Goal: Task Accomplishment & Management: Use online tool/utility

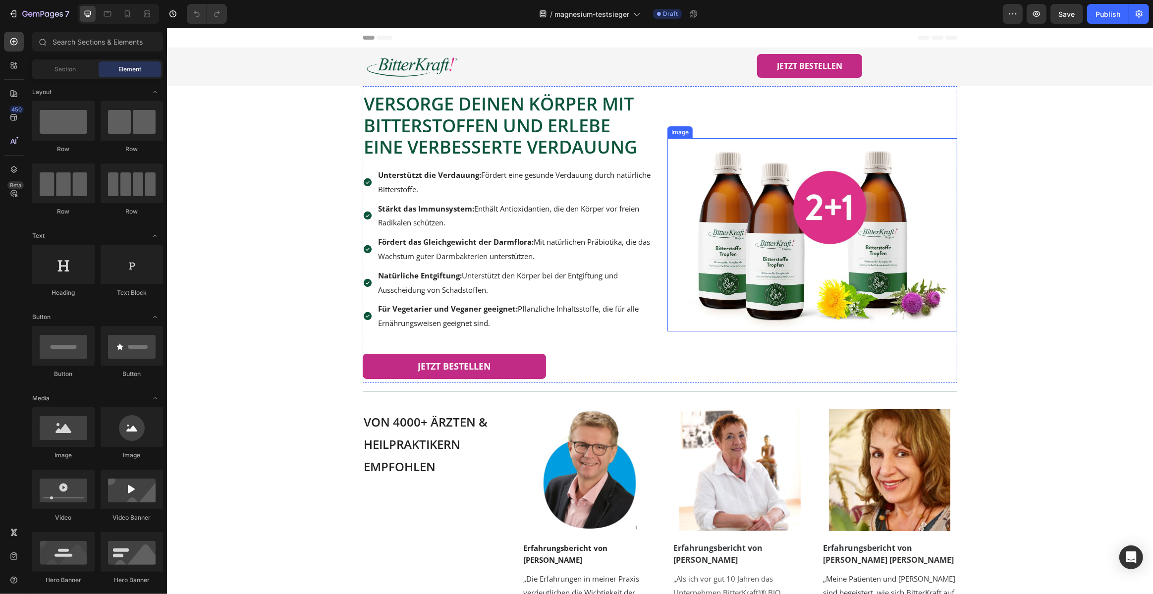
click at [755, 251] on img at bounding box center [812, 234] width 290 height 193
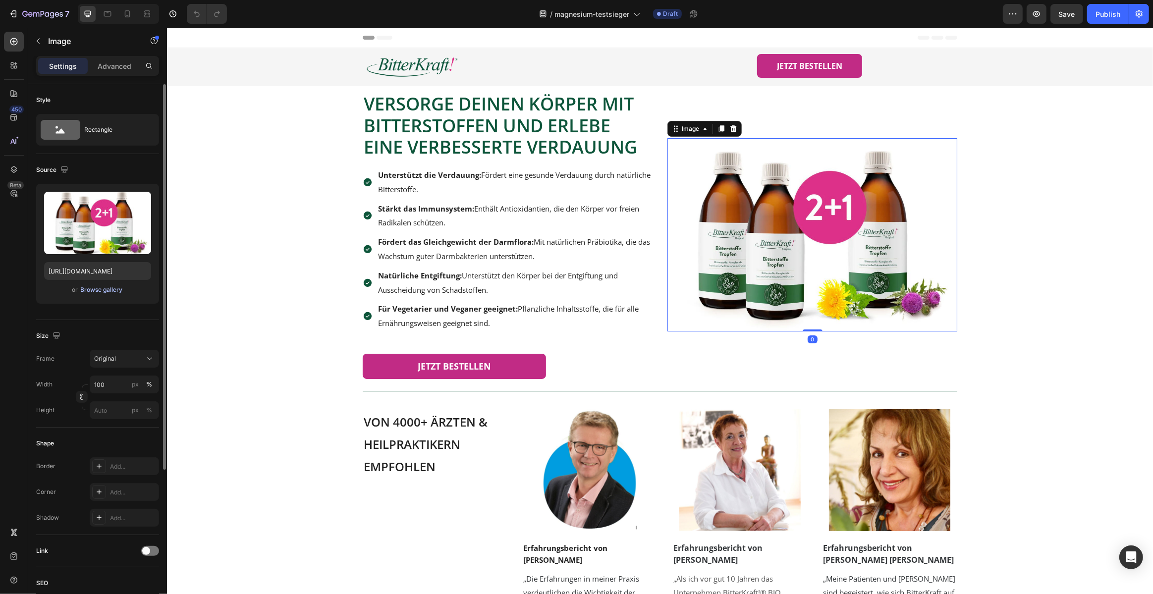
click at [113, 291] on div "Browse gallery" at bounding box center [102, 289] width 42 height 9
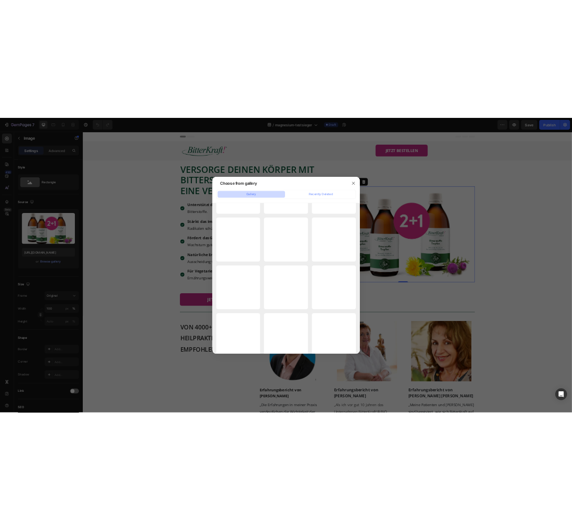
scroll to position [4913, 0]
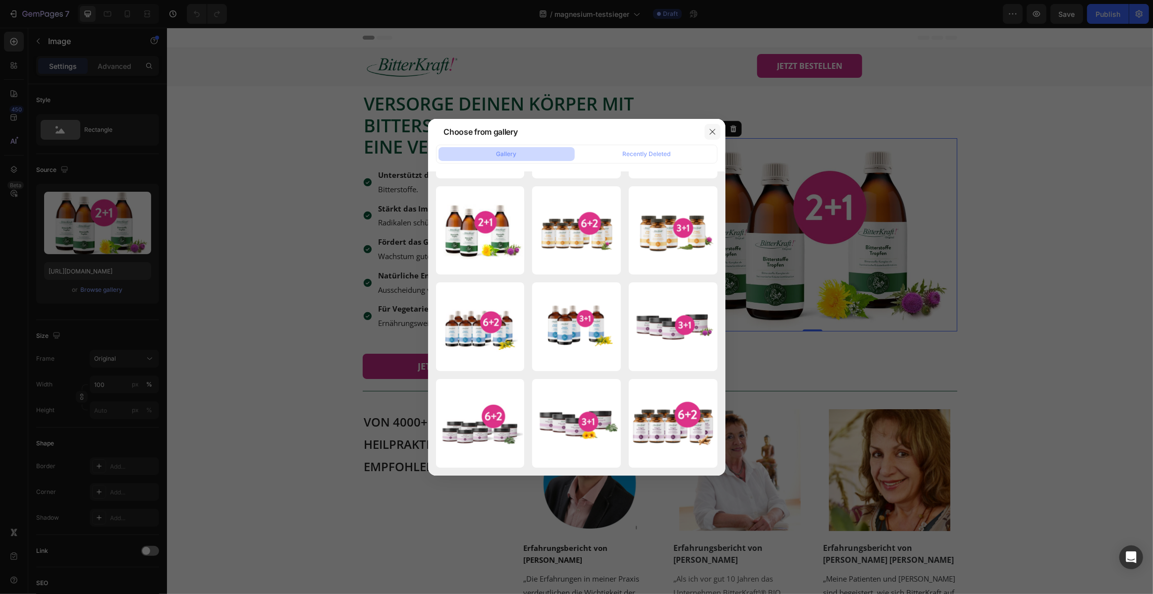
click at [718, 133] on button "button" at bounding box center [713, 132] width 16 height 16
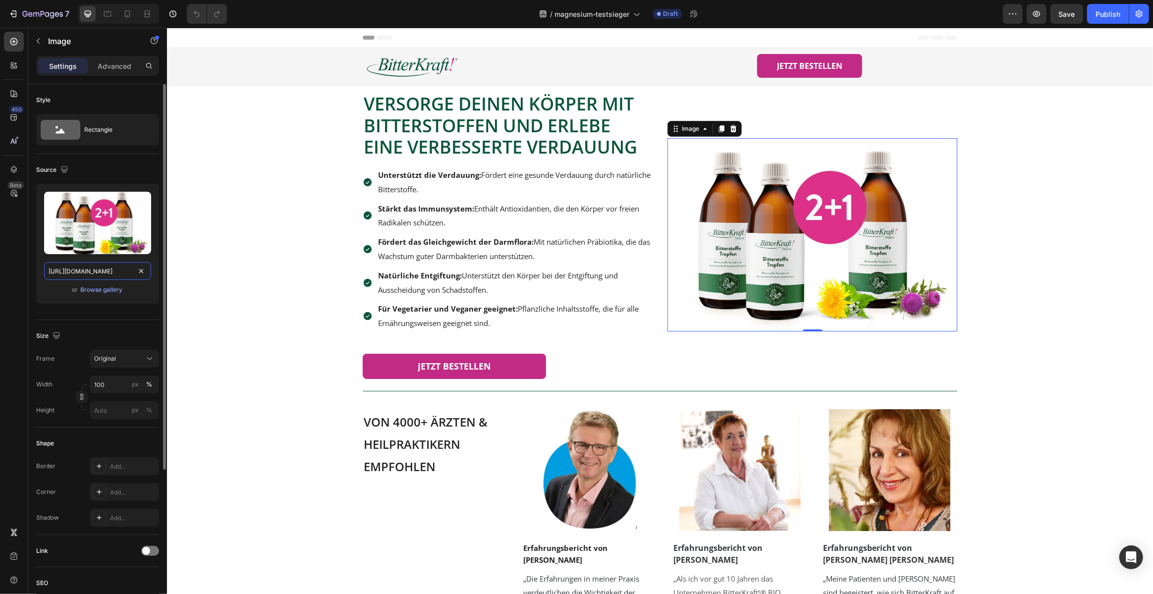
click at [70, 272] on input "[URL][DOMAIN_NAME]" at bounding box center [97, 271] width 107 height 18
click at [51, 171] on div "Source" at bounding box center [53, 170] width 34 height 13
click at [64, 168] on icon "button" at bounding box center [64, 169] width 6 height 6
click at [110, 169] on div "Source" at bounding box center [97, 170] width 123 height 16
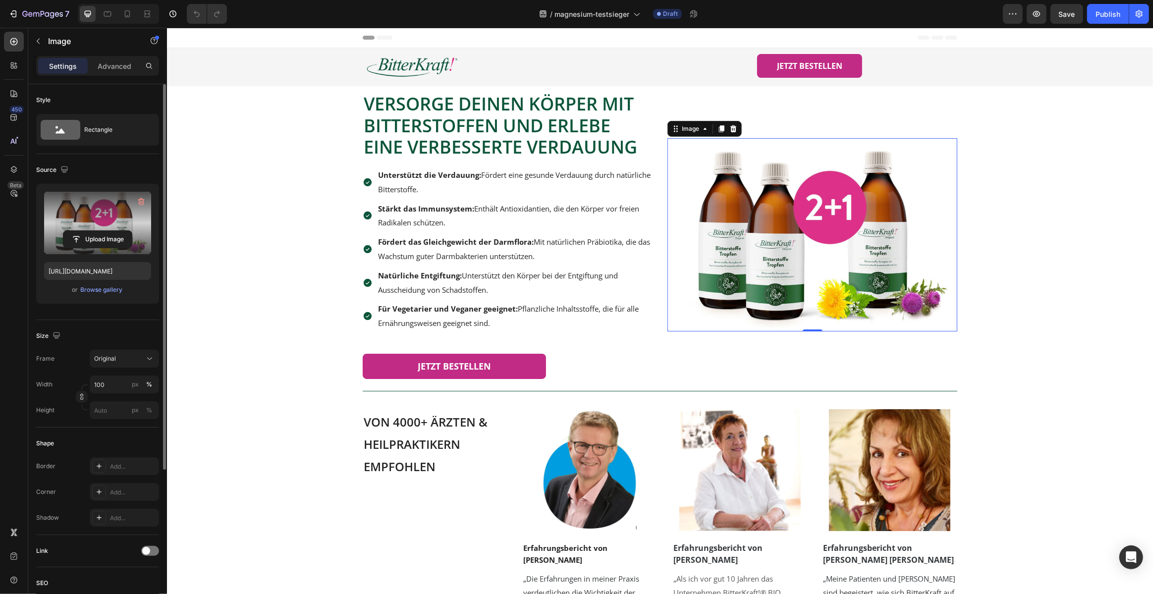
click at [98, 215] on label at bounding box center [97, 223] width 107 height 62
click at [98, 231] on input "file" at bounding box center [97, 239] width 68 height 17
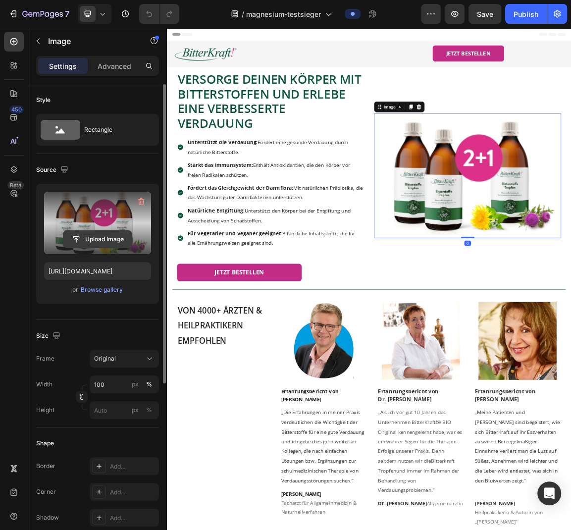
click at [100, 239] on input "file" at bounding box center [97, 239] width 68 height 17
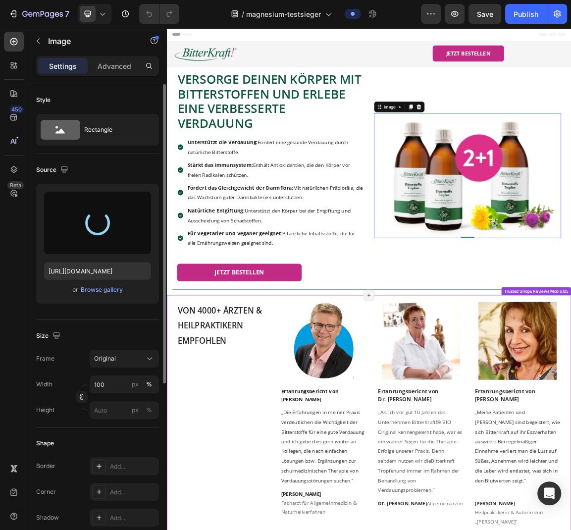
type input "[URL][DOMAIN_NAME]"
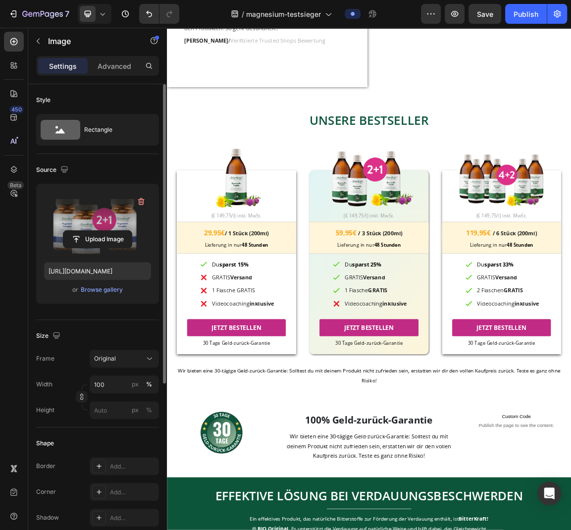
scroll to position [1001, 0]
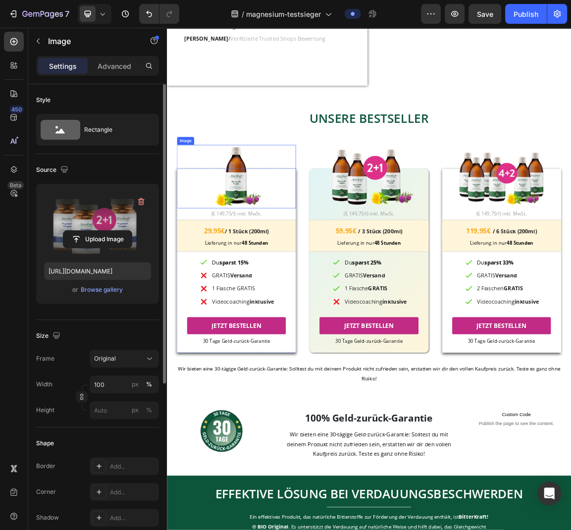
click at [287, 256] on img at bounding box center [269, 247] width 140 height 93
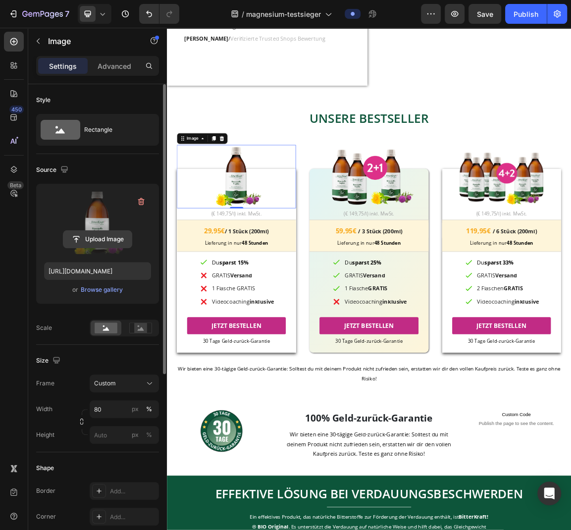
click at [90, 238] on input "file" at bounding box center [97, 239] width 68 height 17
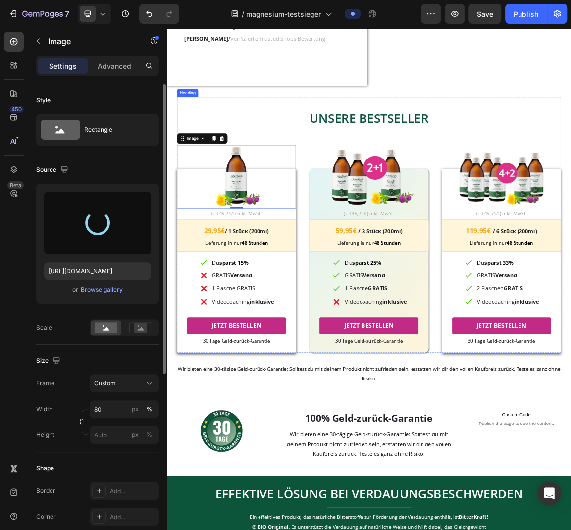
type input "https://cdn.shopify.com/s/files/1/0774/2737/6404/files/gempages_517566918270387…"
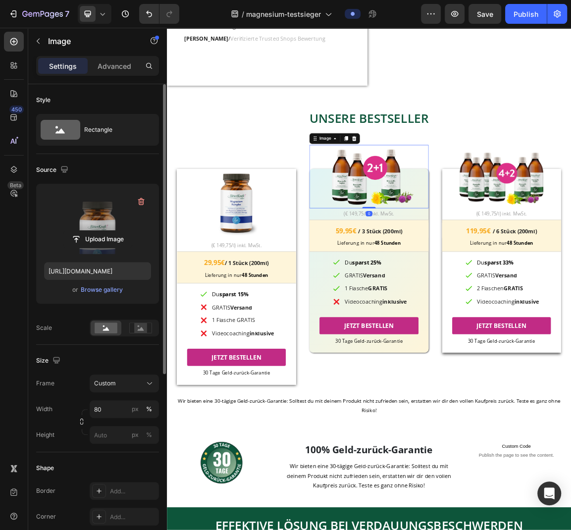
click at [483, 265] on img at bounding box center [464, 247] width 140 height 93
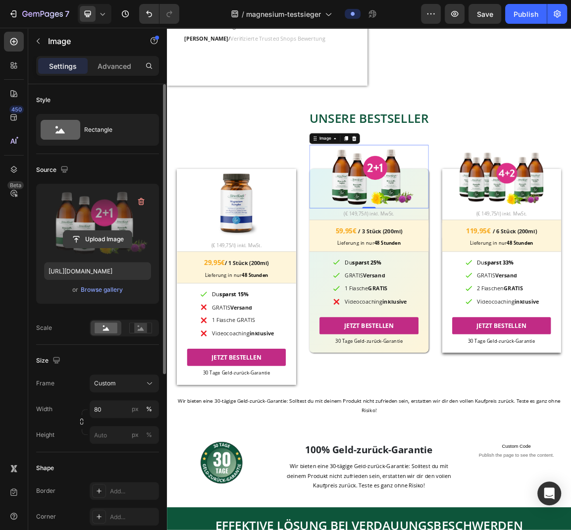
click at [92, 237] on input "file" at bounding box center [97, 239] width 68 height 17
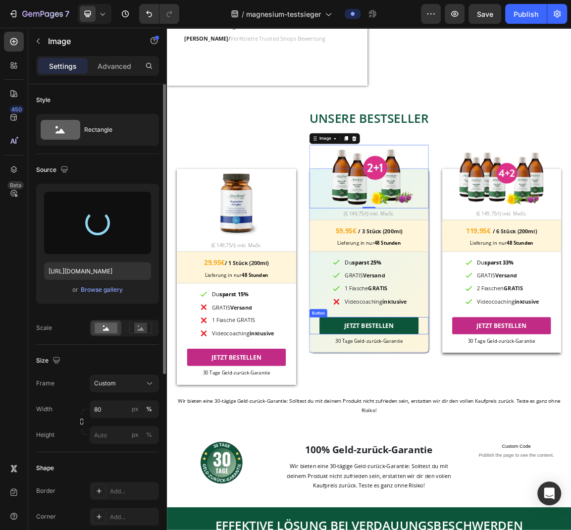
type input "https://cdn.shopify.com/s/files/1/0774/2737/6404/files/gempages_517566918270387…"
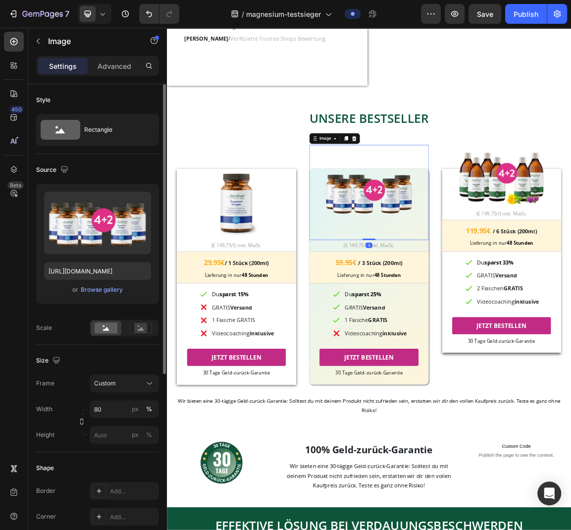
click at [490, 294] on img at bounding box center [464, 271] width 140 height 140
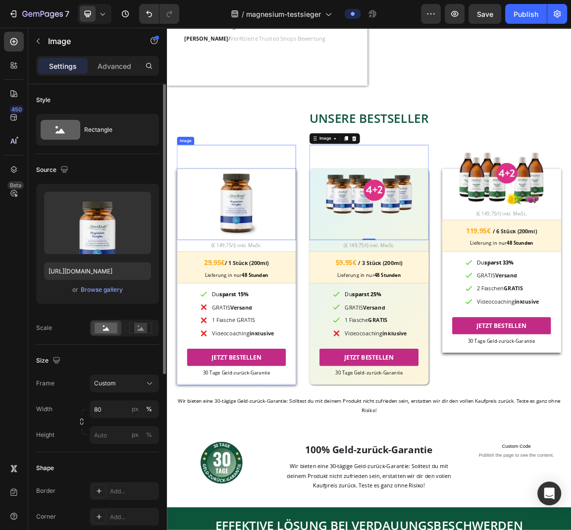
click at [275, 304] on img at bounding box center [269, 271] width 140 height 140
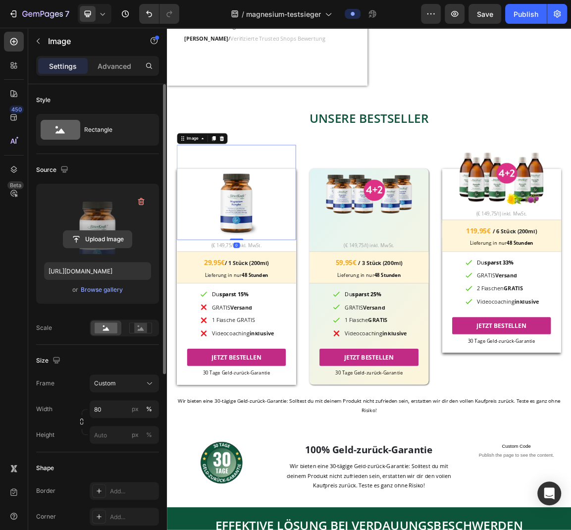
click at [99, 238] on input "file" at bounding box center [97, 239] width 68 height 17
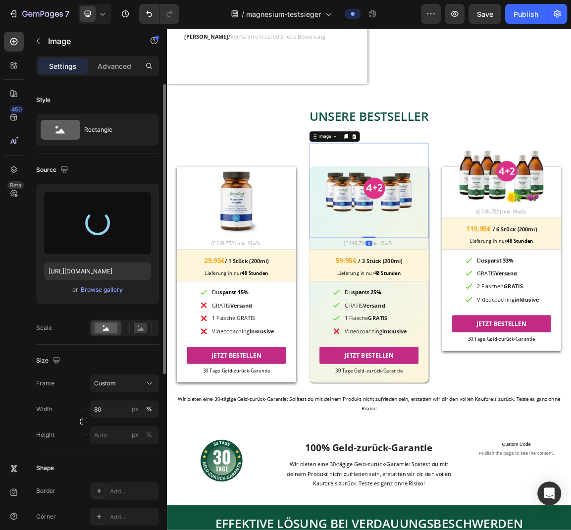
click at [484, 284] on img at bounding box center [464, 268] width 140 height 140
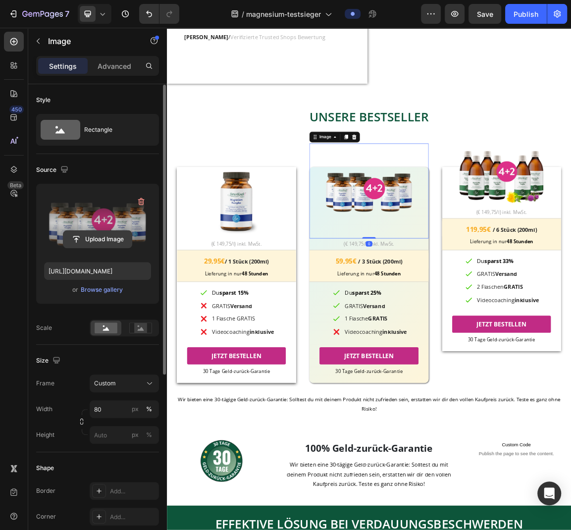
scroll to position [1, 0]
click at [95, 236] on input "file" at bounding box center [97, 238] width 68 height 17
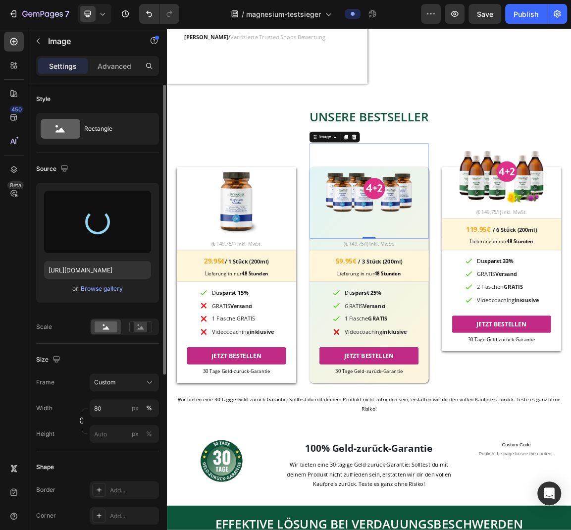
type input "[URL][DOMAIN_NAME]"
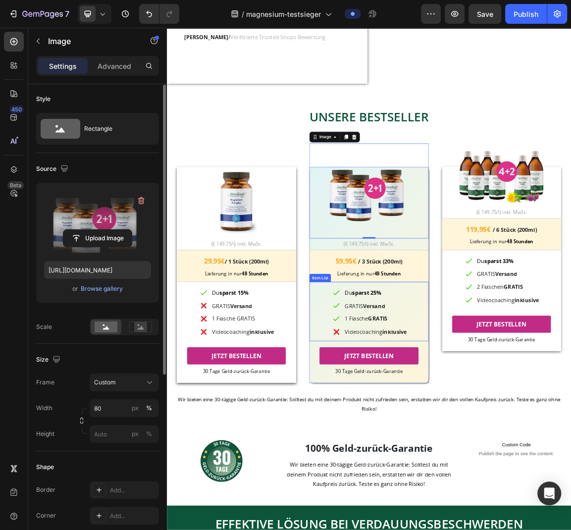
scroll to position [1004, 0]
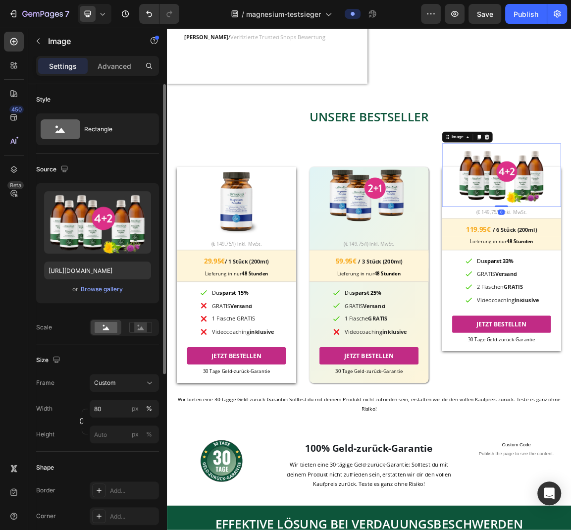
scroll to position [1004, 0]
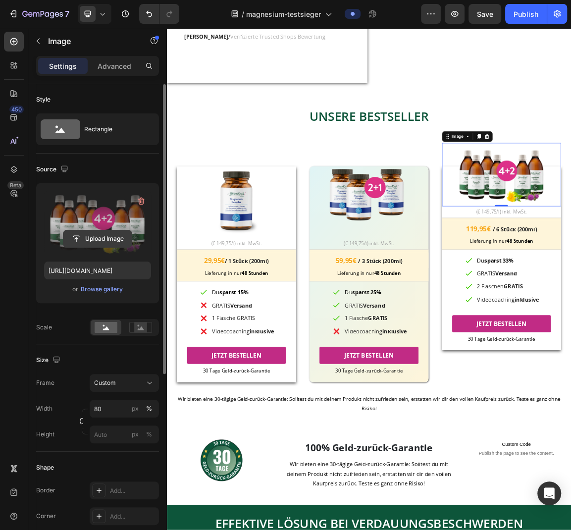
click at [82, 236] on input "file" at bounding box center [97, 238] width 68 height 17
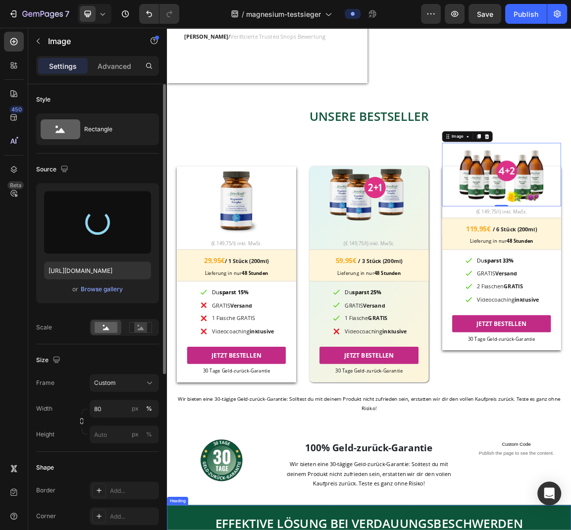
type input "https://cdn.shopify.com/s/files/1/0774/2737/6404/files/gempages_517566918270387…"
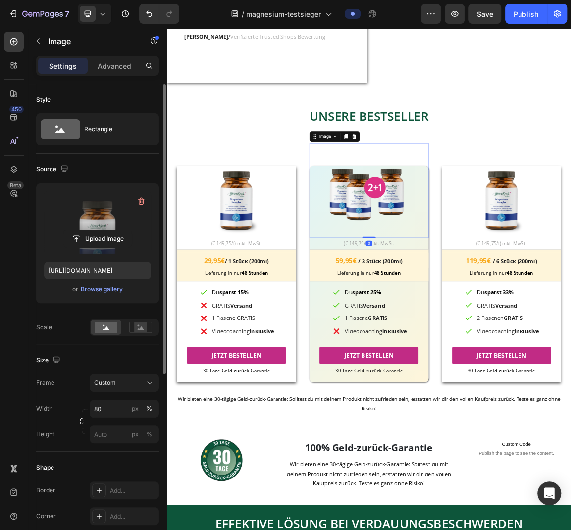
scroll to position [0, 0]
click at [495, 302] on img at bounding box center [464, 267] width 140 height 140
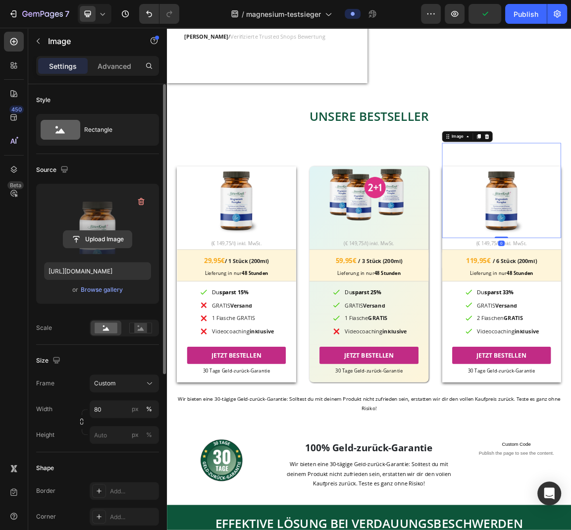
click at [105, 239] on input "file" at bounding box center [97, 239] width 68 height 17
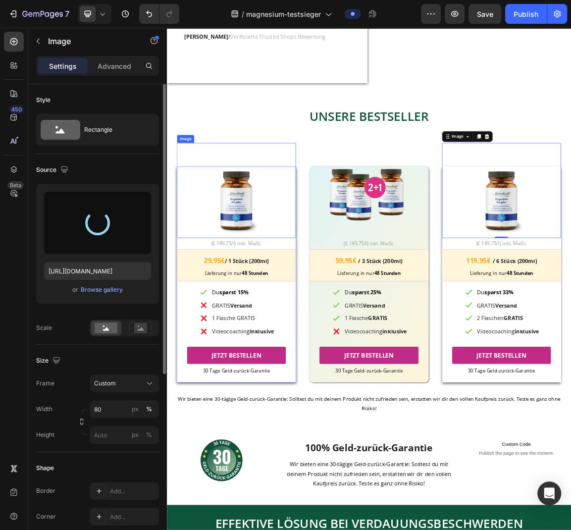
type input "https://cdn.shopify.com/s/files/1/0774/2737/6404/files/gempages_517566918270387…"
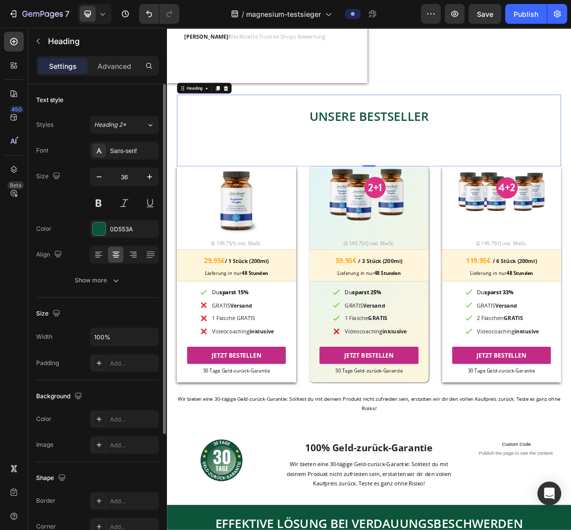
click at [266, 169] on h2 "UNSERE BESTSELLER" at bounding box center [464, 157] width 565 height 23
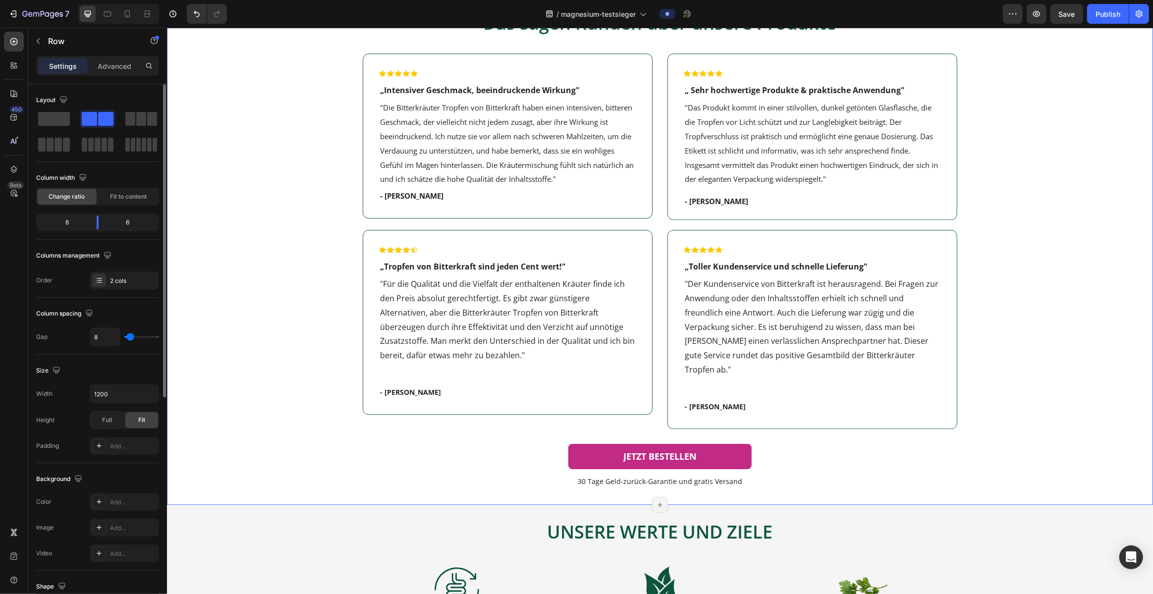
scroll to position [3043, 0]
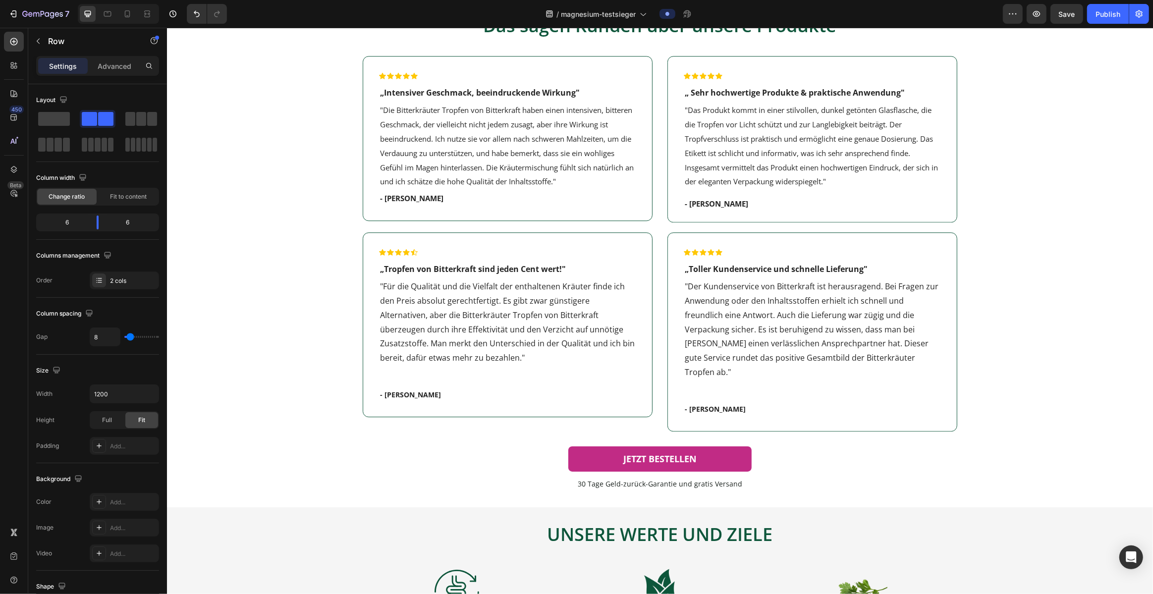
click at [449, 181] on span ""Die Bitterkräuter Tropfen von Bitterkraft haben einen intensiven, bitteren Ges…" at bounding box center [507, 145] width 254 height 81
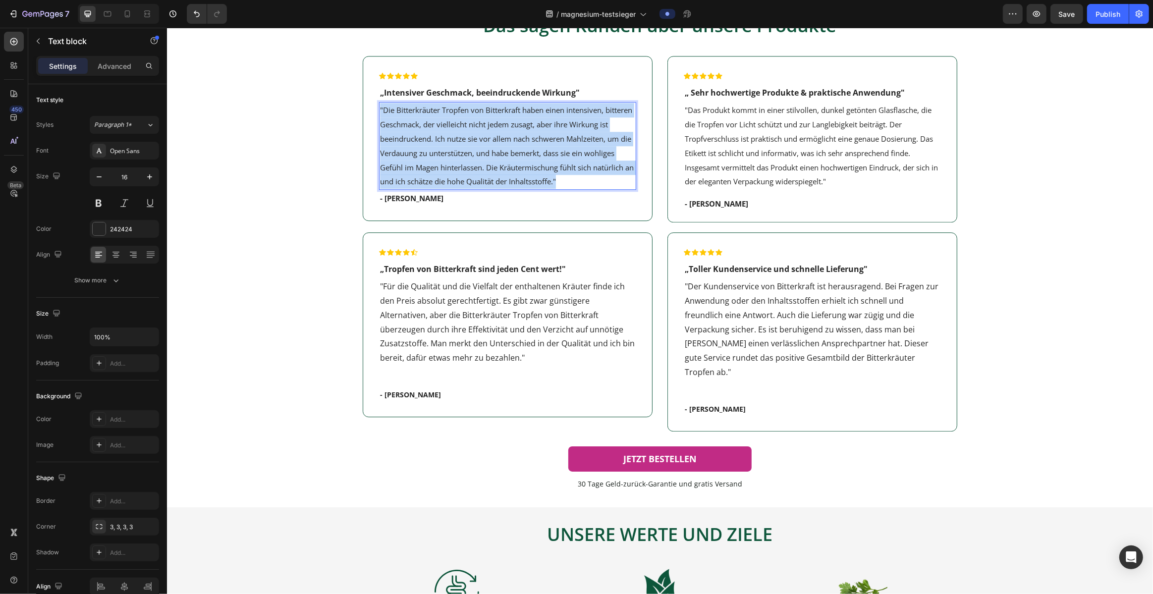
click at [449, 181] on span ""Die Bitterkräuter Tropfen von Bitterkraft haben einen intensiven, bitteren Ges…" at bounding box center [507, 145] width 254 height 81
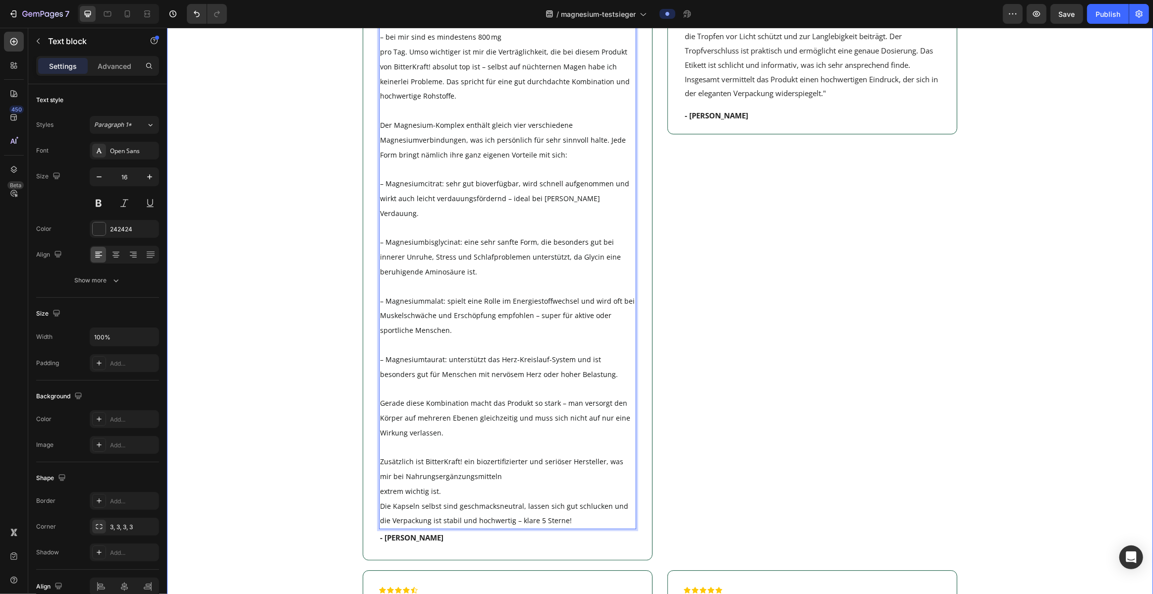
scroll to position [3113, 0]
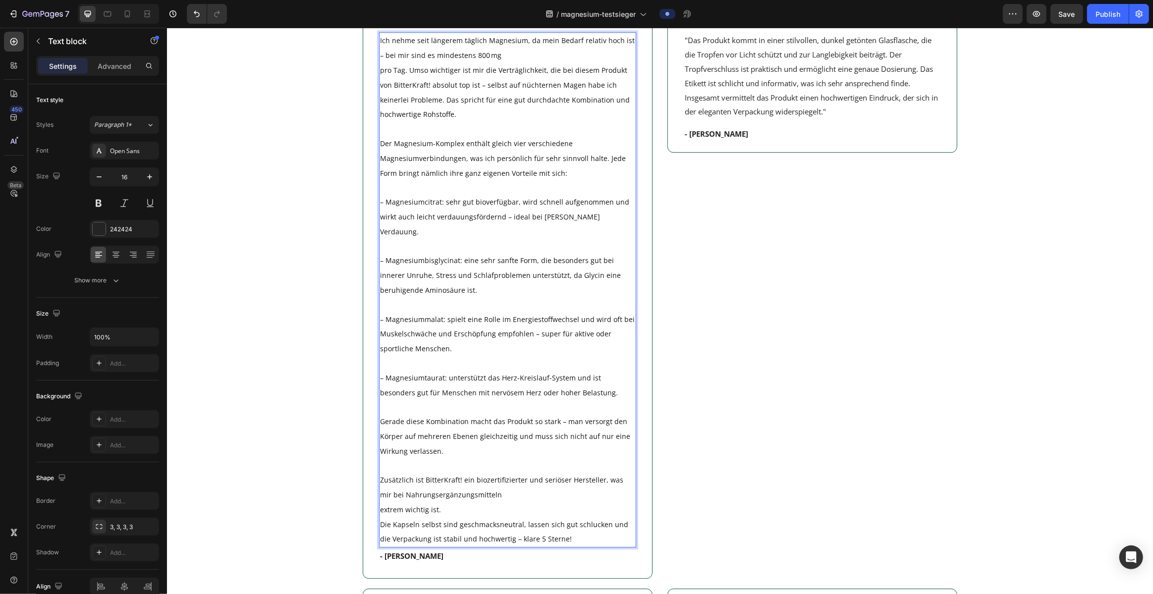
click at [408, 122] on p "Ich nehme seit längerem täglich Magnesium, da mein Bedarf relativ hoch ist – be…" at bounding box center [507, 289] width 255 height 513
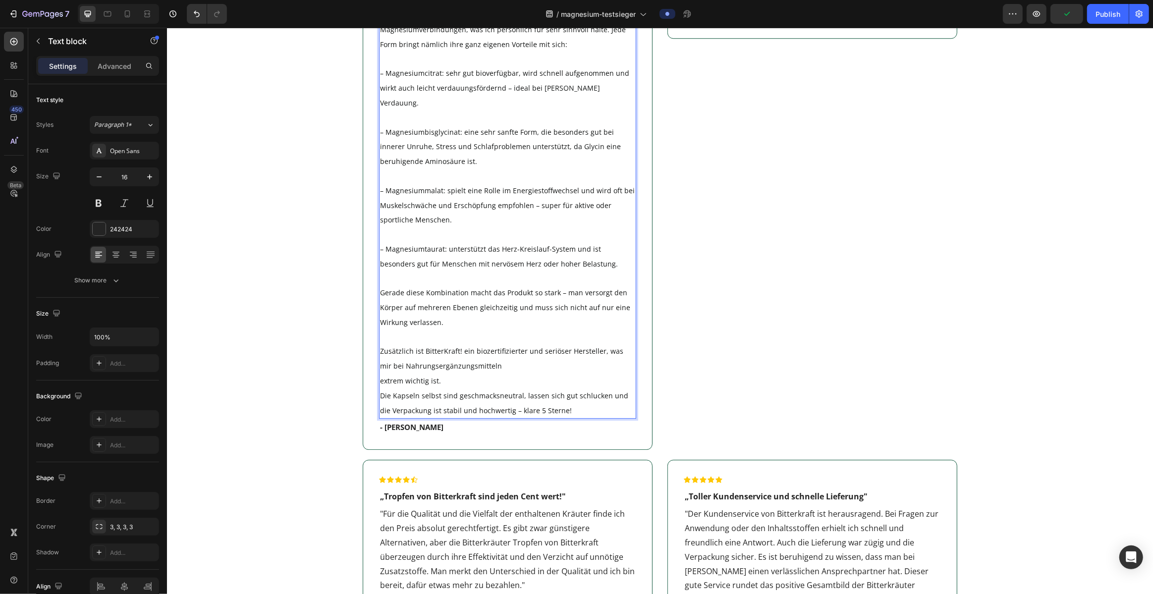
scroll to position [3230, 0]
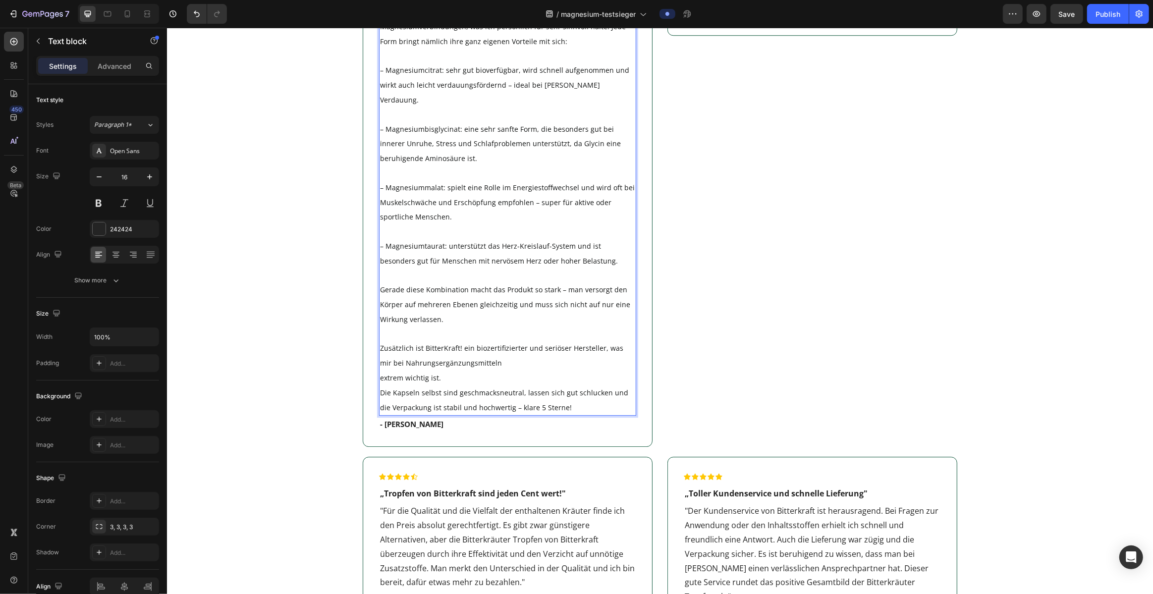
click at [382, 412] on span "Die Kapseln selbst sind geschmacksneutral, lassen sich gut schlucken und die Ve…" at bounding box center [504, 400] width 248 height 24
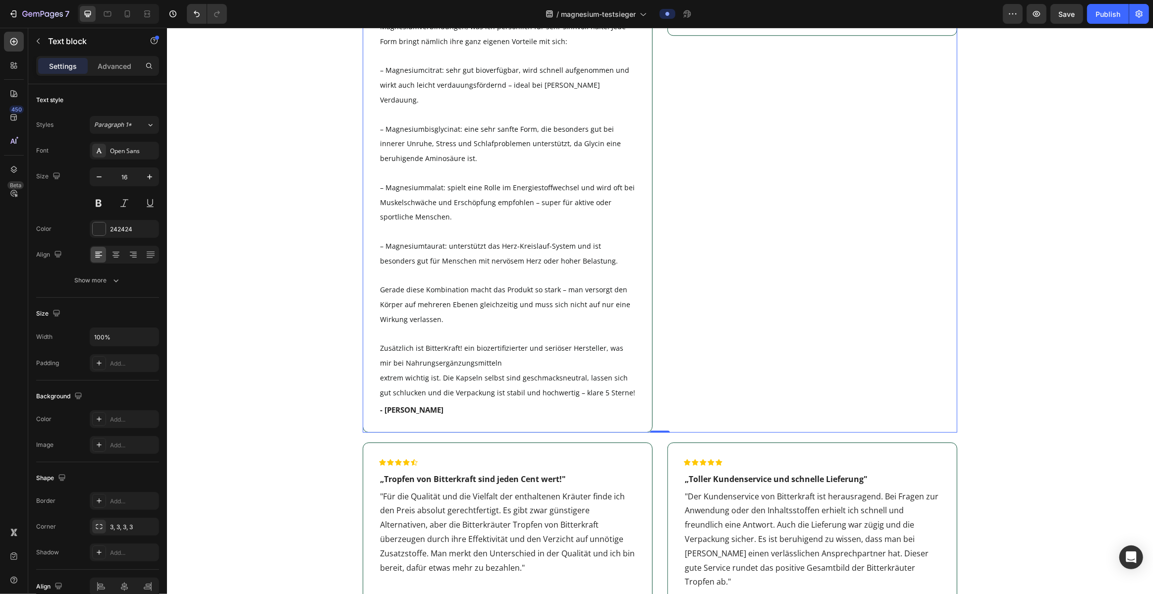
click at [571, 381] on div "Icon Icon Icon Icon Icon Row „ Sehr hochwertige Produkte & praktische Anwendung…" at bounding box center [812, 150] width 290 height 563
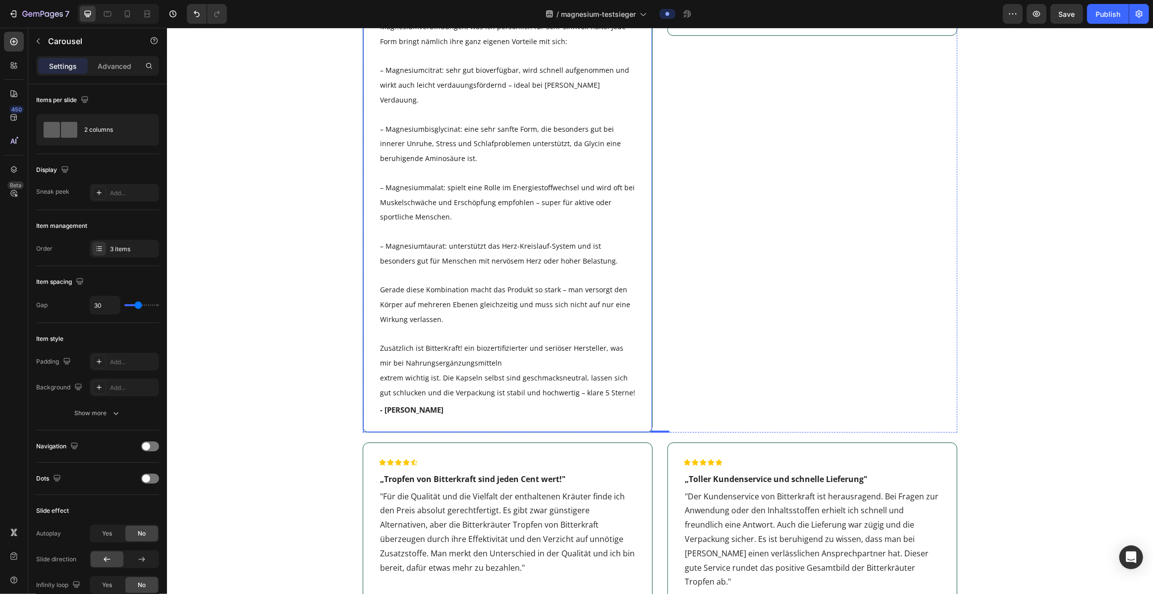
click at [408, 415] on p "- Annika K." at bounding box center [507, 410] width 255 height 10
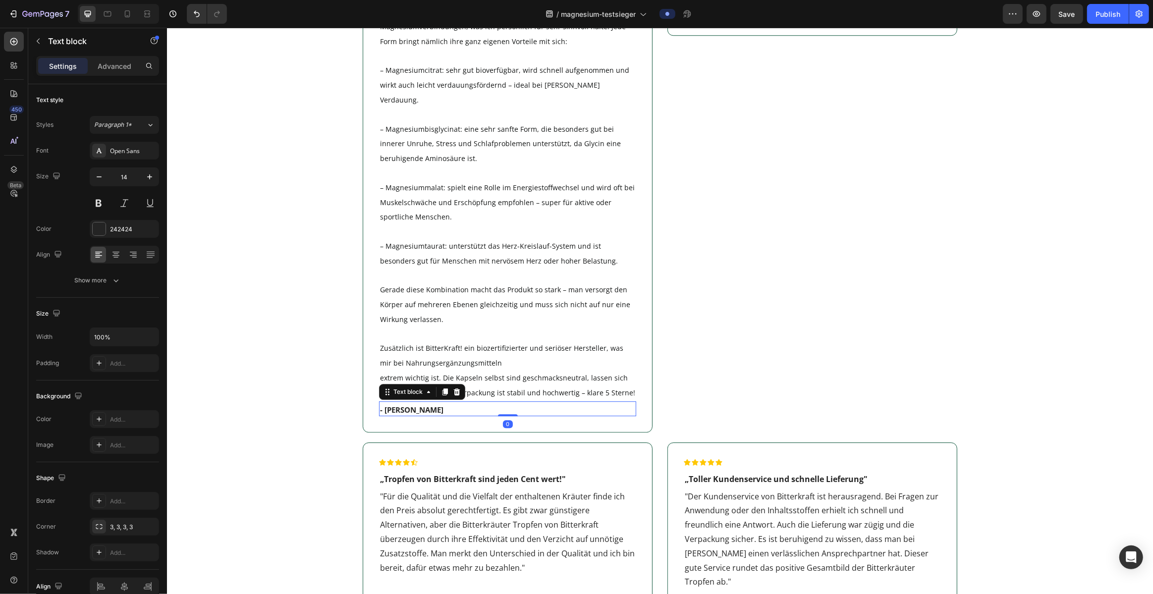
click at [408, 415] on p "- Annika K." at bounding box center [507, 410] width 255 height 10
drag, startPoint x: 424, startPoint y: 442, endPoint x: 383, endPoint y: 441, distance: 40.6
click at [383, 415] on p "- Annika K." at bounding box center [507, 410] width 255 height 10
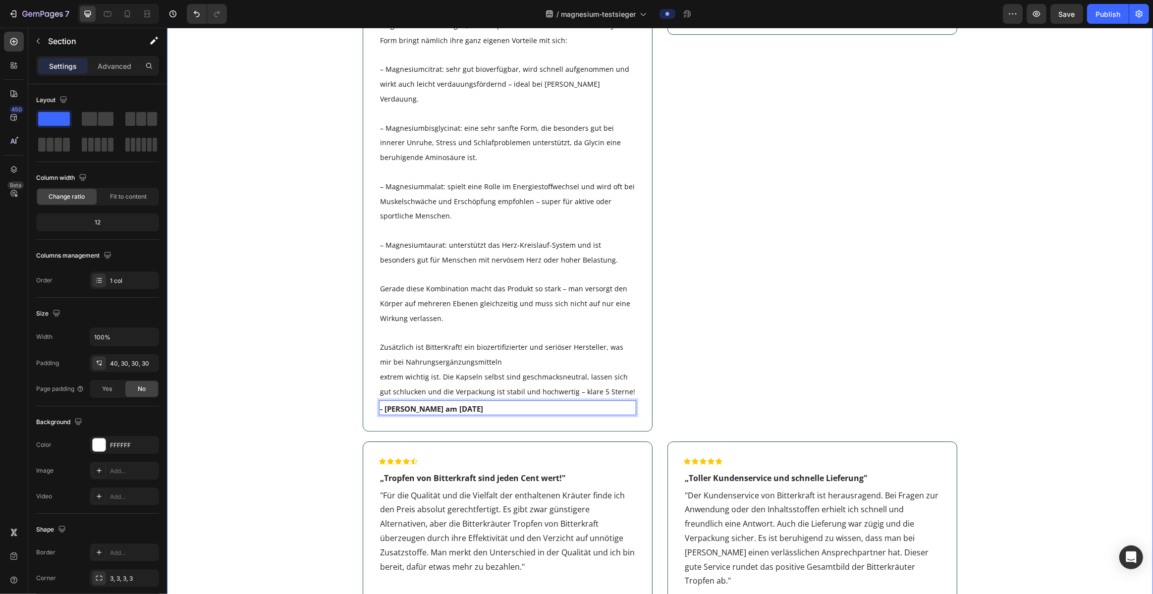
click at [571, 301] on div "Image 4,8/5 Sehr gut Heading Basierend auf 1.331 Bewertungen Text Block Das sag…" at bounding box center [659, 243] width 956 height 916
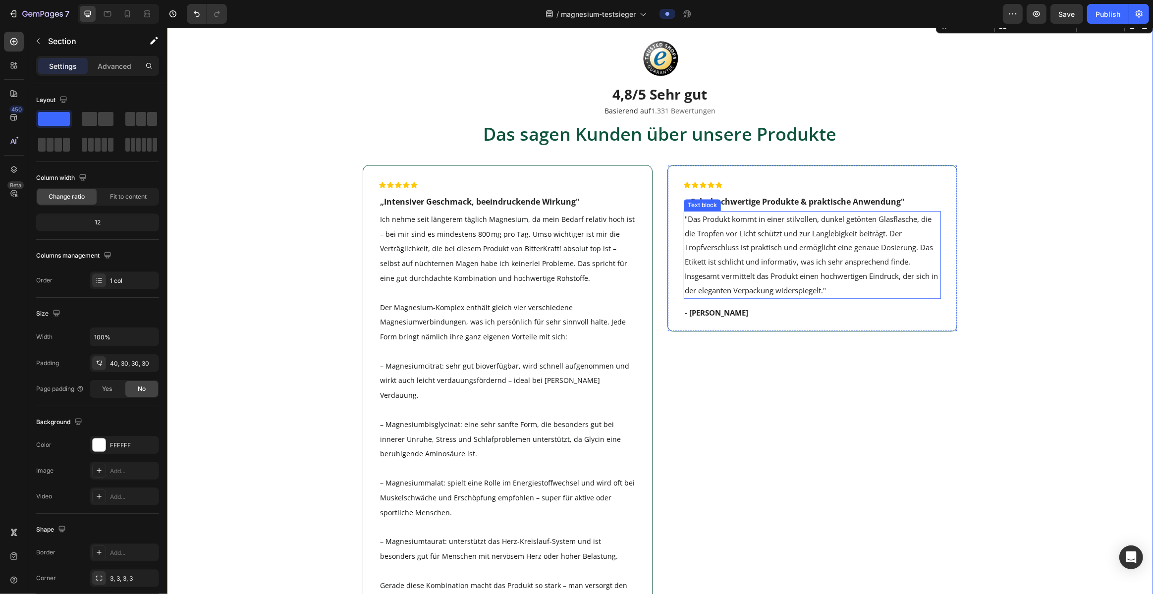
scroll to position [2969, 0]
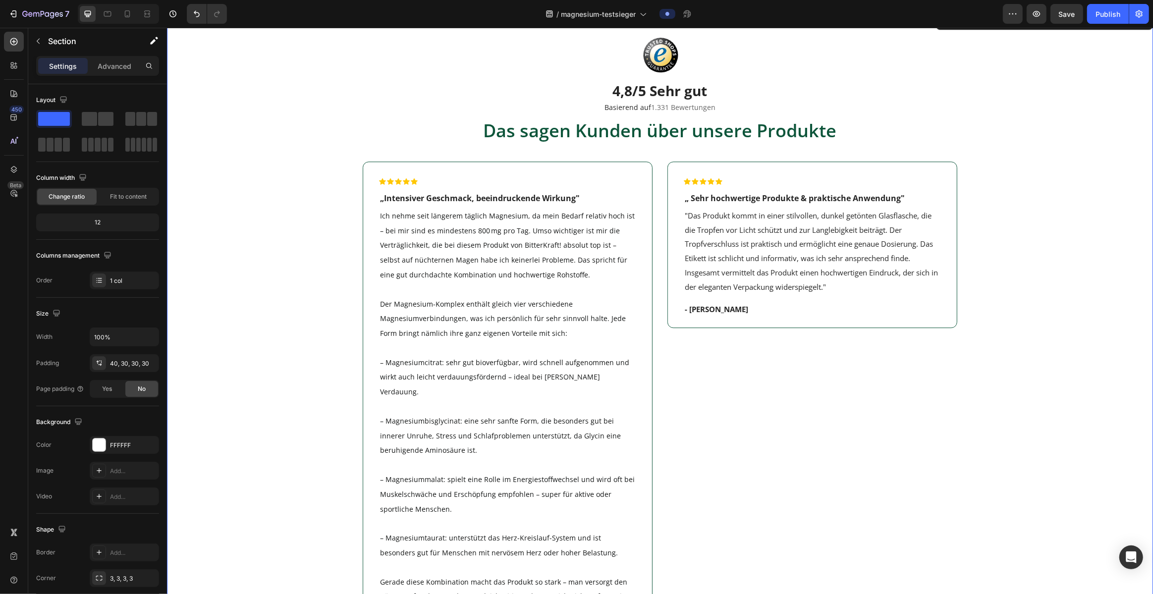
click at [448, 193] on span "„Intensiver Geschmack, beeindruckende Wirkung"" at bounding box center [480, 198] width 200 height 11
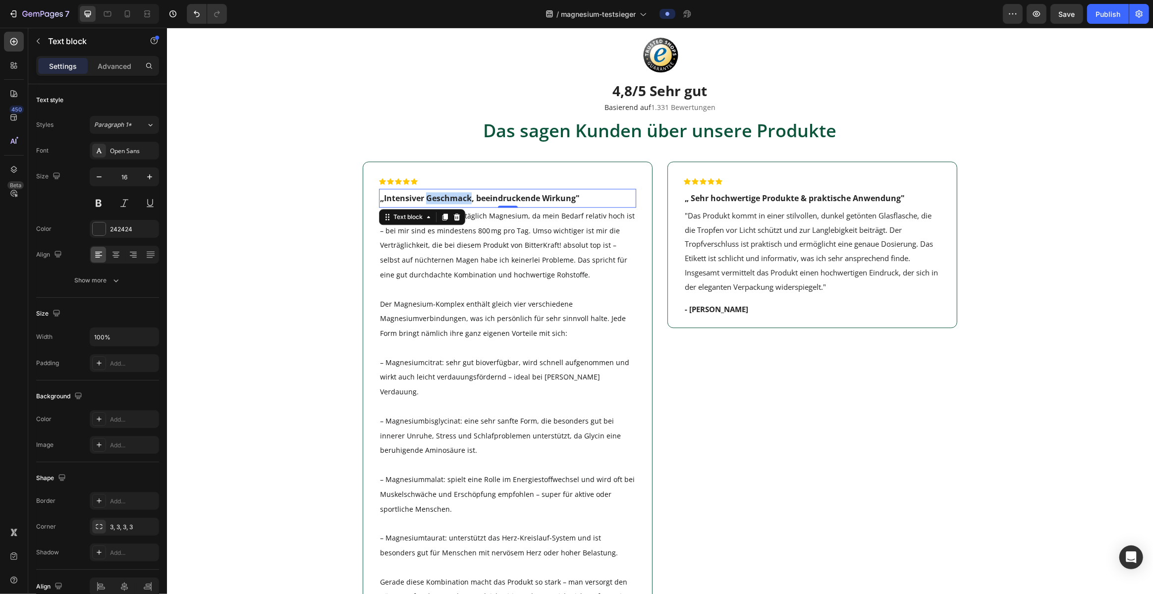
click at [448, 193] on span "„Intensiver Geschmack, beeindruckende Wirkung"" at bounding box center [480, 198] width 200 height 11
click at [532, 202] on span "„Intensiver Geschmack, beeindruckende Wirkung"" at bounding box center [480, 198] width 200 height 11
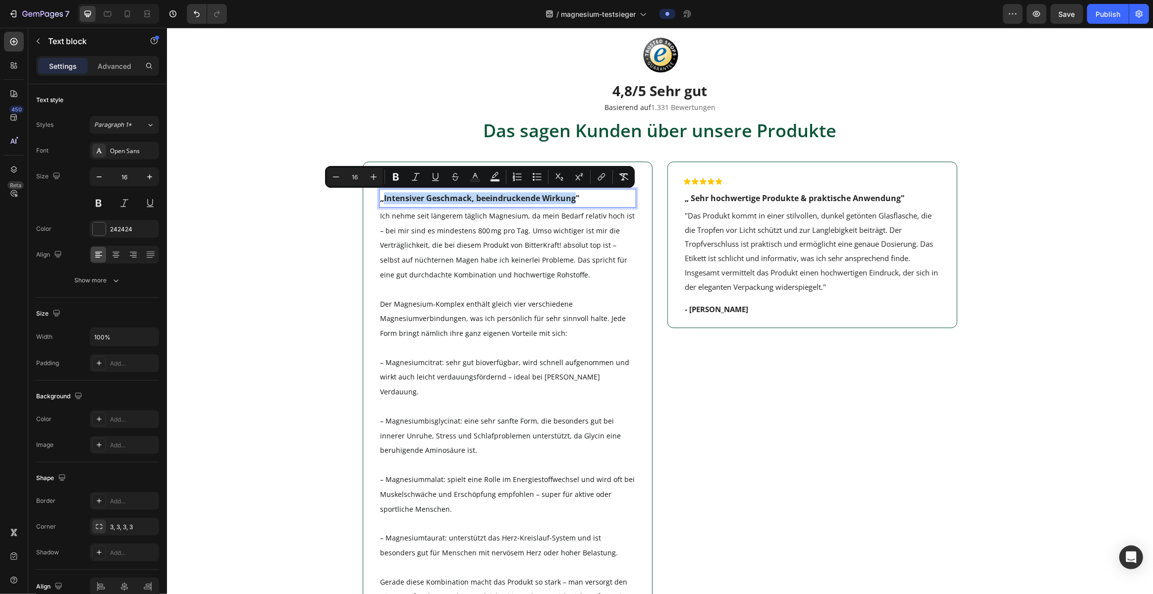
drag, startPoint x: 575, startPoint y: 197, endPoint x: 383, endPoint y: 200, distance: 192.3
click at [383, 200] on span "„Intensiver Geschmack, beeindruckende Wirkung"" at bounding box center [480, 198] width 200 height 11
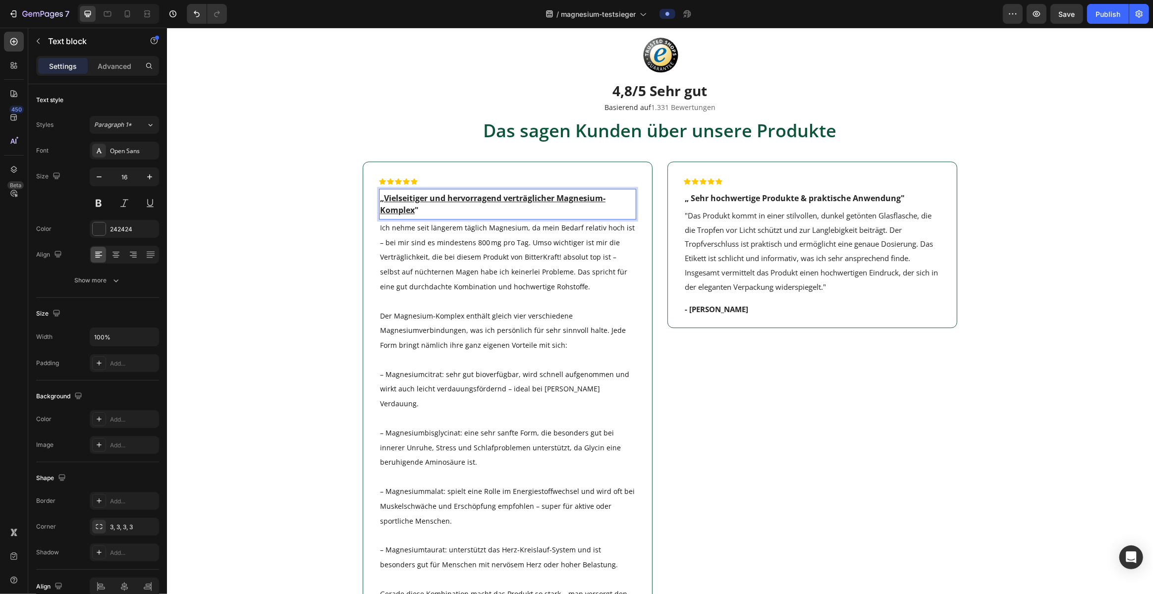
scroll to position [2970, 0]
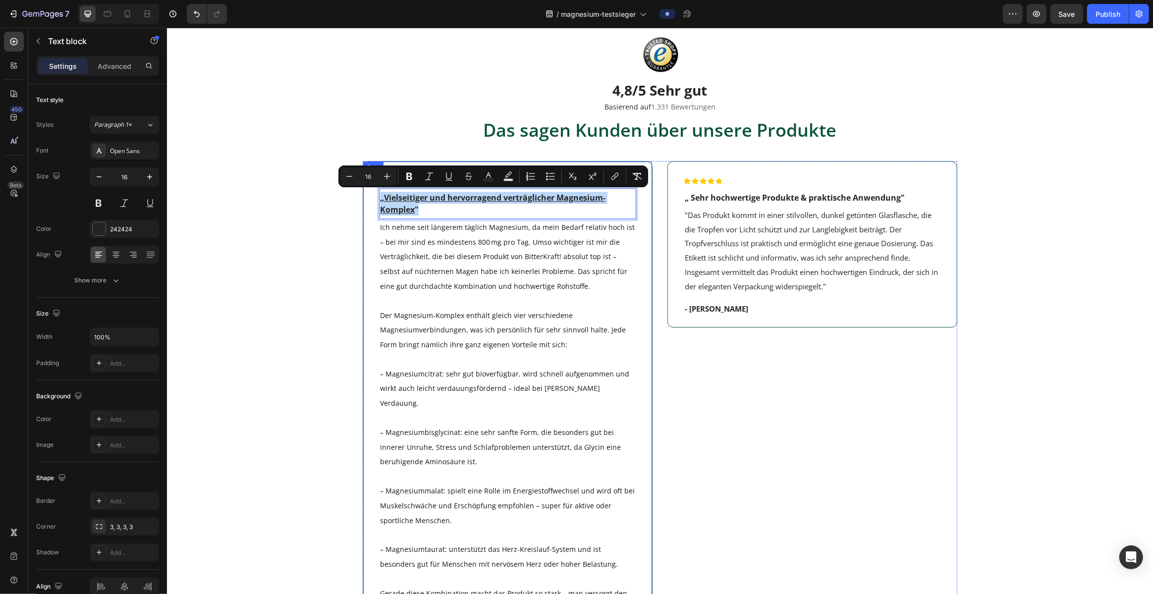
drag, startPoint x: 422, startPoint y: 212, endPoint x: 377, endPoint y: 201, distance: 46.8
click at [377, 201] on div "Icon Icon Icon Icon Icon Row „ Vielseitiger und hervorragend verträglicher Magn…" at bounding box center [507, 448] width 290 height 575
click at [450, 176] on icon "Editor contextual toolbar" at bounding box center [449, 176] width 10 height 10
click at [309, 242] on div "Image 4,8/5 Sehr gut Heading Basierend auf 1.331 Bewertungen Text Block Das sag…" at bounding box center [659, 518] width 956 height 975
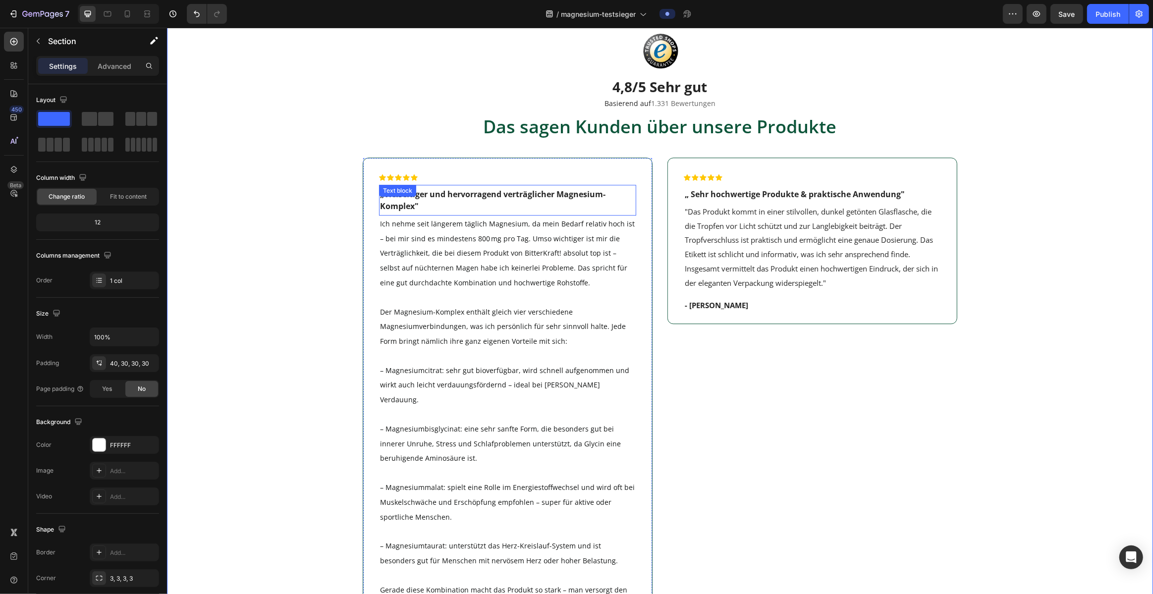
click at [515, 197] on strong "Vielseitiger und hervorragend verträglicher Magnesium-Komplex" at bounding box center [492, 200] width 225 height 23
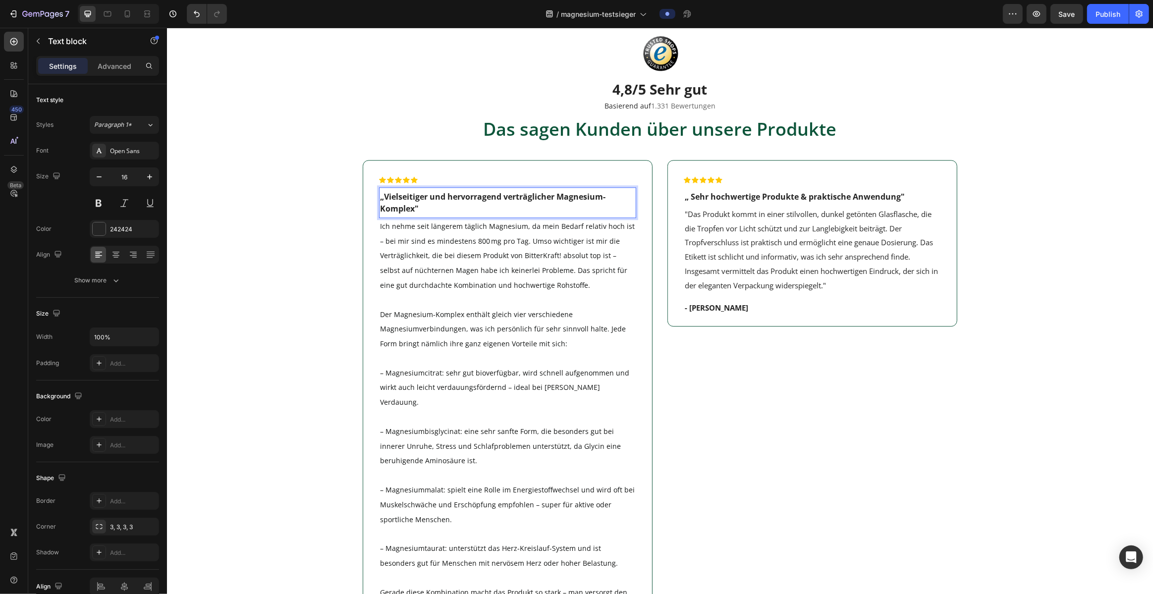
scroll to position [2969, 0]
drag, startPoint x: 502, startPoint y: 196, endPoint x: 508, endPoint y: 207, distance: 12.9
click at [503, 198] on strong "Vielseitiger und hervorragend verträglicher Magnesium-Komplex" at bounding box center [492, 204] width 225 height 23
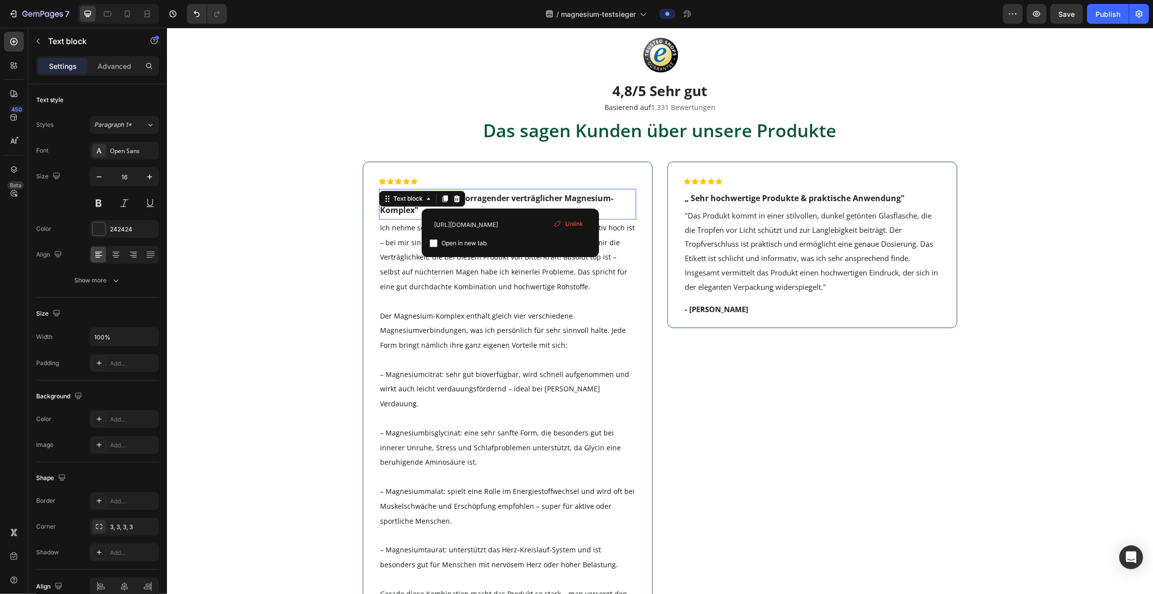
click at [565, 222] on span "Unlink" at bounding box center [574, 224] width 18 height 9
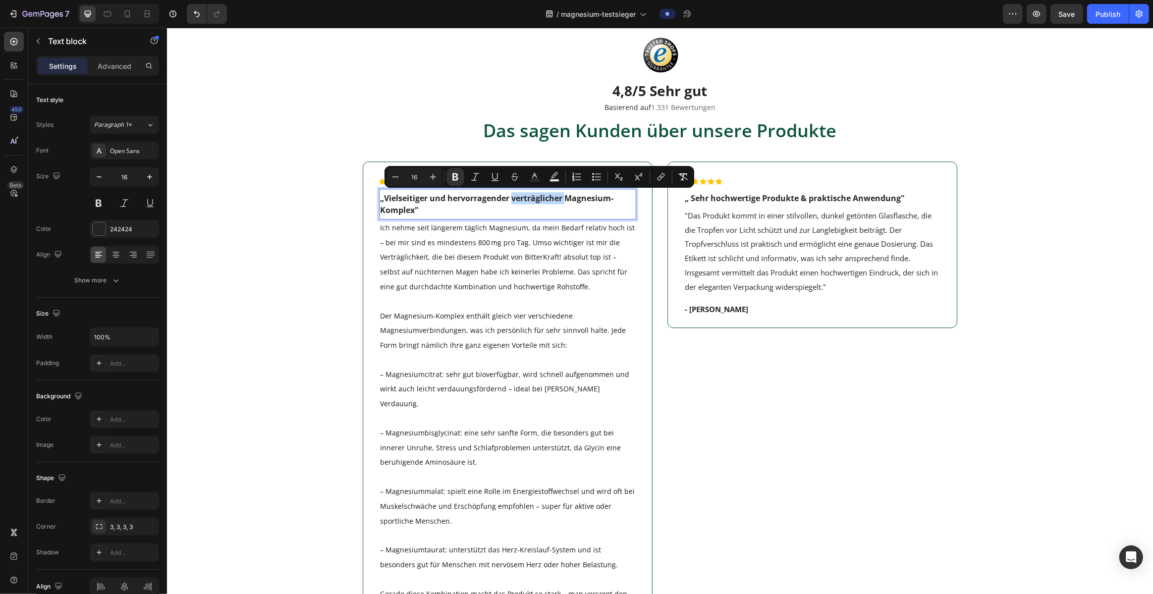
drag, startPoint x: 559, startPoint y: 197, endPoint x: 513, endPoint y: 197, distance: 45.1
click at [513, 197] on strong "Vielseitiger und hervorragender verträglicher Magnesium-Komplex" at bounding box center [496, 204] width 233 height 23
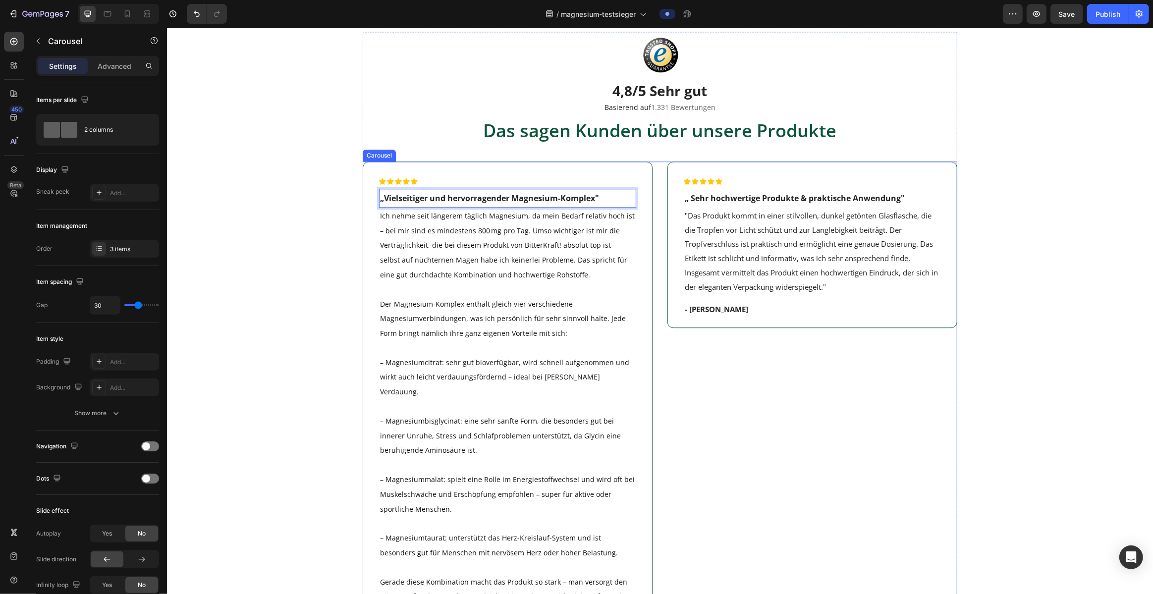
click at [571, 421] on div "Icon Icon Icon Icon Icon Row „ Sehr hochwertige Produkte & praktische Anwendung…" at bounding box center [812, 443] width 290 height 563
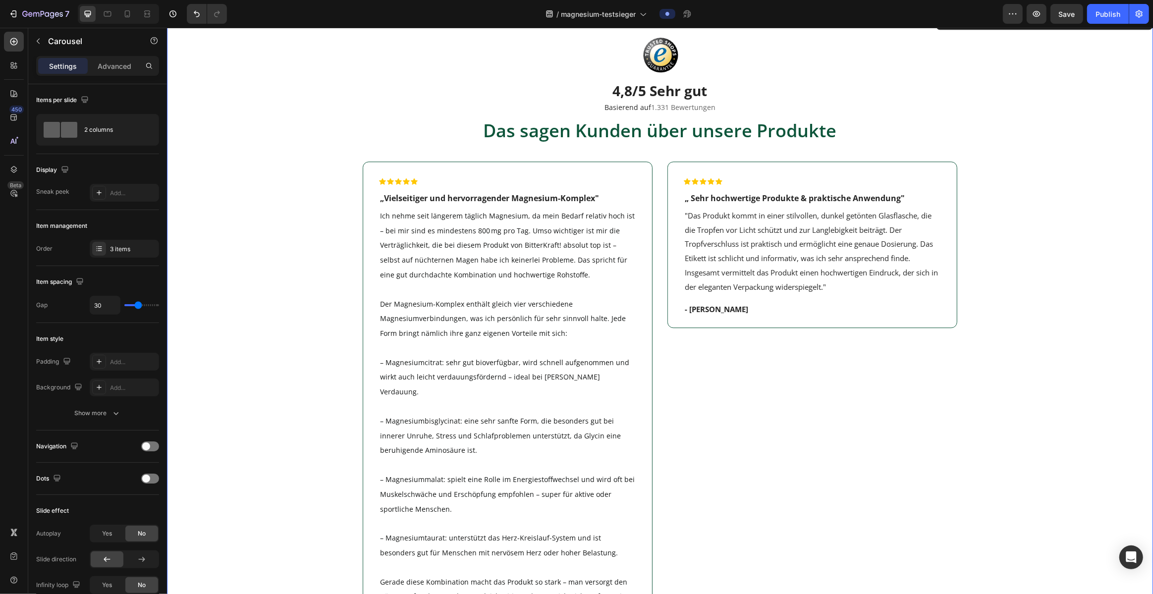
click at [191, 345] on div "Image 4,8/5 Sehr gut Heading Basierend auf 1.331 Bewertungen Text Block Das sag…" at bounding box center [659, 513] width 956 height 963
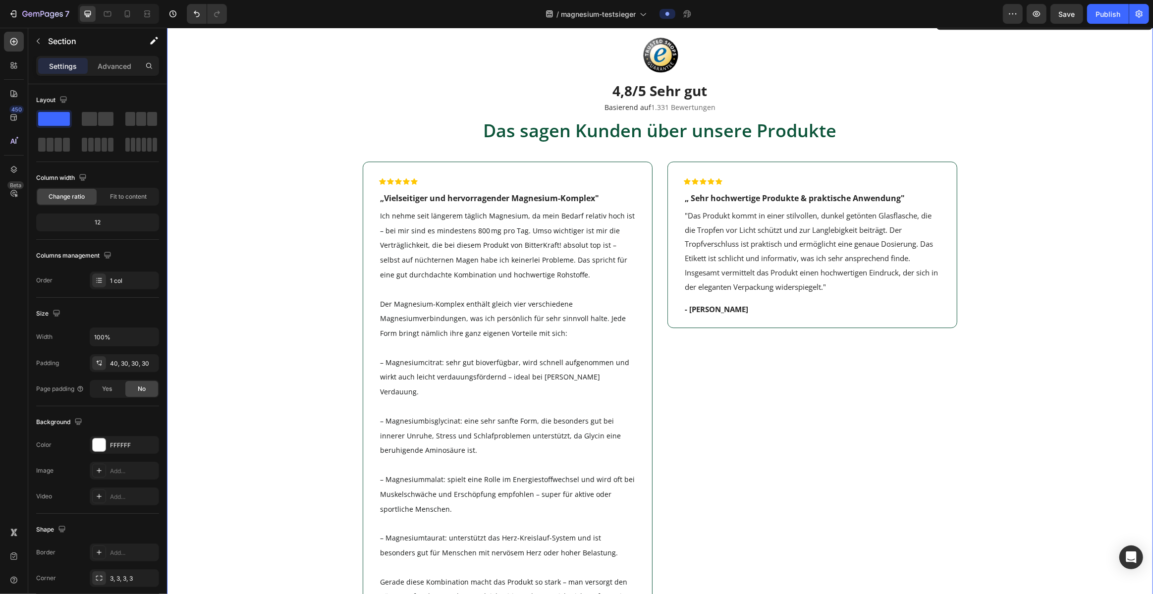
click at [571, 250] on p ""Das Produkt kommt in einer stilvollen, dunkel getönten Glasflasche, die die Tr…" at bounding box center [811, 252] width 255 height 86
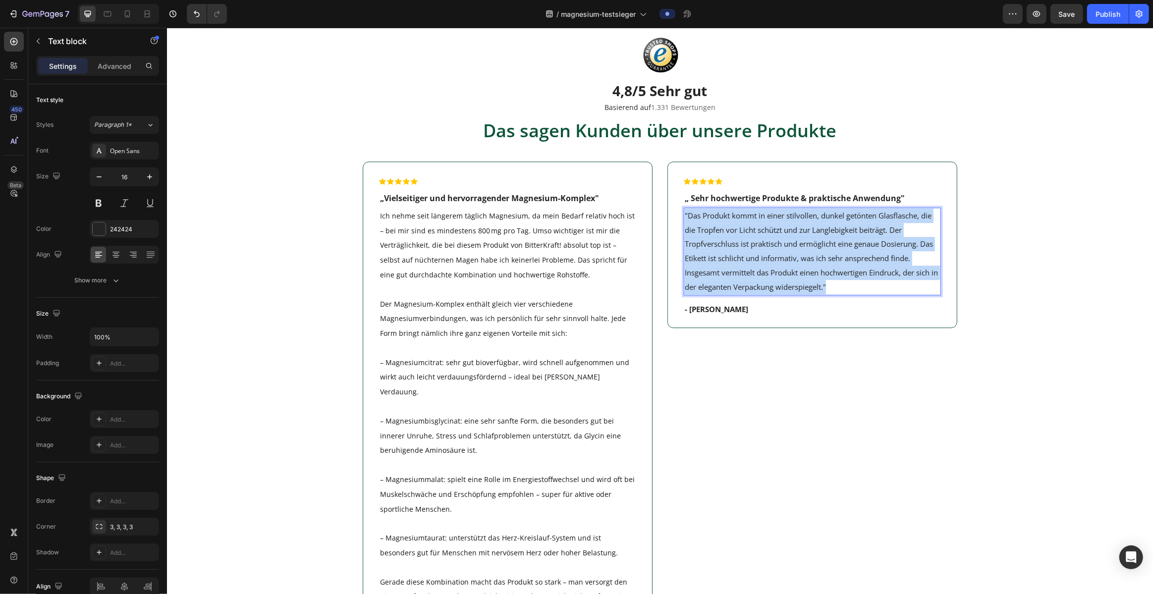
click at [571, 250] on p ""Das Produkt kommt in einer stilvollen, dunkel getönten Glasflasche, die die Tr…" at bounding box center [811, 252] width 255 height 86
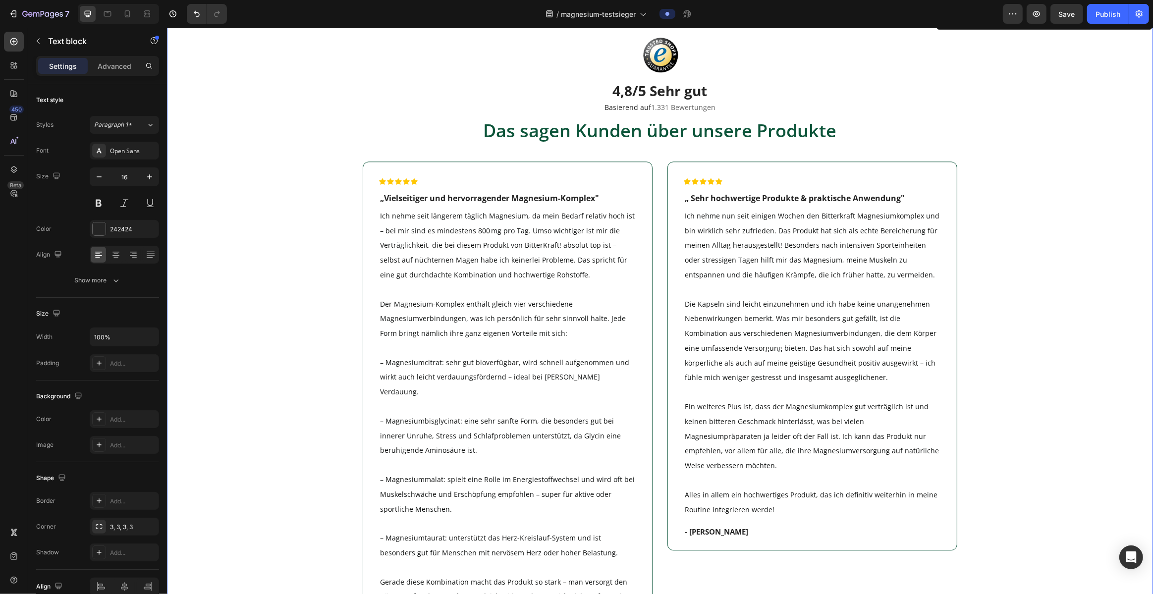
click at [571, 276] on div "Image 4,8/5 Sehr gut Heading Basierend auf 1.331 Bewertungen Text Block Das sag…" at bounding box center [659, 513] width 956 height 963
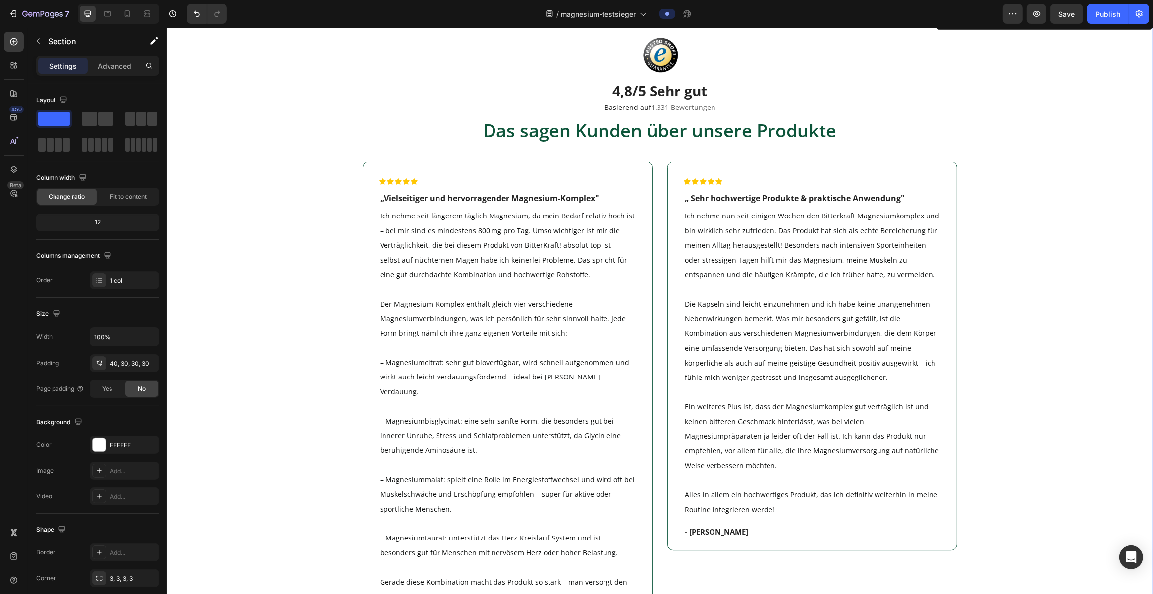
click at [571, 197] on span "„ Sehr hochwertige Produkte & praktische Anwendung"" at bounding box center [794, 198] width 220 height 11
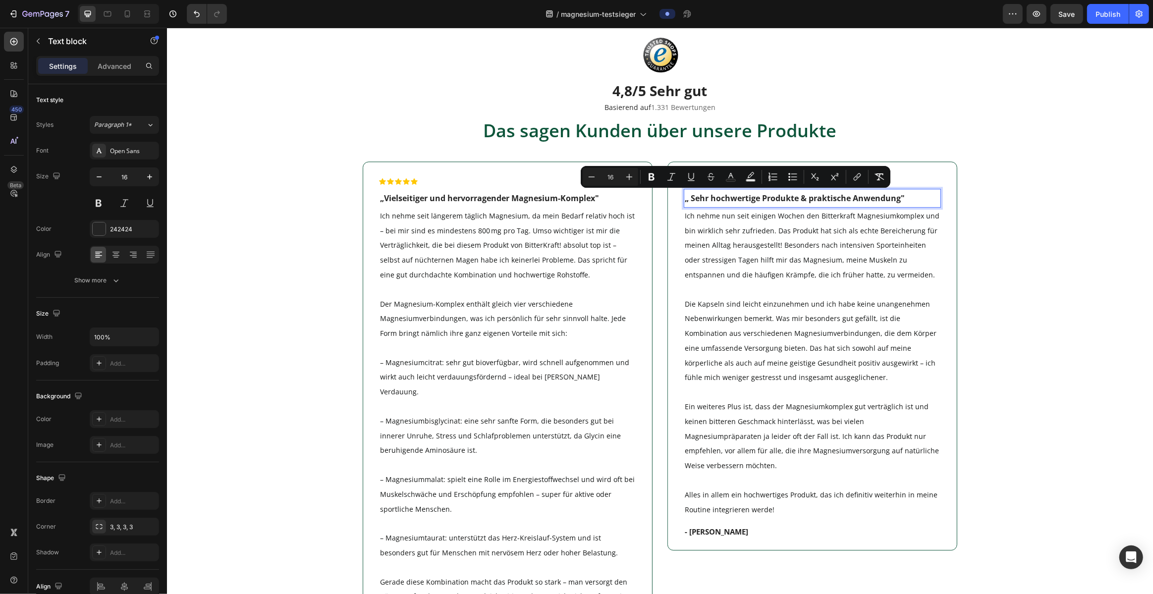
click at [571, 196] on span "„ Sehr hochwertige Produkte & praktische Anwendung"" at bounding box center [794, 198] width 220 height 11
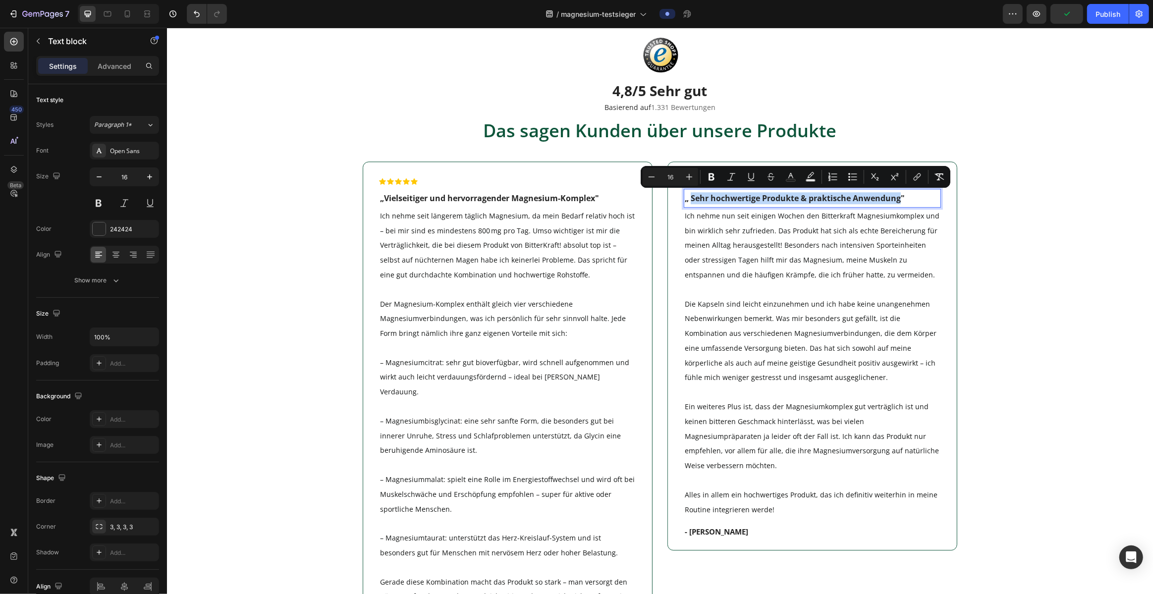
drag, startPoint x: 692, startPoint y: 196, endPoint x: 898, endPoint y: 195, distance: 206.7
click at [571, 195] on span "„ Sehr hochwertige Produkte & praktische Anwendung"" at bounding box center [794, 198] width 220 height 11
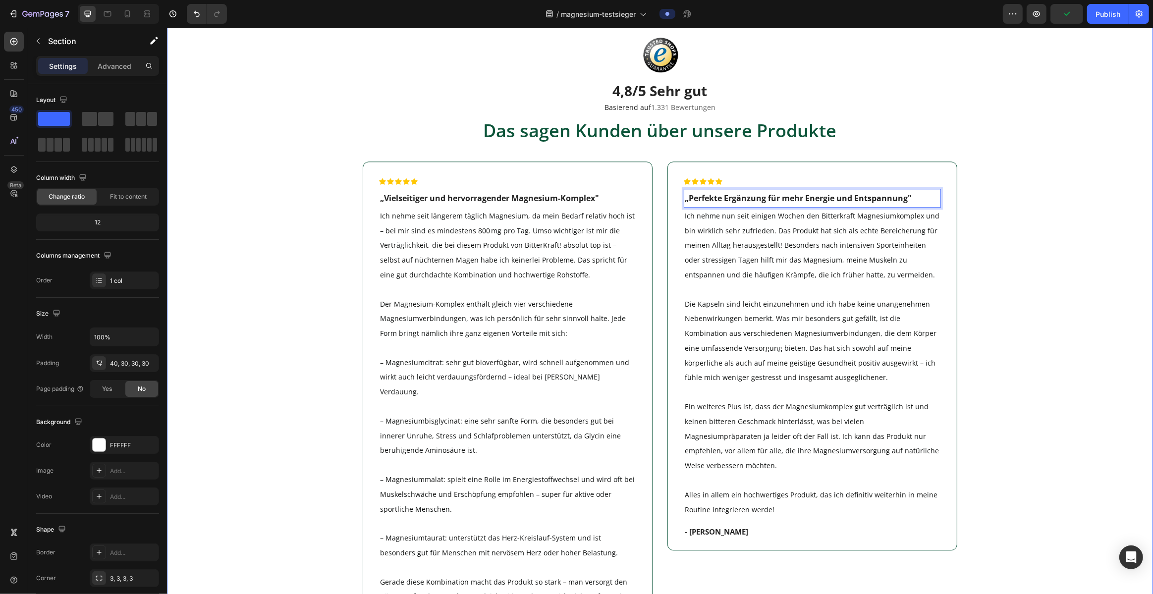
click at [571, 210] on div "Image 4,8/5 Sehr gut Heading Basierend auf 1.331 Bewertungen Text Block Das sag…" at bounding box center [659, 513] width 956 height 963
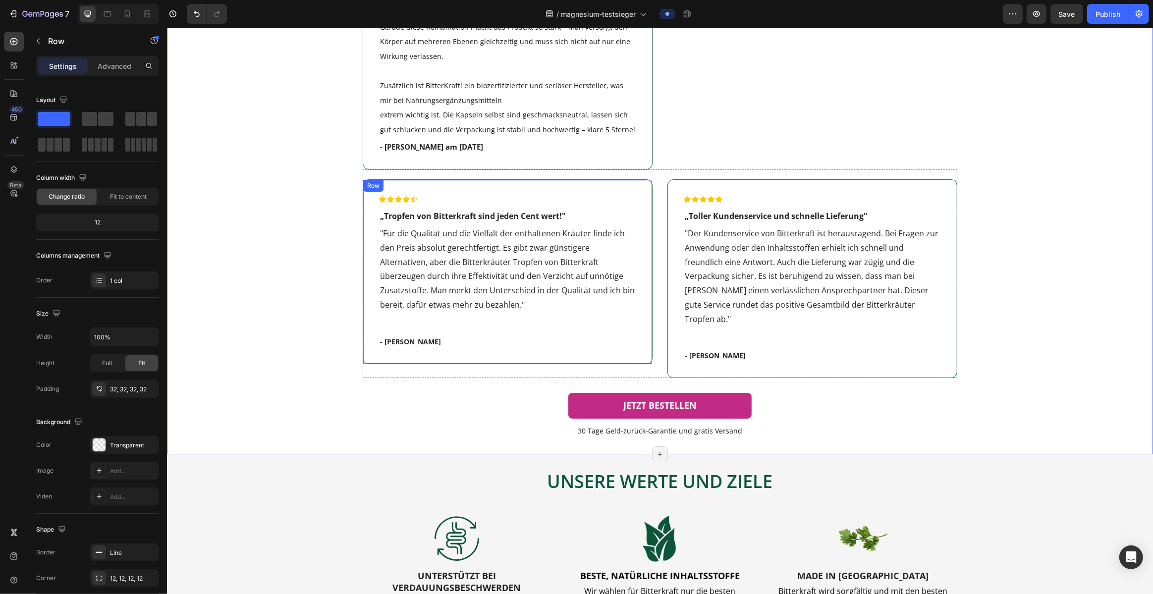
click at [571, 334] on div "Icon Icon Icon Icon Icon Row „Tropfen von Bitterkraft sind jeden Cent wert!" Te…" at bounding box center [507, 271] width 290 height 185
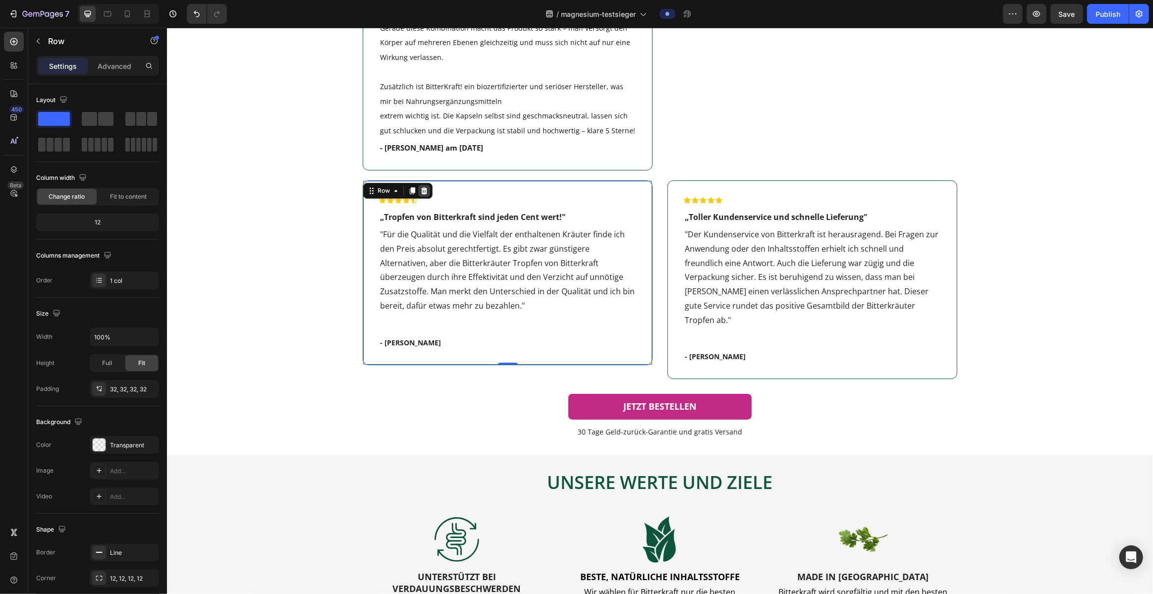
scroll to position [3527, 0]
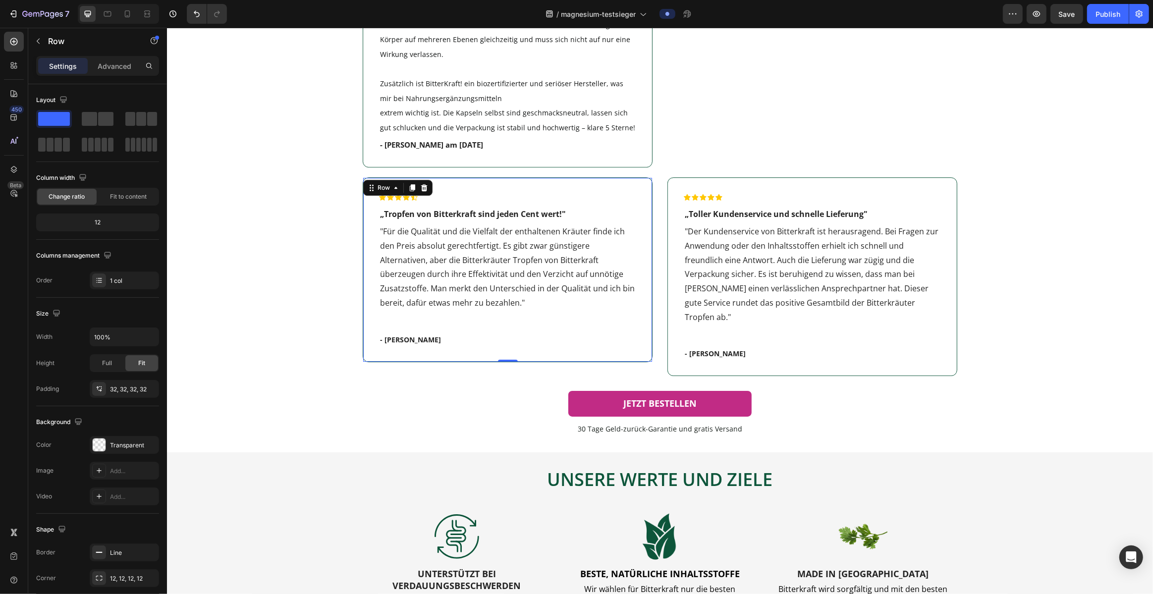
click at [399, 335] on p "- [PERSON_NAME]" at bounding box center [507, 340] width 255 height 10
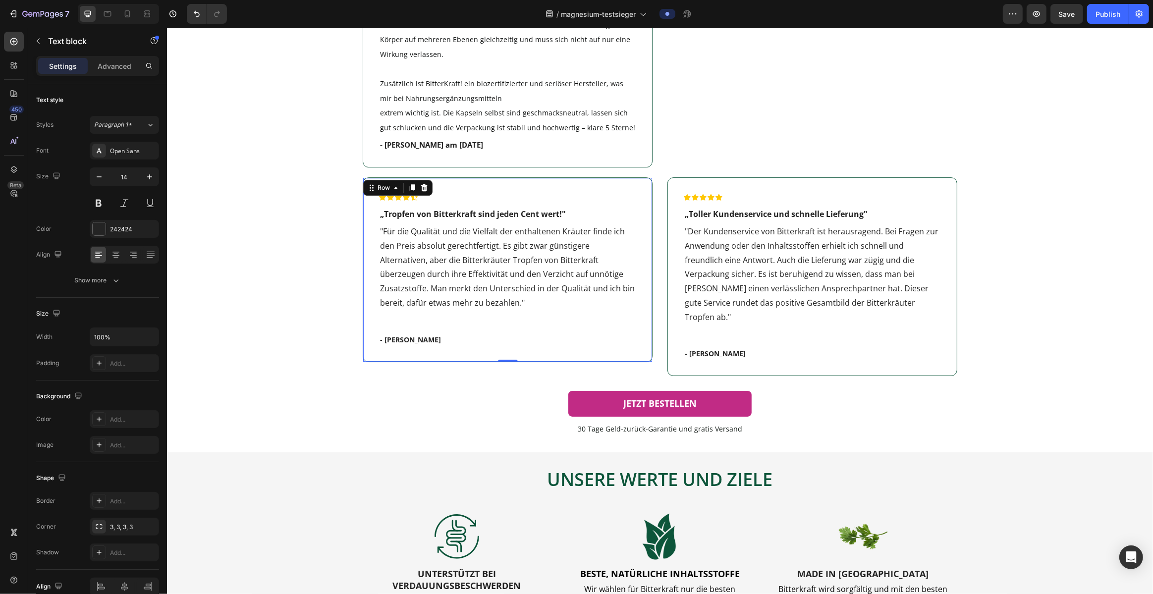
click at [399, 335] on p "- [PERSON_NAME]" at bounding box center [507, 340] width 255 height 10
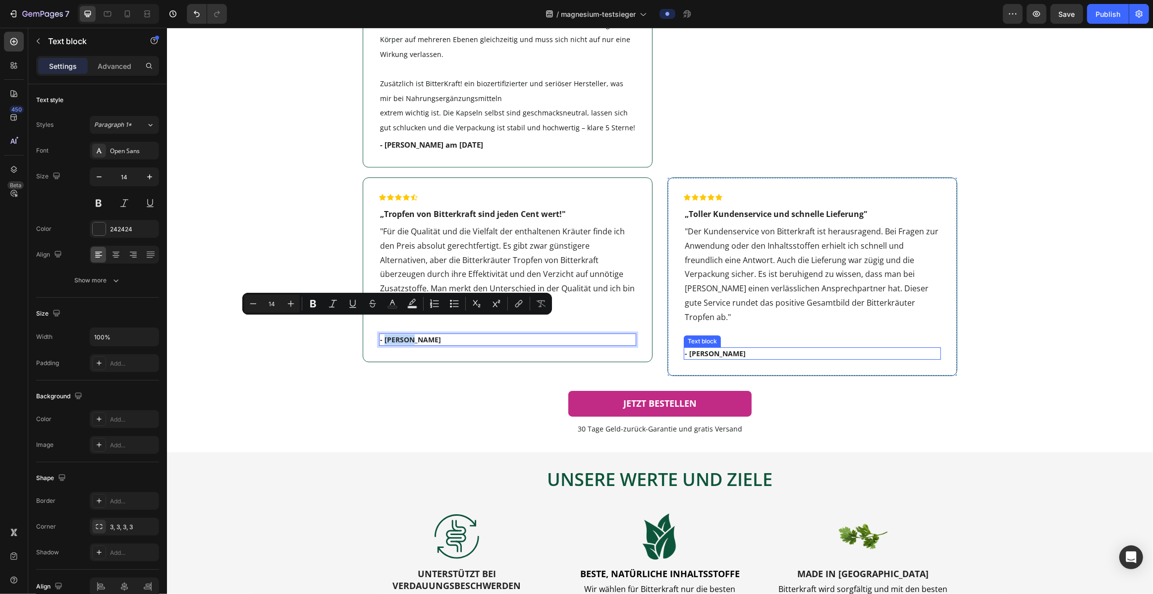
click at [571, 348] on p "- Tatjana J." at bounding box center [811, 353] width 255 height 10
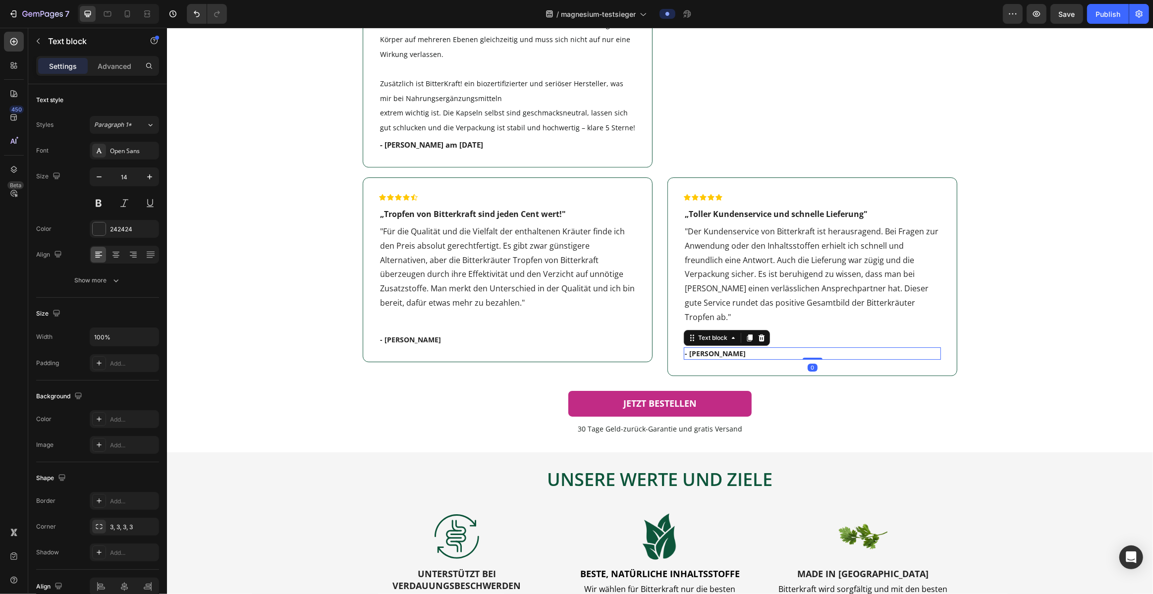
click at [571, 348] on p "- Tatjana J." at bounding box center [811, 353] width 255 height 10
click at [571, 348] on p "- Yvonne W." at bounding box center [811, 353] width 255 height 10
click at [571, 241] on p ""Der Kundenservice von Bitterkraft ist herausragend. Bei Fragen zur Anwendung o…" at bounding box center [811, 274] width 255 height 100
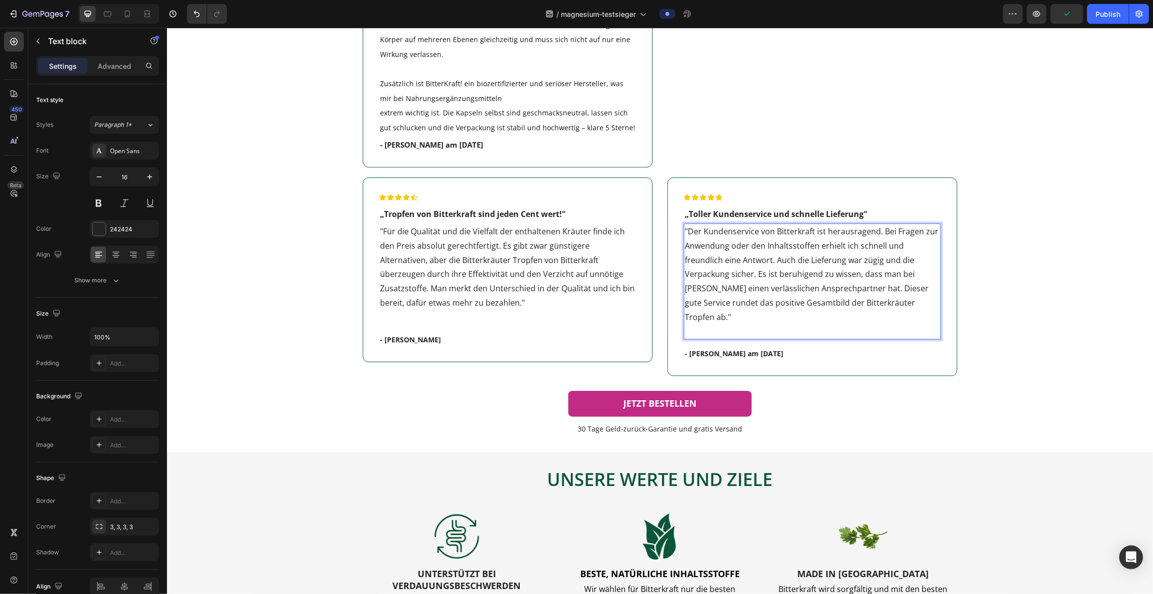
drag, startPoint x: 783, startPoint y: 273, endPoint x: 850, endPoint y: 279, distance: 67.6
click at [571, 274] on p ""Der Kundenservice von Bitterkraft ist herausragend. Bei Fragen zur Anwendung o…" at bounding box center [811, 274] width 255 height 100
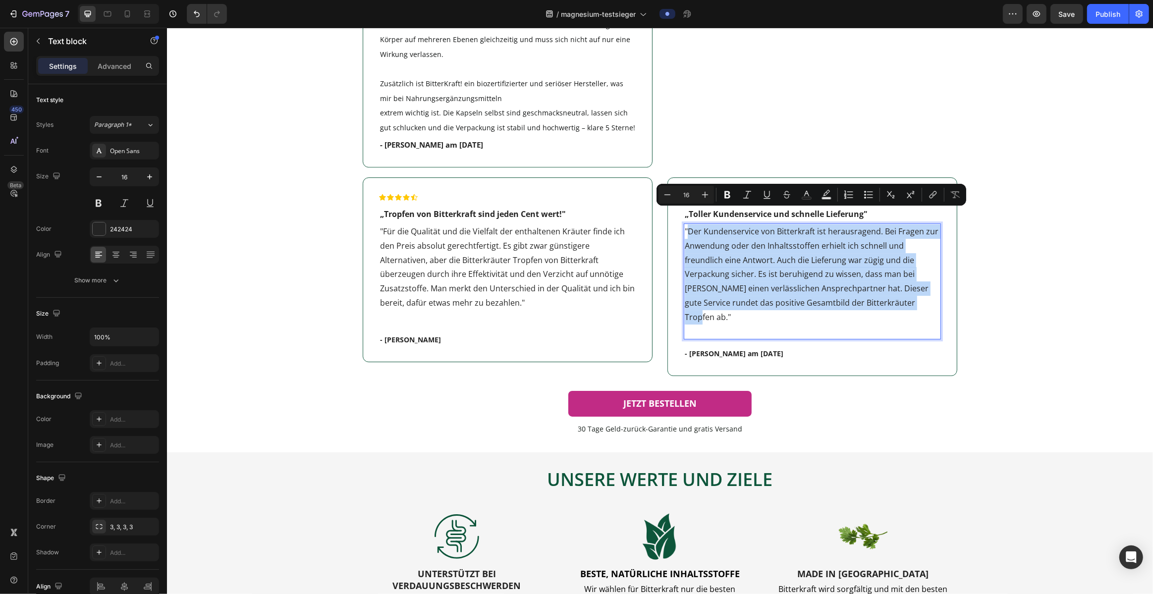
drag, startPoint x: 882, startPoint y: 289, endPoint x: 687, endPoint y: 215, distance: 208.3
click at [571, 224] on p ""Der Kundenservice von Bitterkraft ist herausragend. Bei Fragen zur Anwendung o…" at bounding box center [811, 274] width 255 height 100
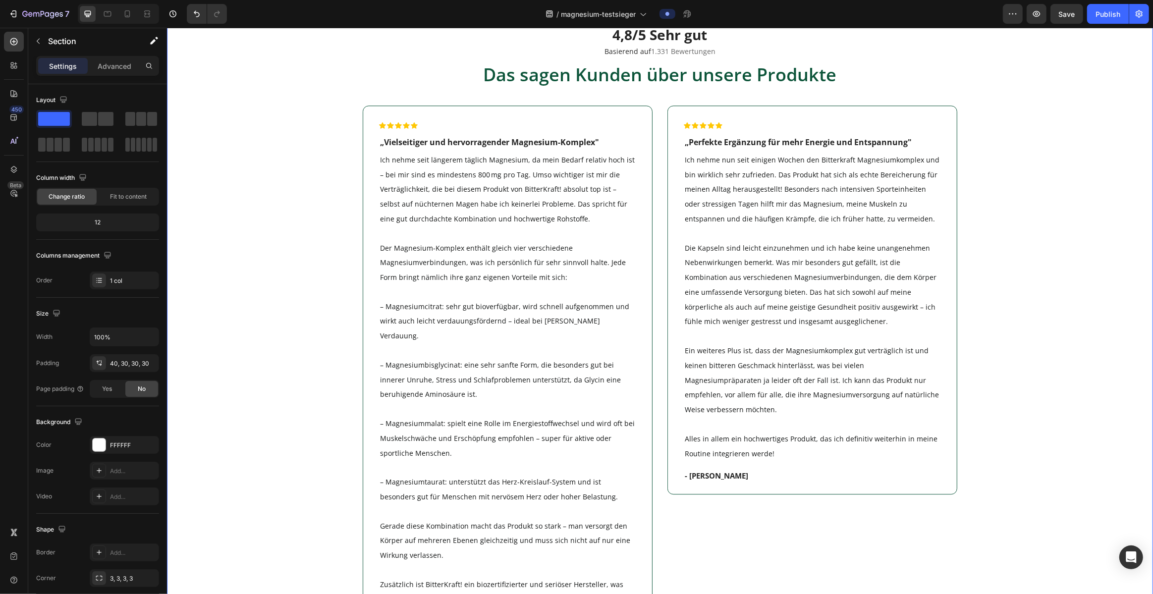
scroll to position [3023, 0]
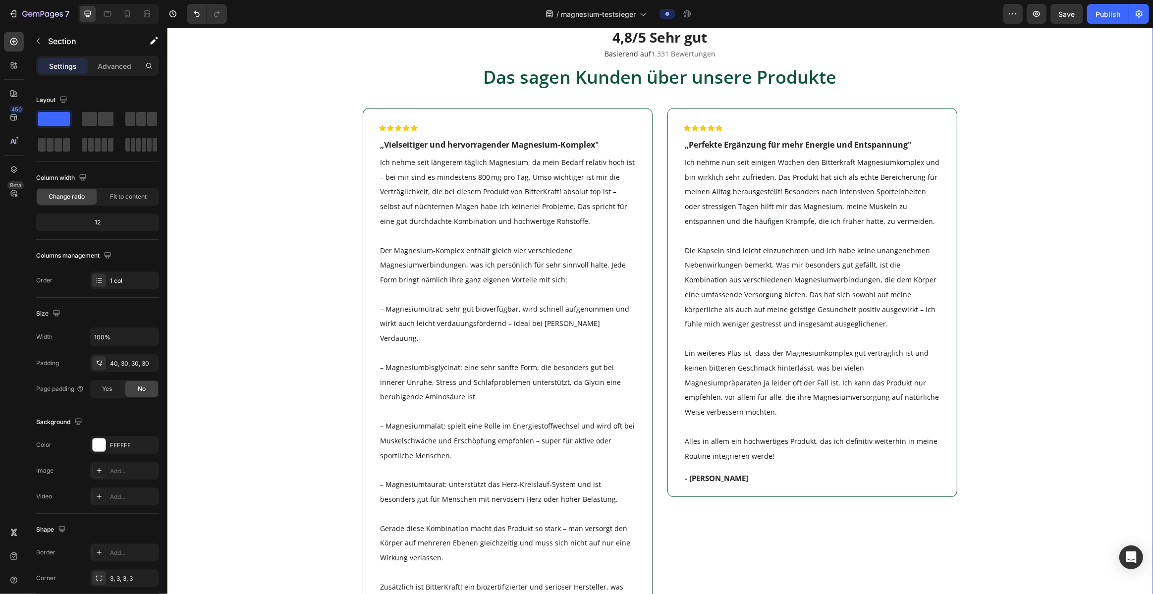
click at [571, 473] on span "- Thomas v. Bartem" at bounding box center [715, 478] width 63 height 10
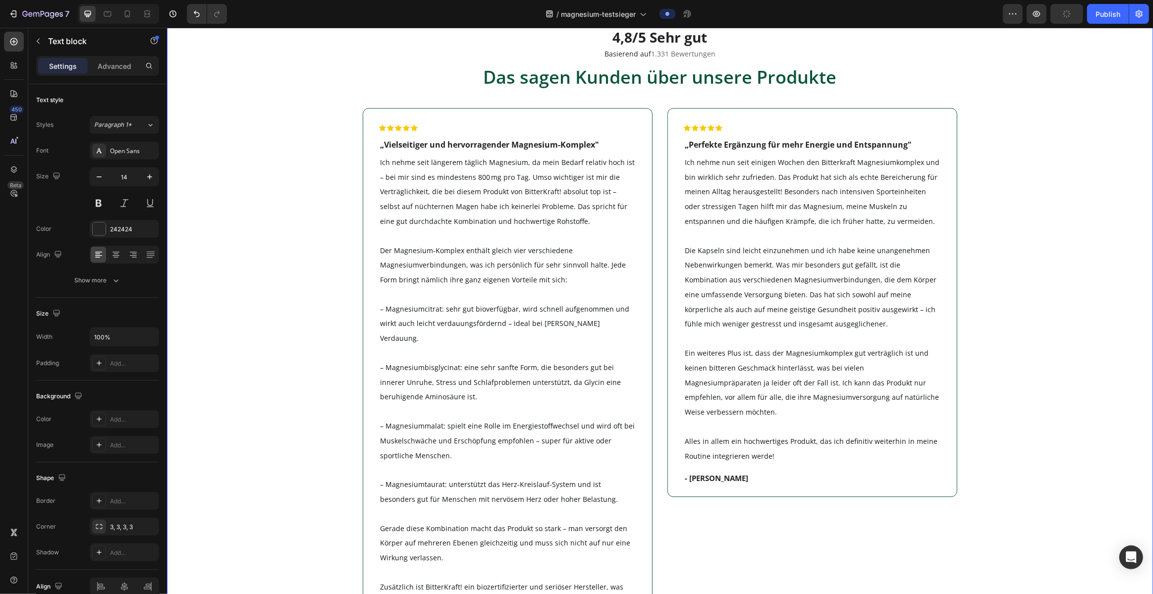
click at [571, 473] on span "- Thomas v. Bartem" at bounding box center [715, 478] width 63 height 10
drag, startPoint x: 690, startPoint y: 463, endPoint x: 785, endPoint y: 465, distance: 95.7
click at [571, 473] on p "- Thomas v. Bartem" at bounding box center [811, 478] width 255 height 10
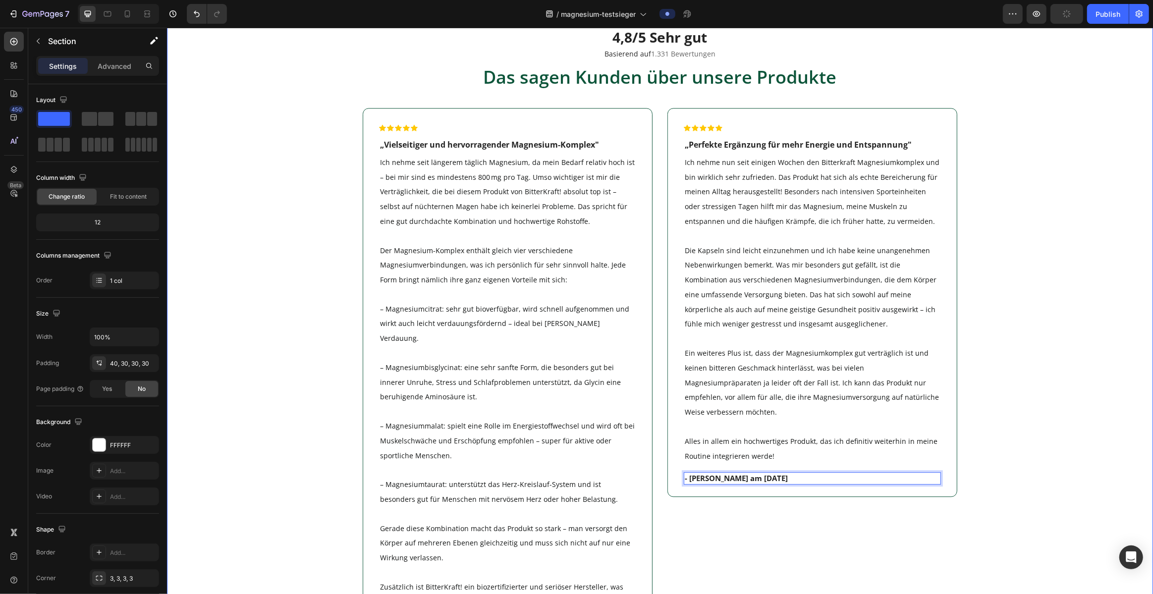
click at [571, 284] on div "Image 4,8/5 Sehr gut Heading Basierend auf 1.331 Bewertungen Text Block Das sag…" at bounding box center [659, 452] width 956 height 949
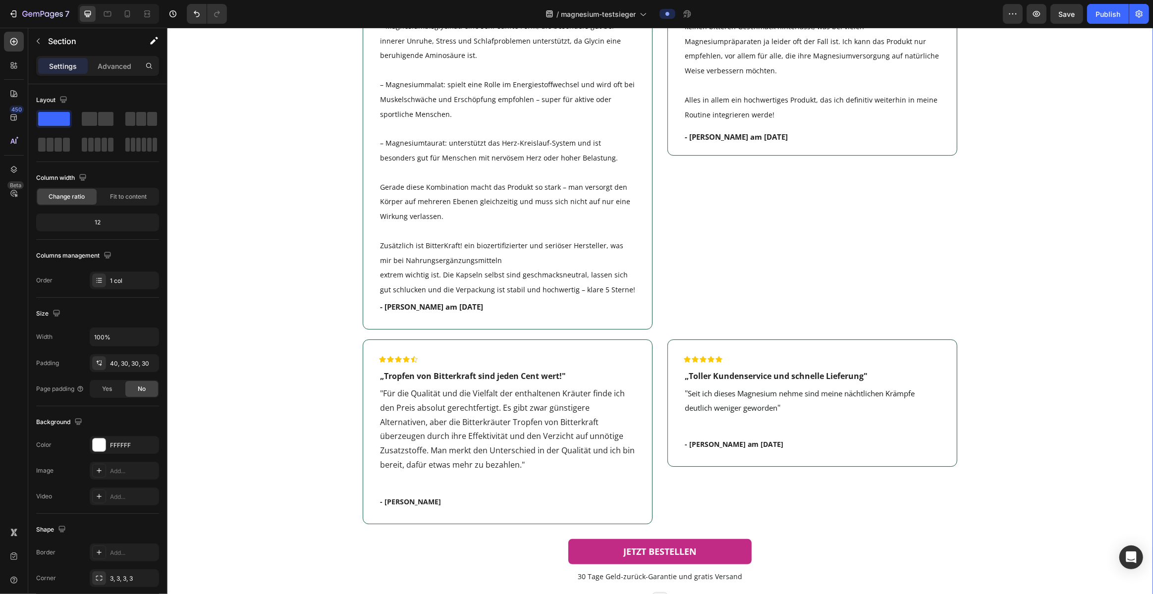
scroll to position [3358, 0]
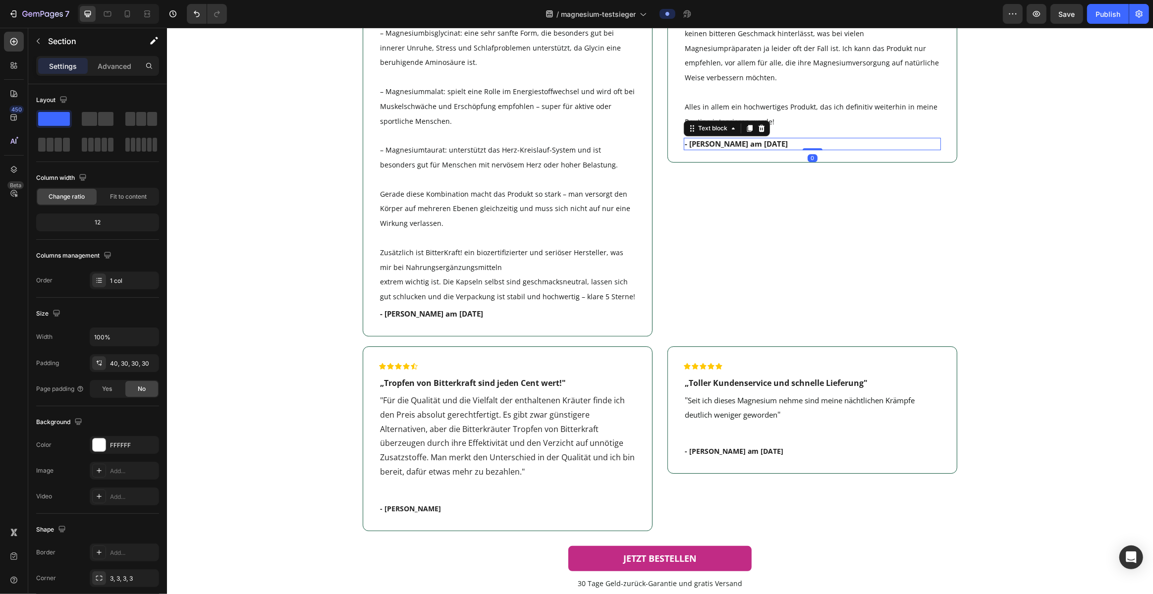
drag, startPoint x: 756, startPoint y: 132, endPoint x: 749, endPoint y: 132, distance: 7.0
click at [571, 139] on p "- Eliyoz am 01.04.25" at bounding box center [811, 144] width 255 height 10
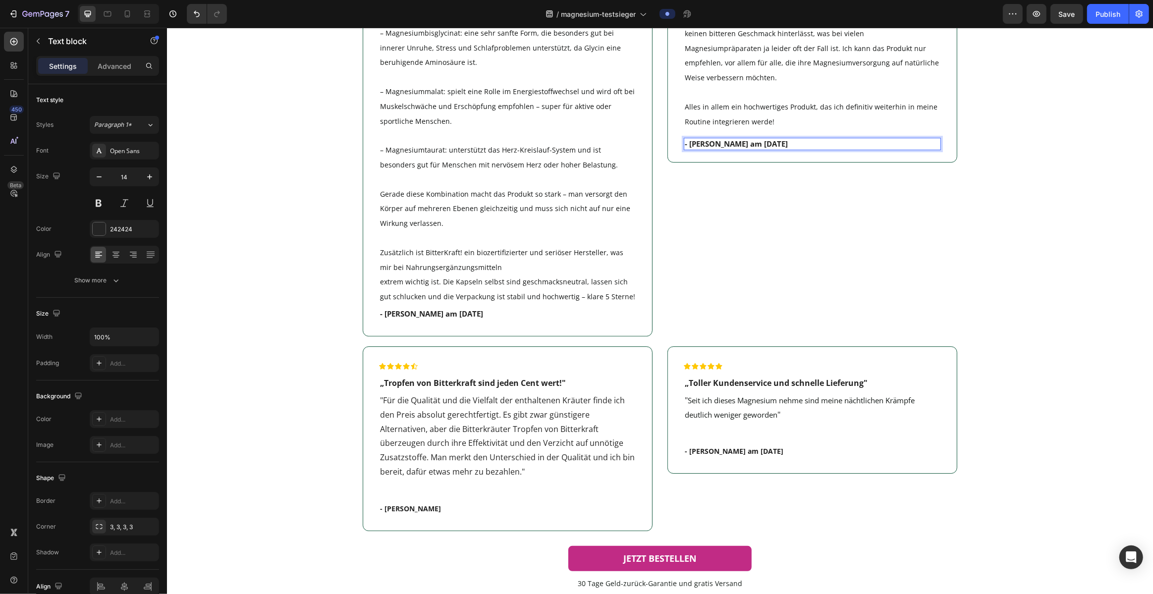
click at [571, 139] on span "- Eliyoz am 01.04.25" at bounding box center [735, 144] width 103 height 10
click at [571, 260] on div "Image 4,8/5 Sehr gut Heading Basierend auf 1.331 Bewertungen Text Block Das sag…" at bounding box center [659, 118] width 956 height 949
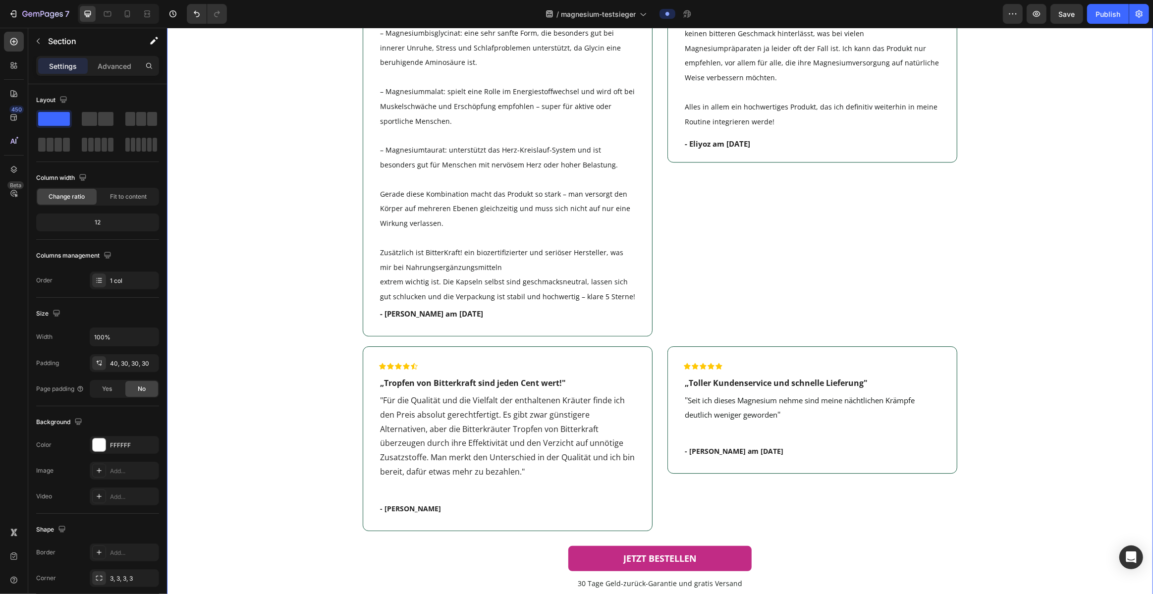
click at [491, 440] on p ""Für die Qualität und die Vielfalt der enthaltenen Kräuter finde ich den Preis …" at bounding box center [507, 436] width 255 height 86
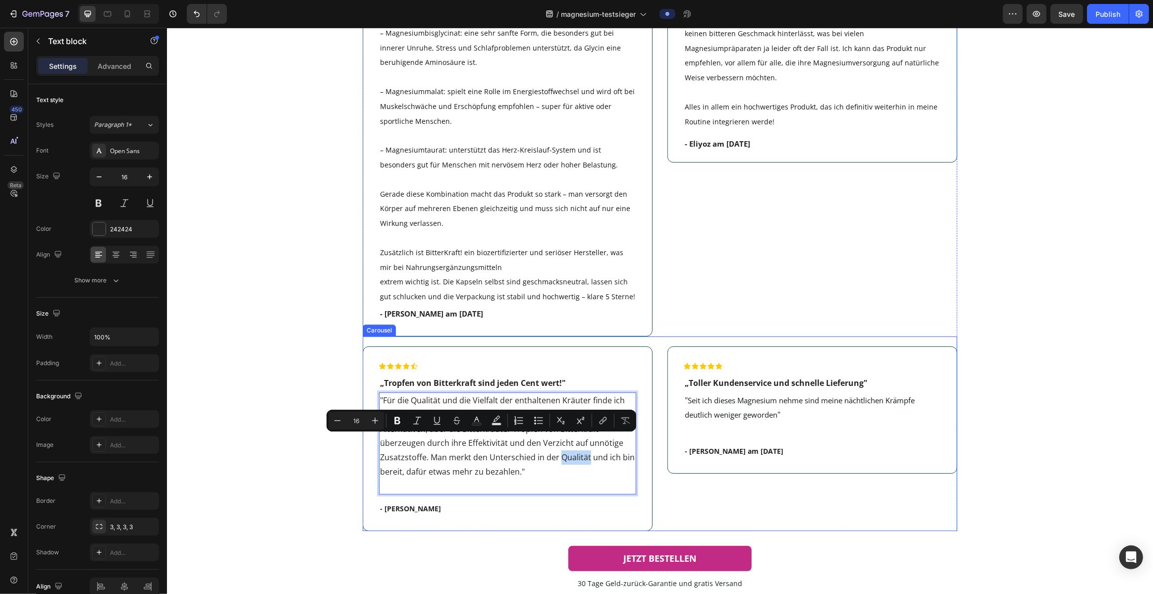
click at [571, 495] on div "Icon Icon Icon Icon Icon Row „Toller Kundenservice und schnelle Lieferung" Text…" at bounding box center [812, 443] width 290 height 195
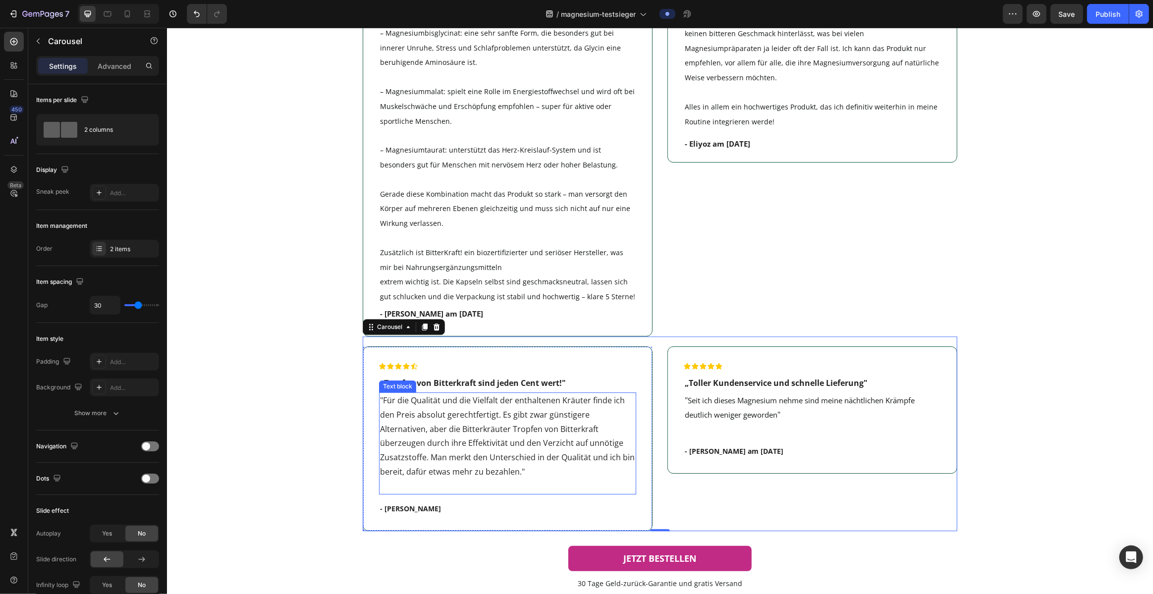
click at [553, 479] on p "Rich Text Editor. Editing area: main" at bounding box center [507, 486] width 255 height 14
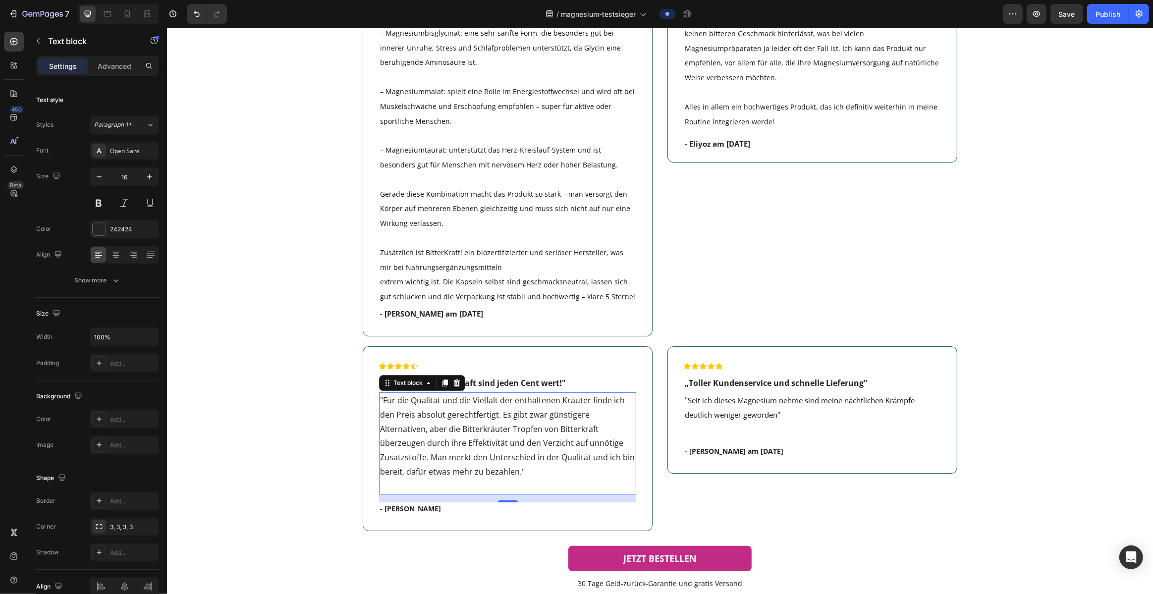
click at [409, 504] on p "- [PERSON_NAME]" at bounding box center [507, 509] width 255 height 10
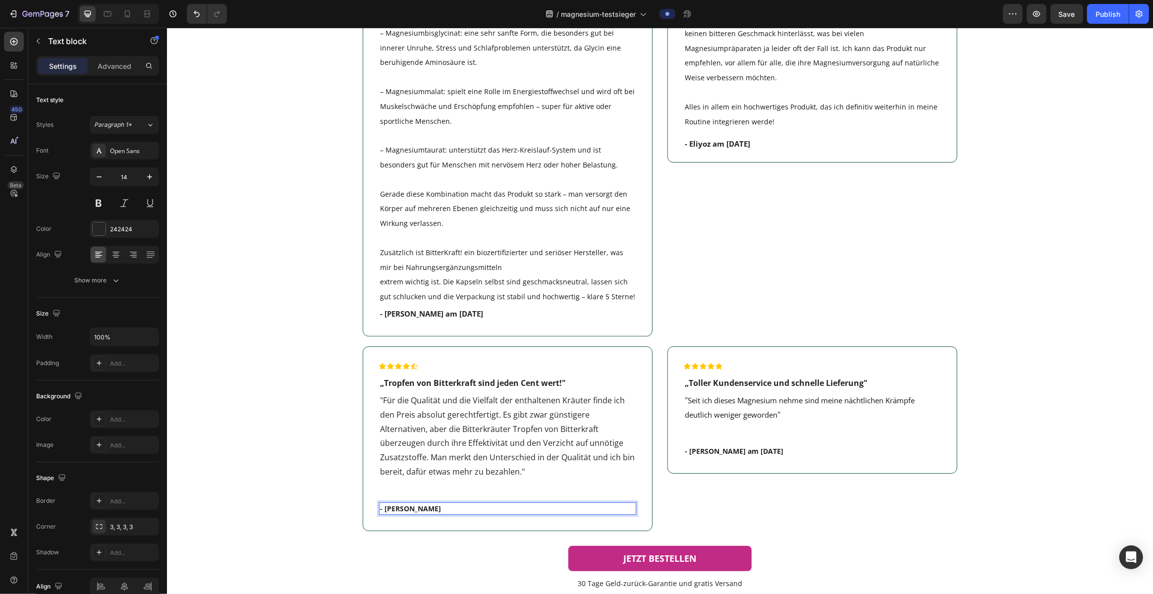
click at [405, 504] on p "- [PERSON_NAME]" at bounding box center [507, 509] width 255 height 10
click at [453, 504] on p "- Joe K." at bounding box center [507, 509] width 255 height 10
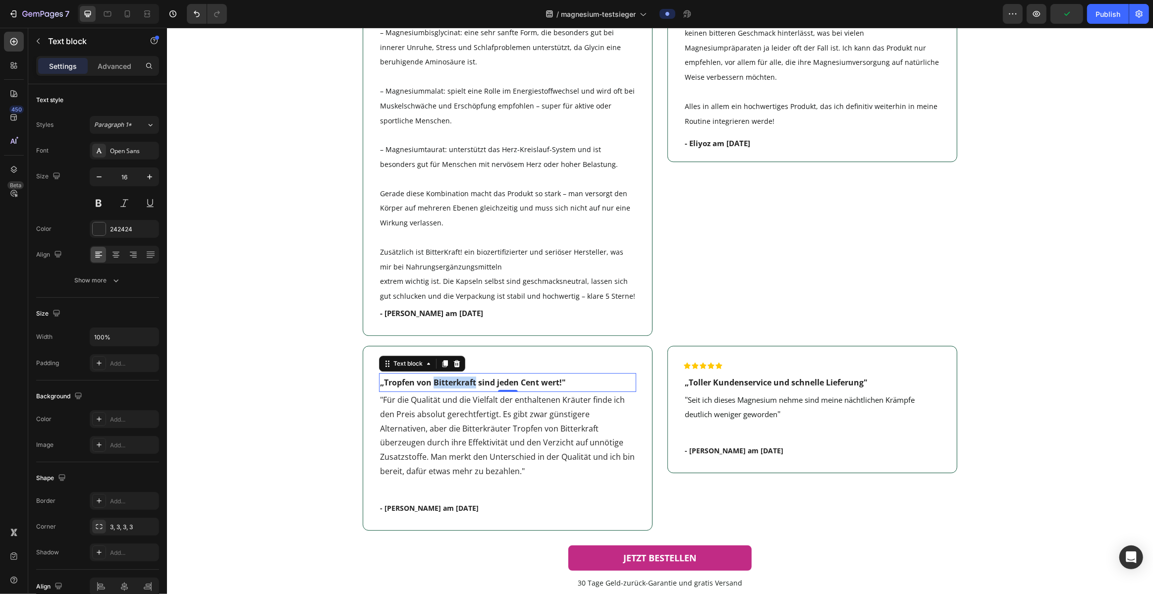
click at [473, 377] on p "„Tropfen von Bitterkraft sind jeden Cent wert!"" at bounding box center [507, 383] width 255 height 12
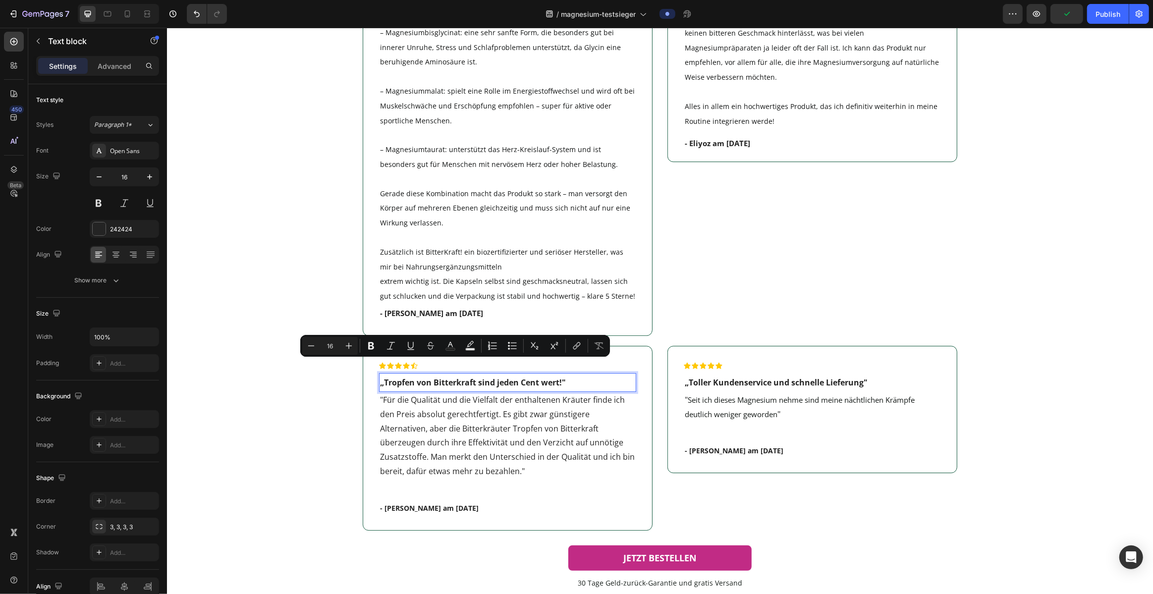
click at [387, 377] on p "„Tropfen von Bitterkraft sind jeden Cent wert!"" at bounding box center [507, 383] width 255 height 12
drag, startPoint x: 395, startPoint y: 368, endPoint x: 562, endPoint y: 368, distance: 167.0
click at [562, 377] on p "„Tropfen von Bitterkraft sind jeden Cent wert!"" at bounding box center [507, 383] width 255 height 12
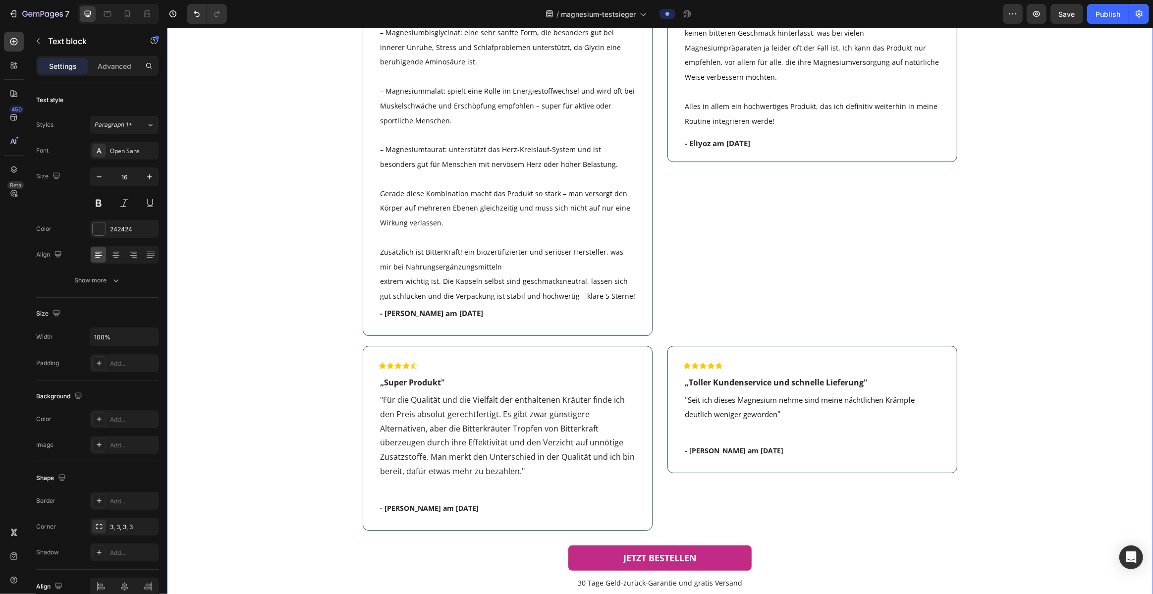
click at [271, 451] on div "Image 4,8/5 Sehr gut Heading Basierend auf 1.331 Bewertungen Text Block Das sag…" at bounding box center [659, 117] width 956 height 949
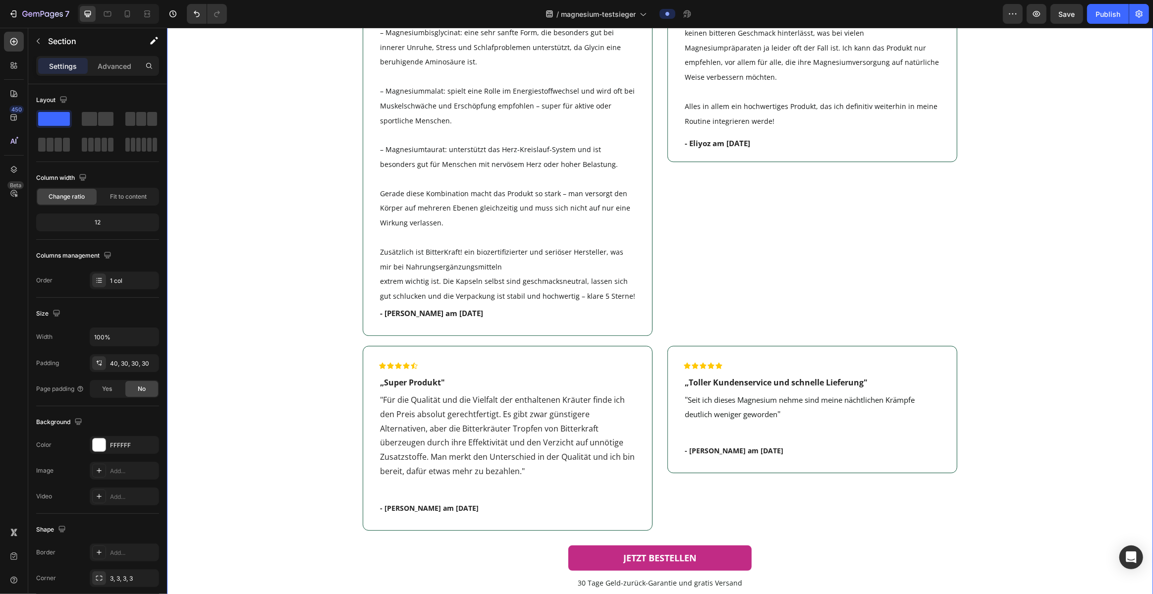
click at [494, 434] on p ""Für die Qualität und die Vielfalt der enthaltenen Kräuter finde ich den Preis …" at bounding box center [507, 436] width 255 height 86
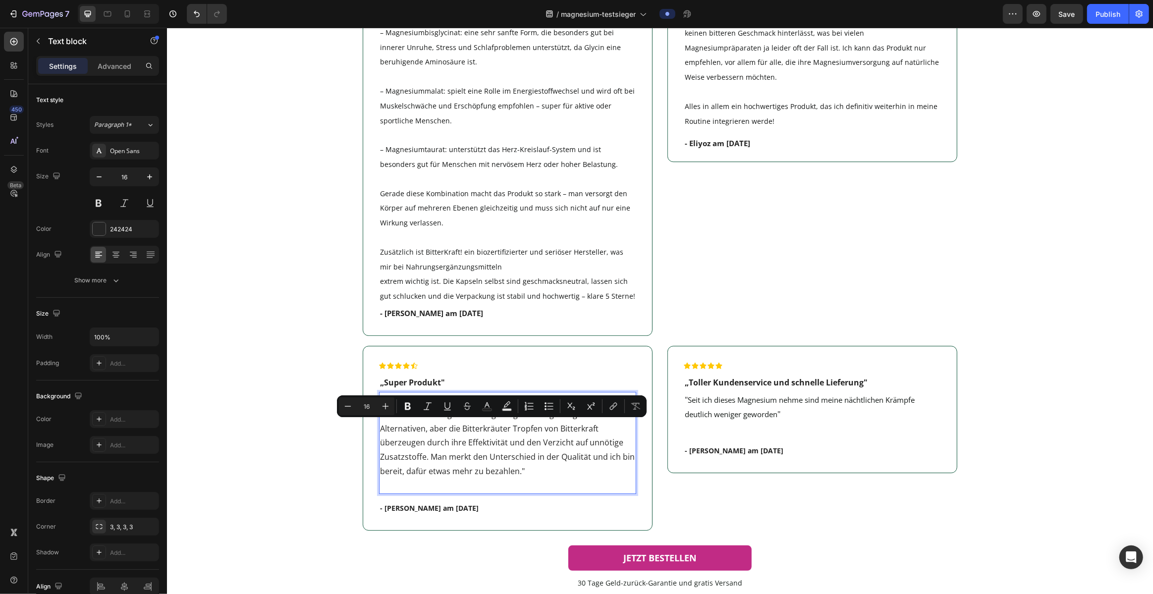
click at [425, 453] on p ""Für die Qualität und die Vielfalt der enthaltenen Kräuter finde ich den Preis …" at bounding box center [507, 436] width 255 height 86
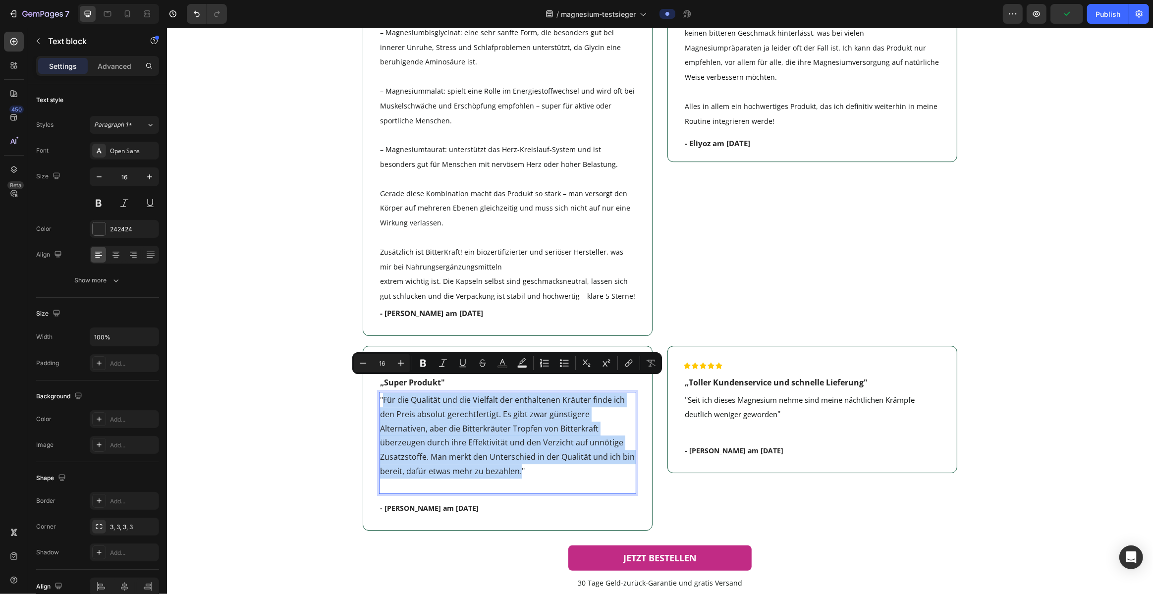
drag, startPoint x: 426, startPoint y: 457, endPoint x: 384, endPoint y: 387, distance: 81.6
click at [384, 393] on p ""Für die Qualität und die Vielfalt der enthaltenen Kräuter finde ich den Preis …" at bounding box center [507, 436] width 255 height 86
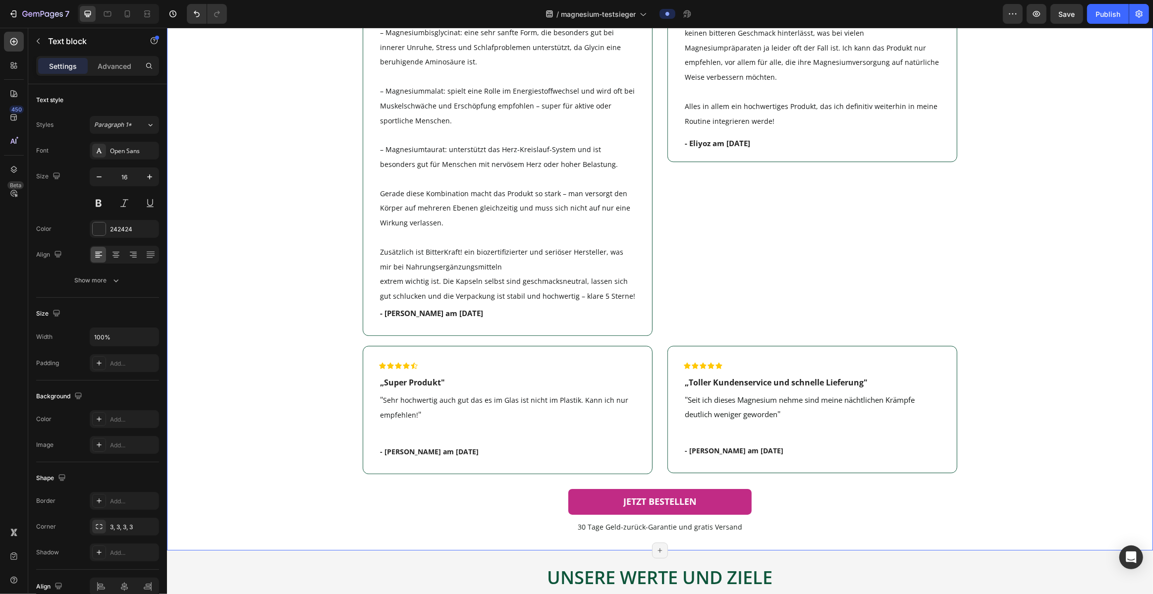
click at [256, 444] on div "Image 4,8/5 Sehr gut Heading Basierend auf 1.331 Bewertungen Text Block Das sag…" at bounding box center [659, 89] width 956 height 893
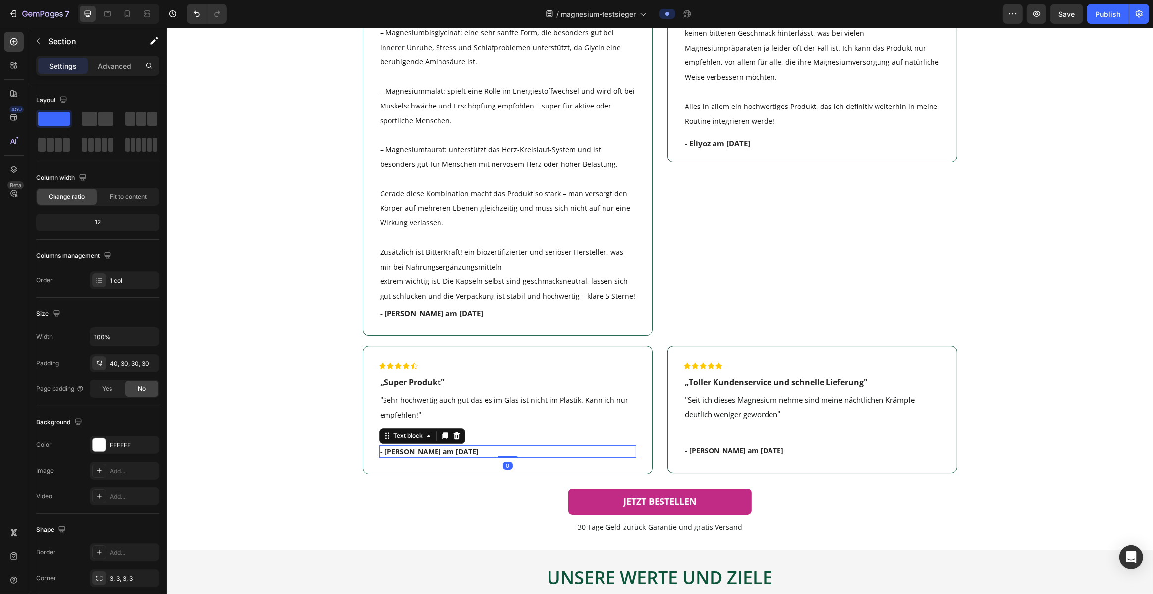
click at [445, 447] on p "- Joe K. am 15.05.25" at bounding box center [507, 452] width 255 height 10
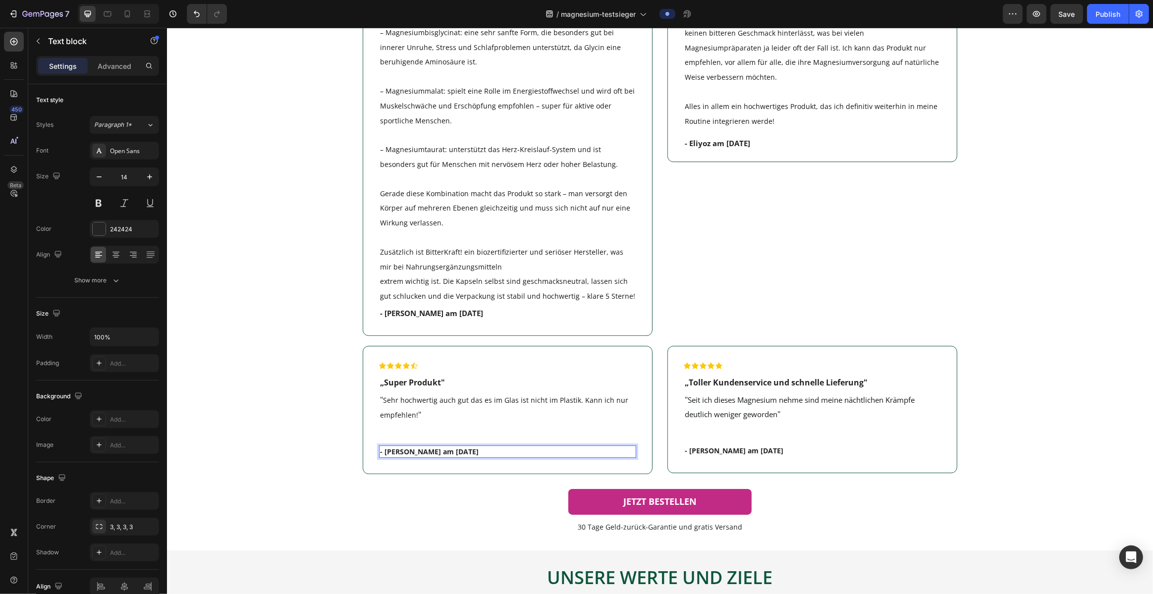
scroll to position [3361, 0]
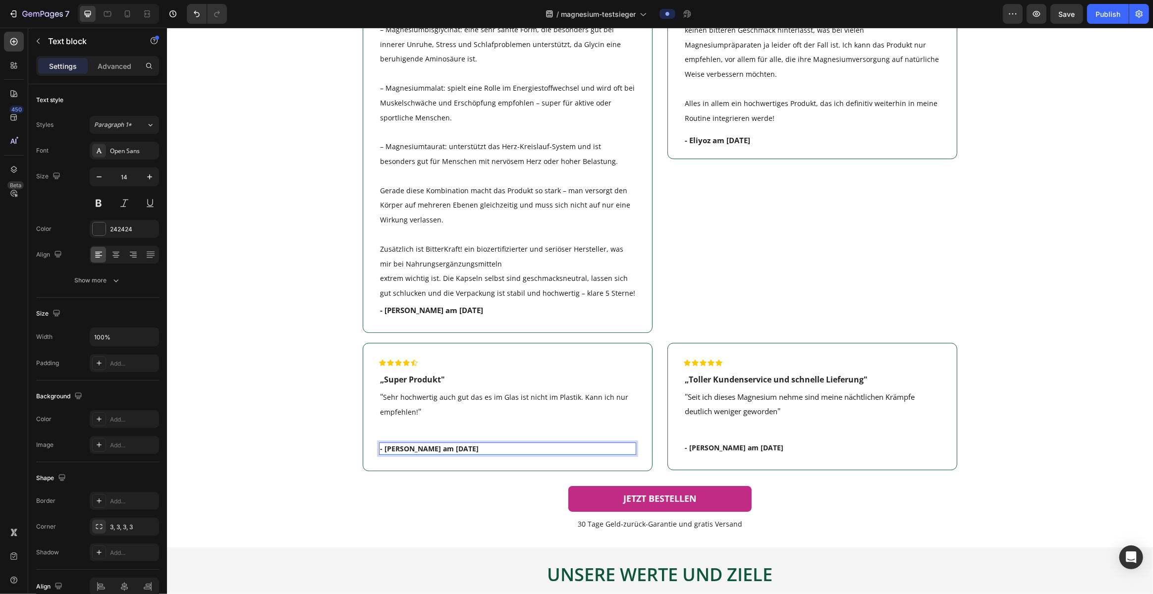
click at [436, 444] on p "- Joe K. am 15.05.25" at bounding box center [507, 449] width 255 height 10
click at [441, 444] on p "- Joe K. am 15.05.25" at bounding box center [507, 449] width 255 height 10
click at [571, 442] on p "- Yvonne W. am 30.07.25" at bounding box center [811, 447] width 255 height 10
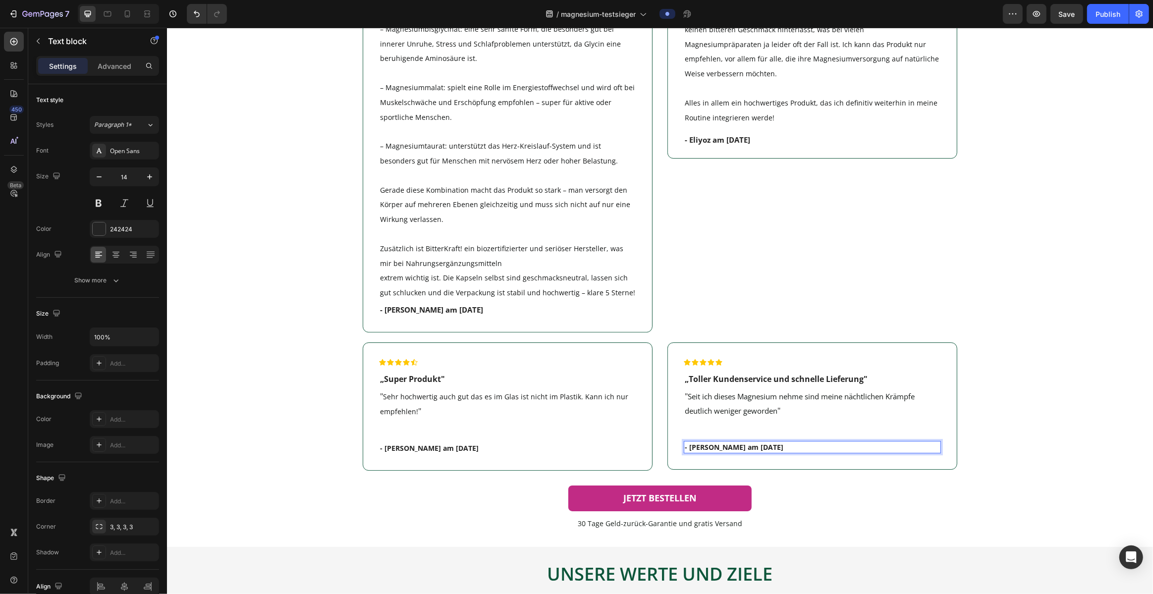
click at [571, 442] on p "- Yvonne W. am 30.07.25" at bounding box center [811, 447] width 255 height 10
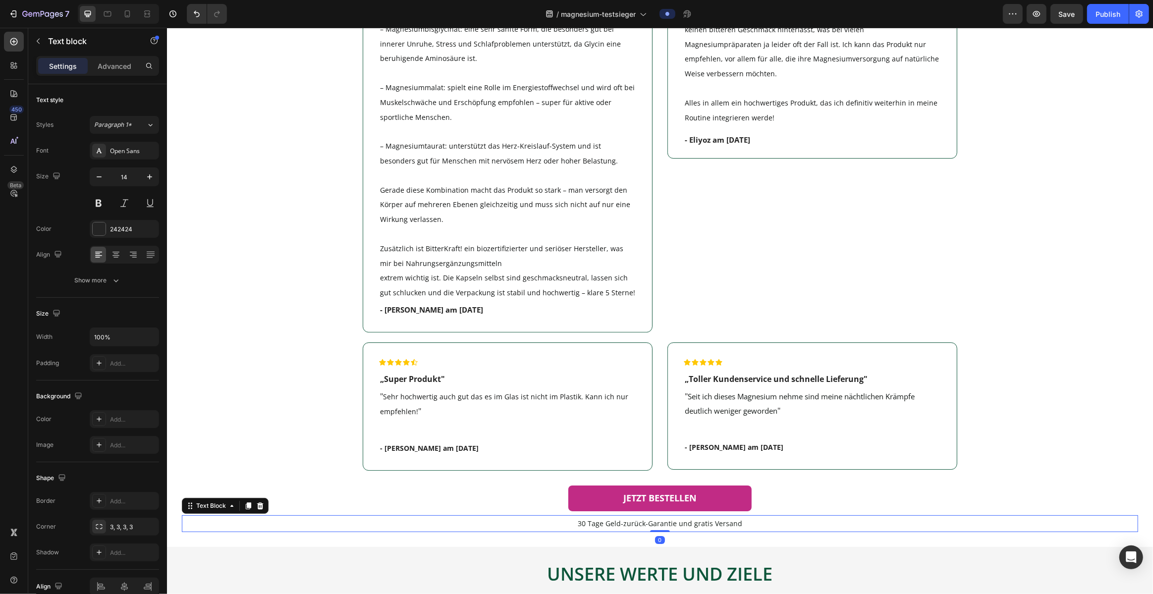
click at [571, 519] on span "30 Tage Geld-zurück-Garantie und gratis Versand" at bounding box center [659, 523] width 165 height 9
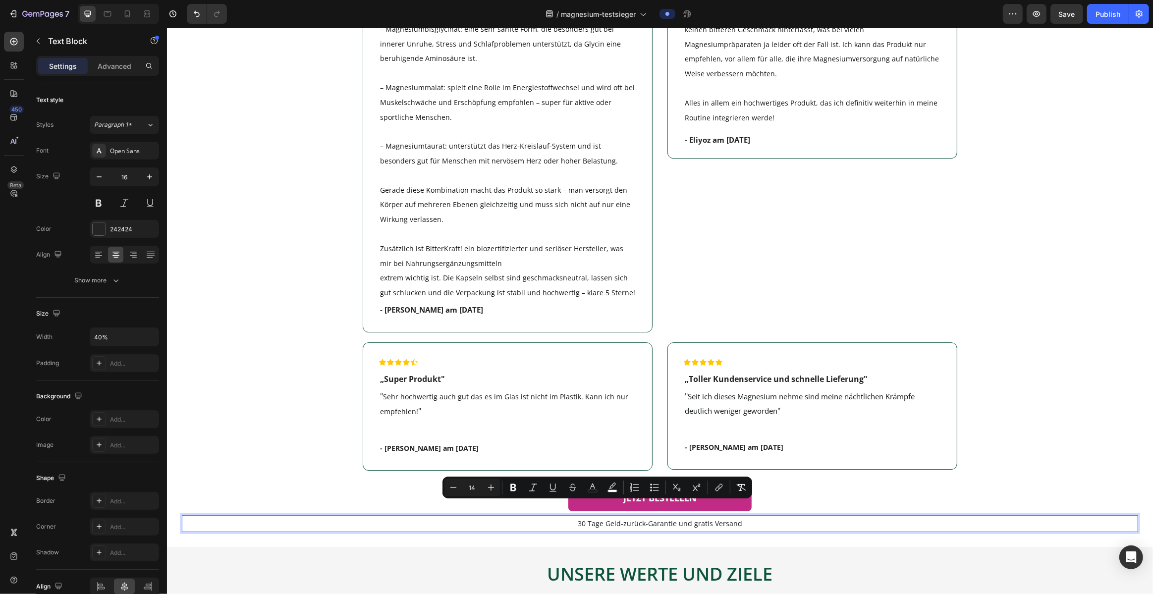
click at [571, 519] on span "30 Tage Geld-zurück-Garantie und gratis Versand" at bounding box center [659, 523] width 165 height 9
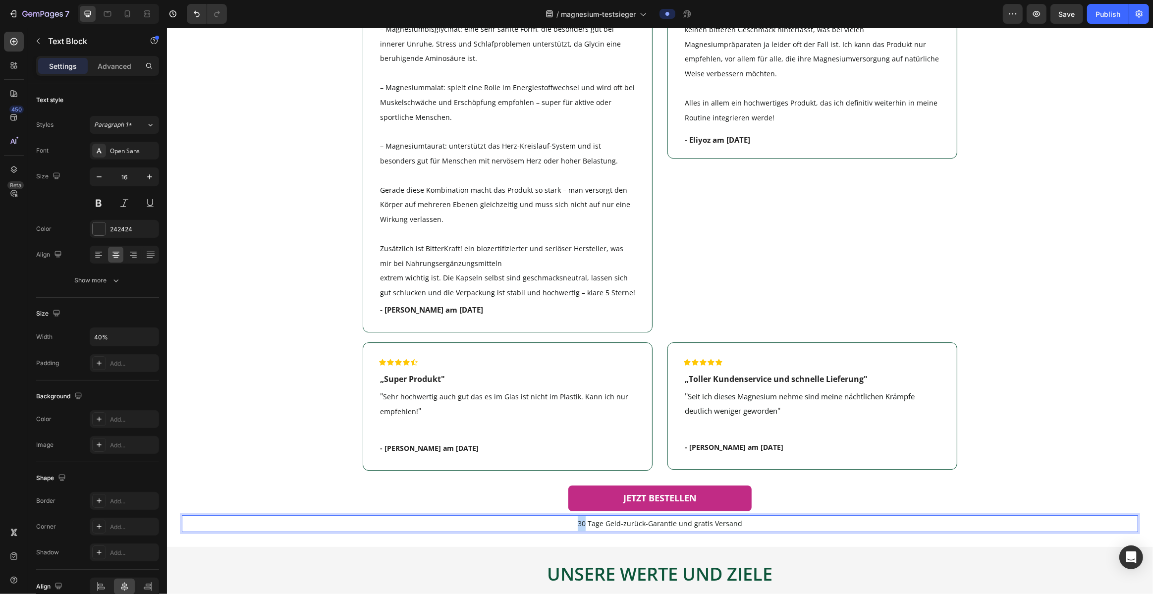
click at [571, 519] on span "30 Tage Geld-zurück-Garantie und gratis Versand" at bounding box center [659, 523] width 165 height 9
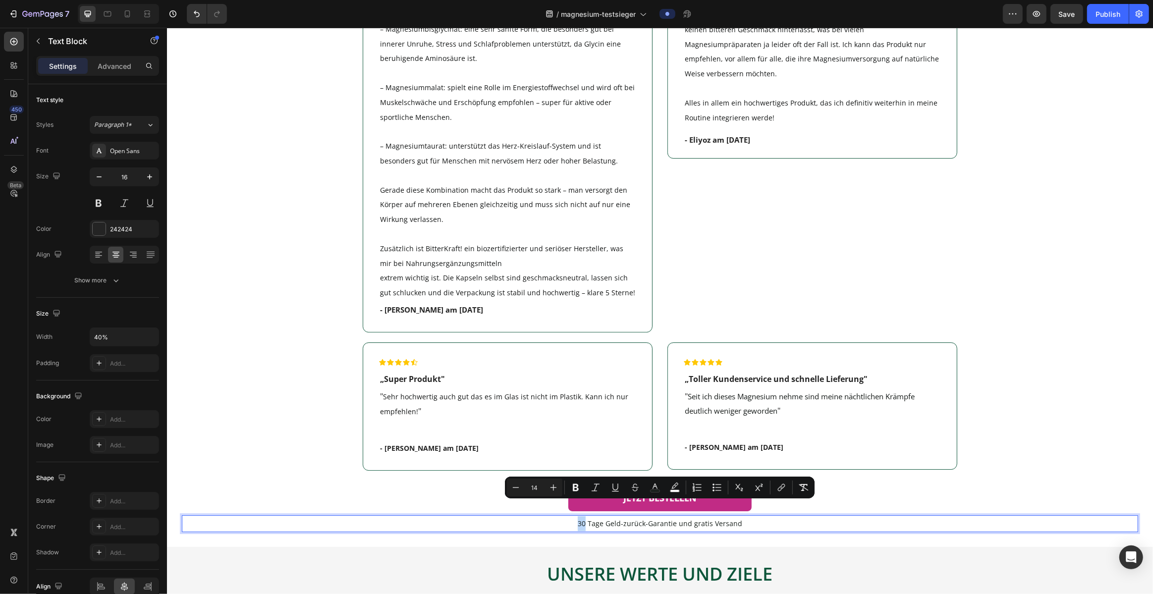
click at [571, 519] on span "30 Tage Geld-zurück-Garantie und gratis Versand" at bounding box center [659, 523] width 165 height 9
drag, startPoint x: 588, startPoint y: 508, endPoint x: 580, endPoint y: 508, distance: 7.9
click at [571, 519] on span "30 Tage Geld-zurück-Garantie und gratis Versand" at bounding box center [659, 523] width 165 height 9
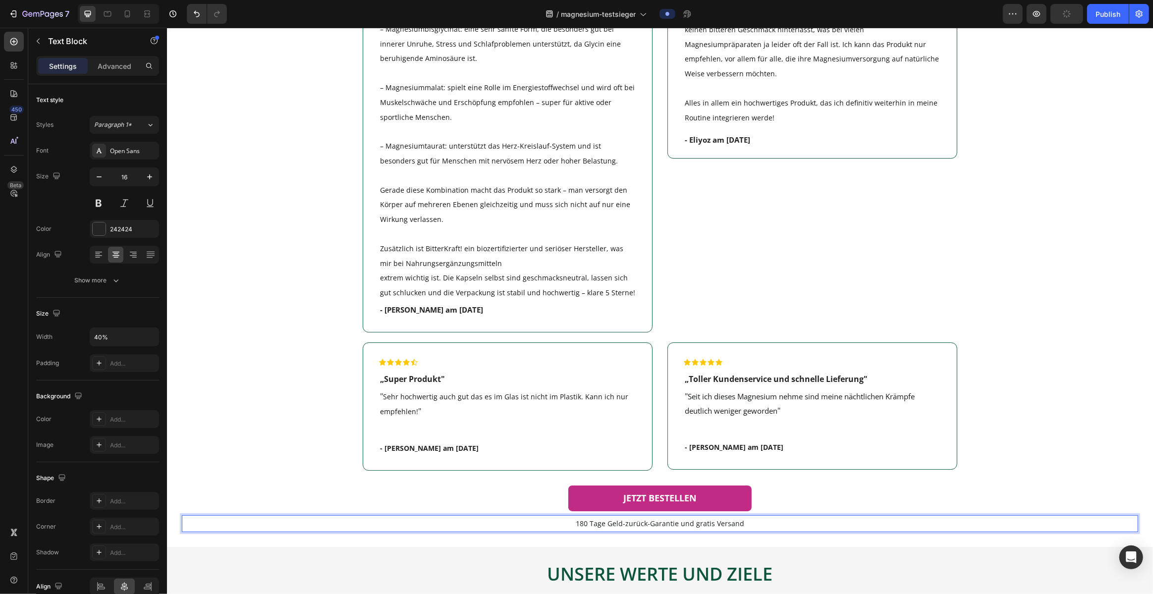
click at [571, 519] on span "180 Tage Geld-zurück-Garantie und gratis Versand" at bounding box center [659, 523] width 168 height 9
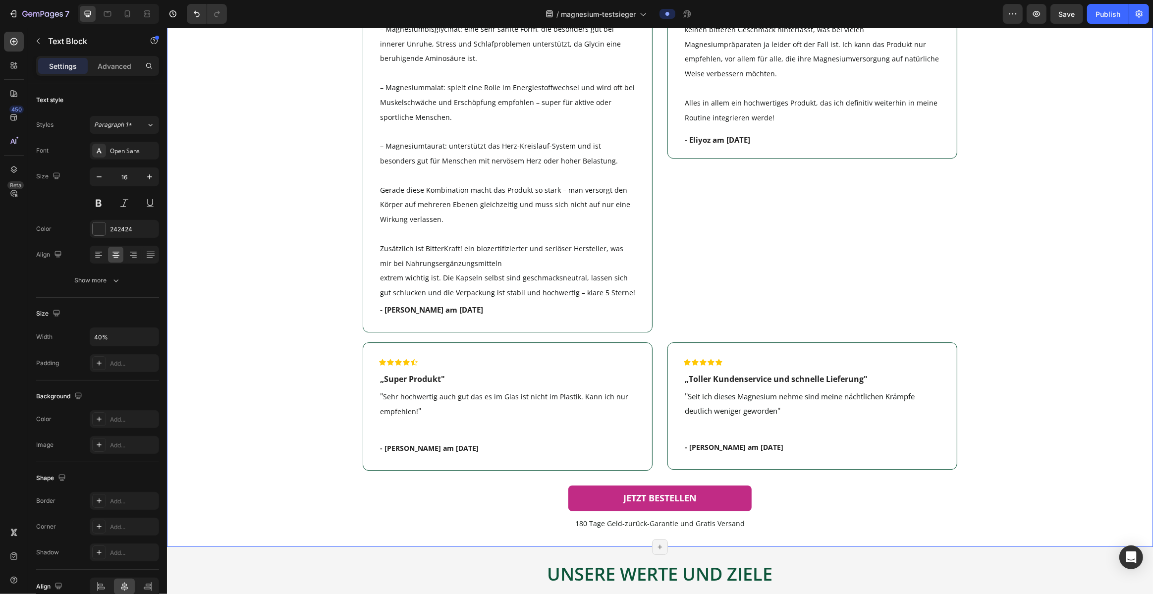
click at [280, 203] on div "Image 4,8/5 Sehr gut Heading Basierend auf 1.331 Bewertungen Text Block Das sag…" at bounding box center [659, 86] width 956 height 893
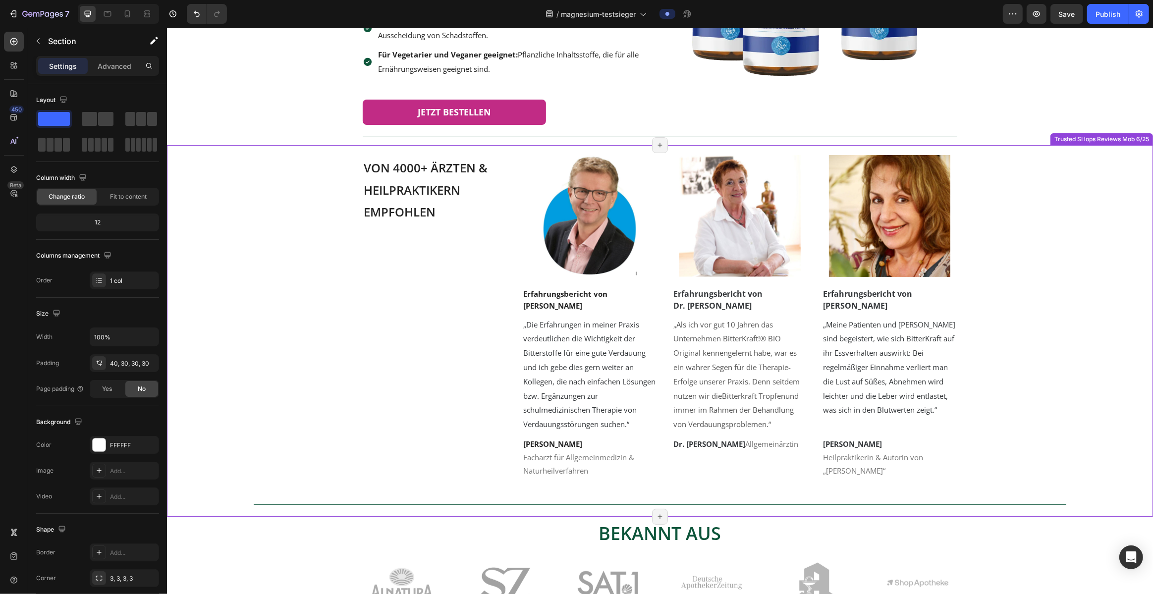
scroll to position [250, 0]
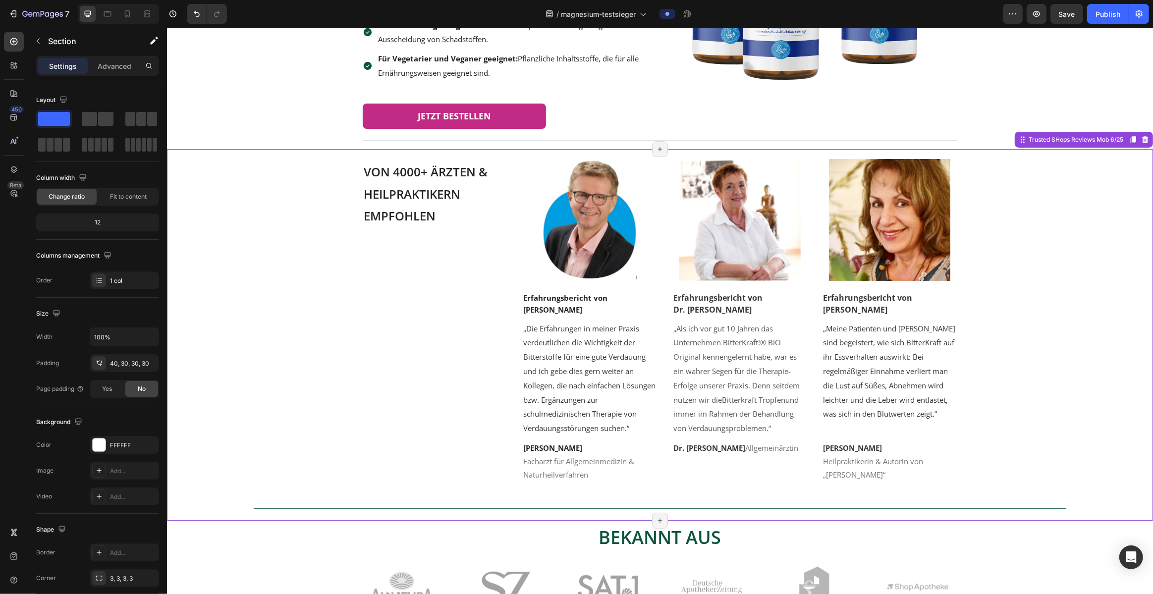
click at [571, 343] on span "„Die Erfahrungen in meiner Praxis verdeutlichen die Wichtigkeit der Bitterstoff…" at bounding box center [589, 379] width 132 height 110
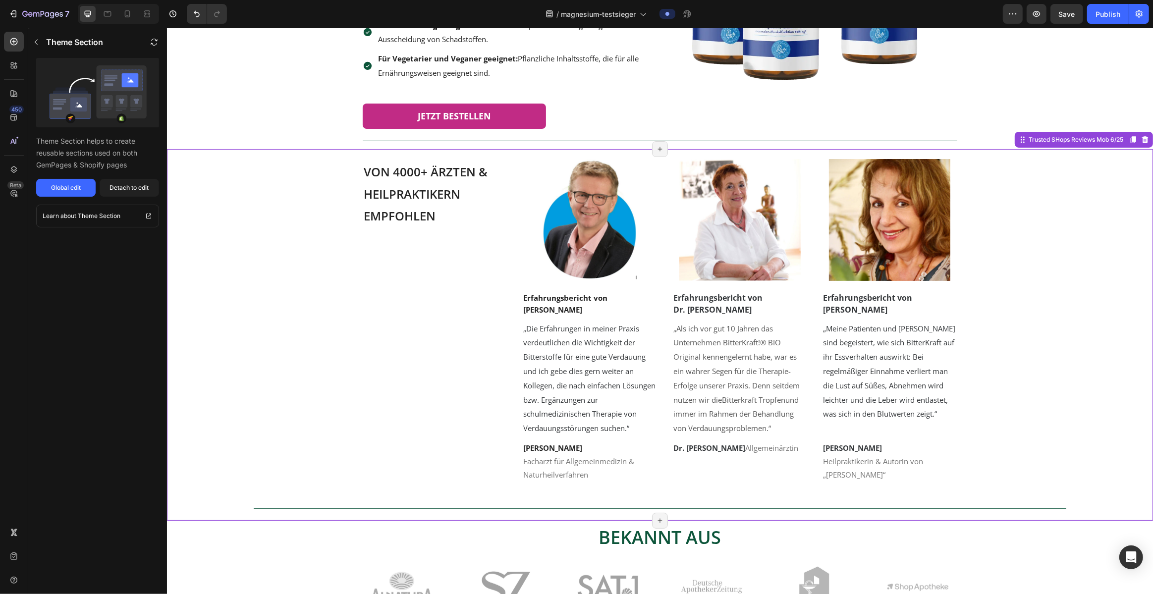
click at [571, 343] on span "„Die Erfahrungen in meiner Praxis verdeutlichen die Wichtigkeit der Bitterstoff…" at bounding box center [589, 379] width 132 height 110
click at [571, 346] on span "„Die Erfahrungen in meiner Praxis verdeutlichen die Wichtigkeit der Bitterstoff…" at bounding box center [589, 379] width 132 height 110
click at [571, 344] on span "„Die Erfahrungen in meiner Praxis verdeutlichen die Wichtigkeit der Bitterstoff…" at bounding box center [589, 379] width 132 height 110
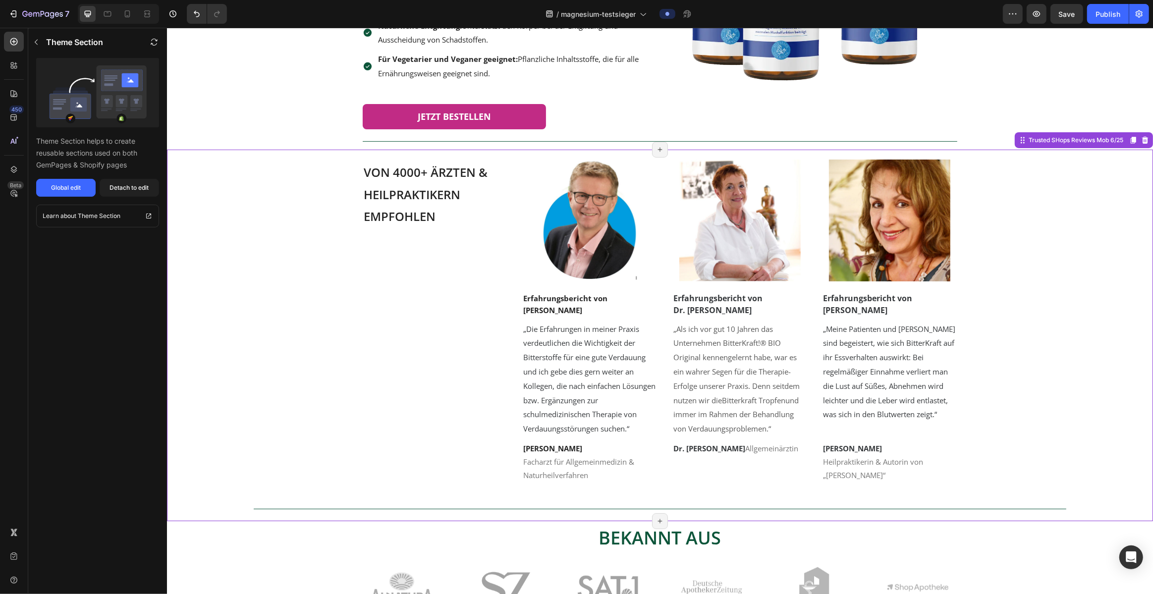
click at [571, 344] on span "„Die Erfahrungen in meiner Praxis verdeutlichen die Wichtigkeit der Bitterstoff…" at bounding box center [589, 379] width 132 height 110
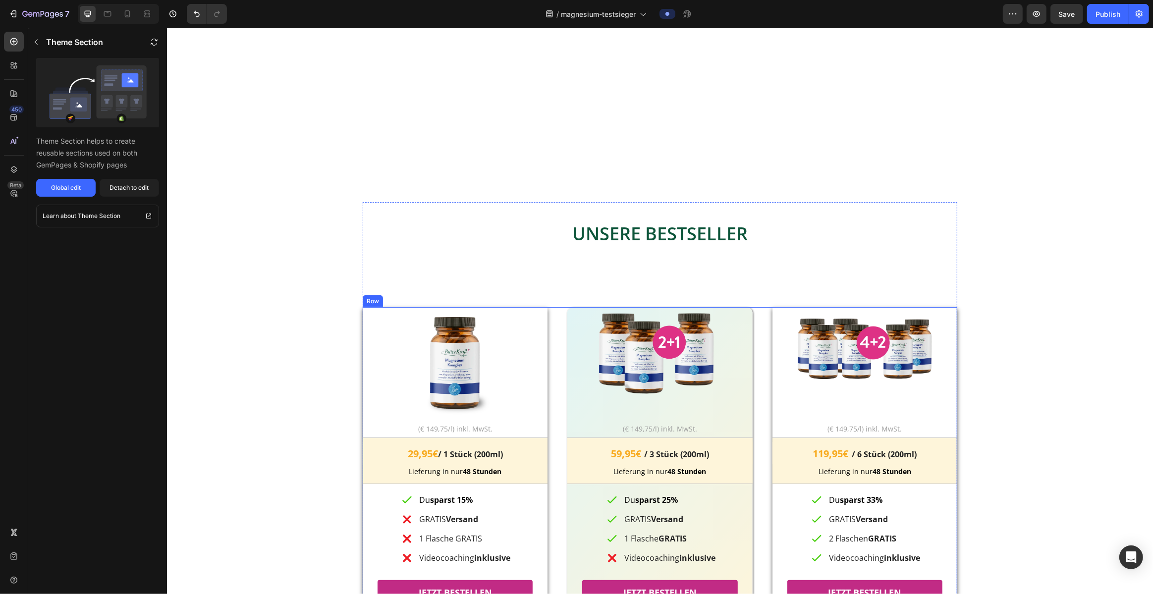
scroll to position [654, 0]
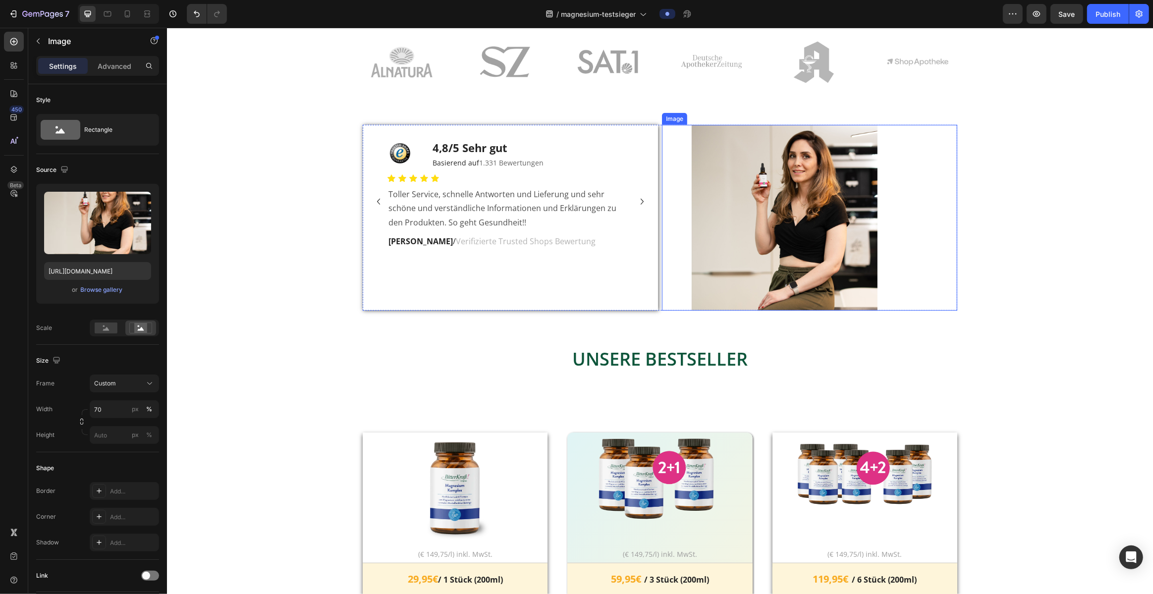
click at [571, 278] on img at bounding box center [784, 218] width 186 height 186
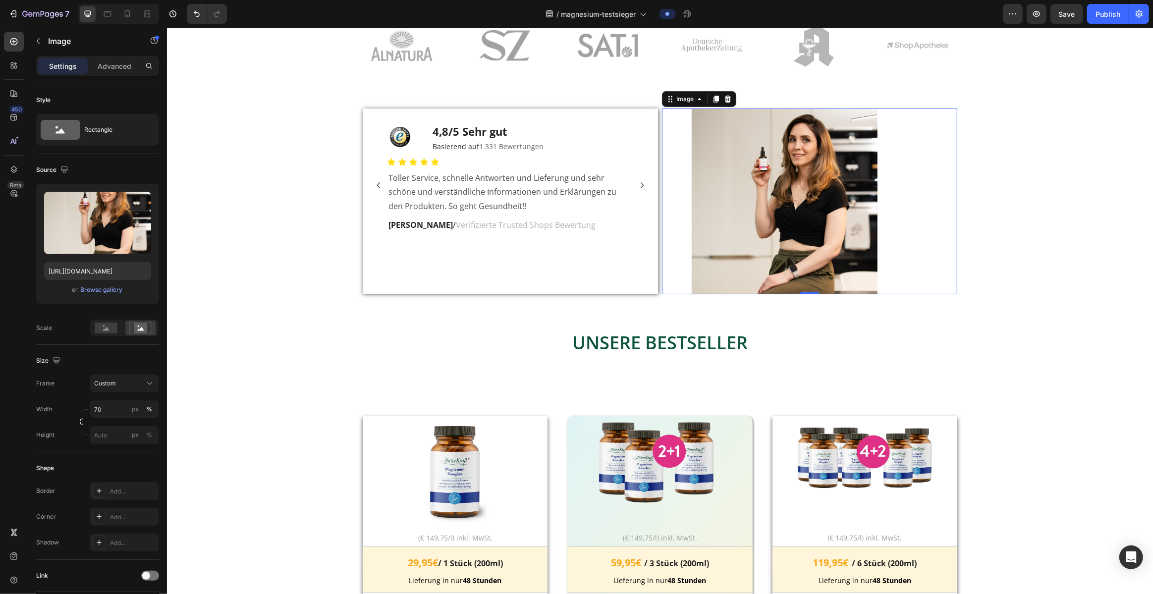
scroll to position [674, 0]
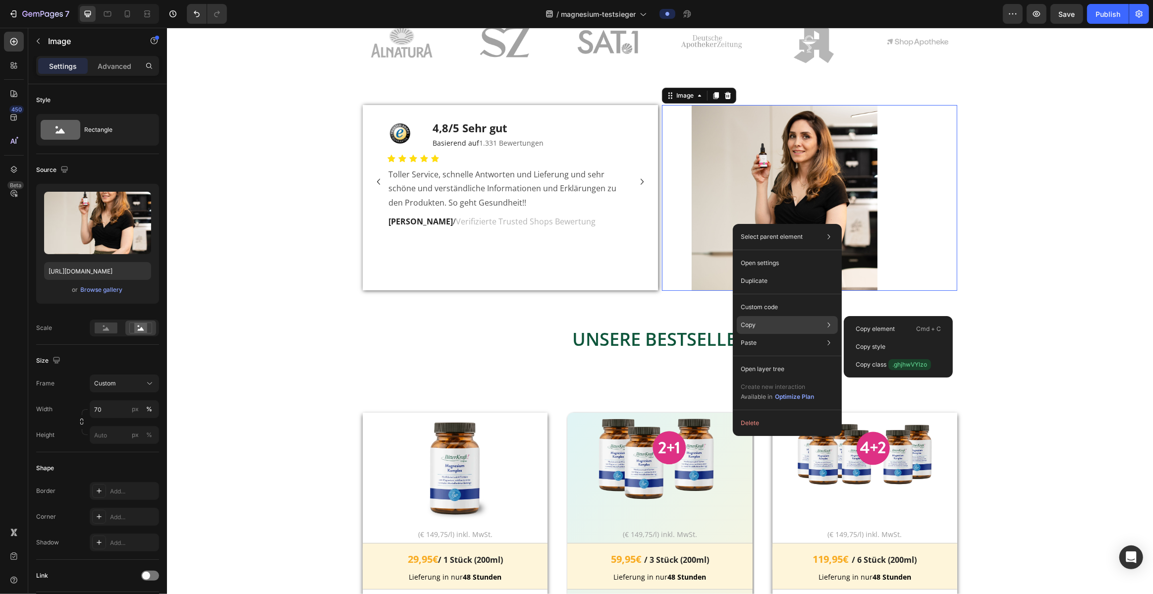
click at [571, 325] on div "Copy Copy element Cmd + C Copy style Copy class .ghjhwVYlzo" at bounding box center [787, 325] width 101 height 18
click at [571, 329] on p "Copy element" at bounding box center [875, 329] width 39 height 9
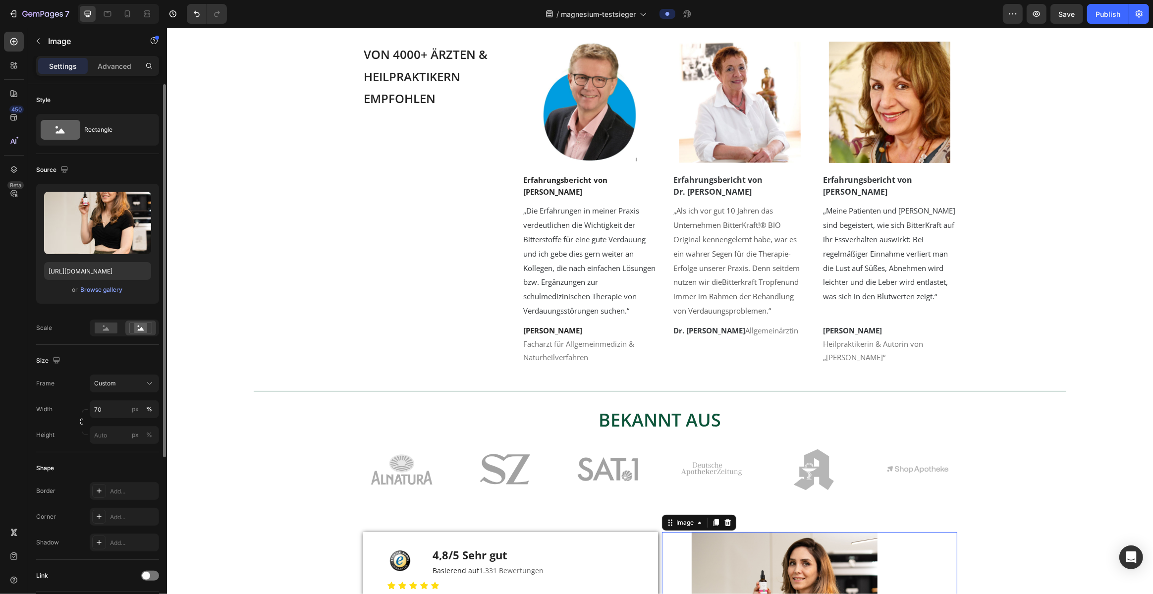
scroll to position [367, 0]
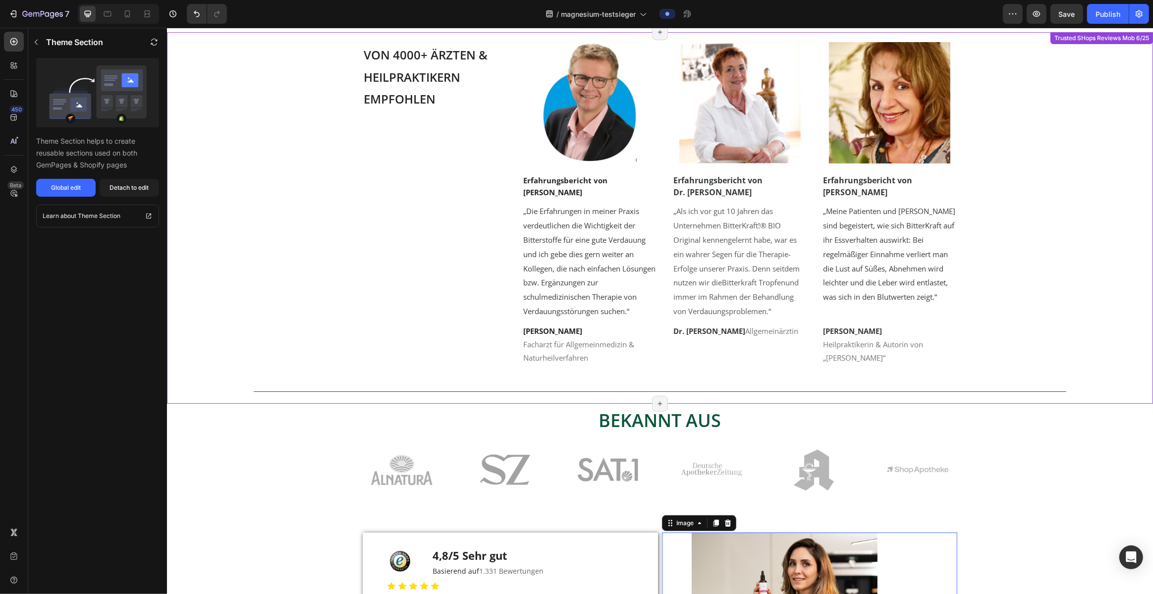
click at [387, 81] on span "Von 4000+ Ärzten & Heilpraktikern empfohlen" at bounding box center [425, 77] width 124 height 60
click at [387, 79] on span "Von 4000+ Ärzten & Heilpraktikern empfohlen" at bounding box center [425, 77] width 124 height 60
click at [391, 74] on span "Von 4000+ Ärzten & Heilpraktikern empfohlen" at bounding box center [425, 77] width 124 height 60
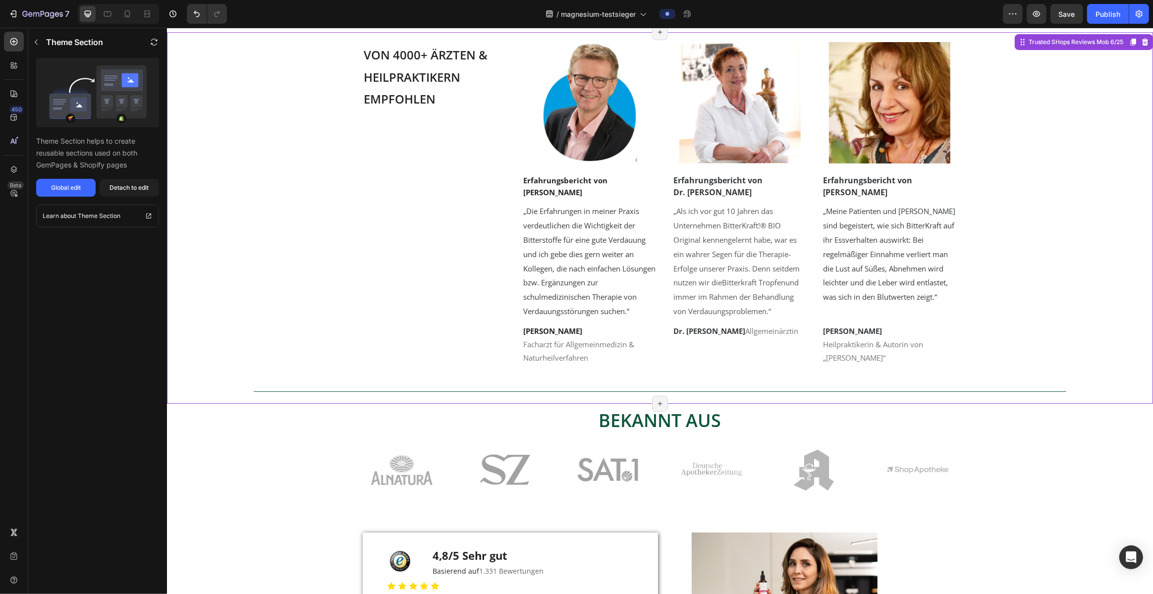
click at [391, 74] on span "Von 4000+ Ärzten & Heilpraktikern empfohlen" at bounding box center [425, 77] width 124 height 60
click at [375, 42] on h2 "Von 4000+ Ärzten & Heilpraktikern empfohlen" at bounding box center [434, 76] width 145 height 68
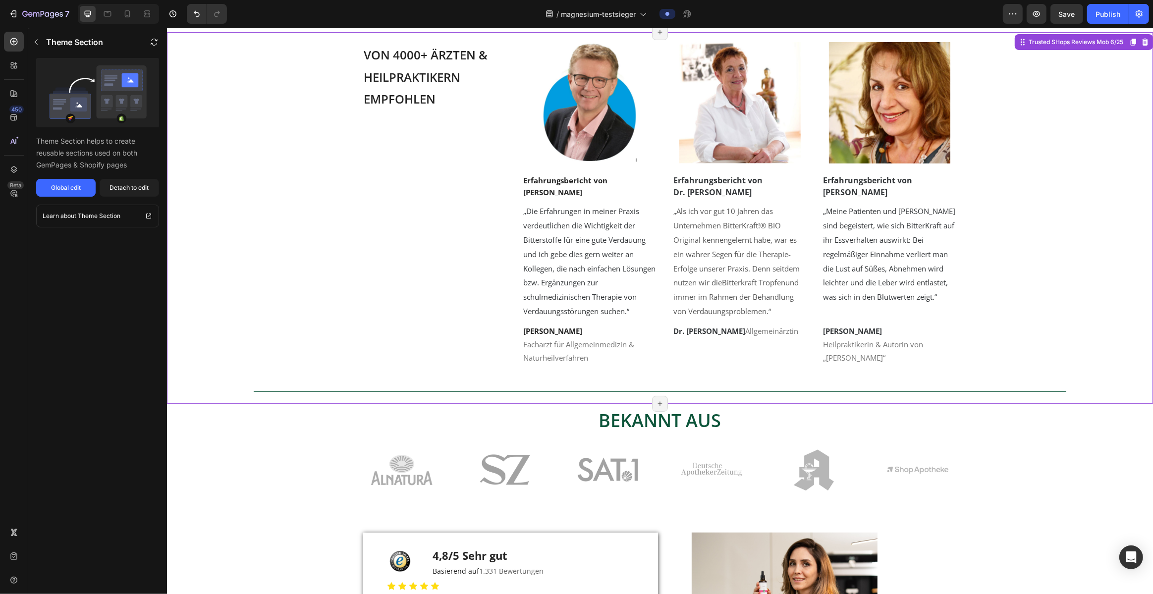
click at [375, 52] on span "Von 4000+ Ärzten & Heilpraktikern empfohlen" at bounding box center [425, 77] width 124 height 60
click at [139, 188] on div "Detach to edit" at bounding box center [129, 187] width 39 height 9
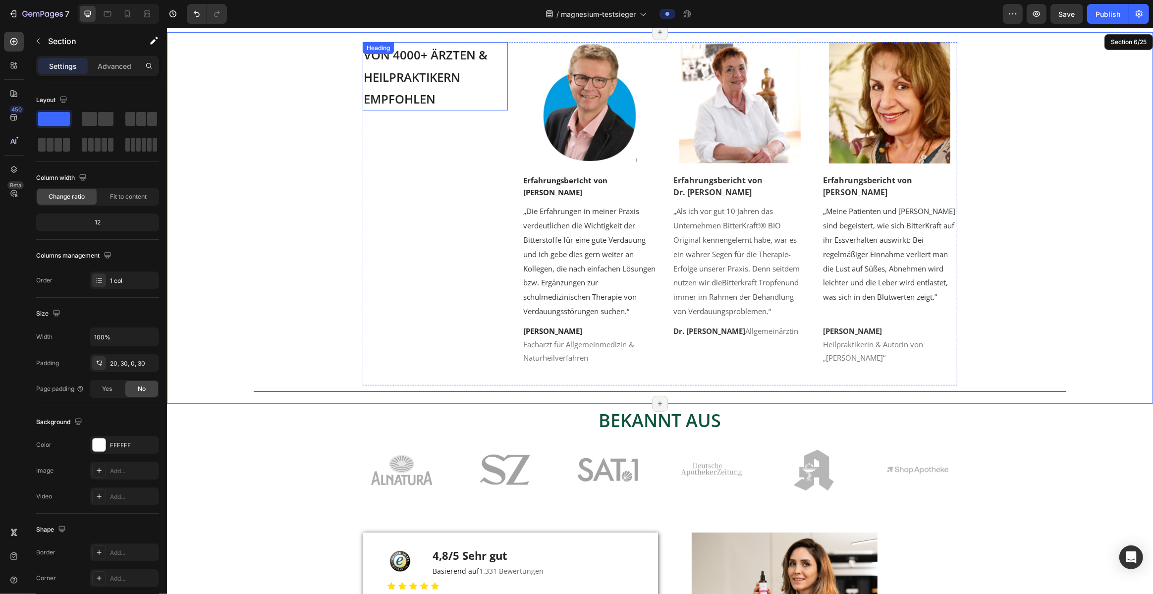
click at [431, 63] on h2 "Von 4000+ Ärzten & Heilpraktikern empfohlen" at bounding box center [434, 76] width 145 height 68
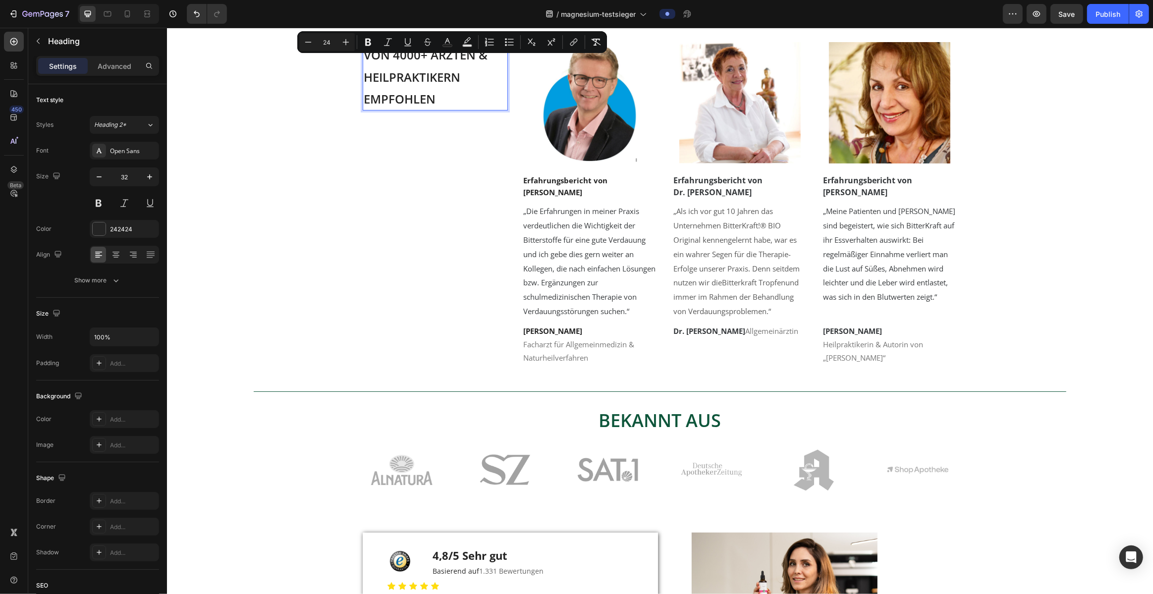
click at [374, 57] on span "Von 4000+ Ärzten & Heilpraktikern empfohlen" at bounding box center [425, 77] width 124 height 60
drag, startPoint x: 387, startPoint y: 57, endPoint x: 366, endPoint y: 57, distance: 20.8
click at [366, 57] on span "Von 4000+ Ärzten & Heilpraktikern empfohlen" at bounding box center [425, 77] width 124 height 60
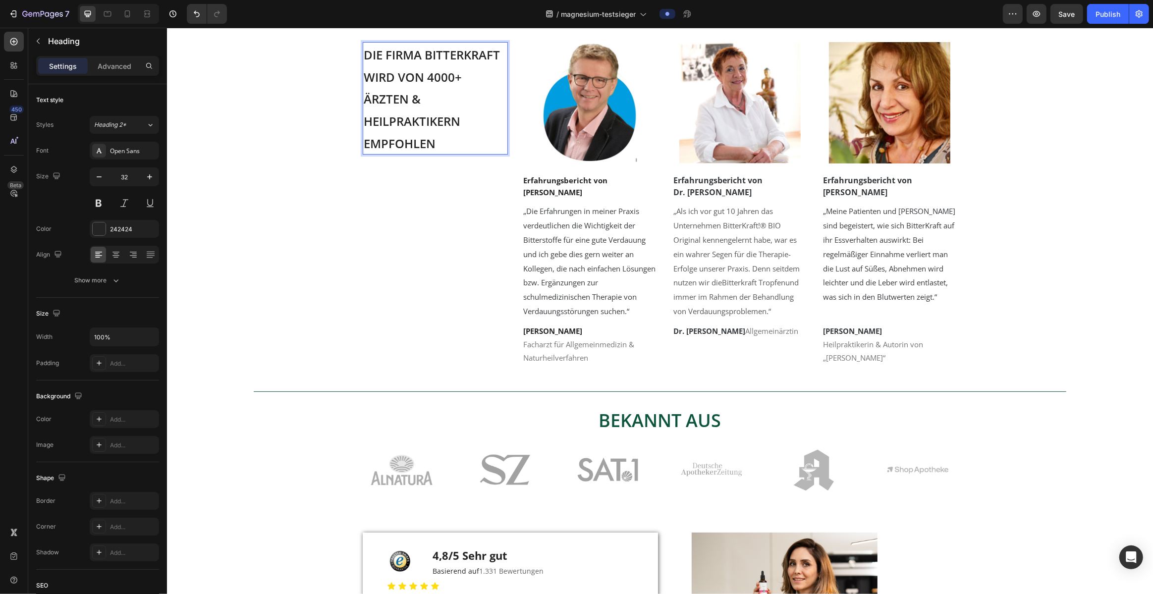
drag, startPoint x: 364, startPoint y: 124, endPoint x: 370, endPoint y: 131, distance: 8.8
click at [364, 124] on span "Die Firma Bitterkraft wird von 4000+ Ärzten & Heilpraktikern empfohlen" at bounding box center [431, 99] width 136 height 105
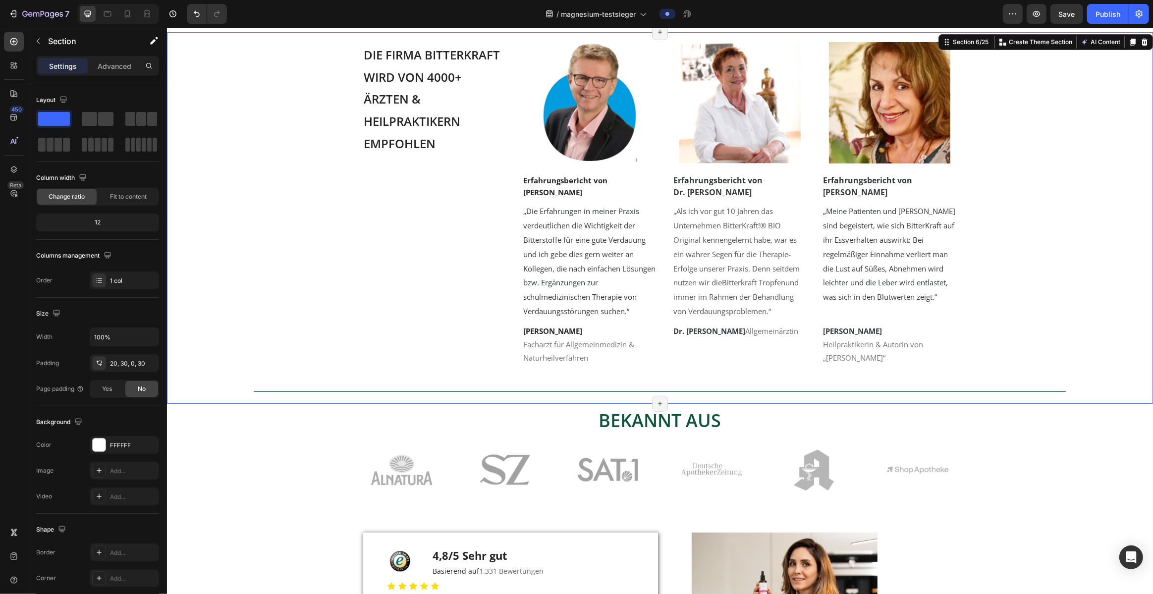
click at [571, 164] on div "⁠⁠⁠⁠⁠⁠⁠ Die Firma Bitterkraft wird von 4000+ Ärzten & Heilpraktikern empfohlen …" at bounding box center [659, 223] width 956 height 362
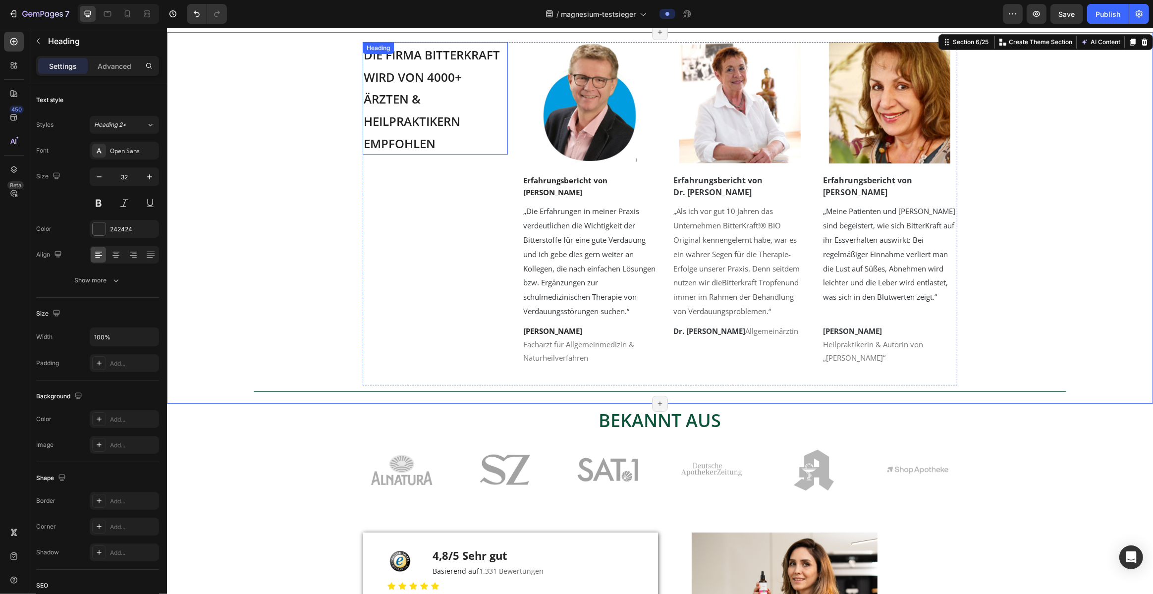
click at [464, 79] on p "⁠⁠⁠⁠⁠⁠⁠ Die Firma Bitterkraft wird von 4000+ Ärzten & Heilpraktikern empfohlen" at bounding box center [434, 98] width 143 height 111
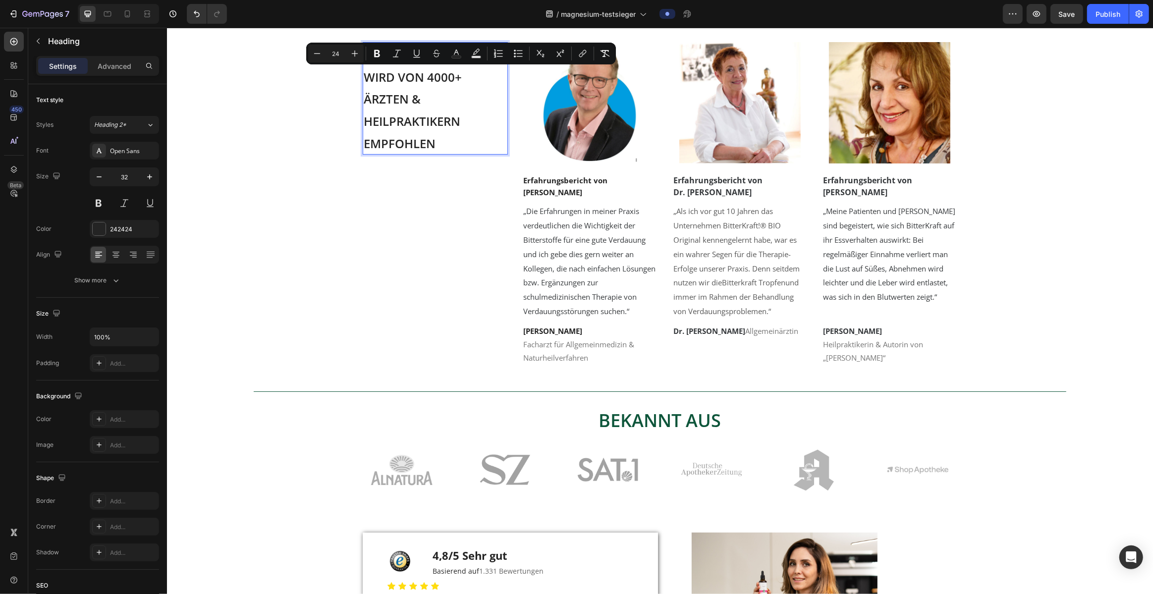
click at [459, 78] on span "Die Firma Bitterkraft wird von 4000+ Ärzten & Heilpraktikern empfohlen" at bounding box center [431, 99] width 136 height 105
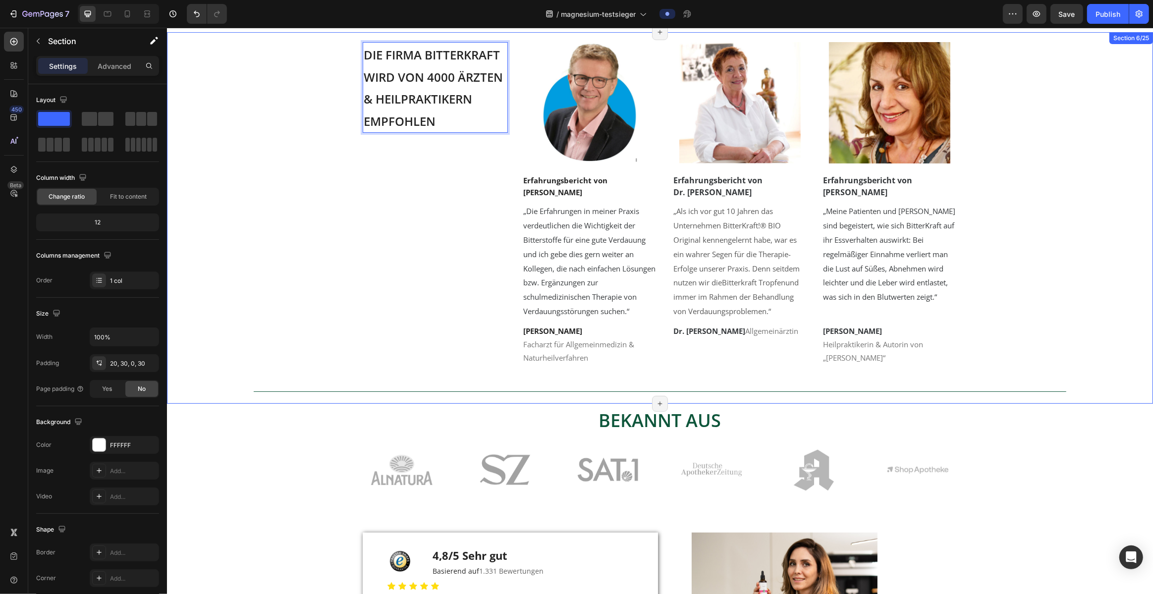
click at [329, 261] on div "Die Firma Bitterkraft wird von 4000 Ärzten & Heilpraktikern empfohlen Heading 0…" at bounding box center [659, 223] width 956 height 362
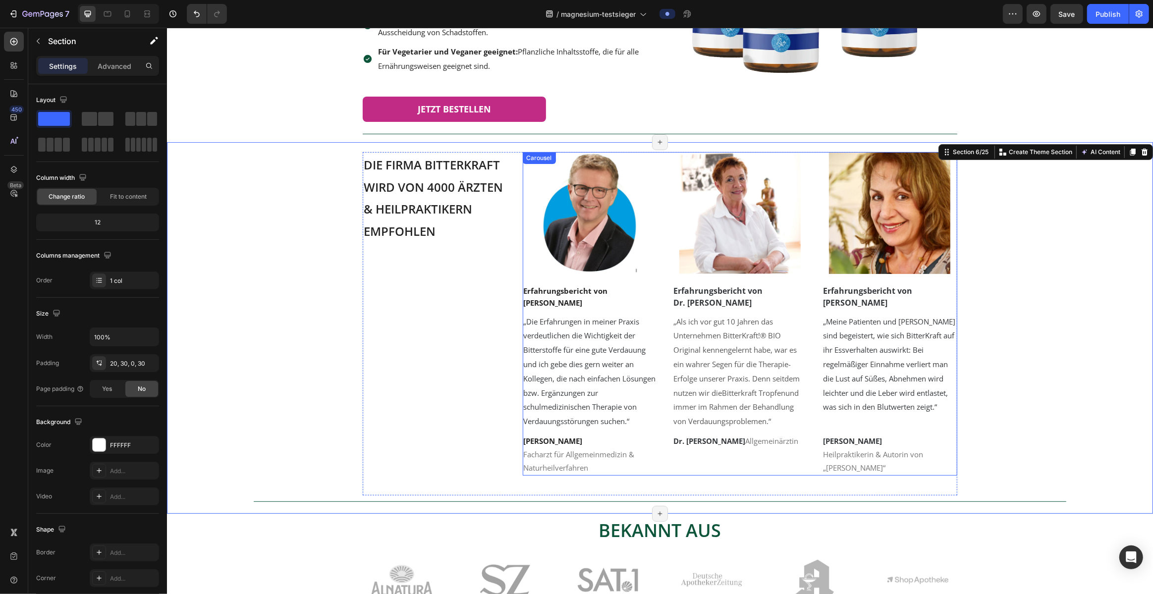
scroll to position [256, 0]
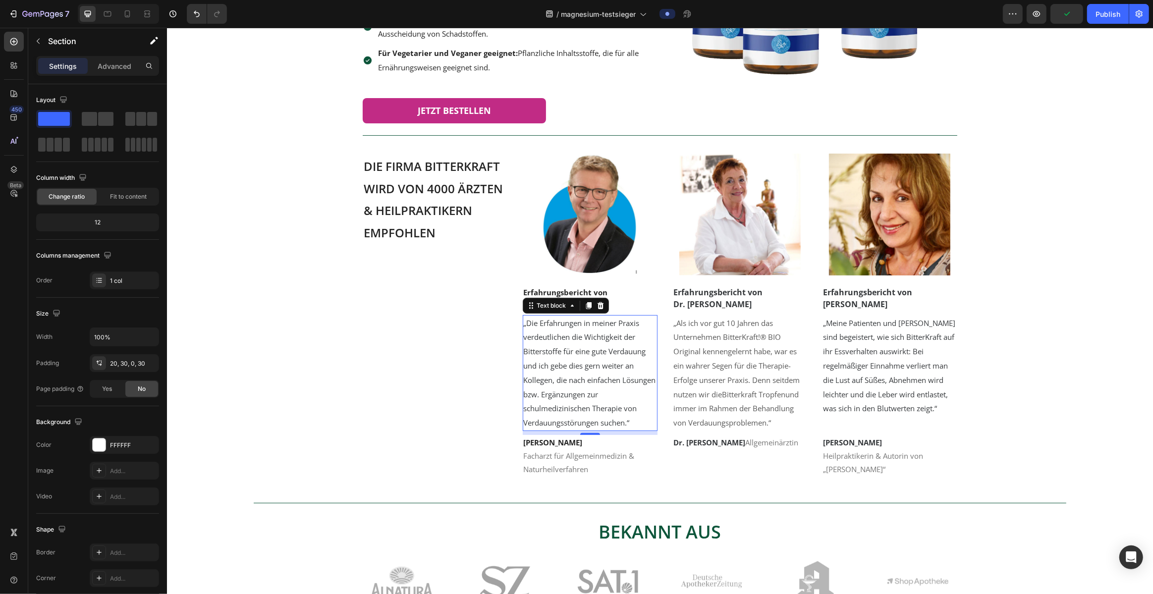
click at [571, 336] on span "„Die Erfahrungen in meiner Praxis verdeutlichen die Wichtigkeit der Bitterstoff…" at bounding box center [589, 373] width 132 height 110
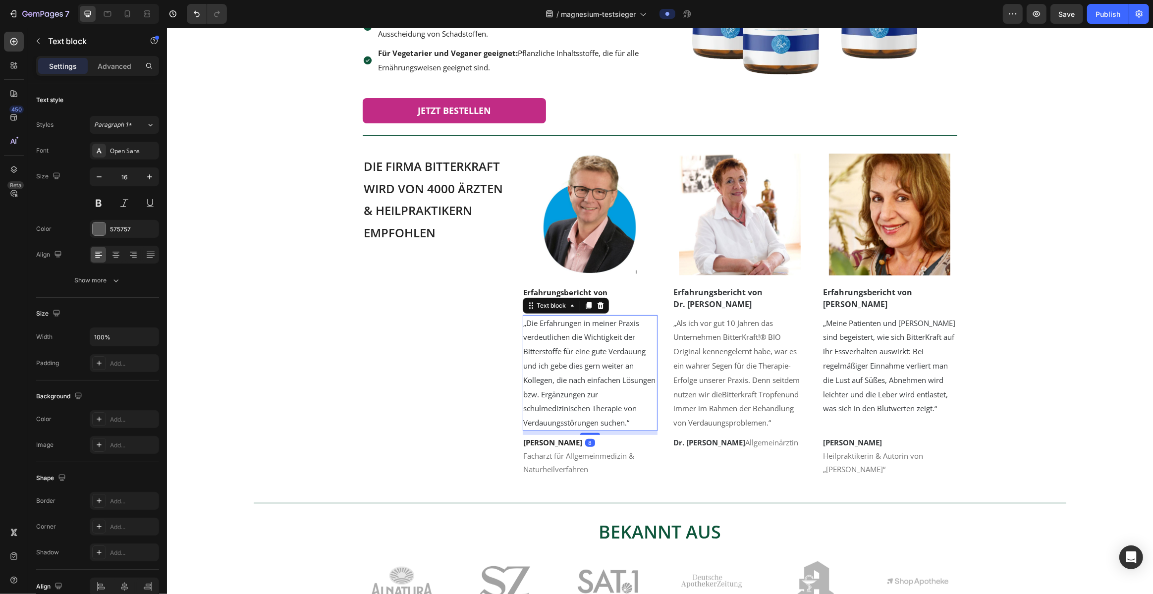
click at [571, 336] on span "„Die Erfahrungen in meiner Praxis verdeutlichen die Wichtigkeit der Bitterstoff…" at bounding box center [589, 373] width 132 height 110
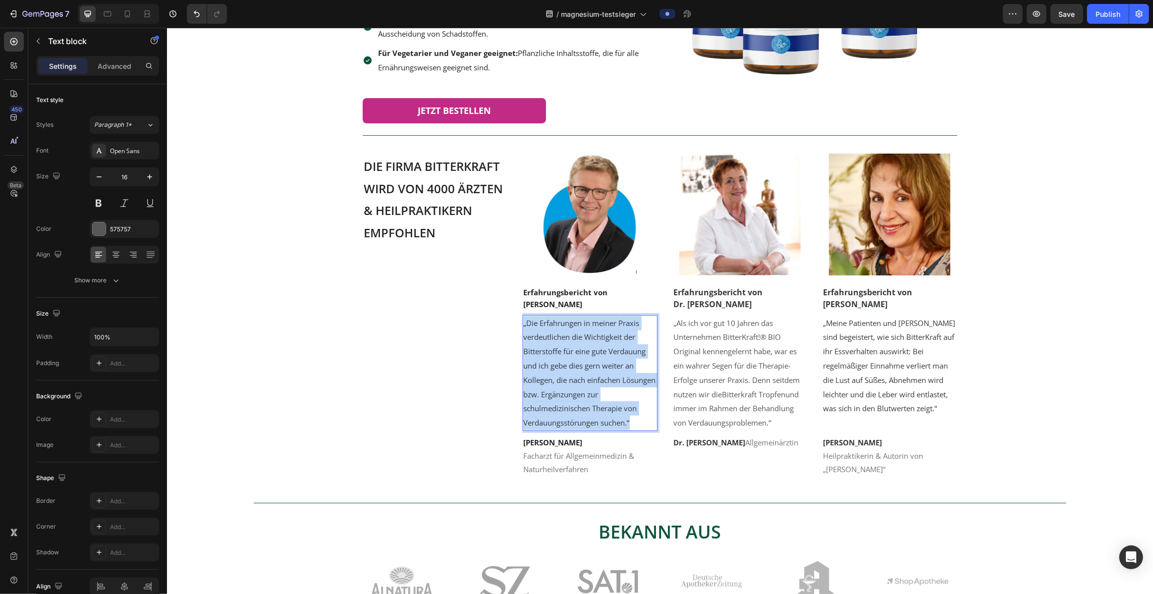
click at [571, 336] on span "„Die Erfahrungen in meiner Praxis verdeutlichen die Wichtigkeit der Bitterstoff…" at bounding box center [589, 373] width 132 height 110
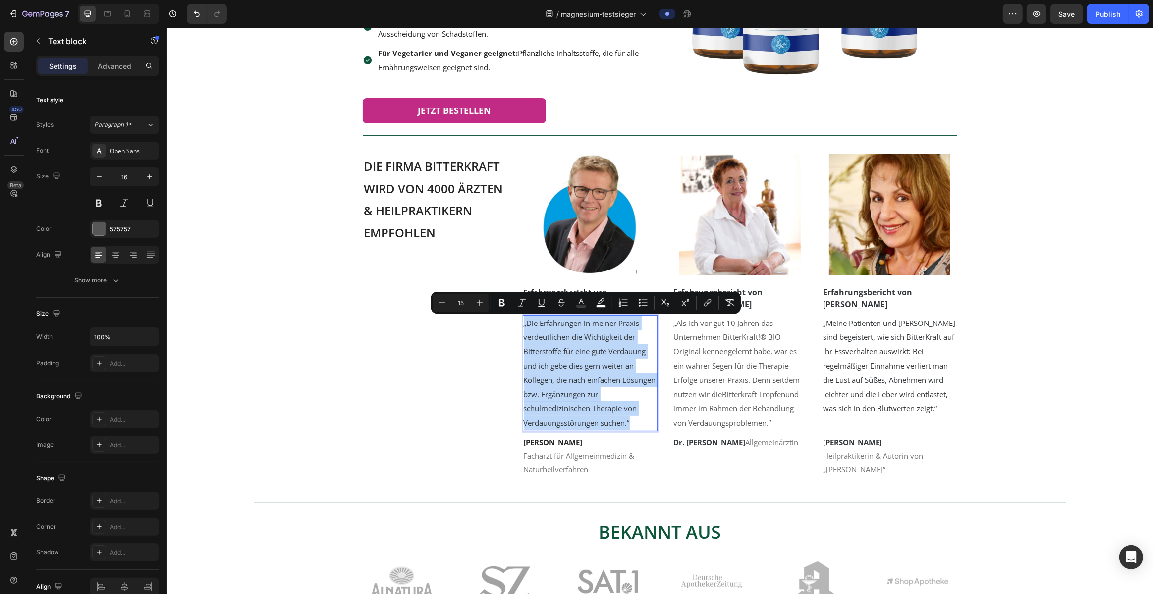
click at [571, 336] on span "„Die Erfahrungen in meiner Praxis verdeutlichen die Wichtigkeit der Bitterstoff…" at bounding box center [589, 373] width 132 height 110
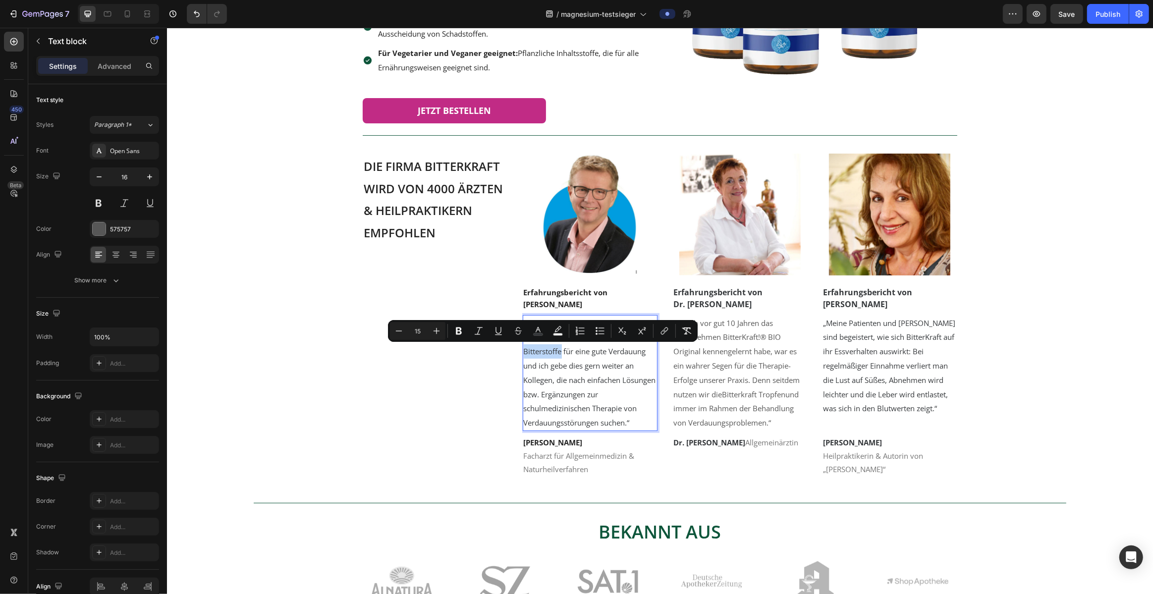
drag, startPoint x: 561, startPoint y: 352, endPoint x: 524, endPoint y: 352, distance: 37.2
click at [524, 352] on span "„Die Erfahrungen in meiner Praxis verdeutlichen die Wichtigkeit der Bitterstoff…" at bounding box center [589, 373] width 132 height 110
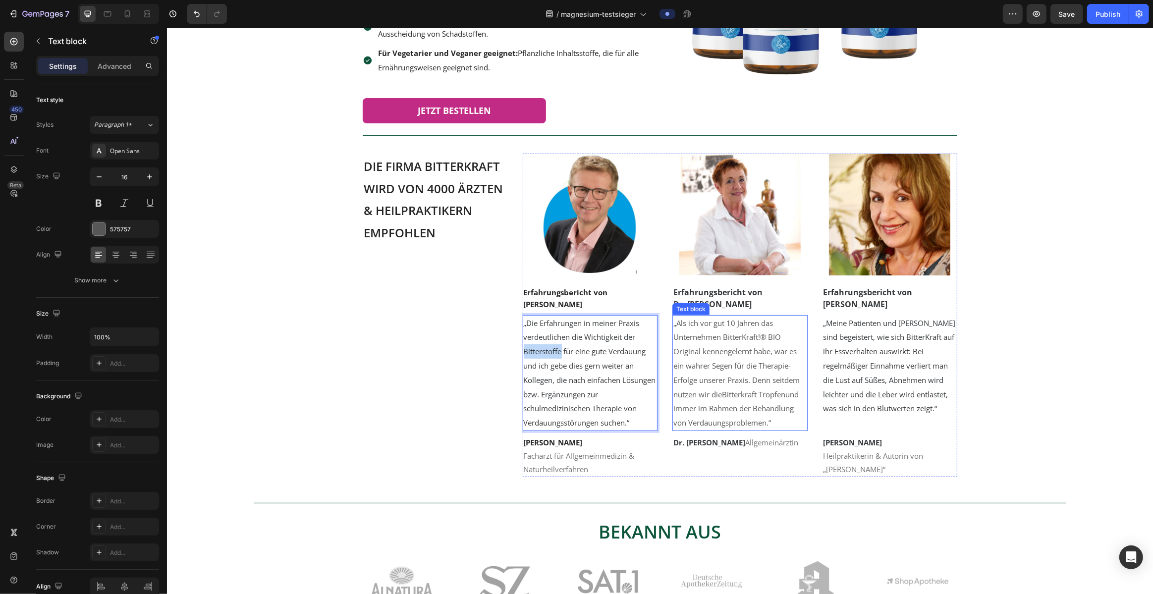
click at [571, 392] on span "kennengelernt habe, war es ein wahrer Segen für die Therapie-Erfolge unserer Pr…" at bounding box center [736, 372] width 126 height 53
click at [549, 353] on span "„Die Erfahrungen in meiner Praxis verdeutlichen die Wichtigkeit der Bitterstoff…" at bounding box center [589, 373] width 132 height 110
click at [571, 372] on p "„Die Erfahrungen in meiner Praxis verdeutlichen die Wichtigkeit der Bitterstoff…" at bounding box center [589, 373] width 133 height 114
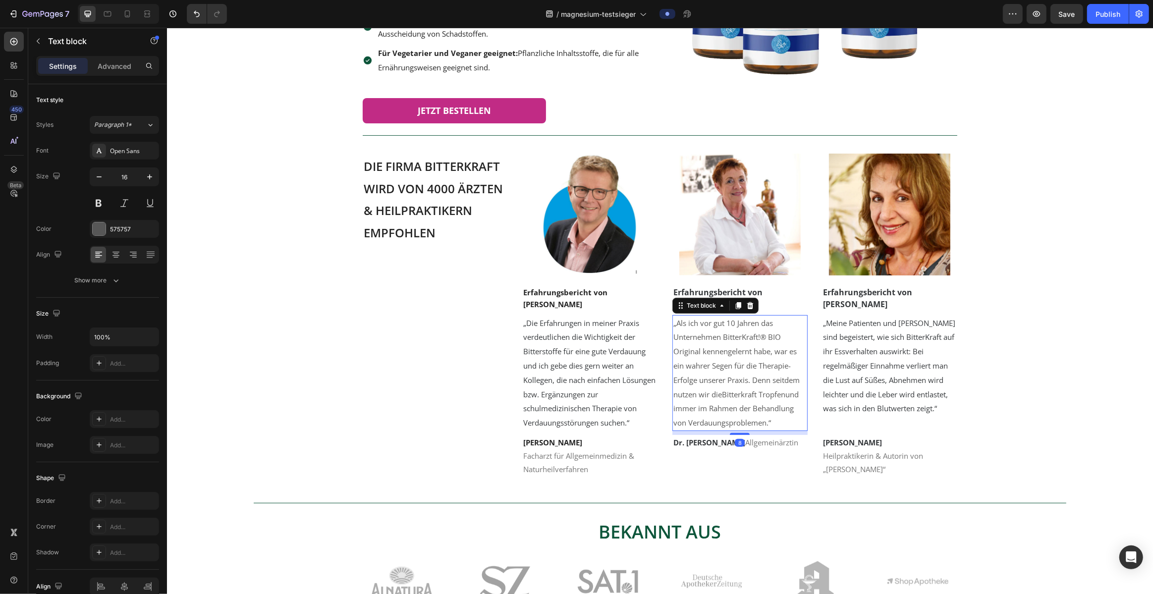
click at [571, 336] on span "„Als ich vor gut 10 Jahren das Unternehmen BitterKraft!® BIO Original" at bounding box center [727, 337] width 108 height 39
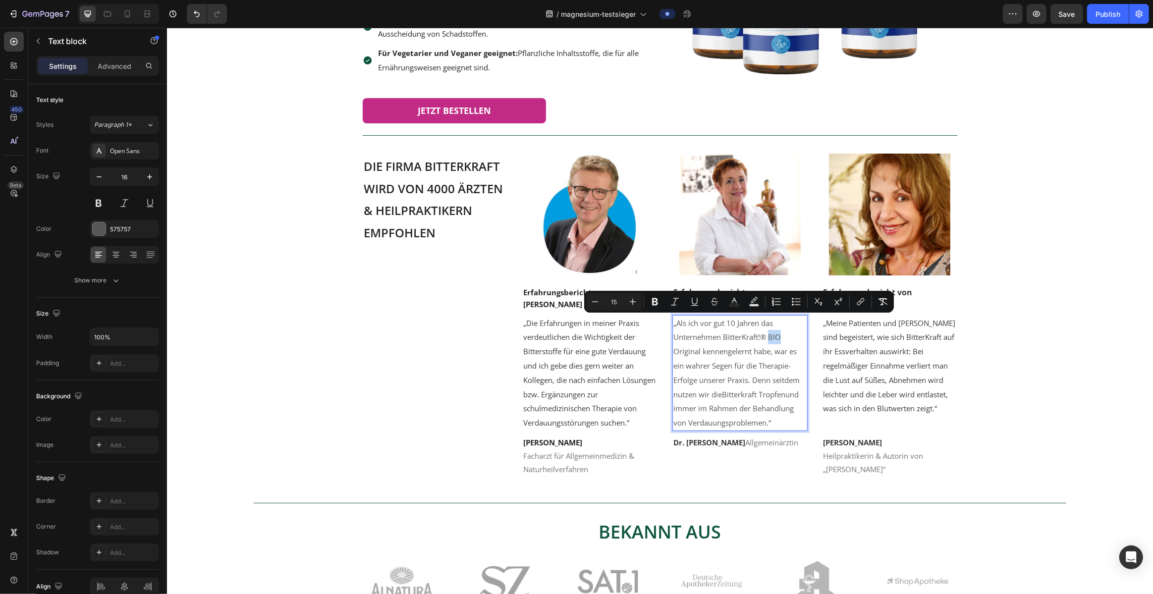
click at [571, 336] on span "„Als ich vor gut 10 Jahren das Unternehmen BitterKraft!® BIO Original" at bounding box center [727, 337] width 108 height 39
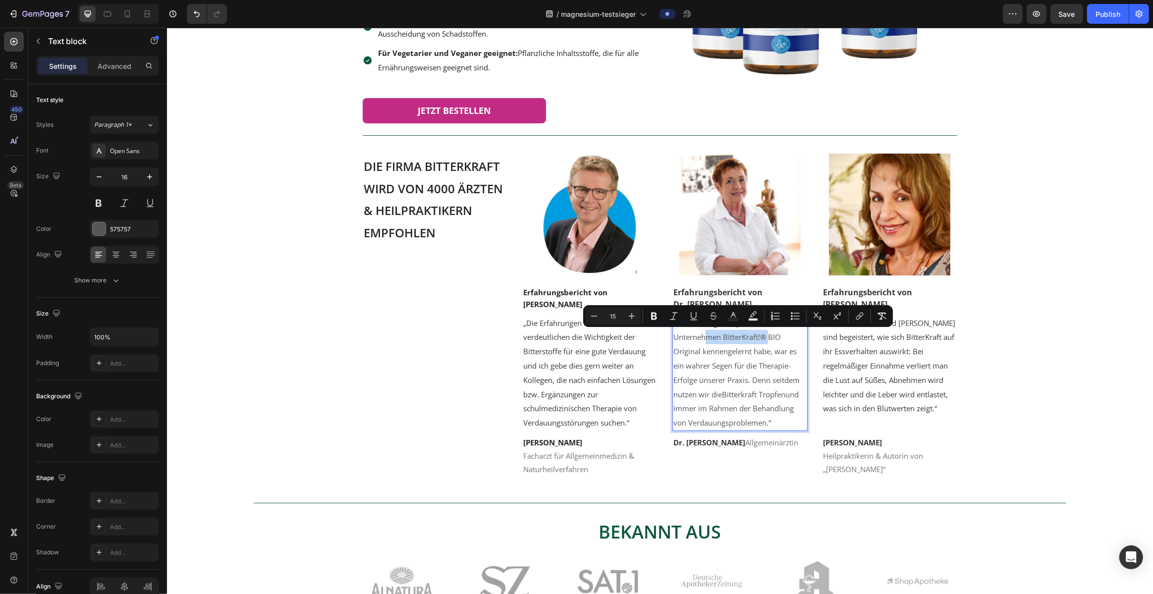
drag, startPoint x: 699, startPoint y: 351, endPoint x: 770, endPoint y: 337, distance: 72.7
click at [571, 336] on p "„Als ich vor gut 10 Jahren das Unternehmen BitterKraft!® BIO Original kennengel…" at bounding box center [739, 373] width 133 height 114
click at [571, 338] on span "„Als ich vor gut 10 Jahren das Unternehmen BitterKraft!® BIO Original" at bounding box center [727, 337] width 108 height 39
click at [571, 339] on span "„Als ich vor gut 10 Jahren das Unternehmen BitterKraft!® BIO Original" at bounding box center [727, 337] width 108 height 39
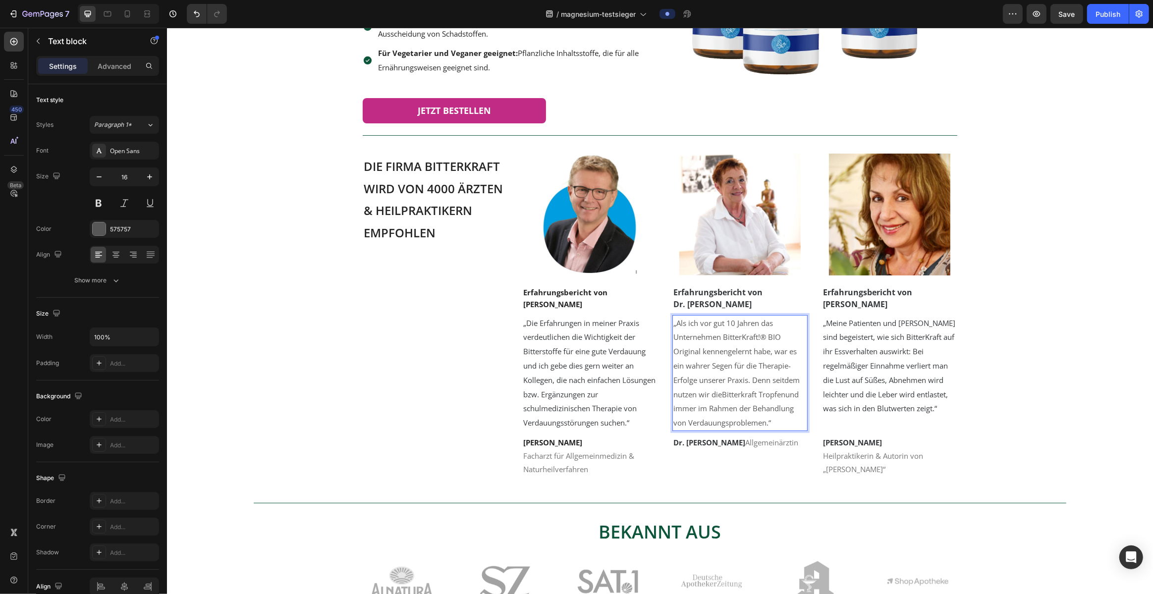
click at [571, 338] on span "„Als ich vor gut 10 Jahren das Unternehmen BitterKraft!® BIO Original" at bounding box center [727, 337] width 108 height 39
drag, startPoint x: 800, startPoint y: 336, endPoint x: 773, endPoint y: 336, distance: 26.8
click at [571, 336] on p "„Als ich vor gut 10 Jahren das Unternehmen BitterKraft!® Original kennengelernt…" at bounding box center [739, 373] width 133 height 114
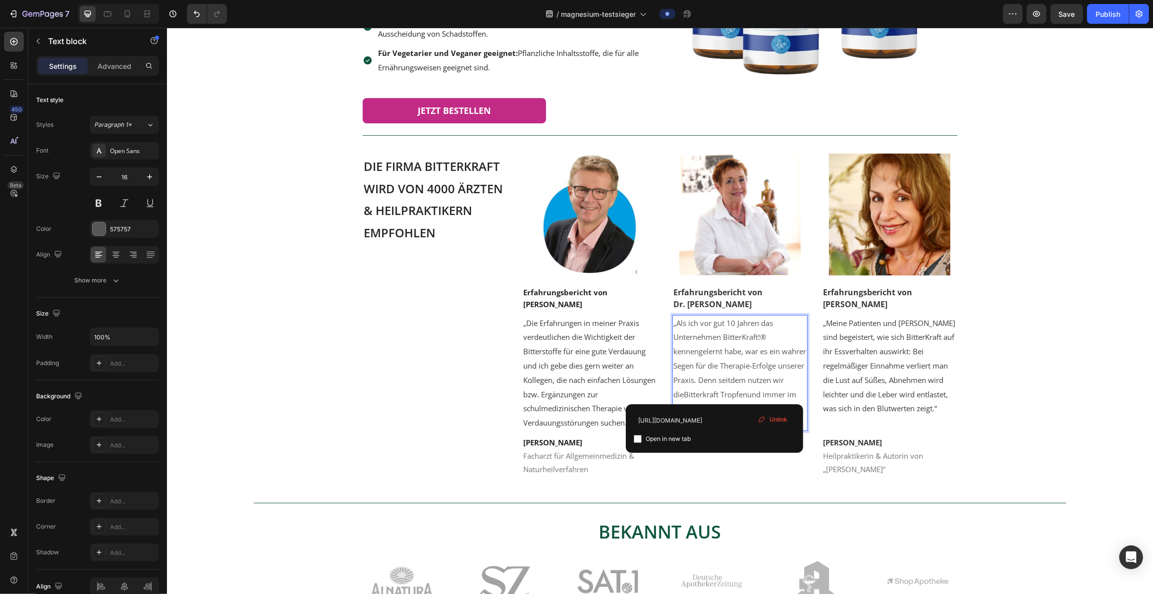
click at [571, 395] on span "Bitterkraft Tropfen" at bounding box center [714, 395] width 63 height 10
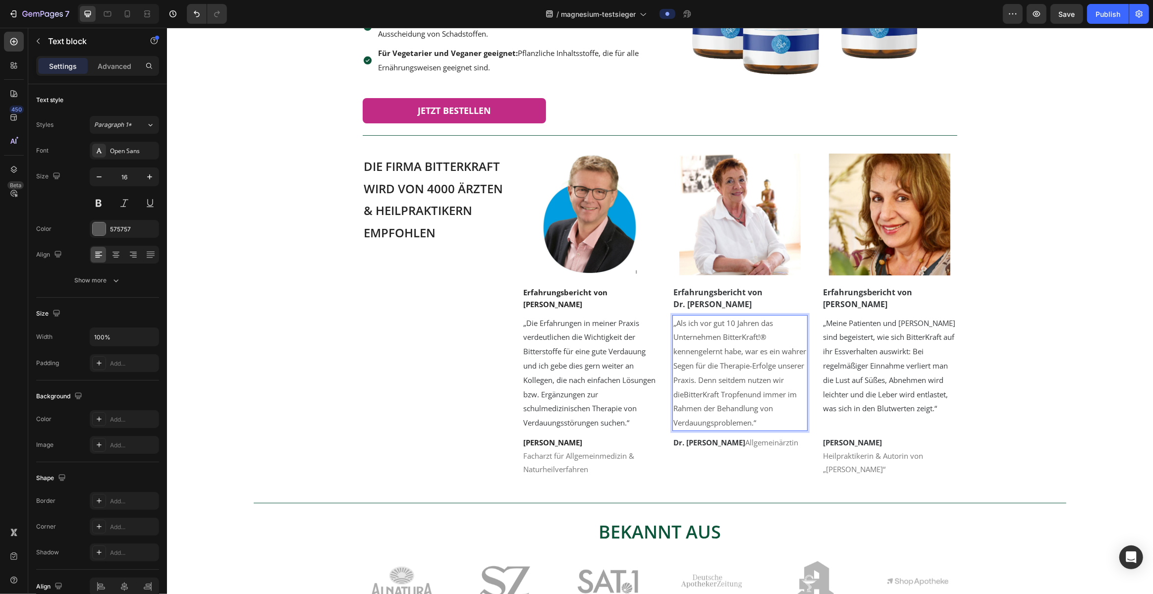
drag, startPoint x: 725, startPoint y: 337, endPoint x: 769, endPoint y: 338, distance: 44.6
click at [571, 338] on span "„Als ich vor gut 10 Jahren das Unternehmen BitterKraft!®" at bounding box center [723, 330] width 100 height 24
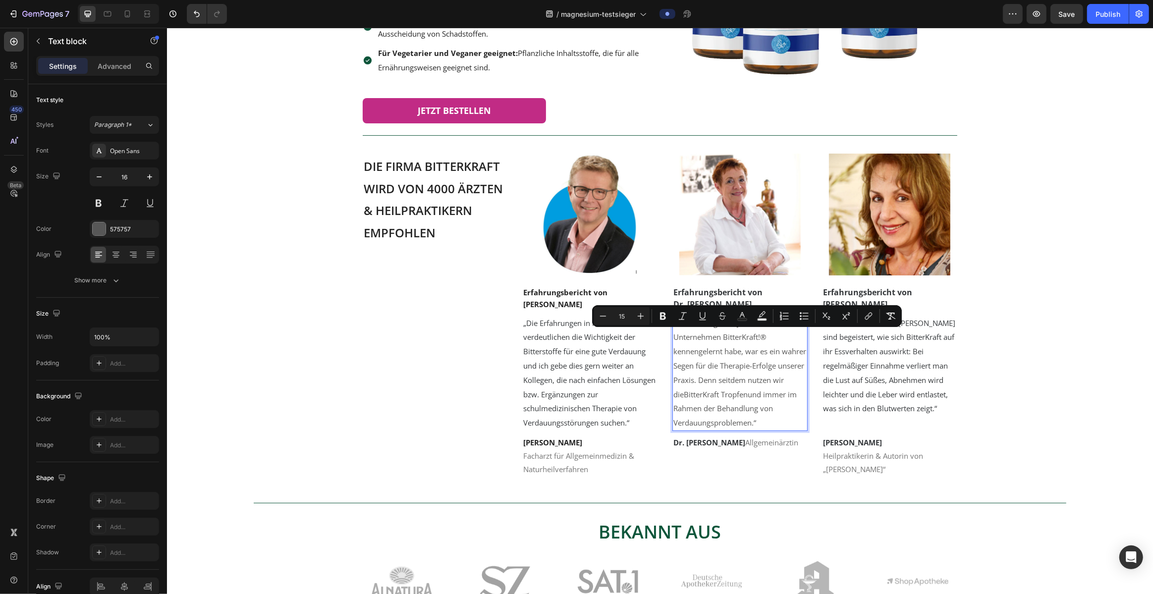
copy span "BitterKraft!®"
click at [571, 392] on span "BitterKraft Tropfen" at bounding box center [715, 395] width 64 height 10
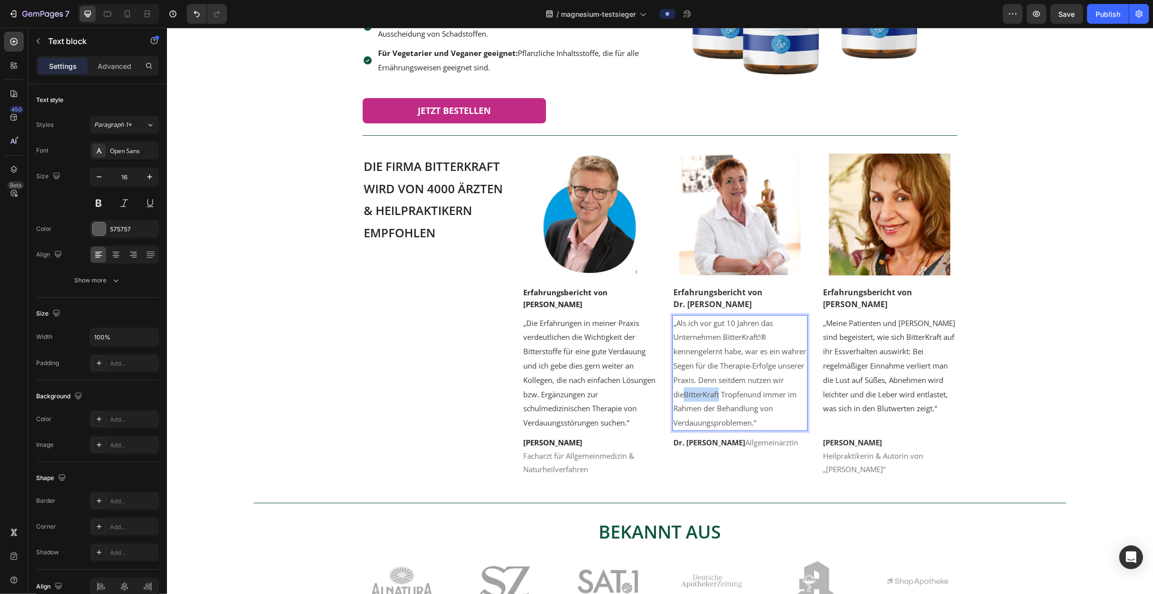
click at [571, 392] on span "BitterKraft Tropfen" at bounding box center [715, 395] width 64 height 10
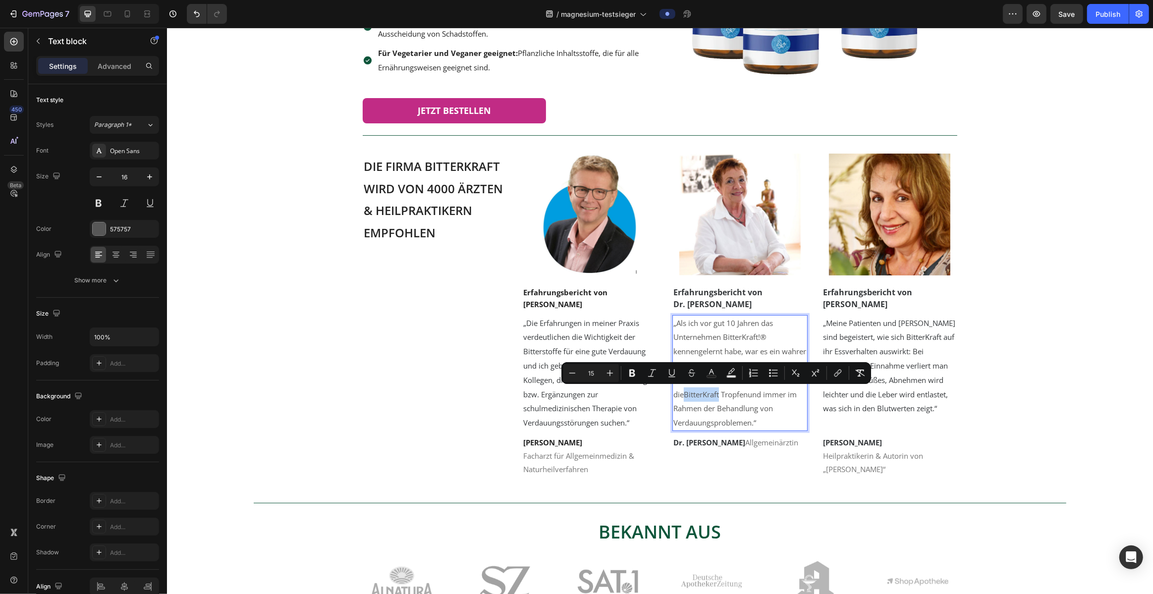
click at [571, 394] on span "BitterKraft Tropfen" at bounding box center [715, 395] width 64 height 10
drag, startPoint x: 701, startPoint y: 395, endPoint x: 762, endPoint y: 394, distance: 61.0
click at [571, 394] on span "BitterKraft Tropfen" at bounding box center [715, 395] width 64 height 10
drag, startPoint x: 792, startPoint y: 395, endPoint x: 776, endPoint y: 395, distance: 15.9
click at [571, 395] on p "„Als ich vor gut 10 Jahren das Unternehmen BitterKraft!® kennengelernt habe, wa…" at bounding box center [739, 373] width 133 height 114
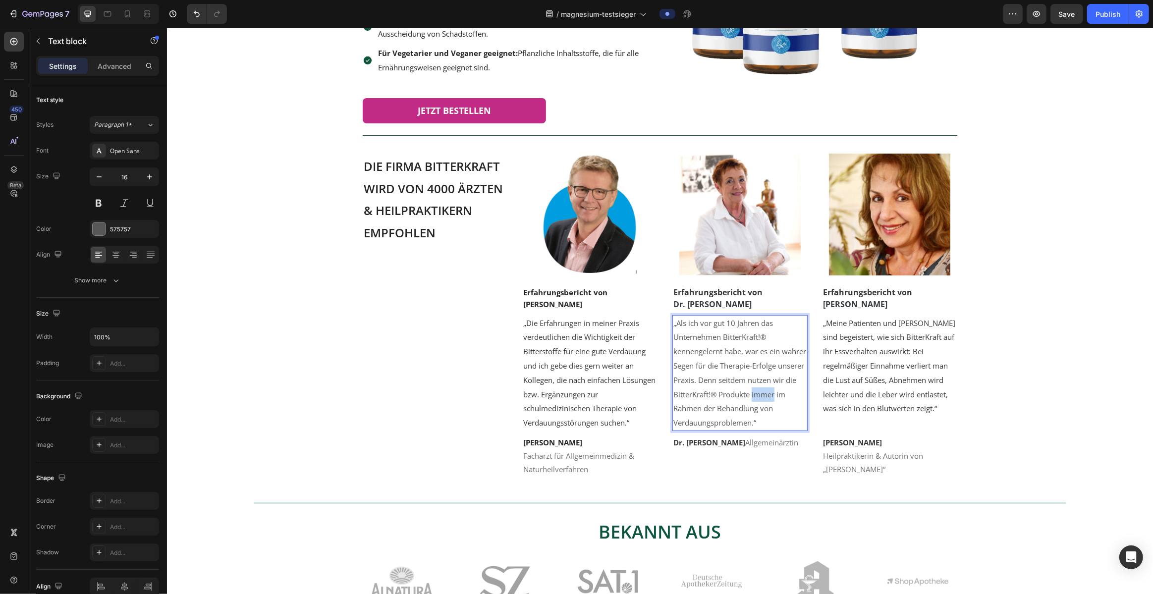
drag, startPoint x: 779, startPoint y: 395, endPoint x: 800, endPoint y: 394, distance: 21.8
click at [571, 394] on span "kennengelernt habe, war es ein wahrer Segen für die Therapie-Erfolge unserer Pr…" at bounding box center [739, 386] width 133 height 81
click at [571, 410] on span "kennengelernt habe, war es ein wahrer Segen für die Therapie-Erfolge unserer Pr…" at bounding box center [739, 386] width 133 height 81
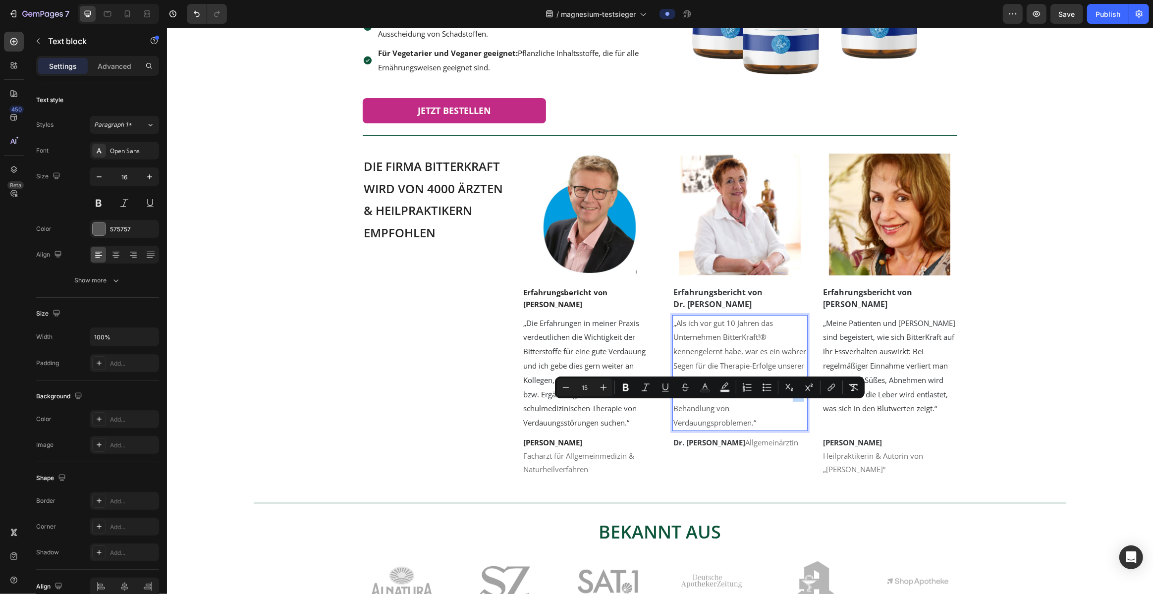
click at [571, 410] on span "kennengelernt habe, war es ein wahrer Segen für die Therapie-Erfolge unserer Pr…" at bounding box center [739, 386] width 133 height 81
drag, startPoint x: 713, startPoint y: 410, endPoint x: 754, endPoint y: 426, distance: 44.1
click at [571, 426] on span "kennengelernt habe, war es ein wahrer Segen für die Therapie-Erfolge unserer Pr…" at bounding box center [739, 386] width 133 height 81
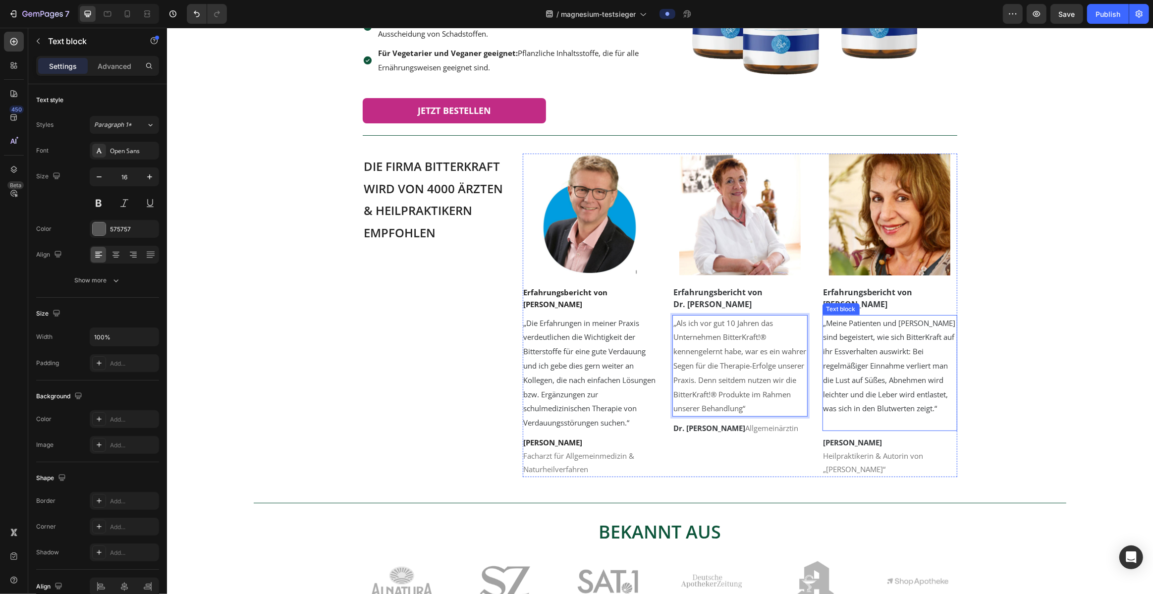
click at [571, 390] on span "„Meine Patienten und Kunden sind begeistert, wie sich BitterKraft auf ihr Essve…" at bounding box center [889, 366] width 132 height 96
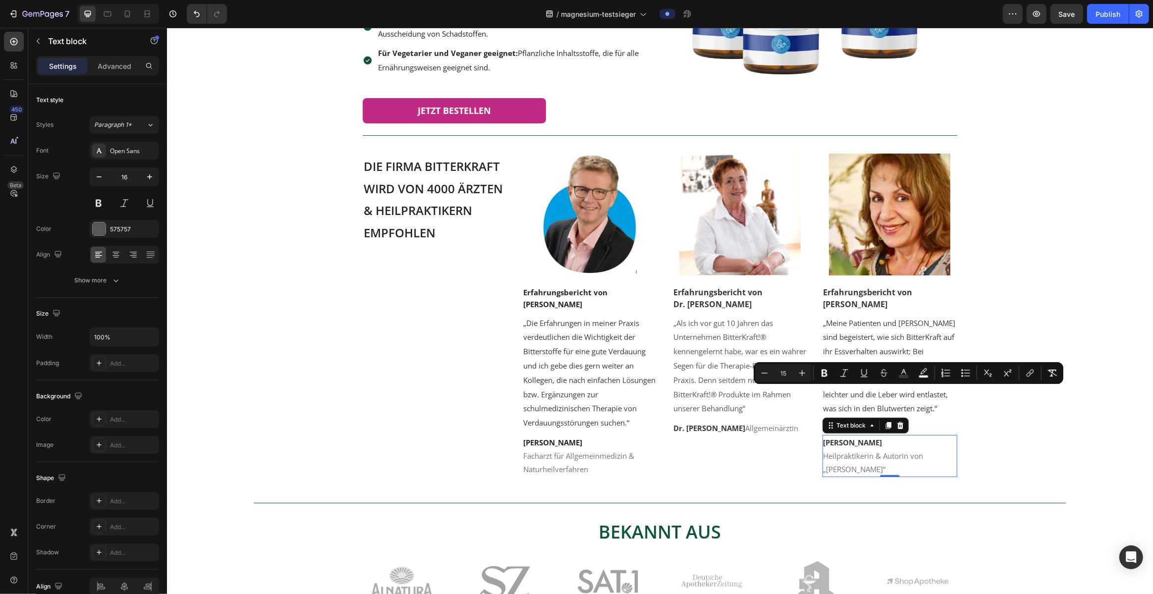
click at [571, 441] on p "Jutta Isabella Martin" at bounding box center [889, 442] width 133 height 13
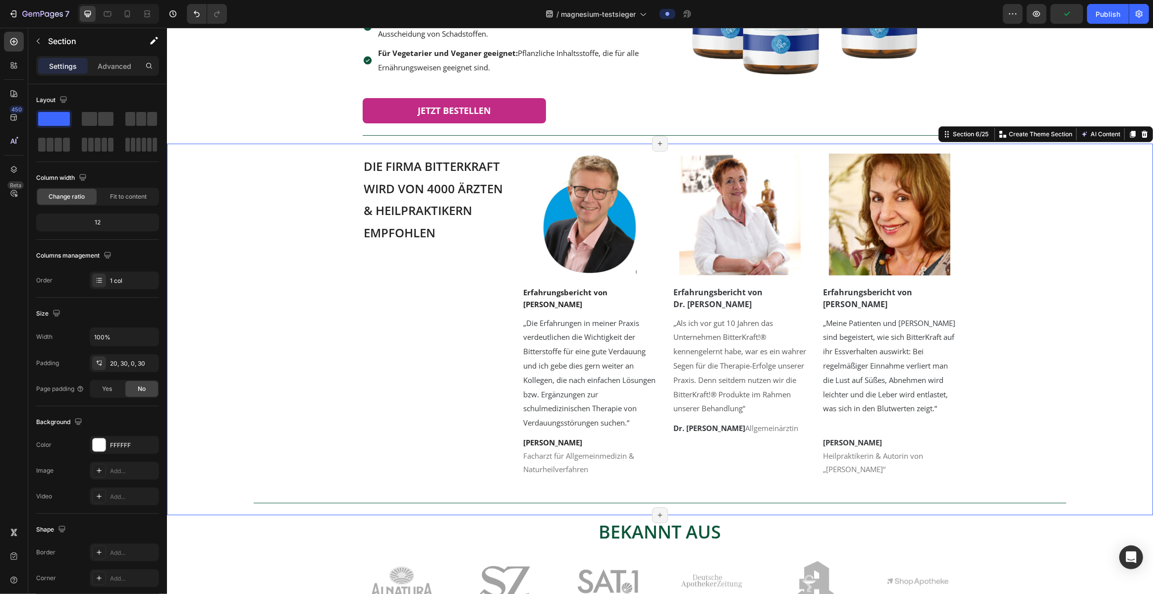
click at [571, 408] on div "⁠⁠⁠⁠⁠⁠⁠ Die Firma Bitterkraft wird von 4000 Ärzten & Heilpraktikern empfohlen H…" at bounding box center [659, 335] width 956 height 362
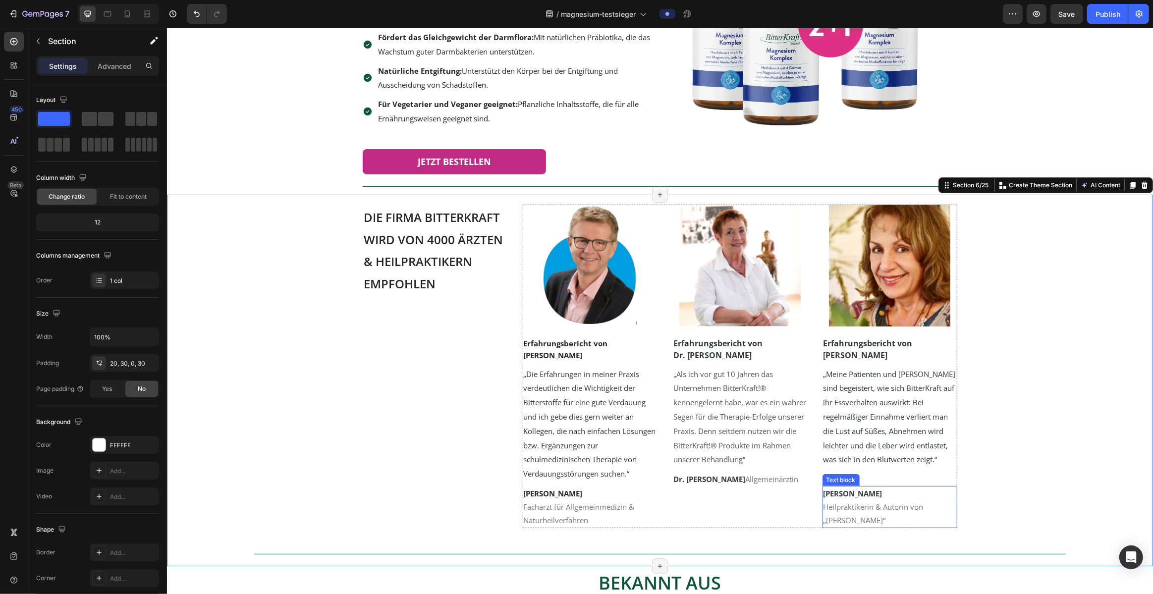
scroll to position [202, 0]
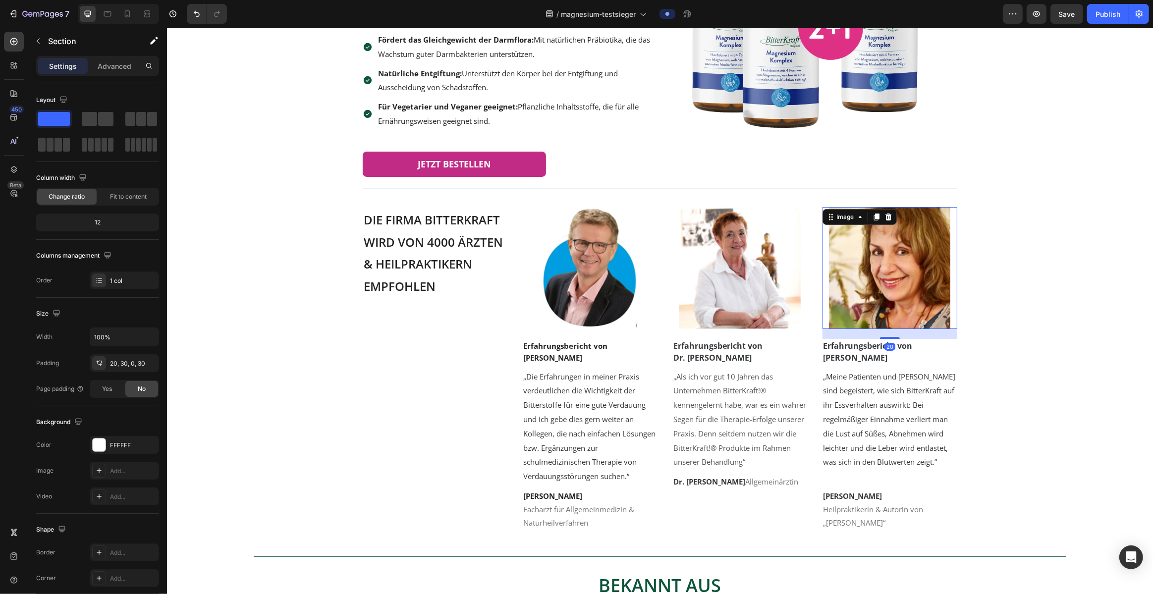
click at [571, 266] on img at bounding box center [889, 267] width 121 height 121
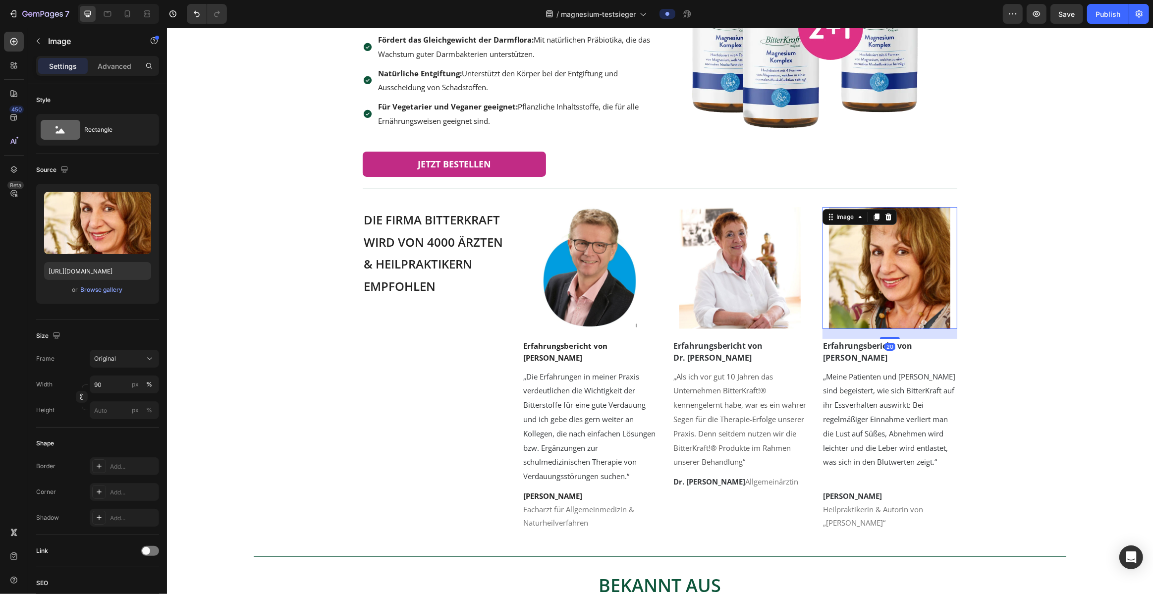
click at [571, 266] on img at bounding box center [889, 267] width 121 height 121
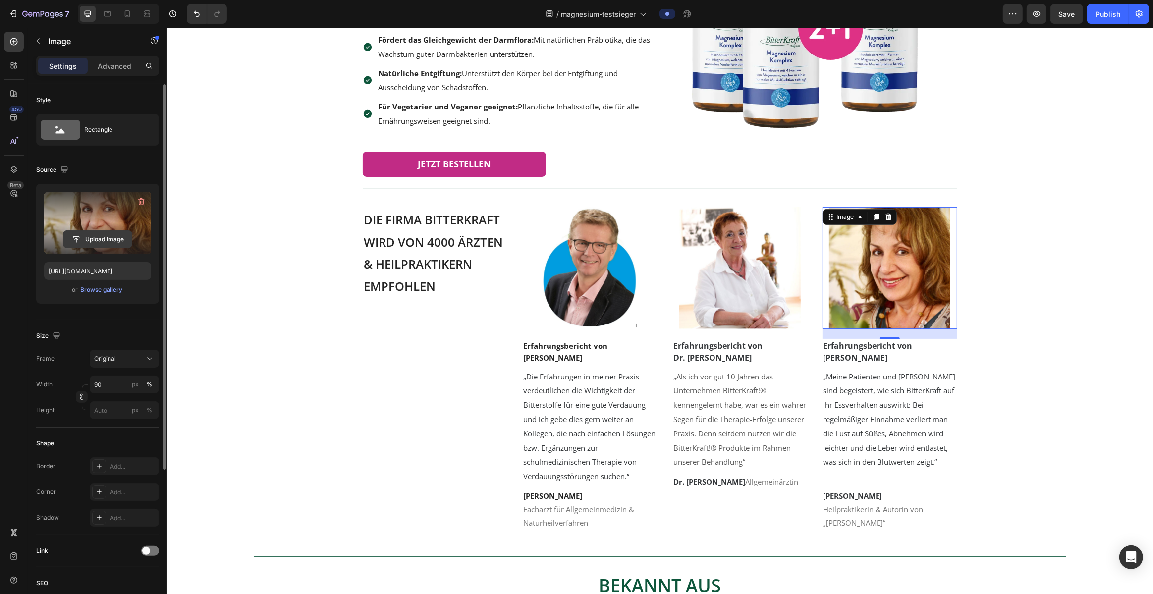
click at [88, 237] on input "file" at bounding box center [97, 239] width 68 height 17
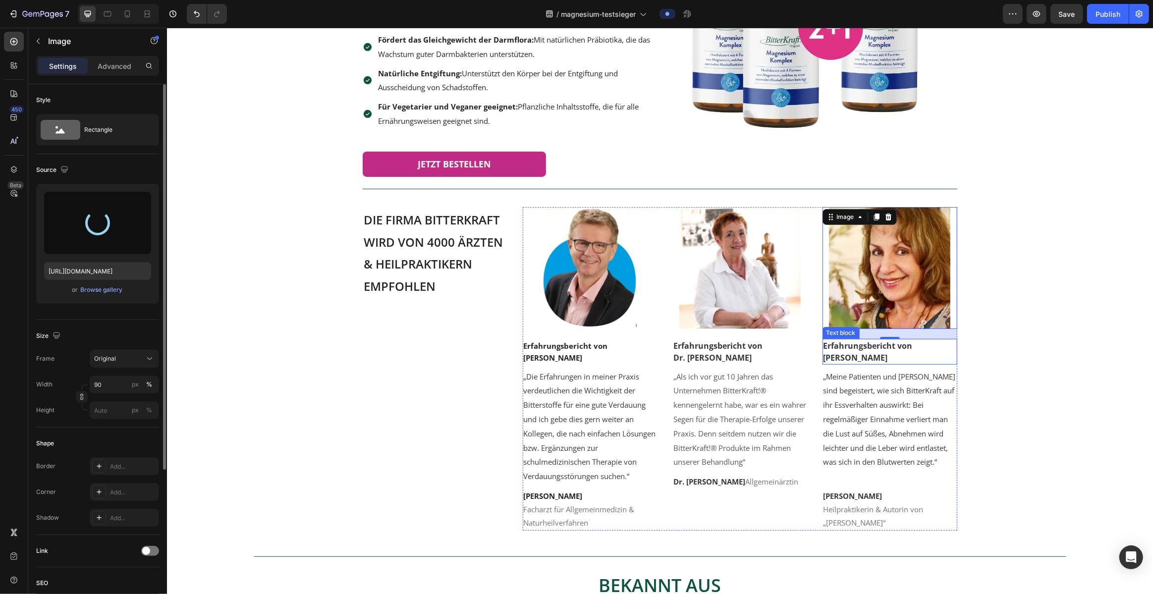
type input "[URL][DOMAIN_NAME]"
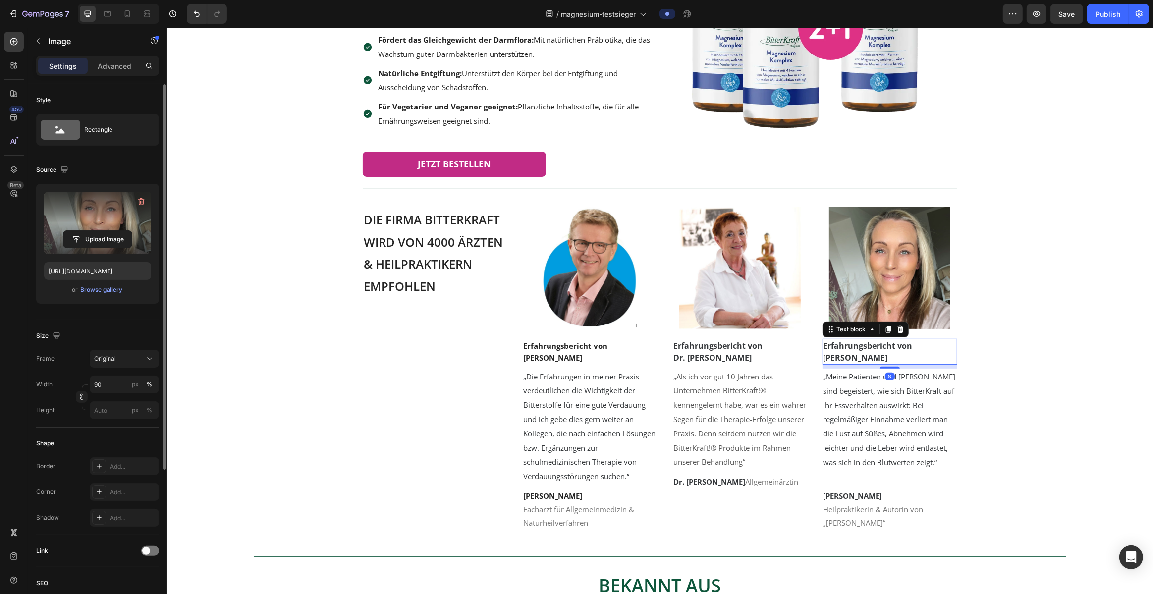
click at [571, 353] on strong "Jutta Isabella Martin" at bounding box center [855, 357] width 64 height 11
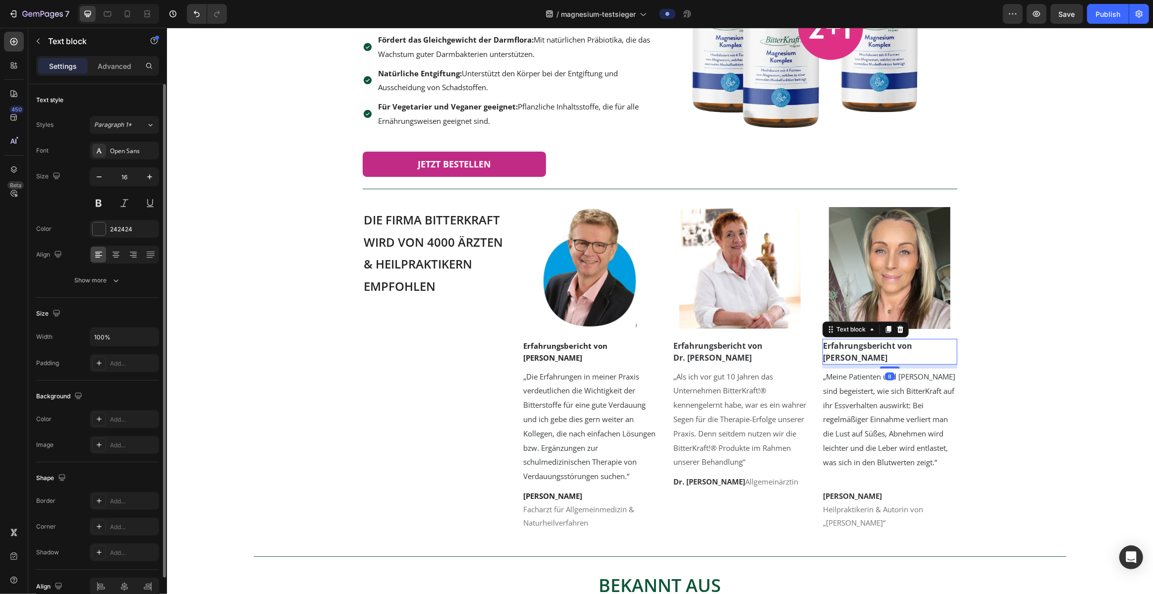
click at [571, 353] on strong "Jutta Isabella Martin" at bounding box center [855, 357] width 64 height 11
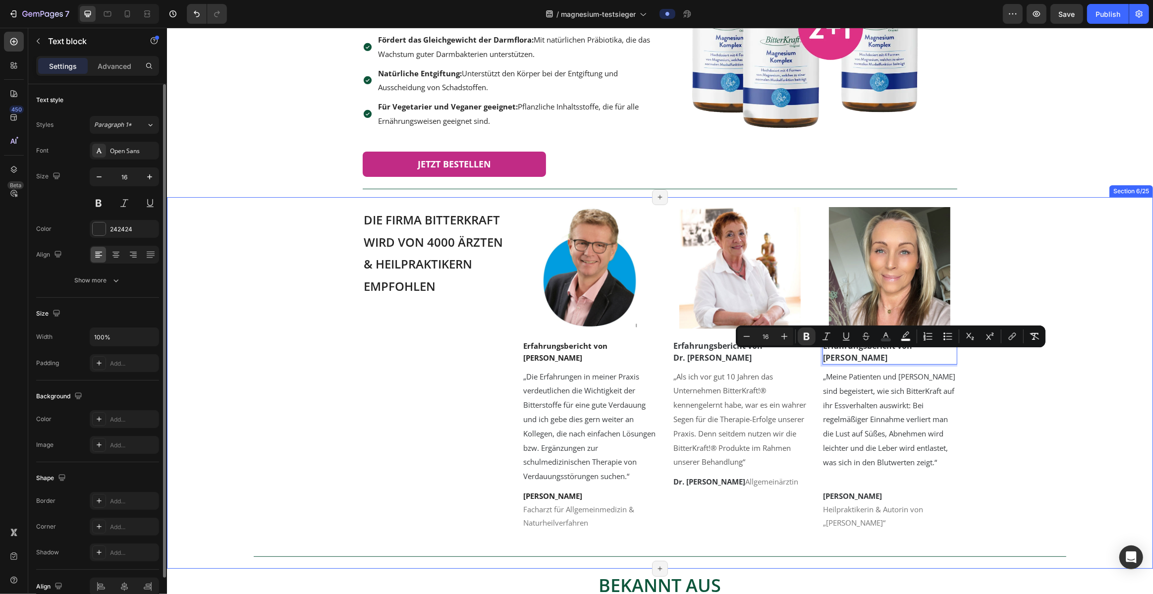
click at [571, 252] on div "⁠⁠⁠⁠⁠⁠⁠ Die Firma Bitterkraft wird von 4000 Ärzten & Heilpraktikern empfohlen H…" at bounding box center [659, 388] width 956 height 362
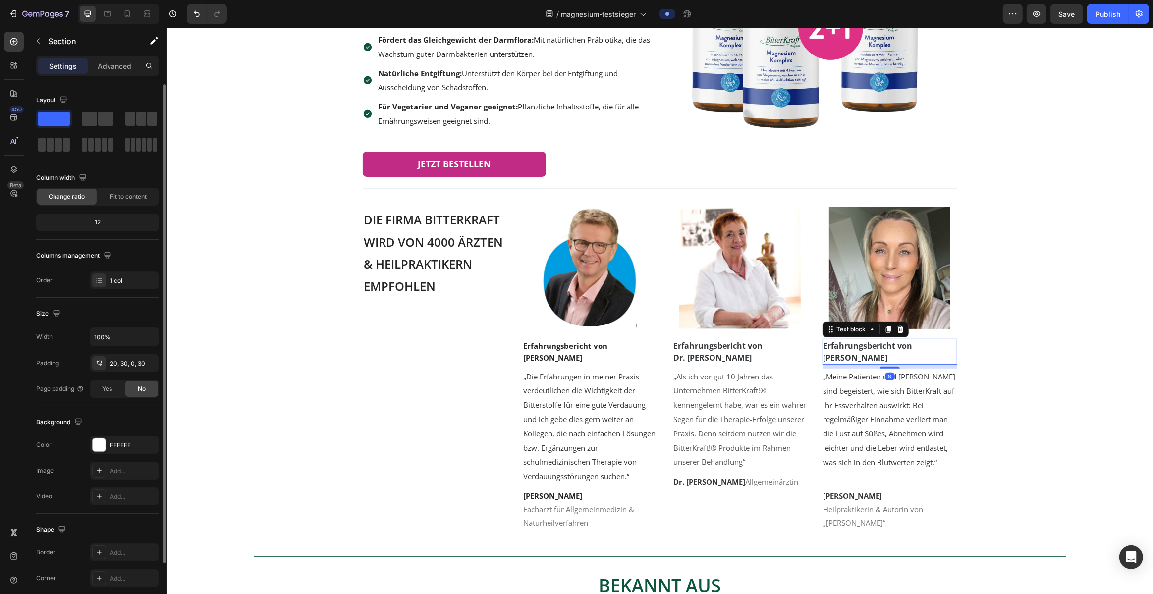
click at [571, 358] on strong "Jutta Isabella Martin" at bounding box center [855, 357] width 64 height 11
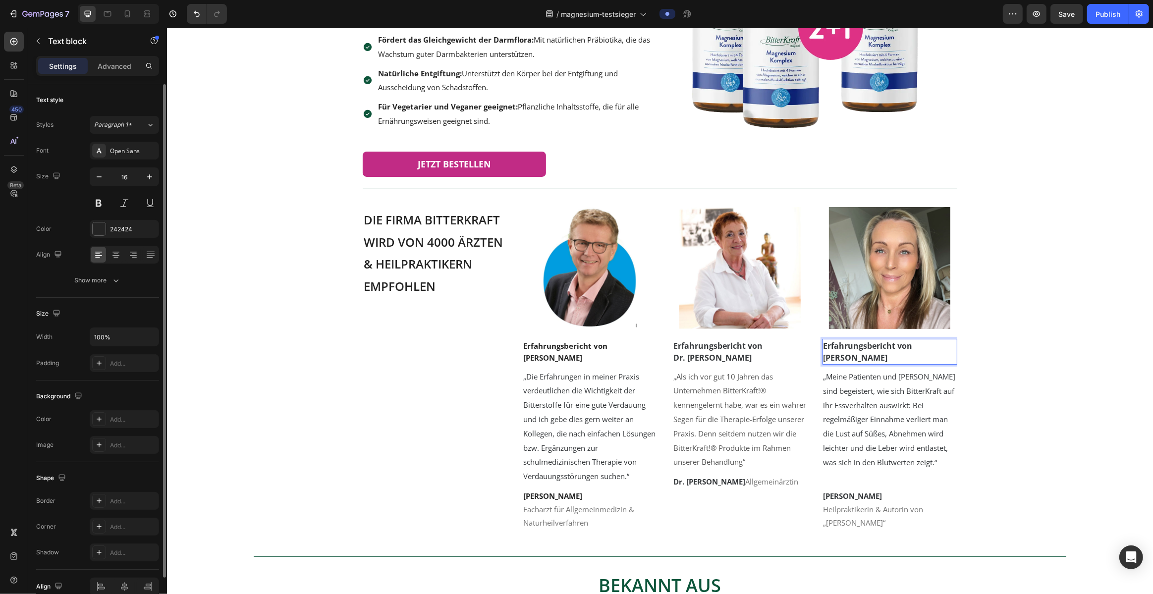
drag, startPoint x: 823, startPoint y: 358, endPoint x: 923, endPoint y: 363, distance: 100.2
click at [571, 379] on div "⁠⁠⁠⁠⁠⁠⁠ Die Firma Bitterkraft wird von 4000 Ärzten & Heilpraktikern empfohlen H…" at bounding box center [659, 388] width 956 height 362
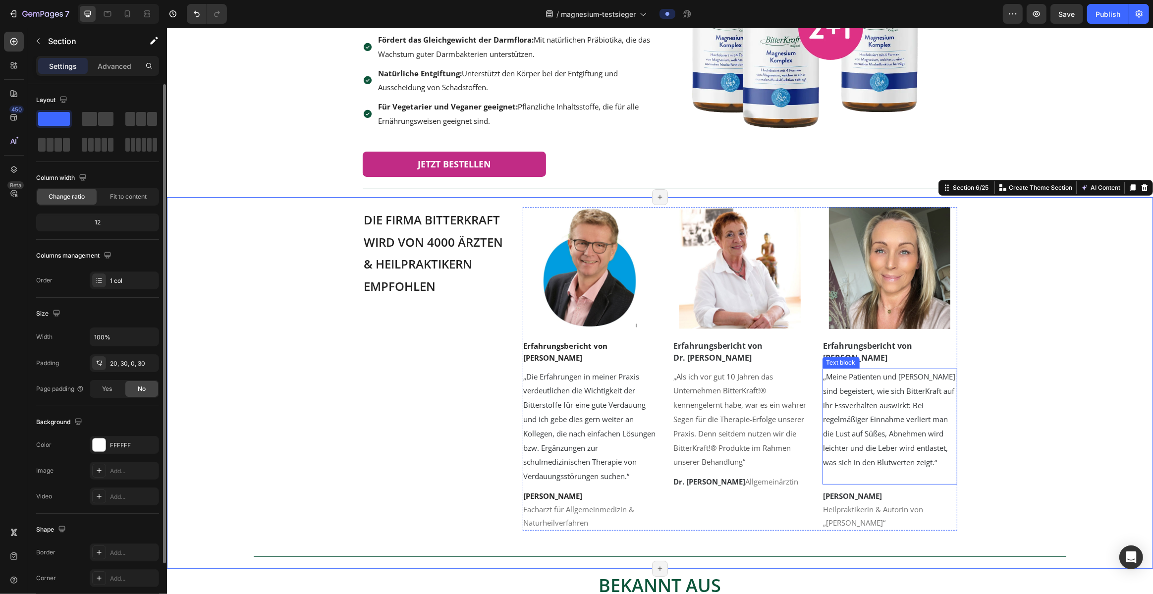
click at [571, 405] on span "„Meine Patienten und Kunden sind begeistert, wie sich BitterKraft auf ihr Essve…" at bounding box center [889, 420] width 132 height 96
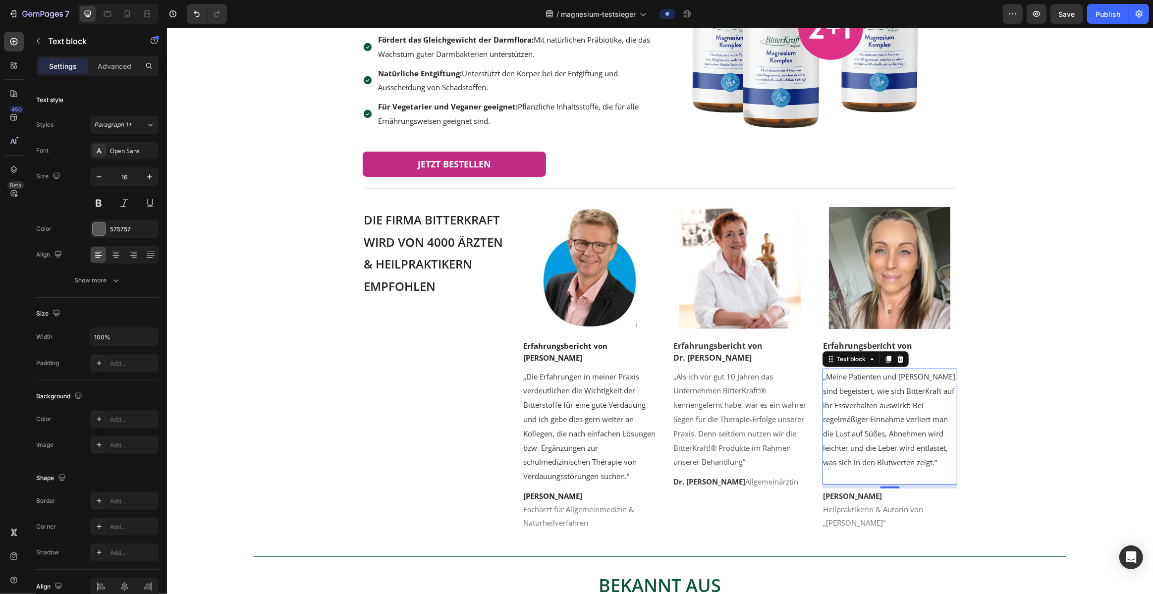
click at [571, 455] on p "„Meine Patienten und Kunden sind begeistert, wie sich BitterKraft auf ihr Essve…" at bounding box center [889, 420] width 133 height 100
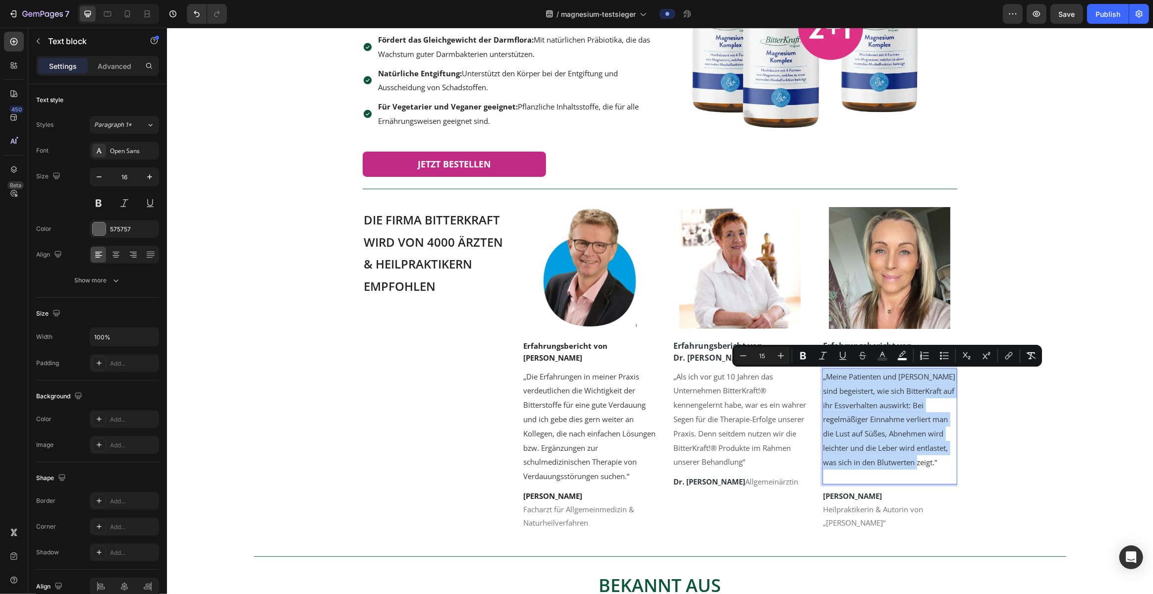
drag, startPoint x: 939, startPoint y: 460, endPoint x: 824, endPoint y: 378, distance: 141.4
click at [571, 378] on p "„Meine Patienten und Kunden sind begeistert, wie sich BitterKraft auf ihr Essve…" at bounding box center [889, 420] width 133 height 100
copy span "„Meine Patienten und Kunden sind begeistert, wie sich BitterKraft auf ihr Essve…"
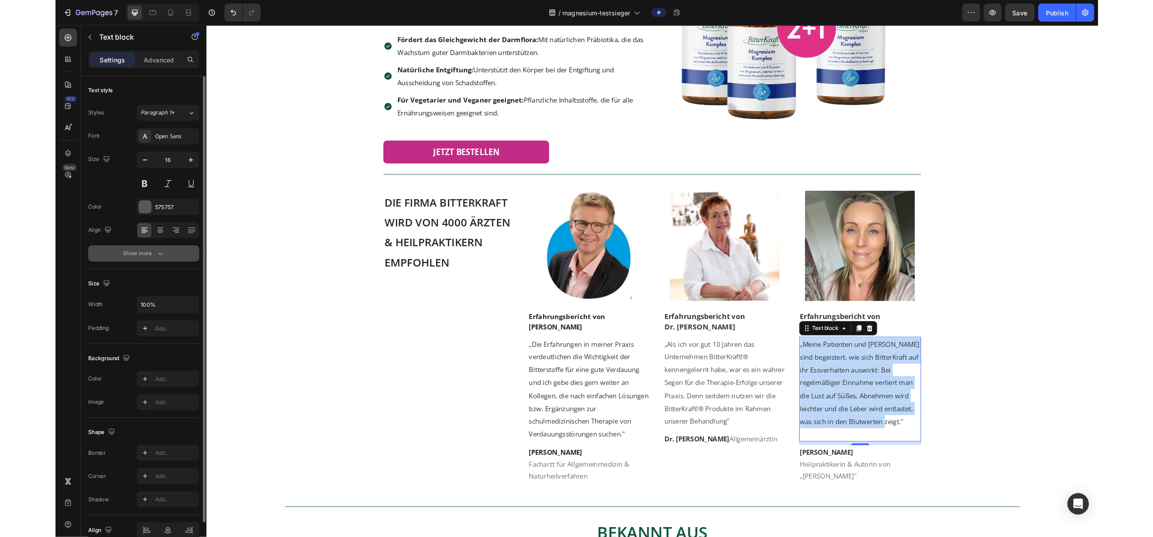
scroll to position [199, 0]
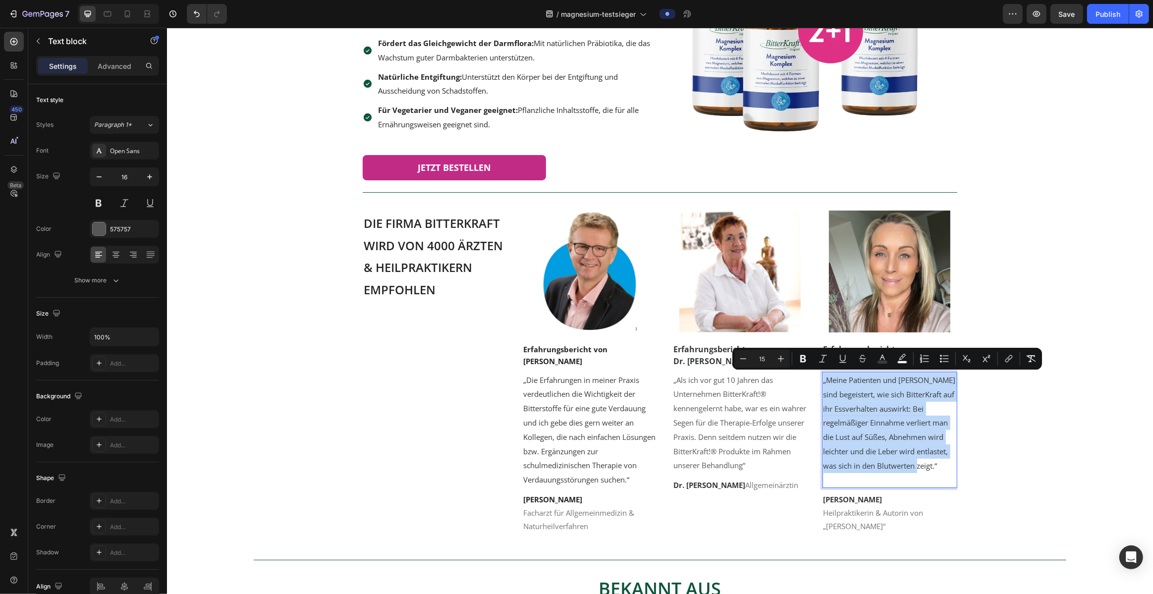
click at [571, 435] on span "„Meine Patienten und Kunden sind begeistert, wie sich BitterKraft auf ihr Essve…" at bounding box center [889, 423] width 132 height 96
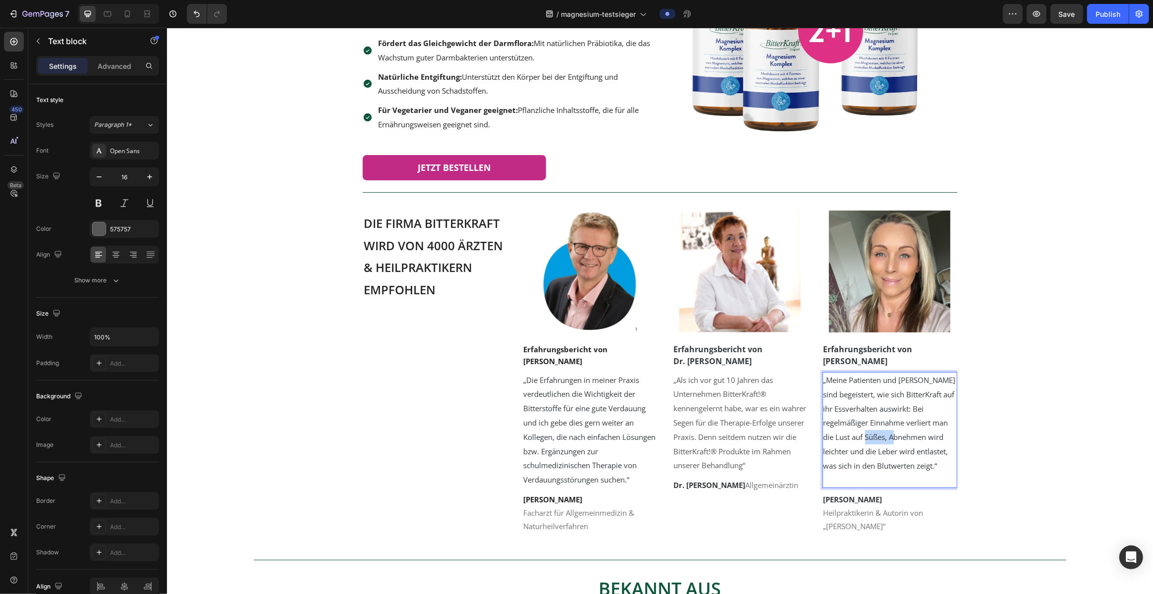
click at [571, 435] on span "„Meine Patienten und Kunden sind begeistert, wie sich BitterKraft auf ihr Essve…" at bounding box center [889, 423] width 132 height 96
drag, startPoint x: 936, startPoint y: 460, endPoint x: 944, endPoint y: 464, distance: 9.1
click at [571, 461] on span "„Meine Patienten und Kunden sind begeistert, wie sich BitterKraft auf ihr Essve…" at bounding box center [889, 423] width 132 height 96
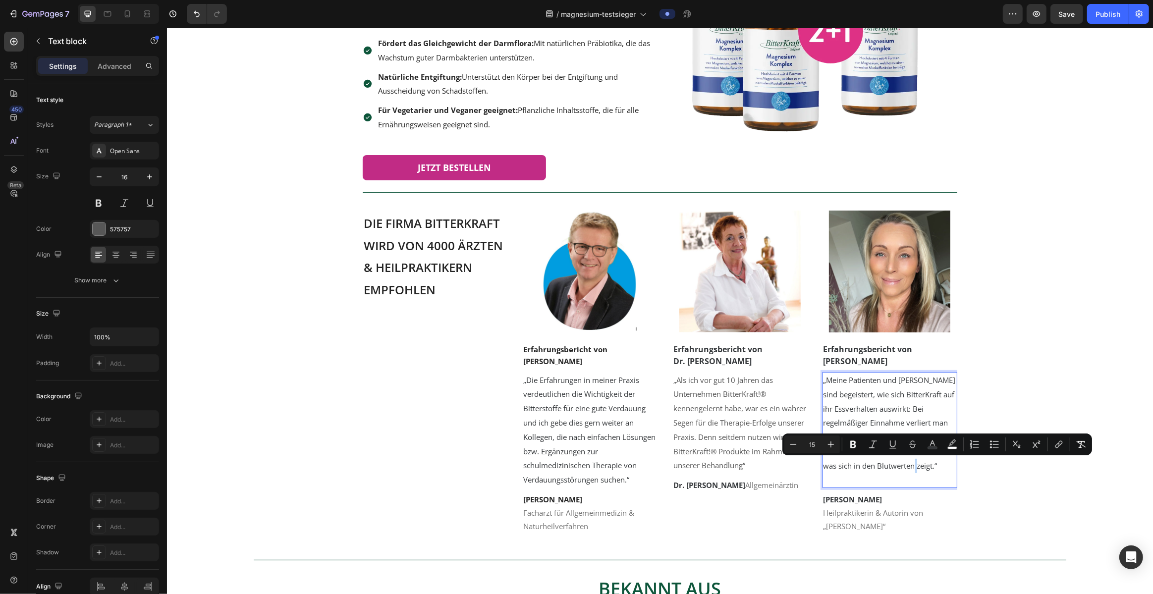
click at [571, 465] on p "„Meine Patienten und Kunden sind begeistert, wie sich BitterKraft auf ihr Essve…" at bounding box center [889, 423] width 133 height 100
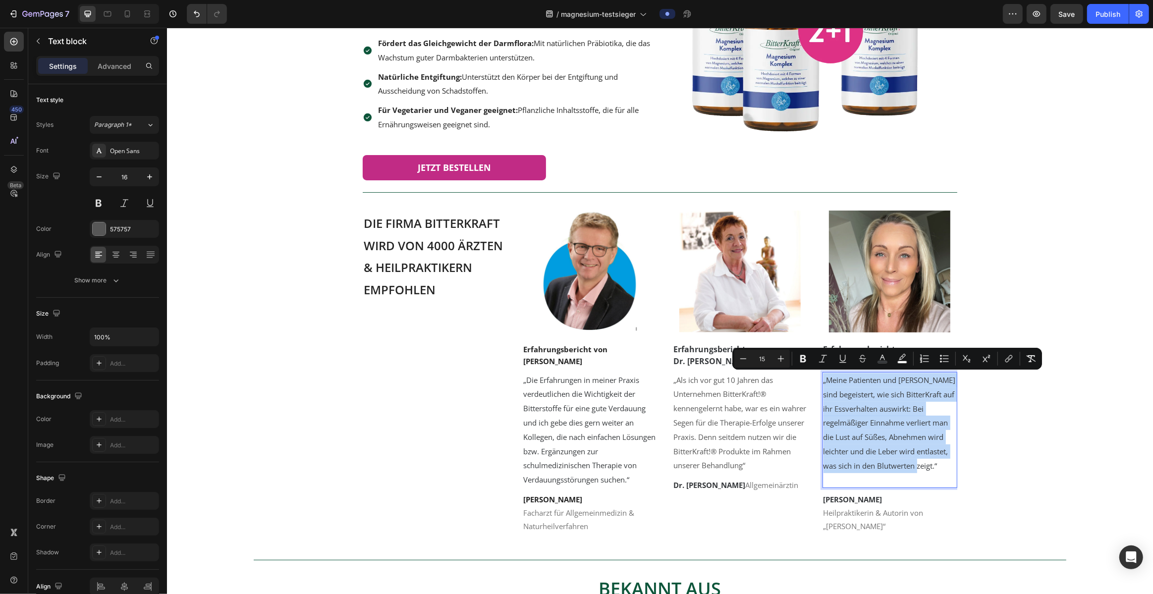
drag, startPoint x: 943, startPoint y: 465, endPoint x: 824, endPoint y: 380, distance: 146.2
click at [571, 380] on p "„Meine Patienten und Kunden sind begeistert, wie sich BitterKraft auf ihr Essve…" at bounding box center [889, 423] width 133 height 100
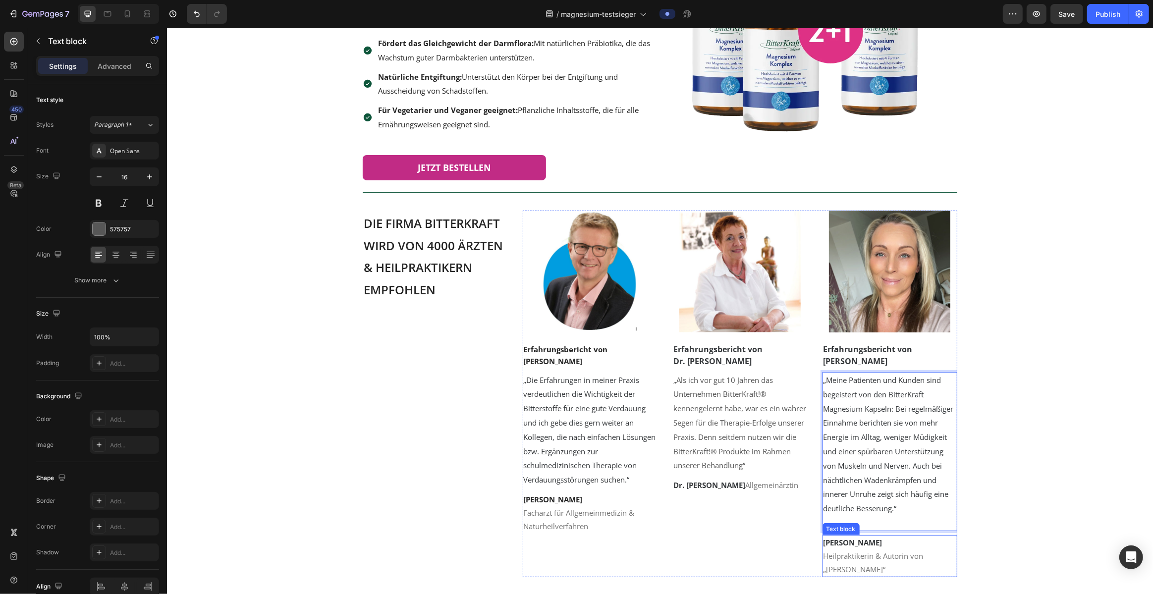
click at [571, 530] on strong "Jutta Isabella Martin" at bounding box center [852, 543] width 59 height 10
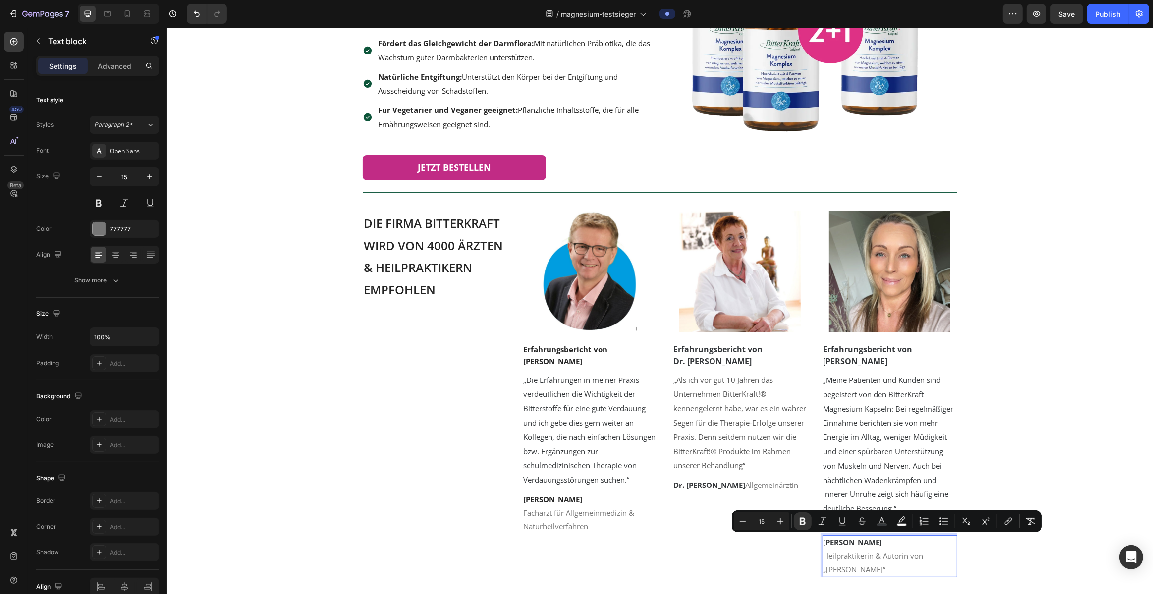
click at [571, 530] on strong "Jutta Isabella Martin" at bounding box center [852, 543] width 59 height 10
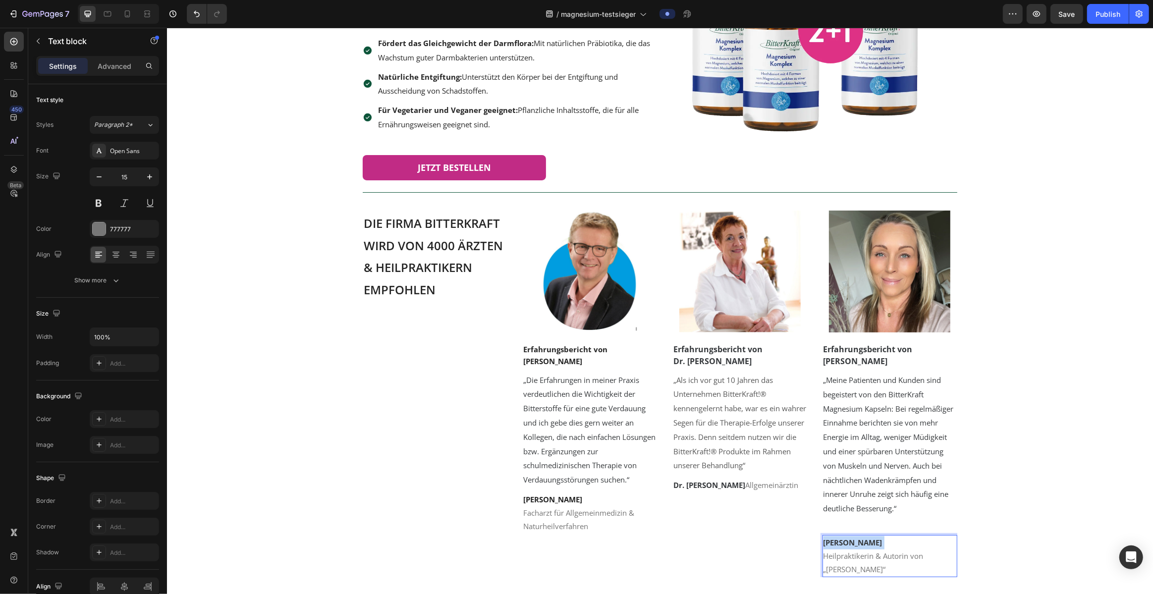
drag, startPoint x: 904, startPoint y: 544, endPoint x: 823, endPoint y: 543, distance: 80.8
click at [571, 530] on p "Jutta Isabella Martin" at bounding box center [889, 542] width 133 height 13
click at [571, 530] on span "Heilpraktikerin & Autorin von „Hildegard von Bingen Heilküche“" at bounding box center [873, 562] width 100 height 23
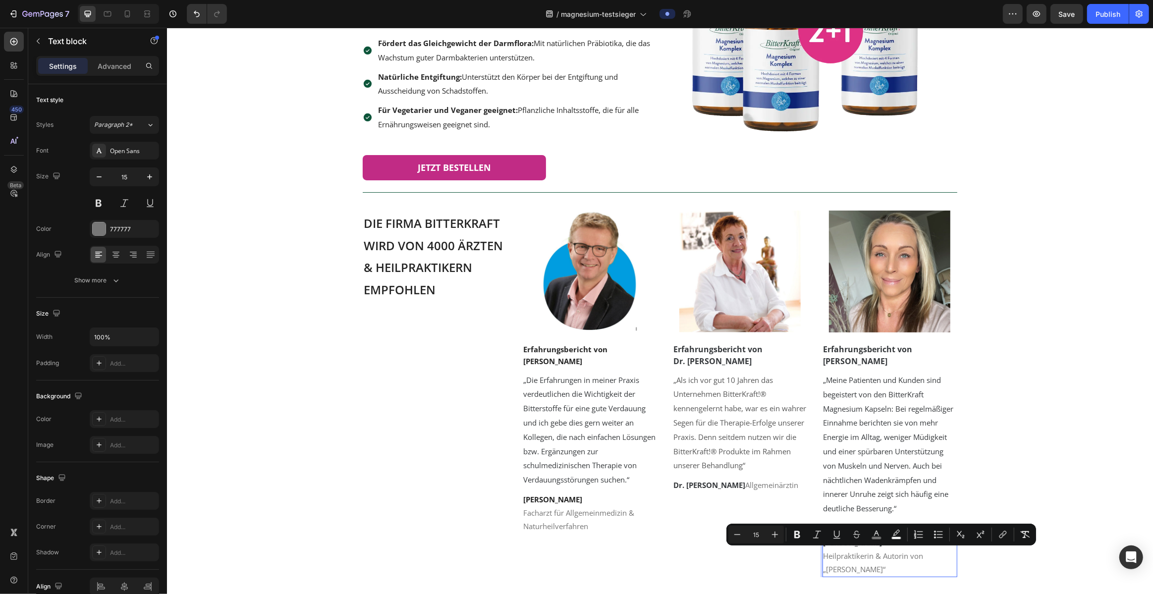
drag, startPoint x: 877, startPoint y: 557, endPoint x: 942, endPoint y: 568, distance: 66.4
click at [571, 530] on p "Heilpraktikerin & Autorin von „Hildegard von Bingen Heilküche“" at bounding box center [889, 563] width 133 height 27
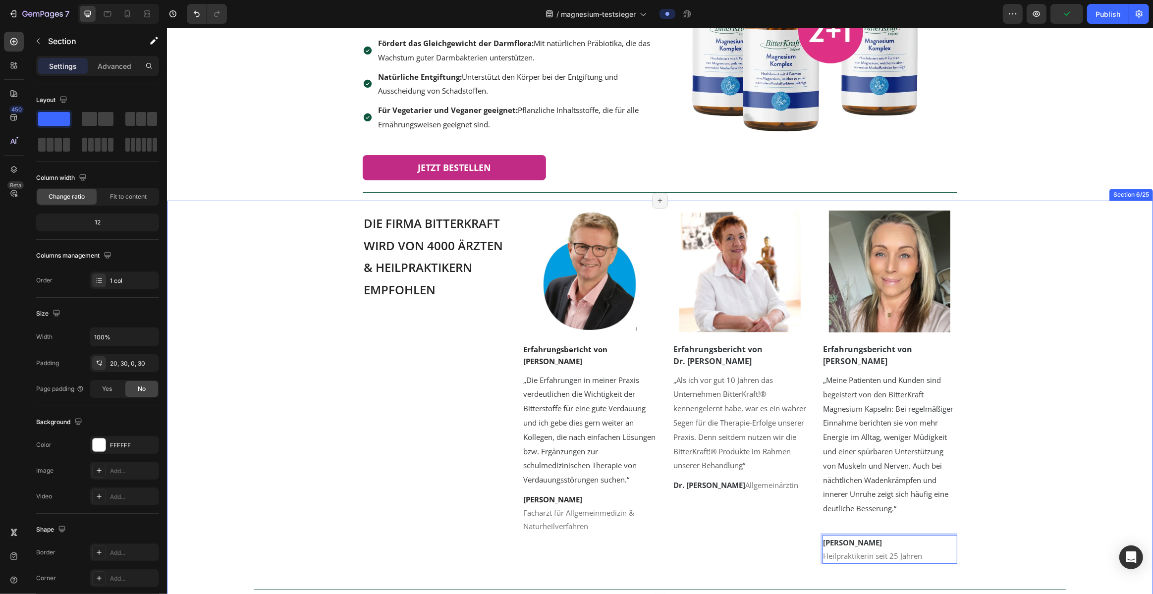
click at [571, 427] on div "⁠⁠⁠⁠⁠⁠⁠ Die Firma Bitterkraft wird von 4000 Ärzten & Heilpraktikern empfohlen H…" at bounding box center [659, 406] width 956 height 391
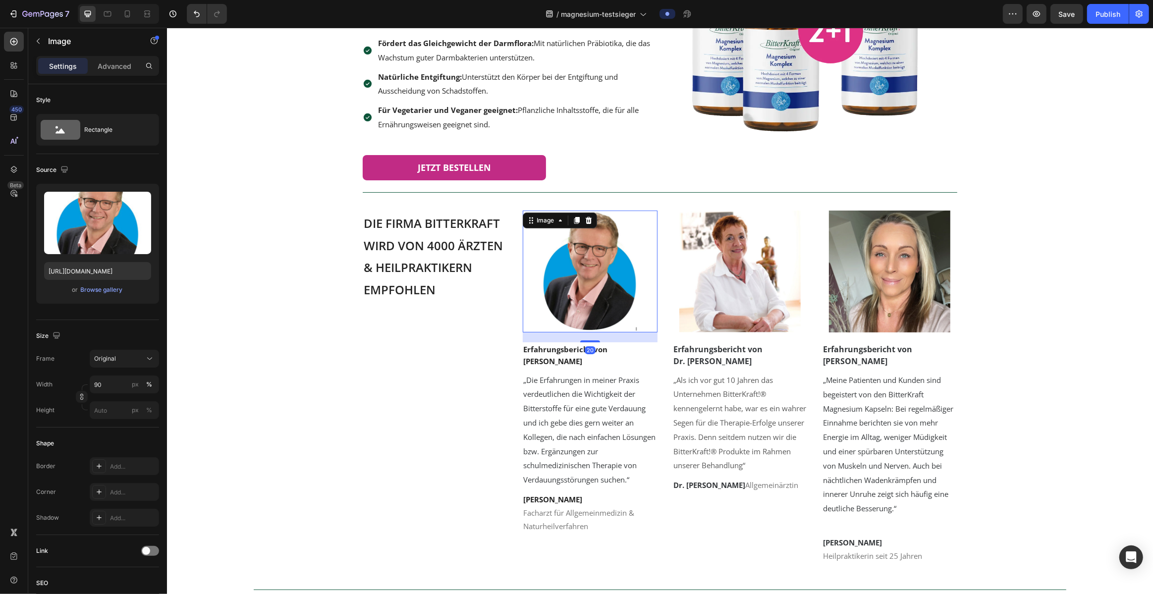
click at [571, 281] on img at bounding box center [589, 271] width 121 height 121
click at [571, 362] on span "Dr. Burkhard Flechsig" at bounding box center [552, 361] width 59 height 10
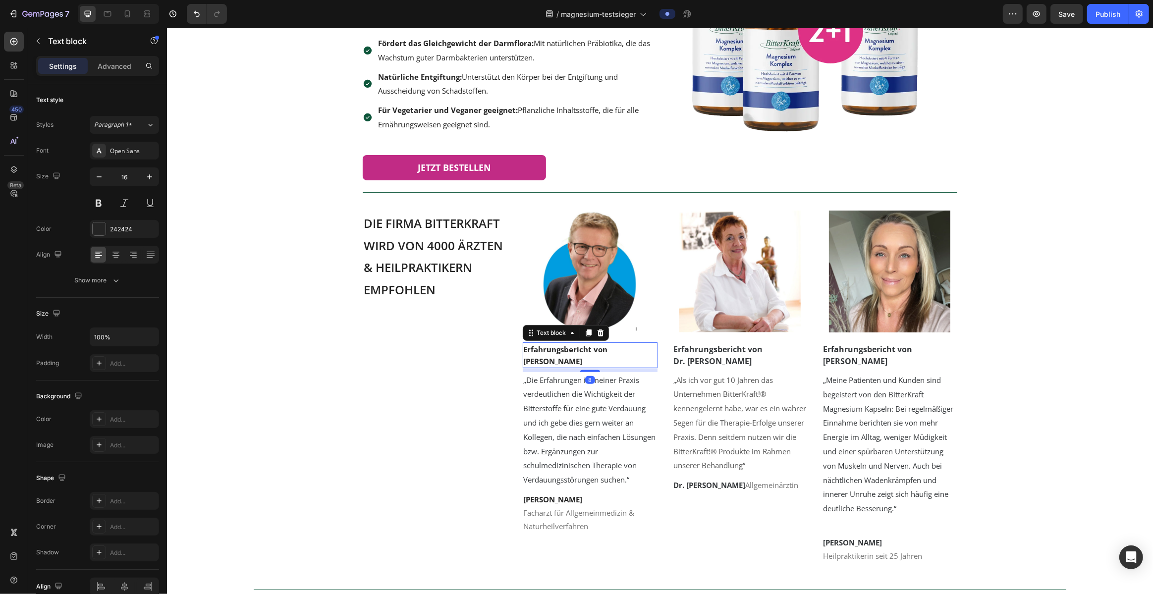
click at [571, 362] on span "Dr. Burkhard Flechsig" at bounding box center [552, 361] width 59 height 10
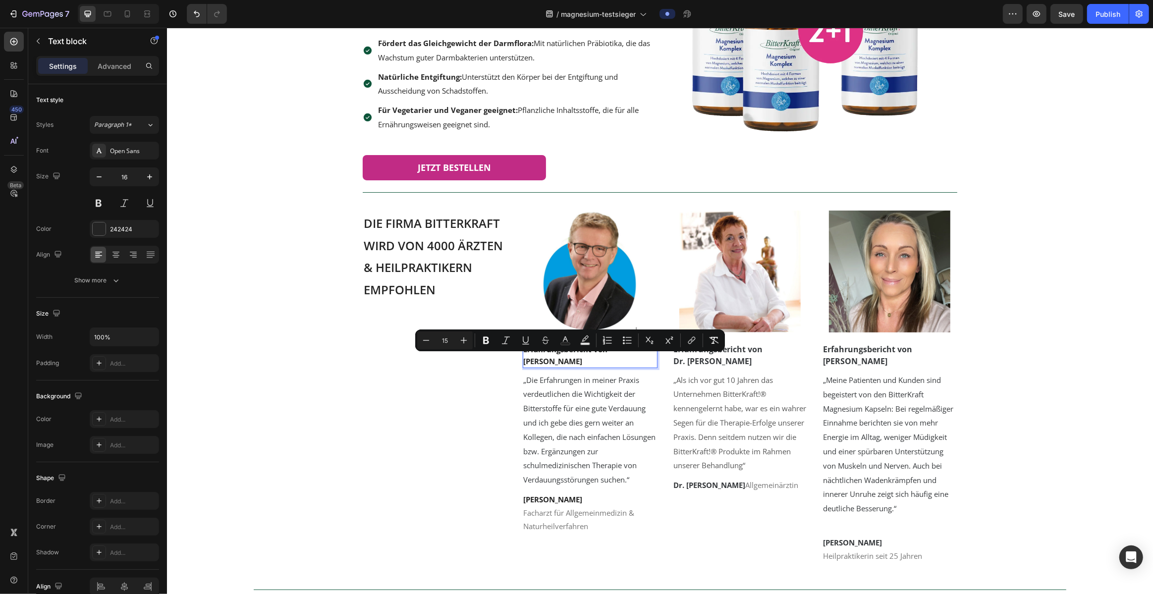
drag, startPoint x: 539, startPoint y: 362, endPoint x: 601, endPoint y: 365, distance: 61.5
click at [571, 365] on span "Dr. Burkhard Flechsig" at bounding box center [552, 361] width 59 height 10
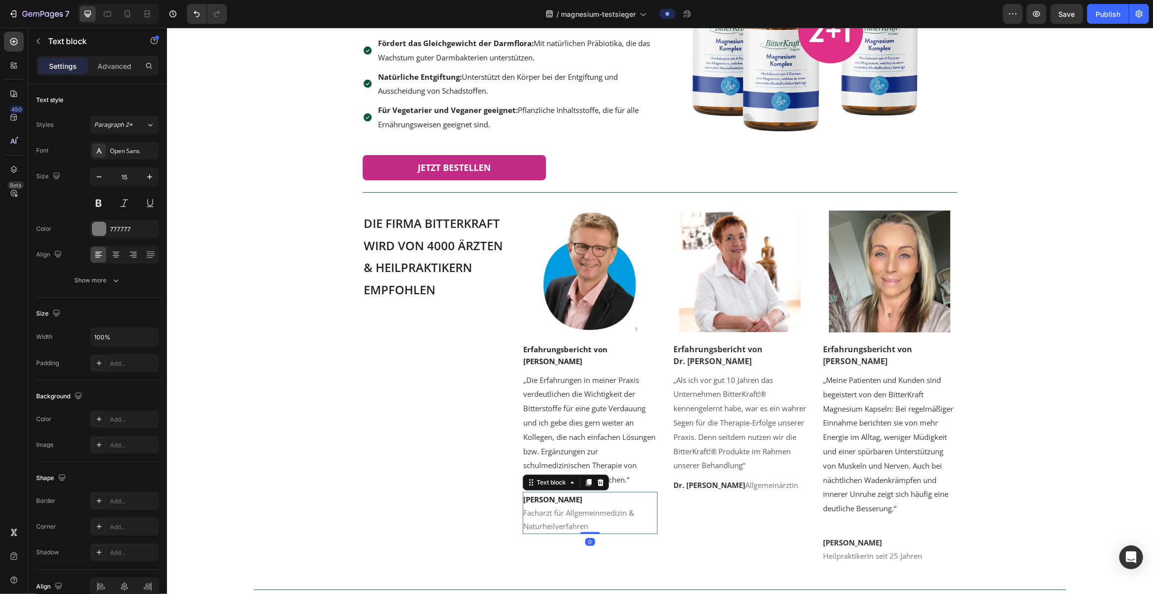
click at [539, 515] on span "Facharzt für Allgemeinmedizin & Naturheilverfahren" at bounding box center [578, 519] width 111 height 23
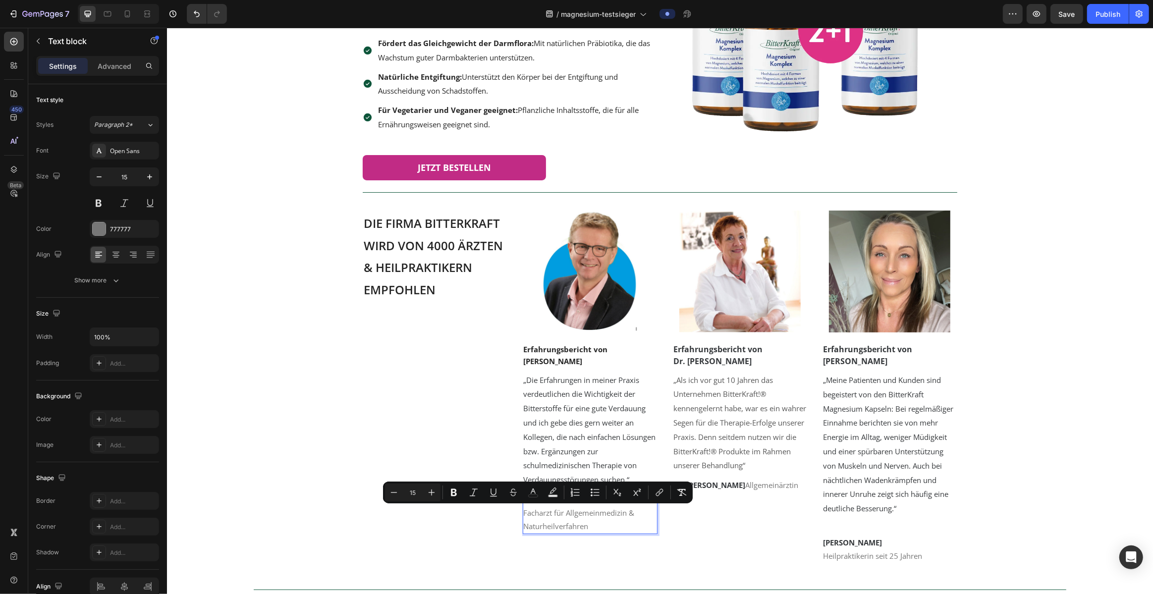
click at [571, 523] on p "Facharzt für Allgemeinmedizin & Naturheilverfahren" at bounding box center [589, 519] width 133 height 27
drag, startPoint x: 595, startPoint y: 528, endPoint x: 524, endPoint y: 514, distance: 72.1
click at [524, 514] on p "Facharzt für Allgemeinmedizin & Naturheilverfahren" at bounding box center [589, 519] width 133 height 27
click at [571, 492] on p "Dr. Anna-Luise Rinneberg Allgemeinärztin" at bounding box center [739, 485] width 133 height 13
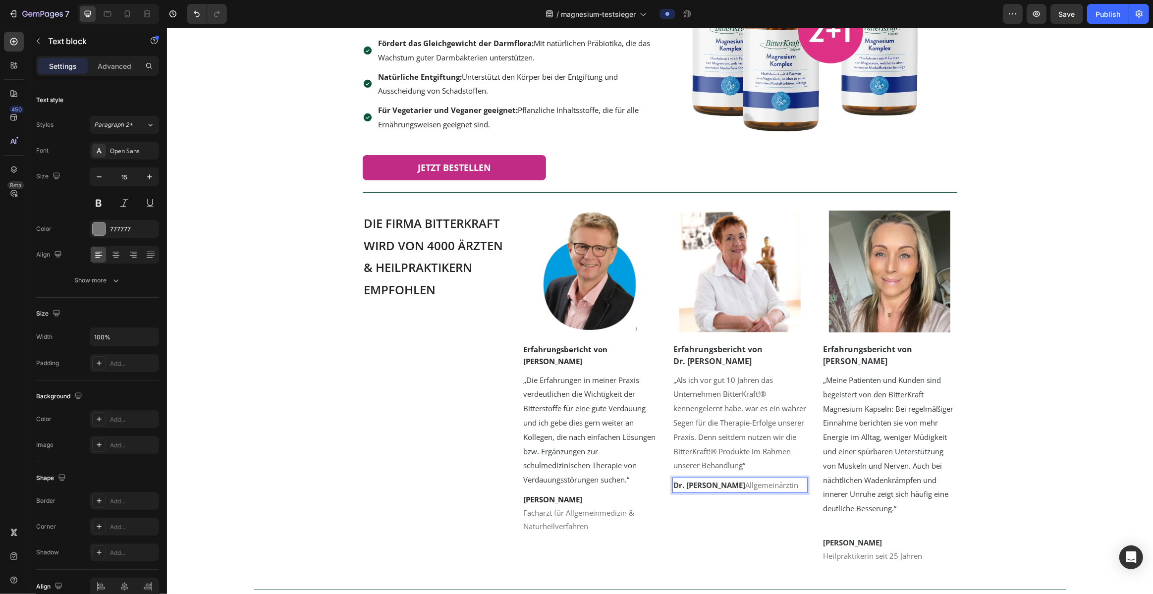
click at [571, 492] on p "Dr. Anna-Luise Rinneberg Allgemeinärztin" at bounding box center [739, 485] width 133 height 13
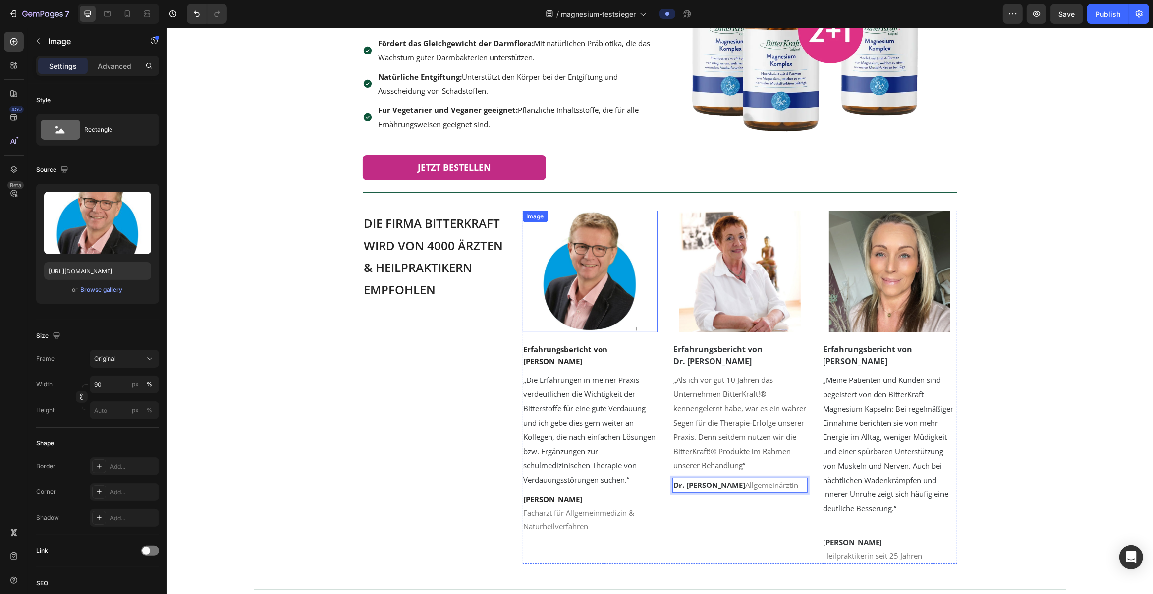
click at [571, 298] on img at bounding box center [589, 271] width 121 height 121
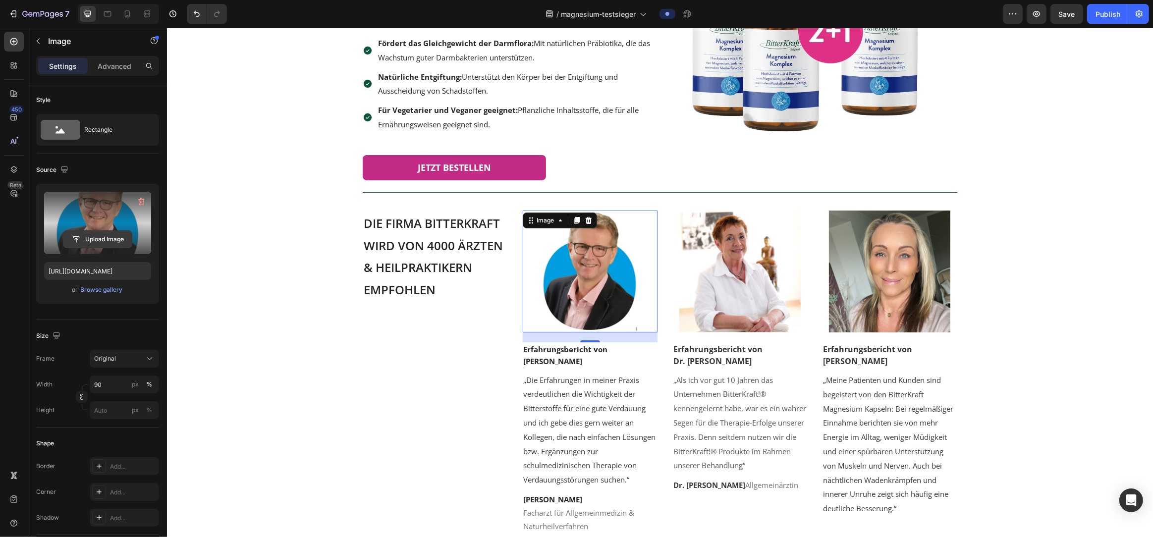
click at [94, 239] on input "file" at bounding box center [97, 239] width 68 height 17
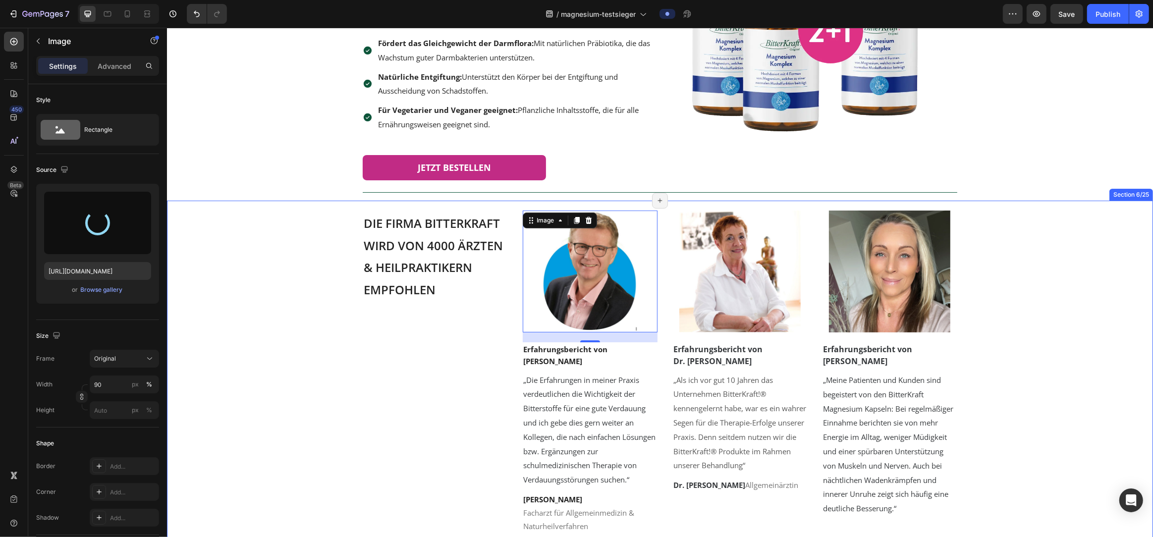
type input "[URL][DOMAIN_NAME]"
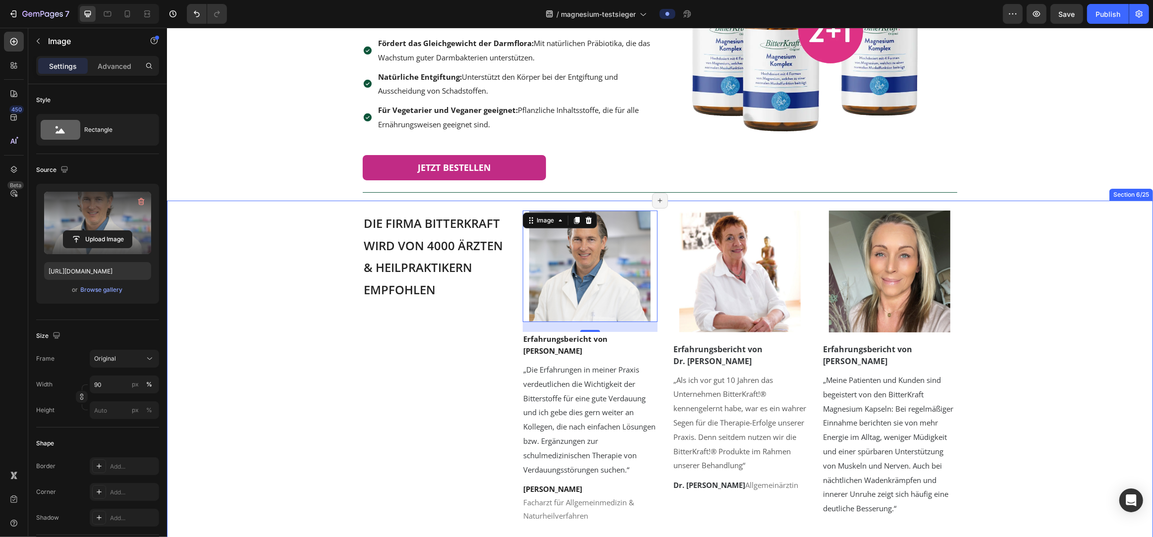
click at [571, 328] on div "⁠⁠⁠⁠⁠⁠⁠ Die Firma Bitterkraft wird von 4000 Ärzten & Heilpraktikern empfohlen H…" at bounding box center [659, 406] width 956 height 391
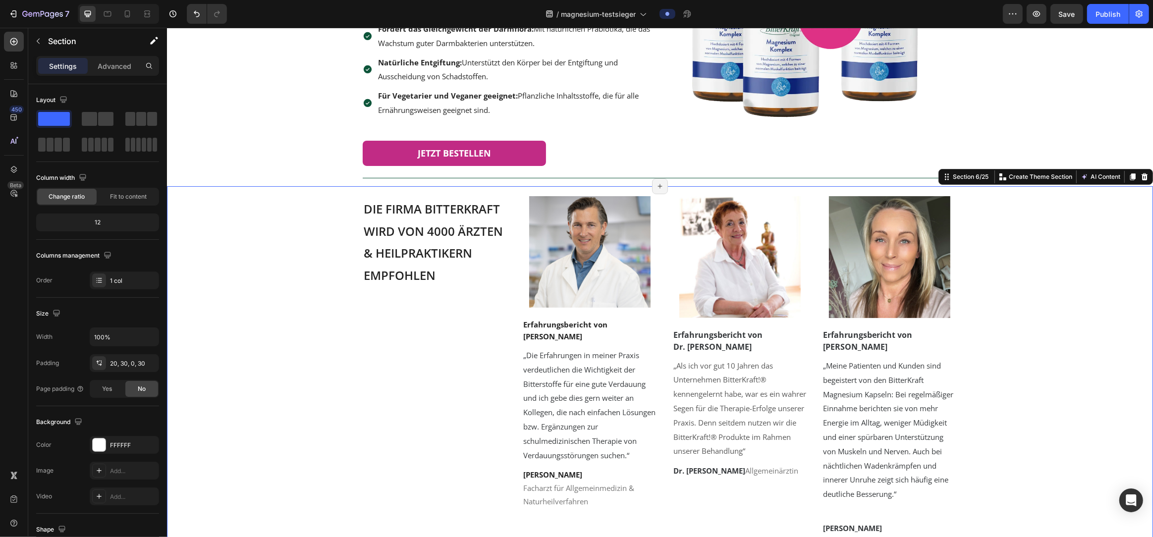
scroll to position [215, 0]
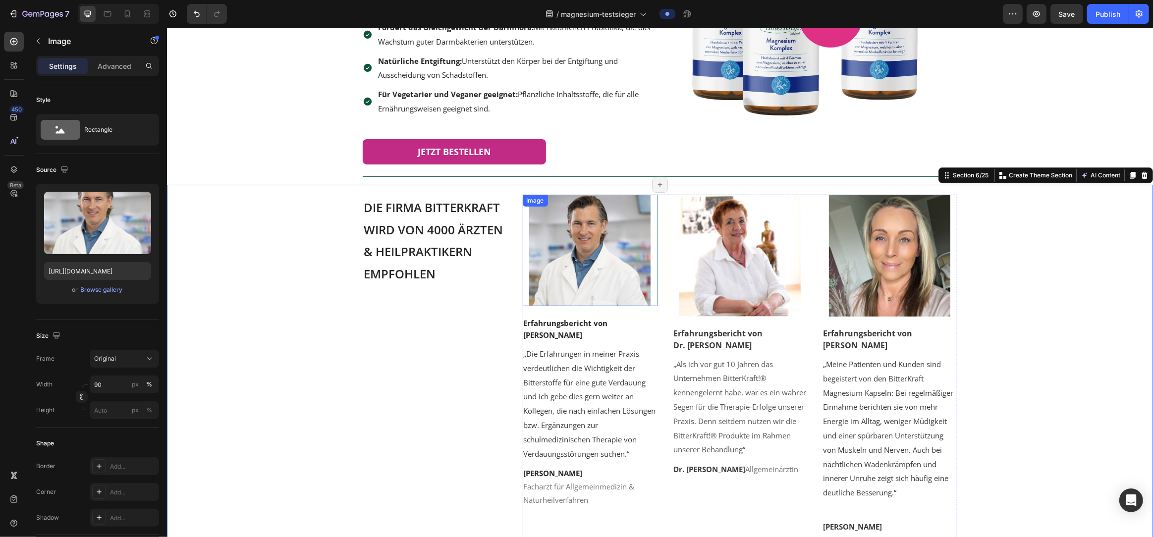
click at [571, 279] on img at bounding box center [589, 251] width 121 height 112
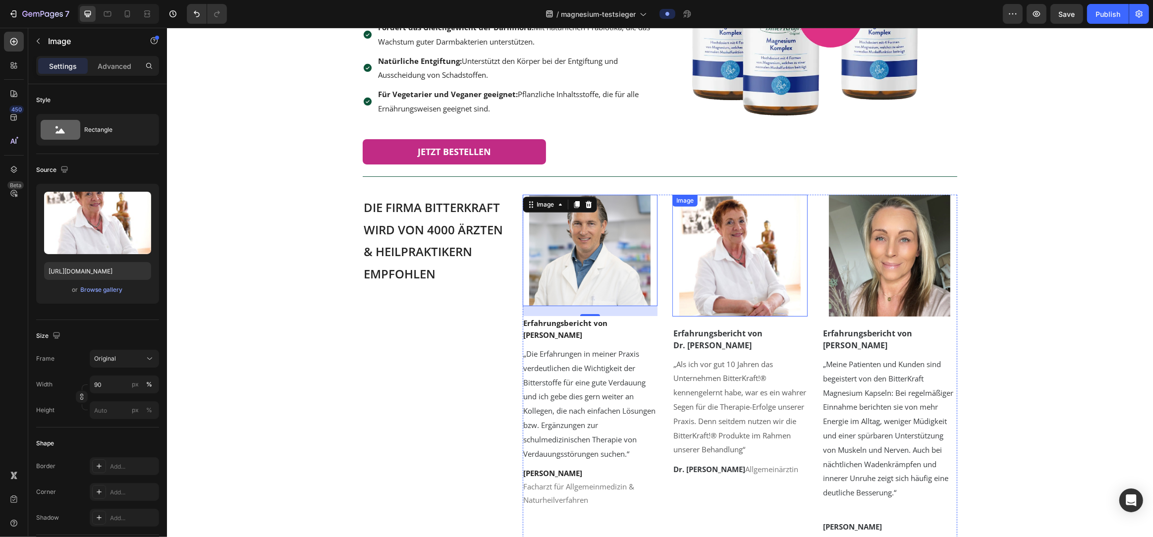
scroll to position [218, 0]
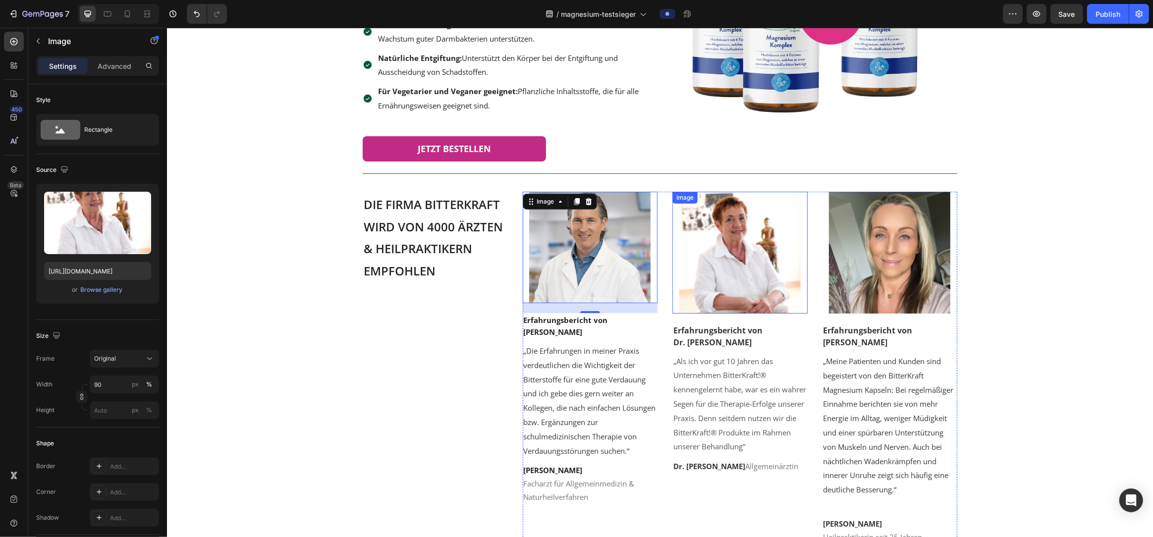
click at [571, 285] on img at bounding box center [739, 252] width 121 height 121
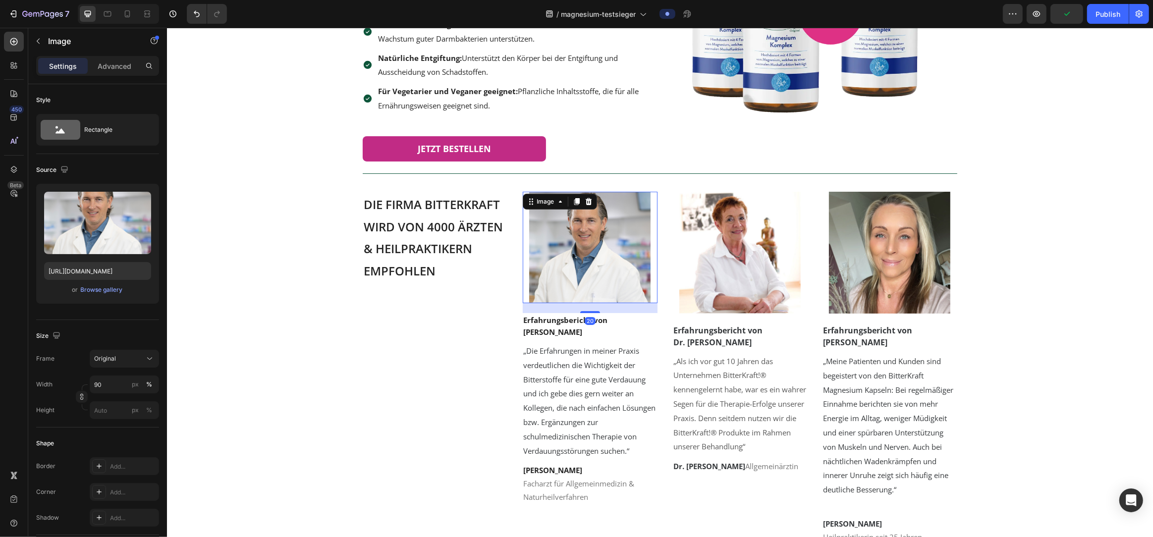
click at [571, 278] on img at bounding box center [589, 248] width 121 height 112
click at [547, 204] on div "Image" at bounding box center [545, 201] width 21 height 9
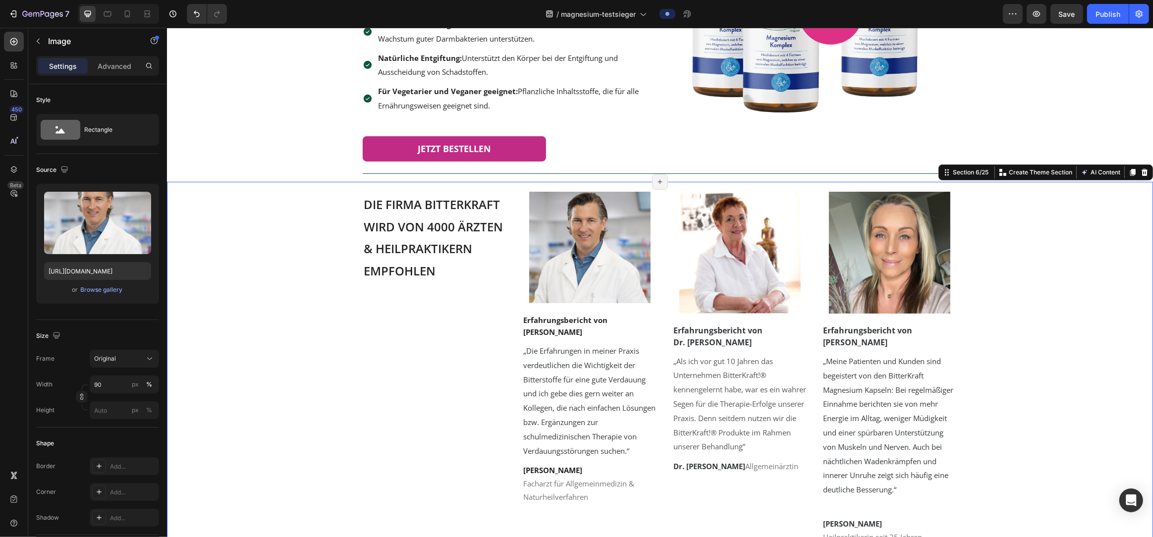
click at [571, 291] on div "⁠⁠⁠⁠⁠⁠⁠ Die Firma Bitterkraft wird von 4000 Ärzten & Heilpraktikern empfohlen H…" at bounding box center [659, 387] width 956 height 391
click at [571, 245] on img at bounding box center [589, 248] width 121 height 112
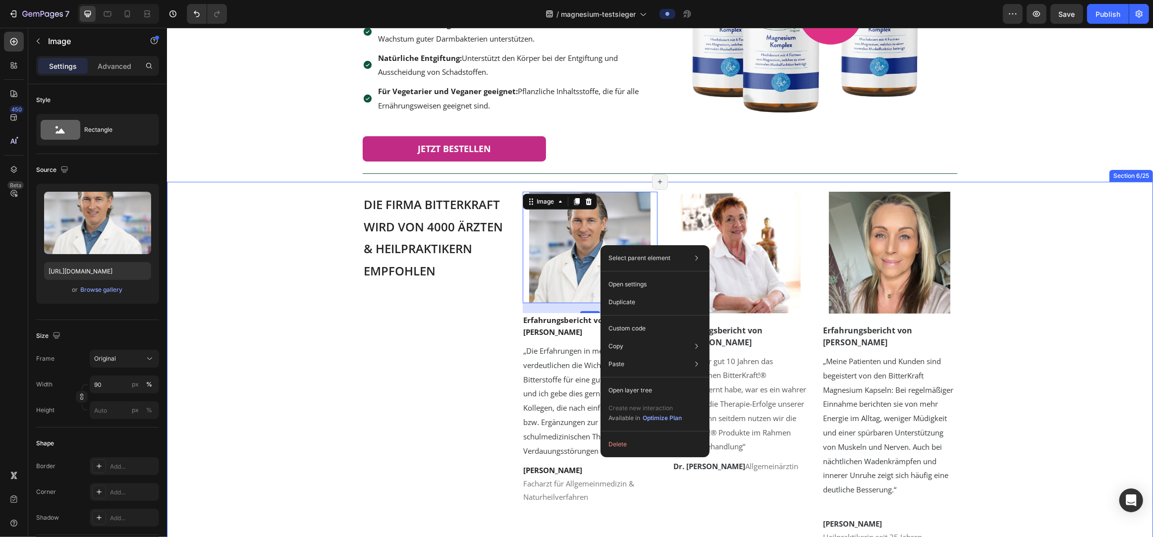
click at [571, 328] on div "⁠⁠⁠⁠⁠⁠⁠ Die Firma Bitterkraft wird von 4000 Ärzten & Heilpraktikern empfohlen H…" at bounding box center [659, 387] width 956 height 391
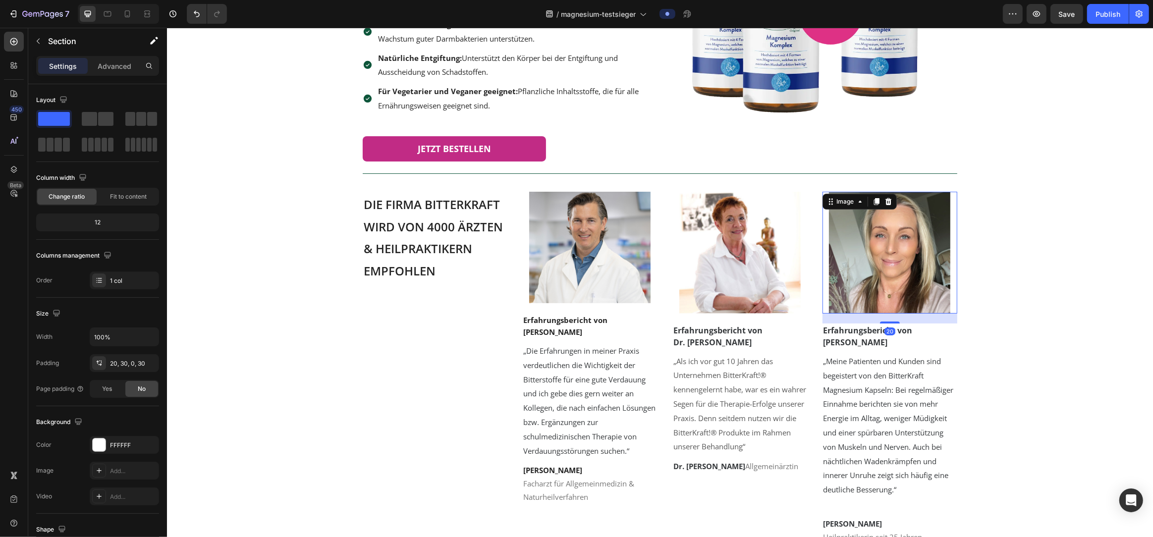
click at [571, 287] on img at bounding box center [889, 253] width 121 height 122
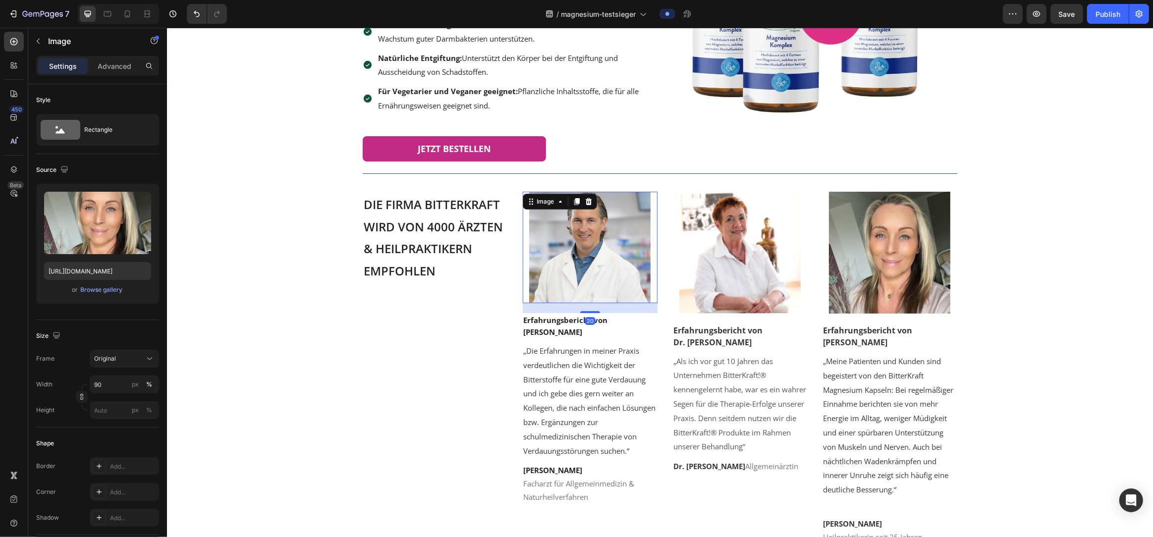
click at [571, 280] on img at bounding box center [589, 248] width 121 height 112
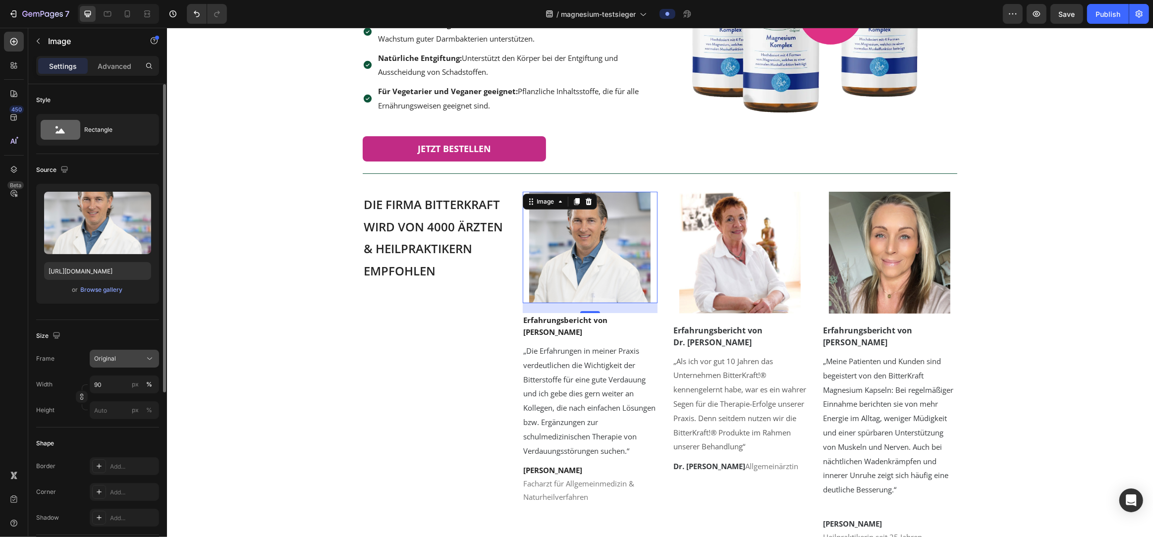
click at [126, 359] on div "Original" at bounding box center [118, 358] width 49 height 9
click at [128, 382] on div "Square" at bounding box center [122, 383] width 57 height 10
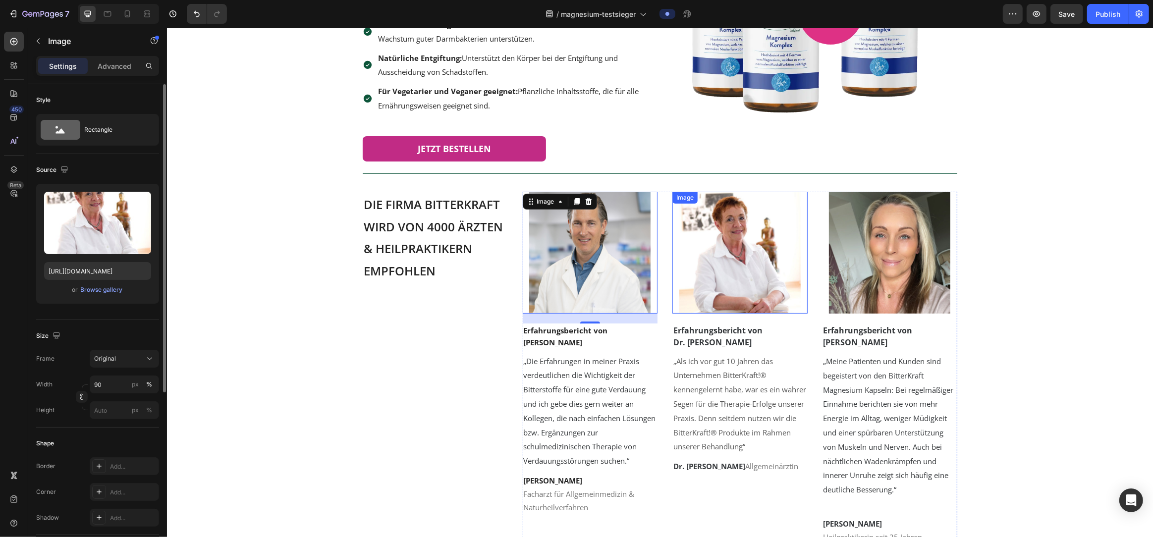
click at [571, 256] on img at bounding box center [739, 252] width 121 height 121
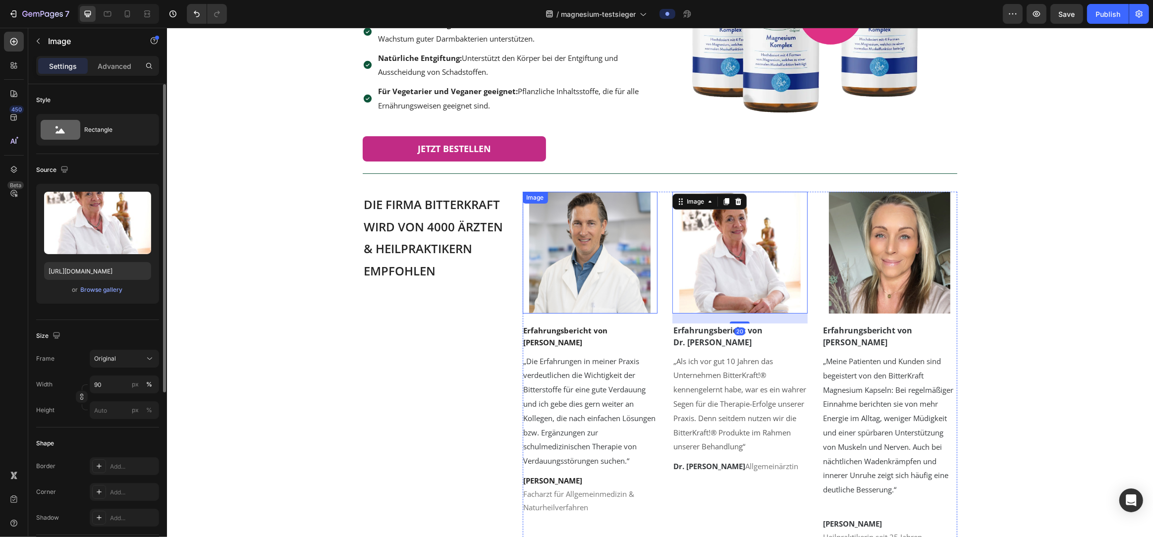
click at [571, 260] on img at bounding box center [589, 252] width 121 height 121
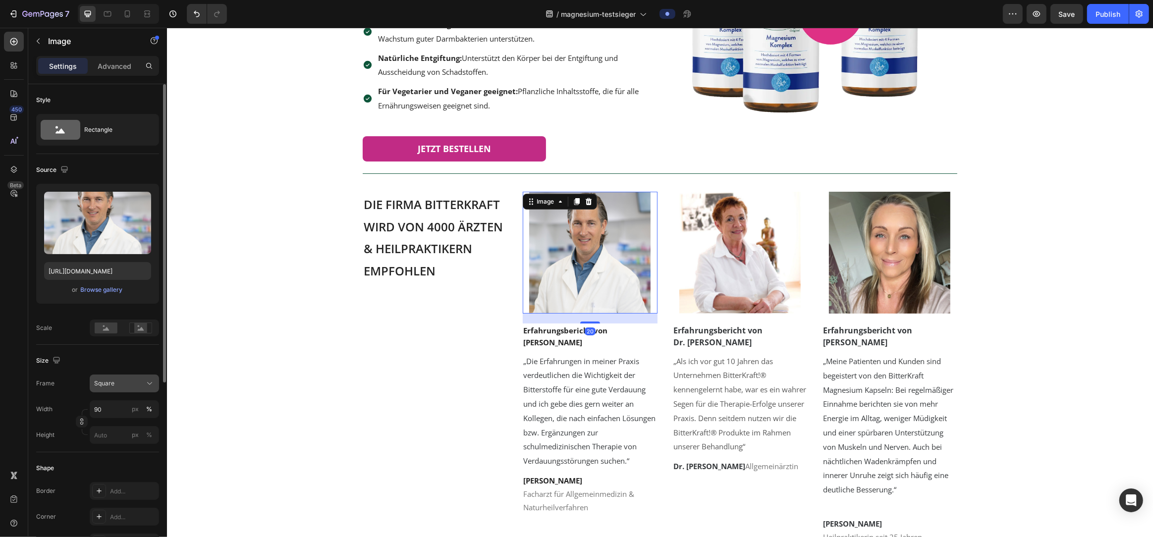
click at [132, 388] on div "Square" at bounding box center [118, 383] width 49 height 9
click at [124, 489] on div "Custom" at bounding box center [115, 482] width 79 height 18
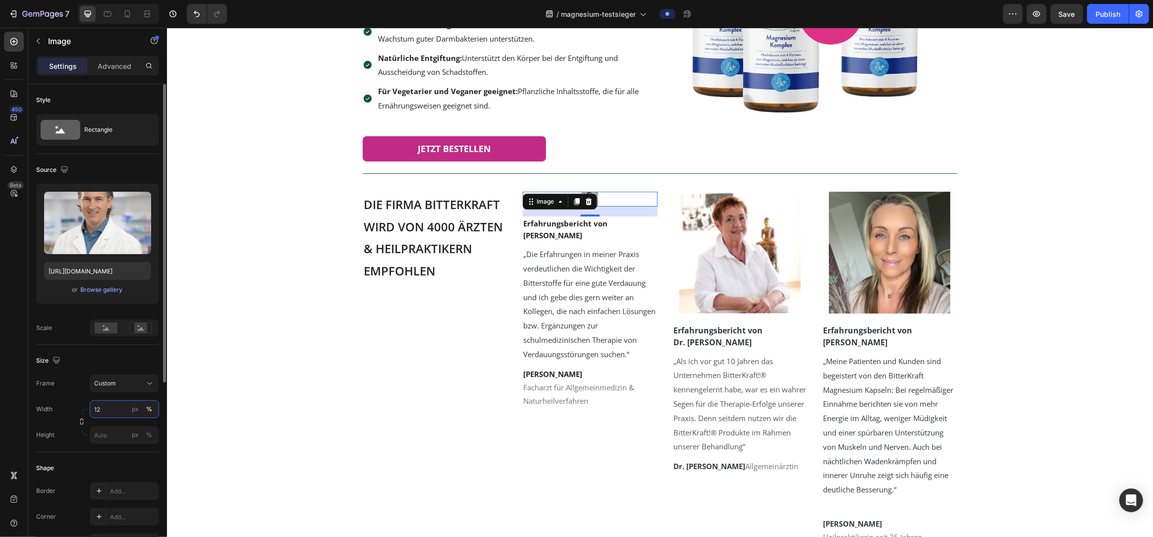
type input "120"
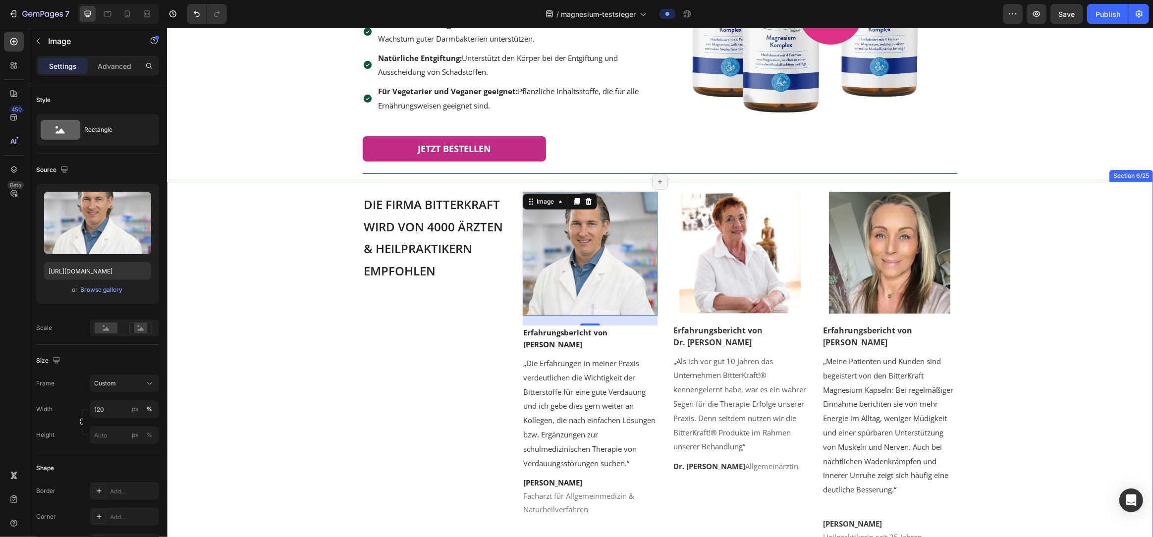
click at [319, 388] on div "⁠⁠⁠⁠⁠⁠⁠ Die Firma Bitterkraft wird von 4000 Ärzten & Heilpraktikern empfohlen H…" at bounding box center [659, 387] width 956 height 391
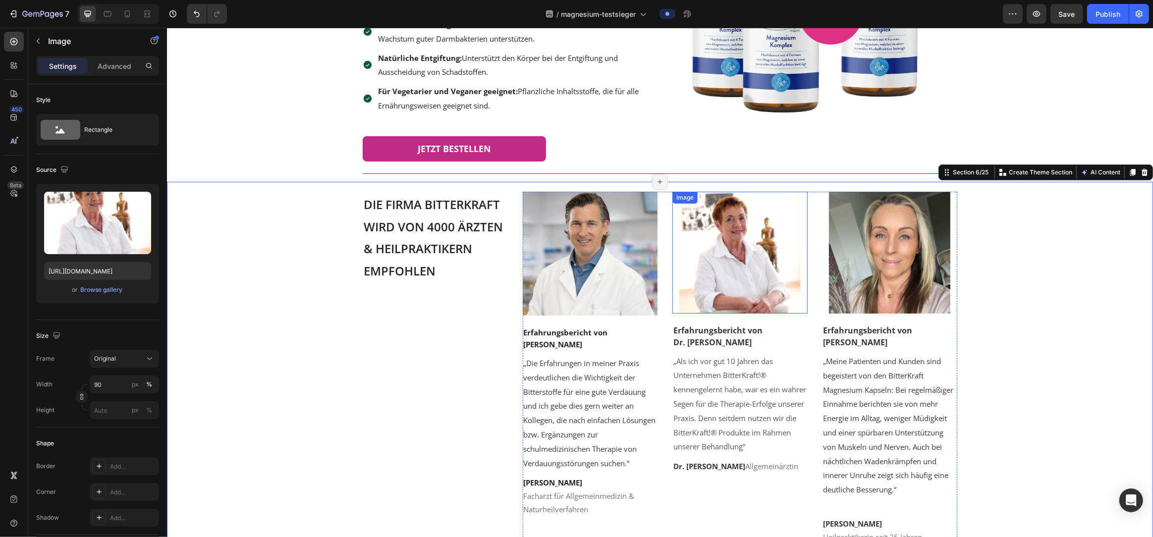
click at [571, 265] on img at bounding box center [739, 252] width 121 height 121
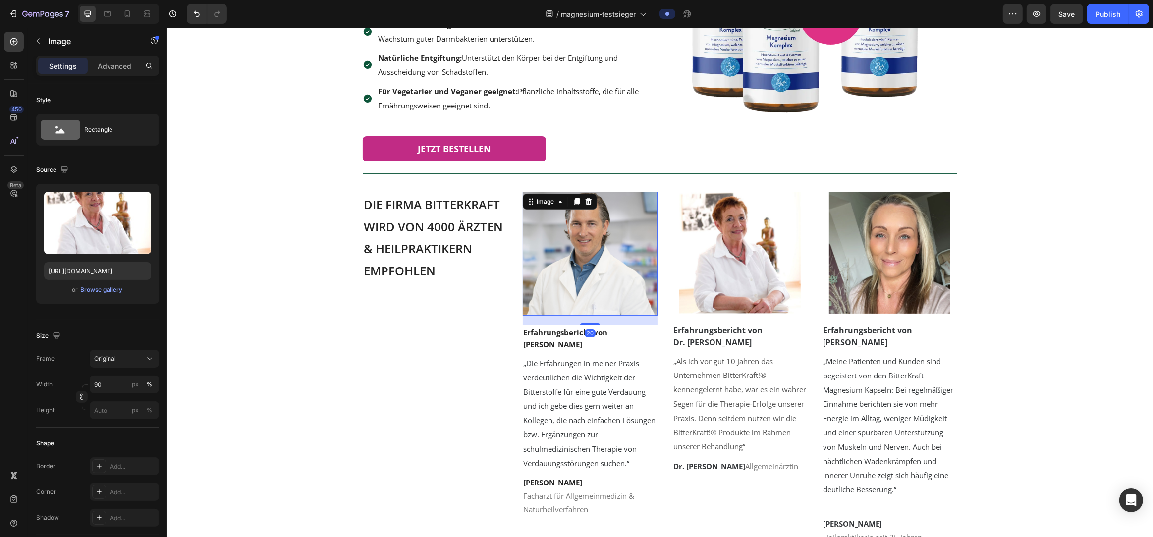
click at [570, 270] on img at bounding box center [589, 254] width 135 height 124
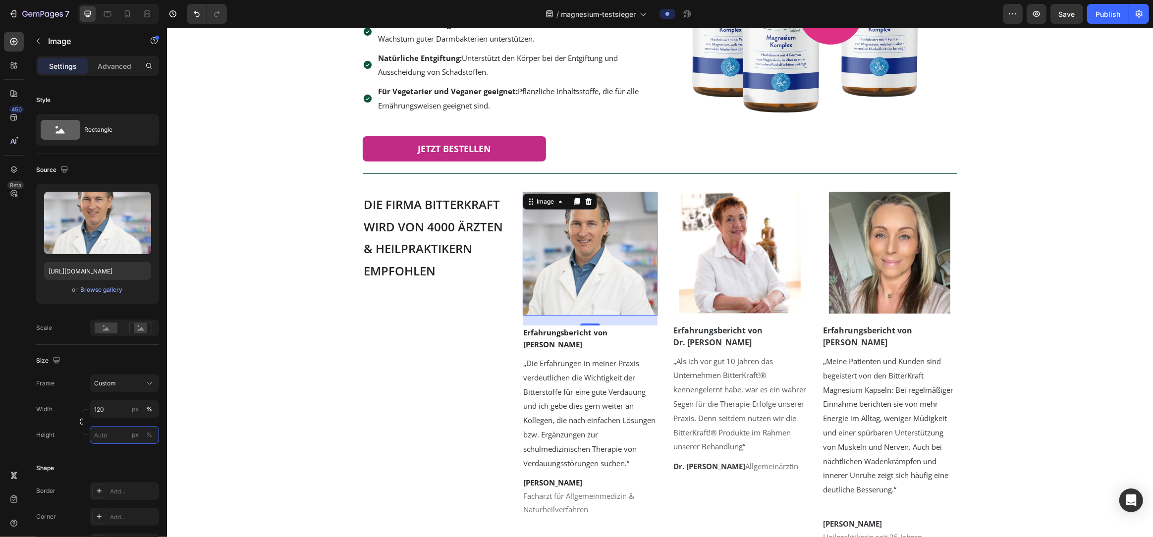
click at [111, 441] on input "px %" at bounding box center [124, 435] width 69 height 18
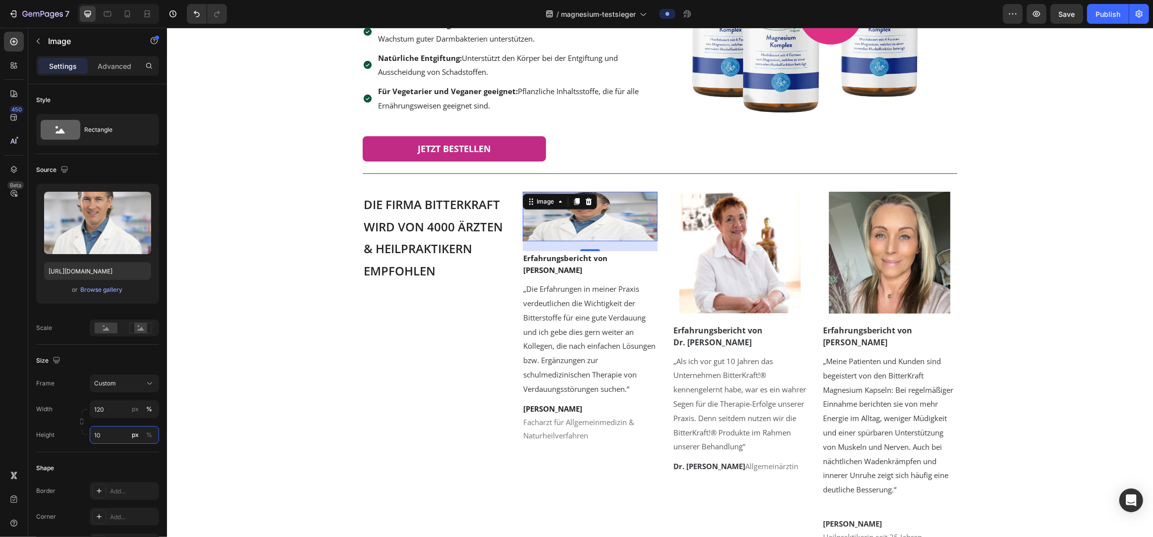
type input "1"
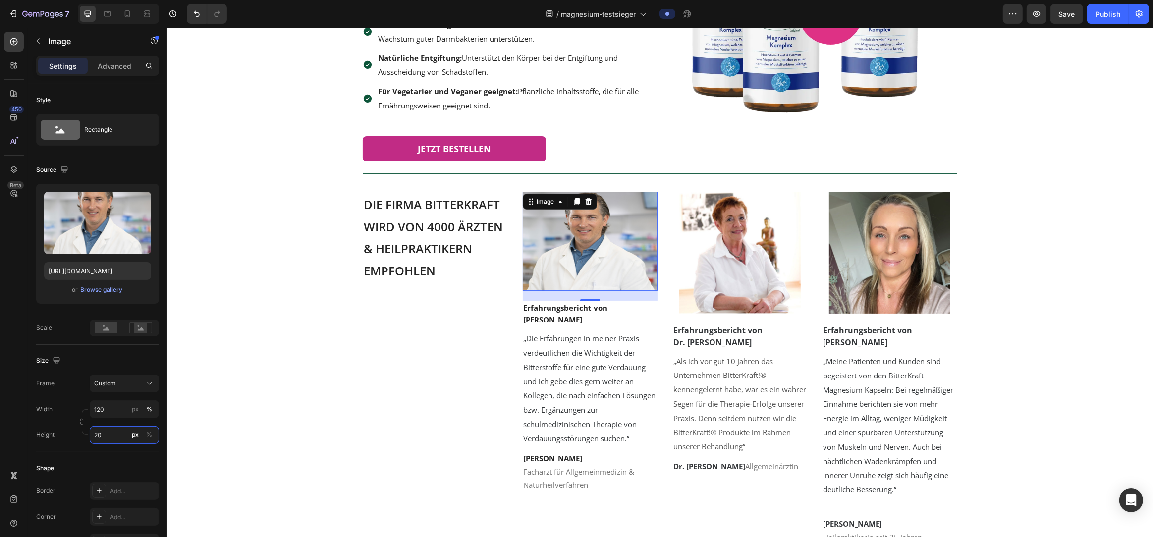
type input "2"
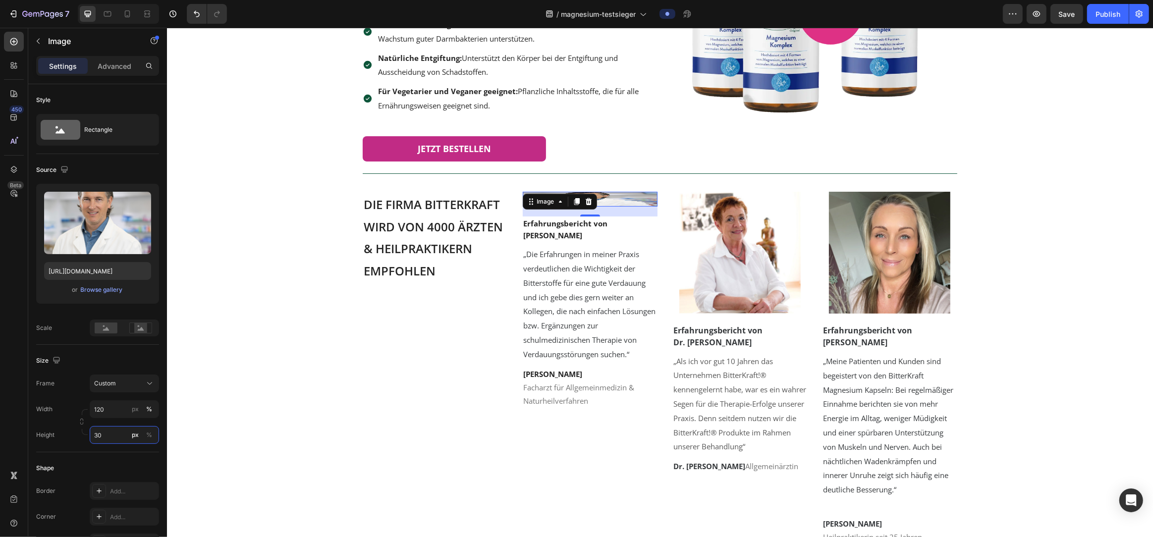
type input "3"
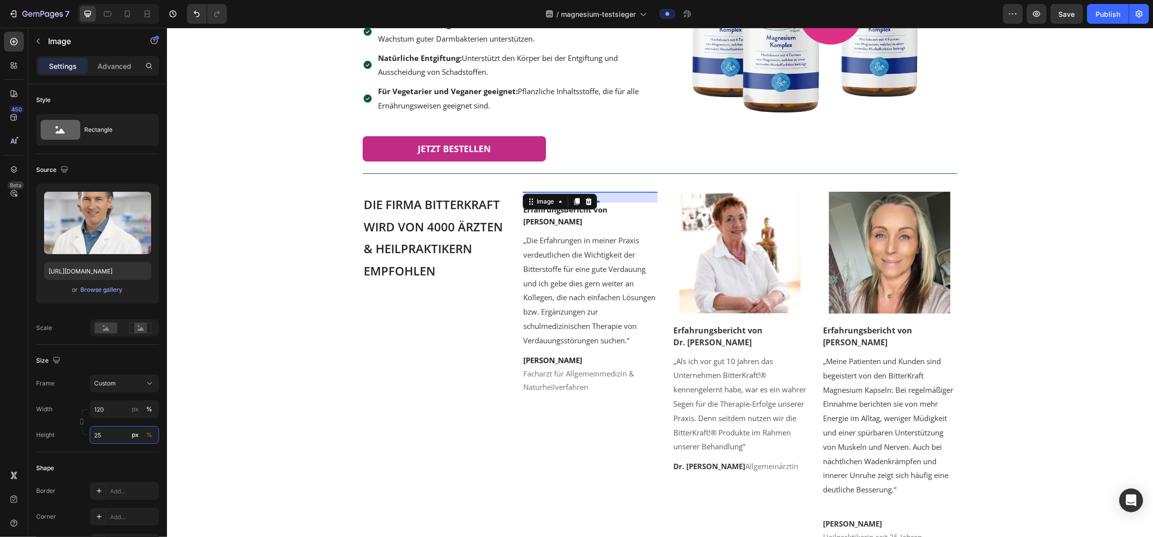
type input "250"
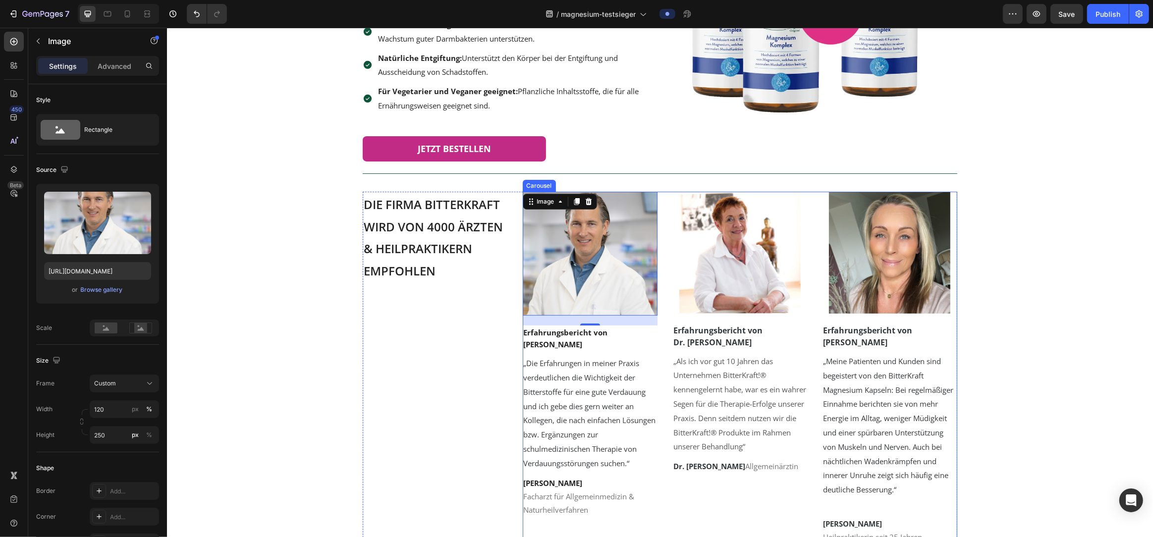
click at [571, 284] on img at bounding box center [739, 252] width 121 height 121
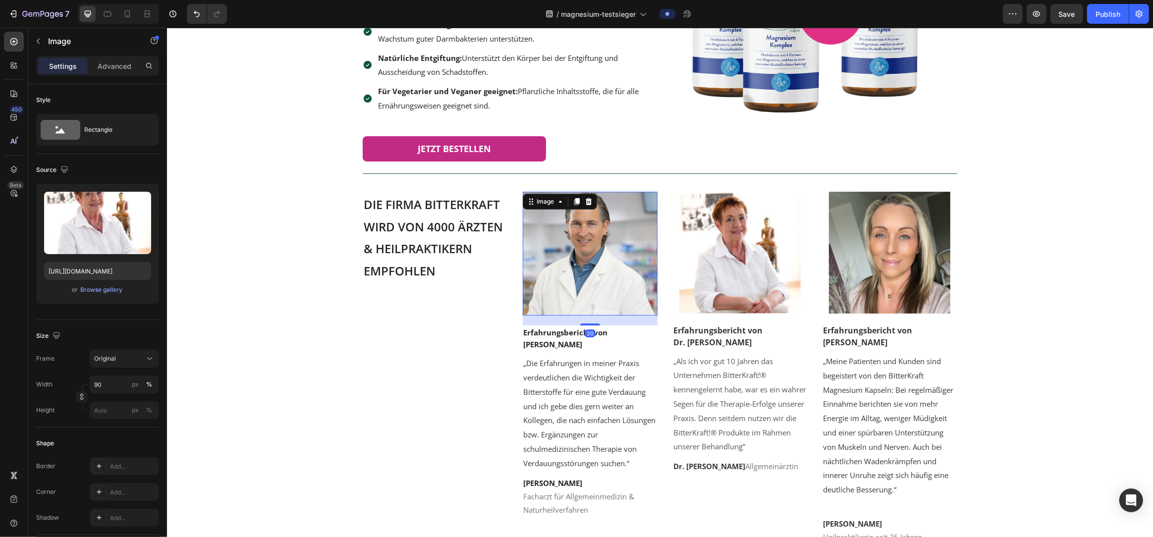
click at [571, 286] on img at bounding box center [589, 254] width 135 height 124
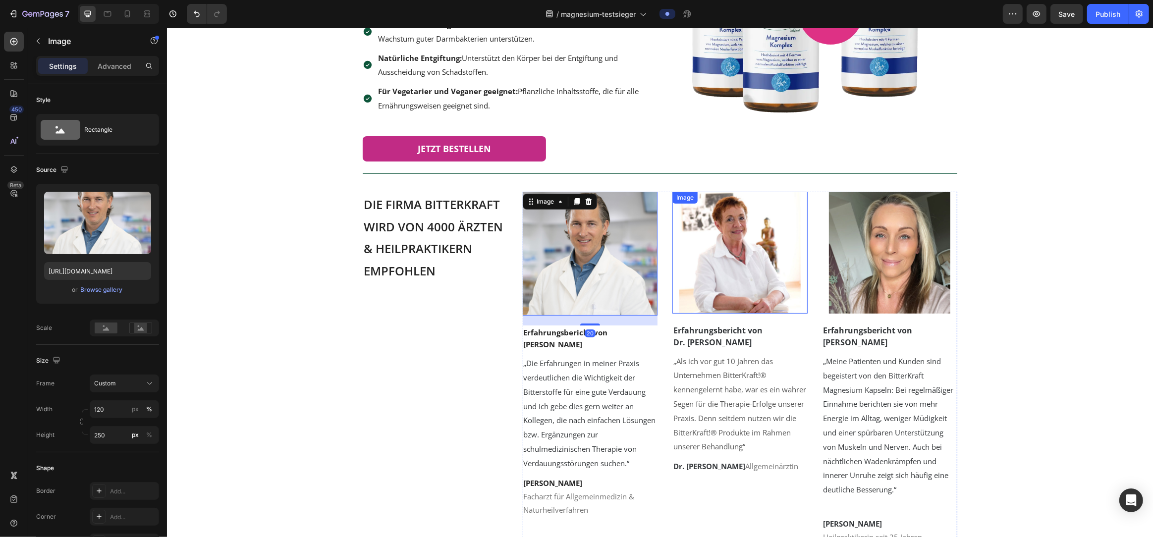
click at [571, 281] on img at bounding box center [739, 252] width 121 height 121
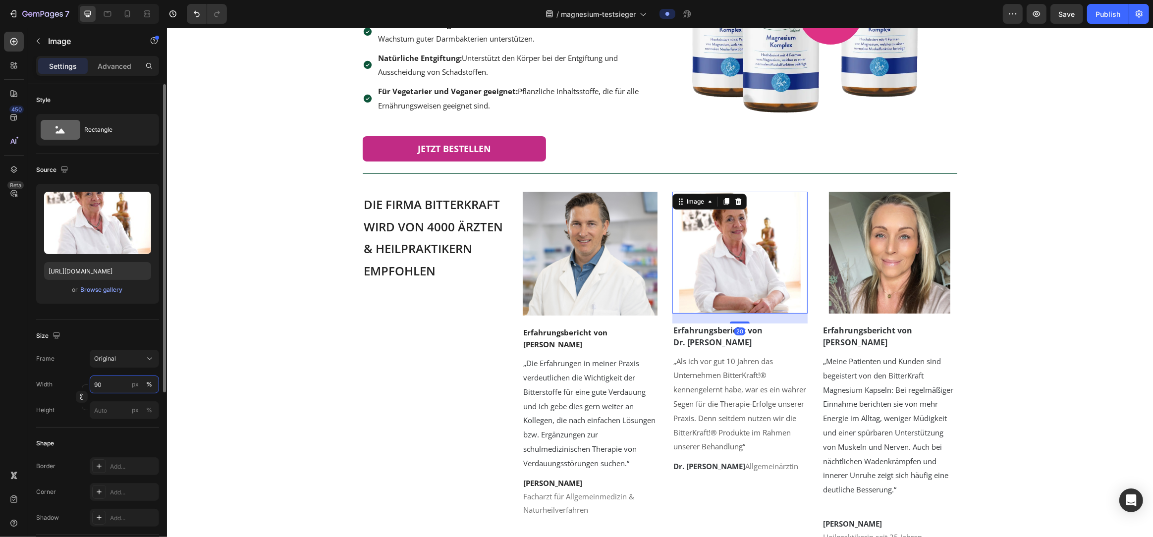
drag, startPoint x: 108, startPoint y: 392, endPoint x: 89, endPoint y: 389, distance: 18.5
click at [90, 389] on input "90" at bounding box center [124, 385] width 69 height 18
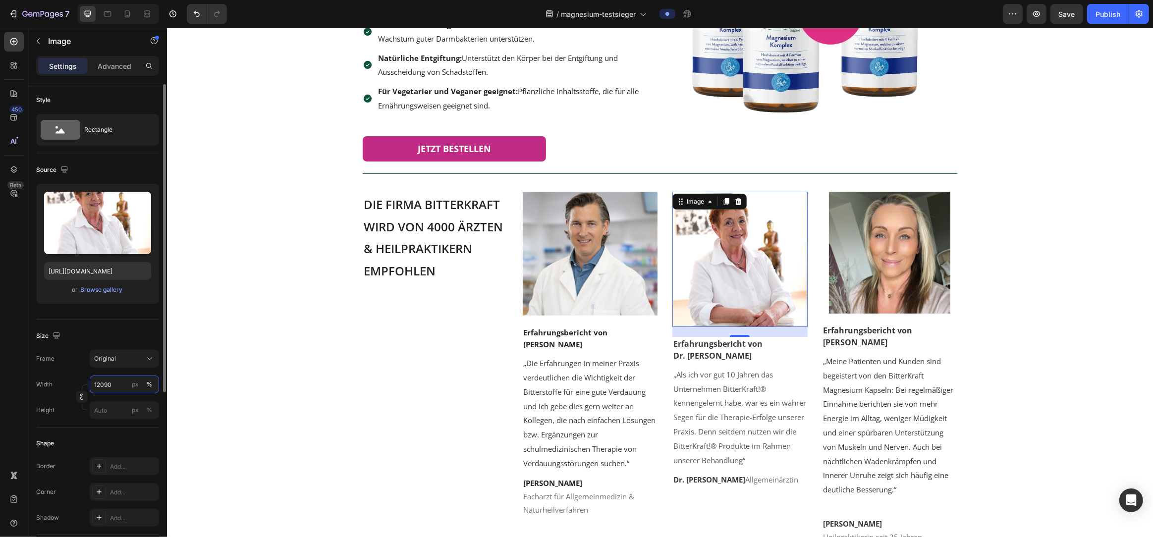
type input "12090"
drag, startPoint x: 113, startPoint y: 385, endPoint x: 116, endPoint y: 390, distance: 5.7
click at [114, 388] on input "12090" at bounding box center [124, 385] width 69 height 18
click at [117, 390] on input "12090" at bounding box center [124, 385] width 69 height 18
type input "120"
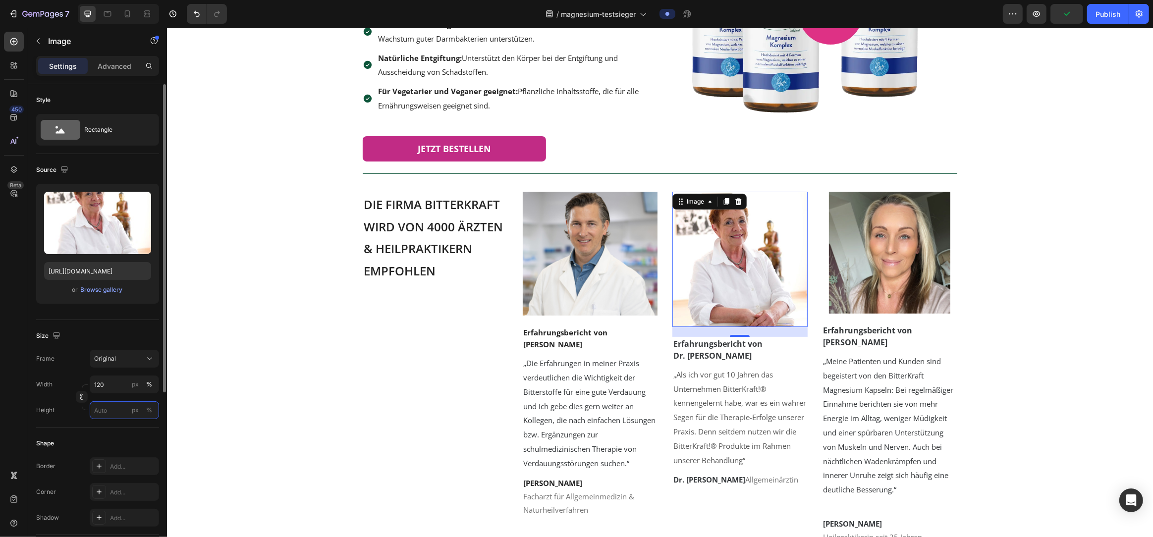
click at [102, 414] on input "px %" at bounding box center [124, 410] width 69 height 18
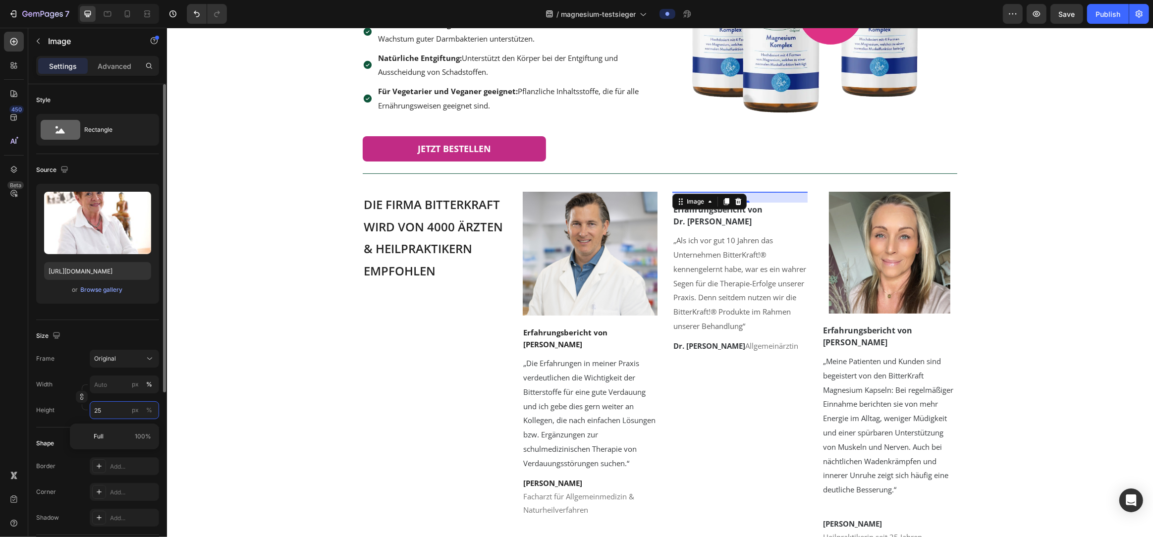
type input "250"
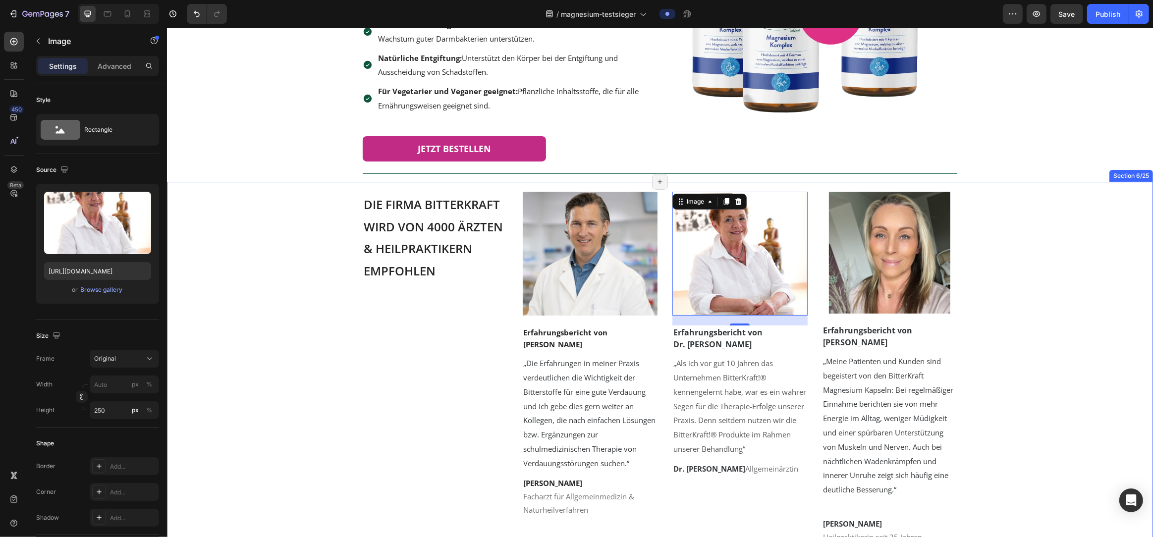
click at [571, 359] on div "⁠⁠⁠⁠⁠⁠⁠ Die Firma Bitterkraft wird von 4000 Ärzten & Heilpraktikern empfohlen H…" at bounding box center [659, 387] width 956 height 391
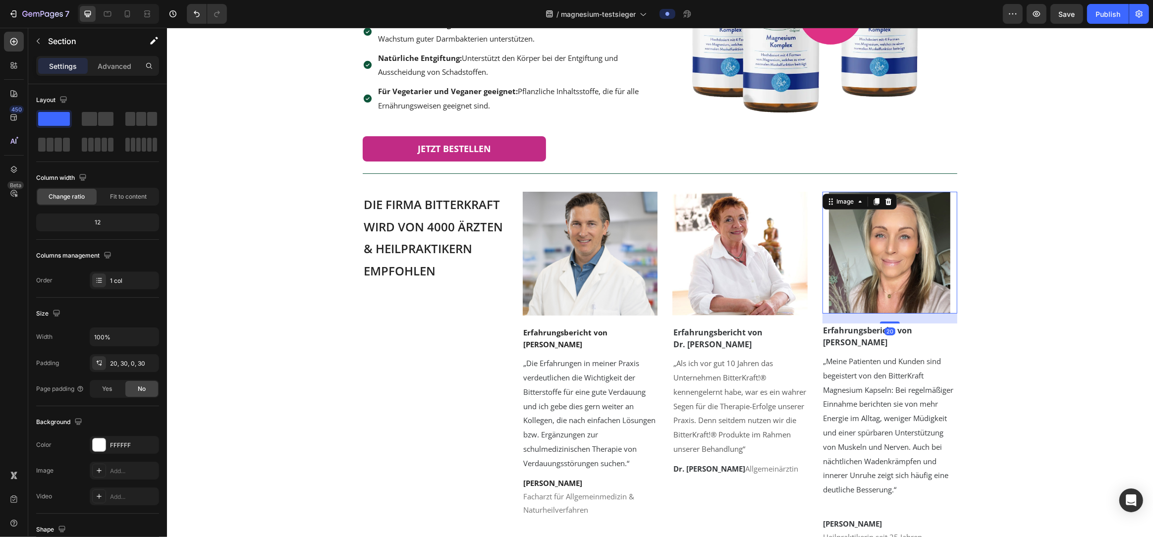
click at [571, 283] on img at bounding box center [889, 253] width 121 height 122
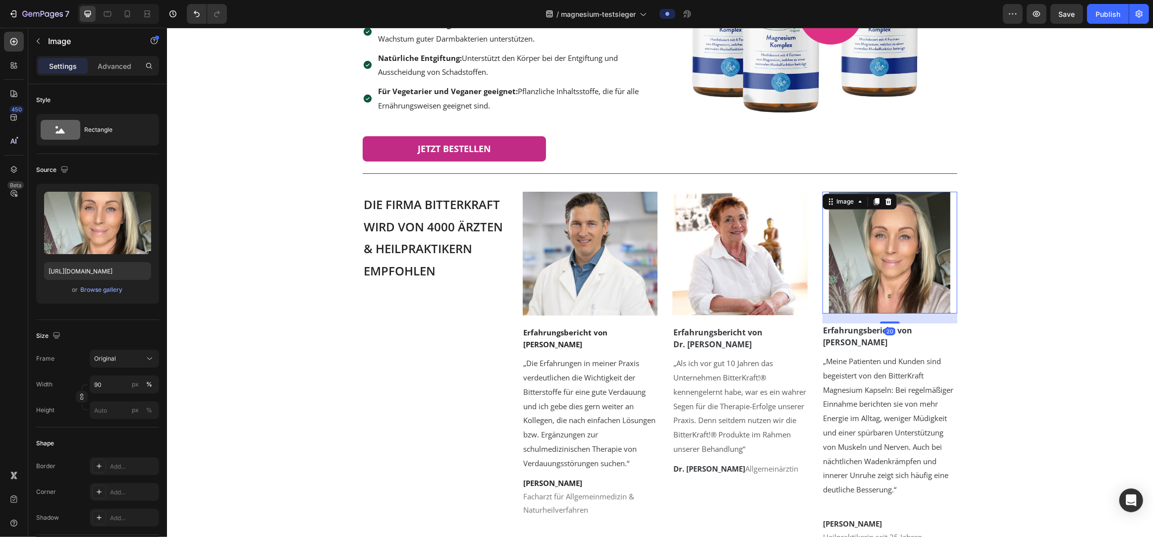
click at [571, 283] on img at bounding box center [889, 253] width 121 height 122
drag, startPoint x: 106, startPoint y: 390, endPoint x: 90, endPoint y: 389, distance: 15.4
click at [90, 389] on input "90" at bounding box center [124, 385] width 69 height 18
drag, startPoint x: 90, startPoint y: 389, endPoint x: 117, endPoint y: 389, distance: 27.3
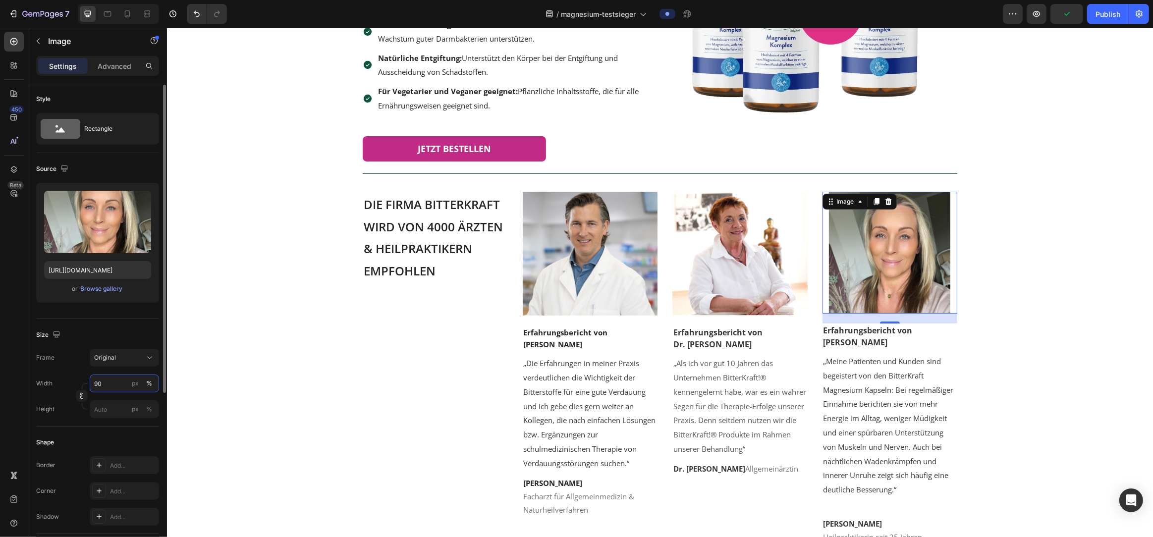
click at [117, 389] on input "90" at bounding box center [124, 384] width 69 height 18
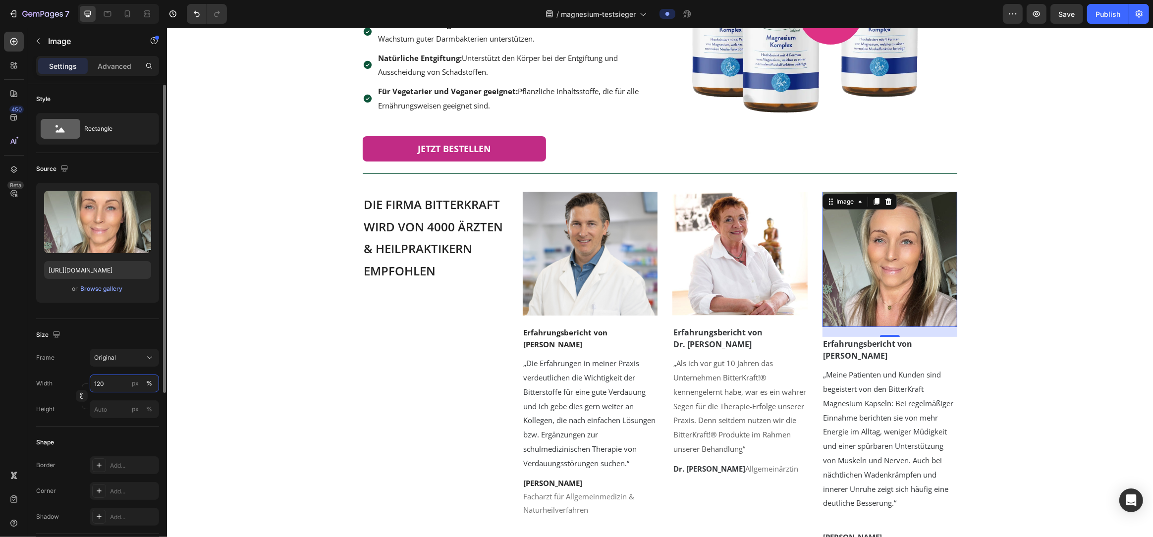
type input "120"
click at [116, 414] on input "px %" at bounding box center [124, 409] width 69 height 18
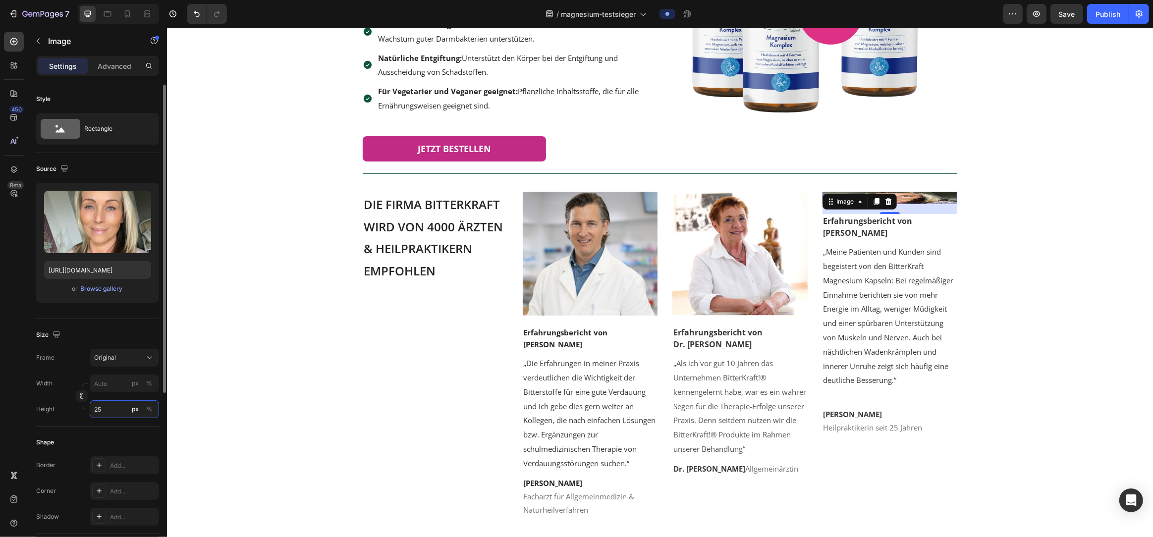
type input "250"
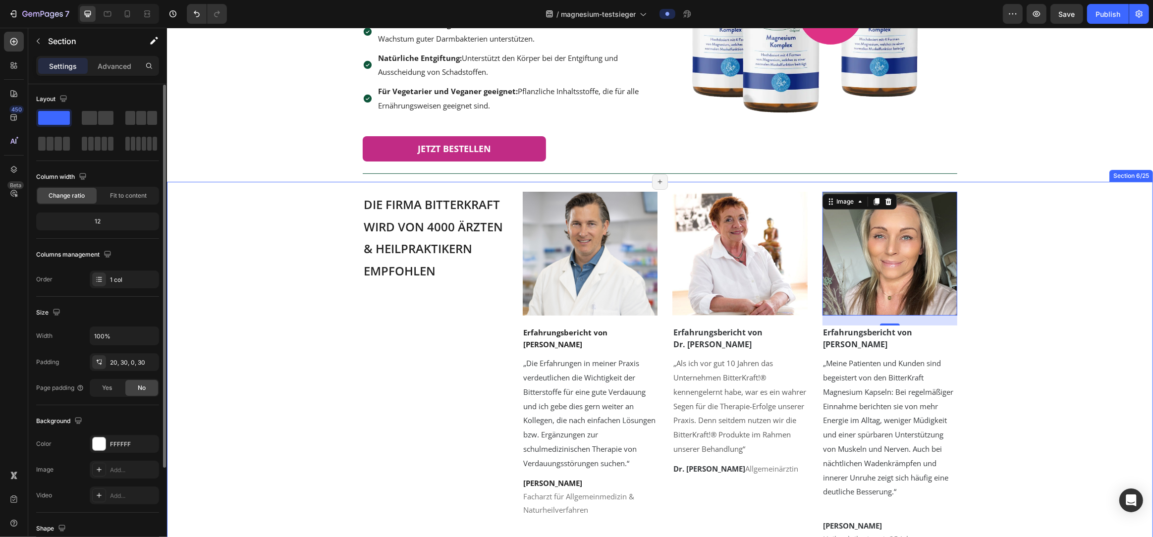
click at [571, 377] on div "⁠⁠⁠⁠⁠⁠⁠ Die Firma Bitterkraft wird von 4000 Ärzten & Heilpraktikern empfohlen H…" at bounding box center [659, 388] width 956 height 393
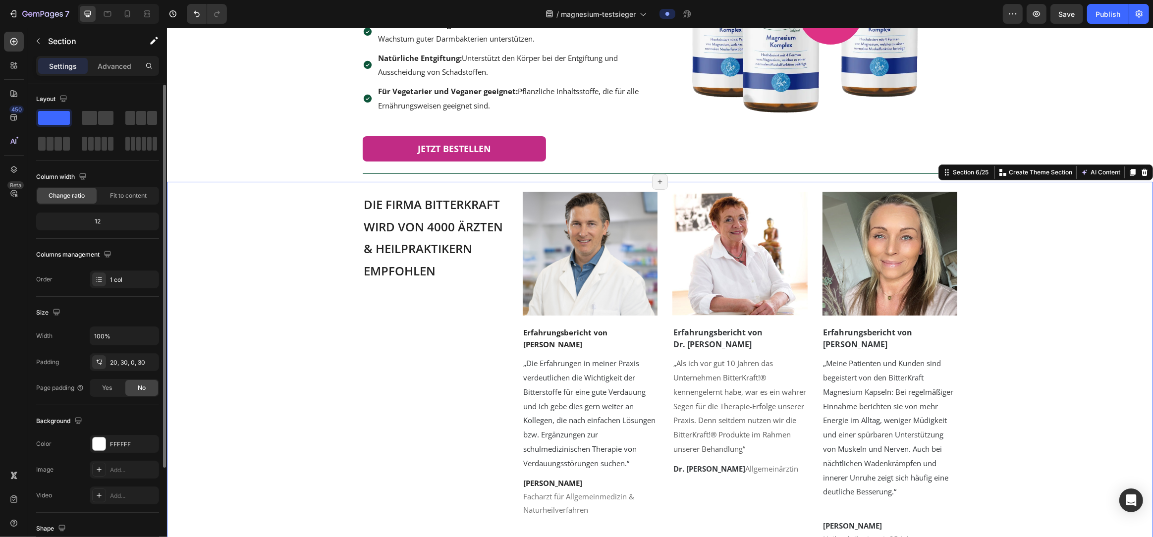
scroll to position [0, 0]
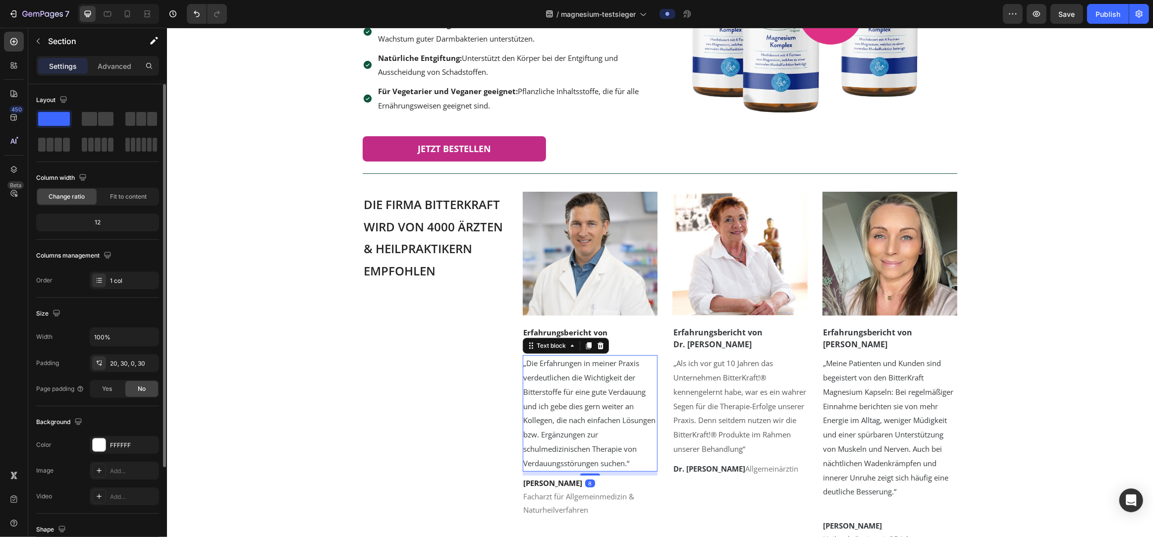
click at [571, 402] on span "„Die Erfahrungen in meiner Praxis verdeutlichen die Wichtigkeit der Bitterstoff…" at bounding box center [589, 413] width 132 height 110
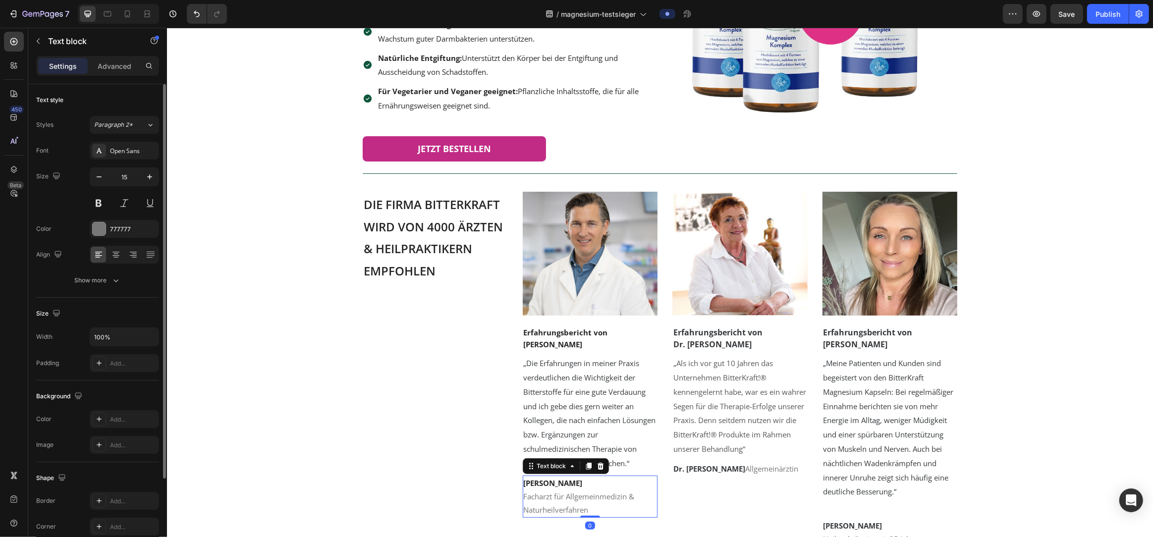
click at [571, 482] on strong "Dr. Burkhard Flechsig" at bounding box center [552, 483] width 59 height 10
click at [545, 486] on strong "Dr. Burkhard Flechsig" at bounding box center [552, 483] width 59 height 10
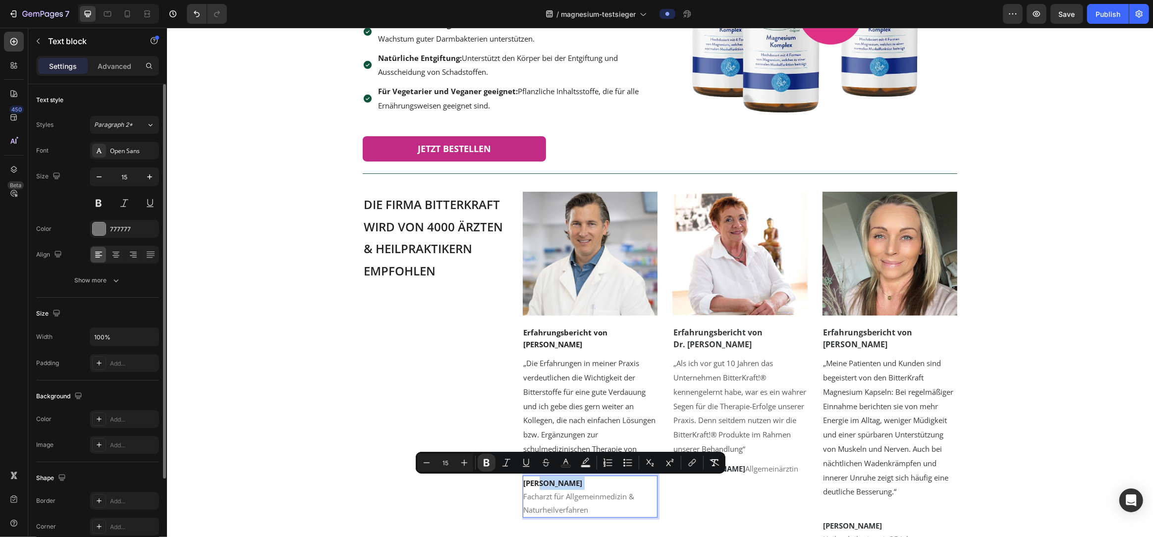
drag, startPoint x: 536, startPoint y: 485, endPoint x: 614, endPoint y: 483, distance: 77.3
click at [571, 483] on p "Dr. Burkhard Flechsig" at bounding box center [589, 483] width 133 height 13
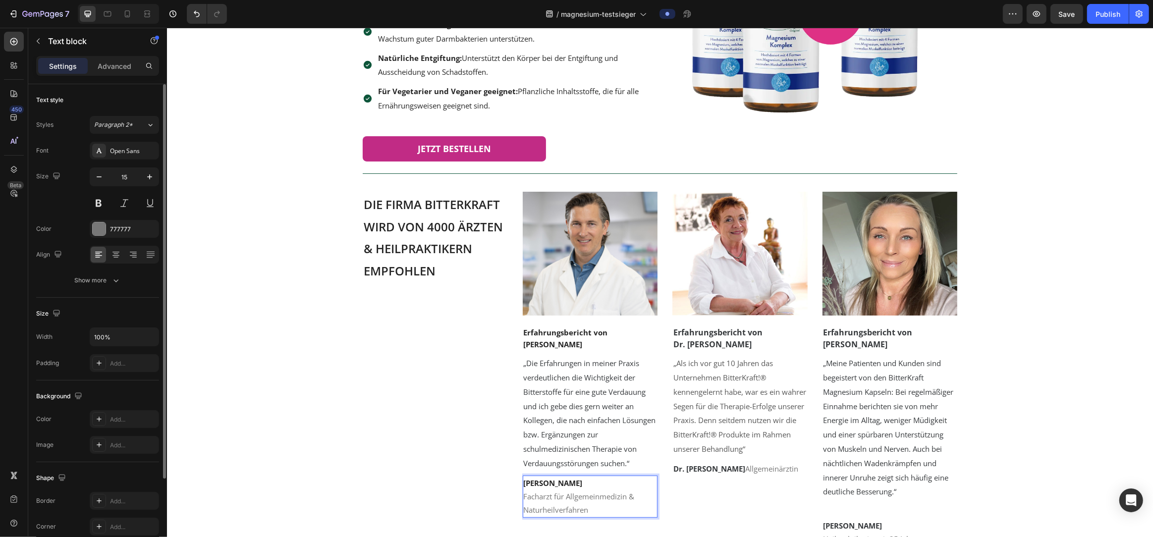
click at [571, 503] on p "Facharzt für Allgemeinmedizin & Naturheilverfahren" at bounding box center [589, 503] width 133 height 27
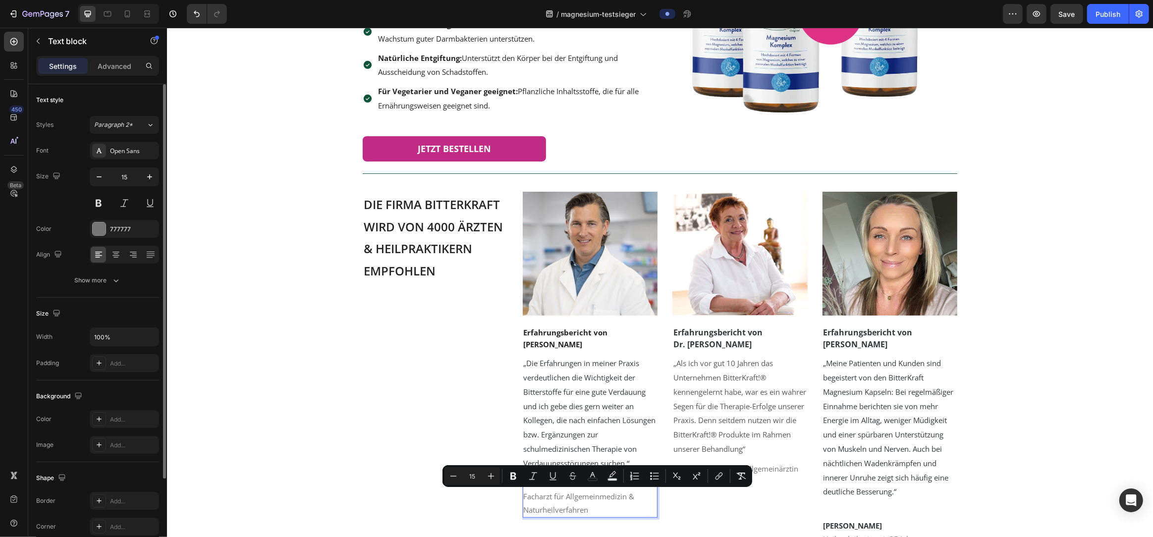
click at [571, 509] on p "Facharzt für Allgemeinmedizin & Naturheilverfahren" at bounding box center [589, 503] width 133 height 27
drag, startPoint x: 553, startPoint y: 507, endPoint x: 522, endPoint y: 499, distance: 31.7
click at [522, 499] on div "Dr. Mark Herold Facharzt für Allgemeinmedizin & Naturheilverfahren" at bounding box center [589, 497] width 135 height 42
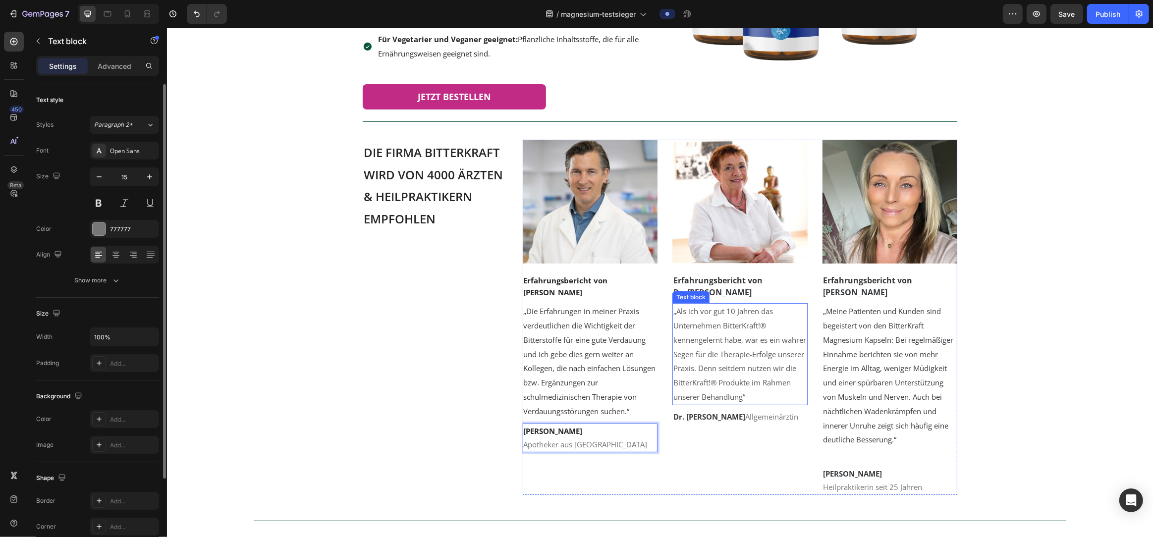
scroll to position [275, 0]
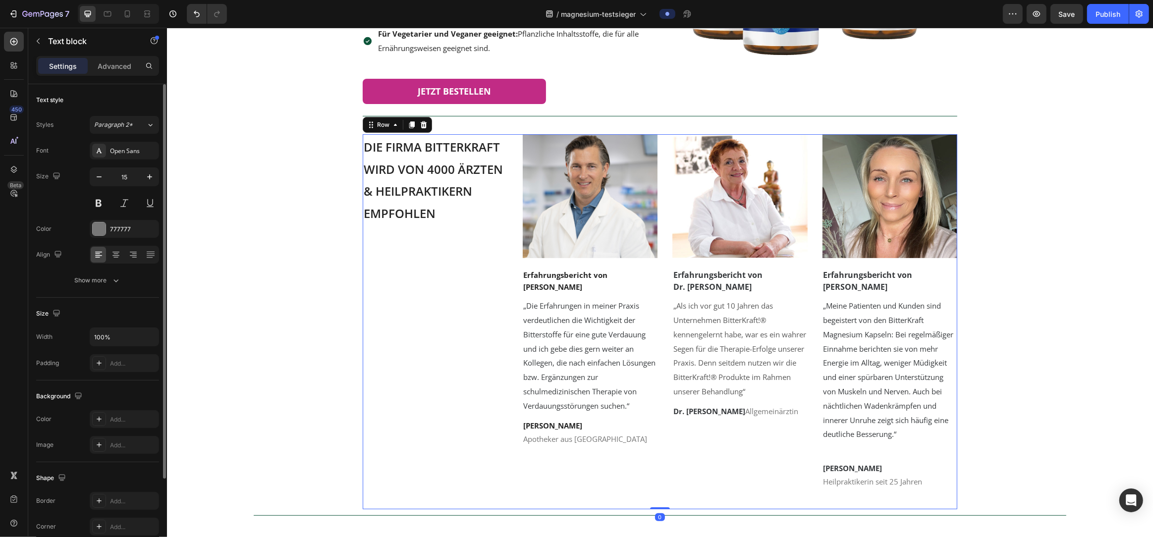
click at [406, 436] on div "⁠⁠⁠⁠⁠⁠⁠ Die Firma Bitterkraft wird von 4000 Ärzten & Heilpraktikern empfohlen H…" at bounding box center [434, 311] width 145 height 355
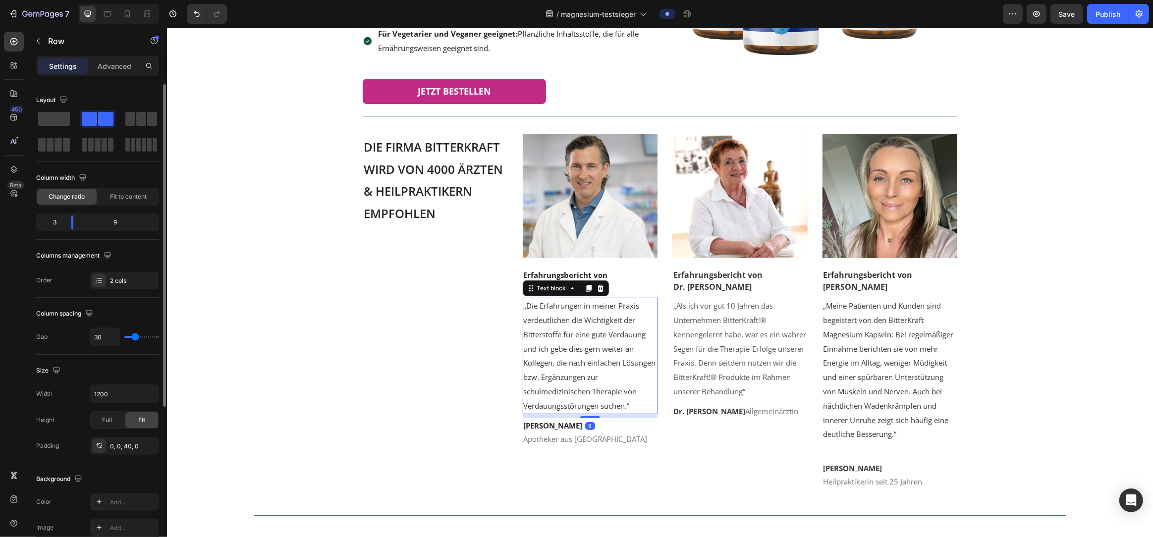
click at [551, 351] on p "„Die Erfahrungen in meiner Praxis verdeutlichen die Wichtigkeit der Bitterstoff…" at bounding box center [589, 356] width 133 height 114
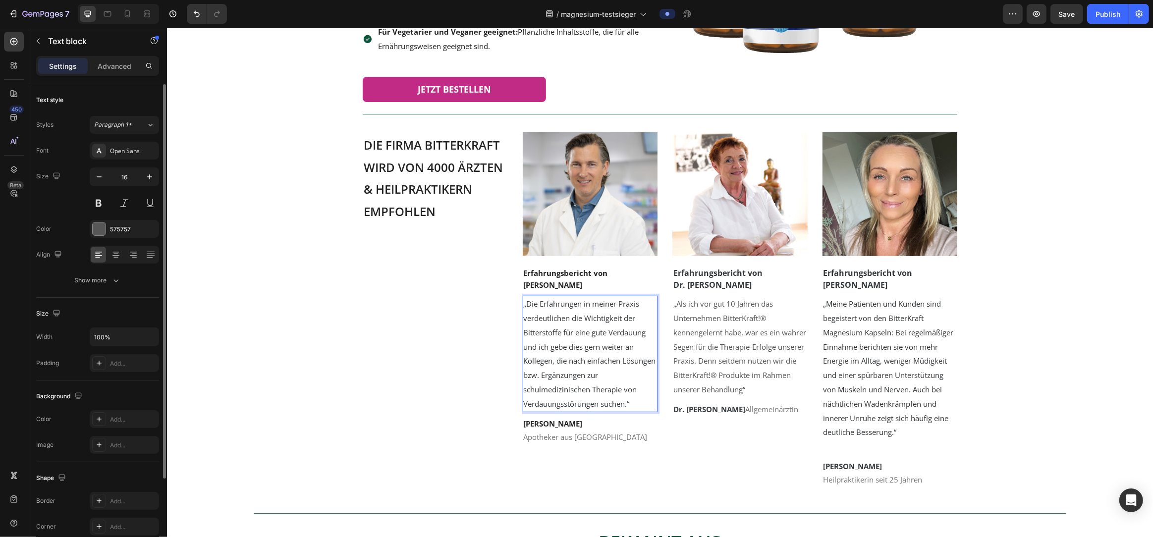
scroll to position [275, 0]
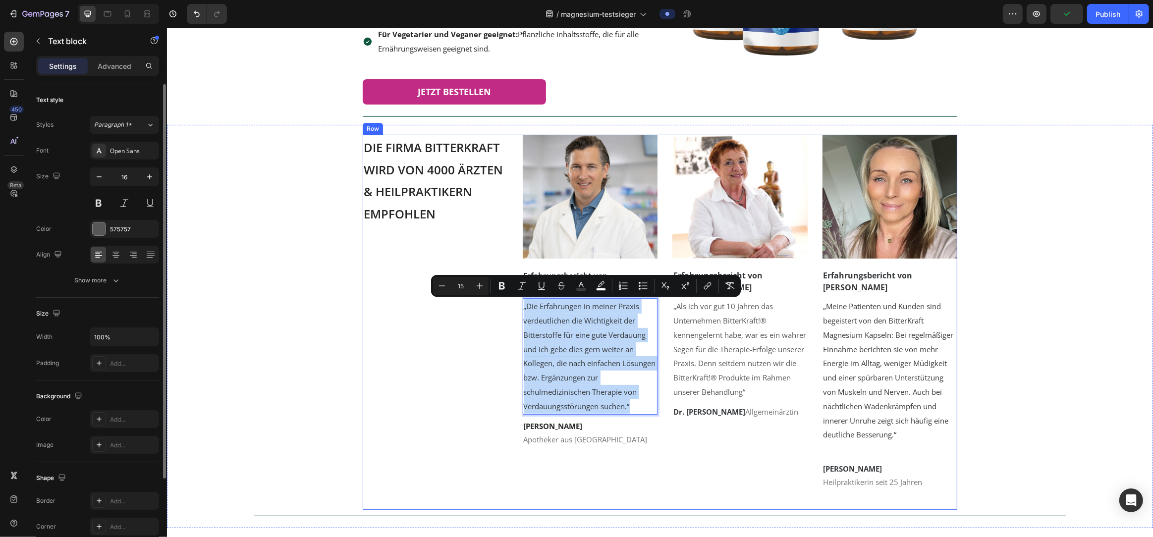
drag, startPoint x: 640, startPoint y: 405, endPoint x: 513, endPoint y: 302, distance: 163.5
click at [513, 302] on div "⁠⁠⁠⁠⁠⁠⁠ Die Firma Bitterkraft wird von 4000 Ärzten & Heilpraktikern empfohlen H…" at bounding box center [659, 322] width 595 height 375
copy span "„Die Erfahrungen in meiner Praxis verdeutlichen die Wichtigkeit der Bitterstoff…"
click at [571, 408] on p "„Die Erfahrungen in meiner Praxis verdeutlichen die Wichtigkeit der Bitterstoff…" at bounding box center [589, 356] width 133 height 114
drag, startPoint x: 639, startPoint y: 407, endPoint x: 521, endPoint y: 307, distance: 155.1
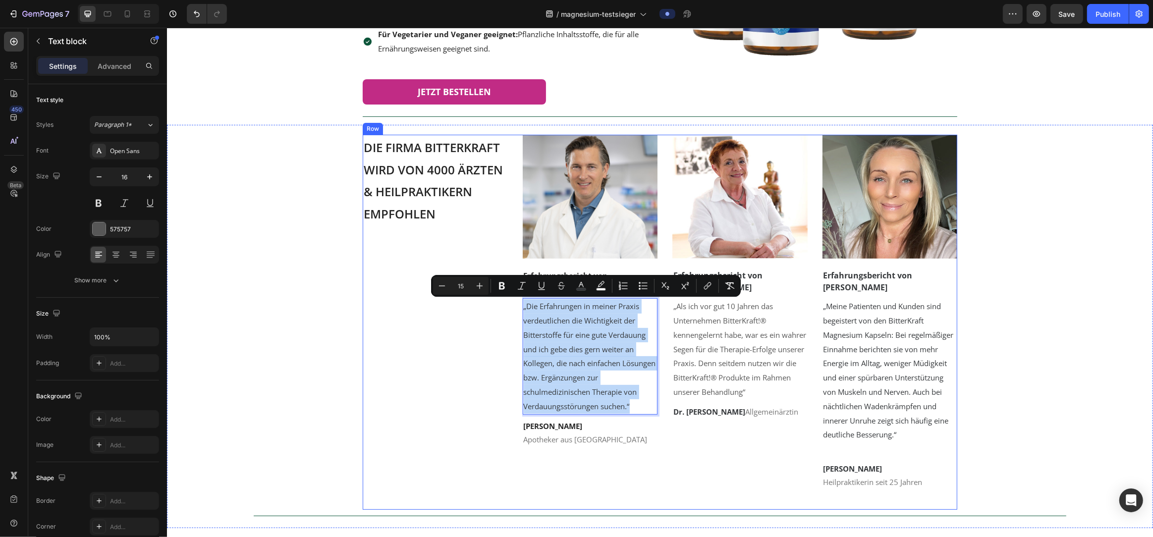
click at [521, 307] on div "⁠⁠⁠⁠⁠⁠⁠ Die Firma Bitterkraft wird von 4000 Ärzten & Heilpraktikern empfohlen H…" at bounding box center [659, 322] width 595 height 375
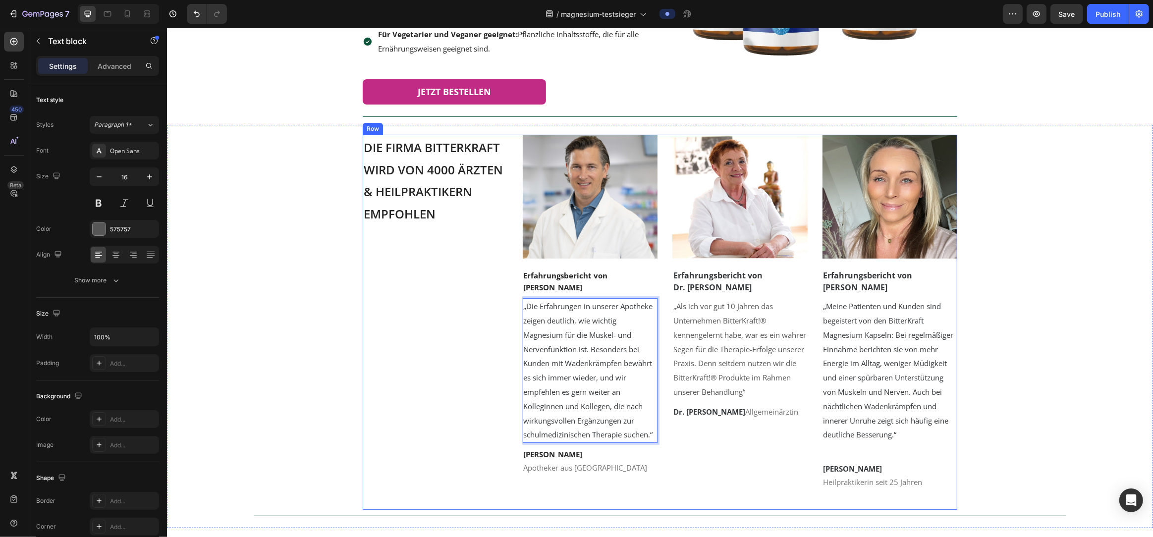
scroll to position [275, 0]
click at [287, 392] on div "⁠⁠⁠⁠⁠⁠⁠ Die Firma Bitterkraft wird von 4000 Ärzten & Heilpraktikern empfohlen H…" at bounding box center [659, 331] width 956 height 393
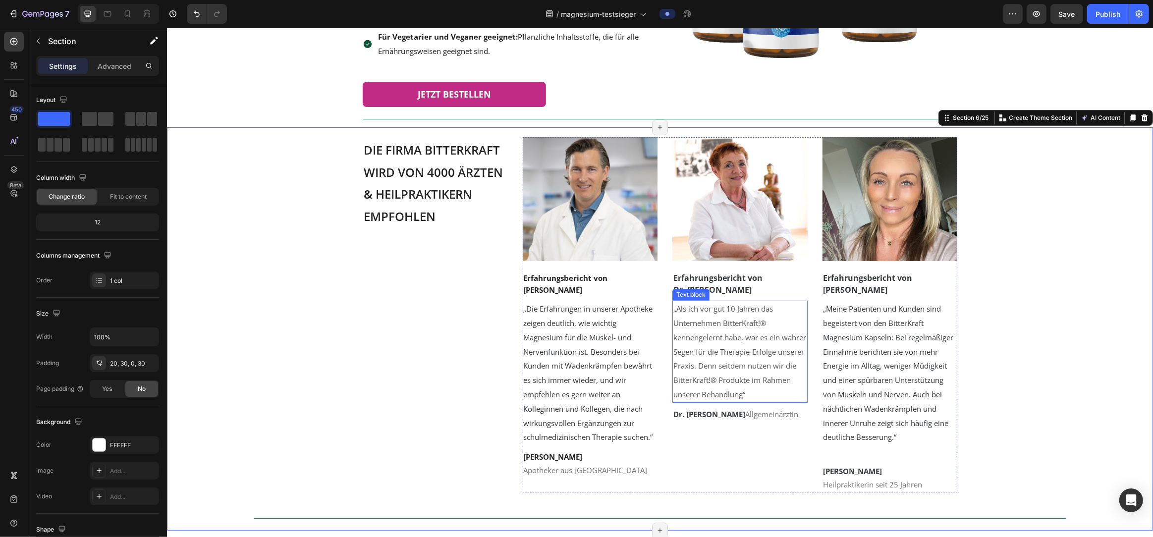
scroll to position [273, 0]
click at [893, 454] on p "Rich Text Editor. Editing area: main" at bounding box center [889, 451] width 133 height 14
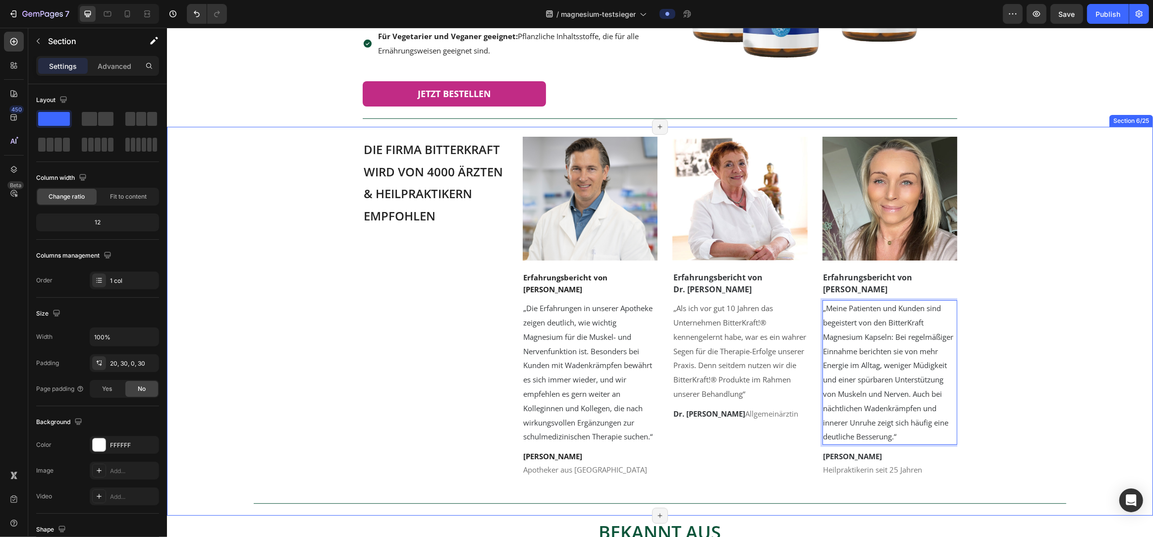
click at [1062, 425] on div "⁠⁠⁠⁠⁠⁠⁠ Die Firma Bitterkraft wird von 4000 Ärzten & Heilpraktikern empfohlen H…" at bounding box center [659, 326] width 956 height 379
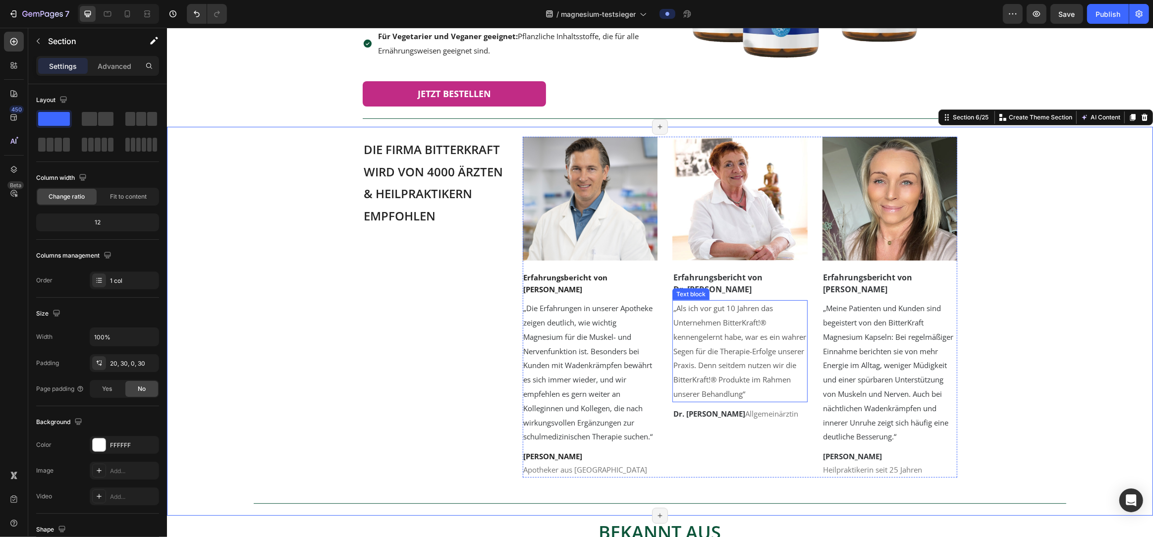
click at [769, 398] on p "„Als ich vor gut 10 Jahren das Unternehmen BitterKraft!® kennengelernt habe, wa…" at bounding box center [739, 351] width 133 height 100
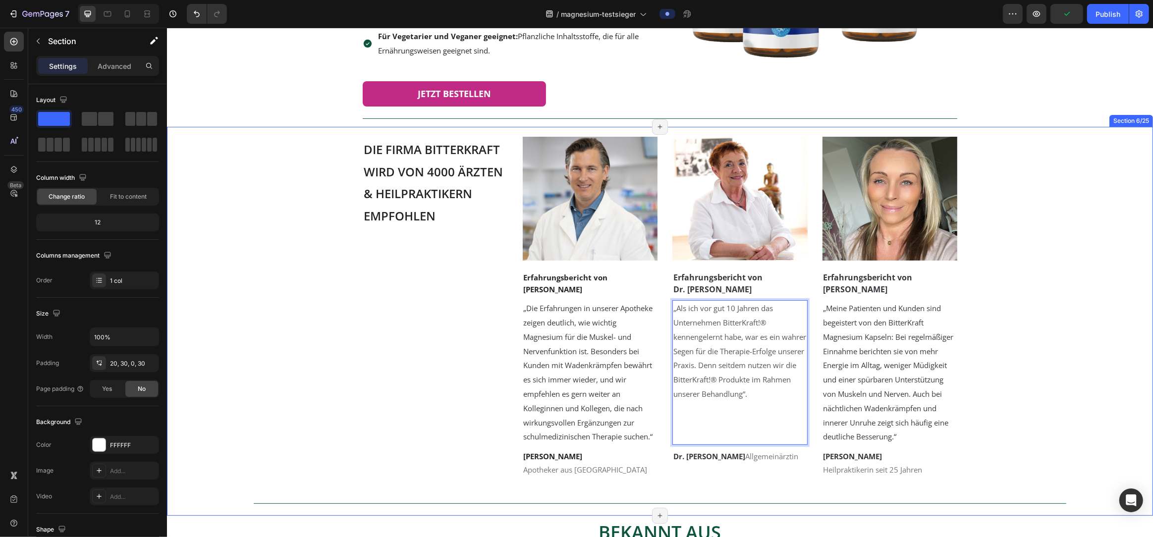
click at [1028, 359] on div "⁠⁠⁠⁠⁠⁠⁠ Die Firma Bitterkraft wird von 4000 Ärzten & Heilpraktikern empfohlen H…" at bounding box center [659, 326] width 956 height 379
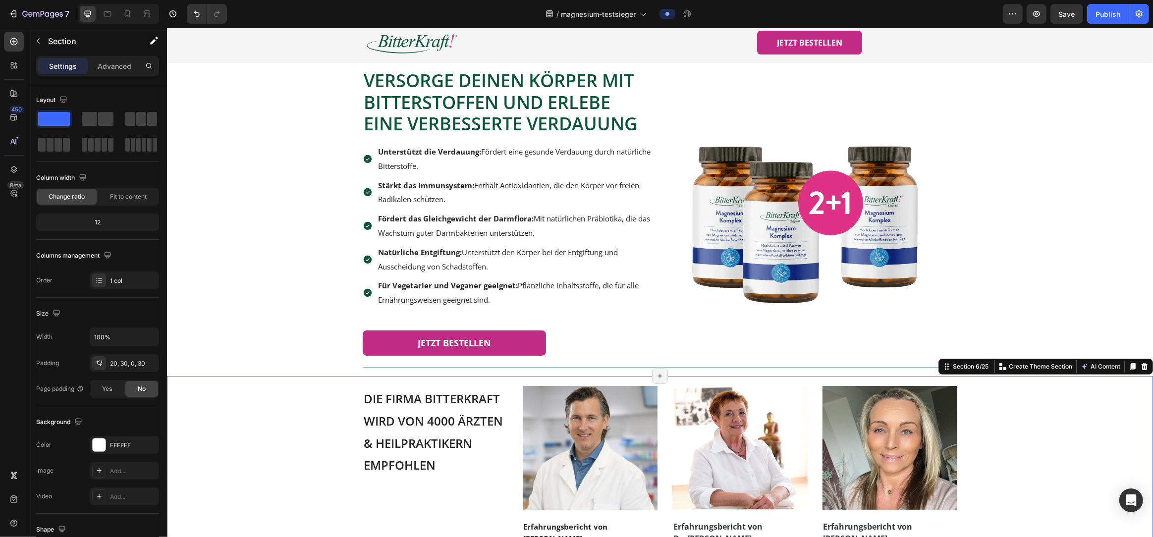
scroll to position [0, 0]
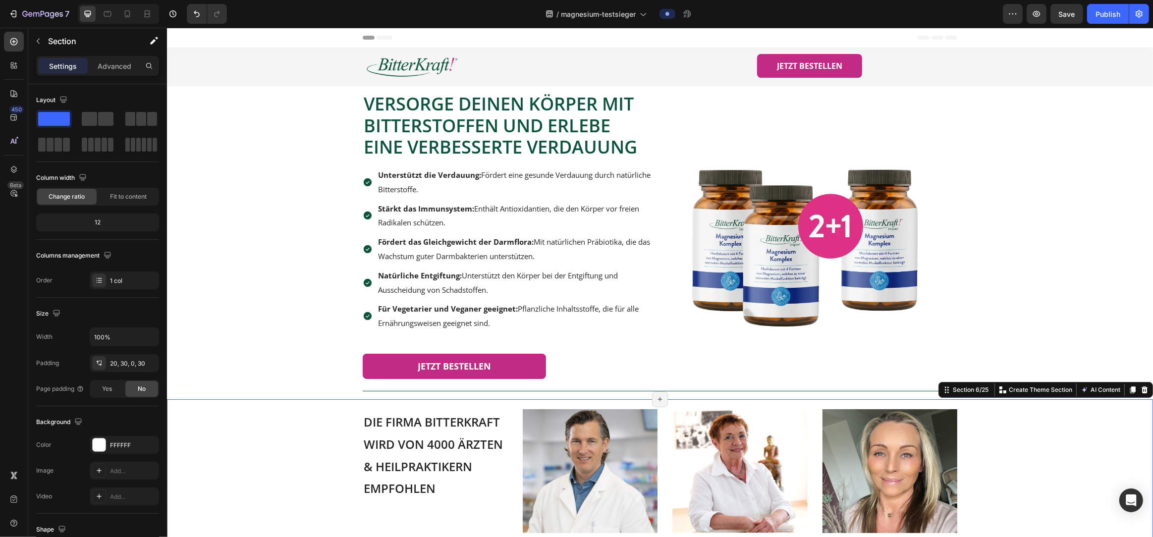
click at [401, 177] on strong "Unterstützt die Verdauung:" at bounding box center [429, 175] width 103 height 10
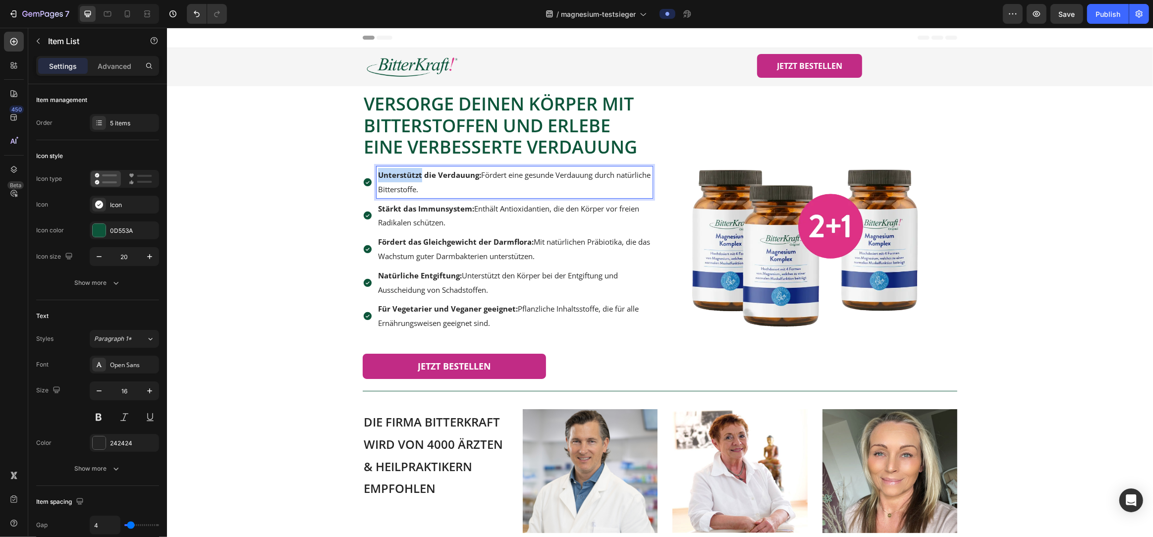
click at [401, 177] on strong "Unterstützt die Verdauung:" at bounding box center [429, 175] width 103 height 10
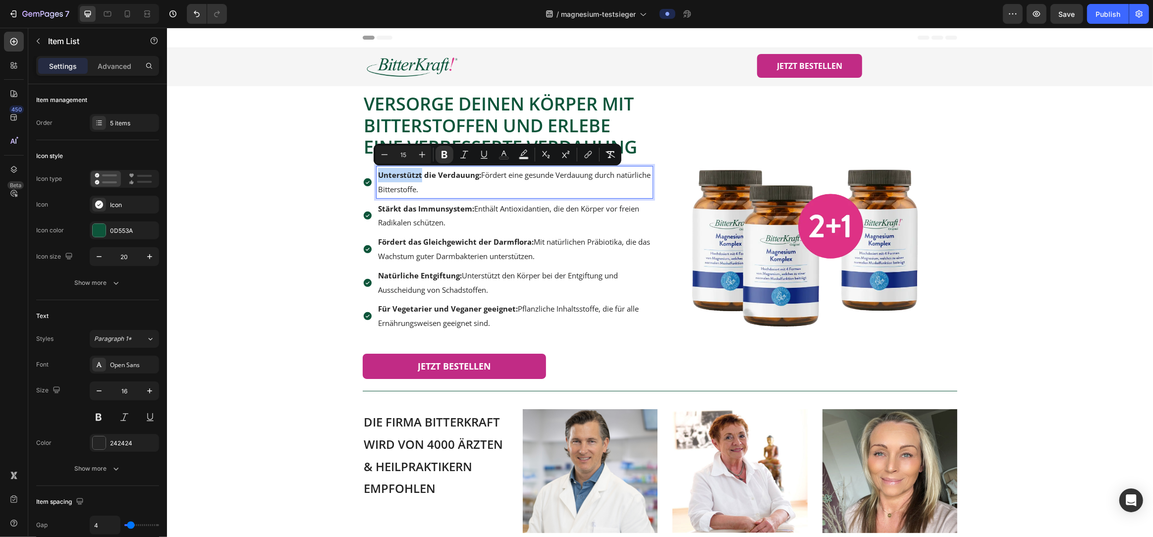
click at [457, 182] on p "Unterstützt die Verdauung: Fördert eine gesunde Verdauung durch natürliche Bitt…" at bounding box center [514, 182] width 273 height 29
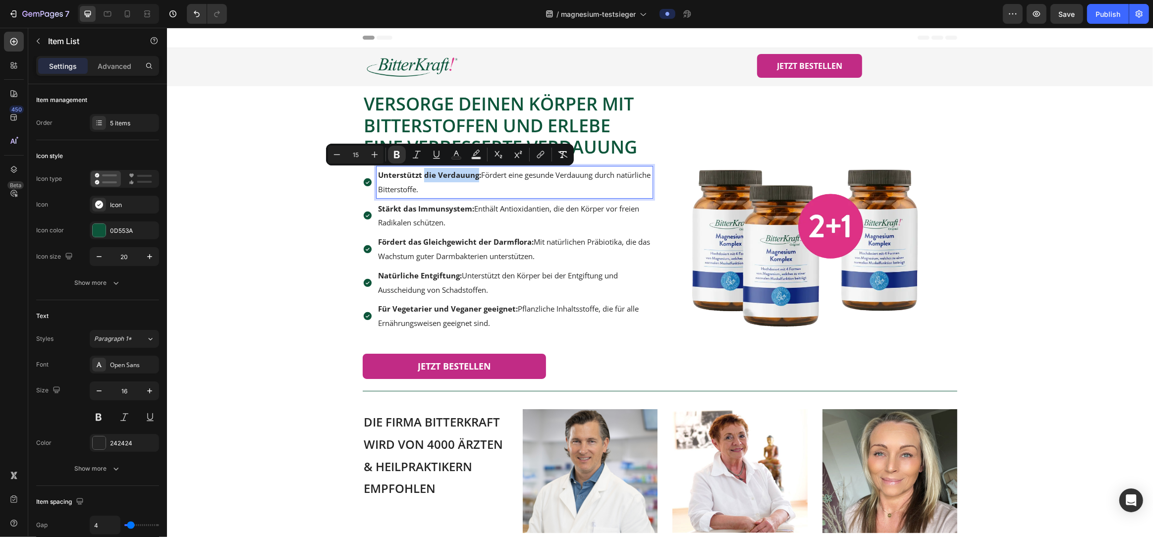
drag, startPoint x: 477, startPoint y: 175, endPoint x: 425, endPoint y: 177, distance: 52.6
click at [425, 177] on strong "Unterstützt die Verdauung:" at bounding box center [429, 175] width 103 height 10
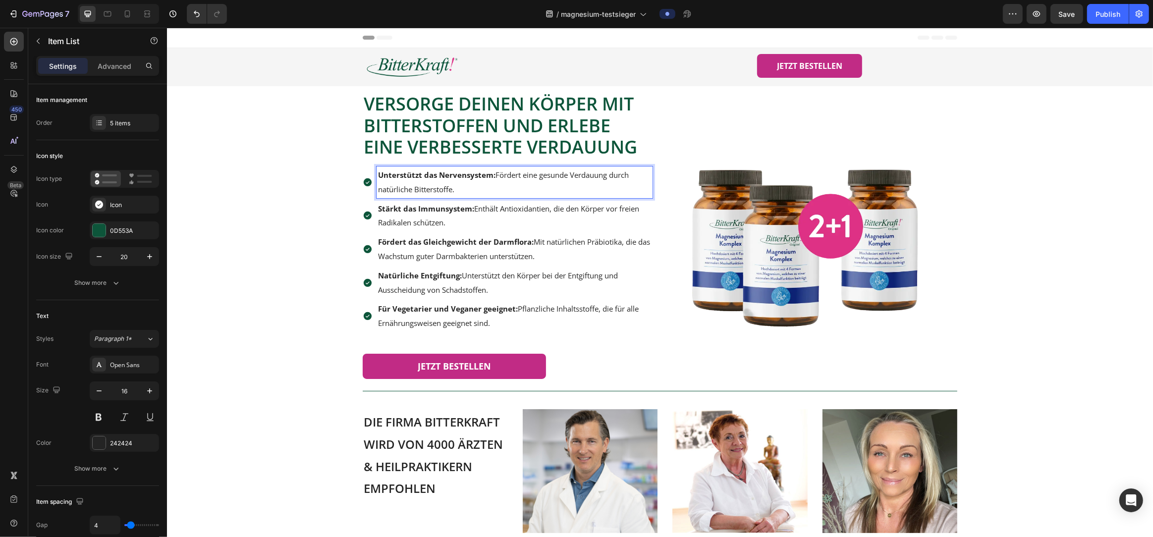
click at [421, 209] on strong "Stärkt das Immunsystem:" at bounding box center [426, 209] width 96 height 10
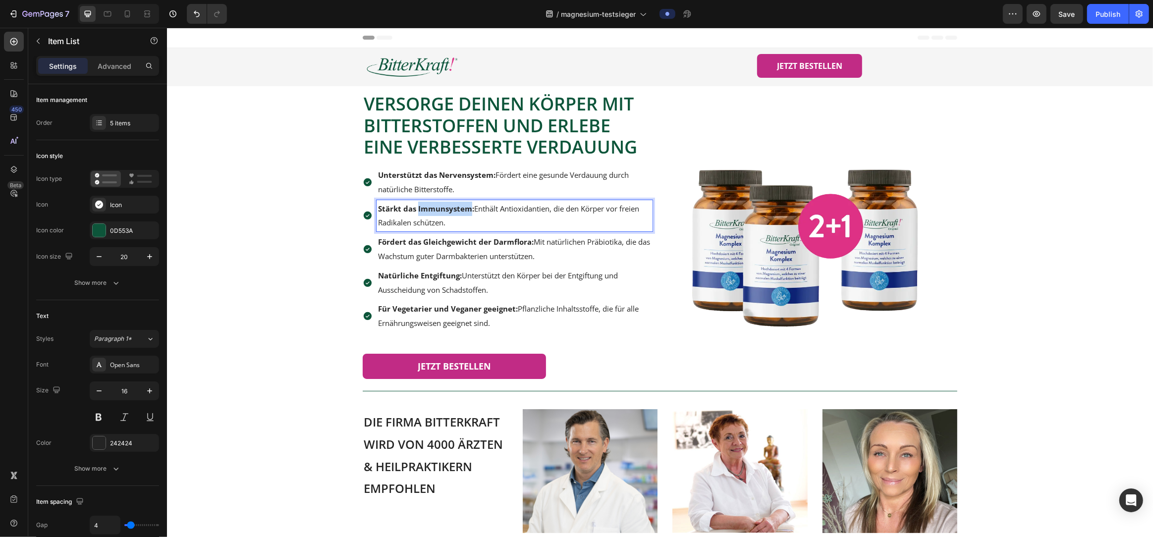
click at [421, 209] on strong "Stärkt das Immunsystem:" at bounding box center [426, 209] width 96 height 10
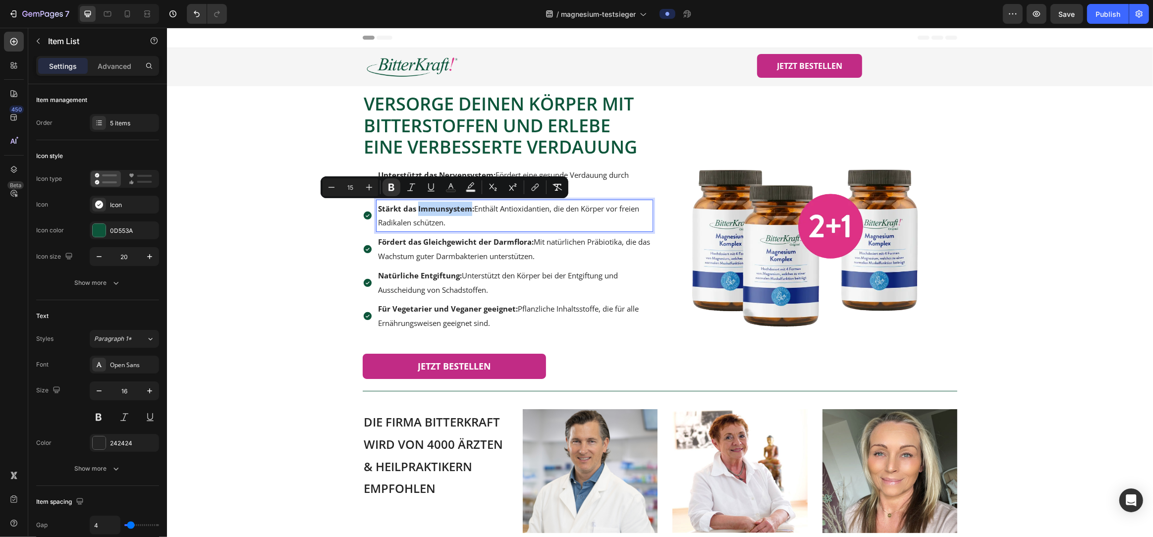
click at [421, 209] on strong "Stärkt das Immunsystem:" at bounding box center [426, 209] width 96 height 10
drag, startPoint x: 470, startPoint y: 209, endPoint x: 373, endPoint y: 211, distance: 97.6
click at [373, 211] on div "Stärkt das Immunsystem: Enthält Antioxidantien, die den Körper vor freien Radik…" at bounding box center [507, 216] width 290 height 32
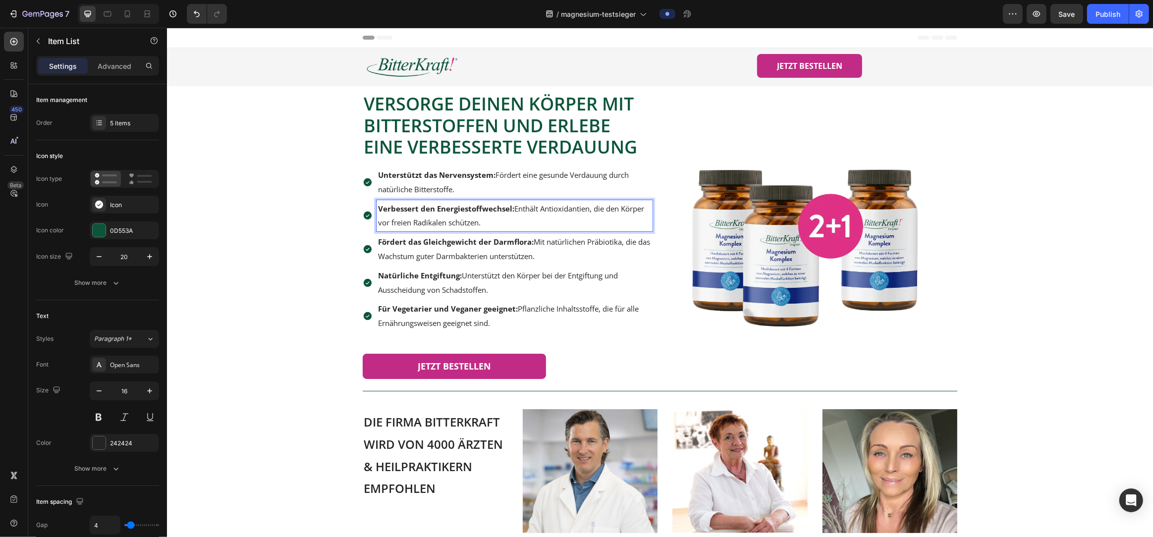
click at [410, 241] on strong "Fördert das Gleichgewicht der Darmflora:" at bounding box center [456, 242] width 156 height 10
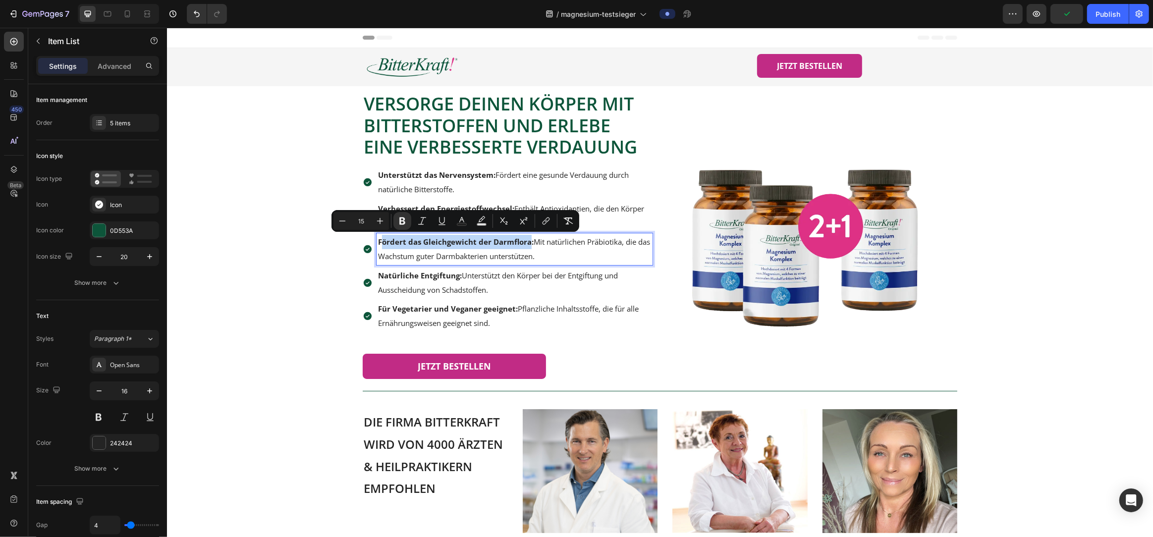
drag, startPoint x: 381, startPoint y: 243, endPoint x: 528, endPoint y: 244, distance: 147.7
click at [528, 244] on strong "Fördert das Gleichgewicht der Darmflora:" at bounding box center [456, 242] width 156 height 10
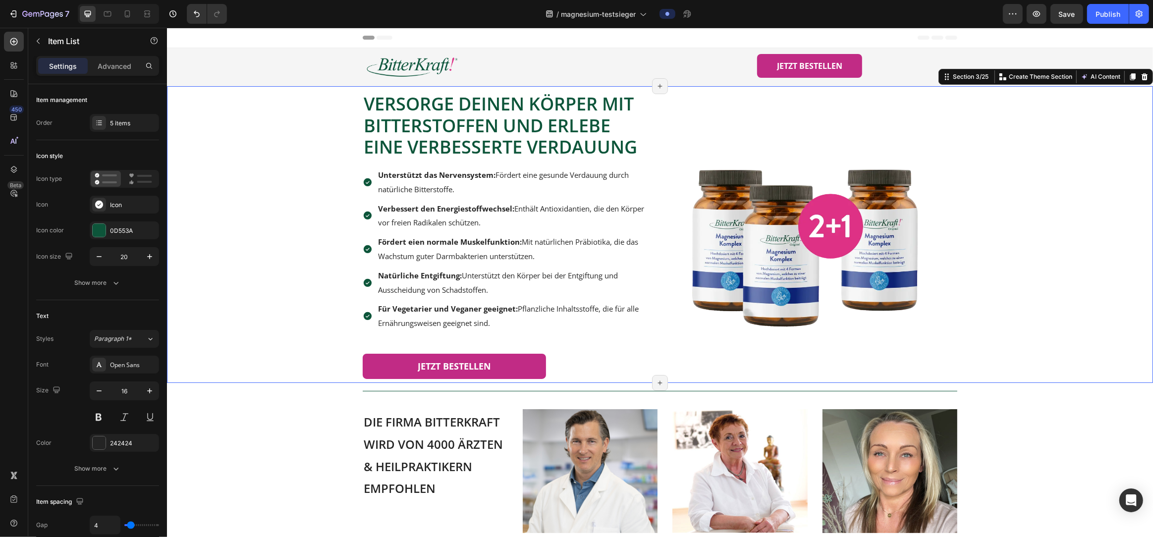
click at [307, 288] on div "Versorge deinen Körper mit Bitterstoffen und erlebe eine verbesserte Verdauung …" at bounding box center [659, 234] width 956 height 297
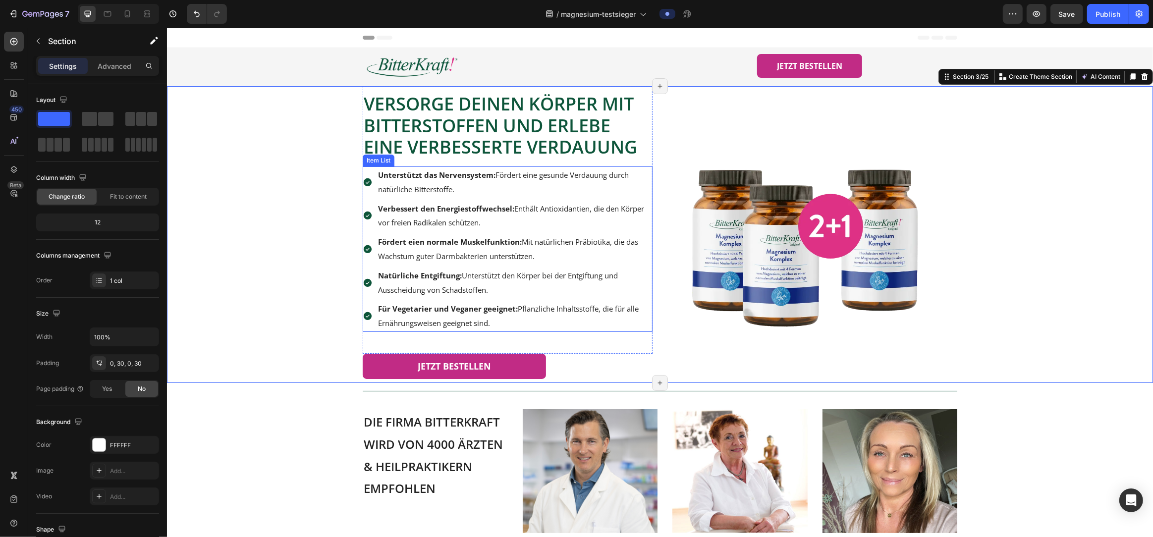
click at [409, 282] on p "Natürliche Entgiftung: Unterstützt den Körper bei der Entgiftung und Ausscheidu…" at bounding box center [514, 283] width 273 height 29
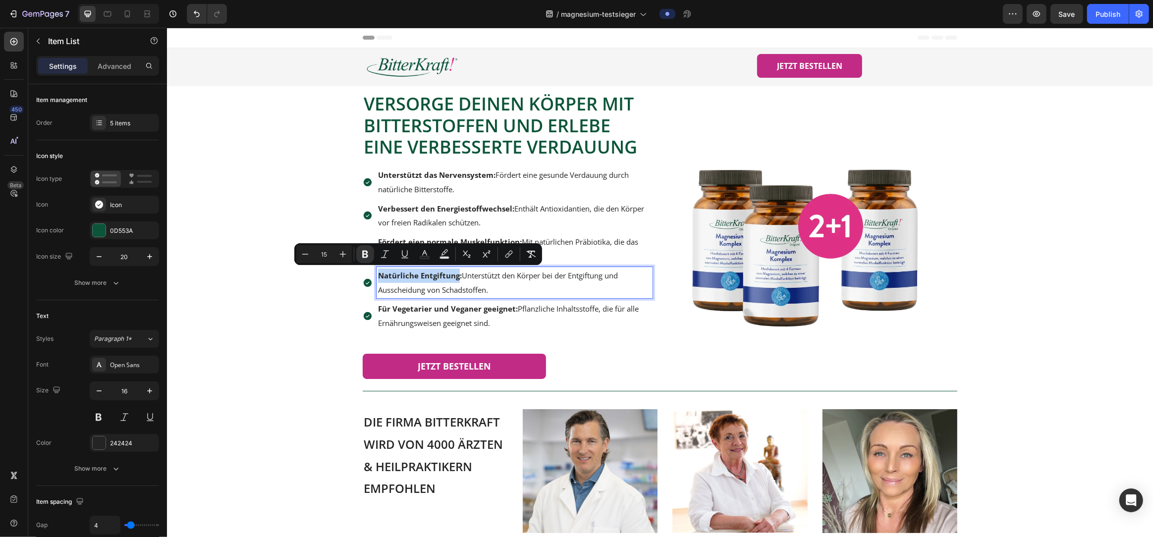
drag, startPoint x: 458, startPoint y: 275, endPoint x: 380, endPoint y: 275, distance: 78.3
click at [380, 275] on strong "Natürliche Entgiftung:" at bounding box center [420, 276] width 84 height 10
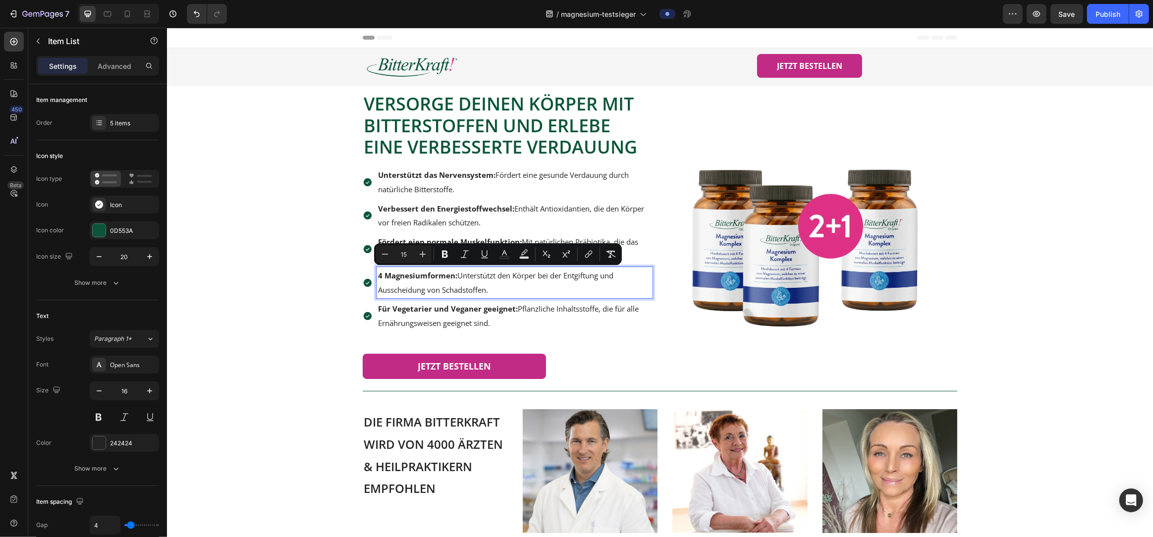
drag, startPoint x: 459, startPoint y: 277, endPoint x: 509, endPoint y: 290, distance: 52.3
click at [509, 290] on p "4 Magnesiumformen: Unterstützt den Körper bei der Entgiftung und Ausscheidung v…" at bounding box center [514, 283] width 273 height 29
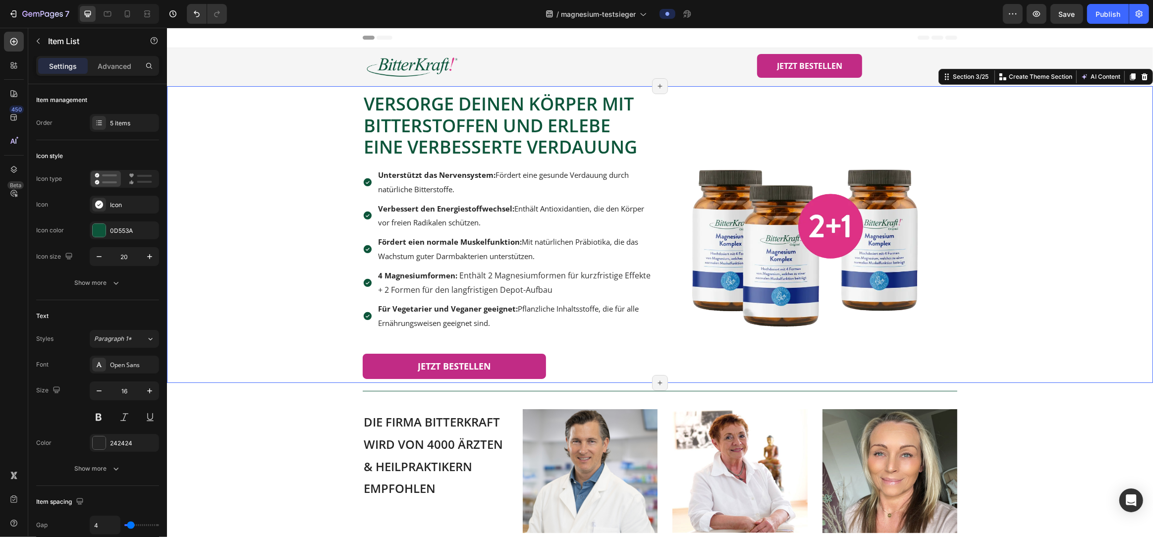
click at [217, 323] on div "Versorge deinen Körper mit Bitterstoffen und erlebe eine verbesserte Verdauung …" at bounding box center [659, 234] width 956 height 297
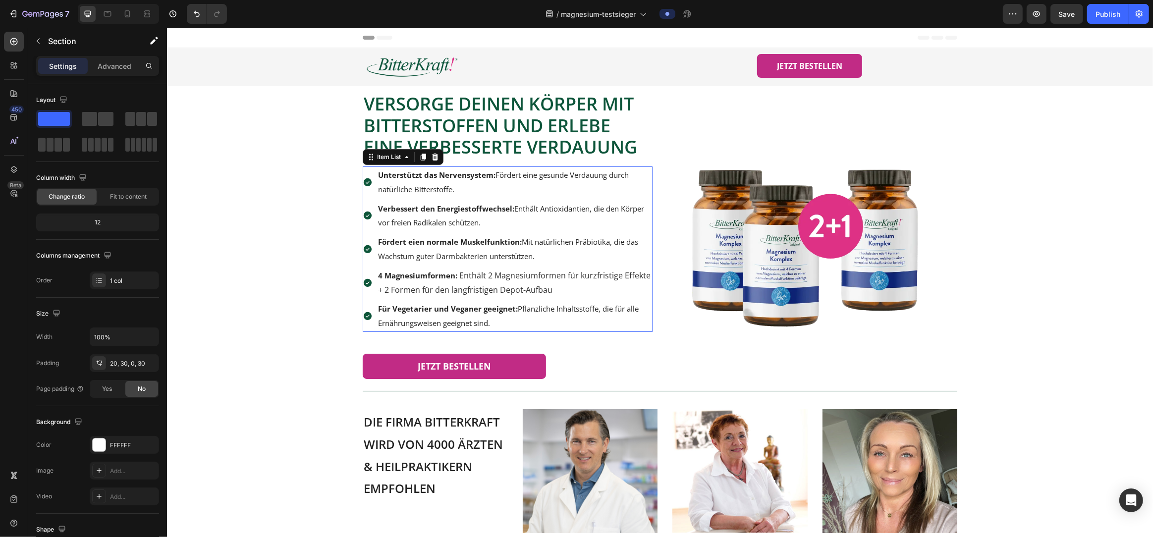
click at [502, 292] on span "Enthält 2 Magnesiumformen für kurzfristige Effekte + 2 Formen für den langfrist…" at bounding box center [514, 282] width 273 height 25
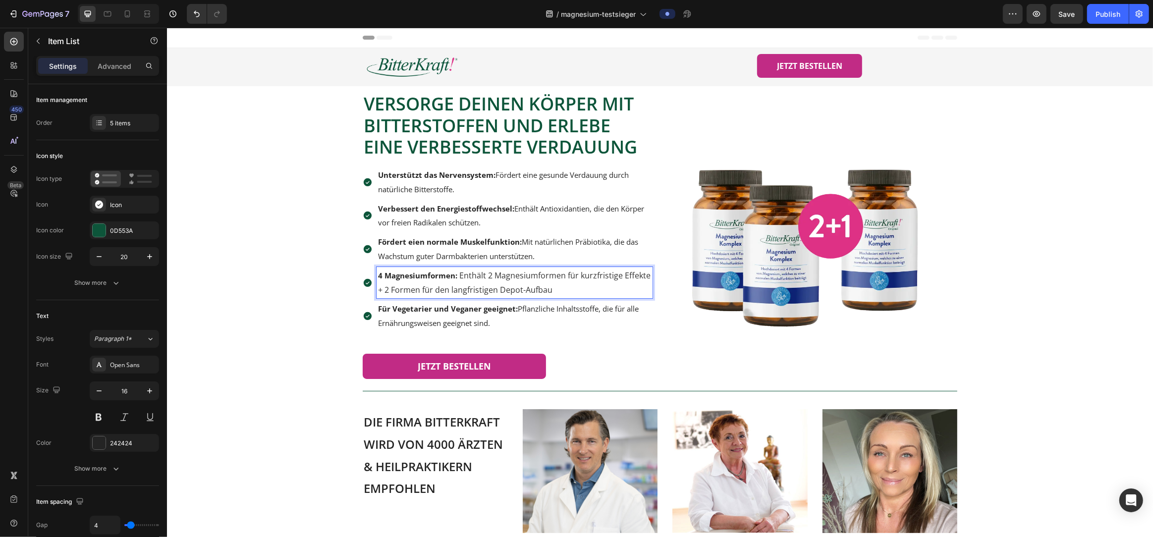
click at [562, 289] on p "4 Magnesiumformen: Enthält 2 Magnesiumformen für kurzfristige Effekte + 2 Forme…" at bounding box center [514, 283] width 273 height 29
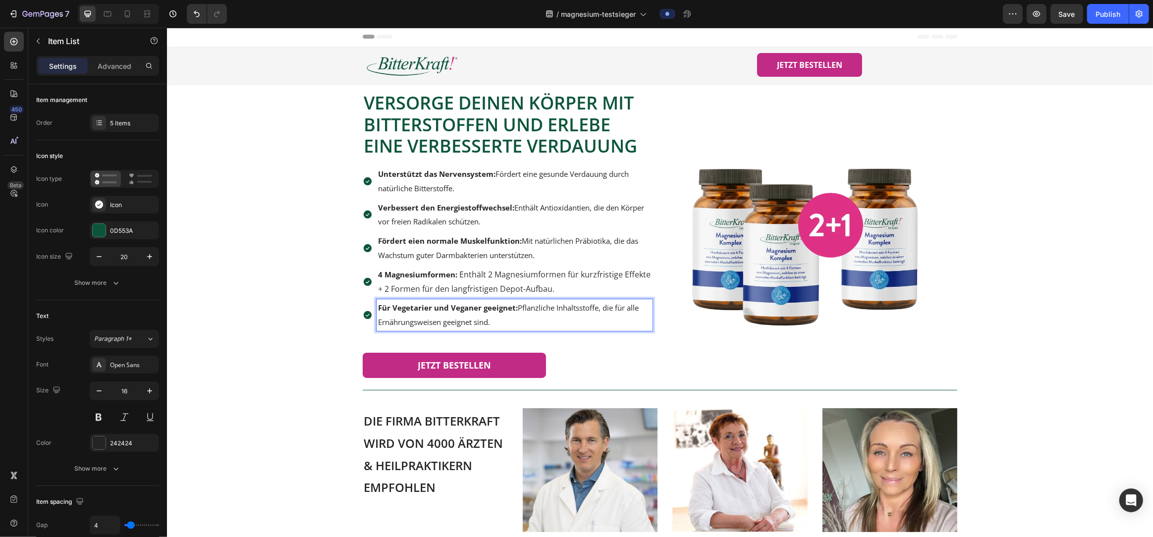
click at [490, 325] on span "Für Vegetarier und Veganer geeignet: Pflanzliche Inhaltsstoffe, die für alle Er…" at bounding box center [508, 315] width 261 height 24
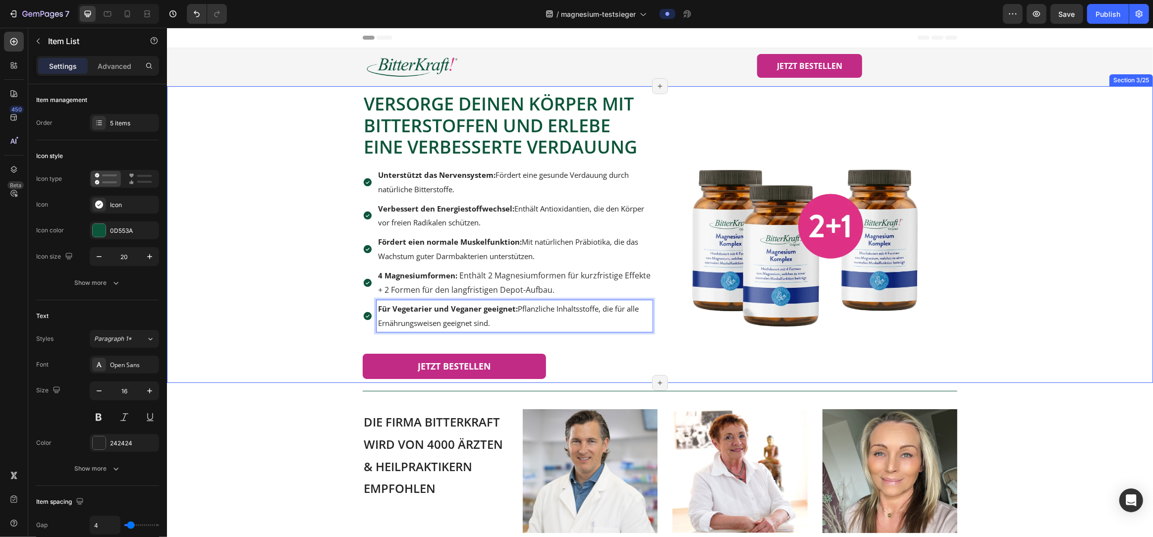
scroll to position [1, 0]
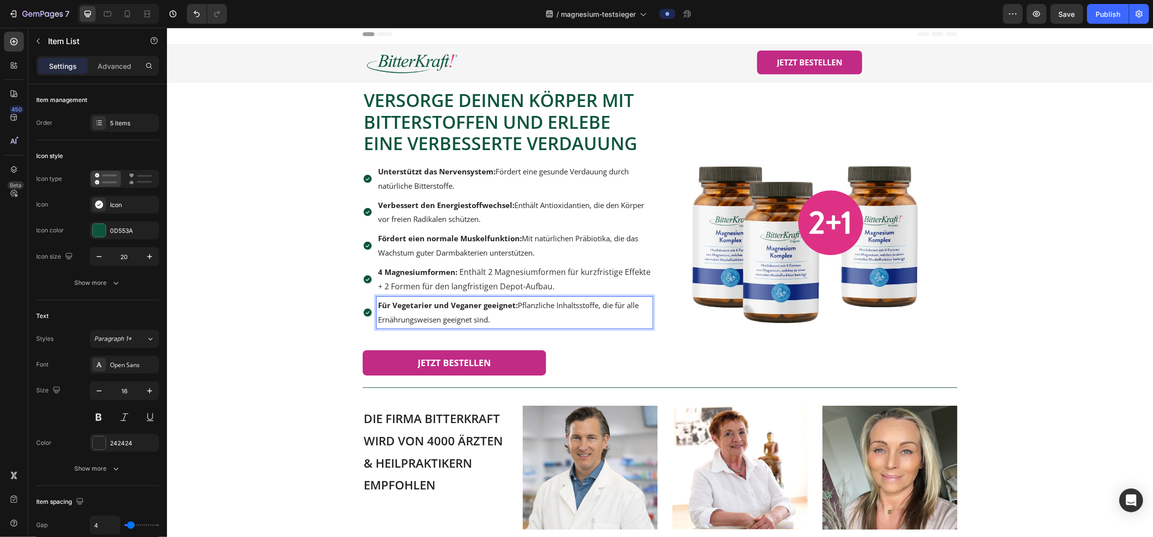
click at [547, 317] on p "Für Vegetarier und Veganer geeignet: Pflanzliche Inhaltsstoffe, die für alle Er…" at bounding box center [514, 312] width 273 height 29
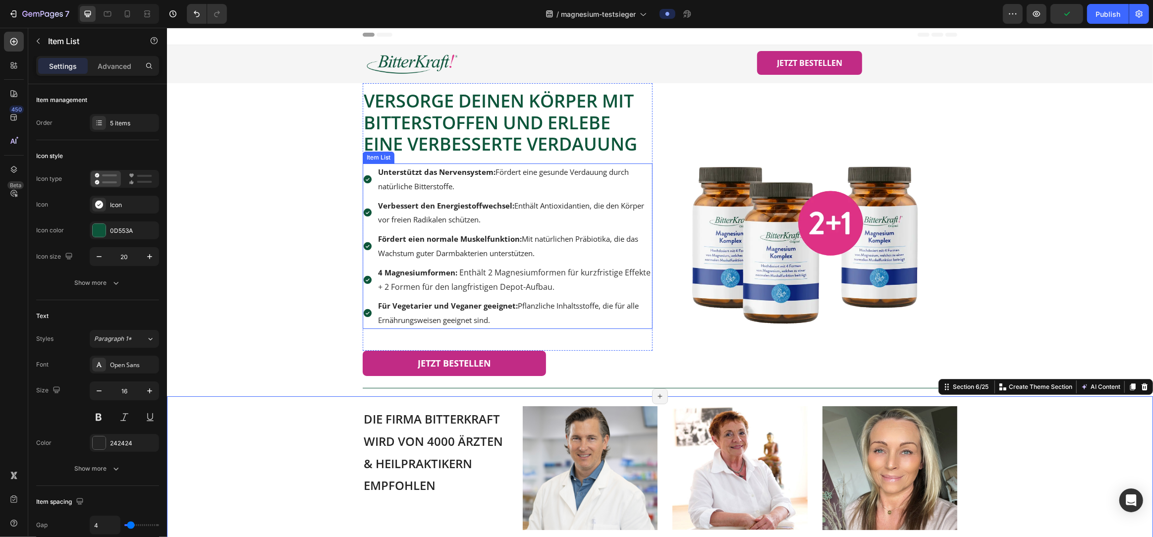
click at [397, 313] on p "Für Vegetarier und Veganer geeignet: Pflanzliche Inhaltsstoffe, die für alle Er…" at bounding box center [514, 313] width 273 height 29
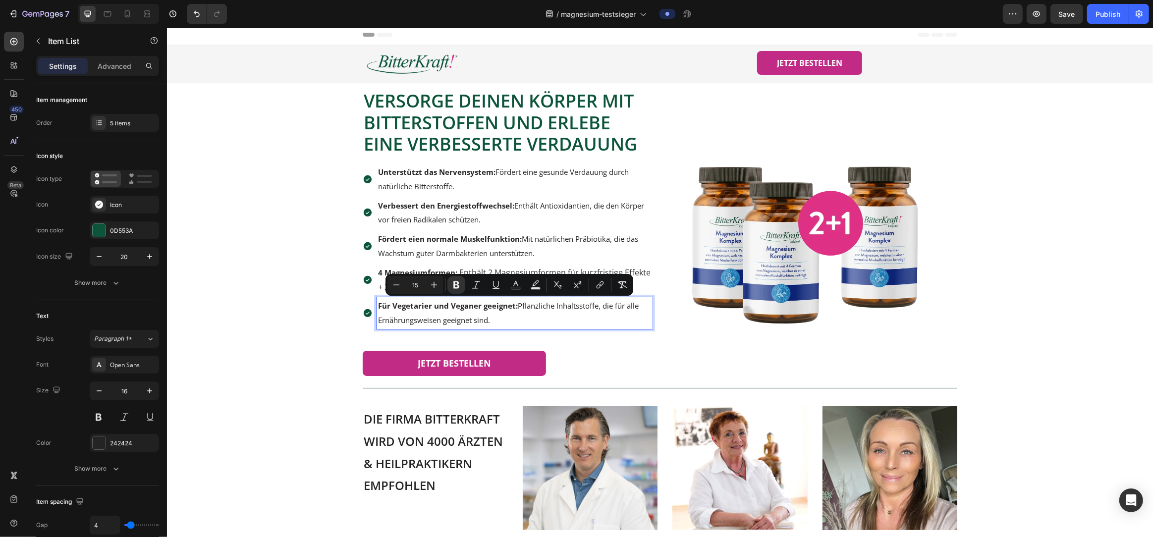
drag, startPoint x: 382, startPoint y: 301, endPoint x: 593, endPoint y: 323, distance: 212.3
click at [593, 323] on p "Für Vegetarier und Veganer geeignet: Pflanzliche Inhaltsstoffe, die für alle Er…" at bounding box center [514, 313] width 273 height 29
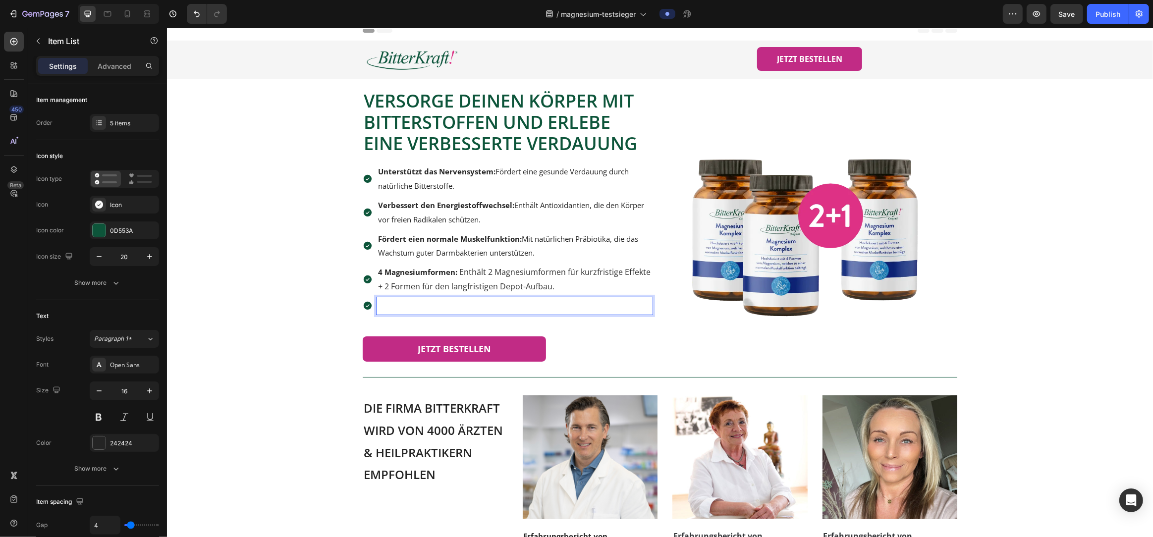
scroll to position [0, 0]
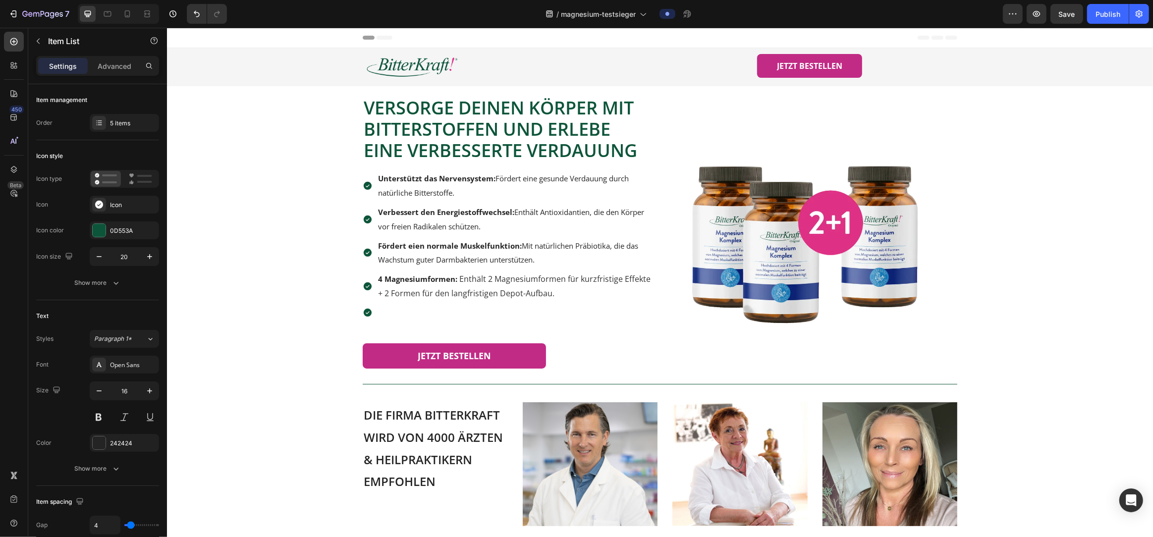
click at [367, 312] on icon at bounding box center [367, 313] width 8 height 8
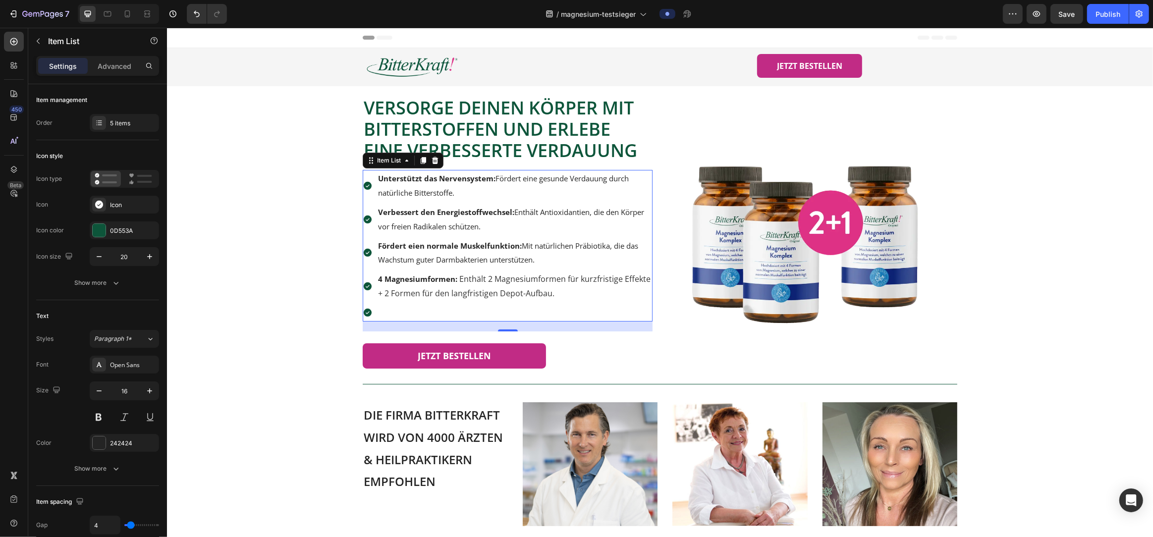
click at [367, 314] on icon at bounding box center [367, 313] width 8 height 8
click at [385, 313] on p "Rich Text Editor. Editing area: main" at bounding box center [514, 313] width 273 height 14
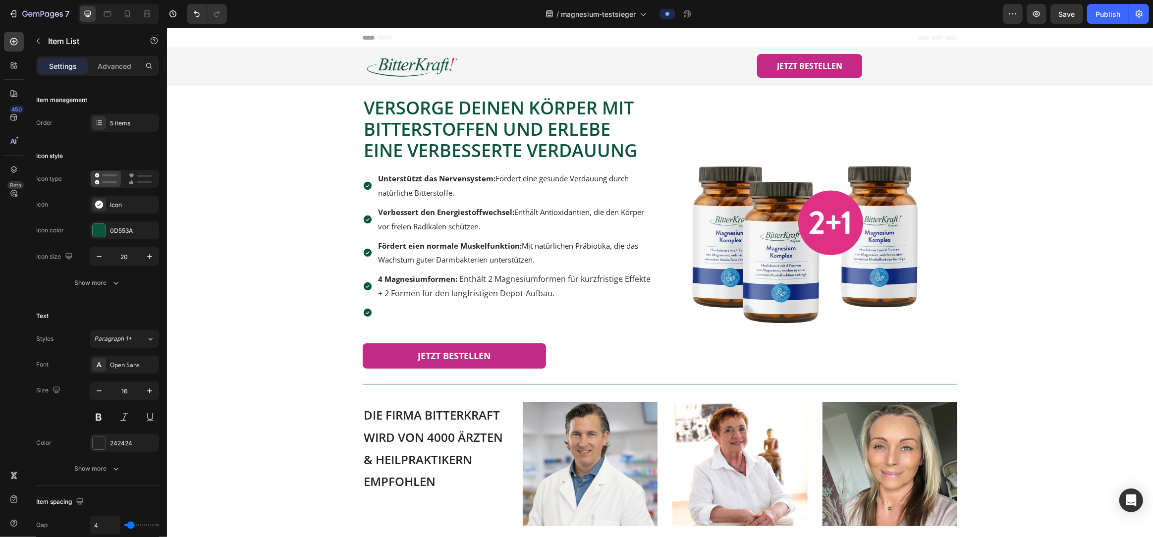
click at [367, 313] on icon at bounding box center [367, 313] width 10 height 10
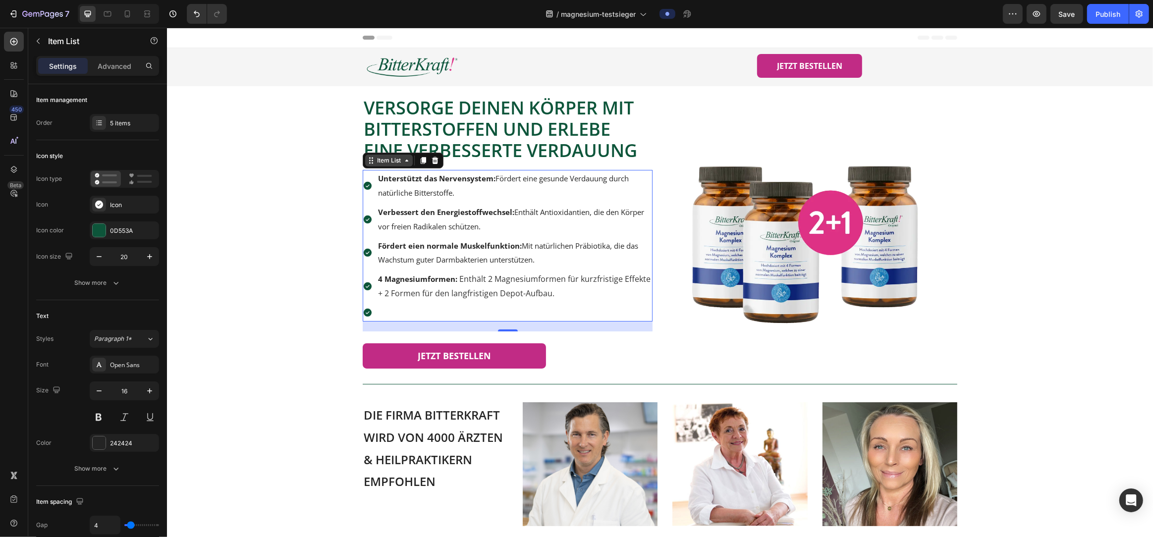
click at [401, 163] on div "Item List" at bounding box center [389, 160] width 28 height 9
click at [387, 306] on p "Rich Text Editor. Editing area: main" at bounding box center [514, 313] width 273 height 14
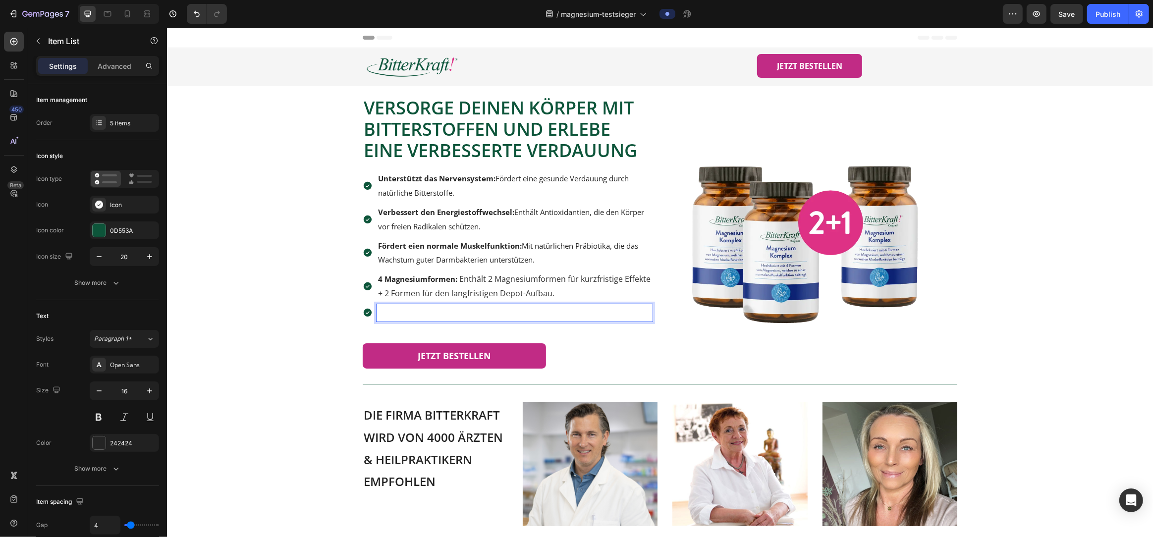
click at [367, 310] on icon at bounding box center [367, 313] width 8 height 8
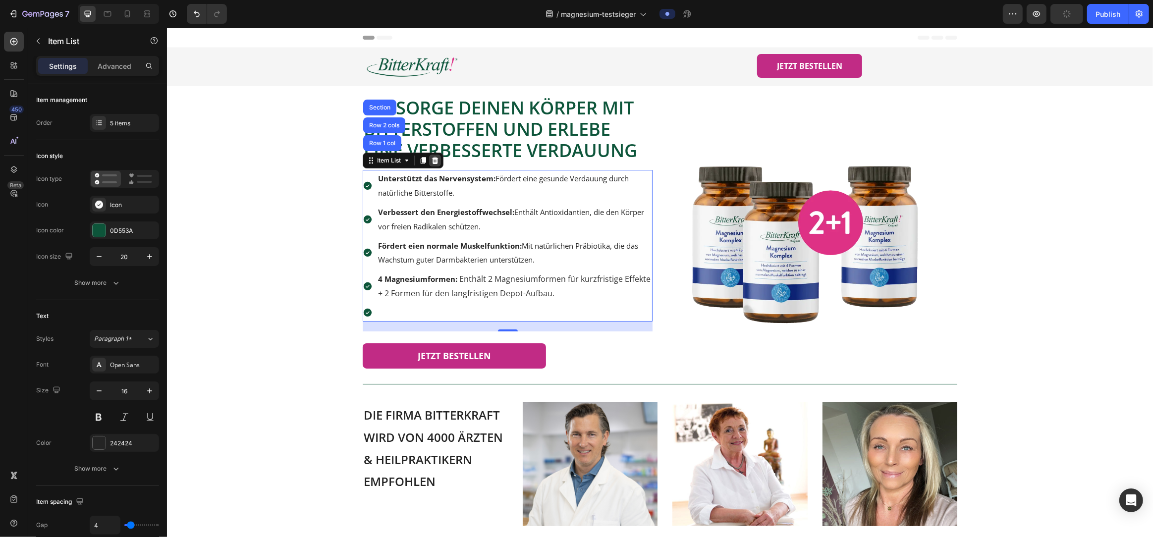
click at [434, 162] on icon at bounding box center [435, 161] width 8 height 8
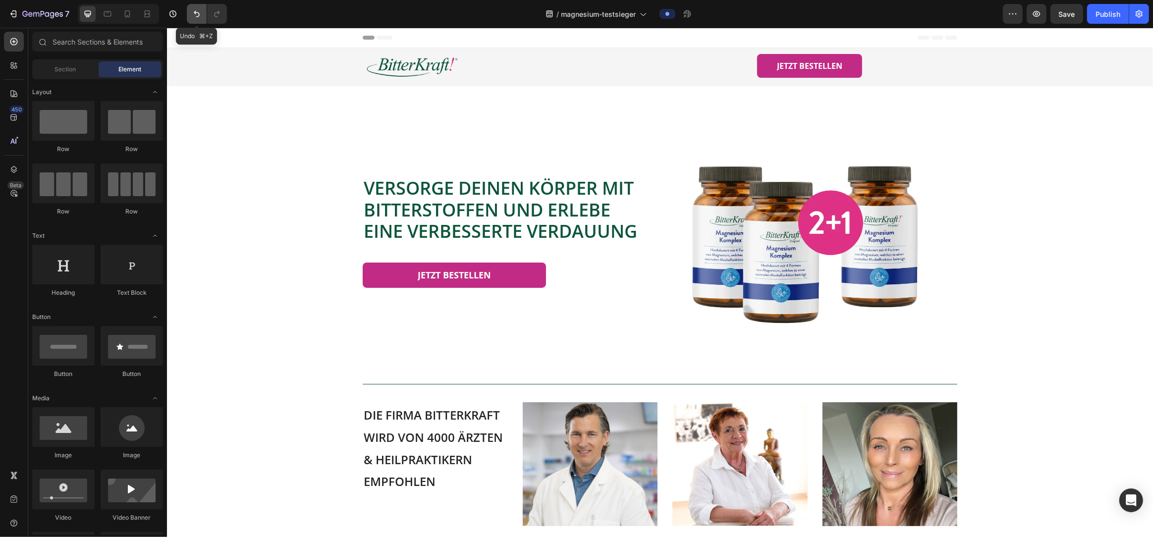
click at [194, 15] on icon "Undo/Redo" at bounding box center [197, 14] width 10 height 10
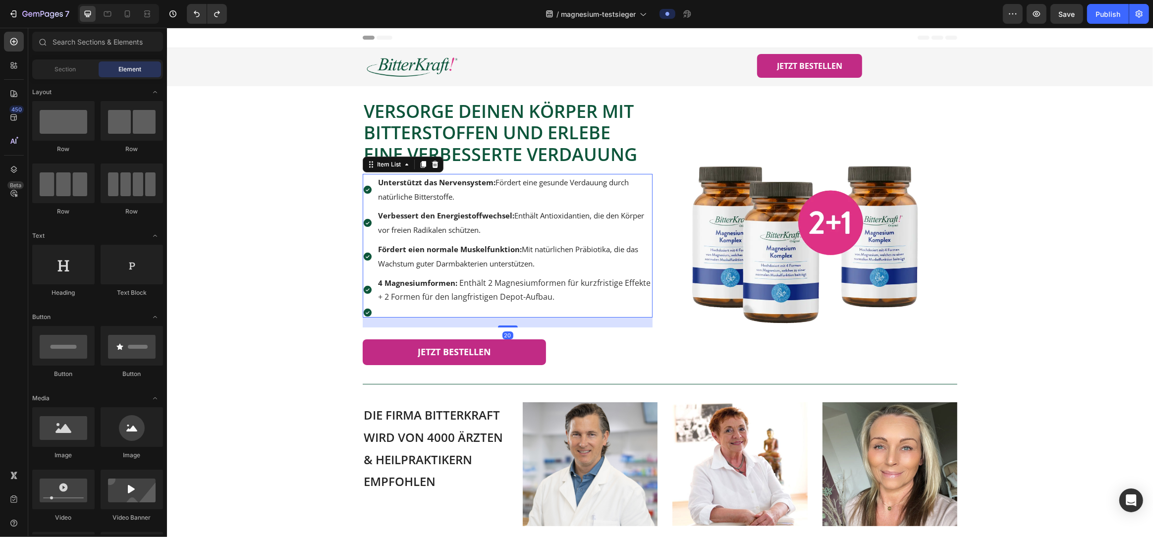
click at [400, 311] on div at bounding box center [514, 312] width 276 height 3
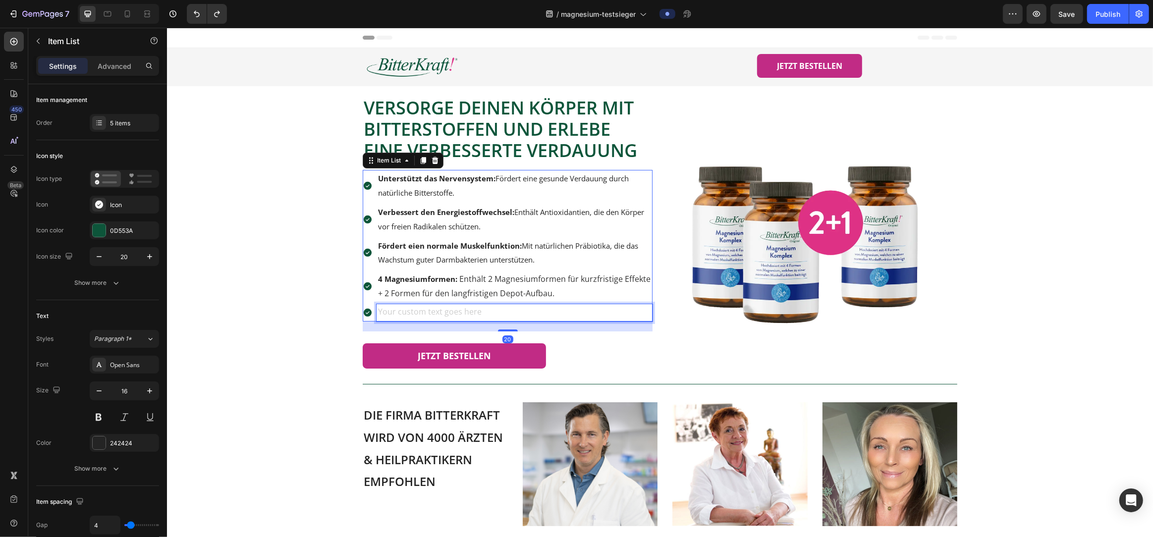
click at [401, 313] on div "Rich Text Editor. Editing area: main" at bounding box center [514, 312] width 276 height 17
click at [367, 314] on icon at bounding box center [367, 313] width 8 height 8
click at [396, 161] on div "Item List" at bounding box center [389, 160] width 28 height 9
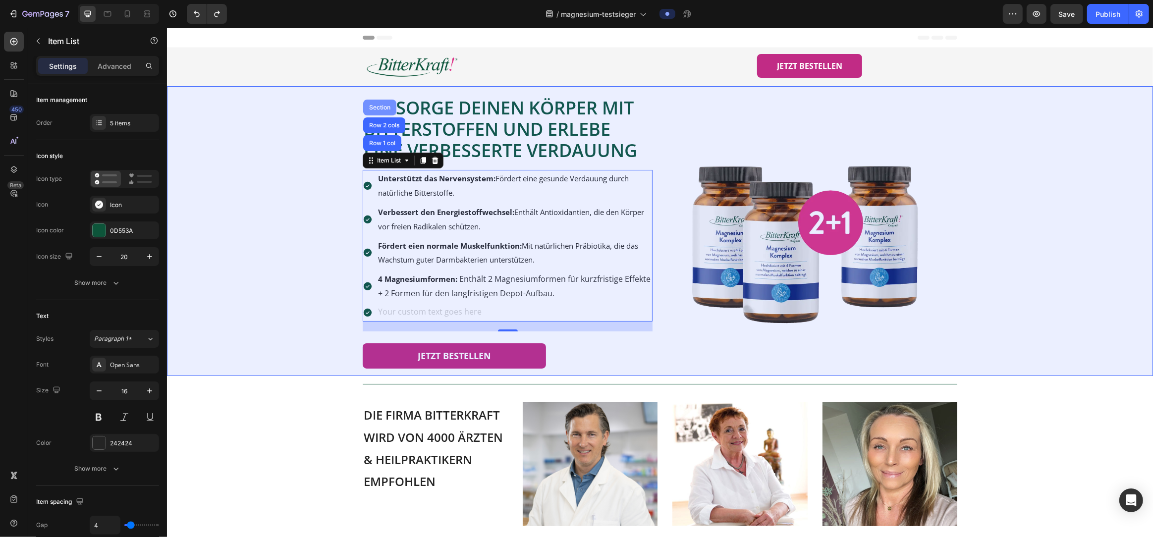
click at [381, 107] on div "Section" at bounding box center [379, 108] width 25 height 6
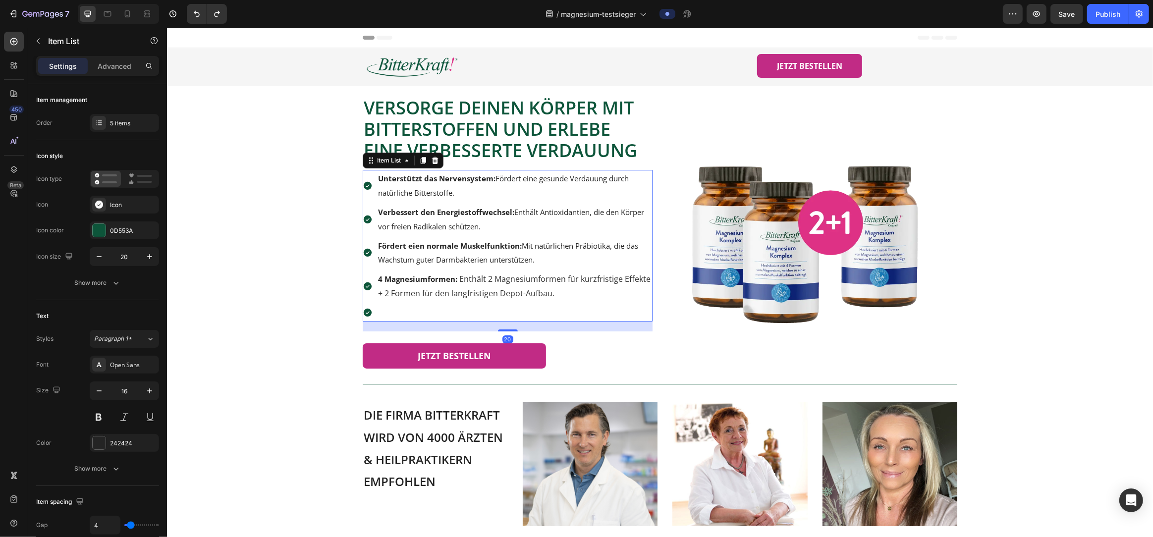
click at [392, 309] on p "Rich Text Editor. Editing area: main" at bounding box center [514, 313] width 273 height 14
click at [127, 128] on div "5 items" at bounding box center [124, 123] width 69 height 18
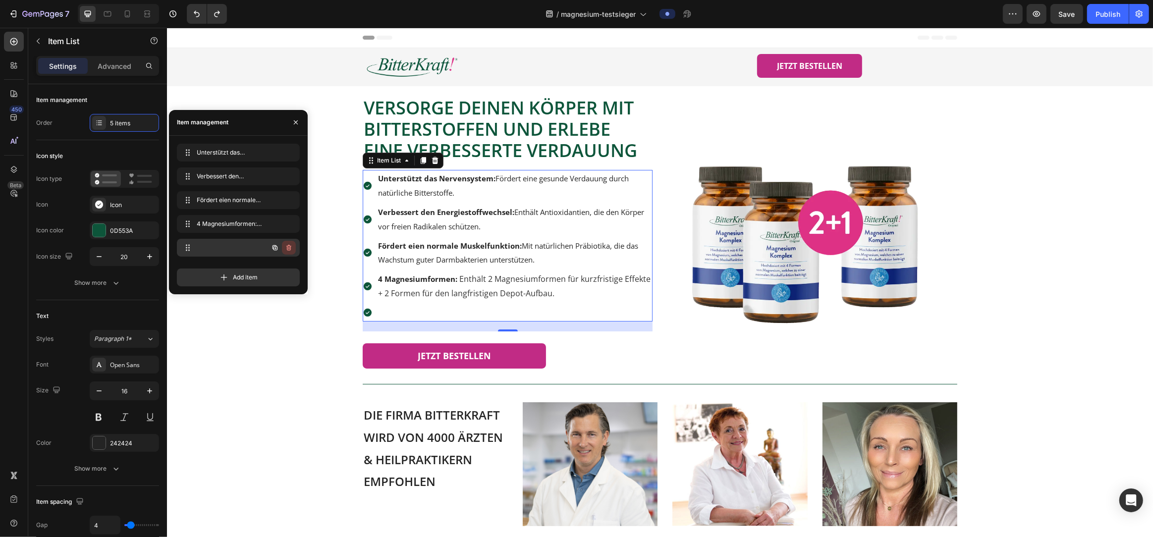
click at [288, 247] on icon "button" at bounding box center [288, 248] width 0 height 2
click at [286, 248] on div "Delete" at bounding box center [282, 247] width 18 height 9
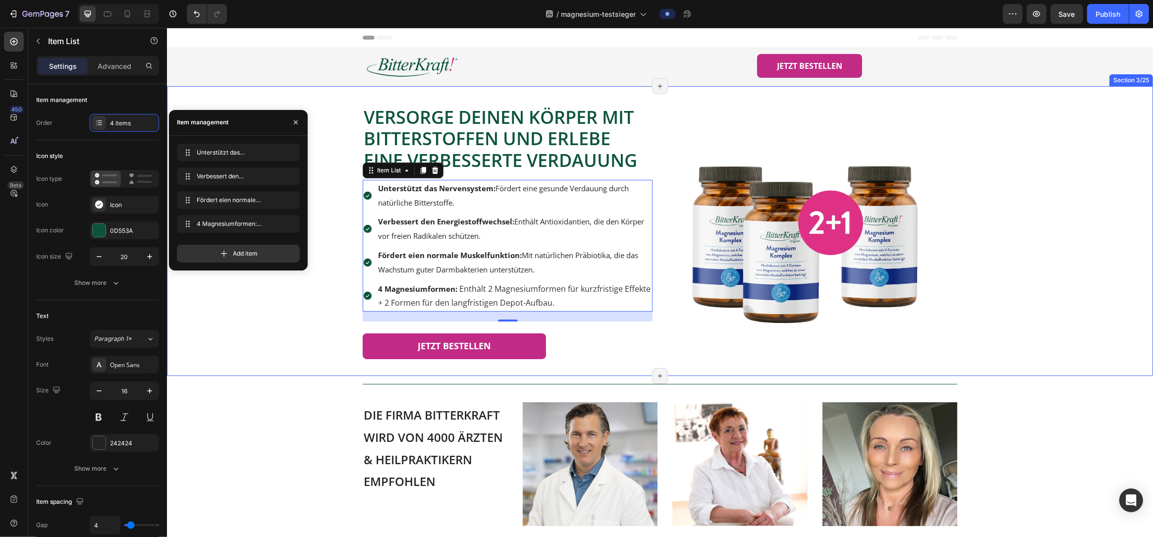
click at [264, 365] on div "Versorge deinen Körper mit Bitterstoffen und erlebe eine verbesserte Verdauung …" at bounding box center [659, 231] width 956 height 290
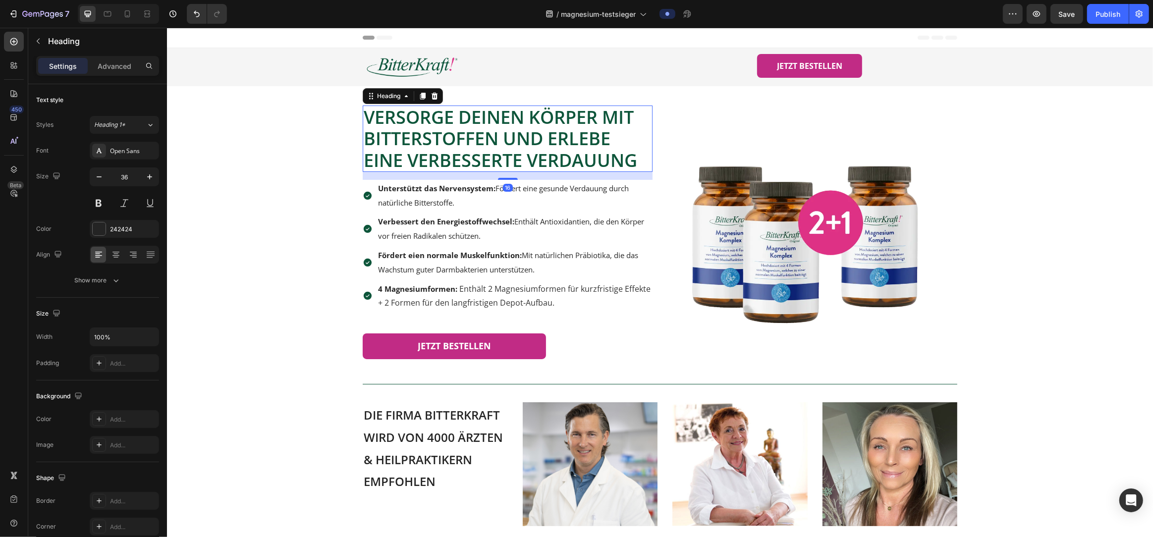
click at [525, 153] on span "Versorge deinen Körper mit Bitterstoffen und erlebe eine verbesserte Verdauung" at bounding box center [500, 138] width 274 height 67
click at [453, 119] on span "Versorge deinen Körper mit Bitterstoffen und erlebe eine verbesserte Verdauung" at bounding box center [500, 138] width 274 height 67
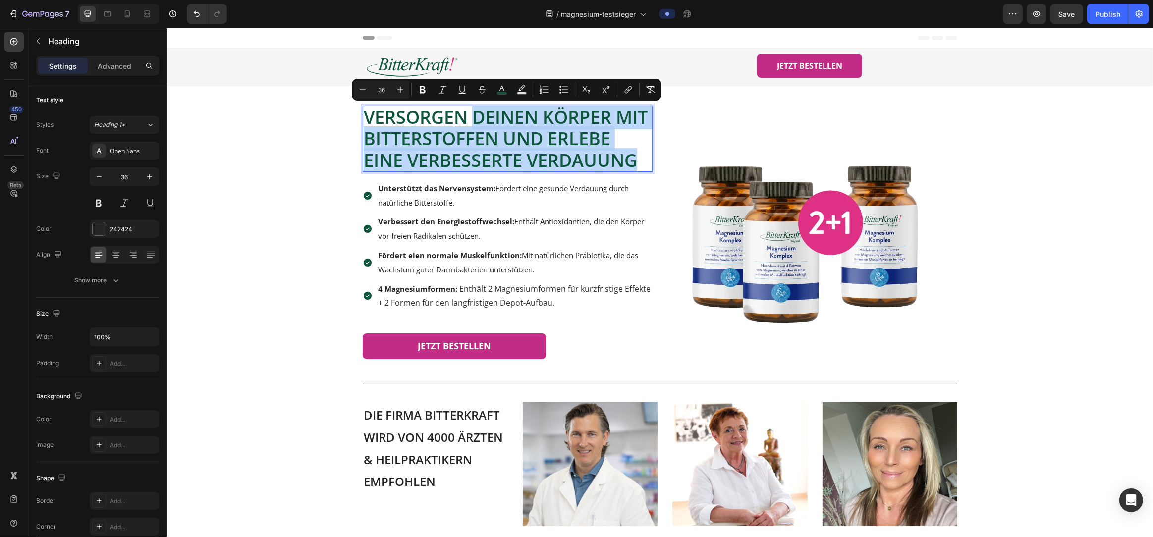
drag, startPoint x: 475, startPoint y: 119, endPoint x: 640, endPoint y: 155, distance: 168.9
click at [640, 155] on p "VersorgeN deinen Körper mit Bitterstoffen und erlebe eine verbesserte Verdauung" at bounding box center [507, 139] width 288 height 64
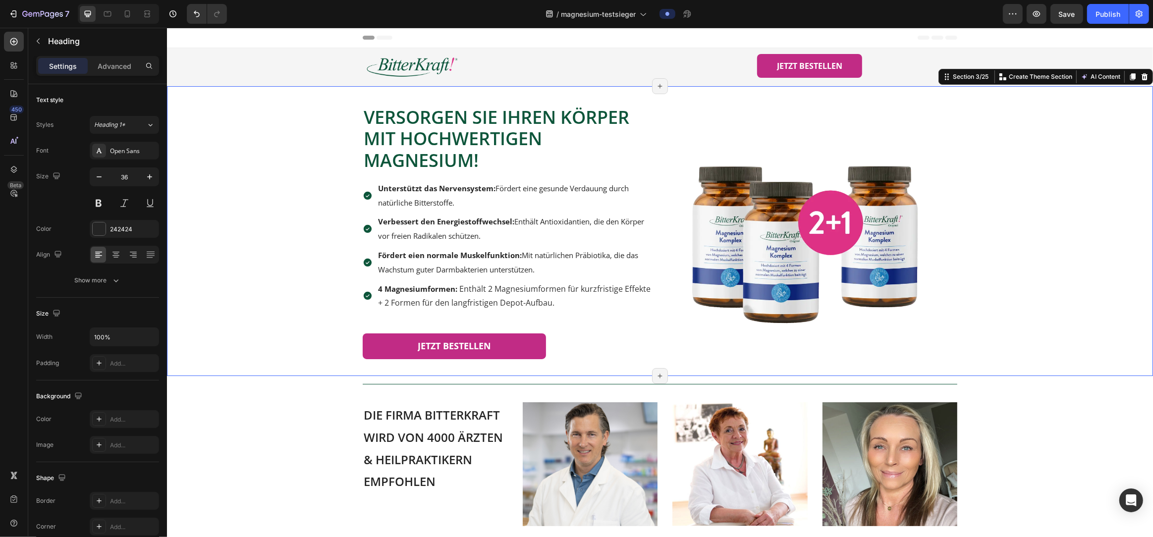
click at [208, 280] on div "Versorge deinen Körper mit Bitterstoffen und erlebe eine verbesserte Verdauung …" at bounding box center [659, 231] width 956 height 290
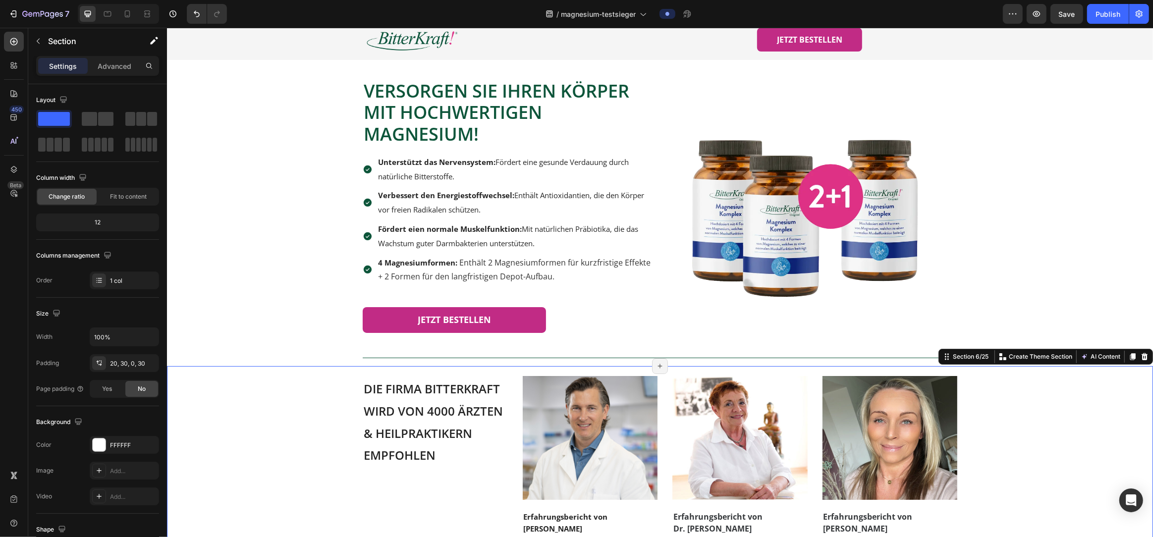
scroll to position [27, 0]
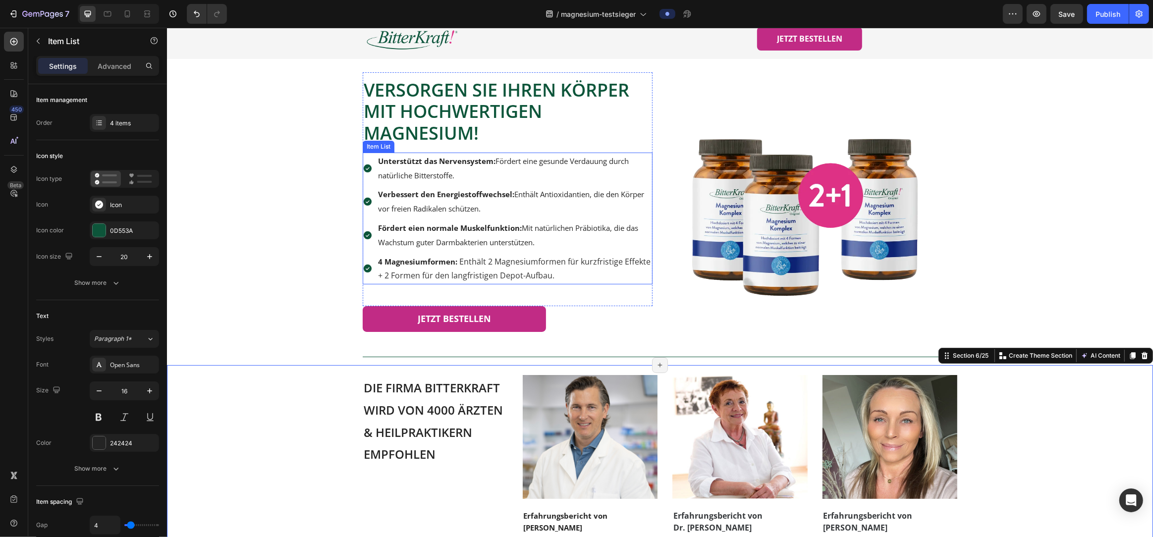
click at [466, 169] on p "Unterstützt das Nervensystem: Fördert eine gesunde Verdauung durch natürliche B…" at bounding box center [514, 168] width 273 height 29
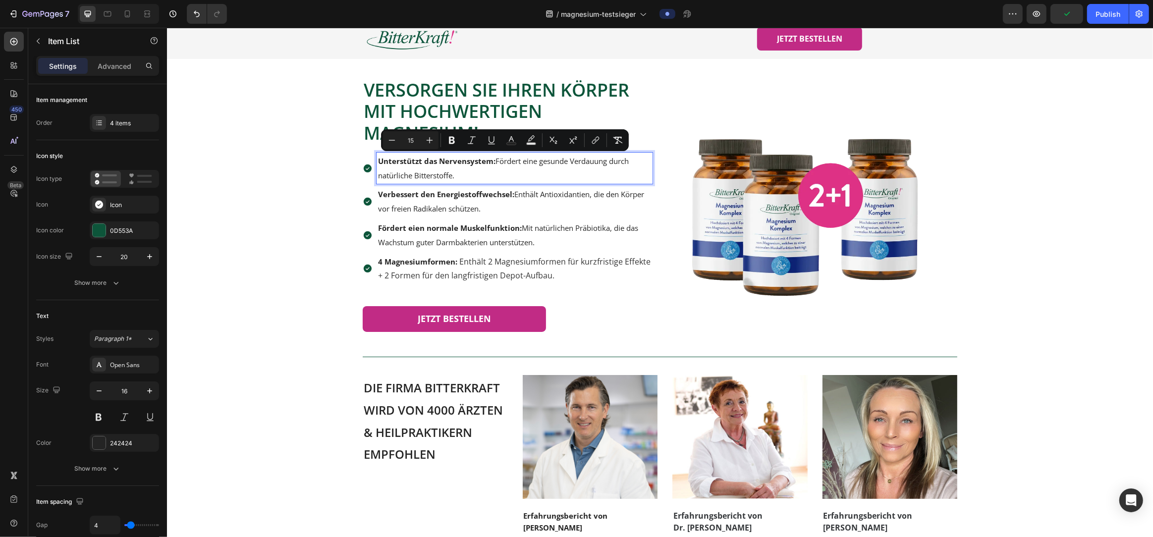
drag, startPoint x: 498, startPoint y: 161, endPoint x: 511, endPoint y: 174, distance: 18.6
click at [511, 174] on p "Unterstützt das Nervensystem: Fördert eine gesunde Verdauung durch natürliche B…" at bounding box center [514, 168] width 273 height 29
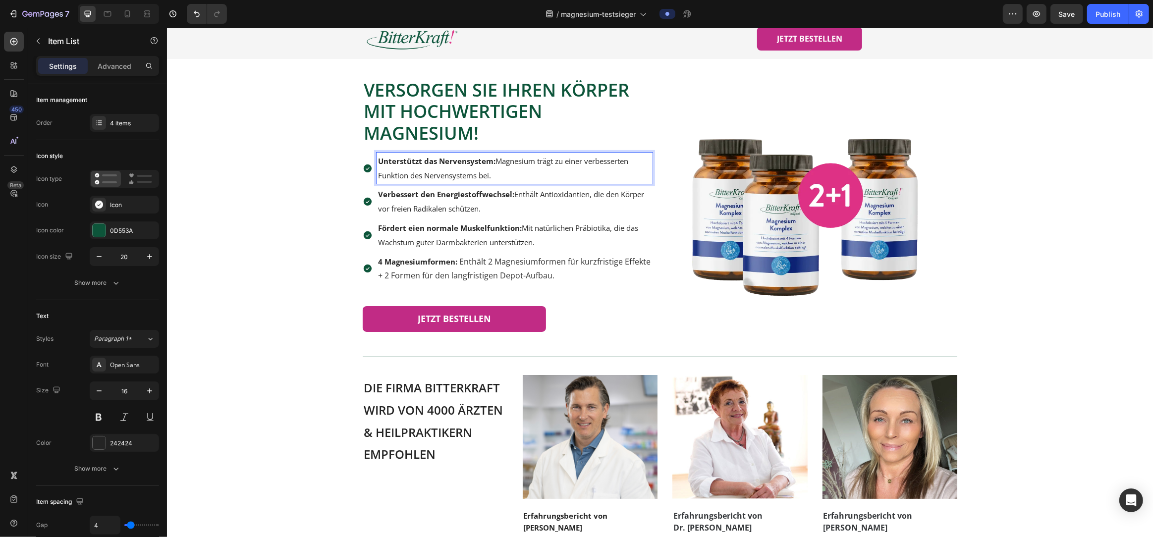
click at [517, 198] on span "Verbessert den Energiestoffwechsel: Enthält Antioxidantien, die den Körper vor …" at bounding box center [511, 201] width 266 height 24
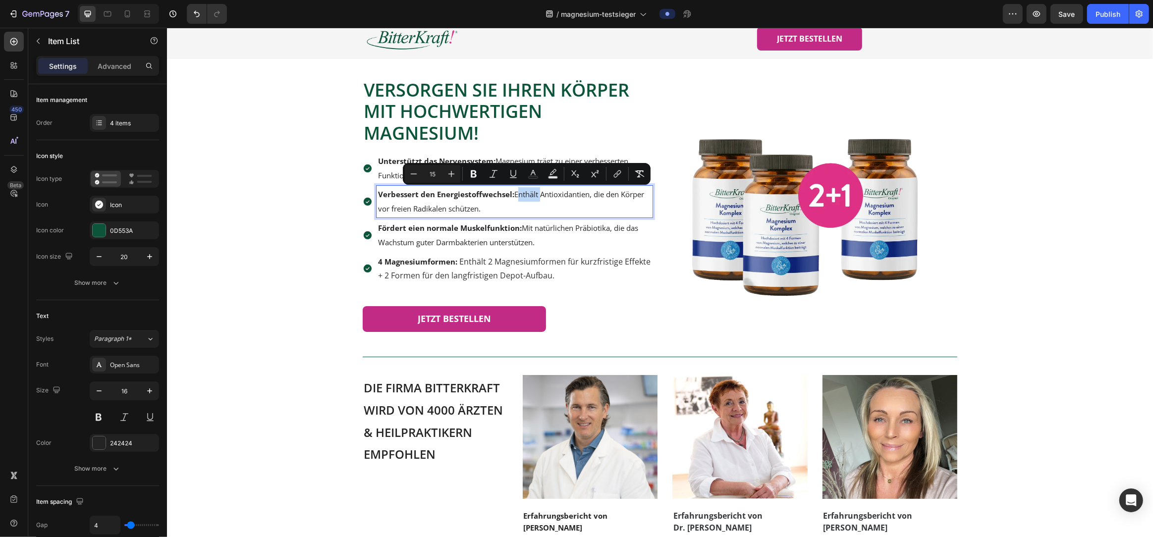
click at [517, 199] on span "Verbessert den Energiestoffwechsel: Enthält Antioxidantien, die den Körper vor …" at bounding box center [511, 201] width 266 height 24
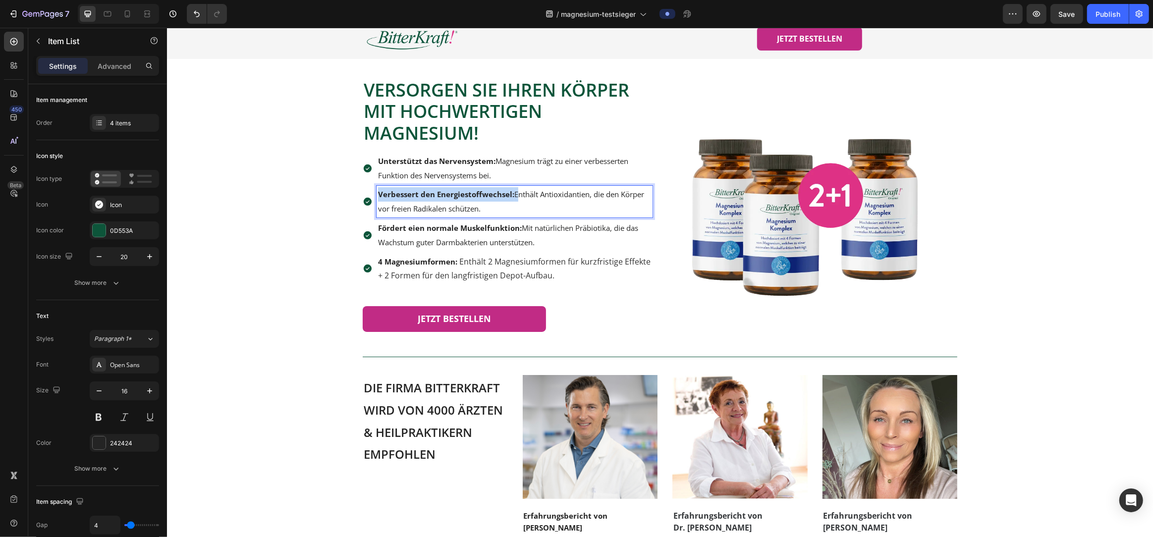
drag, startPoint x: 514, startPoint y: 196, endPoint x: 378, endPoint y: 194, distance: 136.3
click at [378, 194] on span "Verbessert den Energiestoffwechsel: Enthält Antioxidantien, die den Körper vor …" at bounding box center [511, 201] width 266 height 24
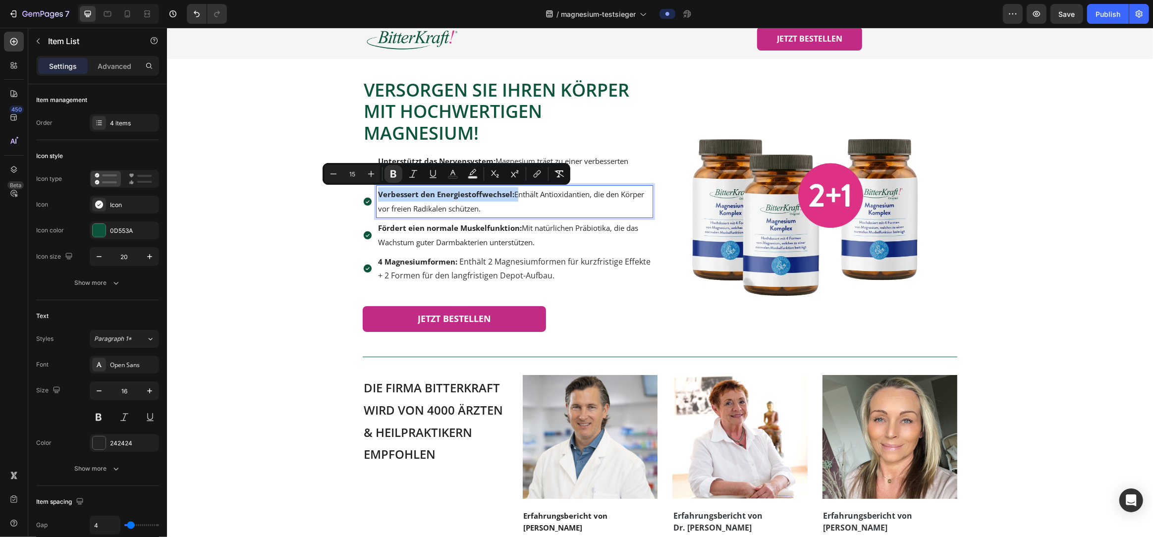
copy span "Verbessert den Energiestoffwechsel:"
click at [540, 214] on p "Verbessert den Energiestoffwechsel: Enthält Antioxidantien, die den Körper vor …" at bounding box center [514, 201] width 273 height 29
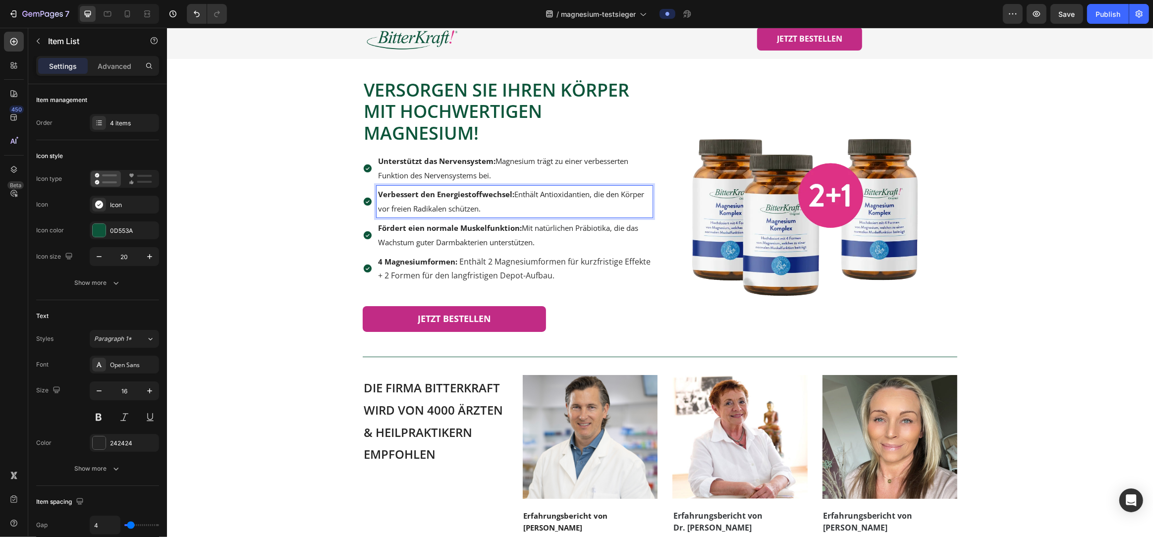
click at [557, 200] on p "Verbessert den Energiestoffwechsel: Enthält Antioxidantien, die den Körper vor …" at bounding box center [514, 201] width 273 height 29
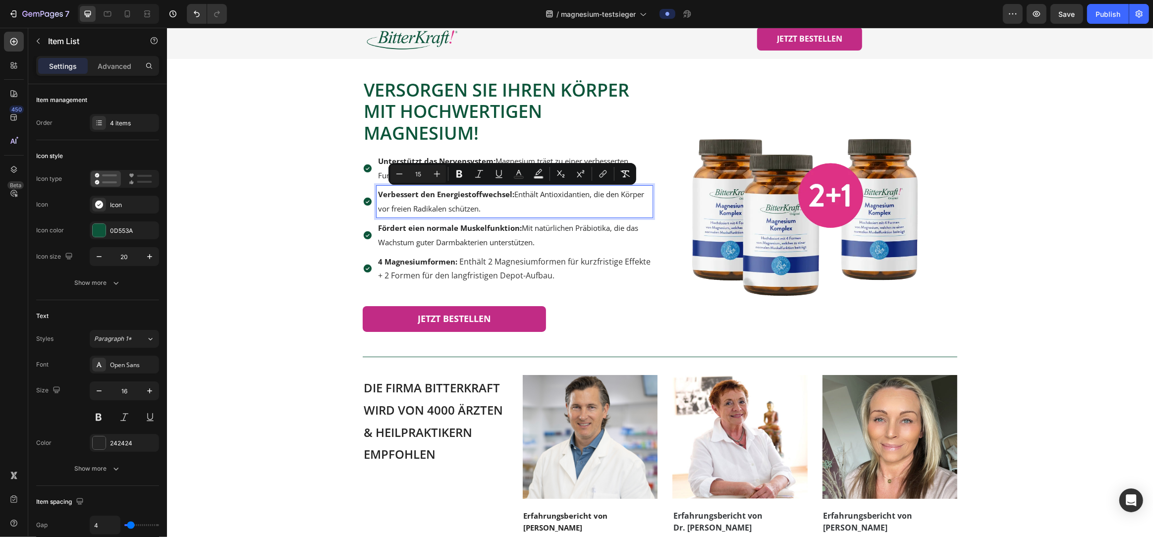
drag, startPoint x: 515, startPoint y: 195, endPoint x: 533, endPoint y: 206, distance: 20.5
click at [533, 206] on p "Verbessert den Energiestoffwechsel: Enthält Antioxidantien, die den Körper vor …" at bounding box center [514, 201] width 273 height 29
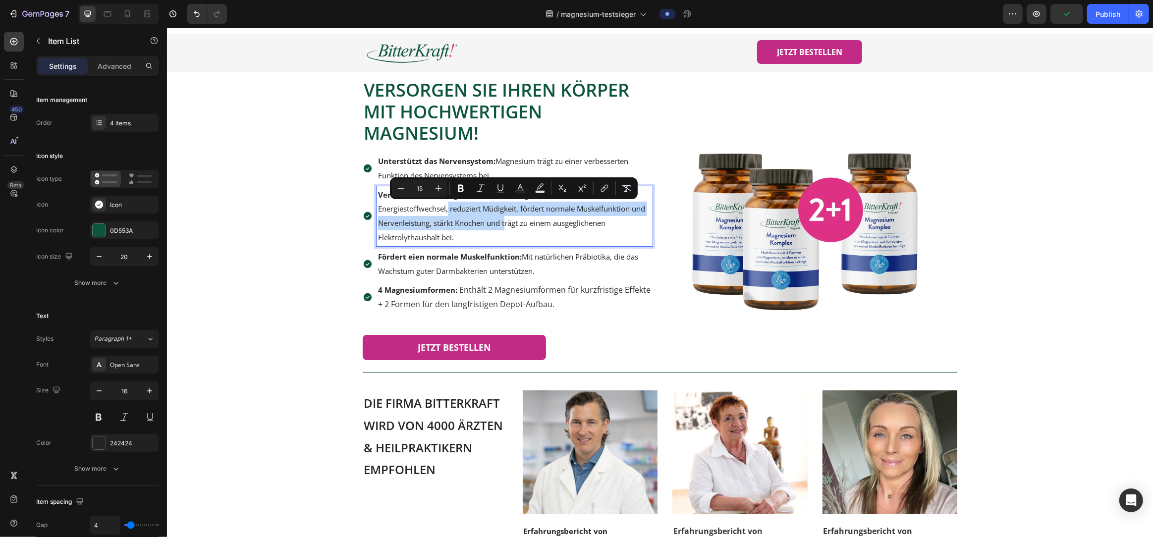
drag, startPoint x: 447, startPoint y: 211, endPoint x: 504, endPoint y: 225, distance: 58.8
click at [504, 225] on span "Verbessert den Energiestoffwechsel: Magnesium unterstützt den Energiestoffwechs…" at bounding box center [511, 216] width 267 height 53
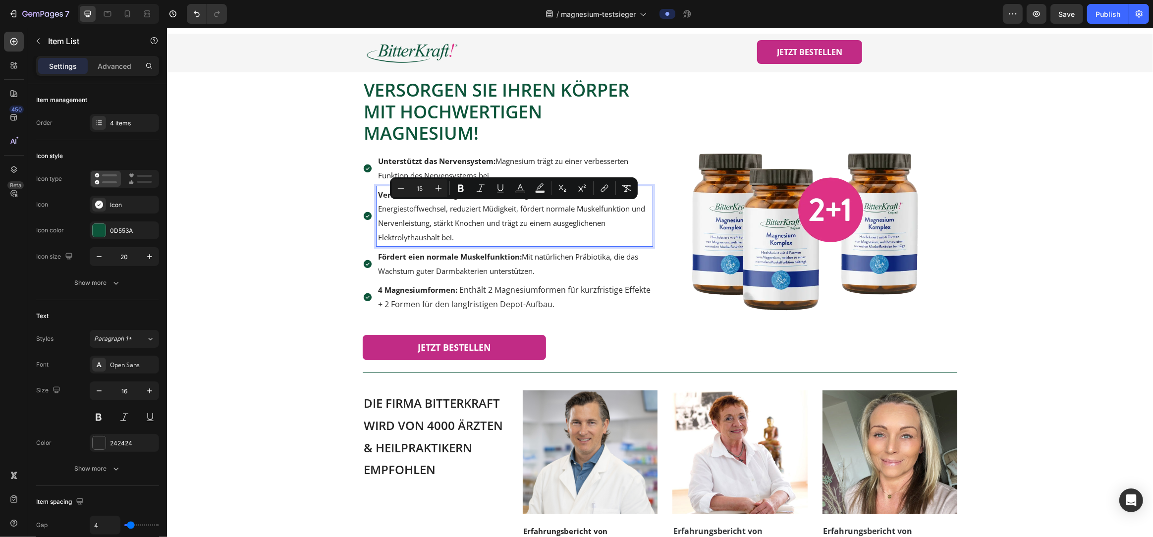
scroll to position [27, 0]
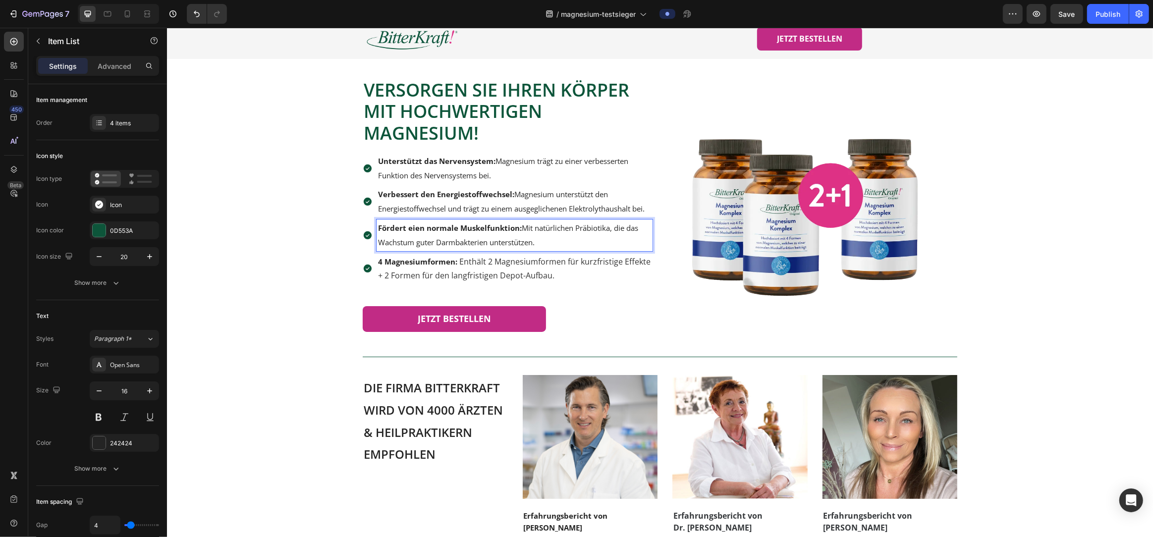
click at [536, 244] on span "Fördert eien normale Muskelfunktion: Mit natürlichen Präbiotika, die das Wachst…" at bounding box center [508, 235] width 260 height 24
click at [450, 265] on strong "4 Magnesiumformen:" at bounding box center [417, 262] width 79 height 10
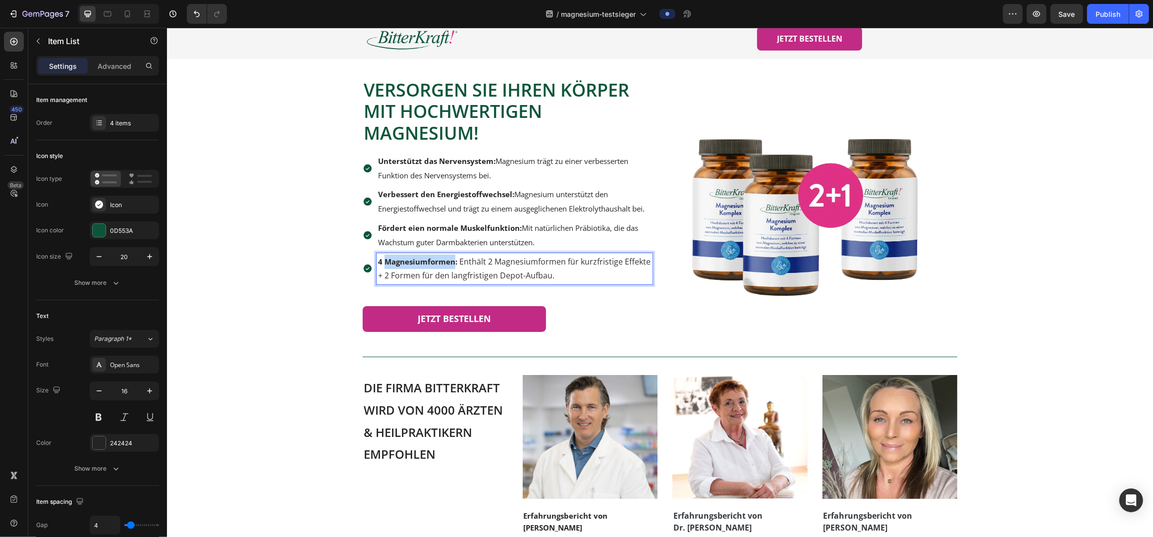
click at [450, 265] on strong "4 Magnesiumformen:" at bounding box center [417, 262] width 79 height 10
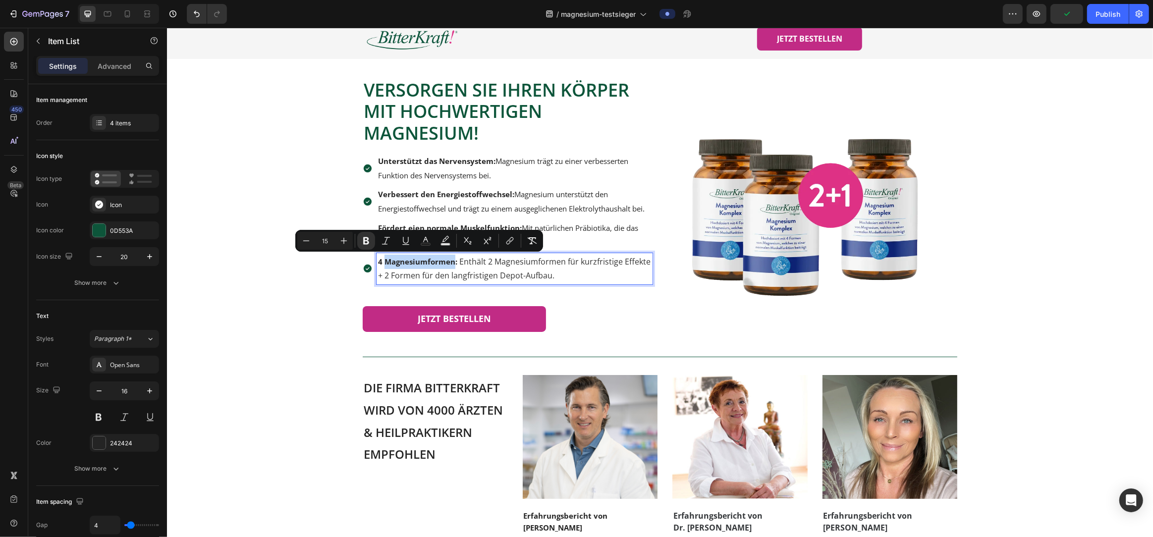
type input "16"
drag, startPoint x: 508, startPoint y: 267, endPoint x: 486, endPoint y: 268, distance: 22.3
click at [508, 267] on p "4 Magnesiumformen: Enthält 2 Magnesiumformen für kurzfristige Effekte + 2 Forme…" at bounding box center [514, 269] width 273 height 29
drag, startPoint x: 454, startPoint y: 263, endPoint x: 380, endPoint y: 264, distance: 74.3
click at [380, 264] on strong "4 Magnesiumformen:" at bounding box center [417, 262] width 79 height 10
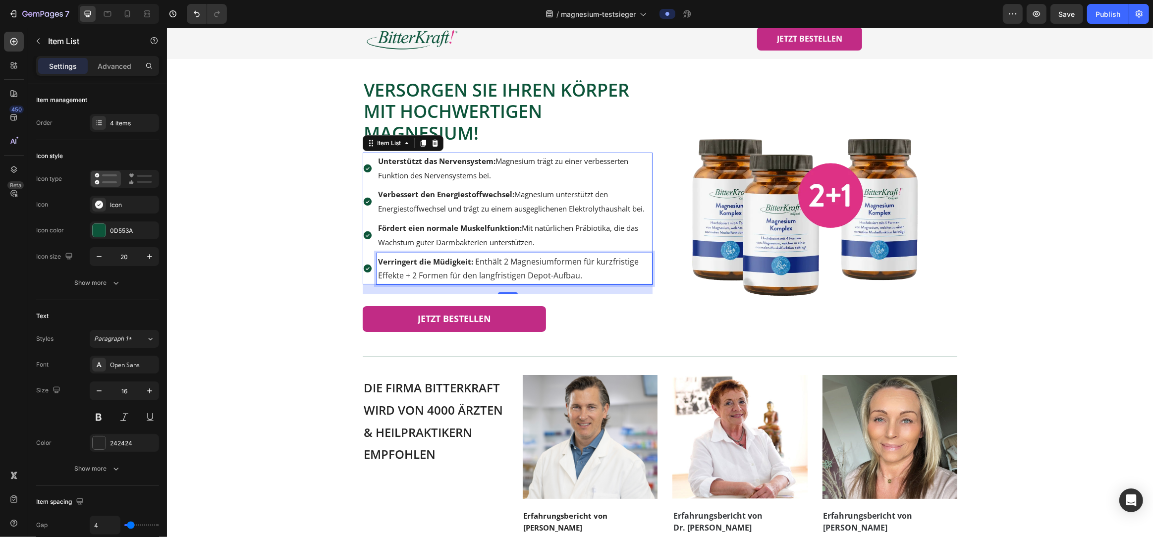
click at [480, 275] on span "Enthält 2 Magnesiumformen für kurzfristige Effekte + 2 Formen für den langfrist…" at bounding box center [508, 268] width 261 height 25
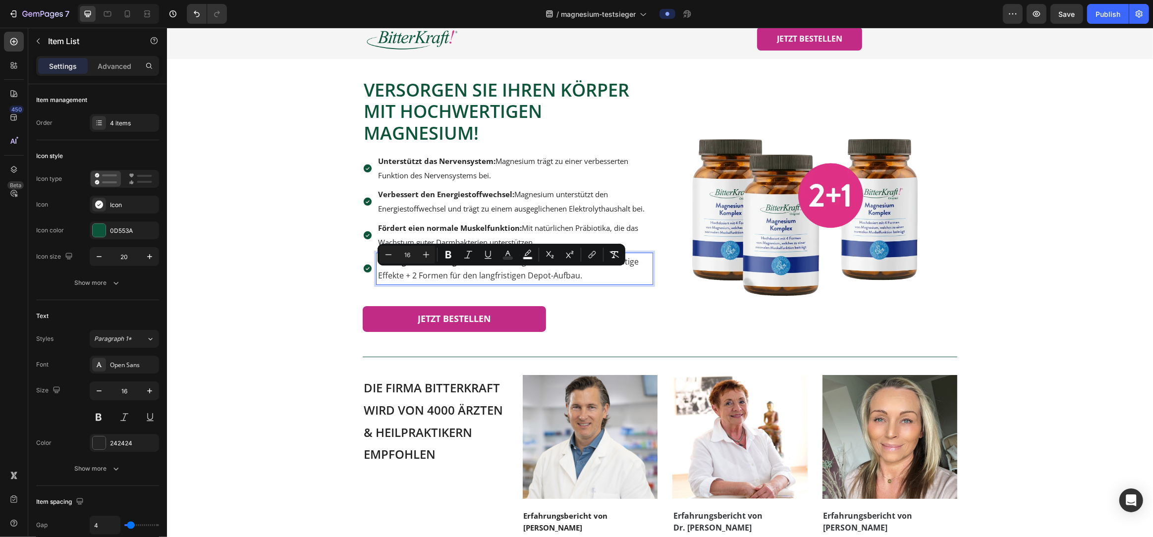
click at [467, 275] on span "Enthält 2 Magnesiumformen für kurzfristige Effekte + 2 Formen für den langfrist…" at bounding box center [508, 268] width 261 height 25
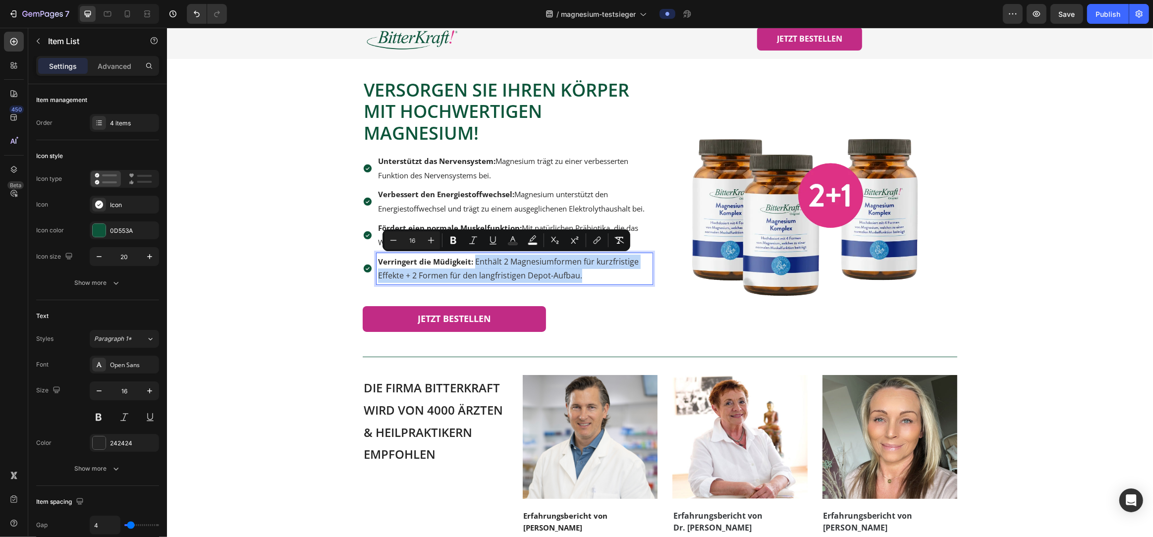
drag, startPoint x: 474, startPoint y: 264, endPoint x: 606, endPoint y: 276, distance: 132.9
click at [606, 276] on p "Verringert die Müdigkeit: Enthält 2 Magnesiumformen für kurzfristige Effekte + …" at bounding box center [514, 269] width 273 height 29
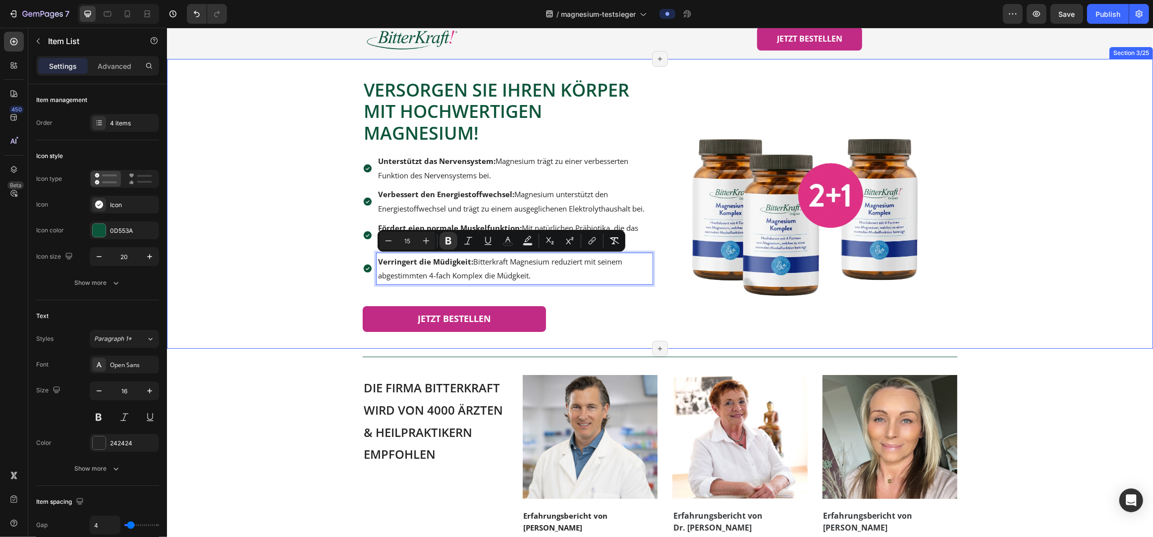
drag, startPoint x: 529, startPoint y: 275, endPoint x: 344, endPoint y: 257, distance: 186.2
click at [344, 257] on div "Versorge deinen Körper mit Bitterstoffen und erlebe eine verbesserte Verdauung …" at bounding box center [659, 204] width 956 height 290
copy span "Verringert die Müdigkeit: Bitterkraft Magnesium reduziert mit seinem abgestimmt…"
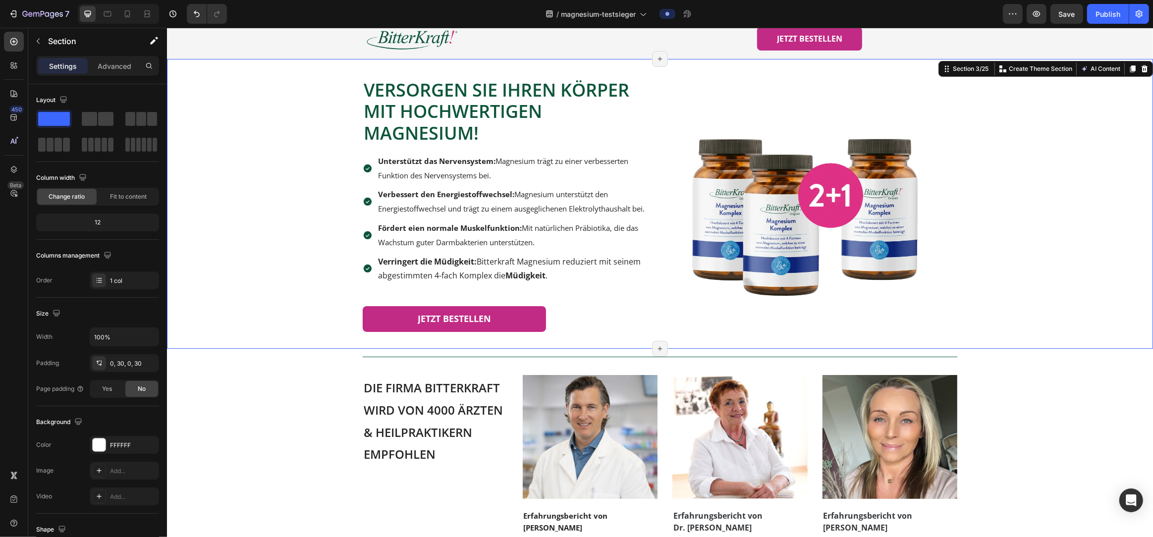
click at [268, 261] on div "Versorge deinen Körper mit Bitterstoffen und erlebe eine verbesserte Verdauung …" at bounding box center [659, 204] width 956 height 290
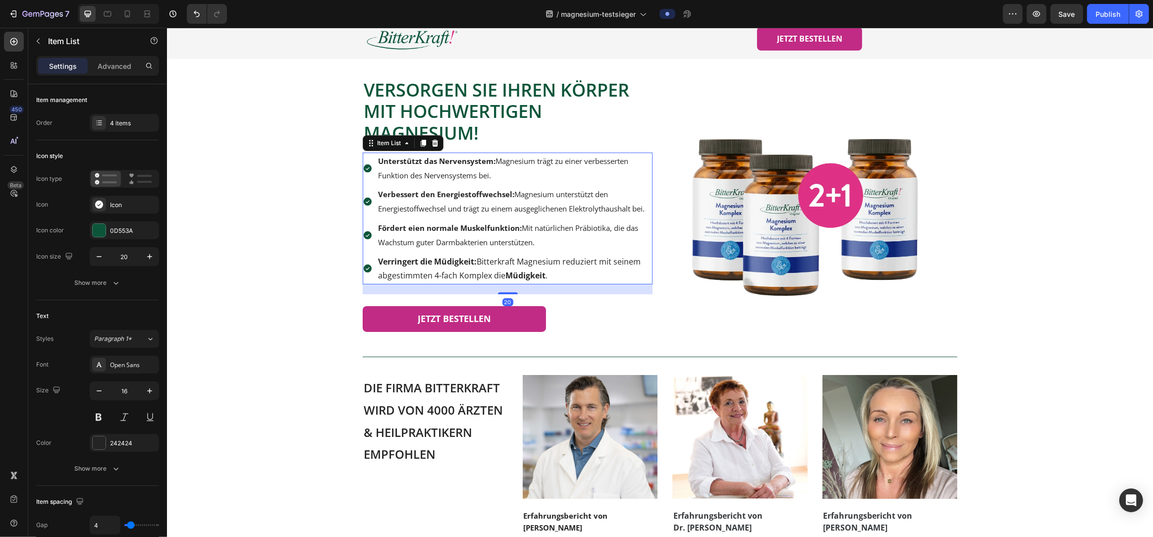
click at [455, 240] on span "Fördert eien normale Muskelfunktion: Mit natürlichen Präbiotika, die das Wachst…" at bounding box center [508, 235] width 260 height 24
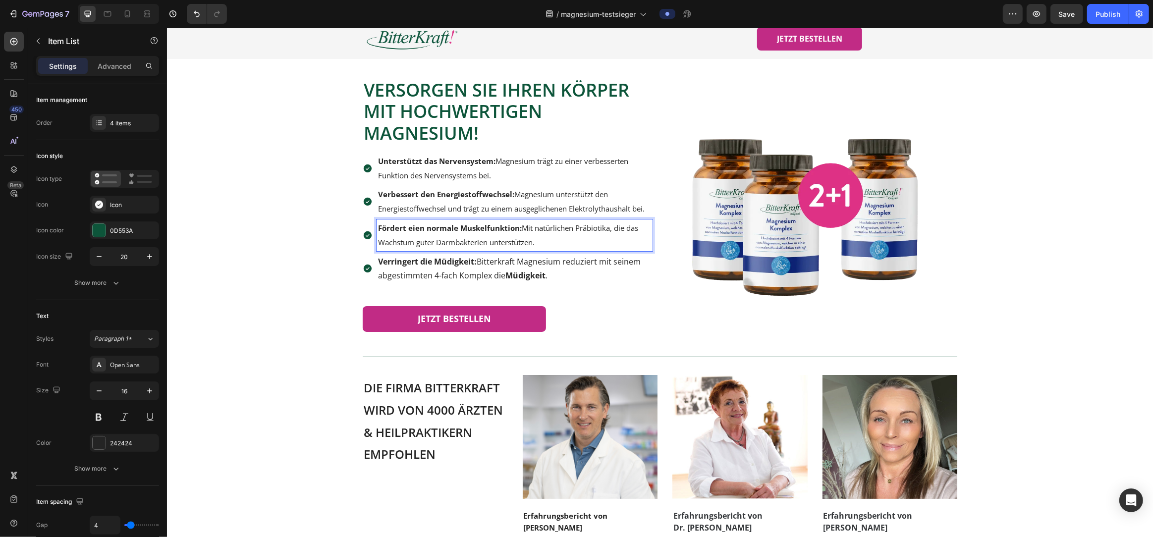
drag, startPoint x: 546, startPoint y: 244, endPoint x: 378, endPoint y: 231, distance: 168.0
click at [378, 231] on p "Fördert eien normale Muskelfunktion: Mit natürlichen Präbiotika, die das Wachst…" at bounding box center [514, 235] width 273 height 29
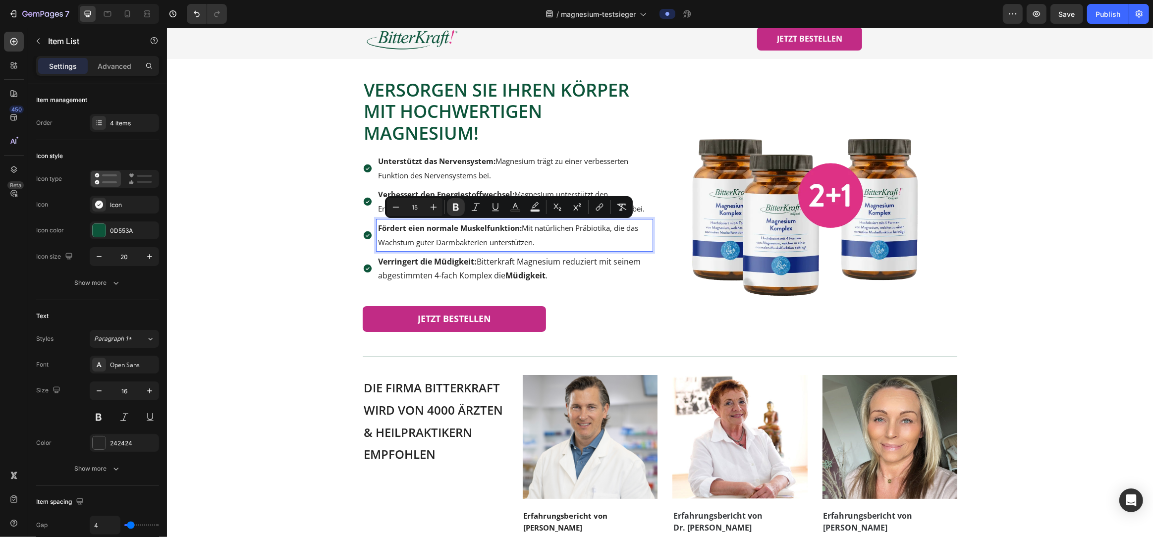
copy span "Fördert eien normale Muskelfunktion: Mit natürlichen Präbiotika, die das Wachst…"
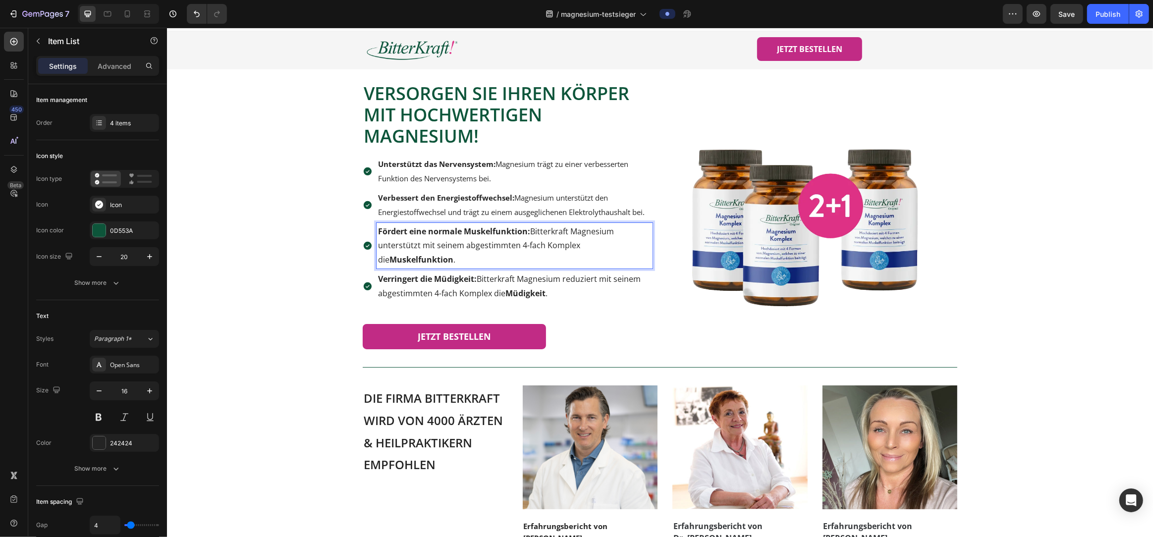
scroll to position [18, 0]
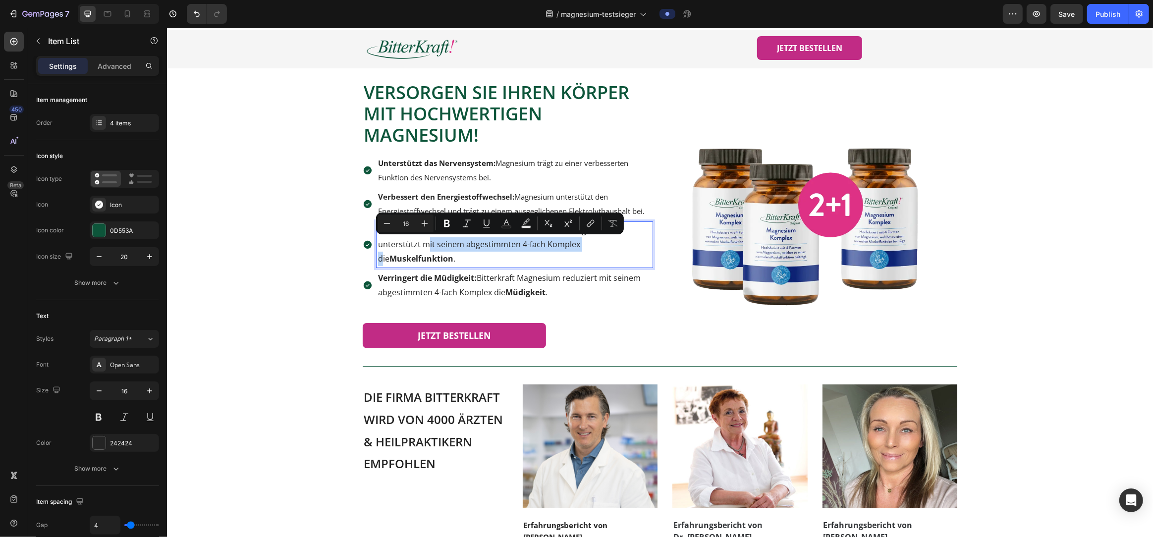
drag, startPoint x: 578, startPoint y: 245, endPoint x: 423, endPoint y: 250, distance: 155.2
click at [423, 250] on p "Fördert eine normale Muskelfunktion: Bitterkraft Magnesium unterstützt mit sein…" at bounding box center [514, 245] width 273 height 43
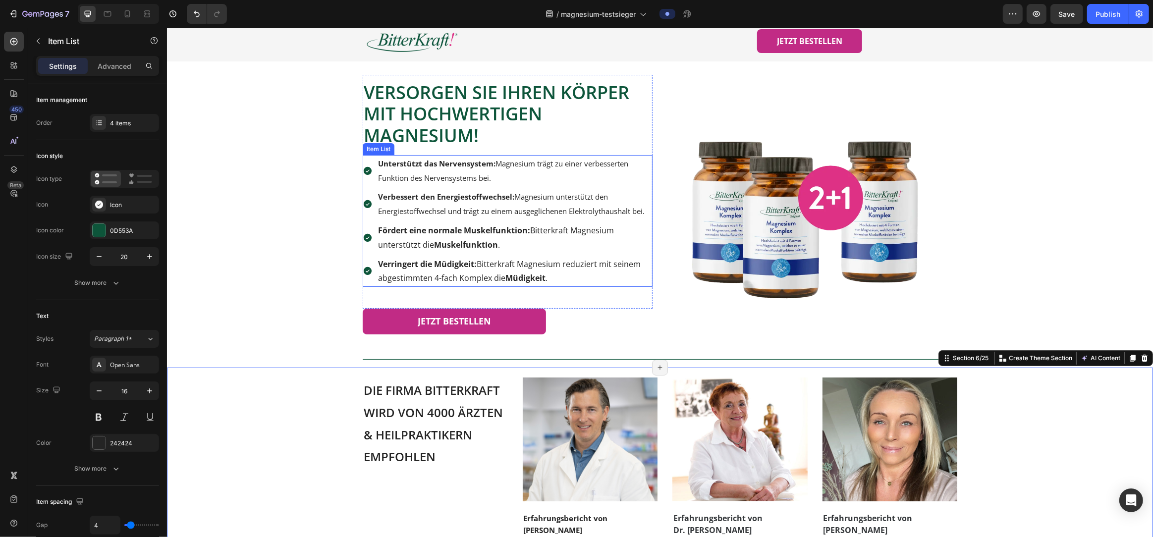
click at [489, 206] on span "Verbessert den Energiestoffwechsel: Magnesium unterstützt den Energiestoffwechs…" at bounding box center [511, 204] width 267 height 24
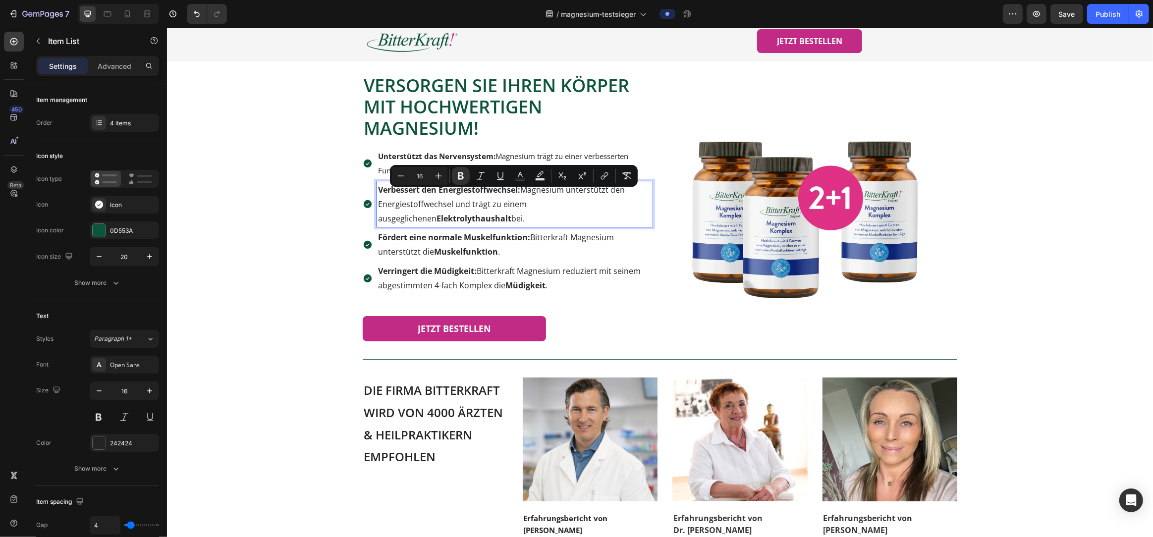
scroll to position [18, 0]
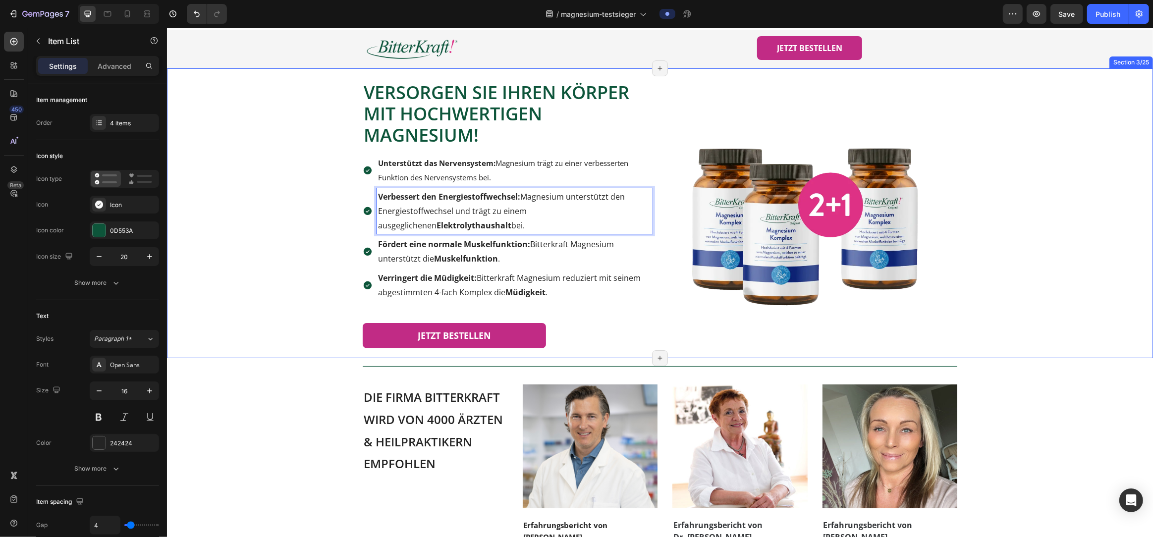
click at [278, 228] on div "Versorge deinen Körper mit Bitterstoffen und erlebe eine verbesserte Verdauung …" at bounding box center [659, 213] width 956 height 290
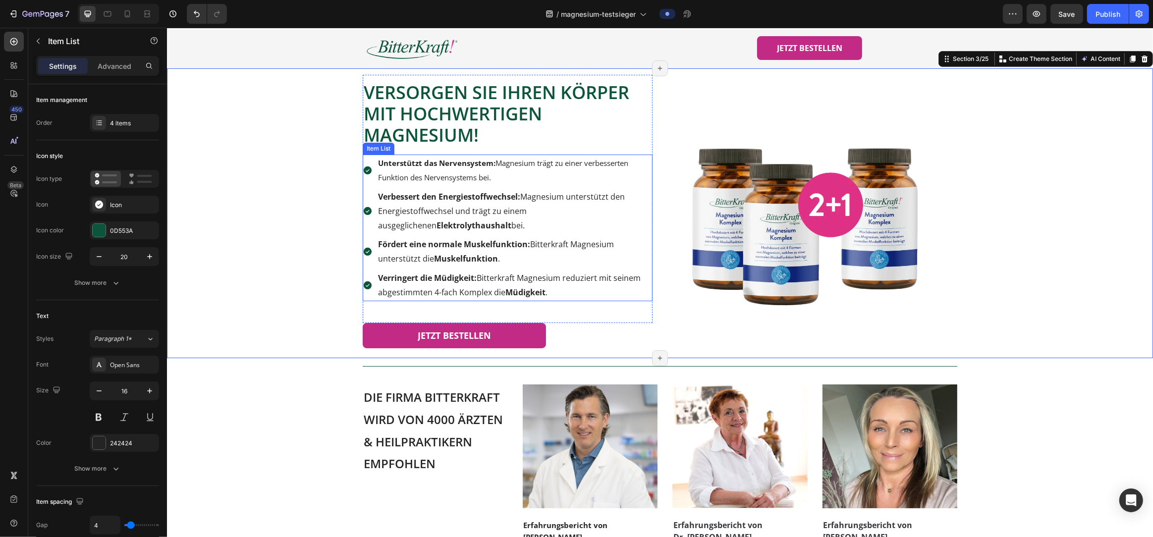
click at [456, 169] on p "Unterstützt das Nervensystem: Magnesium trägt zu einer verbesserten Funktion de…" at bounding box center [514, 170] width 273 height 29
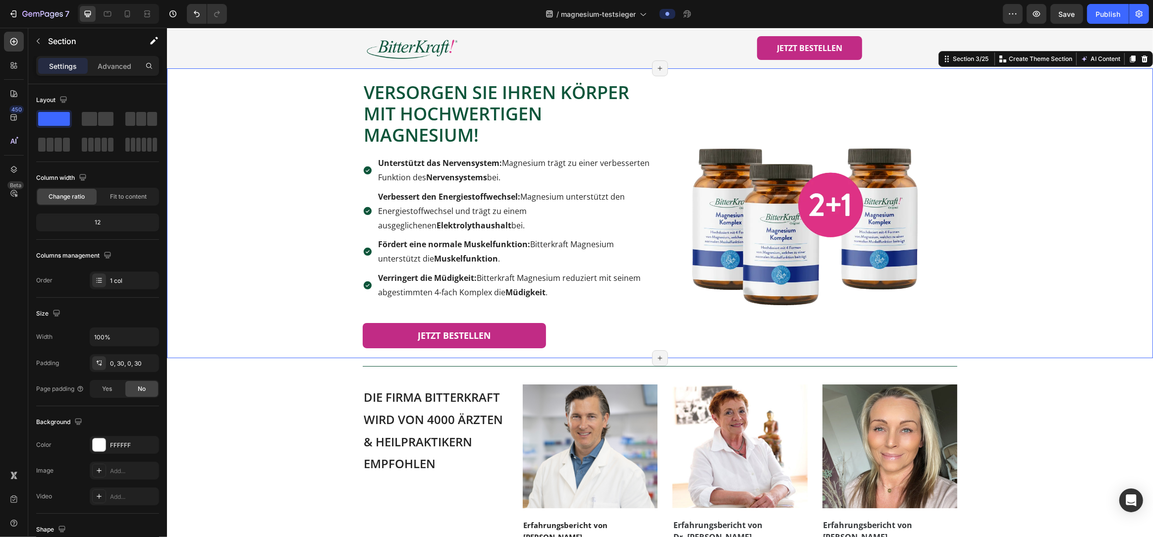
click at [246, 243] on div "Versorge deinen Körper mit Bitterstoffen und erlebe eine verbesserte Verdauung …" at bounding box center [659, 213] width 956 height 290
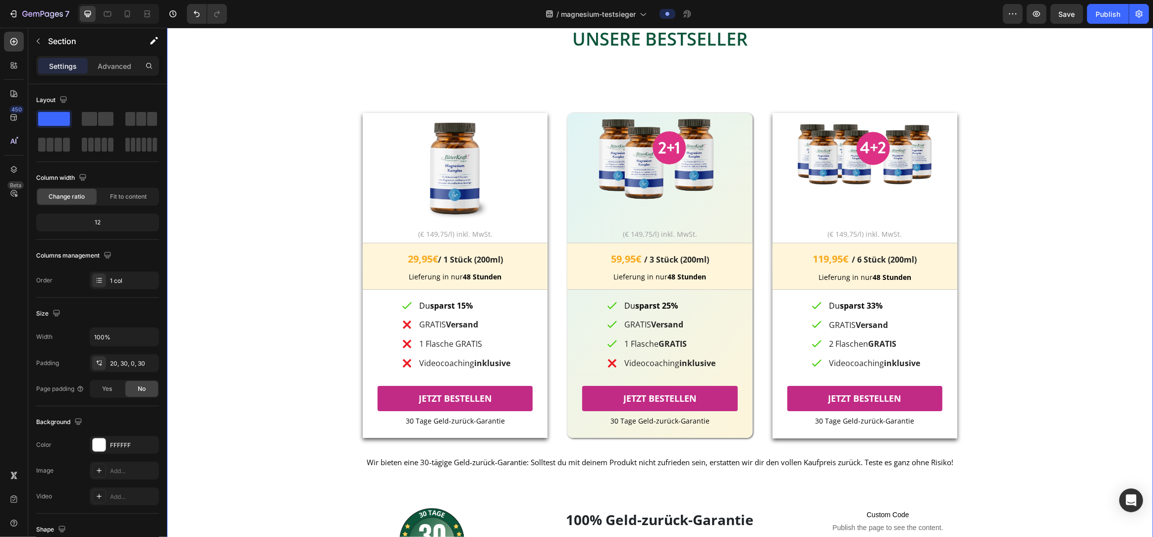
scroll to position [1117, 0]
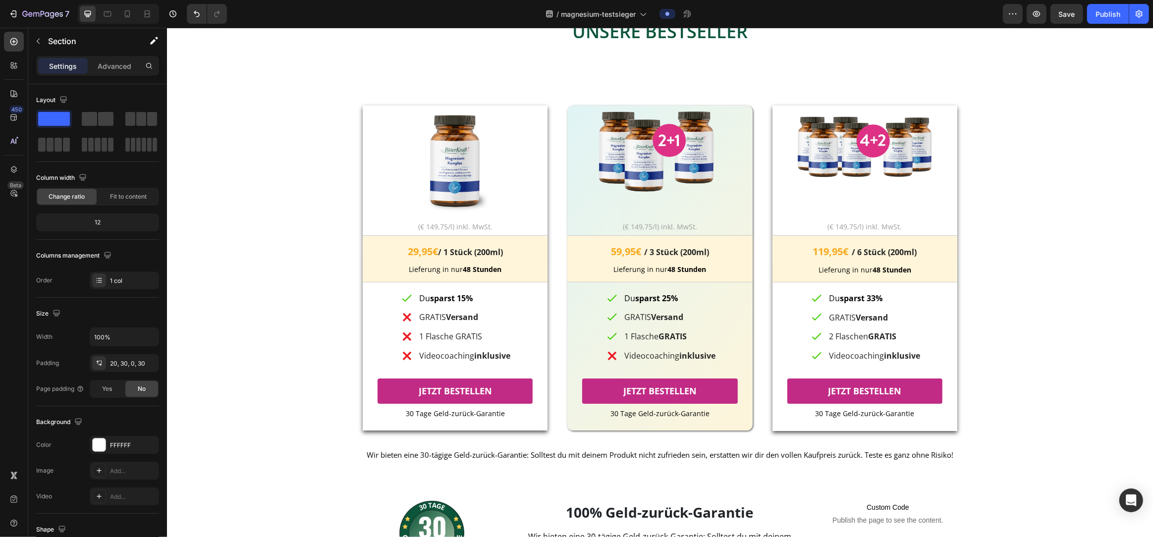
click at [416, 253] on span "29,95€" at bounding box center [422, 251] width 30 height 13
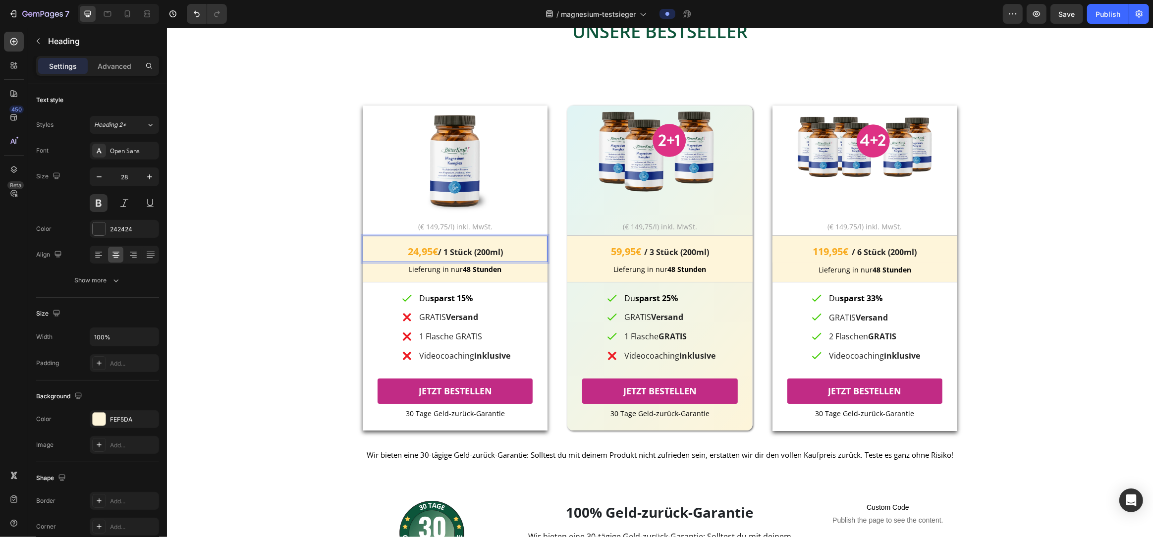
click at [488, 253] on span "/ 1 Stück (200ml)" at bounding box center [470, 252] width 65 height 11
click at [300, 386] on div "UNSERE BESTSELLER Heading UNSERE BESTSELLER Heading UNSERE BESTSELLER Heading I…" at bounding box center [659, 298] width 956 height 597
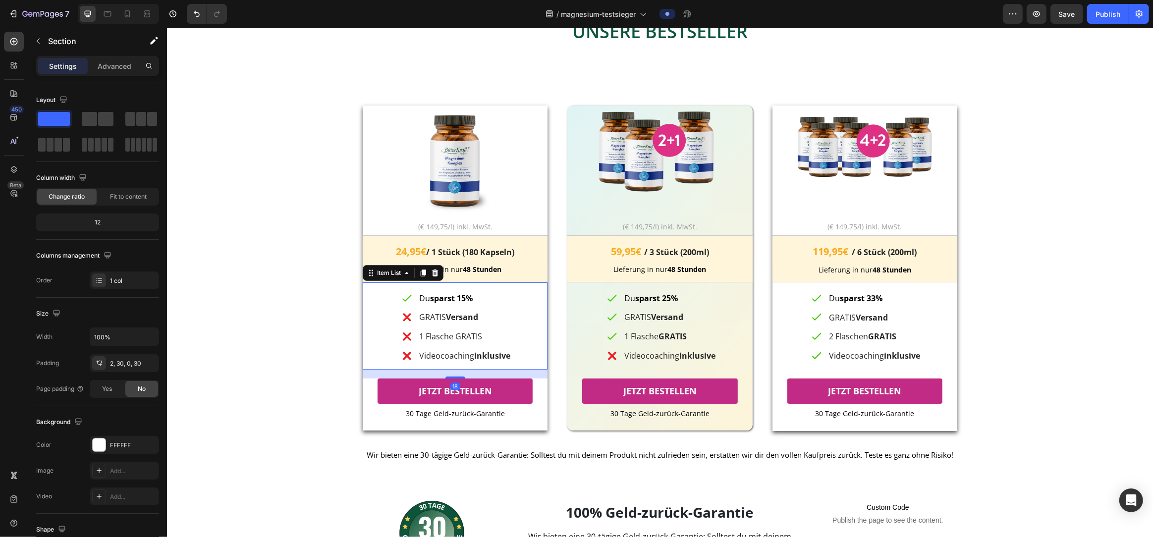
click at [438, 336] on p "1 Flasche GRATIS" at bounding box center [464, 337] width 91 height 14
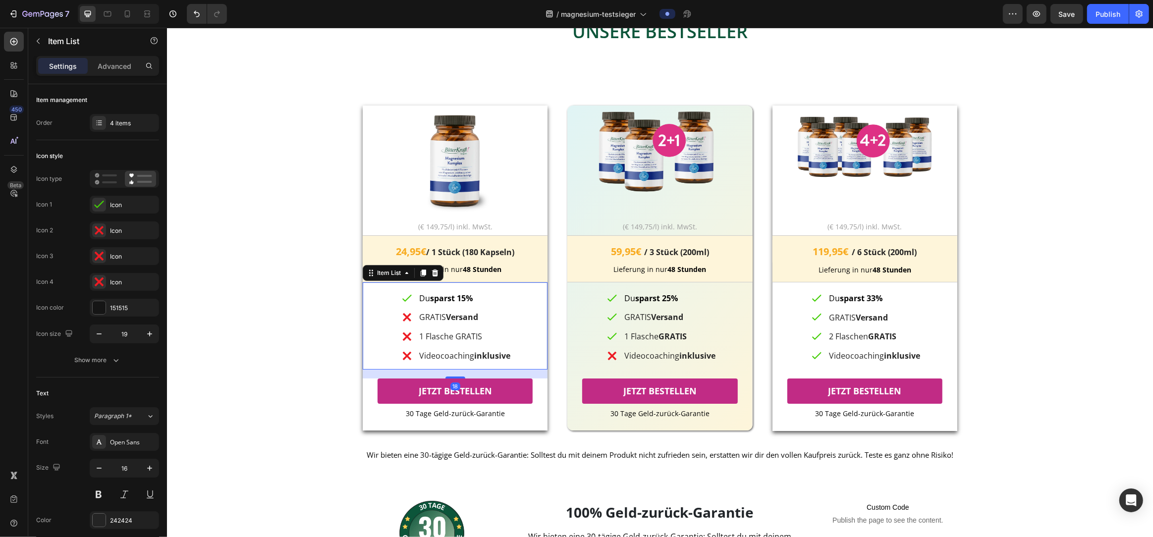
click at [438, 336] on p "1 Flasche GRATIS" at bounding box center [464, 337] width 91 height 14
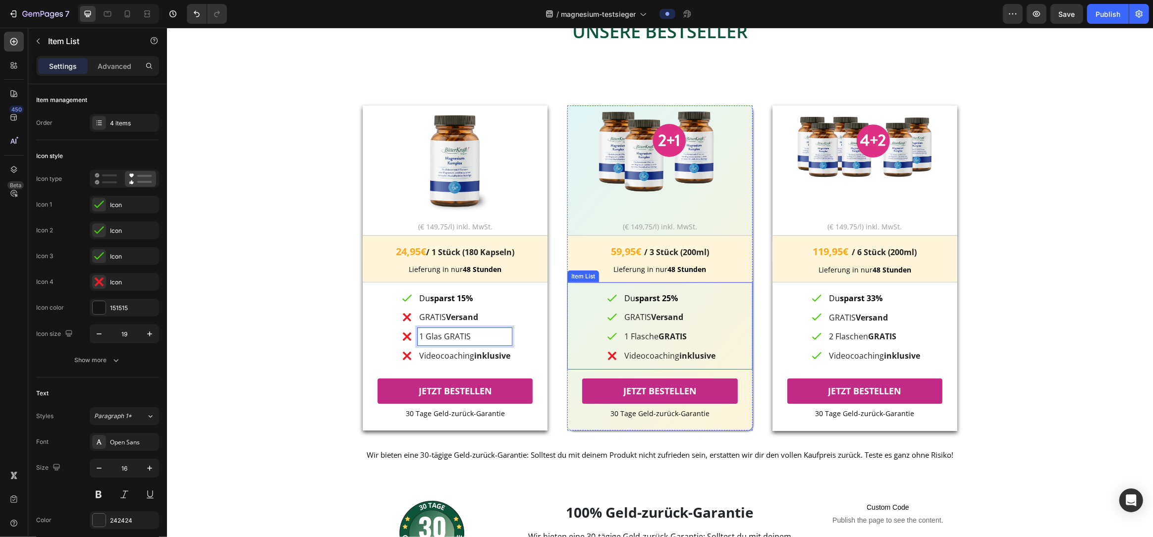
click at [639, 336] on p "1 Flasche GRATIS" at bounding box center [669, 337] width 91 height 14
click at [616, 251] on span "59,95€" at bounding box center [626, 251] width 30 height 13
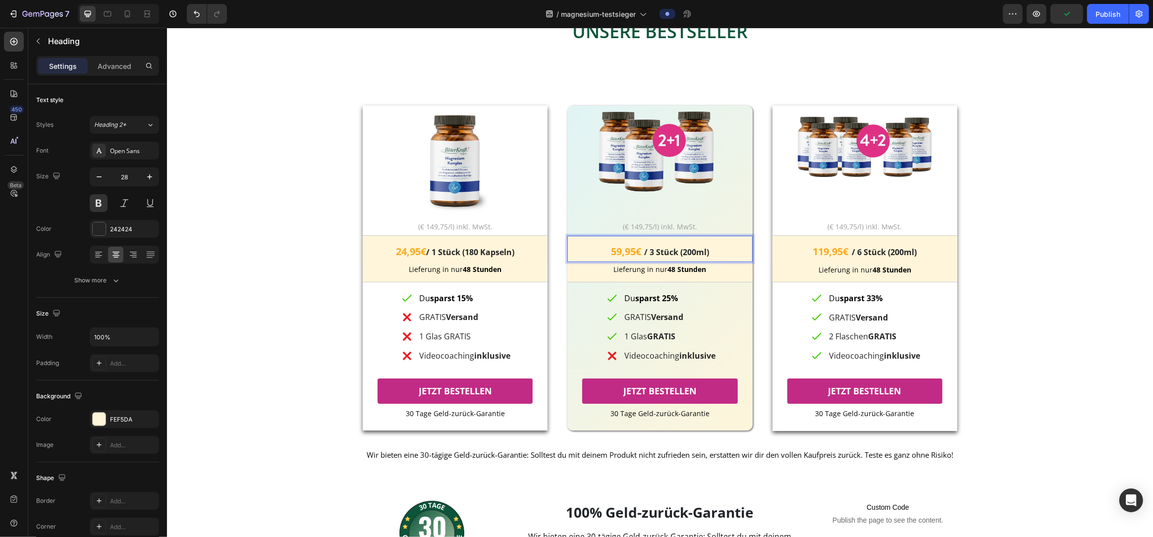
click at [615, 251] on span "59,95€" at bounding box center [626, 251] width 30 height 13
click at [690, 252] on span "/ 3 Stück (200ml)" at bounding box center [676, 252] width 65 height 11
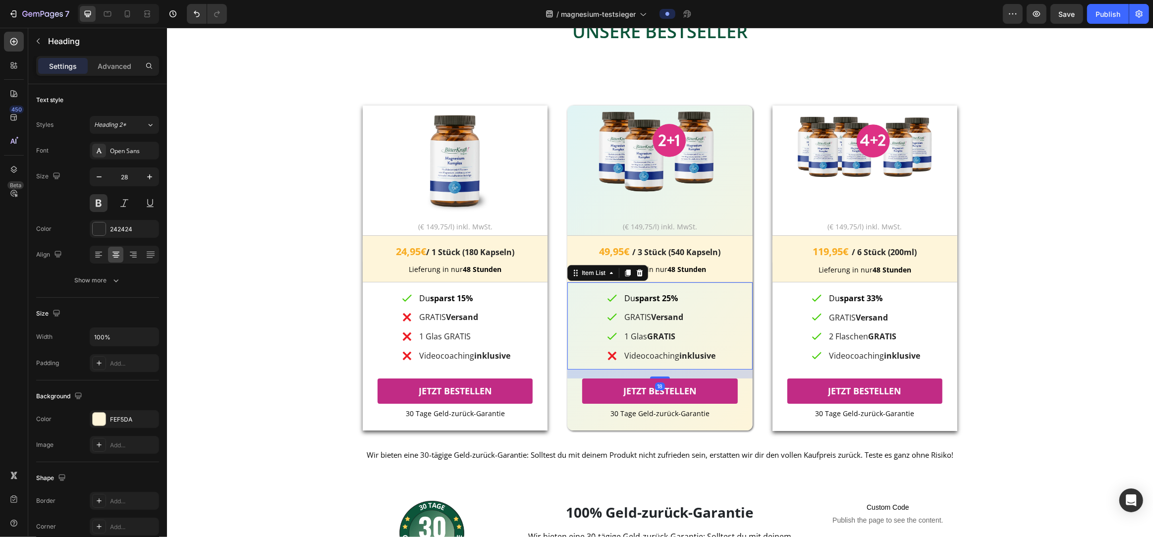
click at [682, 297] on p "Du sparst 25%" at bounding box center [669, 298] width 91 height 14
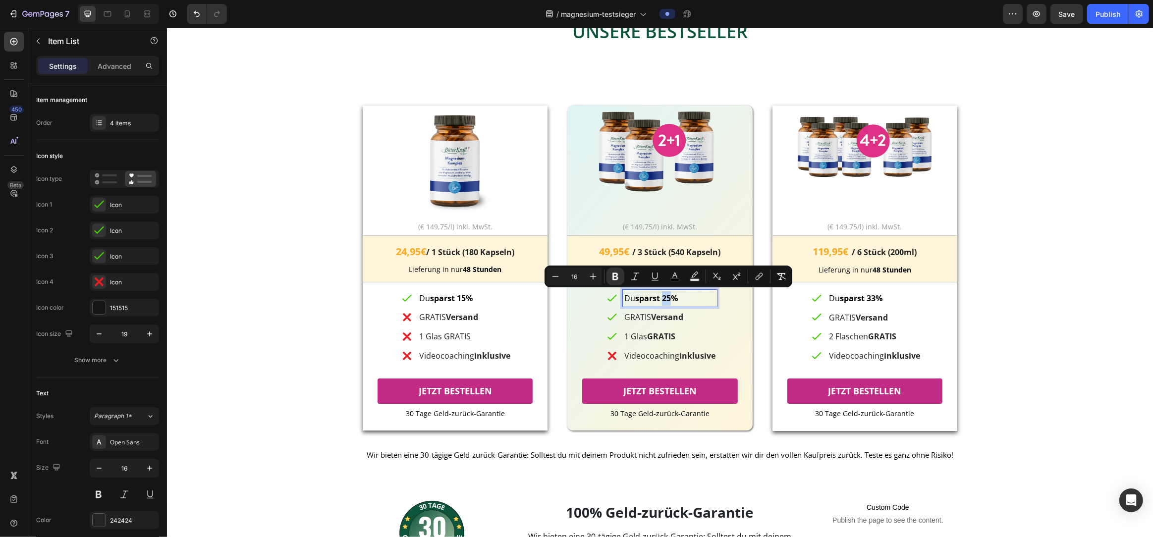
drag, startPoint x: 671, startPoint y: 297, endPoint x: 664, endPoint y: 298, distance: 7.0
click at [664, 298] on strong "sparst 25%" at bounding box center [656, 298] width 43 height 11
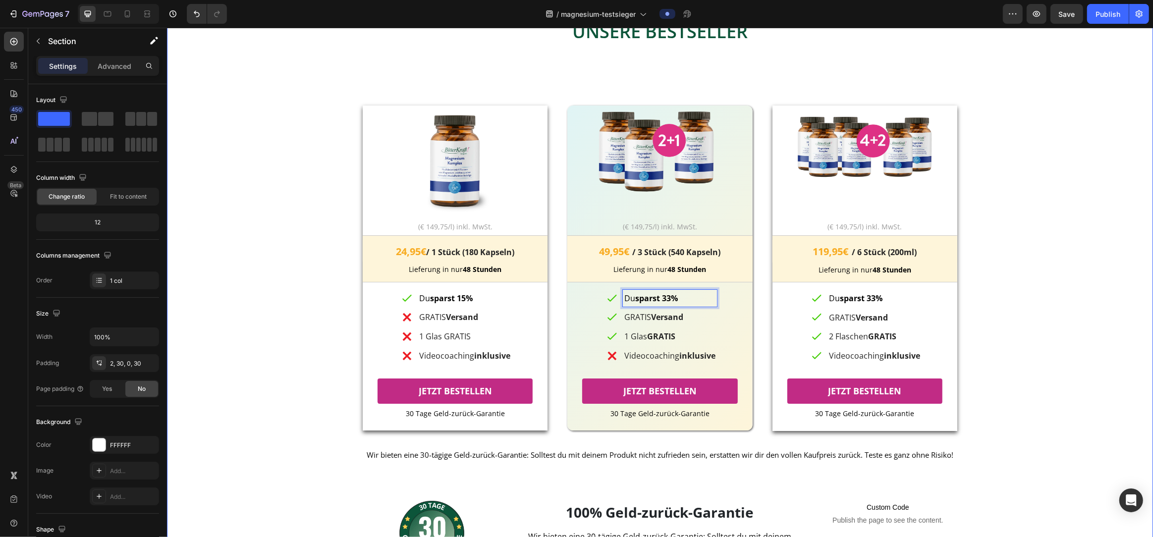
click at [1099, 323] on div "UNSERE BESTSELLER Heading UNSERE BESTSELLER Heading UNSERE BESTSELLER Heading I…" at bounding box center [659, 298] width 956 height 597
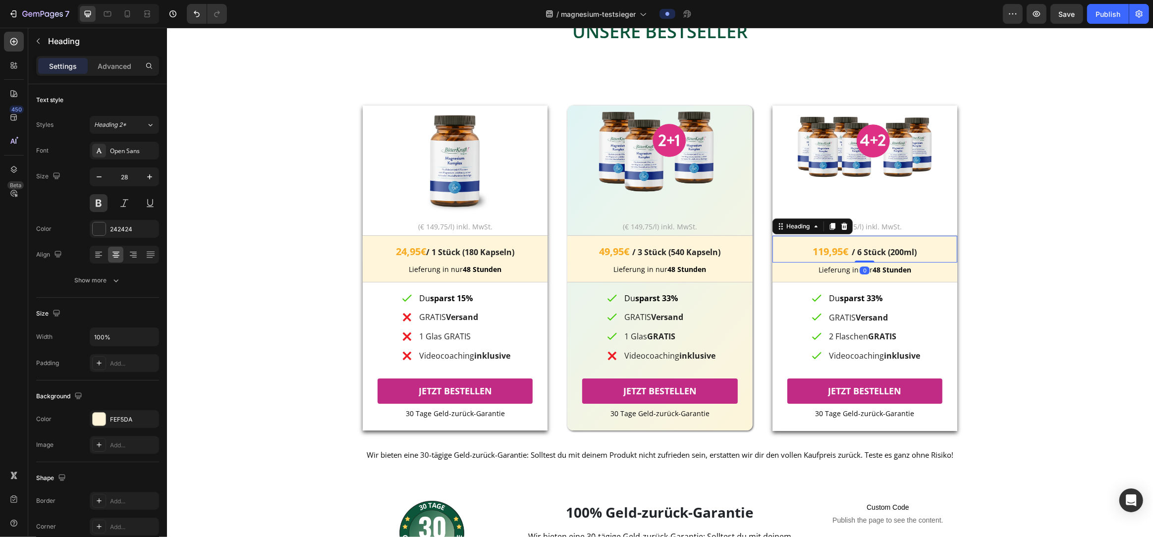
click at [903, 253] on span "/ 6 Stück (200ml)" at bounding box center [883, 252] width 65 height 11
click at [898, 254] on span "/ 6 Stück (200ml)" at bounding box center [883, 252] width 65 height 11
drag, startPoint x: 890, startPoint y: 254, endPoint x: 914, endPoint y: 254, distance: 24.3
click at [914, 254] on span "/ 6 Stück (200ml)" at bounding box center [883, 252] width 65 height 11
click at [1016, 267] on div "UNSERE BESTSELLER Heading UNSERE BESTSELLER Heading UNSERE BESTSELLER Heading I…" at bounding box center [659, 298] width 956 height 597
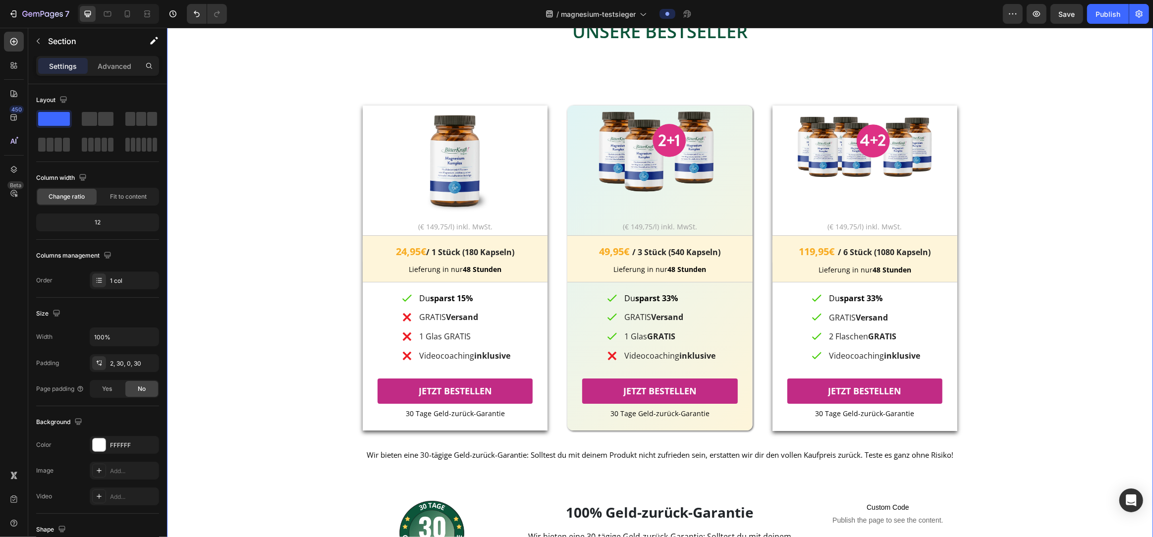
click at [808, 251] on span "119,95€" at bounding box center [816, 251] width 36 height 13
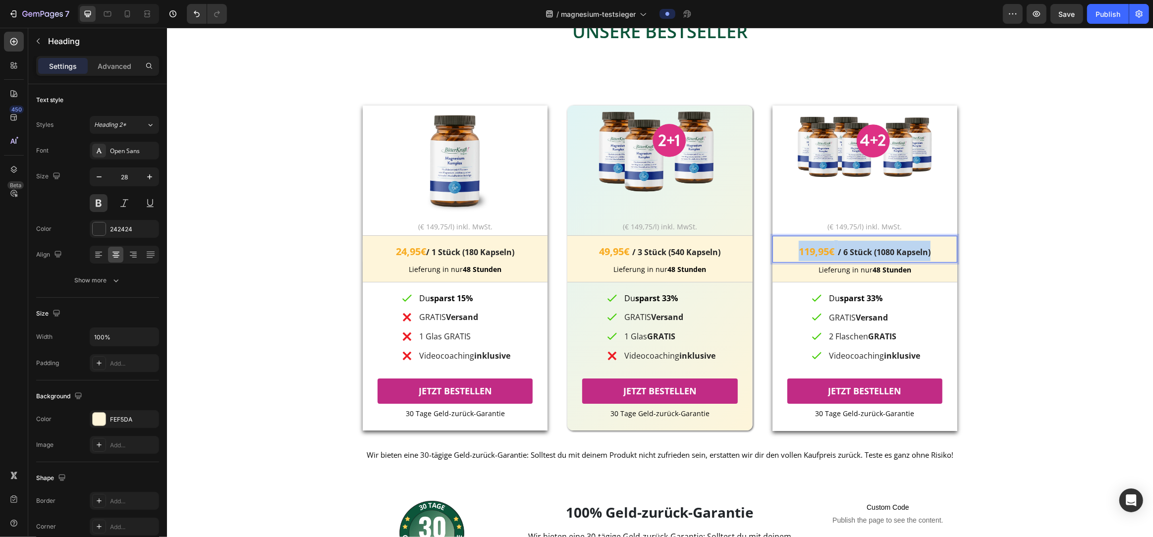
click at [808, 251] on span "119,95€" at bounding box center [816, 251] width 36 height 13
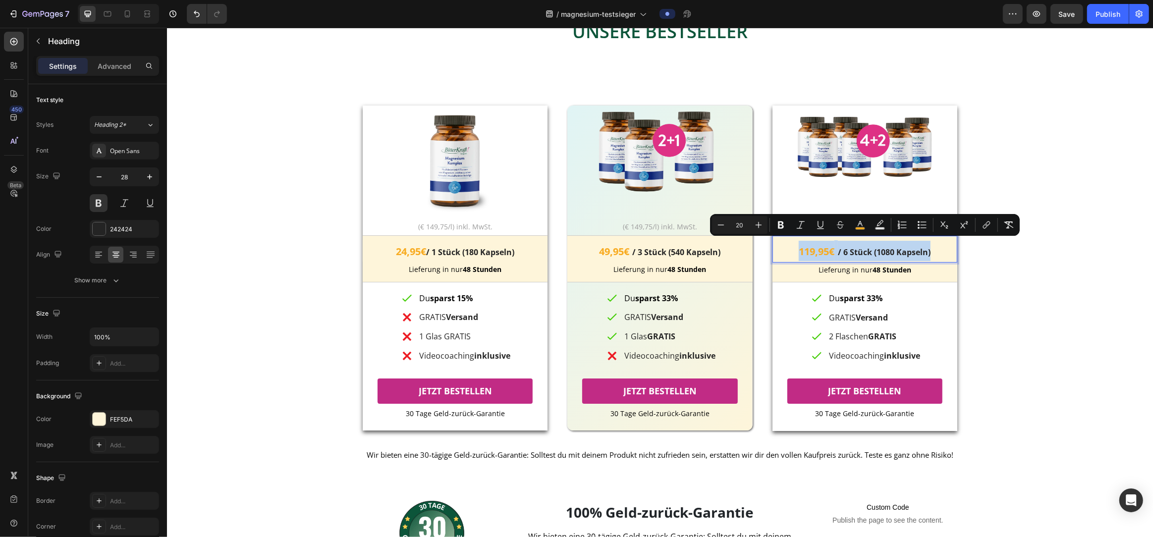
click at [808, 252] on span "119,95€" at bounding box center [816, 251] width 36 height 13
click at [815, 255] on span "119,95€" at bounding box center [816, 251] width 36 height 13
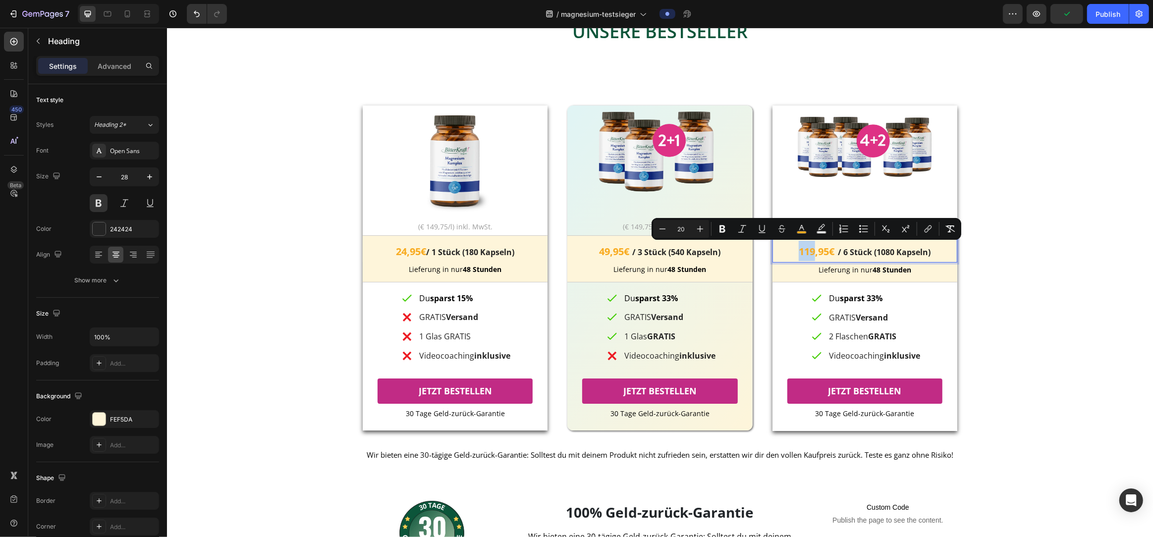
drag, startPoint x: 814, startPoint y: 254, endPoint x: 798, endPoint y: 253, distance: 16.4
click at [798, 253] on span "119,95€" at bounding box center [816, 251] width 36 height 13
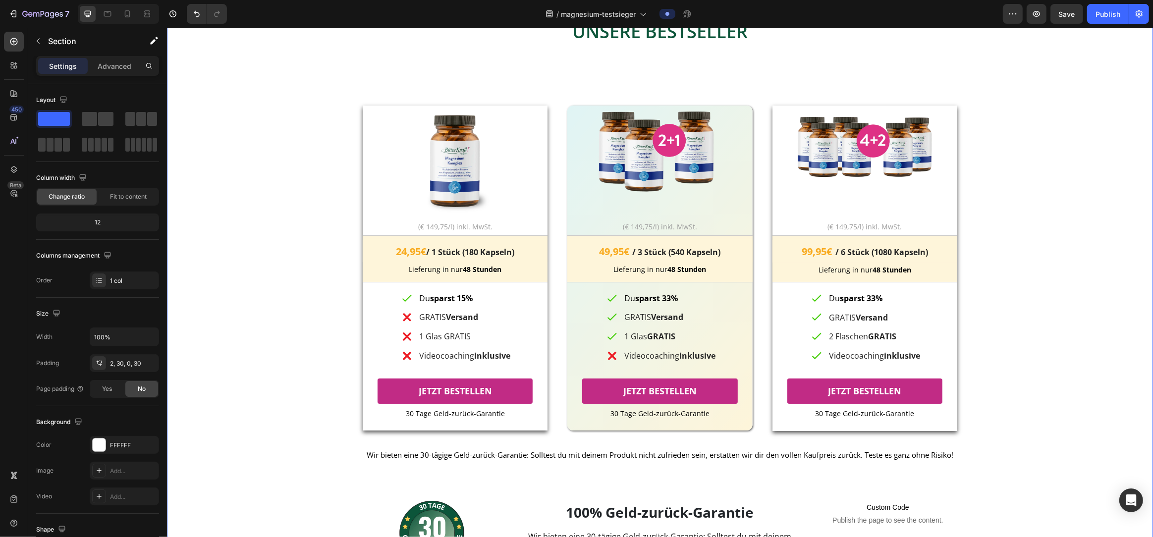
click at [1061, 275] on div "UNSERE BESTSELLER Heading UNSERE BESTSELLER Heading UNSERE BESTSELLER Heading I…" at bounding box center [659, 298] width 956 height 597
click at [672, 299] on strong "sparst 33%" at bounding box center [656, 298] width 43 height 11
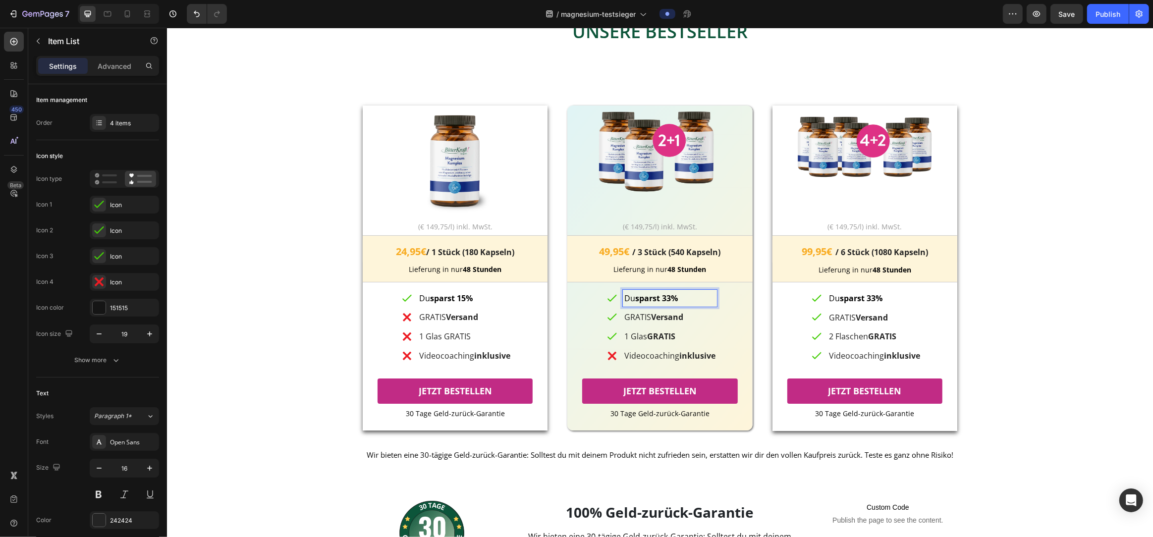
click at [669, 298] on strong "sparst 33%" at bounding box center [656, 298] width 43 height 11
click at [1115, 297] on div "UNSERE BESTSELLER Heading UNSERE BESTSELLER Heading UNSERE BESTSELLER Heading I…" at bounding box center [659, 298] width 956 height 597
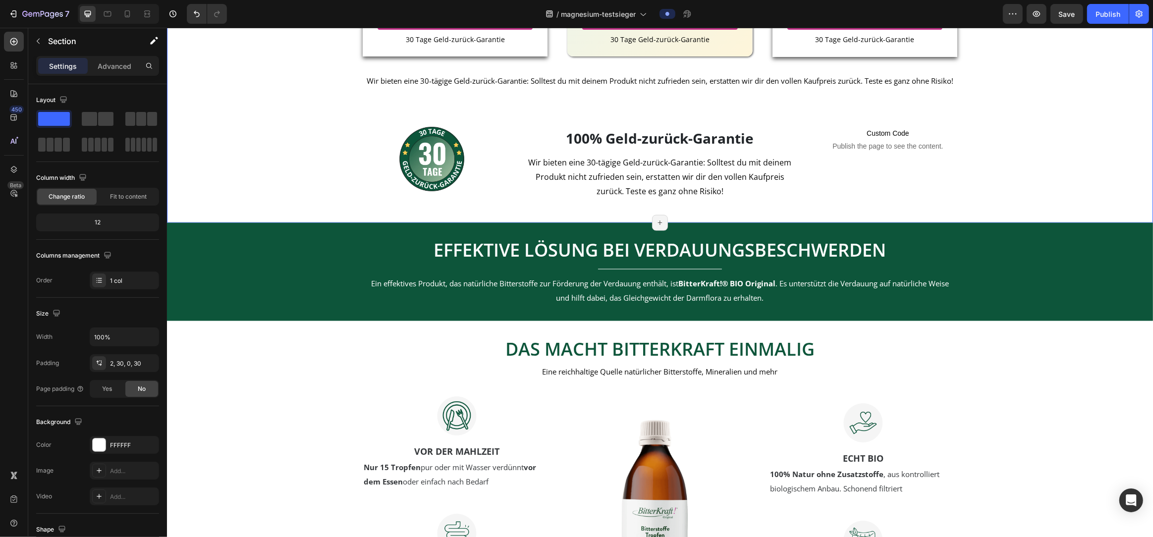
scroll to position [1492, 0]
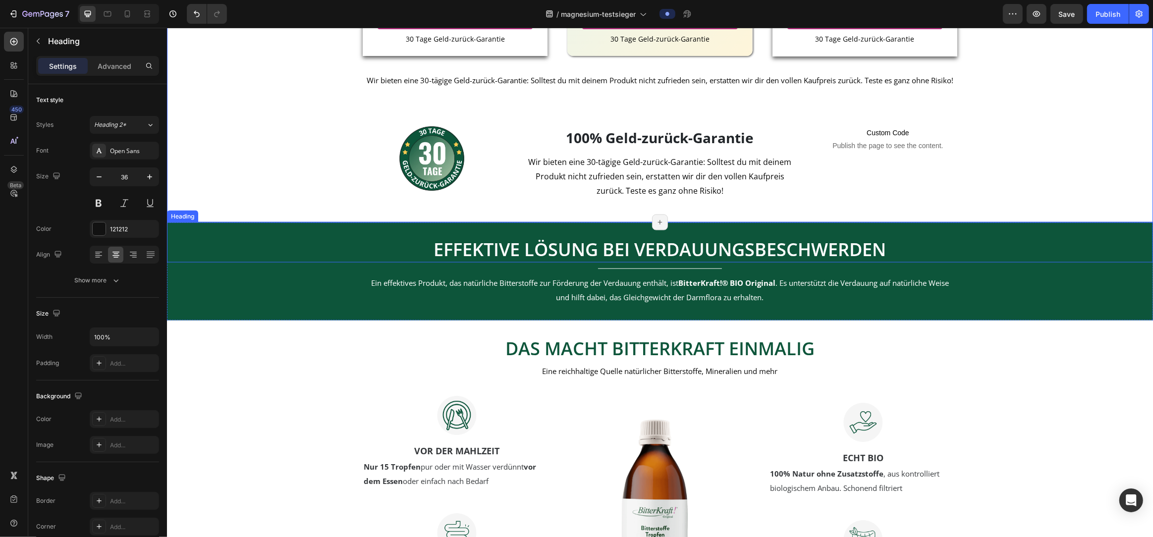
click at [686, 262] on span "EFFEKTIVE LÖSUNG BEI VERDAUUNGSBESCHWERDEN" at bounding box center [660, 249] width 452 height 24
click at [644, 262] on span "EFFEKTIVE LÖSUNG BEI VERDAUUNGSBESCHWERDEN" at bounding box center [660, 249] width 452 height 24
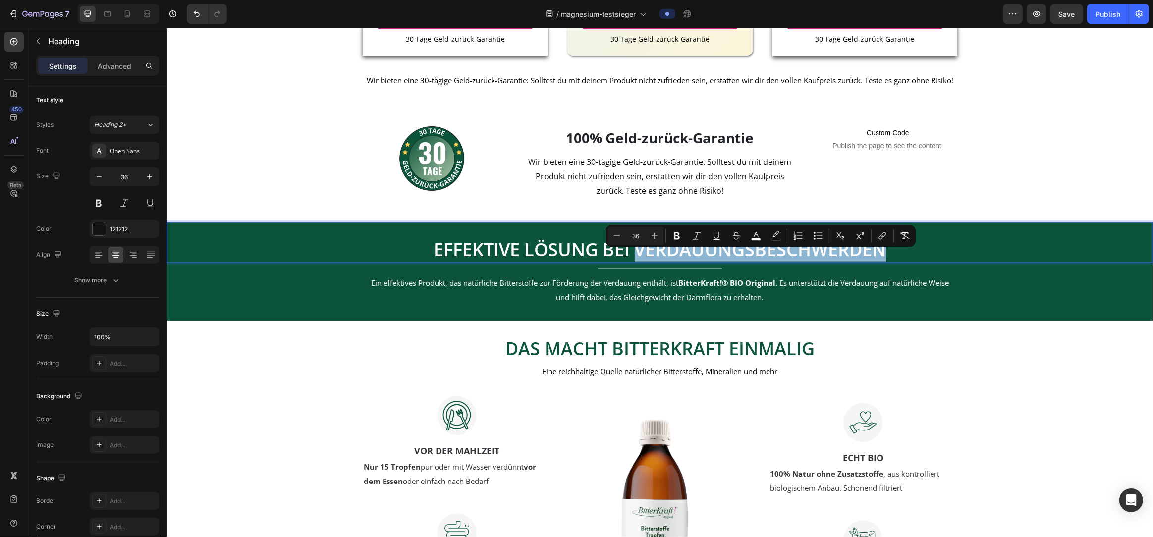
drag, startPoint x: 638, startPoint y: 266, endPoint x: 950, endPoint y: 274, distance: 312.3
click at [950, 262] on p "EFFEKTIVE LÖSUNG BEI VERDAUUNGSBESCHWERDEN" at bounding box center [660, 249] width 984 height 23
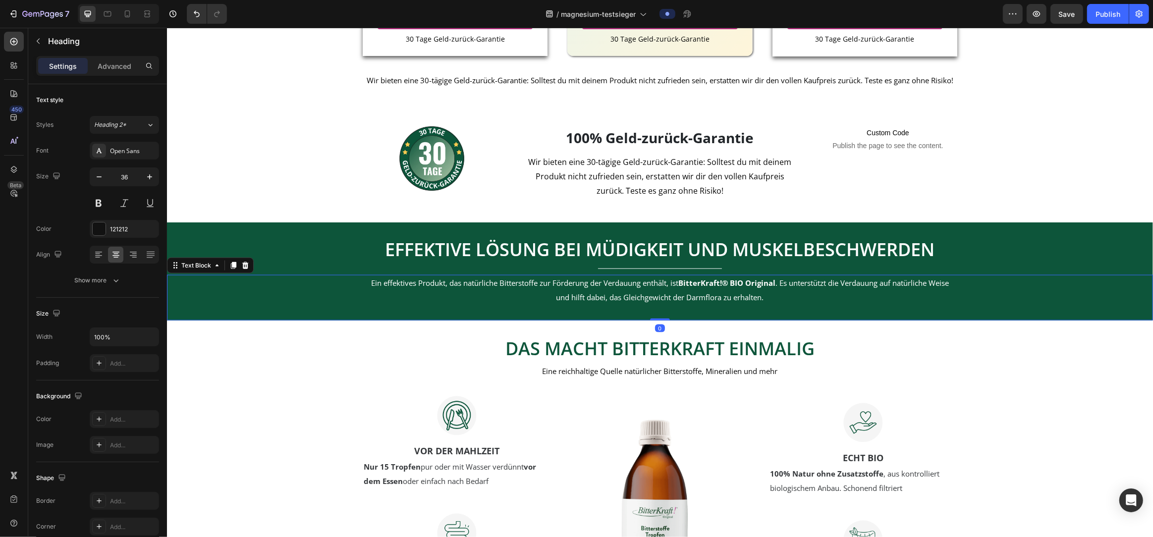
click at [691, 302] on span "Ein effektives Produkt, das natürliche Bitterstoffe zur Förderung der Verdauung…" at bounding box center [660, 290] width 578 height 24
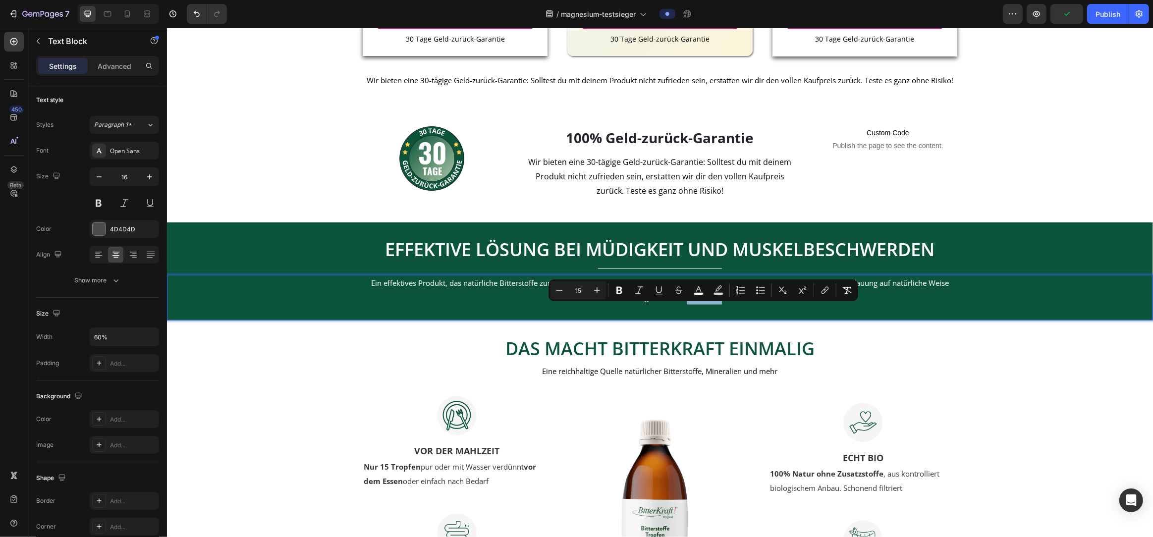
click at [562, 319] on div "Ein effektives Produkt, das natürliche Bitterstoffe zur Förderung der Verdauung…" at bounding box center [660, 298] width 986 height 46
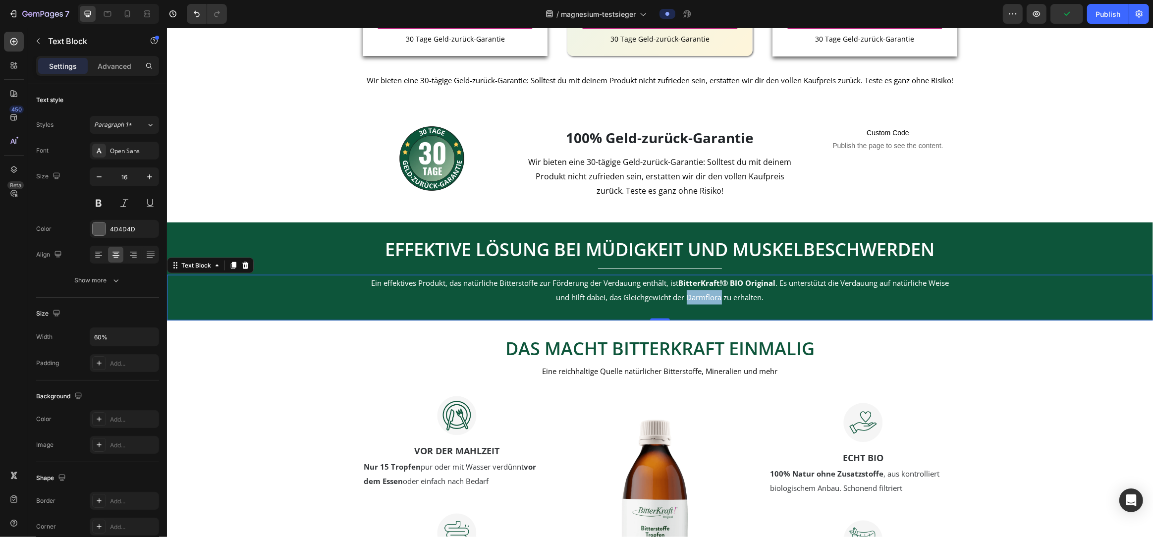
click at [362, 297] on div "Ein effektives Produkt, das natürliche Bitterstoffe zur Förderung der Verdauung…" at bounding box center [660, 290] width 986 height 31
drag, startPoint x: 367, startPoint y: 299, endPoint x: 521, endPoint y: 305, distance: 154.2
click at [521, 305] on p "Ein effektives Produkt, das natürliche Bitterstoffe zur Förderung der Verdauung…" at bounding box center [660, 290] width 590 height 29
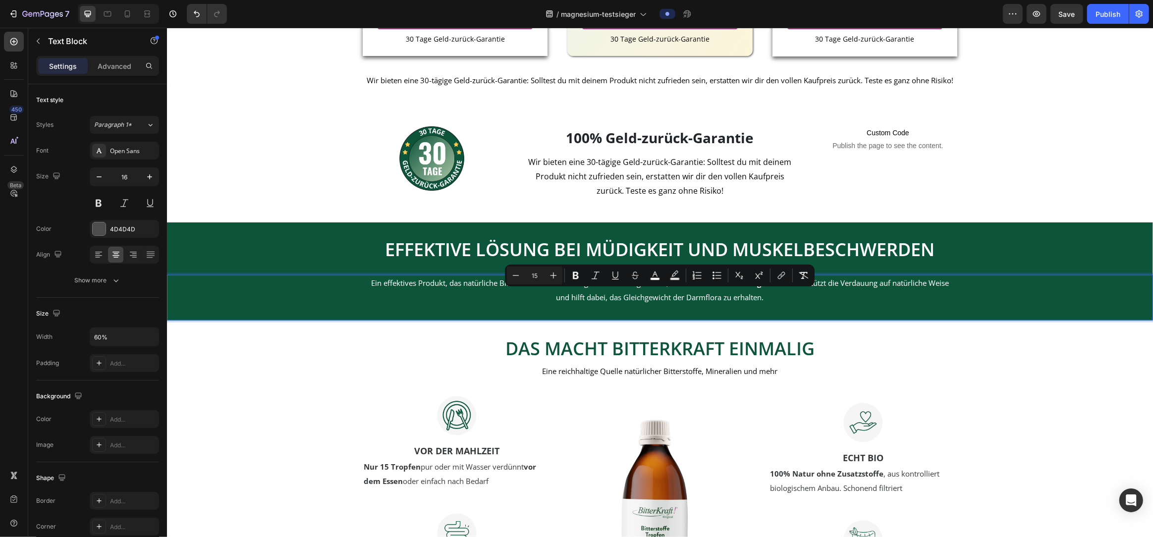
drag, startPoint x: 769, startPoint y: 316, endPoint x: 367, endPoint y: 299, distance: 402.3
click at [367, 299] on p "Ein effektives Produkt, das natürliche Bitterstoffe zur Förderung der Verdauung…" at bounding box center [660, 290] width 590 height 29
copy span "Ein effektives Produkt, das natürliche Bitterstoffe zur Förderung der Verdauung…"
click at [672, 302] on span "Ein effektives Produkt, das natürliche Bitterstoffe zur Förderung der Verdauung…" at bounding box center [660, 290] width 578 height 24
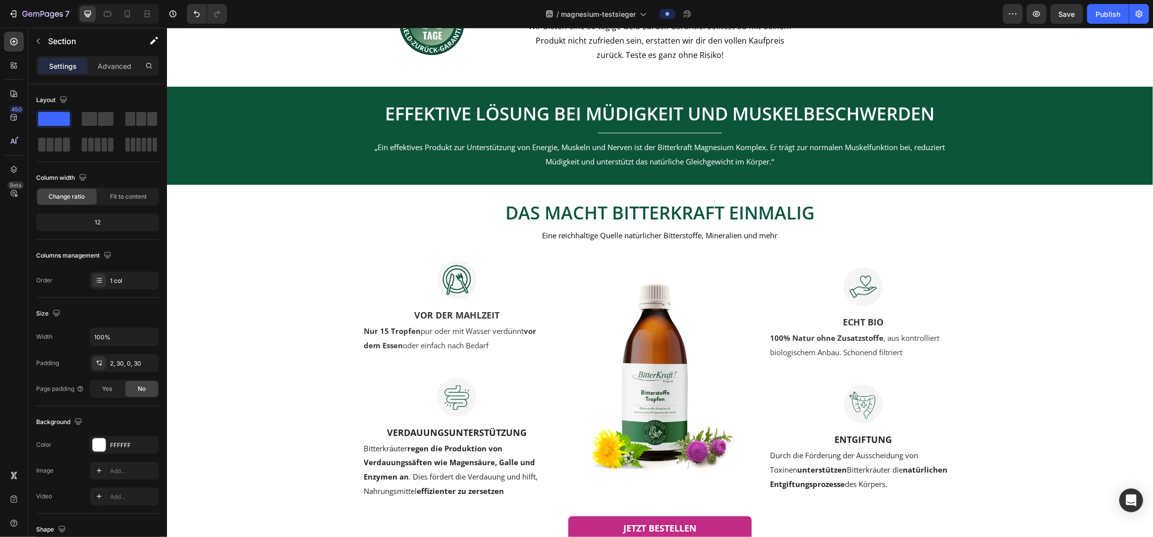
scroll to position [1648, 0]
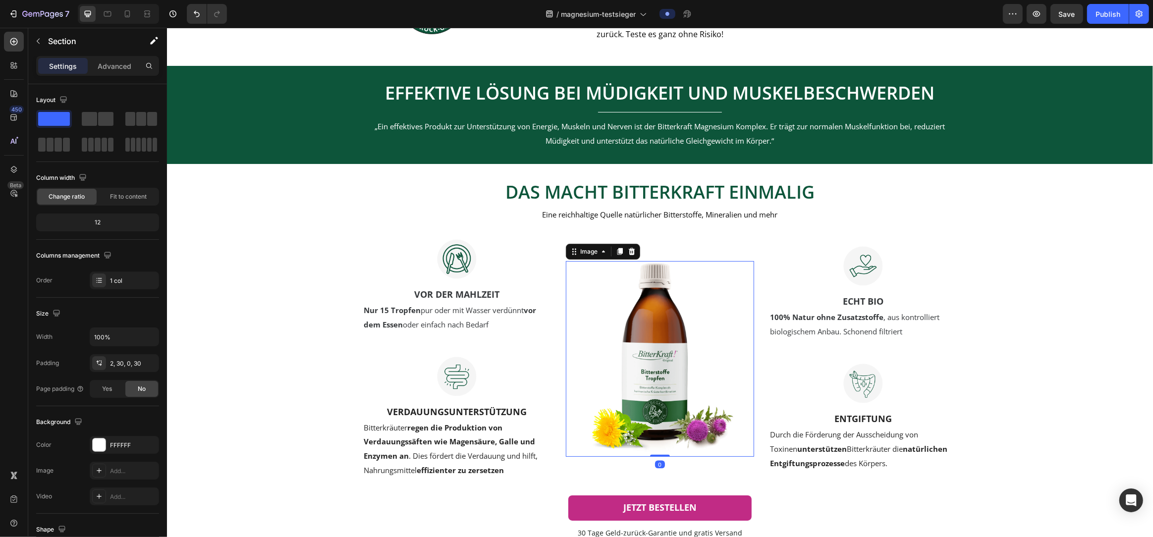
click at [650, 343] on img at bounding box center [659, 358] width 151 height 195
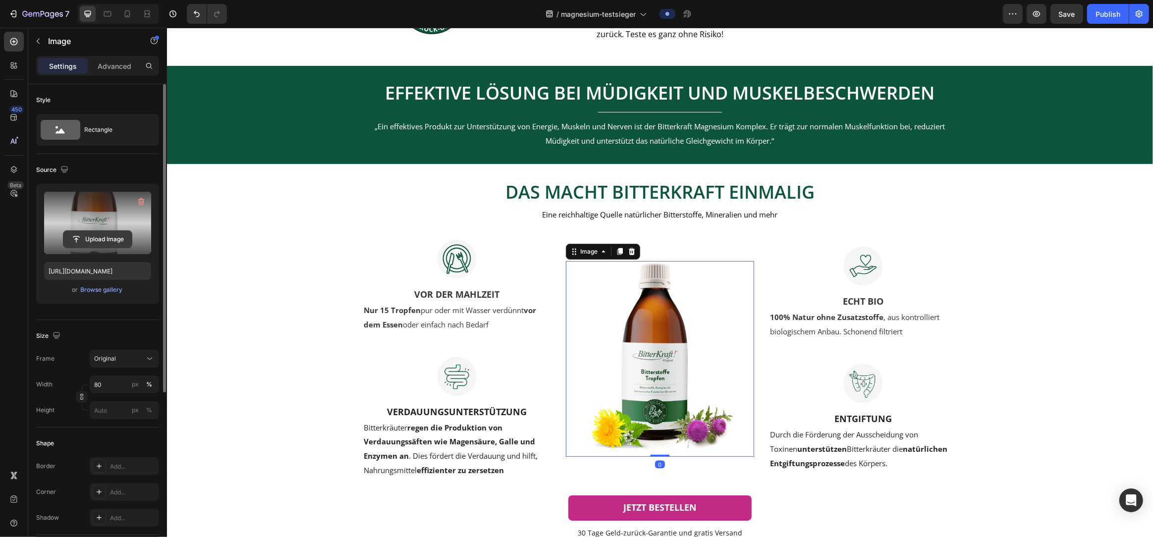
click at [90, 243] on input "file" at bounding box center [97, 239] width 68 height 17
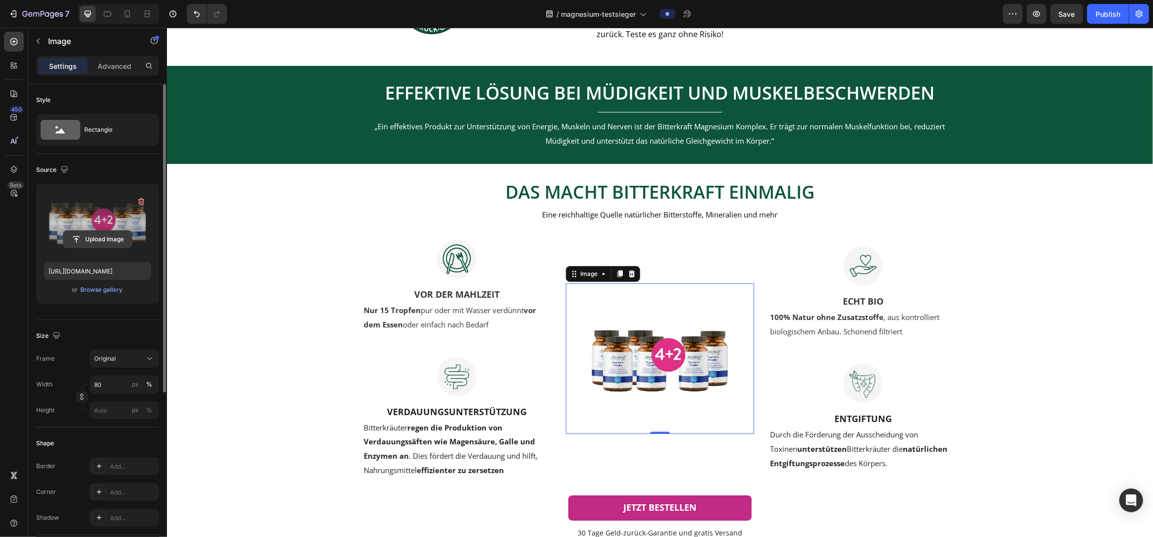
click at [103, 241] on input "file" at bounding box center [97, 239] width 68 height 17
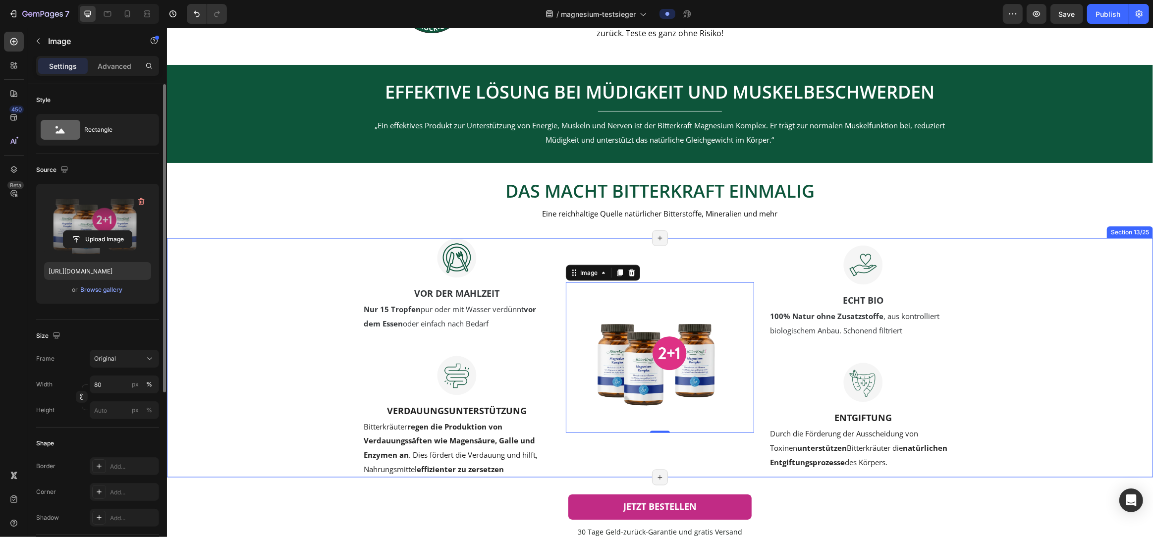
scroll to position [1651, 0]
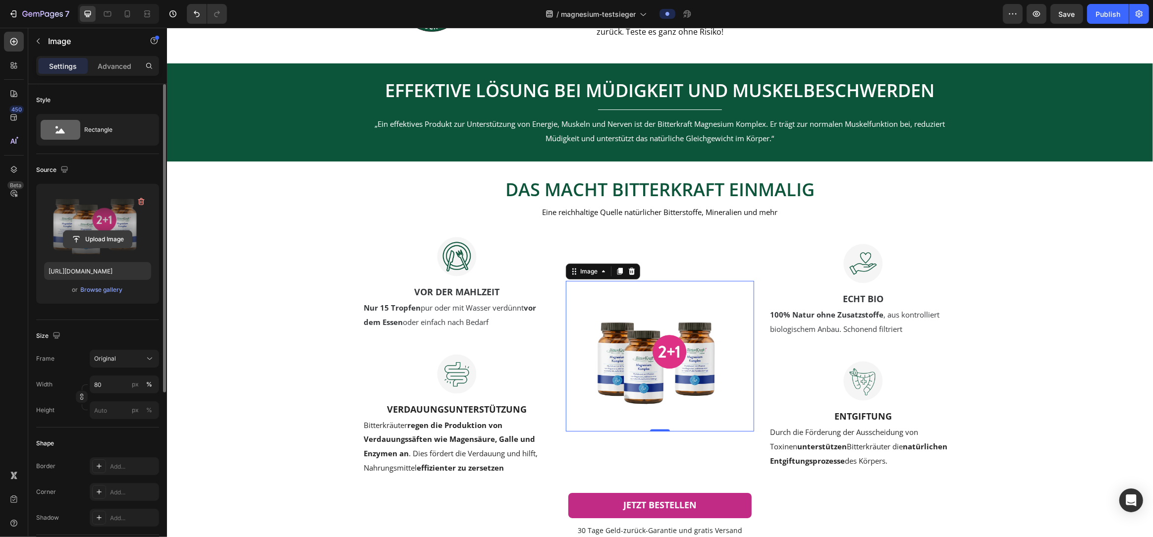
click at [88, 239] on input "file" at bounding box center [97, 239] width 68 height 17
click at [109, 240] on input "file" at bounding box center [97, 239] width 68 height 17
type input "https://cdn.shopify.com/s/files/1/0774/2737/6404/files/gempages_517566918270387…"
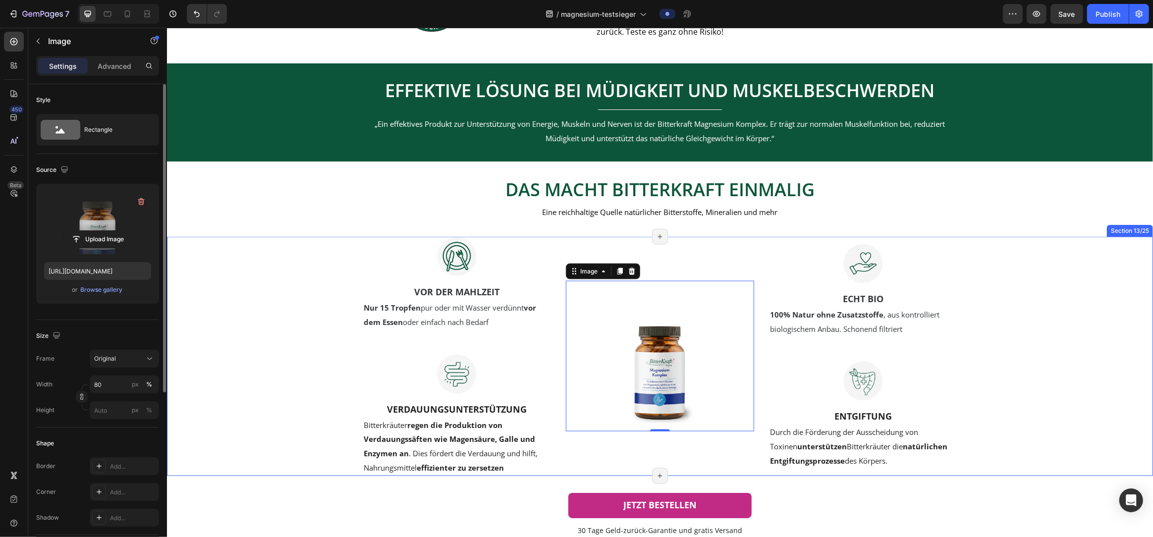
click at [1064, 355] on div "Image VOR DER MAHLZEIT Text block Nur 15 Tropfen pur oder mit Wasser verdünnt v…" at bounding box center [659, 356] width 956 height 239
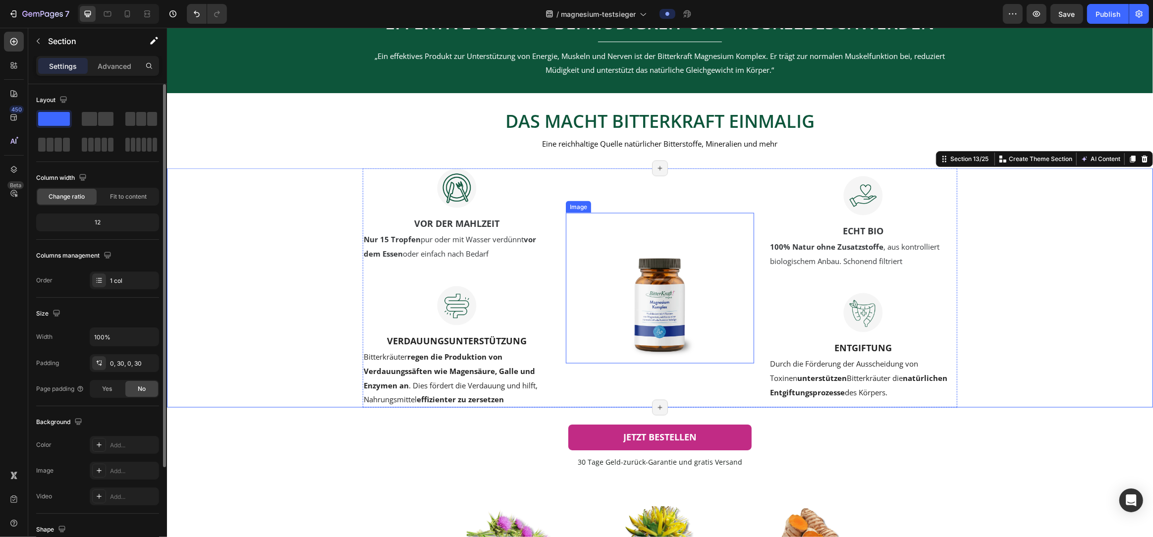
scroll to position [1734, 0]
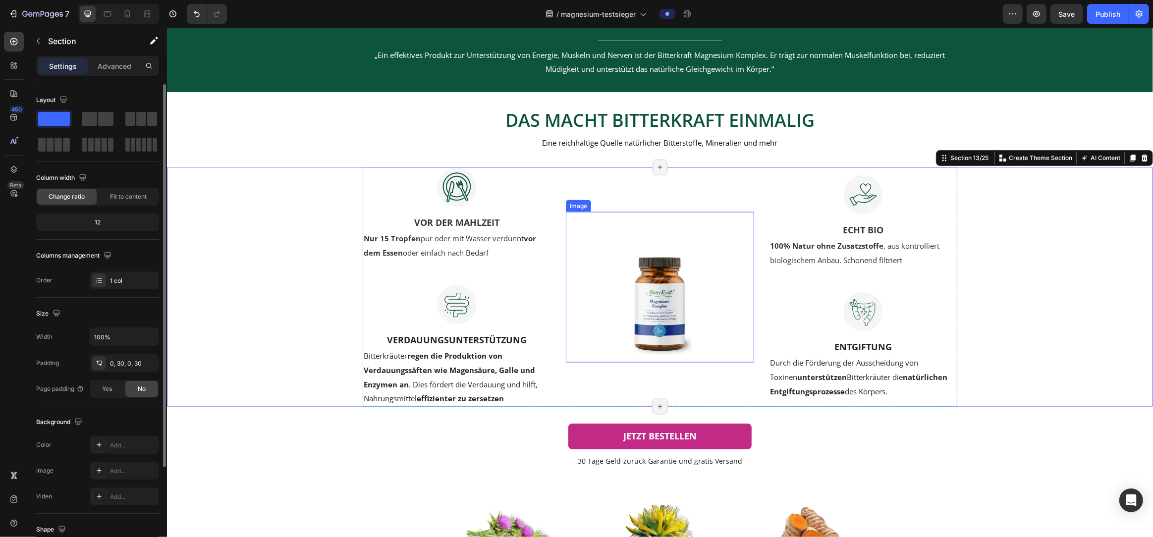
click at [659, 312] on img at bounding box center [659, 287] width 151 height 151
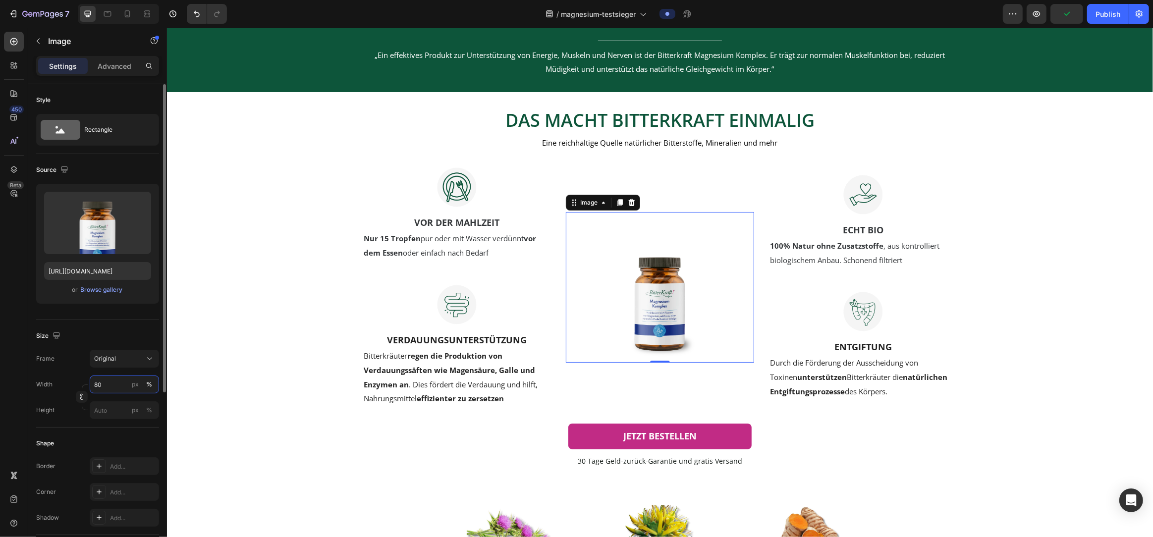
drag, startPoint x: 116, startPoint y: 390, endPoint x: 80, endPoint y: 386, distance: 36.5
click at [80, 386] on div "Width 80 px %" at bounding box center [97, 385] width 123 height 18
drag, startPoint x: 96, startPoint y: 387, endPoint x: 90, endPoint y: 387, distance: 6.5
click at [90, 387] on input "80" at bounding box center [124, 385] width 69 height 18
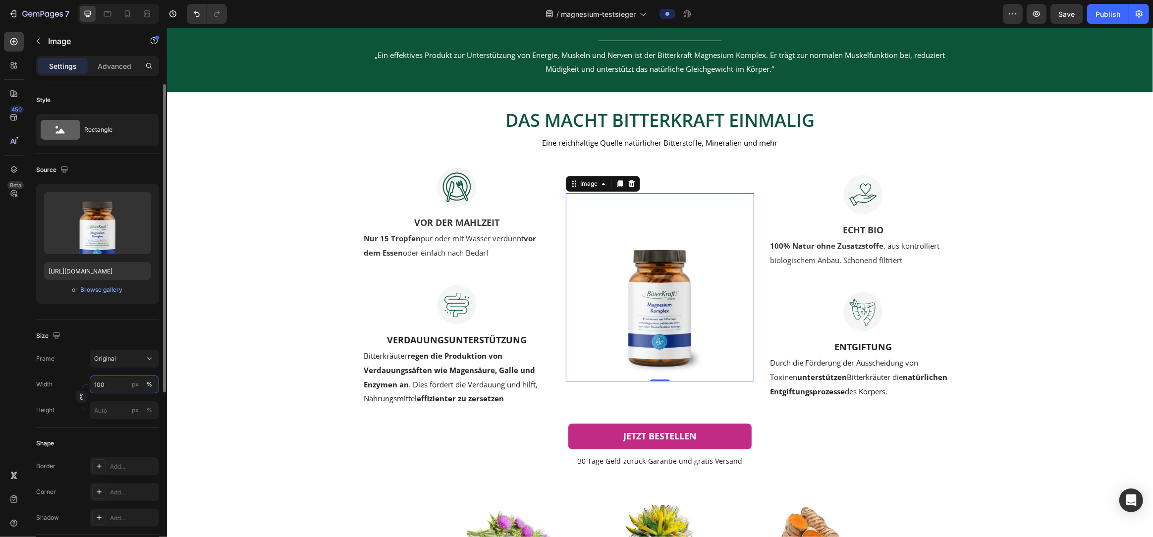
drag, startPoint x: 111, startPoint y: 388, endPoint x: 80, endPoint y: 387, distance: 30.2
click at [80, 387] on div "Width 100 px % Height px %" at bounding box center [97, 398] width 123 height 44
type input "150"
click at [105, 417] on input "px %" at bounding box center [124, 410] width 69 height 18
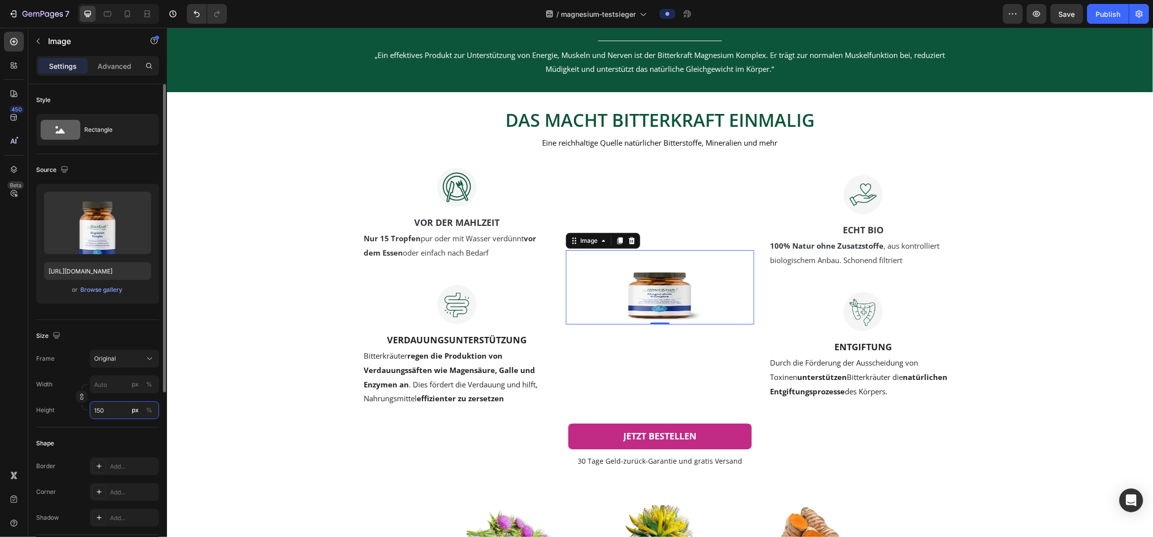
drag, startPoint x: 110, startPoint y: 417, endPoint x: 83, endPoint y: 416, distance: 27.3
click at [83, 416] on div "Height 150 px %" at bounding box center [97, 410] width 123 height 18
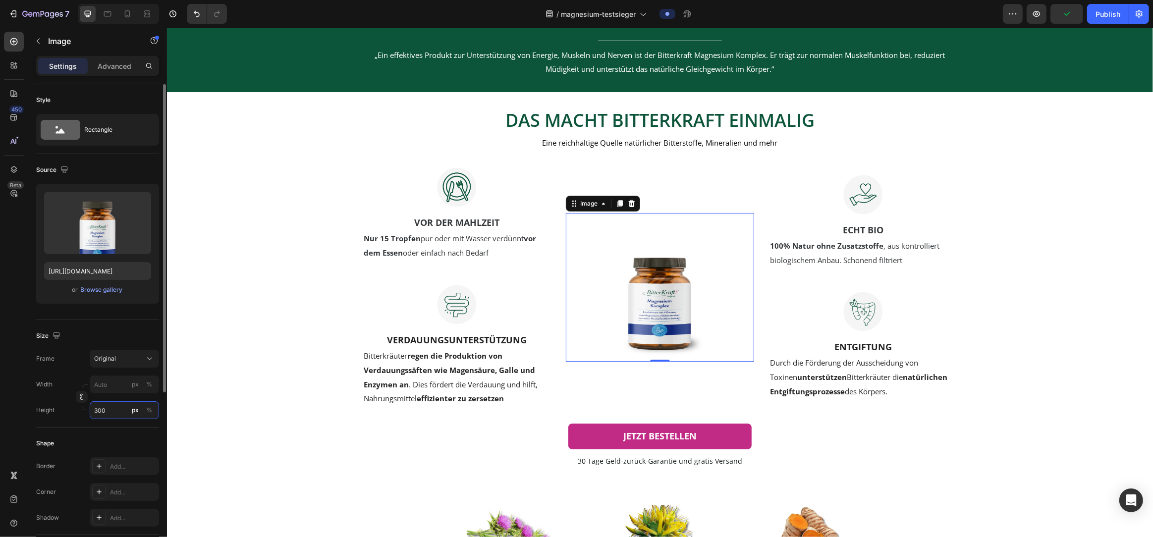
drag, startPoint x: 112, startPoint y: 415, endPoint x: 81, endPoint y: 414, distance: 30.8
click at [81, 414] on div "Height 300 px %" at bounding box center [97, 410] width 123 height 18
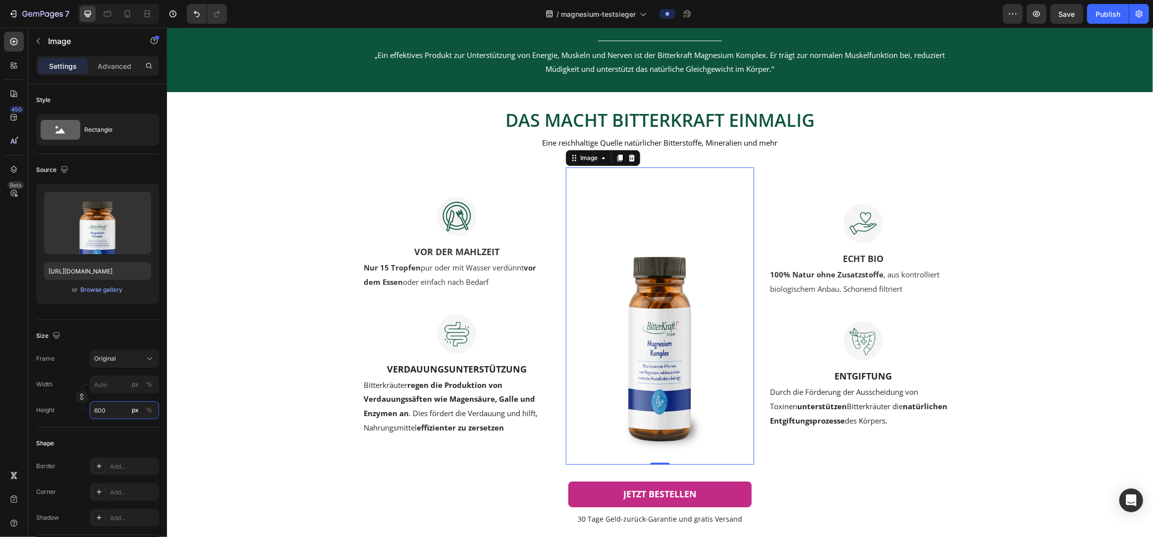
type input "600"
click at [86, 240] on input "file" at bounding box center [97, 239] width 68 height 17
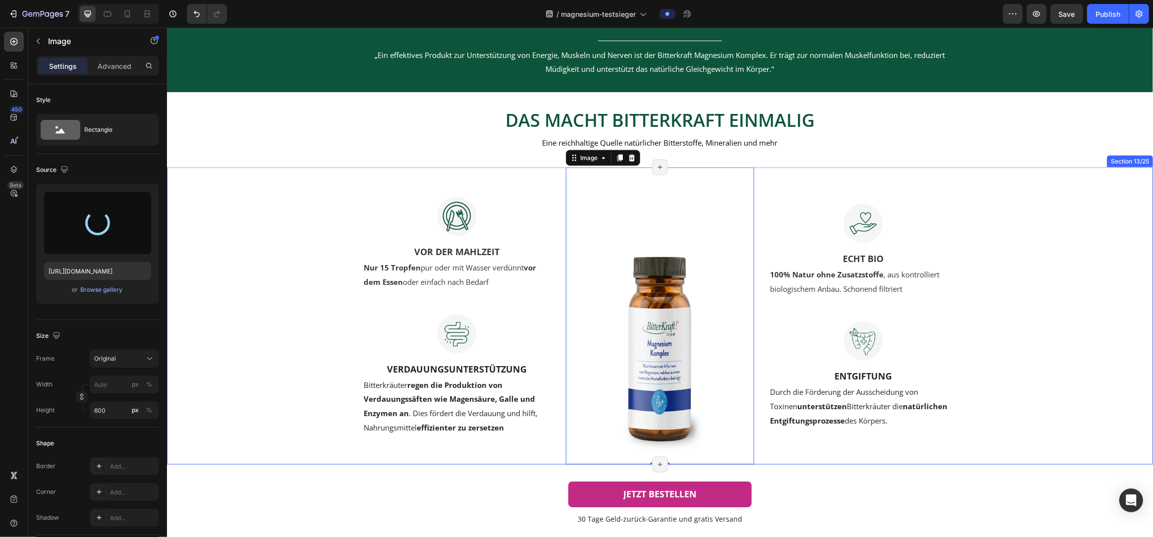
type input "[URL][DOMAIN_NAME]"
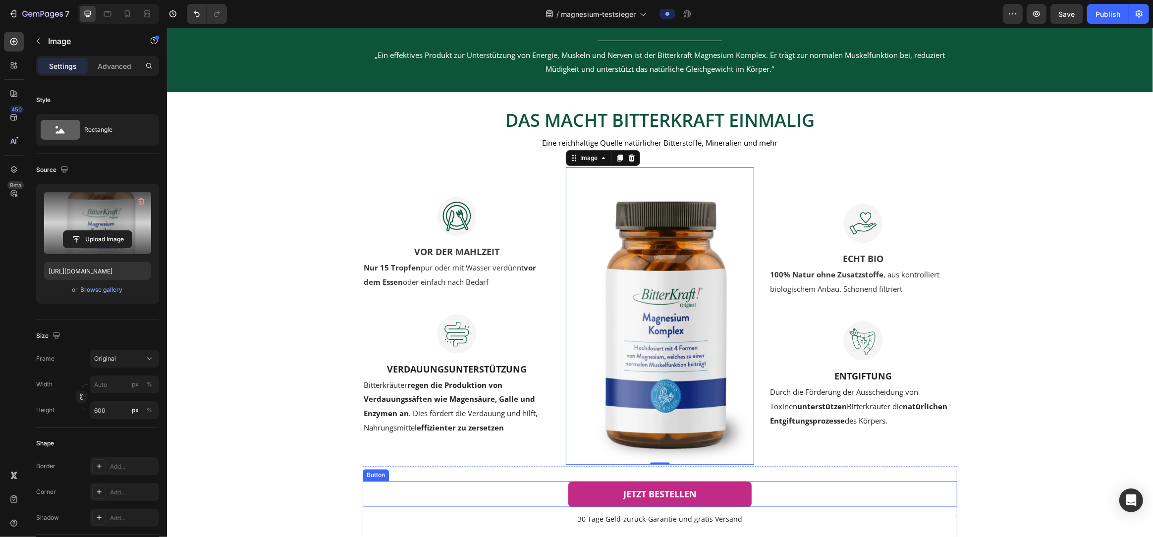
click at [940, 493] on div "JETZT BESTELLEN Button" at bounding box center [659, 494] width 595 height 25
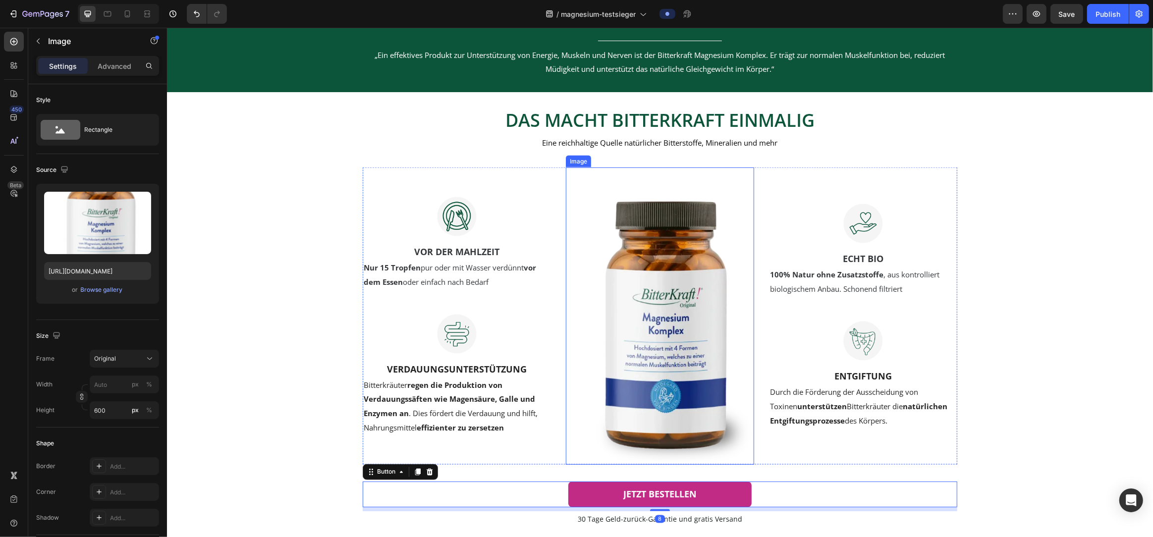
click at [654, 373] on img at bounding box center [659, 316] width 188 height 297
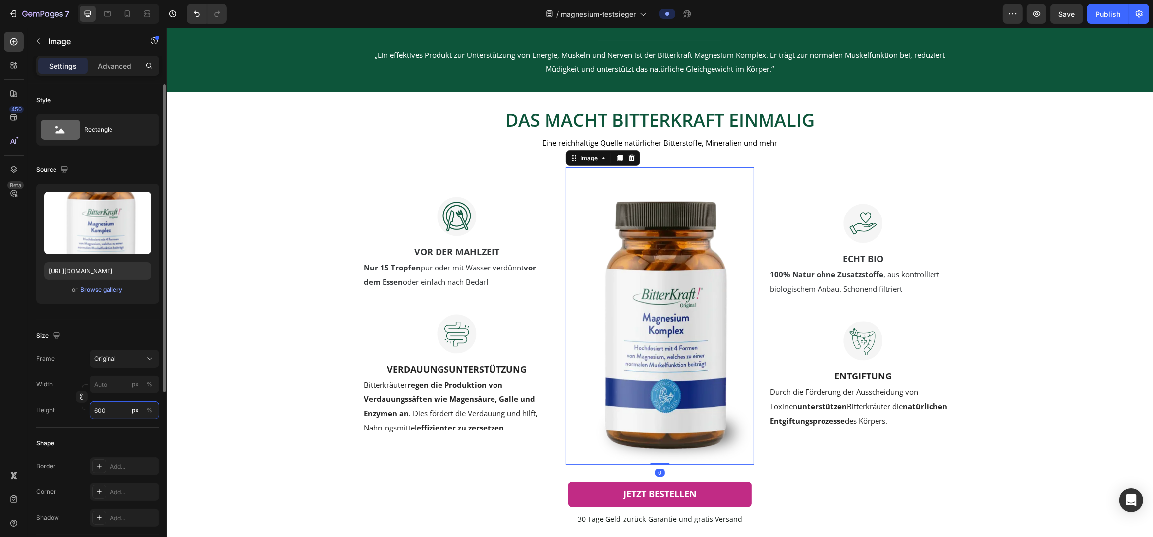
click at [110, 419] on input "600" at bounding box center [124, 410] width 69 height 18
click at [110, 434] on p "Full 100%" at bounding box center [122, 436] width 57 height 9
type input "100"
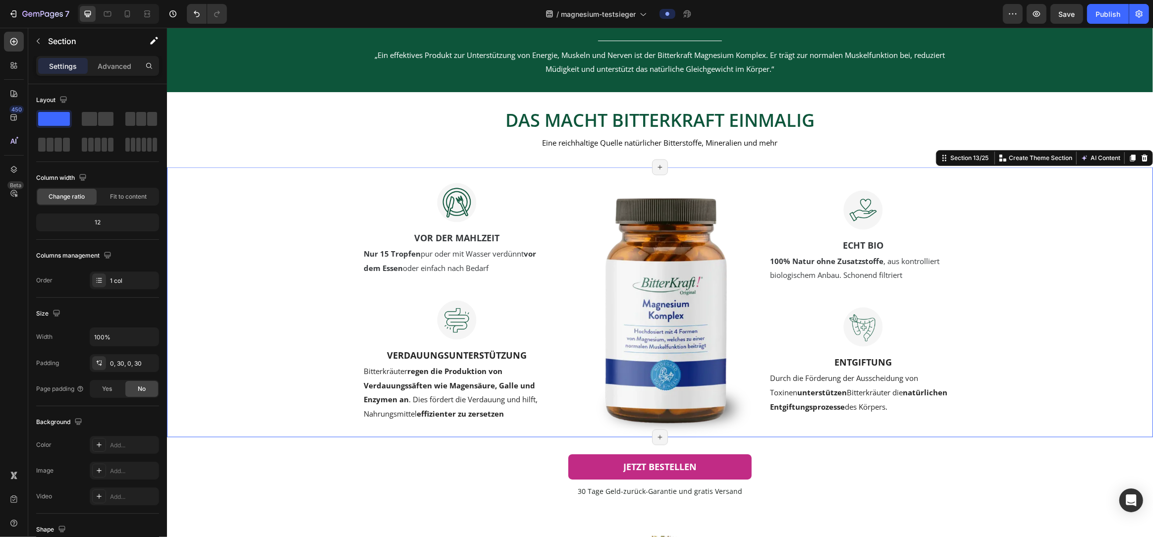
click at [1015, 383] on div "Image VOR DER MAHLZEIT Text block Nur 15 Tropfen pur oder mit Wasser verdünnt v…" at bounding box center [659, 303] width 956 height 270
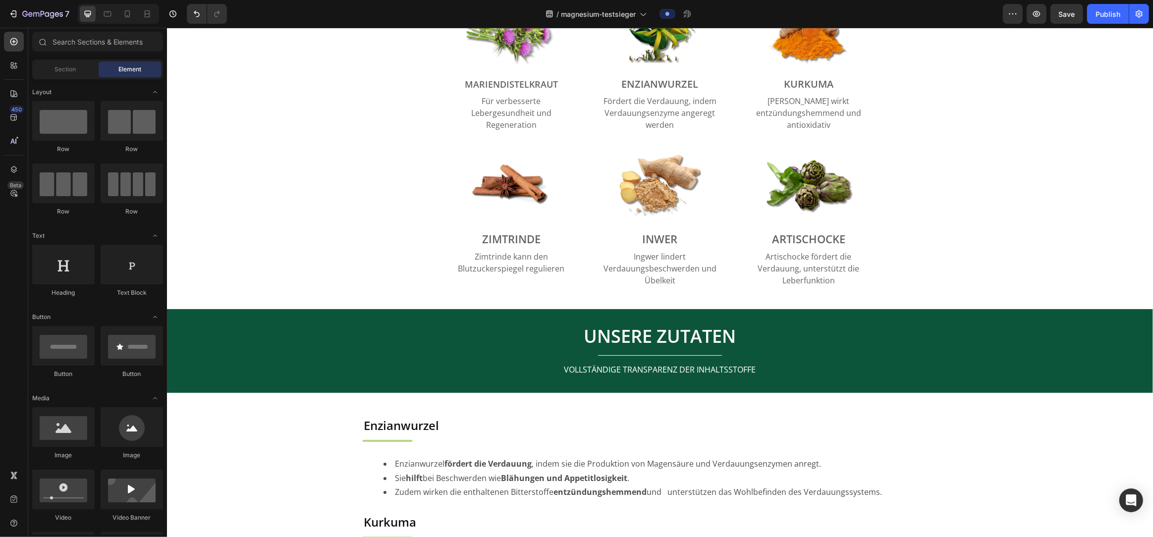
scroll to position [2270, 0]
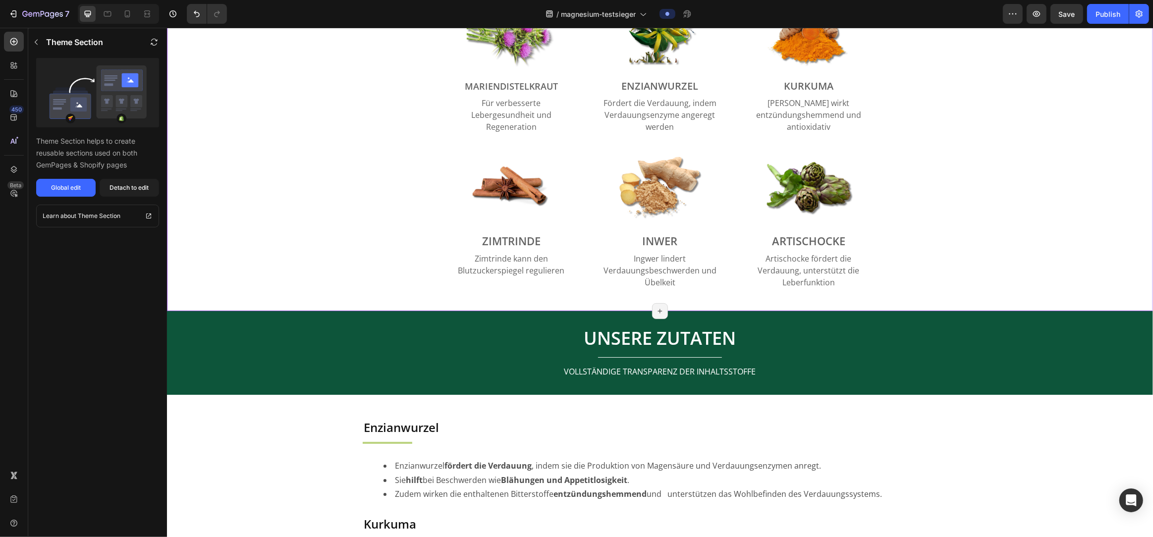
click at [931, 261] on div "DIESE ZUTATEN MACHEN BITTERKRAFT BESONDERS Heading Image MARIENDISTELKRAUT Head…" at bounding box center [659, 135] width 971 height 310
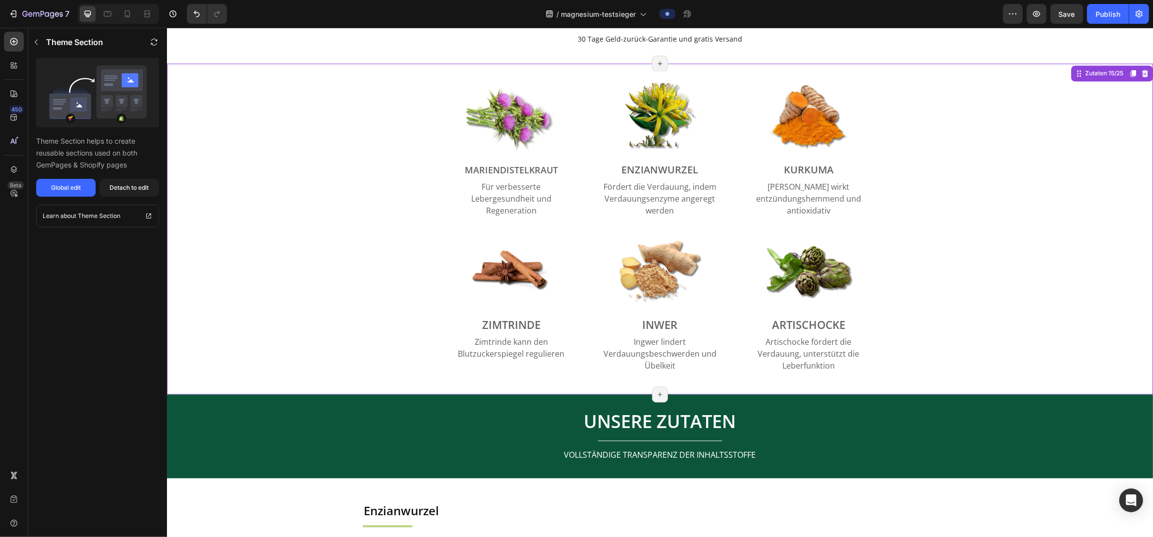
scroll to position [2169, 0]
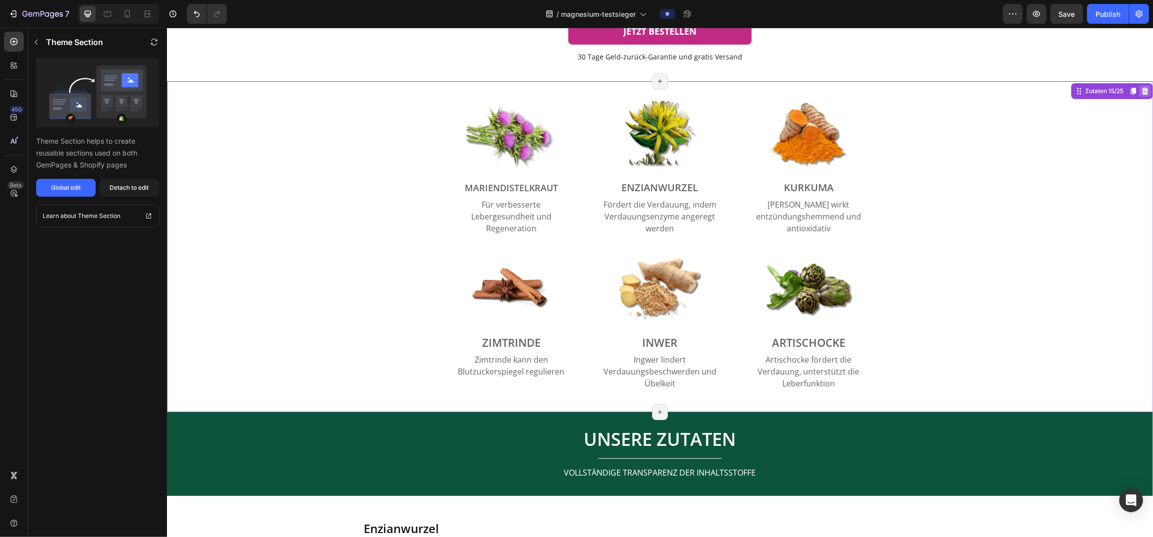
click at [1146, 92] on icon at bounding box center [1145, 90] width 6 height 7
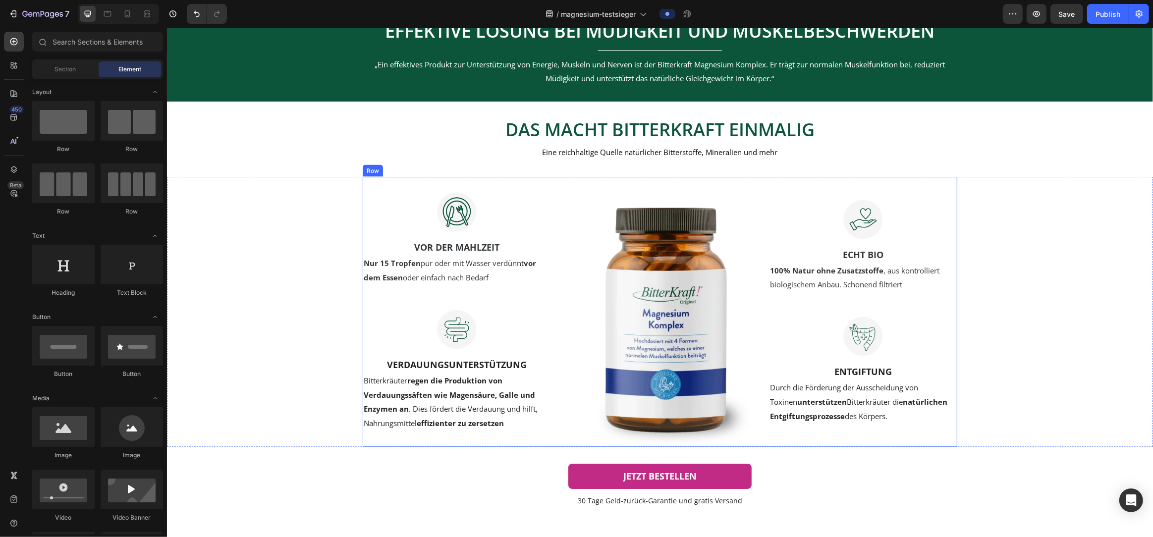
scroll to position [1730, 0]
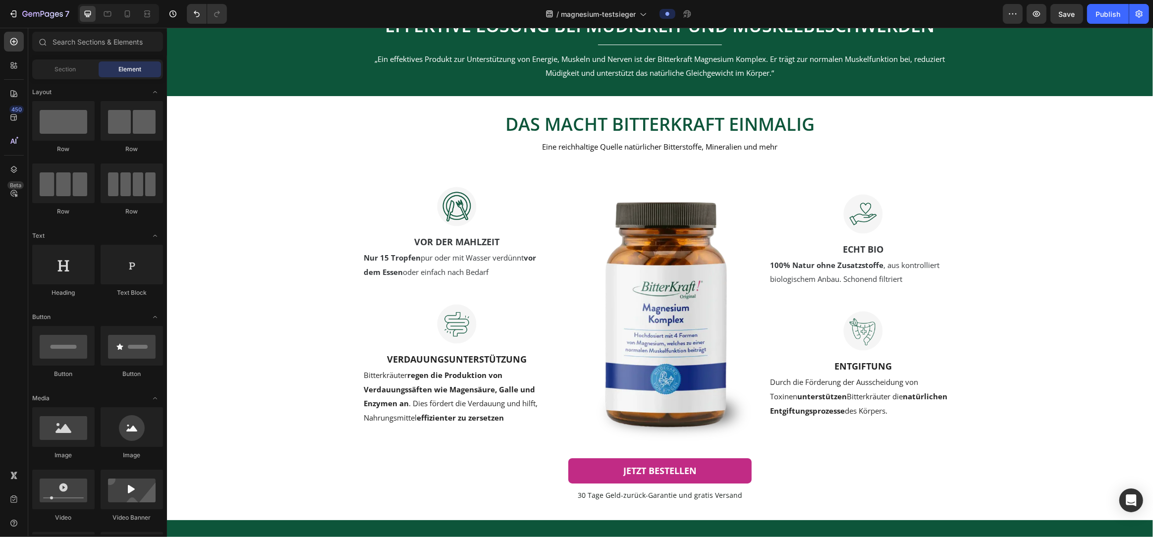
click at [433, 256] on span "Nur 15 Tropfen pur oder mit Wasser verdünnt vor dem Essen oder einfach nach Bed…" at bounding box center [449, 265] width 172 height 24
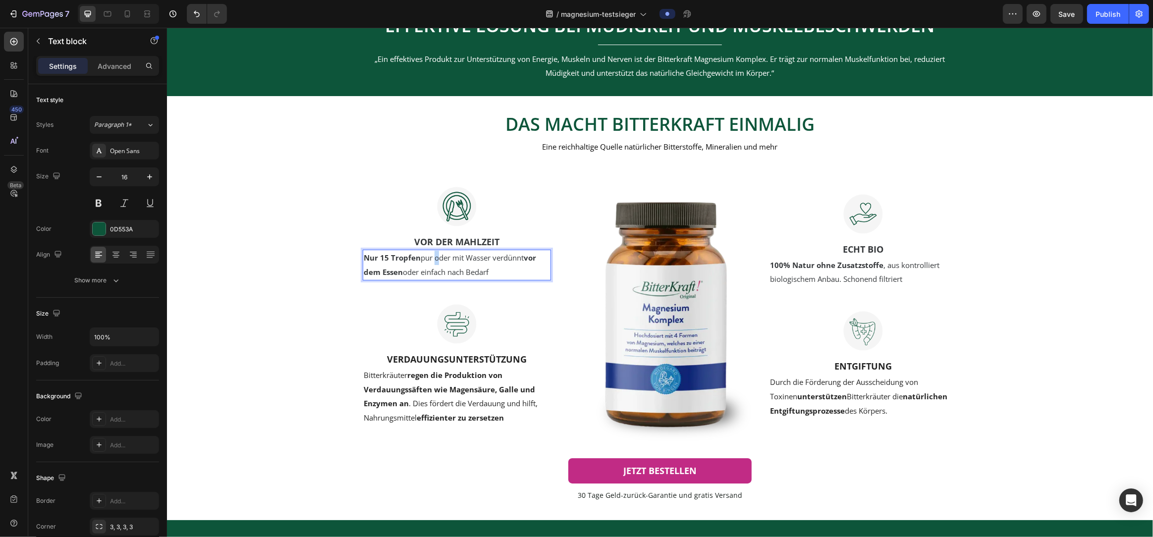
click at [433, 256] on span "Nur 15 Tropfen pur oder mit Wasser verdünnt vor dem Essen oder einfach nach Bed…" at bounding box center [449, 265] width 172 height 24
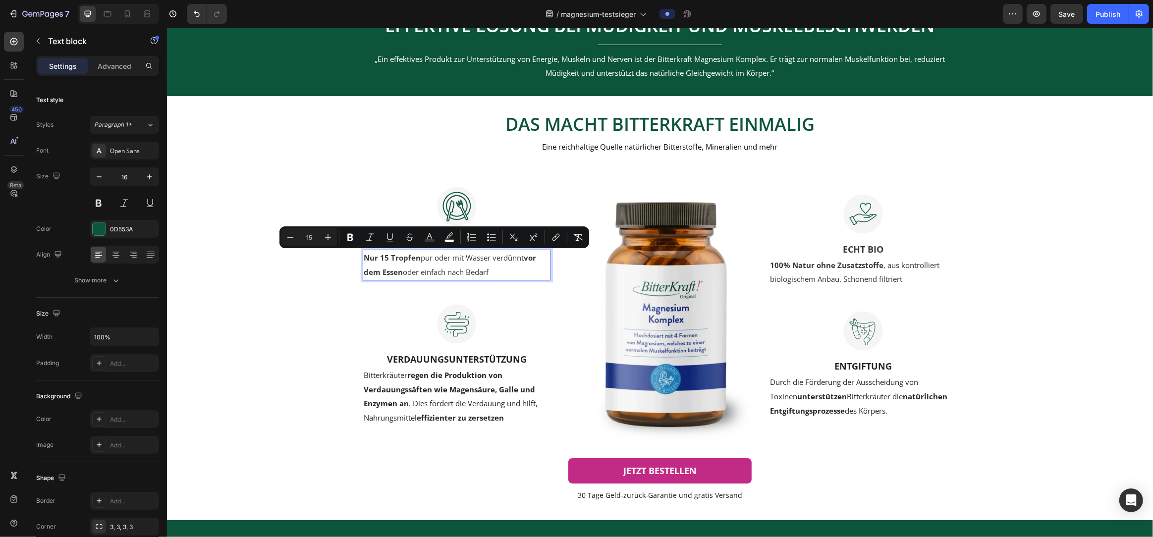
drag, startPoint x: 422, startPoint y: 262, endPoint x: 413, endPoint y: 261, distance: 9.5
click at [422, 262] on span "Nur 15 Tropfen pur oder mit Wasser verdünnt vor dem Essen oder einfach nach Bed…" at bounding box center [449, 265] width 172 height 24
drag, startPoint x: 388, startPoint y: 259, endPoint x: 381, endPoint y: 260, distance: 7.0
click at [381, 260] on strong "Nur 15 Tropfen" at bounding box center [391, 258] width 57 height 10
drag, startPoint x: 449, startPoint y: 260, endPoint x: 416, endPoint y: 261, distance: 32.7
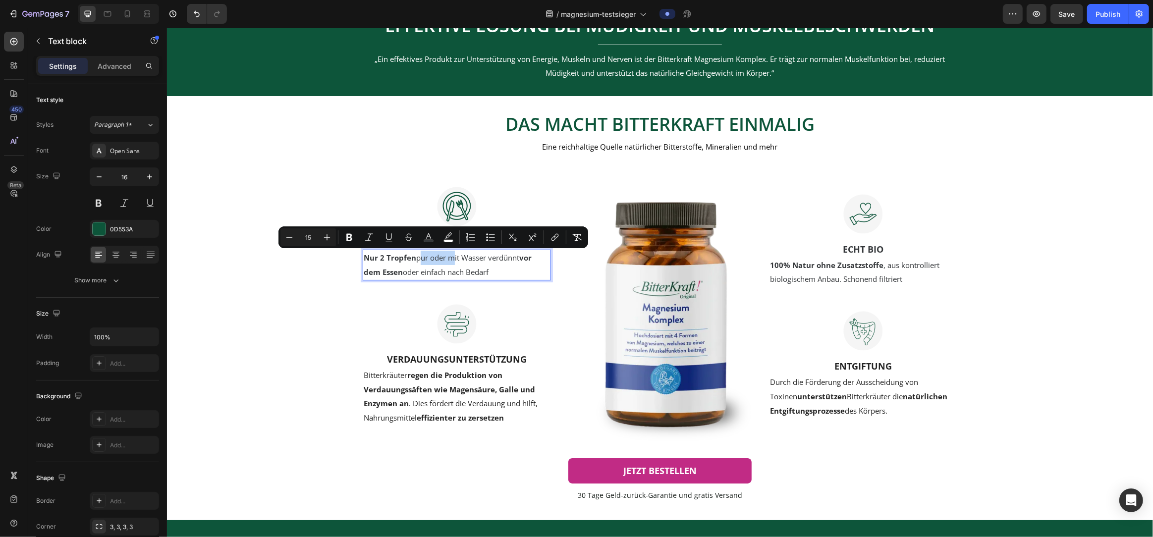
click at [416, 261] on span "Nur 2 Tropfen pur oder mit Wasser verdünnt vor dem Essen oder einfach nach Beda…" at bounding box center [447, 265] width 168 height 24
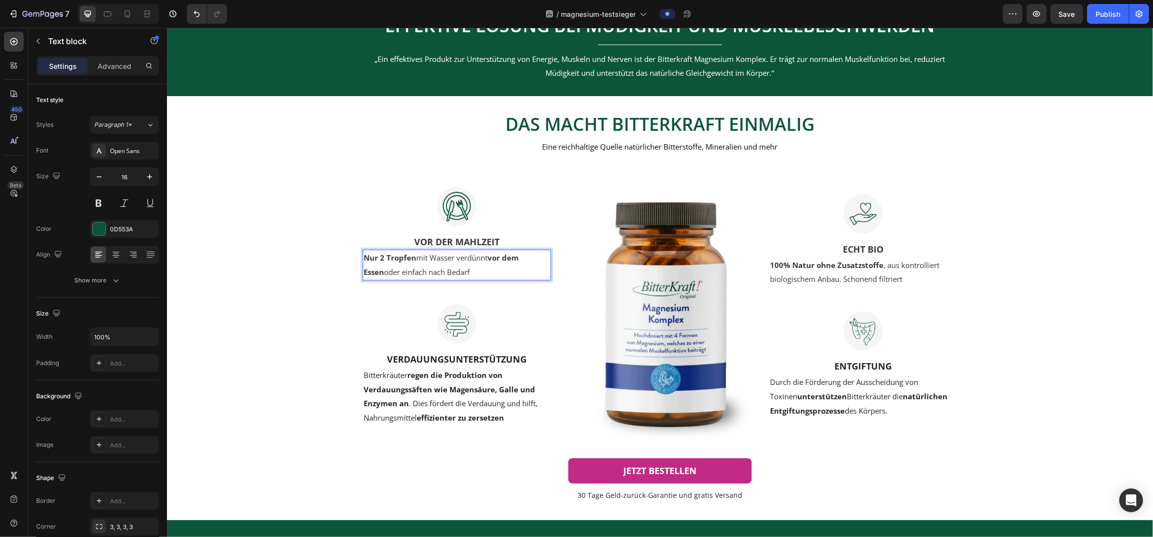
click at [494, 273] on p "Nur 2 Tropfen mit Wasser verdünnt vor dem Essen oder einfach nach Bedarf" at bounding box center [456, 265] width 186 height 29
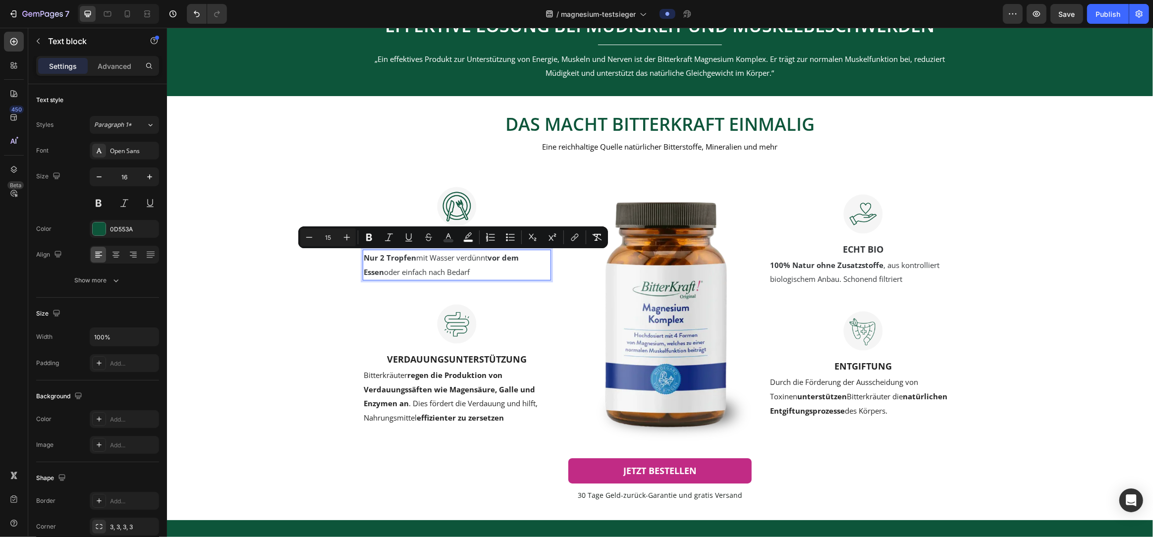
drag, startPoint x: 419, startPoint y: 259, endPoint x: 490, endPoint y: 263, distance: 71.5
click at [490, 263] on p "Nur 2 Tropfen mit Wasser verdünnt vor dem Essen oder einfach nach Bedarf" at bounding box center [456, 265] width 186 height 29
drag, startPoint x: 457, startPoint y: 259, endPoint x: 543, endPoint y: 259, distance: 85.7
click at [518, 259] on span "Nur 2 Tropfen mit Wasser verdünnt vor dem Essen oder einfach nach Bedarf" at bounding box center [440, 265] width 155 height 24
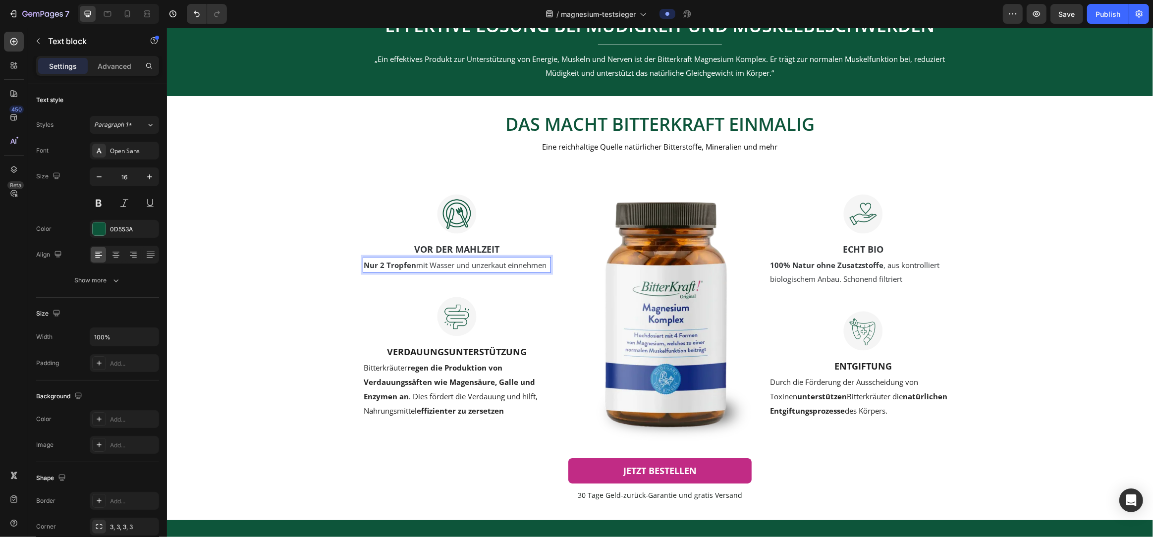
click at [392, 261] on strong "Nur 2 Tropfen" at bounding box center [389, 265] width 53 height 10
click at [417, 268] on p "Nur 2 Kapseln mit Wasser und unzerkaut einnehmen" at bounding box center [456, 265] width 186 height 14
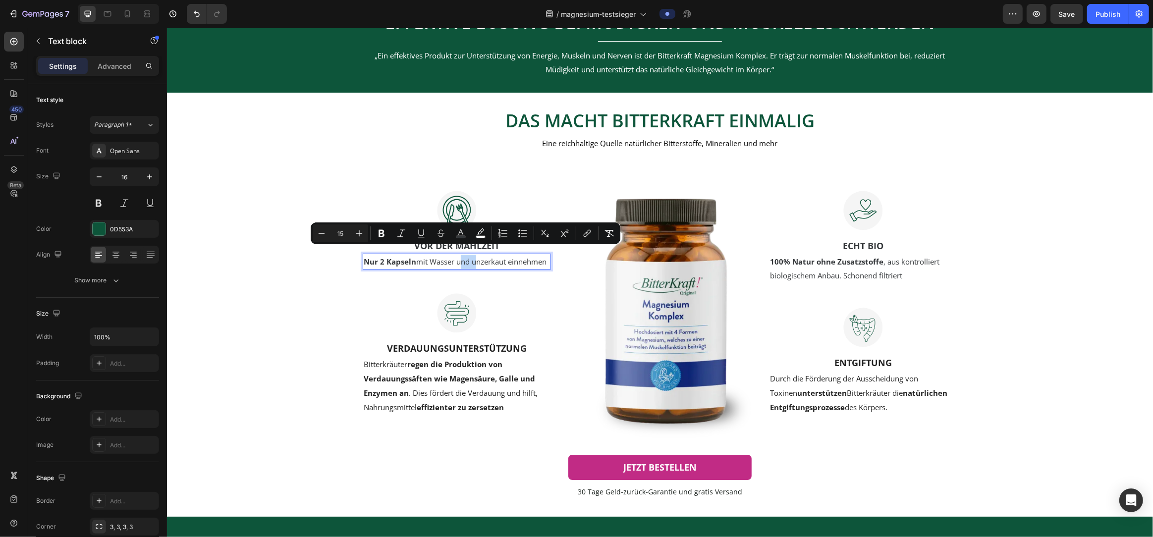
drag, startPoint x: 473, startPoint y: 258, endPoint x: 457, endPoint y: 259, distance: 16.4
click at [457, 259] on span "Nur 2 Kapseln mit Wasser und unzerkaut einnehmen" at bounding box center [454, 262] width 183 height 10
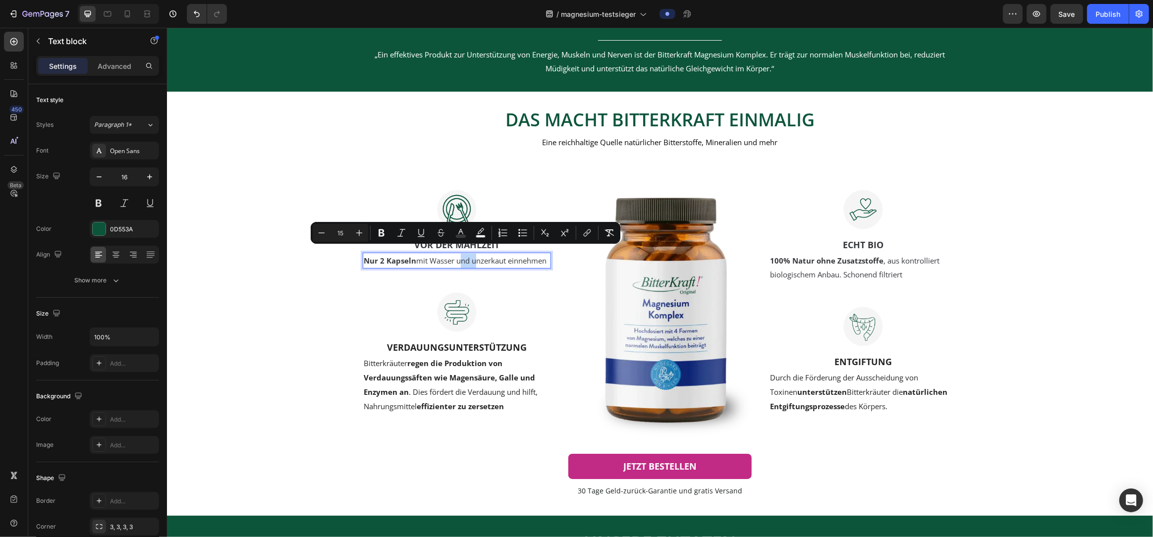
scroll to position [1741, 0]
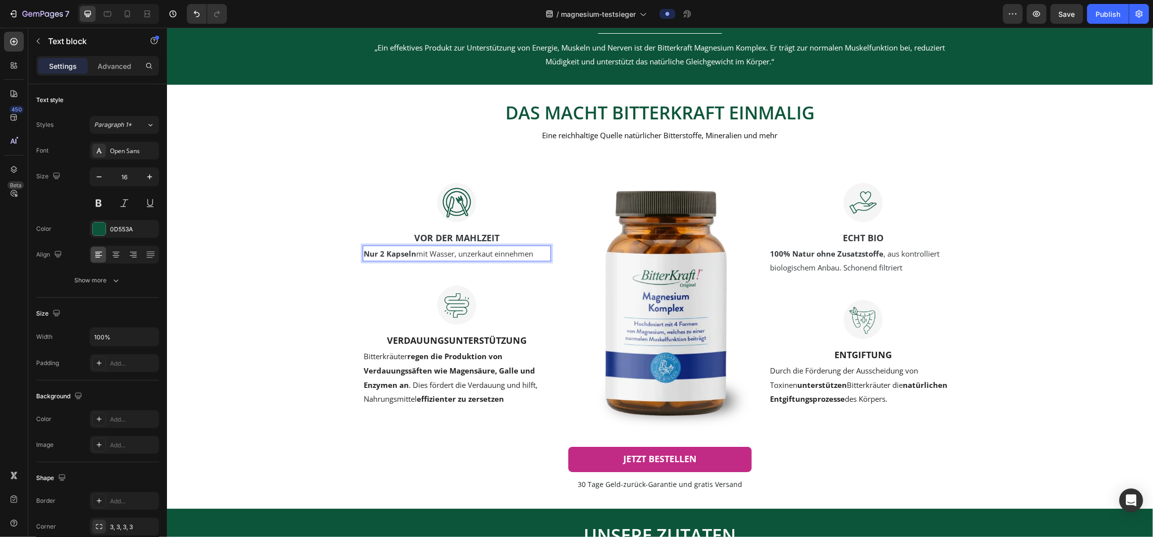
drag, startPoint x: 492, startPoint y: 252, endPoint x: 494, endPoint y: 259, distance: 6.7
click at [493, 253] on span "Nur 2 Kapseln mit Wasser, unzerkaut einnehmen" at bounding box center [447, 254] width 169 height 10
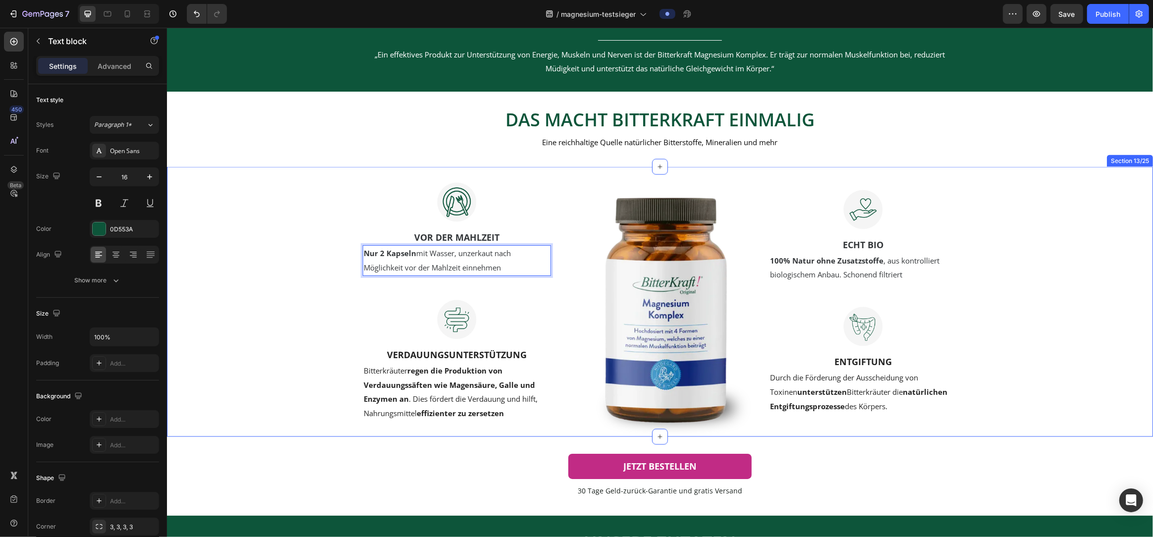
click at [306, 324] on div "Image VOR DER MAHLZEIT Text block Nur 2 Kapseln mit Wasser, unzerkaut nach Mögl…" at bounding box center [659, 302] width 956 height 270
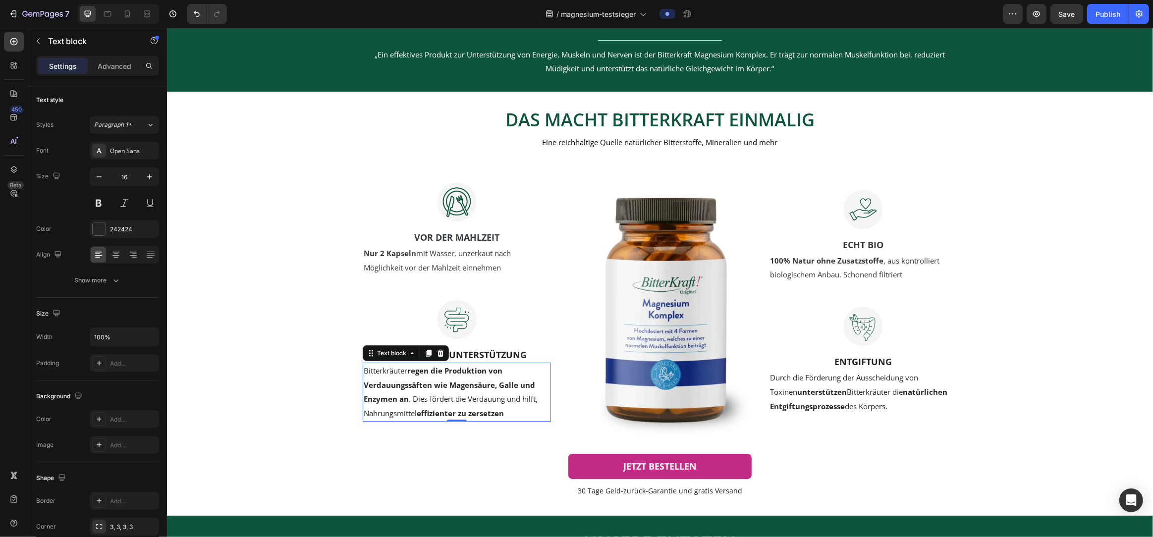
click at [375, 379] on p "Bitterkräuter regen die Produktion von Verdauungssäften wie Magensäure, Galle u…" at bounding box center [456, 392] width 186 height 57
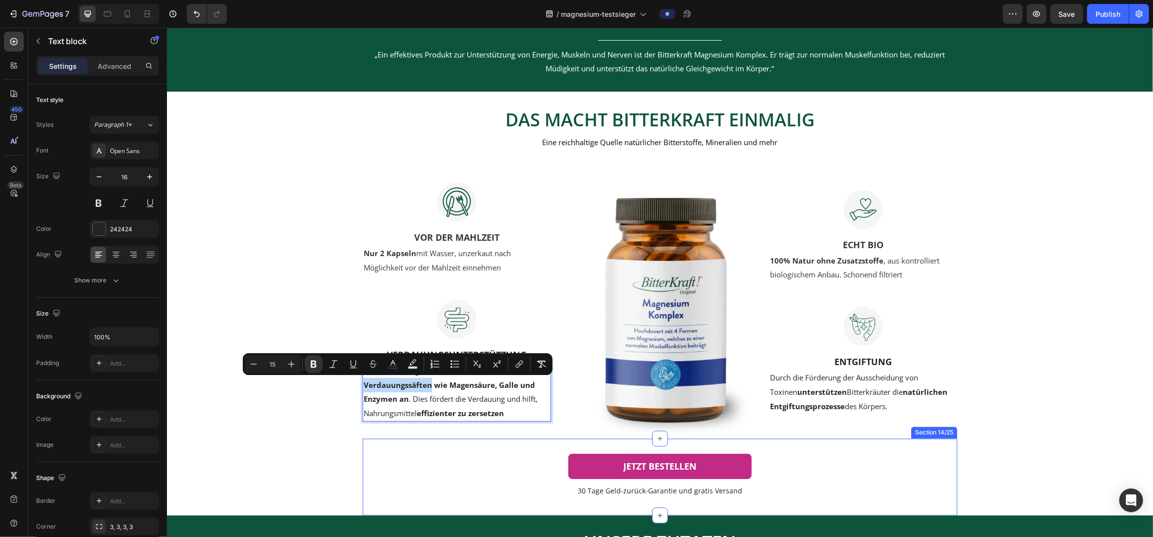
click at [427, 447] on div "JETZT BESTELLEN Button" at bounding box center [659, 461] width 595 height 44
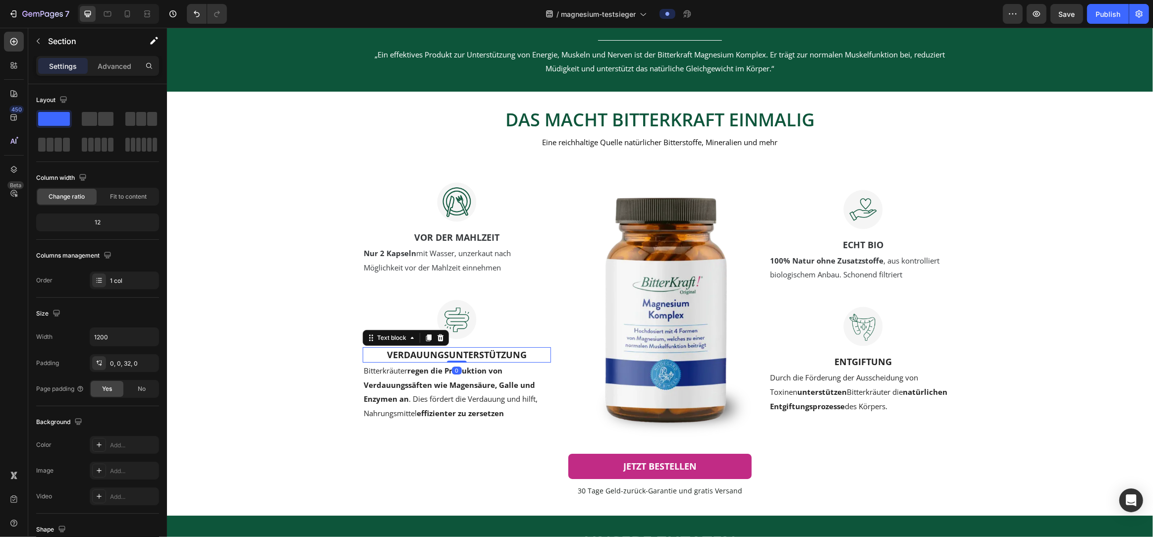
click at [432, 359] on strong "Verdauungsunterstützung" at bounding box center [457, 355] width 140 height 12
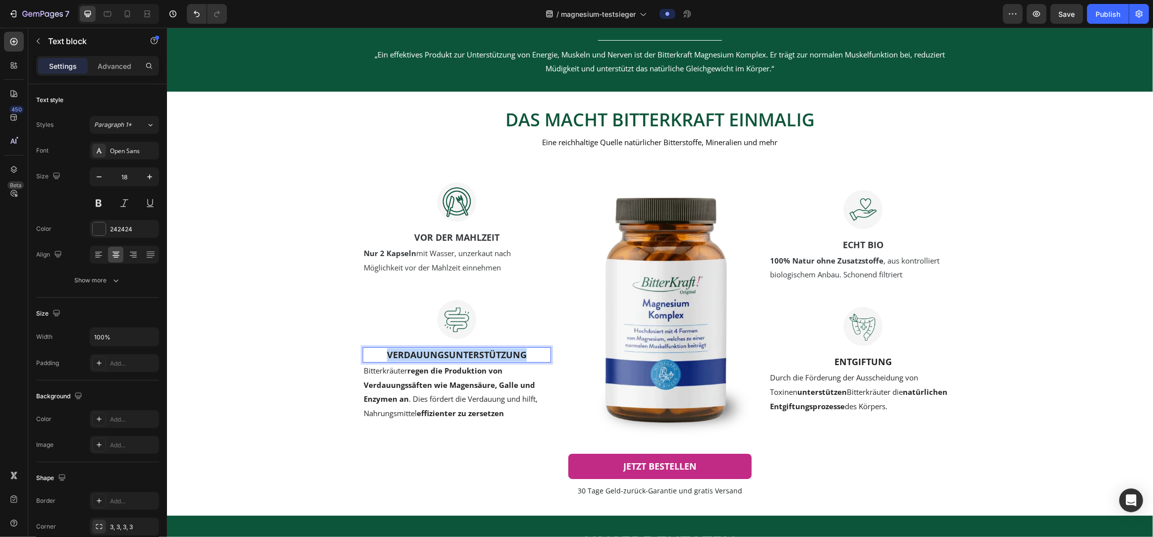
click at [432, 359] on strong "Verdauungsunterstützung" at bounding box center [457, 355] width 140 height 12
click at [468, 354] on strong "UNTERSTÜTZUNG MUSKELSYSTEM" at bounding box center [457, 355] width 150 height 12
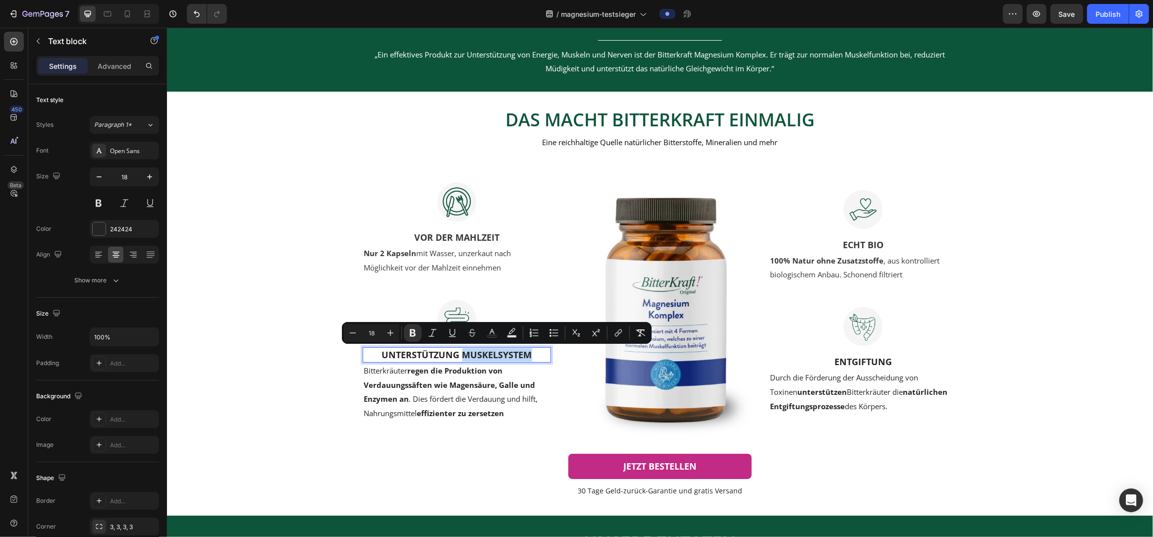
drag, startPoint x: 474, startPoint y: 356, endPoint x: 543, endPoint y: 354, distance: 68.9
click at [543, 354] on p "UNTERSTÜTZUNG MUSKELSYSTEM" at bounding box center [456, 354] width 186 height 13
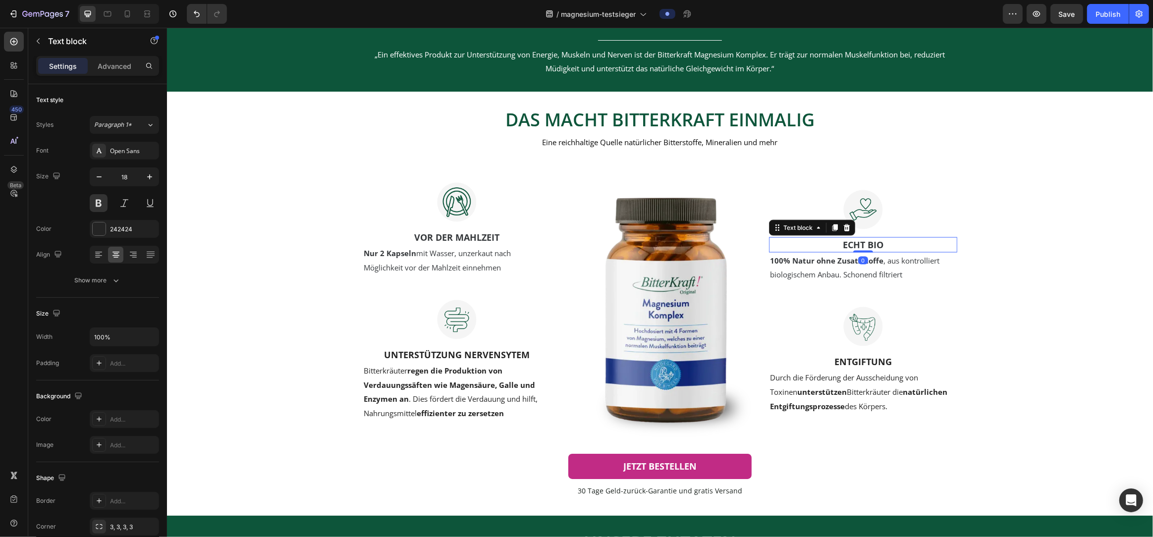
click at [867, 246] on span "ECHT BIO" at bounding box center [862, 245] width 41 height 12
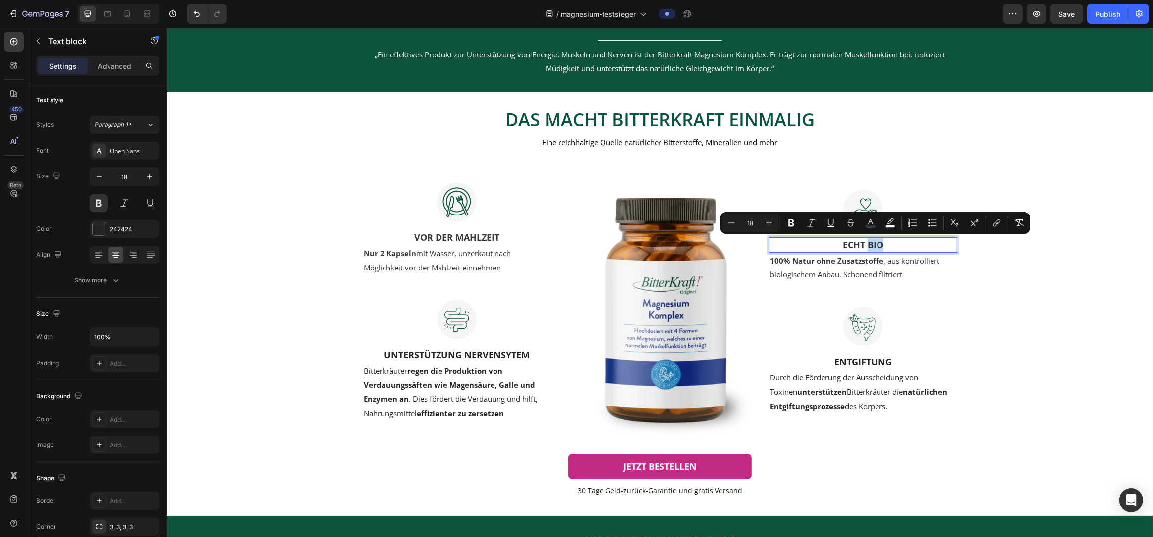
click at [867, 246] on span "ECHT BIO" at bounding box center [862, 245] width 41 height 12
drag, startPoint x: 842, startPoint y: 244, endPoint x: 929, endPoint y: 250, distance: 86.9
click at [929, 250] on p "ECHT BIO" at bounding box center [863, 244] width 186 height 13
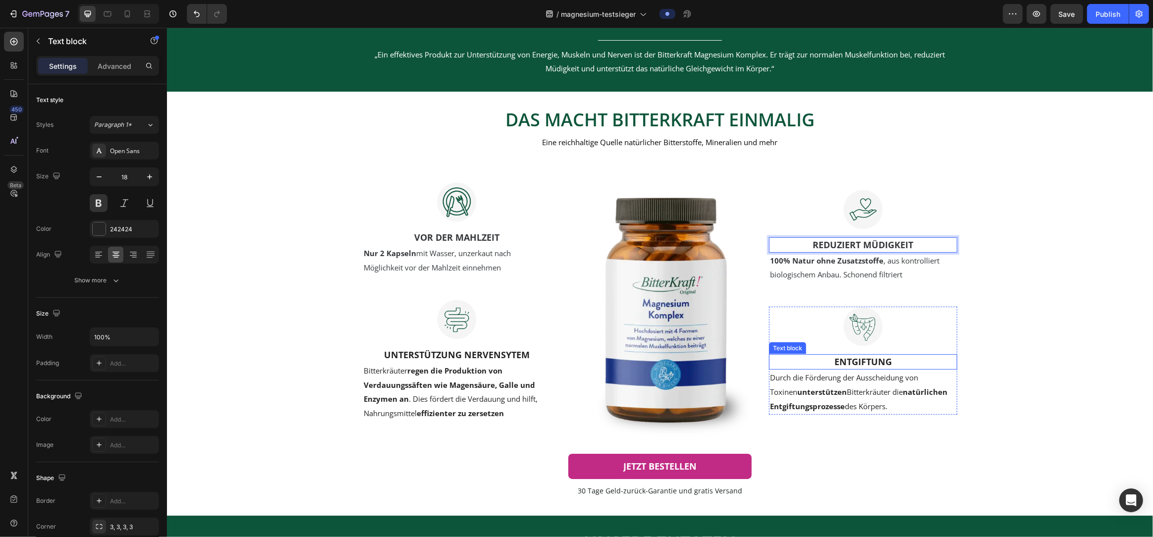
click at [861, 363] on span "Entgiftung" at bounding box center [862, 362] width 57 height 12
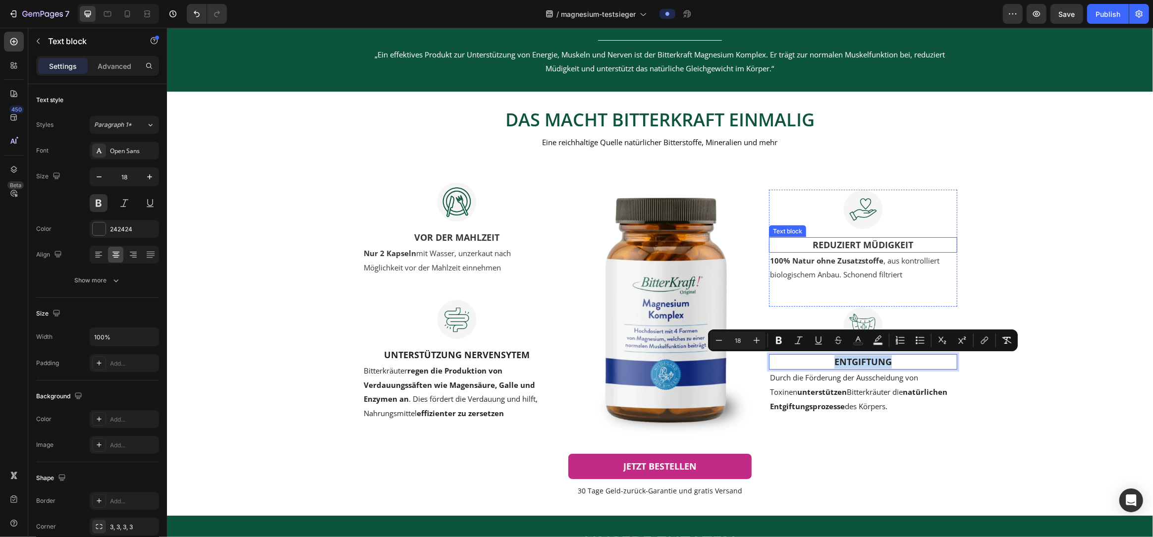
click at [861, 247] on span "REDUZIERT MÜDIGKEIT" at bounding box center [863, 245] width 101 height 12
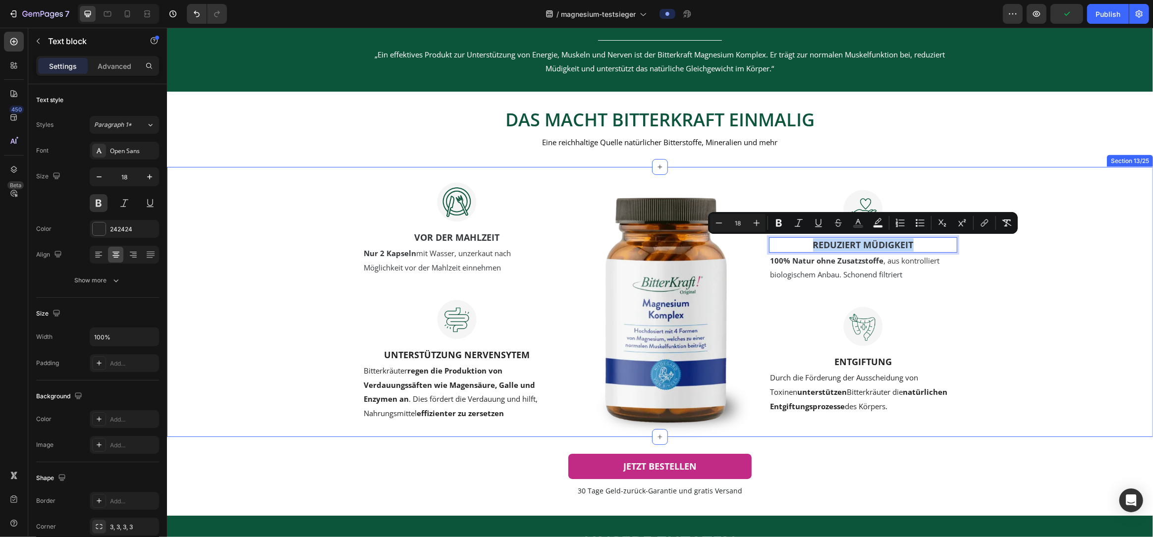
drag, startPoint x: 811, startPoint y: 244, endPoint x: 960, endPoint y: 248, distance: 148.7
click at [960, 248] on div "Image VOR DER MAHLZEIT Text block Nur 2 Kapseln mit Wasser, unzerkaut nach Mögl…" at bounding box center [659, 302] width 956 height 270
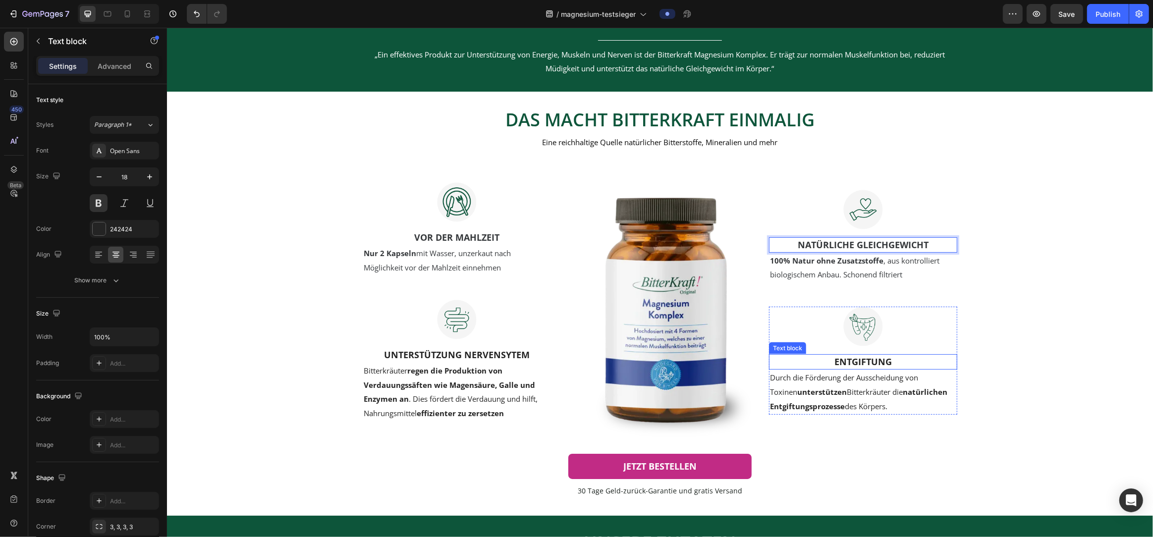
click at [876, 362] on span "Entgiftung" at bounding box center [862, 362] width 57 height 12
click at [875, 362] on span "Entgiftung" at bounding box center [862, 362] width 57 height 12
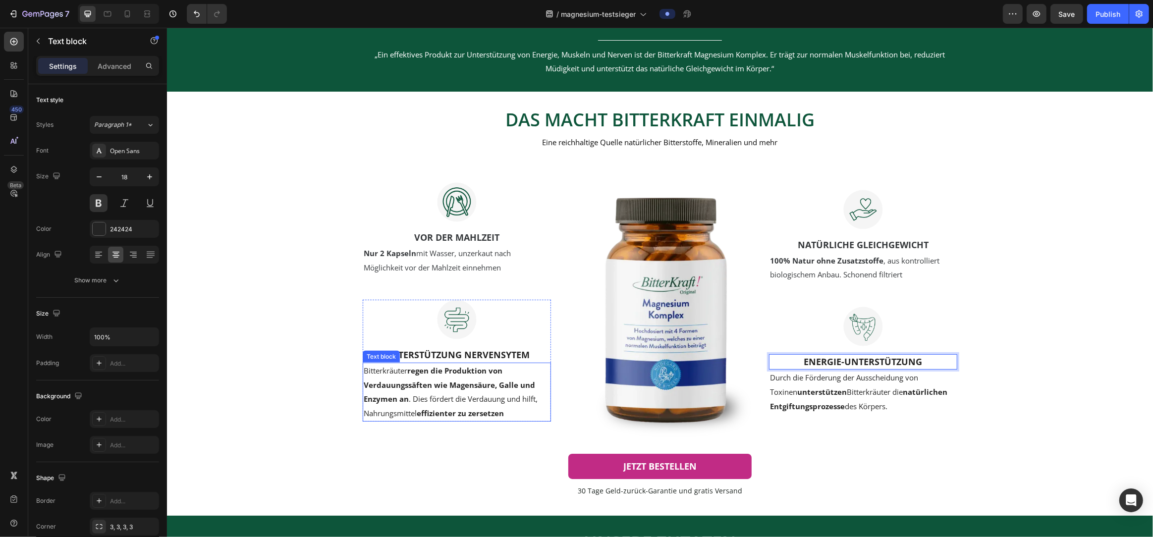
click at [433, 381] on strong "regen die Produktion von Verdauungssäften wie Magensäure, Galle und Enzymen an" at bounding box center [448, 385] width 171 height 39
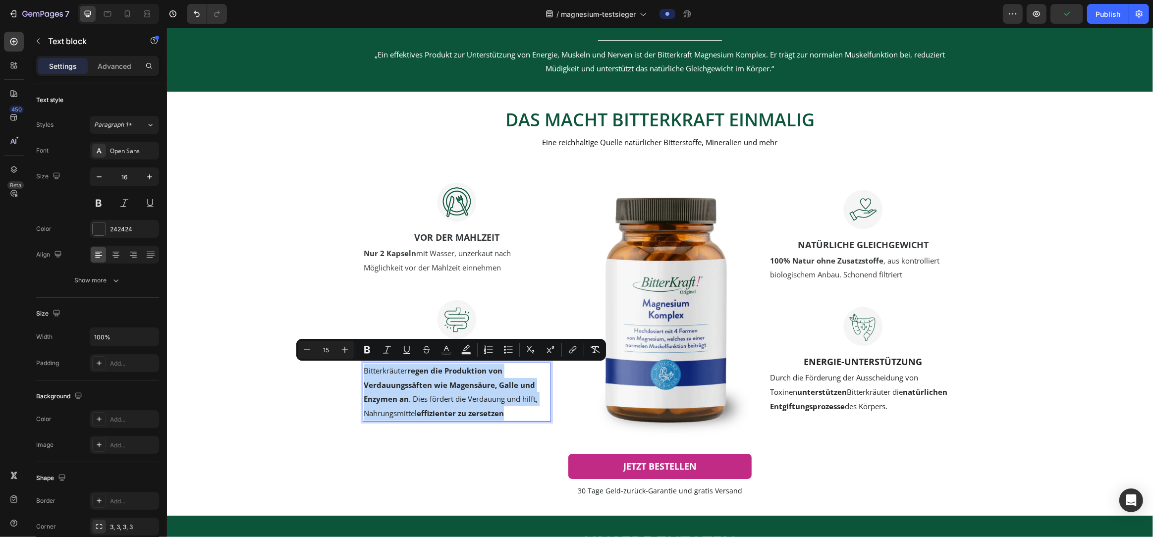
drag, startPoint x: 365, startPoint y: 371, endPoint x: 536, endPoint y: 415, distance: 176.6
click at [536, 415] on p "Bitterkräuter regen die Produktion von Verdauungssäften wie Magensäure, Galle u…" at bounding box center [456, 392] width 186 height 57
copy span "Bitterkräuter regen die Produktion von Verdauungssäften wie Magensäure, Galle u…"
click at [511, 412] on p "Bitterkräuter regen die Produktion von Verdauungssäften wie Magensäure, Galle u…" at bounding box center [456, 392] width 186 height 57
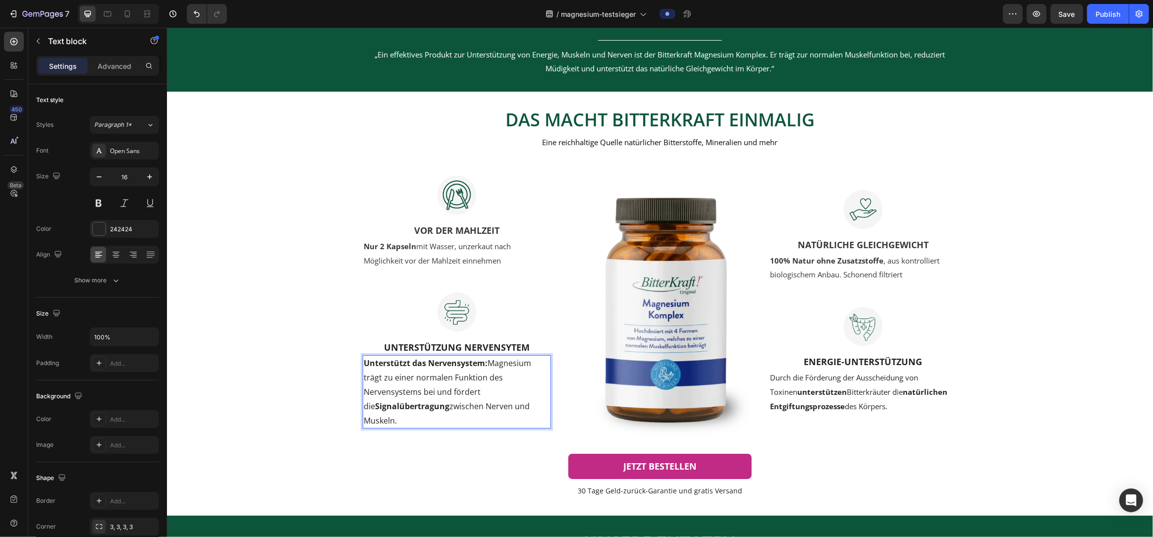
scroll to position [1727, 0]
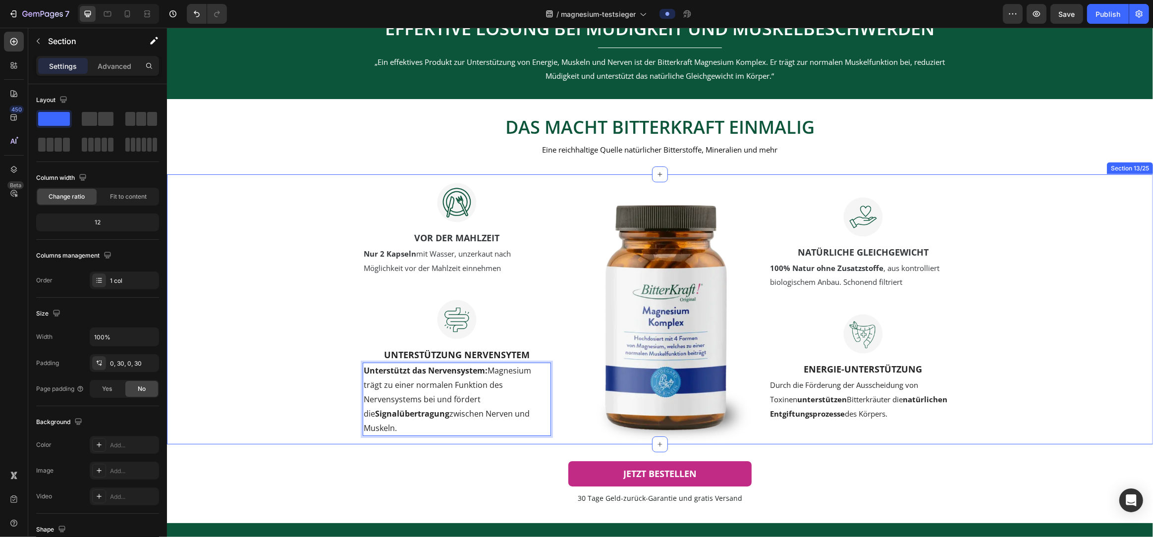
click at [304, 394] on div "Image VOR DER MAHLZEIT Text block Nur 2 Kapseln mit Wasser, unzerkaut nach Mögl…" at bounding box center [659, 309] width 956 height 270
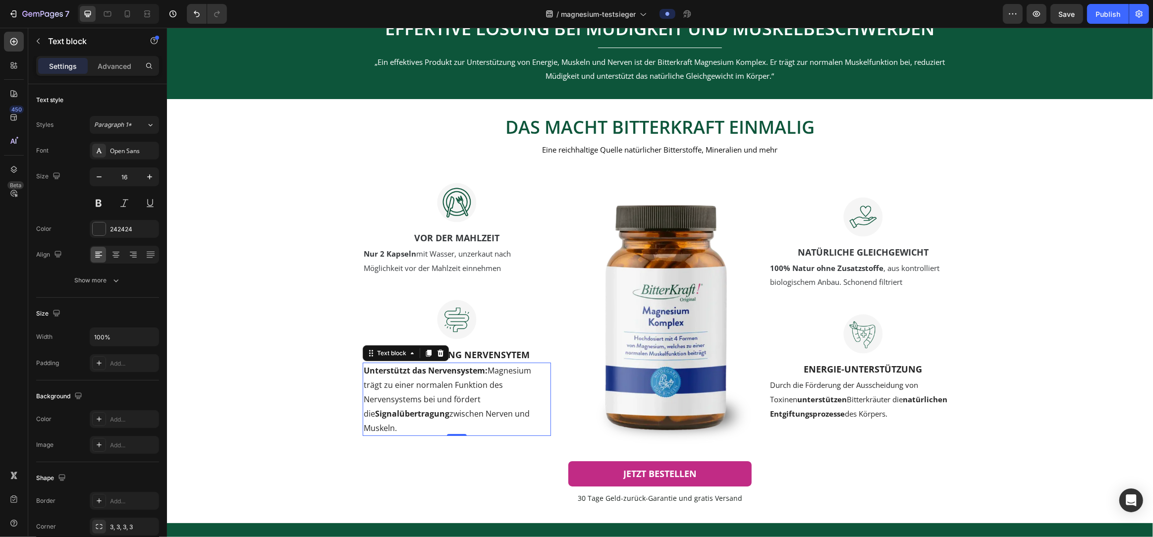
click at [436, 410] on strong "Signalübertragung" at bounding box center [412, 413] width 74 height 11
click at [120, 257] on icon at bounding box center [116, 255] width 10 height 10
drag, startPoint x: 1072, startPoint y: 422, endPoint x: 1049, endPoint y: 417, distance: 23.9
click at [1072, 422] on div "Image VOR DER MAHLZEIT Text block Nur 2 Kapseln mit Wasser, unzerkaut nach Mögl…" at bounding box center [659, 309] width 956 height 270
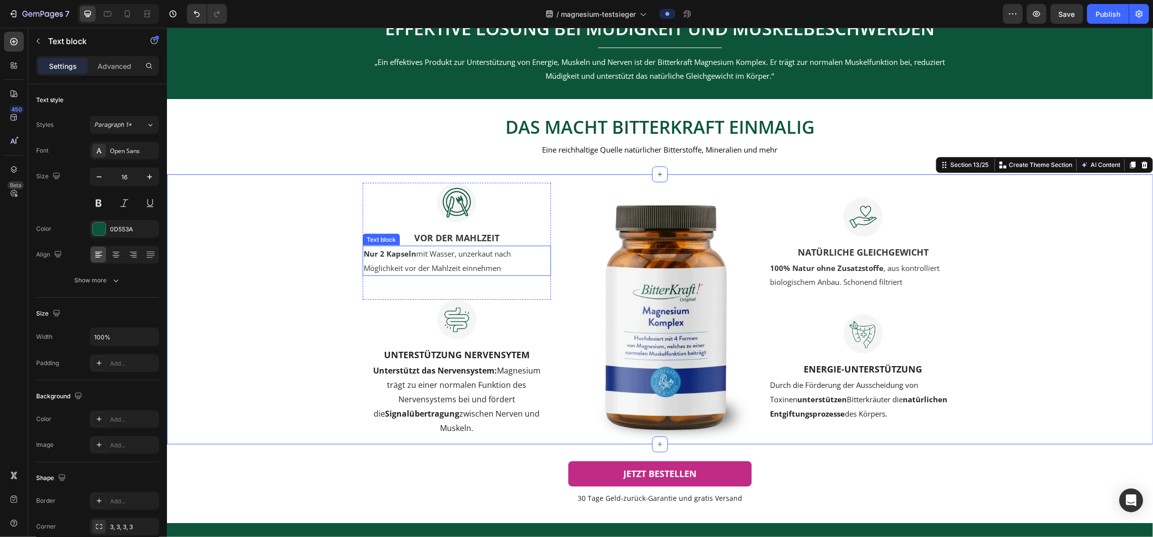
click at [457, 271] on span "Nur 2 Kapseln mit Wasser, unzerkaut nach Möglichkeit vor der Mahlzeit einnehmen" at bounding box center [436, 261] width 147 height 24
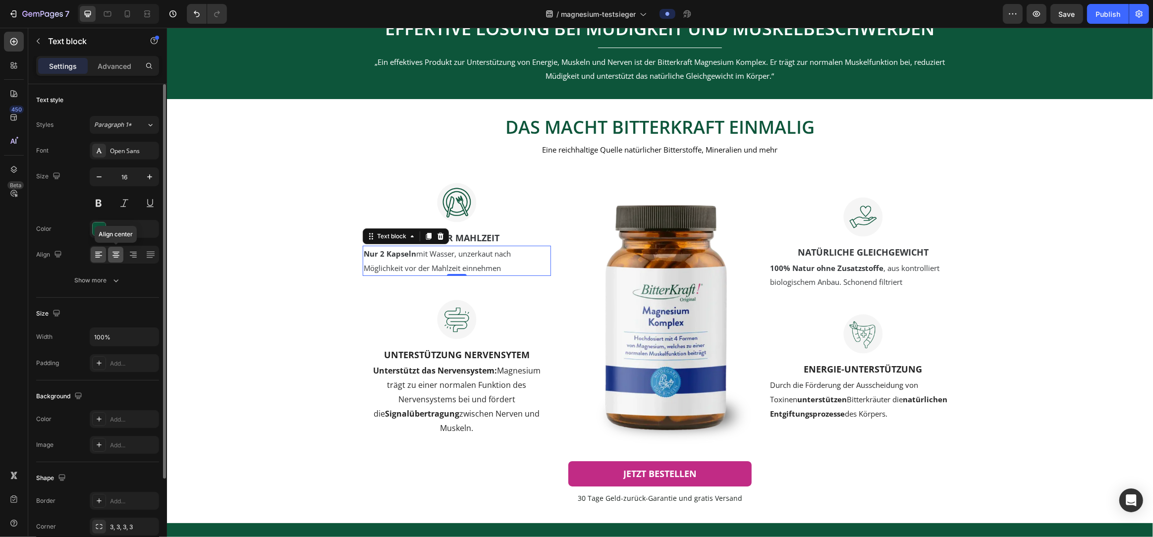
click at [118, 254] on icon at bounding box center [116, 255] width 10 height 10
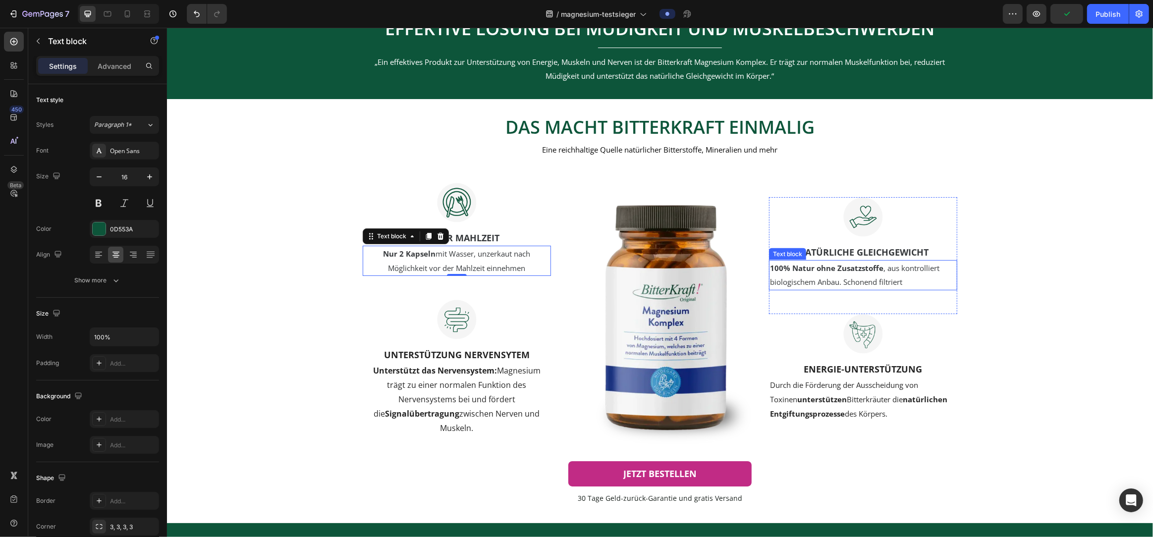
click at [883, 277] on span "100% Natur ohne Zusatzstoffe , aus kontrolliert biologischem Anbau. Schonend fi…" at bounding box center [854, 275] width 169 height 24
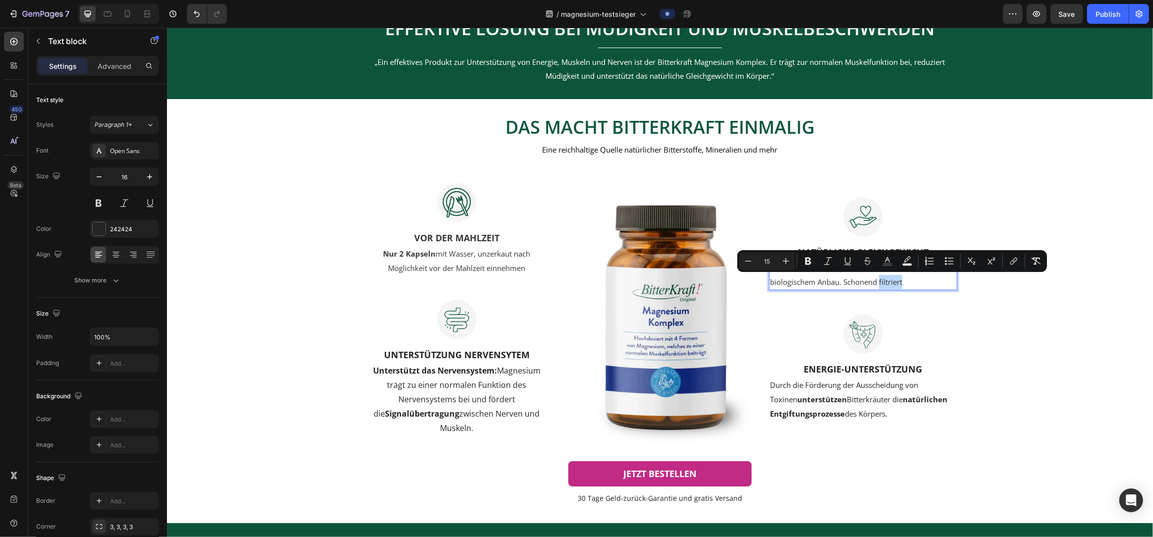
click at [908, 282] on p "100% Natur ohne Zusatzstoffe , aus kontrolliert biologischem Anbau. Schonend fi…" at bounding box center [863, 275] width 186 height 29
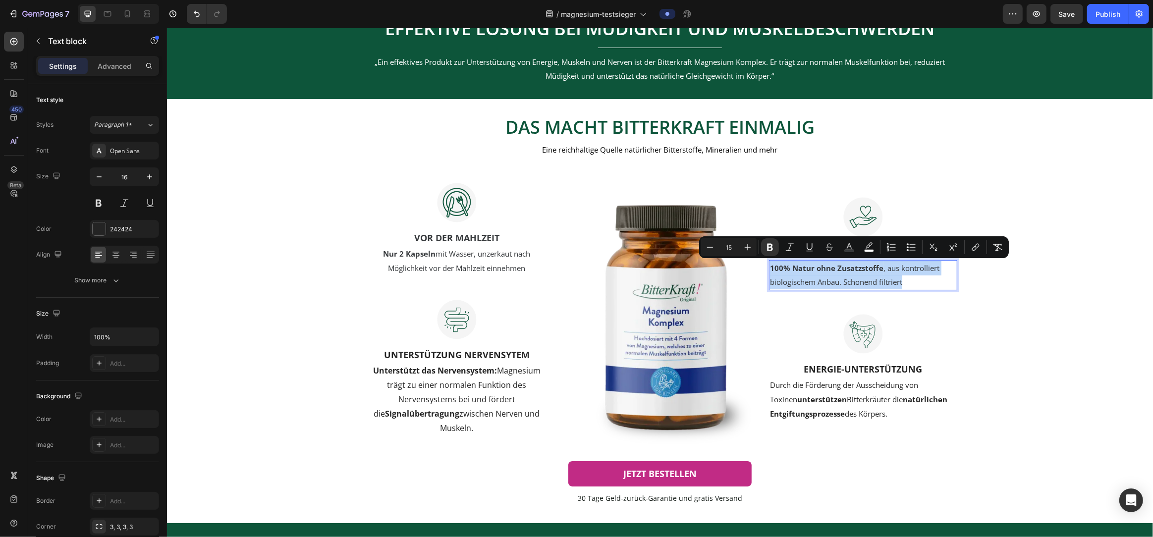
drag, startPoint x: 914, startPoint y: 281, endPoint x: 769, endPoint y: 271, distance: 146.1
click at [769, 271] on div "100% Natur ohne Zusatzstoffe , aus kontrolliert biologischem Anbau. Schonend fi…" at bounding box center [863, 275] width 188 height 31
copy span "100% Natur ohne Zusatzstoffe , aus kontrolliert biologischem Anbau. Schonend fi…"
click at [917, 283] on p "100% Natur ohne Zusatzstoffe , aus kontrolliert biologischem Anbau. Schonend fi…" at bounding box center [863, 275] width 186 height 29
drag, startPoint x: 917, startPoint y: 283, endPoint x: 767, endPoint y: 268, distance: 150.4
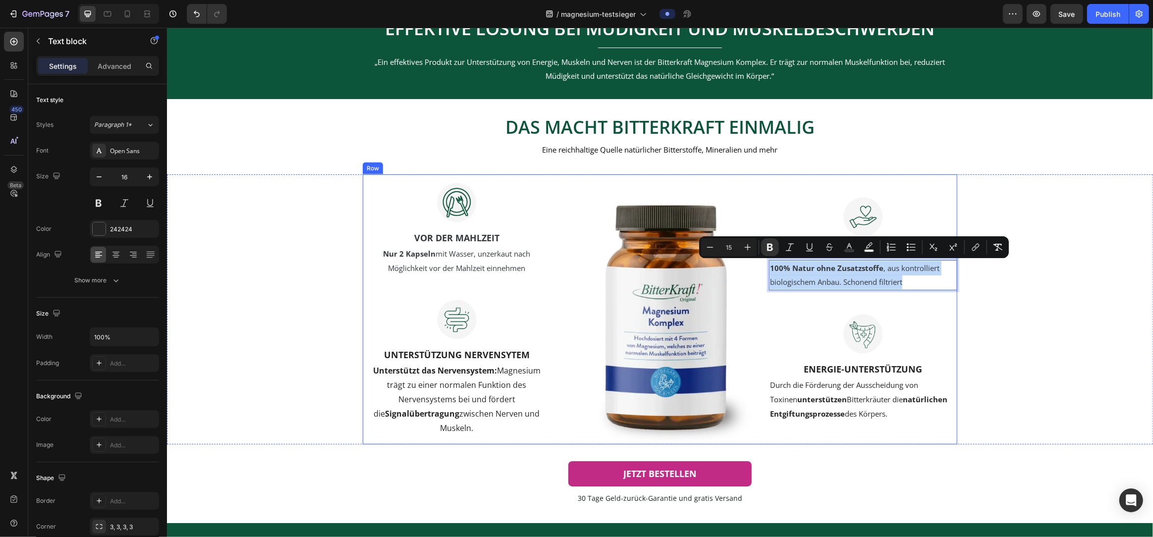
click at [767, 268] on div "Image VOR DER MAHLZEIT Text block Nur 2 Kapseln mit Wasser, unzerkaut nach Mögl…" at bounding box center [659, 309] width 595 height 270
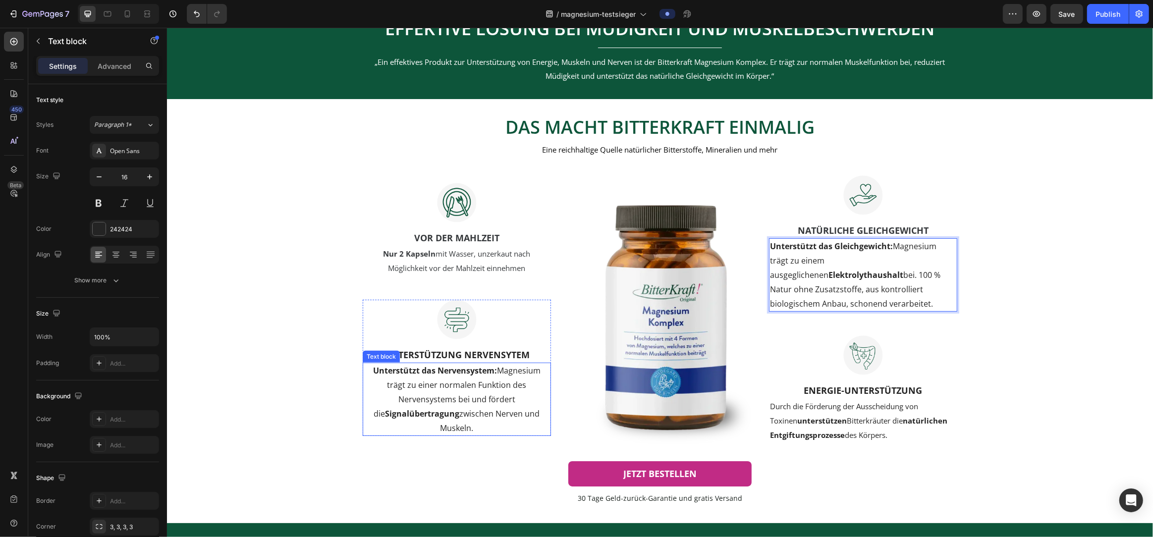
click at [502, 375] on p "Unterstützt das Nervensystem: Magnesium trägt zu einer normalen Funktion des Ne…" at bounding box center [456, 399] width 186 height 71
drag, startPoint x: 499, startPoint y: 372, endPoint x: 374, endPoint y: 371, distance: 124.9
click at [374, 371] on p "Unterstützt das Nervensystem: Magnesium trägt zu einer normalen Funktion des Ne…" at bounding box center [456, 399] width 186 height 71
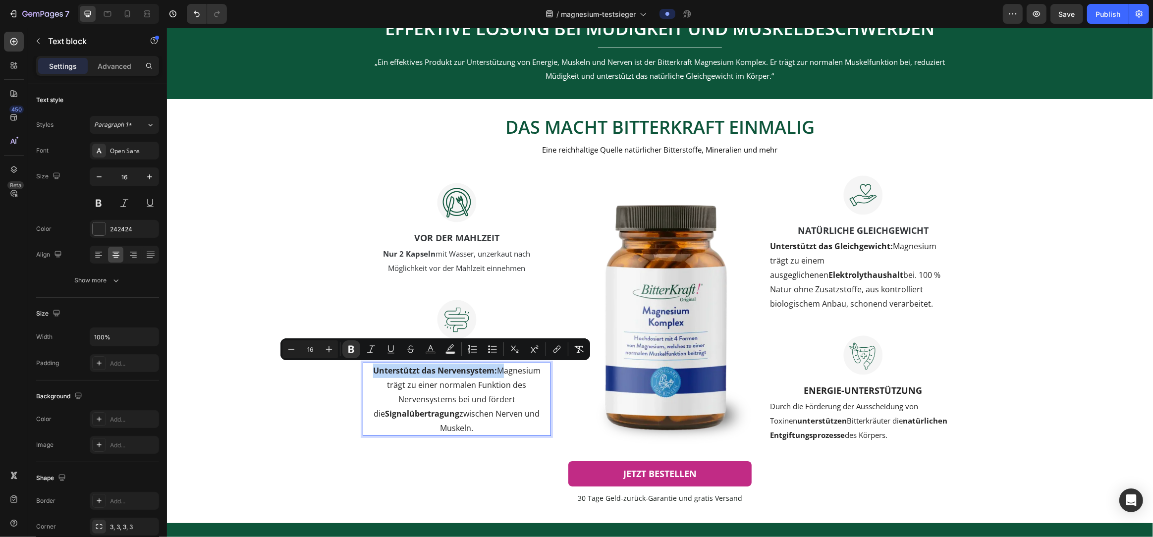
scroll to position [1734, 0]
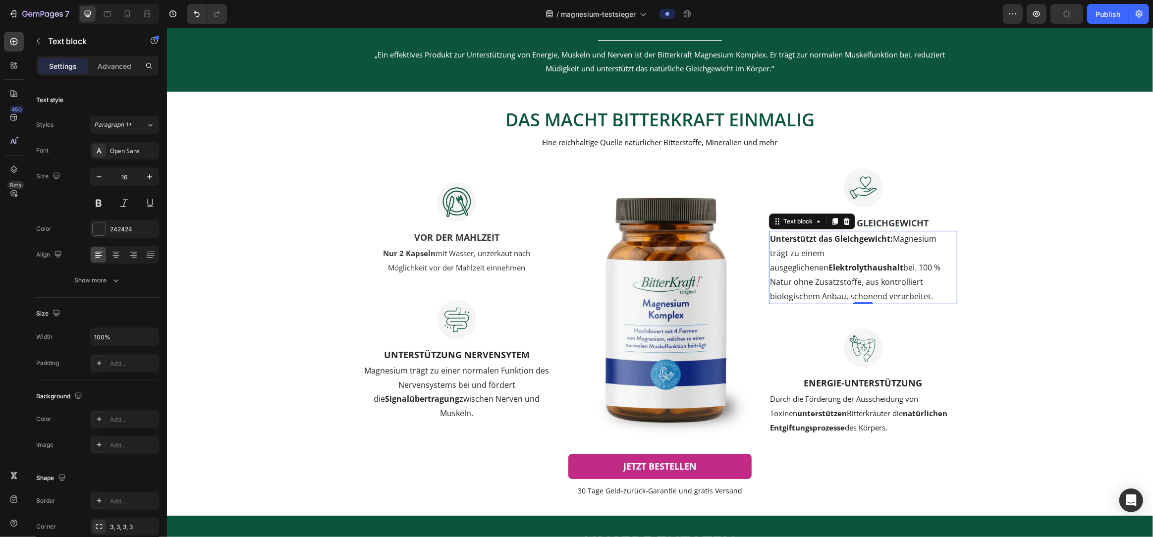
click at [851, 252] on p "Unterstützt das Gleichgewicht: Magnesium trägt zu einem ausgeglichenen Elektrol…" at bounding box center [863, 267] width 186 height 71
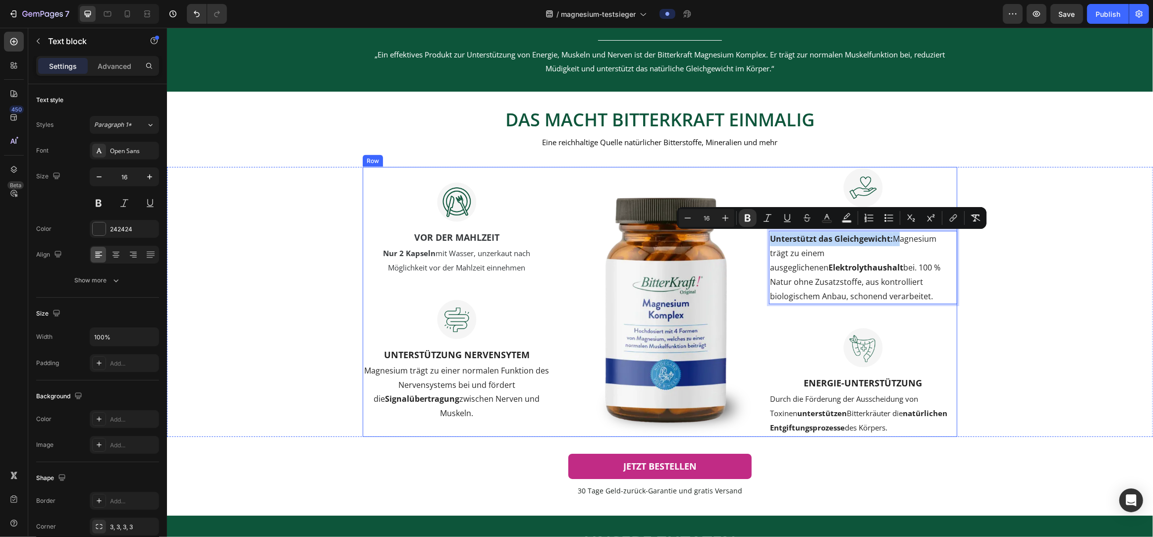
drag, startPoint x: 895, startPoint y: 240, endPoint x: 766, endPoint y: 242, distance: 128.9
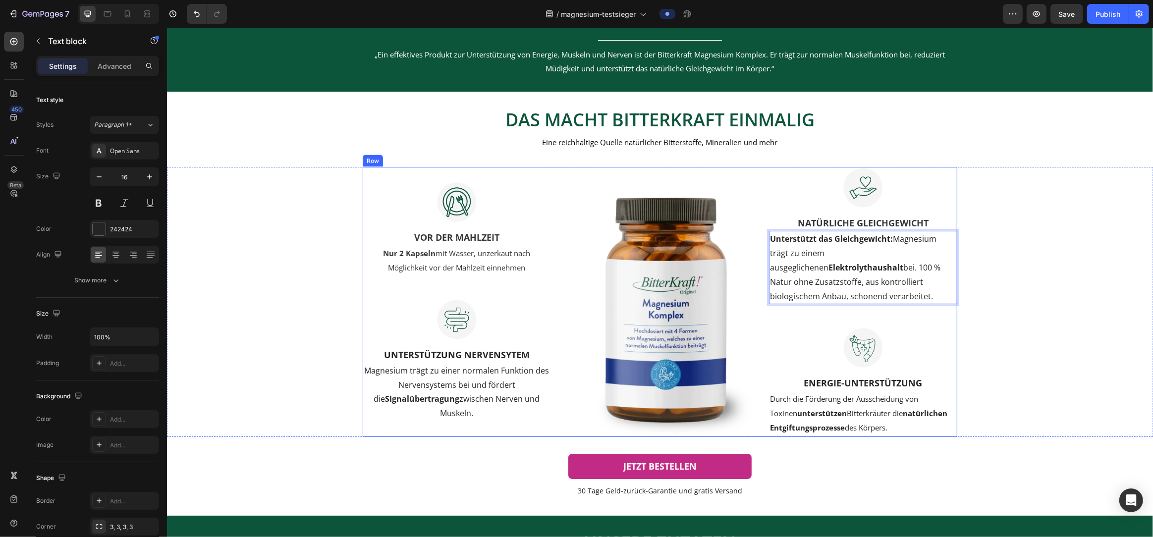
scroll to position [1741, 0]
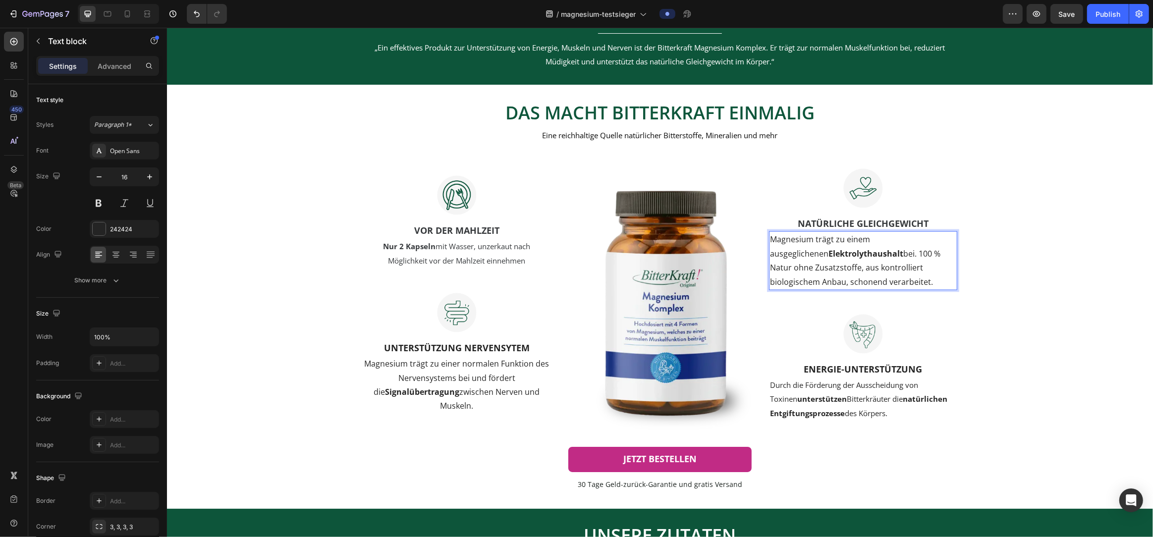
click at [896, 262] on p "Magnesium trägt zu einem ausgeglichenen Elektrolythaushalt bei. 100 % Natur ohn…" at bounding box center [863, 260] width 186 height 57
click at [864, 274] on p "Magnesium trägt zu einem ausgeglichenen Elektrolythaushalt bei. 100 % Natur ohn…" at bounding box center [863, 260] width 186 height 57
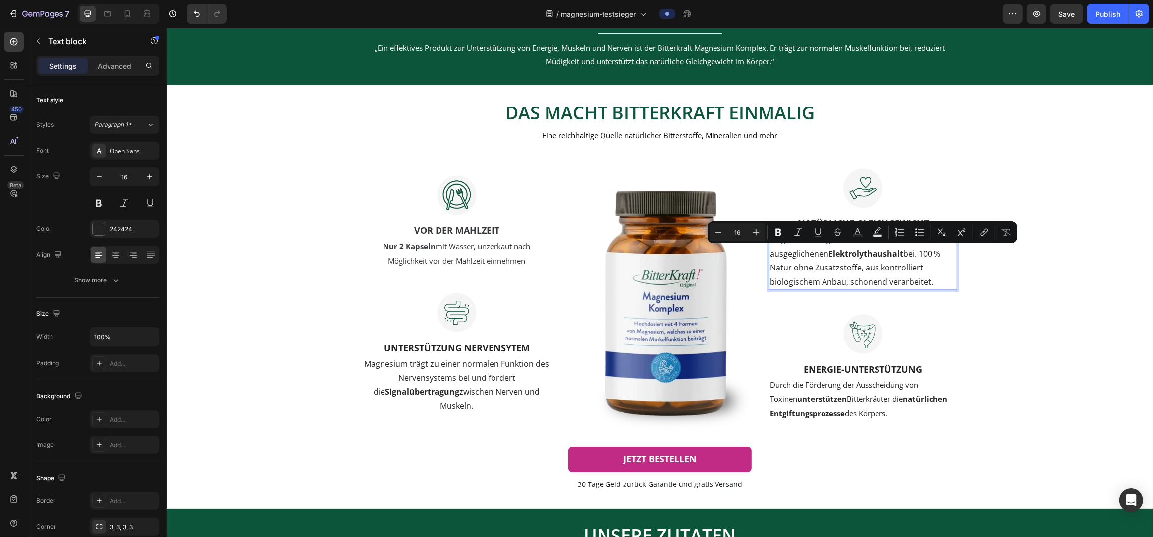
drag, startPoint x: 863, startPoint y: 256, endPoint x: 913, endPoint y: 285, distance: 58.0
click at [913, 285] on p "Magnesium trägt zu einem ausgeglichenen Elektrolythaushalt bei. 100 % Natur ohn…" at bounding box center [863, 260] width 186 height 57
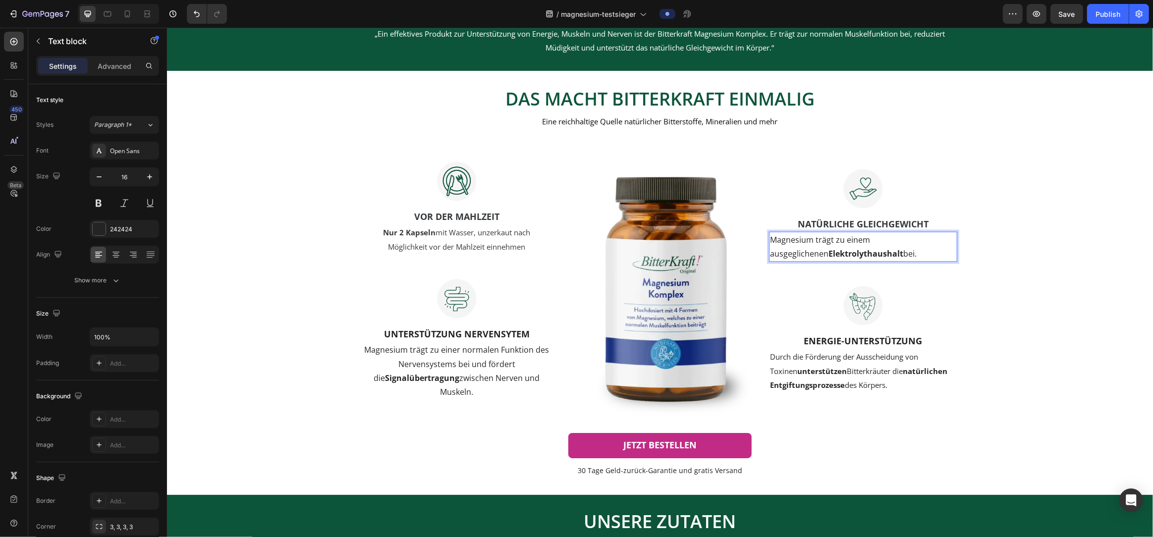
click at [828, 254] on strong "Elektrolythaushalt" at bounding box center [865, 253] width 75 height 11
click at [115, 260] on div at bounding box center [115, 255] width 15 height 16
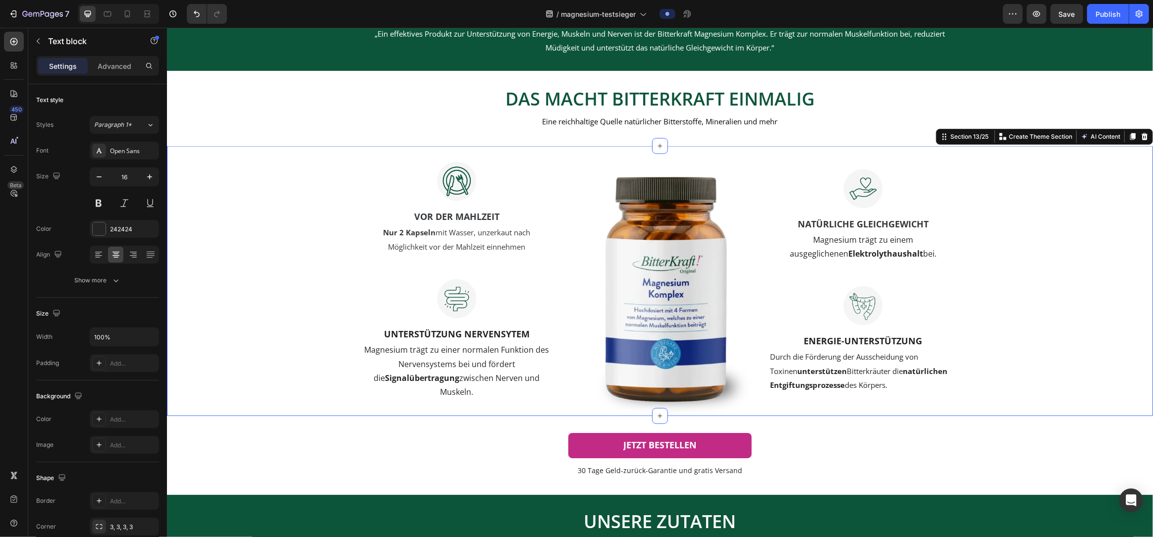
click at [1053, 320] on div "Image VOR DER MAHLZEIT Text block Nur 2 Kapseln mit Wasser, unzerkaut nach Mögl…" at bounding box center [659, 281] width 956 height 270
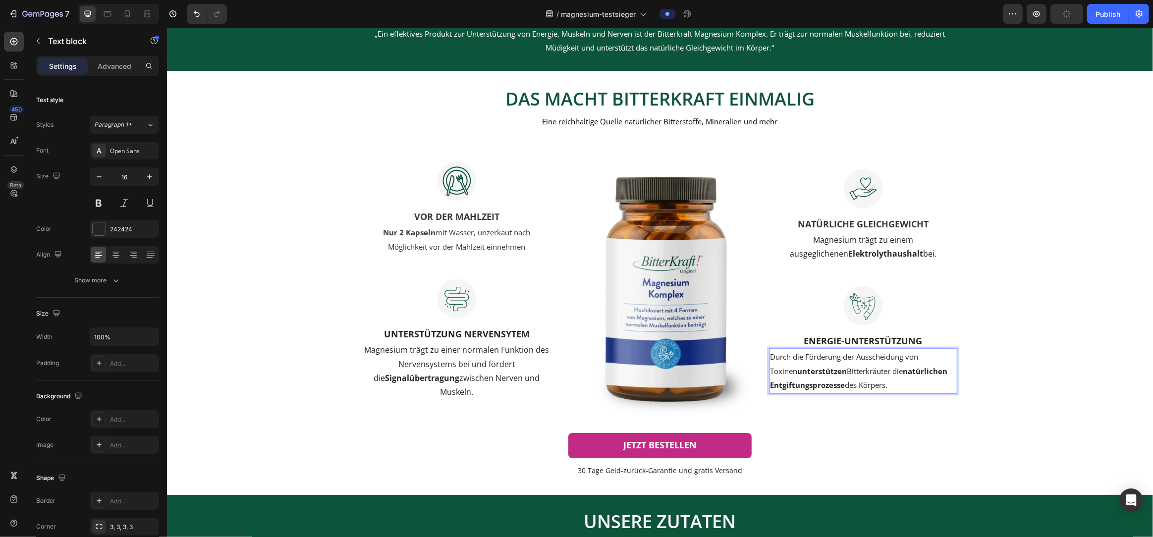
click at [876, 369] on span "Durch die Förderung der Ausscheidung von Toxinen unterstützen Bitterkräuter die…" at bounding box center [858, 371] width 177 height 39
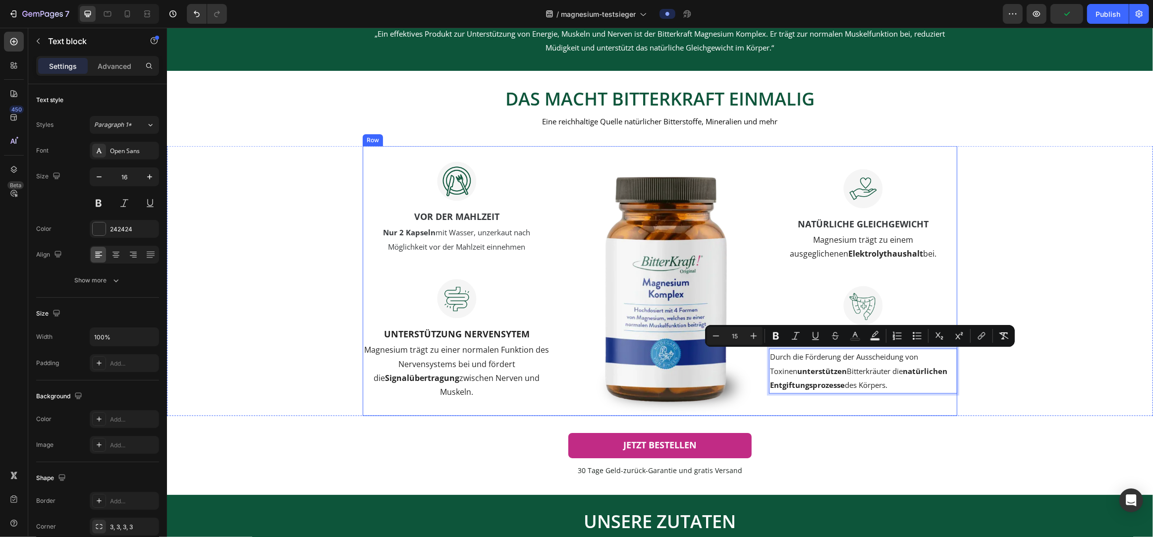
drag, startPoint x: 895, startPoint y: 385, endPoint x: 764, endPoint y: 360, distance: 133.3
click at [764, 360] on div "Image VOR DER MAHLZEIT Text block Nur 2 Kapseln mit Wasser, unzerkaut nach Mögl…" at bounding box center [659, 281] width 595 height 270
copy span "Durch die Förderung der Ausscheidung von Toxinen unterstützen Bitterkräuter die…"
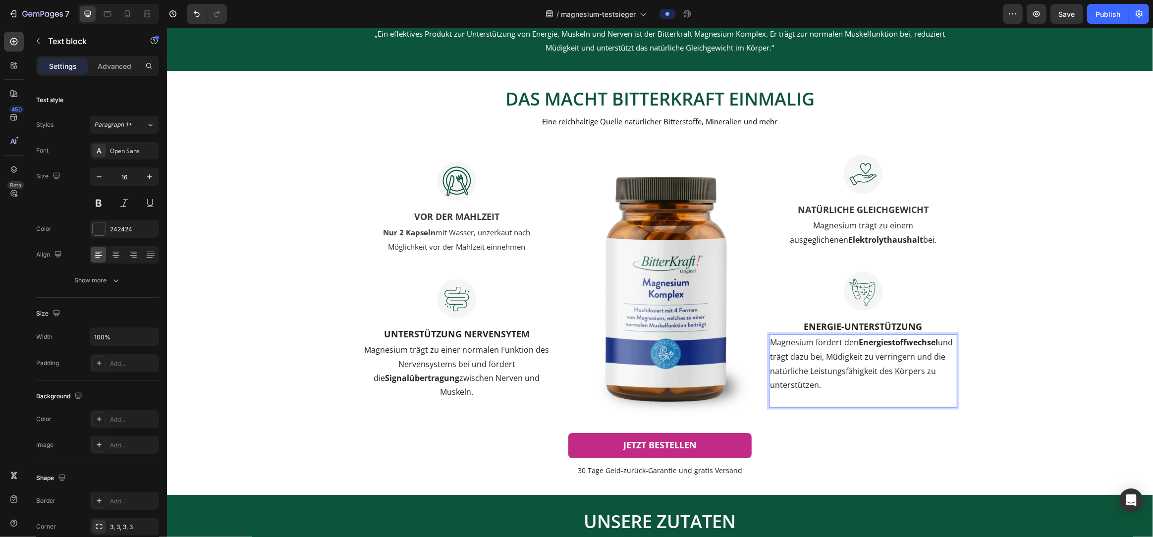
click at [894, 381] on p "Magnesium fördert den Energiestoffwechsel und trägt dazu bei, Müdigkeit zu verr…" at bounding box center [863, 364] width 186 height 57
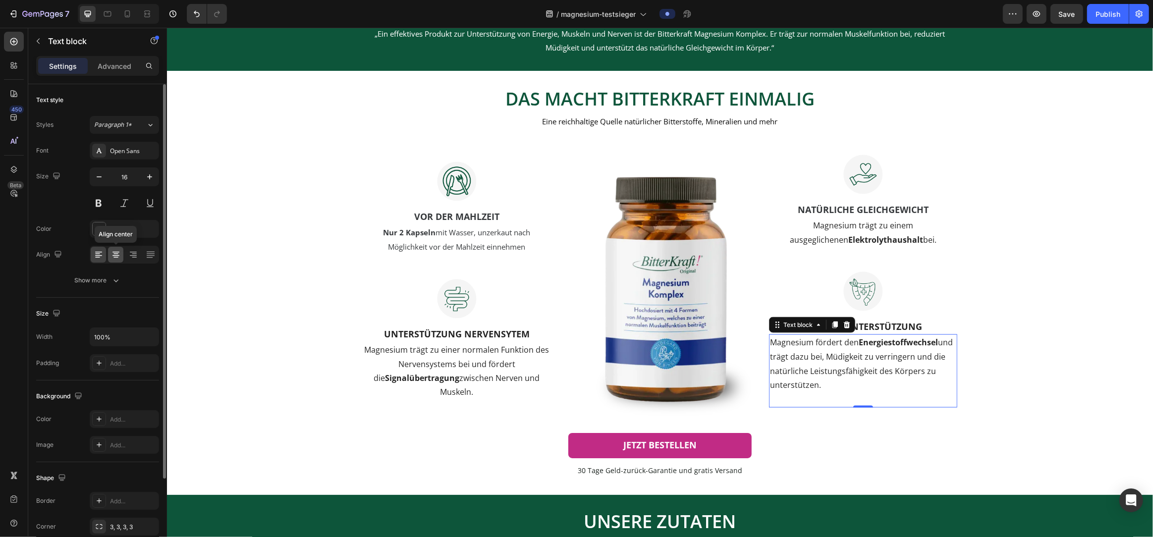
click at [119, 254] on icon at bounding box center [116, 255] width 10 height 10
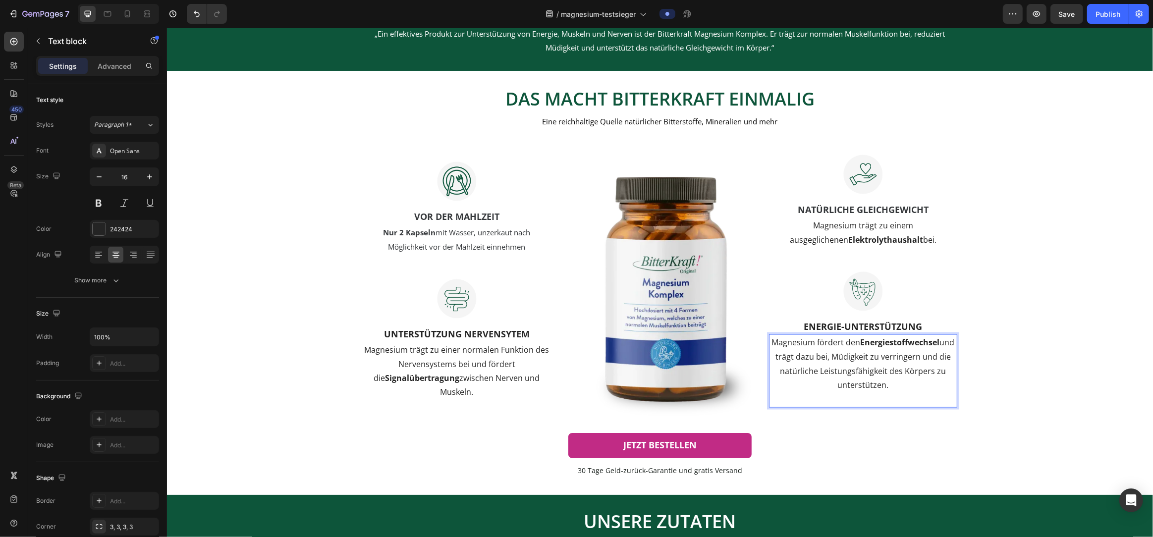
click at [823, 401] on p "Rich Text Editor. Editing area: main" at bounding box center [863, 400] width 186 height 14
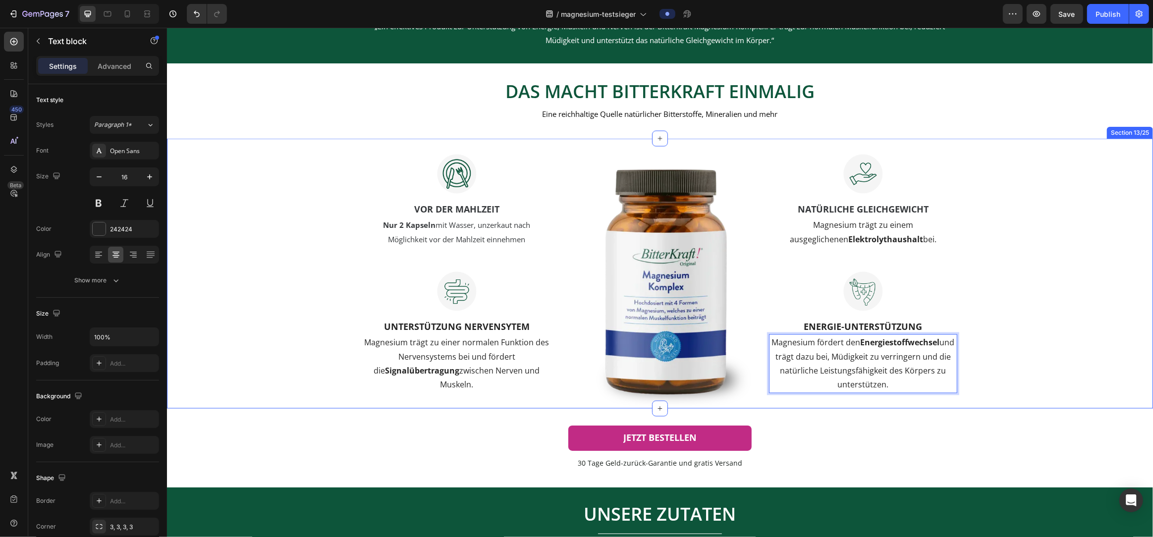
click at [1140, 362] on div "Image VOR DER MAHLZEIT Text block Nur 2 Kapseln mit Wasser, unzerkaut nach Mögl…" at bounding box center [660, 274] width 986 height 270
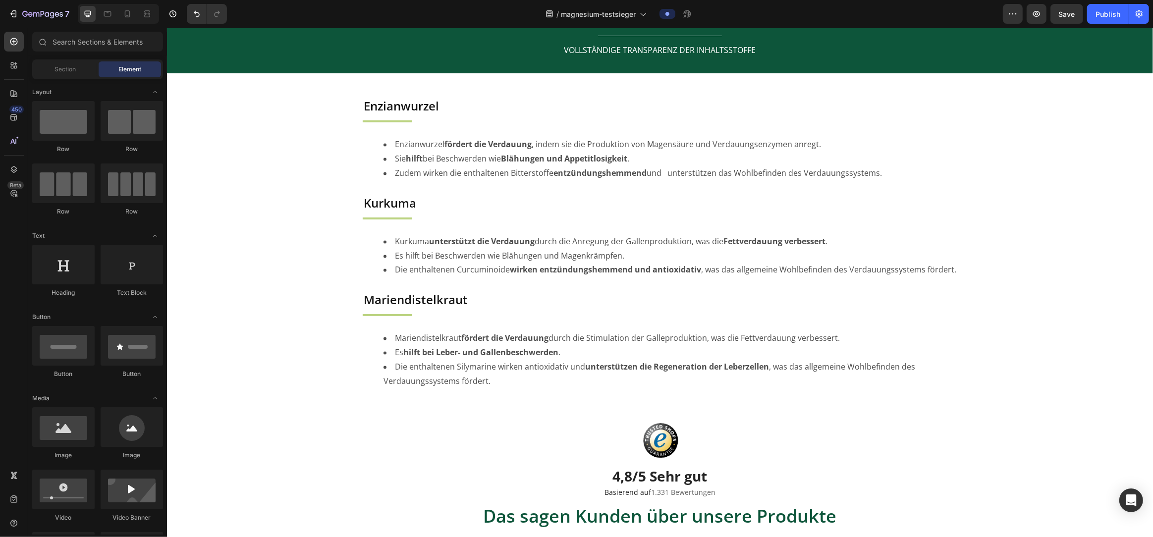
scroll to position [2261, 0]
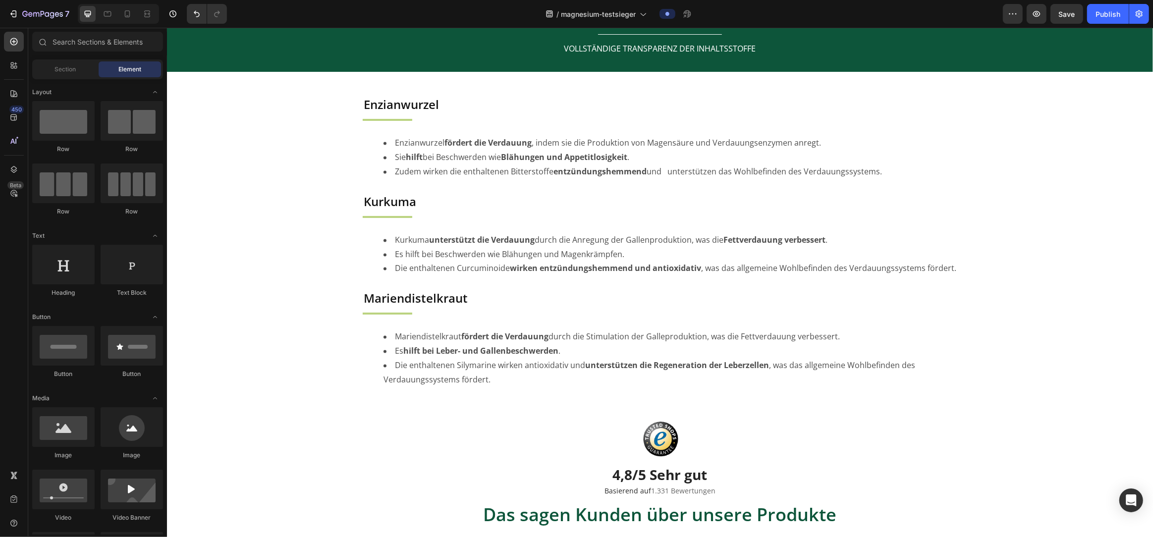
click at [422, 106] on h2 "Enzianwurzel" at bounding box center [659, 104] width 595 height 17
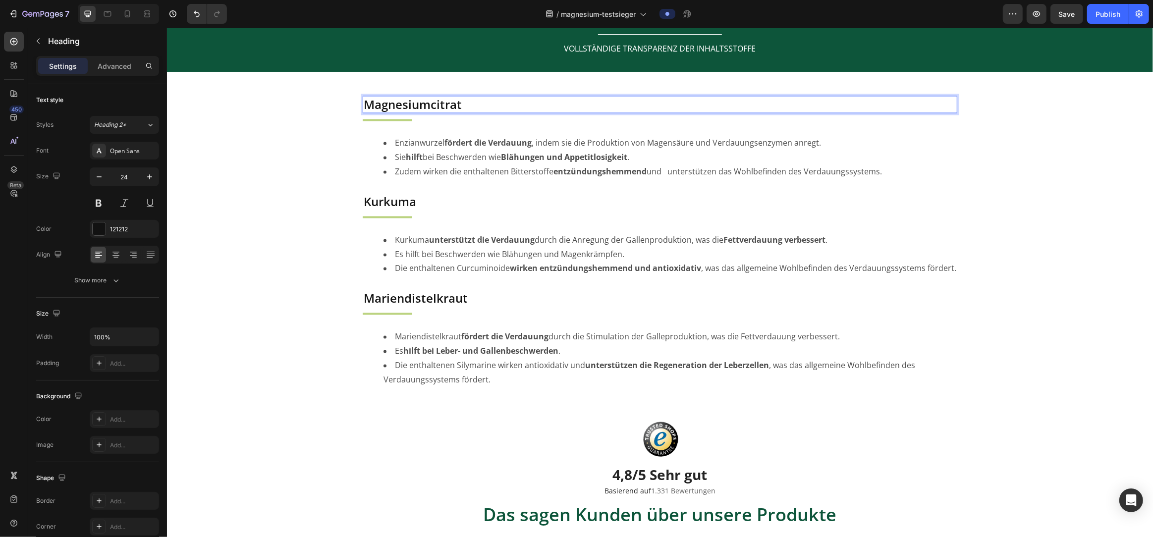
scroll to position [2262, 0]
click at [404, 203] on h2 "Kurkuma" at bounding box center [659, 200] width 595 height 17
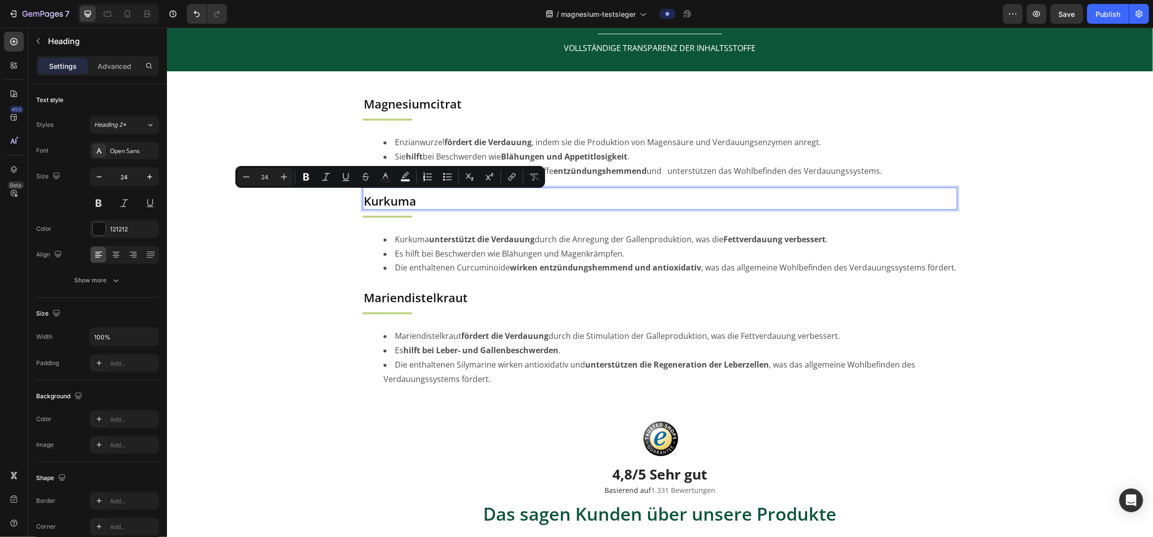
click at [399, 201] on p "Kurkuma" at bounding box center [659, 200] width 593 height 15
click at [379, 201] on p "Kurkuma" at bounding box center [659, 200] width 593 height 15
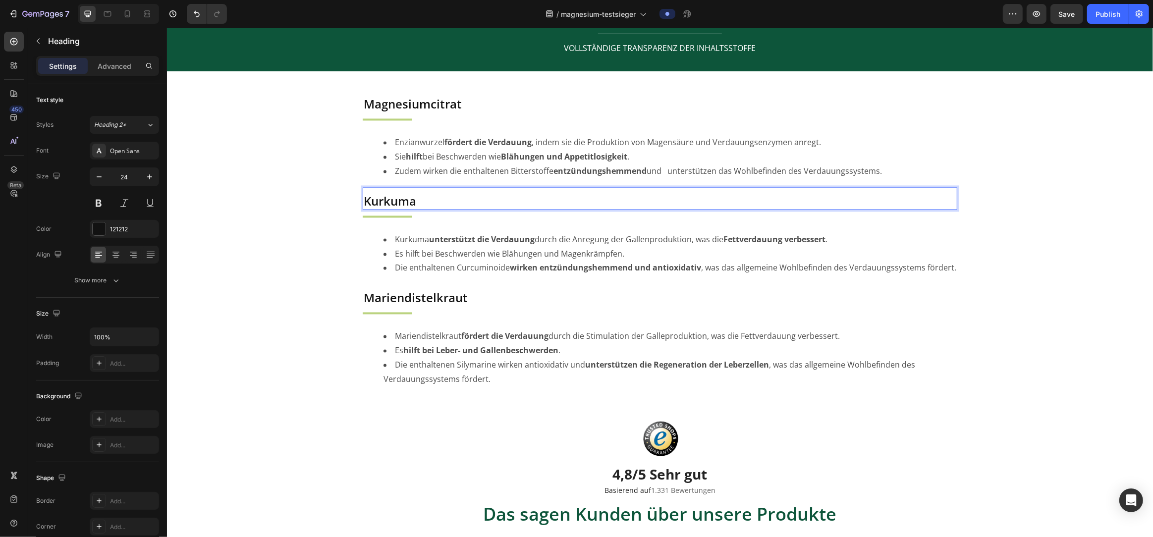
click at [385, 202] on p "Kurkuma" at bounding box center [659, 200] width 593 height 15
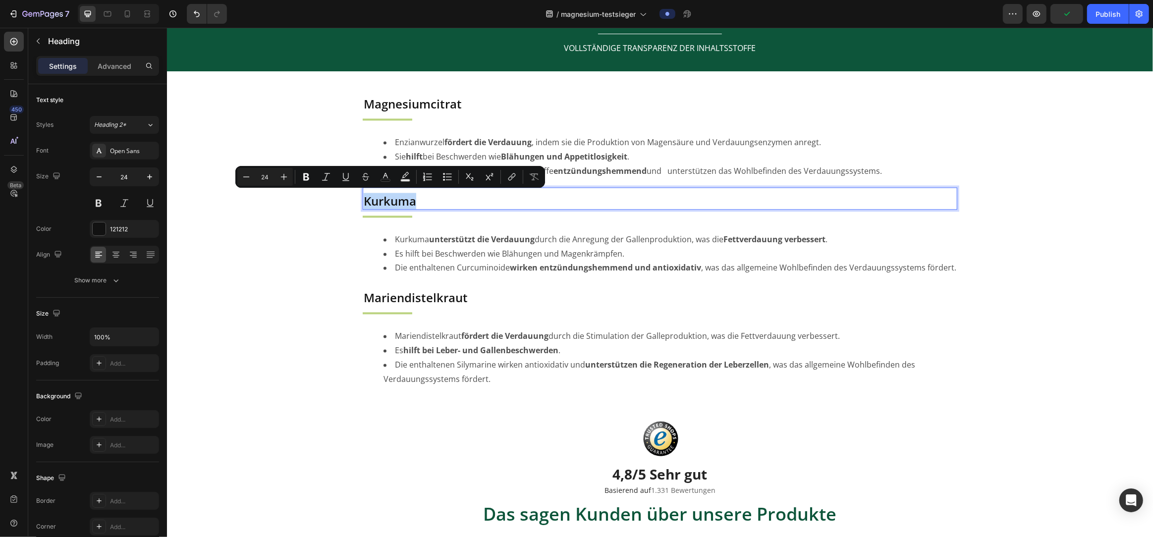
drag, startPoint x: 419, startPoint y: 201, endPoint x: 350, endPoint y: 203, distance: 68.9
click at [350, 203] on div "Image JETZT BESTELLEN Button Row Section 2/25 BEKANNT AUS Heading Title Line Im…" at bounding box center [660, 84] width 986 height 4597
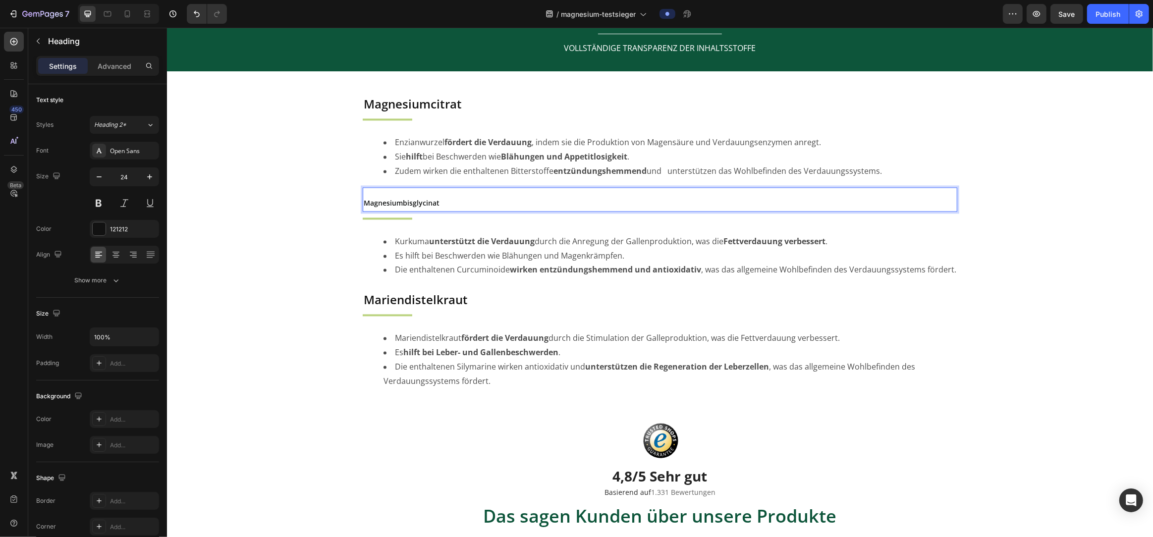
click at [451, 199] on p "Magnesiumbisglycinat" at bounding box center [659, 201] width 593 height 17
drag, startPoint x: 451, startPoint y: 202, endPoint x: 310, endPoint y: 204, distance: 141.3
click at [352, 203] on div "Image JETZT BESTELLEN Button Row Section 2/25 BEKANNT AUS Heading Title Line Im…" at bounding box center [660, 85] width 986 height 4599
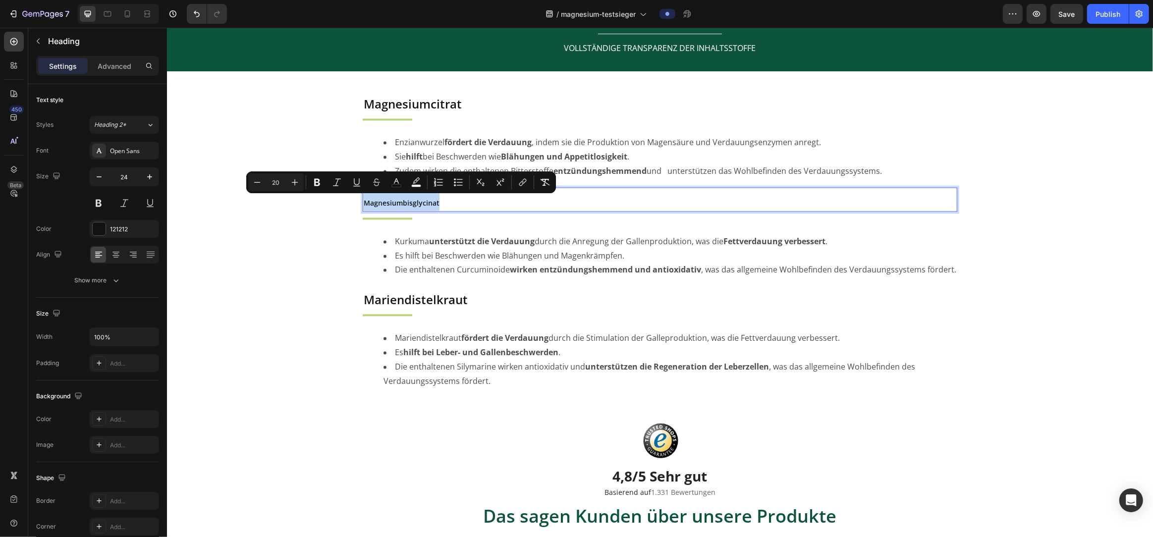
click at [239, 249] on div "Image JETZT BESTELLEN Button Row Section 2/25 BEKANNT AUS Heading Title Line Im…" at bounding box center [660, 85] width 986 height 4599
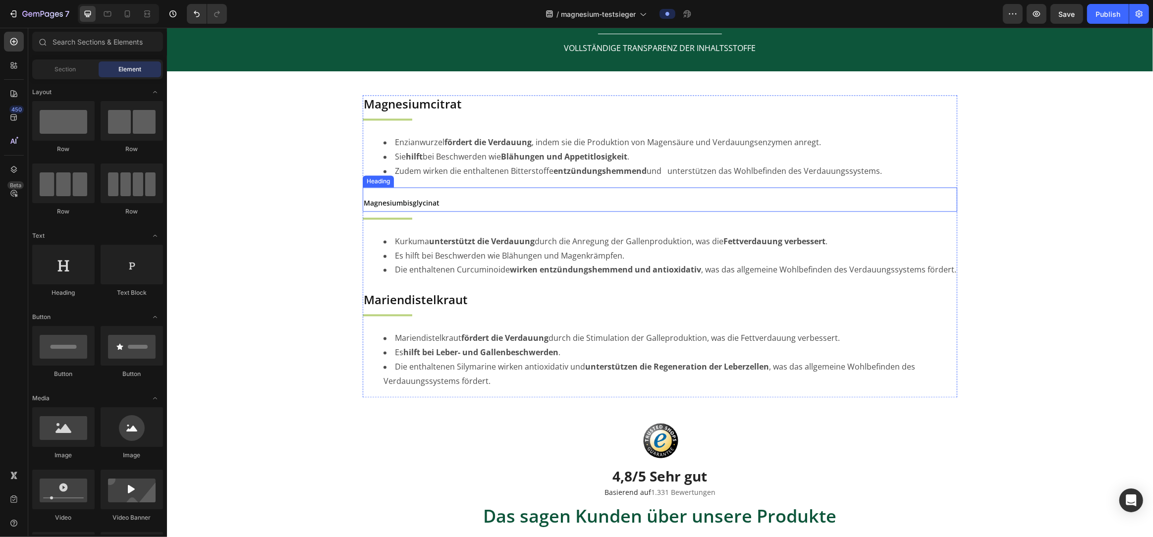
click at [396, 204] on span "Magnesiumbisglycinat" at bounding box center [401, 202] width 76 height 9
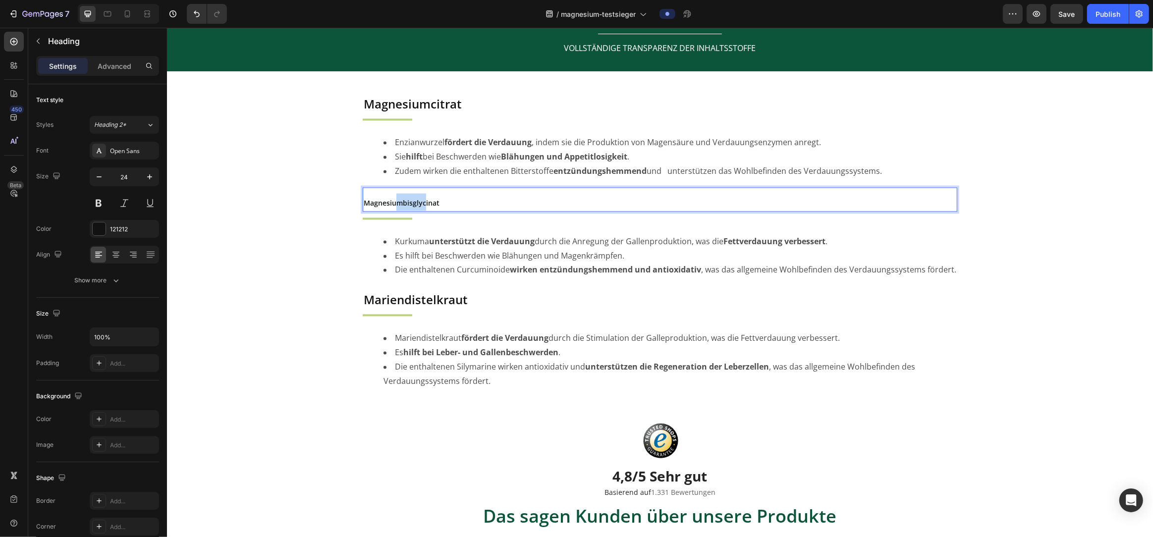
drag, startPoint x: 396, startPoint y: 204, endPoint x: 426, endPoint y: 204, distance: 29.2
click at [426, 204] on span "Magnesiumbisglycinat" at bounding box center [401, 202] width 76 height 9
click at [451, 202] on p "Magnesiumbisglycinat" at bounding box center [659, 201] width 593 height 17
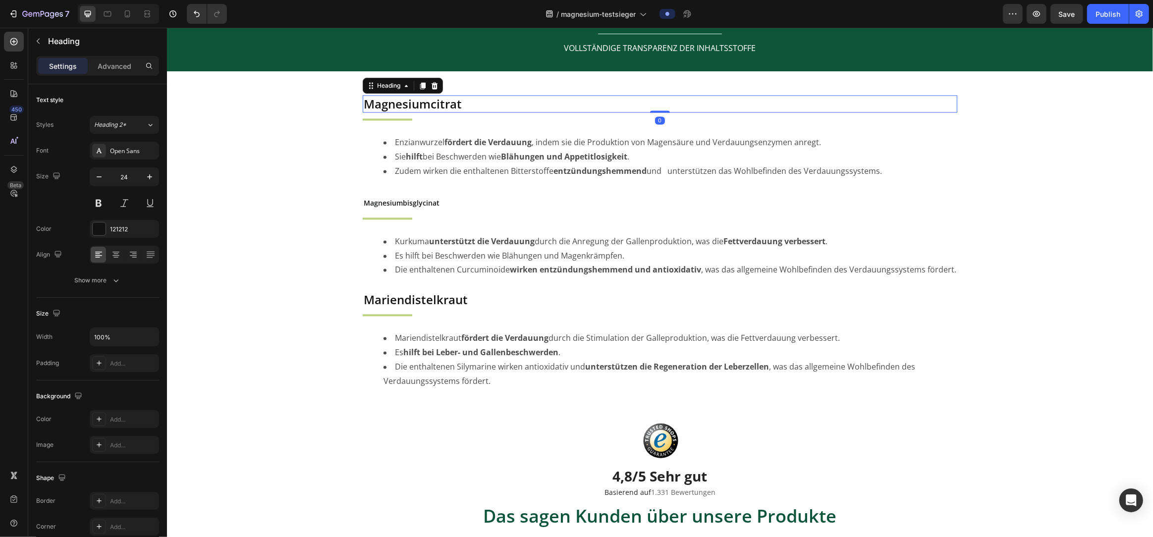
click at [418, 108] on p "Magnesiumcitrat" at bounding box center [659, 103] width 593 height 15
click at [400, 198] on span "Magnesiumbisglycinat" at bounding box center [401, 202] width 76 height 9
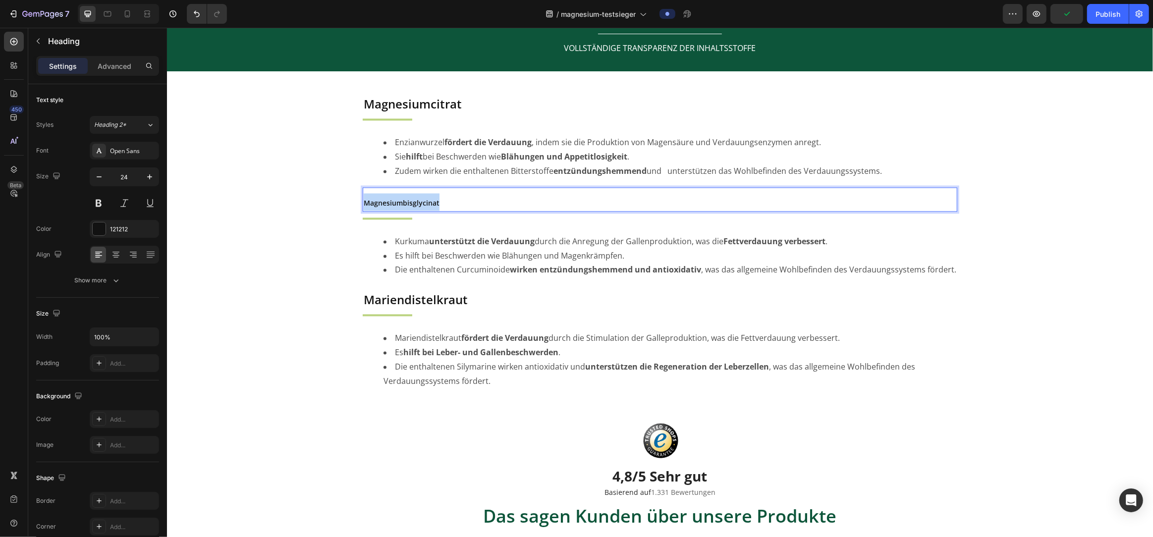
drag, startPoint x: 456, startPoint y: 201, endPoint x: 365, endPoint y: 198, distance: 91.2
click at [365, 198] on p "Magnesiumbisglycinat" at bounding box center [659, 201] width 593 height 17
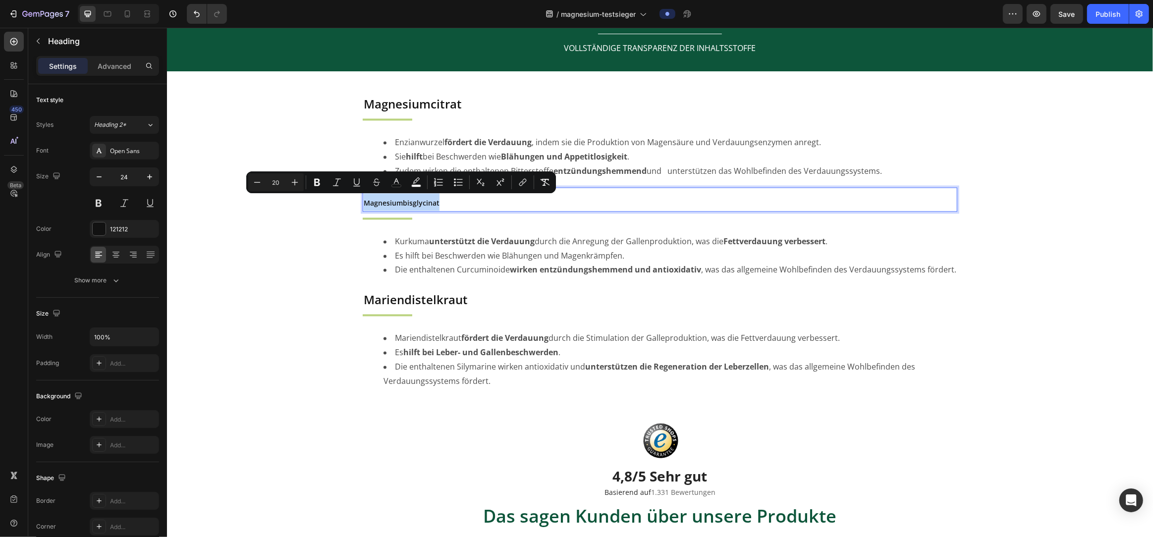
click at [279, 295] on div "Image JETZT BESTELLEN Button Row Section 2/25 BEKANNT AUS Heading Title Line Im…" at bounding box center [660, 85] width 986 height 4599
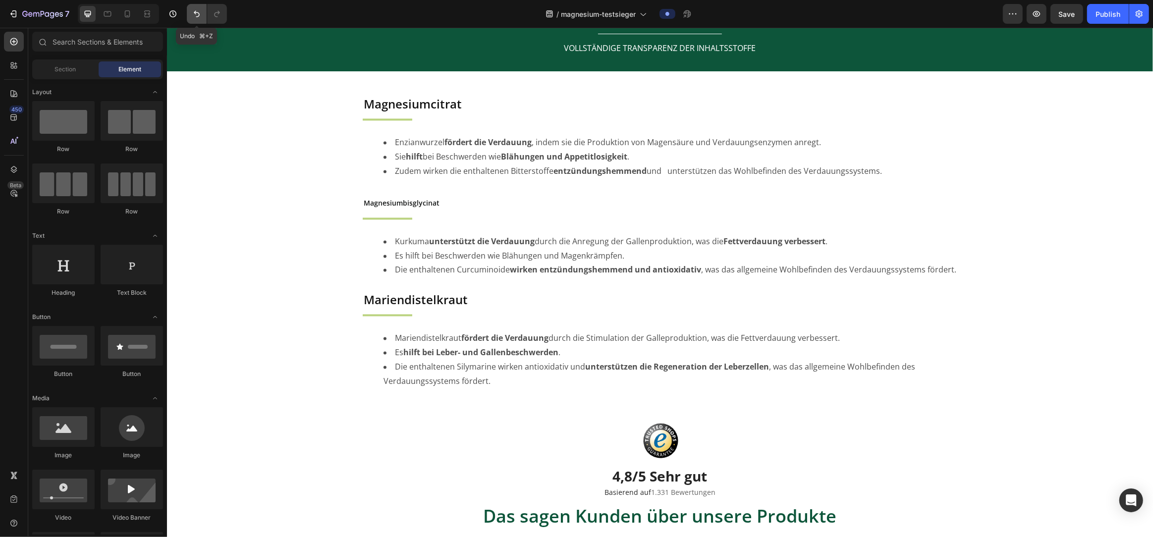
click at [200, 18] on icon "Undo/Redo" at bounding box center [197, 14] width 10 height 10
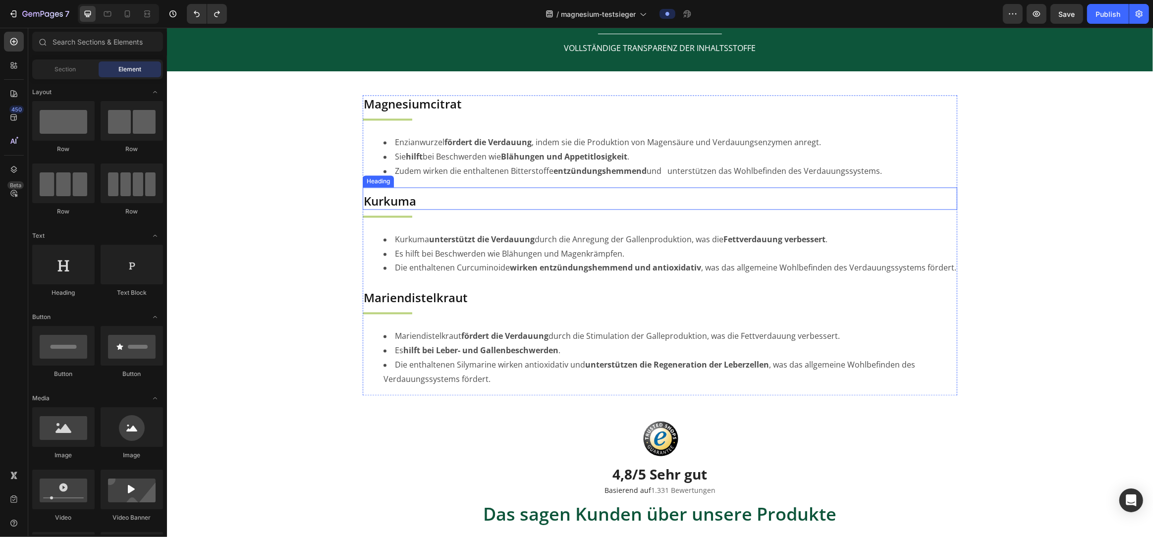
click at [382, 200] on h2 "Kurkuma" at bounding box center [659, 200] width 595 height 17
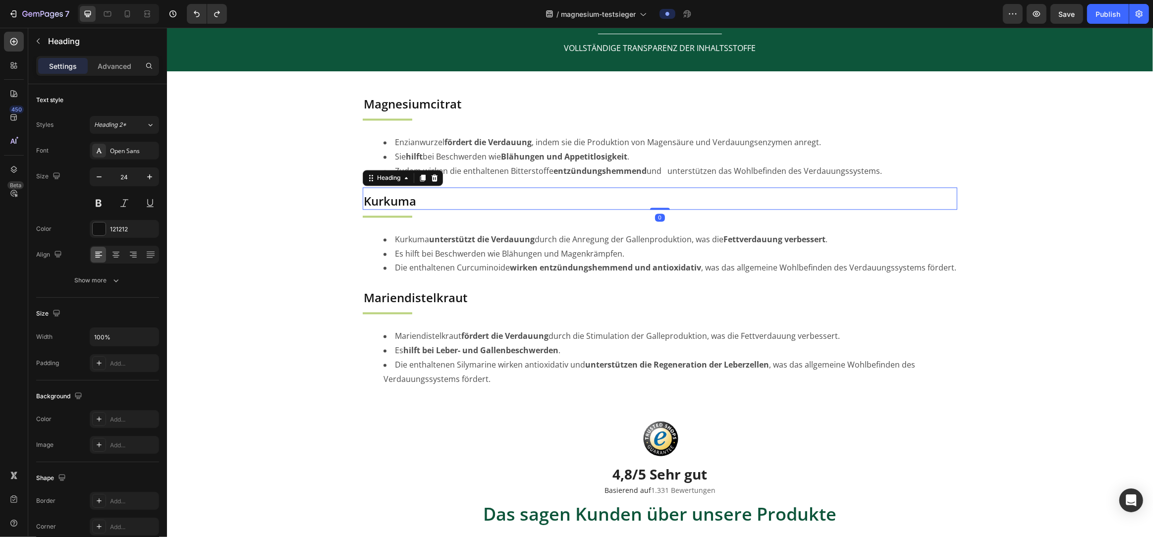
click at [382, 200] on h2 "Kurkuma" at bounding box center [659, 200] width 595 height 17
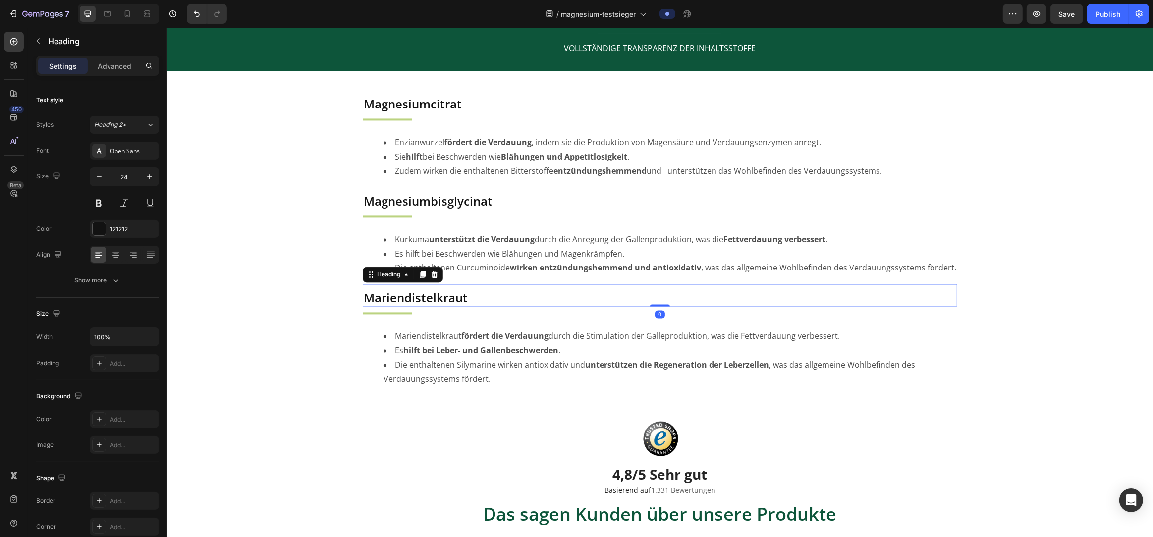
click at [387, 294] on h2 "Mariendistelkraut" at bounding box center [659, 297] width 595 height 17
click at [394, 301] on h2 "Mariendistelkraut" at bounding box center [659, 297] width 595 height 17
click at [633, 374] on li "Die enthaltenen Silymarine wirken antioxidativ und unterstützen die Regeneratio…" at bounding box center [669, 372] width 573 height 29
click at [449, 297] on p "Magnesiumtaurat" at bounding box center [659, 297] width 593 height 15
click at [424, 274] on icon at bounding box center [422, 274] width 5 height 7
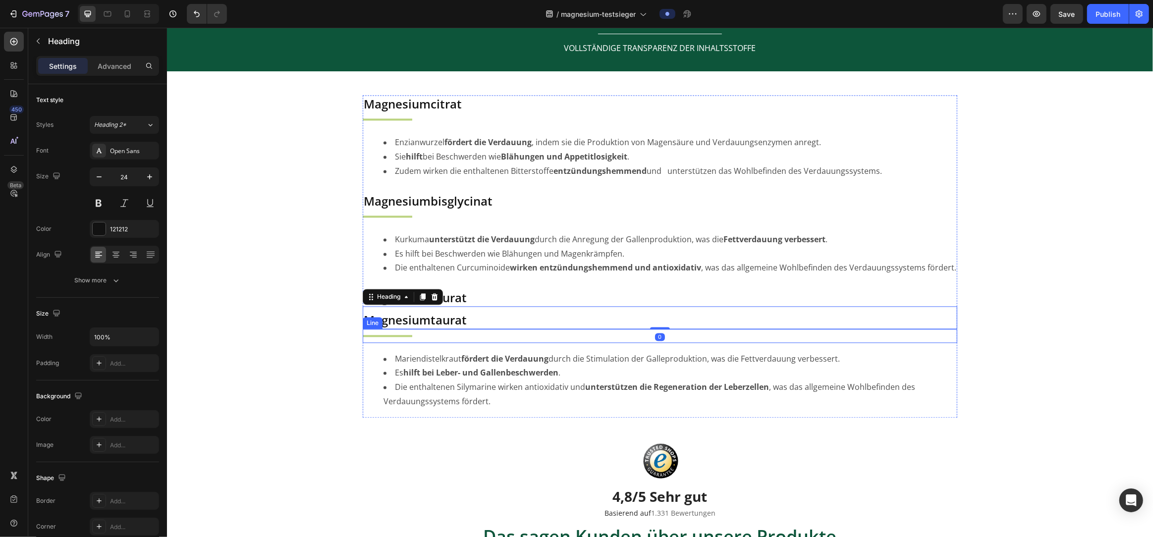
click at [405, 333] on div "Title Line" at bounding box center [659, 336] width 595 height 14
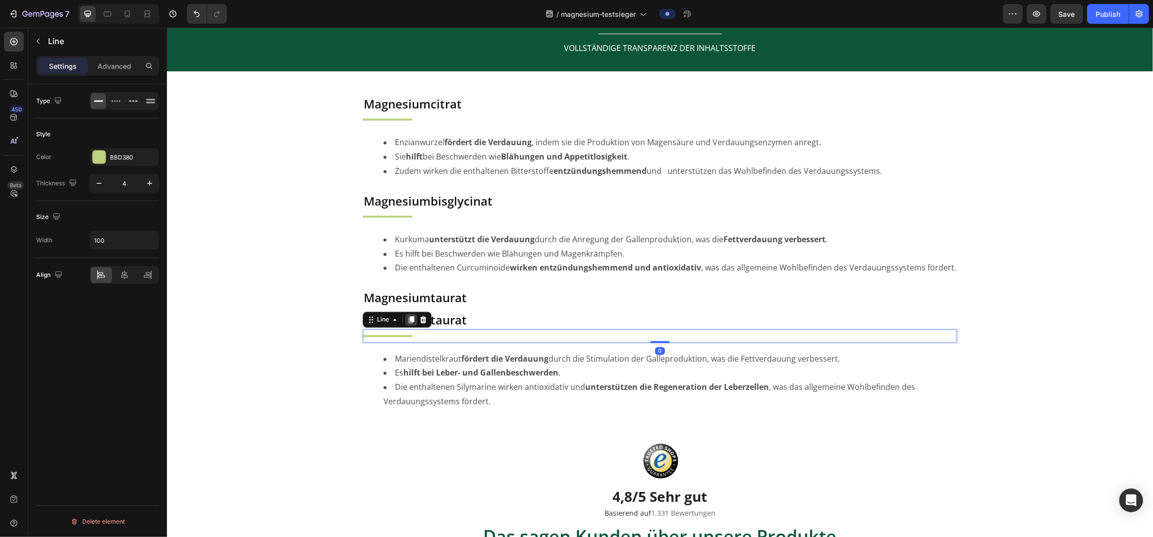
click at [412, 316] on icon at bounding box center [410, 319] width 5 height 7
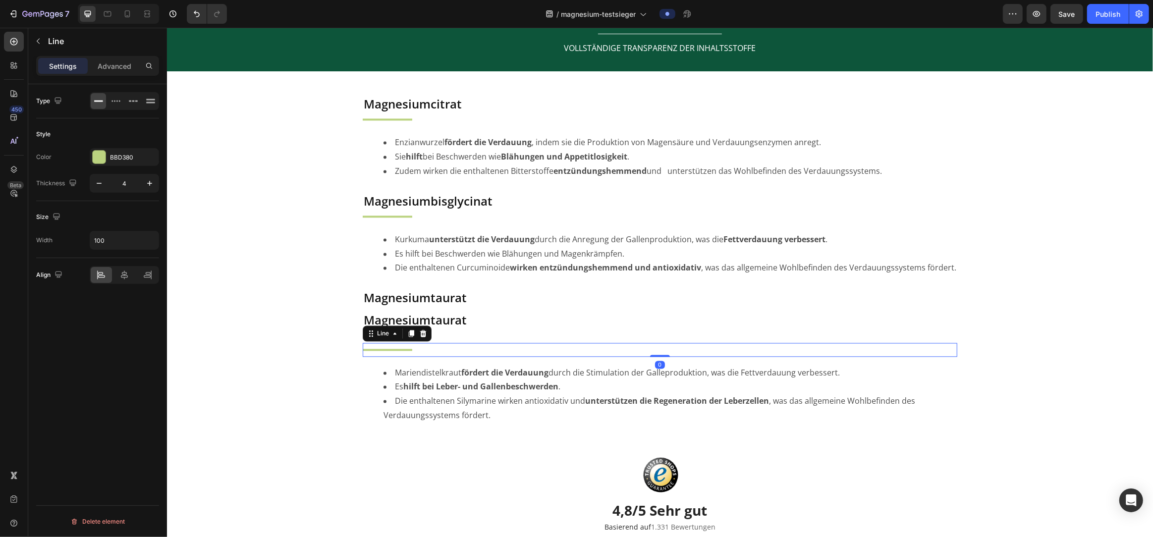
click at [296, 350] on div "Image JETZT BESTELLEN Button Row Section 2/25 BEKANNT AUS Heading Title Line Im…" at bounding box center [660, 103] width 986 height 4634
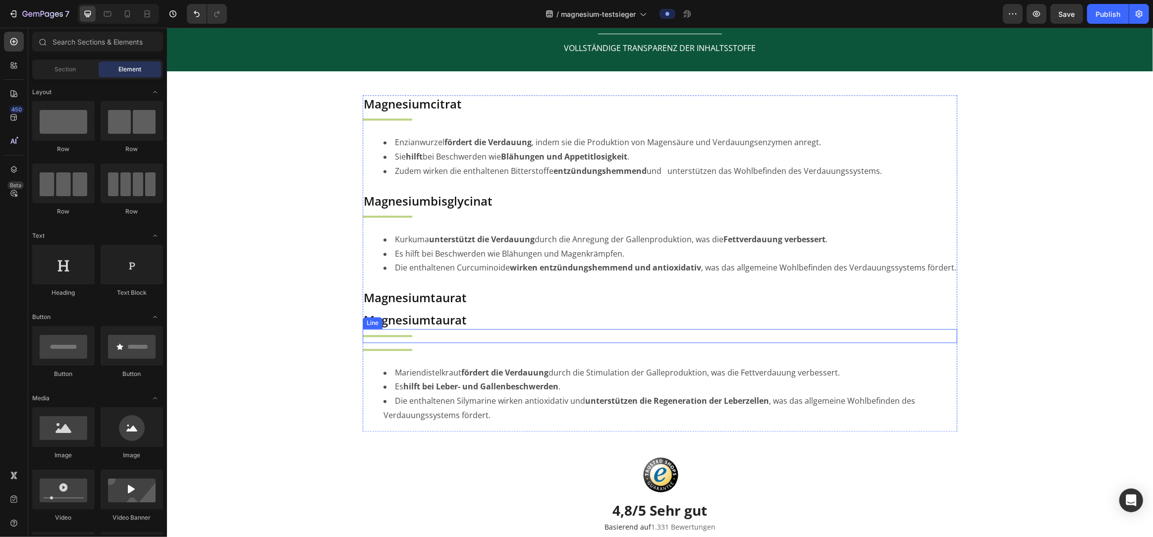
click at [392, 329] on div "Title Line" at bounding box center [659, 336] width 595 height 14
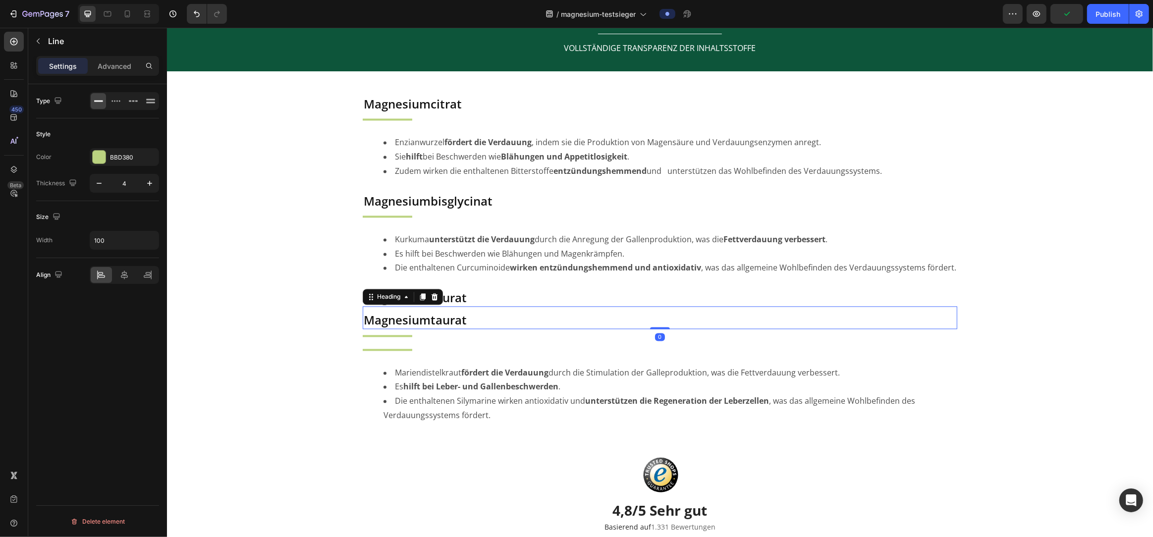
click at [491, 325] on h2 "Magnesiumtaurat" at bounding box center [659, 319] width 595 height 17
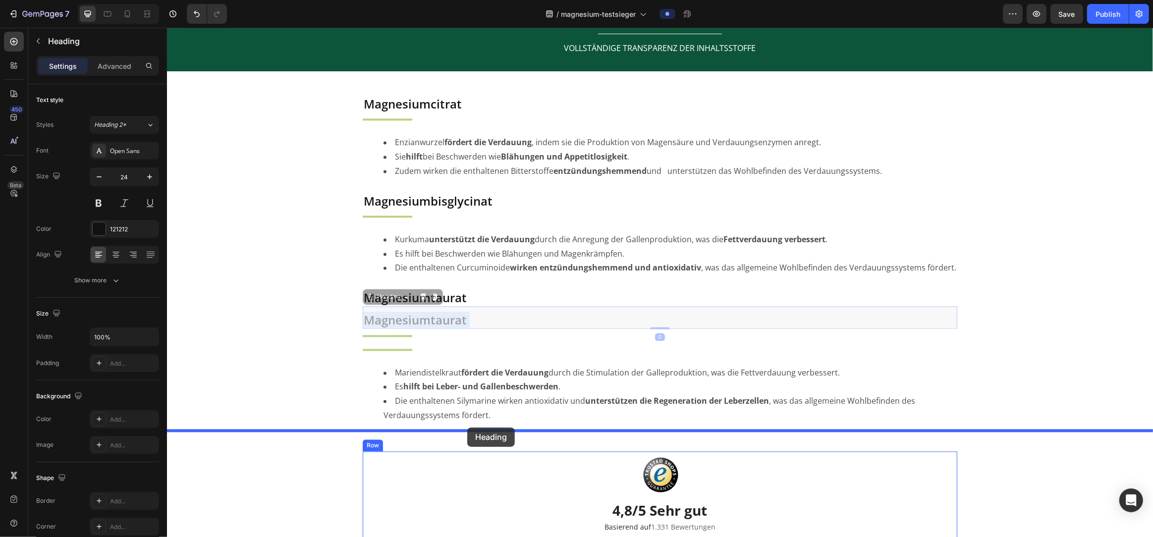
drag, startPoint x: 455, startPoint y: 320, endPoint x: 467, endPoint y: 428, distance: 108.7
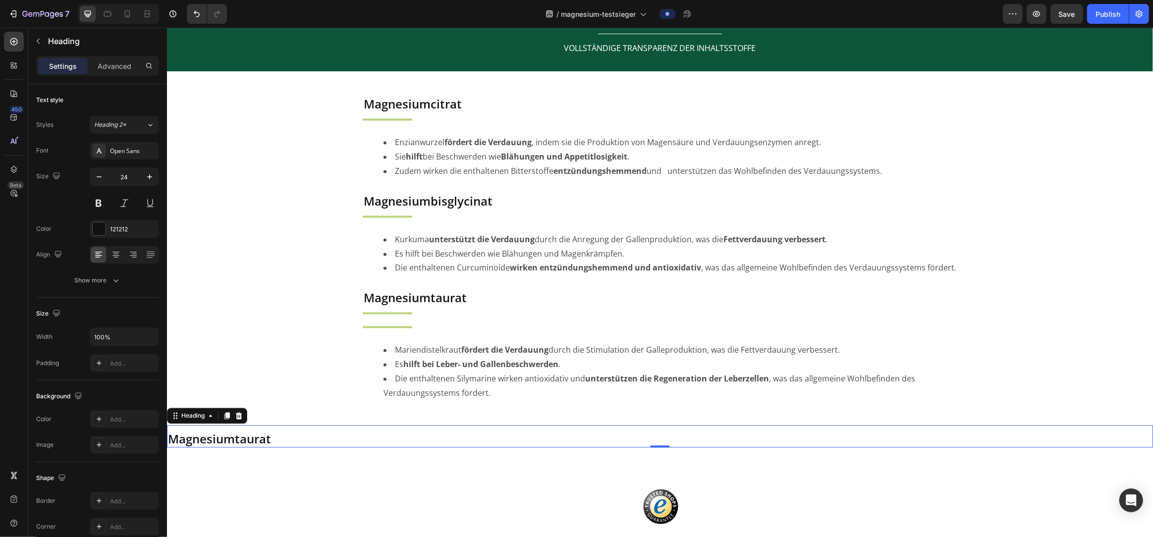
click at [332, 427] on div "Magnesiumtaurat Heading 0" at bounding box center [660, 436] width 986 height 22
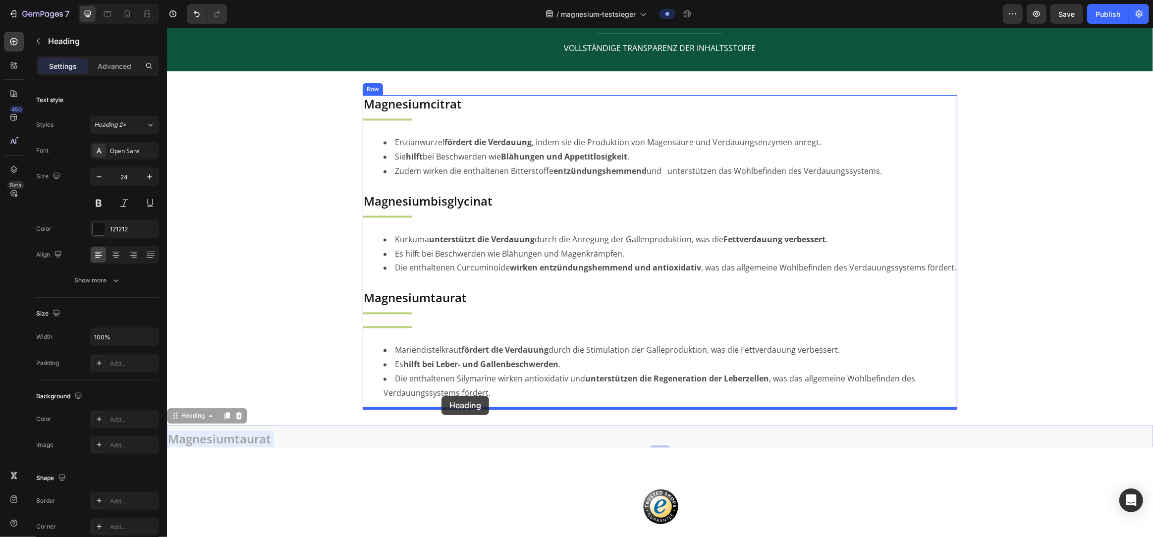
drag, startPoint x: 323, startPoint y: 434, endPoint x: 439, endPoint y: 398, distance: 121.8
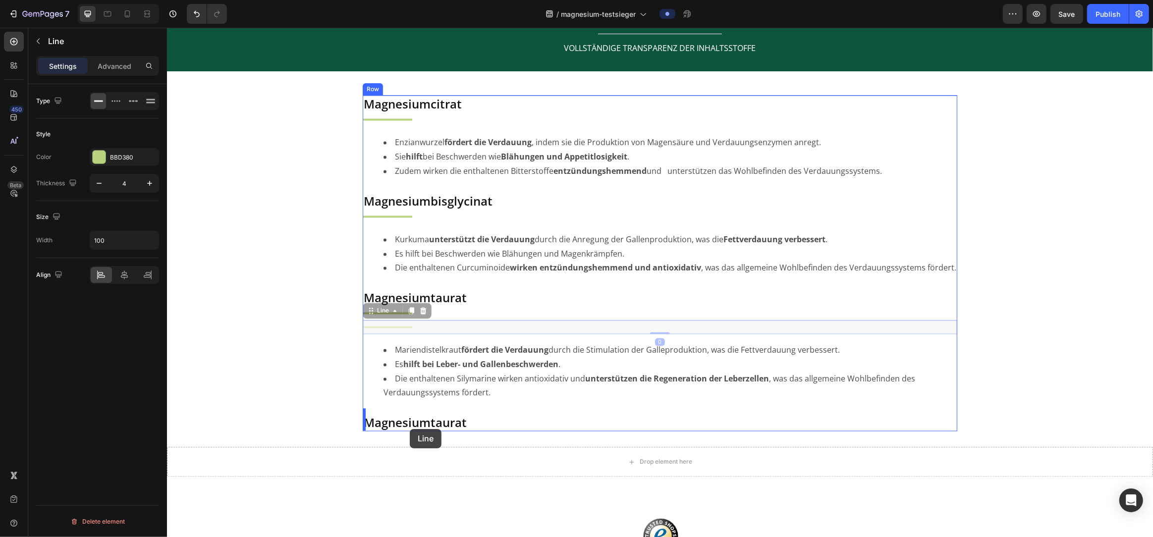
drag, startPoint x: 400, startPoint y: 328, endPoint x: 409, endPoint y: 429, distance: 102.0
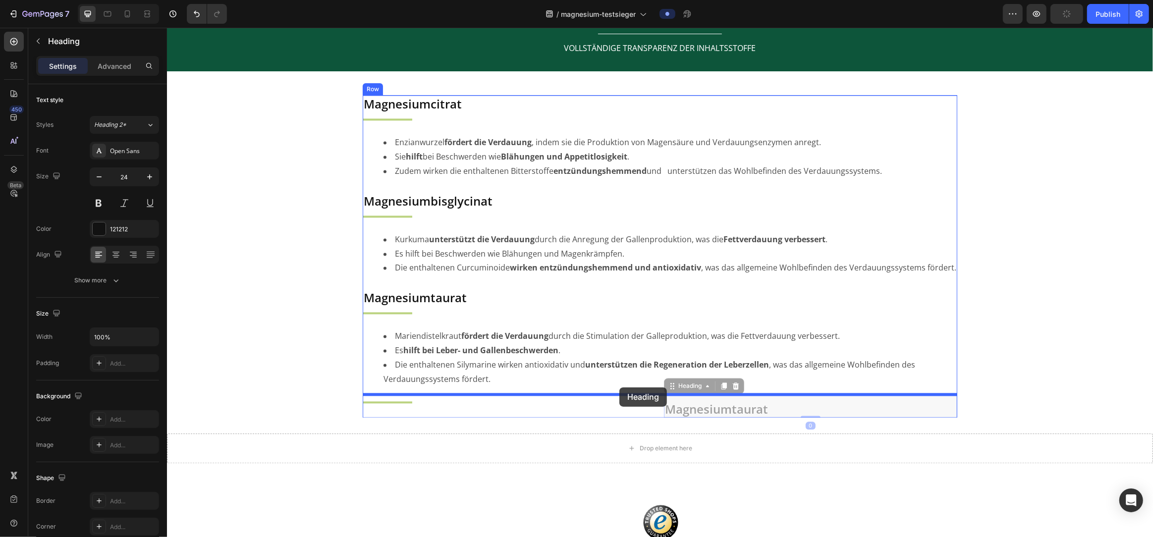
drag, startPoint x: 675, startPoint y: 405, endPoint x: 619, endPoint y: 388, distance: 58.8
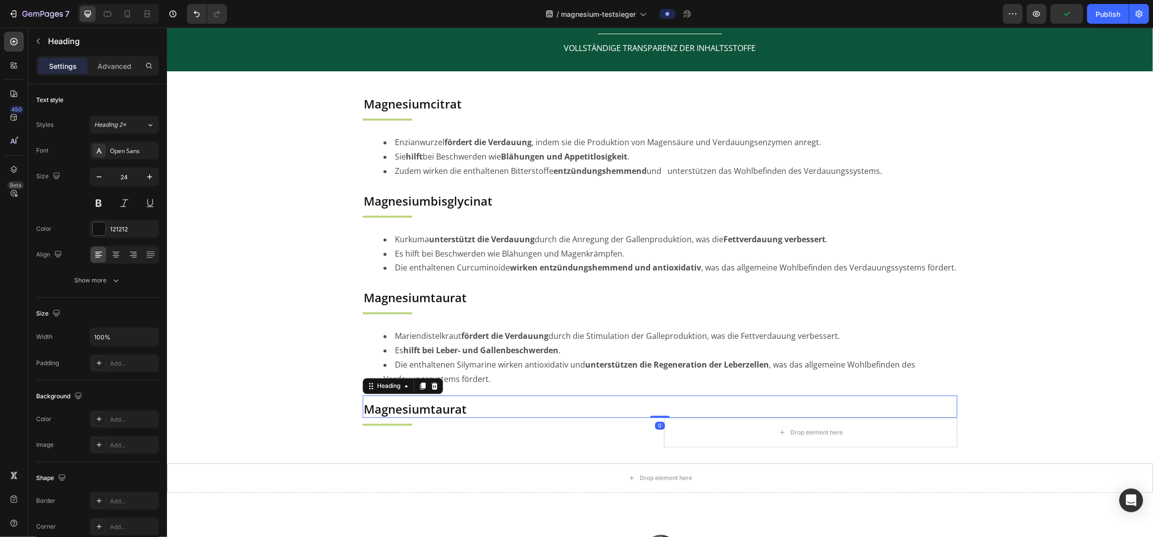
click at [268, 413] on div "Image JETZT BESTELLEN Button Row Section 2/25 Page has reached Shopify’s 25 sec…" at bounding box center [660, 141] width 986 height 4711
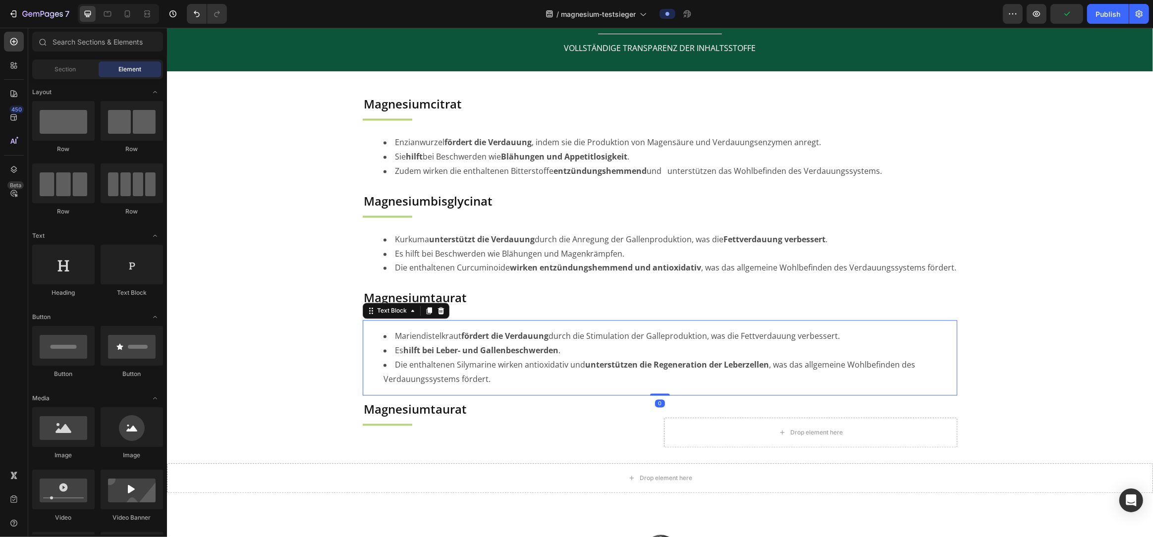
click at [452, 339] on li "Mariendistelkraut fördert die Verdauung durch die Stimulation der Galleprodukti…" at bounding box center [669, 336] width 573 height 14
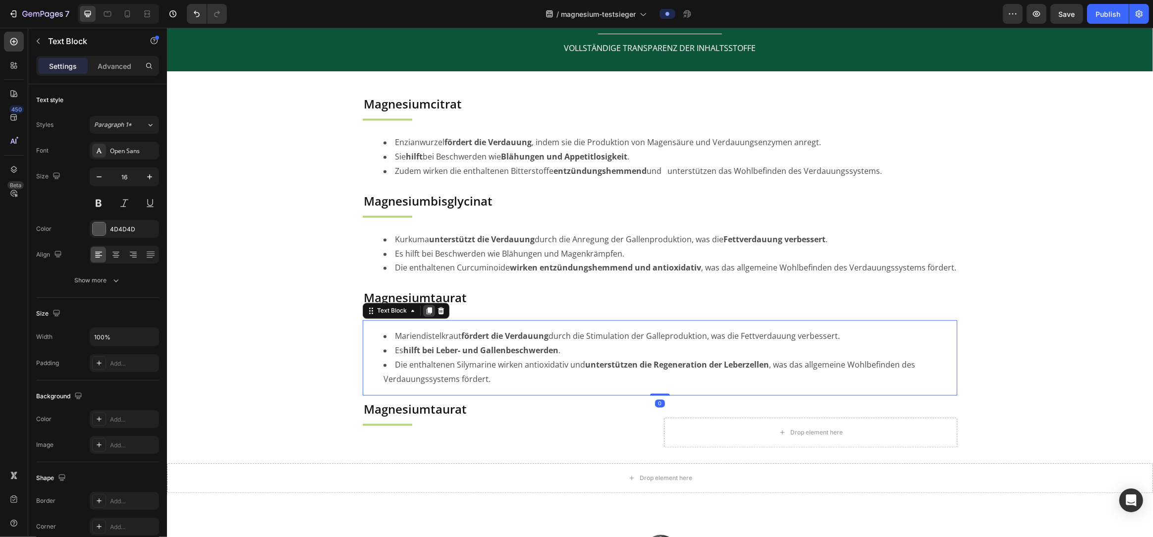
click at [426, 310] on icon at bounding box center [429, 311] width 8 height 8
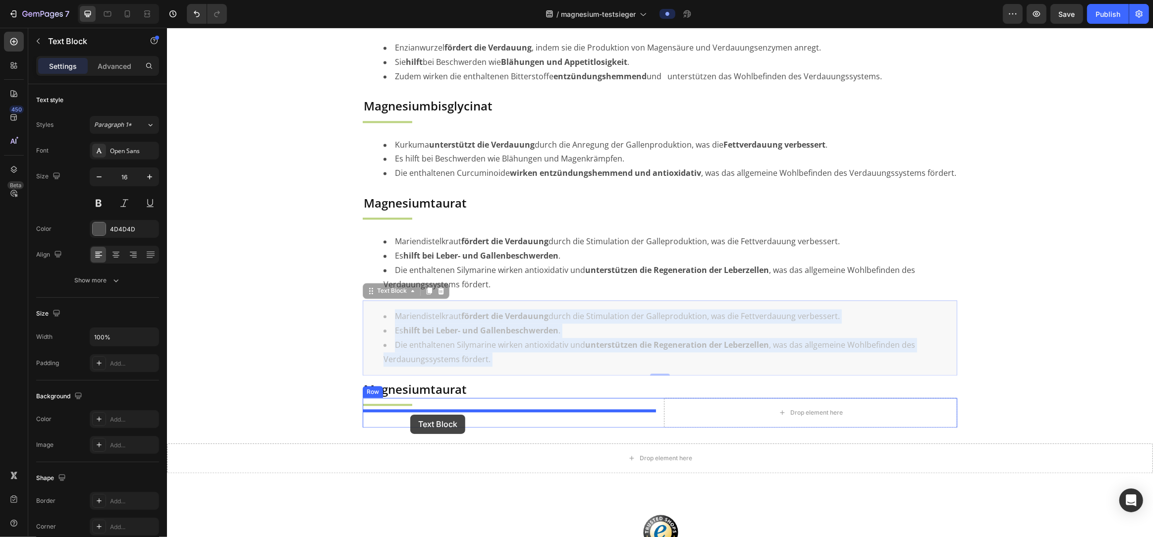
scroll to position [2355, 0]
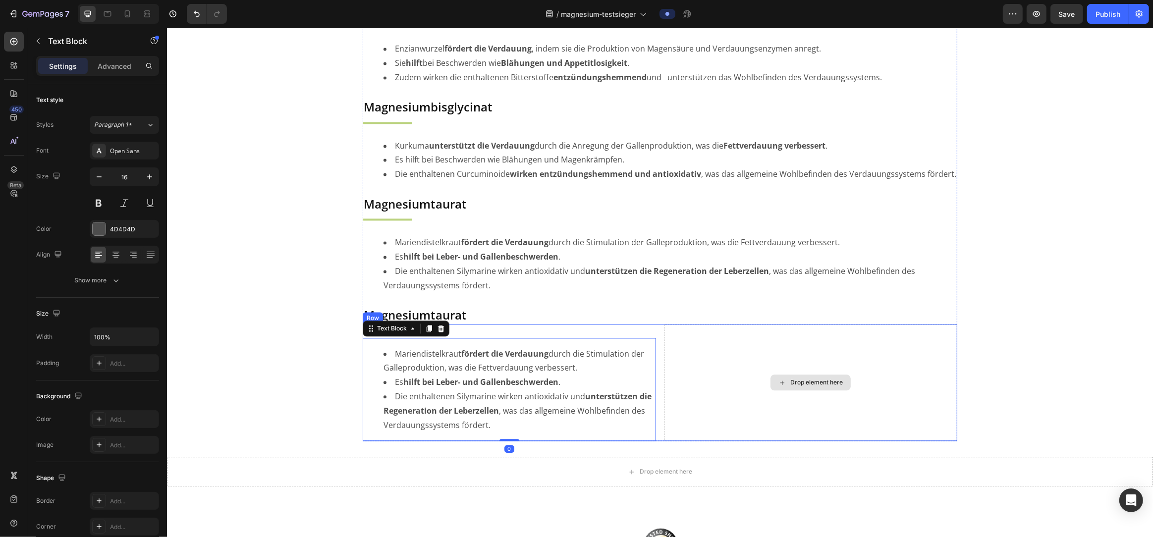
click at [689, 372] on div "Drop element here" at bounding box center [810, 382] width 293 height 117
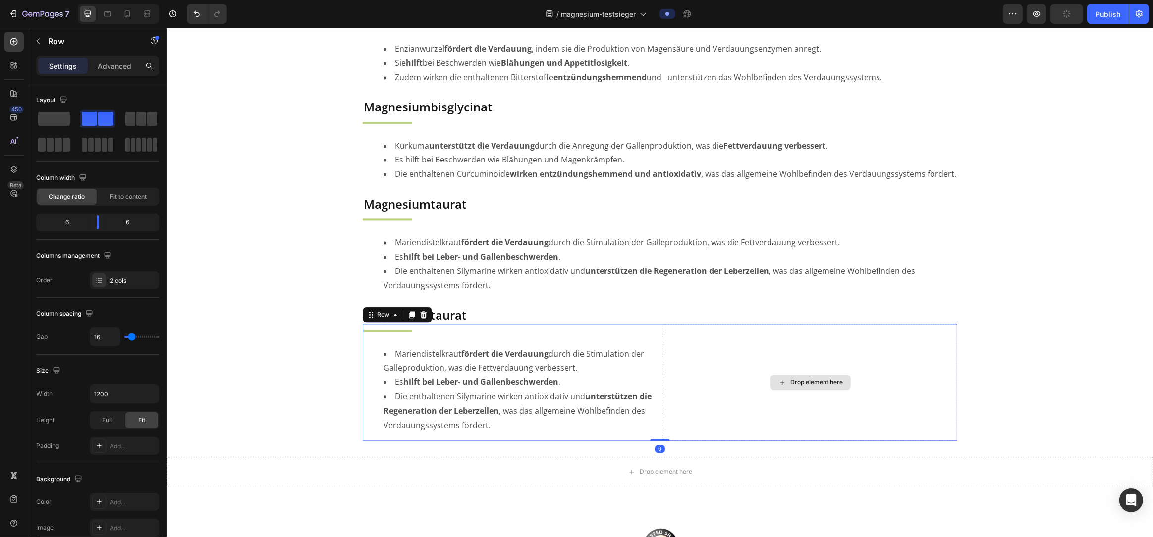
click at [734, 384] on div "Drop element here" at bounding box center [810, 382] width 293 height 117
drag, startPoint x: 751, startPoint y: 398, endPoint x: 740, endPoint y: 398, distance: 10.4
click at [751, 397] on div "Drop element here" at bounding box center [810, 382] width 293 height 117
click at [66, 121] on span at bounding box center [54, 119] width 32 height 14
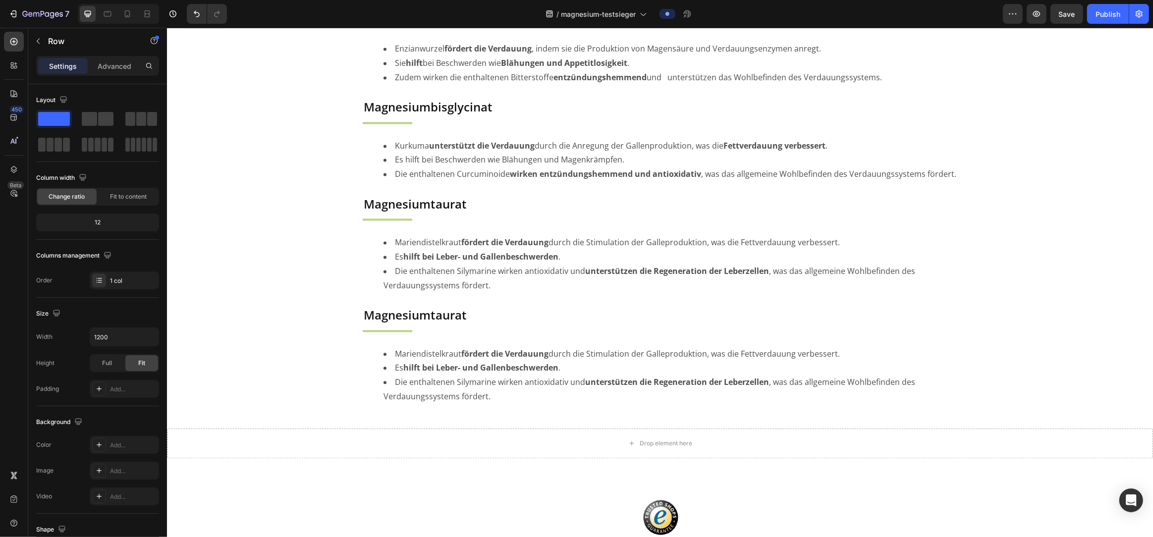
click at [240, 273] on div "Image JETZT BESTELLEN Button Row Section 2/25 Page has reached Shopify’s 25 sec…" at bounding box center [660, 78] width 986 height 4770
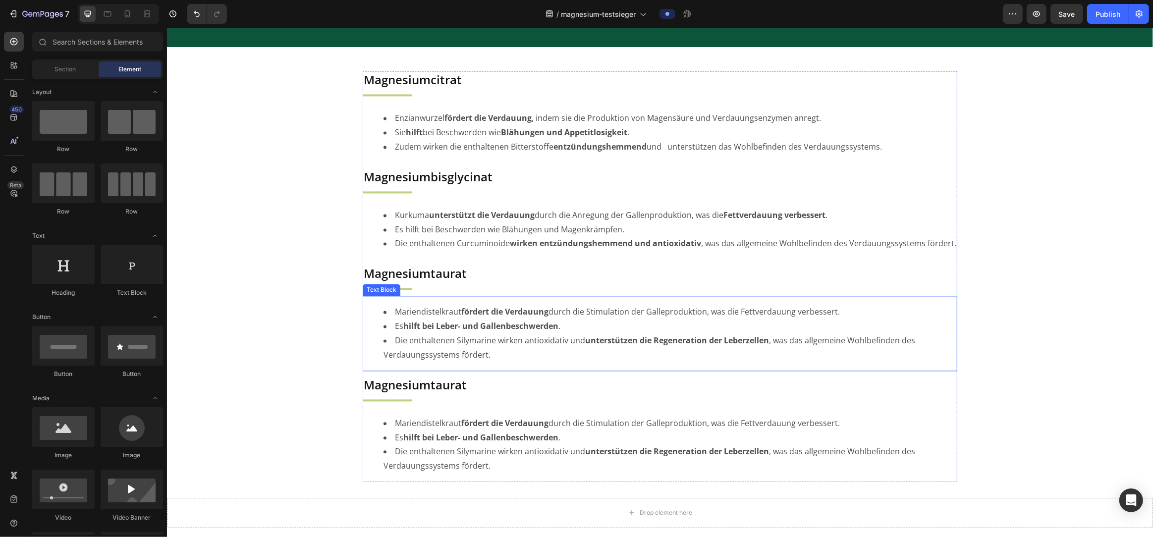
scroll to position [2314, 0]
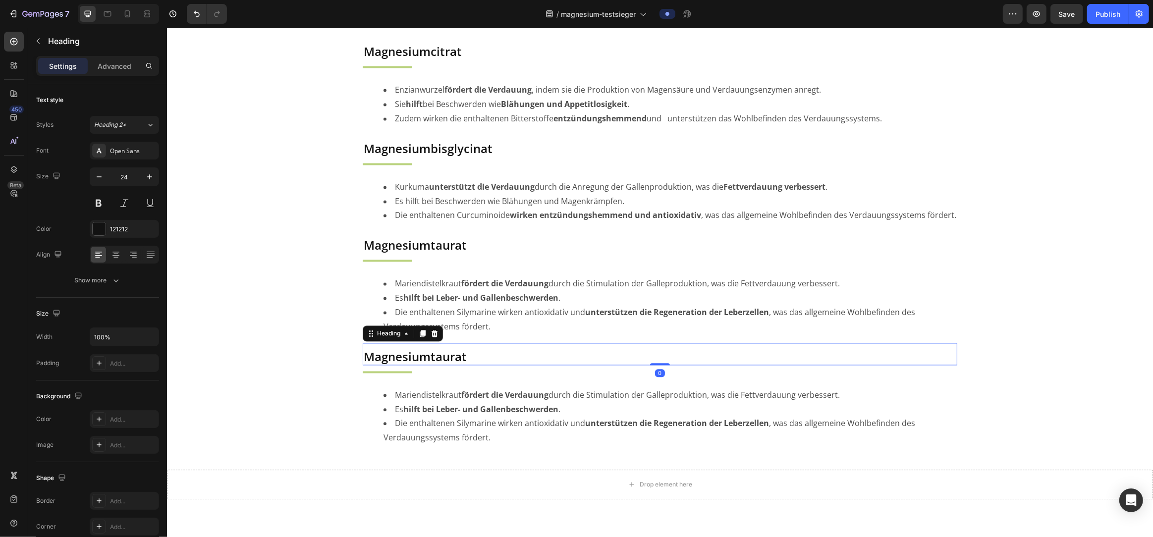
click at [412, 352] on h2 "Magnesiumtaurat" at bounding box center [659, 356] width 595 height 17
click at [443, 100] on li "Sie hilft bei Beschwerden wie Blähungen und Appetitlosigkeit ." at bounding box center [669, 104] width 573 height 14
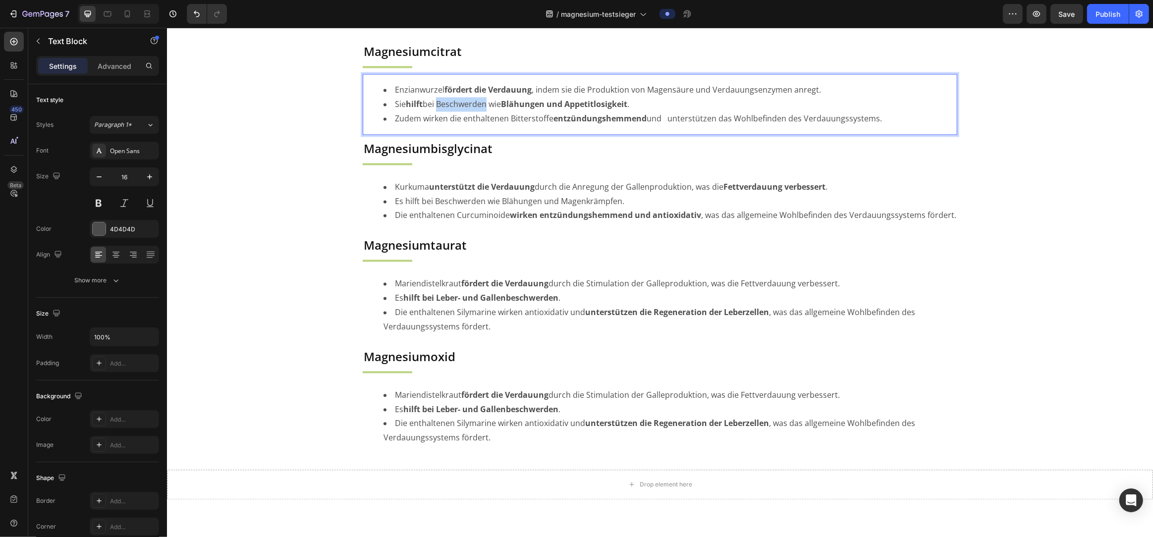
click at [443, 101] on li "Sie hilft bei Beschwerden wie Blähungen und Appetitlosigkeit ." at bounding box center [669, 104] width 573 height 14
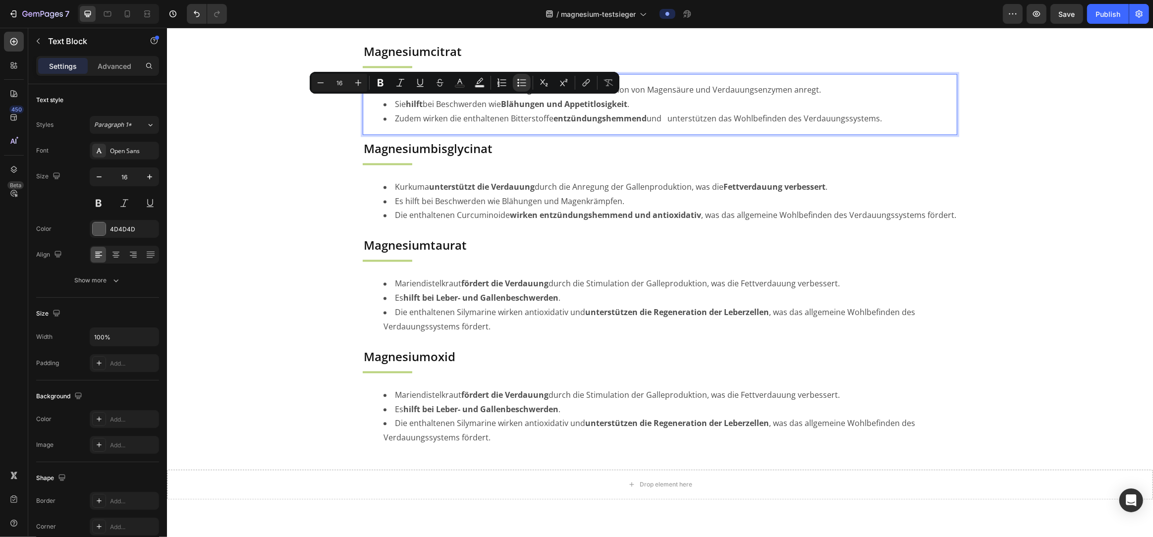
drag, startPoint x: 409, startPoint y: 116, endPoint x: 404, endPoint y: 112, distance: 6.3
click at [409, 116] on li "Zudem wirken die enthaltenen Bitterstoffe entzündungshemmend und unterstützen d…" at bounding box center [669, 119] width 573 height 14
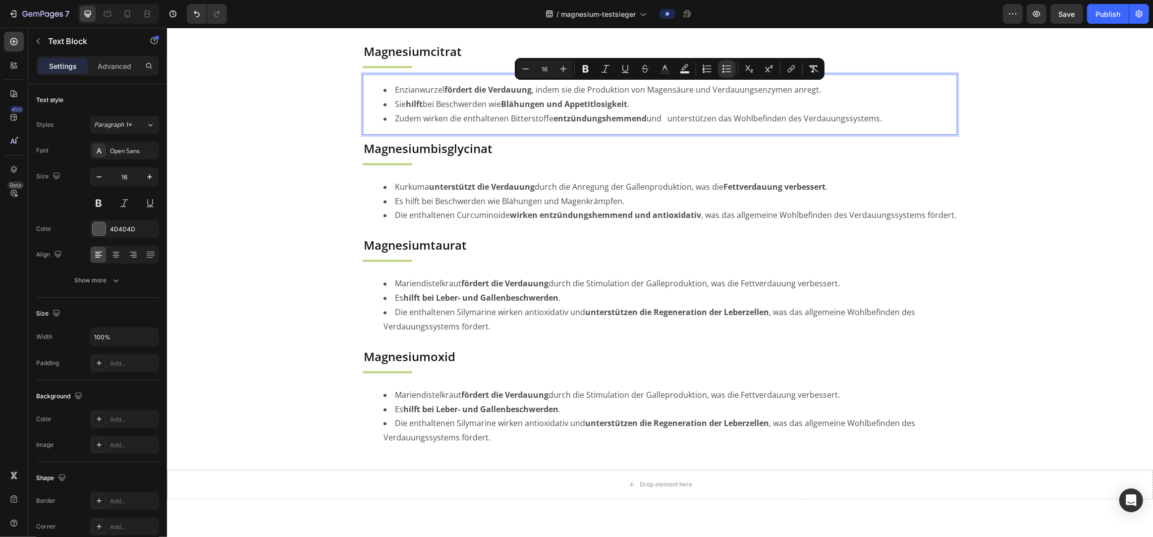
drag, startPoint x: 395, startPoint y: 92, endPoint x: 882, endPoint y: 113, distance: 487.1
click at [882, 113] on ul "Enzianwurzel fördert die Verdauung , indem sie die Produktion von Magensäure un…" at bounding box center [659, 104] width 593 height 43
copy ul "Enzianwurzel fördert die Verdauung , indem sie die Produktion von Magensäure un…"
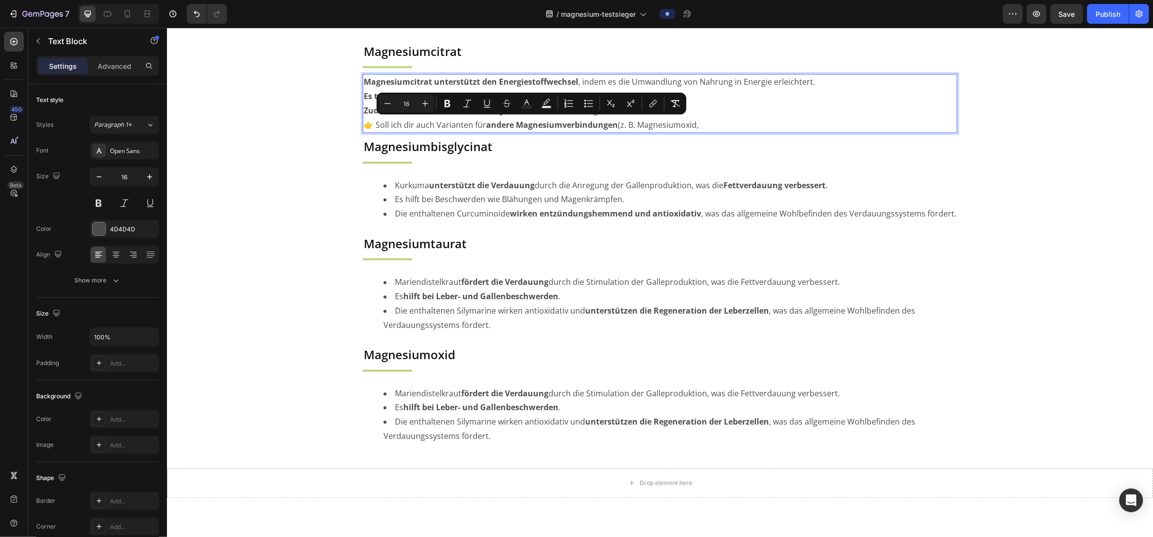
drag, startPoint x: 718, startPoint y: 119, endPoint x: 364, endPoint y: 128, distance: 354.0
click at [364, 128] on p "👉 Soll ich dir auch Varianten für andere Magnesiumverbindungen (z. B. Magnesium…" at bounding box center [659, 125] width 593 height 14
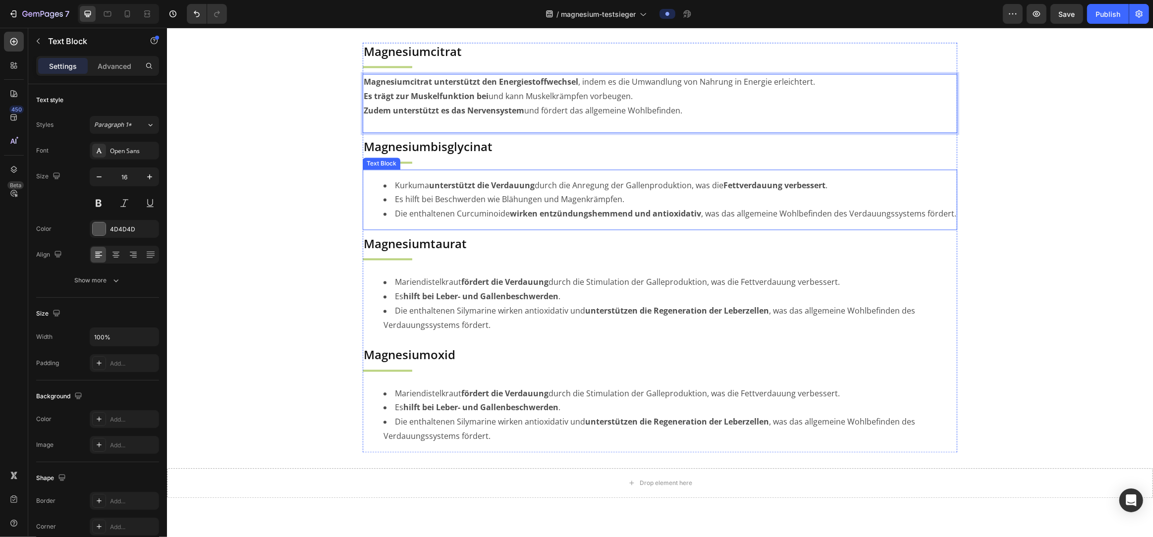
click at [392, 190] on li "Kurkuma unterstützt die Verdauung durch die Anregung der Gallenproduktion, was …" at bounding box center [669, 185] width 573 height 14
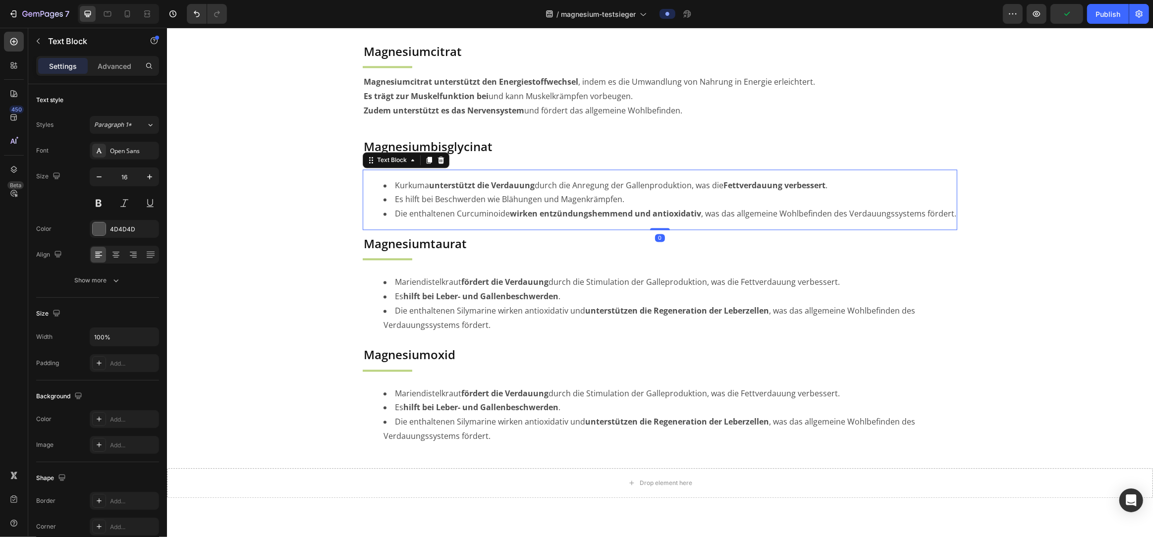
click at [393, 187] on li "Kurkuma unterstützt die Verdauung durch die Anregung der Gallenproduktion, was …" at bounding box center [669, 185] width 573 height 14
click at [394, 185] on li "Kurkuma unterstützt die Verdauung durch die Anregung der Gallenproduktion, was …" at bounding box center [669, 185] width 573 height 14
click at [373, 87] on p "Magnesiumcitrat unterstützt den Energiestoffwechsel , indem es die Umwandlung v…" at bounding box center [659, 82] width 593 height 14
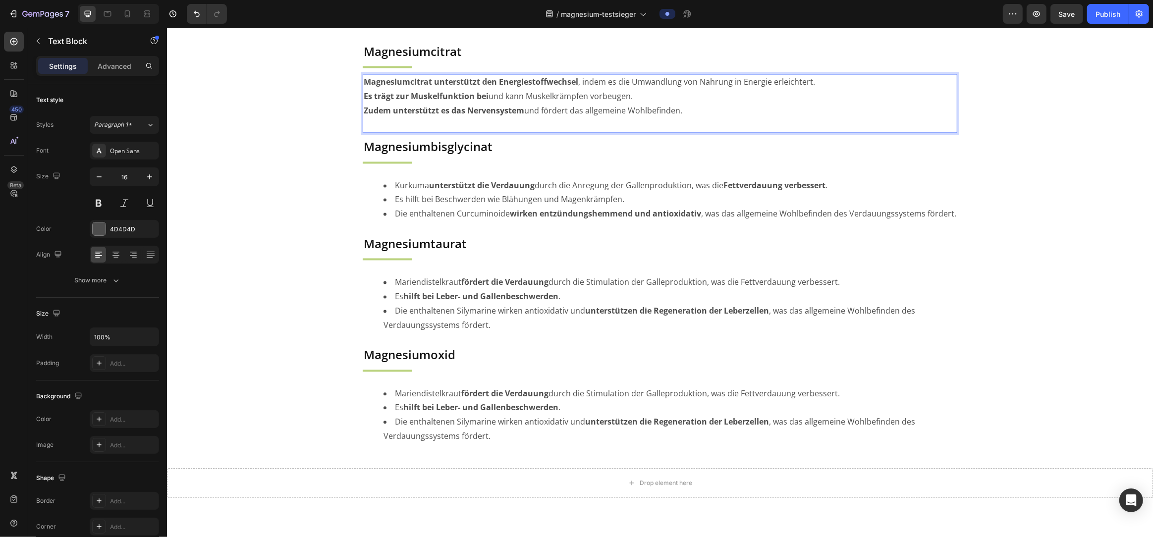
click at [373, 87] on p "Magnesiumcitrat unterstützt den Energiestoffwechsel , indem es die Umwandlung v…" at bounding box center [659, 82] width 593 height 14
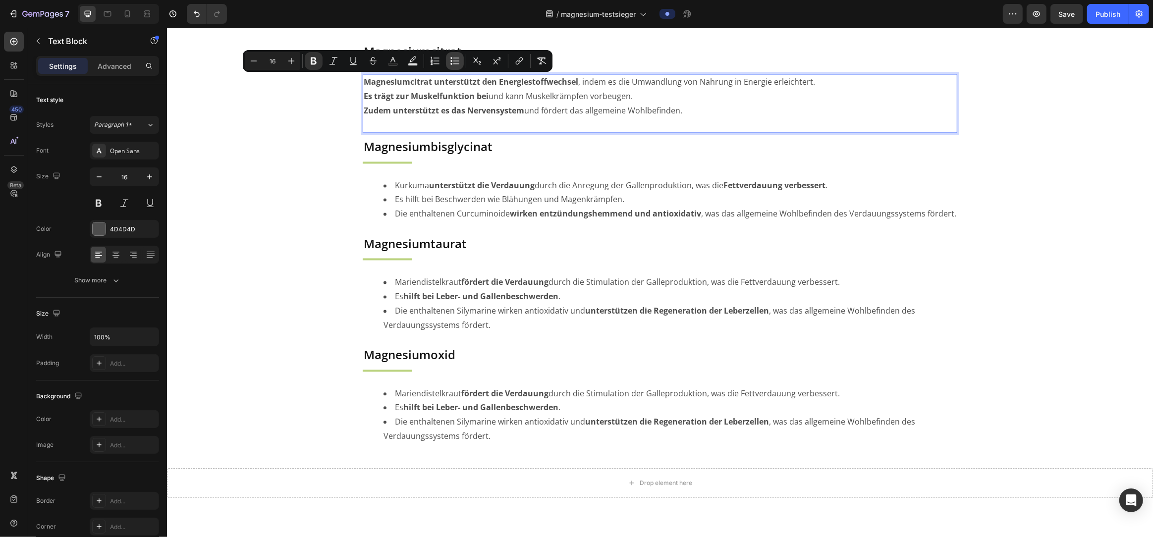
click at [454, 62] on icon "Editor contextual toolbar" at bounding box center [455, 61] width 10 height 10
type input "16"
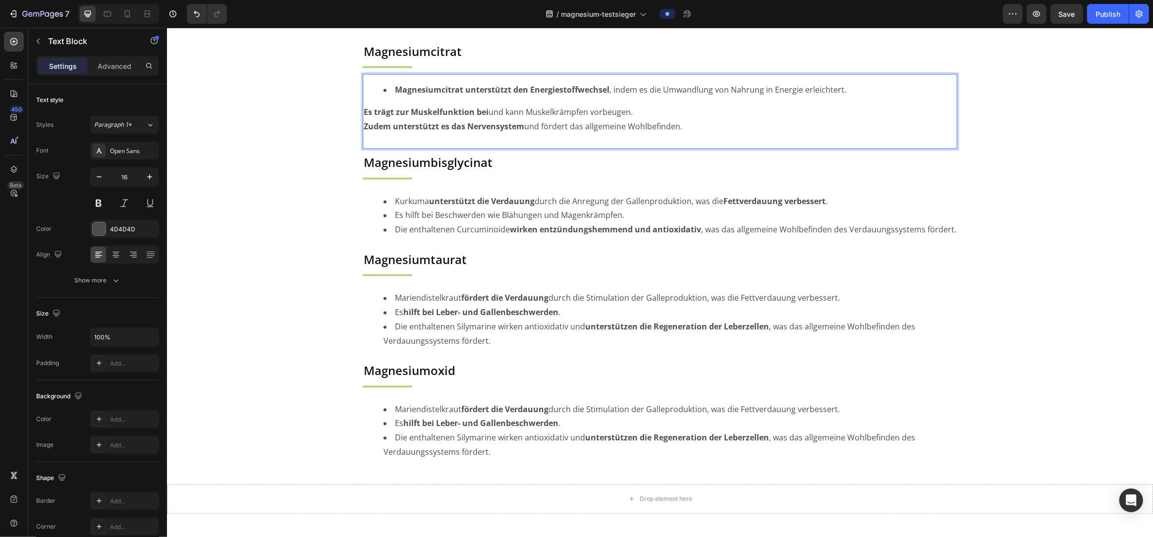
click at [365, 113] on strong "Es trägt zur Muskelfunktion bei" at bounding box center [425, 112] width 125 height 11
click at [392, 109] on strong "Es trägt zur Muskelfunktion bei" at bounding box center [425, 112] width 125 height 11
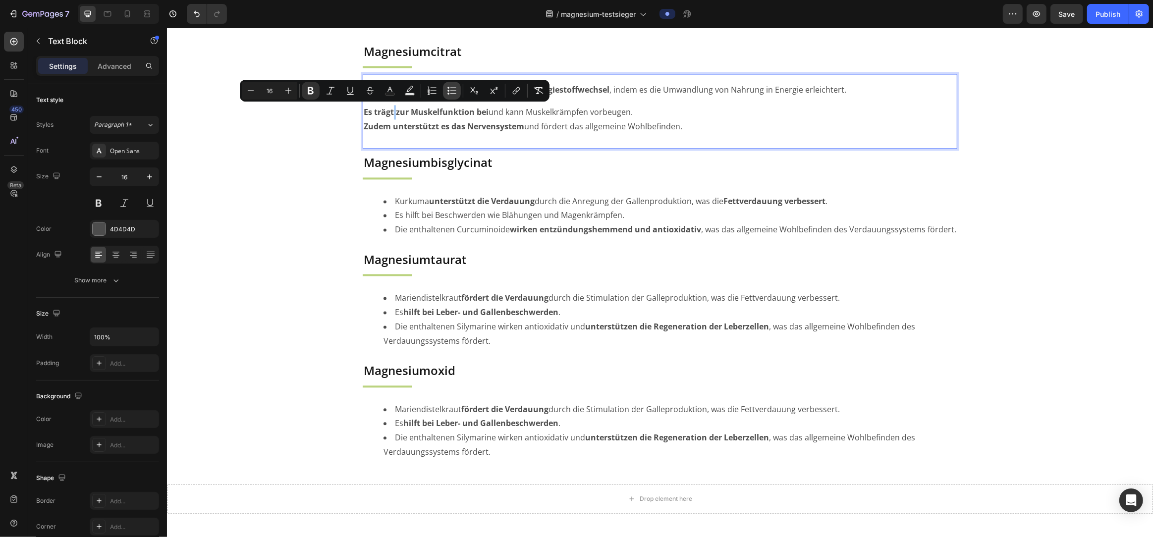
click at [449, 91] on icon "Editor contextual toolbar" at bounding box center [449, 91] width 2 height 2
type input "16"
click at [393, 131] on strong "Zudem unterstützt es das Nervensystem" at bounding box center [443, 126] width 161 height 11
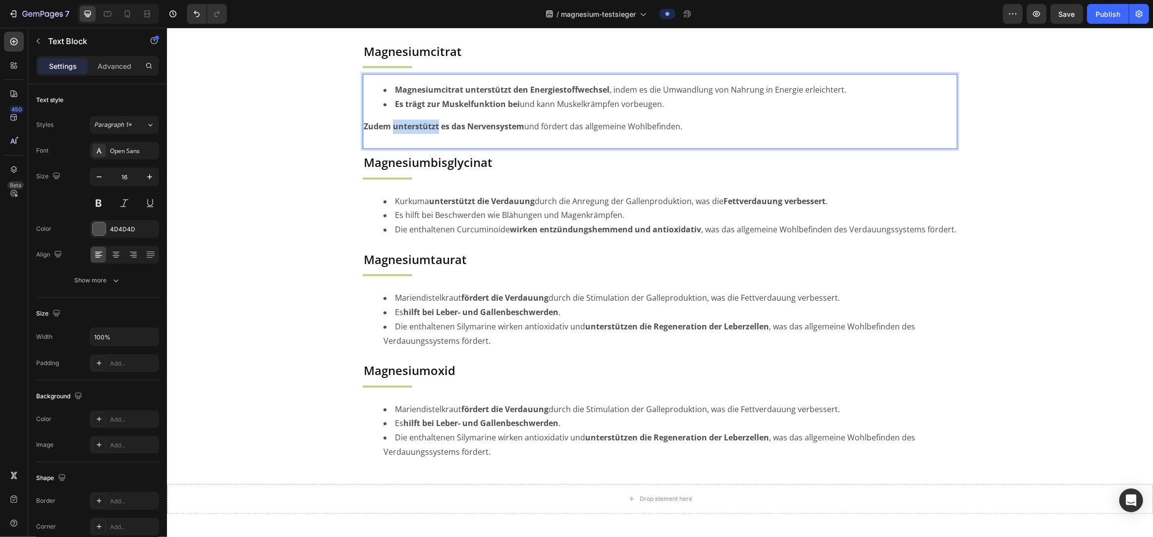
click at [393, 131] on strong "Zudem unterstützt es das Nervensystem" at bounding box center [443, 126] width 161 height 11
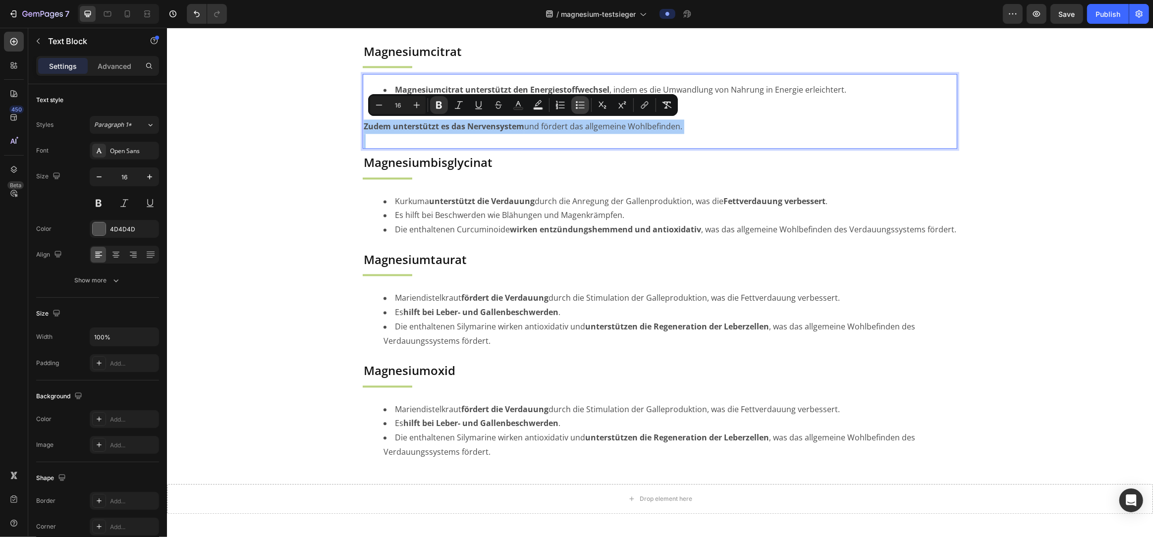
click at [581, 106] on icon "Editor contextual toolbar" at bounding box center [580, 105] width 10 height 10
type input "16"
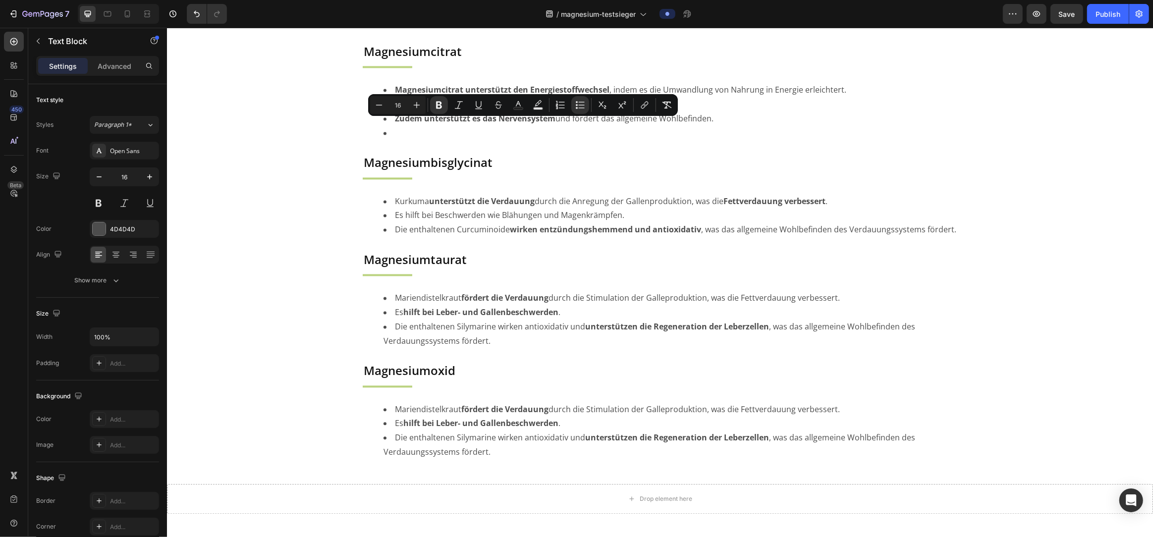
click at [240, 185] on div "Image JETZT BESTELLEN Button Row Section 2/25 Page has reached Shopify’s 25 sec…" at bounding box center [660, 126] width 986 height 4784
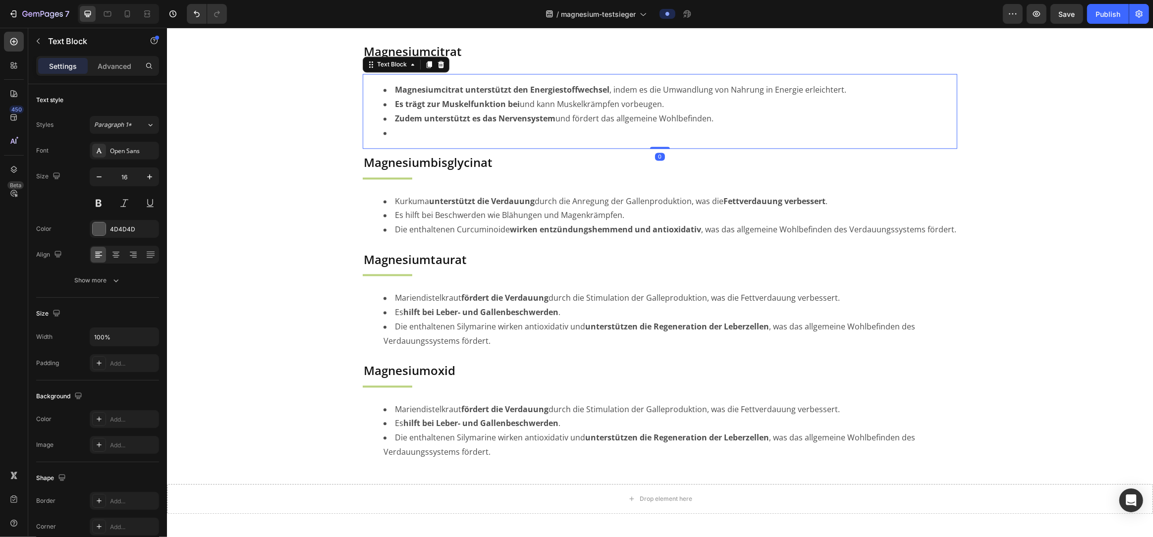
click at [433, 132] on li "Rich Text Editor. Editing area: main" at bounding box center [669, 133] width 573 height 14
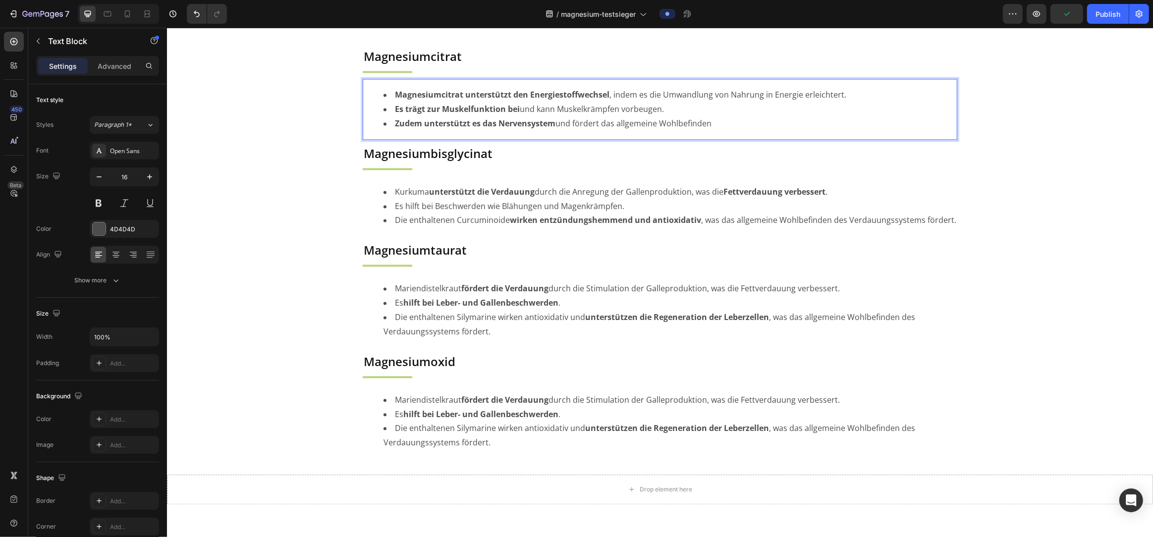
scroll to position [2318, 0]
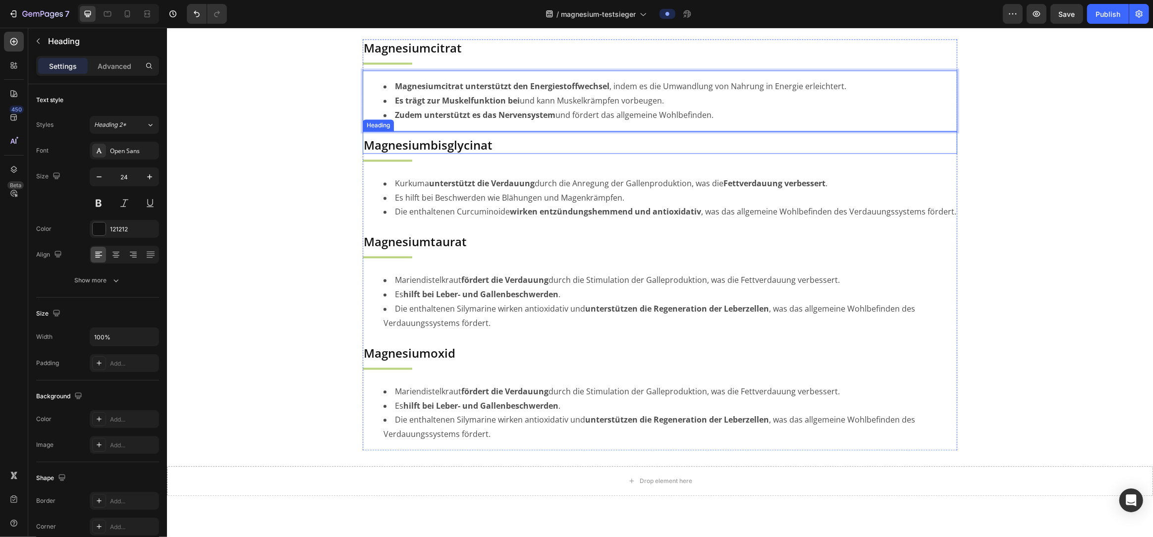
click at [439, 142] on p "Magnesiumbisglycinat" at bounding box center [659, 144] width 593 height 15
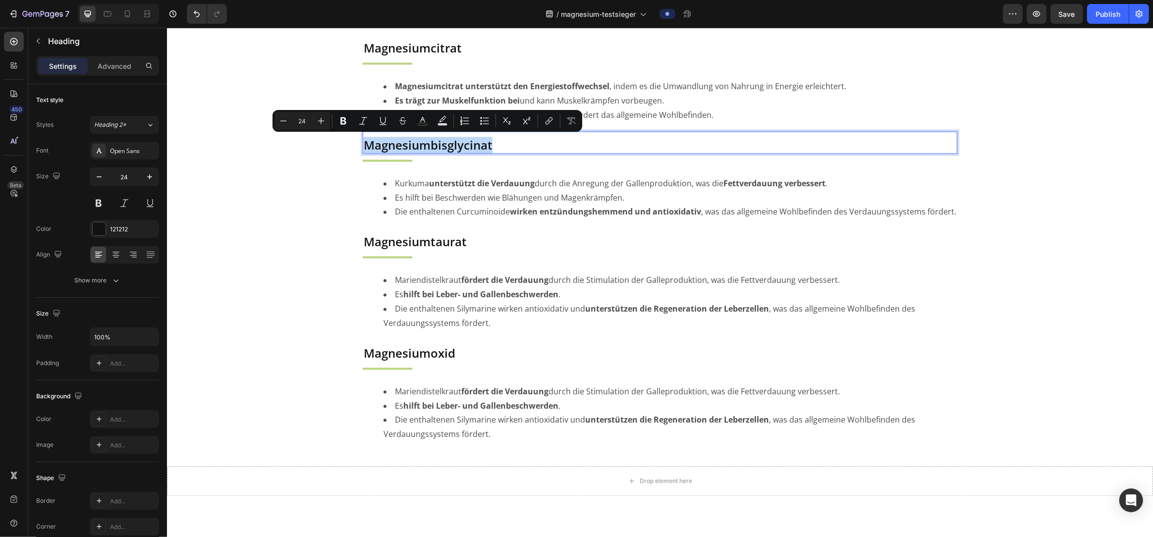
drag, startPoint x: 502, startPoint y: 144, endPoint x: 346, endPoint y: 144, distance: 156.1
click at [346, 144] on div "Image JETZT BESTELLEN Button Row Section 2/25 Page has reached Shopify’s 25 sec…" at bounding box center [660, 115] width 986 height 4770
copy p "Magnesiumbisglycinat"
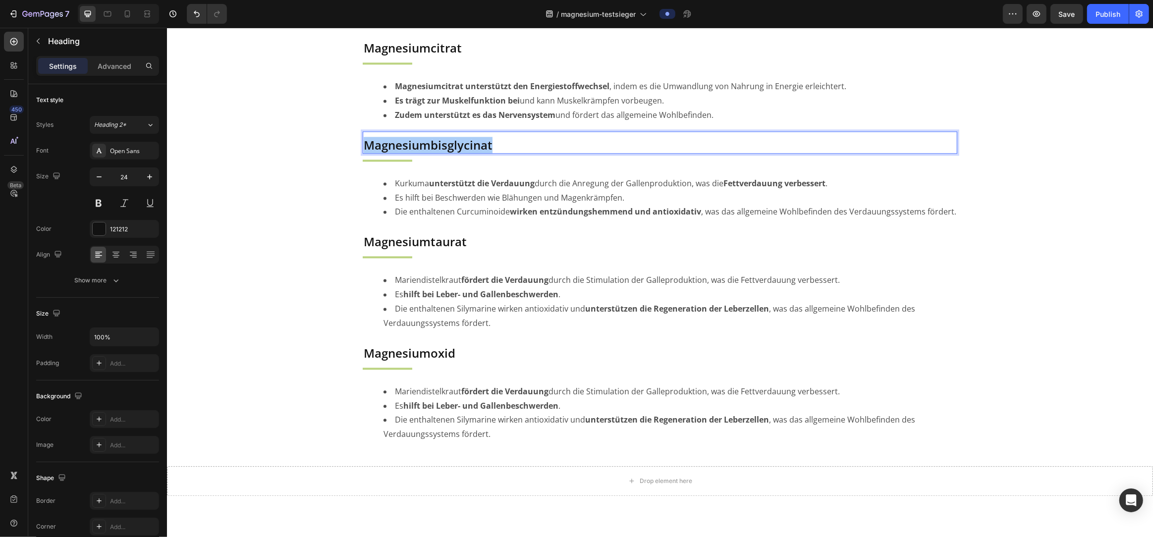
click at [495, 215] on li "Die enthaltenen Curcuminoide wirken entzündungshemmend und antioxidativ , was d…" at bounding box center [669, 212] width 573 height 14
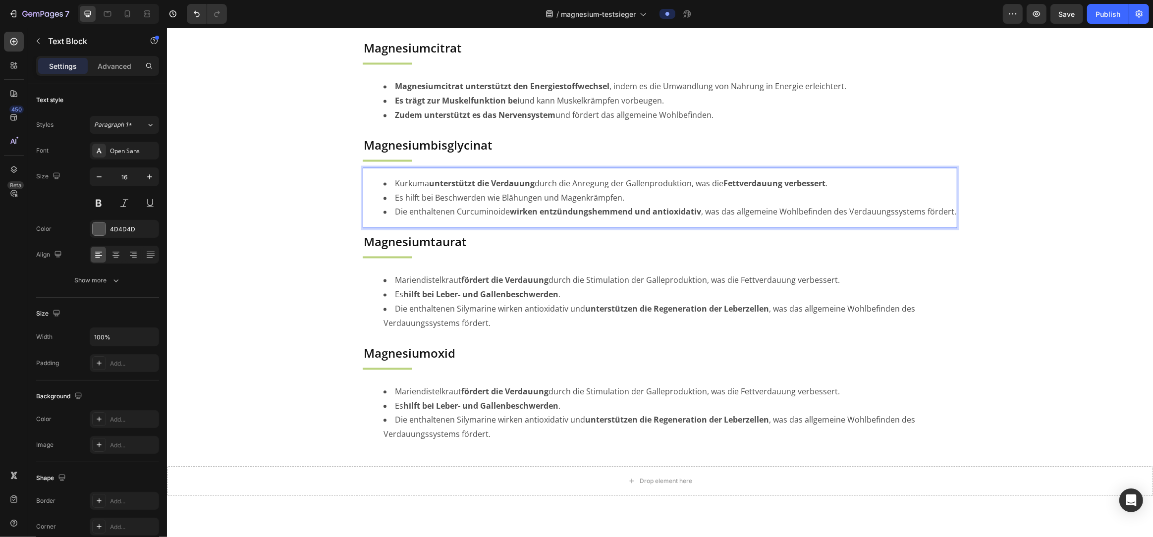
click at [411, 184] on li "Kurkuma unterstützt die Verdauung durch die Anregung der Gallenproduktion, was …" at bounding box center [669, 183] width 573 height 14
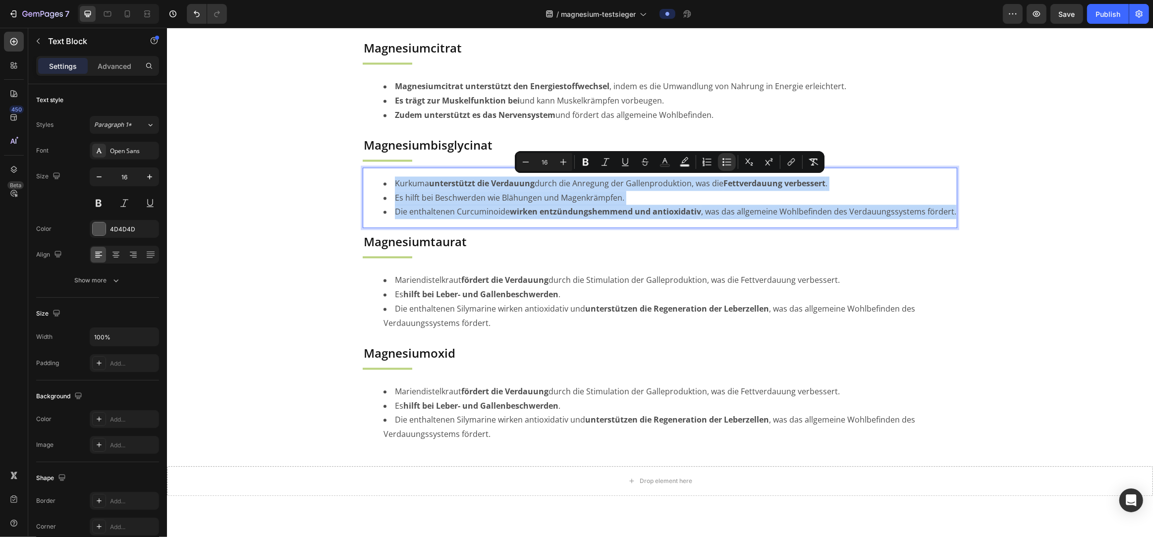
drag, startPoint x: 396, startPoint y: 181, endPoint x: 955, endPoint y: 214, distance: 559.9
click at [955, 214] on ul "Kurkuma unterstützt die Verdauung durch die Anregung der Gallenproduktion, was …" at bounding box center [659, 197] width 593 height 43
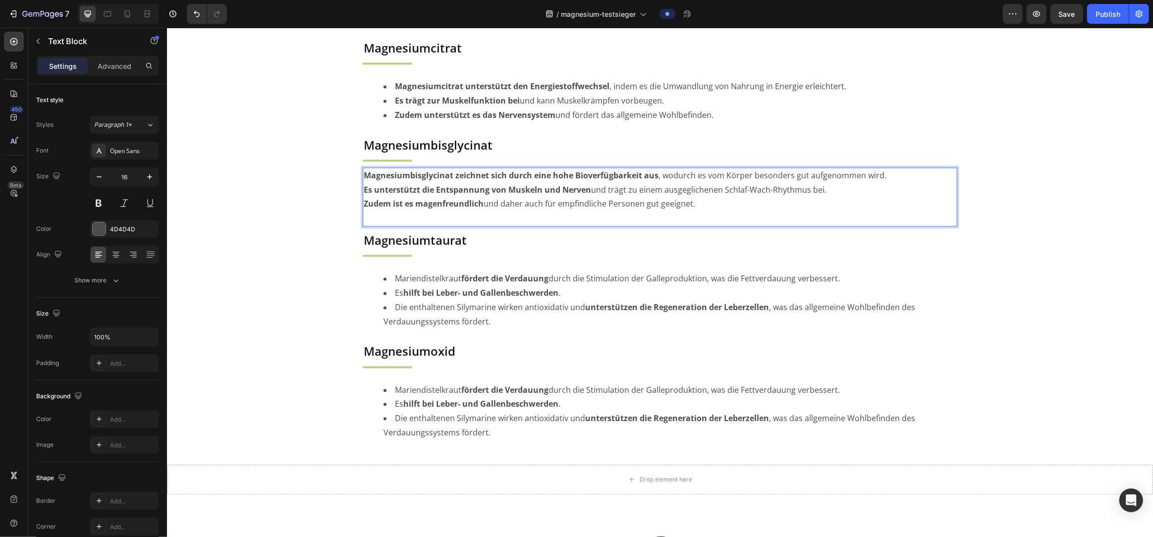
drag, startPoint x: 720, startPoint y: 207, endPoint x: 361, endPoint y: 178, distance: 360.4
click at [361, 178] on section "Enzianwurzel Heading Title Line Enzianwurzel fördert die Verdauung , indem sie …" at bounding box center [659, 244] width 611 height 410
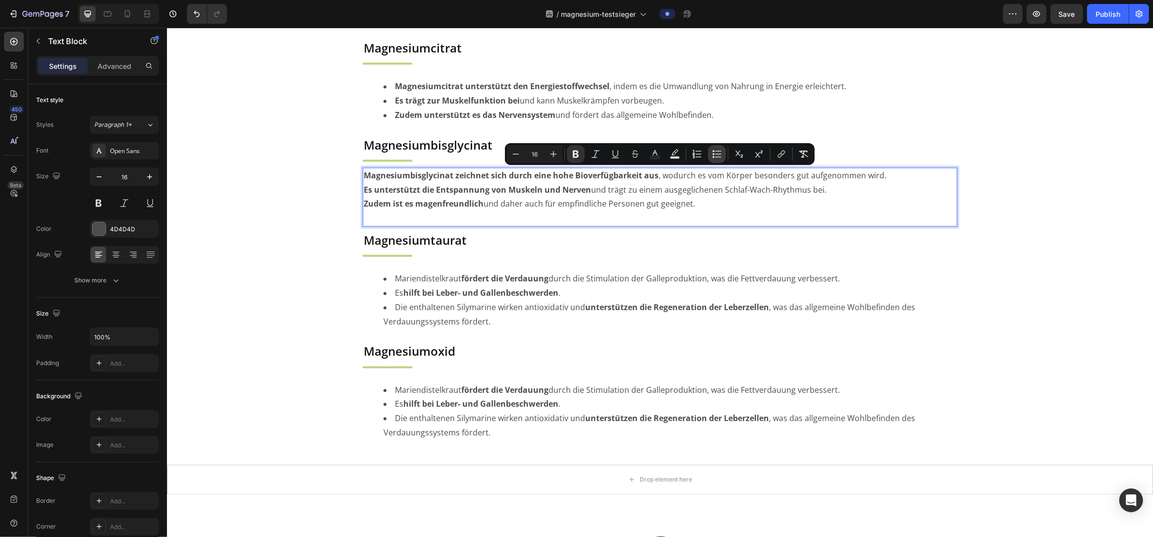
click at [716, 153] on icon "Editor contextual toolbar" at bounding box center [717, 154] width 10 height 10
type input "16"
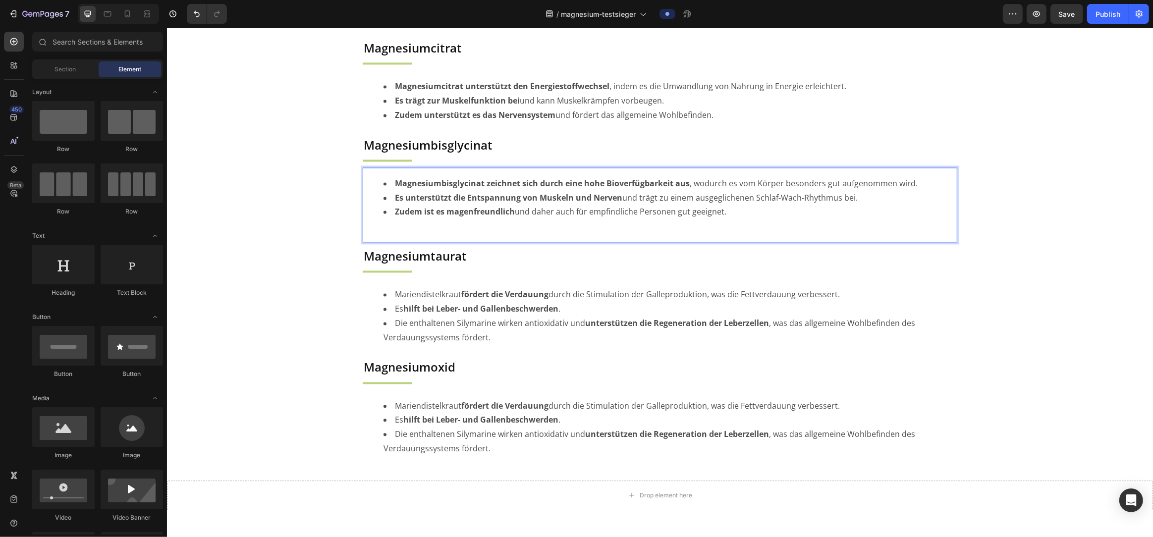
click at [299, 251] on div "Image JETZT BESTELLEN Button Row Section 2/25 Page has reached Shopify’s 25 sec…" at bounding box center [660, 122] width 986 height 4784
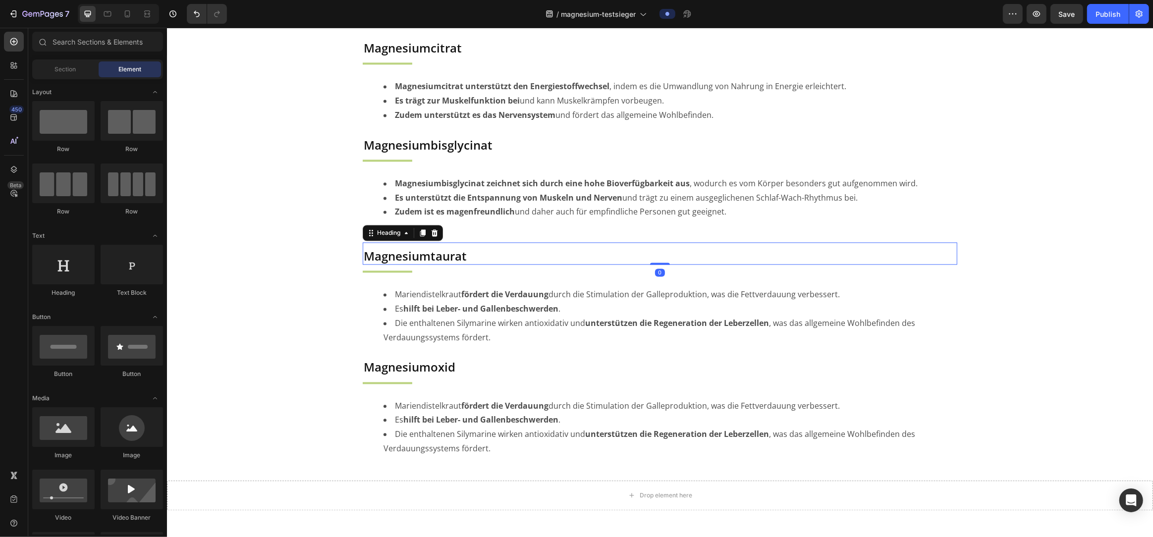
click at [403, 254] on p "Magnesiumtaurat" at bounding box center [659, 255] width 593 height 15
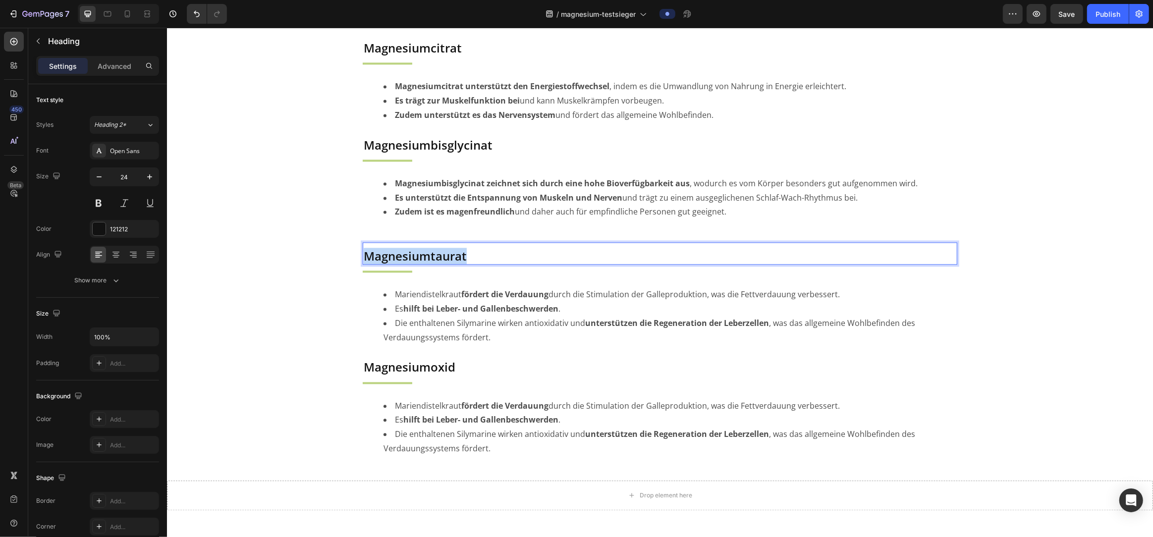
drag, startPoint x: 468, startPoint y: 260, endPoint x: 366, endPoint y: 256, distance: 102.2
click at [366, 256] on p "Magnesiumtaurat" at bounding box center [659, 255] width 593 height 15
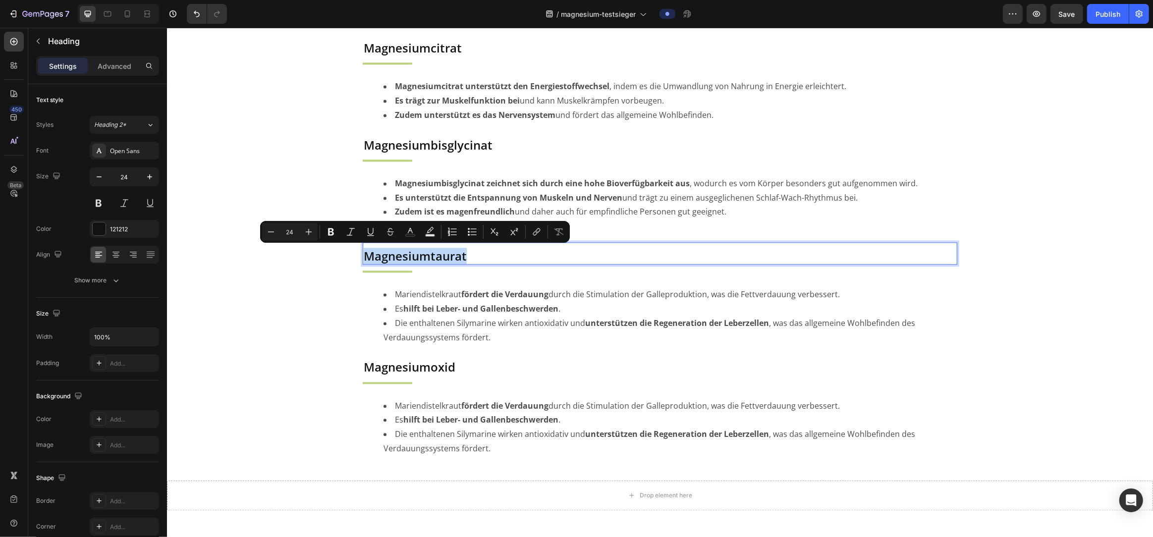
copy p "Magnesiumtaurat"
click at [533, 299] on strong "fördert die Verdauung" at bounding box center [504, 294] width 87 height 11
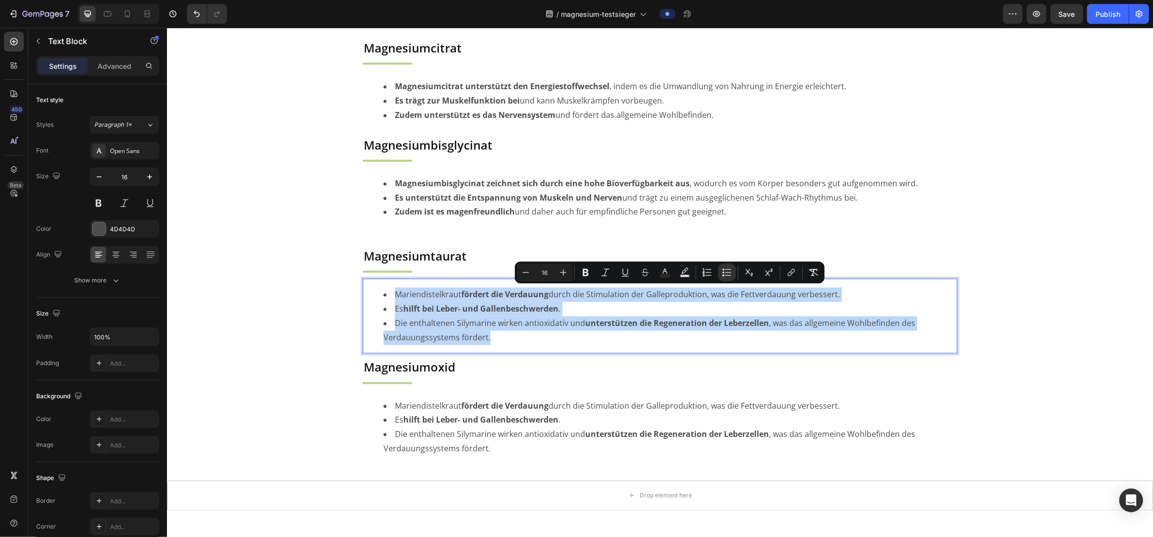
drag, startPoint x: 395, startPoint y: 294, endPoint x: 508, endPoint y: 338, distance: 120.7
click at [508, 338] on ul "Mariendistelkraut fördert die Verdauung durch die Stimulation der Galleprodukti…" at bounding box center [659, 315] width 593 height 57
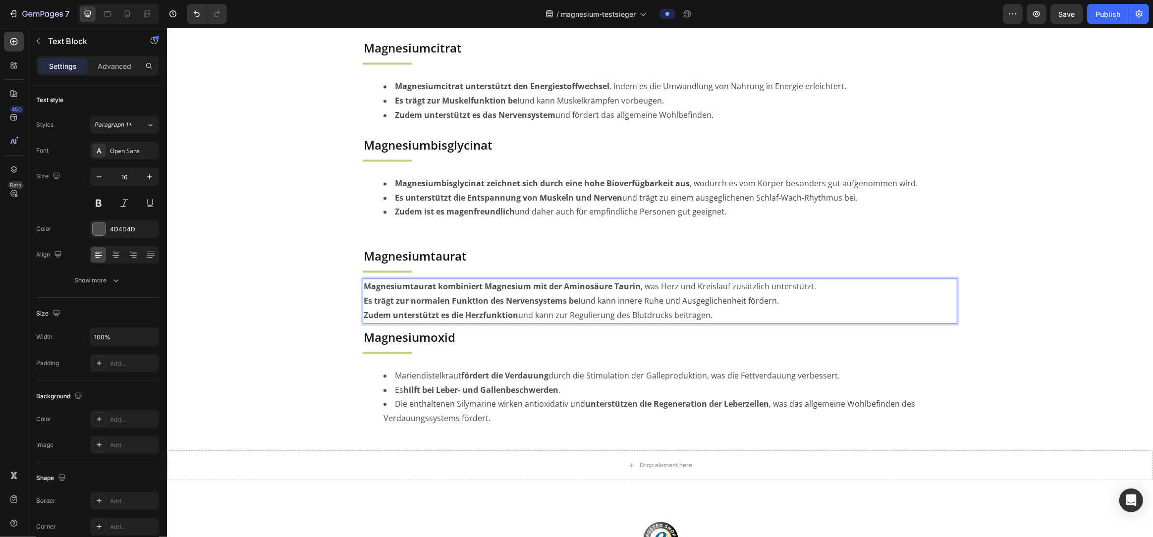
click at [647, 305] on p "Es trägt zur normalen Funktion des Nervensystems bei und kann innere Ruhe und A…" at bounding box center [659, 301] width 593 height 14
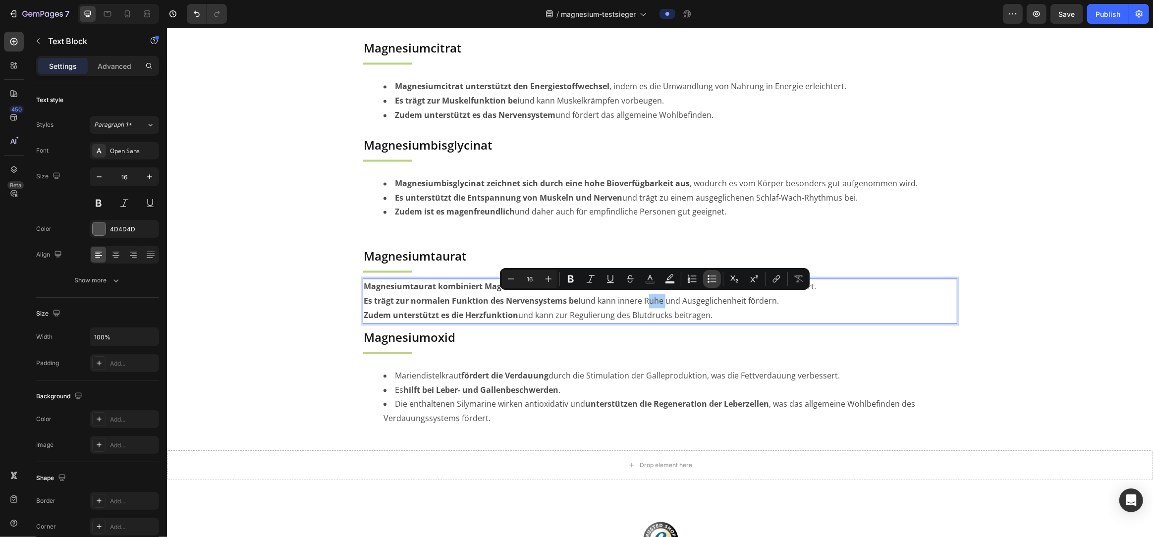
click at [712, 280] on icon "Editor contextual toolbar" at bounding box center [712, 279] width 10 height 10
type input "16"
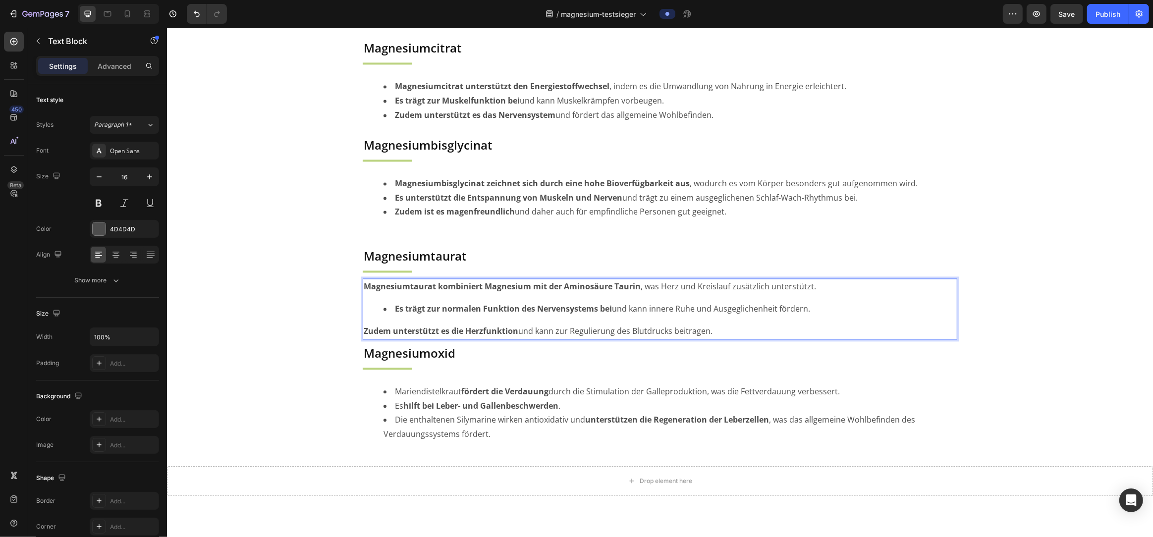
drag, startPoint x: 737, startPoint y: 329, endPoint x: 361, endPoint y: 289, distance: 378.2
click at [361, 289] on section "Enzianwurzel Heading Title Line Enzianwurzel fördert die Verdauung , indem sie …" at bounding box center [659, 244] width 611 height 411
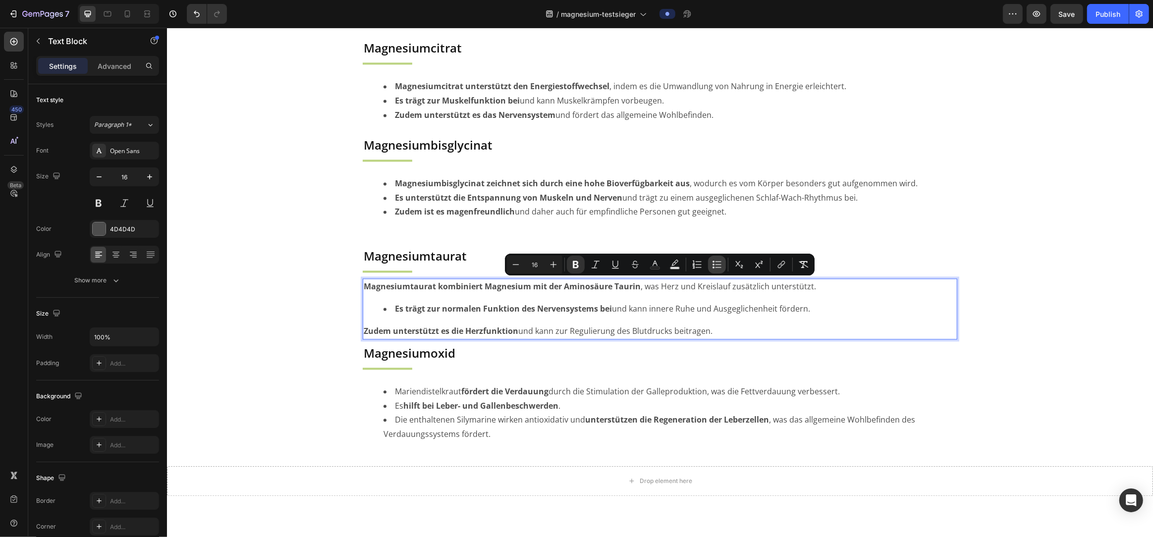
click at [716, 266] on icon "Editor contextual toolbar" at bounding box center [717, 265] width 10 height 10
type input "16"
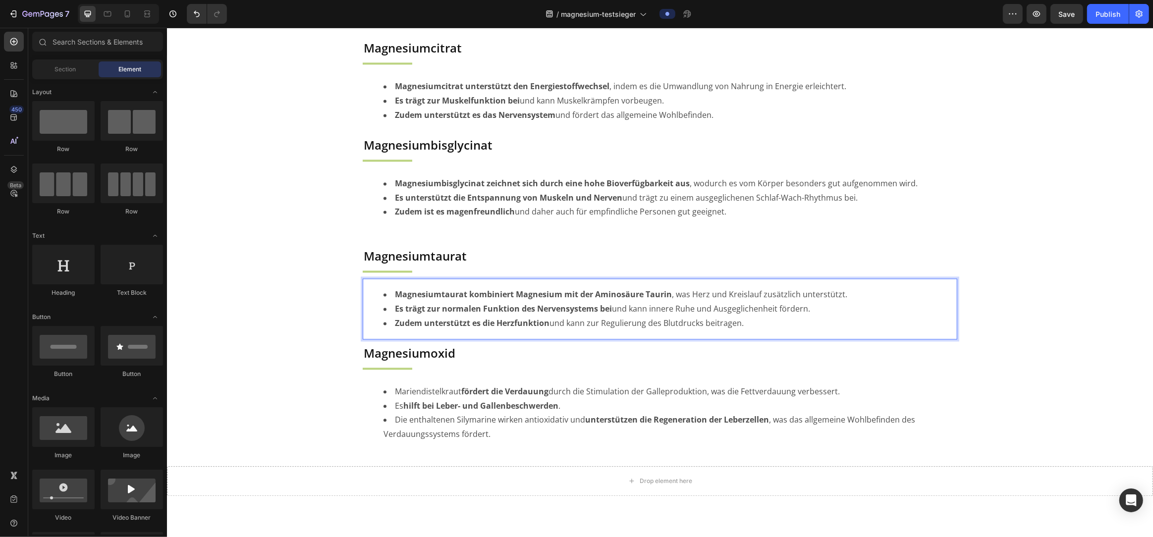
click at [301, 328] on div "Image JETZT BESTELLEN Button Row Section 2/25 Page has reached Shopify’s 25 sec…" at bounding box center [660, 115] width 986 height 4770
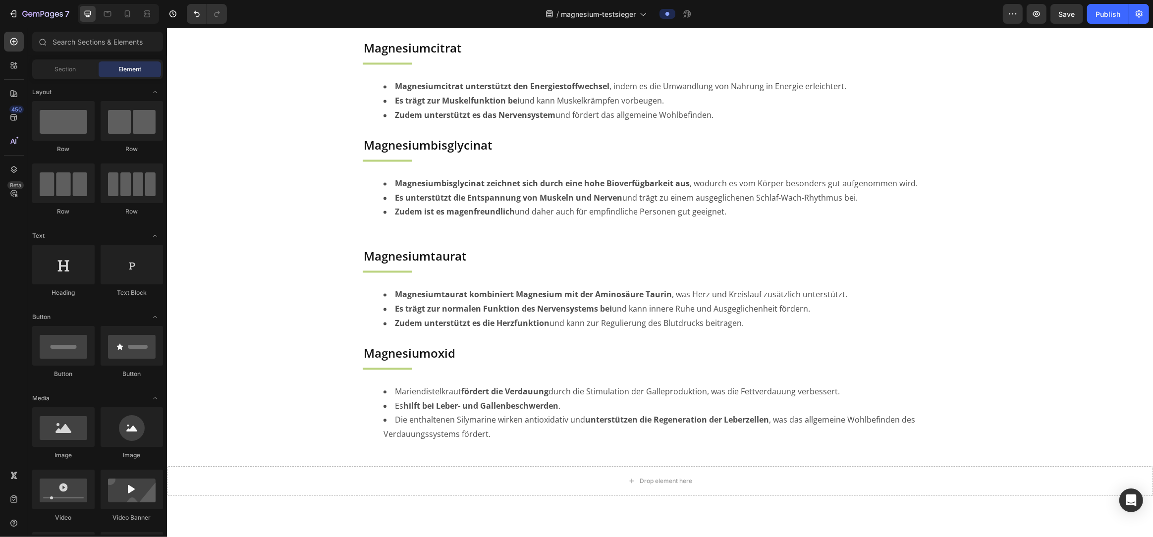
click at [429, 436] on li "Die enthaltenen Silymarine wirken antioxidativ und unterstützen die Regeneratio…" at bounding box center [669, 427] width 573 height 29
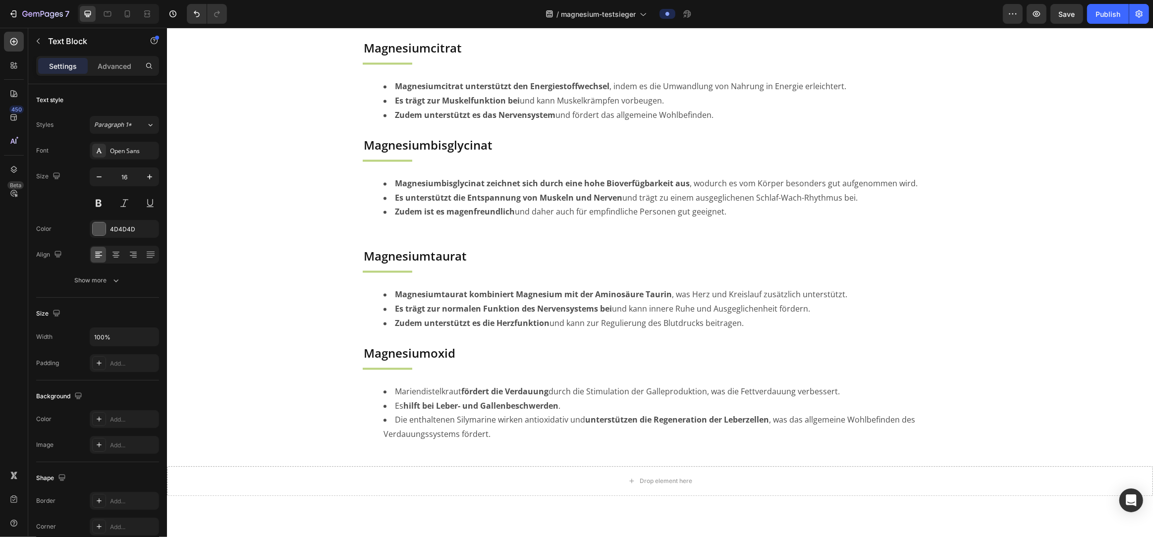
click at [429, 436] on li "Die enthaltenen Silymarine wirken antioxidativ und unterstützen die Regeneratio…" at bounding box center [669, 427] width 573 height 29
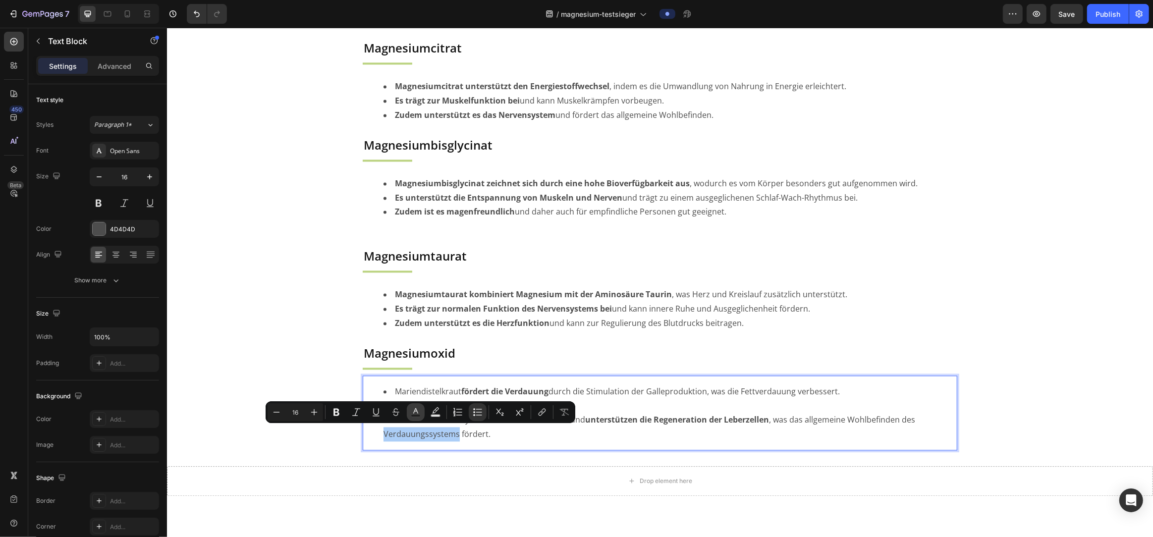
click at [411, 408] on icon "Editor contextual toolbar" at bounding box center [416, 412] width 10 height 10
type input "4D4D4D"
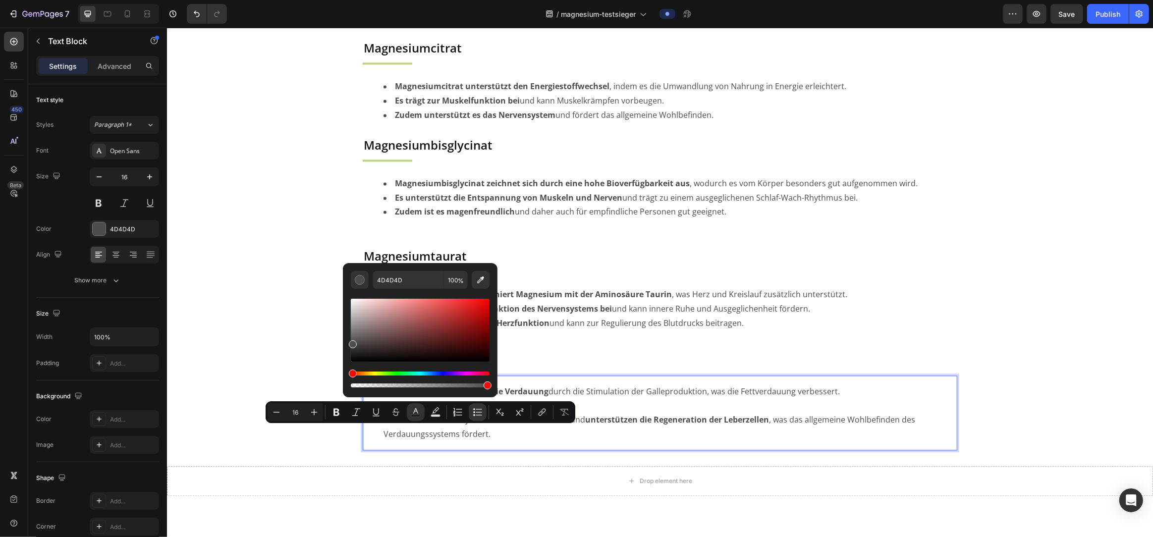
drag, startPoint x: 741, startPoint y: 406, endPoint x: 723, endPoint y: 406, distance: 18.8
click at [740, 406] on li "Es hilft bei Leber- und Gallenbeschwerden ." at bounding box center [669, 406] width 573 height 14
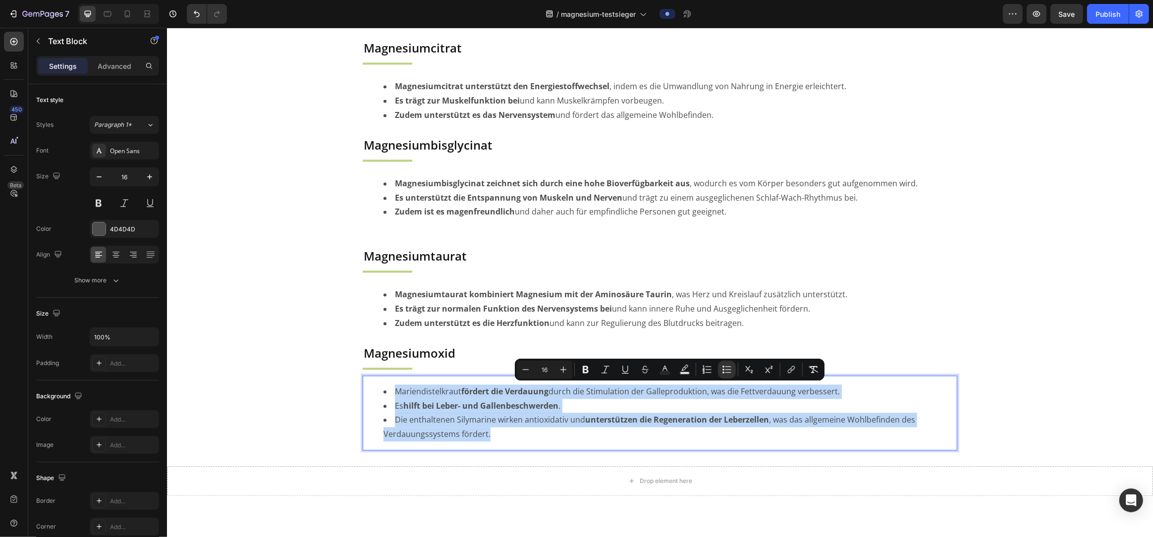
drag, startPoint x: 393, startPoint y: 391, endPoint x: 519, endPoint y: 430, distance: 131.7
click at [519, 430] on ul "Mariendistelkraut fördert die Verdauung durch die Stimulation der Galleprodukti…" at bounding box center [659, 413] width 593 height 57
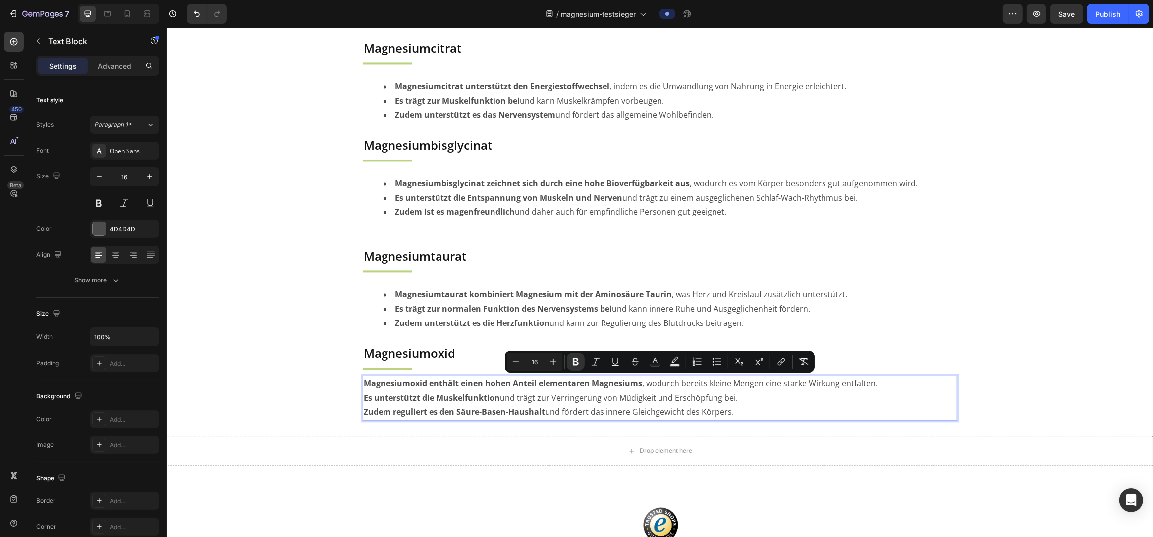
drag, startPoint x: 741, startPoint y: 410, endPoint x: 361, endPoint y: 387, distance: 380.3
click at [361, 387] on section "Enzianwurzel Heading Title Line Enzianwurzel fördert die Verdauung , indem sie …" at bounding box center [659, 229] width 611 height 381
click at [715, 363] on icon "Editor contextual toolbar" at bounding box center [717, 362] width 10 height 10
type input "16"
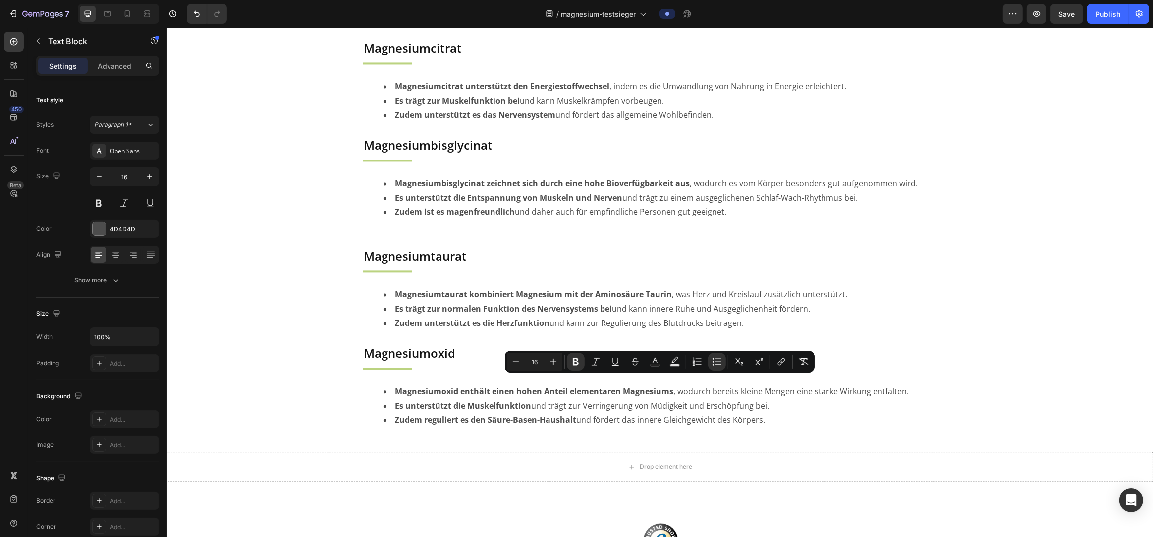
click at [299, 408] on div "Image JETZT BESTELLEN Button Row Section 2/25 Page has reached Shopify’s 25 sec…" at bounding box center [660, 108] width 986 height 4756
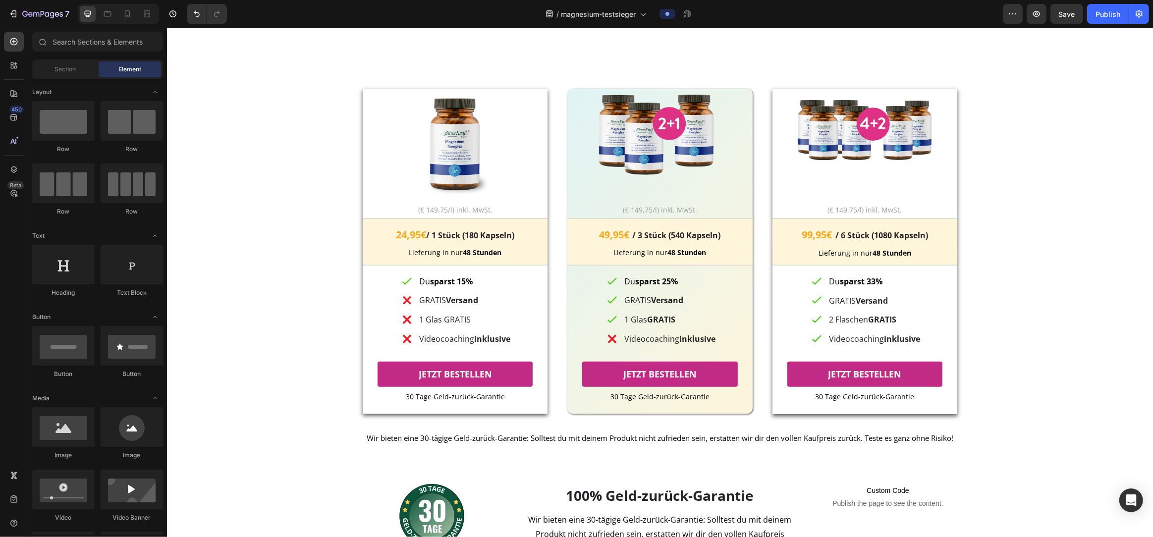
scroll to position [1131, 0]
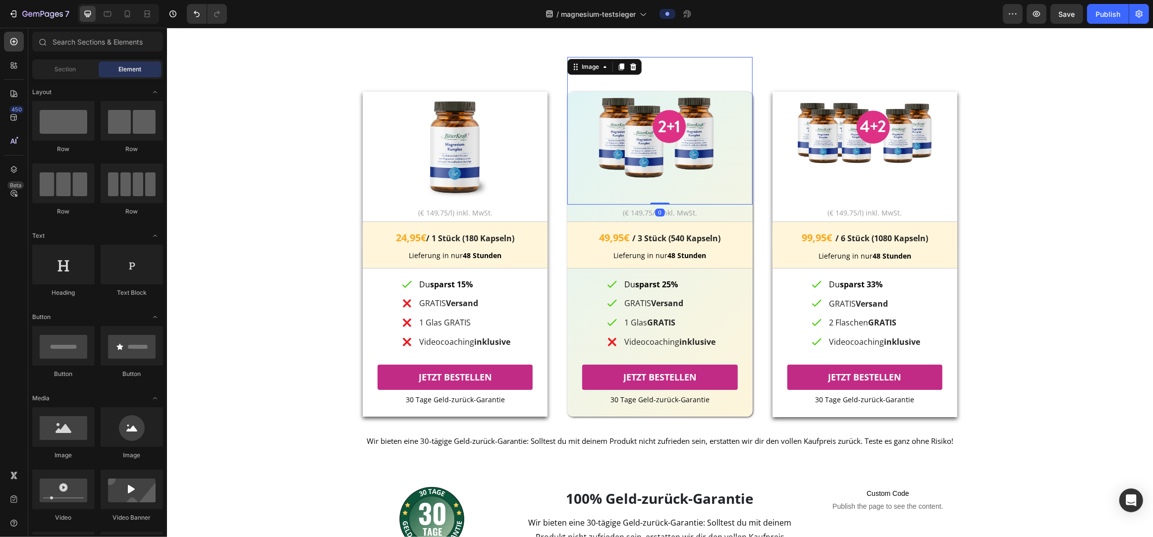
click at [654, 141] on img at bounding box center [660, 131] width 148 height 148
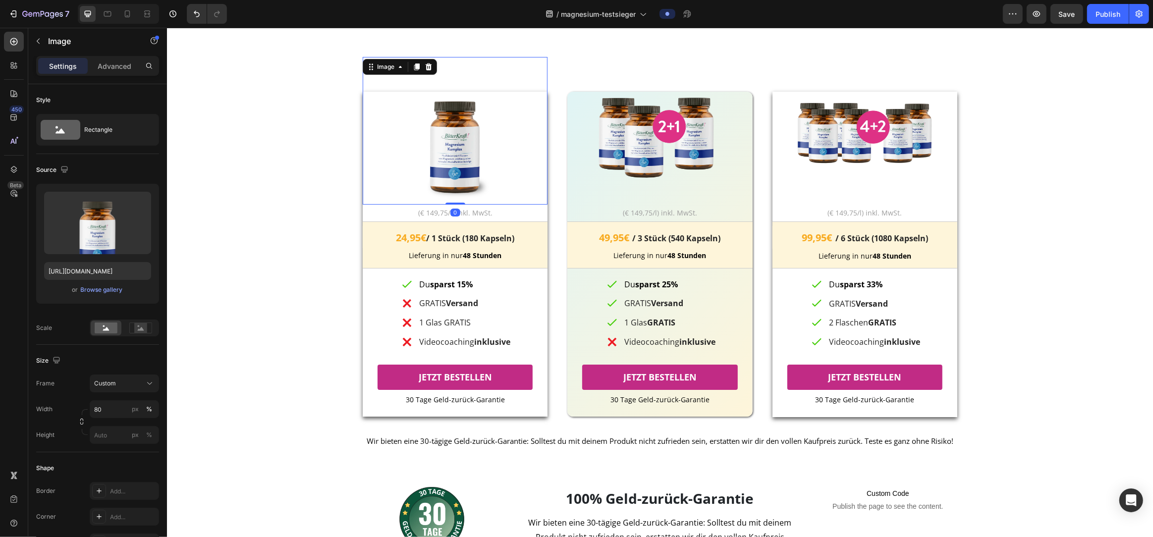
click at [447, 148] on img at bounding box center [455, 131] width 148 height 148
click at [700, 142] on img at bounding box center [660, 131] width 148 height 148
click at [444, 170] on img at bounding box center [455, 131] width 148 height 148
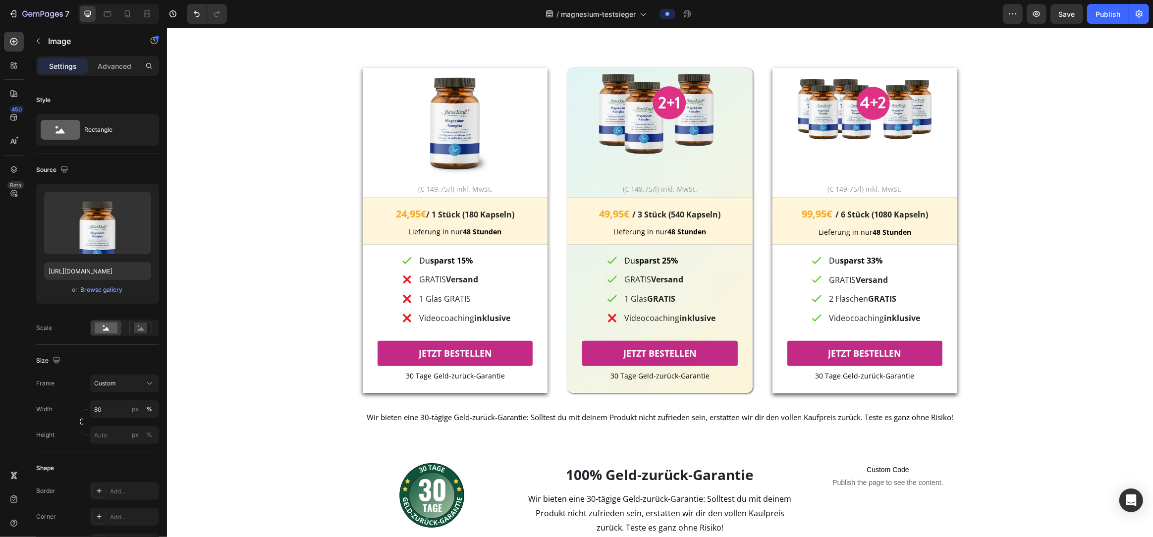
scroll to position [1153, 0]
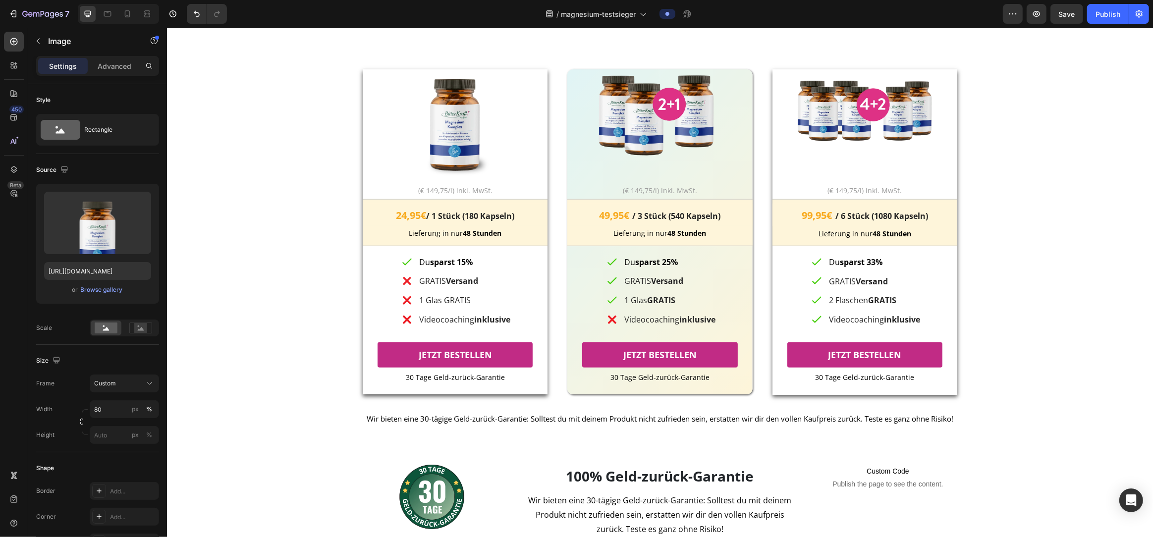
click at [462, 145] on img at bounding box center [455, 109] width 148 height 148
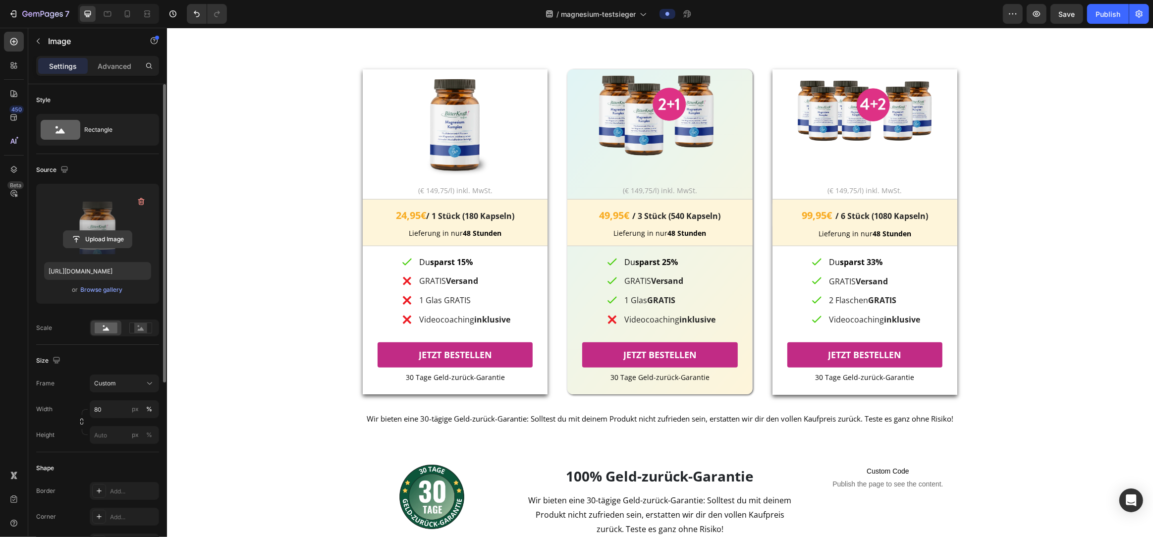
click at [91, 240] on input "file" at bounding box center [97, 239] width 68 height 17
type input "[URL][DOMAIN_NAME]"
click at [461, 147] on img at bounding box center [455, 109] width 148 height 148
click at [448, 149] on img at bounding box center [455, 109] width 148 height 148
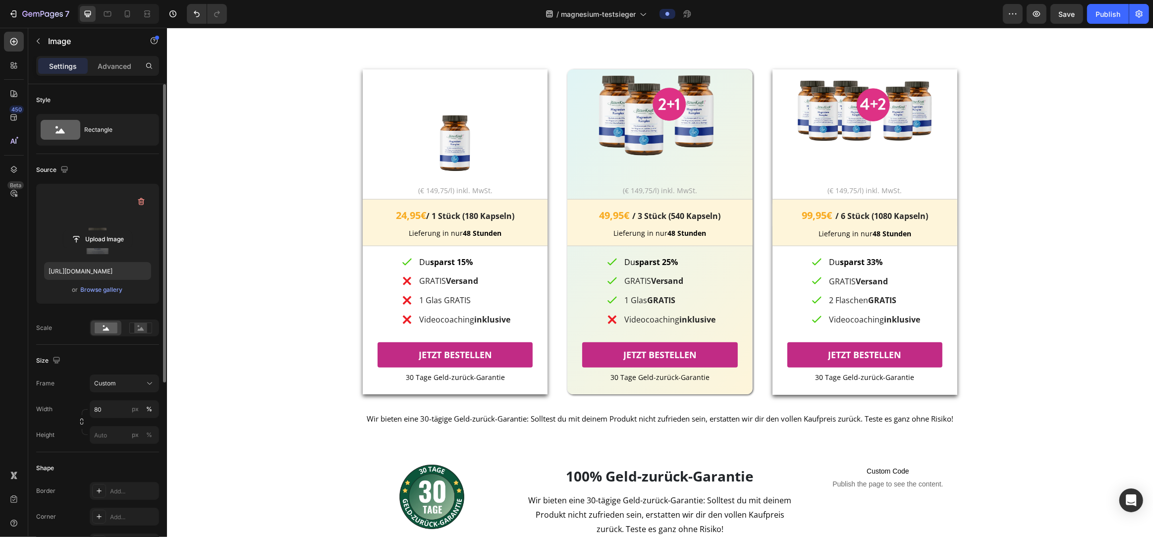
click at [448, 149] on img at bounding box center [455, 109] width 148 height 148
click at [125, 385] on div "Custom" at bounding box center [118, 383] width 49 height 9
click at [120, 462] on div "Original" at bounding box center [122, 463] width 57 height 9
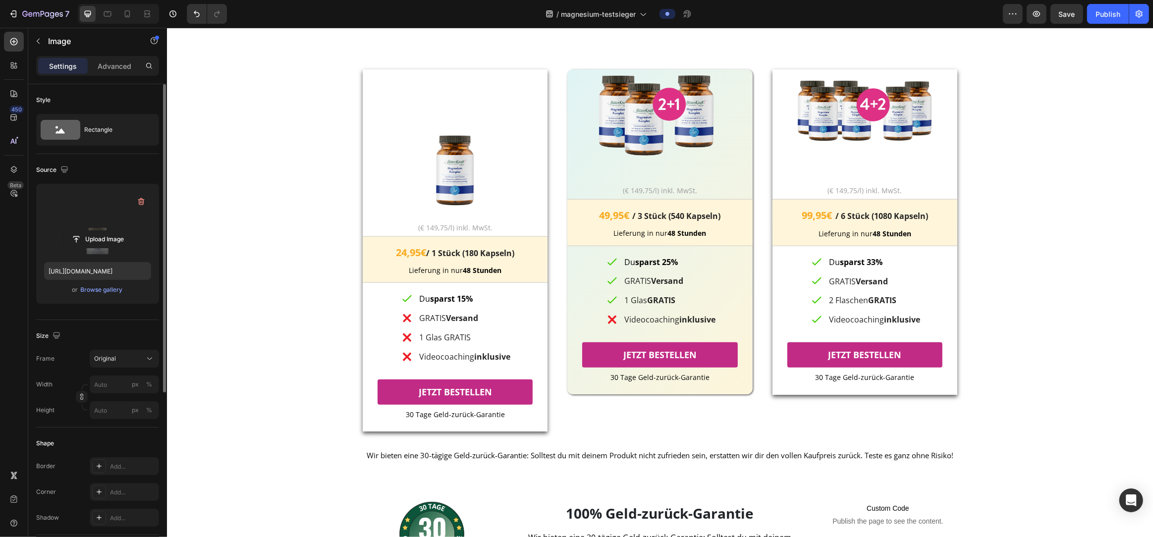
click at [446, 157] on img at bounding box center [454, 127] width 185 height 185
click at [660, 136] on img at bounding box center [660, 109] width 148 height 148
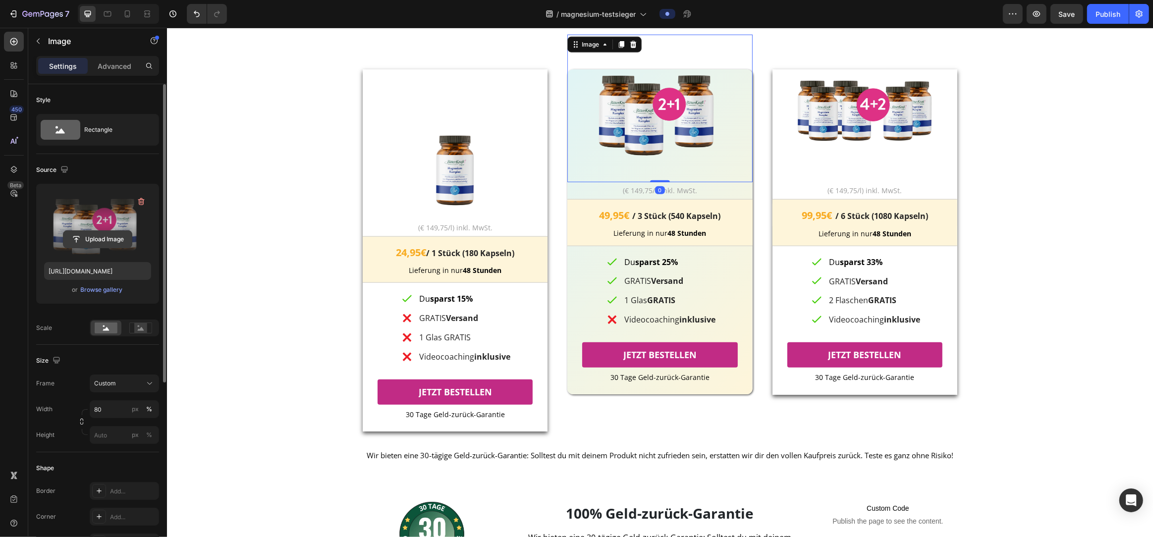
click at [101, 241] on input "file" at bounding box center [97, 239] width 68 height 17
type input "https://cdn.shopify.com/s/files/1/0774/2737/6404/files/gempages_517566918270387…"
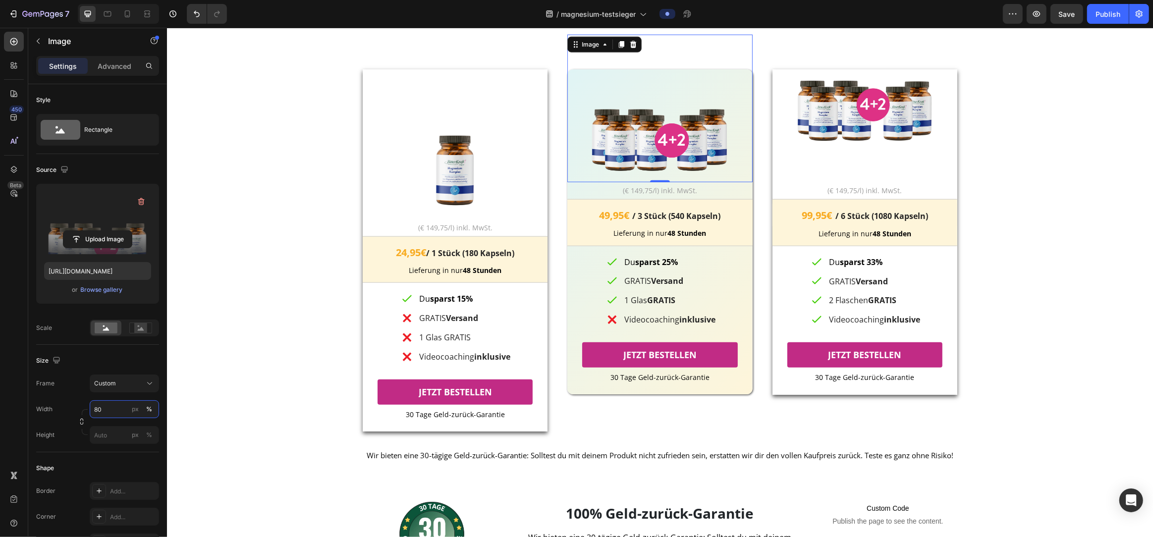
drag, startPoint x: 113, startPoint y: 417, endPoint x: 78, endPoint y: 415, distance: 35.2
click at [78, 415] on div "Width 80 px % Height px %" at bounding box center [97, 422] width 123 height 44
drag, startPoint x: 103, startPoint y: 412, endPoint x: 93, endPoint y: 412, distance: 9.9
click at [93, 412] on input "80" at bounding box center [124, 408] width 69 height 18
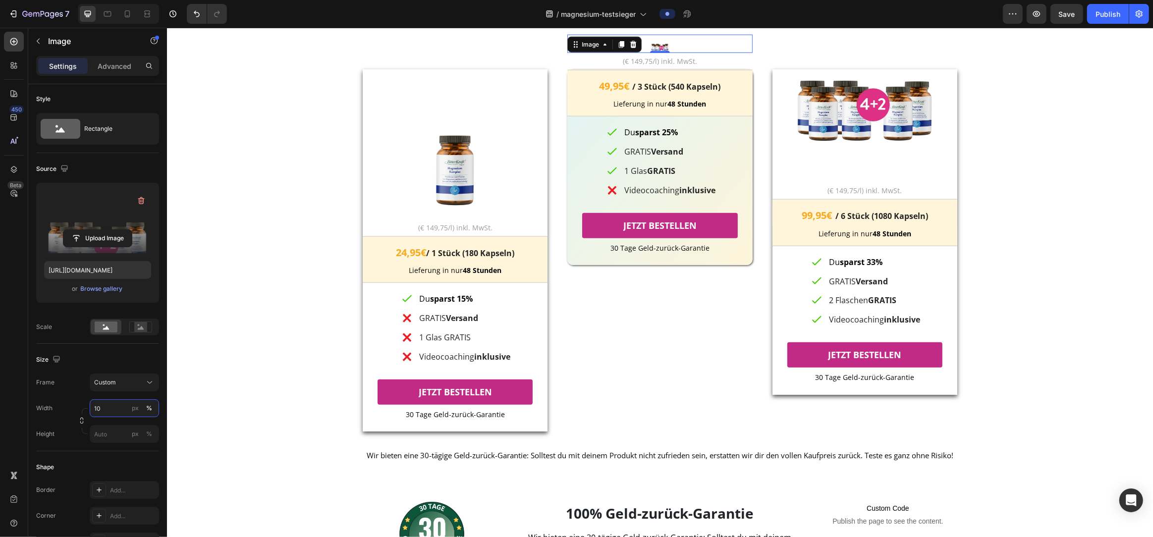
type input "100"
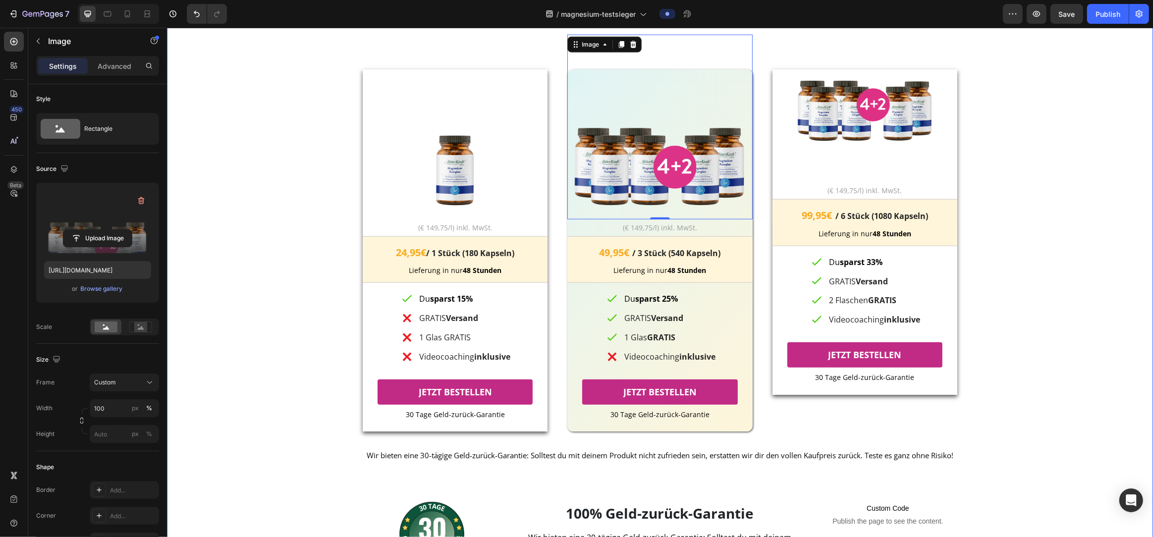
click at [253, 293] on div "UNSERE BESTSELLER Heading UNSERE BESTSELLER Heading UNSERE BESTSELLER Heading I…" at bounding box center [659, 281] width 956 height 634
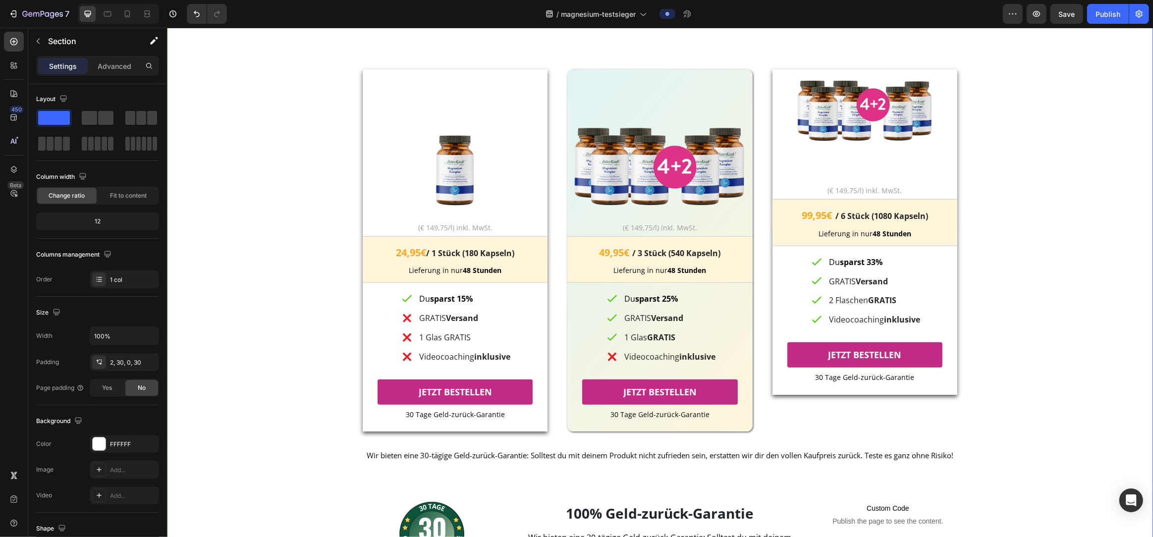
scroll to position [0, 0]
click at [846, 128] on img at bounding box center [864, 109] width 148 height 148
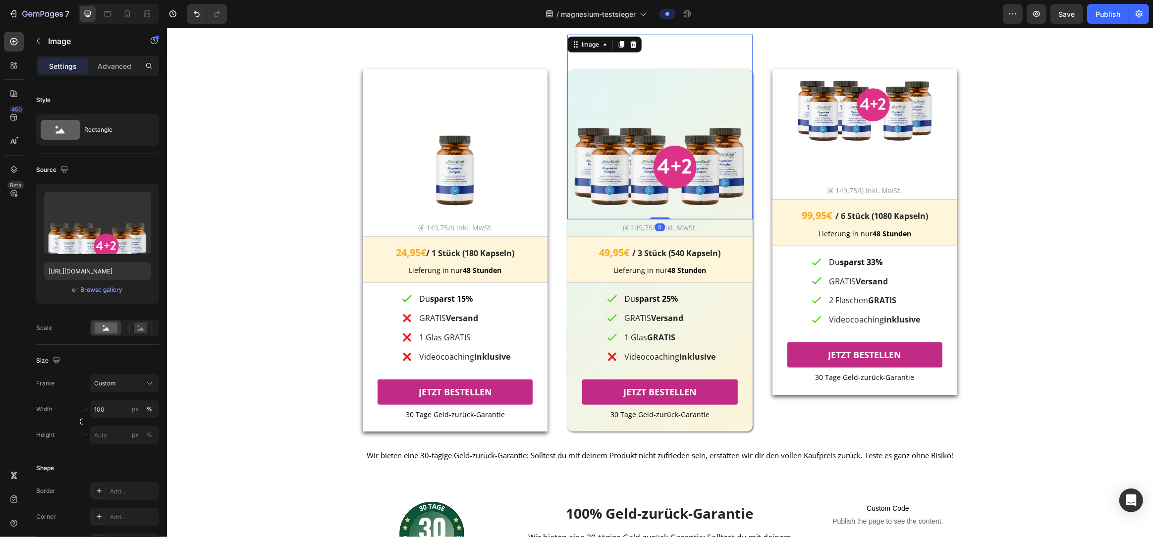
click at [650, 189] on img at bounding box center [659, 127] width 185 height 185
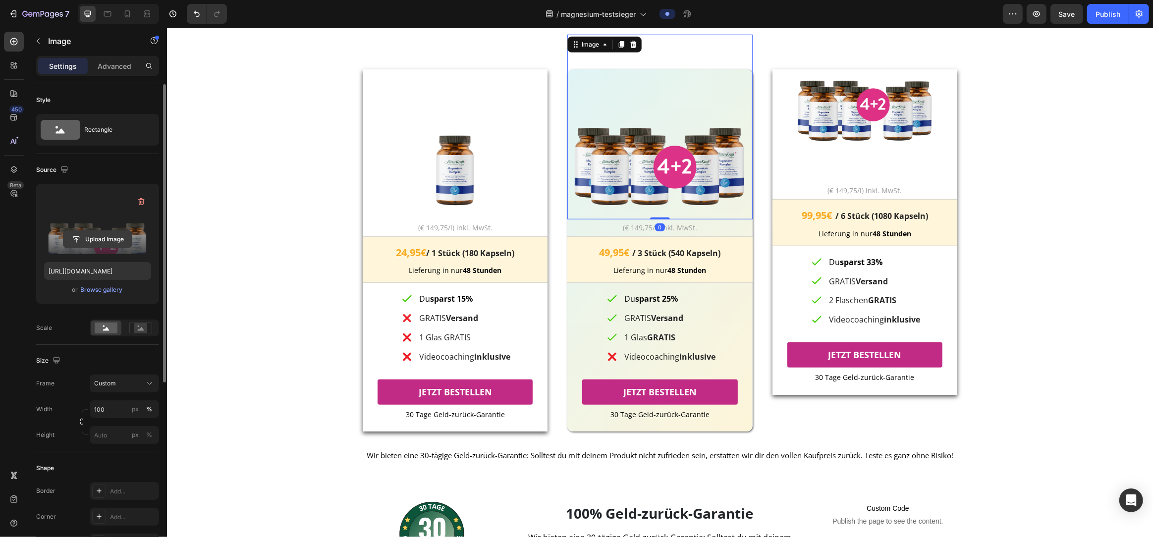
click at [101, 236] on input "file" at bounding box center [97, 239] width 68 height 17
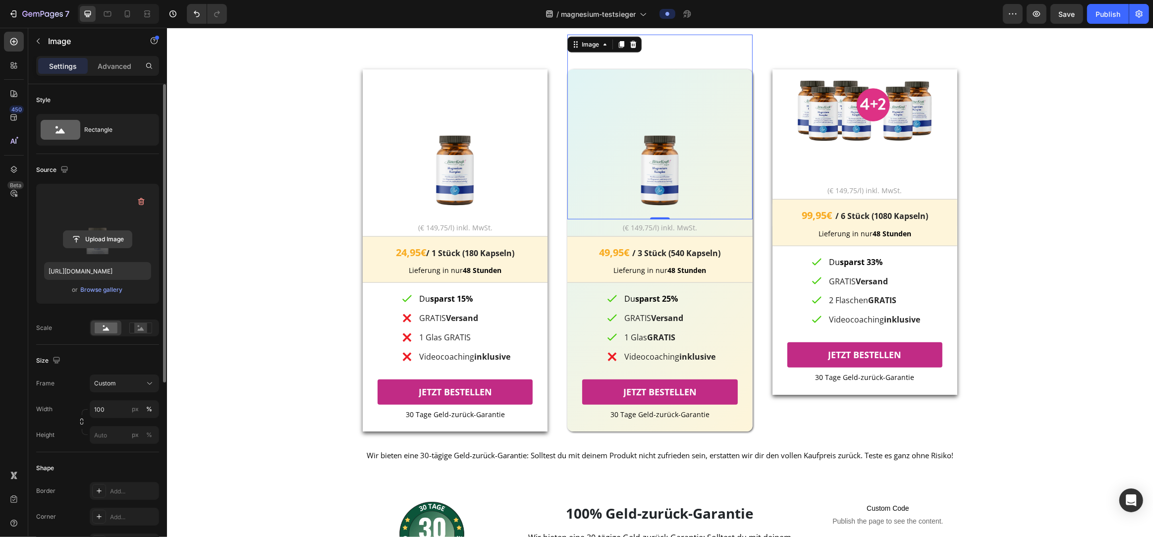
click at [109, 240] on input "file" at bounding box center [97, 239] width 68 height 17
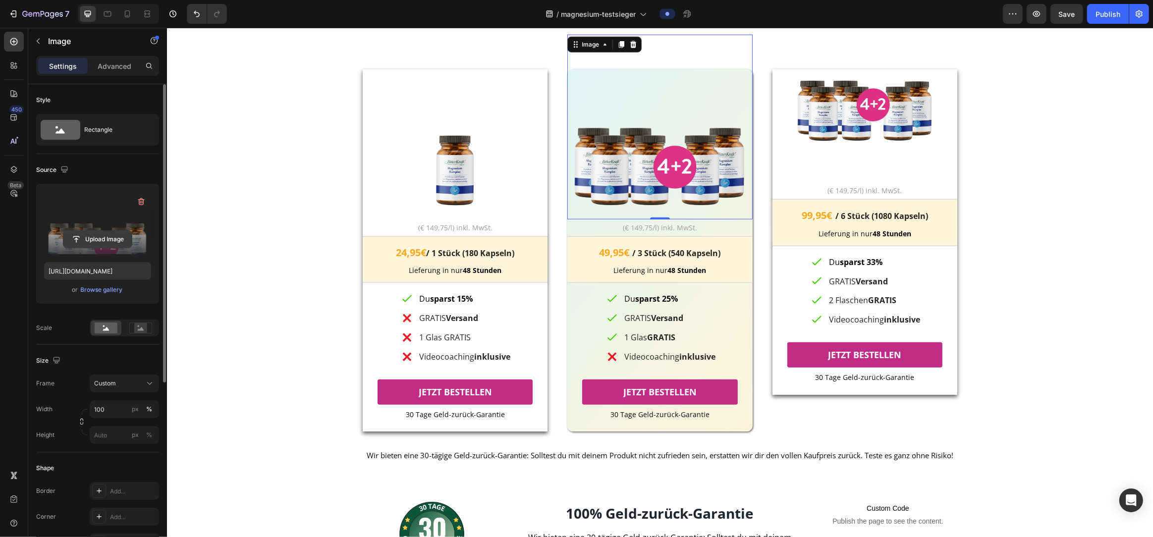
click at [104, 243] on input "file" at bounding box center [97, 239] width 68 height 17
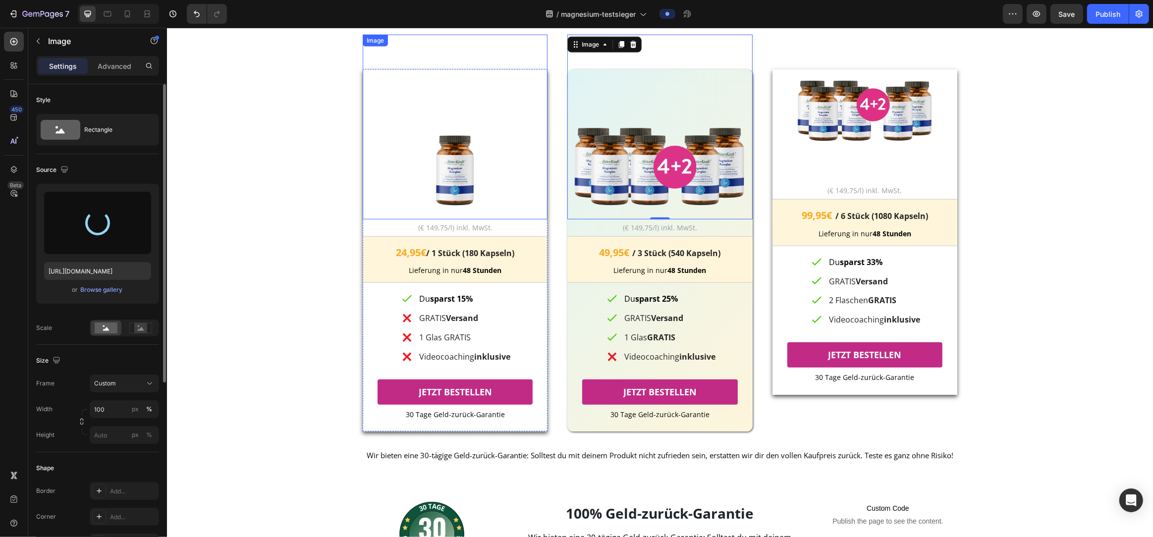
type input "https://cdn.shopify.com/s/files/1/0774/2737/6404/files/gempages_517566918270387…"
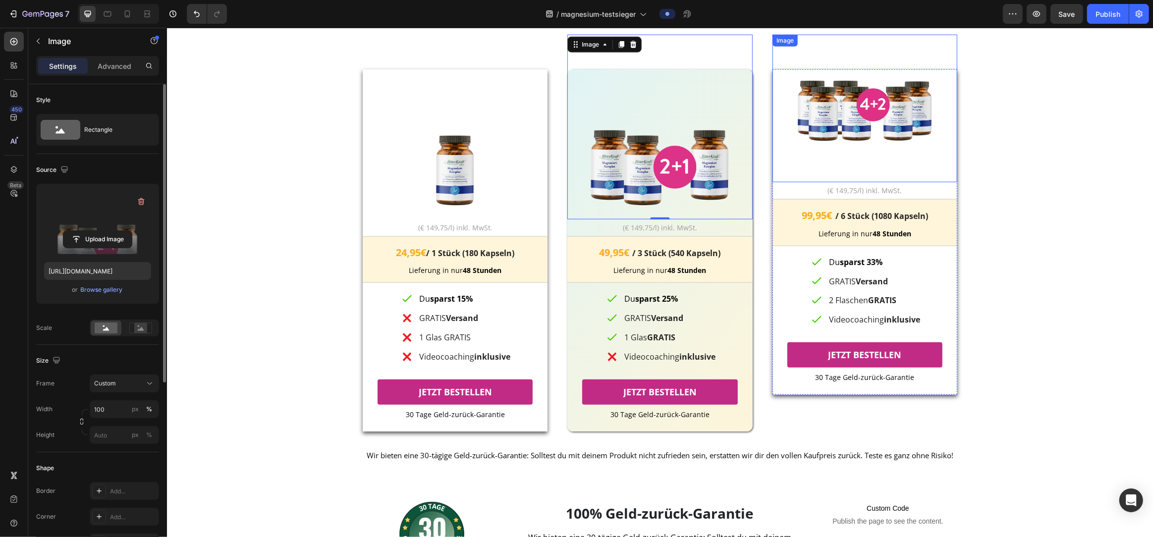
click at [856, 136] on img at bounding box center [864, 109] width 148 height 148
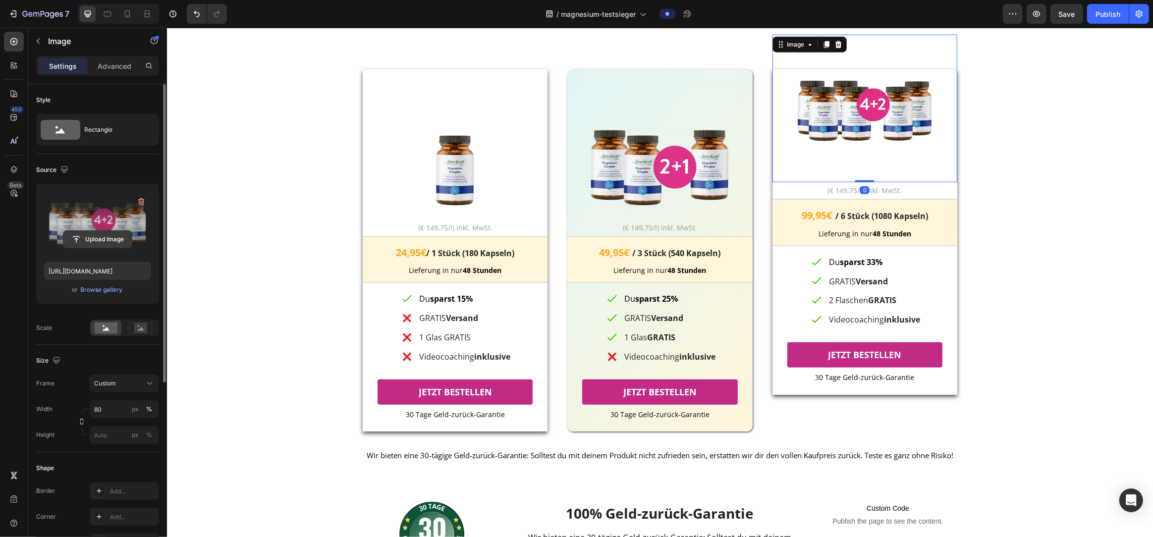
click at [112, 241] on input "file" at bounding box center [97, 239] width 68 height 17
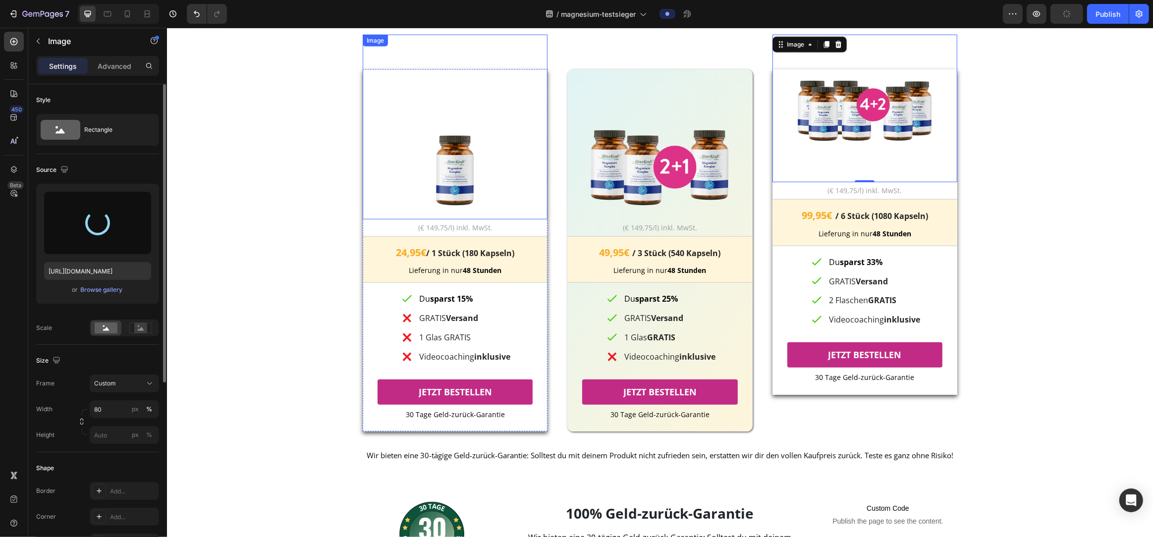
type input "https://cdn.shopify.com/s/files/1/0774/2737/6404/files/gempages_517566918270387…"
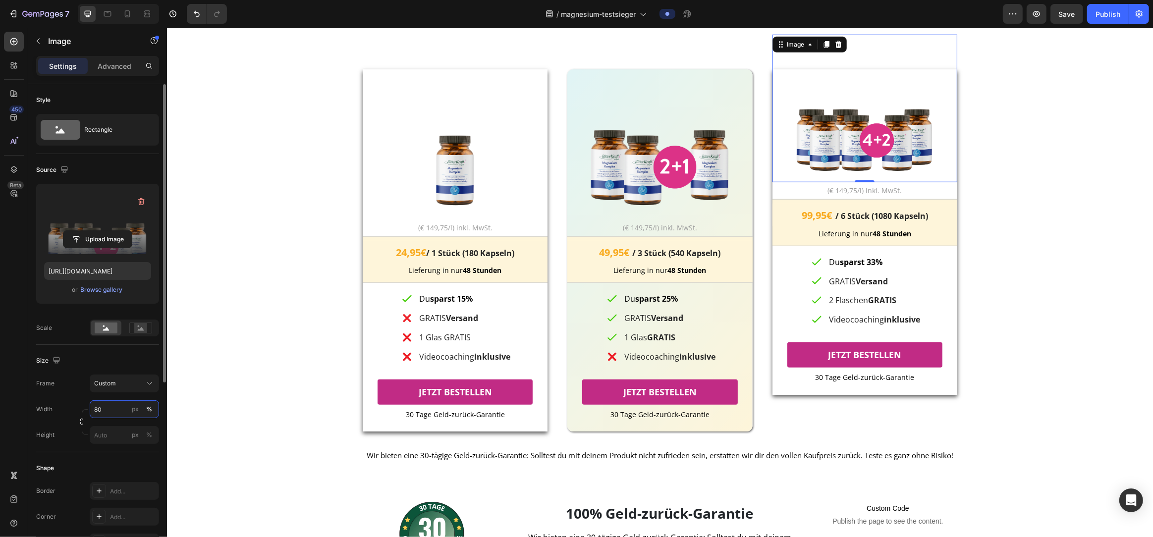
drag, startPoint x: 115, startPoint y: 417, endPoint x: 86, endPoint y: 414, distance: 29.4
click at [86, 414] on div "Width 80 px % Height px %" at bounding box center [97, 422] width 123 height 44
drag, startPoint x: 111, startPoint y: 416, endPoint x: 93, endPoint y: 415, distance: 18.4
click at [93, 415] on input "80" at bounding box center [124, 409] width 69 height 18
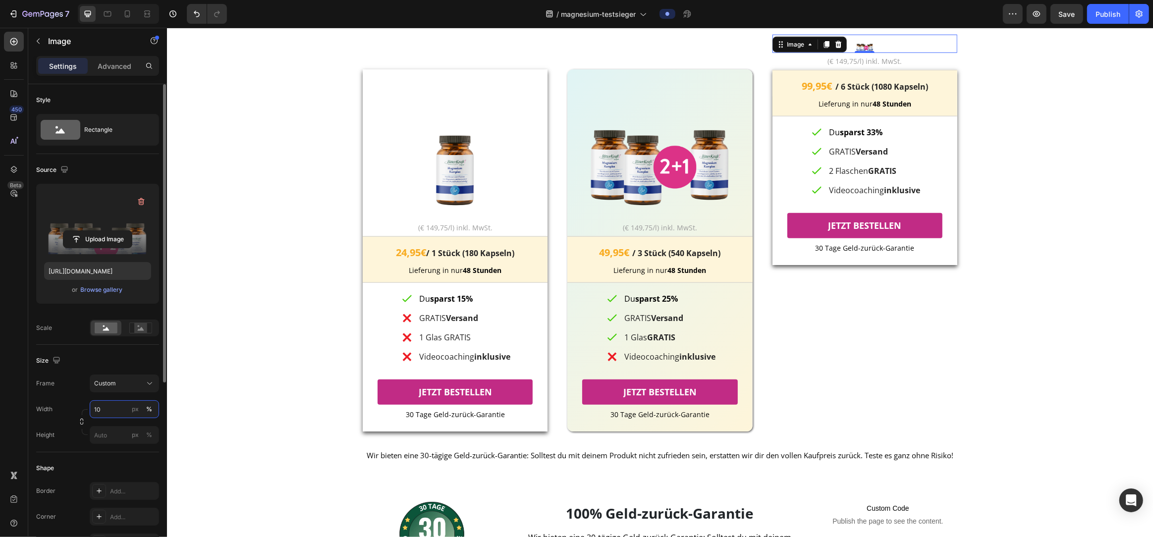
type input "100"
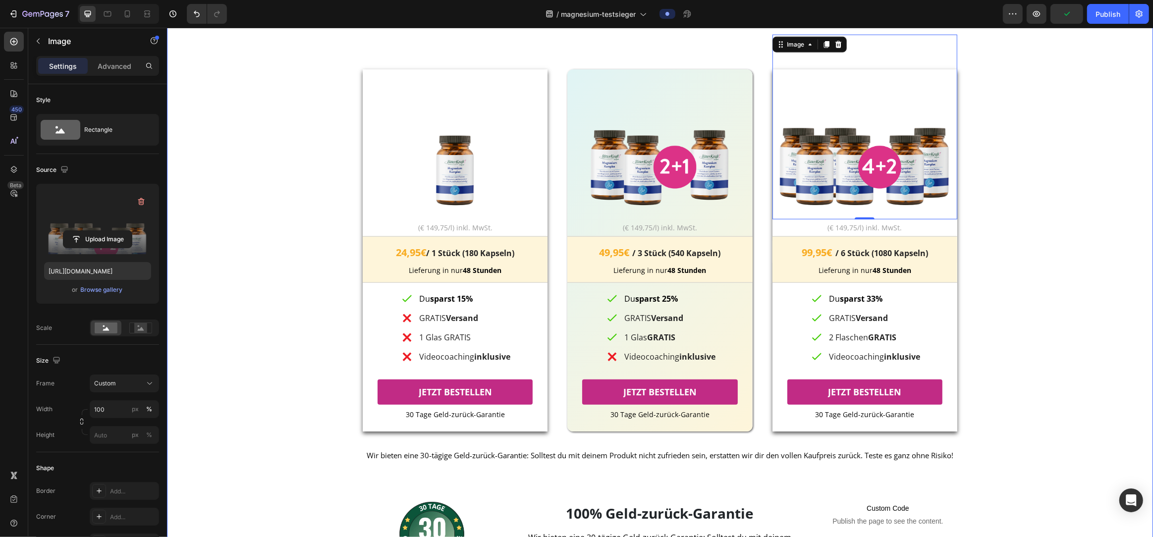
click at [1038, 354] on div "UNSERE BESTSELLER Heading UNSERE BESTSELLER Heading UNSERE BESTSELLER Heading I…" at bounding box center [659, 281] width 956 height 634
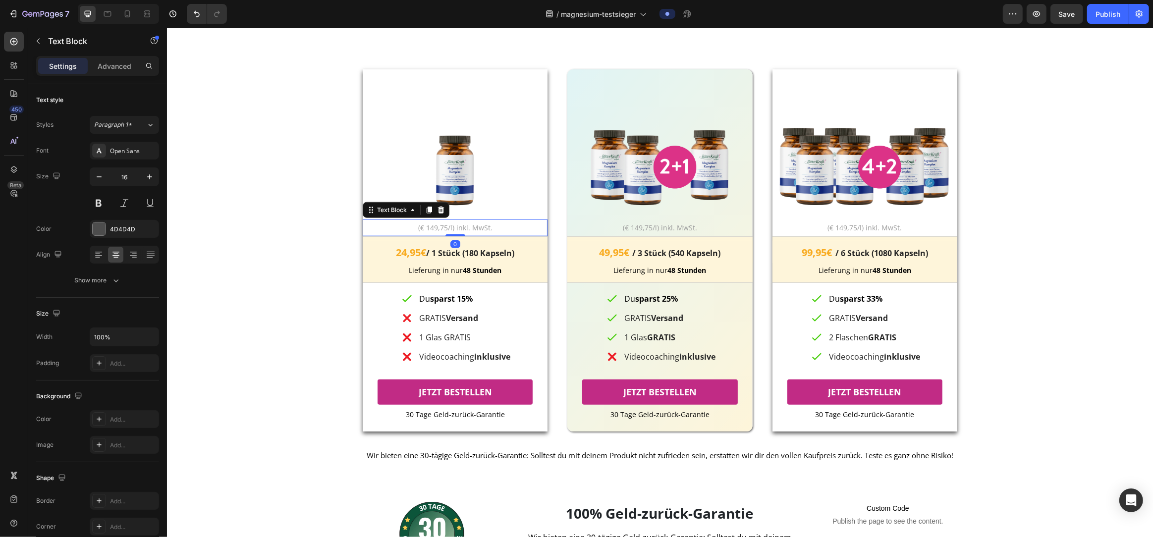
click at [479, 231] on span "(€ 149,75/l) inkl. MwSt." at bounding box center [455, 227] width 74 height 9
click at [441, 211] on icon at bounding box center [441, 210] width 8 height 8
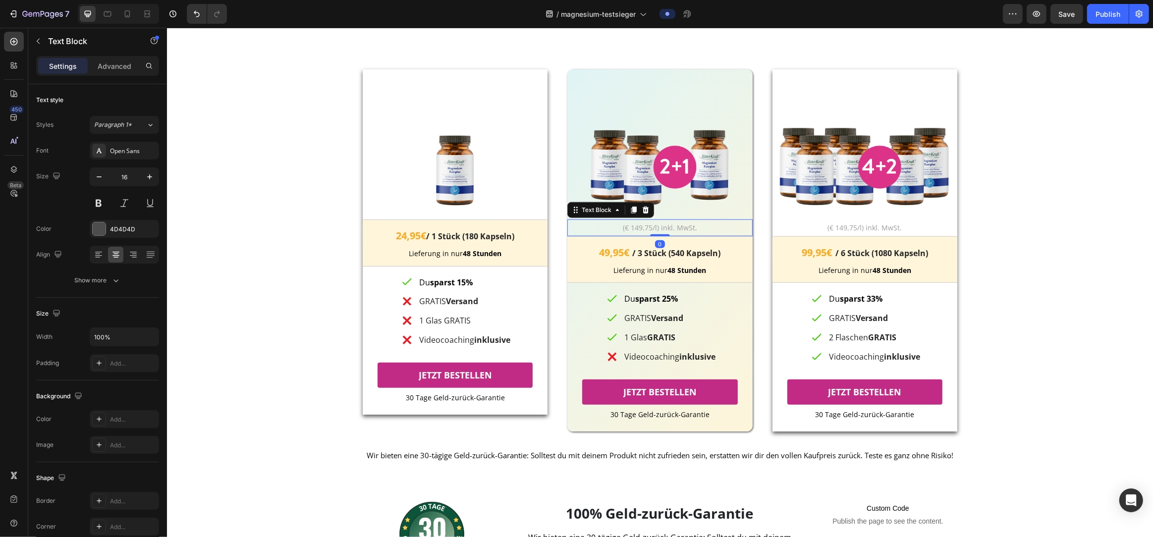
click at [649, 225] on span "(€ 149,75/l) inkl. MwSt." at bounding box center [659, 227] width 74 height 9
click at [648, 211] on icon at bounding box center [645, 210] width 8 height 8
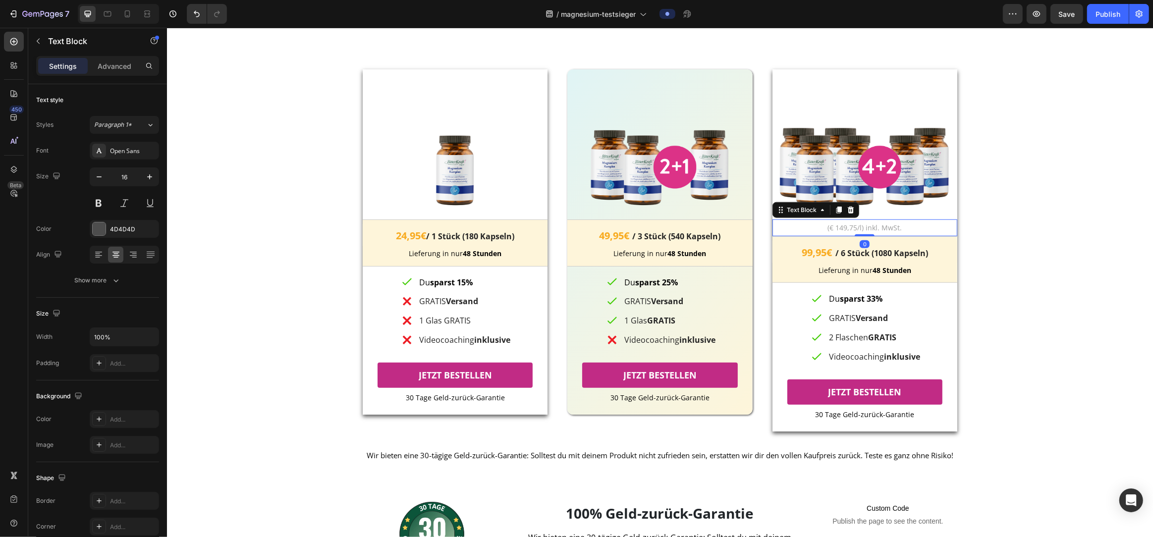
click at [887, 225] on span "(€ 149,75/l) inkl. MwSt." at bounding box center [864, 227] width 74 height 9
click at [849, 212] on icon at bounding box center [850, 210] width 6 height 7
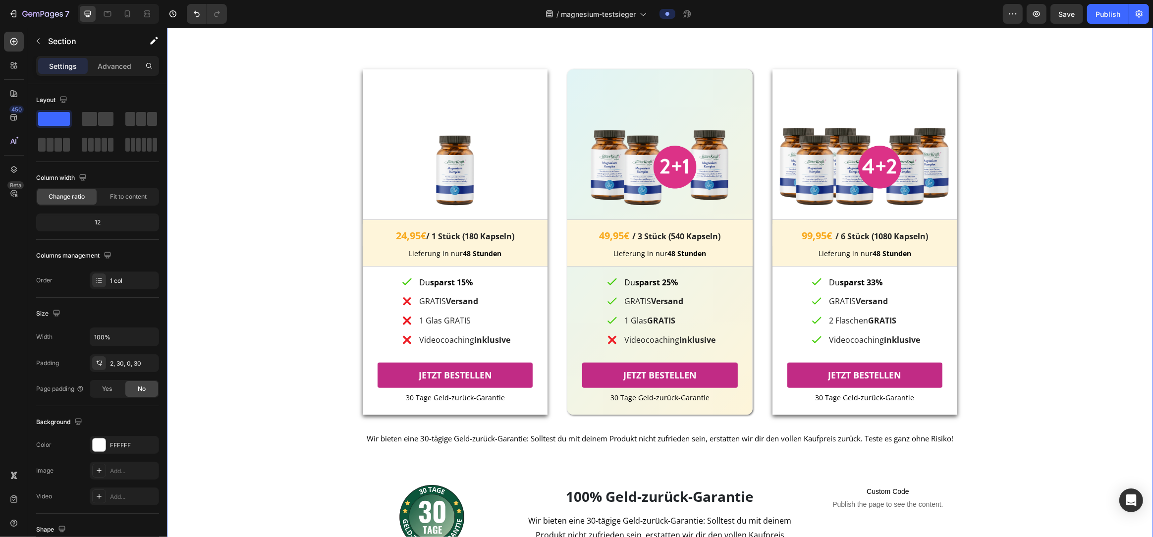
click at [1081, 285] on div "UNSERE BESTSELLER Heading UNSERE BESTSELLER Heading UNSERE BESTSELLER Heading I…" at bounding box center [659, 272] width 956 height 617
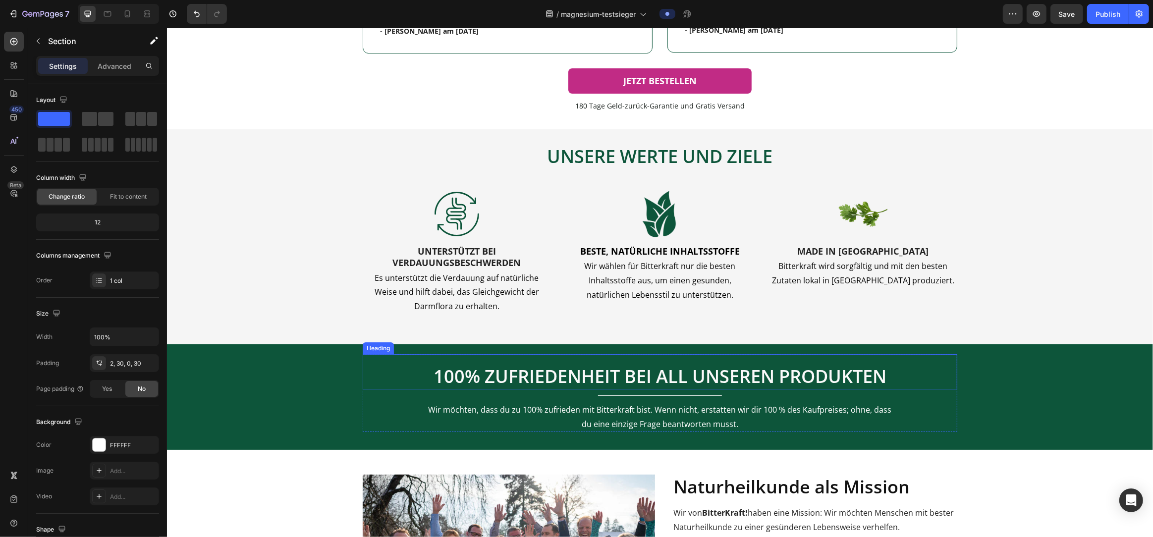
scroll to position [3631, 0]
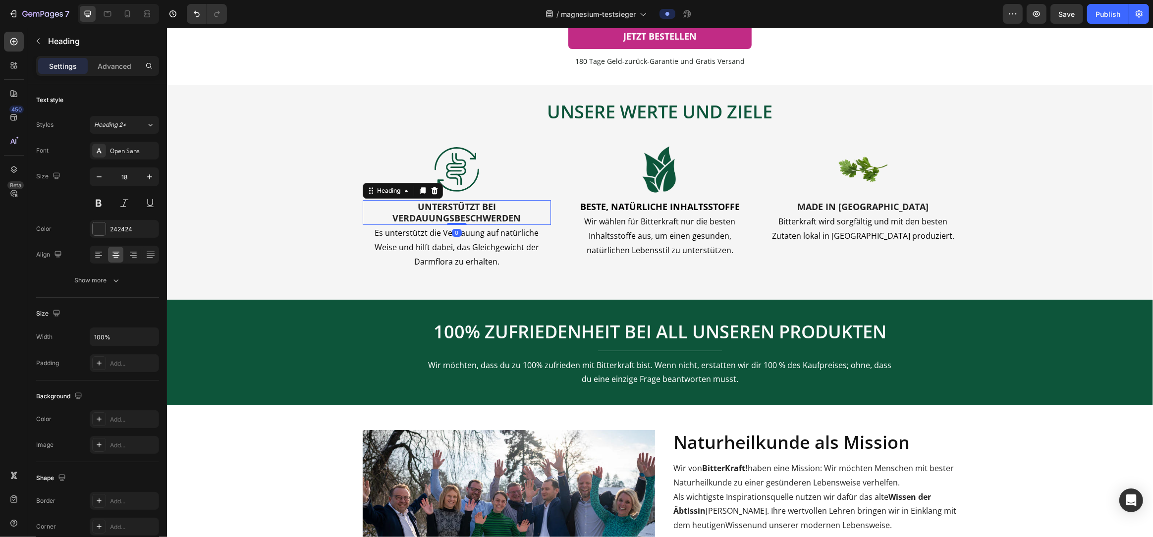
click at [492, 225] on h2 "UNTERSTÜTZT BEI VERDAUUNGSBESCHWERDEN" at bounding box center [456, 212] width 188 height 25
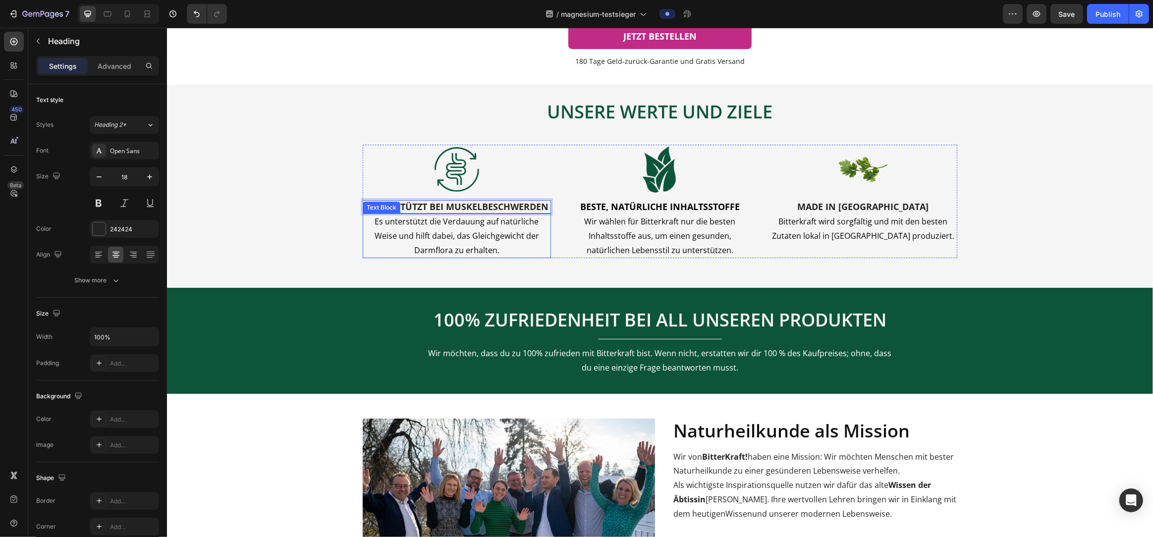
click at [450, 256] on span "Es unterstützt die Verdauung auf natürliche Weise und hilft dabei, das Gleichge…" at bounding box center [456, 236] width 165 height 40
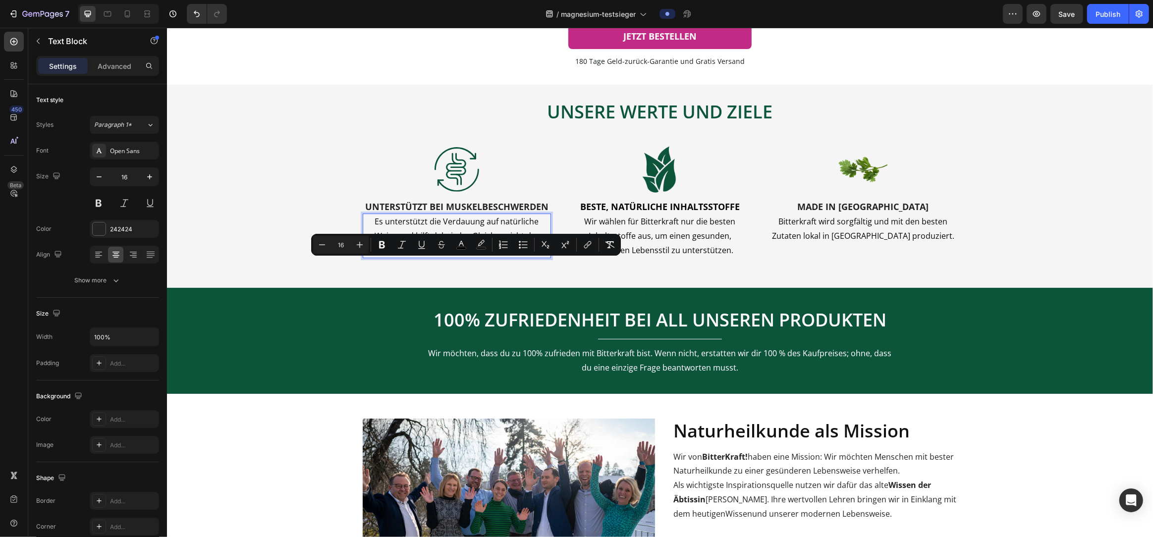
click at [478, 256] on span "Es unterstützt die Verdauung auf natürliche Weise und hilft dabei, das Gleichge…" at bounding box center [456, 236] width 165 height 40
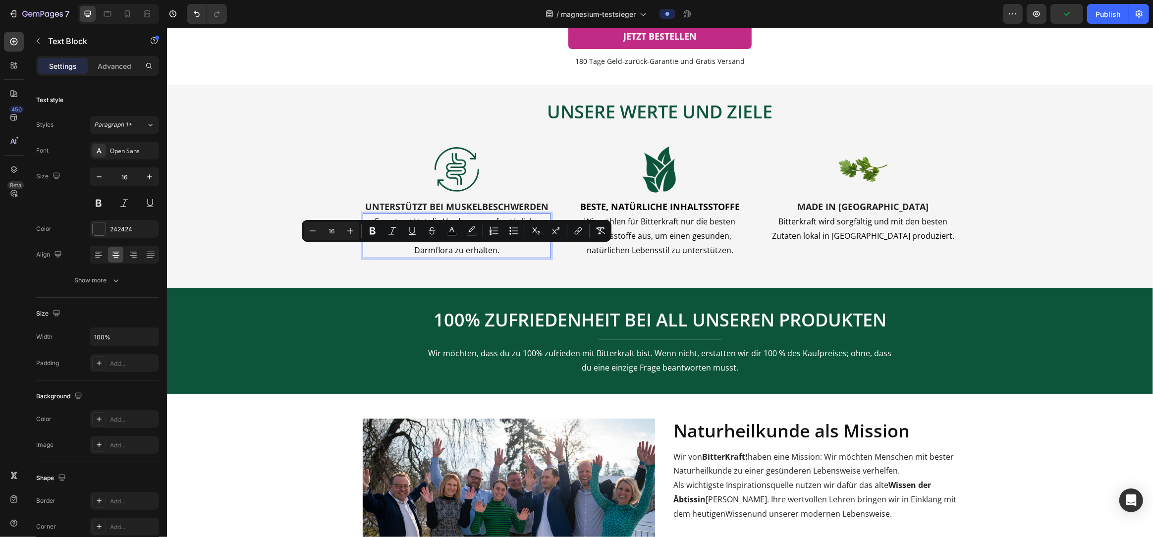
drag, startPoint x: 487, startPoint y: 280, endPoint x: 366, endPoint y: 254, distance: 124.2
click at [366, 254] on p "Es unterstützt die Verdauung auf natürliche Weise und hilft dabei, das Gleichge…" at bounding box center [456, 236] width 186 height 43
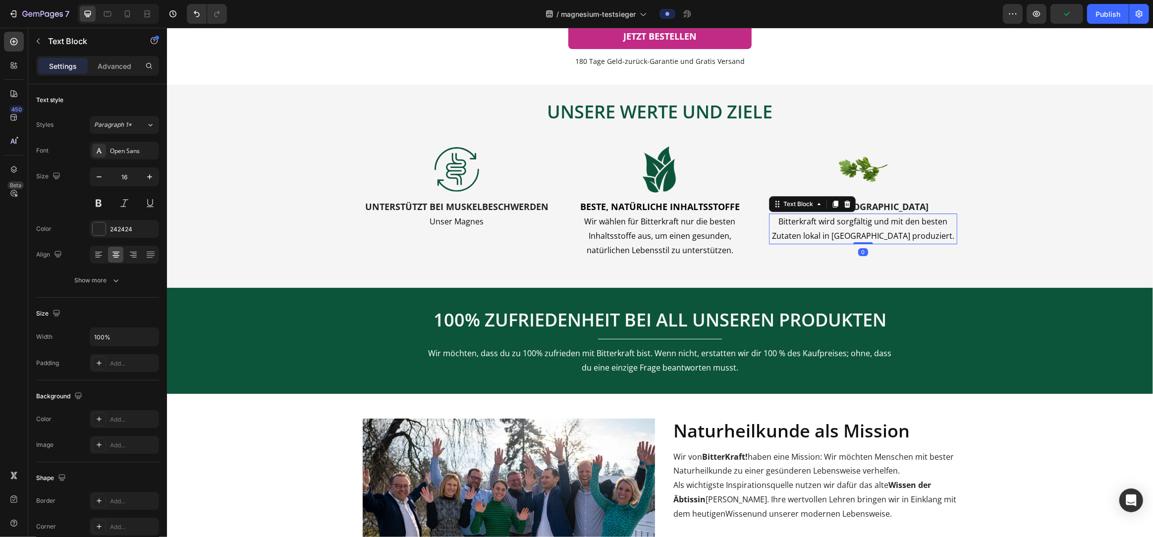
click at [790, 241] on span "Bitterkraft wird sorgfältig und mit den besten Zutaten lokal in [GEOGRAPHIC_DAT…" at bounding box center [863, 228] width 182 height 25
click at [791, 241] on span "Bitterkraft wird sorgfältig und mit den besten Zutaten lokal in [GEOGRAPHIC_DAT…" at bounding box center [863, 228] width 182 height 25
click at [825, 241] on span "Bitterkraft wird sorgfältig und mit den besten Zutaten lokal in [GEOGRAPHIC_DAT…" at bounding box center [863, 228] width 182 height 25
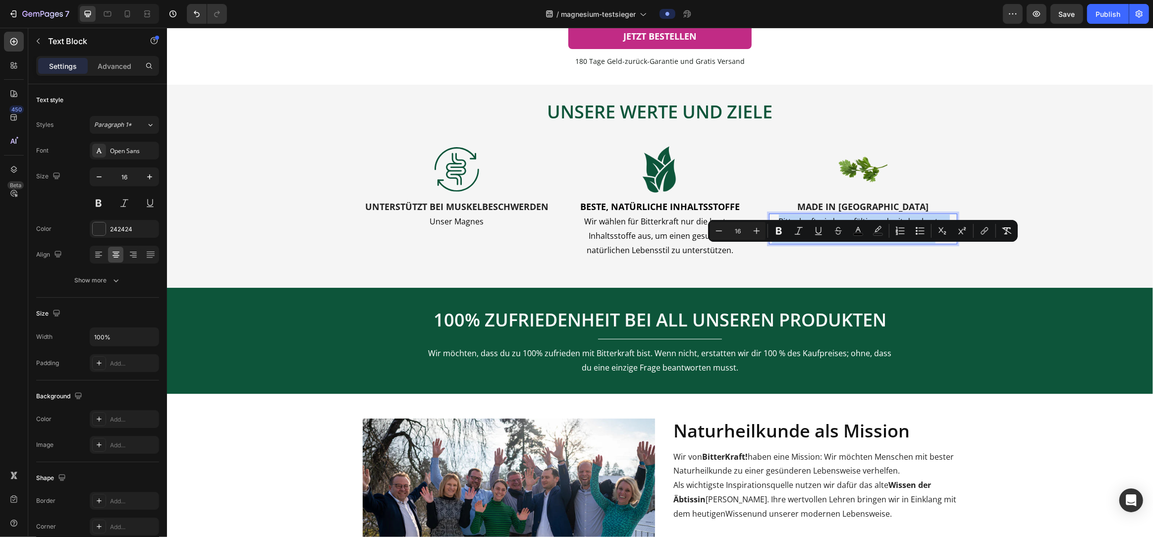
drag, startPoint x: 940, startPoint y: 266, endPoint x: 777, endPoint y: 253, distance: 163.1
click at [777, 243] on p "Bitterkraft wird sorgfältig und mit den besten Zutaten lokal in Deutschland pro…" at bounding box center [863, 229] width 186 height 29
copy span "Bitterkraft wird sorgfältig und mit den besten Zutaten lokal in Deutschland pro…"
click at [941, 243] on p "Bitterkraft wird sorgfältig und mit den besten Zutaten lokal in Deutschland pro…" at bounding box center [863, 229] width 186 height 29
click at [942, 243] on p "Bitterkraft wird sorgfältig und mit den besten Zutaten lokal in Deutschland pro…" at bounding box center [863, 229] width 186 height 29
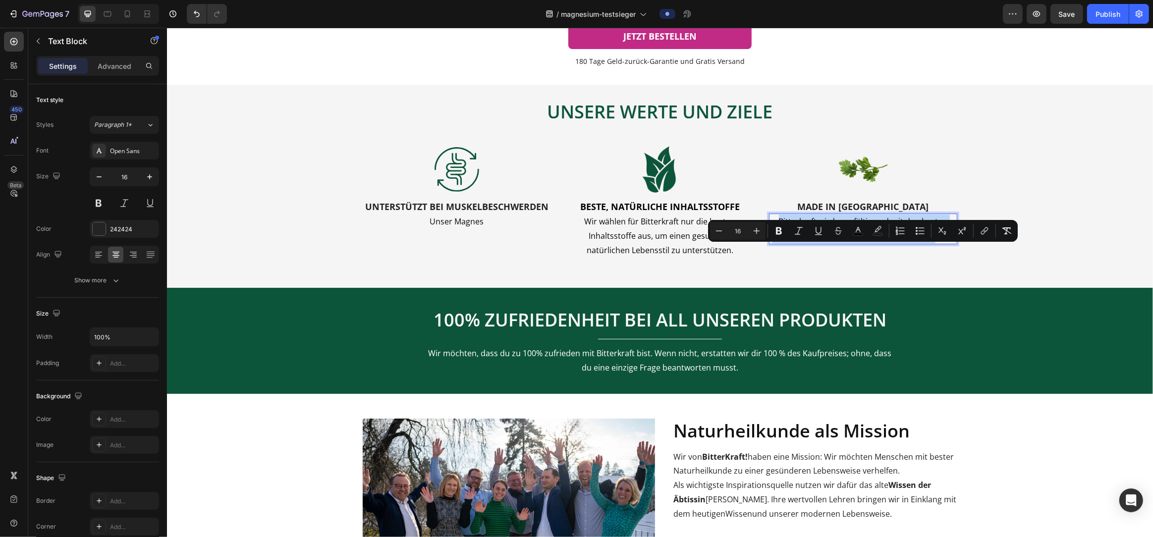
click at [941, 243] on p "Bitterkraft wird sorgfältig und mit den besten Zutaten lokal in Deutschland pro…" at bounding box center [863, 229] width 186 height 29
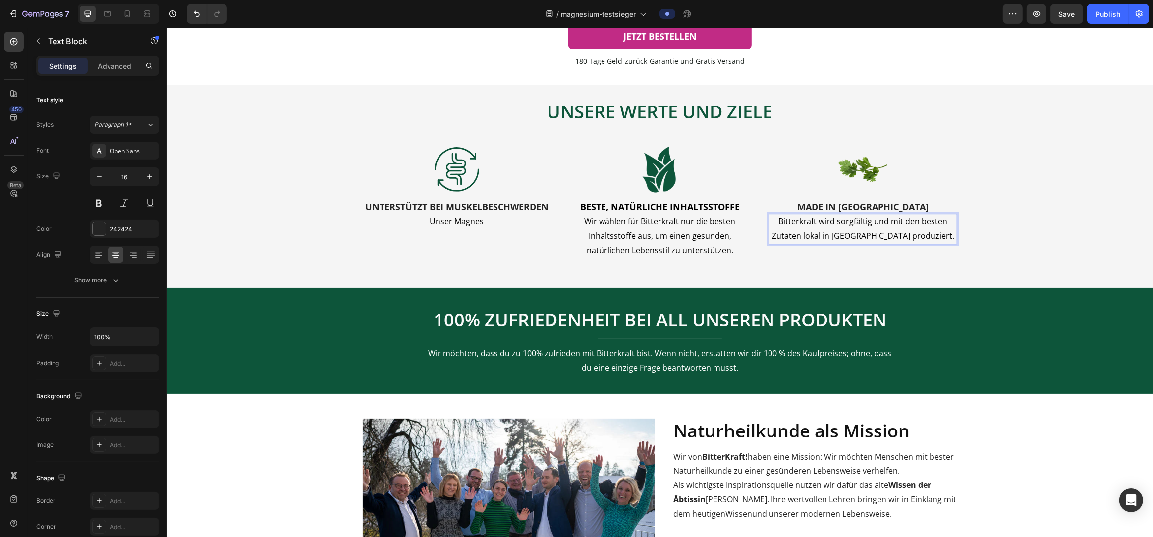
scroll to position [3633, 0]
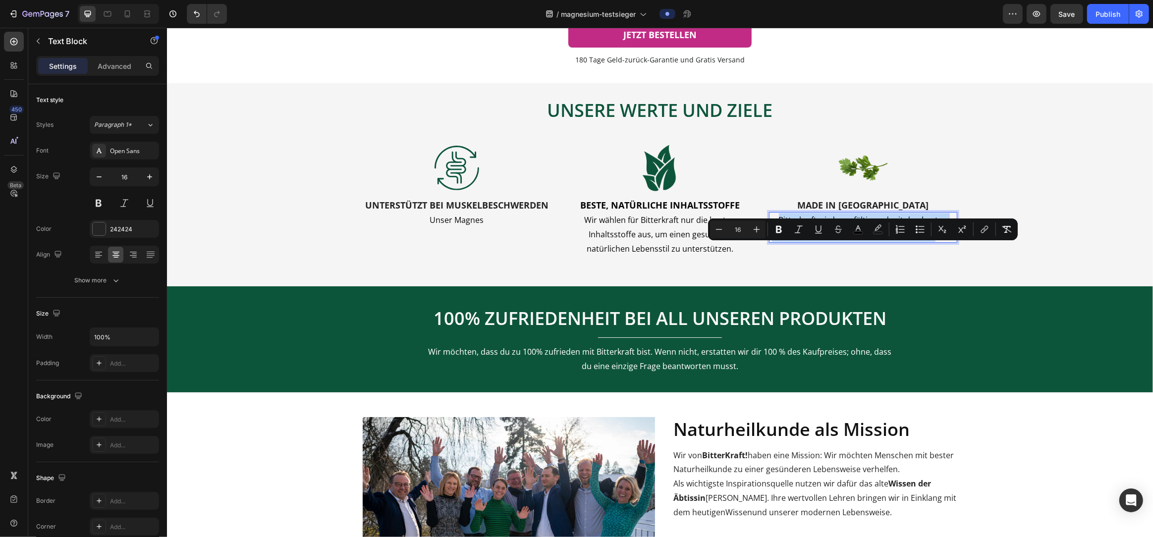
drag, startPoint x: 942, startPoint y: 264, endPoint x: 779, endPoint y: 251, distance: 163.6
click at [779, 242] on p "Bitterkraft wird sorgfältig und mit den besten Zutaten lokal in Deutschland pro…" at bounding box center [863, 227] width 186 height 29
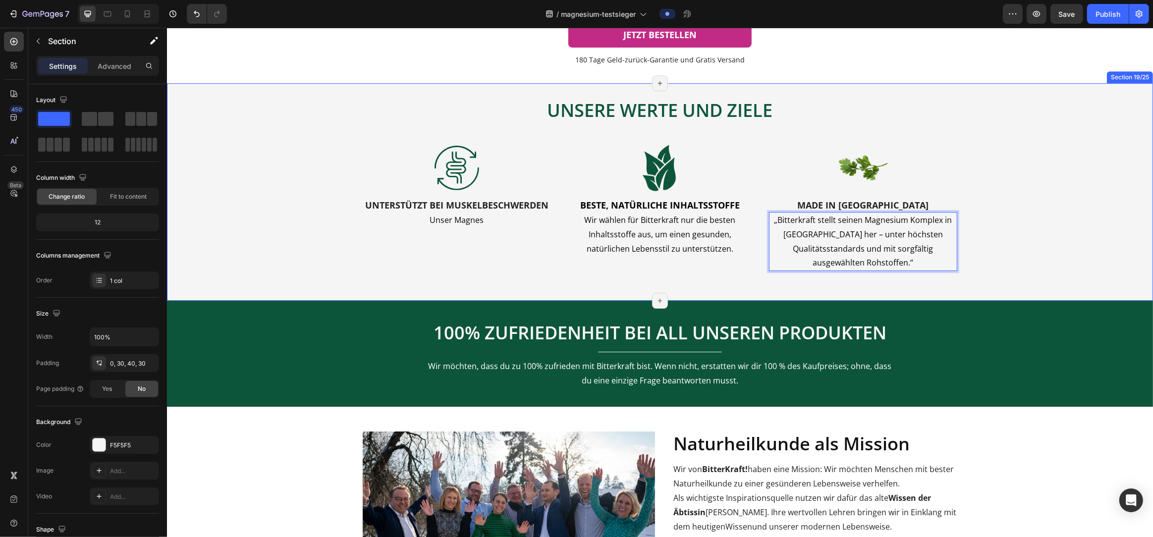
click at [1047, 273] on div "UNSERE WERTE UND ZIELE Heading UNSERE WERTE UND ZIELE Heading Image UNTERSTÜTZT…" at bounding box center [659, 182] width 956 height 198
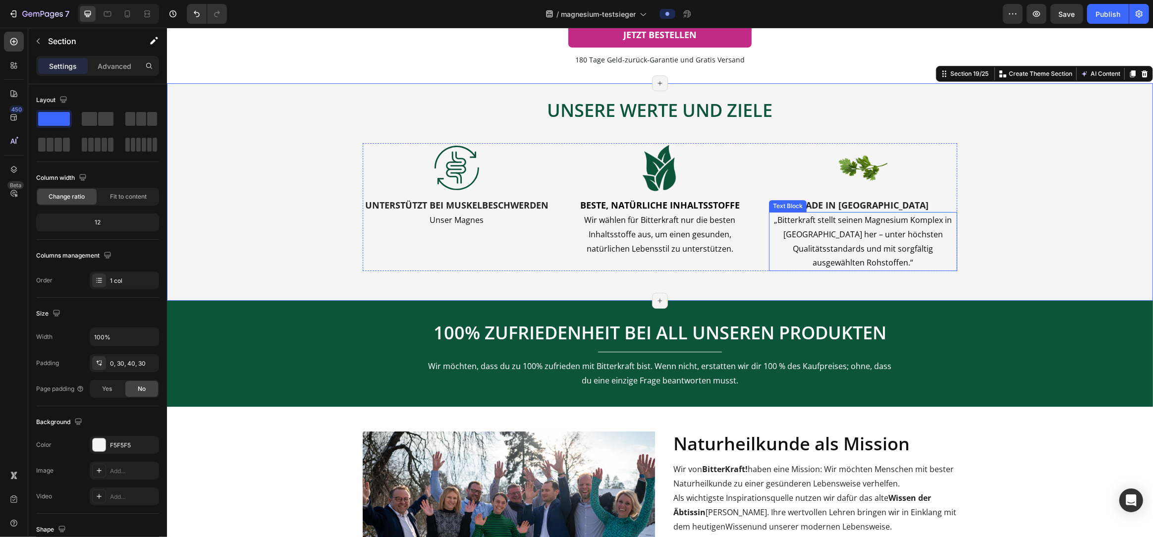
click at [794, 251] on span "„Bitterkraft stellt seinen Magnesium Komplex in Deutschland her – unter höchste…" at bounding box center [863, 242] width 178 height 54
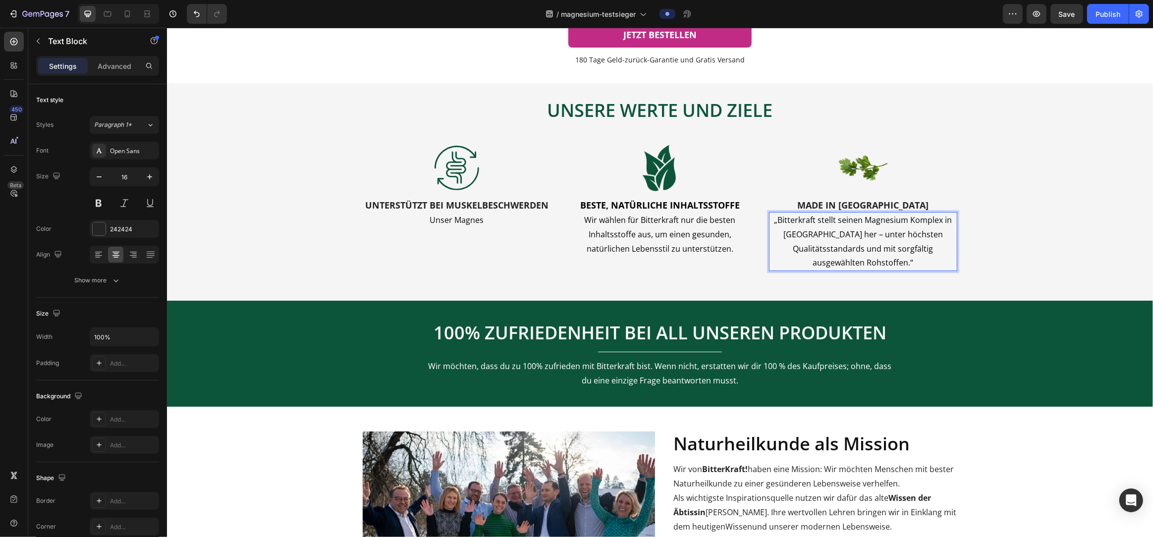
click at [779, 251] on span "„Bitterkraft stellt seinen Magnesium Komplex in Deutschland her – unter höchste…" at bounding box center [863, 242] width 178 height 54
click at [922, 270] on p "Bitterkraft stellt seinen Magnesium Komplex in Deutschland her – unter höchsten…" at bounding box center [863, 241] width 186 height 57
click at [784, 250] on span "Bitterkraft stellt seinen Magnesium Komplex in Deutschland her – unter höchsten…" at bounding box center [863, 242] width 174 height 54
drag, startPoint x: 812, startPoint y: 262, endPoint x: 813, endPoint y: 268, distance: 5.7
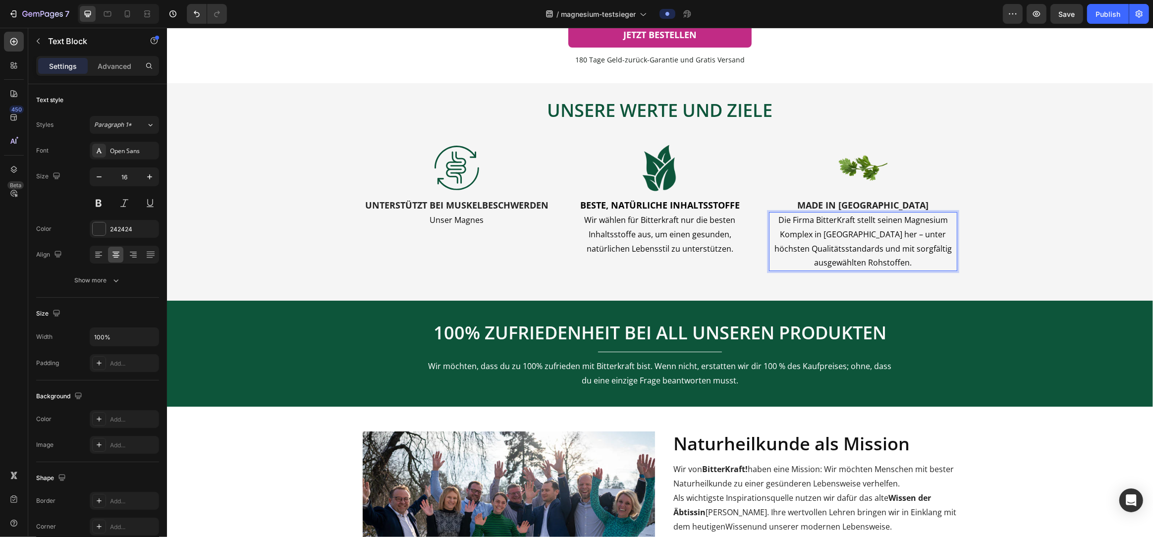
click at [812, 262] on span "Die Firma BitterKraft stellt seinen Magnesium Komplex in Deutschland her – unte…" at bounding box center [862, 242] width 177 height 54
click at [1060, 272] on div "UNSERE WERTE UND ZIELE Heading UNSERE WERTE UND ZIELE Heading Image UNTERSTÜTZT…" at bounding box center [659, 182] width 956 height 198
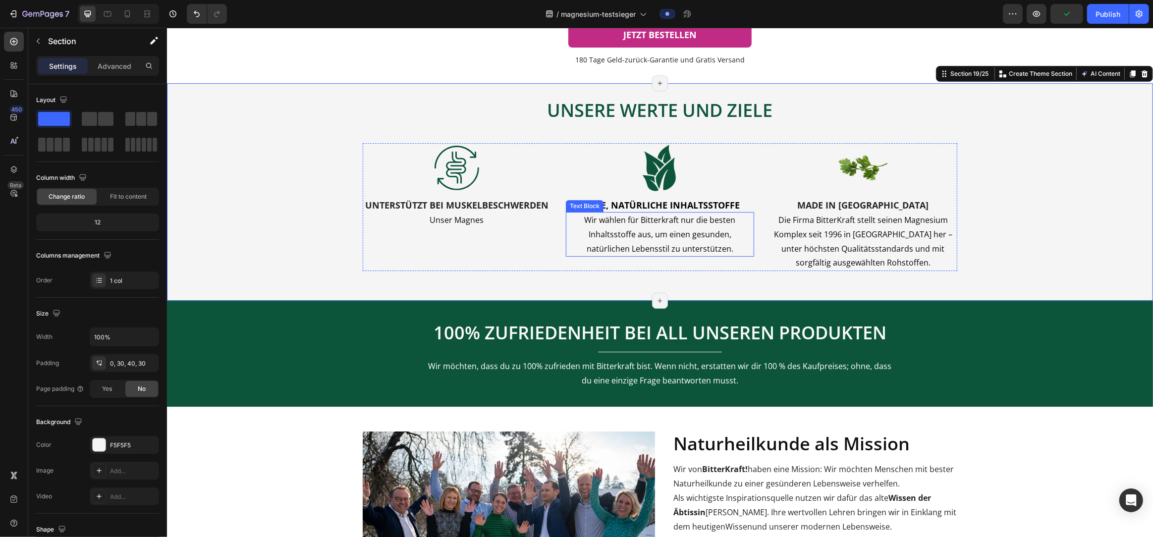
click at [711, 254] on span "Wir wählen für Bitterkraft nur die besten Inhaltsstoffe aus, um einen gesunden,…" at bounding box center [659, 235] width 151 height 40
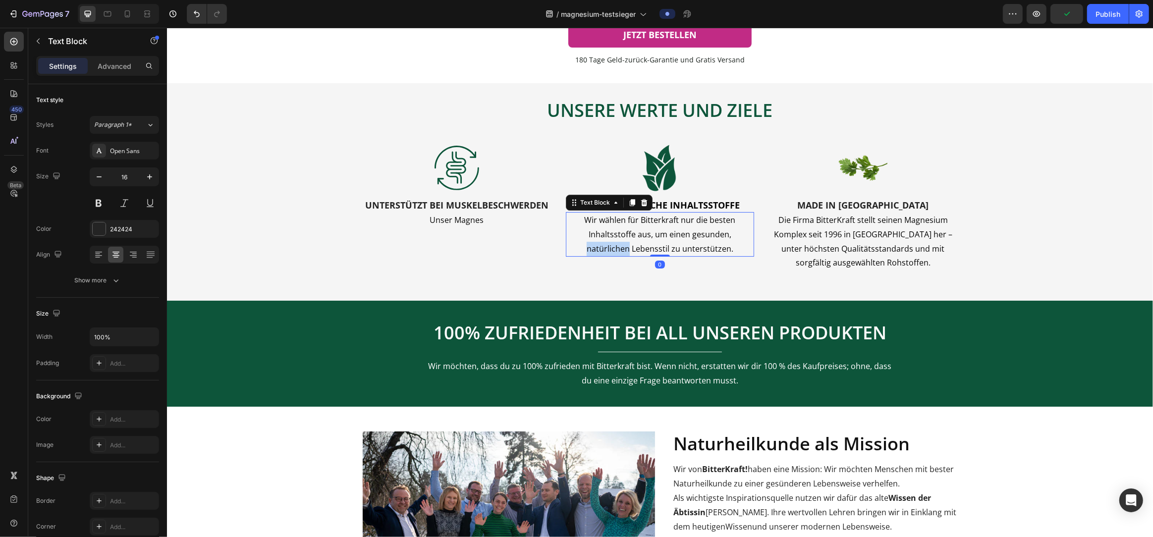
click at [711, 254] on span "Wir wählen für Bitterkraft nur die besten Inhaltsstoffe aus, um einen gesunden,…" at bounding box center [659, 235] width 151 height 40
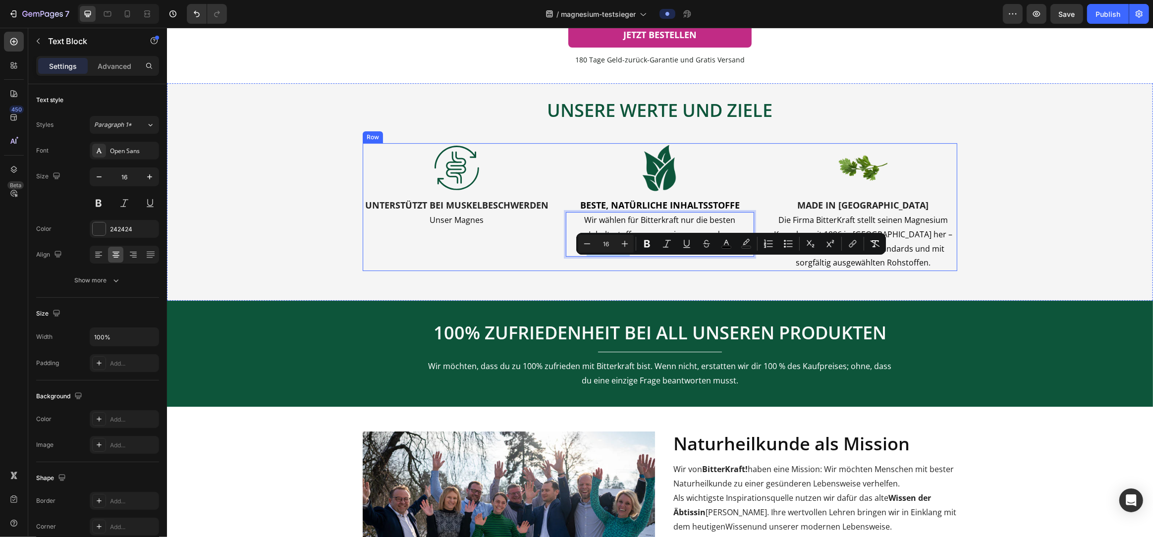
click at [656, 272] on div "Image BESTE, NATÜRLICHE INHALTSSTOFFE Heading Wir wählen für Bitterkraft nur di…" at bounding box center [659, 207] width 188 height 128
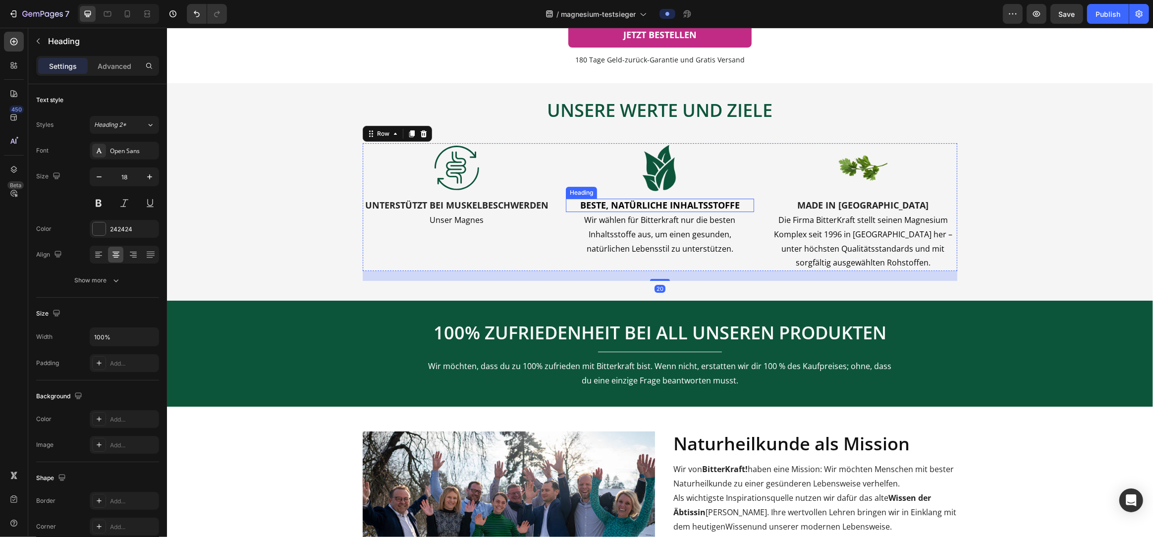
click at [652, 211] on span "BESTE, NATÜRLICHE INHALTSSTOFFE" at bounding box center [660, 205] width 160 height 12
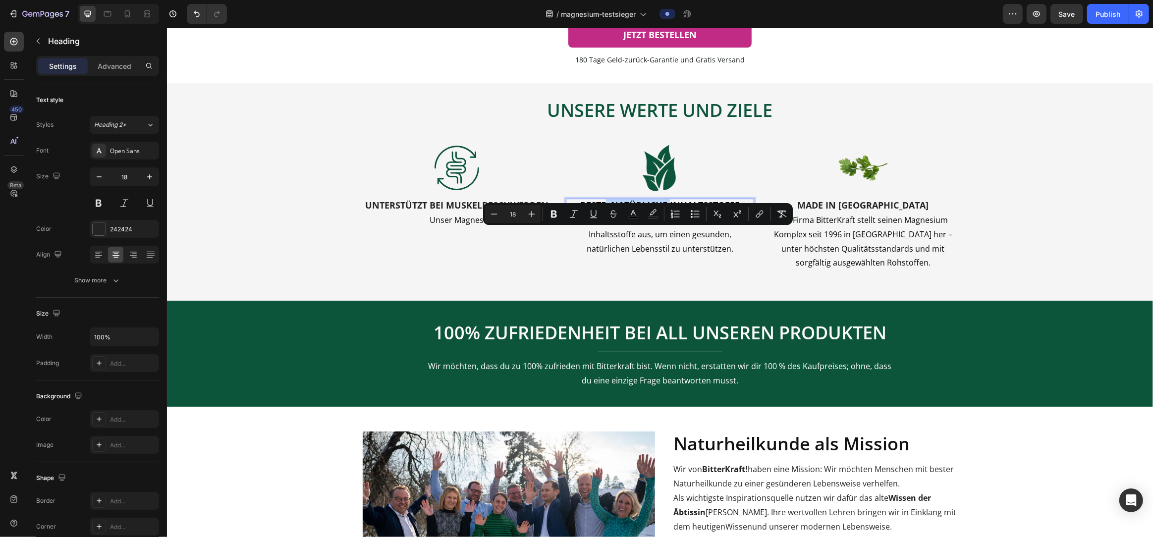
drag, startPoint x: 670, startPoint y: 234, endPoint x: 606, endPoint y: 237, distance: 64.0
click at [606, 211] on span "BESTE, NATÜRLICHE INHALTSSTOFFE" at bounding box center [660, 205] width 160 height 12
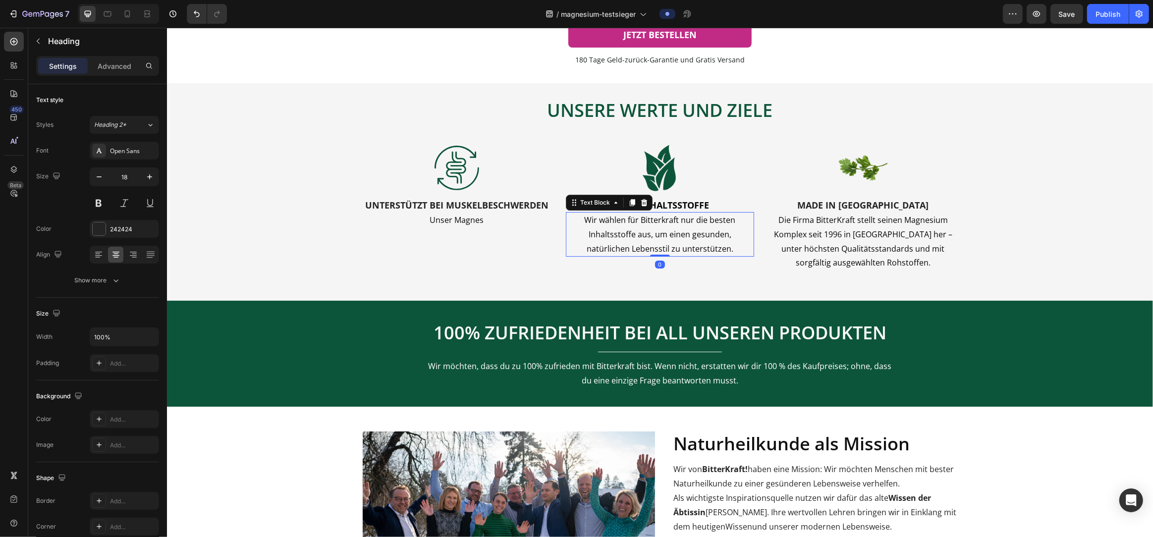
click at [681, 256] on p "Wir wählen für Bitterkraft nur die besten Inhaltsstoffe aus, um einen gesunden,…" at bounding box center [659, 234] width 186 height 43
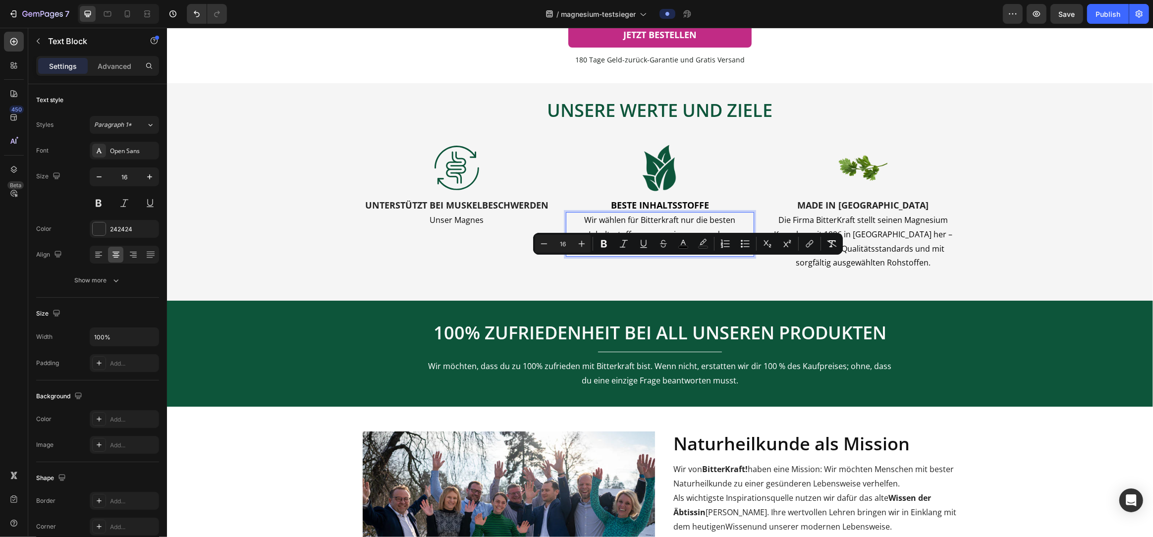
click at [692, 254] on span "Wir wählen für Bitterkraft nur die besten Inhaltsstoffe aus, um einen gesunden,…" at bounding box center [659, 235] width 151 height 40
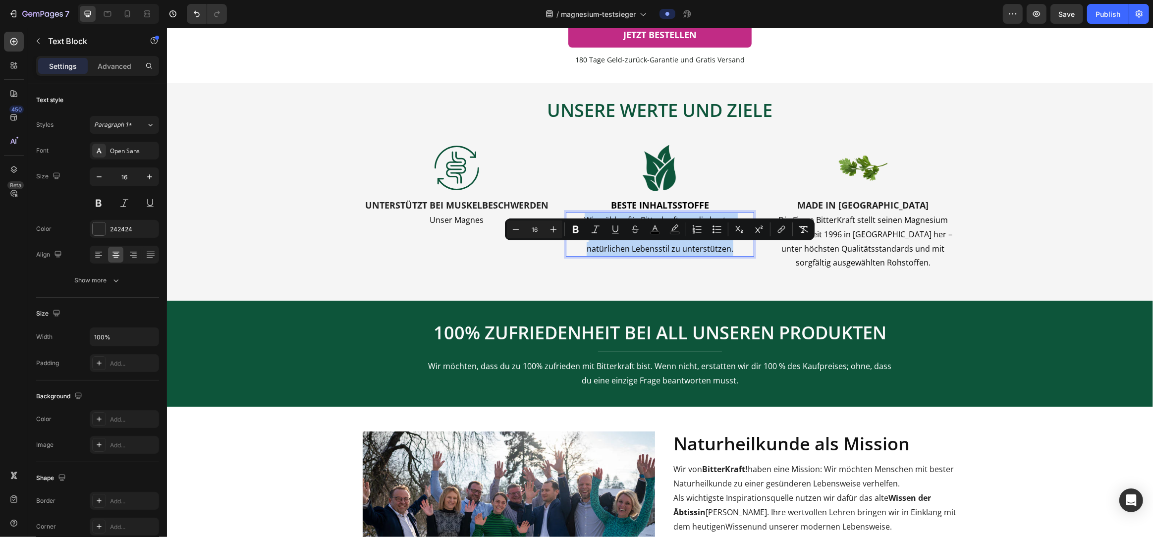
drag, startPoint x: 718, startPoint y: 280, endPoint x: 570, endPoint y: 248, distance: 150.6
click at [570, 248] on p "Wir wählen für Bitterkraft nur die besten Inhaltsstoffe aus, um einen gesunden,…" at bounding box center [659, 234] width 186 height 43
click at [641, 301] on div "UNSERE WERTE UND ZIELE Heading UNSERE WERTE UND ZIELE Heading Image UNTERSTÜTZT…" at bounding box center [660, 192] width 986 height 218
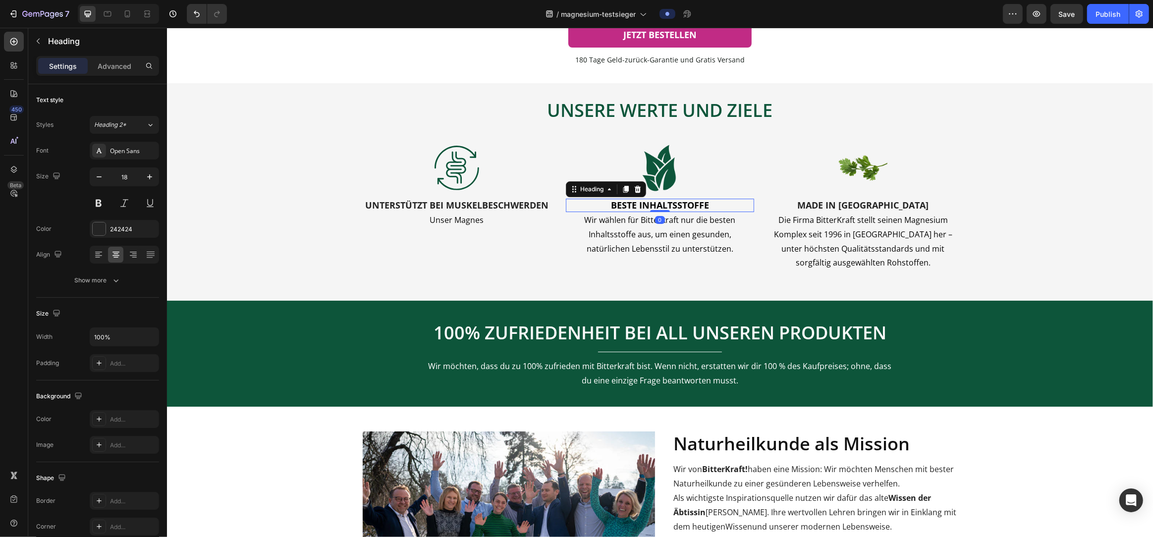
click at [680, 211] on span "BESTE INHALTSSTOFFE" at bounding box center [660, 205] width 98 height 12
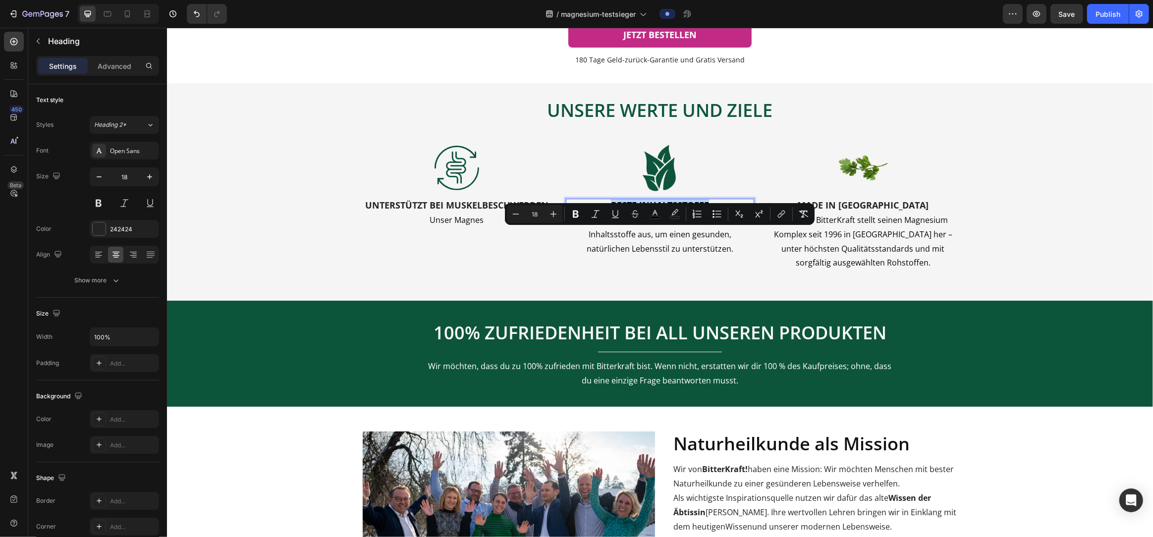
drag, startPoint x: 610, startPoint y: 234, endPoint x: 723, endPoint y: 238, distance: 113.6
click at [723, 211] on p "BESTE INHALTSSTOFFE" at bounding box center [659, 205] width 186 height 11
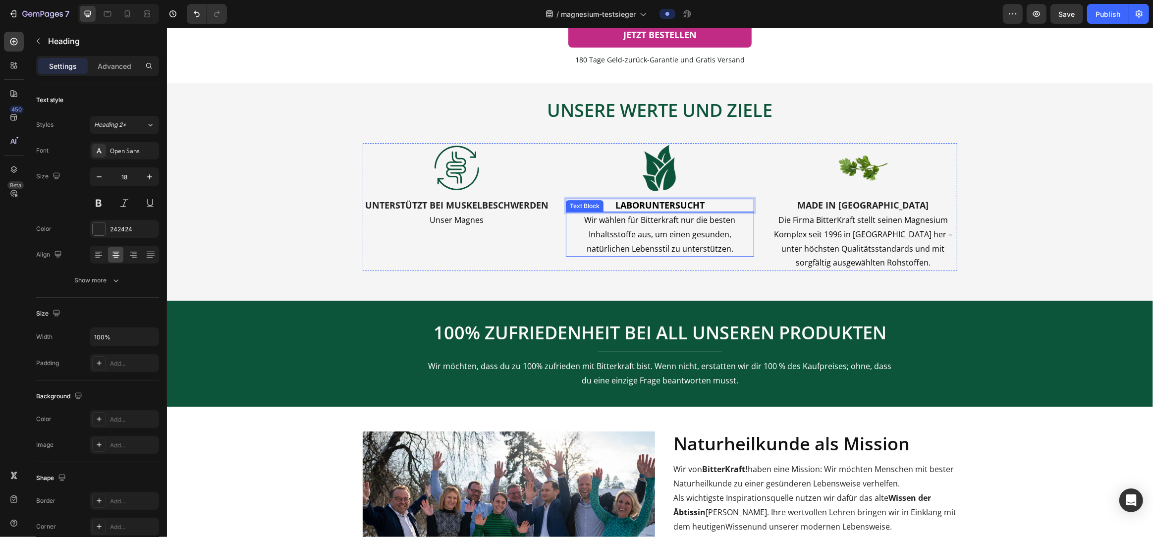
click at [678, 256] on p "Wir wählen für Bitterkraft nur die besten Inhaltsstoffe aus, um einen gesunden,…" at bounding box center [659, 234] width 186 height 43
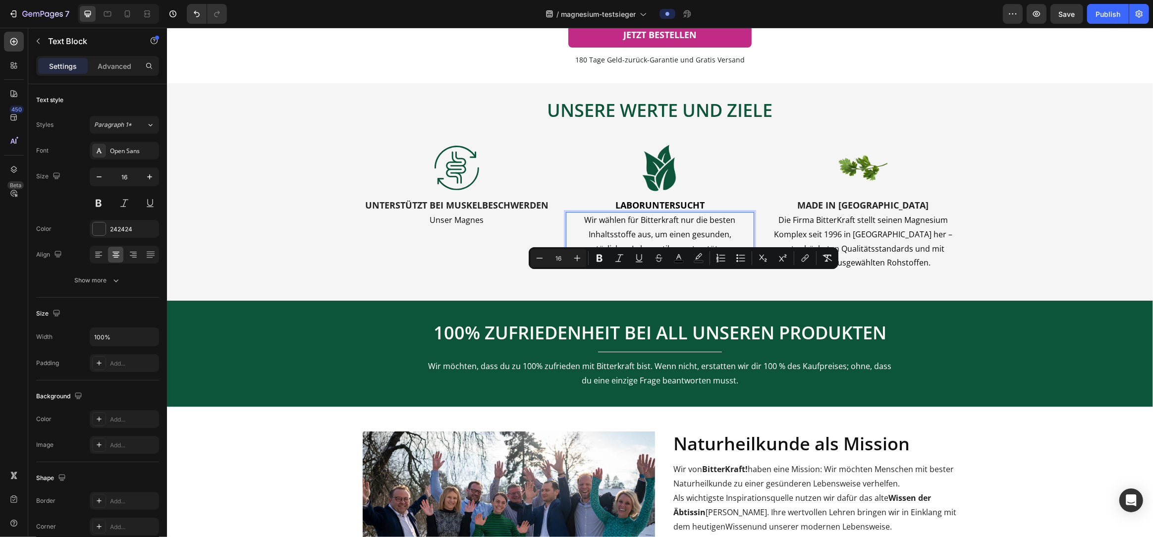
drag, startPoint x: 713, startPoint y: 279, endPoint x: 719, endPoint y: 280, distance: 5.5
click at [713, 256] on p "Wir wählen für Bitterkraft nur die besten Inhaltsstoffe aus, um einen gesunden,…" at bounding box center [659, 234] width 186 height 43
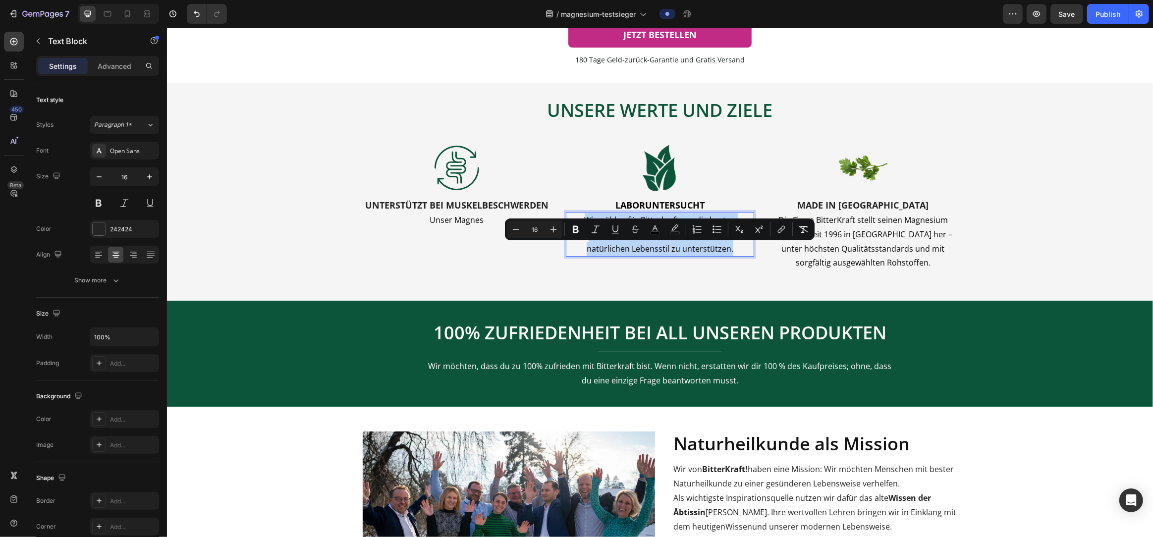
drag, startPoint x: 719, startPoint y: 280, endPoint x: 587, endPoint y: 252, distance: 134.7
click at [587, 252] on p "Wir wählen für Bitterkraft nur die besten Inhaltsstoffe aus, um einen gesunden,…" at bounding box center [659, 234] width 186 height 43
copy span "Wir wählen für Bitterkraft nur die besten Inhaltsstoffe aus, um einen gesunden,…"
click at [722, 256] on p "Wir wählen für Bitterkraft nur die besten Inhaltsstoffe aus, um einen gesunden,…" at bounding box center [659, 234] width 186 height 43
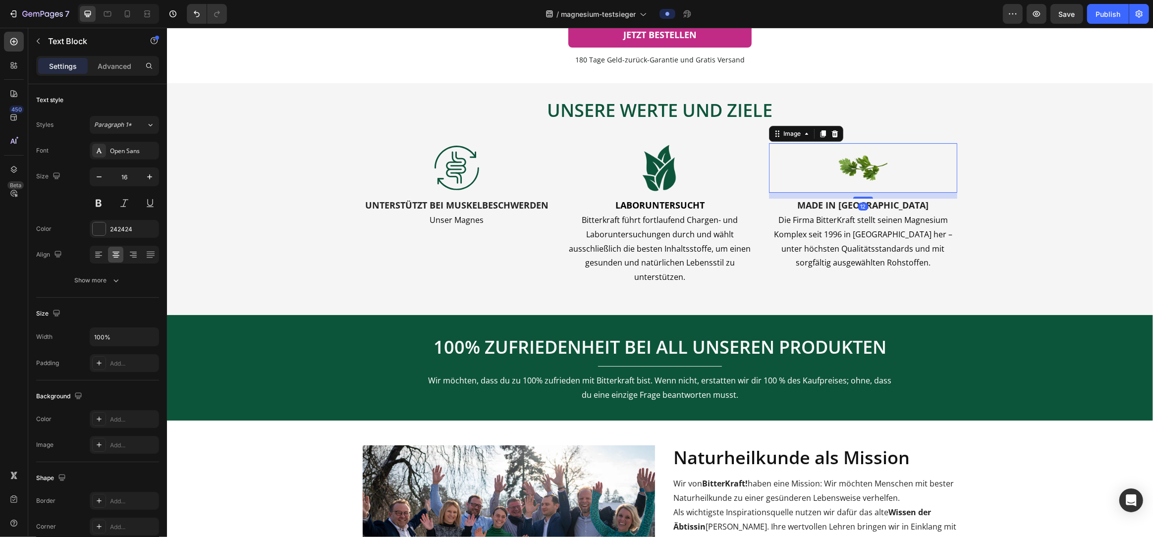
click at [869, 193] on img at bounding box center [863, 168] width 50 height 50
click at [937, 68] on div "180 Tage Geld-zurück-Garantie und Gratis Versand" at bounding box center [659, 60] width 956 height 17
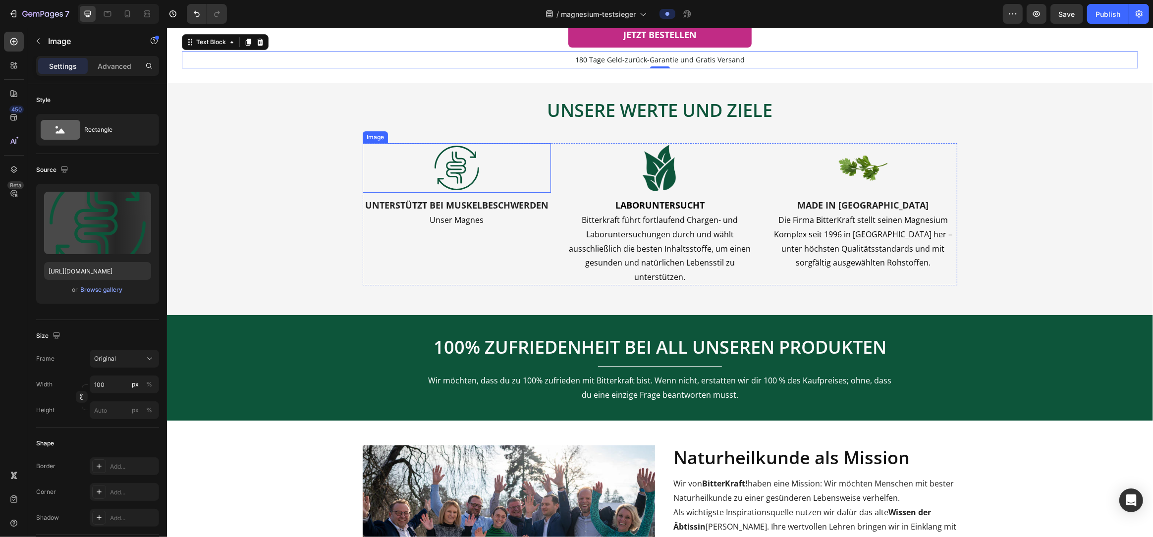
click at [468, 193] on img at bounding box center [457, 168] width 50 height 50
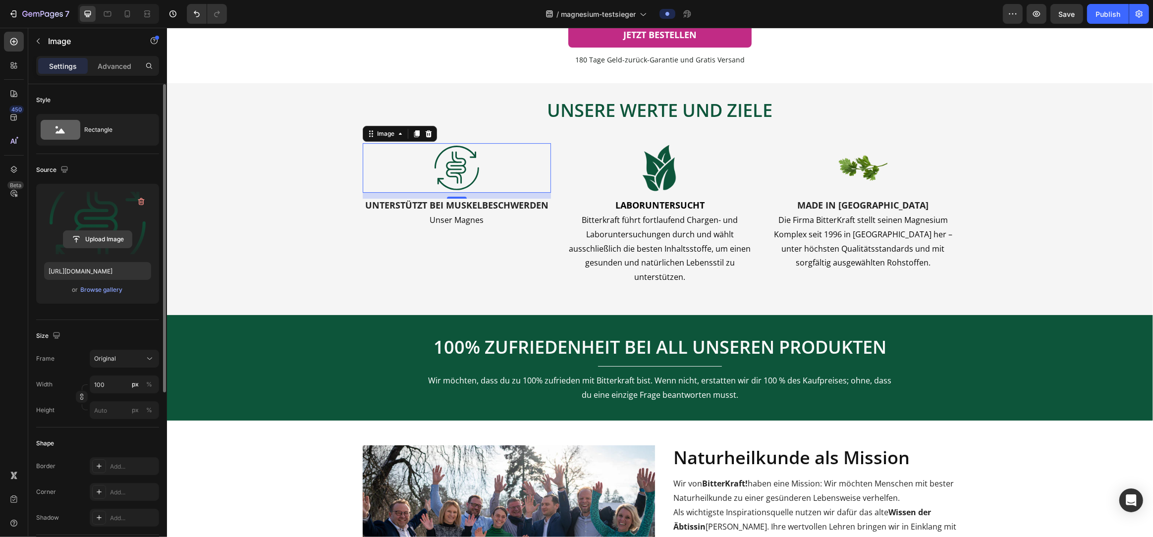
click at [89, 238] on input "file" at bounding box center [97, 239] width 68 height 17
click at [451, 193] on img at bounding box center [457, 168] width 50 height 50
click at [386, 140] on div "Image" at bounding box center [385, 134] width 41 height 12
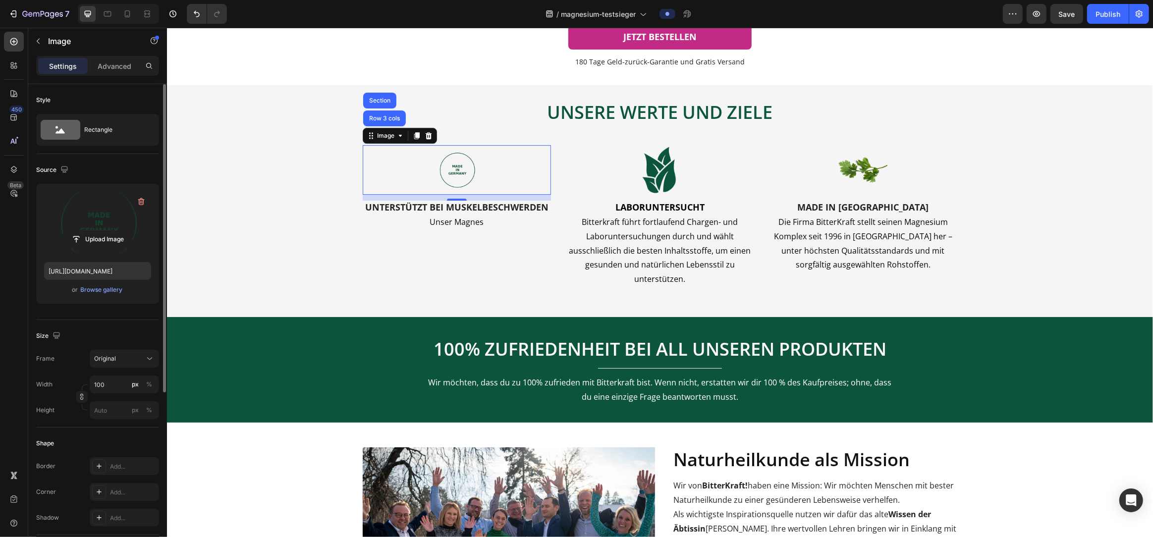
click at [470, 195] on img at bounding box center [457, 170] width 50 height 50
click at [87, 236] on input "file" at bounding box center [97, 239] width 68 height 17
type input "https://cdn.shopify.com/s/files/1/0774/2737/6404/files/gempages_517566918270387…"
click at [101, 418] on input "px %" at bounding box center [124, 410] width 69 height 18
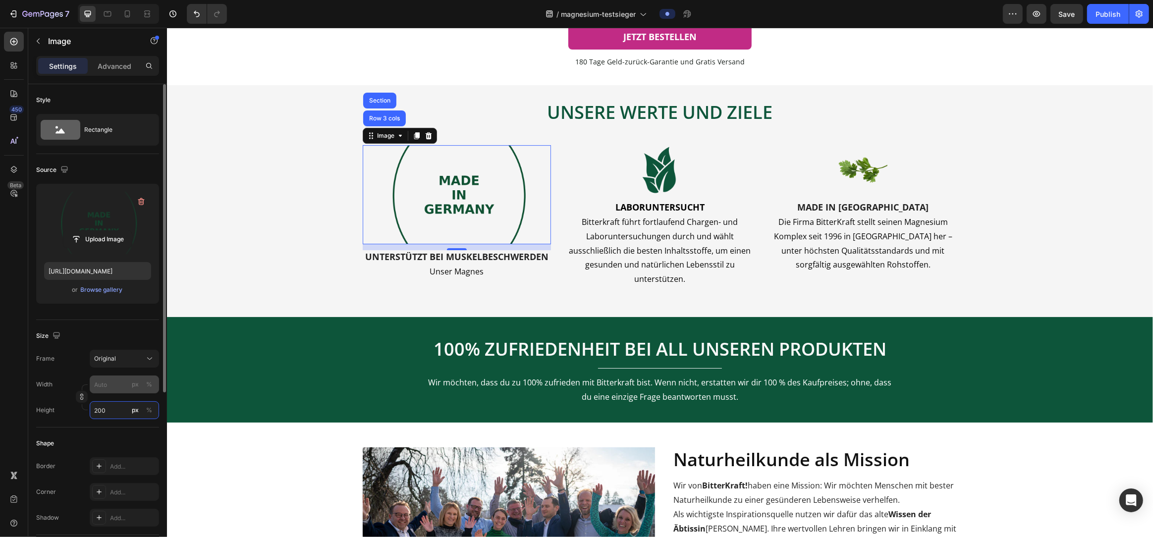
type input "200"
click at [107, 393] on input "px %" at bounding box center [124, 385] width 69 height 18
type input "1"
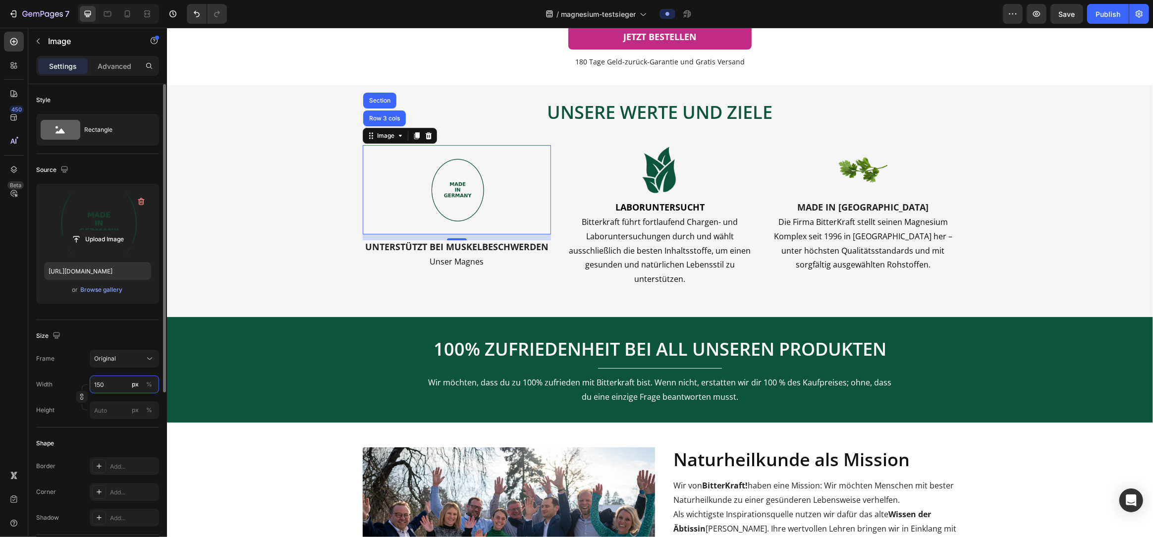
drag, startPoint x: 125, startPoint y: 391, endPoint x: 71, endPoint y: 387, distance: 53.7
click at [71, 387] on div "Width 150 px %" at bounding box center [97, 385] width 123 height 18
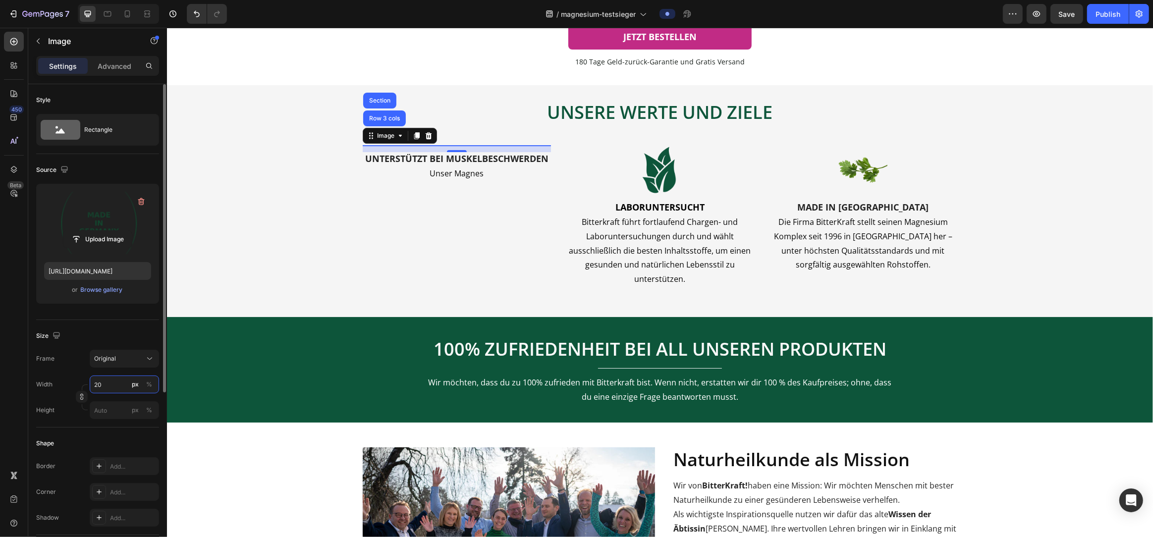
type input "200"
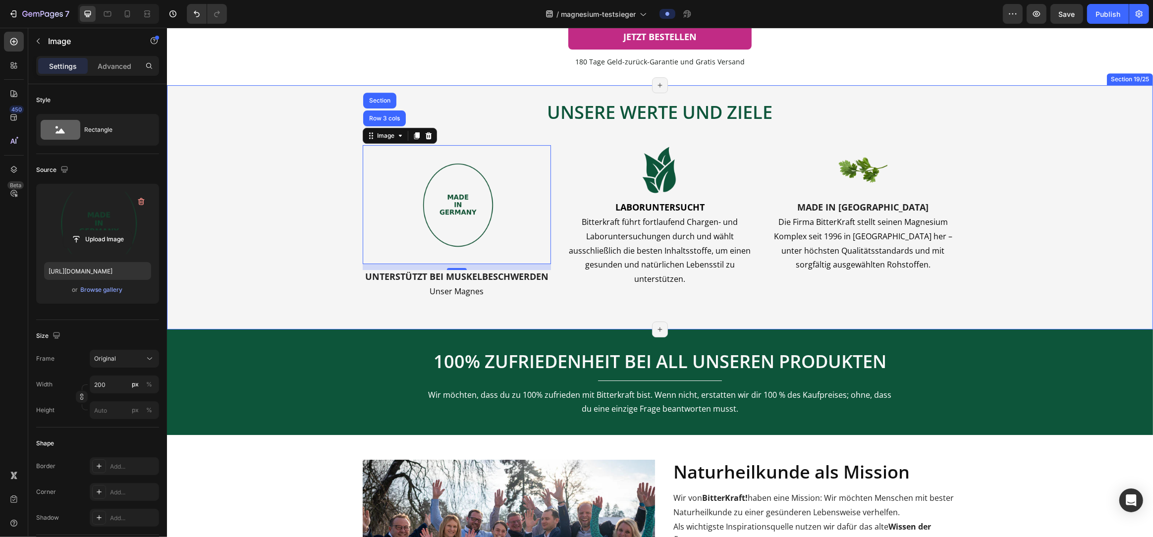
click at [475, 330] on div "UNSERE WERTE UND ZIELE Heading UNSERE WERTE UND ZIELE Heading Image UNTERSTÜTZT…" at bounding box center [660, 207] width 986 height 244
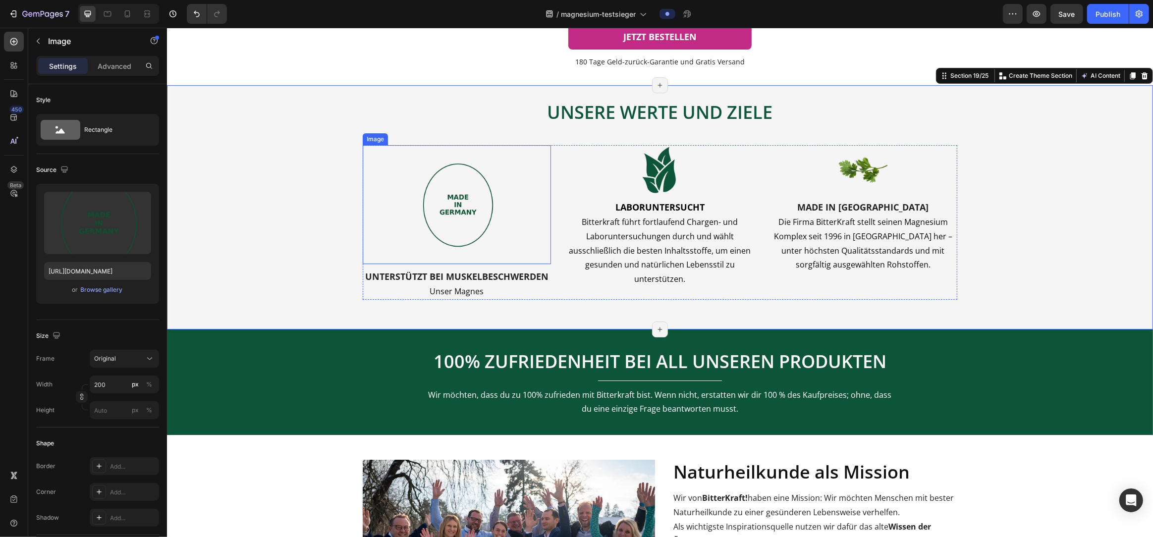
click at [448, 264] on img at bounding box center [456, 204] width 99 height 119
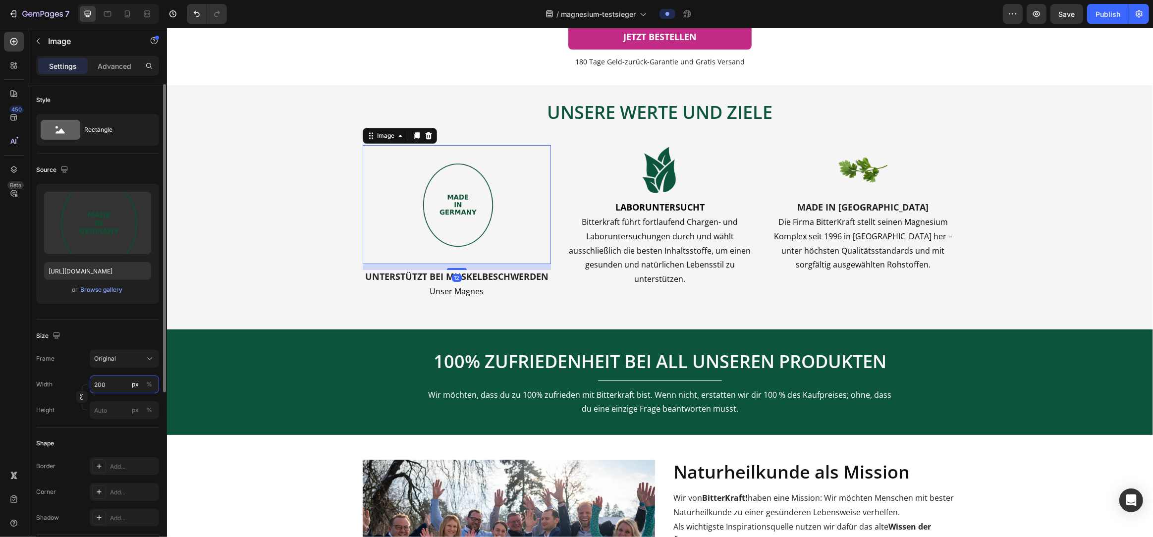
drag, startPoint x: 111, startPoint y: 388, endPoint x: 81, endPoint y: 390, distance: 29.8
click at [81, 390] on div "Width 200 px % Height px %" at bounding box center [97, 398] width 123 height 44
drag, startPoint x: 113, startPoint y: 390, endPoint x: 95, endPoint y: 389, distance: 18.9
click at [95, 389] on input "200" at bounding box center [124, 385] width 69 height 18
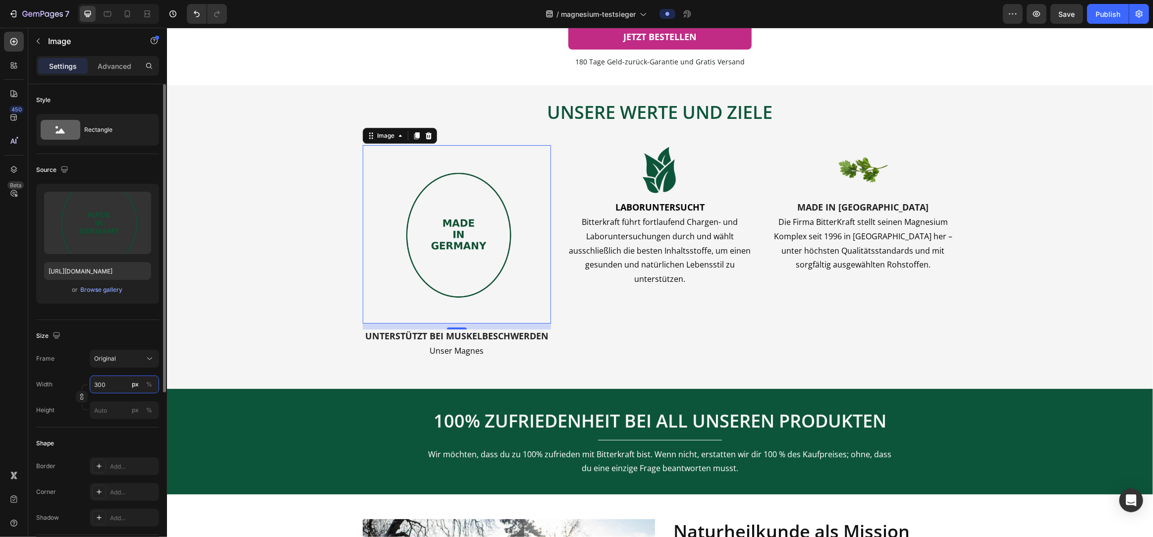
drag, startPoint x: 112, startPoint y: 391, endPoint x: 78, endPoint y: 388, distance: 33.8
click at [78, 388] on div "Width 300 px % Height px %" at bounding box center [97, 398] width 123 height 44
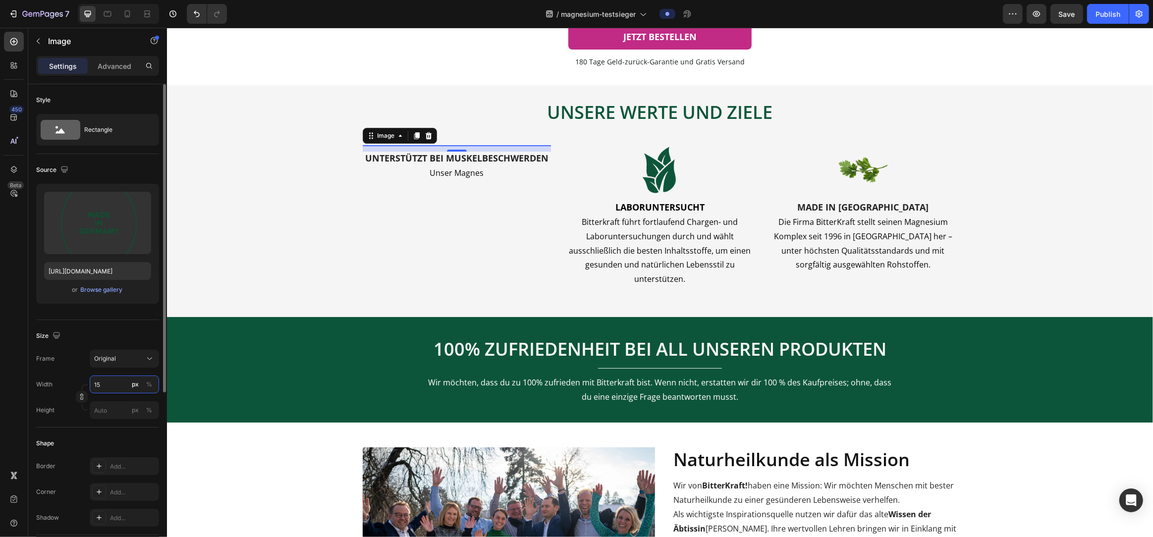
type input "150"
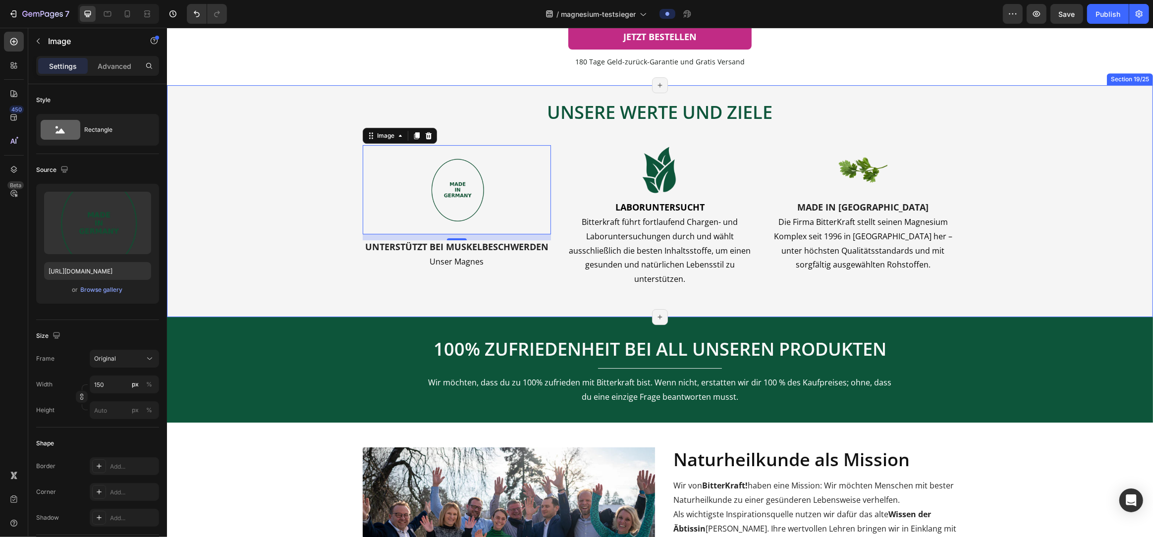
click at [430, 317] on div "UNSERE WERTE UND ZIELE Heading UNSERE WERTE UND ZIELE Heading Image UNTERSTÜTZT…" at bounding box center [660, 201] width 986 height 232
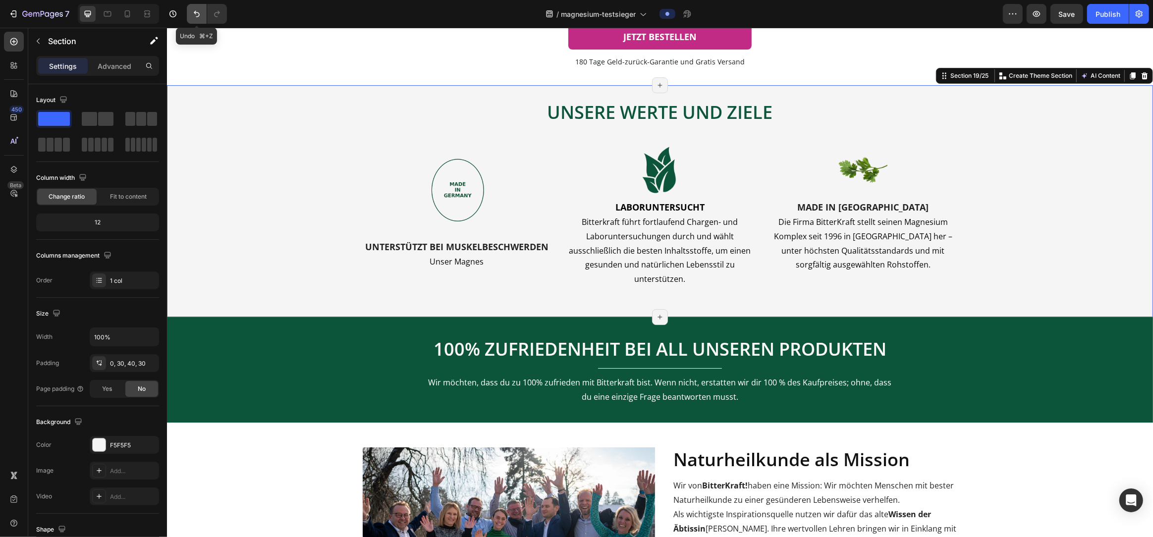
click at [195, 19] on button "Undo/Redo" at bounding box center [197, 14] width 20 height 20
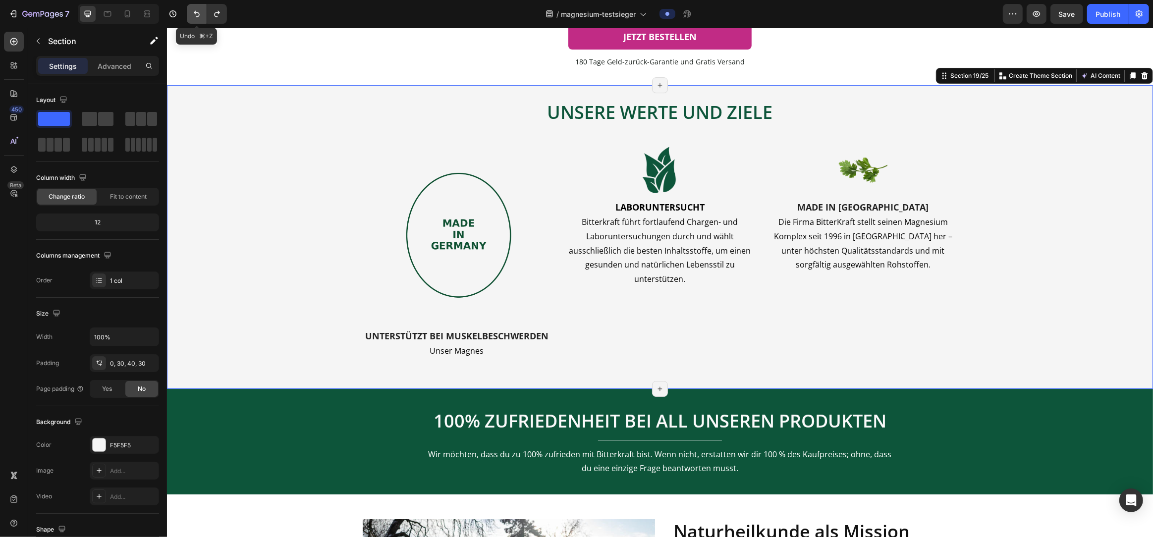
click at [195, 19] on button "Undo/Redo" at bounding box center [197, 14] width 20 height 20
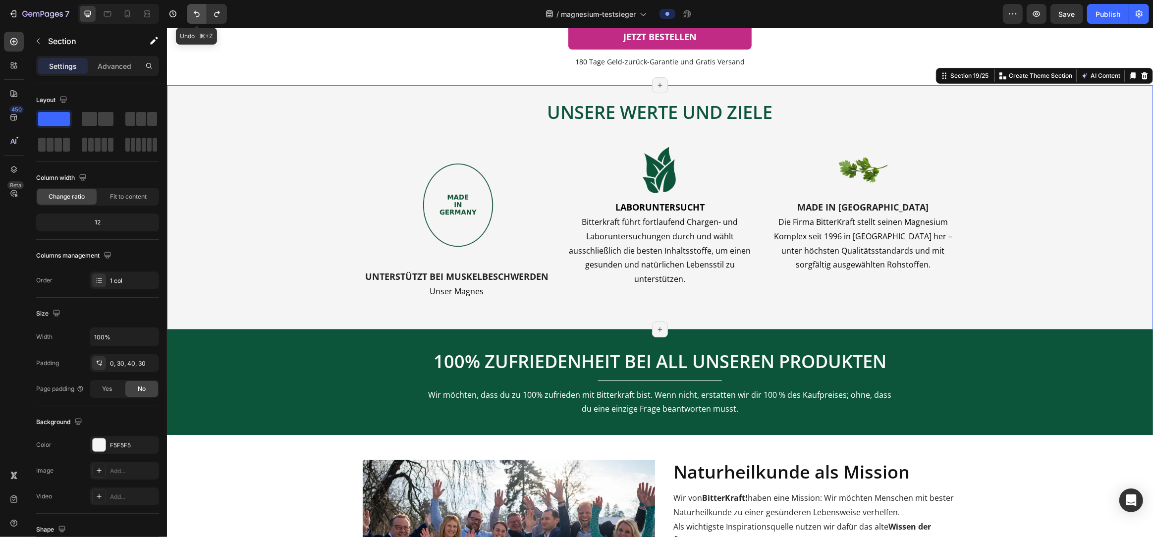
click at [195, 19] on button "Undo/Redo" at bounding box center [197, 14] width 20 height 20
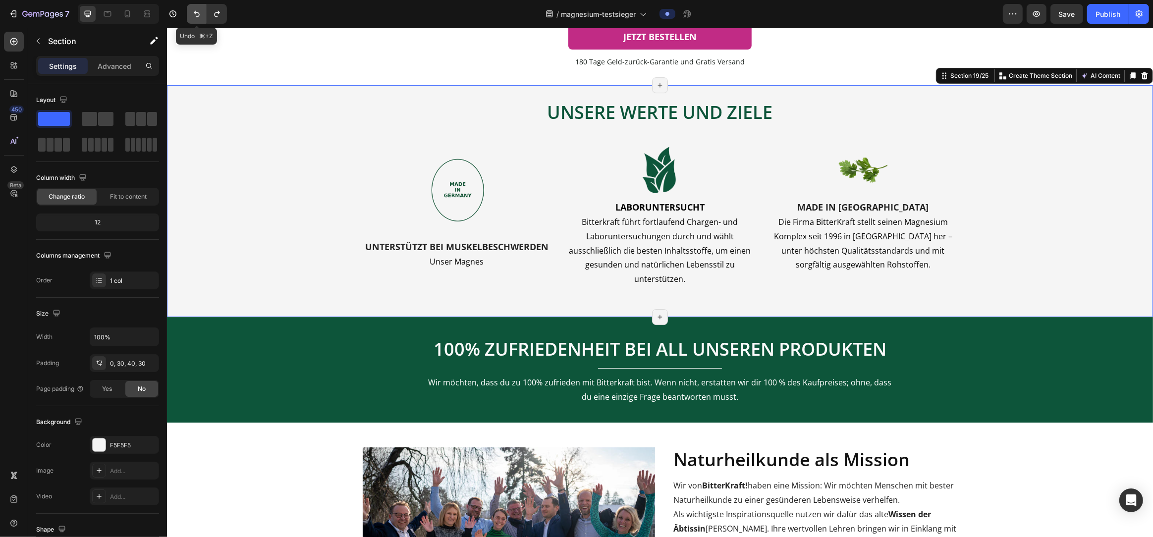
click at [195, 19] on button "Undo/Redo" at bounding box center [197, 14] width 20 height 20
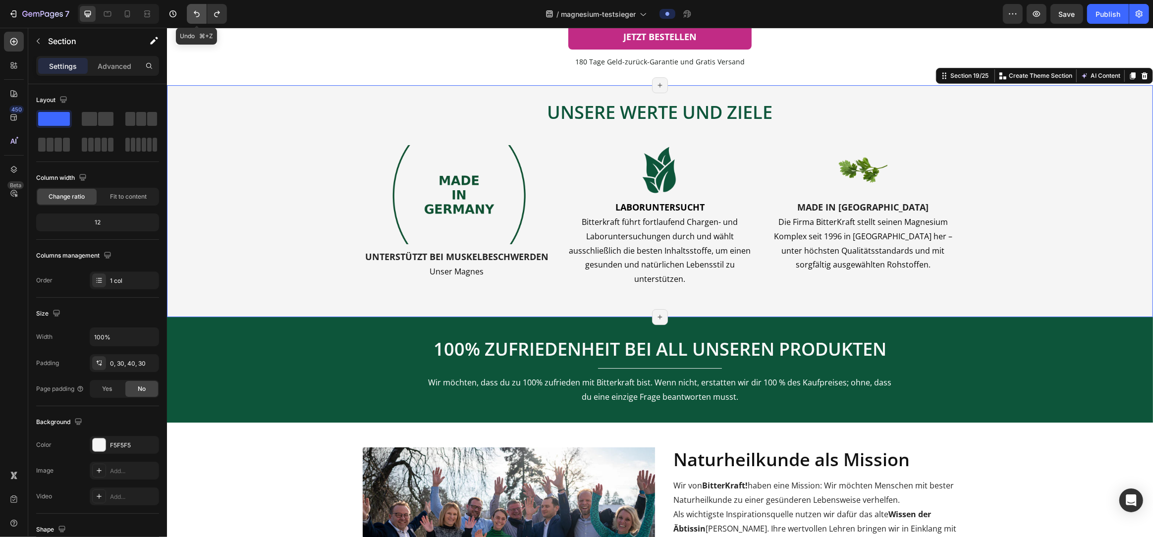
click at [195, 19] on button "Undo/Redo" at bounding box center [197, 14] width 20 height 20
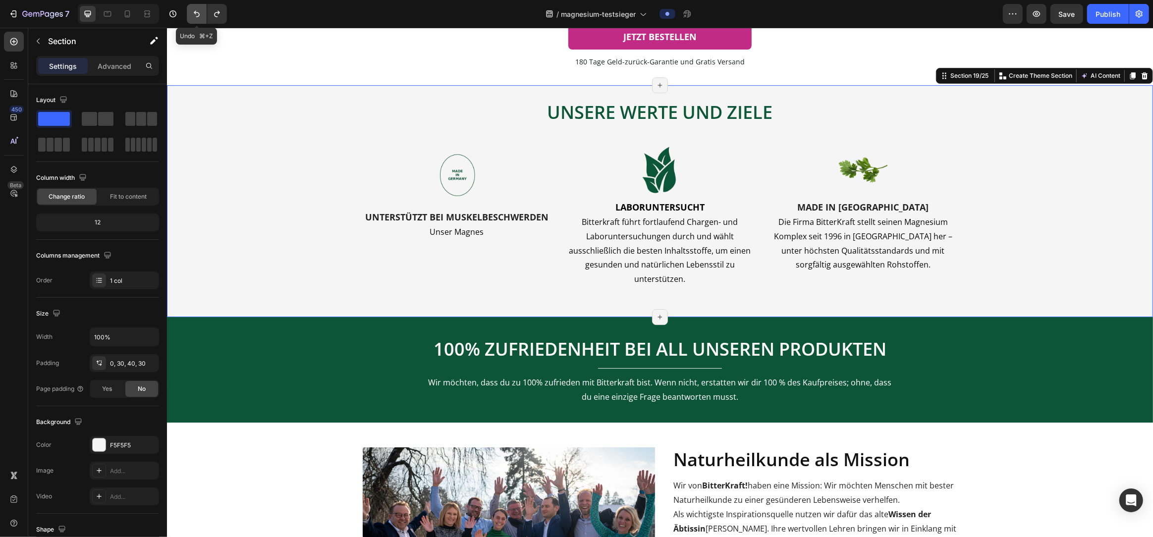
click at [195, 19] on button "Undo/Redo" at bounding box center [197, 14] width 20 height 20
click at [198, 16] on icon "Undo/Redo" at bounding box center [197, 14] width 6 height 6
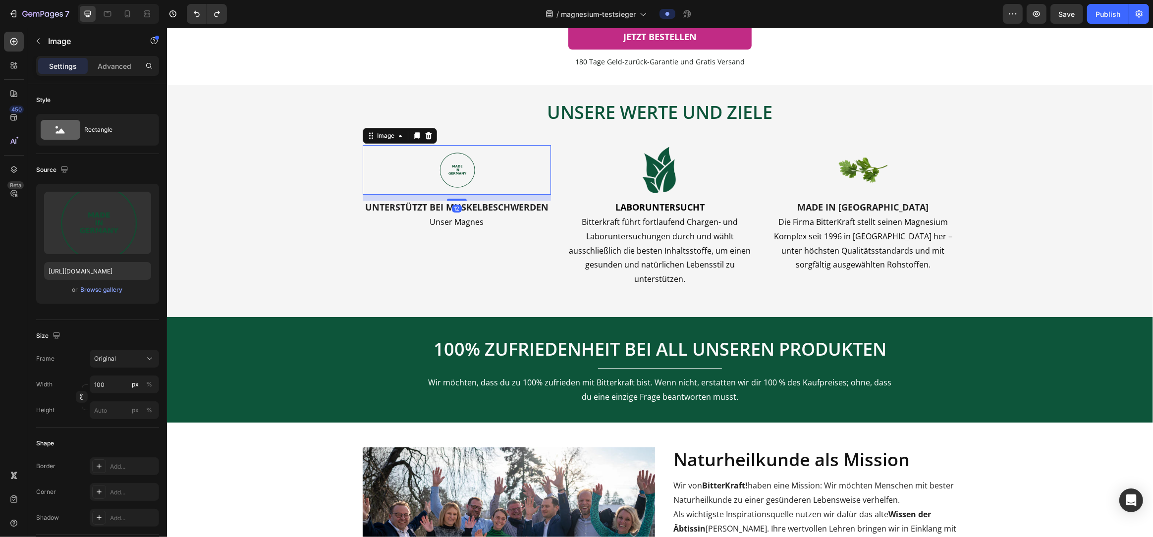
click at [469, 195] on img at bounding box center [457, 170] width 50 height 50
click at [127, 357] on div "Original" at bounding box center [118, 358] width 49 height 9
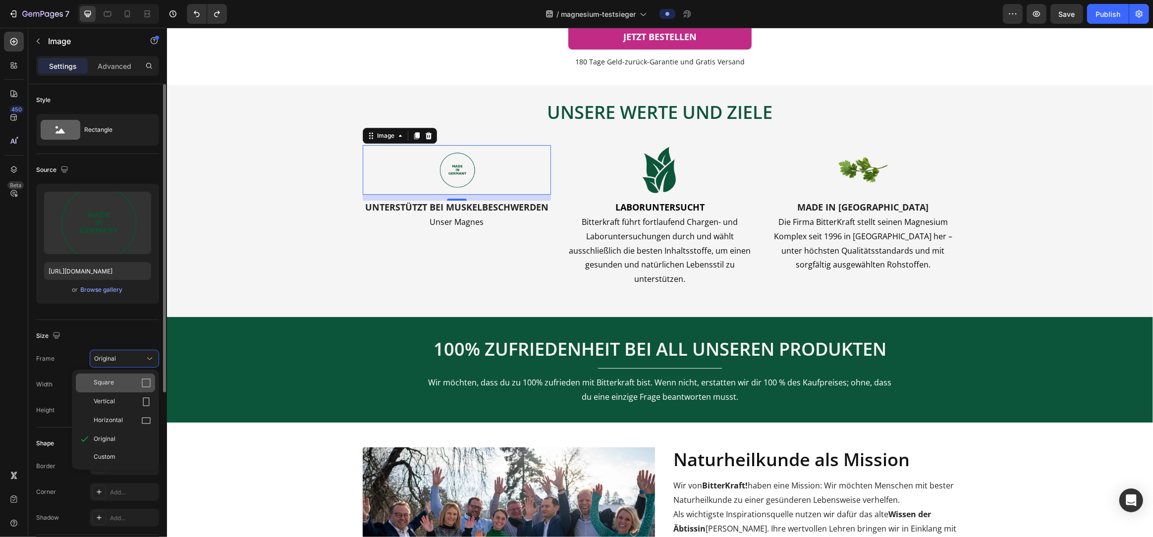
click at [124, 384] on div "Square" at bounding box center [122, 383] width 57 height 10
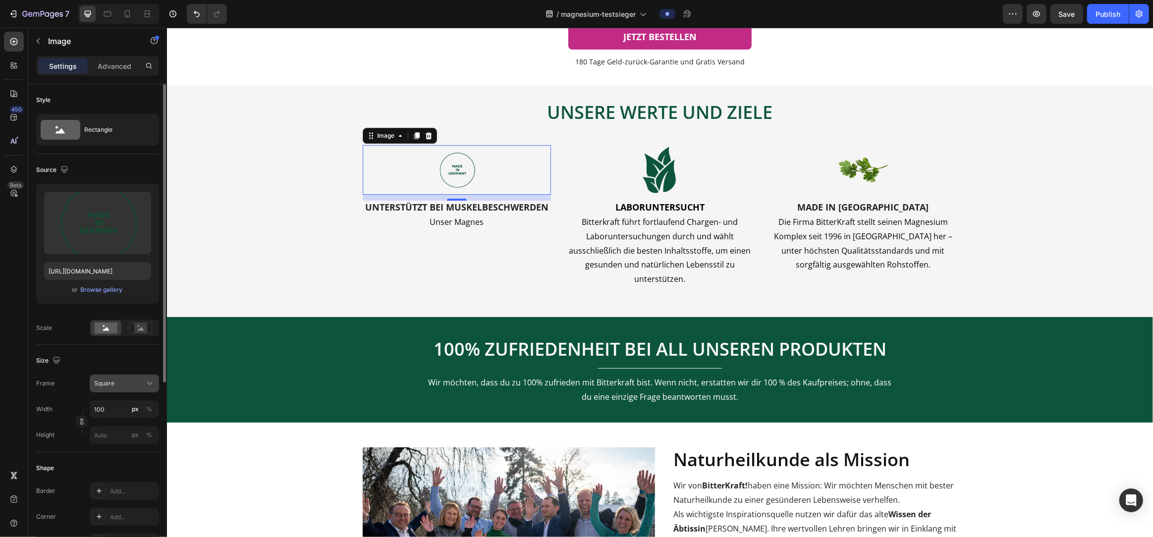
click at [129, 388] on div "Square" at bounding box center [118, 383] width 49 height 9
click at [130, 423] on div "Vertical" at bounding box center [115, 426] width 79 height 19
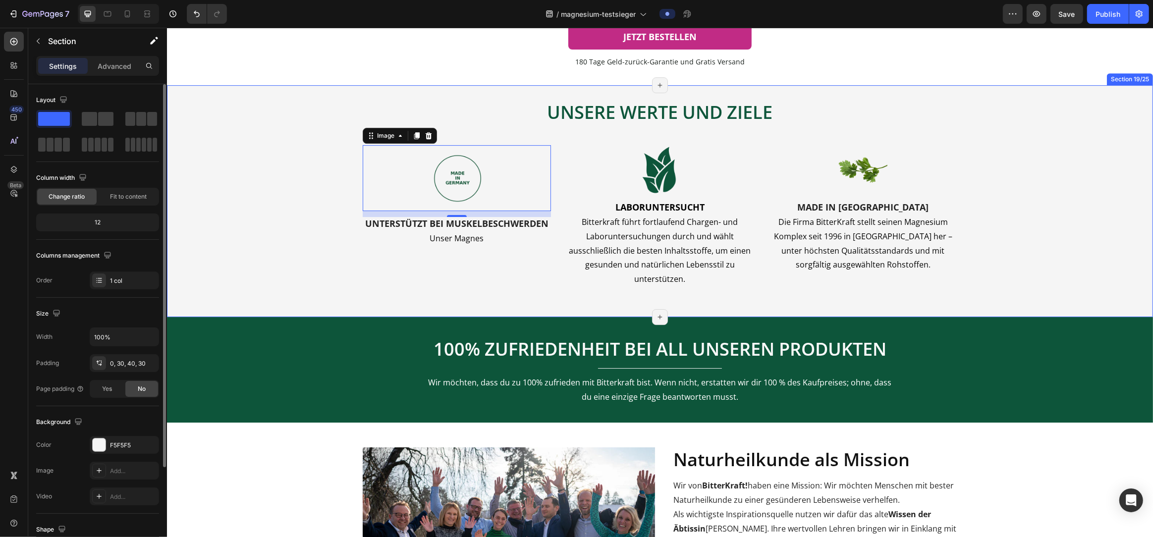
click at [341, 297] on div "UNSERE WERTE UND ZIELE Heading UNSERE WERTE UND ZIELE Heading Image UNTERSTÜTZT…" at bounding box center [659, 191] width 956 height 212
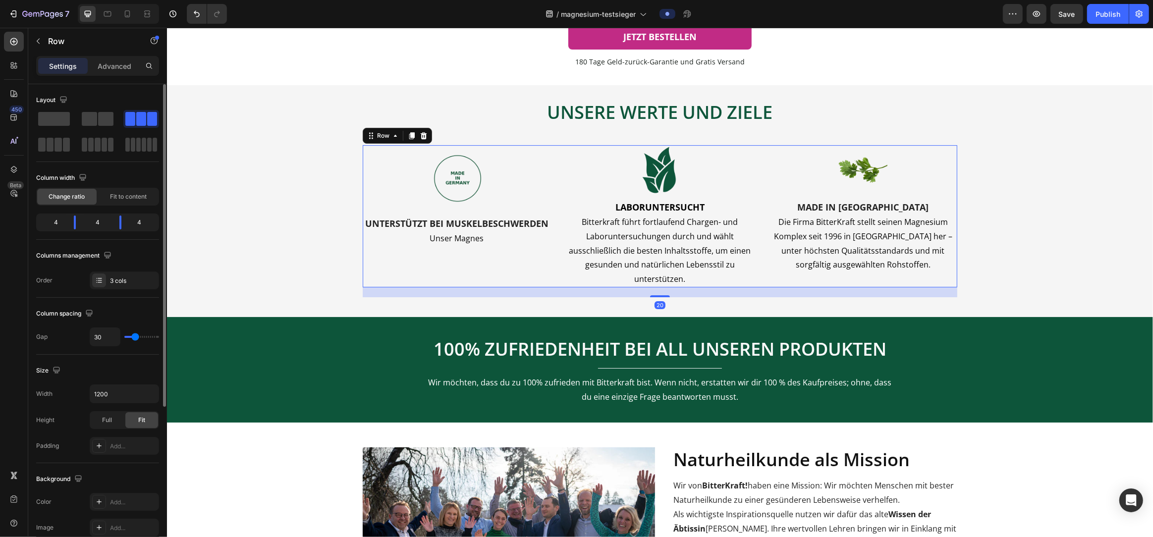
click at [444, 244] on div "Image UNTERSTÜTZT BEI MUSKELBESCHWERDEN Heading Unser Magnes Text Block" at bounding box center [456, 216] width 188 height 142
click at [447, 241] on div "Image UNTERSTÜTZT BEI MUSKELBESCHWERDEN Heading Unser Magnes Text Block" at bounding box center [456, 216] width 188 height 142
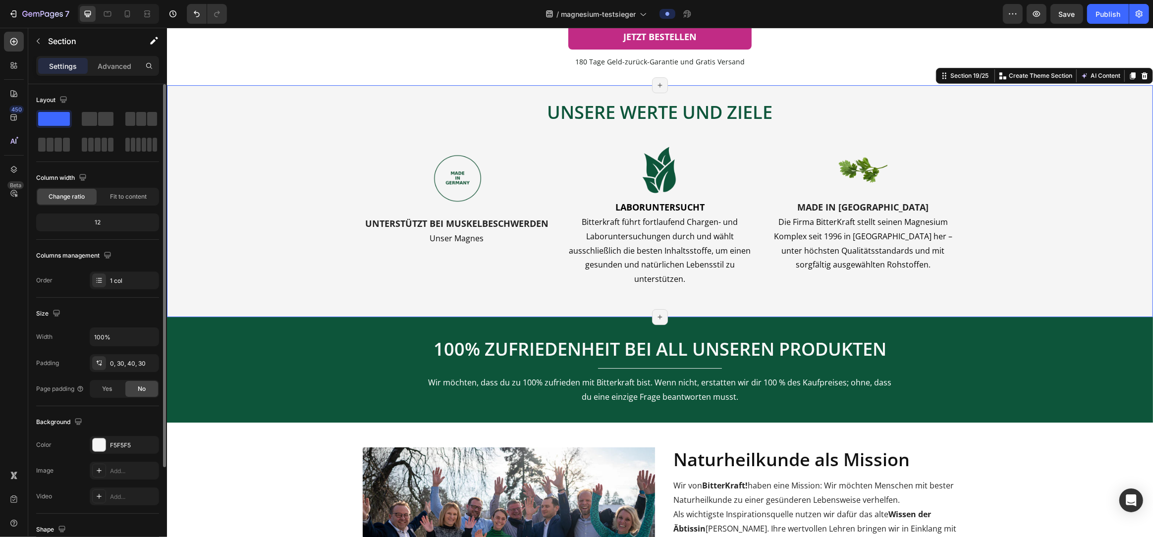
click at [363, 317] on div "UNSERE WERTE UND ZIELE Heading UNSERE WERTE UND ZIELE Heading Image UNTERSTÜTZT…" at bounding box center [660, 201] width 986 height 232
click at [200, 16] on icon "Undo/Redo" at bounding box center [197, 14] width 10 height 10
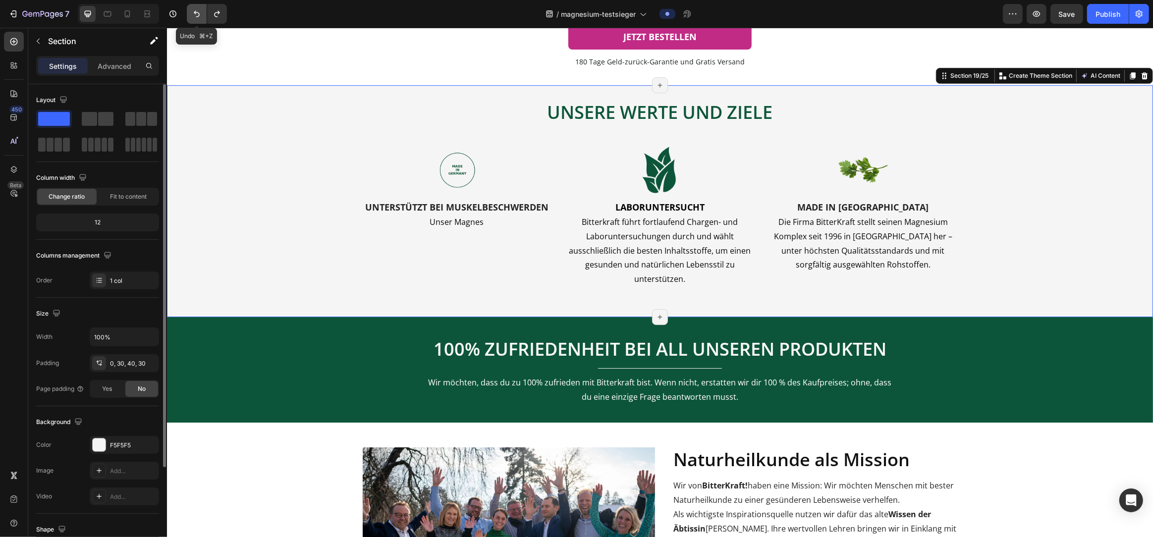
click at [200, 16] on icon "Undo/Redo" at bounding box center [197, 14] width 10 height 10
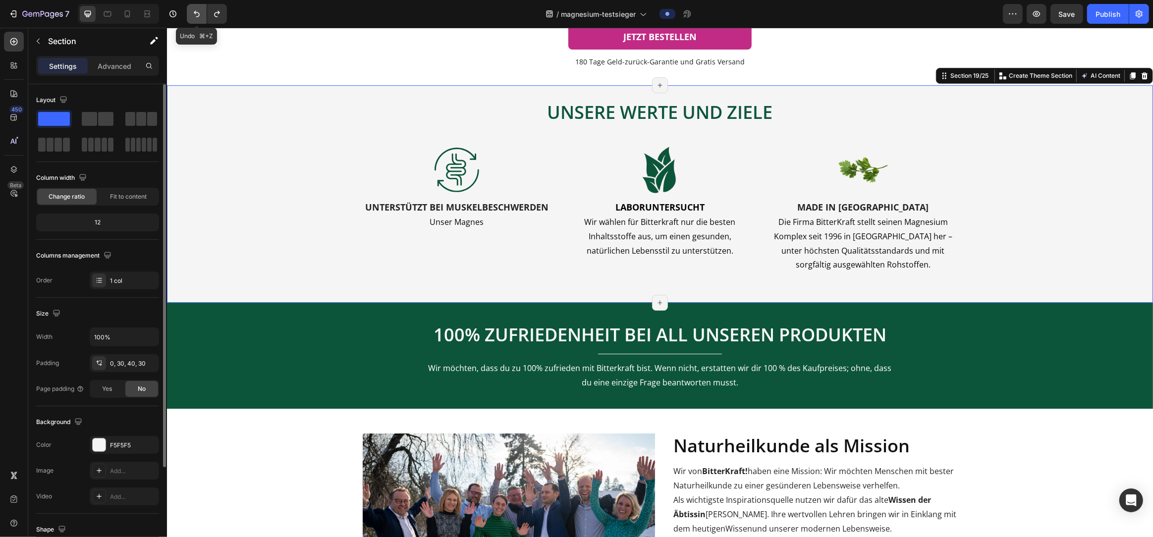
click at [200, 16] on icon "Undo/Redo" at bounding box center [197, 14] width 10 height 10
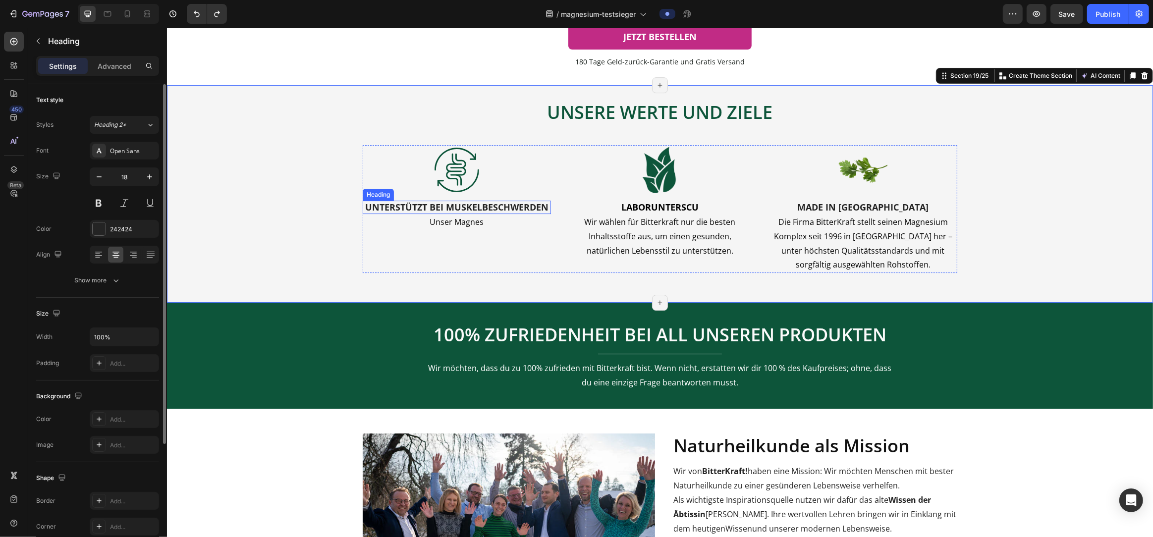
click at [472, 213] on p "UNTERSTÜTZT BEI MUSKELBESCHWERDEN" at bounding box center [456, 207] width 186 height 11
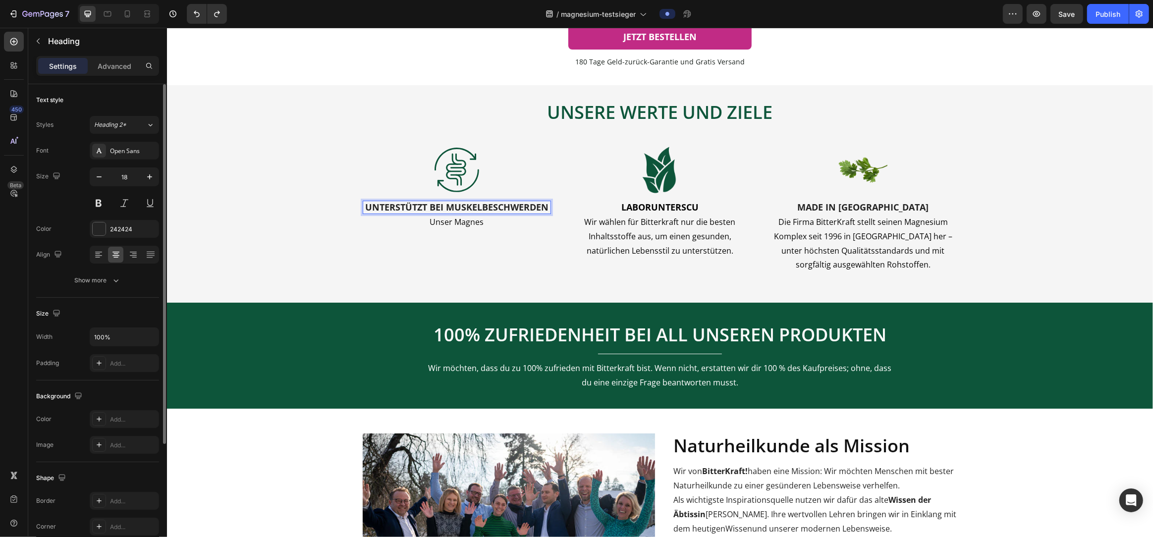
click at [449, 213] on p "UNTERSTÜTZT BEI MUSKELBESCHWERDEN" at bounding box center [456, 207] width 186 height 11
click at [447, 213] on p "UNTERSTÜTZT BEI MUSKELBESCHWERDEN" at bounding box center [456, 207] width 186 height 11
click at [693, 213] on span "LABORUNTERSCU" at bounding box center [659, 207] width 77 height 12
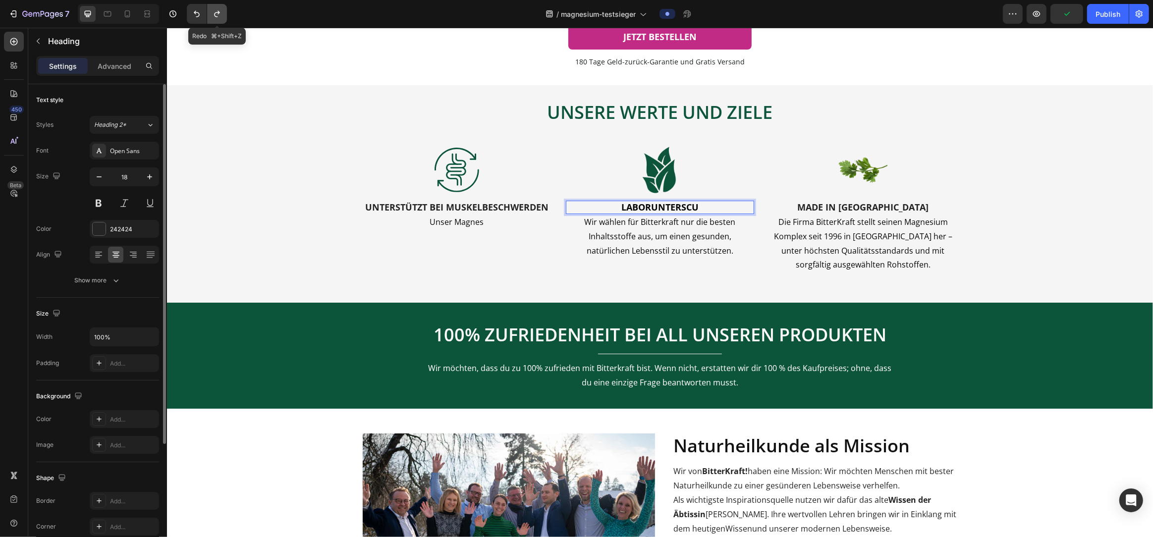
click at [223, 16] on button "Undo/Redo" at bounding box center [217, 14] width 20 height 20
click at [199, 19] on button "Undo/Redo" at bounding box center [197, 14] width 20 height 20
click at [198, 19] on button "Undo/Redo" at bounding box center [197, 14] width 20 height 20
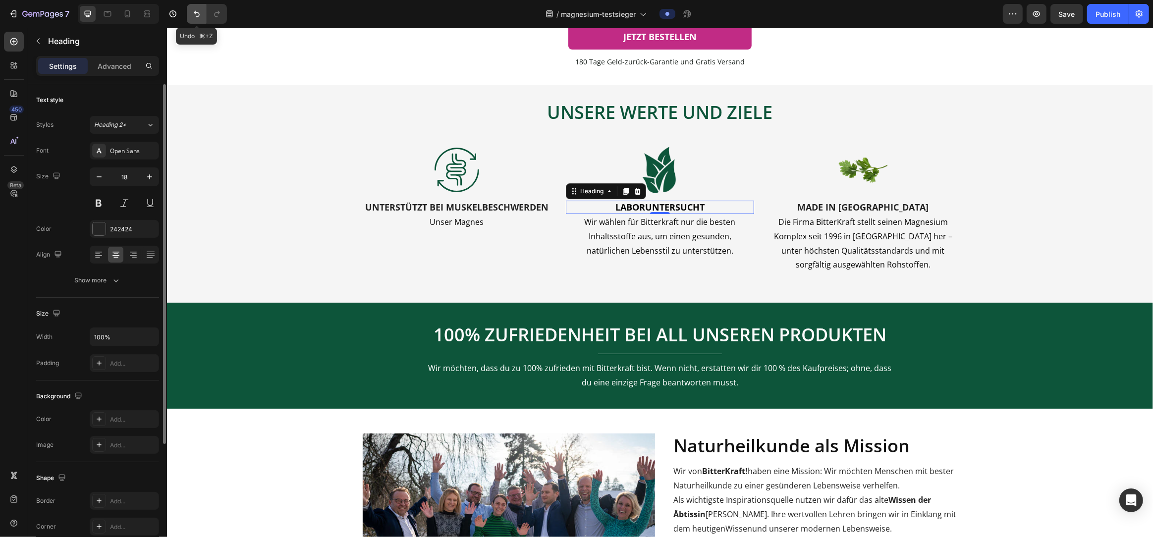
click at [198, 19] on button "Undo/Redo" at bounding box center [197, 14] width 20 height 20
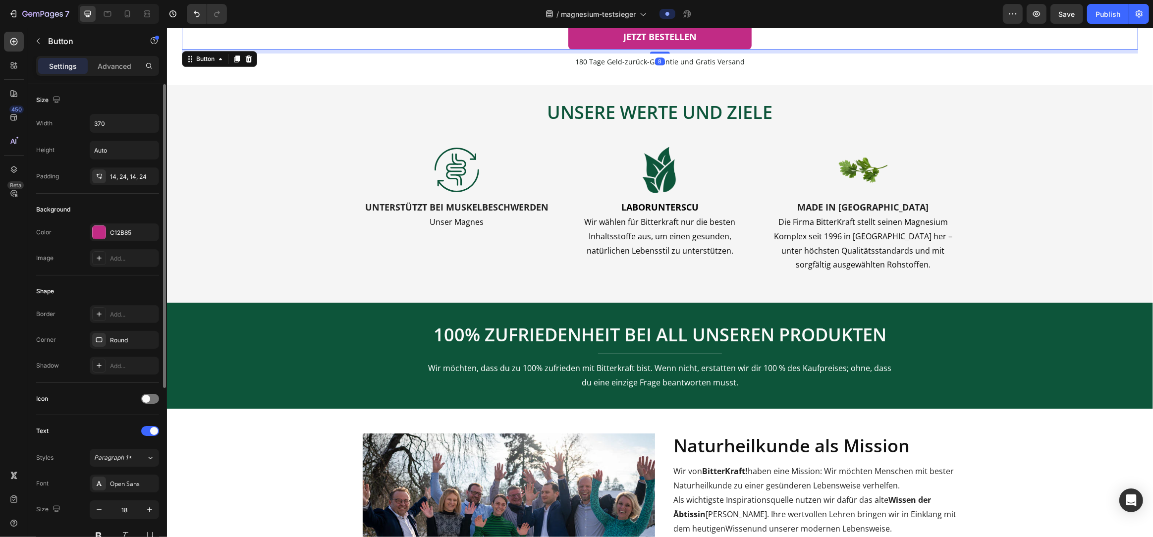
click at [312, 50] on div "JETZT BESTELLEN Button 8" at bounding box center [659, 36] width 956 height 25
click at [192, 14] on icon "Undo/Redo" at bounding box center [197, 14] width 10 height 10
click at [218, 16] on icon "Undo/Redo" at bounding box center [217, 14] width 10 height 10
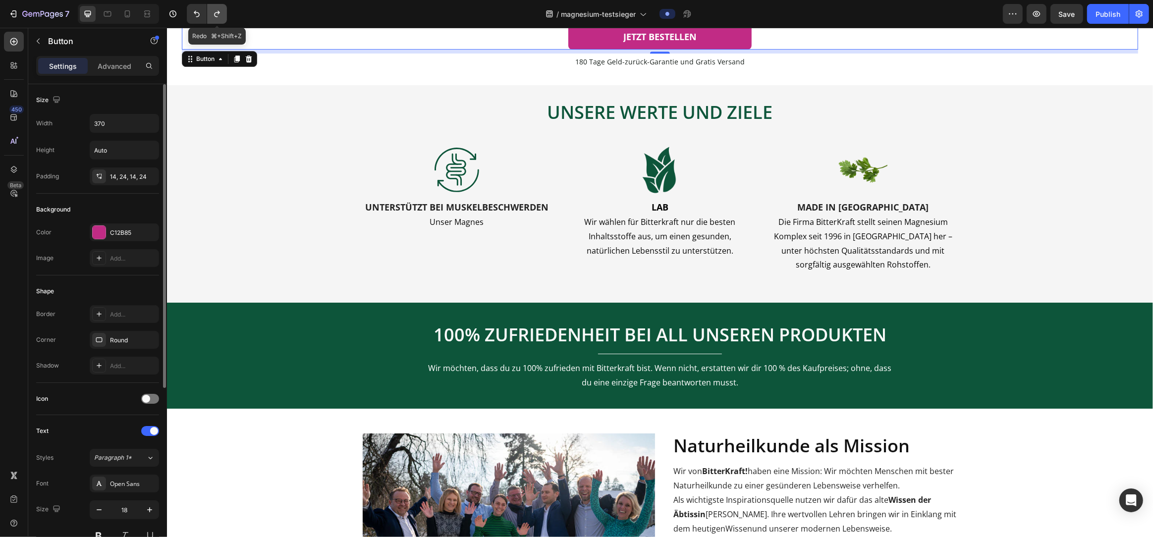
click at [218, 16] on icon "Undo/Redo" at bounding box center [217, 14] width 10 height 10
click at [664, 213] on span "LABORUNTERSCU" at bounding box center [659, 207] width 77 height 12
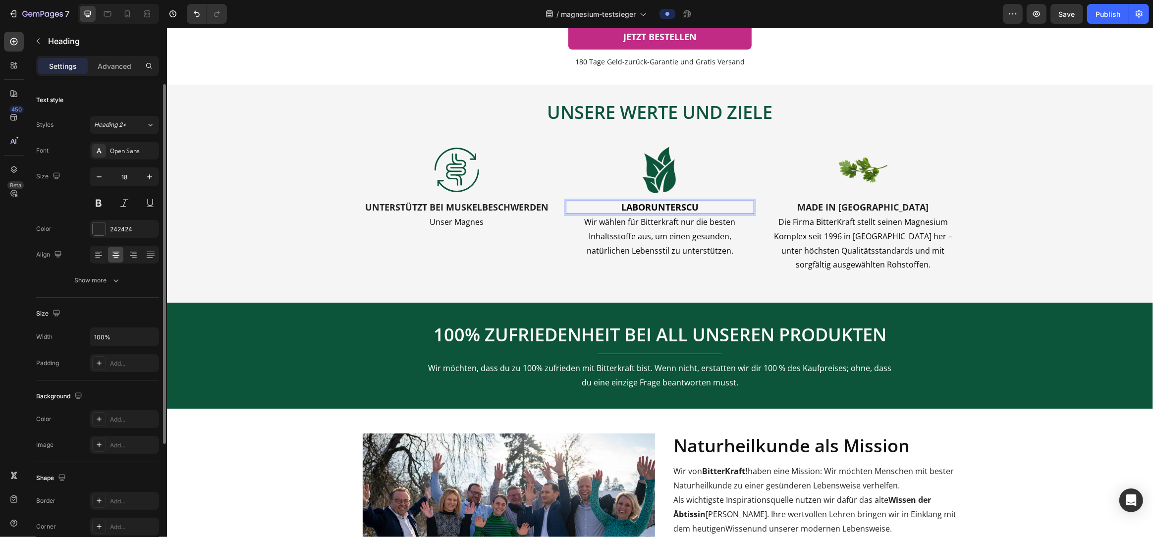
click at [629, 213] on span "LABORUNTERSCU" at bounding box center [659, 207] width 77 height 12
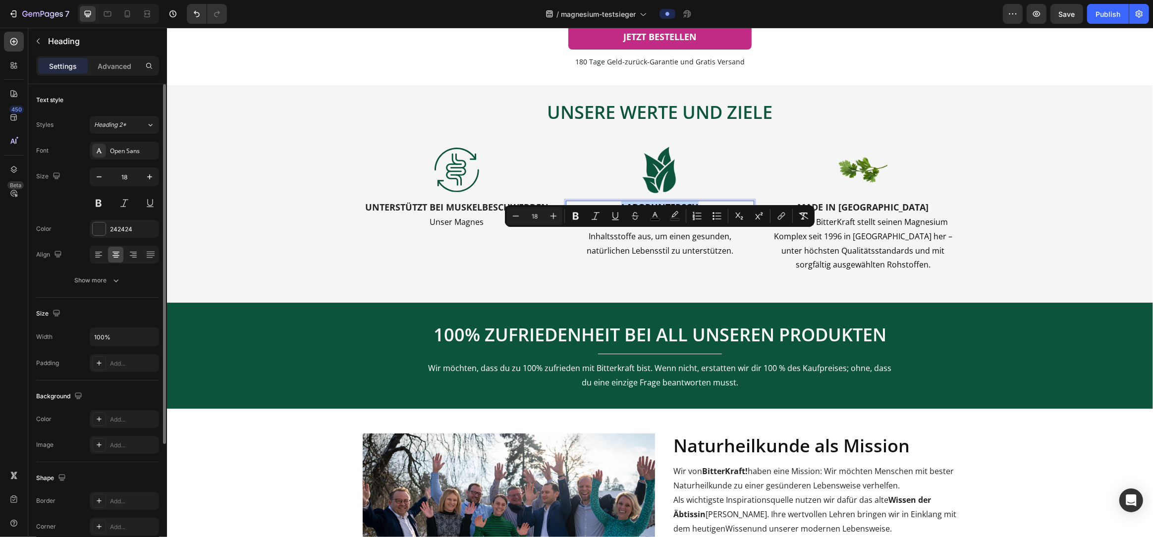
drag, startPoint x: 623, startPoint y: 237, endPoint x: 723, endPoint y: 242, distance: 99.7
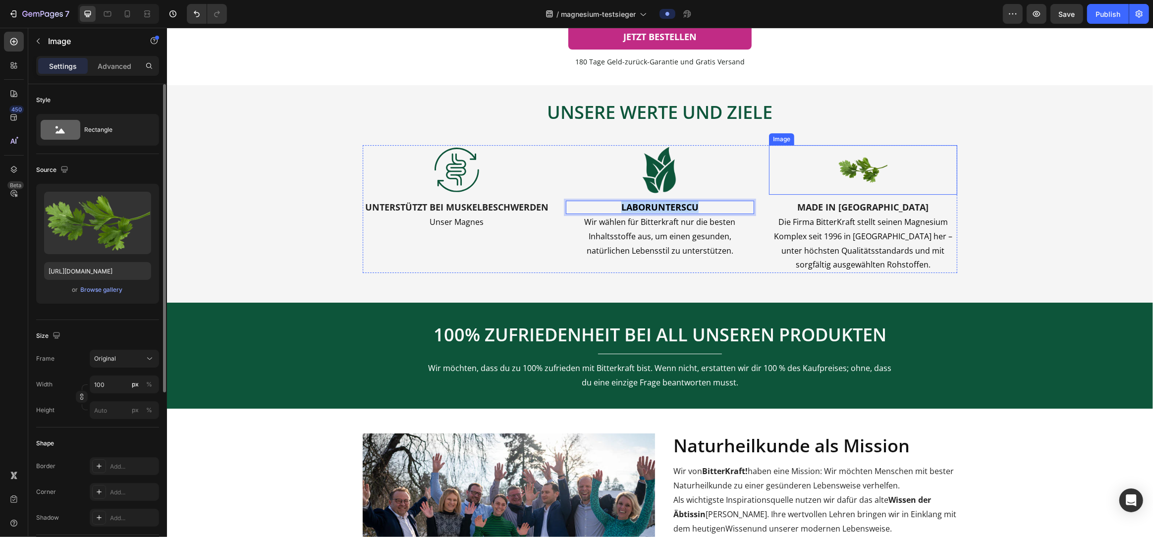
click at [869, 195] on img at bounding box center [863, 170] width 50 height 50
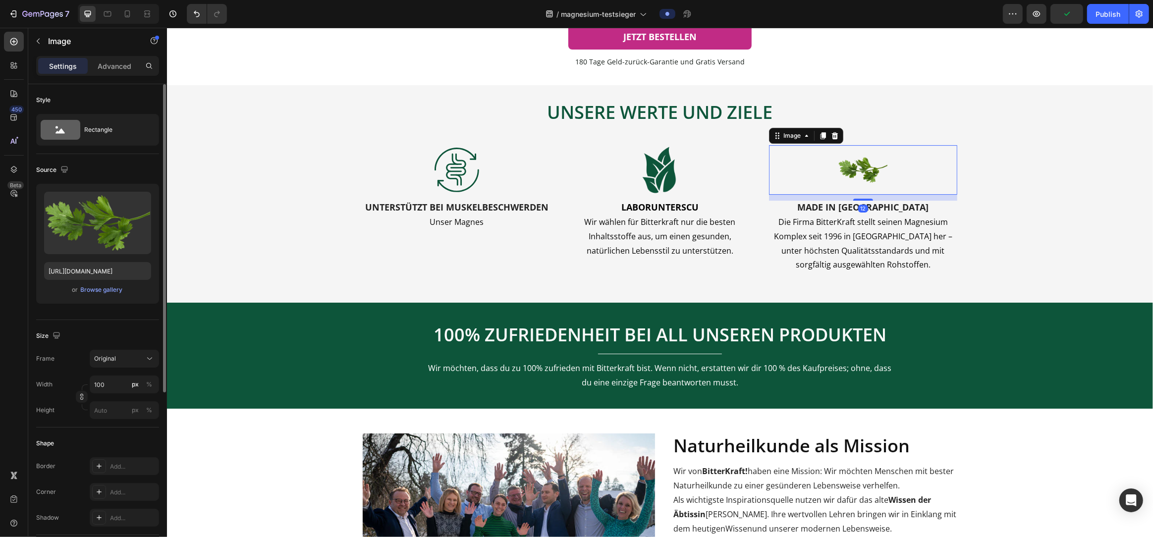
scroll to position [3628, 0]
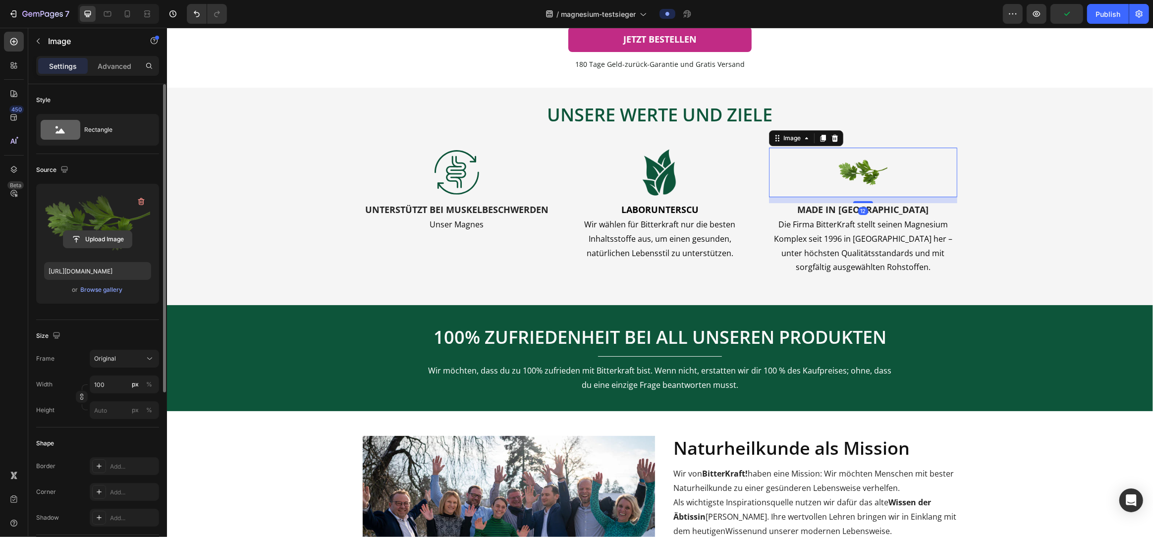
click at [102, 231] on input "file" at bounding box center [97, 239] width 68 height 17
click at [82, 294] on div "Browse gallery" at bounding box center [102, 289] width 42 height 9
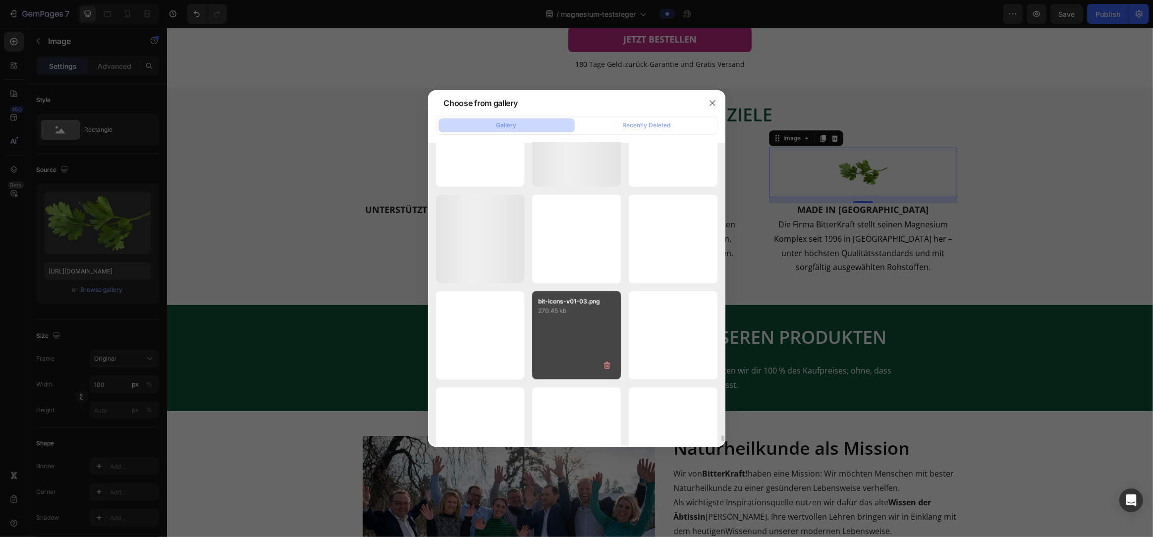
scroll to position [14620, 0]
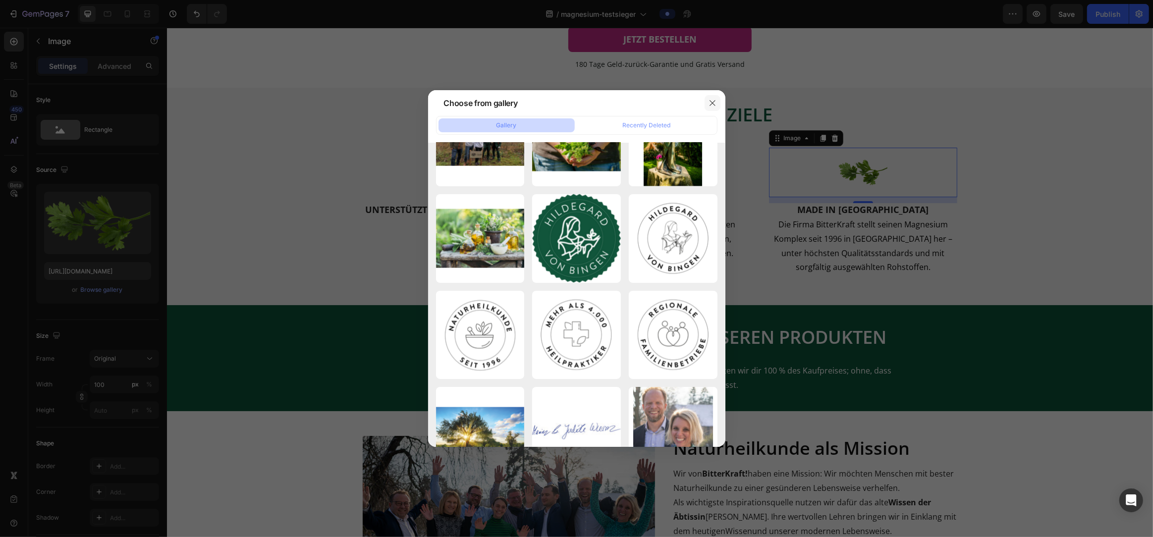
click at [713, 106] on icon "button" at bounding box center [713, 103] width 8 height 8
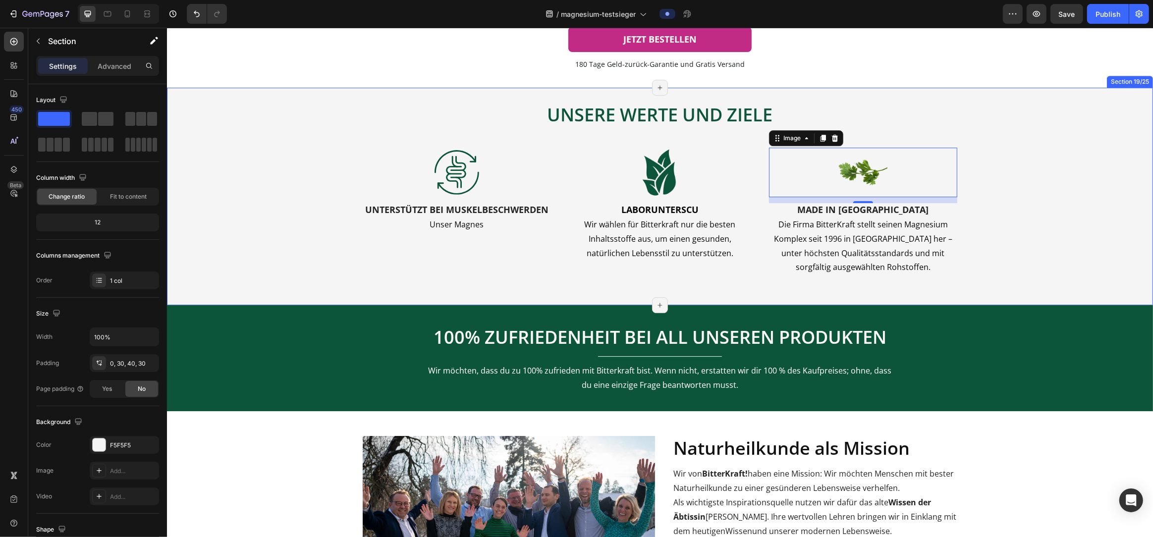
click at [1037, 189] on div "UNSERE WERTE UND ZIELE Heading UNSERE WERTE UND ZIELE Heading Image UNTERSTÜTZT…" at bounding box center [659, 187] width 956 height 198
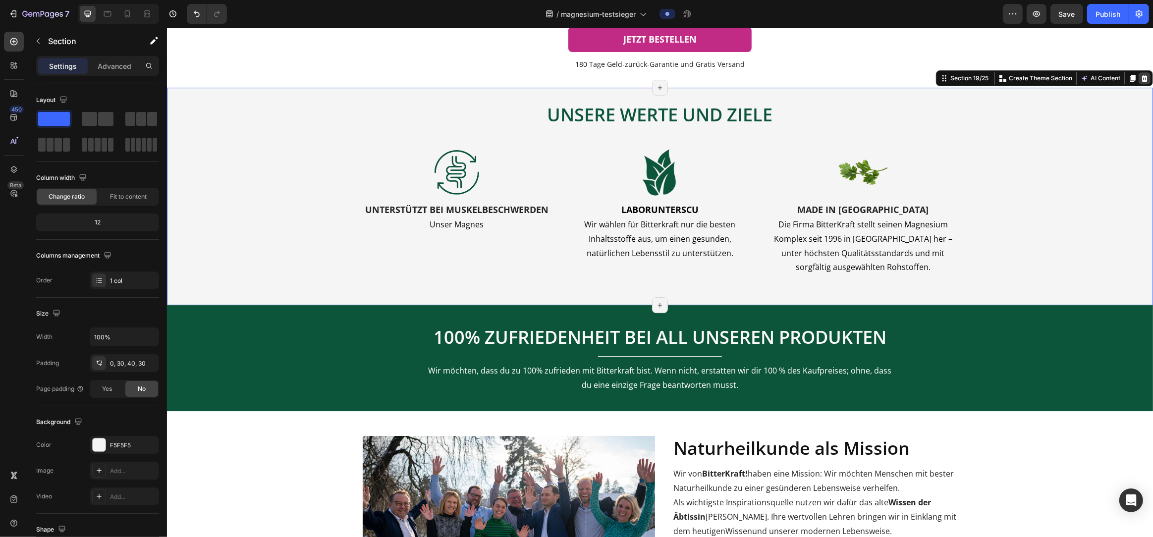
click at [1143, 82] on icon at bounding box center [1144, 78] width 6 height 7
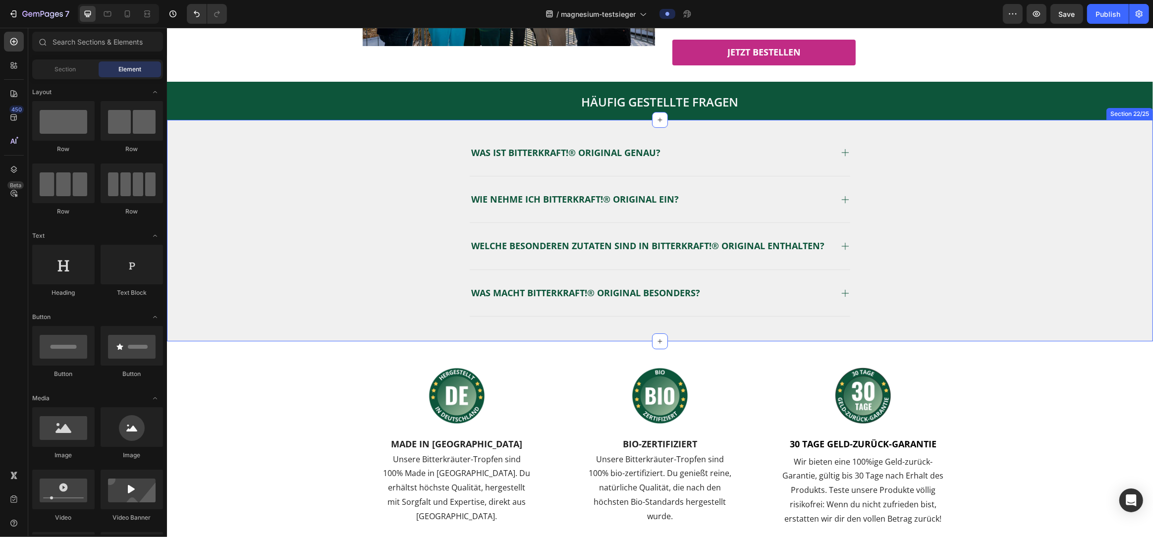
scroll to position [3994, 0]
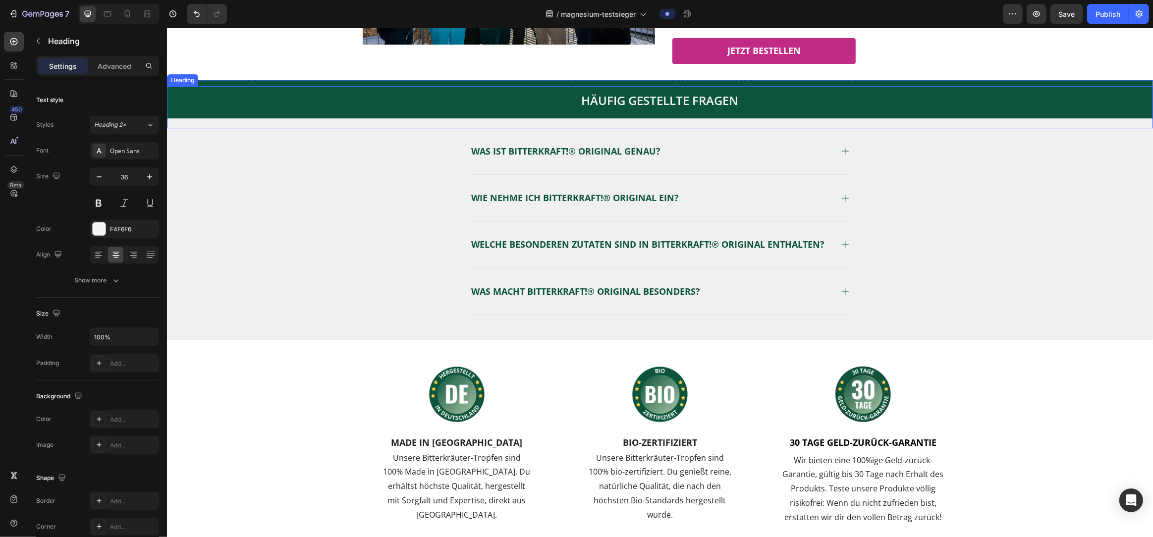
click at [978, 99] on h2 "HÄUFIG GESTELLTE FRAGEN" at bounding box center [660, 99] width 986 height 27
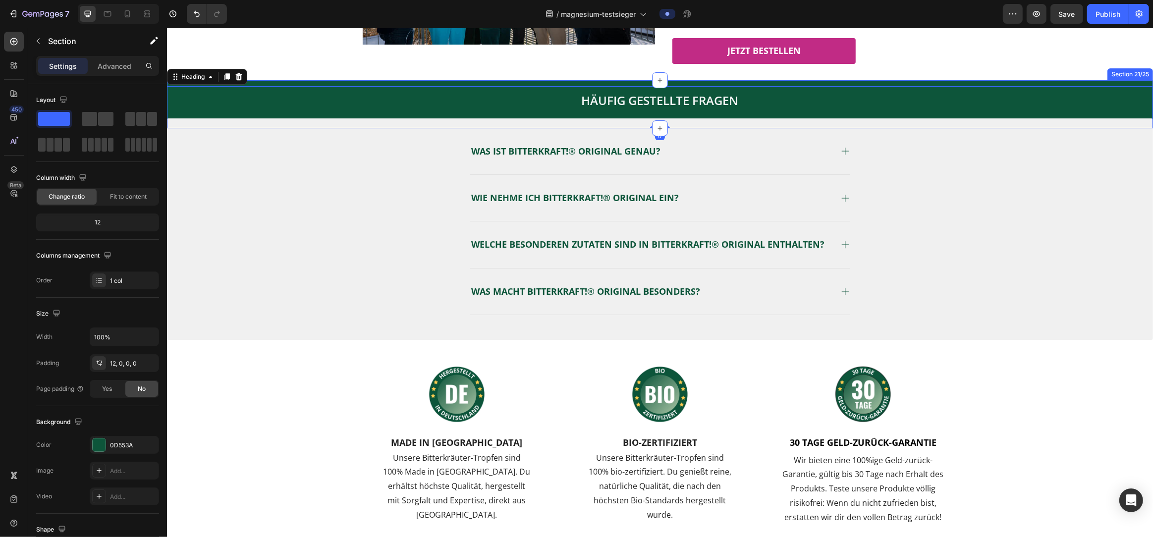
click at [961, 82] on div "HÄUFIG GESTELLTE FRAGEN Heading 0 Section 21/25" at bounding box center [660, 104] width 986 height 48
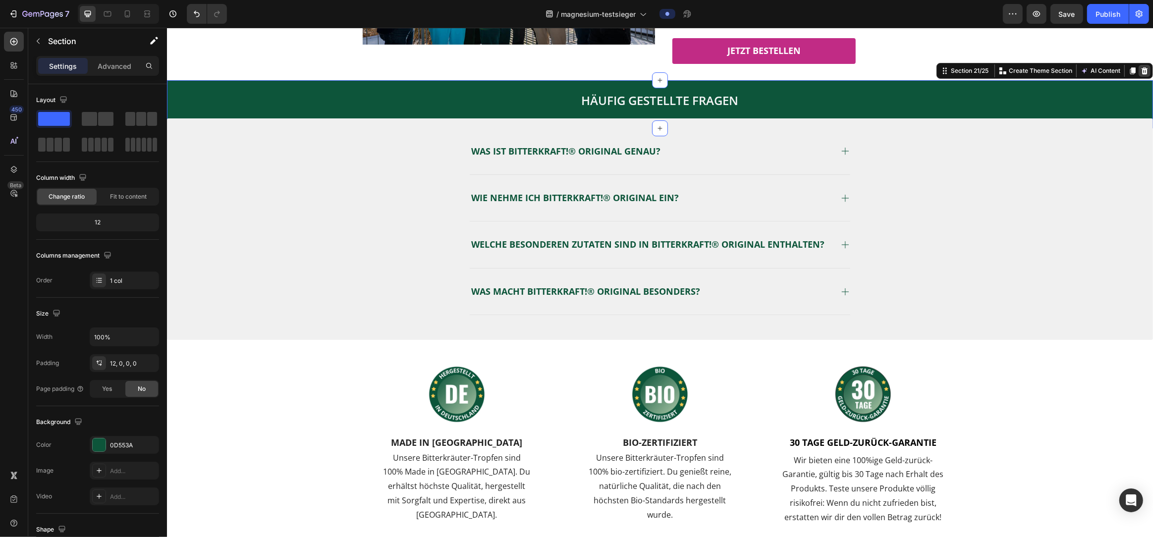
click at [1145, 71] on icon at bounding box center [1144, 71] width 8 height 8
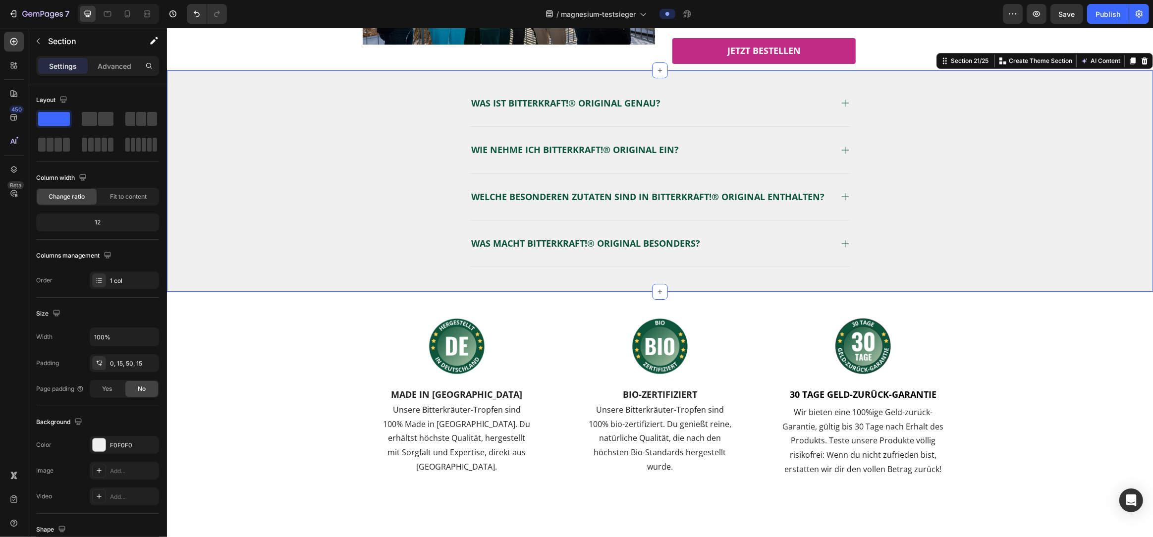
click at [1116, 97] on div "Was ist BitterKraft!® Original genau? Wie nehme ich BitterKraft!® Original ein?…" at bounding box center [659, 168] width 971 height 197
click at [1143, 62] on icon at bounding box center [1144, 61] width 8 height 8
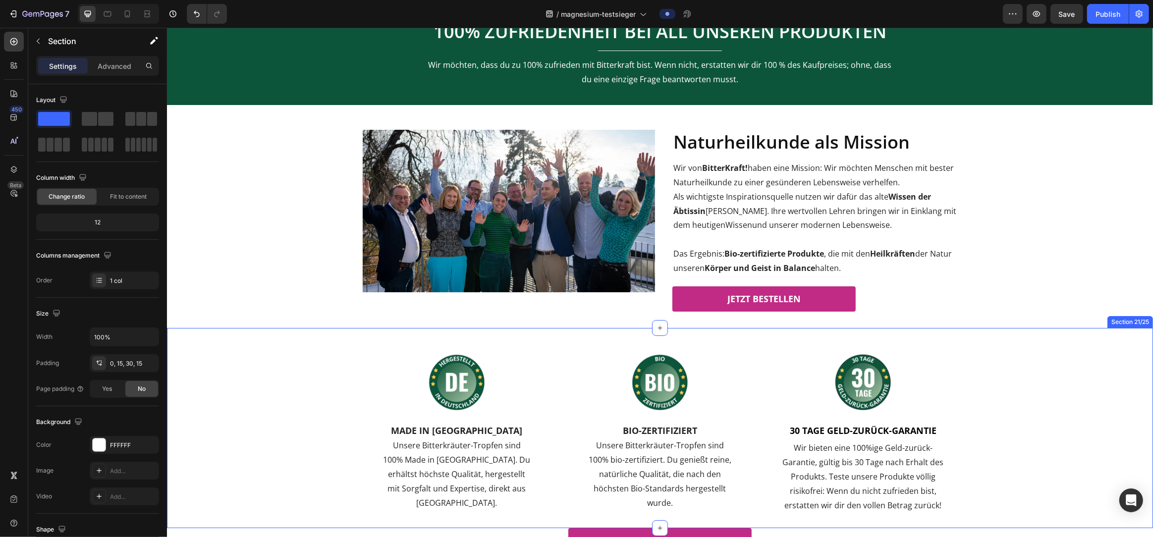
click at [990, 355] on div "Image MADE IN GERMANY Heading Unsere Bitterkräuter-Tropfen sind 100% Made in Ge…" at bounding box center [659, 420] width 971 height 185
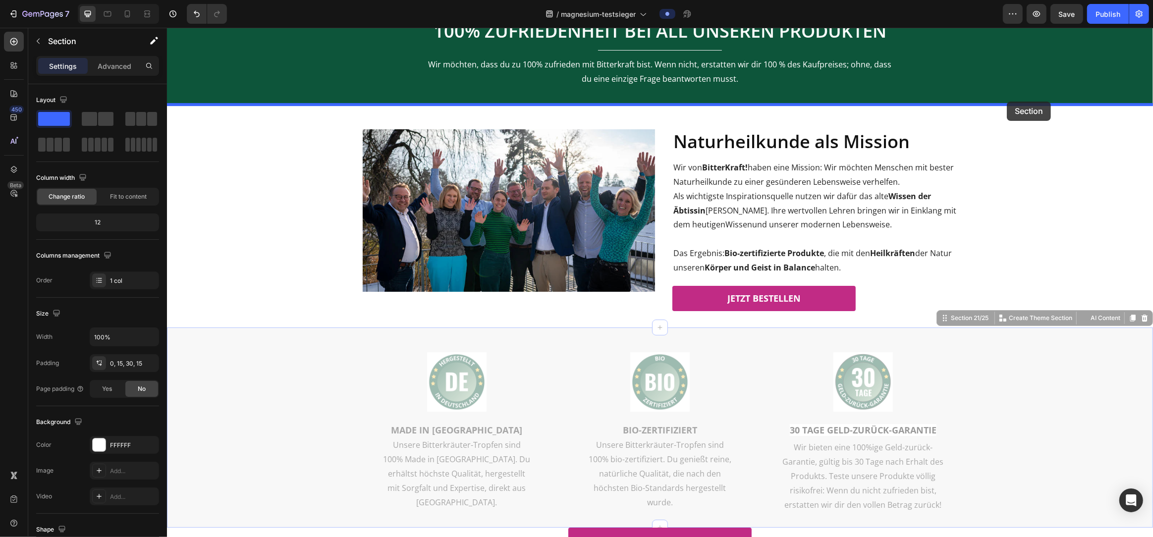
drag, startPoint x: 1016, startPoint y: 361, endPoint x: 1007, endPoint y: 102, distance: 259.9
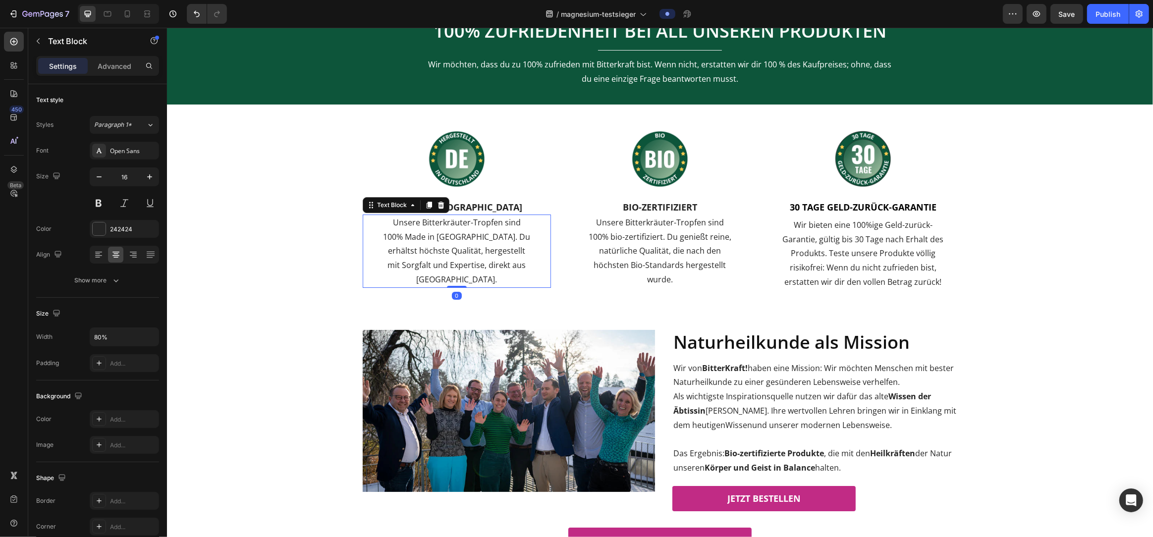
click at [446, 240] on p "Unsere Bitterkräuter-Tropfen sind 100% Made in [GEOGRAPHIC_DATA]. Du erhältst h…" at bounding box center [456, 251] width 149 height 71
click at [479, 249] on p "Unsere Bitterkräuter-Tropfen sind 100% Made in [GEOGRAPHIC_DATA]. Du erhältst h…" at bounding box center [456, 251] width 149 height 71
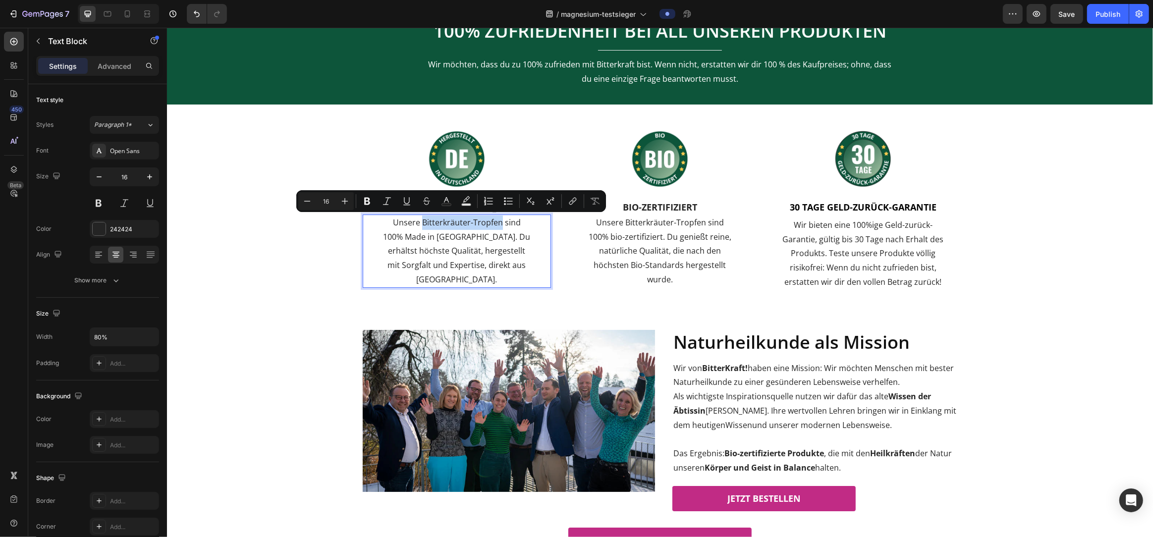
drag, startPoint x: 490, startPoint y: 224, endPoint x: 411, endPoint y: 224, distance: 78.3
click at [411, 224] on p "Unsere Bitterkräuter-Tropfen sind 100% Made in [GEOGRAPHIC_DATA]. Du erhältst h…" at bounding box center [456, 251] width 149 height 71
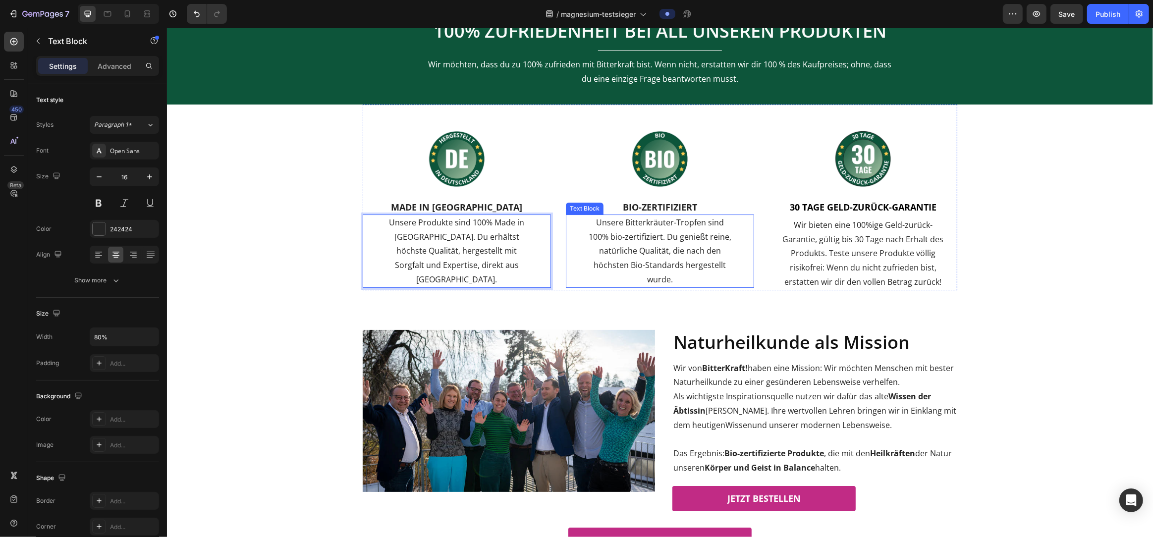
click at [642, 236] on p "Unsere Bitterkräuter-Tropfen sind 100% bio-zertifiziert. Du genießt reine, natü…" at bounding box center [659, 251] width 149 height 71
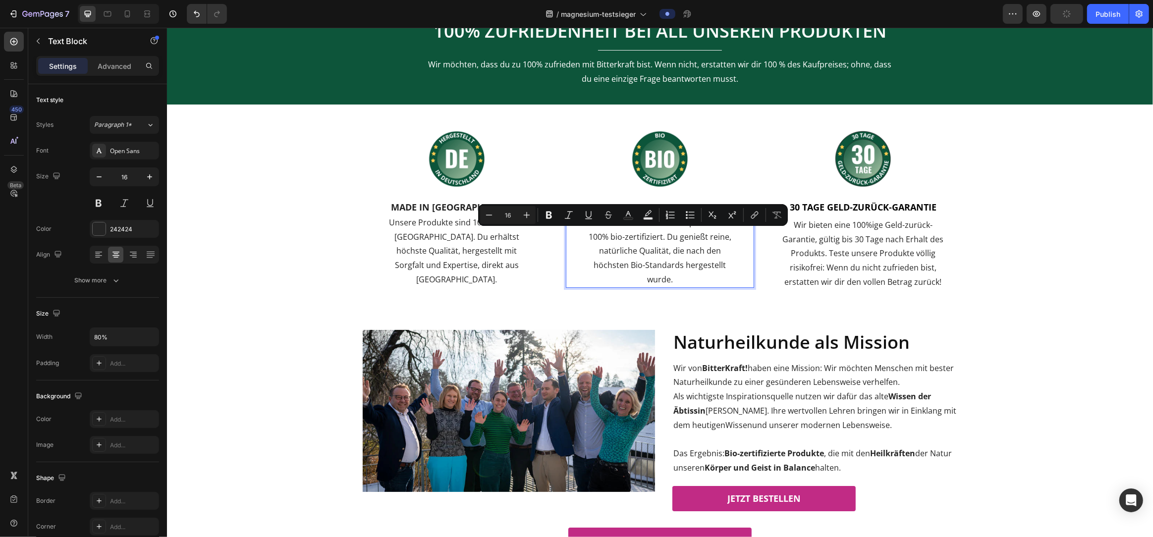
click at [655, 251] on p "Unsere Bitterkräuter-Tropfen sind 100% bio-zertifiziert. Du genießt reine, natü…" at bounding box center [659, 251] width 149 height 71
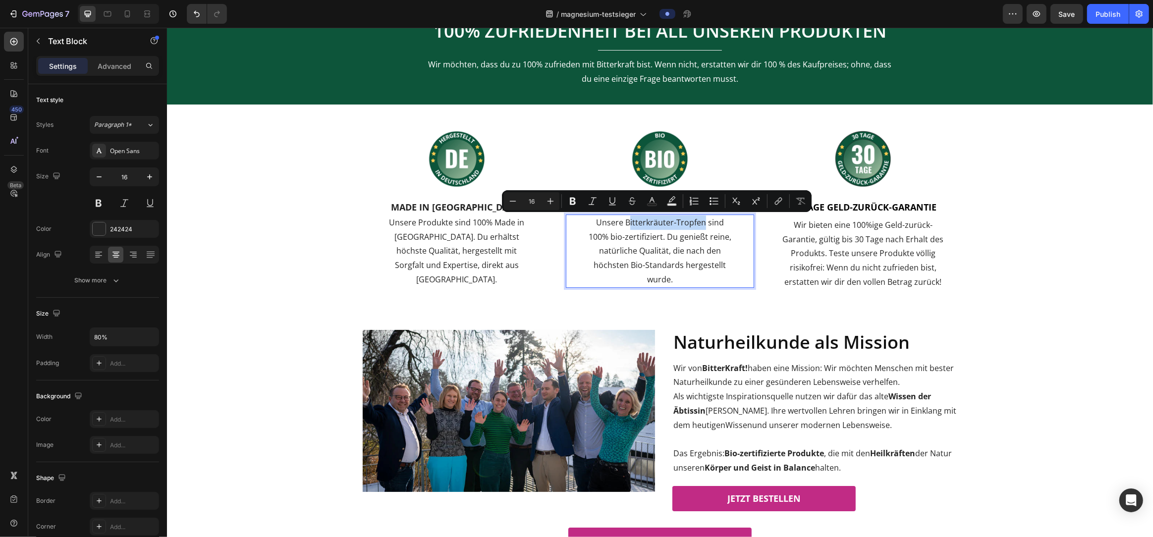
drag, startPoint x: 618, startPoint y: 221, endPoint x: 693, endPoint y: 222, distance: 74.8
click at [693, 222] on p "Unsere Bitterkräuter-Tropfen sind 100% bio-zertifiziert. Du genießt reine, natü…" at bounding box center [659, 251] width 149 height 71
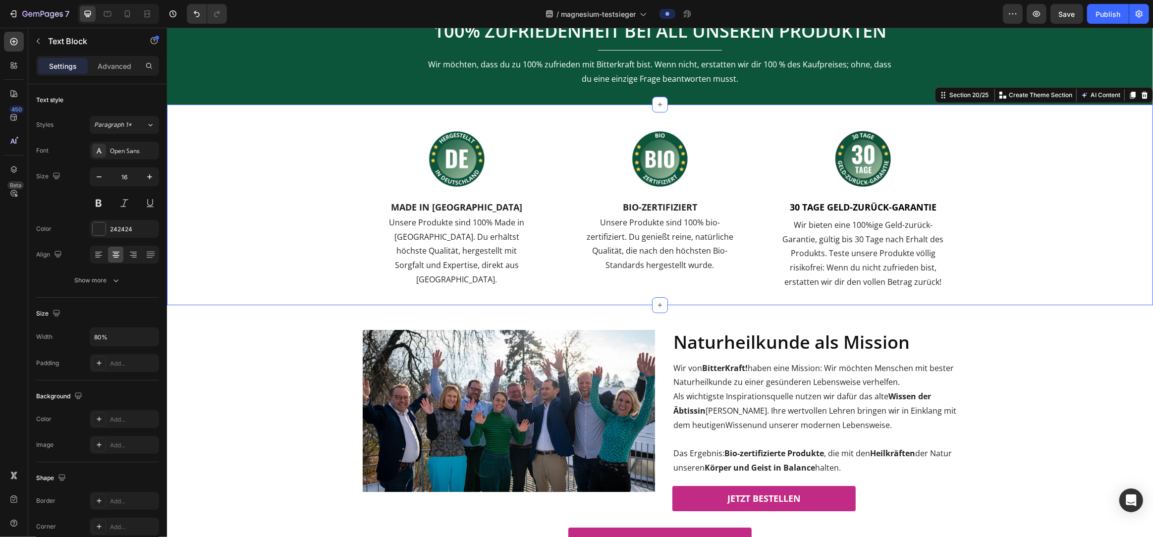
click at [1068, 257] on div "Image MADE IN GERMANY Heading Unsere Bitterkräuter-Tropfen sind 100% Made in Ge…" at bounding box center [659, 197] width 971 height 185
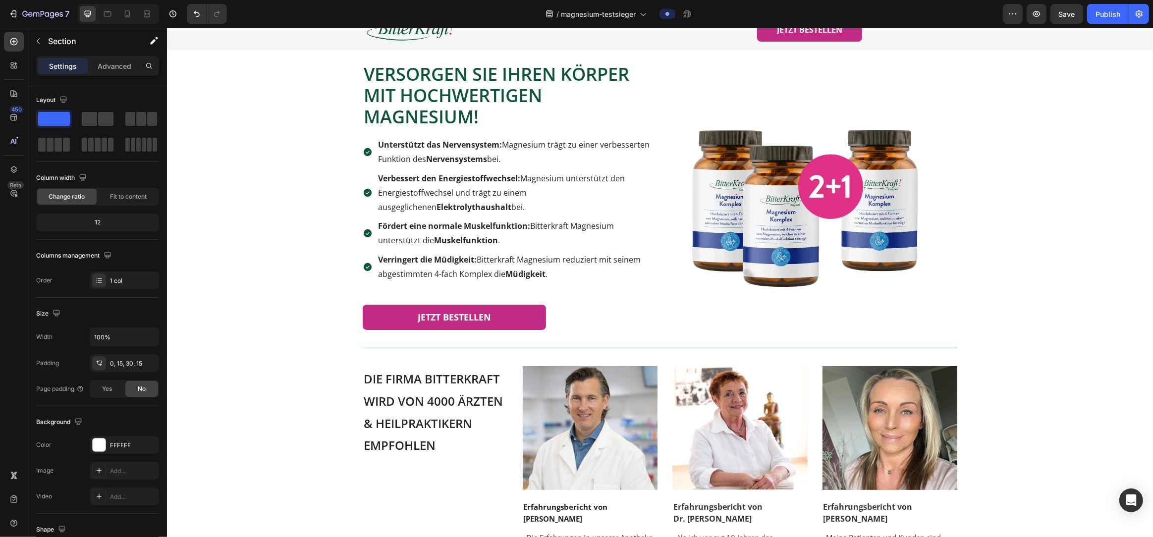
scroll to position [0, 0]
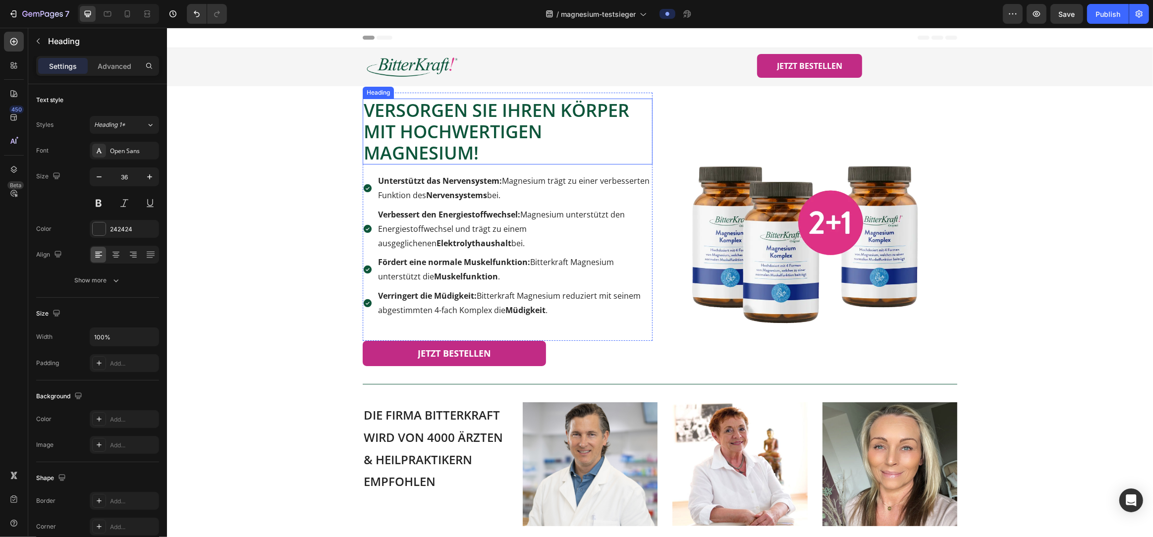
click at [499, 114] on span "VersorgeN SIE IHREN KÖRPER MIT HOCHWERTIGEN MAGNESIUM!" at bounding box center [496, 131] width 266 height 67
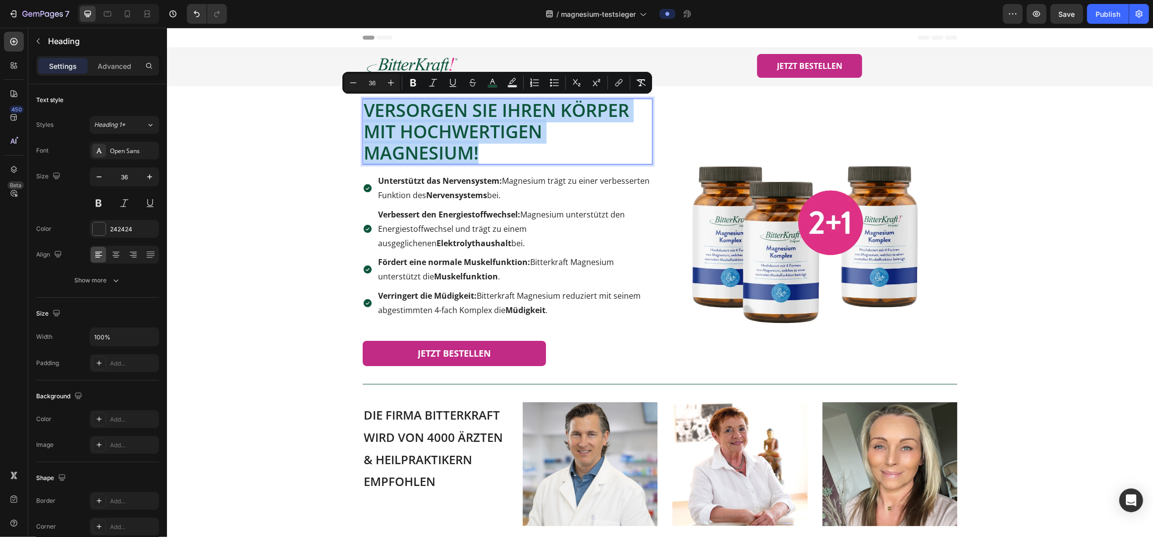
drag, startPoint x: 487, startPoint y: 154, endPoint x: 368, endPoint y: 113, distance: 125.7
click at [368, 113] on p "VersorgeN SIE IHREN KÖRPER MIT HOCHWERTIGEN MAGNESIUM!" at bounding box center [507, 132] width 288 height 64
copy span "VersorgeN SIE IHREN KÖRPER MIT HOCHWERTIGEN MAGNESIUM!"
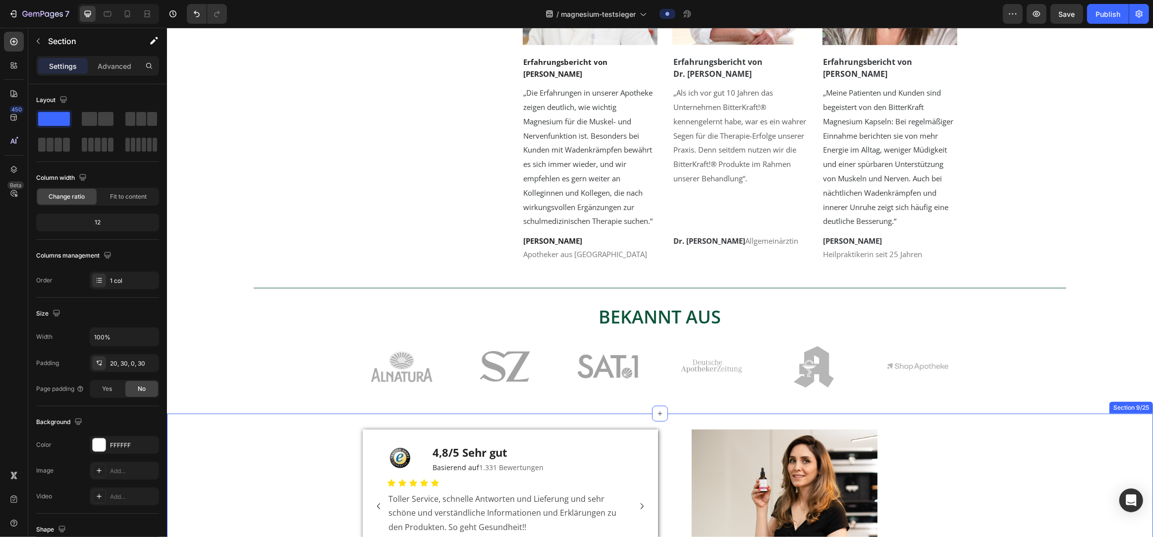
scroll to position [336, 0]
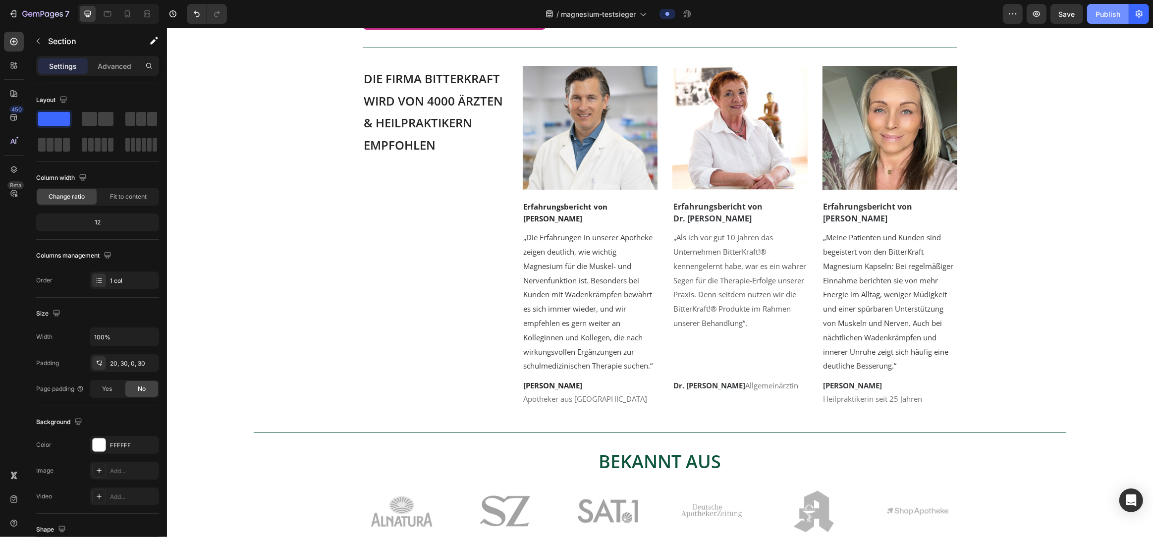
click at [1103, 16] on div "Publish" at bounding box center [1108, 14] width 25 height 10
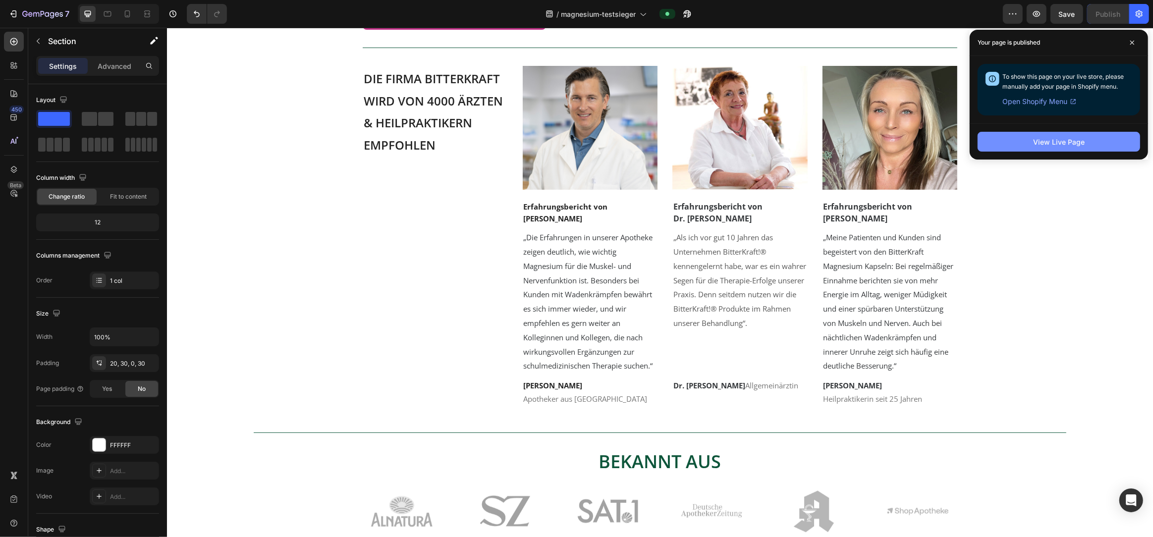
click at [1066, 145] on div "View Live Page" at bounding box center [1059, 142] width 52 height 10
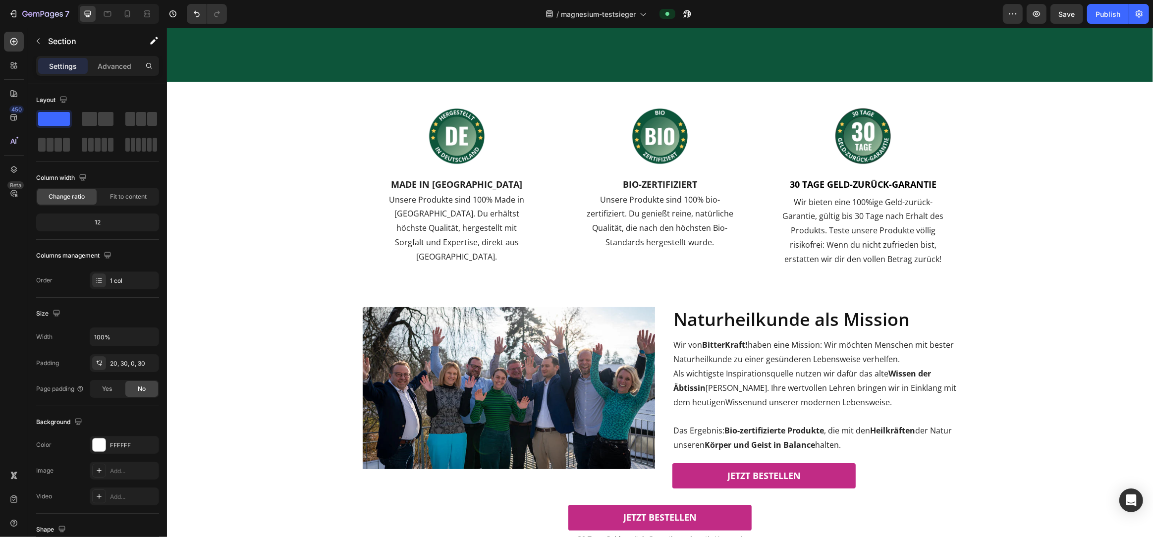
scroll to position [3940, 0]
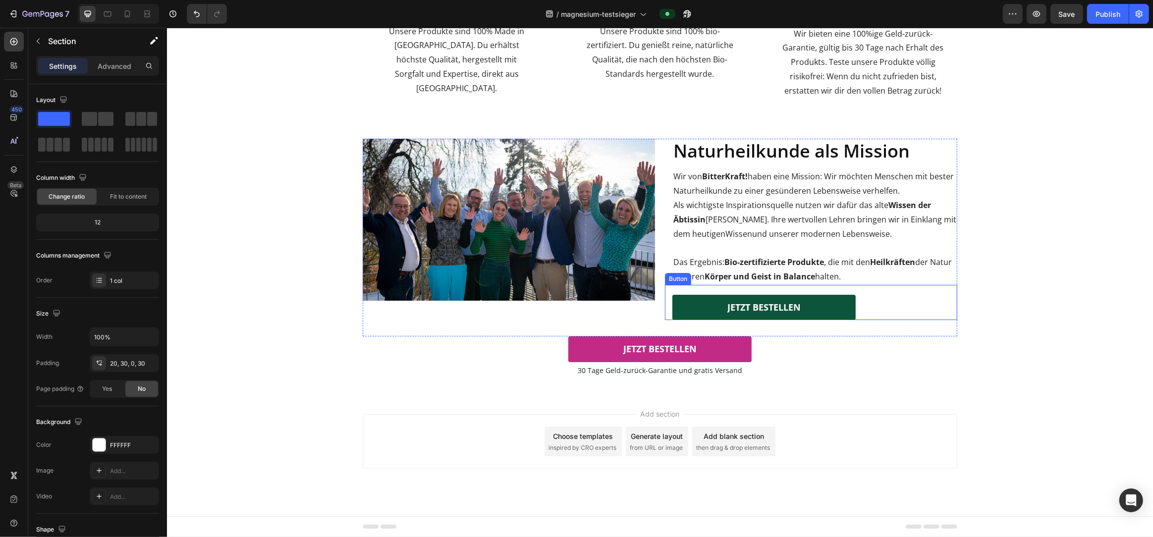
click at [759, 314] on link "JETZT BESTELLEN" at bounding box center [763, 307] width 183 height 25
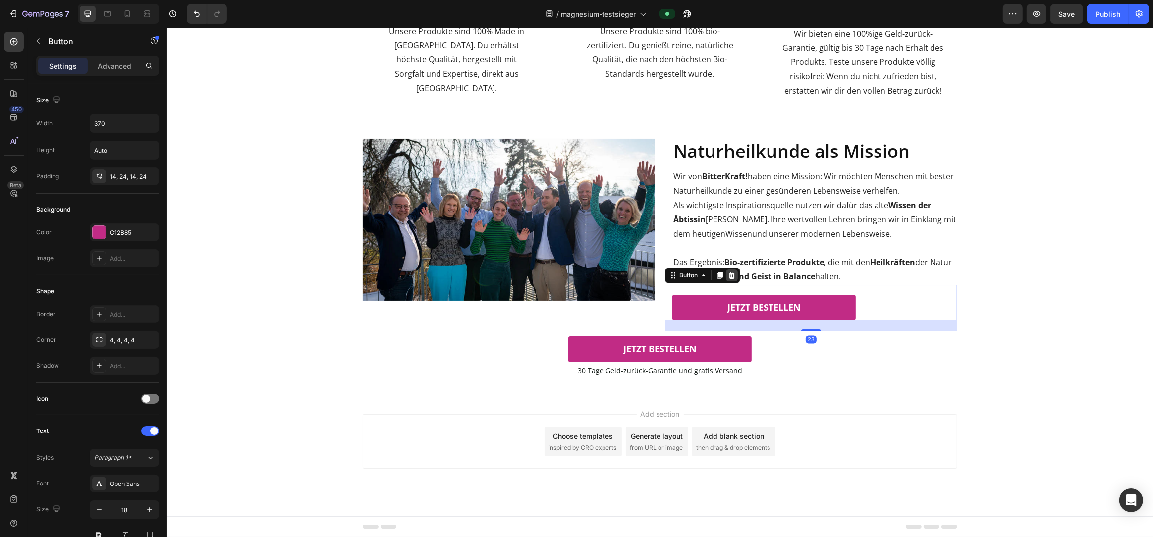
click at [730, 273] on icon at bounding box center [731, 275] width 6 height 7
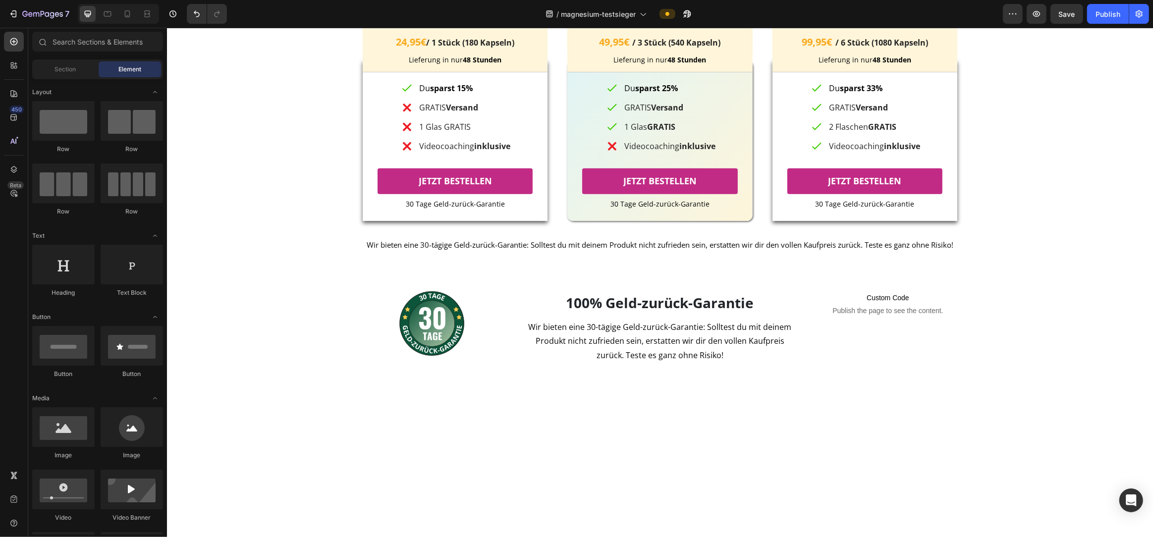
scroll to position [1163, 0]
click at [510, 193] on link "JETZT BESTELLEN" at bounding box center [454, 180] width 155 height 25
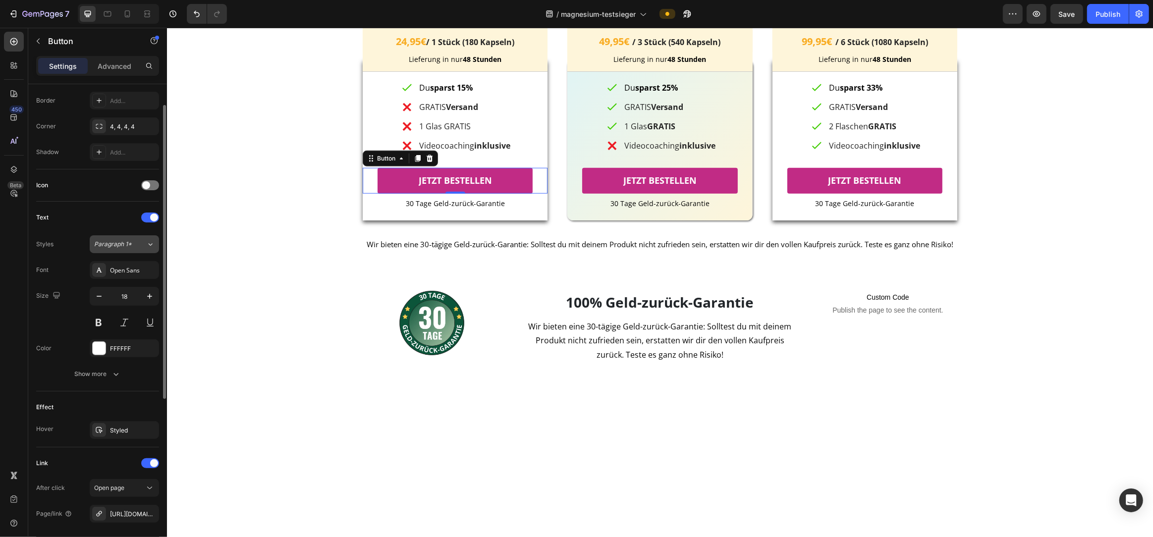
scroll to position [306, 0]
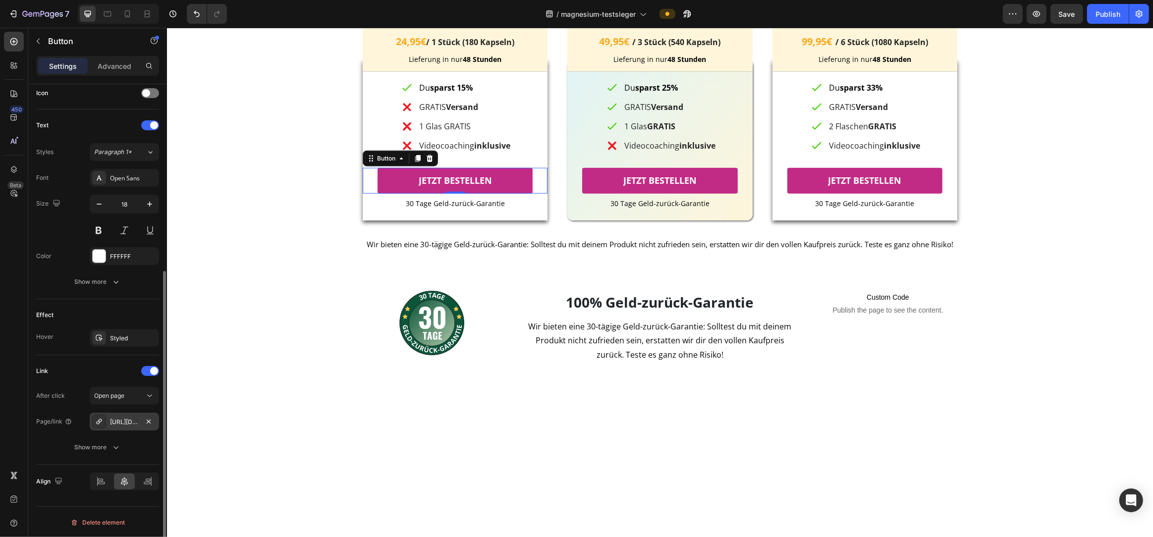
click at [127, 422] on div "https://bitterkraft.myshopify.com/cart/48565786575124:1?channel=buy_button" at bounding box center [124, 422] width 29 height 9
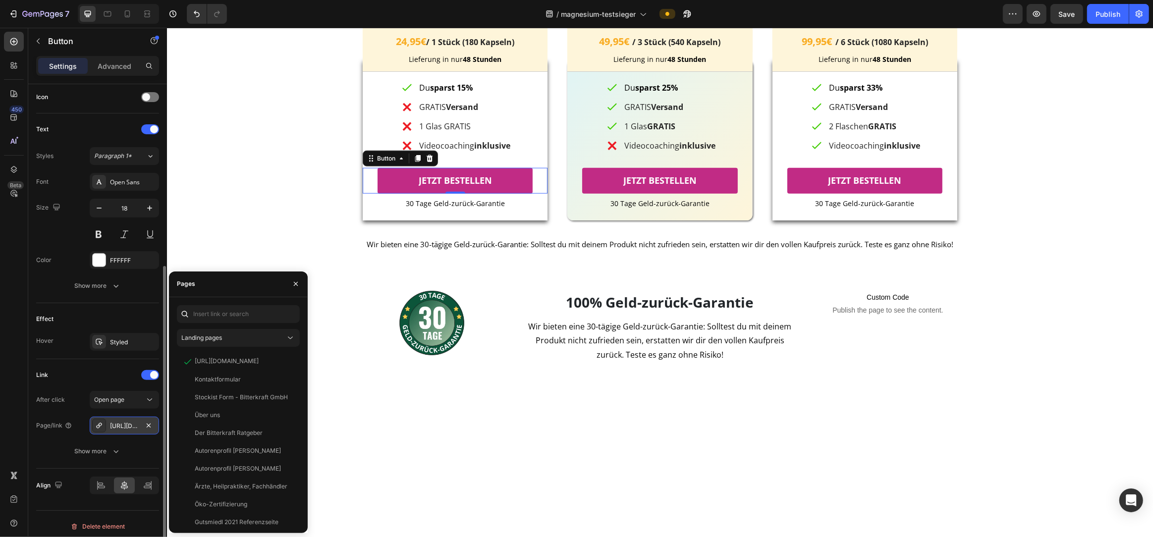
scroll to position [300, 0]
click at [150, 427] on icon "button" at bounding box center [149, 425] width 8 height 8
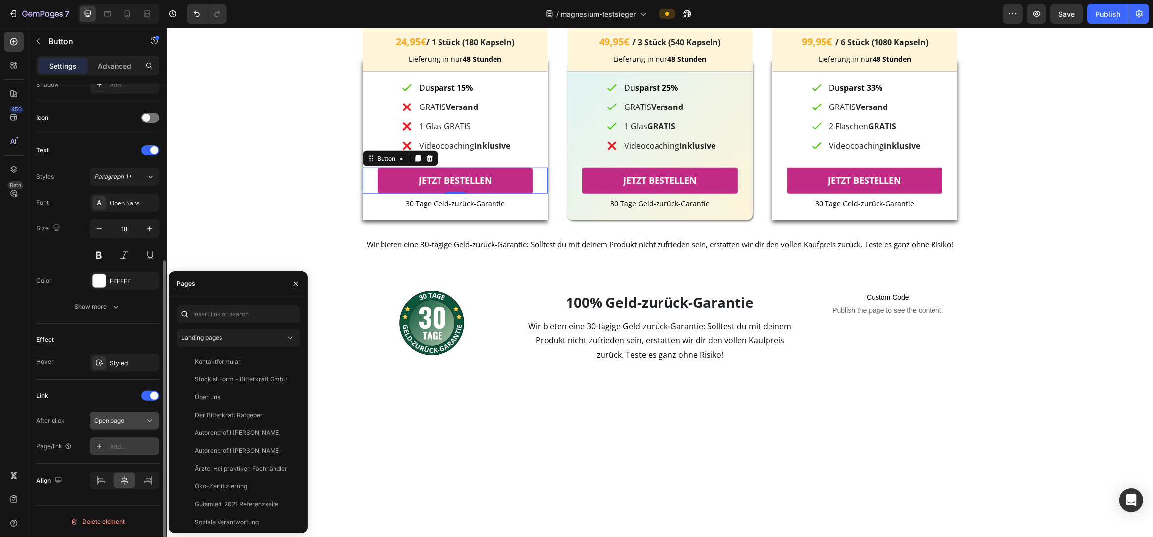
scroll to position [280, 0]
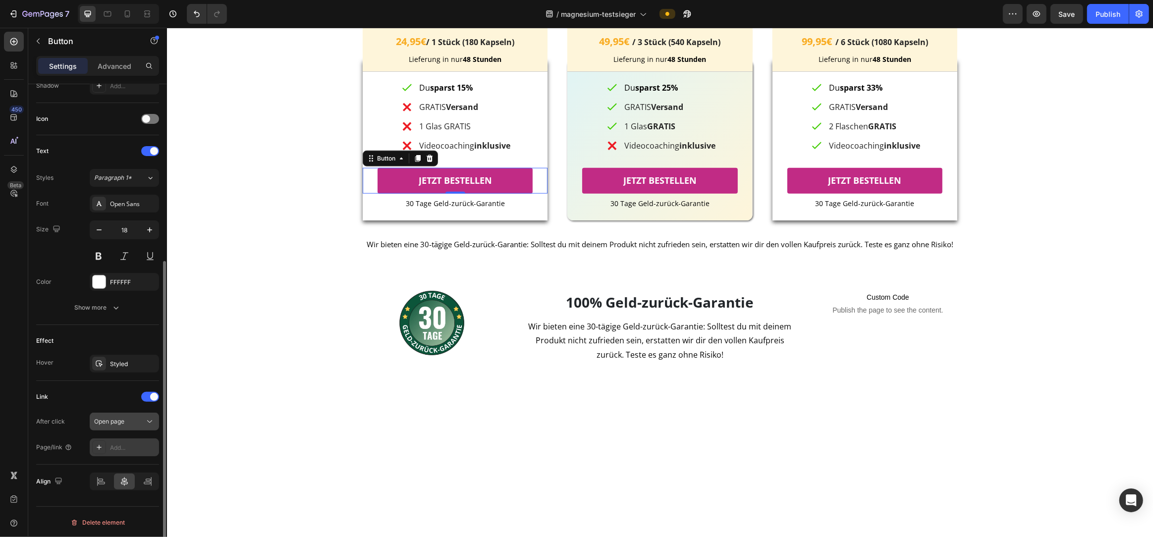
click at [116, 422] on span "Open page" at bounding box center [109, 421] width 30 height 7
click at [102, 399] on div "Link" at bounding box center [97, 397] width 123 height 16
click at [95, 448] on icon at bounding box center [99, 448] width 8 height 8
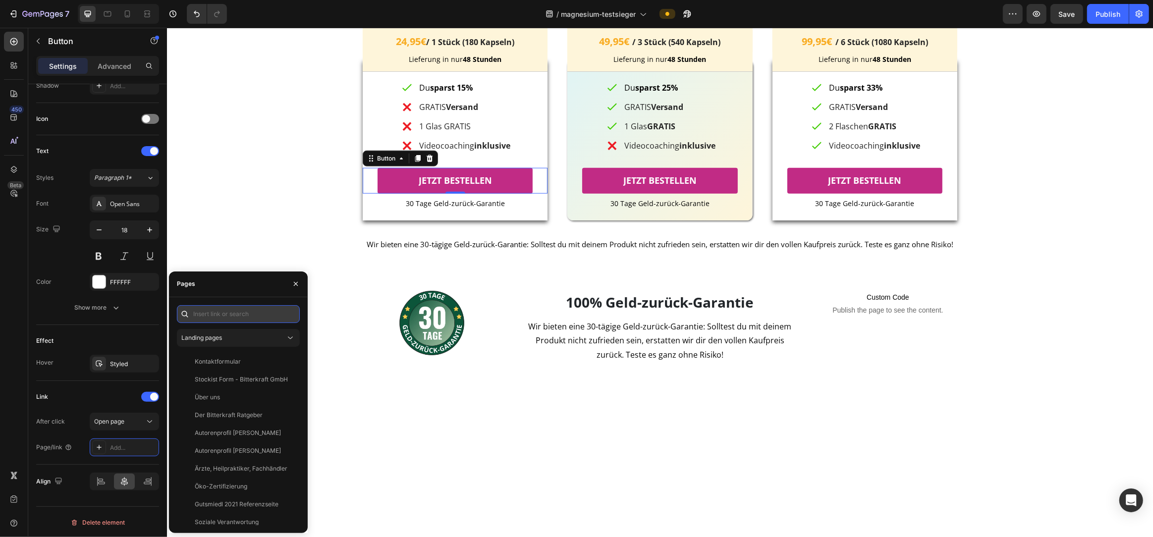
paste input "https://mein-bester-shop.myshopify.com/cart/1234567890:1"
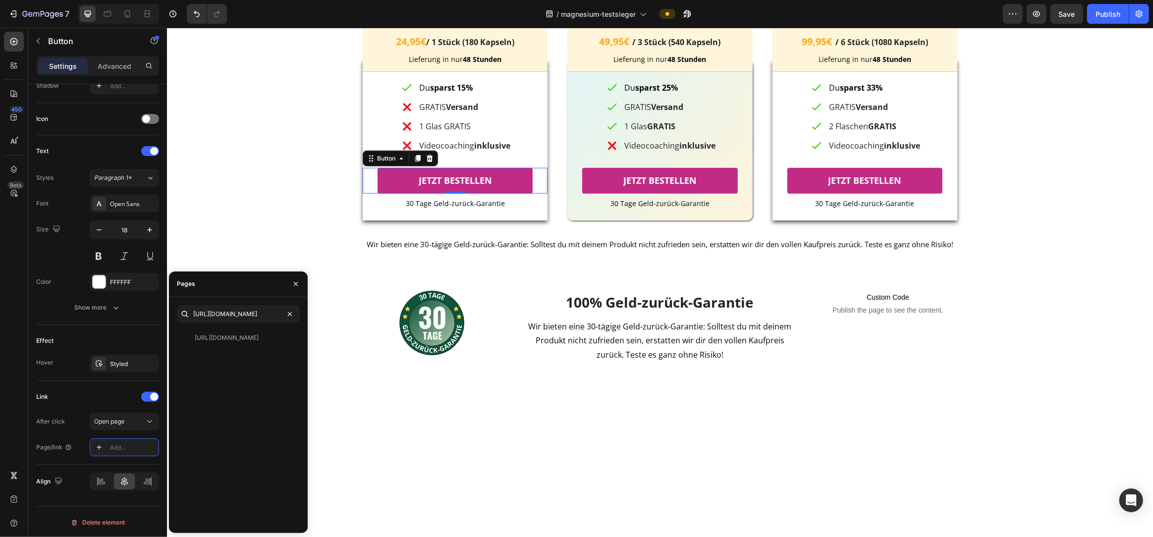
scroll to position [0, 0]
click at [229, 319] on input "https://mein-bester-shop.myshopify.com/cart/1234567890:1" at bounding box center [238, 314] width 123 height 18
drag, startPoint x: 213, startPoint y: 317, endPoint x: 262, endPoint y: 315, distance: 49.1
click at [262, 315] on input "https://mein-bester-shop.myshopify.com/cart/1234567890:1" at bounding box center [238, 314] width 123 height 18
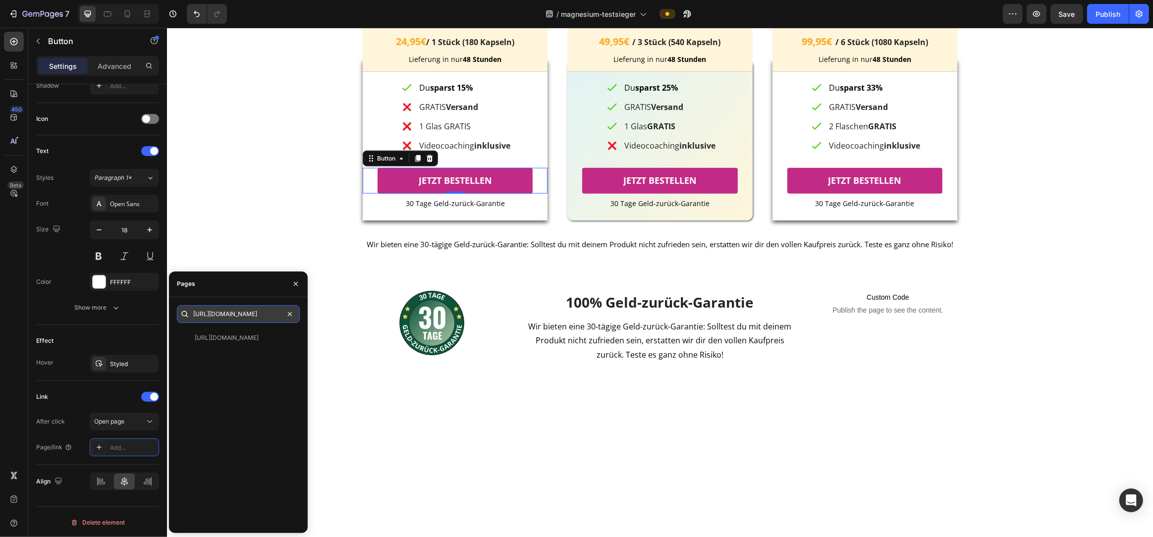
click at [246, 317] on input "https://bitterkraft.myshopify.com/cart/1234567890:1" at bounding box center [238, 314] width 123 height 18
drag, startPoint x: 240, startPoint y: 317, endPoint x: 284, endPoint y: 318, distance: 43.6
click at [274, 317] on input "https://bitterkraft.myshopify.com/cart/1234567890:1" at bounding box center [238, 314] width 123 height 18
click at [274, 317] on input "https://bitterkraft.myshopify.com/cart/20008:1" at bounding box center [238, 314] width 123 height 18
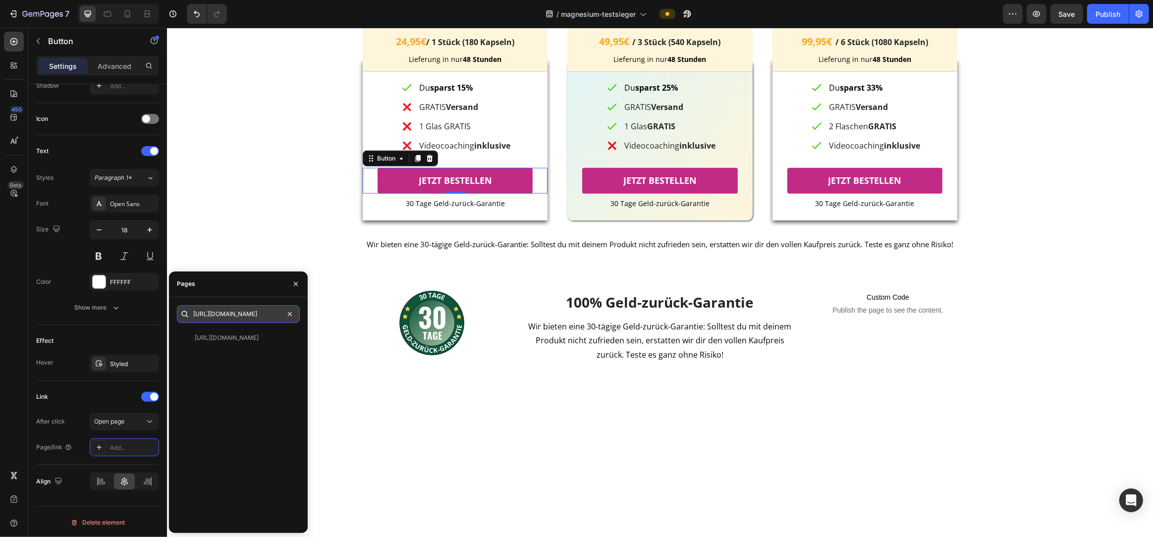
scroll to position [0, 44]
paste input "5398445726144"
click at [285, 340] on div "View" at bounding box center [284, 338] width 14 height 9
drag, startPoint x: 242, startPoint y: 316, endPoint x: 246, endPoint y: 325, distance: 9.8
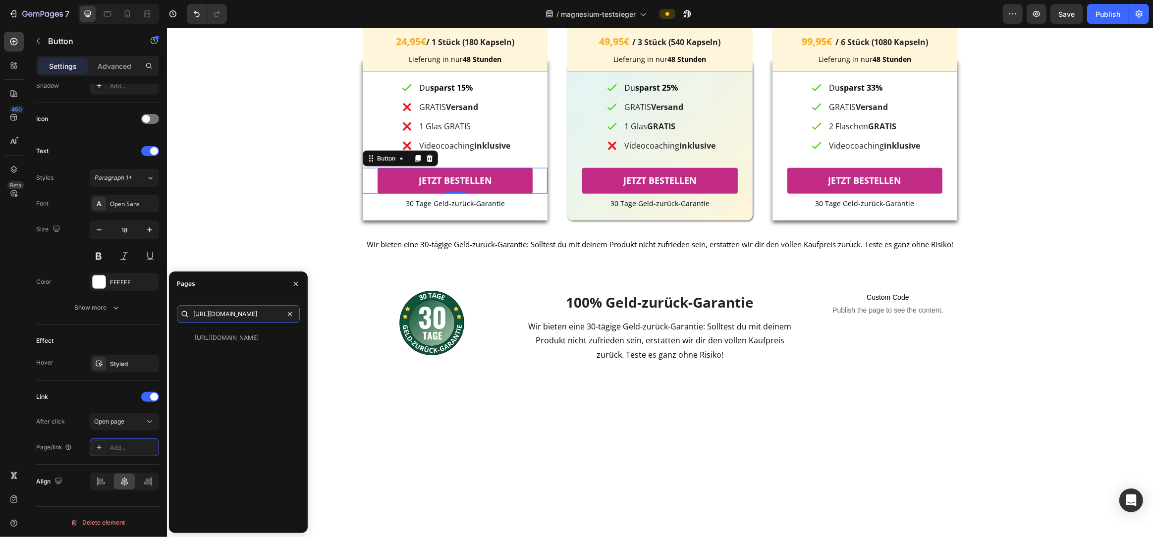
click at [242, 316] on input "https://bitterkraft.myshopify.com/cart/53984457261441" at bounding box center [238, 314] width 123 height 18
paste input ":1?channel=buy_button"
type input "https://bitterkraft.myshopify.com/cart/53984457261441:1?channel=buy_button"
click at [242, 338] on div "https://bitterkraft.myshopify.com/cart/53984457261441:1?channel=buy_button" at bounding box center [227, 338] width 64 height 9
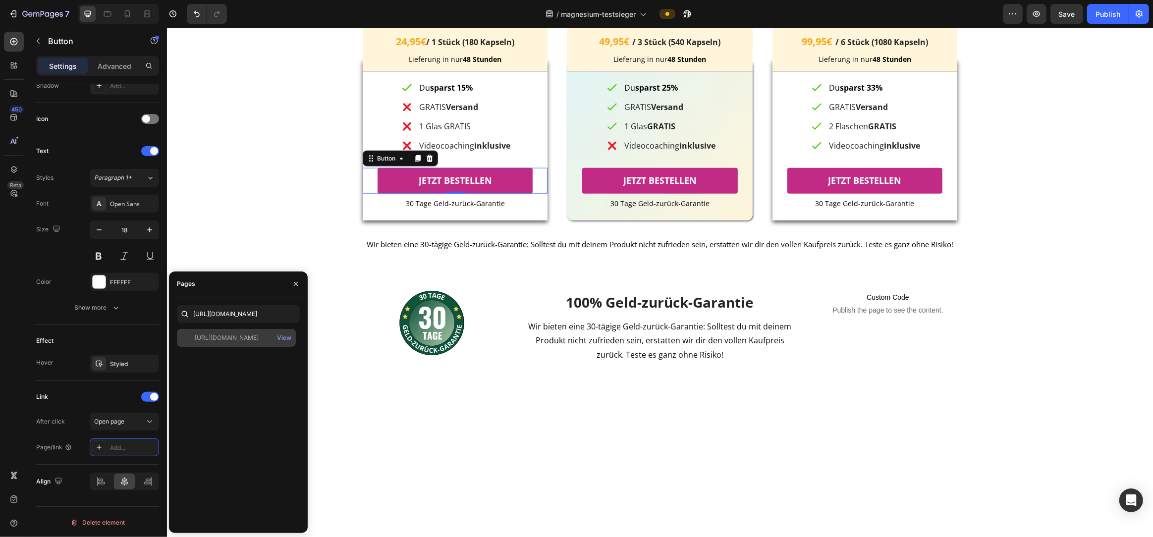
scroll to position [0, 0]
click at [283, 336] on div "View" at bounding box center [284, 338] width 14 height 9
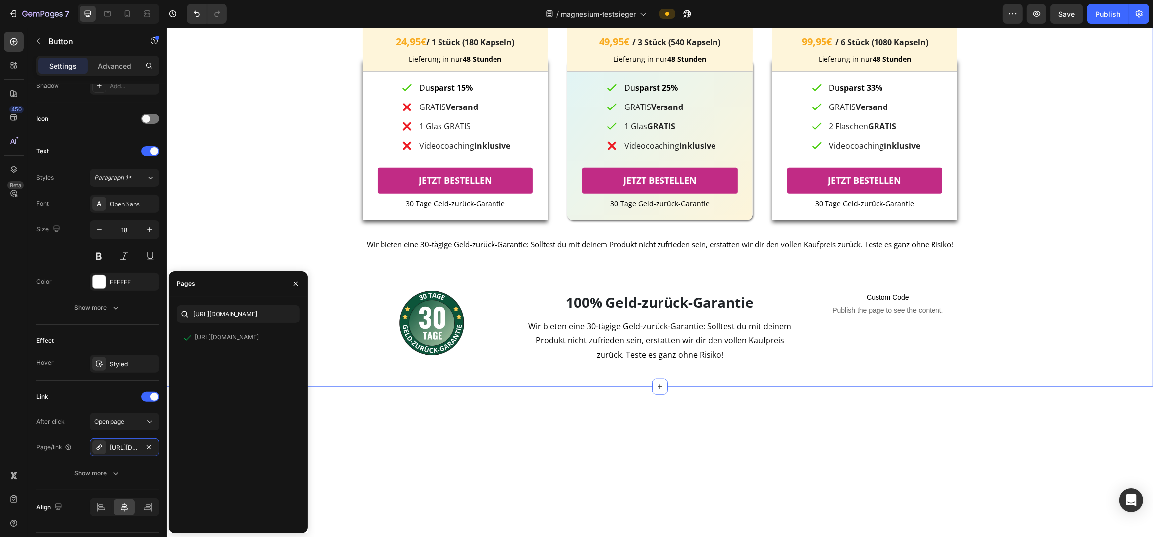
click at [239, 209] on div "UNSERE BESTSELLER Heading UNSERE BESTSELLER Heading UNSERE BESTSELLER Heading I…" at bounding box center [659, 170] width 956 height 433
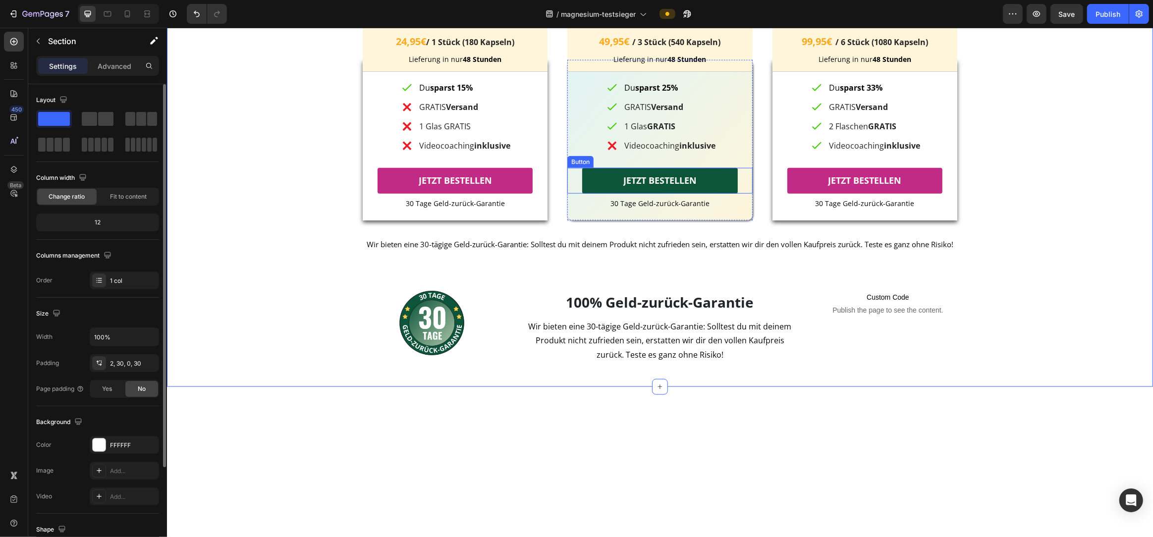
click at [714, 193] on link "JETZT BESTELLEN" at bounding box center [659, 180] width 155 height 25
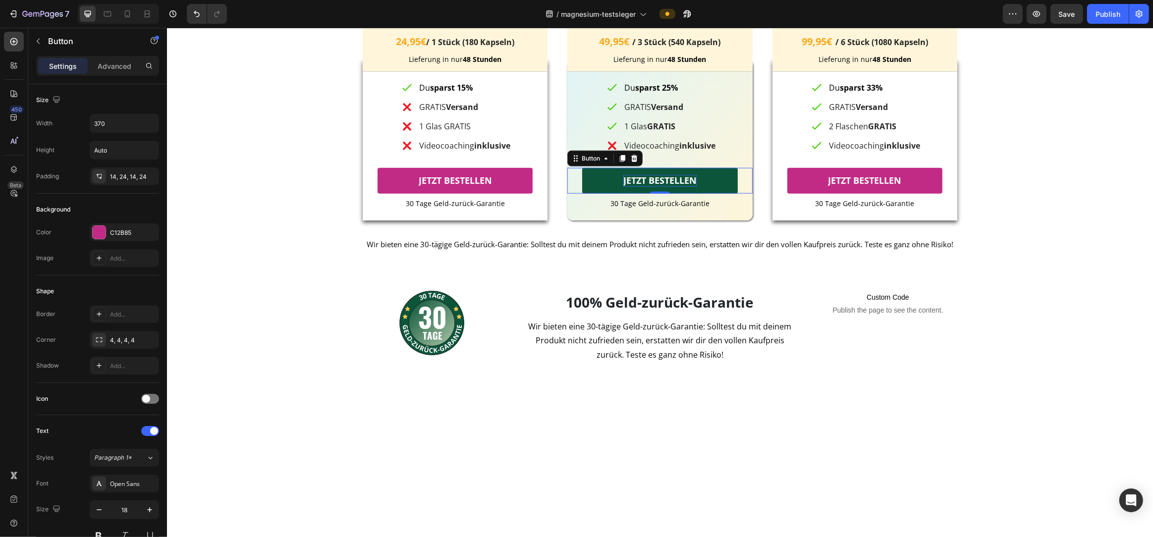
click at [630, 186] on p "JETZT BESTELLEN" at bounding box center [659, 180] width 73 height 11
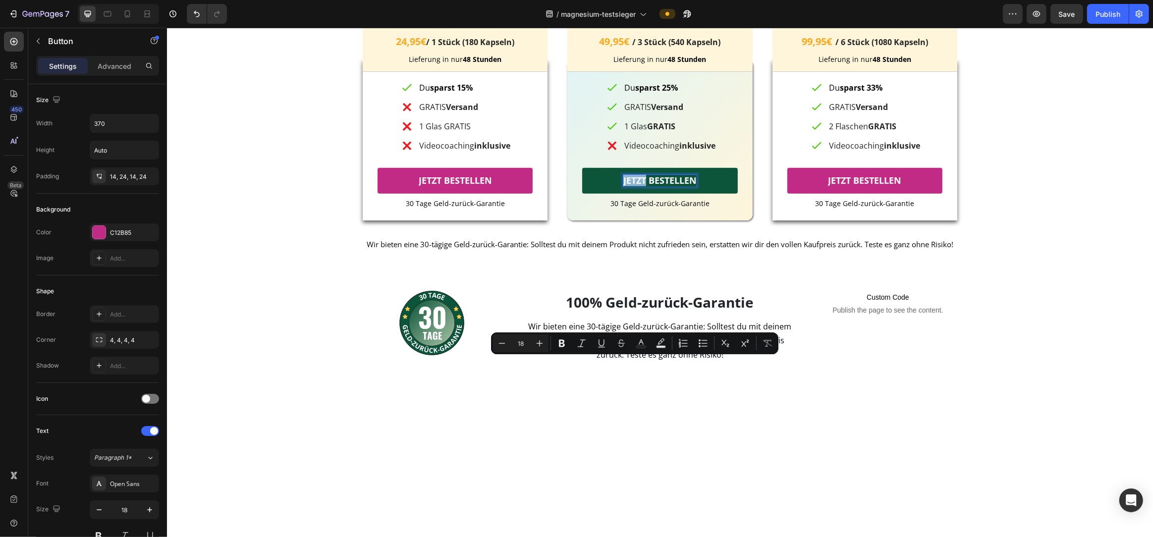
click at [623, 186] on p "JETZT BESTELLEN" at bounding box center [659, 180] width 73 height 11
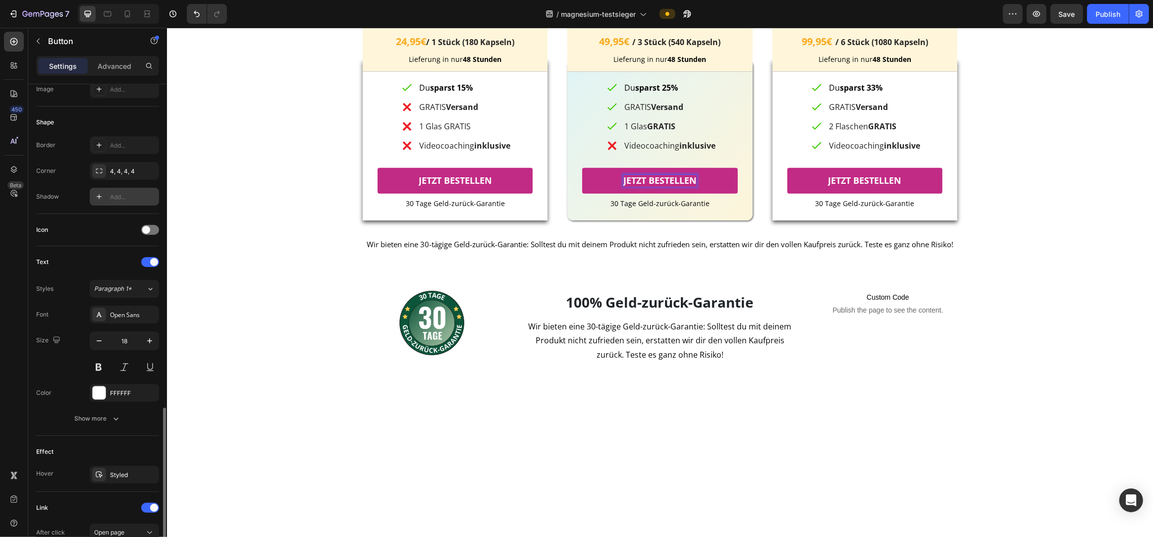
scroll to position [306, 0]
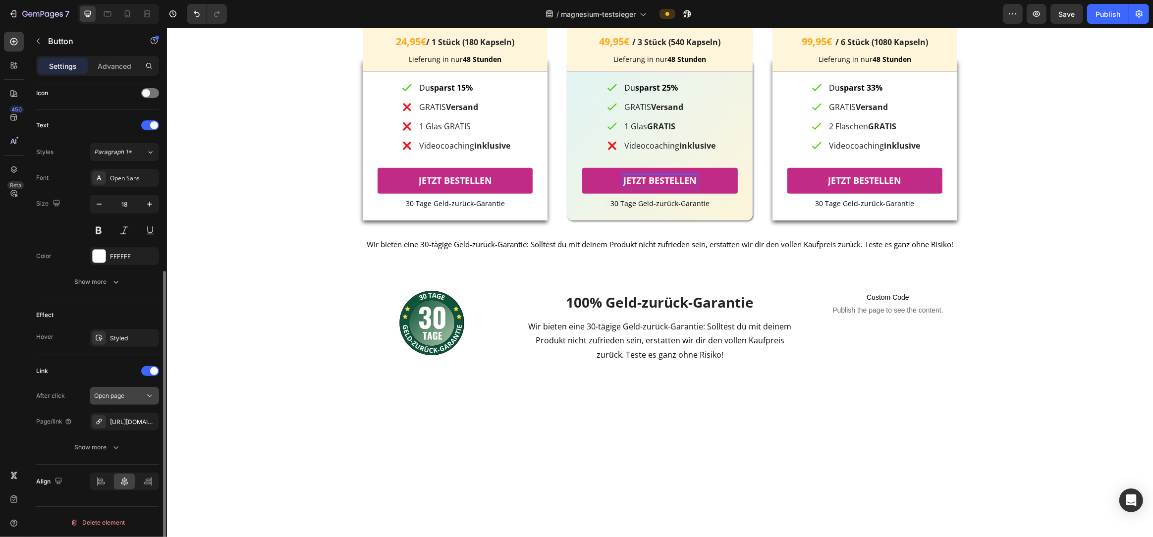
drag, startPoint x: 149, startPoint y: 420, endPoint x: 127, endPoint y: 422, distance: 21.4
click at [0, 0] on icon "button" at bounding box center [0, 0] width 0 height 0
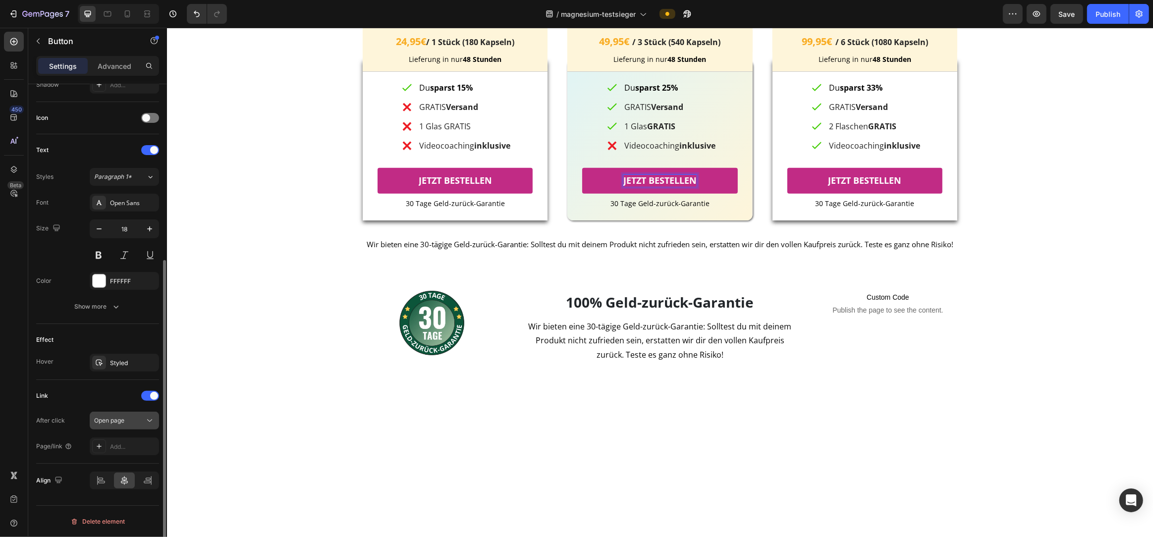
scroll to position [280, 0]
click at [126, 447] on div "Add..." at bounding box center [133, 448] width 47 height 9
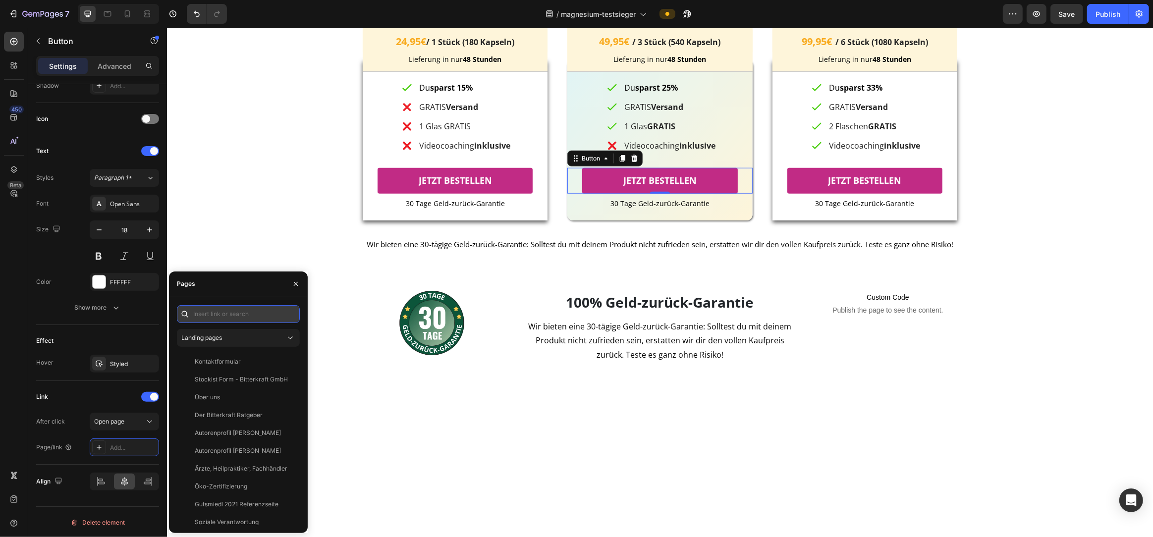
click at [210, 313] on input "text" at bounding box center [238, 314] width 123 height 18
paste input "https://bitterkraft.myshopify.com/cart/53984457294209:1?channel=buy_button"
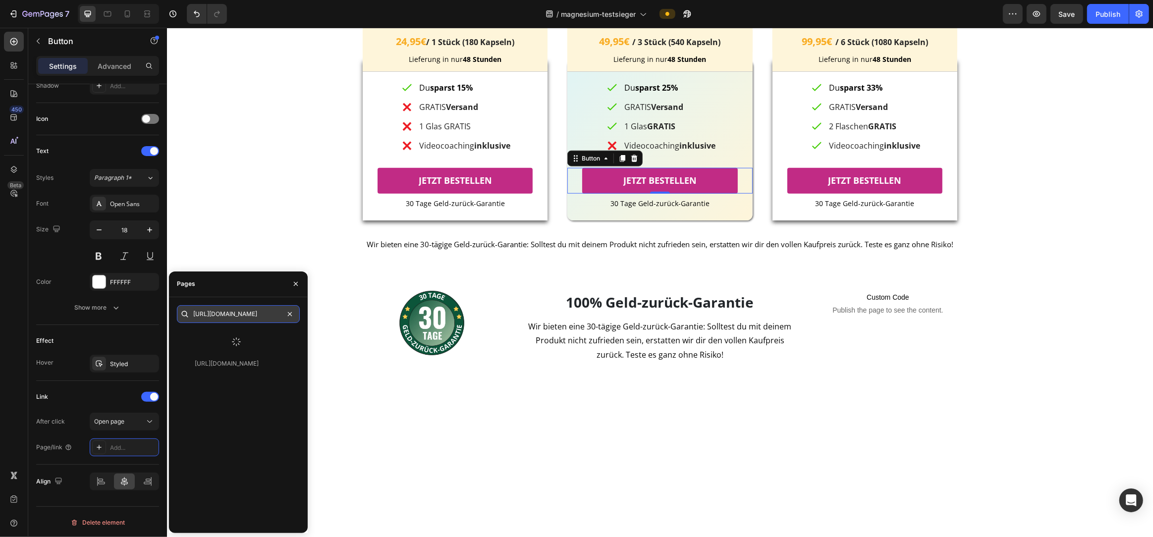
scroll to position [0, 137]
type input "https://bitterkraft.myshopify.com/cart/53984457294209:1?channel=buy_button"
click at [220, 341] on div "https://bitterkraft.myshopify.com/cart/53984457294209:1?channel=buy_button" at bounding box center [227, 338] width 64 height 9
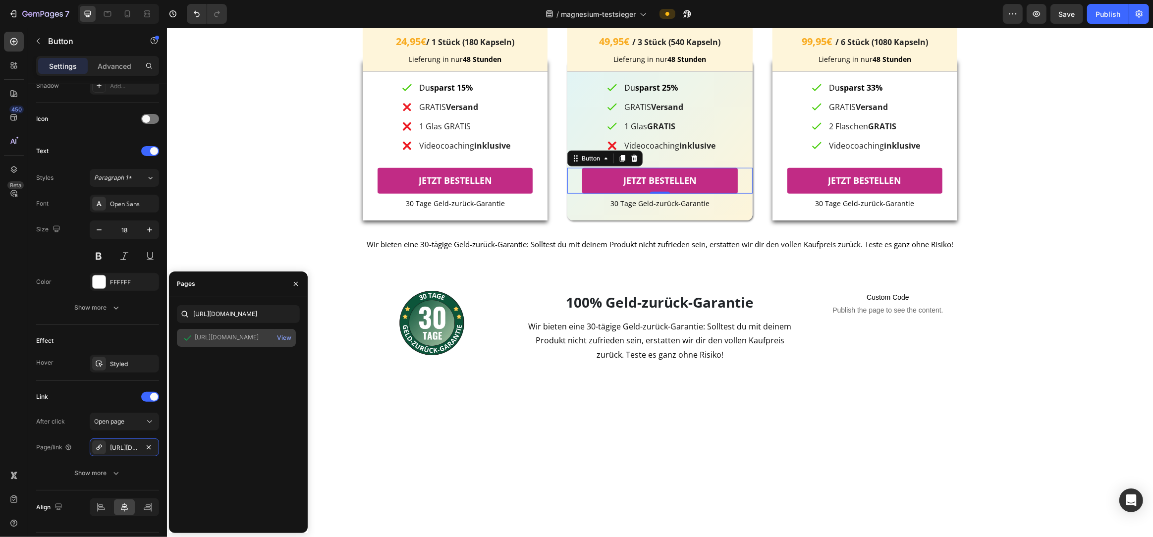
scroll to position [0, 3]
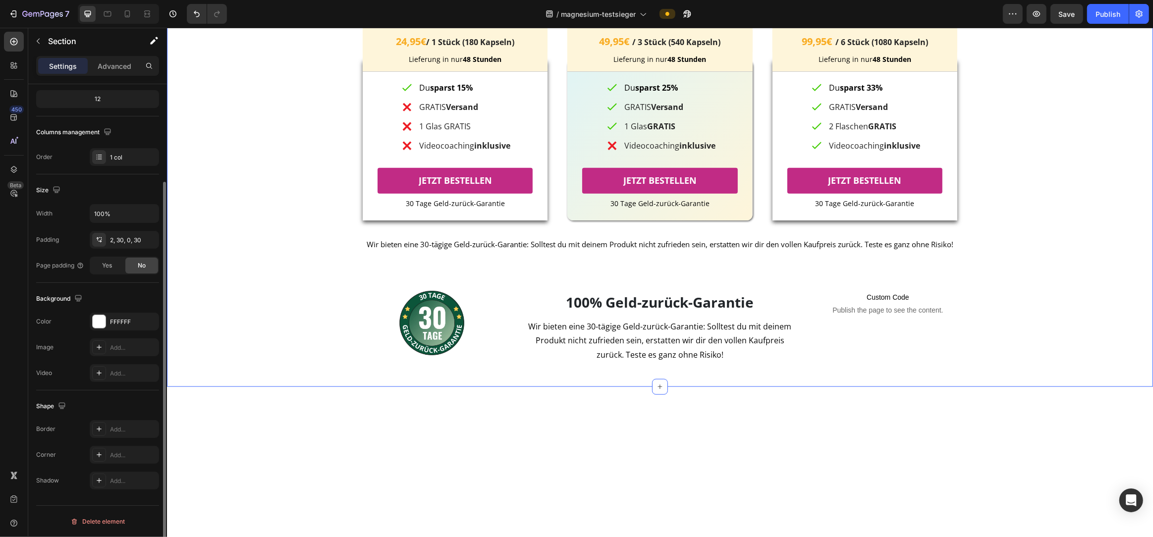
drag, startPoint x: 1064, startPoint y: 389, endPoint x: 1048, endPoint y: 390, distance: 15.4
click at [1063, 387] on div "UNSERE BESTSELLER Heading UNSERE BESTSELLER Heading UNSERE BESTSELLER Heading I…" at bounding box center [659, 170] width 956 height 433
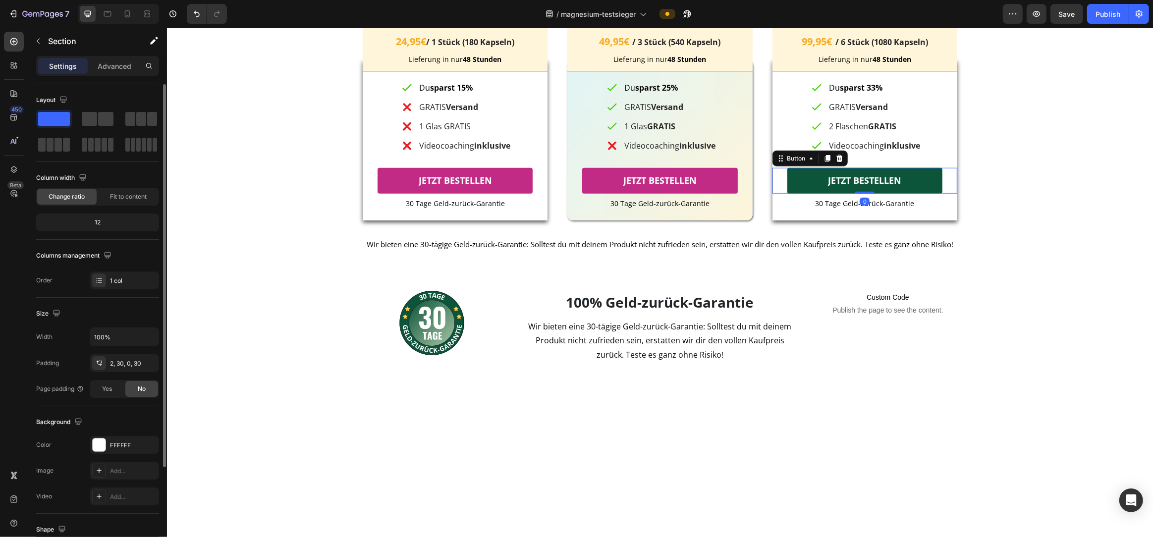
click at [939, 193] on link "JETZT BESTELLEN" at bounding box center [864, 180] width 155 height 25
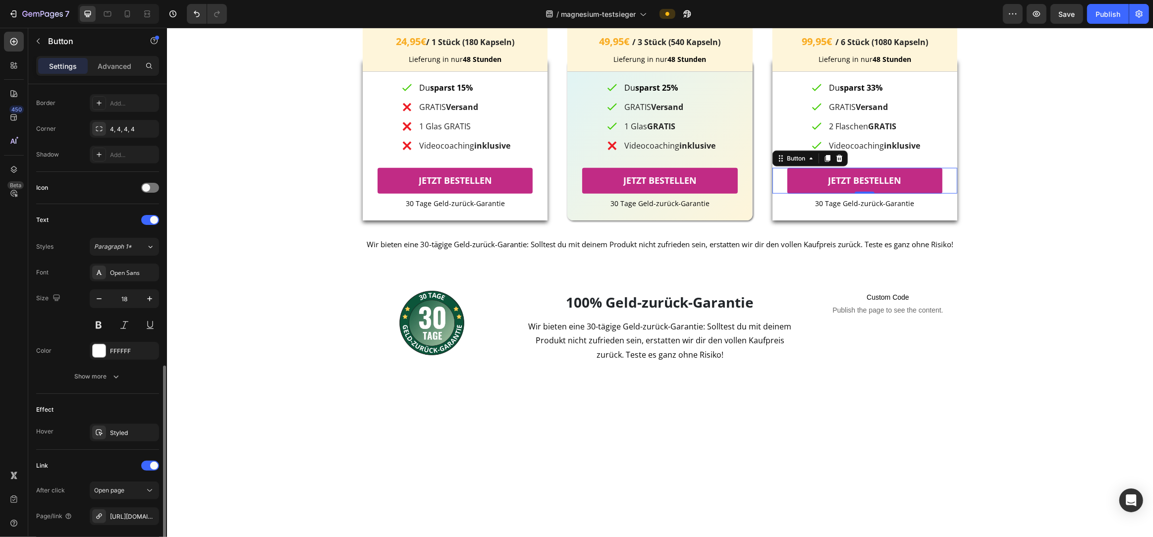
scroll to position [306, 0]
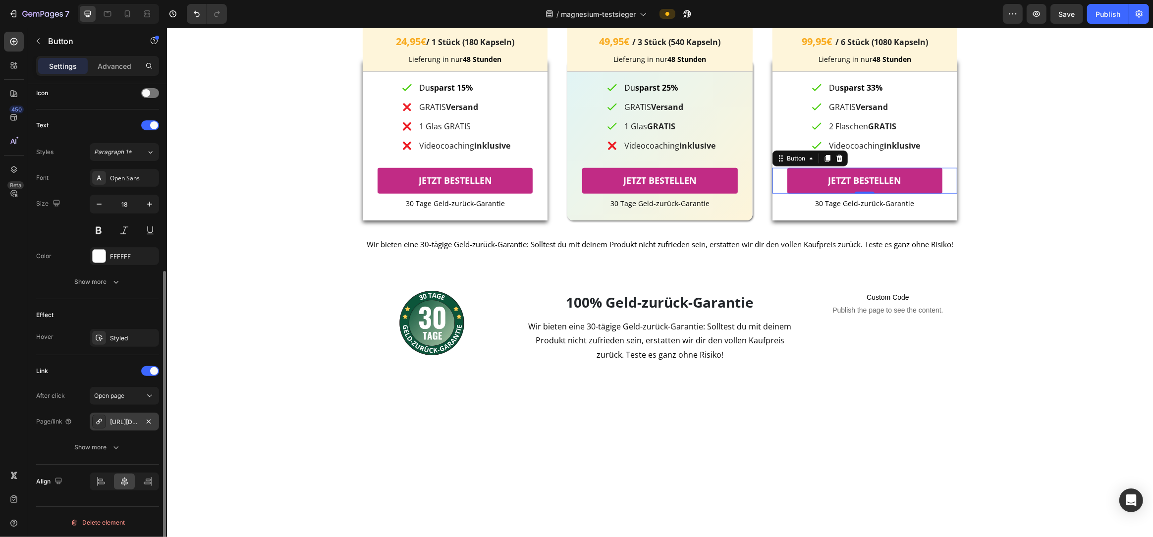
click at [129, 423] on div "https://bitterkraft.myshopify.com/cart/48565786640660:1?channel=buy_button" at bounding box center [124, 422] width 29 height 9
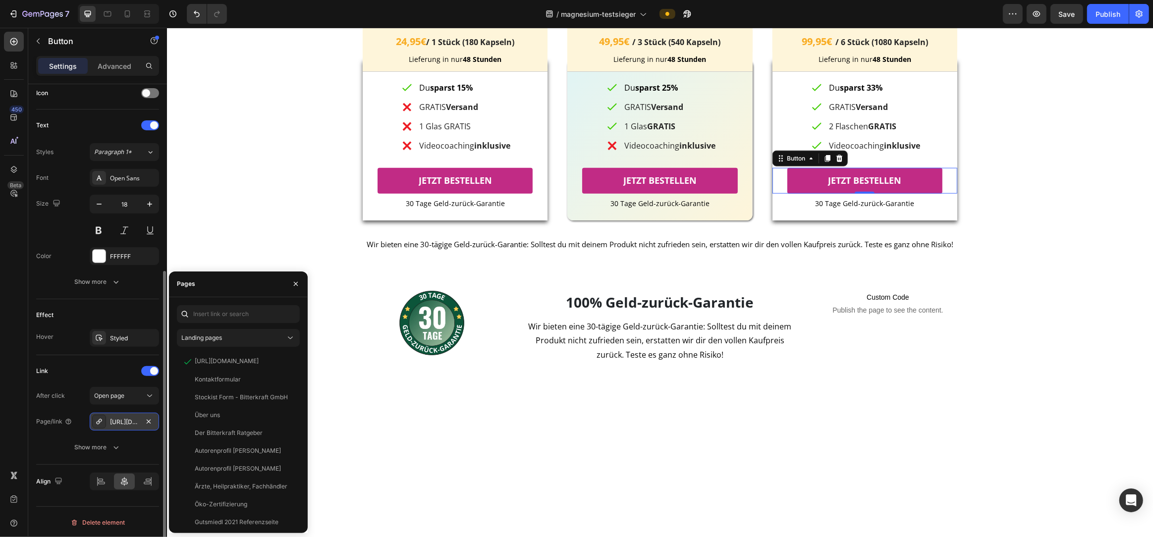
click at [129, 423] on div "https://bitterkraft.myshopify.com/cart/48565786640660:1?channel=buy_button" at bounding box center [124, 422] width 29 height 9
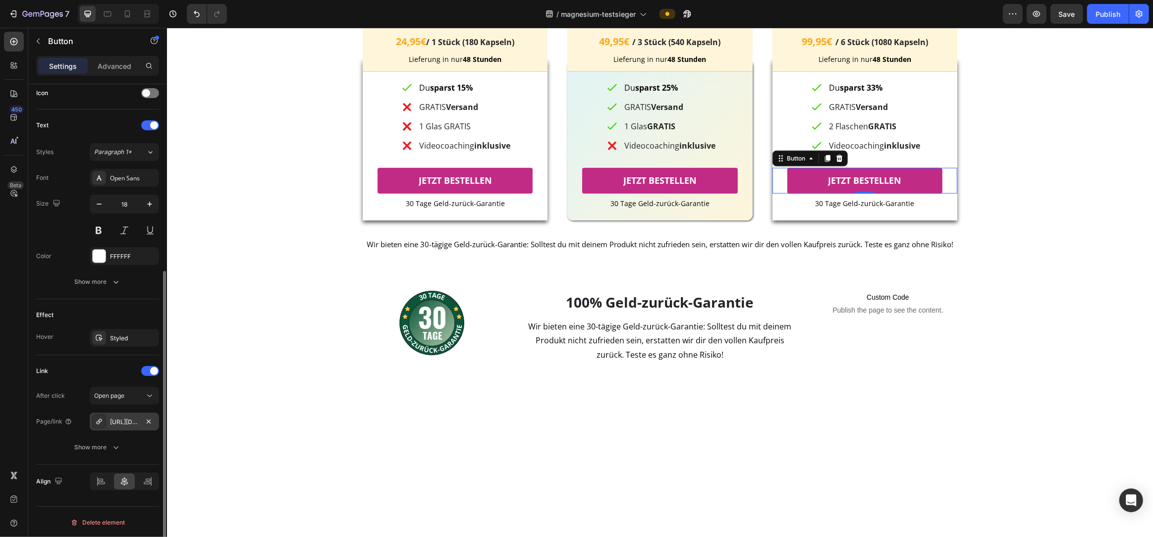
click at [129, 423] on div "https://bitterkraft.myshopify.com/cart/48565786640660:1?channel=buy_button" at bounding box center [124, 422] width 29 height 9
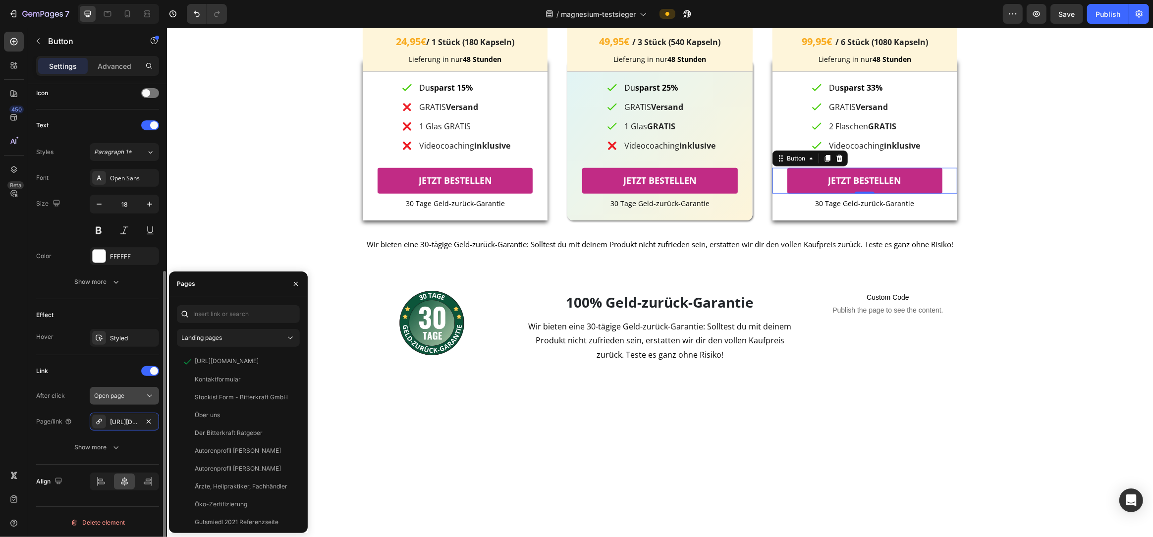
click at [150, 420] on icon "button" at bounding box center [149, 422] width 8 height 8
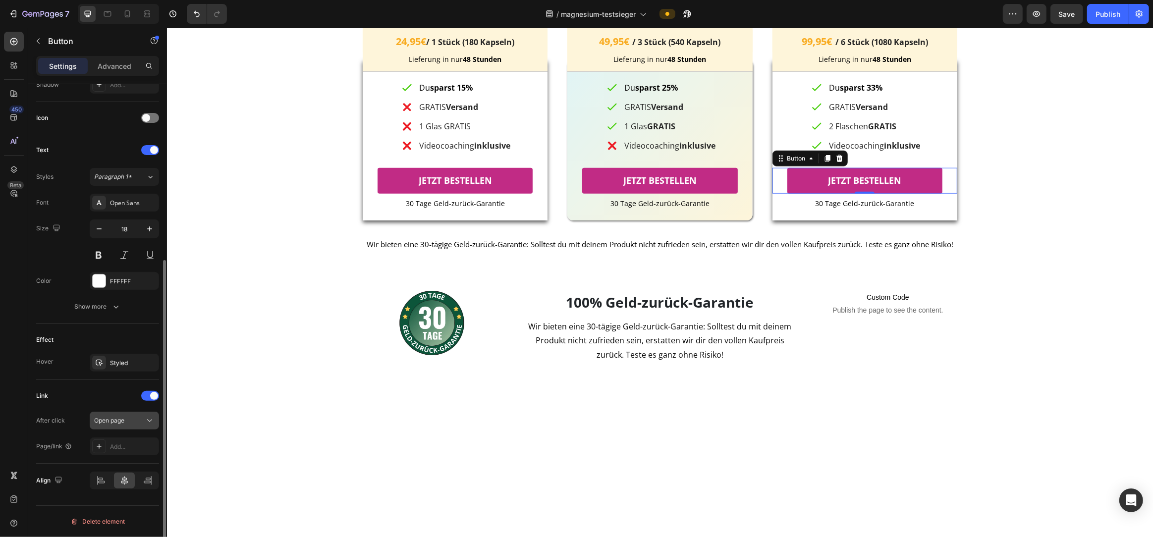
scroll to position [280, 0]
click at [125, 447] on div "Add..." at bounding box center [133, 448] width 47 height 9
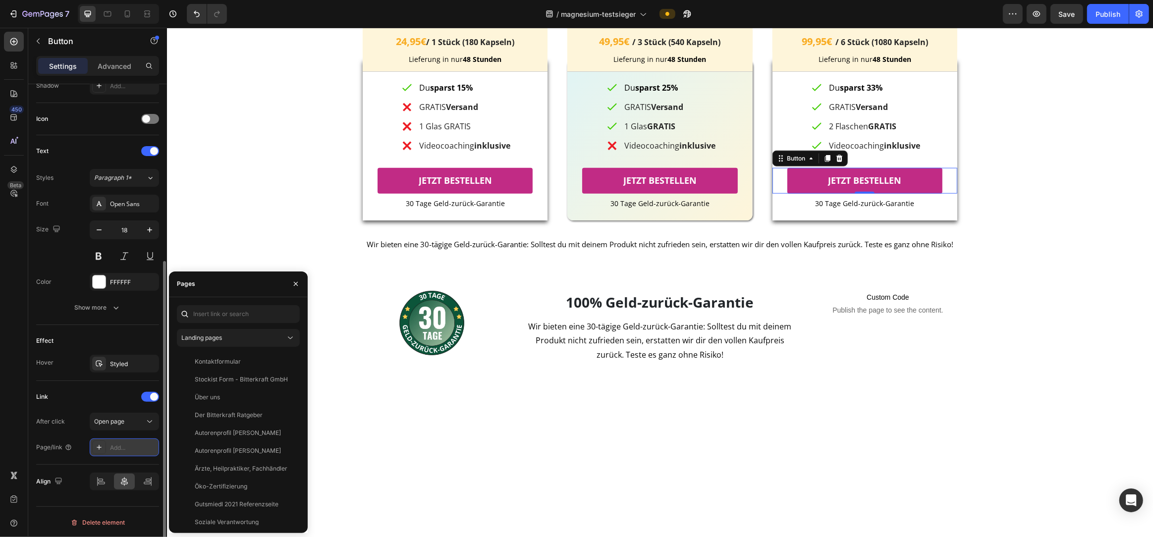
click at [124, 448] on div "Add..." at bounding box center [133, 448] width 47 height 9
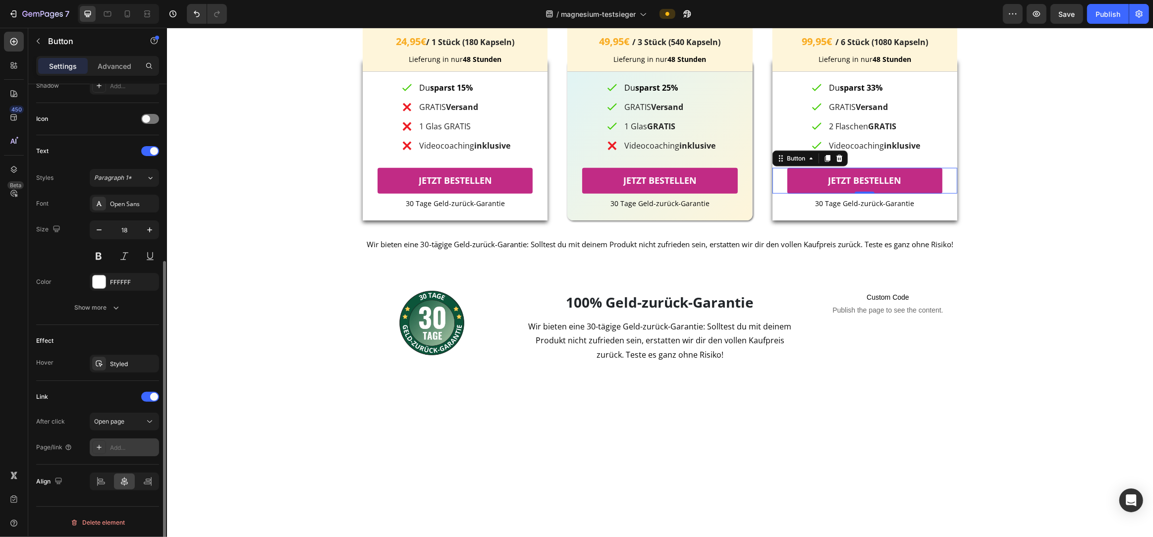
click at [124, 448] on div "Add..." at bounding box center [133, 448] width 47 height 9
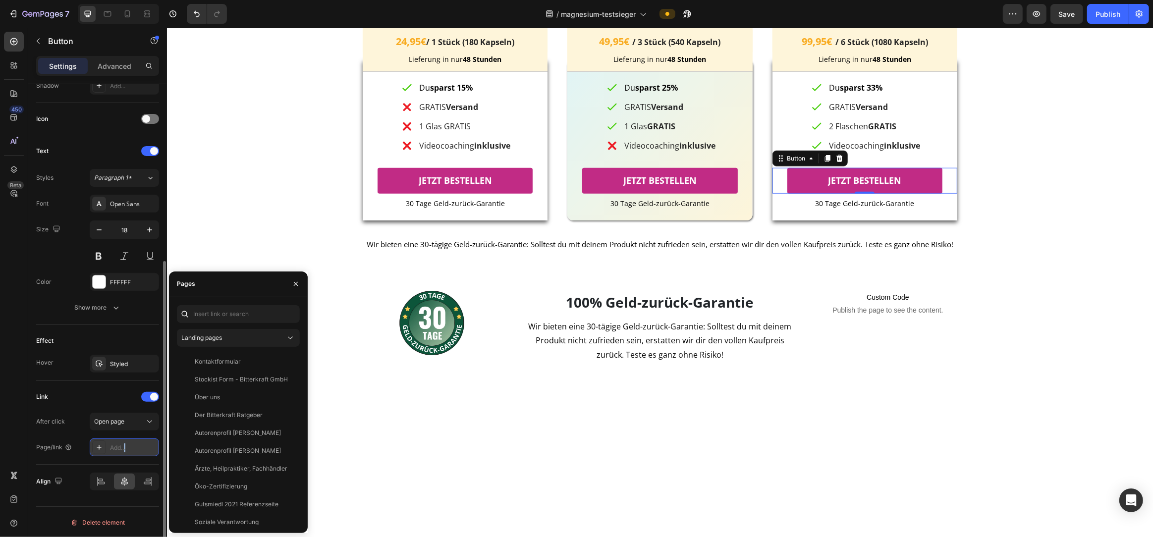
click at [124, 448] on div "Add..." at bounding box center [133, 448] width 47 height 9
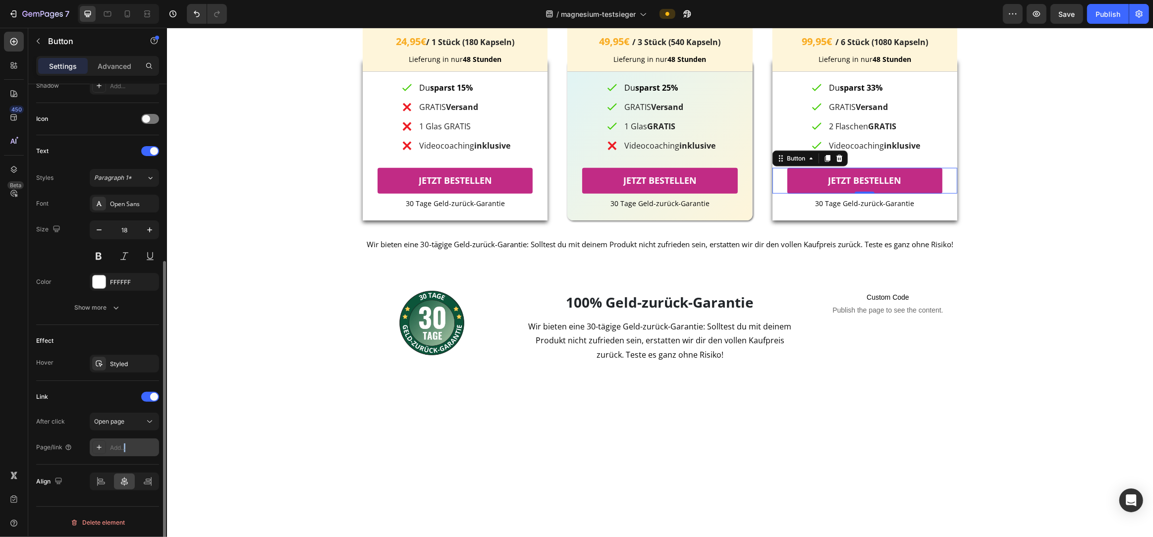
click at [126, 448] on div "Add..." at bounding box center [133, 448] width 47 height 9
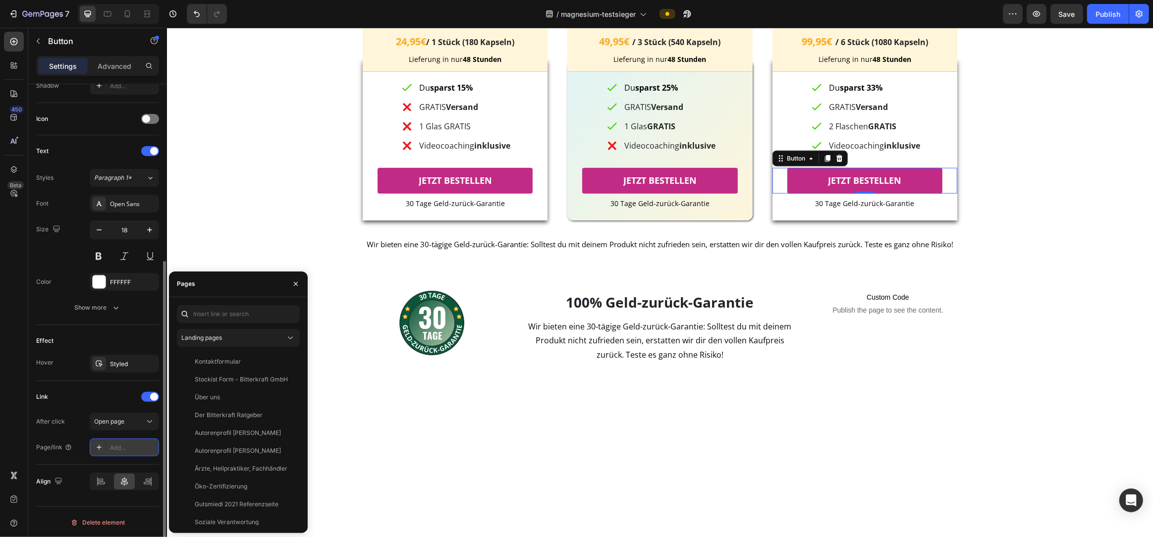
click at [126, 449] on div "Add..." at bounding box center [133, 448] width 47 height 9
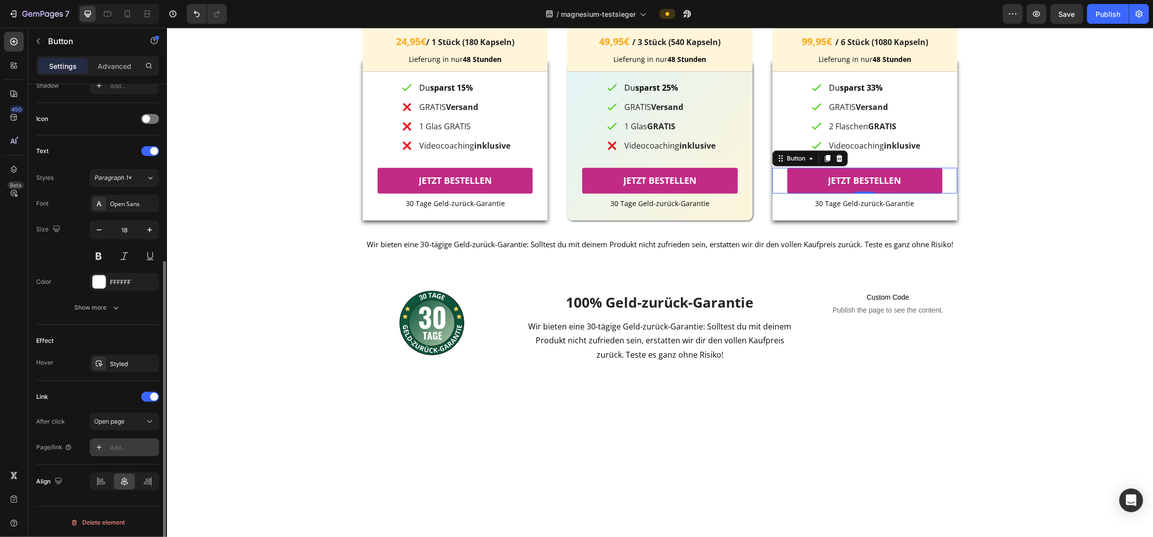
click at [139, 446] on div "Add..." at bounding box center [133, 448] width 47 height 9
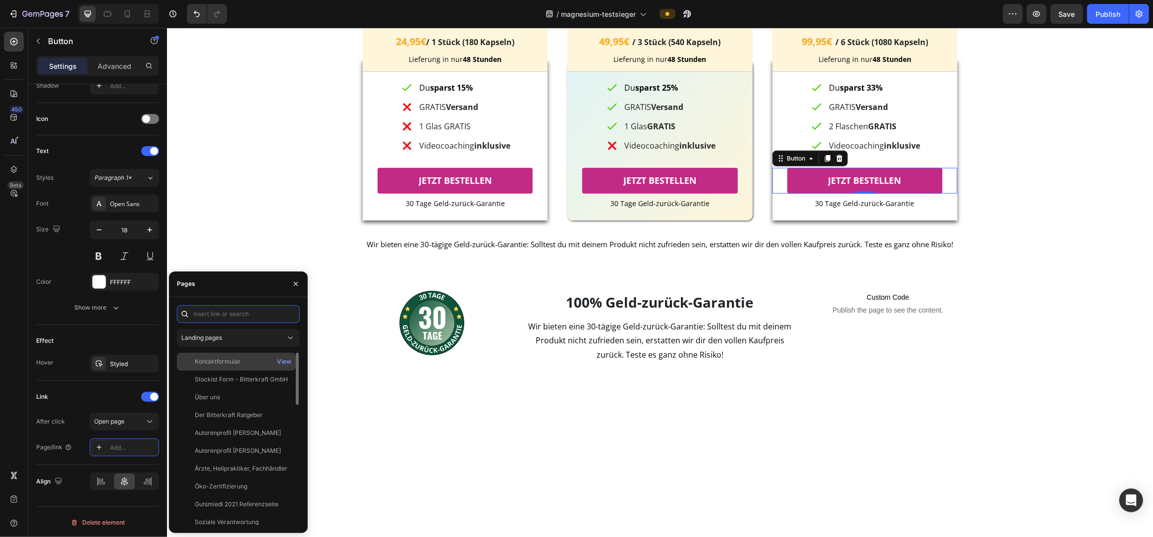
paste input "https://bitterkraft.myshopify.com/cart/53984457326977:1?channel=buy_button"
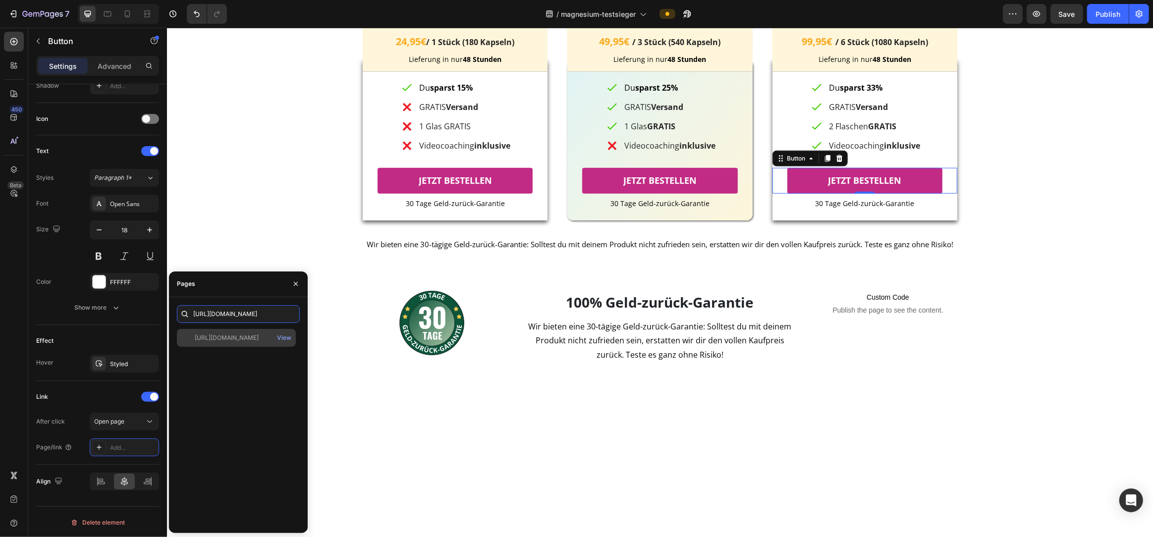
type input "https://bitterkraft.myshopify.com/cart/53984457326977:1?channel=buy_button"
click at [234, 338] on div "https://bitterkraft.myshopify.com/cart/53984457326977:1?channel=buy_button" at bounding box center [227, 338] width 64 height 9
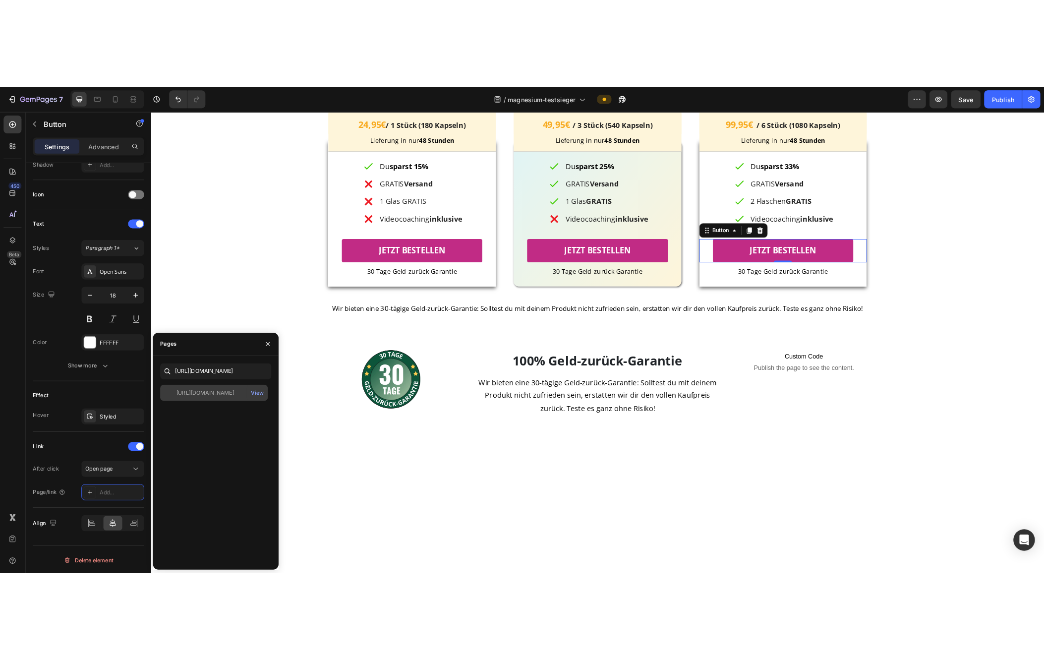
scroll to position [0, 0]
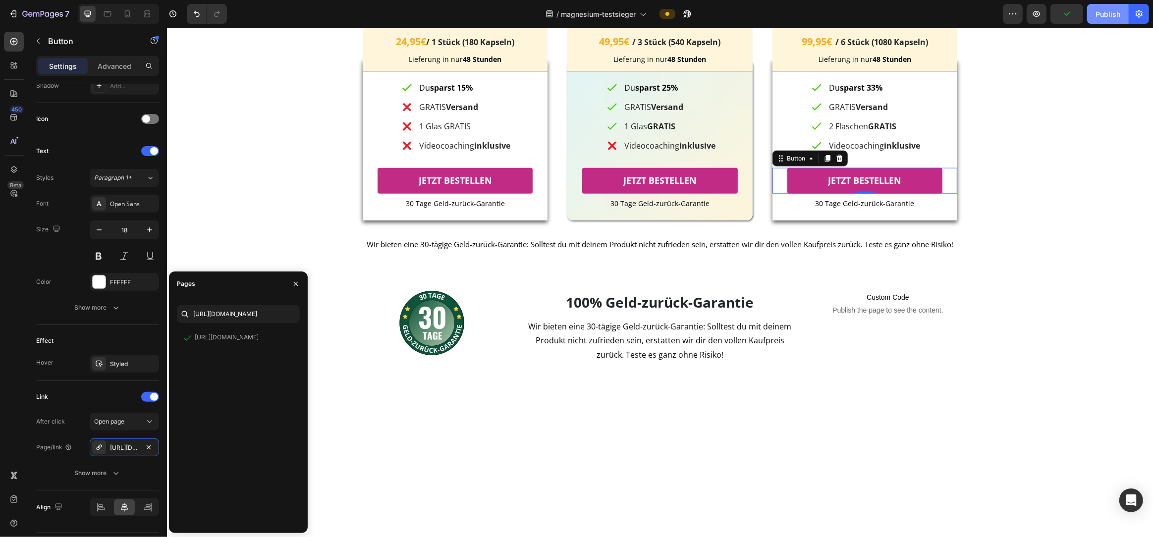
click at [1102, 18] on div "Publish" at bounding box center [1108, 14] width 25 height 10
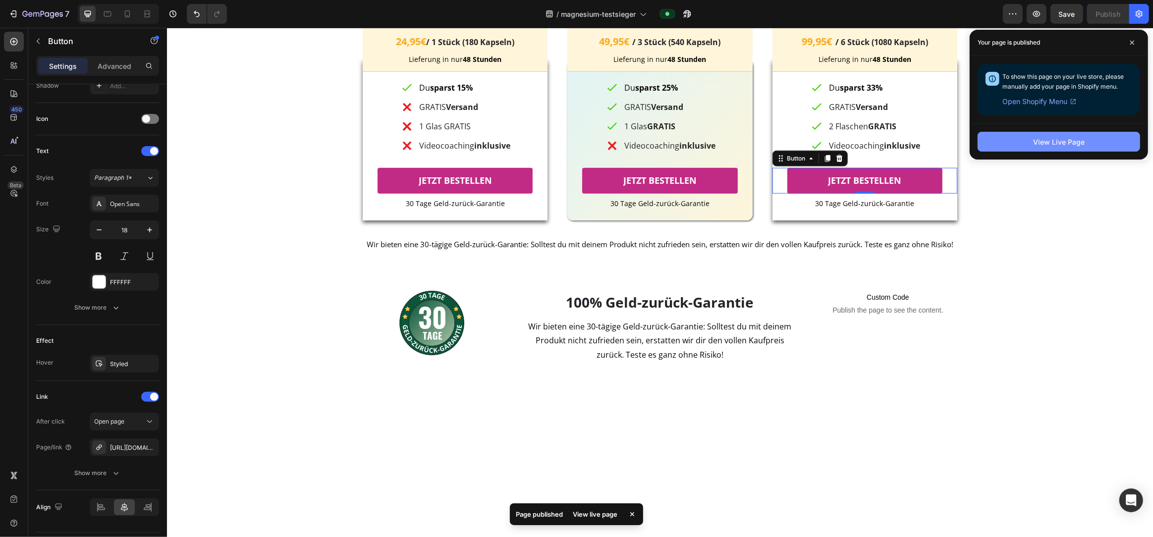
click at [1050, 152] on button "View Live Page" at bounding box center [1059, 142] width 163 height 20
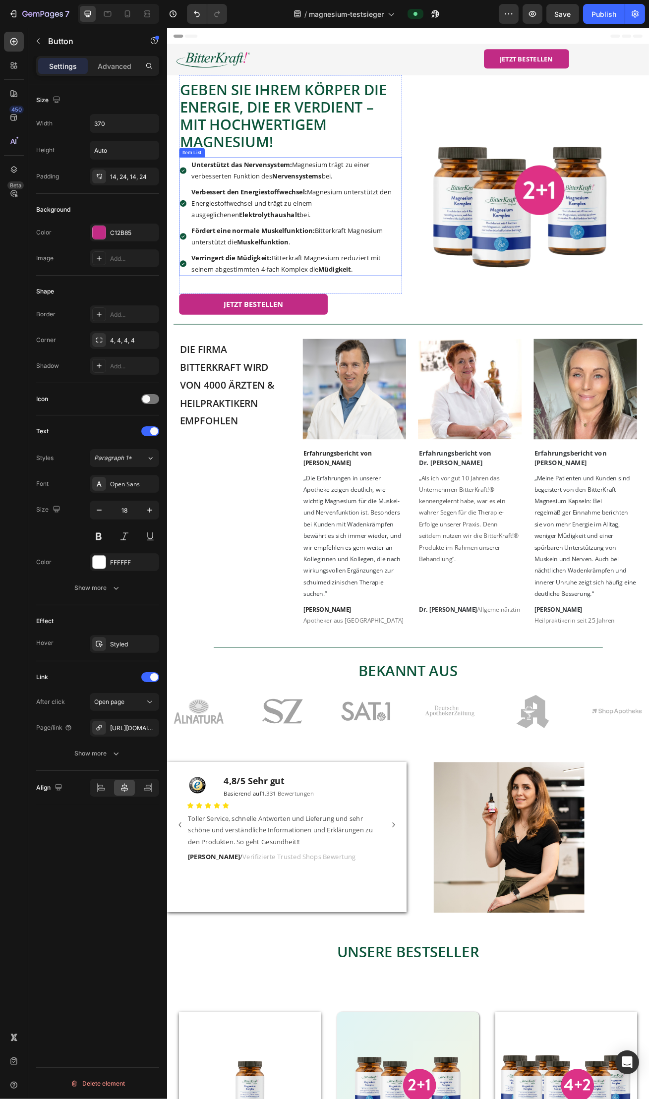
click at [278, 247] on p "Verbessert den Energiestoffwechsel: Magnesium unterstützt den Energiestoffwechs…" at bounding box center [326, 244] width 258 height 43
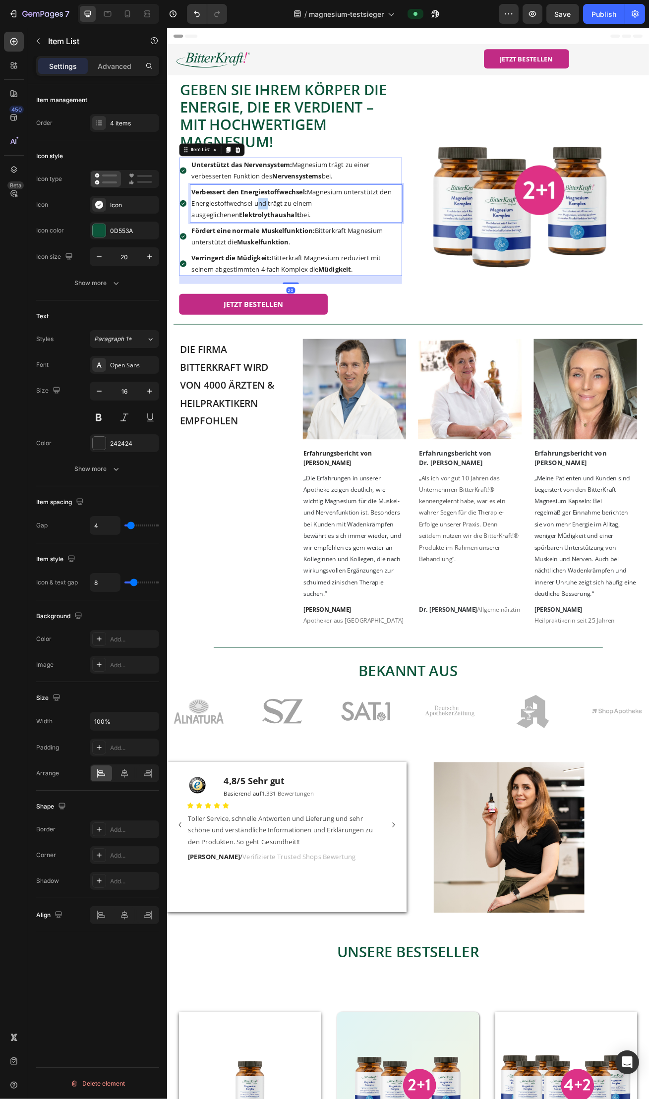
click at [278, 247] on p "Verbessert den Energiestoffwechsel: Magnesium unterstützt den Energiestoffwechs…" at bounding box center [326, 244] width 258 height 43
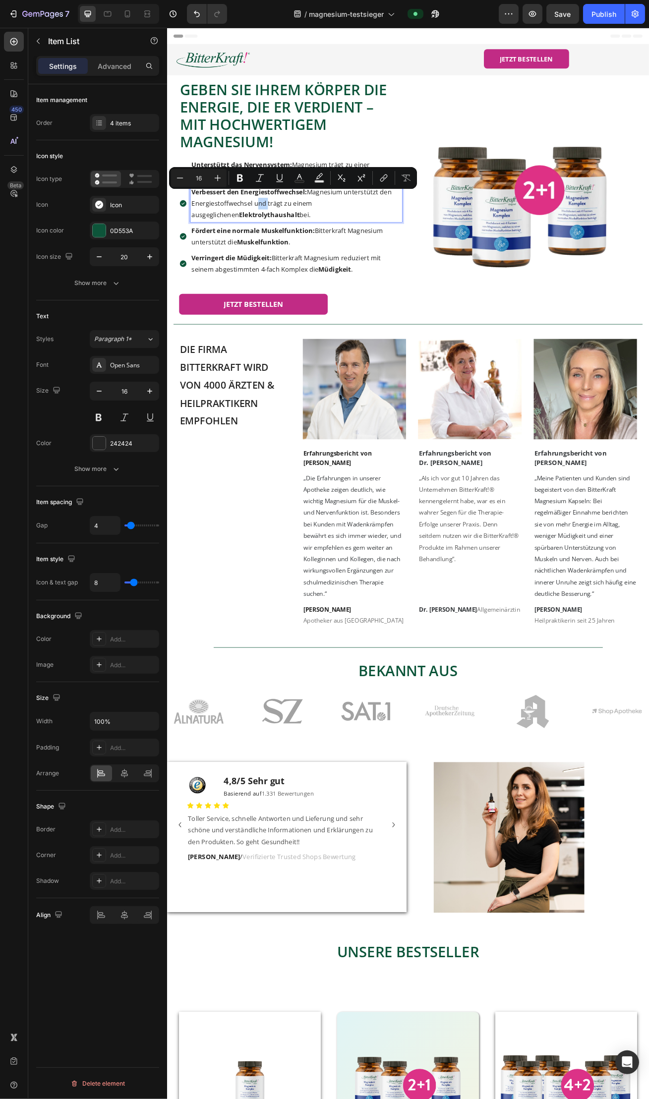
click at [275, 249] on p "Verbessert den Energiestoffwechsel: Magnesium unterstützt den Energiestoffwechs…" at bounding box center [326, 244] width 258 height 43
drag, startPoint x: 270, startPoint y: 244, endPoint x: 289, endPoint y: 259, distance: 23.7
click at [289, 259] on p "Verbessert den Energiestoffwechsel: Magnesium unterstützt den Energiestoffwechs…" at bounding box center [326, 244] width 258 height 43
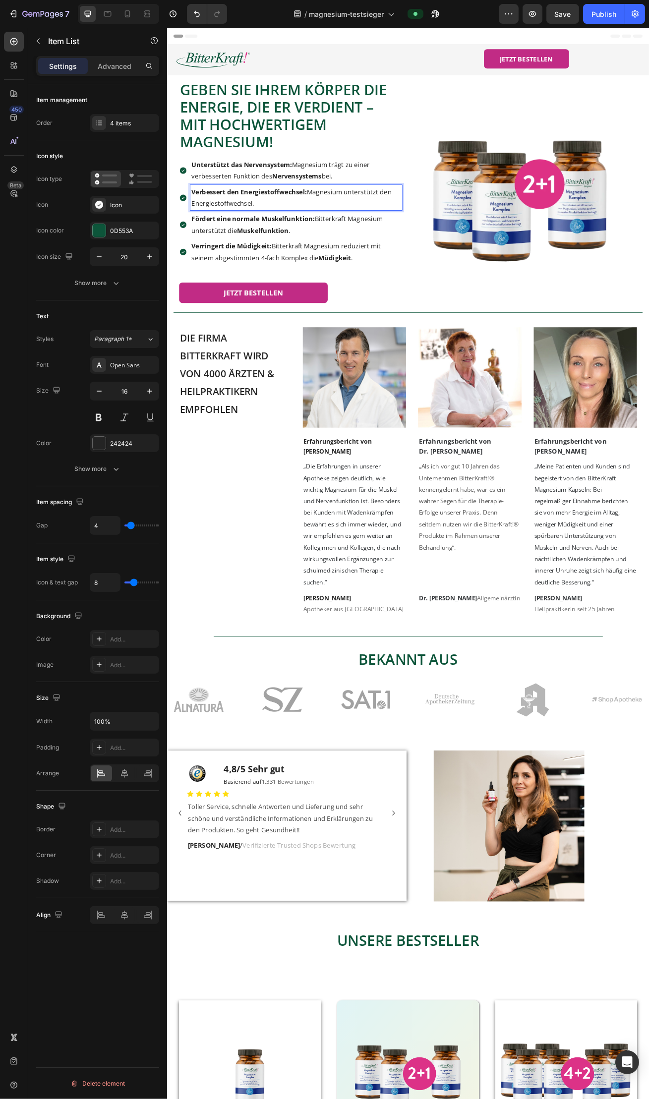
click at [357, 281] on p "Fördert eine normale Muskelfunktion: Bitterkraft Magnesium unterstützt die Musk…" at bounding box center [326, 270] width 258 height 29
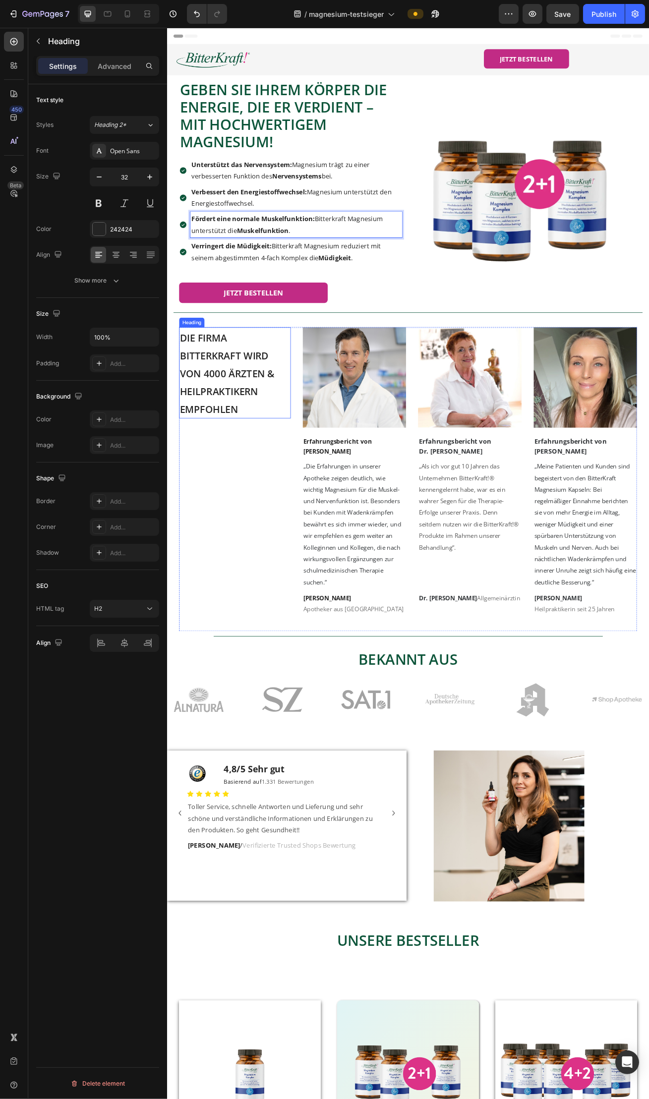
click at [233, 433] on span "Die Firma Bitterkraft wird von 4000 Ärzten & Heilpraktikern empfohlen" at bounding box center [240, 454] width 117 height 105
click at [256, 434] on span "Die Firma Bitterkraft wird von 4000 Ärzten & Heilpraktikern empfohlen" at bounding box center [240, 454] width 117 height 105
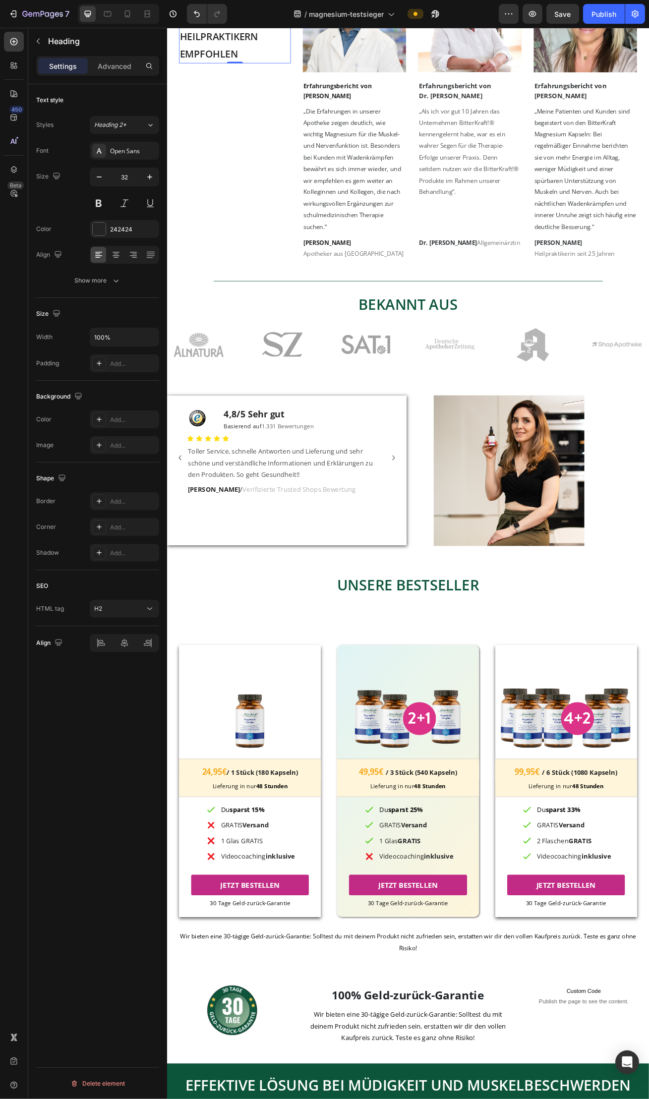
scroll to position [501, 0]
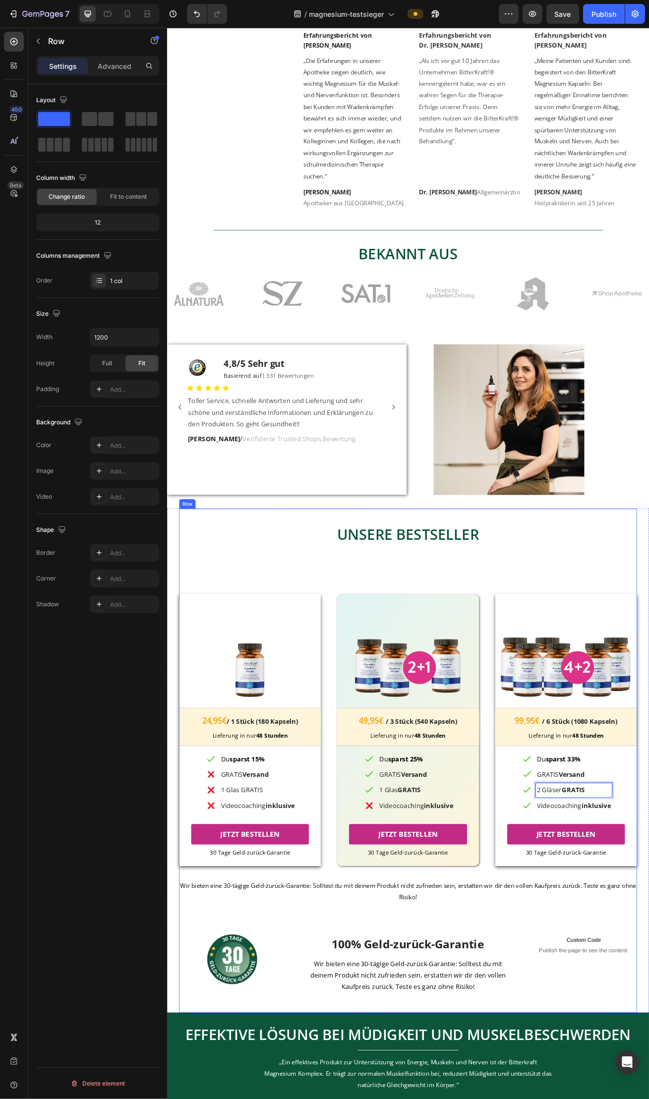
click at [559, 537] on div "UNSERE BESTSELLER Heading UNSERE BESTSELLER Heading UNSERE BESTSELLER Heading I…" at bounding box center [463, 932] width 565 height 622
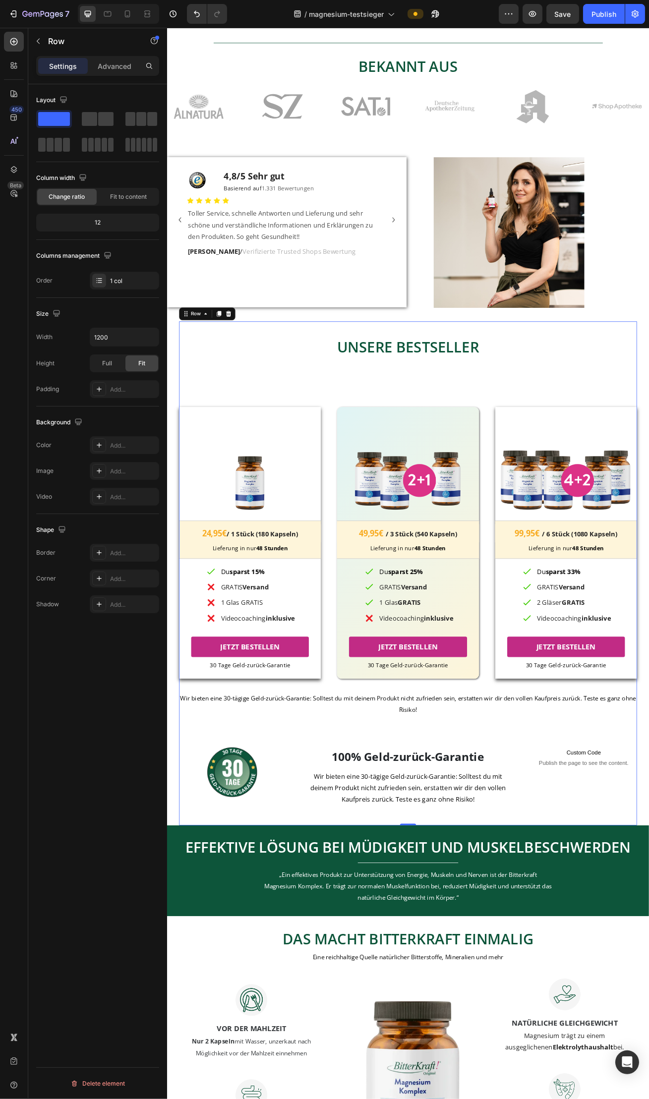
scroll to position [733, 0]
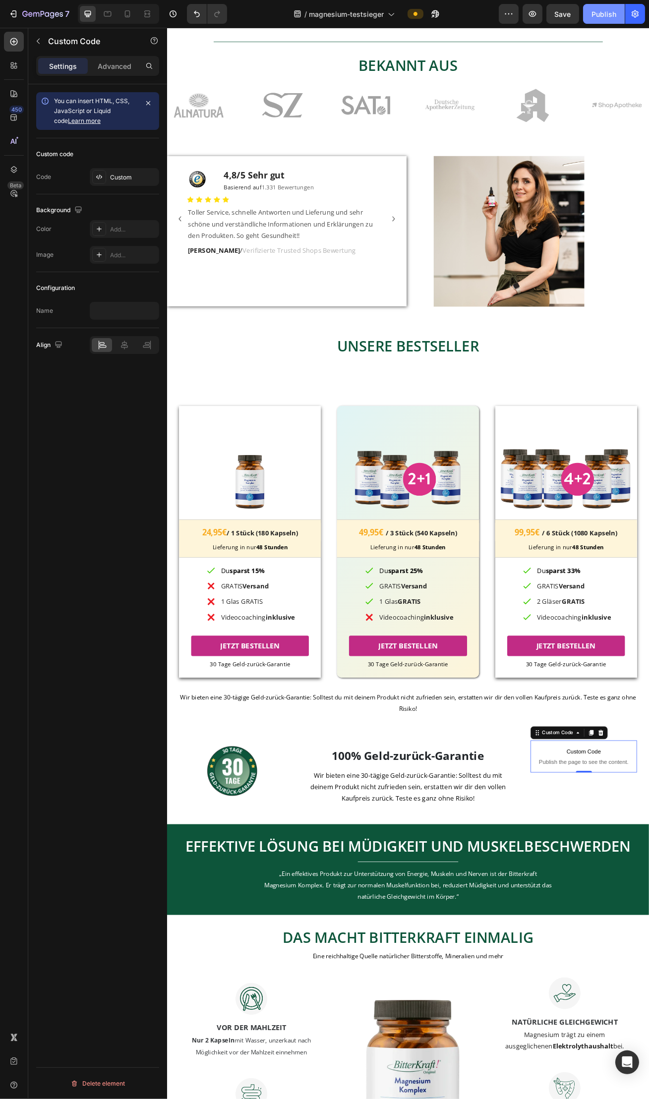
click at [606, 22] on button "Publish" at bounding box center [604, 14] width 42 height 20
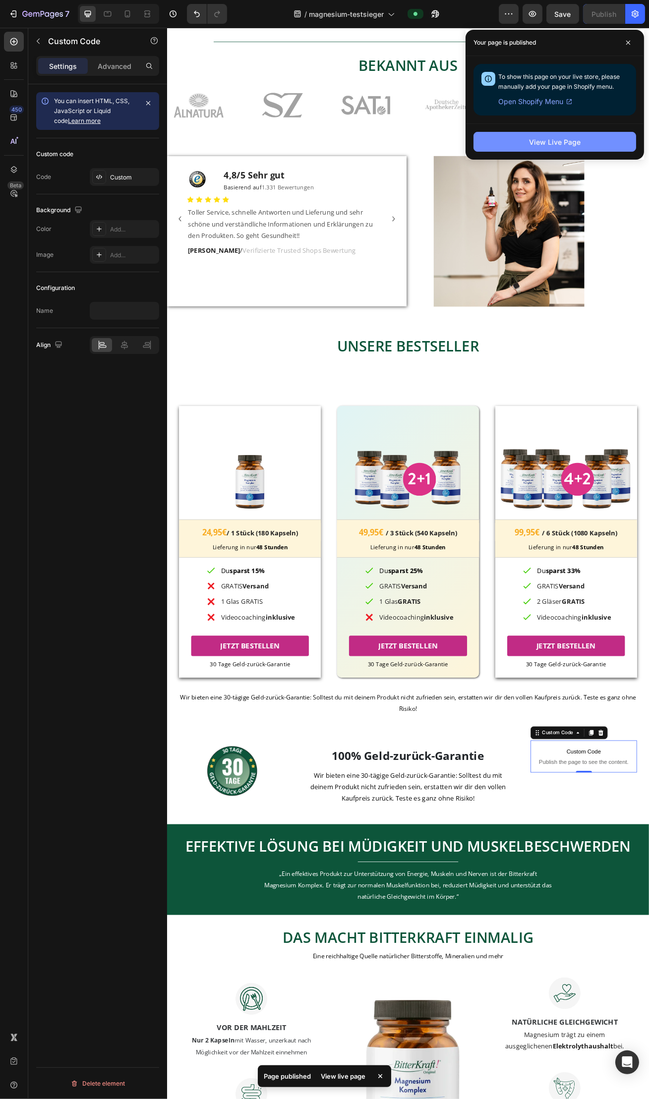
click at [591, 143] on button "View Live Page" at bounding box center [554, 142] width 163 height 20
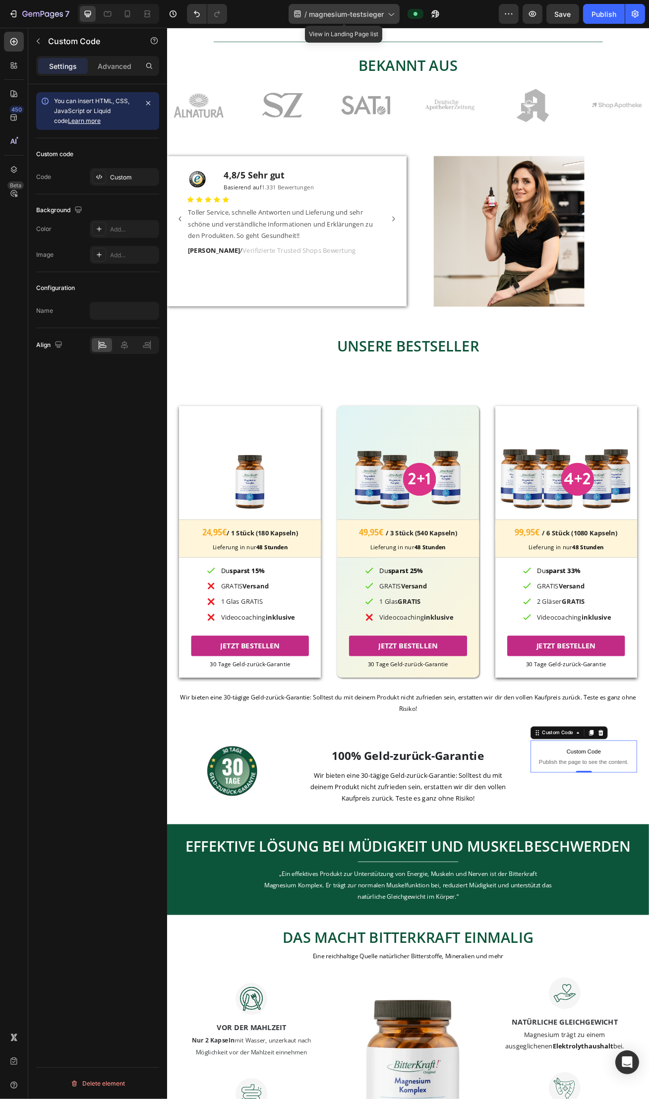
click at [310, 21] on div "/ magnesium-testsieger" at bounding box center [343, 14] width 111 height 20
click at [481, 16] on div "/ magnesium-testsieger" at bounding box center [367, 14] width 264 height 20
click at [514, 11] on button "button" at bounding box center [509, 14] width 20 height 20
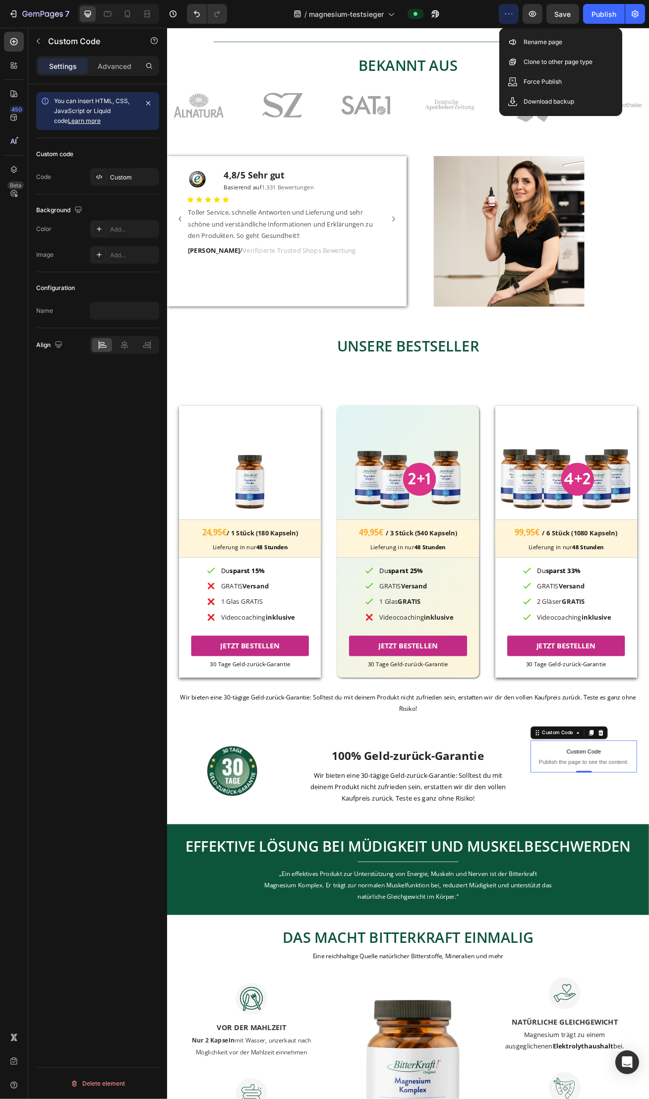
click at [474, 12] on div "/ magnesium-testsieger" at bounding box center [367, 14] width 264 height 20
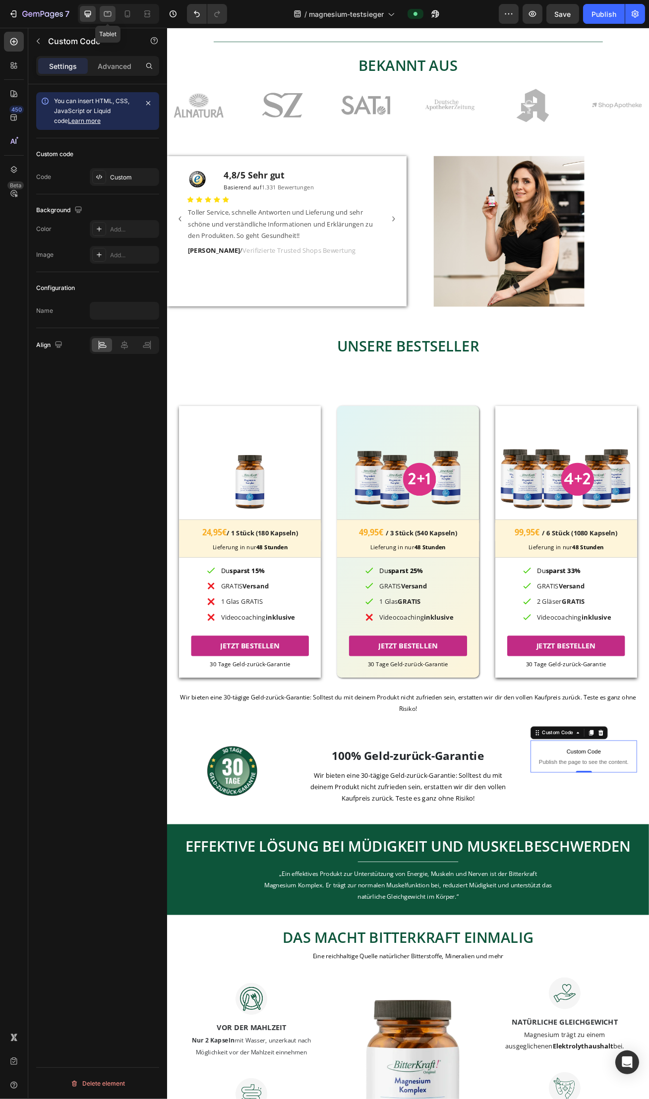
click at [106, 18] on icon at bounding box center [108, 14] width 10 height 10
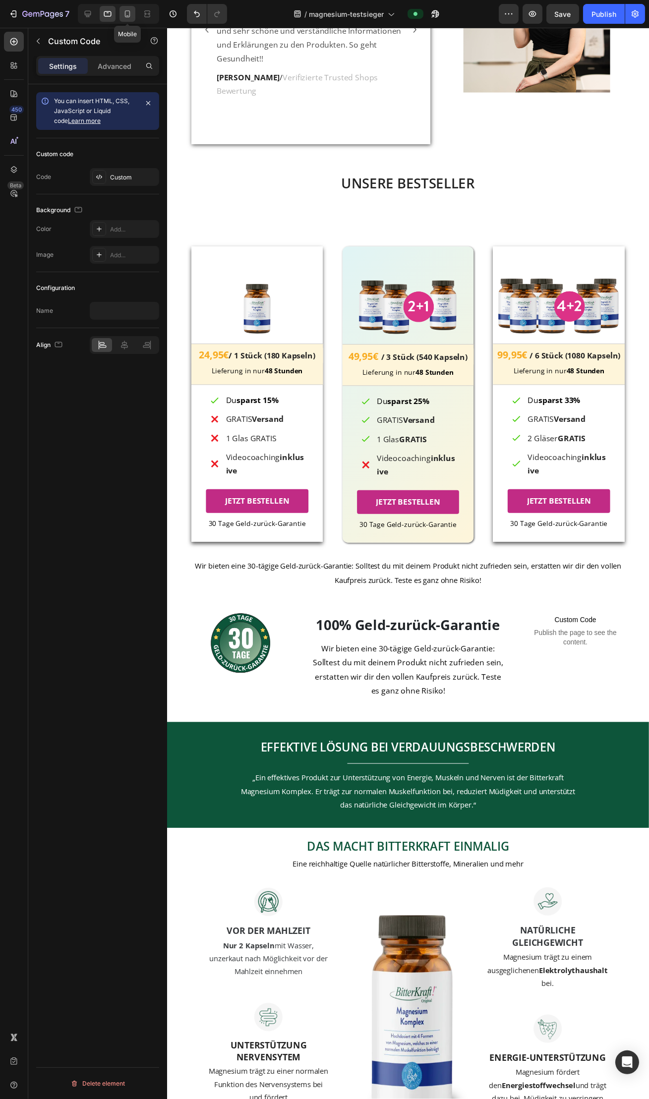
click at [125, 12] on icon at bounding box center [127, 13] width 5 height 7
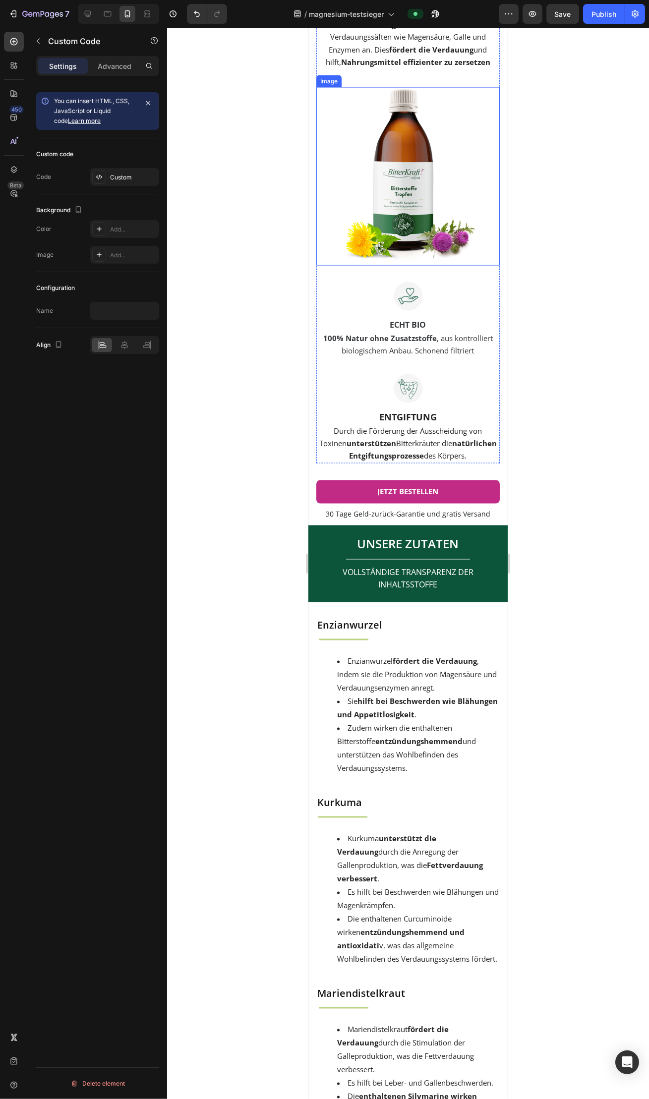
scroll to position [3152, 0]
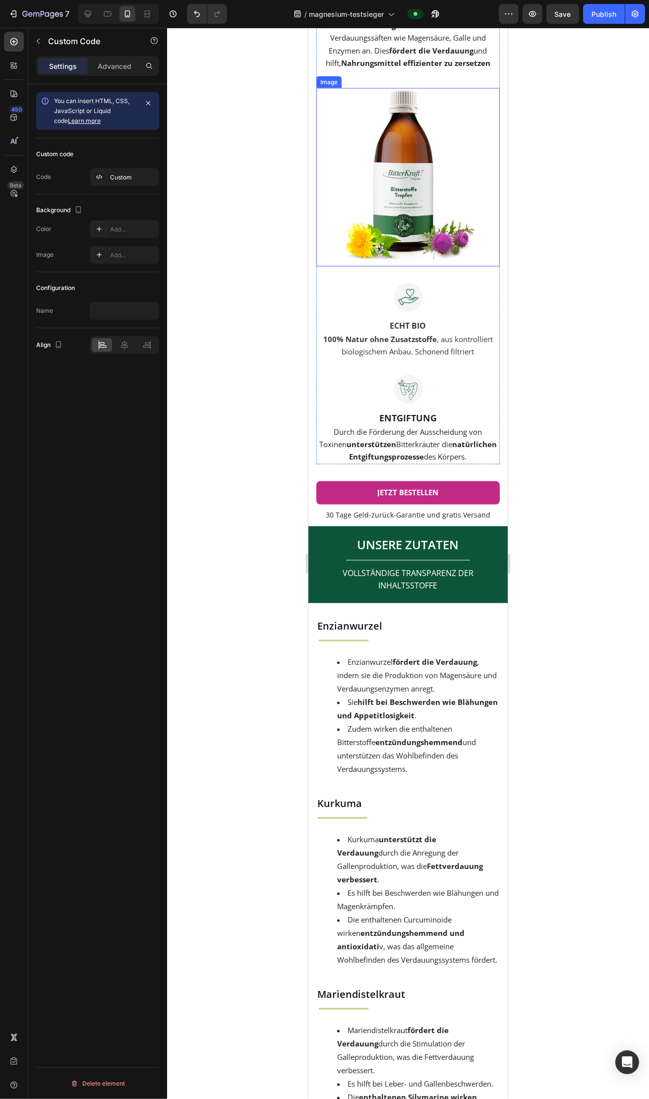
click at [391, 188] on img at bounding box center [407, 177] width 138 height 178
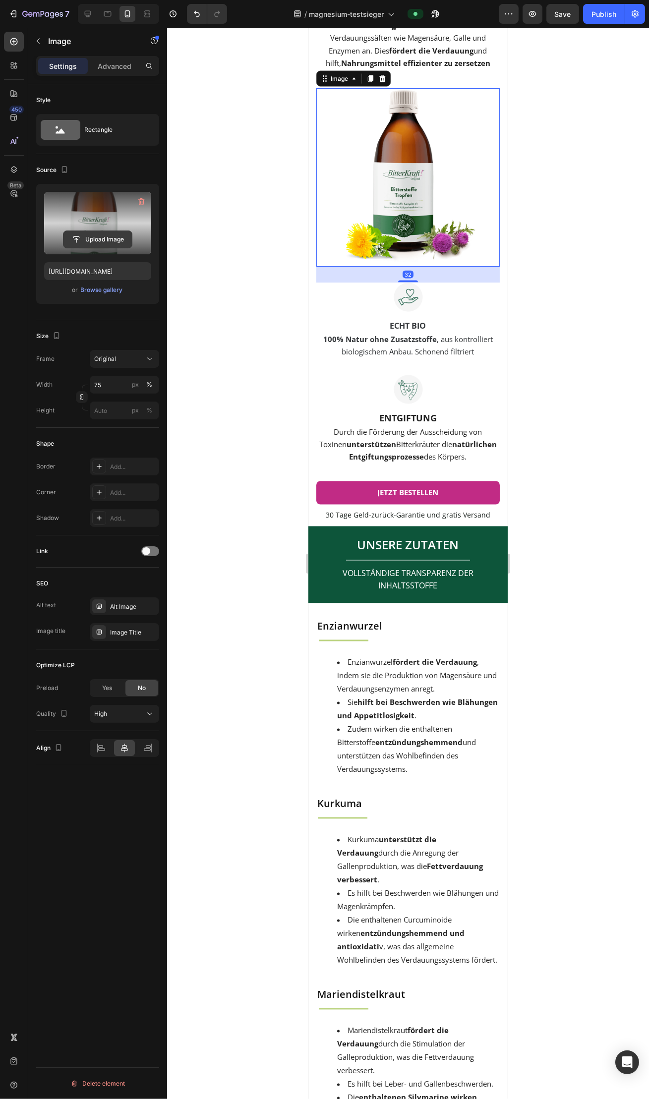
click at [87, 239] on input "file" at bounding box center [97, 239] width 68 height 17
type input "[URL][DOMAIN_NAME]"
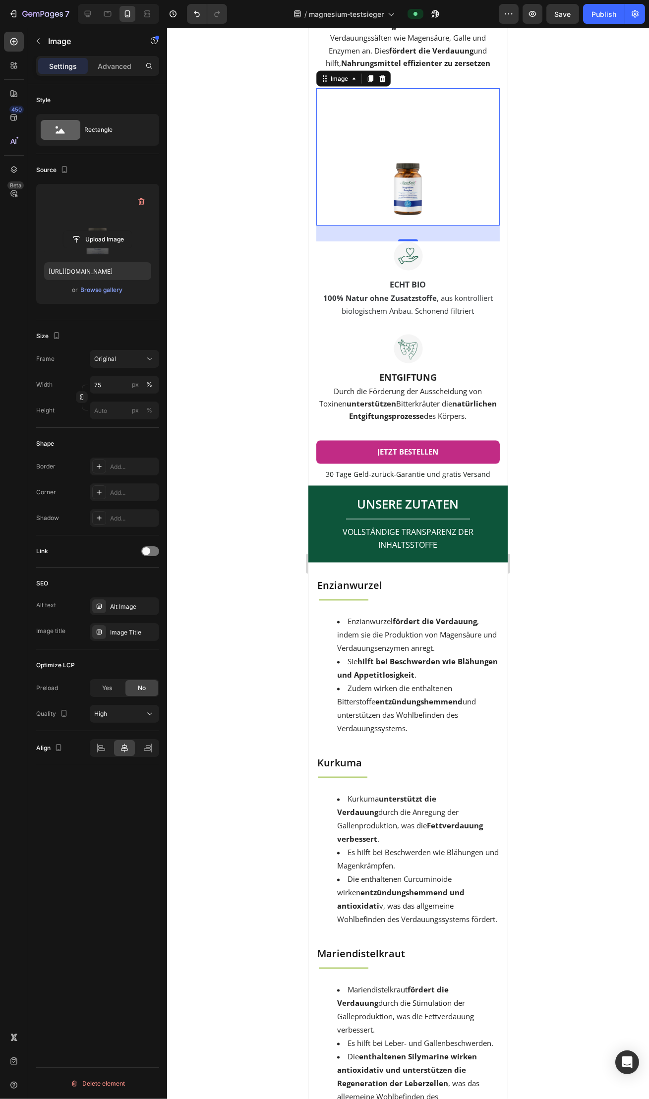
click at [600, 412] on div at bounding box center [408, 563] width 482 height 1071
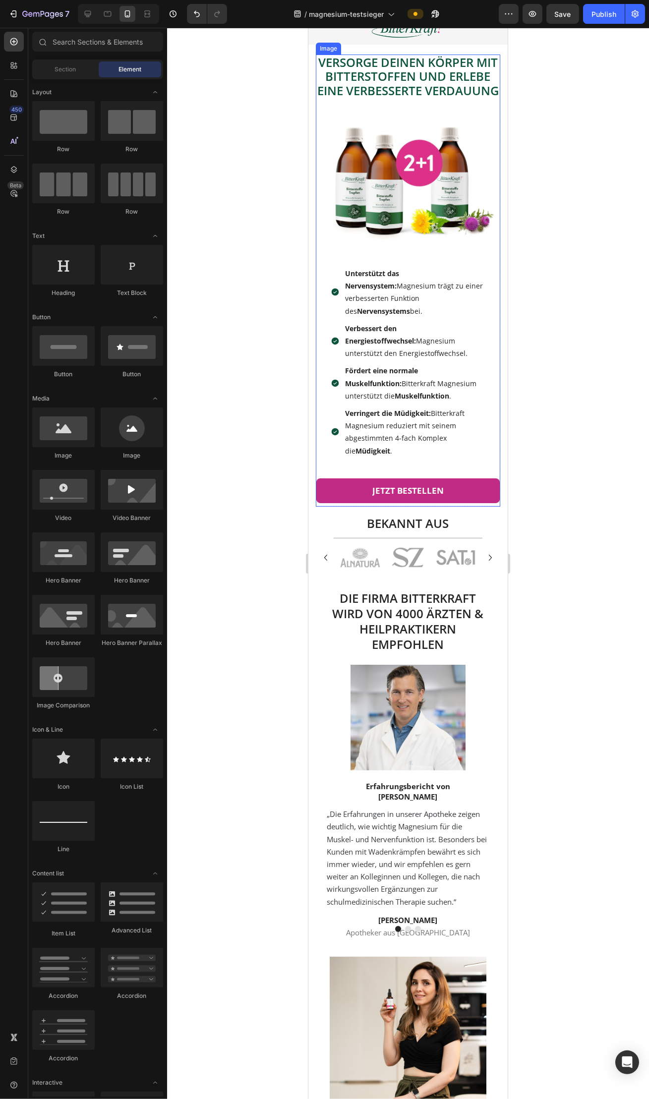
scroll to position [0, 0]
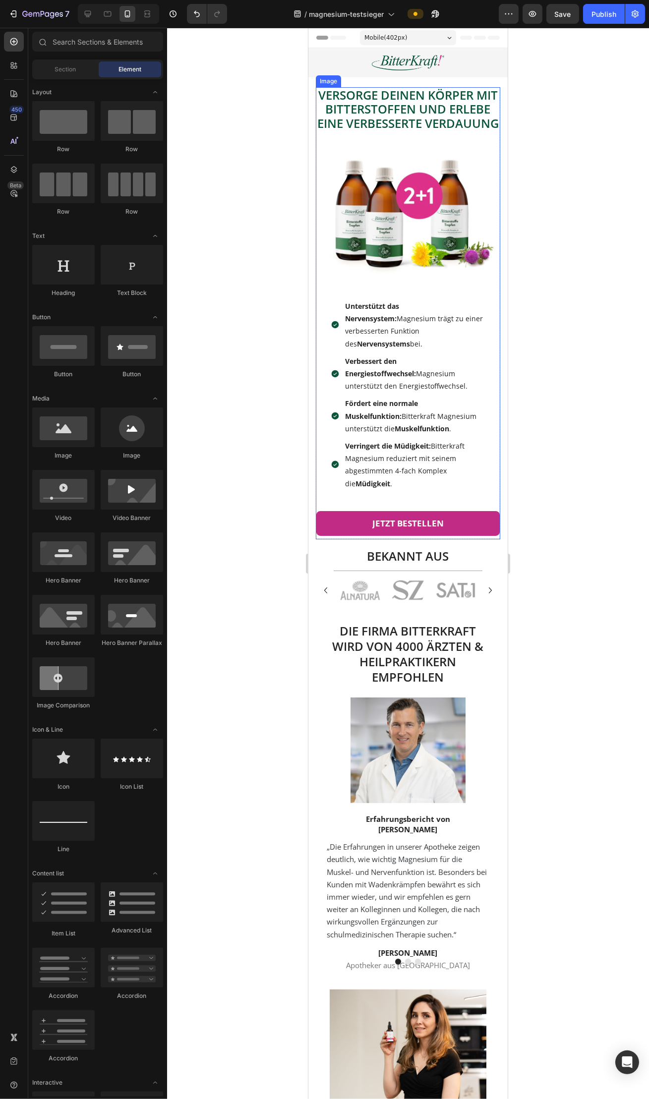
click at [386, 249] on img at bounding box center [407, 213] width 184 height 123
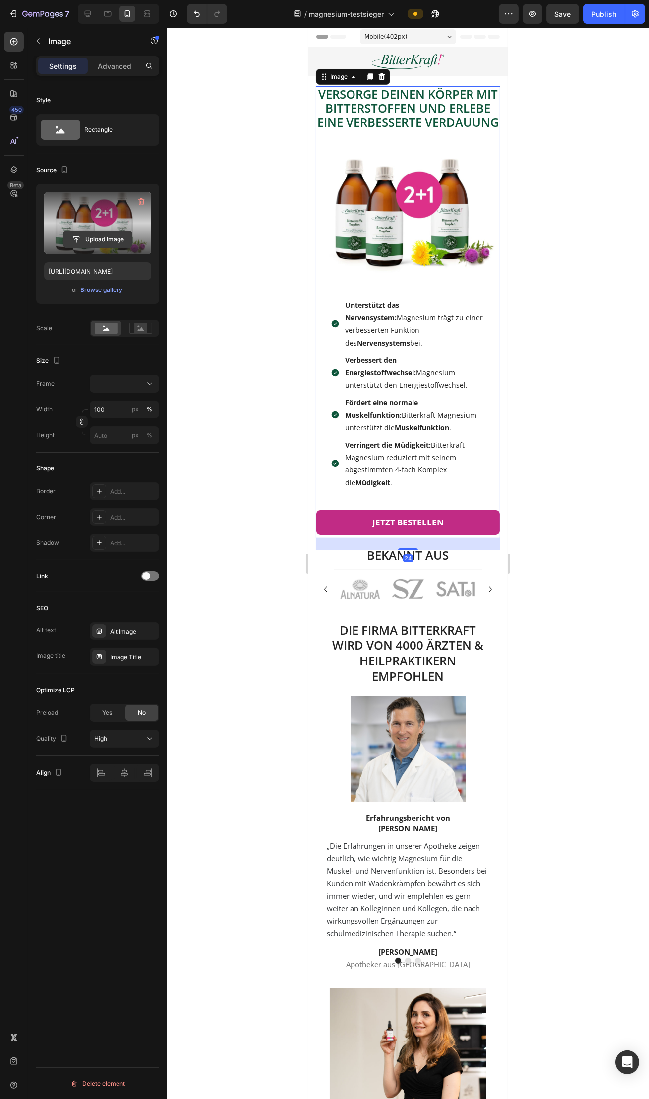
click at [115, 240] on input "file" at bounding box center [97, 239] width 68 height 17
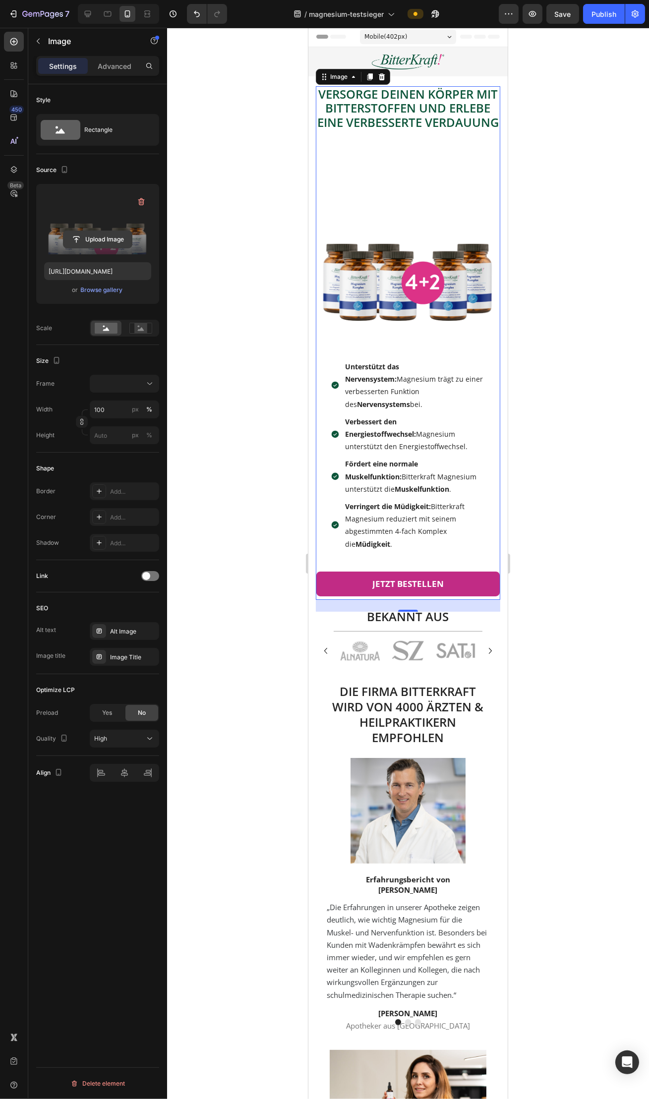
click at [108, 240] on input "file" at bounding box center [97, 239] width 68 height 17
click at [85, 236] on input "file" at bounding box center [97, 239] width 68 height 17
type input "https://cdn.shopify.com/s/files/1/0774/2737/6404/files/gempages_517566918270387…"
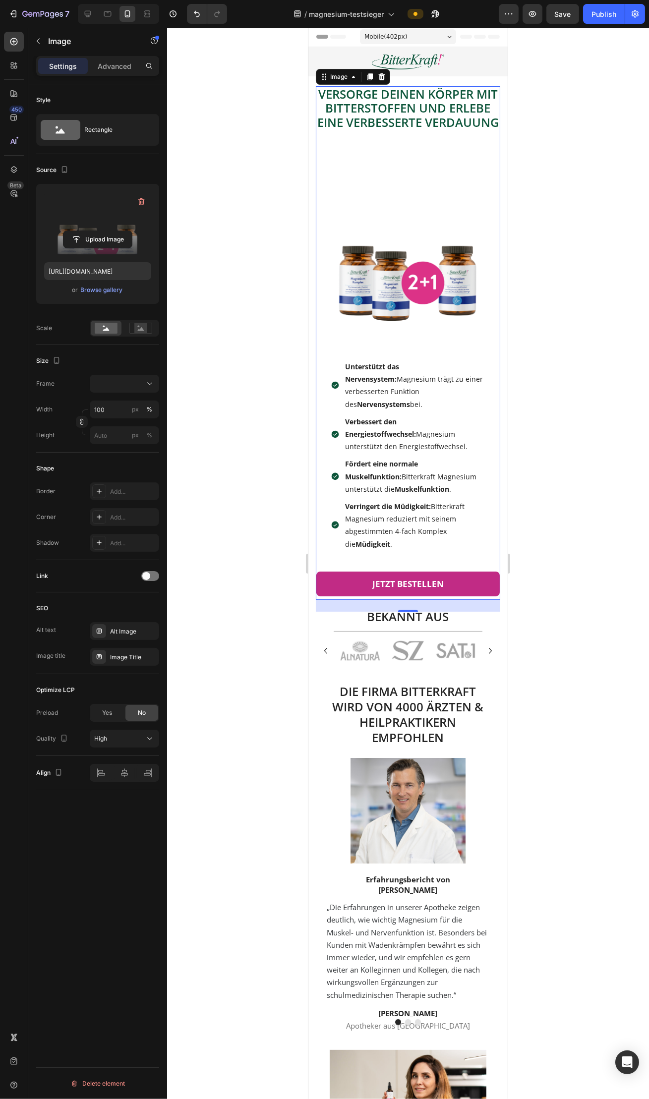
click at [611, 329] on div at bounding box center [408, 563] width 482 height 1071
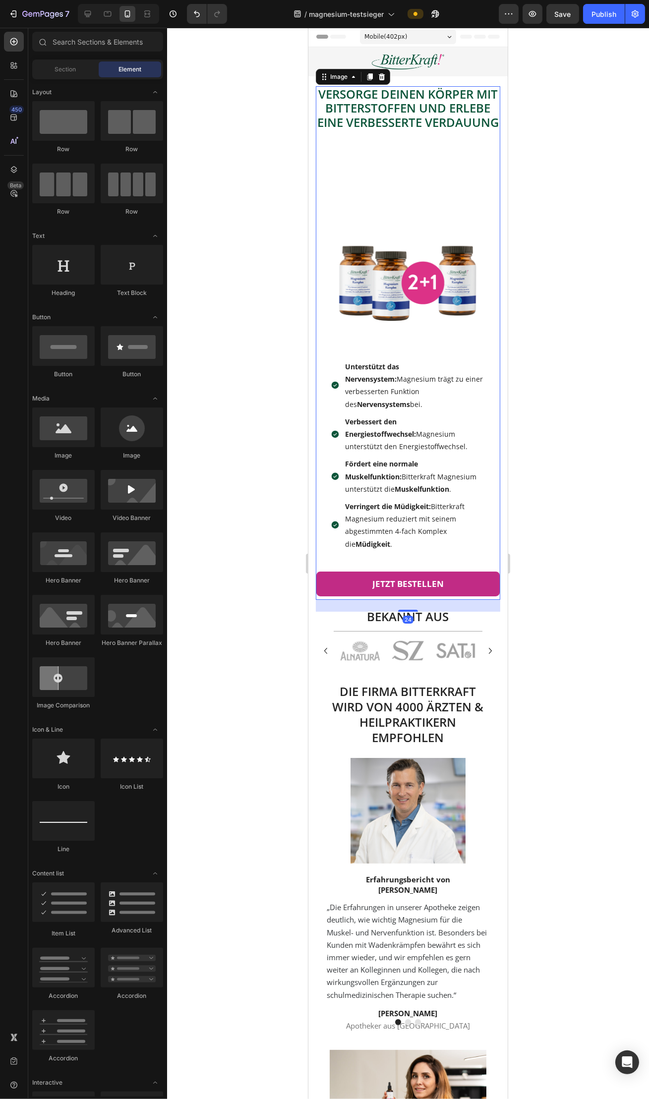
click at [456, 226] on img at bounding box center [407, 243] width 184 height 184
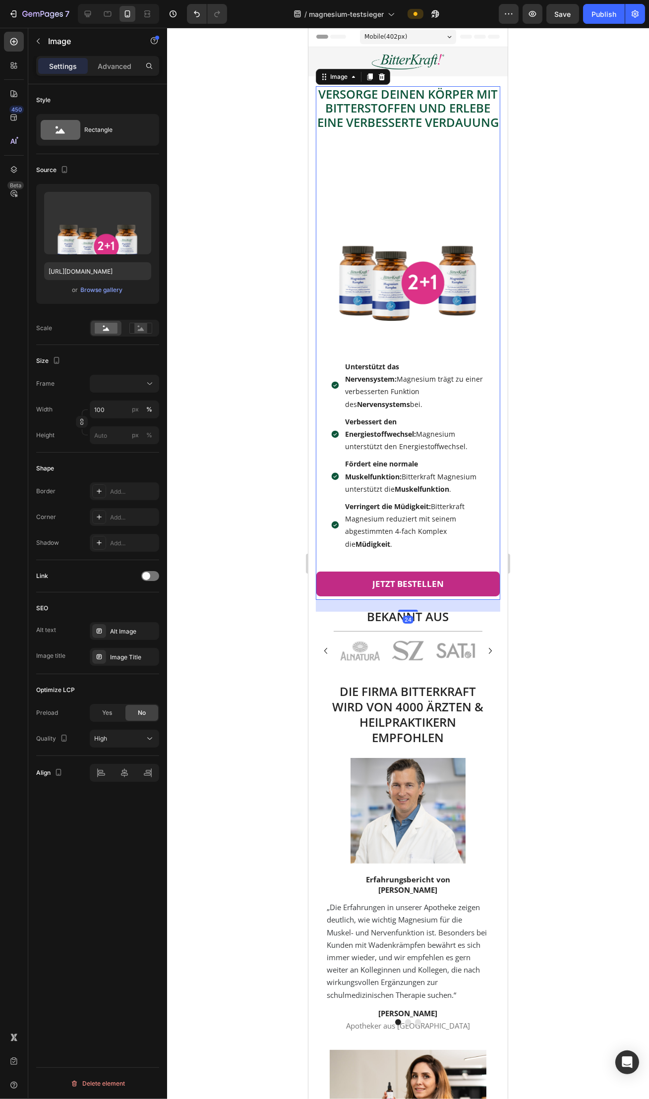
click at [438, 249] on img at bounding box center [407, 243] width 184 height 184
click at [422, 270] on img at bounding box center [407, 243] width 184 height 184
click at [569, 360] on div at bounding box center [408, 563] width 482 height 1071
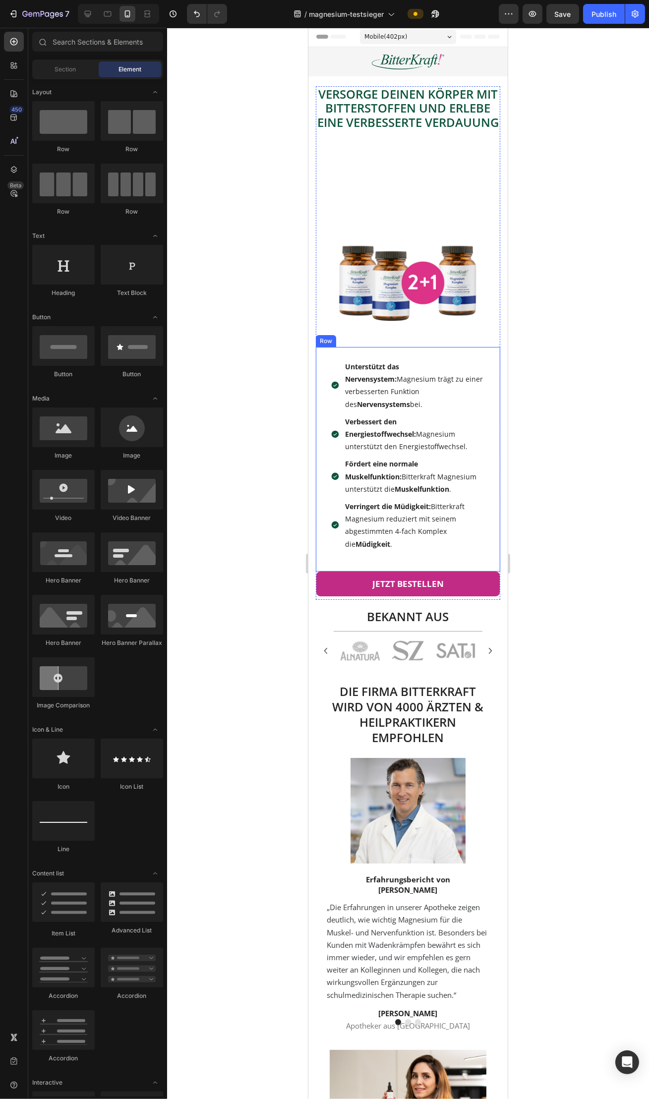
click at [599, 367] on div at bounding box center [408, 563] width 482 height 1071
click at [603, 329] on div at bounding box center [408, 563] width 482 height 1071
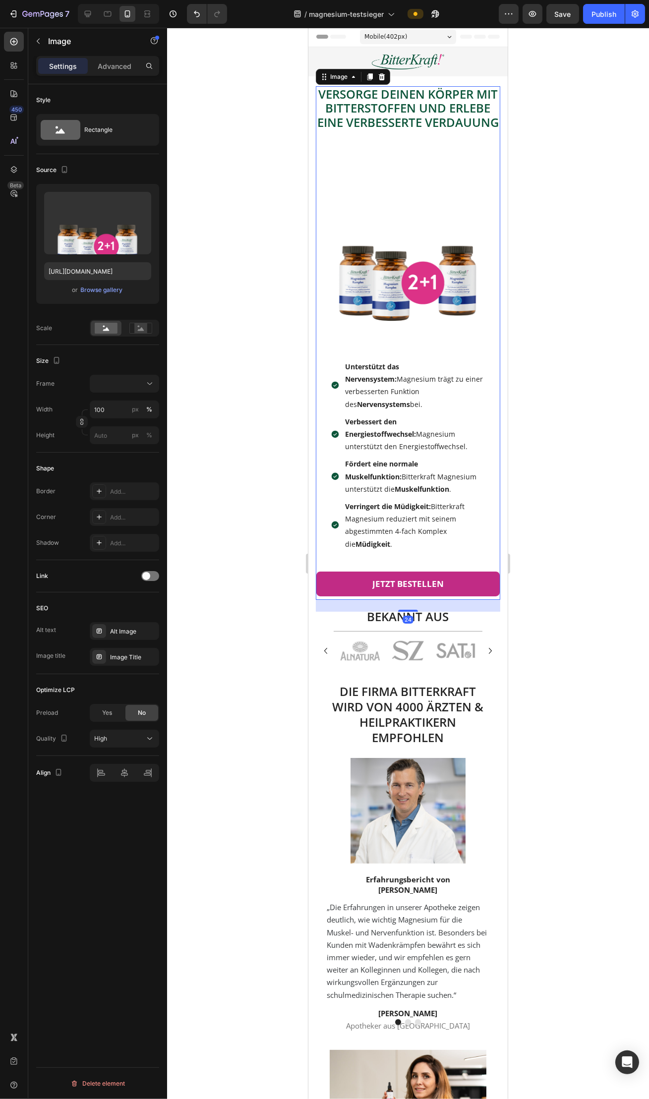
click at [392, 301] on img at bounding box center [407, 243] width 184 height 184
click at [96, 242] on input "file" at bounding box center [97, 239] width 68 height 17
type input "[URL][DOMAIN_NAME]"
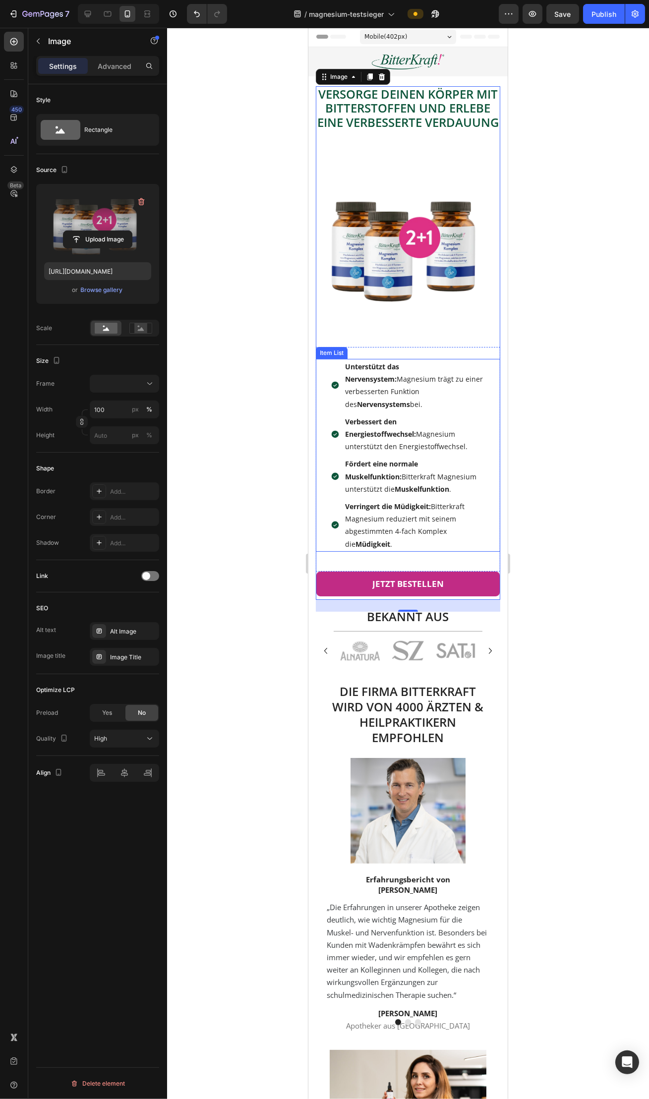
click at [578, 509] on div at bounding box center [408, 563] width 482 height 1071
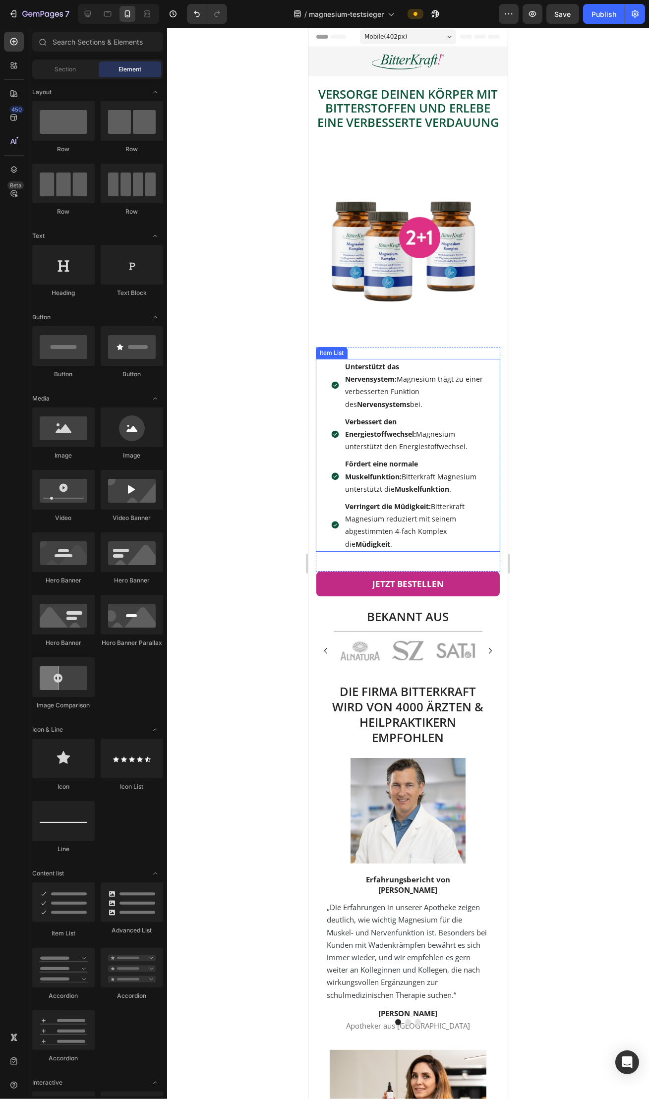
click at [576, 511] on div at bounding box center [408, 563] width 482 height 1071
click at [439, 184] on img at bounding box center [407, 243] width 184 height 184
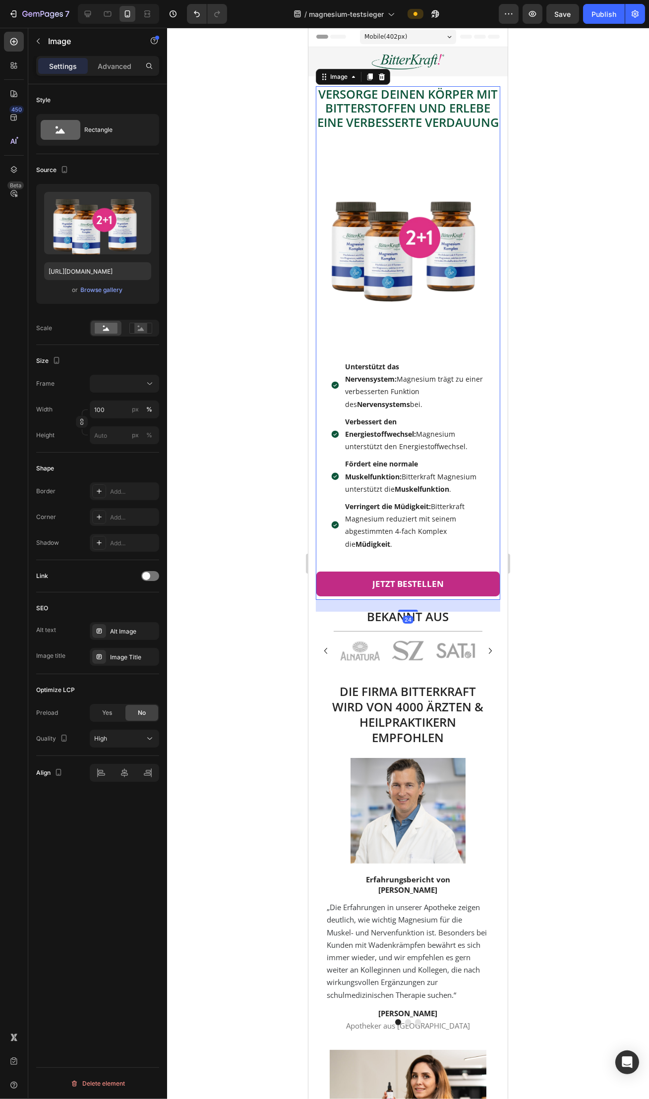
click at [422, 233] on img at bounding box center [407, 243] width 184 height 184
click at [547, 285] on div at bounding box center [408, 563] width 482 height 1071
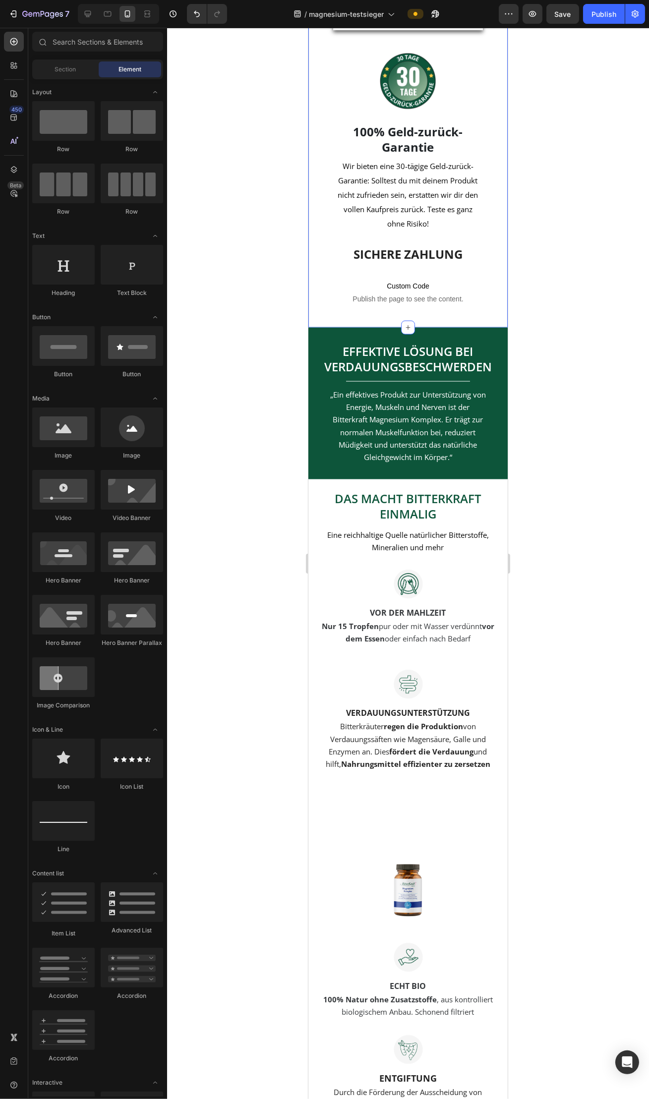
scroll to position [2503, 0]
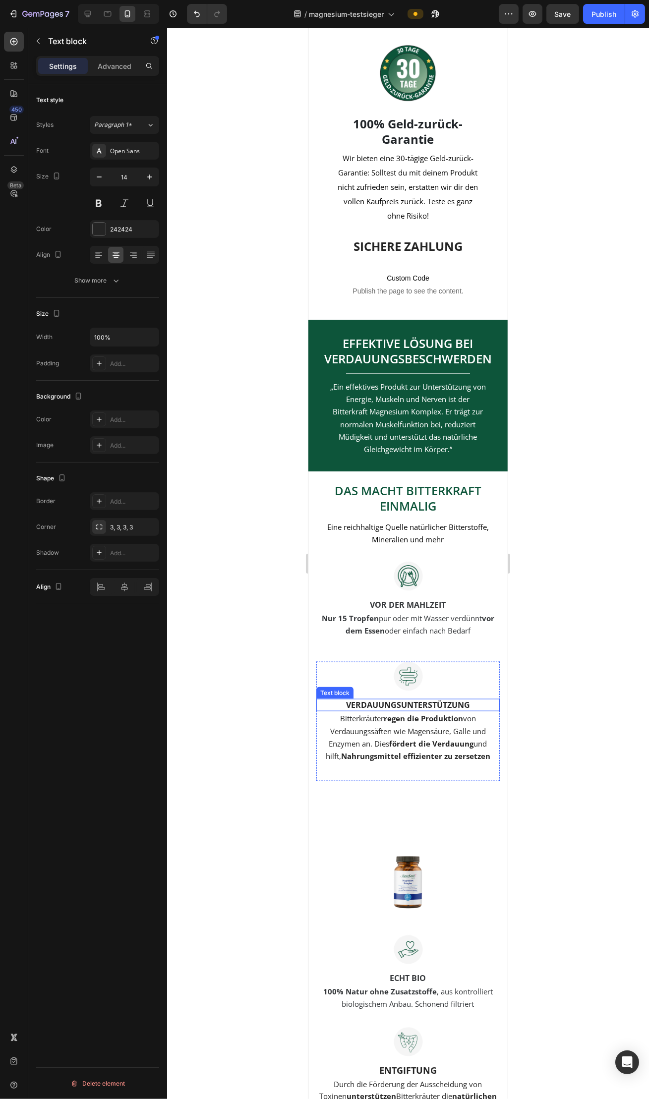
click at [433, 537] on div "Image Verdauungsunterstützung Text block Bitterkräuter regen die Produktion von…" at bounding box center [407, 713] width 183 height 102
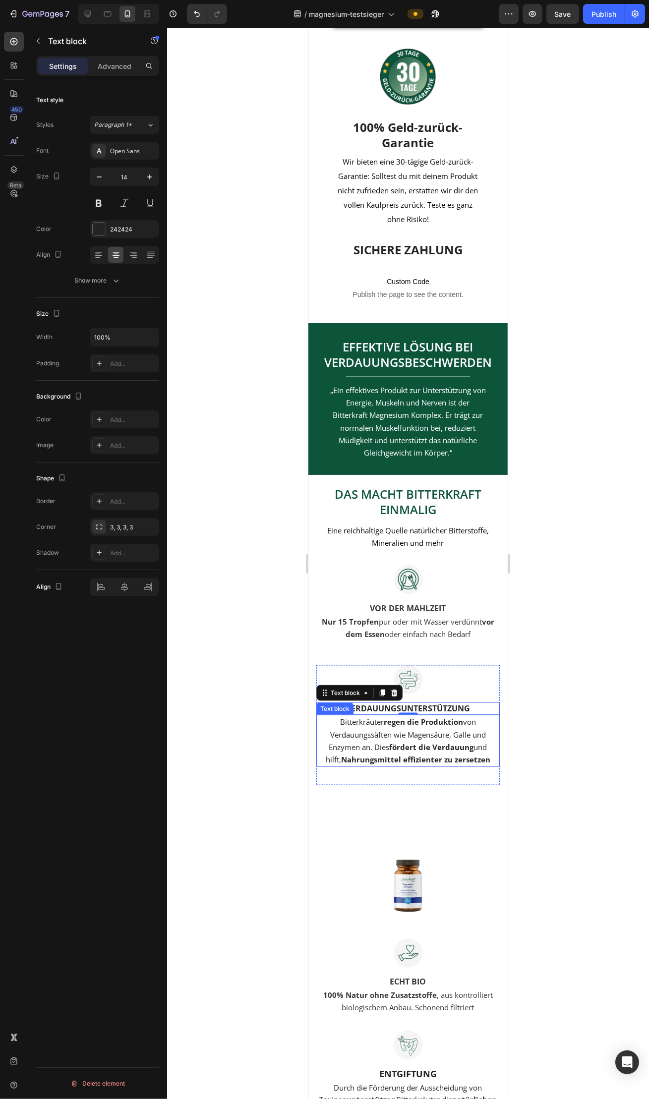
click at [425, 537] on p "Bitterkräuter regen die Produktion von Verdauungssäften wie Magensäure, Galle u…" at bounding box center [407, 741] width 181 height 50
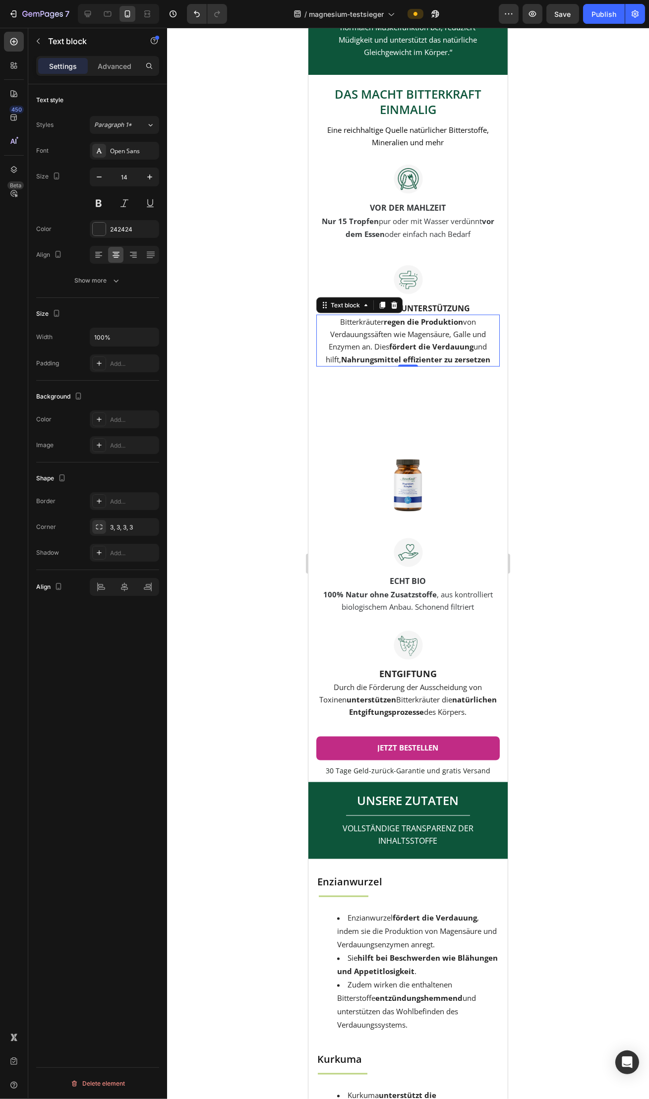
scroll to position [2919, 0]
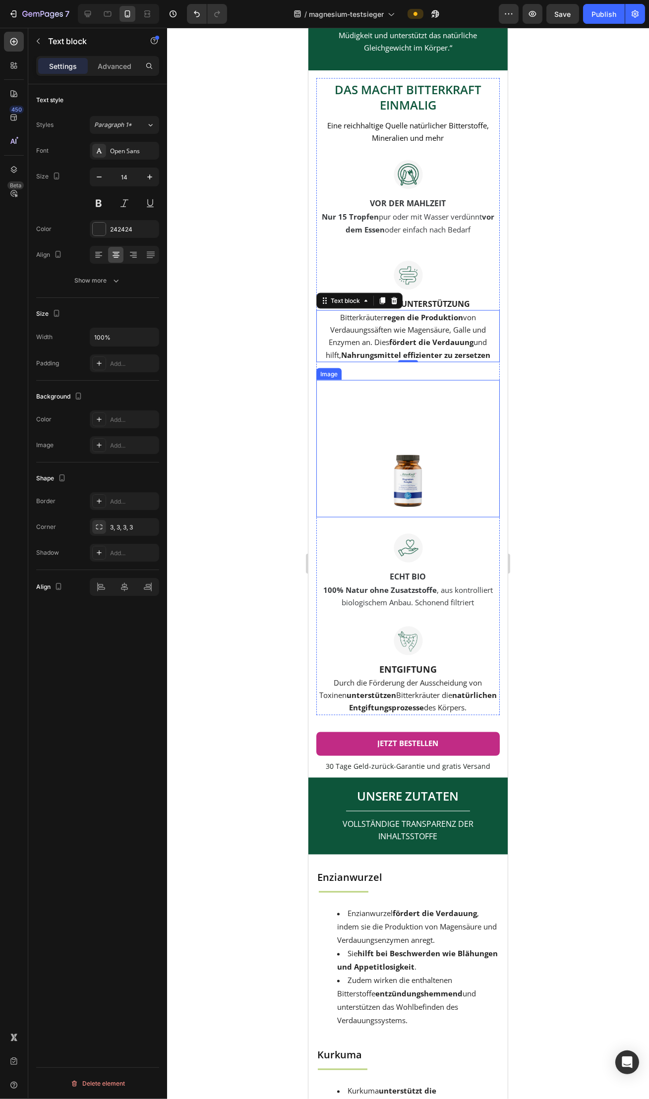
click at [410, 497] on img at bounding box center [407, 449] width 138 height 138
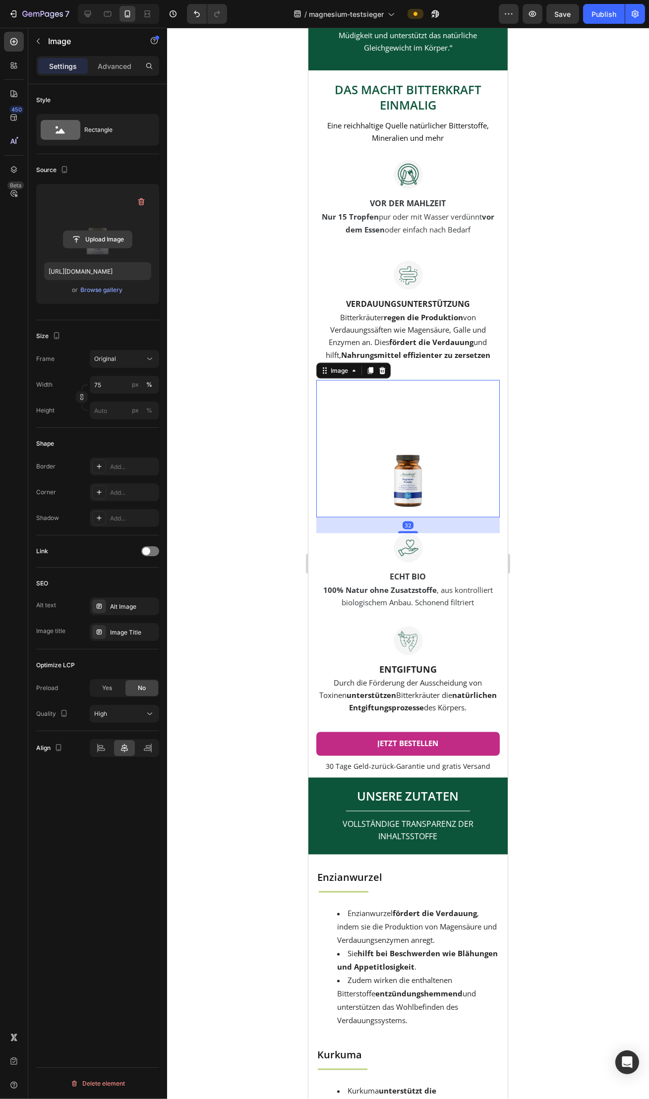
click at [112, 241] on input "file" at bounding box center [97, 239] width 68 height 17
type input "[URL][DOMAIN_NAME]"
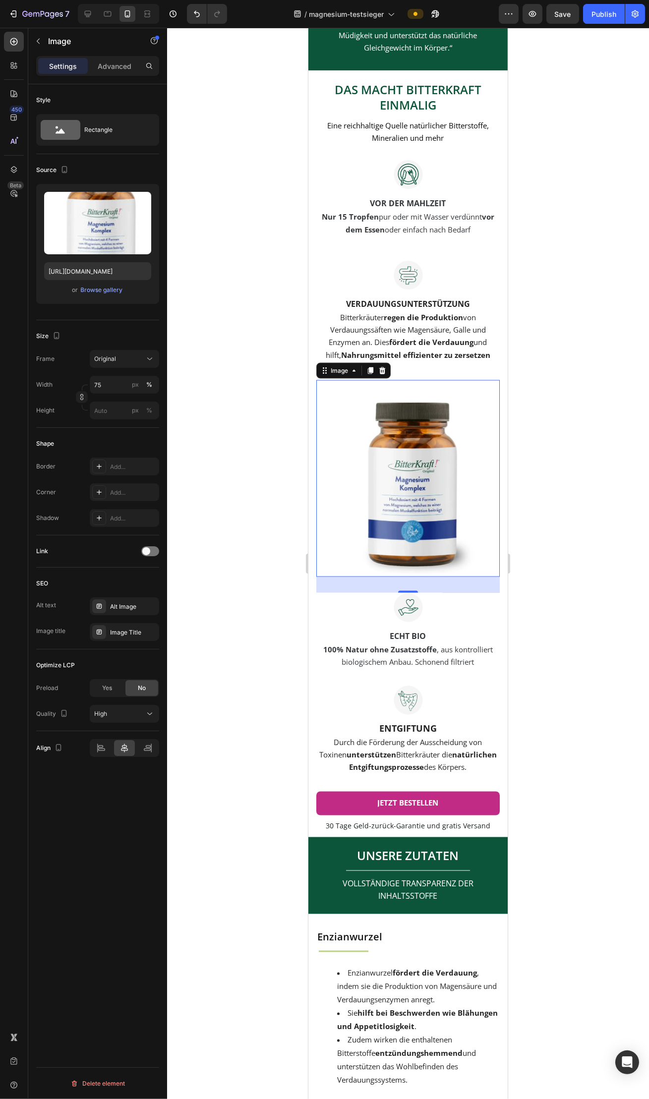
drag, startPoint x: 97, startPoint y: 239, endPoint x: 219, endPoint y: 250, distance: 122.8
click at [219, 0] on div "7 Version history / magnesium-testsieger Preview Save Publish 450 Beta Sections…" at bounding box center [324, 0] width 649 height 0
click at [219, 250] on div at bounding box center [408, 563] width 482 height 1071
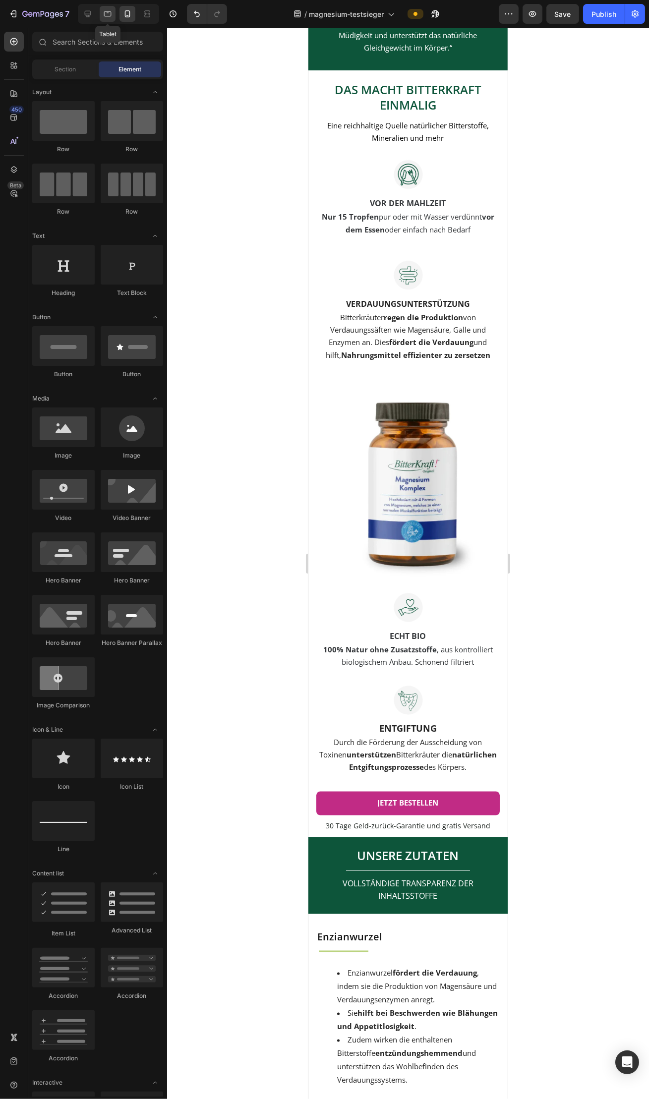
click at [109, 18] on icon at bounding box center [108, 14] width 10 height 10
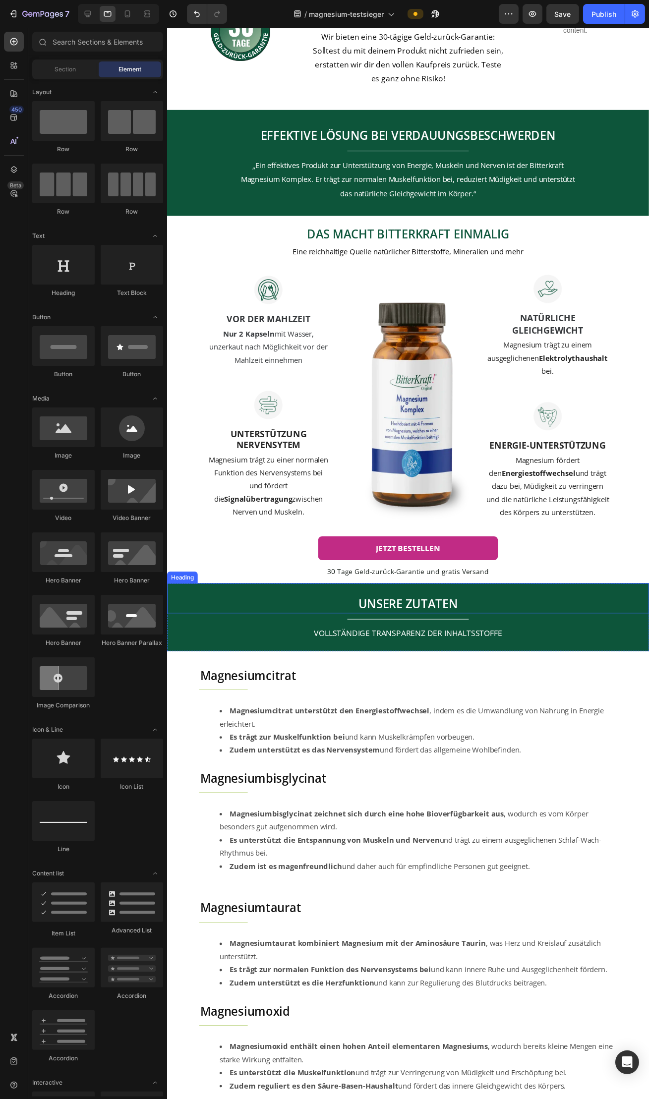
scroll to position [1896, 0]
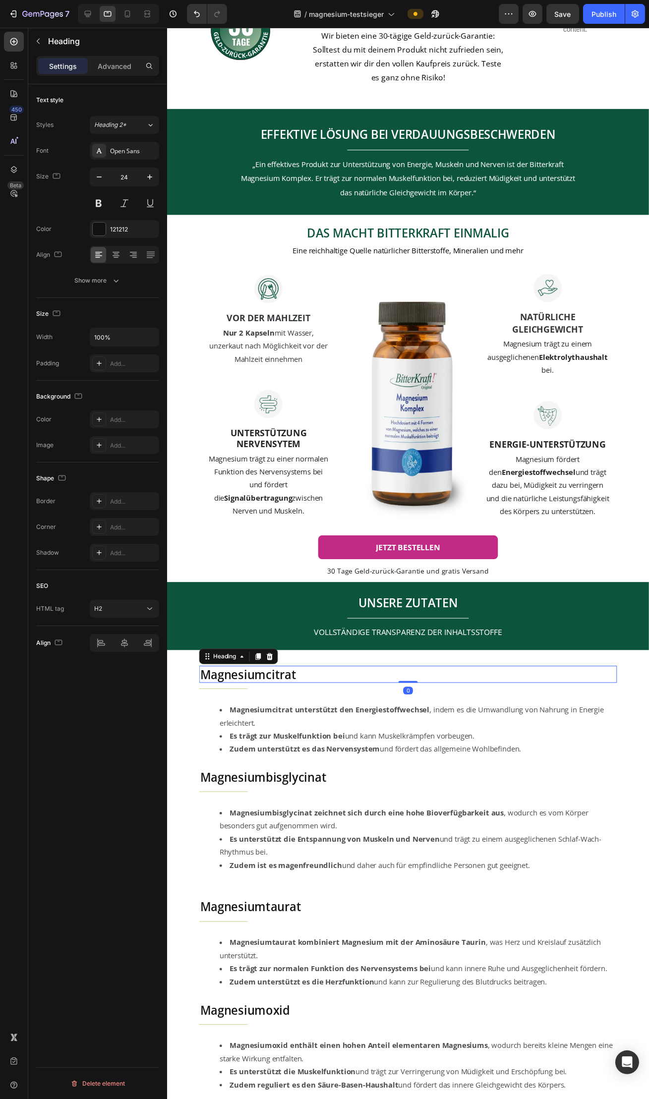
click at [320, 537] on h2 "Magnesiumcitrat" at bounding box center [412, 686] width 426 height 17
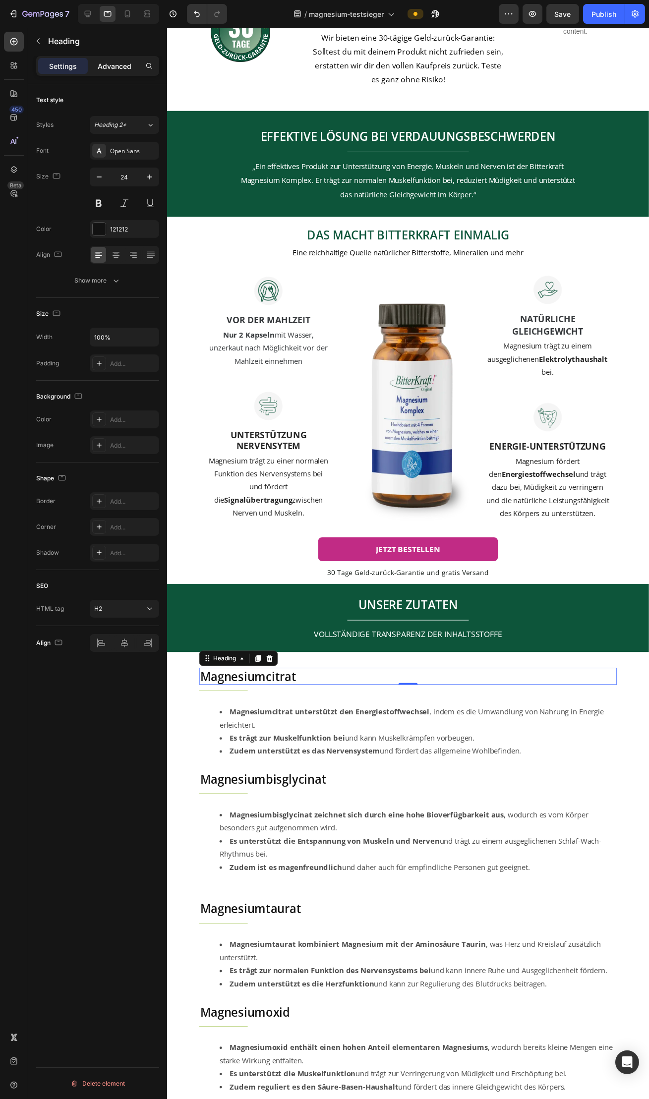
click at [116, 70] on p "Advanced" at bounding box center [115, 66] width 34 height 10
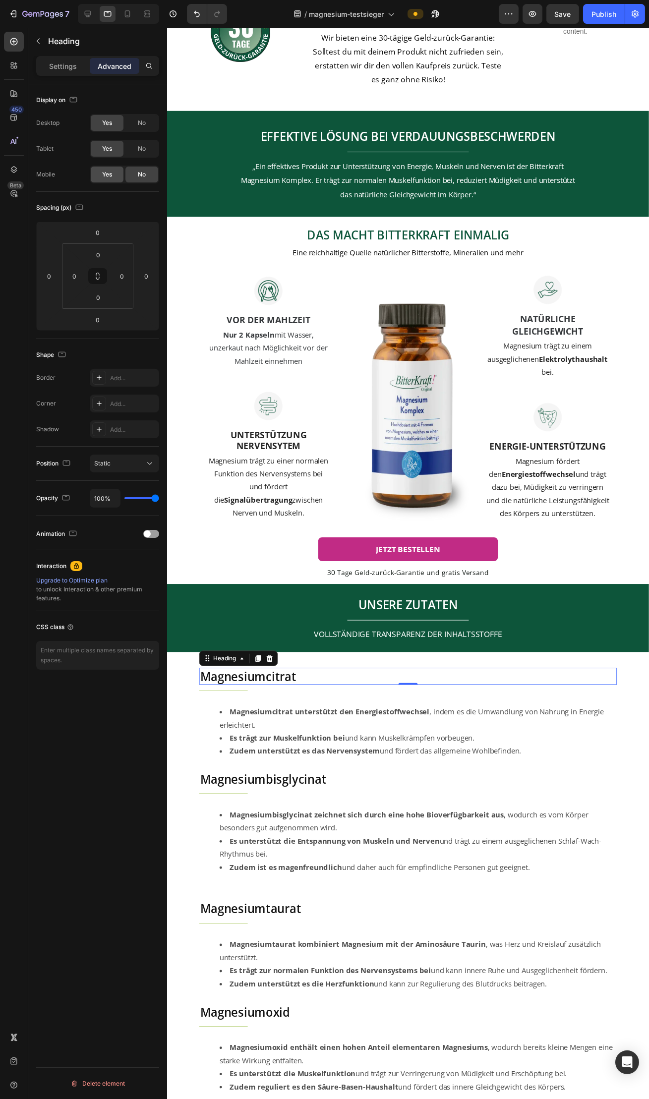
click at [108, 179] on div "Yes" at bounding box center [107, 175] width 33 height 16
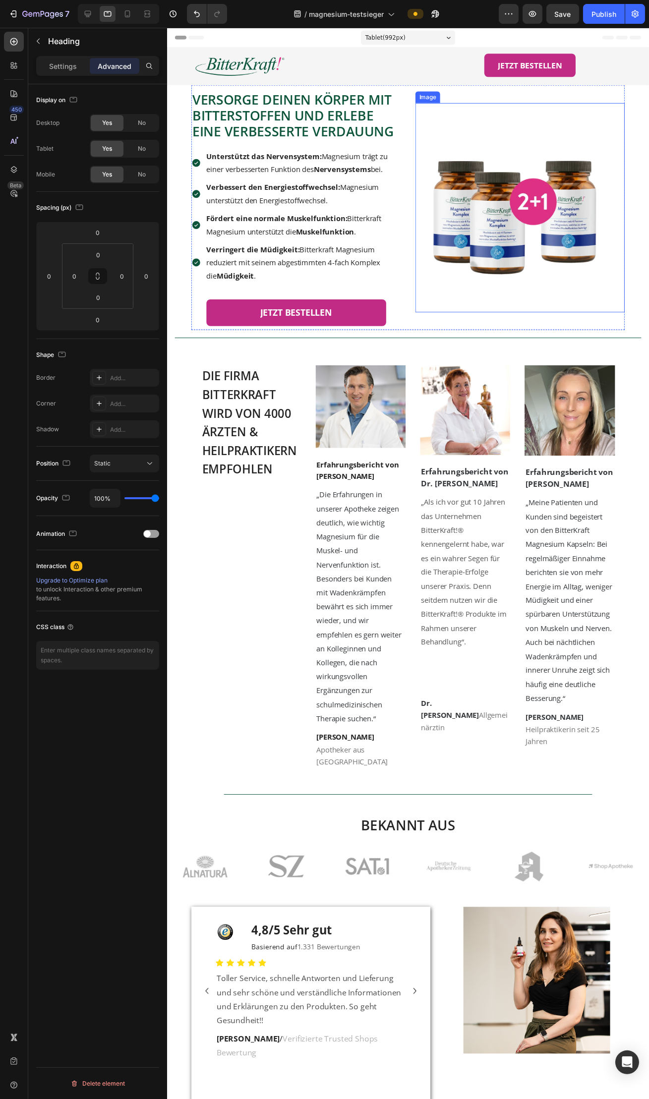
scroll to position [0, 0]
click at [512, 212] on img at bounding box center [527, 211] width 214 height 214
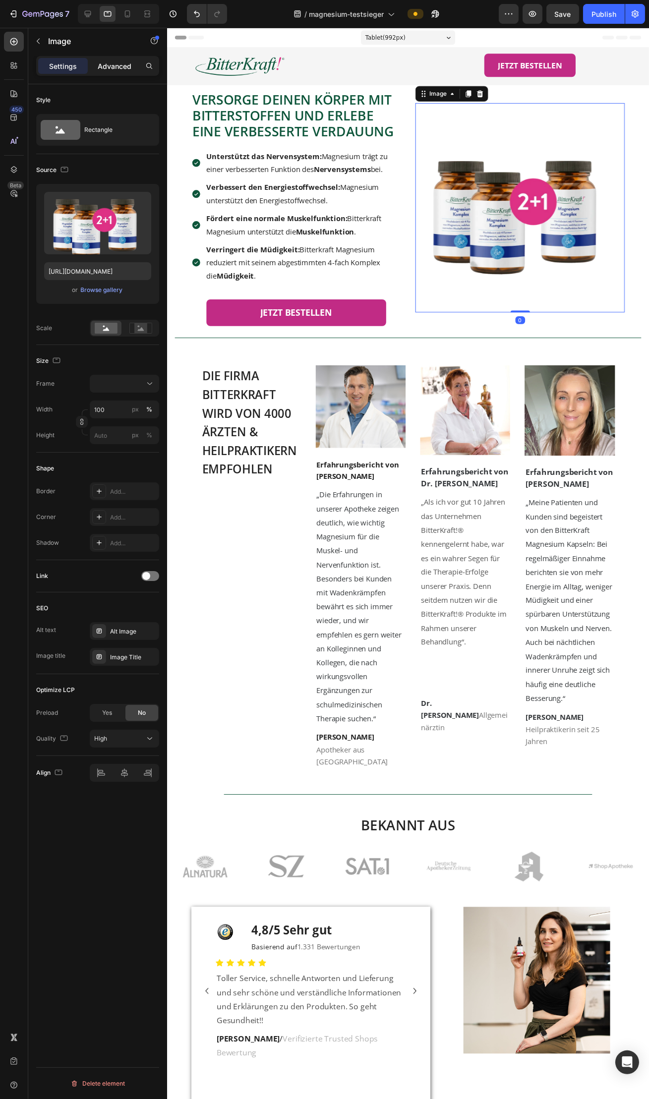
click at [115, 71] on div "Advanced" at bounding box center [115, 66] width 50 height 16
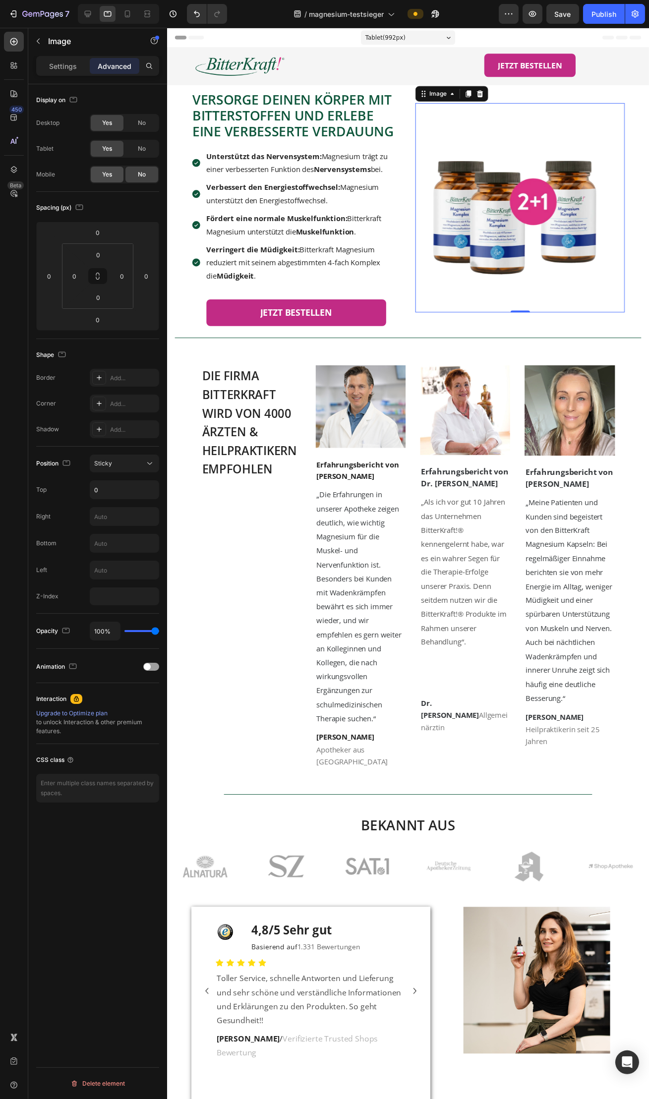
click at [109, 177] on span "Yes" at bounding box center [107, 174] width 10 height 9
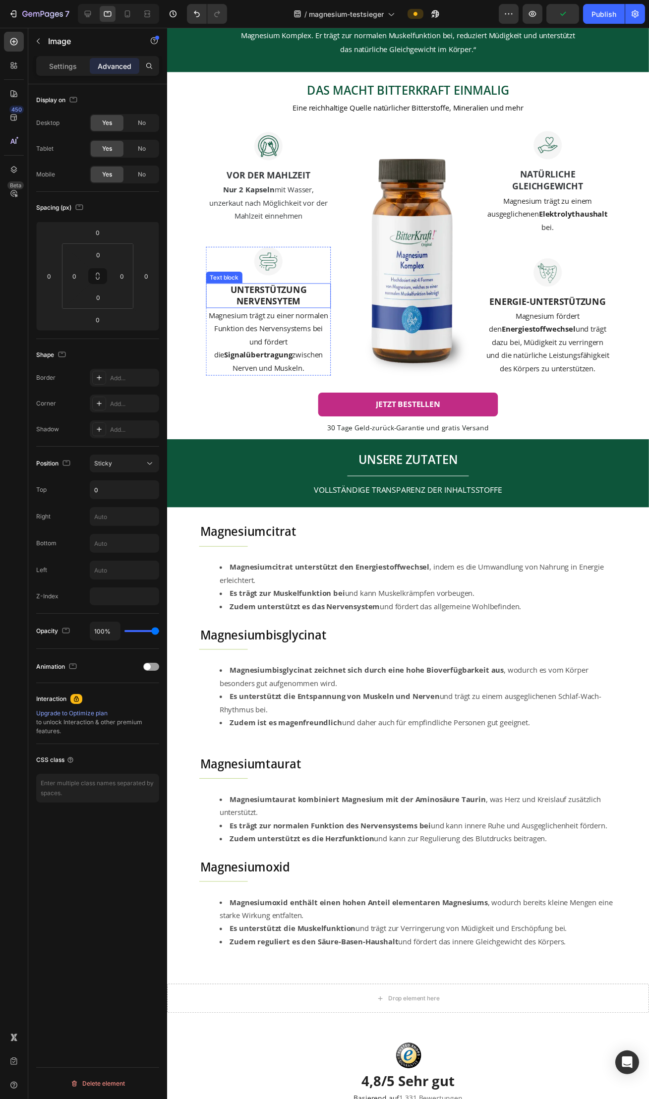
scroll to position [1788, 0]
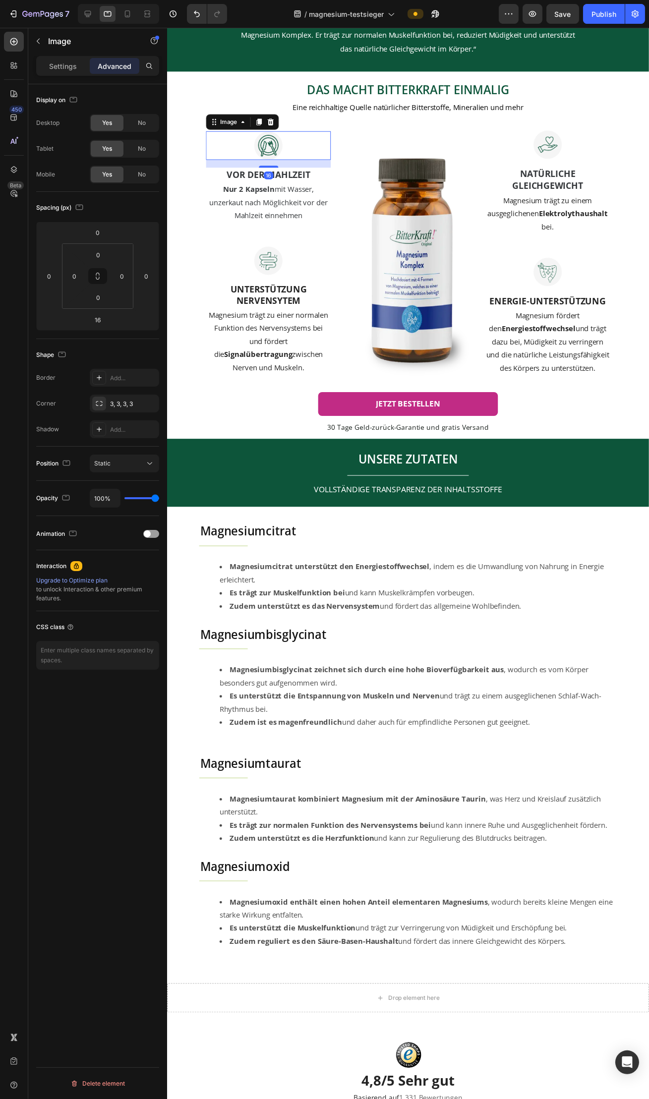
click at [281, 163] on img at bounding box center [269, 147] width 29 height 29
click at [277, 214] on span "Nur 2 Kapseln mit Wasser, unzerkaut nach Möglichkeit vor der Mahlzeit einnehmen" at bounding box center [270, 205] width 120 height 37
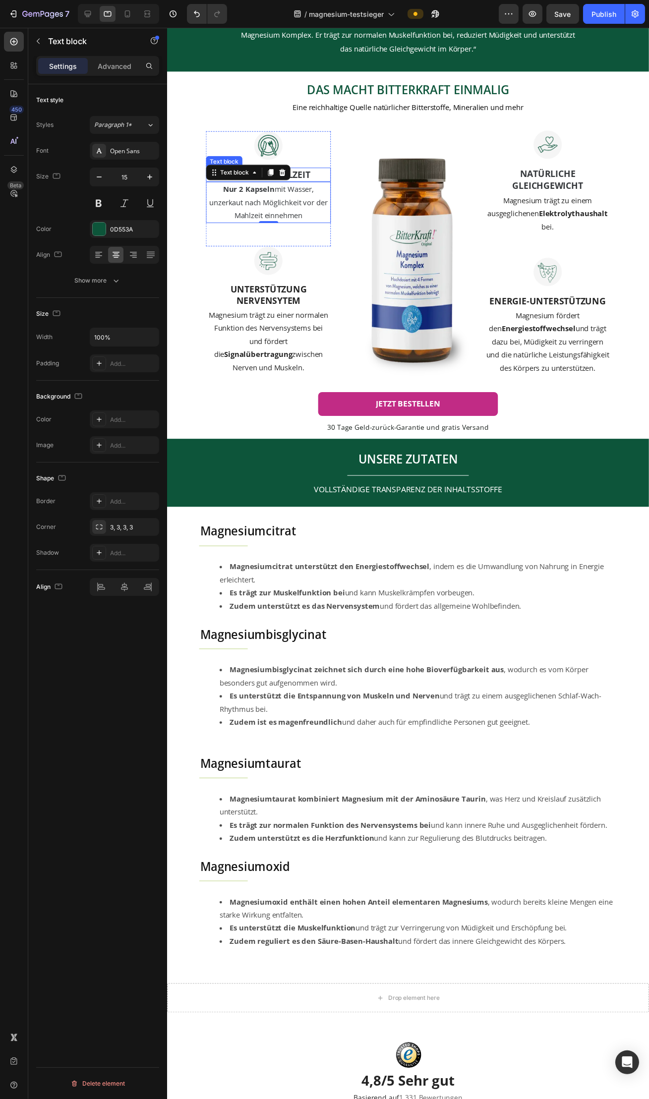
click at [300, 183] on strong "VOR DER MAHLZEIT" at bounding box center [269, 177] width 85 height 12
click at [128, 64] on p "Advanced" at bounding box center [115, 66] width 34 height 10
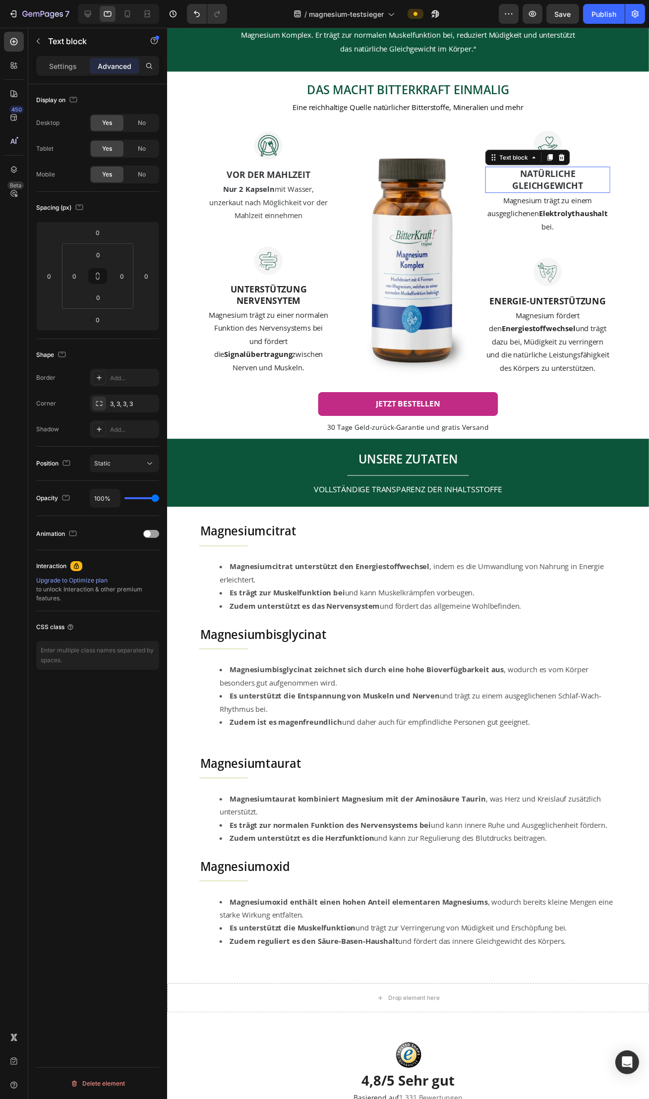
click at [555, 181] on span "NATÜRLICHE GLEICHGEWICHT" at bounding box center [555, 182] width 72 height 24
click at [555, 208] on p "Magnesium trägt zu einem ausgeglichenen Elektrolythaushalt bei." at bounding box center [554, 217] width 125 height 40
click at [560, 301] on span "ENERGIE-UNTERSTÜTZUNG" at bounding box center [555, 306] width 118 height 12
click at [608, 16] on div "Publish" at bounding box center [603, 14] width 25 height 10
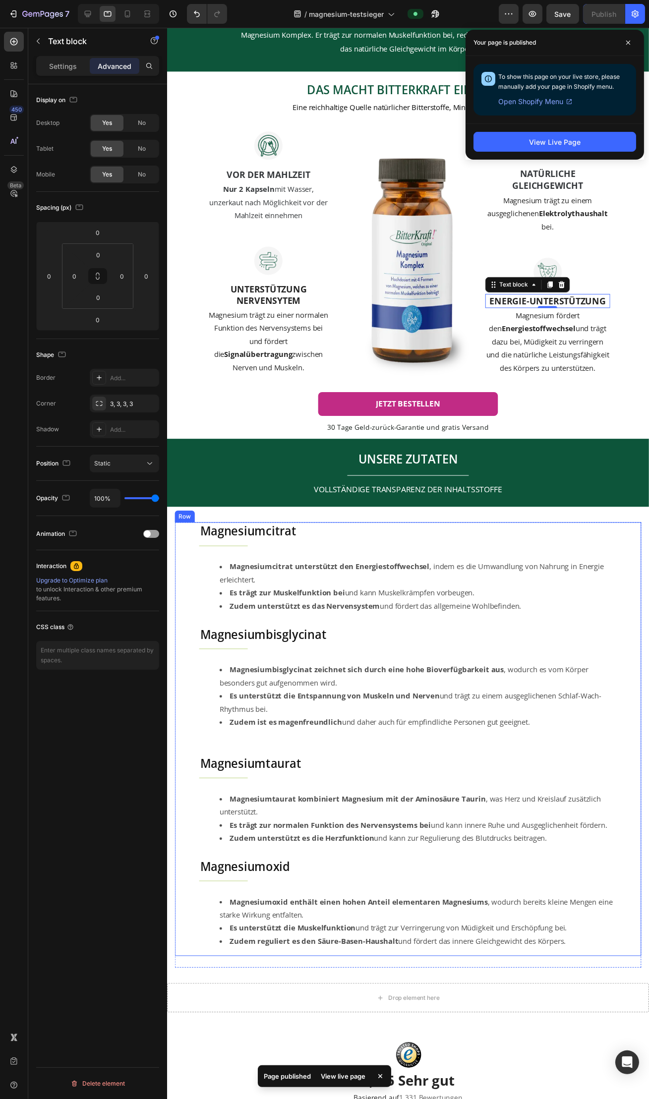
click at [644, 537] on div "Magnesiumcitrat Heading Title Line Magnesiumcitrat unterstützt den Energiestoff…" at bounding box center [412, 753] width 476 height 443
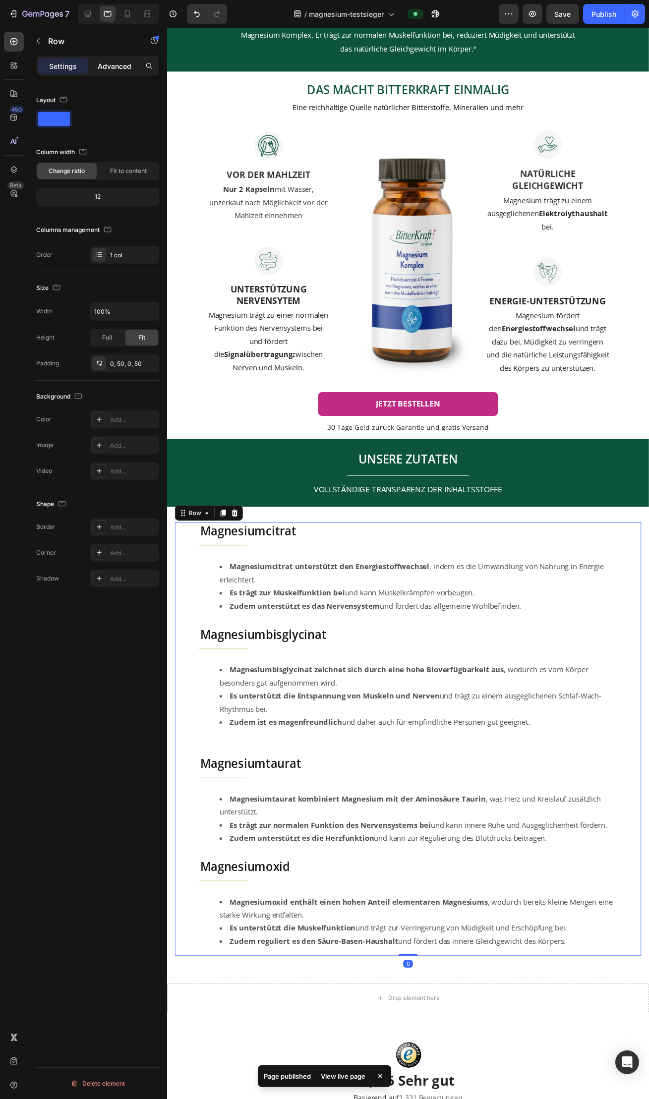
click at [115, 67] on p "Advanced" at bounding box center [115, 66] width 34 height 10
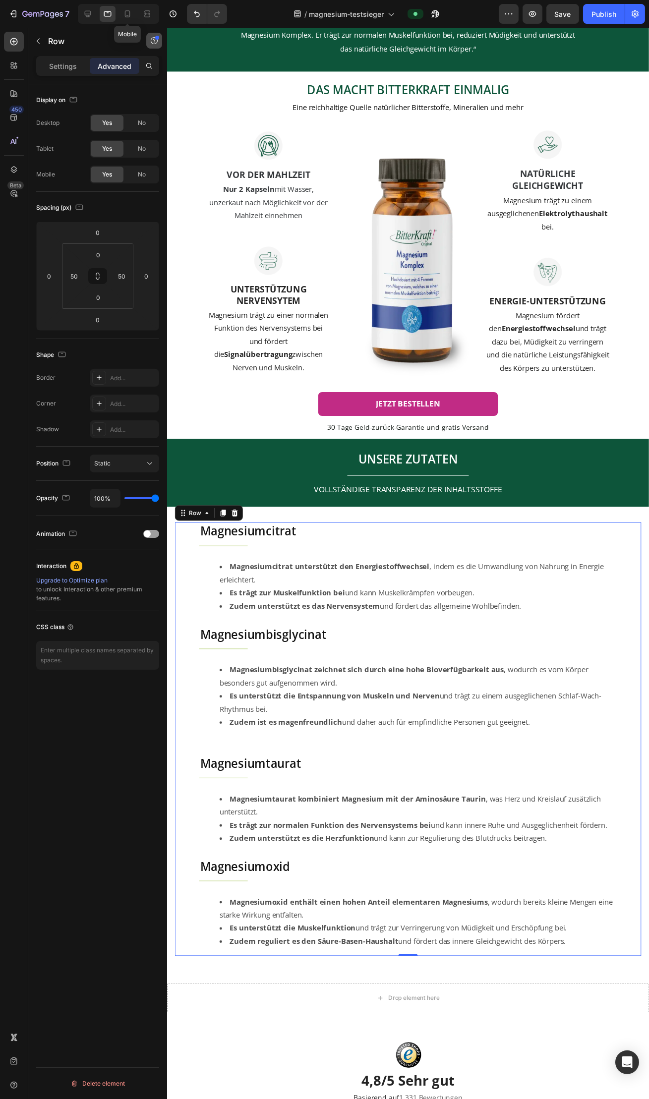
click at [127, 16] on icon at bounding box center [127, 13] width 5 height 7
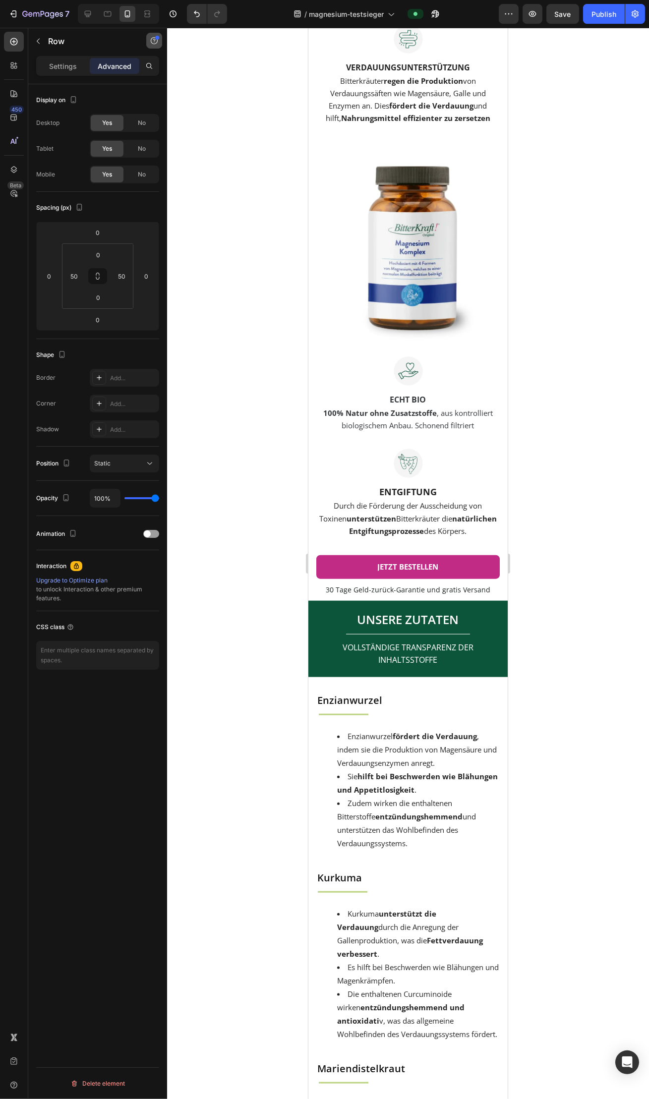
type input "24"
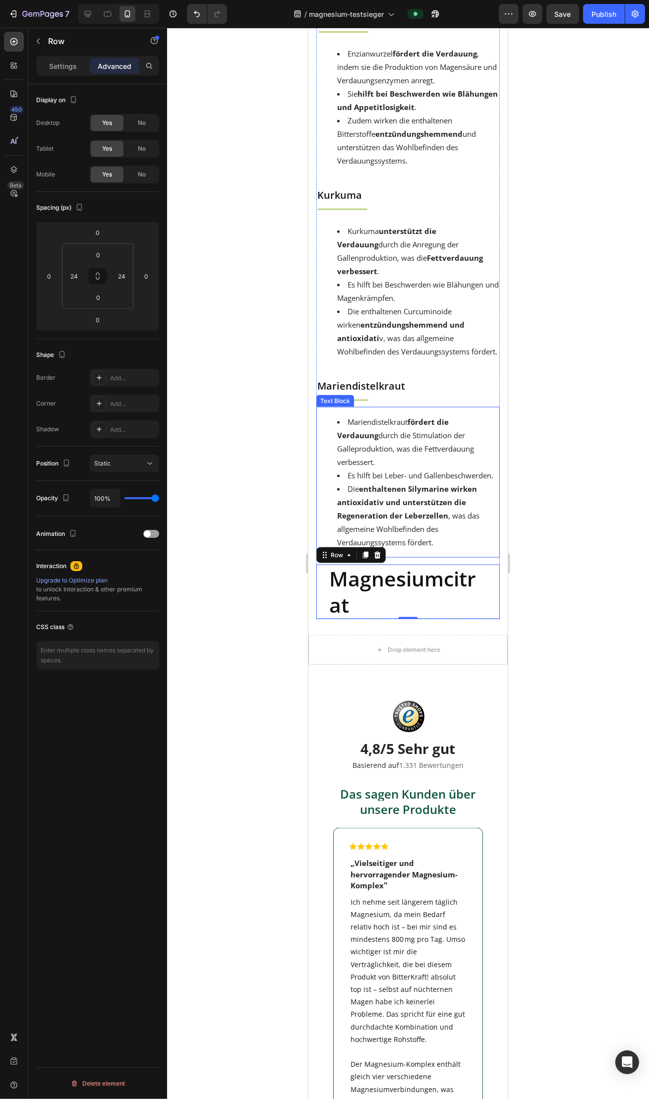
scroll to position [2463, 0]
click at [586, 342] on div at bounding box center [408, 563] width 482 height 1071
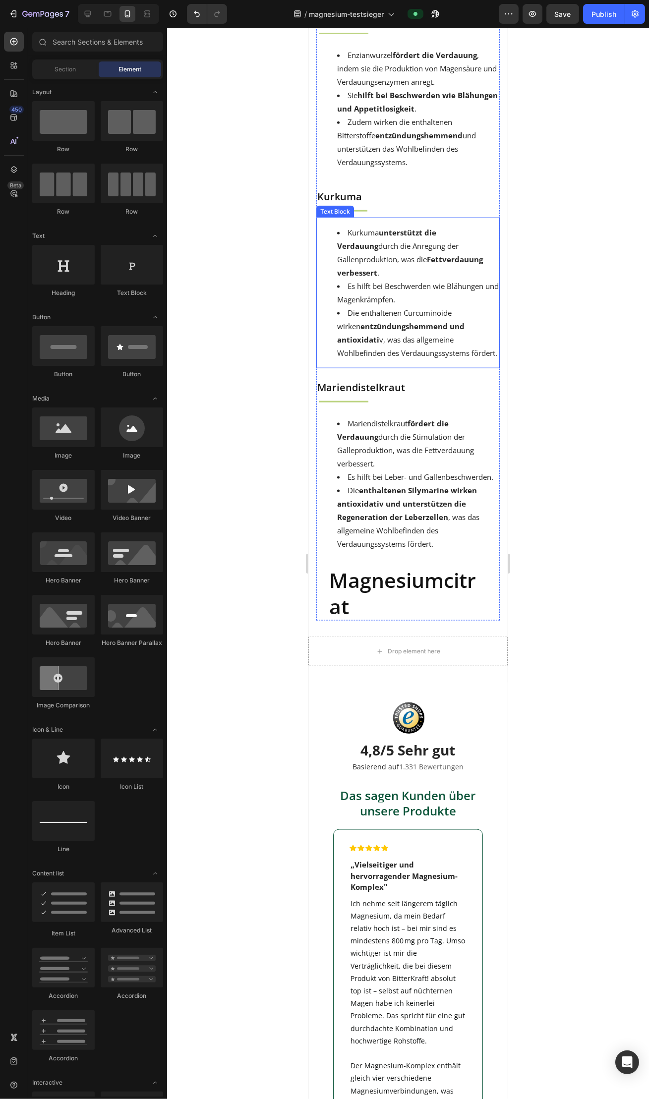
click at [468, 280] on li "Es hilft bei Beschwerden wie Blähungen und Magenkrämpfen." at bounding box center [417, 293] width 162 height 27
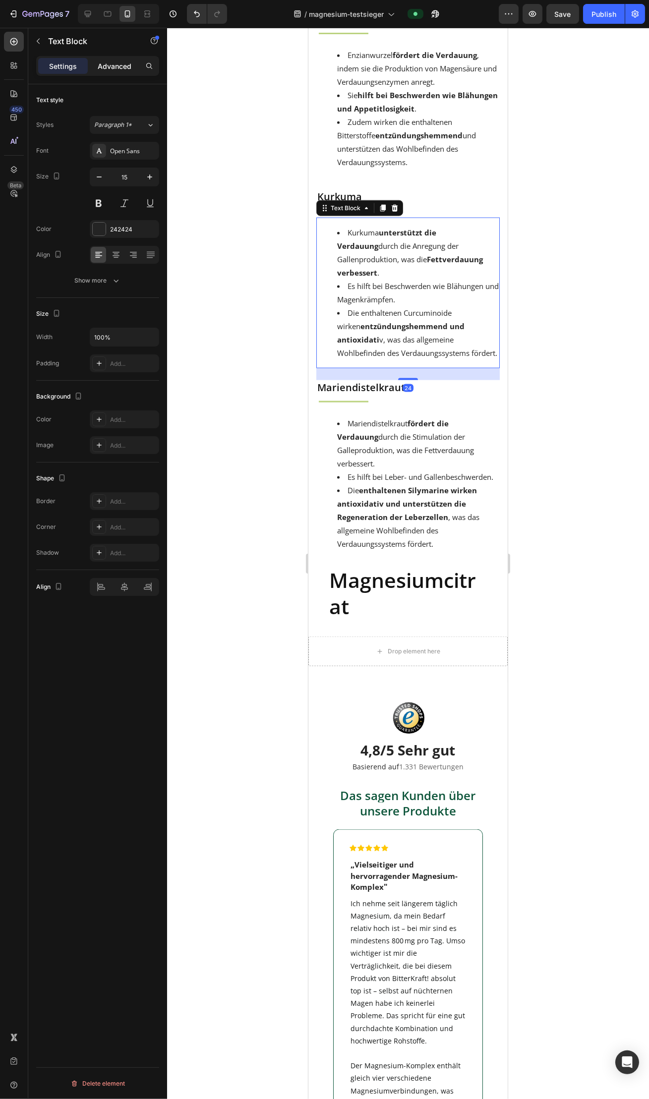
click at [122, 62] on p "Advanced" at bounding box center [115, 66] width 34 height 10
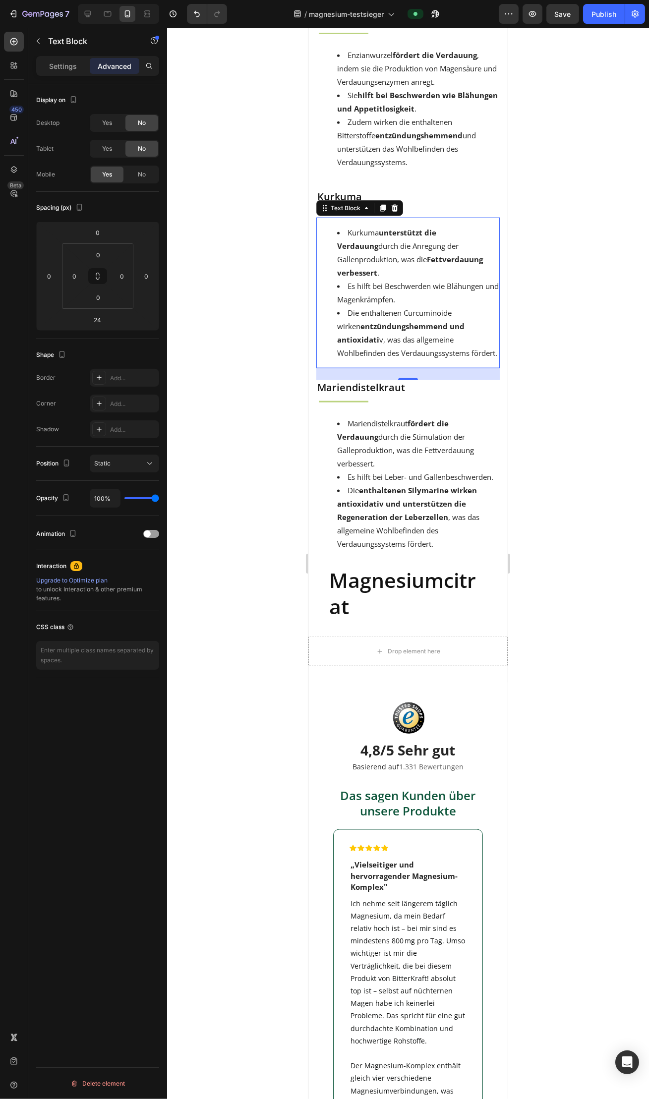
click at [220, 182] on div at bounding box center [408, 563] width 482 height 1071
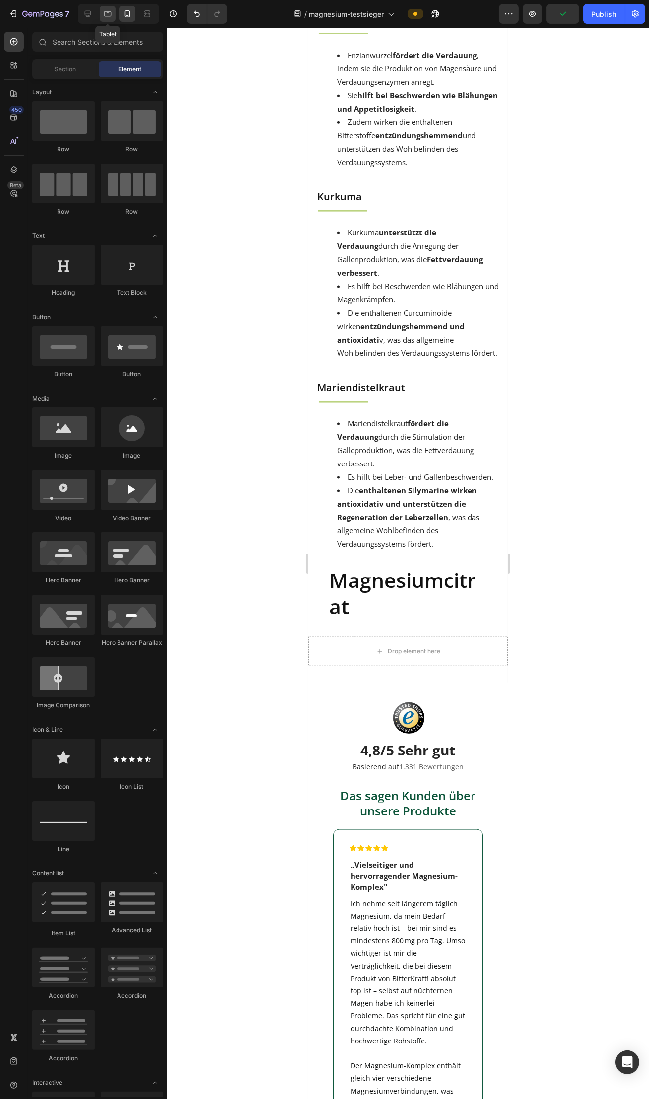
click at [107, 13] on icon at bounding box center [108, 14] width 10 height 10
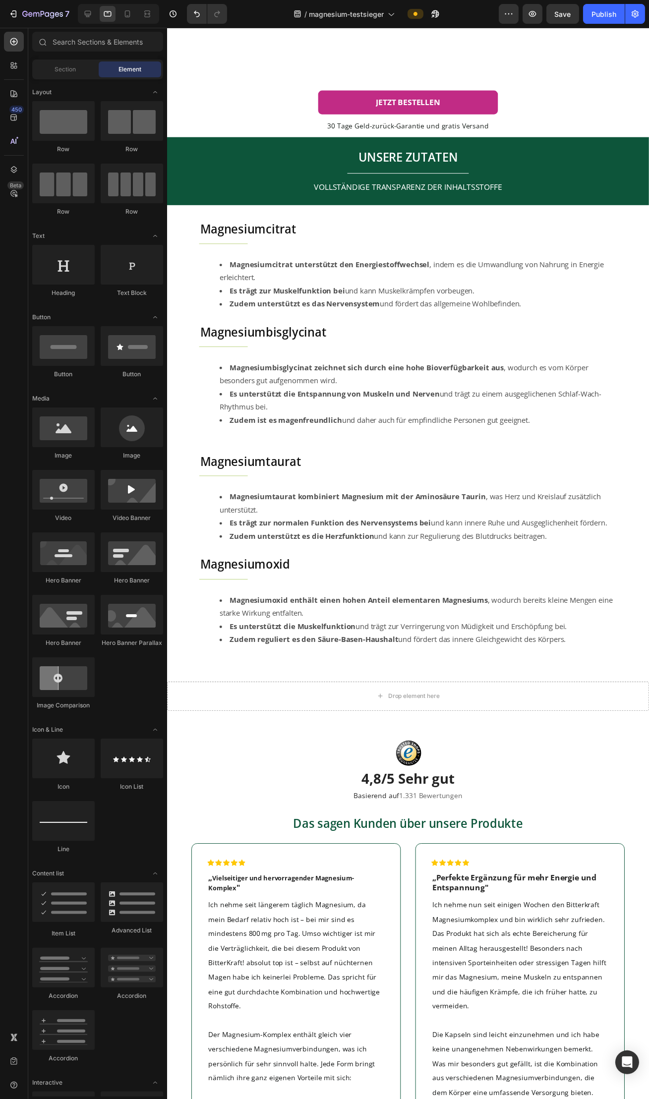
scroll to position [2193, 0]
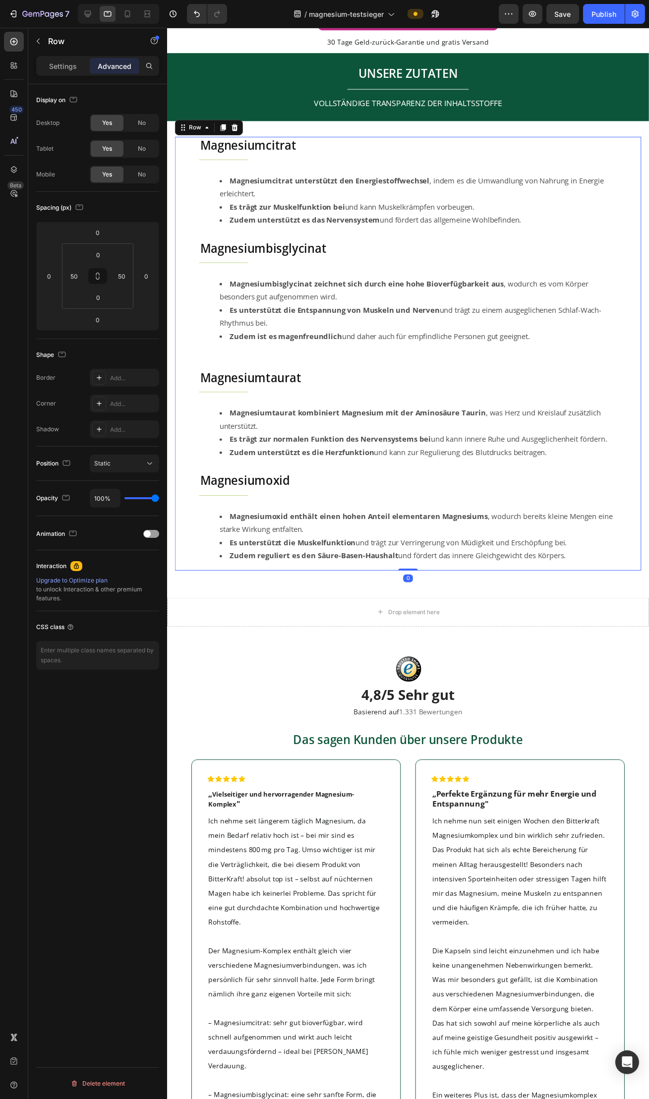
click at [174, 147] on div "Magnesiumcitrat Heading Title Line Magnesiumcitrat unterstützt den Energiestoff…" at bounding box center [412, 360] width 476 height 443
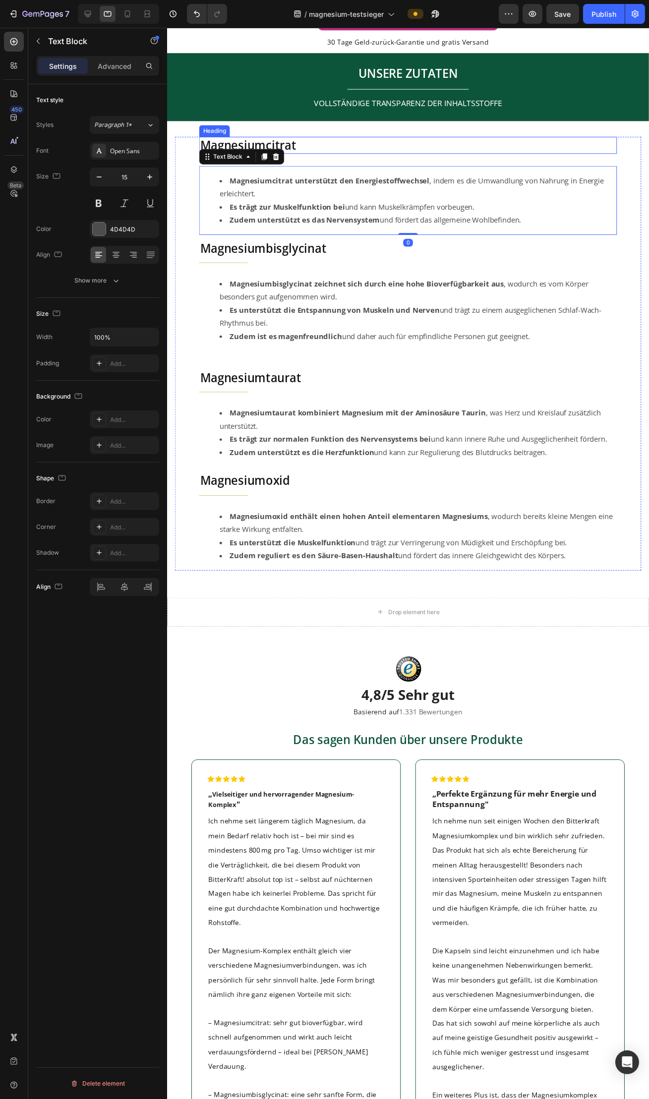
click at [263, 146] on h2 "Magnesiumcitrat" at bounding box center [412, 147] width 426 height 17
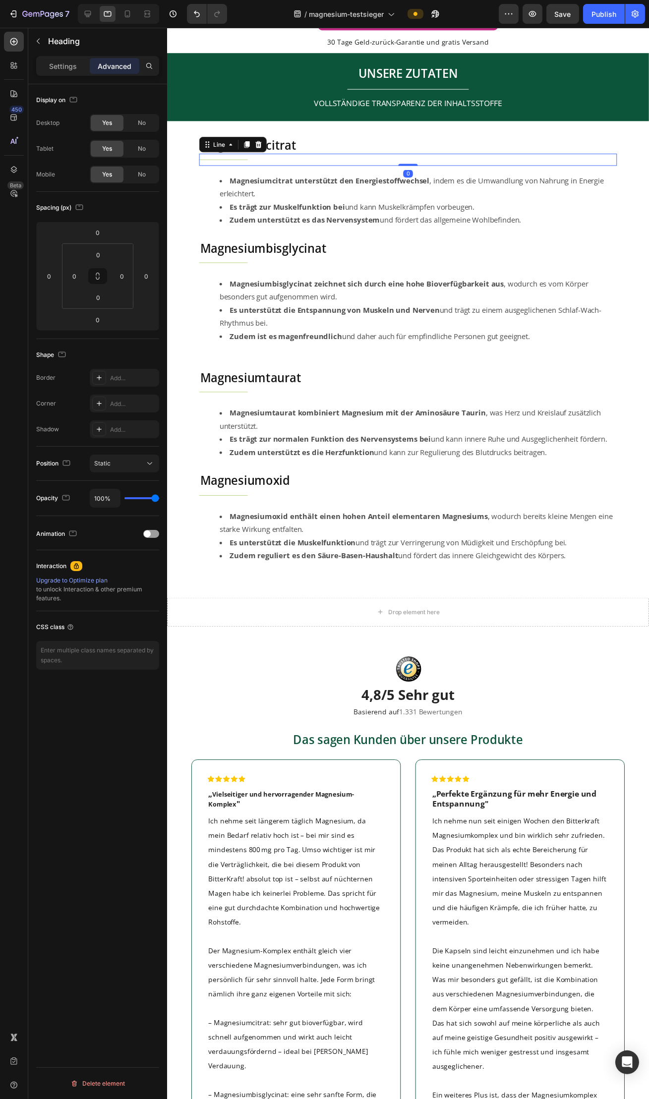
click at [278, 167] on div "Title Line 0" at bounding box center [412, 162] width 426 height 12
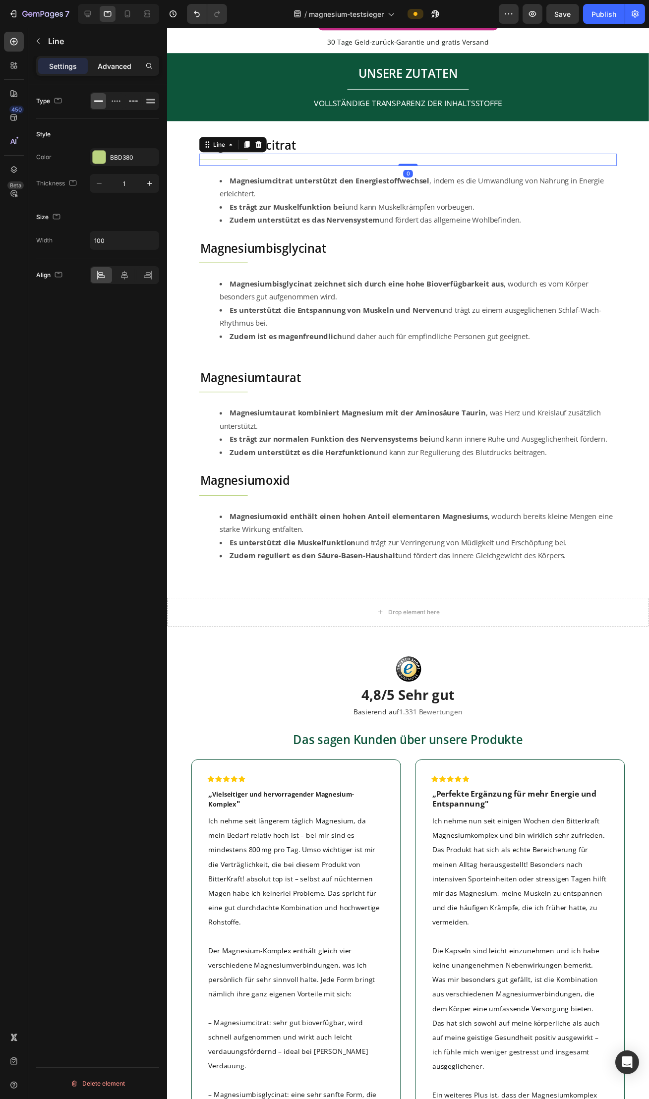
click at [117, 62] on p "Advanced" at bounding box center [115, 66] width 34 height 10
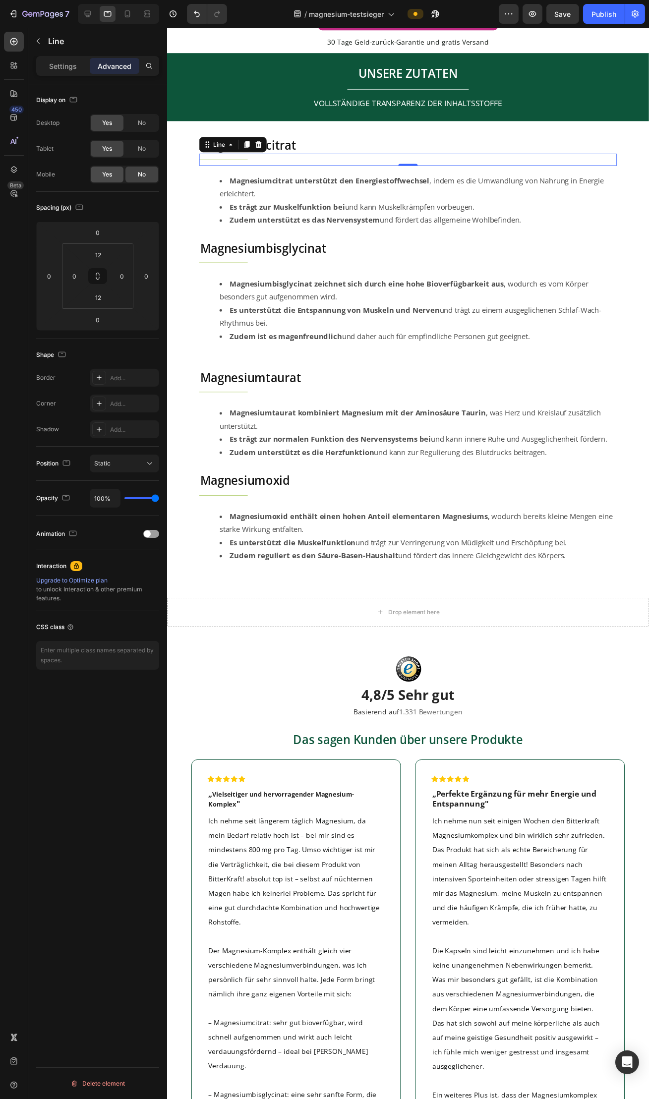
click at [112, 177] on div "Yes" at bounding box center [107, 175] width 33 height 16
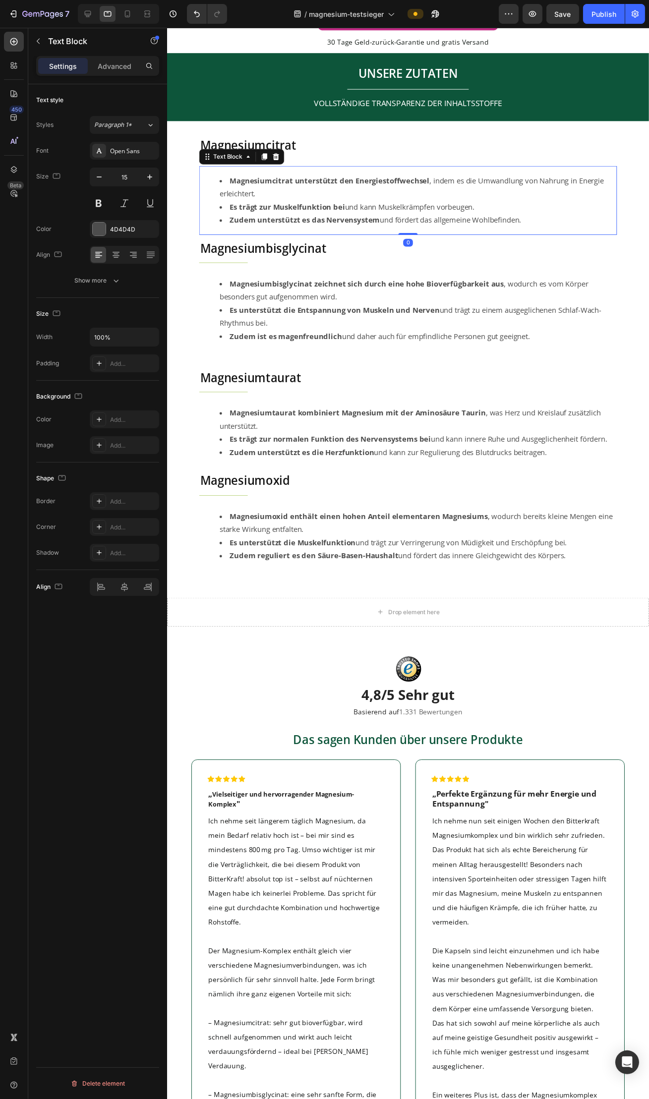
click at [265, 192] on li "Magnesiumcitrat unterstützt den Energiestoffwechsel , indem es die Umwandlung v…" at bounding box center [422, 190] width 404 height 27
click at [109, 67] on p "Advanced" at bounding box center [115, 66] width 34 height 10
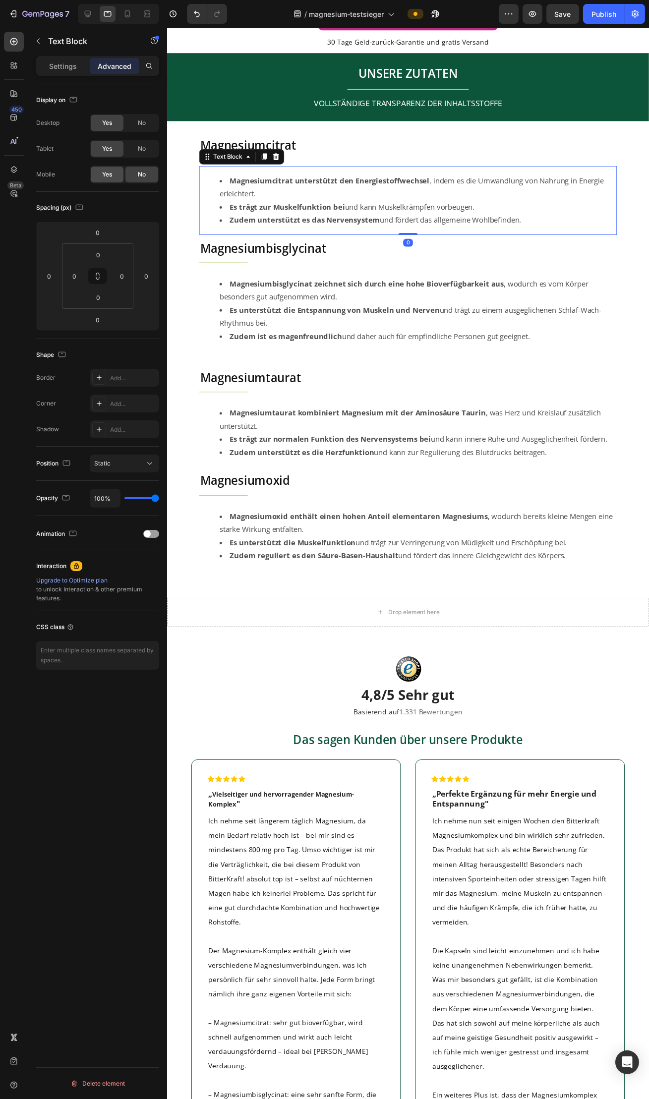
click at [103, 182] on div "Yes" at bounding box center [107, 175] width 33 height 16
click at [262, 249] on h2 "Magnesiumbisglycinat" at bounding box center [412, 252] width 426 height 17
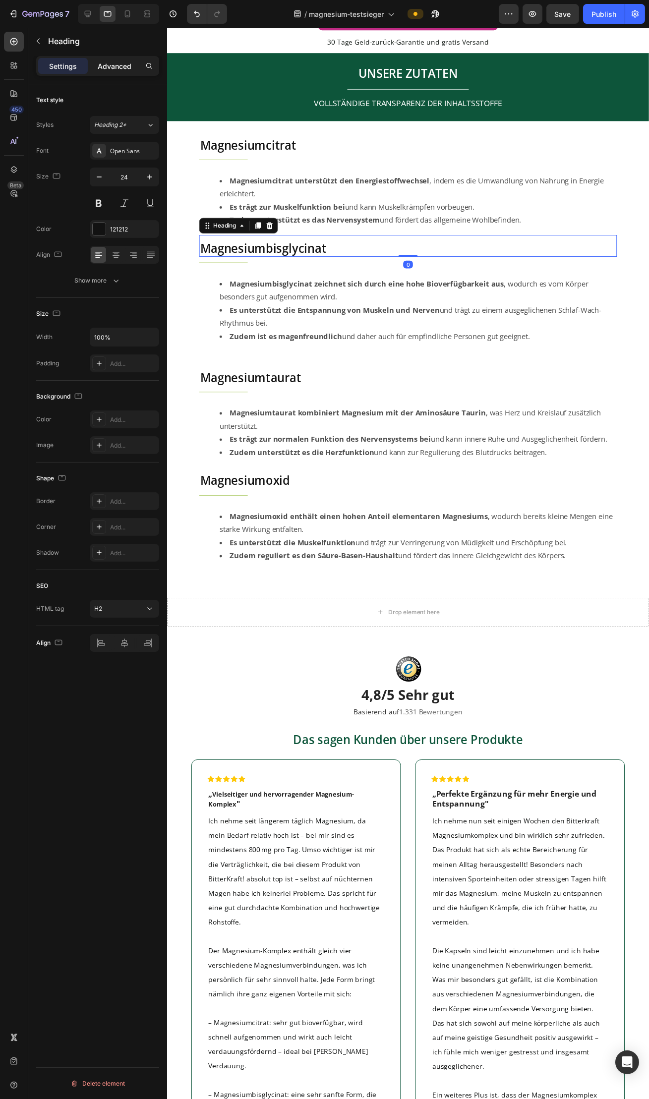
click at [117, 65] on p "Advanced" at bounding box center [115, 66] width 34 height 10
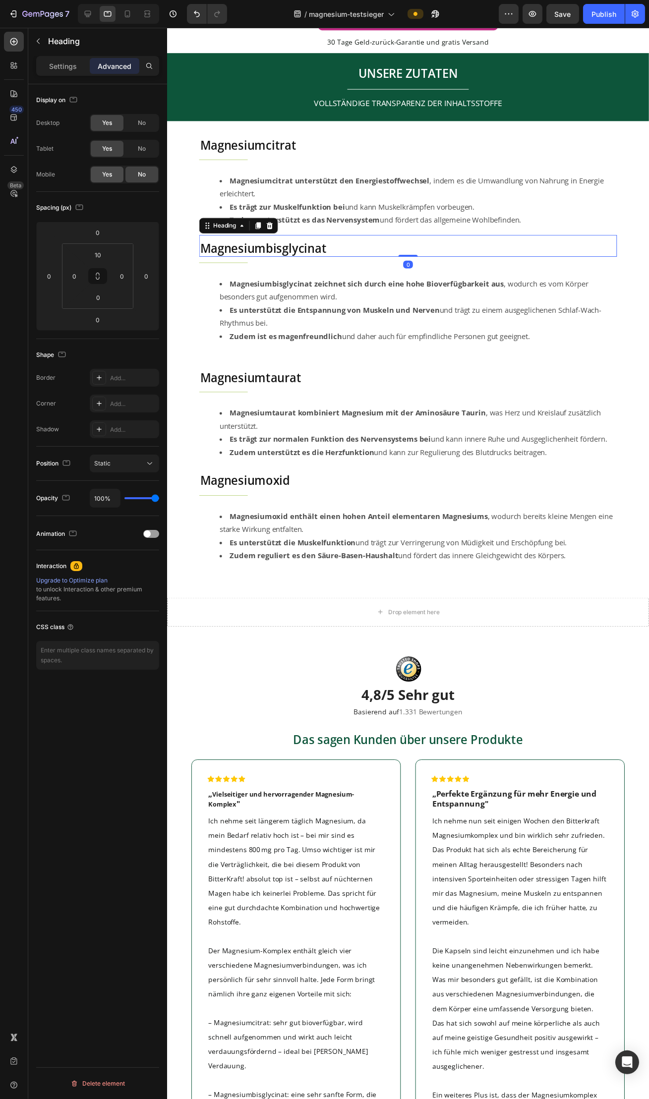
click at [109, 176] on span "Yes" at bounding box center [107, 174] width 10 height 9
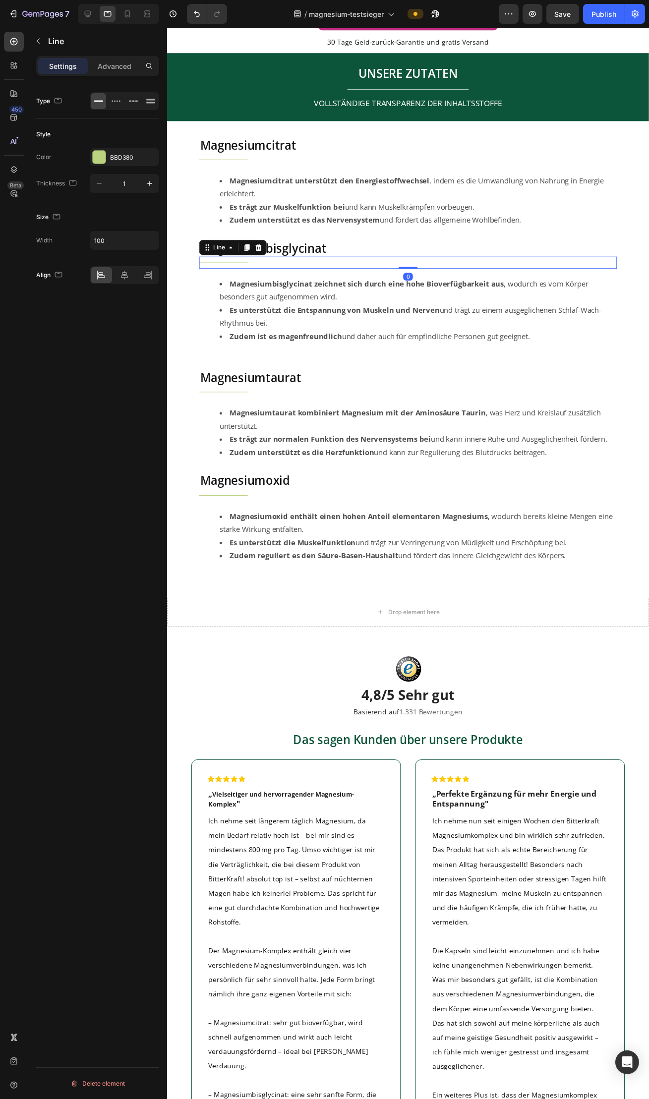
click at [261, 265] on div "Title Line 0" at bounding box center [412, 267] width 426 height 12
click at [121, 56] on div "Settings Advanced" at bounding box center [97, 66] width 123 height 20
click at [119, 64] on p "Advanced" at bounding box center [115, 66] width 34 height 10
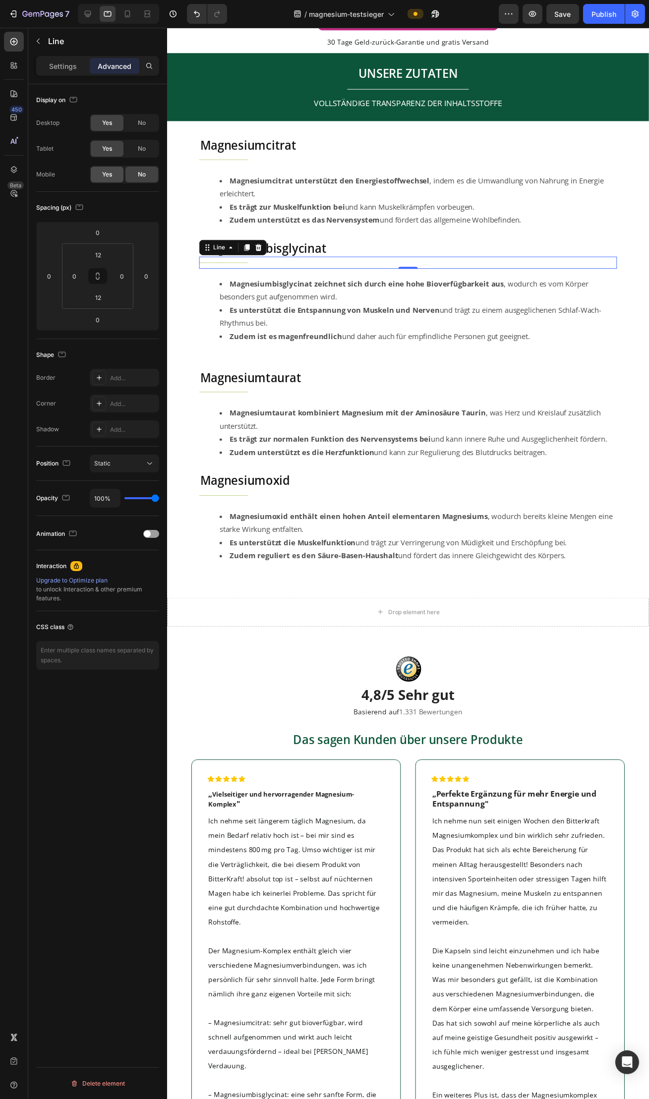
click at [107, 175] on span "Yes" at bounding box center [107, 174] width 10 height 9
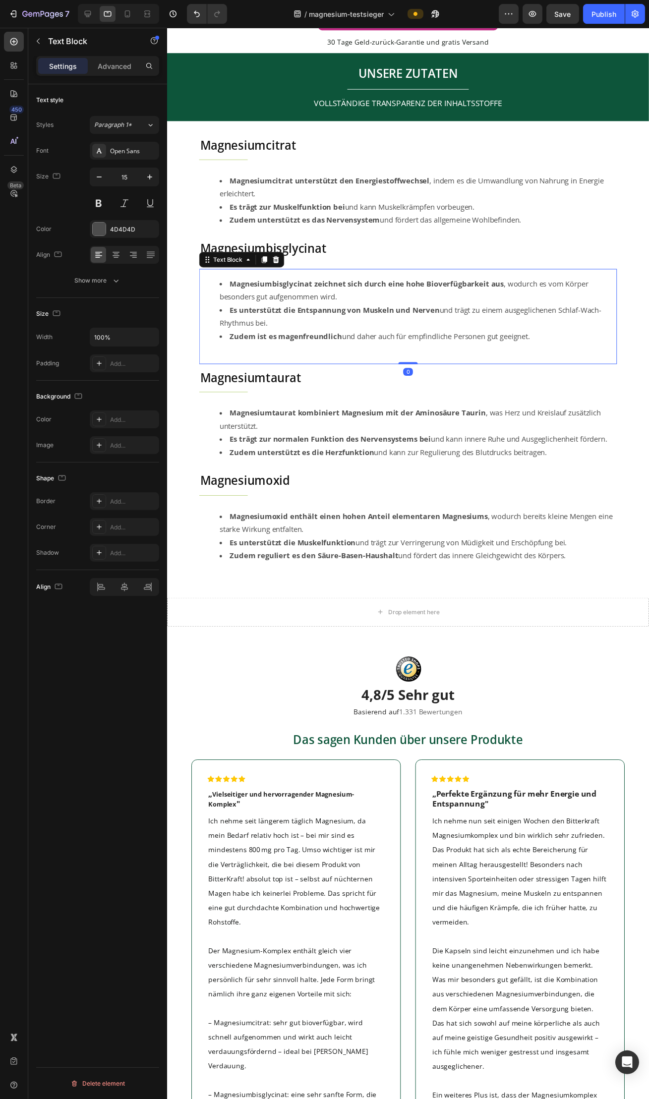
click at [289, 297] on li "Magnesiumbisglycinat zeichnet sich durch eine hohe Bioverfügbarkeit aus , wodur…" at bounding box center [422, 295] width 404 height 27
click at [119, 73] on div "Advanced" at bounding box center [115, 66] width 50 height 16
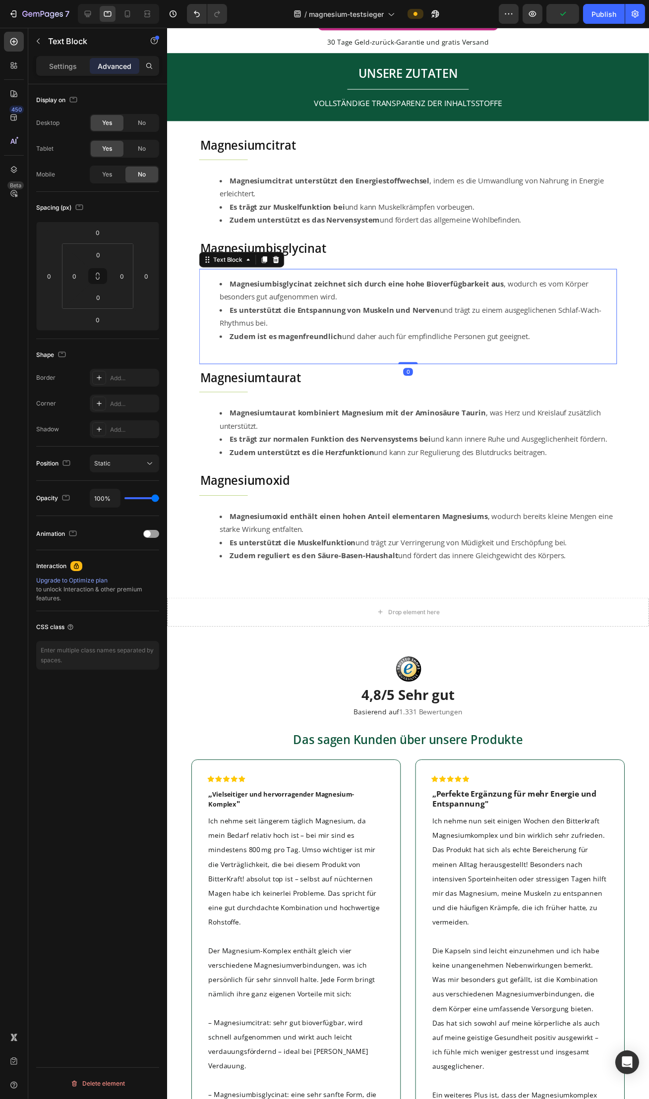
click at [102, 339] on div "Display on Desktop Yes No Tablet Yes No Mobile Yes No" at bounding box center [97, 393] width 123 height 108
click at [104, 179] on div "Yes" at bounding box center [107, 175] width 33 height 16
click at [312, 270] on div "Title Line" at bounding box center [412, 267] width 426 height 12
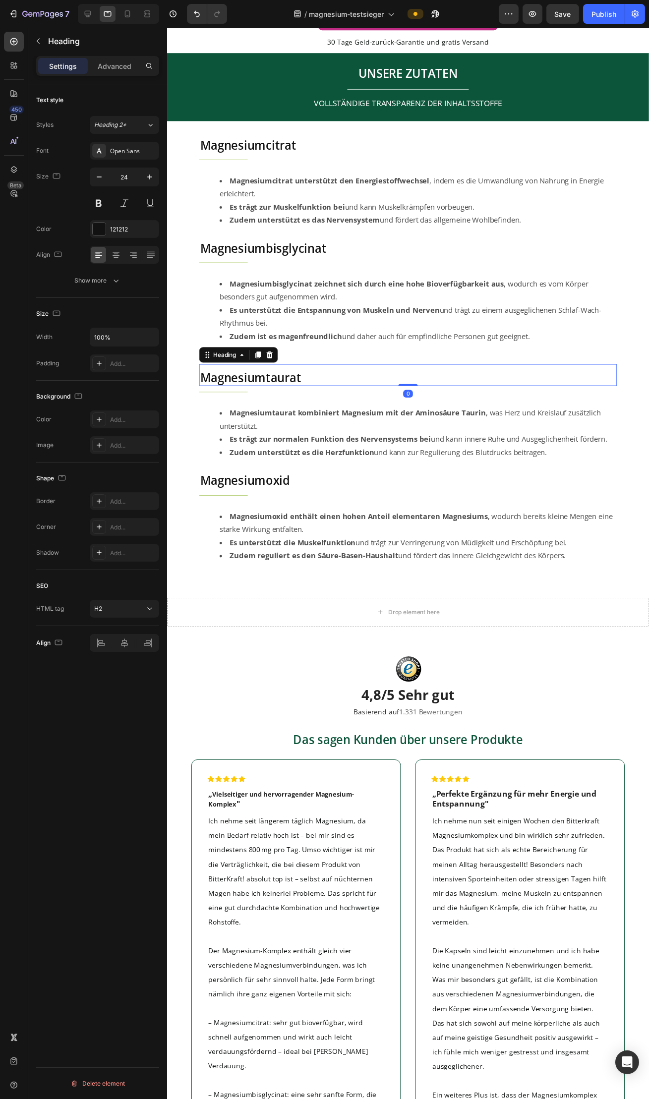
click at [304, 381] on h2 "Magnesiumtaurat" at bounding box center [412, 384] width 426 height 17
click at [115, 73] on div "Advanced" at bounding box center [115, 66] width 50 height 16
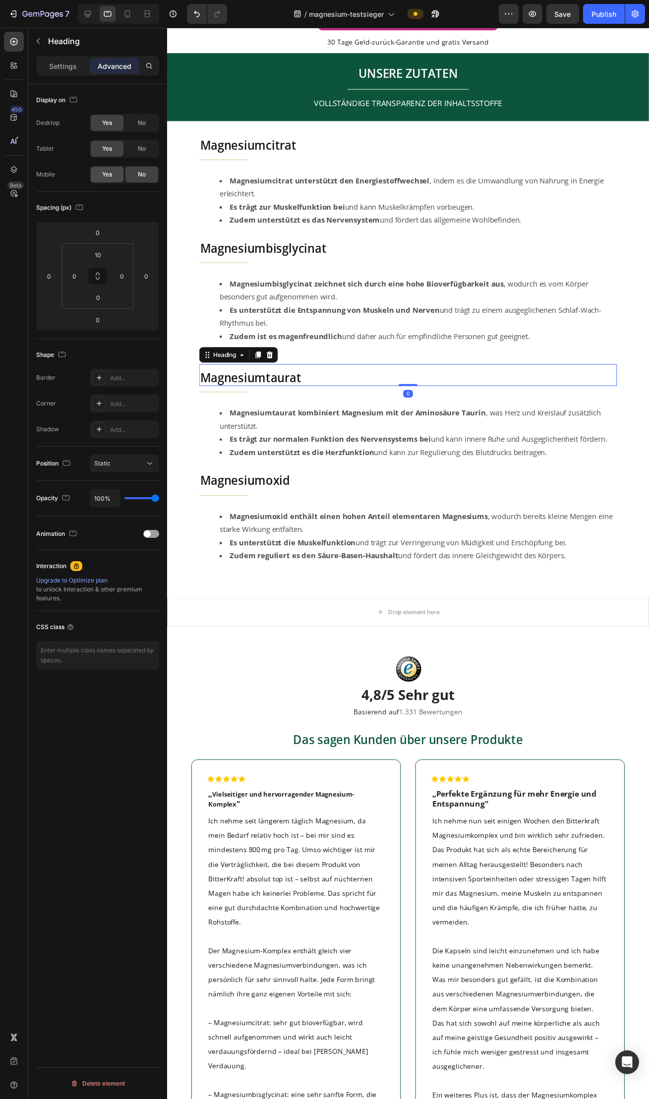
click at [108, 172] on span "Yes" at bounding box center [107, 174] width 10 height 9
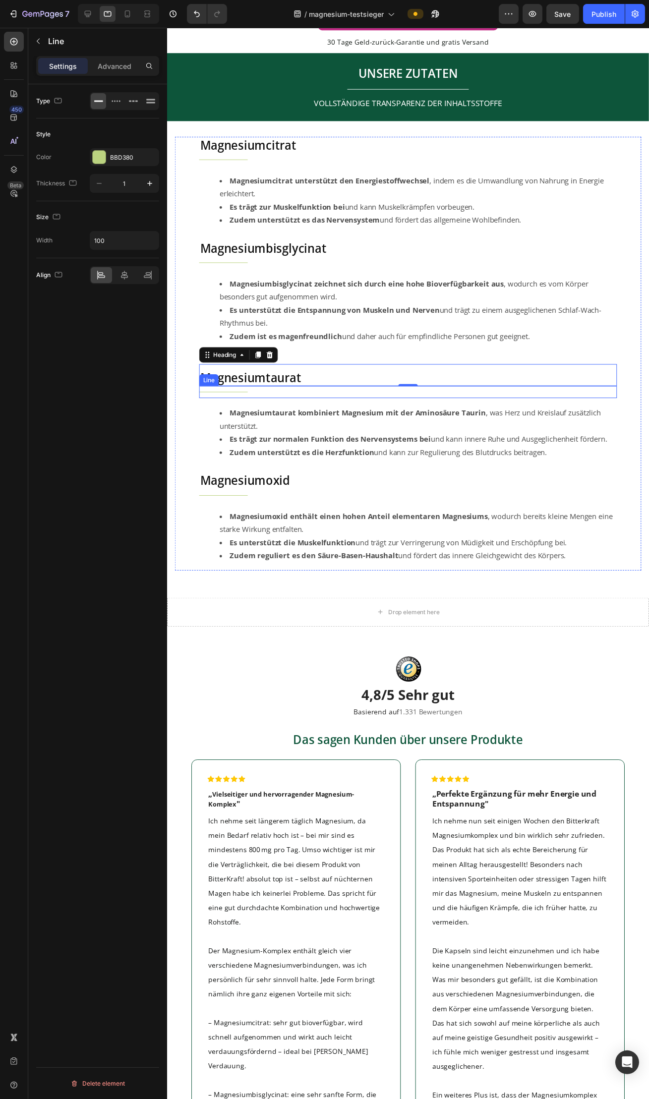
click at [280, 397] on div "Title Line" at bounding box center [412, 399] width 426 height 12
click at [116, 70] on p "Advanced" at bounding box center [115, 66] width 34 height 10
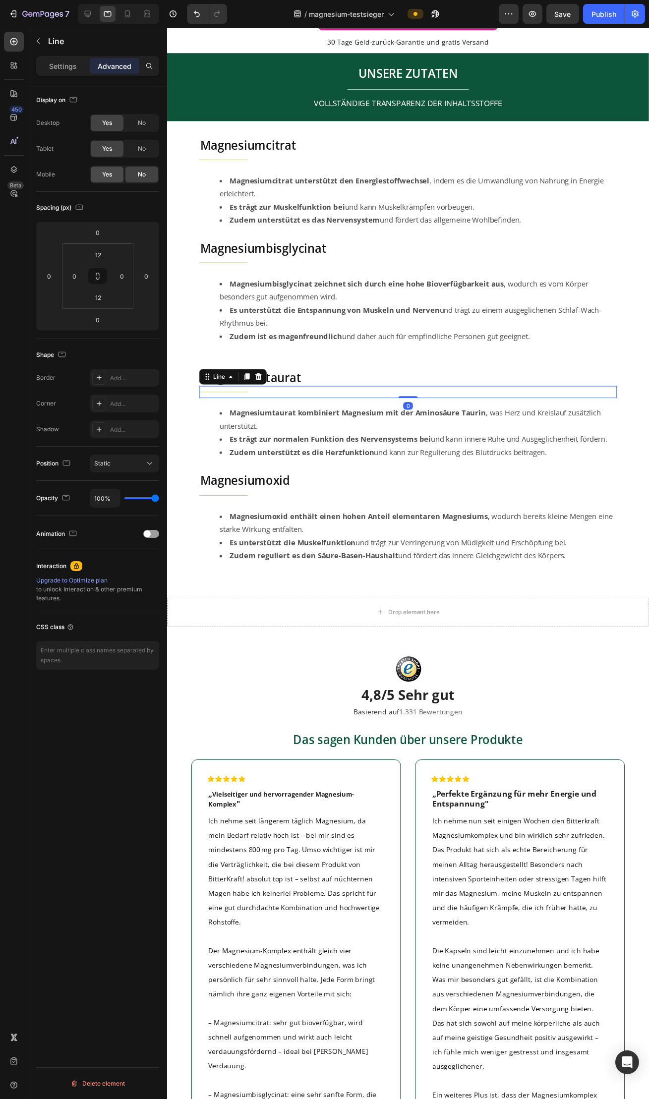
click at [111, 179] on div "Yes" at bounding box center [107, 175] width 33 height 16
click at [294, 445] on strong "Es trägt zur normalen Funktion des Nervensystems bei" at bounding box center [332, 447] width 205 height 10
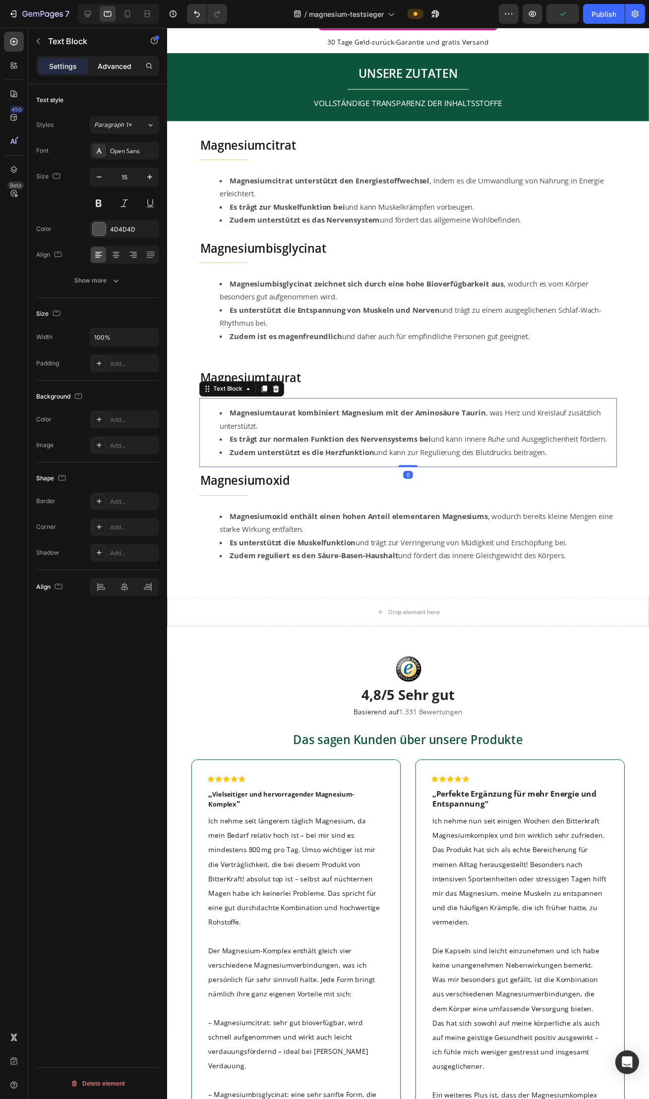
click at [113, 64] on p "Advanced" at bounding box center [115, 66] width 34 height 10
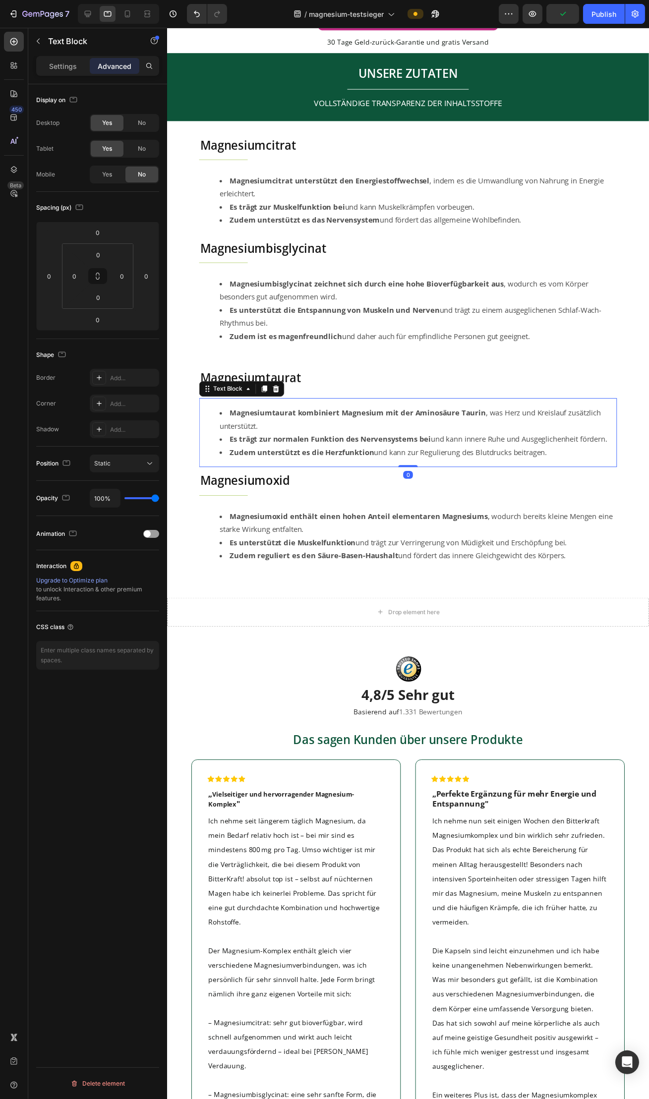
click at [99, 174] on div "Yes" at bounding box center [107, 175] width 33 height 16
click at [266, 484] on h2 "Magnesiumoxid" at bounding box center [412, 489] width 426 height 17
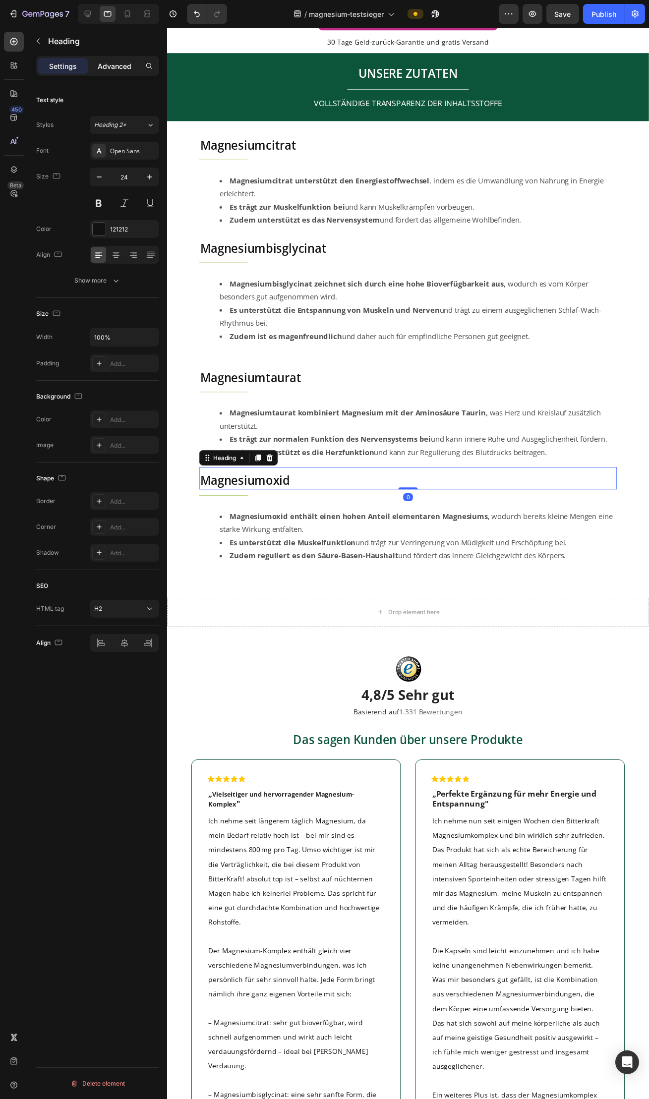
click at [112, 64] on p "Advanced" at bounding box center [115, 66] width 34 height 10
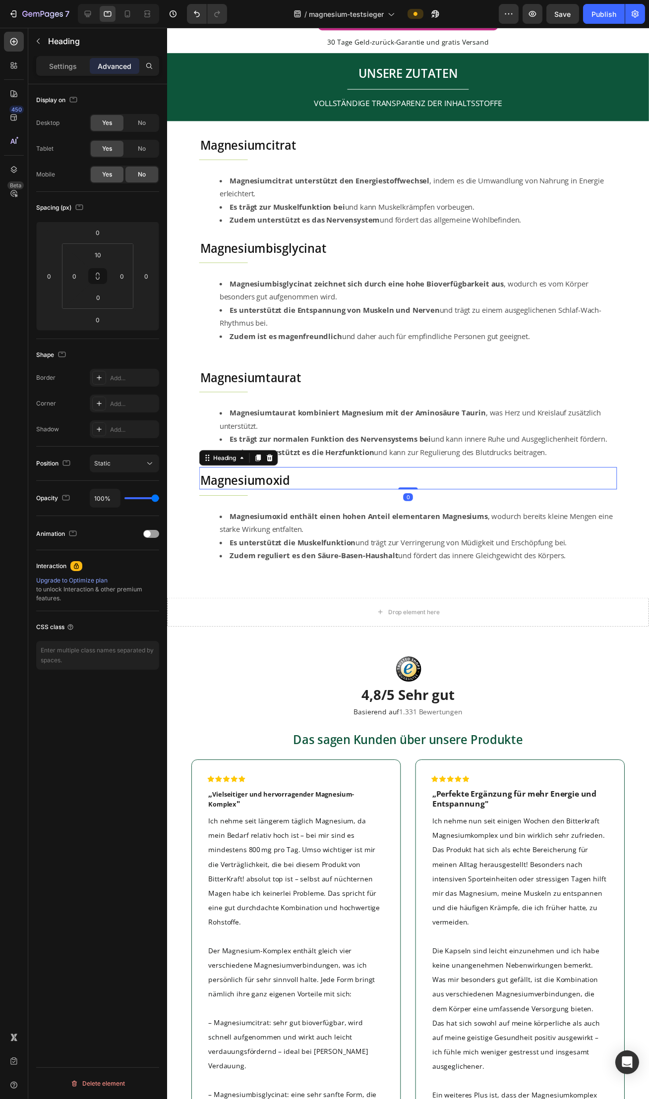
click at [102, 171] on span "Yes" at bounding box center [107, 174] width 10 height 9
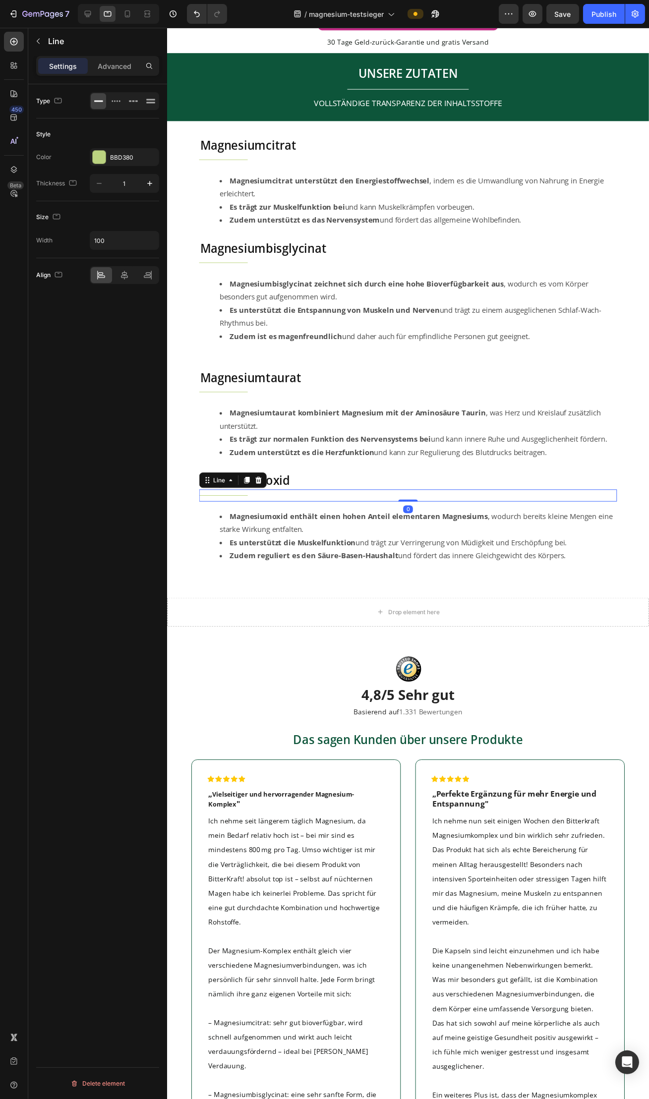
click at [251, 504] on div "Title" at bounding box center [412, 504] width 426 height 0
click at [118, 71] on div "Advanced" at bounding box center [115, 66] width 50 height 16
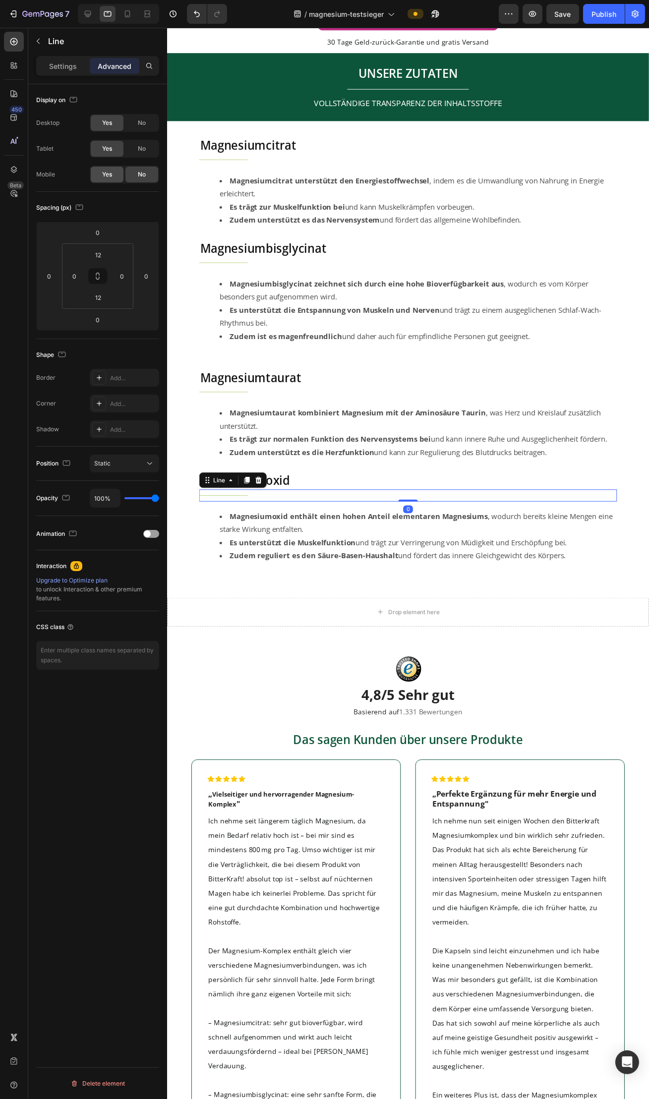
click at [110, 176] on span "Yes" at bounding box center [107, 174] width 10 height 9
click at [279, 526] on strong "Magnesiumoxid enthält einen hohen Anteil elementaren Magnesiums" at bounding box center [361, 526] width 263 height 10
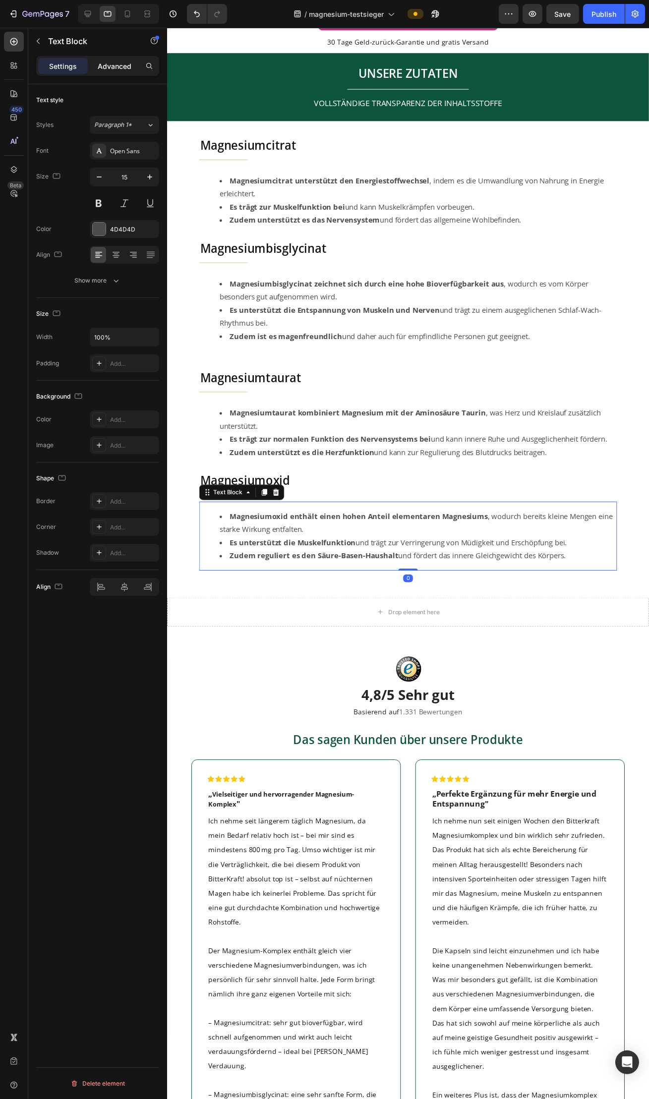
click at [111, 69] on p "Advanced" at bounding box center [115, 66] width 34 height 10
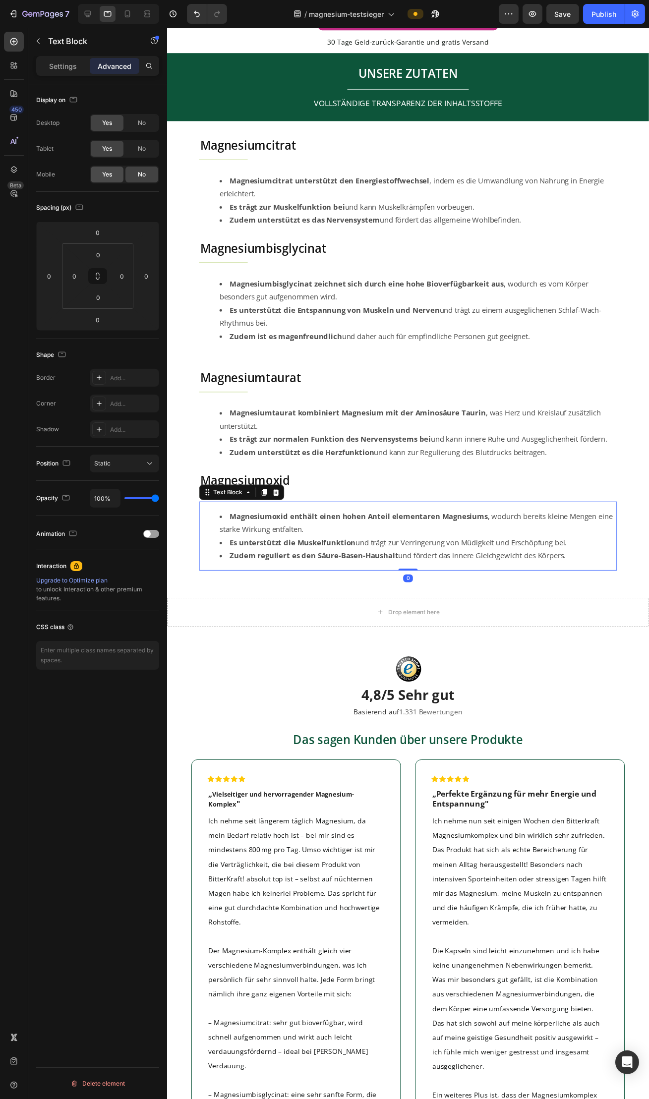
click at [109, 177] on span "Yes" at bounding box center [107, 174] width 10 height 9
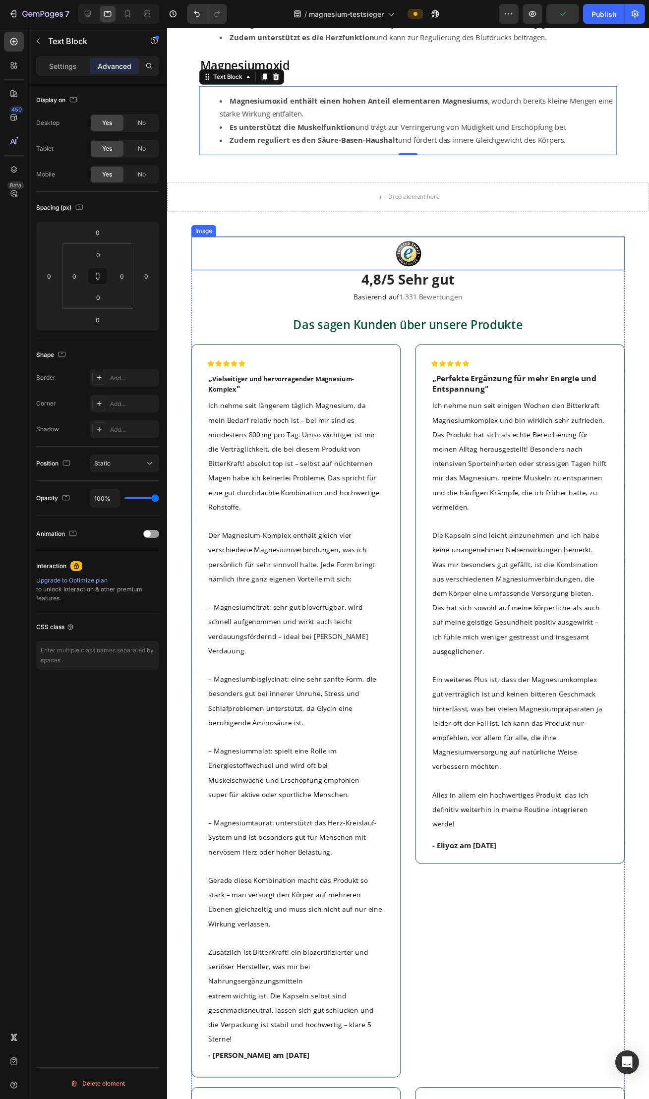
scroll to position [2620, 0]
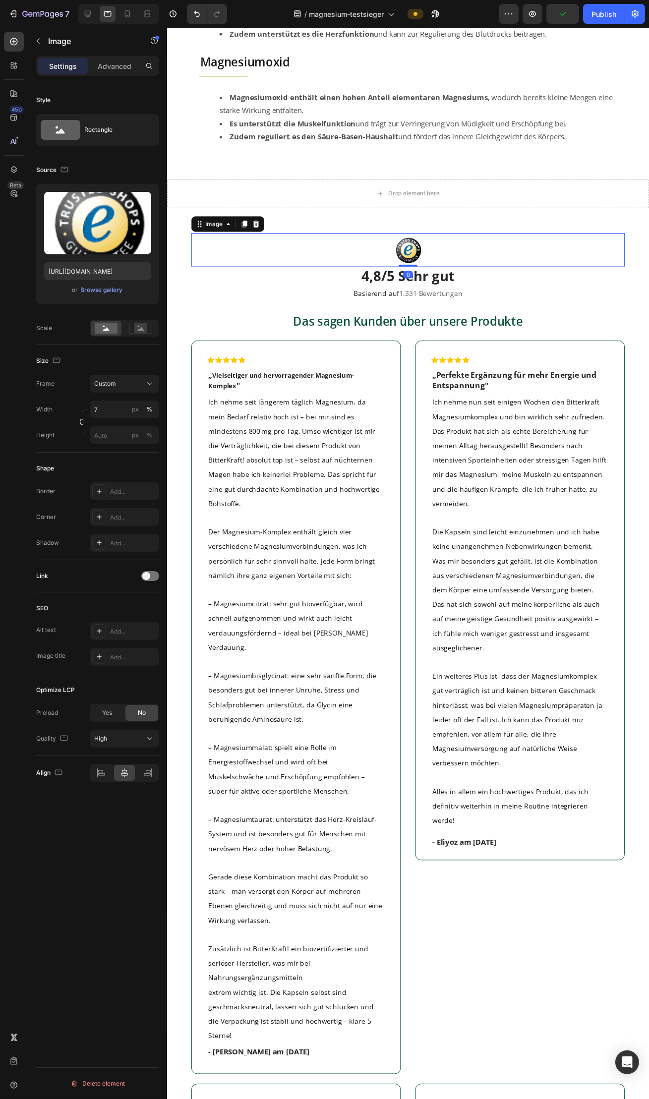
click at [426, 253] on img at bounding box center [412, 254] width 31 height 34
click at [104, 71] on p "Advanced" at bounding box center [115, 66] width 34 height 10
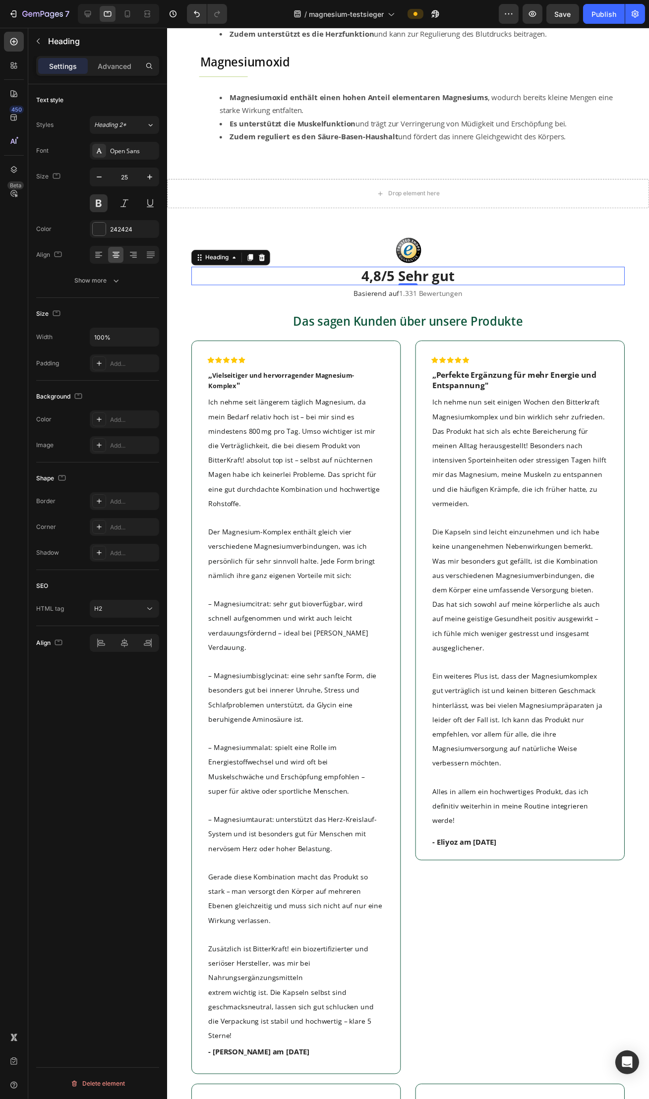
click at [379, 285] on span "4,8/5 Sehr gut" at bounding box center [412, 280] width 95 height 19
click at [376, 304] on p "Basierend auf 1.331 Bewertungen" at bounding box center [412, 298] width 440 height 15
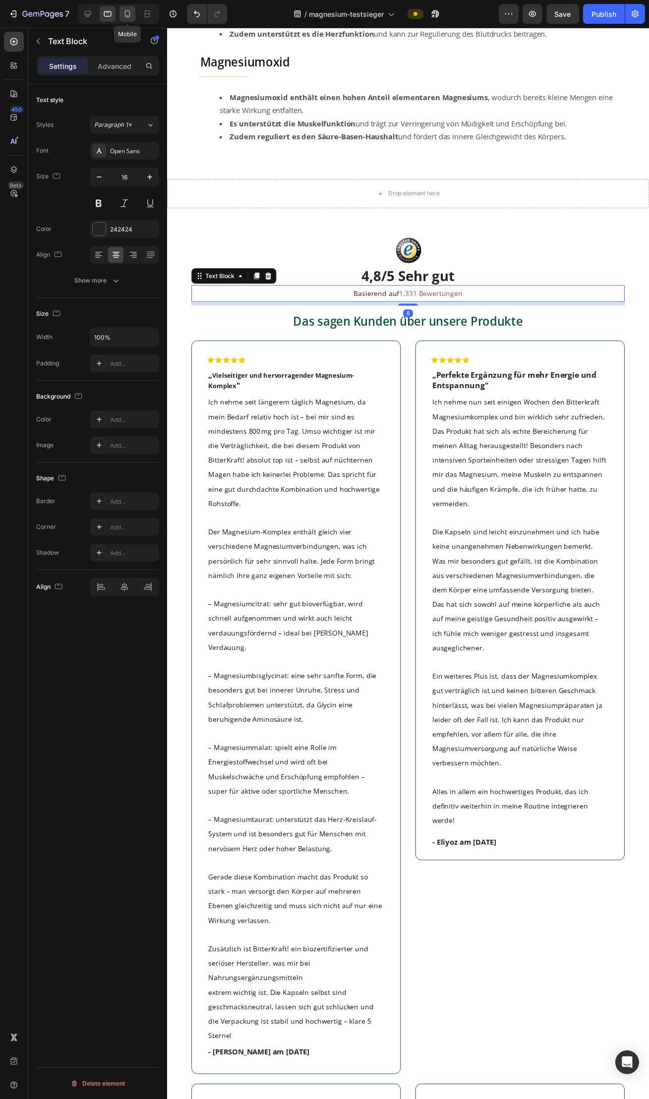
click at [128, 18] on icon at bounding box center [127, 14] width 10 height 10
type input "14"
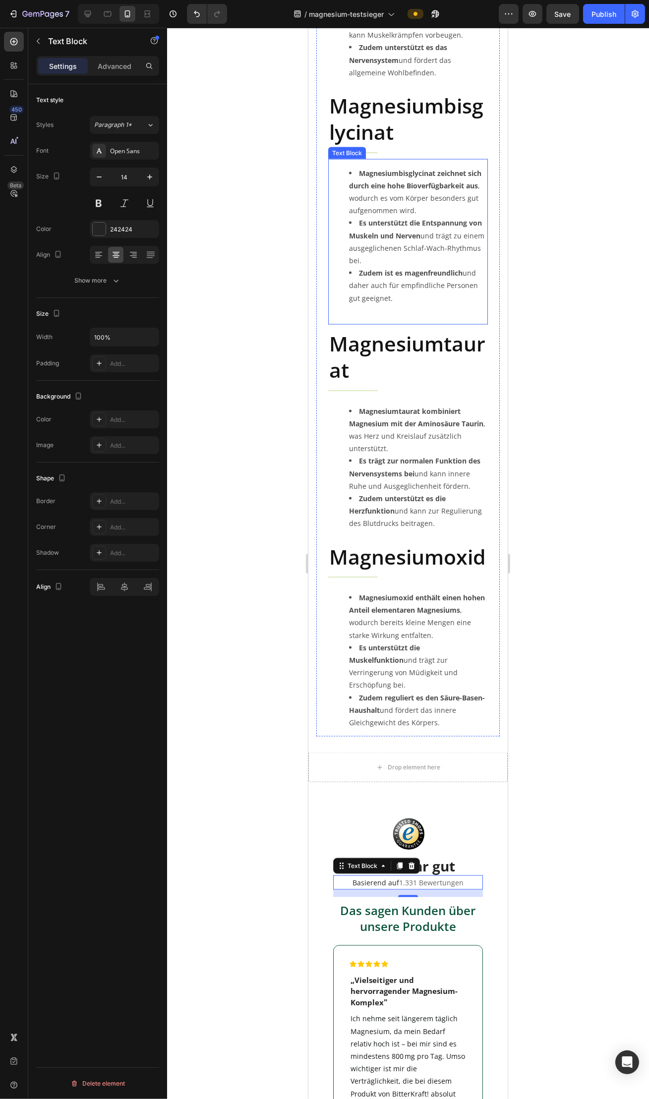
scroll to position [2699, 0]
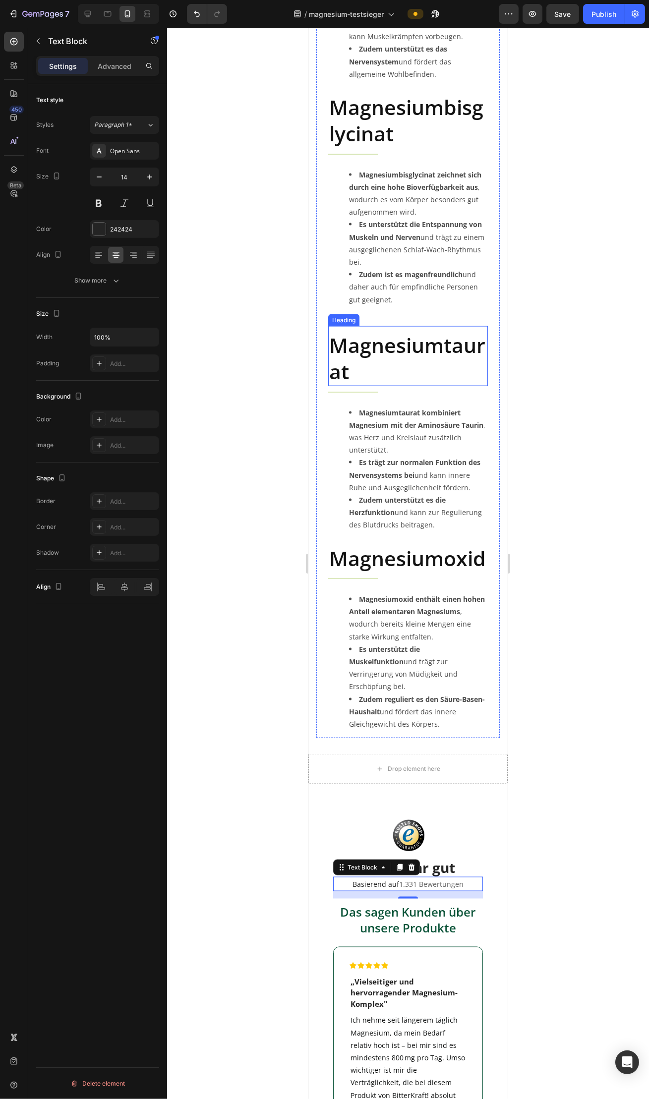
click at [371, 331] on h2 "Magnesiumtaurat" at bounding box center [408, 358] width 160 height 55
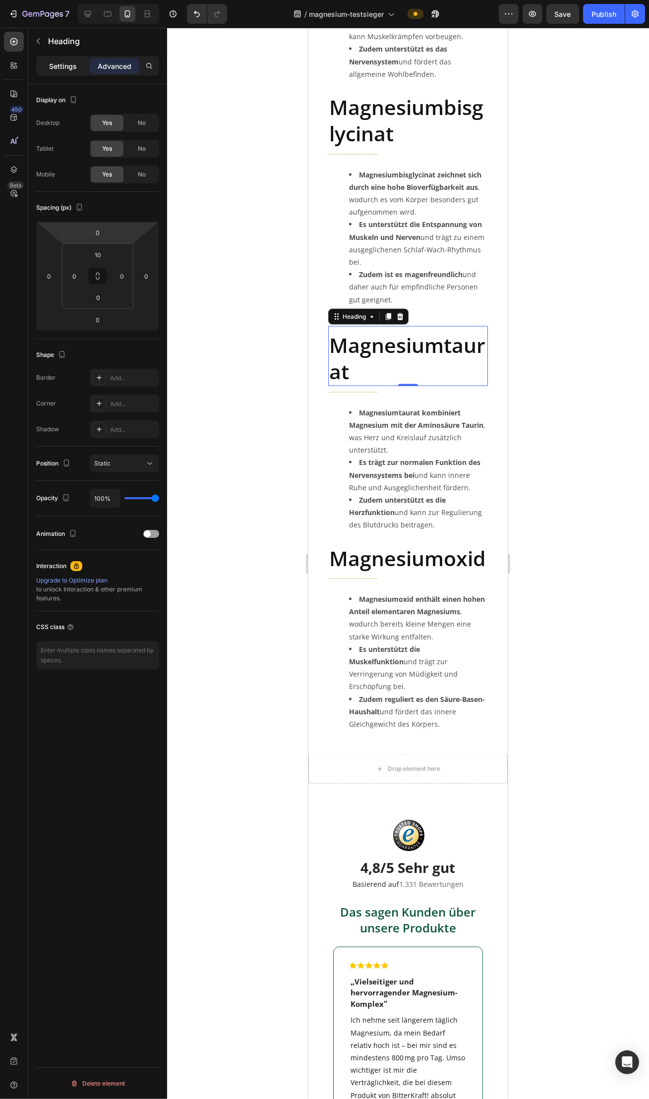
click at [70, 67] on p "Settings" at bounding box center [63, 66] width 28 height 10
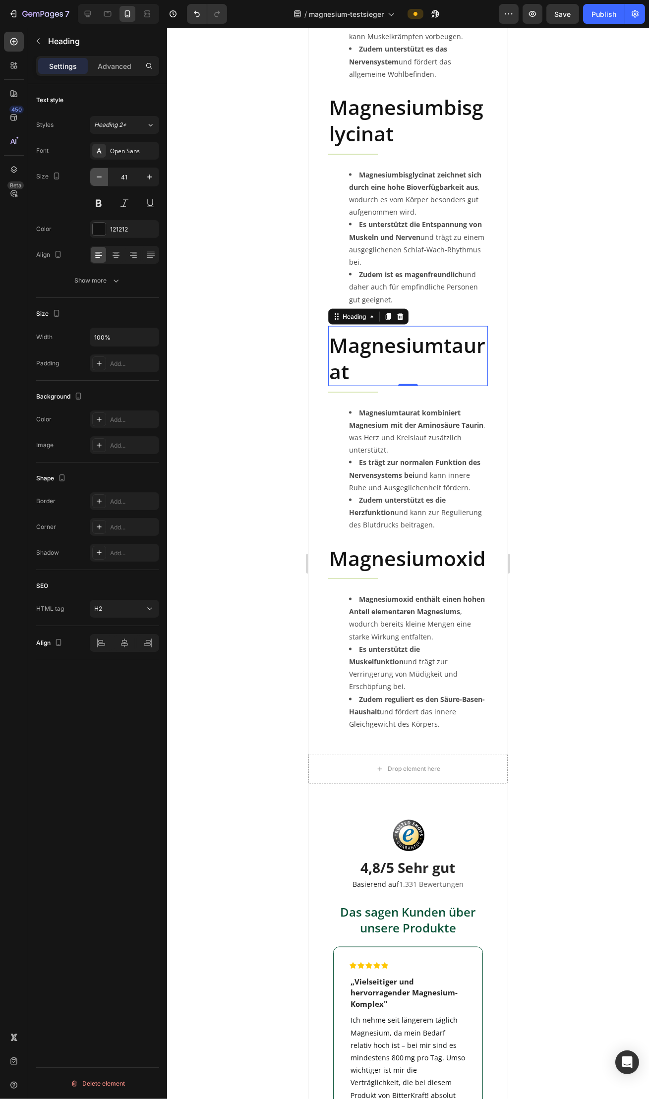
click at [101, 179] on icon "button" at bounding box center [99, 177] width 10 height 10
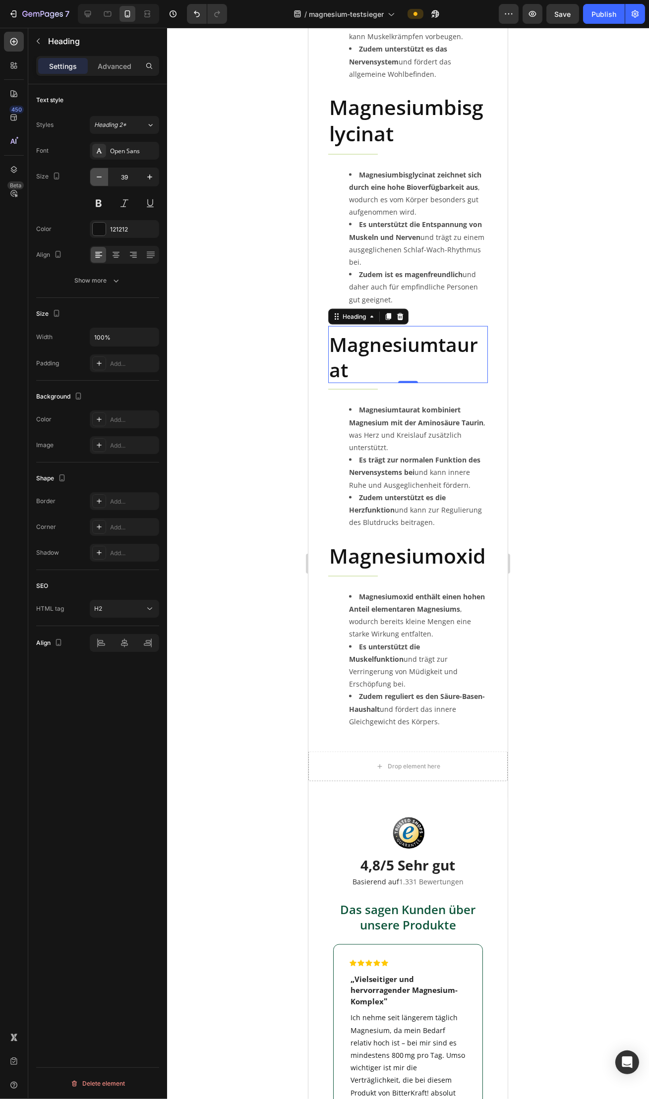
click at [101, 179] on icon "button" at bounding box center [99, 177] width 10 height 10
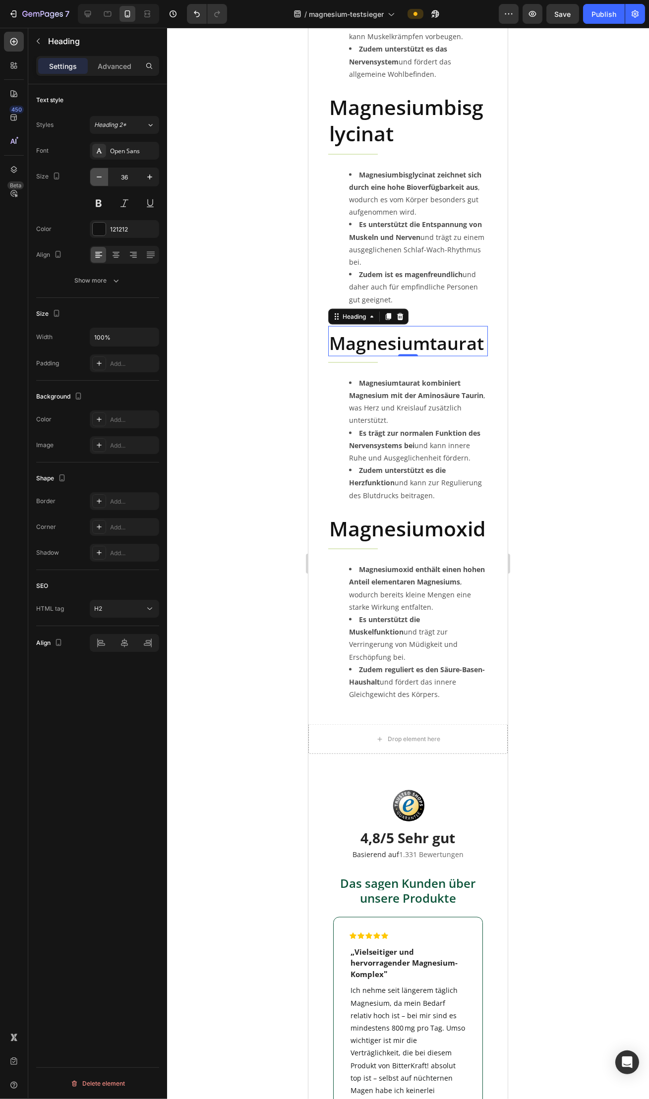
click at [101, 179] on icon "button" at bounding box center [99, 177] width 10 height 10
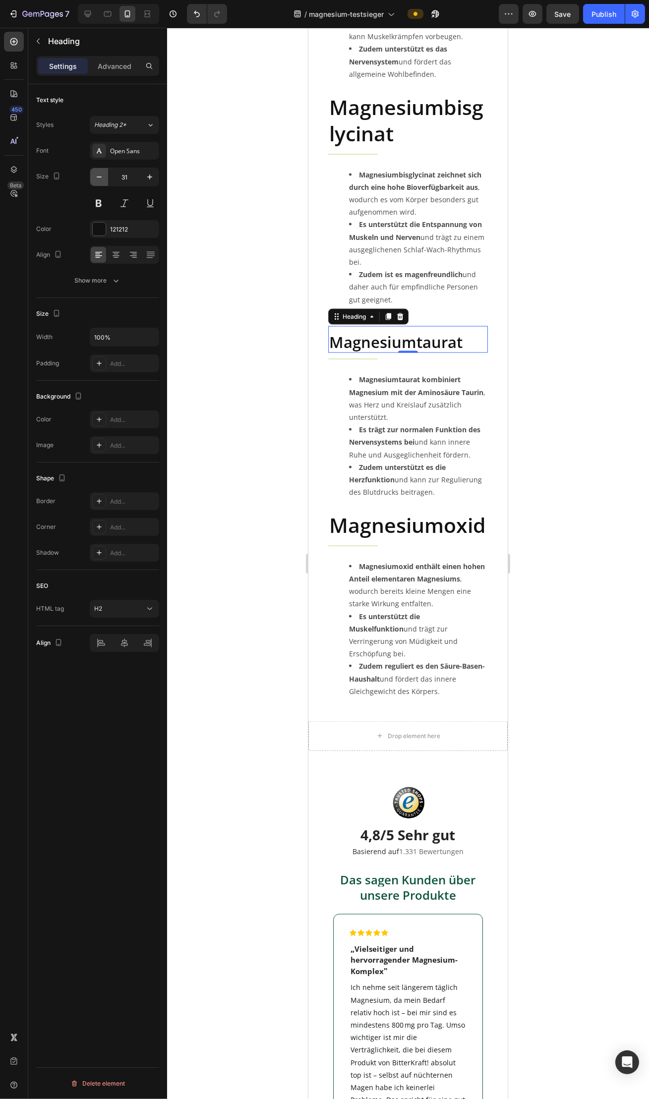
click at [101, 179] on icon "button" at bounding box center [99, 177] width 10 height 10
type input "28"
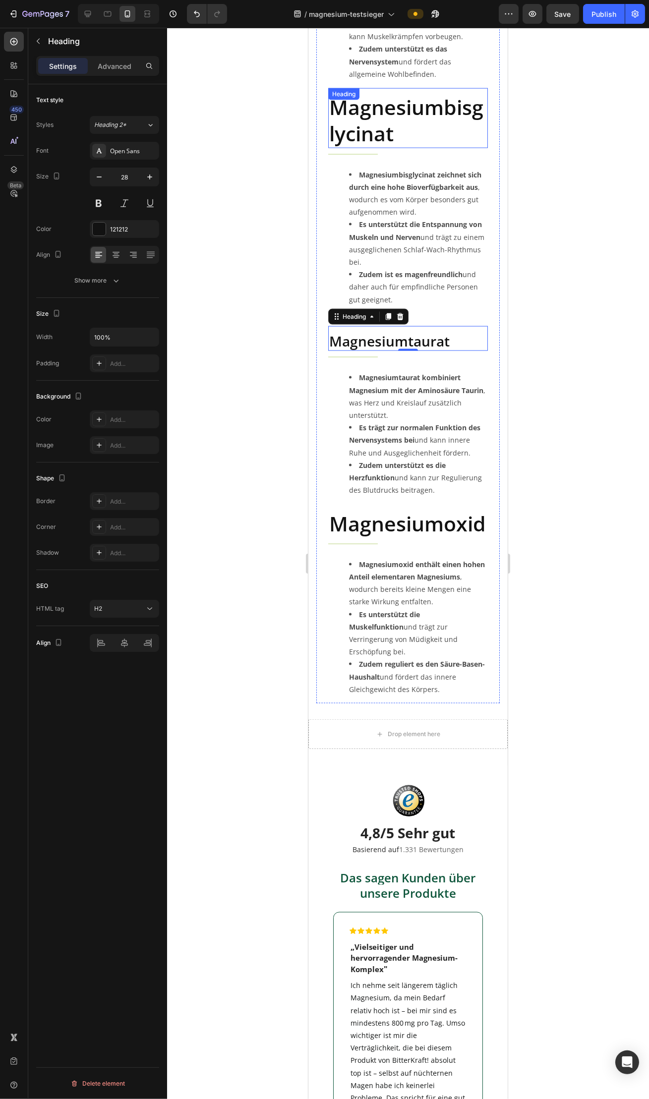
click at [371, 93] on h2 "Magnesiumbisglycinat" at bounding box center [408, 120] width 160 height 55
click at [103, 179] on icon "button" at bounding box center [99, 177] width 10 height 10
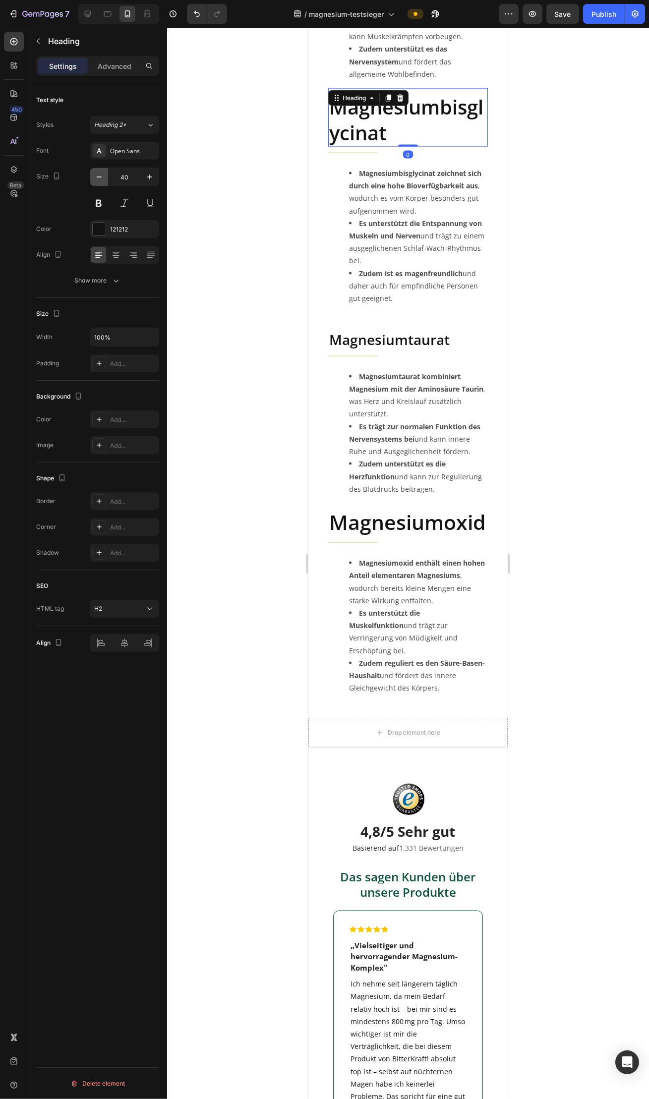
click at [103, 179] on icon "button" at bounding box center [99, 177] width 10 height 10
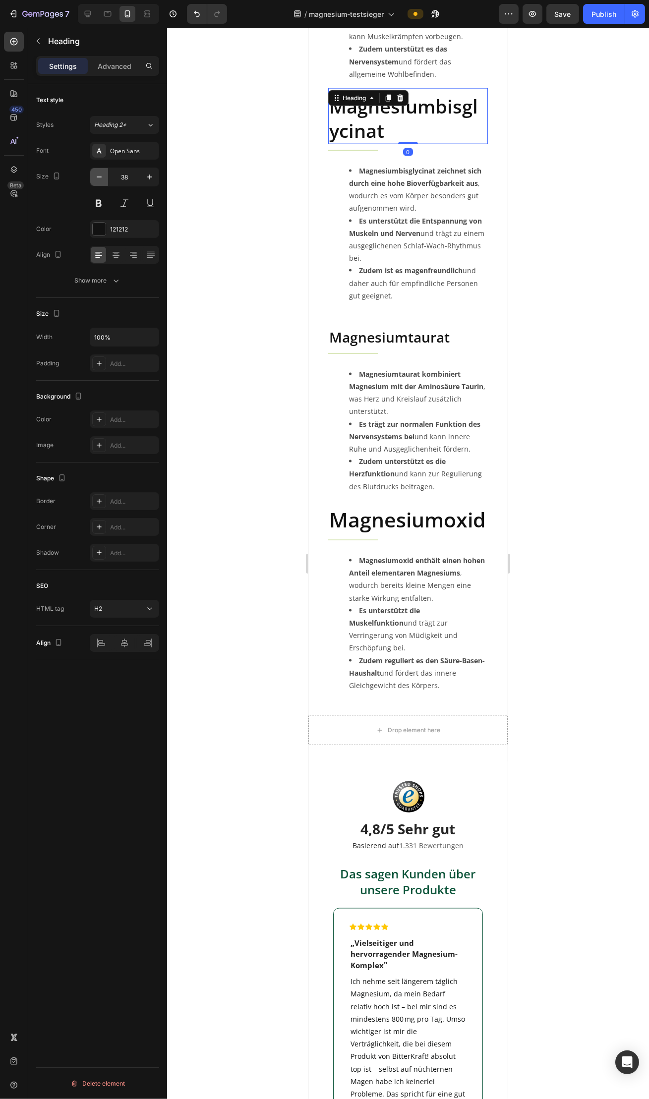
click at [103, 179] on icon "button" at bounding box center [99, 177] width 10 height 10
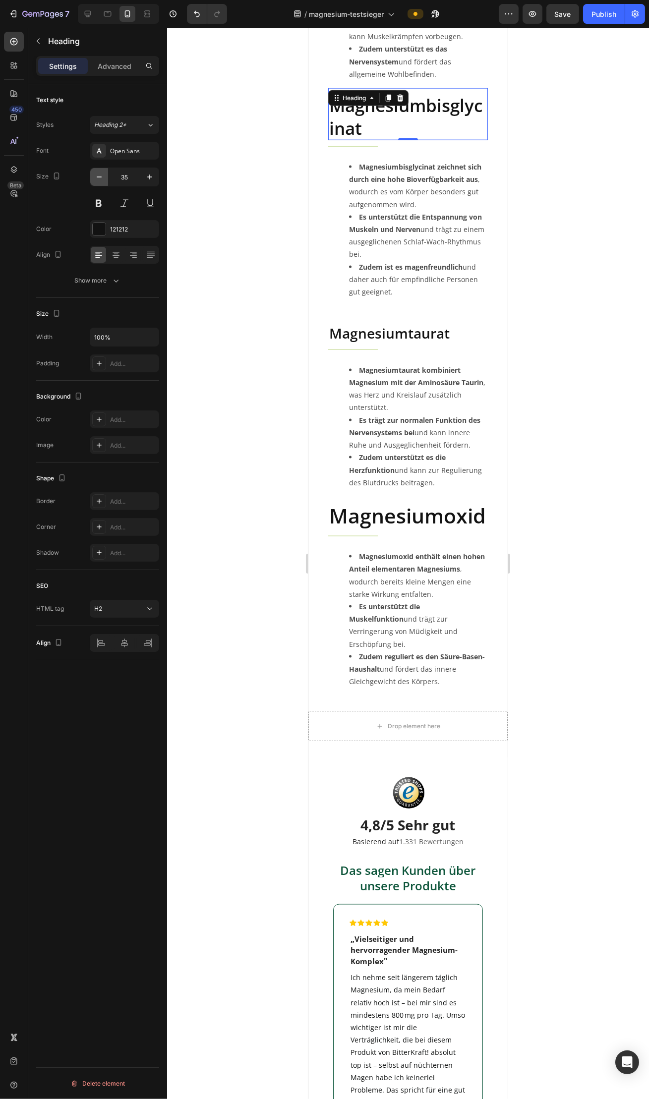
click at [103, 179] on icon "button" at bounding box center [99, 177] width 10 height 10
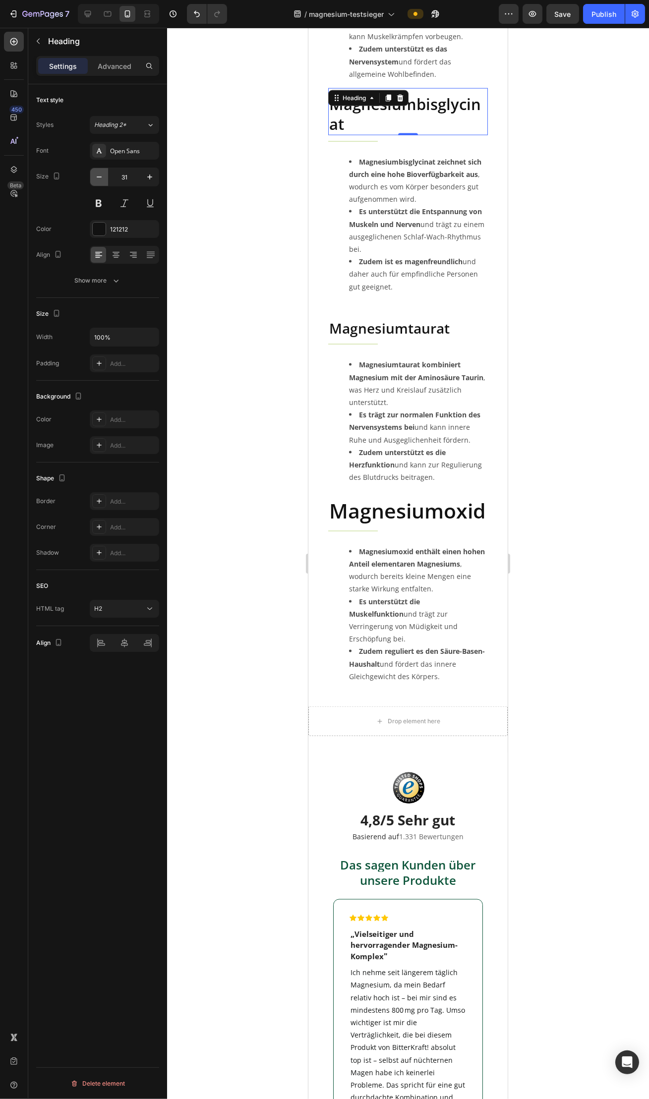
click at [103, 179] on icon "button" at bounding box center [99, 177] width 10 height 10
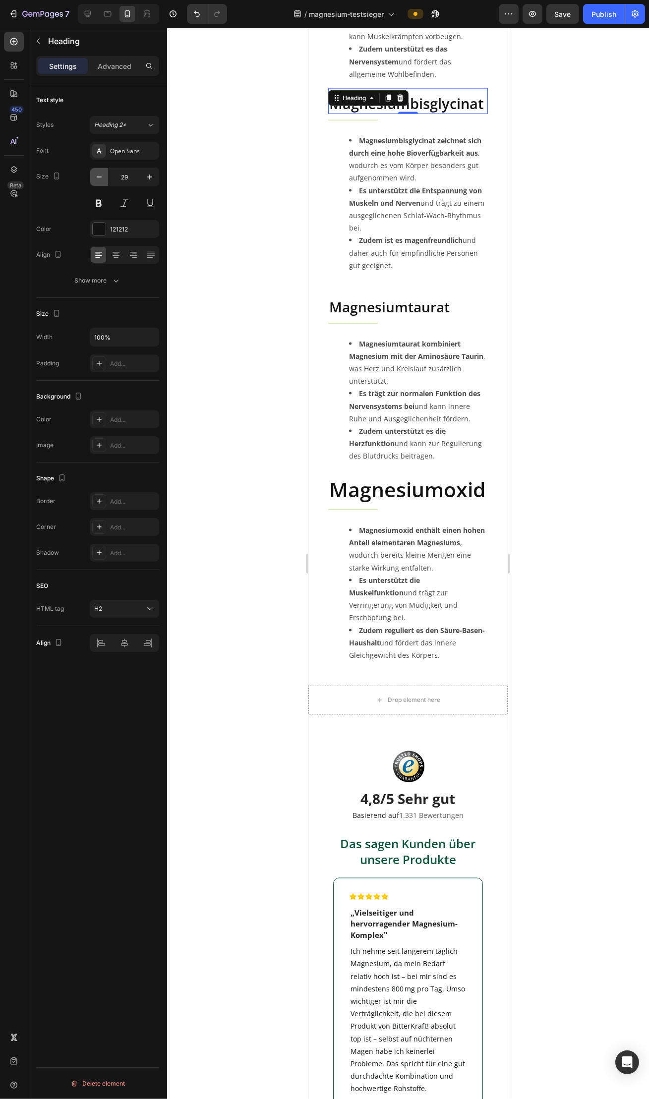
click at [103, 179] on icon "button" at bounding box center [99, 177] width 10 height 10
type input "28"
click at [381, 474] on h2 "Magnesiumoxid" at bounding box center [408, 488] width 160 height 28
click at [97, 179] on icon "button" at bounding box center [99, 177] width 10 height 10
click at [98, 178] on icon "button" at bounding box center [99, 177] width 10 height 10
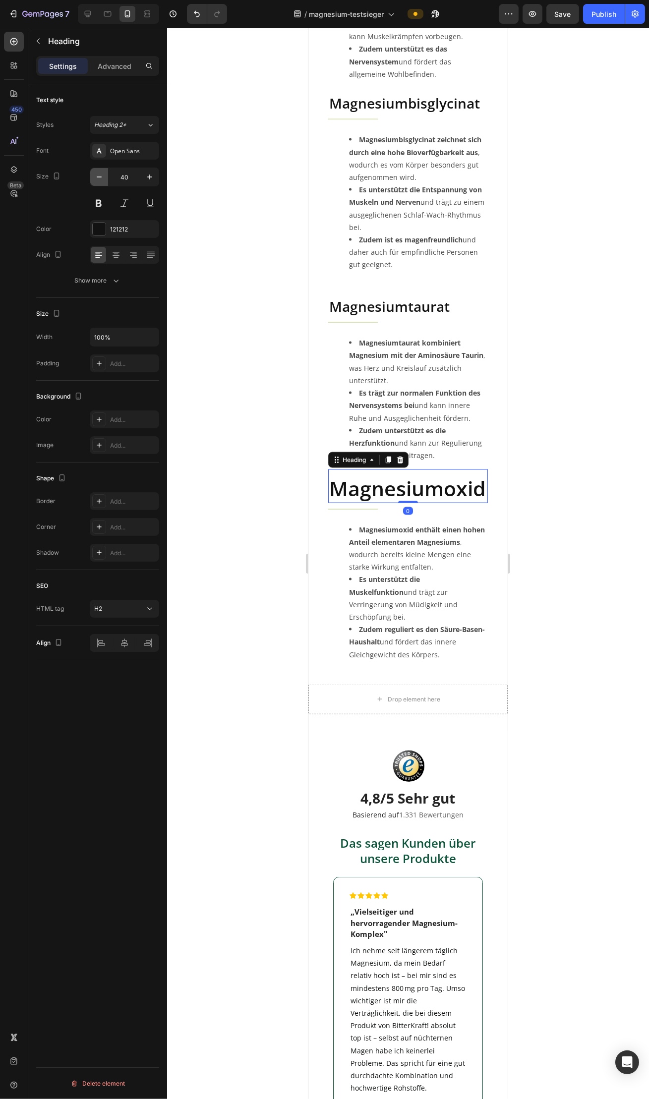
click at [98, 178] on icon "button" at bounding box center [99, 177] width 10 height 10
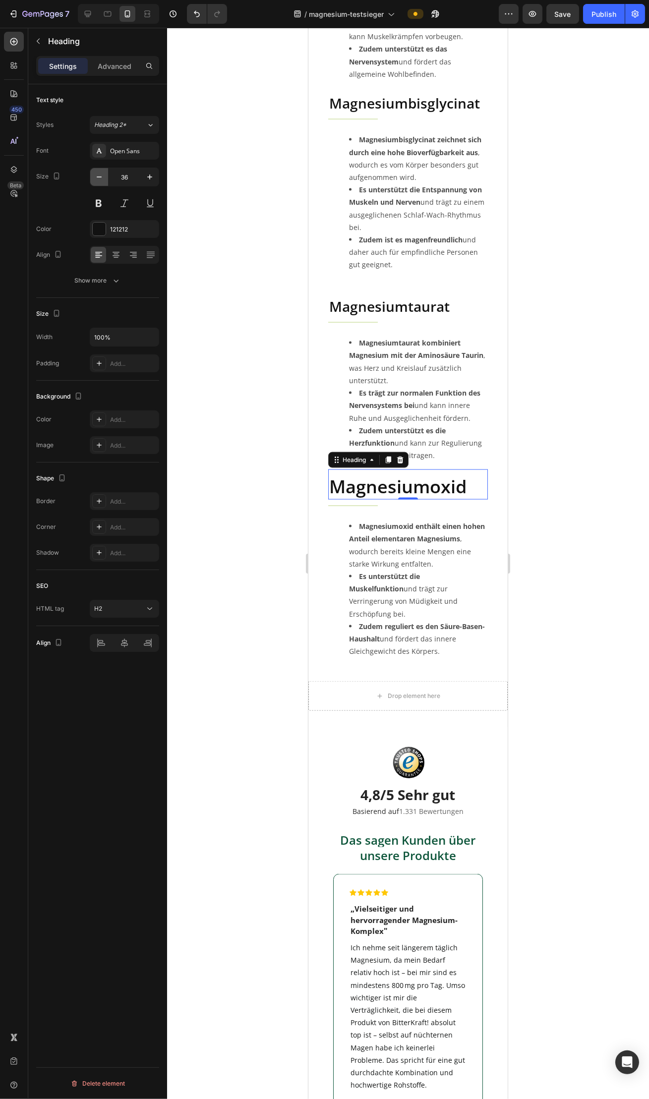
click at [98, 178] on icon "button" at bounding box center [99, 177] width 10 height 10
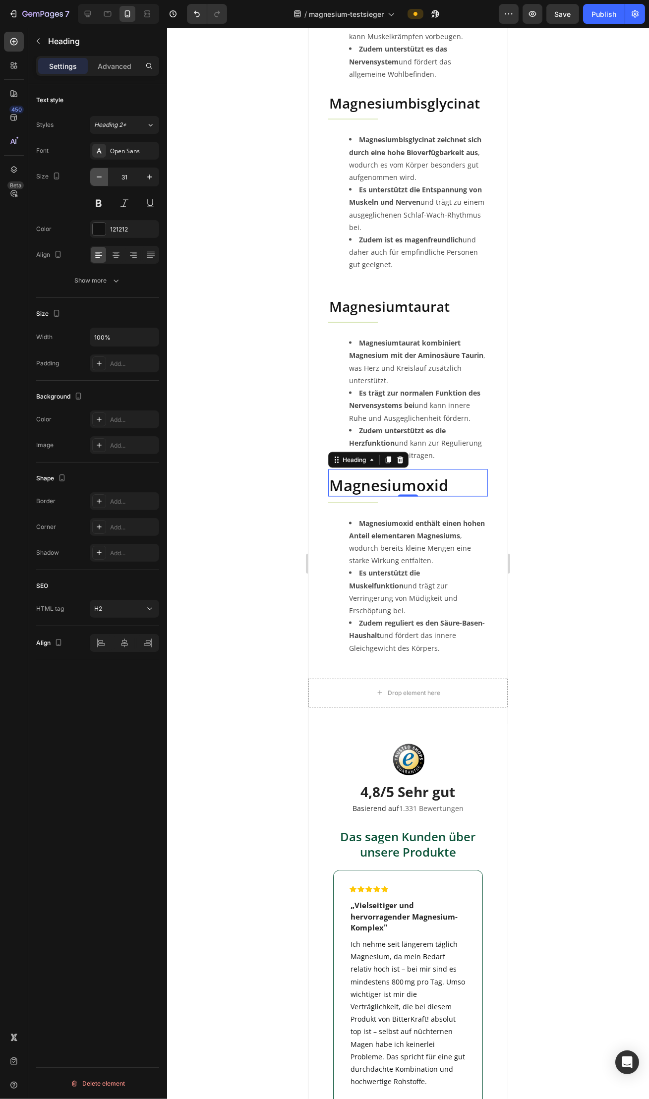
click at [98, 178] on icon "button" at bounding box center [99, 177] width 10 height 10
type input "28"
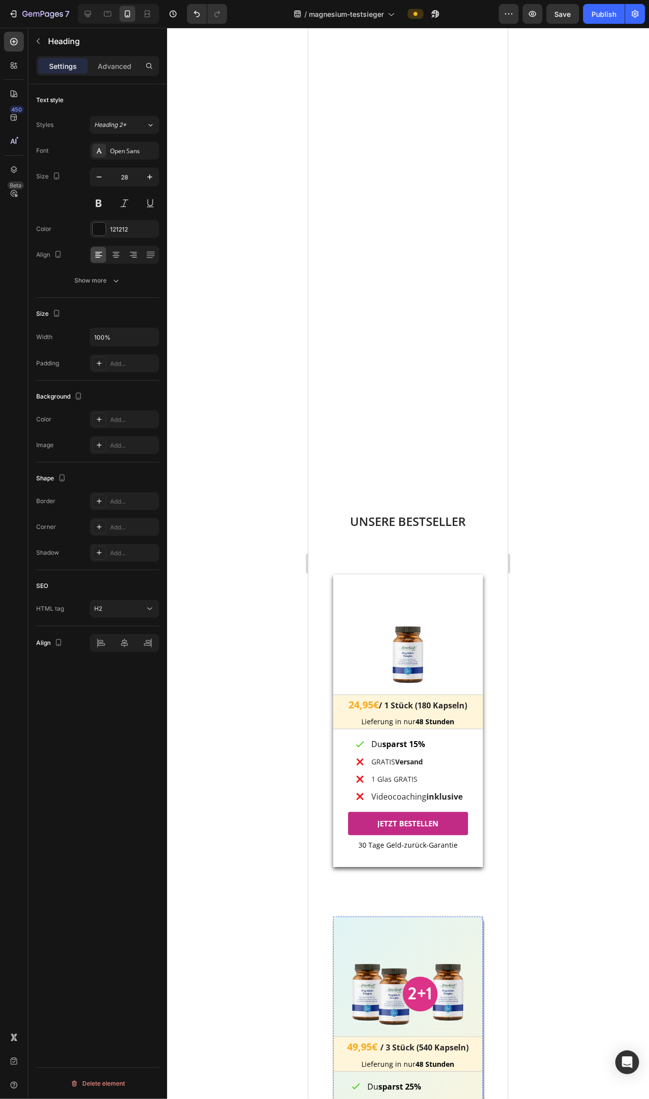
scroll to position [0, 0]
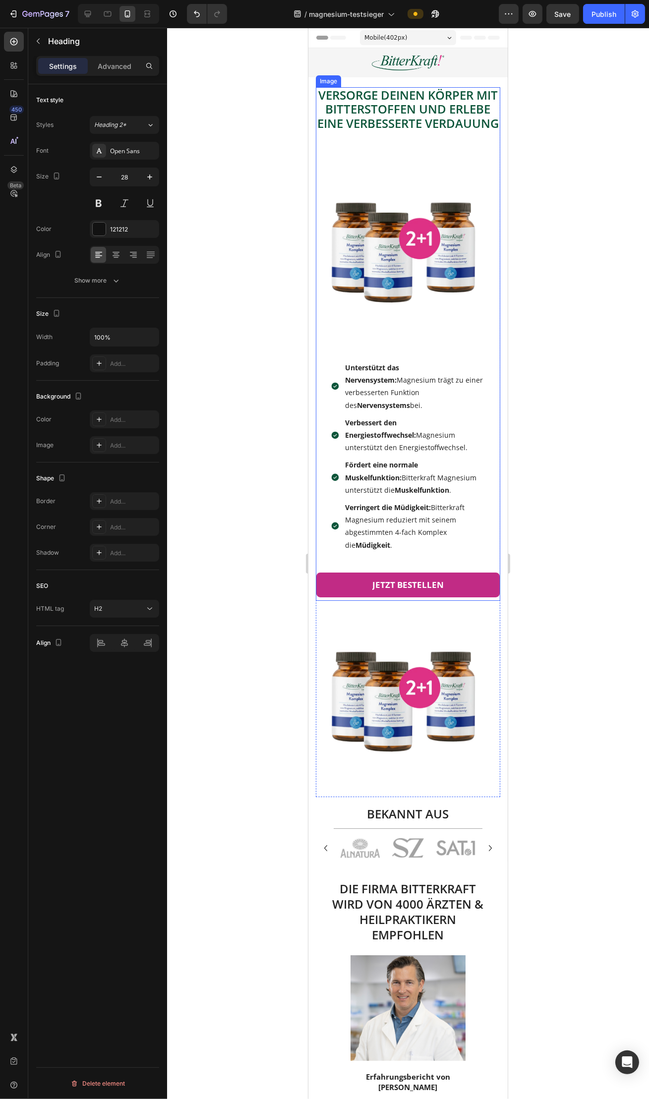
click at [362, 306] on img at bounding box center [407, 244] width 184 height 184
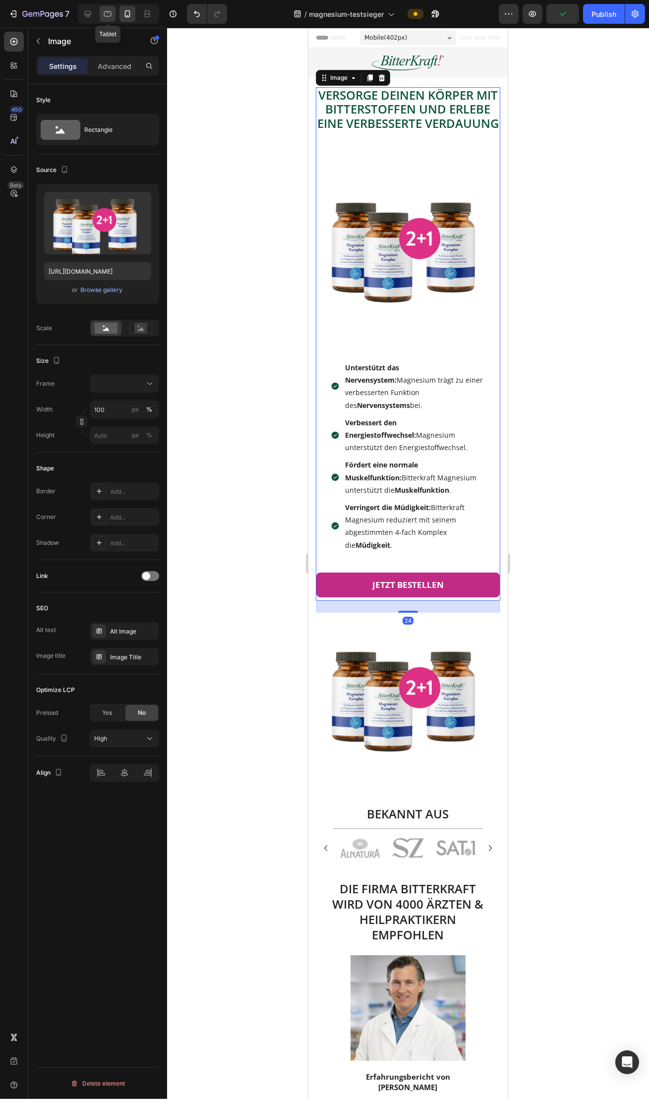
click at [109, 18] on icon at bounding box center [108, 14] width 10 height 10
type input "[URL][DOMAIN_NAME]"
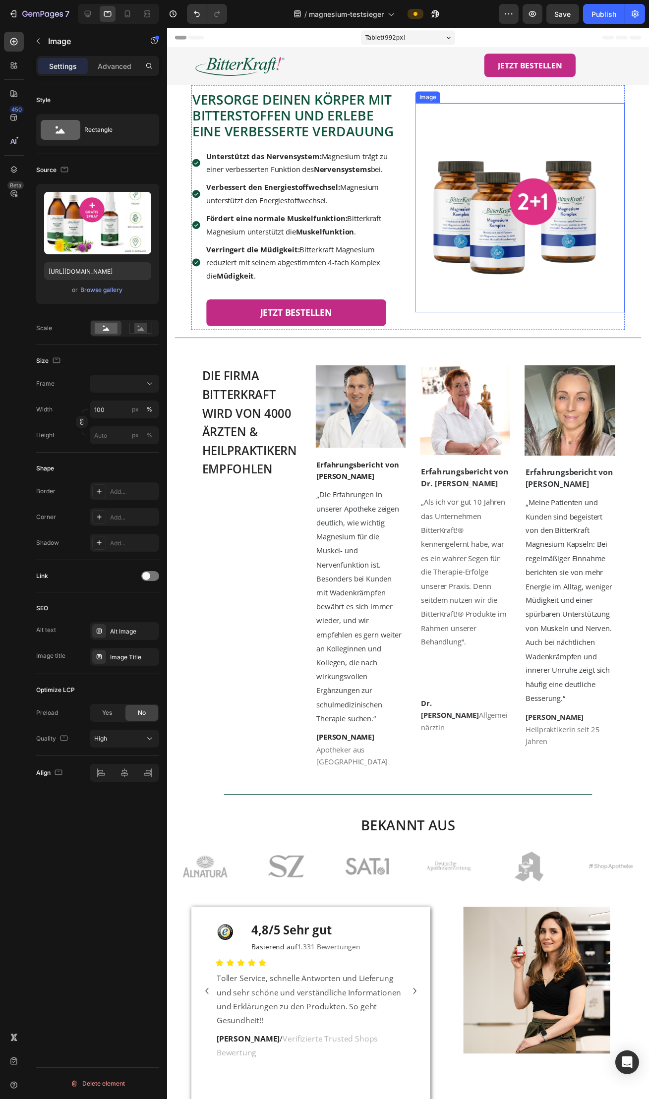
click at [487, 203] on img at bounding box center [527, 212] width 214 height 214
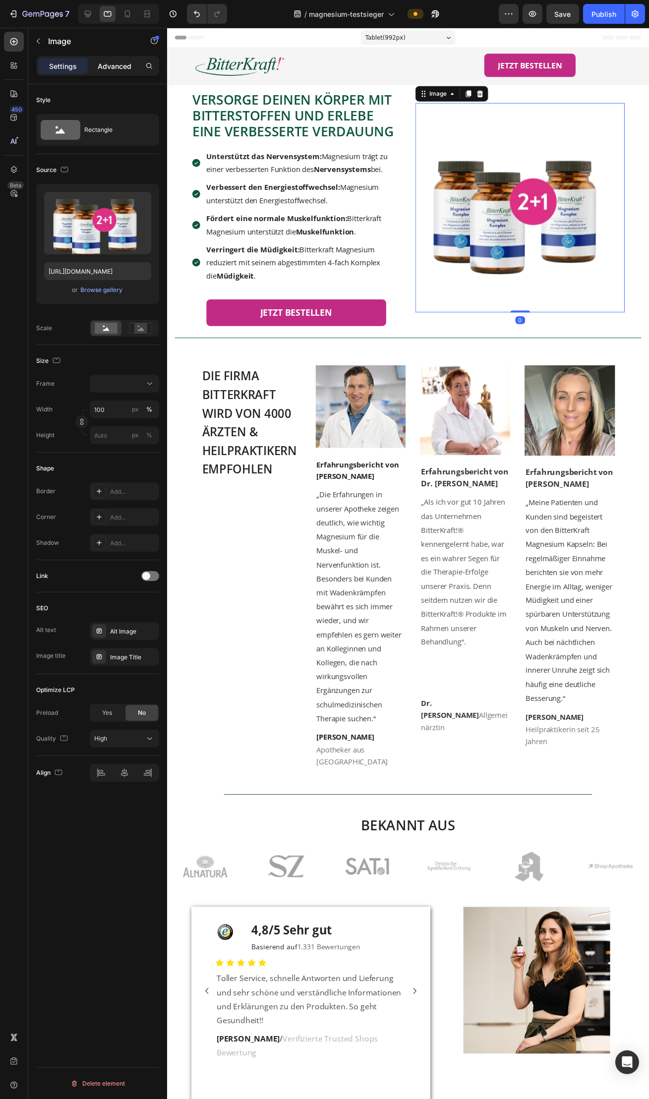
click at [99, 67] on p "Advanced" at bounding box center [115, 66] width 34 height 10
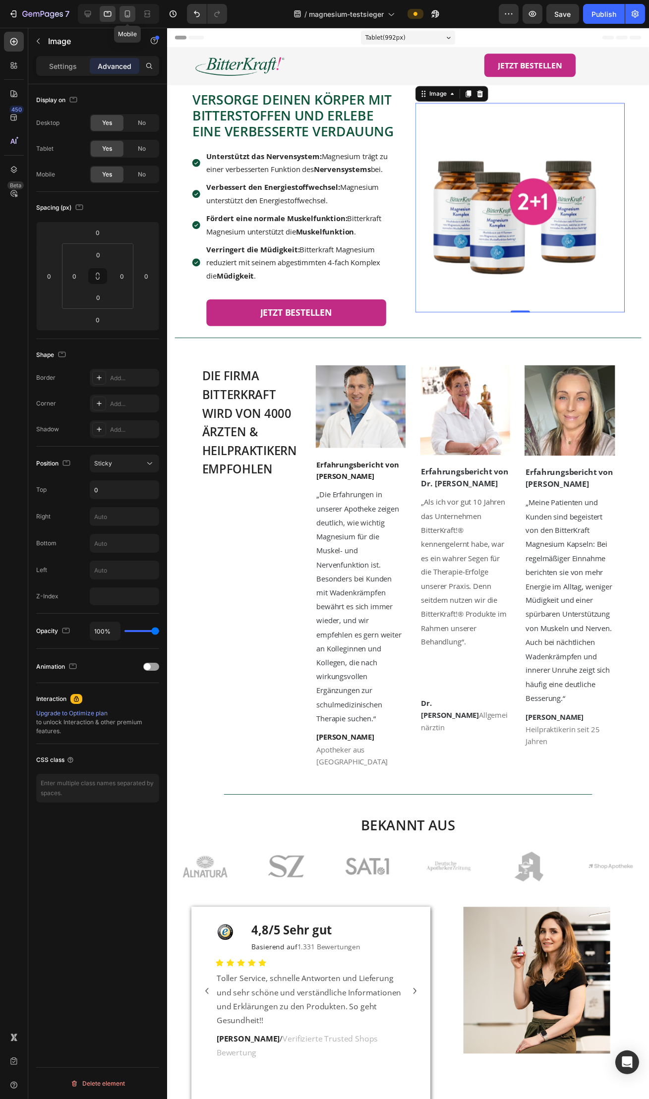
click at [130, 17] on icon at bounding box center [127, 14] width 10 height 10
type input "24"
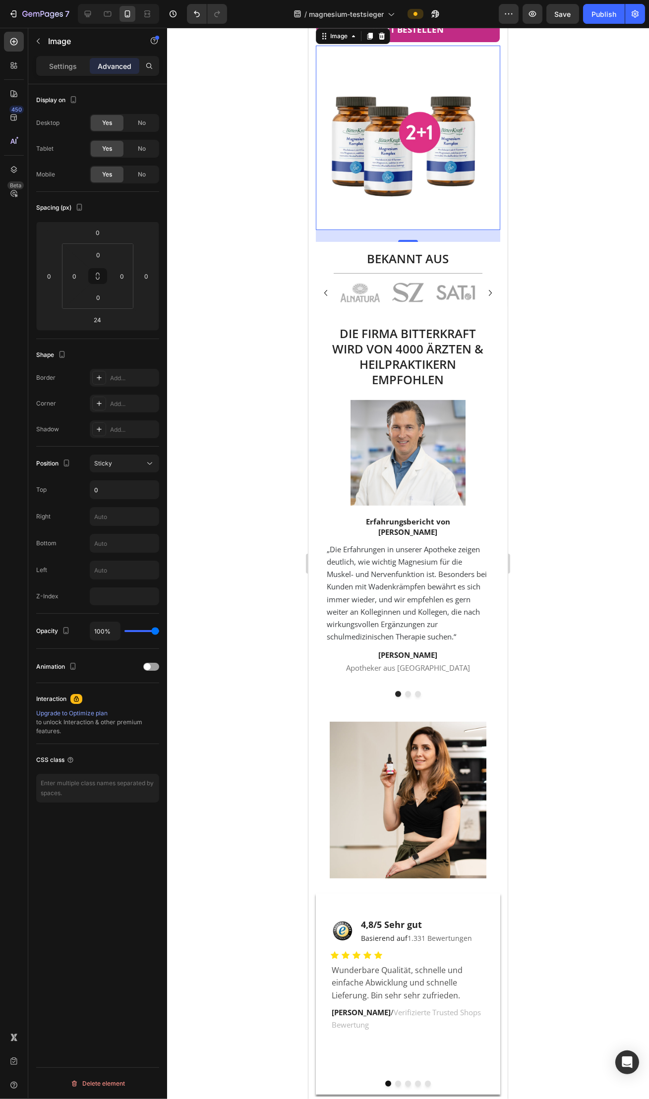
scroll to position [559, 0]
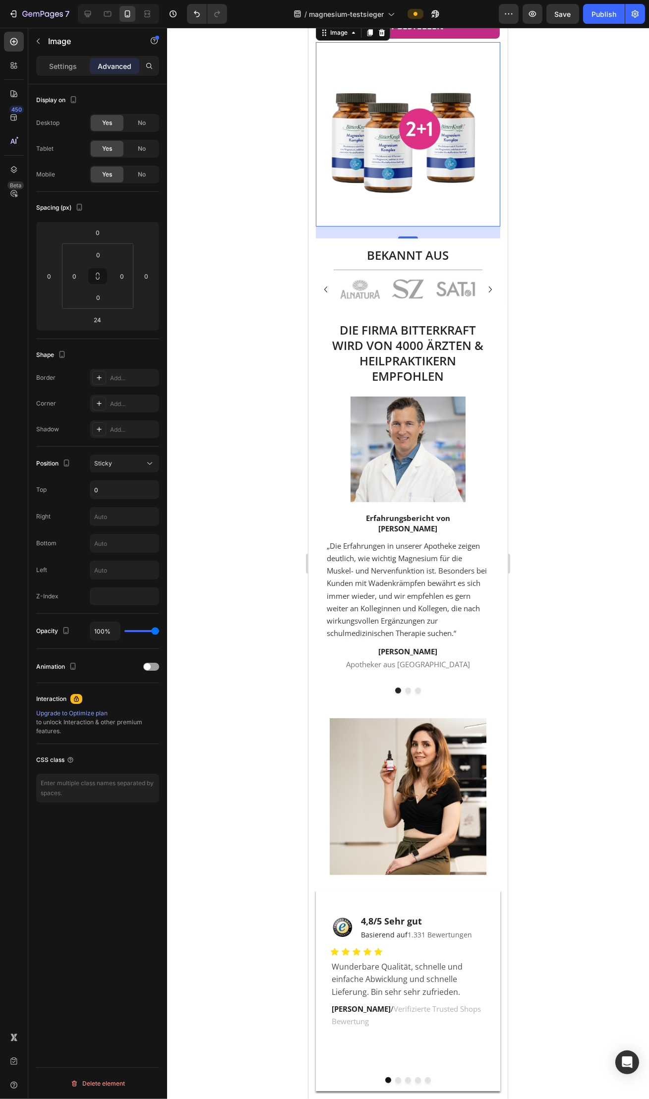
click at [590, 278] on div at bounding box center [408, 563] width 482 height 1071
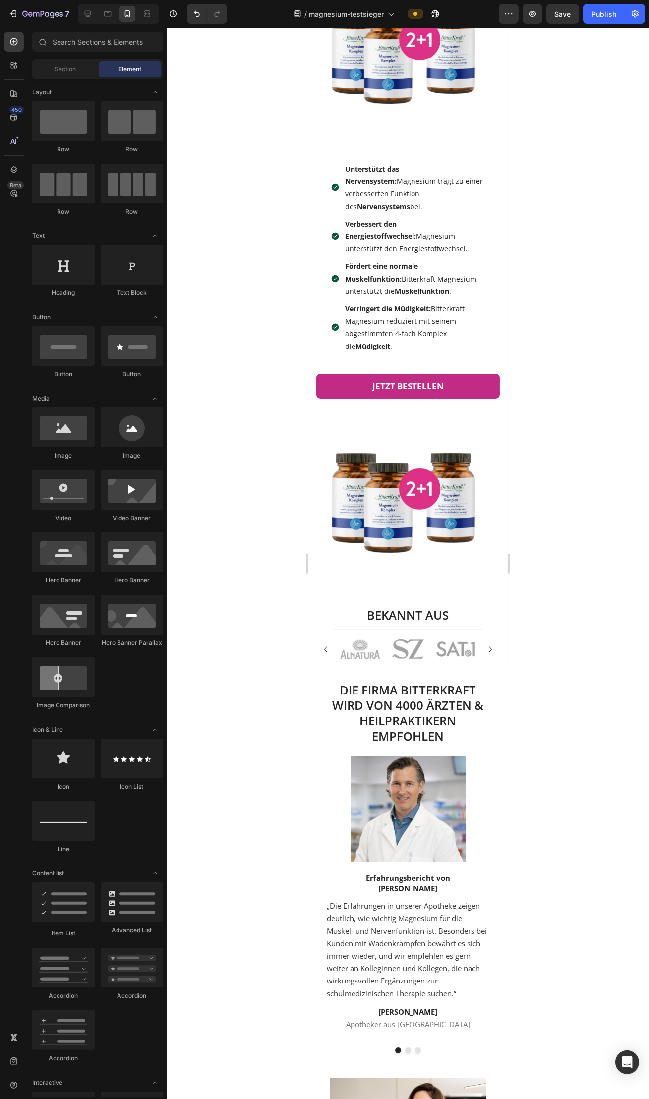
scroll to position [0, 0]
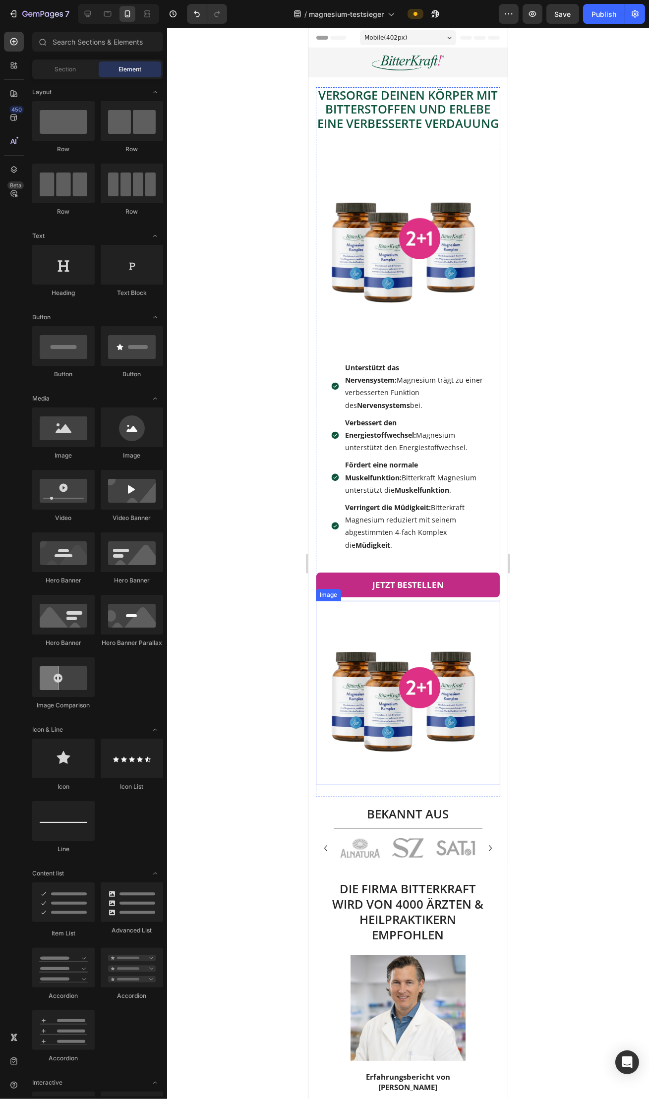
click at [449, 683] on img at bounding box center [407, 693] width 184 height 184
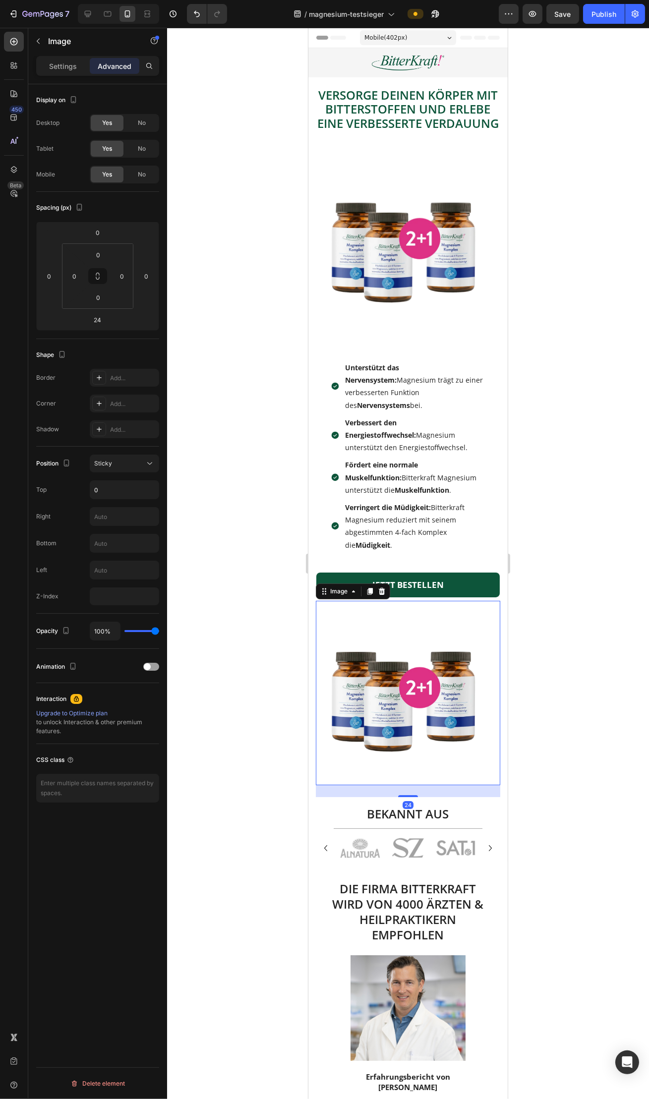
click at [383, 594] on icon at bounding box center [381, 591] width 6 height 7
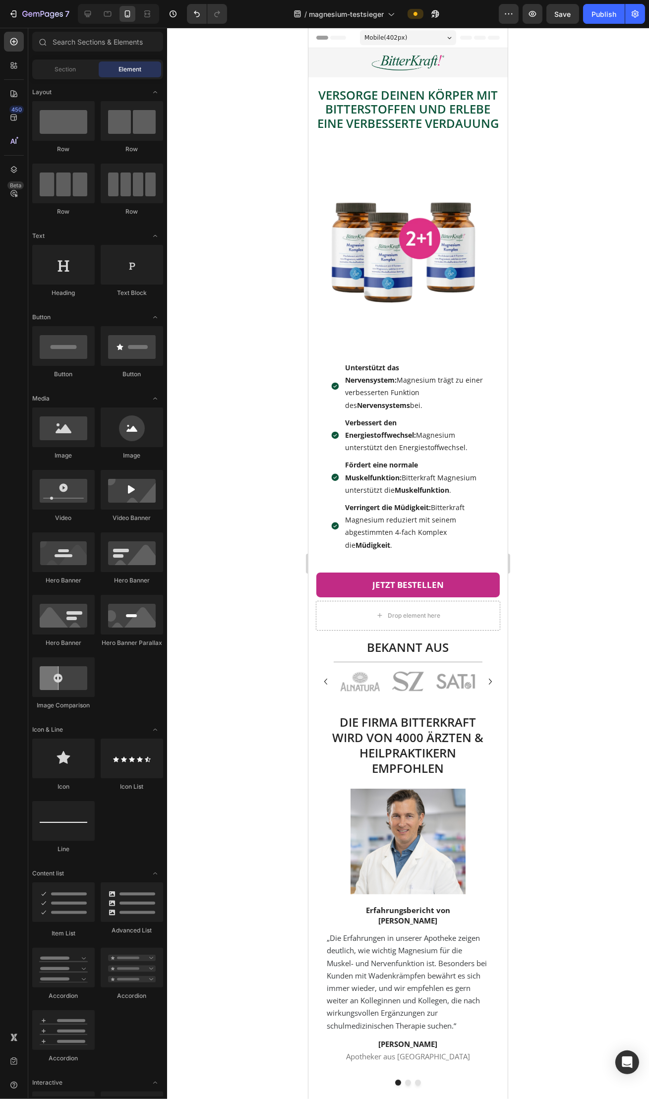
click at [597, 561] on div at bounding box center [408, 563] width 482 height 1071
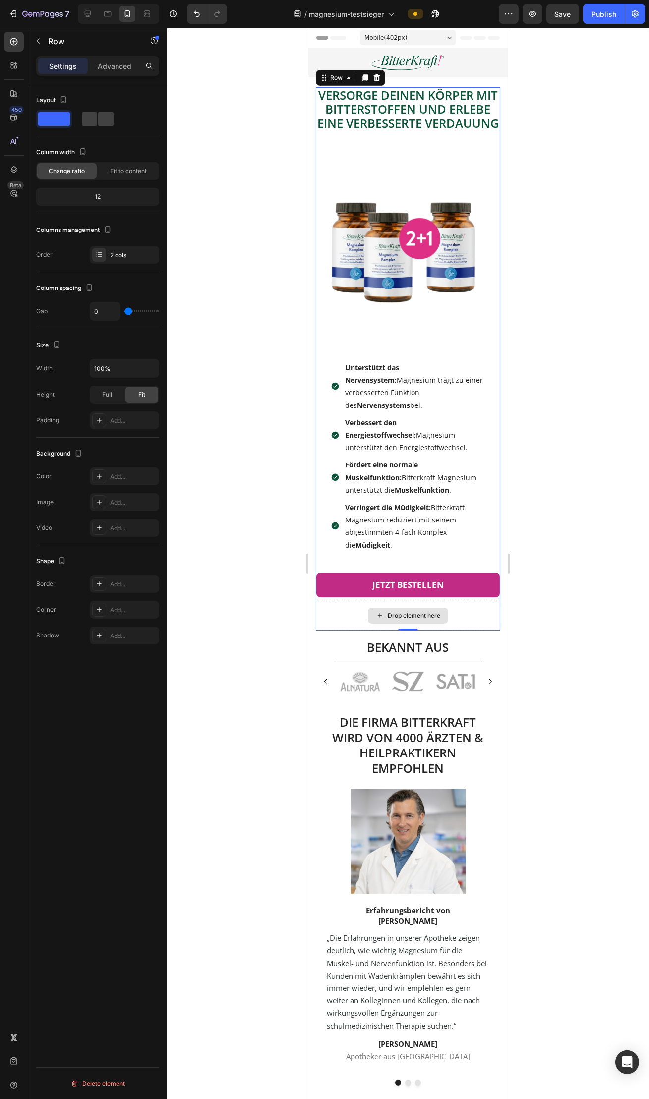
click at [478, 621] on div "Drop element here" at bounding box center [407, 616] width 184 height 30
click at [418, 304] on img at bounding box center [407, 244] width 184 height 184
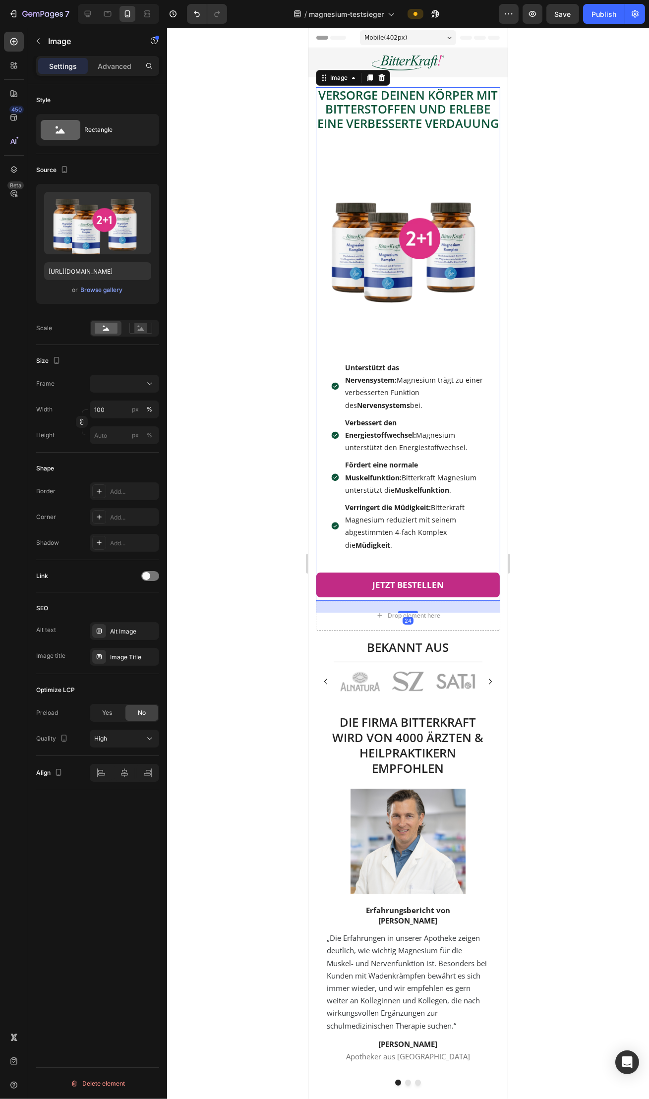
click at [389, 290] on img at bounding box center [407, 244] width 184 height 184
click at [561, 307] on div at bounding box center [408, 563] width 482 height 1071
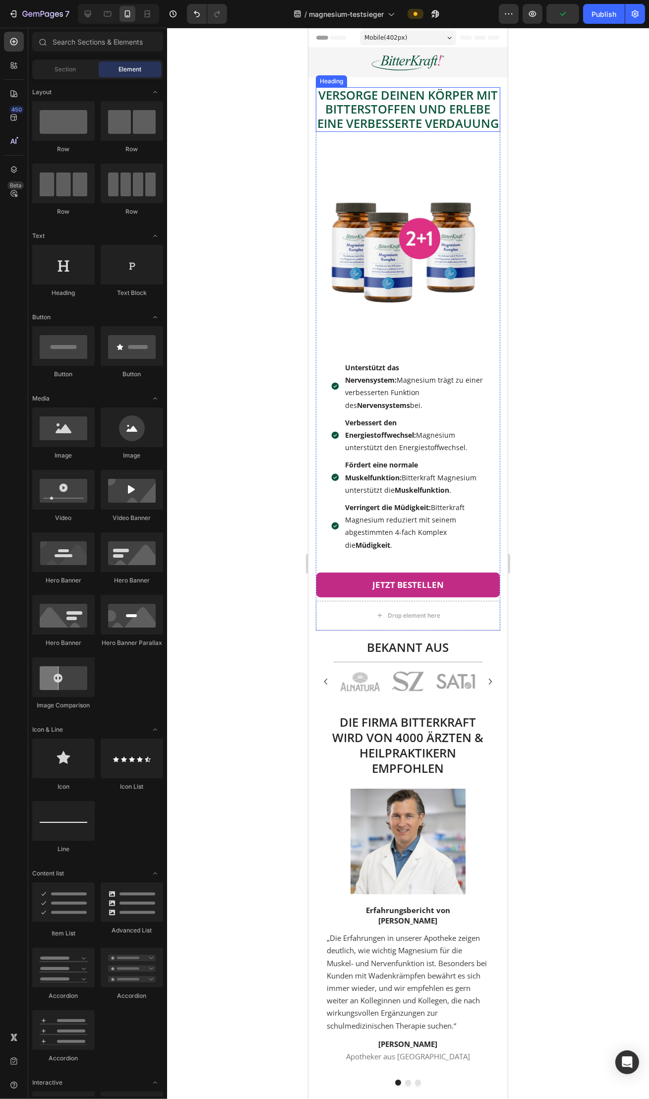
click at [463, 103] on span "Versorge deinen Körper mit Bitterstoffen und erlebe eine verbesserte Verdauung" at bounding box center [407, 109] width 181 height 45
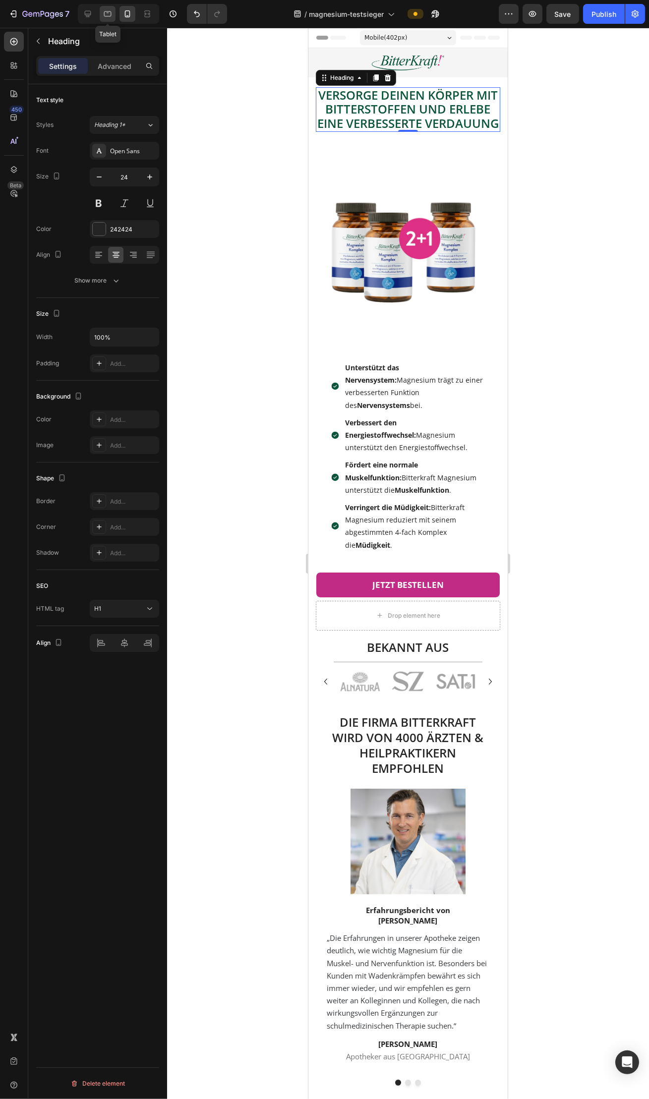
click at [113, 15] on div at bounding box center [108, 14] width 16 height 16
type input "28"
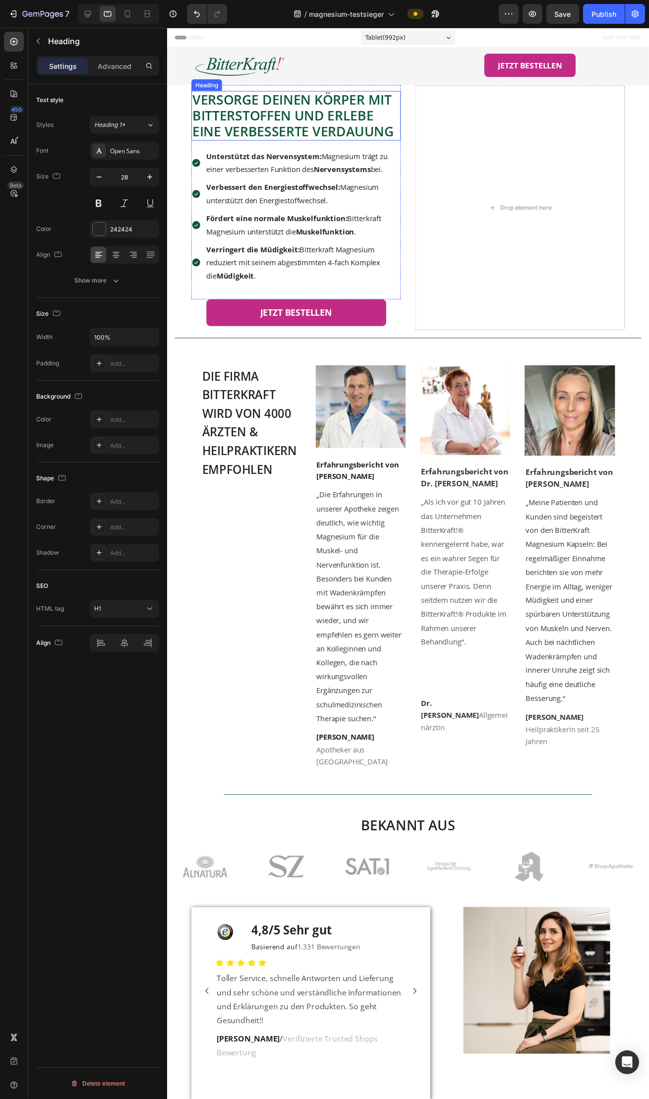
click at [267, 117] on span "Versorge deinen Körper mit Bitterstoffen und erlebe eine verbesserte Verdauung" at bounding box center [295, 117] width 206 height 51
click at [120, 70] on p "Advanced" at bounding box center [115, 66] width 34 height 10
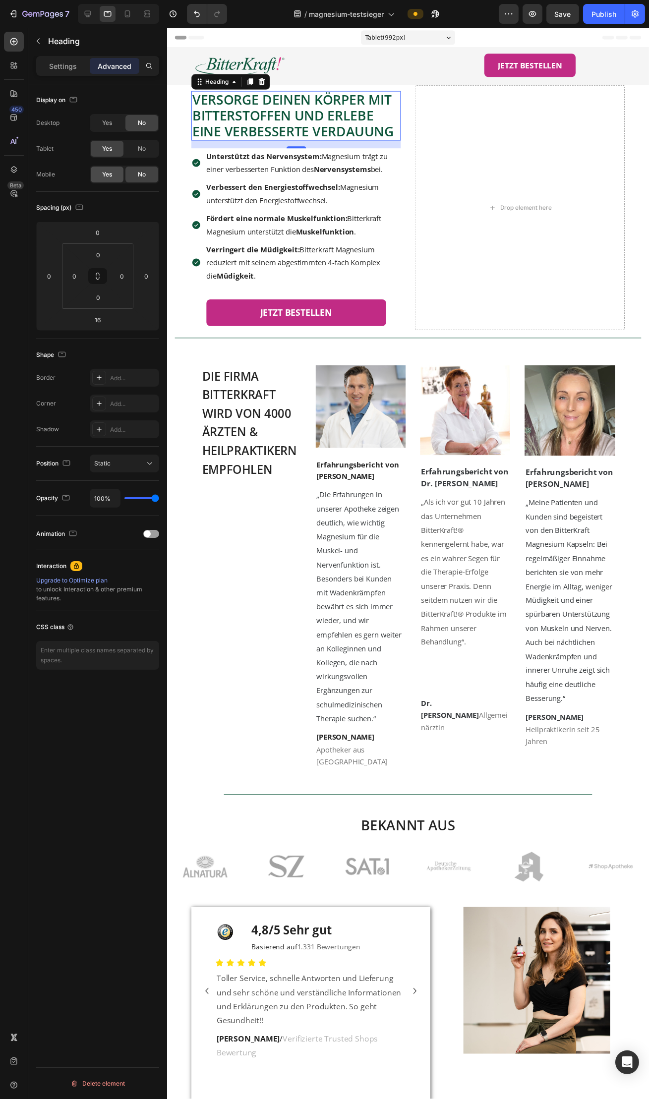
click at [112, 175] on div "Yes" at bounding box center [107, 175] width 33 height 16
click at [109, 126] on span "Yes" at bounding box center [107, 122] width 10 height 9
click at [269, 194] on p "Verbessert den Energiestoffwechsel: Magnesium unterstützt den Energiestoffwechs…" at bounding box center [305, 197] width 197 height 27
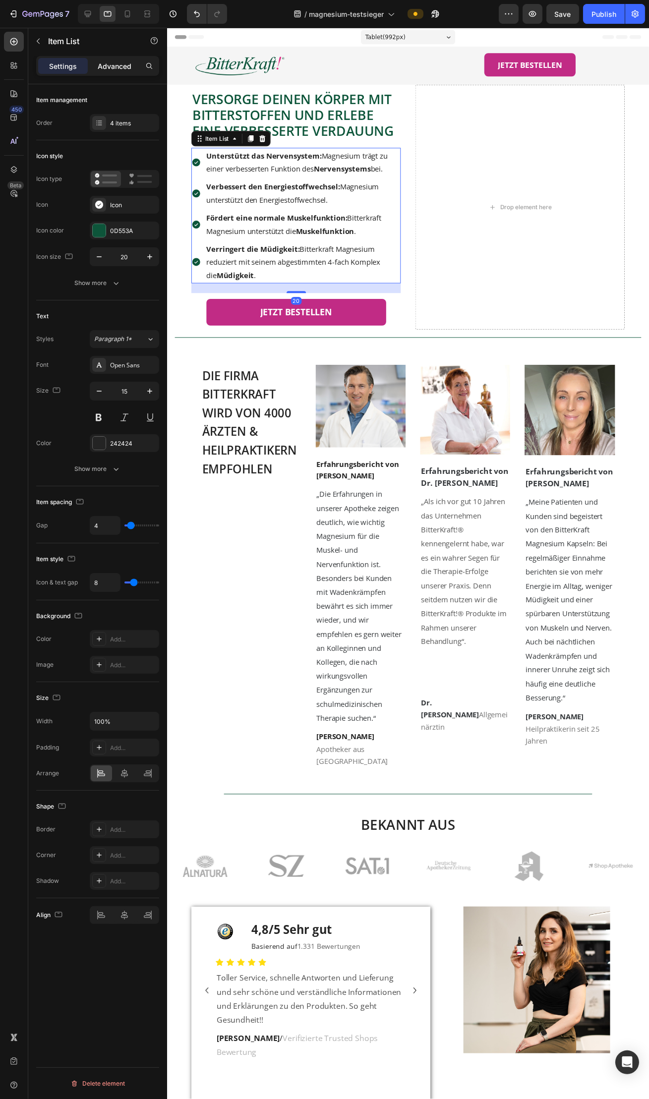
click at [111, 67] on p "Advanced" at bounding box center [115, 66] width 34 height 10
type input "100%"
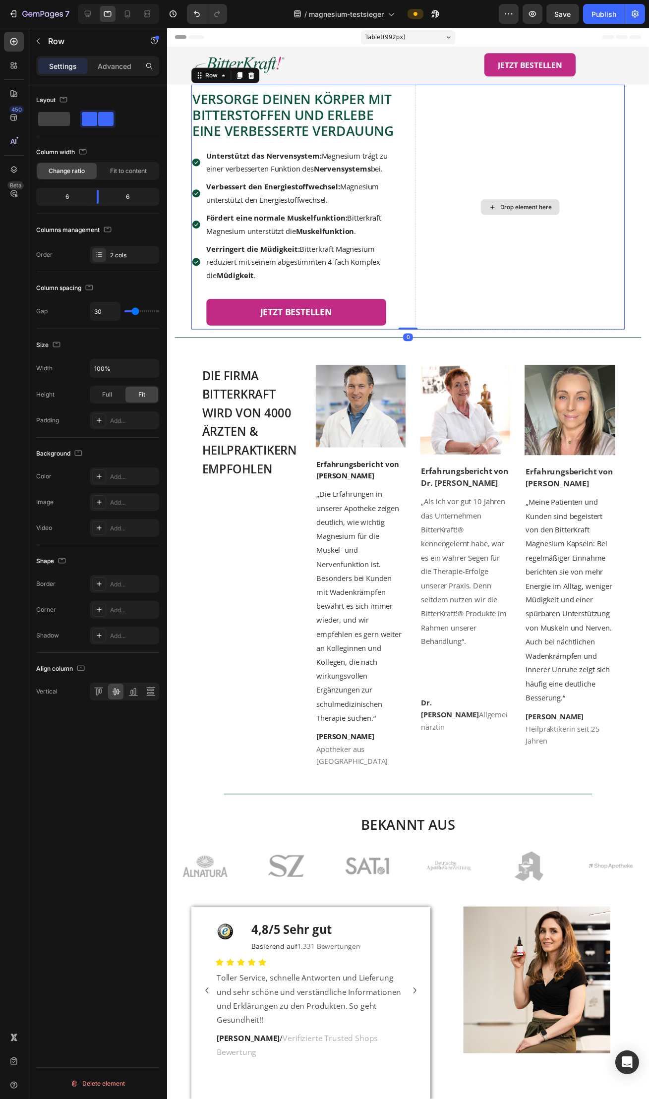
click at [480, 239] on div "Drop element here" at bounding box center [527, 211] width 214 height 250
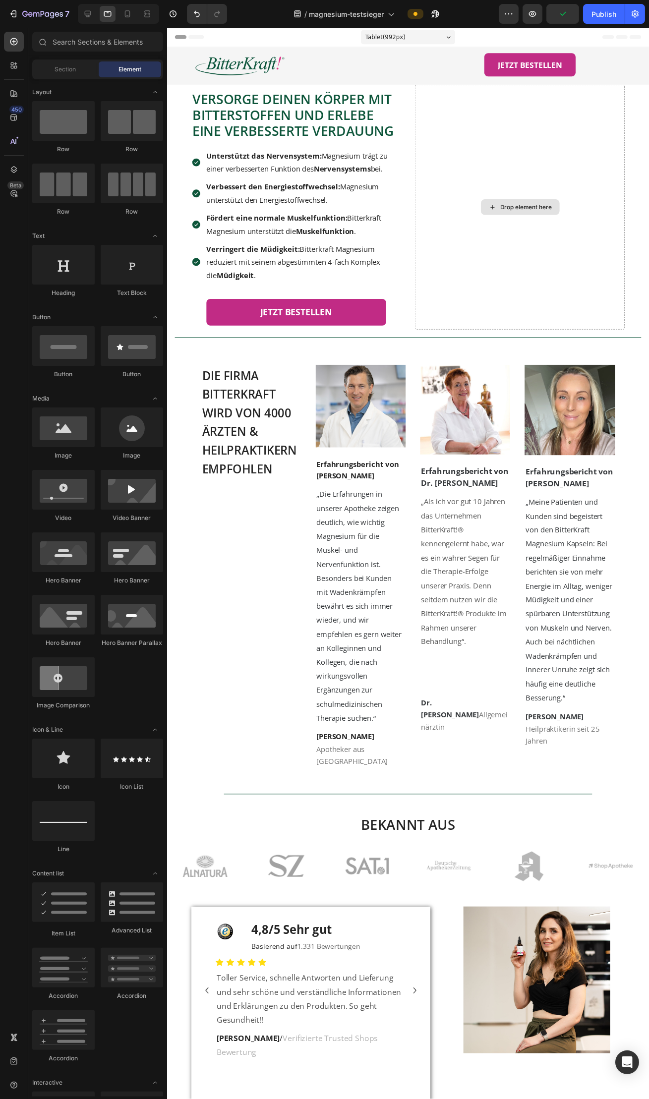
click at [507, 212] on div "Drop element here" at bounding box center [532, 211] width 53 height 8
click at [514, 208] on div "Drop element here" at bounding box center [532, 211] width 53 height 8
click at [128, 18] on icon at bounding box center [127, 14] width 10 height 10
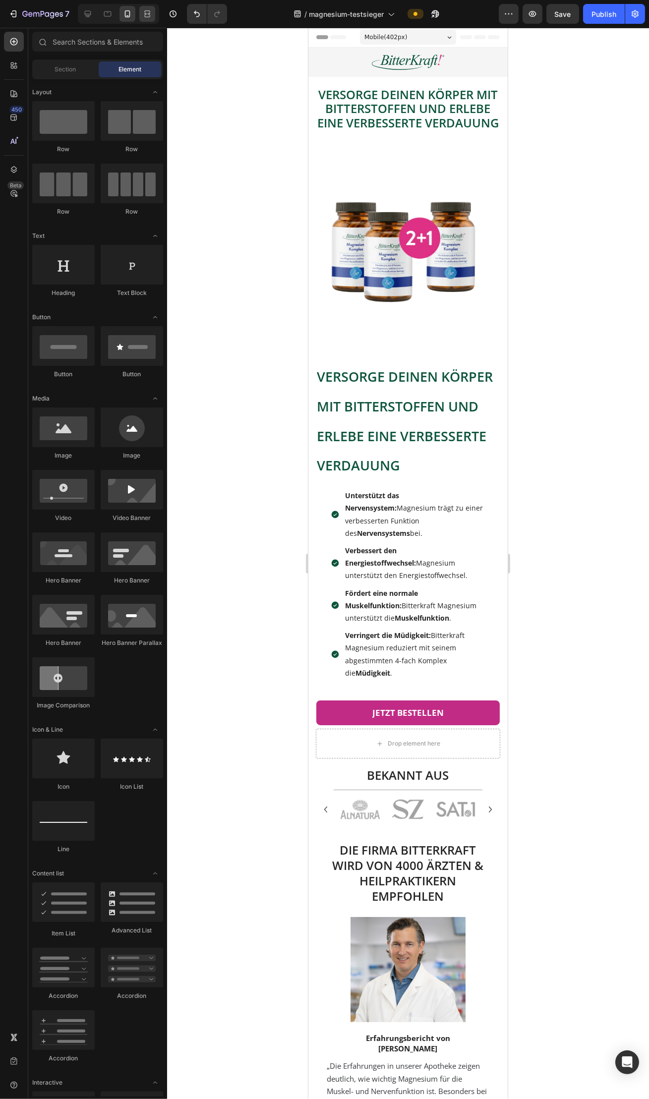
click at [143, 13] on icon at bounding box center [147, 14] width 10 height 10
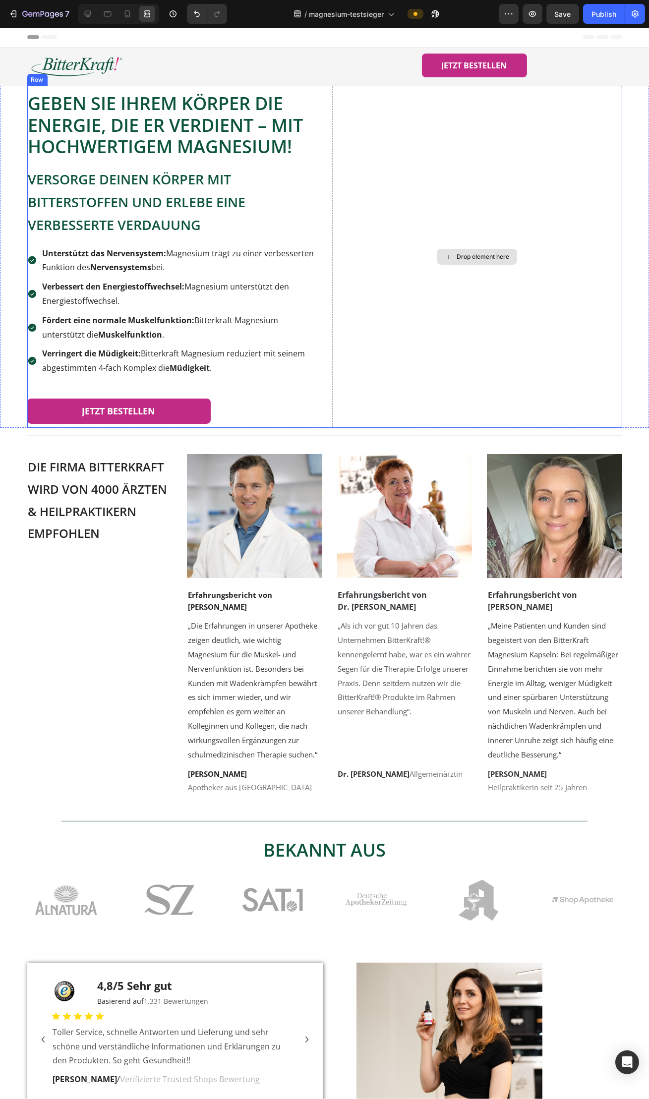
click at [456, 254] on div "Drop element here" at bounding box center [482, 257] width 53 height 8
click at [456, 253] on div "Drop element here" at bounding box center [482, 257] width 53 height 8
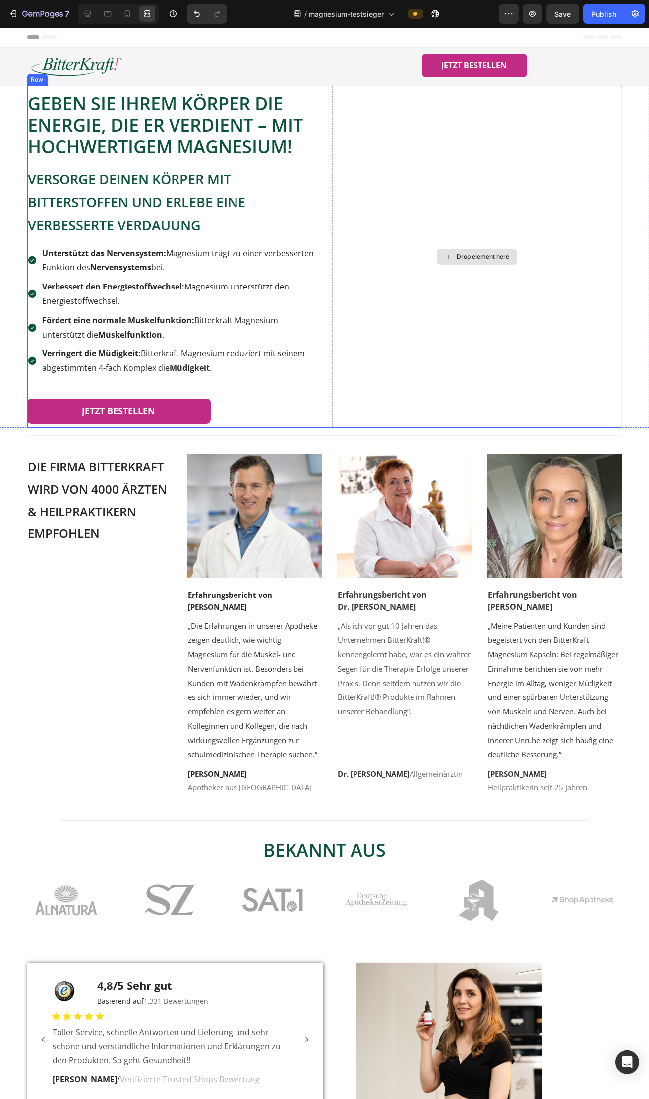
click at [456, 253] on div "Drop element here" at bounding box center [482, 257] width 53 height 8
click at [93, 16] on div at bounding box center [88, 14] width 16 height 16
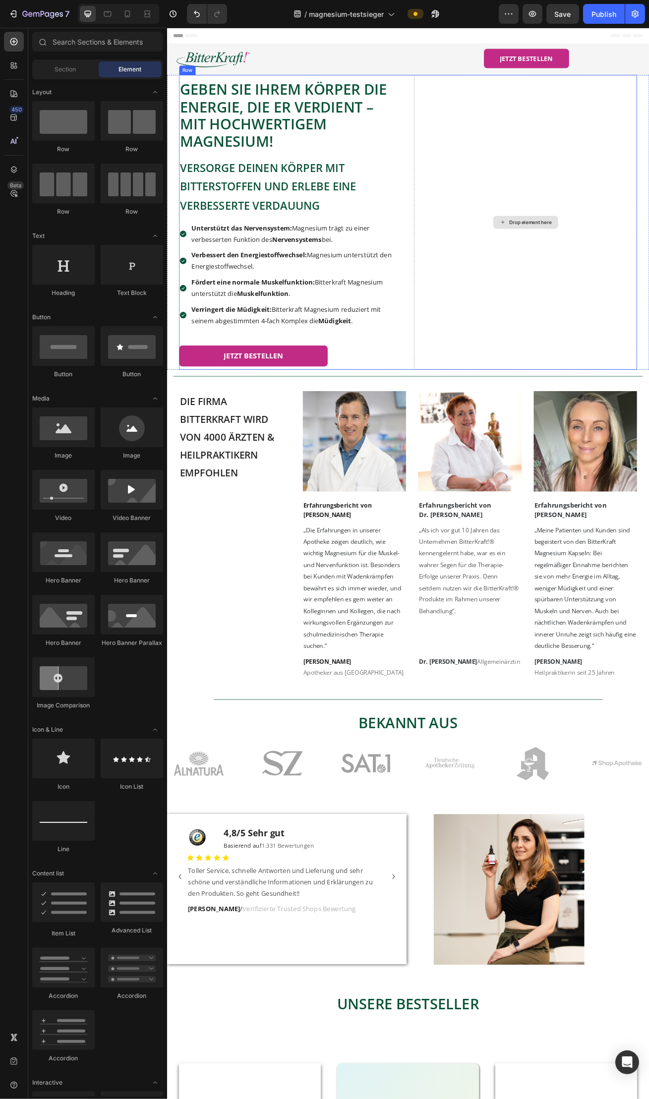
click at [554, 271] on div "Drop element here" at bounding box center [608, 267] width 275 height 363
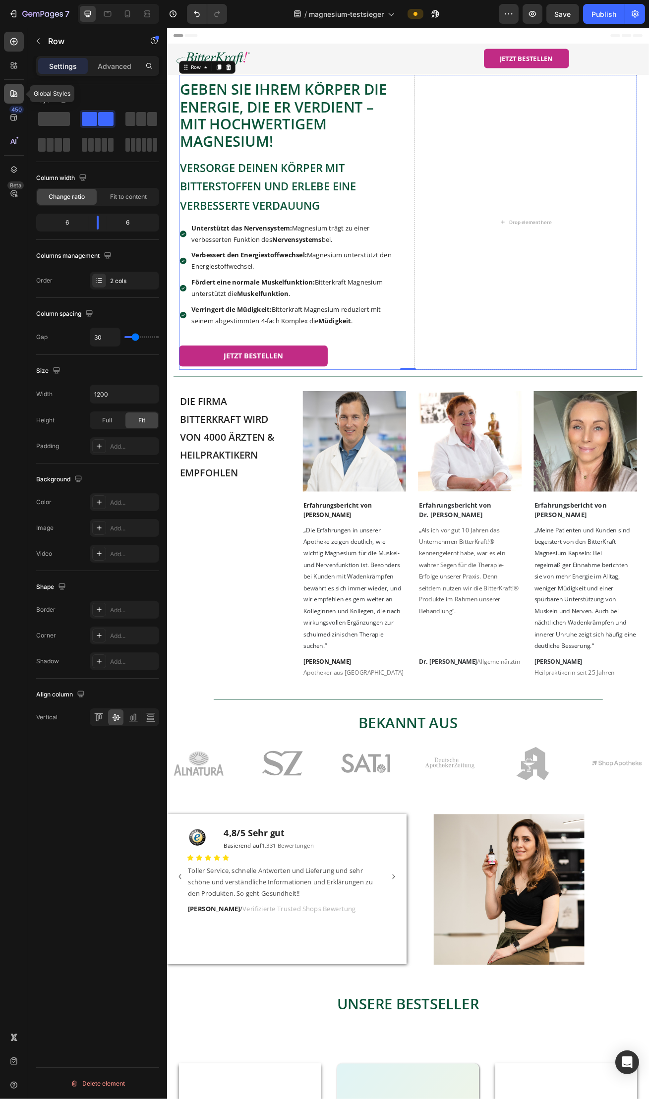
click at [18, 95] on icon at bounding box center [14, 94] width 10 height 10
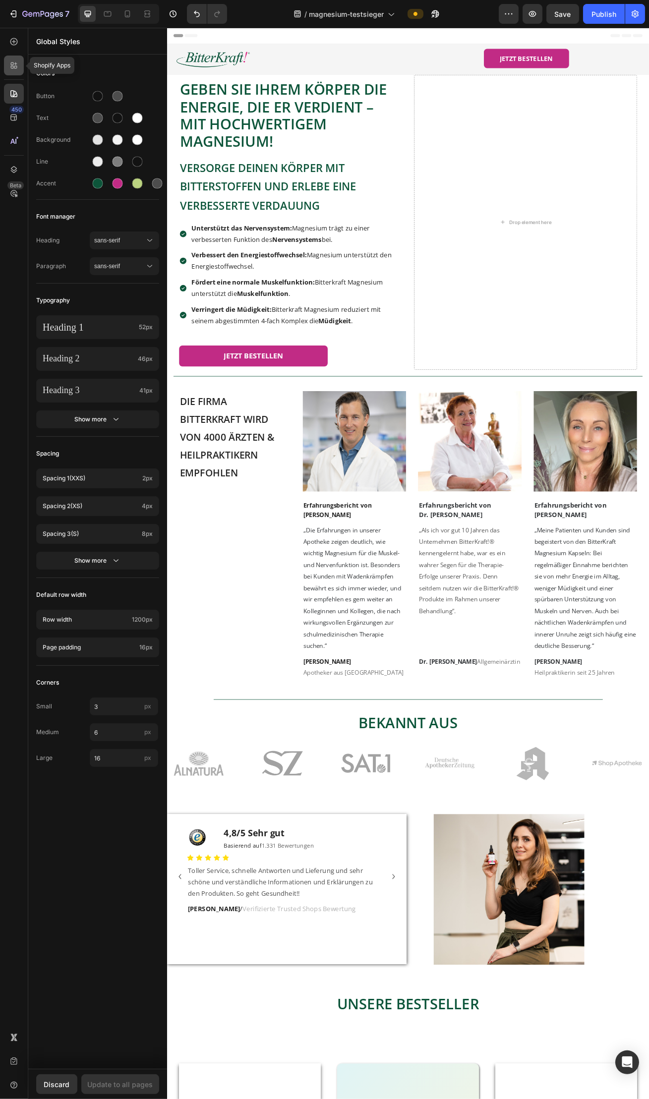
click at [14, 68] on icon at bounding box center [14, 65] width 10 height 10
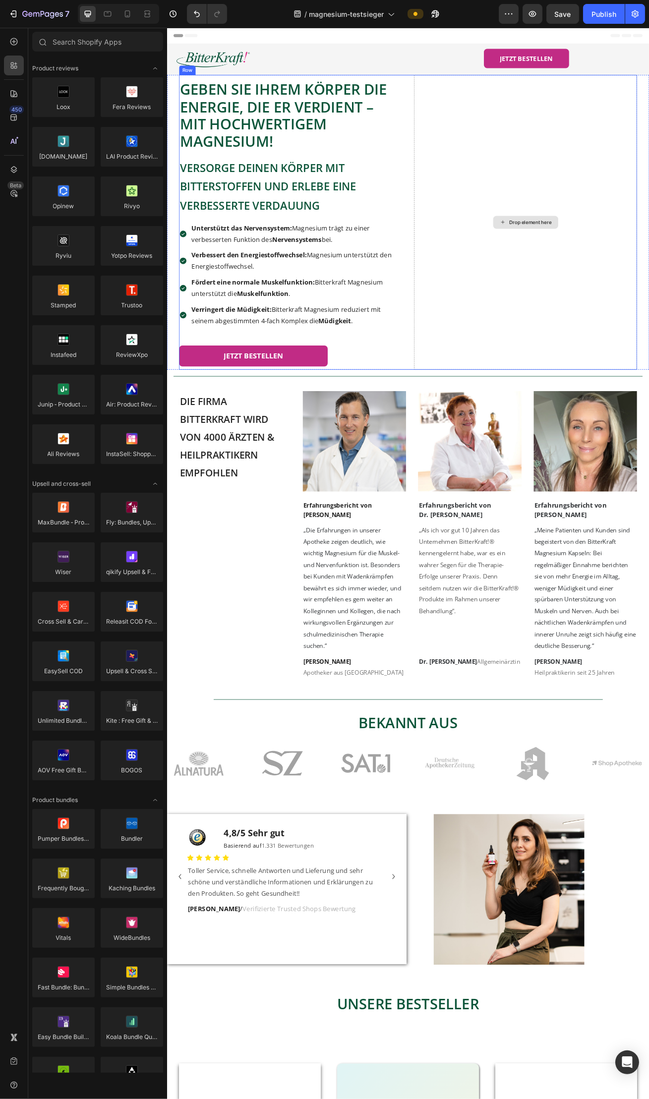
click at [610, 275] on div "Drop element here" at bounding box center [609, 268] width 80 height 16
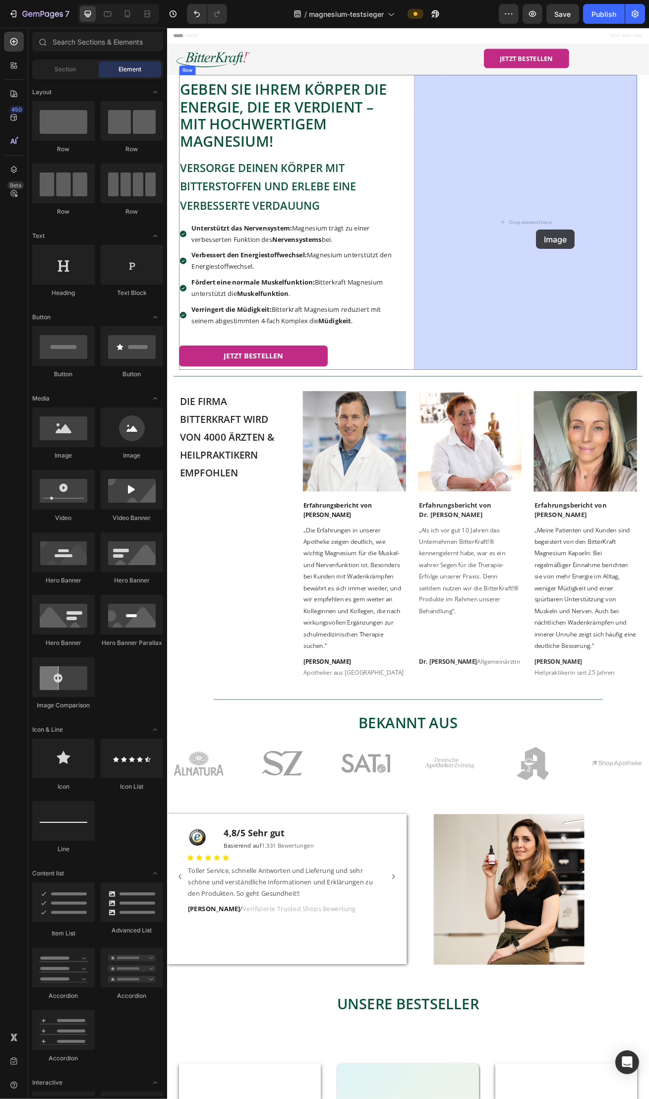
drag, startPoint x: 240, startPoint y: 456, endPoint x: 622, endPoint y: 277, distance: 421.7
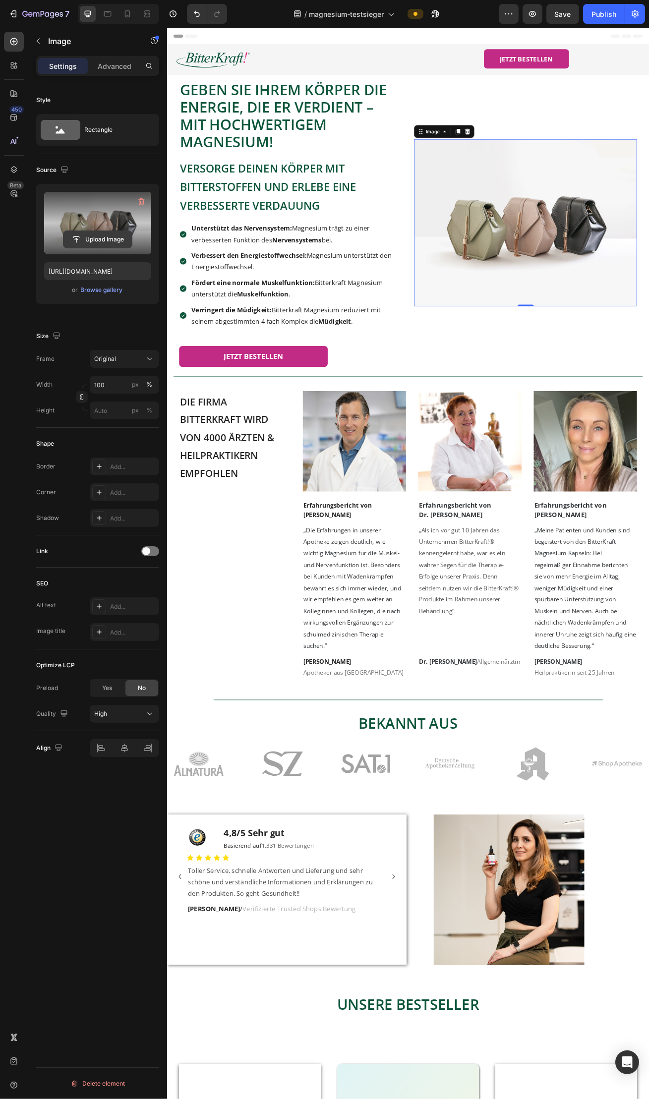
click at [93, 240] on input "file" at bounding box center [97, 239] width 68 height 17
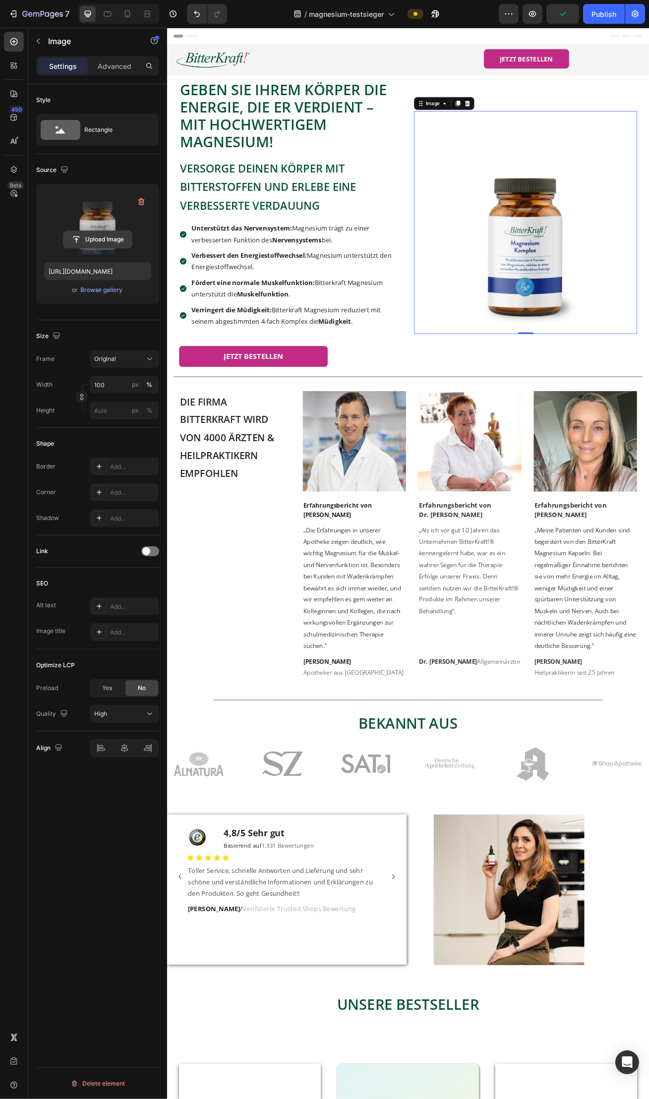
click at [91, 240] on input "file" at bounding box center [97, 239] width 68 height 17
type input "[URL][DOMAIN_NAME]"
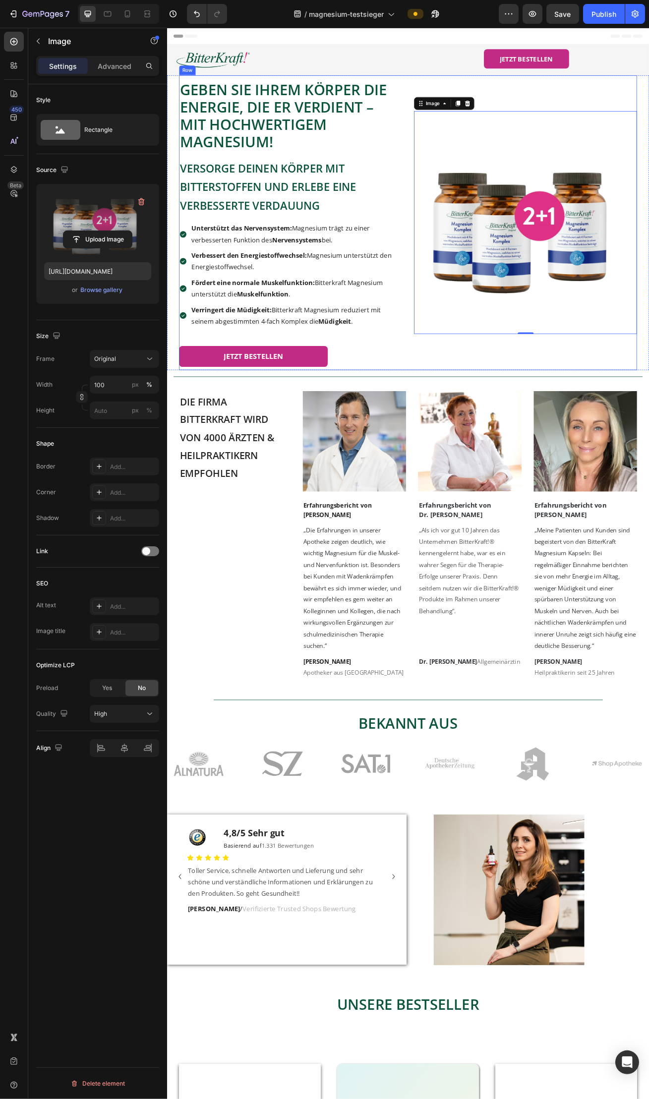
click at [458, 104] on div "Versorge deinen Körper mit Bitterstoffen und erlebe eine verbesserte Verdauung …" at bounding box center [463, 267] width 565 height 363
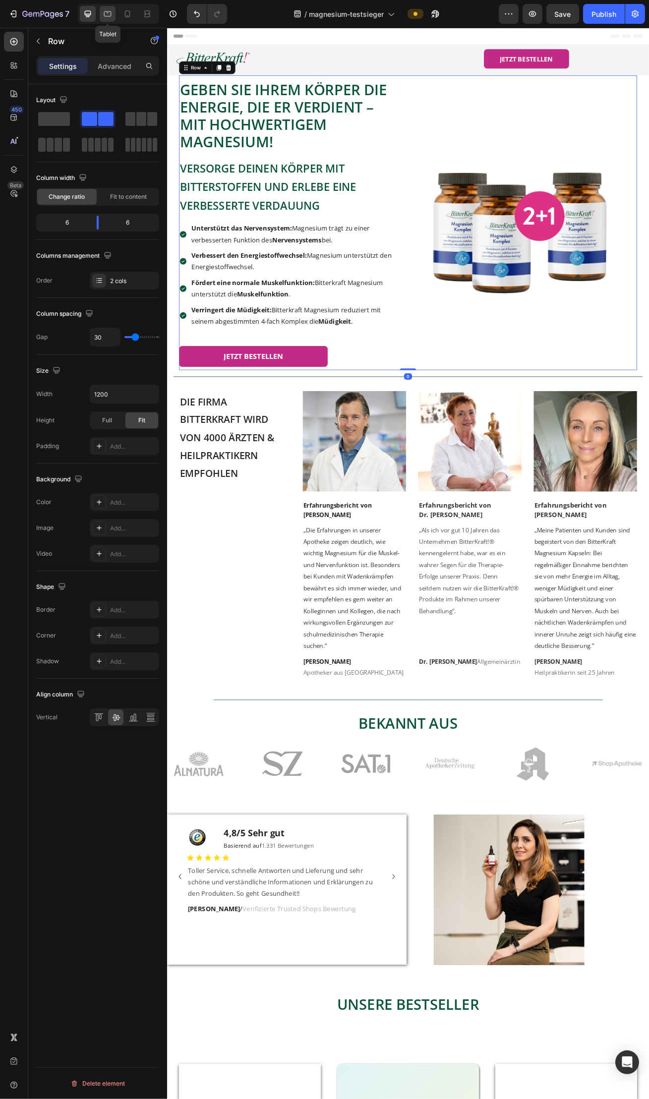
click at [111, 16] on icon at bounding box center [108, 14] width 10 height 10
type input "100%"
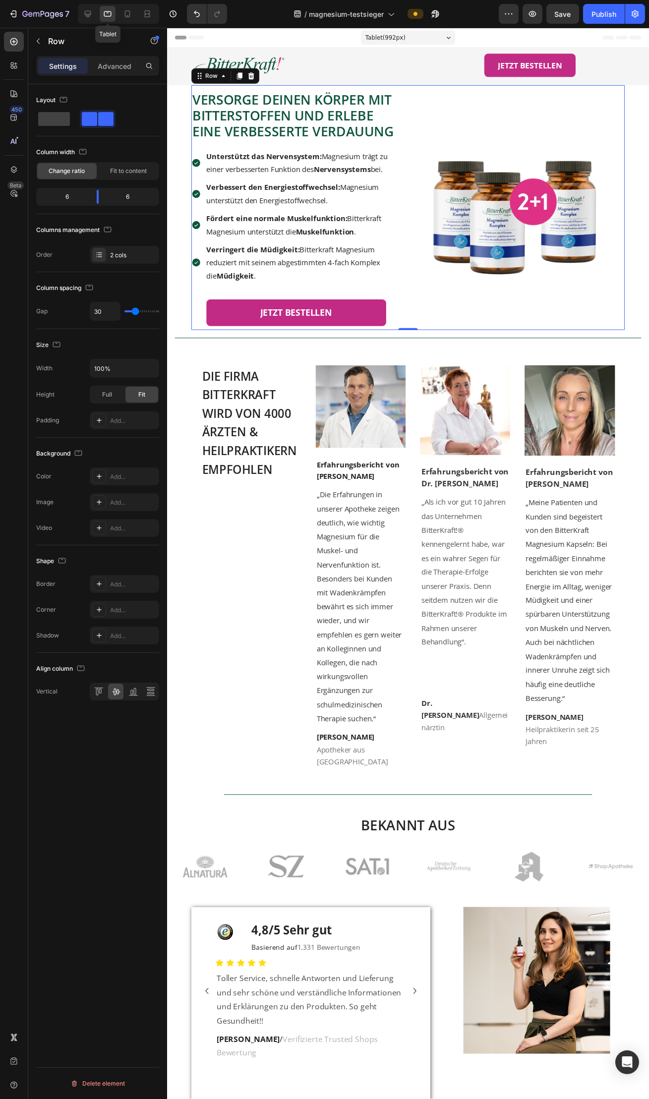
scroll to position [24, 0]
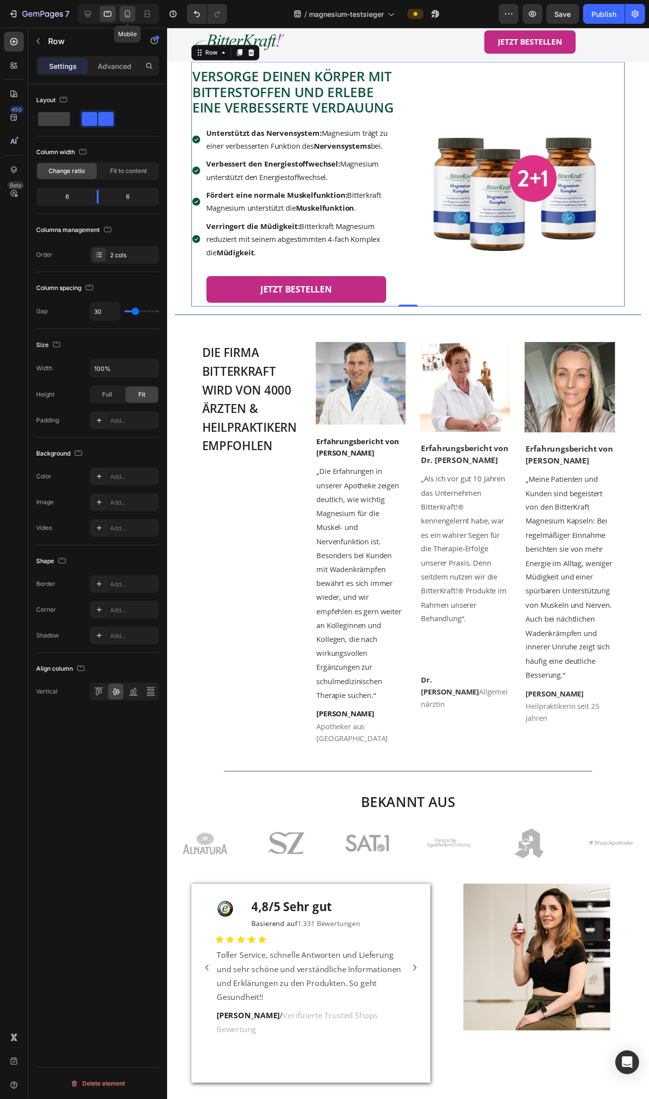
click at [132, 16] on icon at bounding box center [127, 14] width 10 height 10
type input "0"
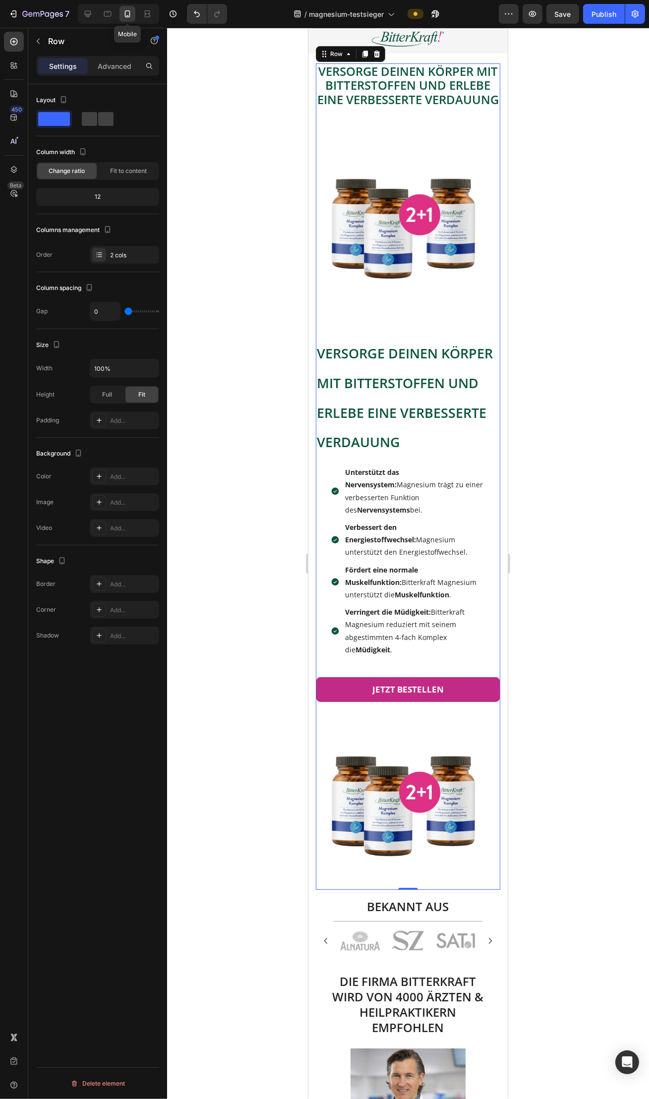
scroll to position [25, 0]
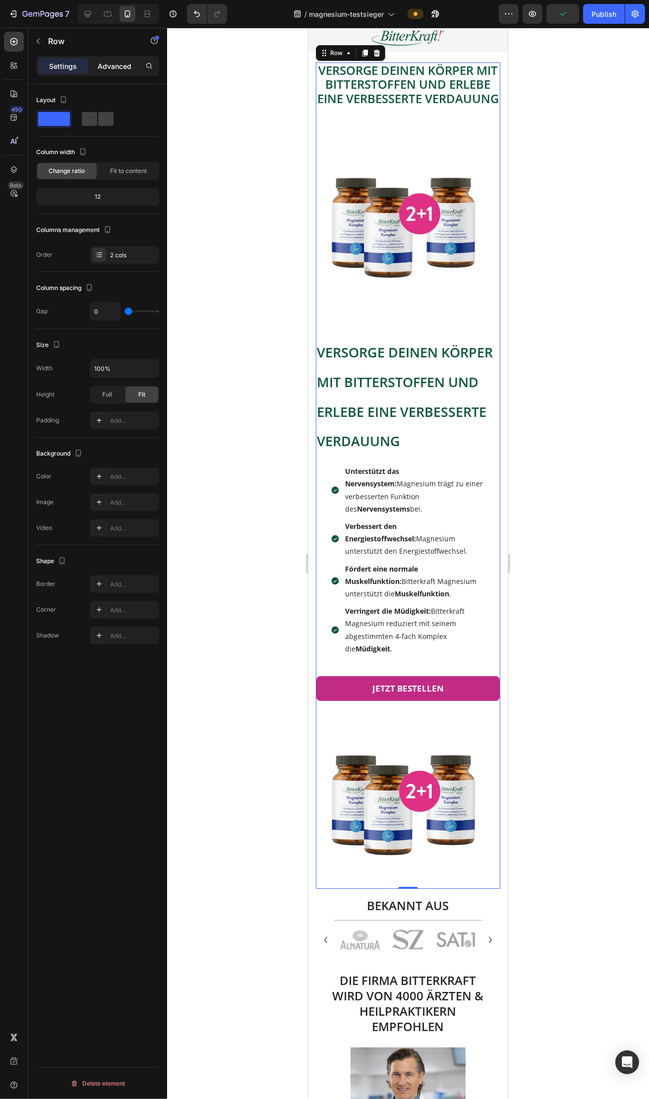
click at [109, 68] on p "Advanced" at bounding box center [115, 66] width 34 height 10
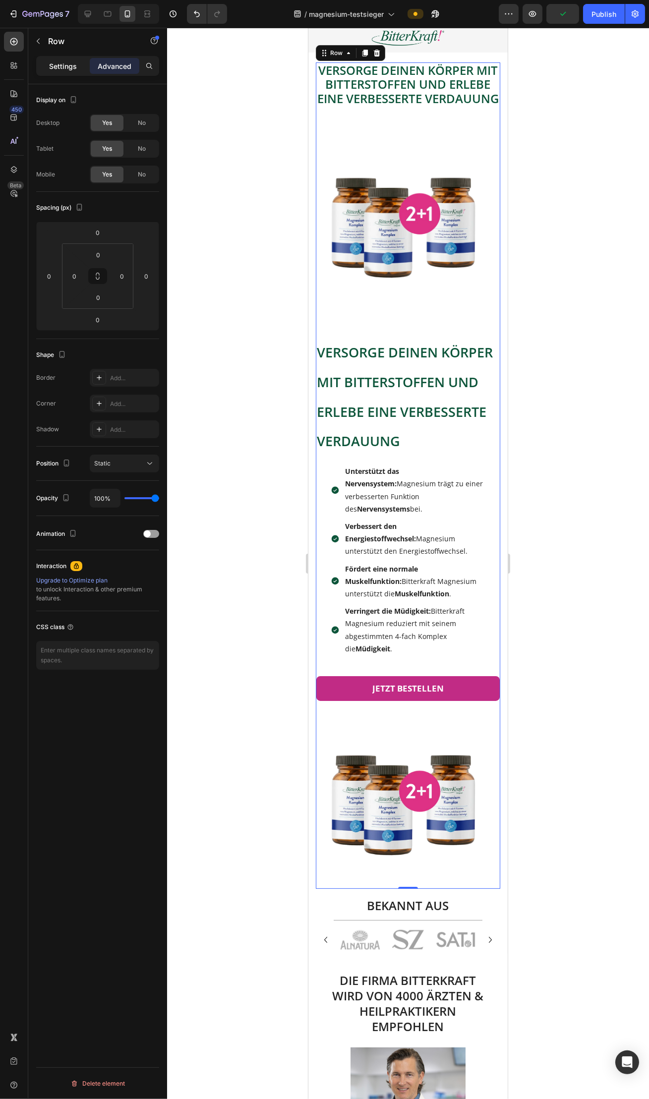
click at [72, 71] on div "Settings" at bounding box center [63, 66] width 50 height 16
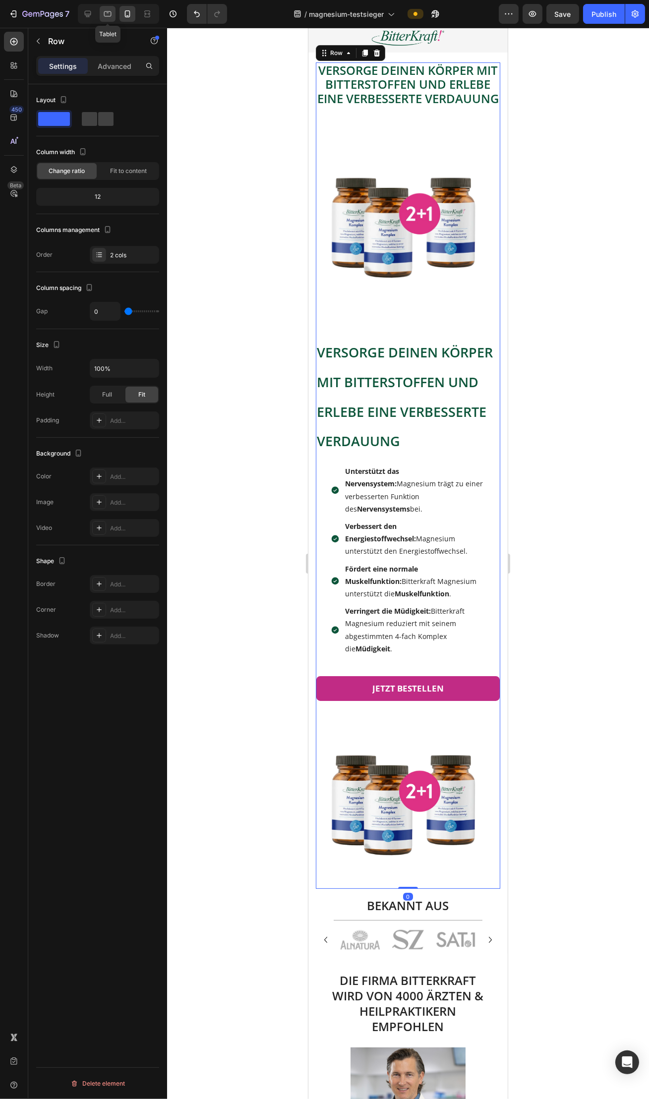
click at [105, 12] on icon at bounding box center [108, 14] width 10 height 10
type input "30"
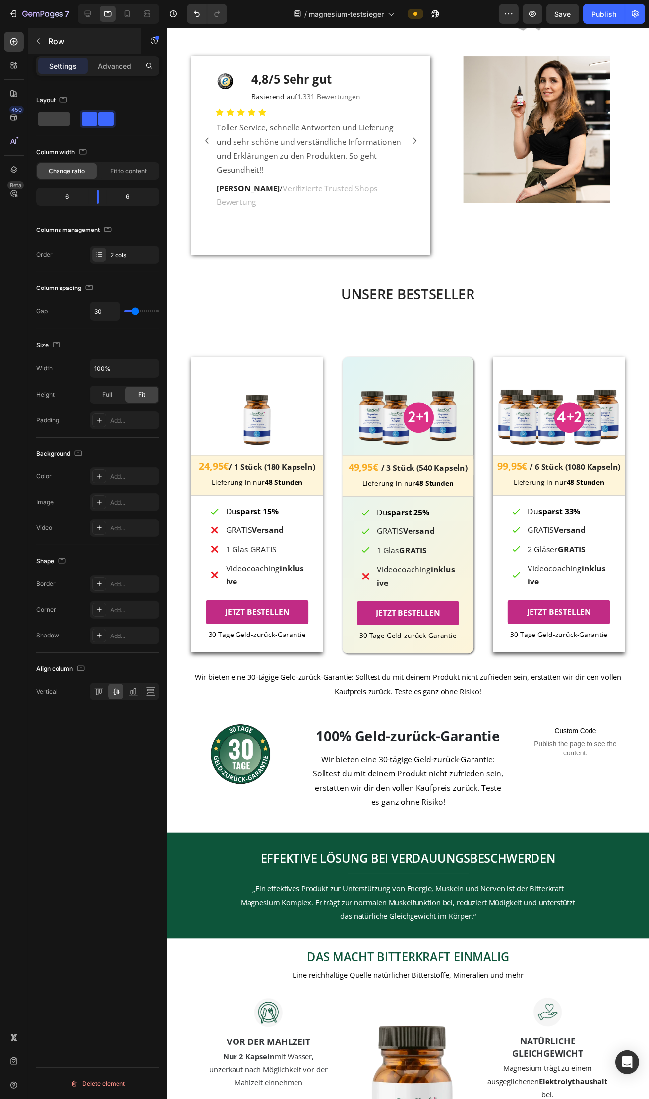
scroll to position [872, 0]
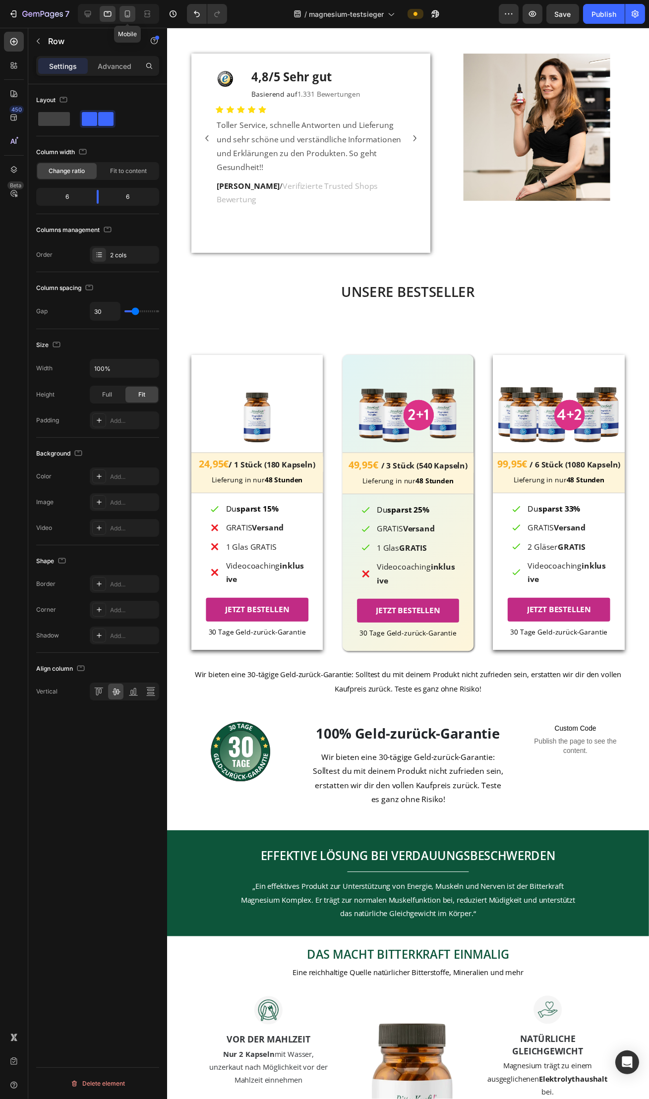
click at [129, 17] on icon at bounding box center [127, 14] width 10 height 10
type input "0"
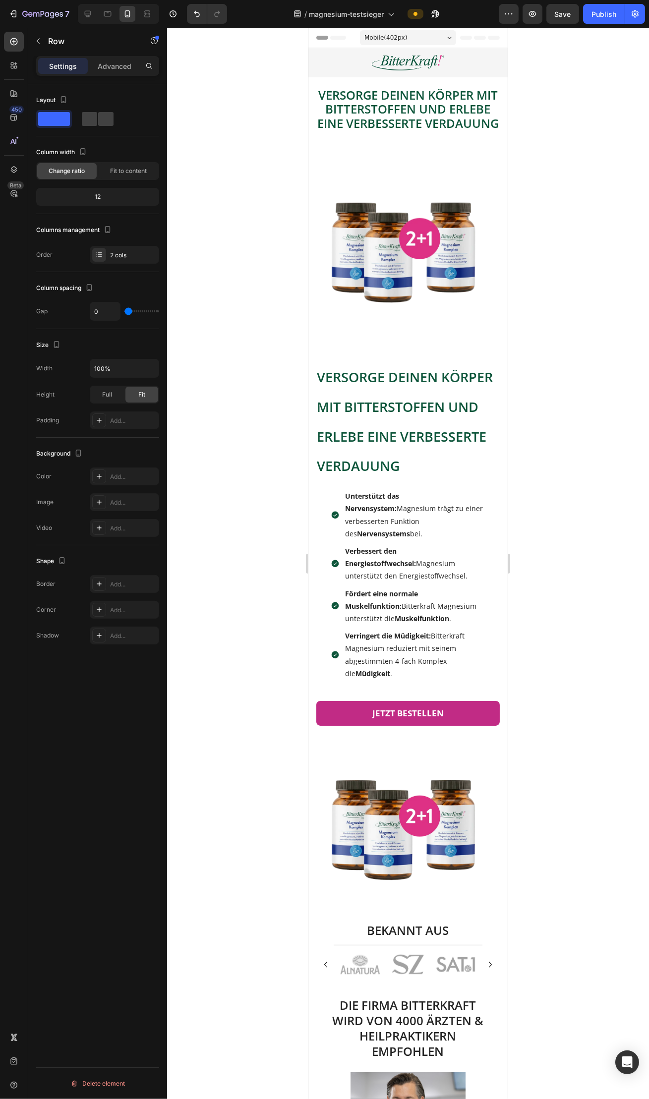
click at [628, 283] on div at bounding box center [408, 563] width 482 height 1071
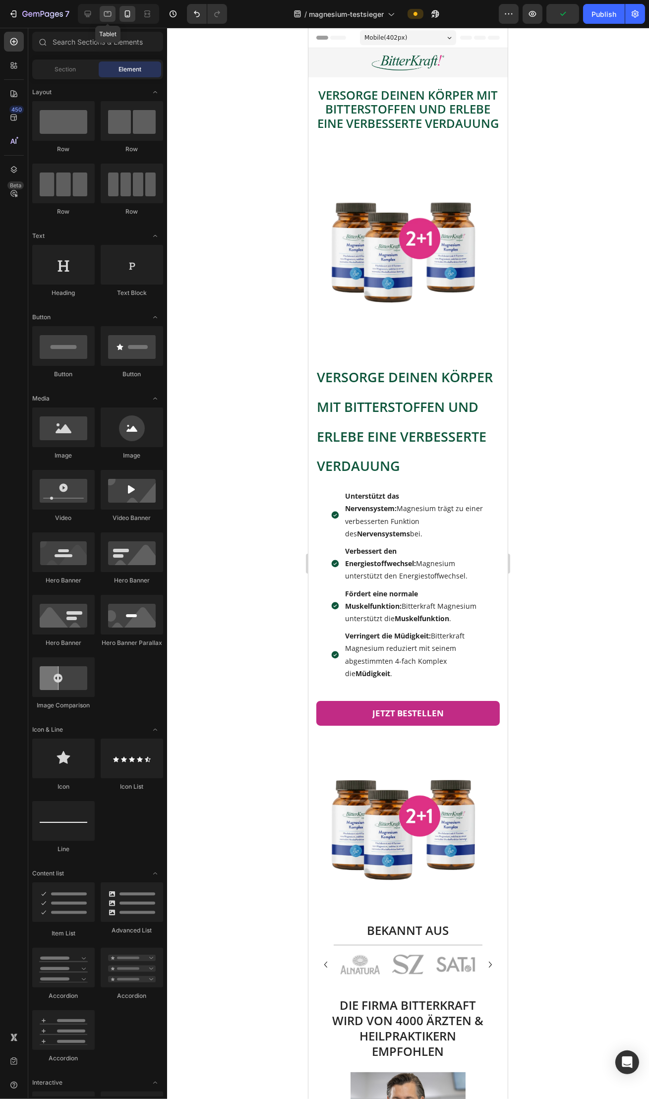
click at [111, 15] on icon at bounding box center [108, 14] width 10 height 10
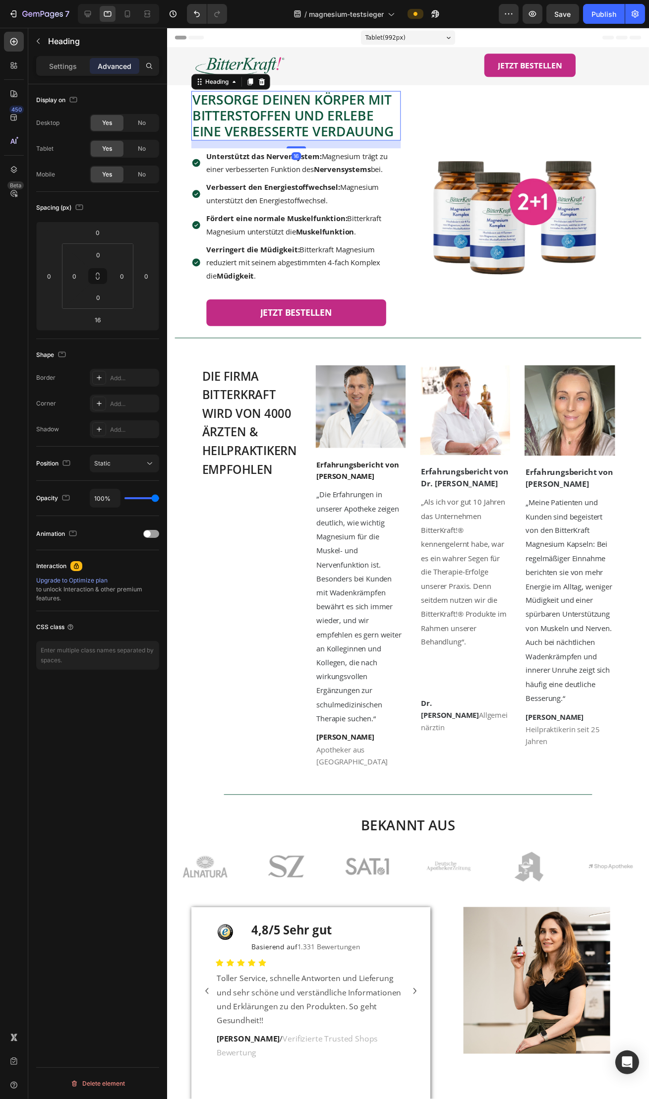
click at [270, 113] on span "Versorge deinen Körper mit Bitterstoffen und erlebe eine verbesserte Verdauung" at bounding box center [295, 117] width 206 height 51
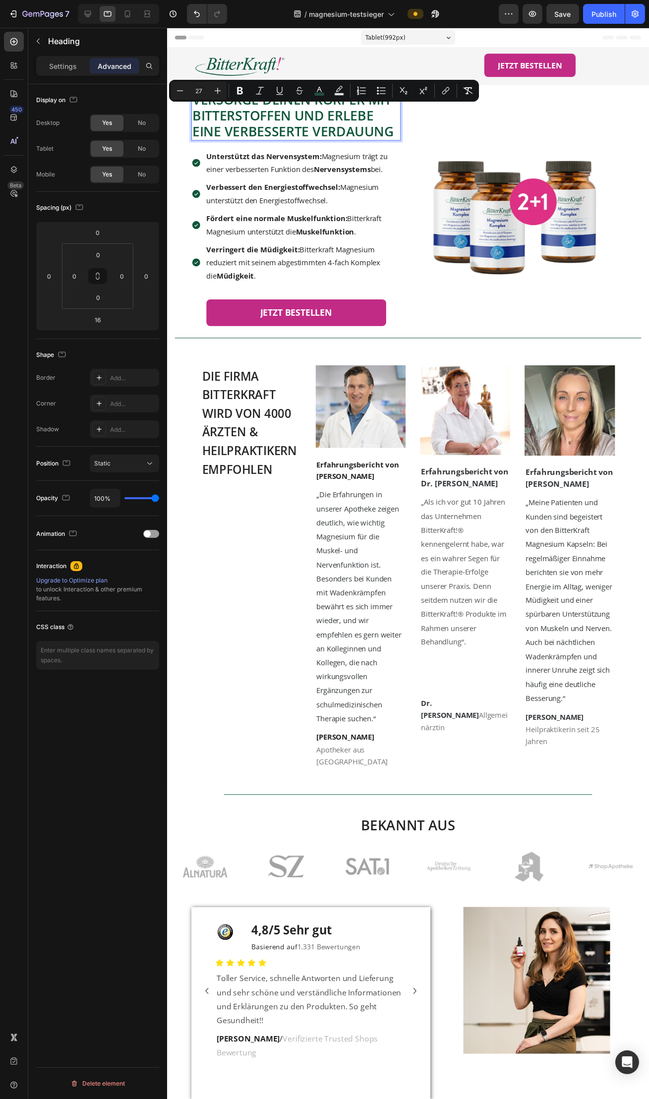
click at [398, 132] on p "Versorge deinen Körper mit Bitterstoffen und erlebe eine verbesserte Verdauung" at bounding box center [298, 117] width 212 height 48
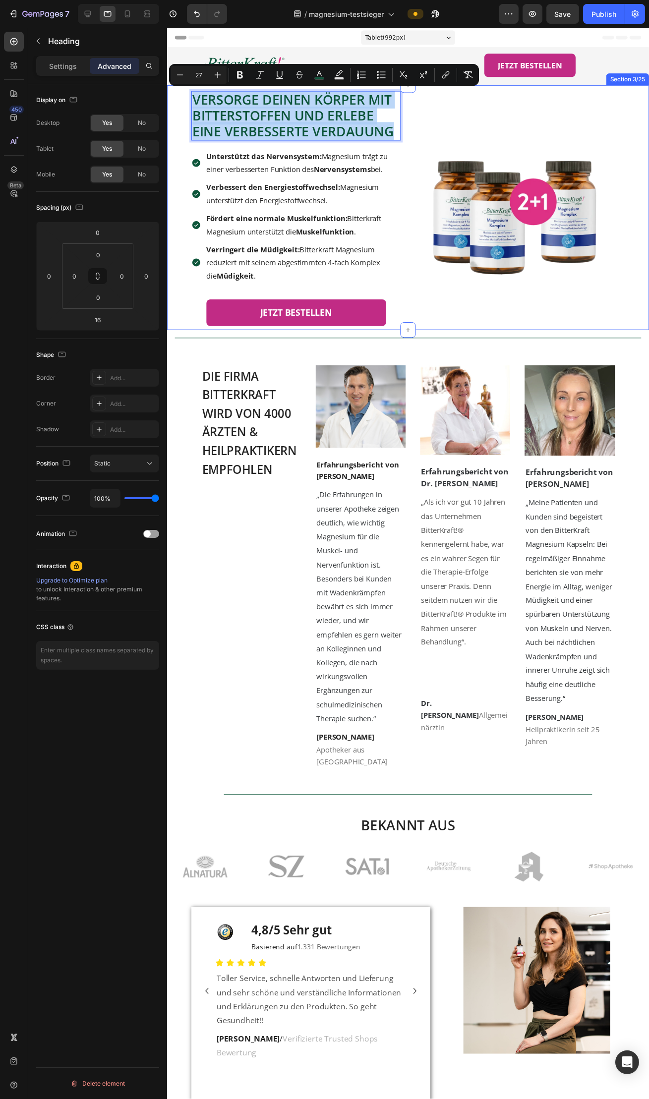
drag, startPoint x: 398, startPoint y: 132, endPoint x: 173, endPoint y: 102, distance: 227.0
click at [173, 102] on div "Versorge deinen Körper mit Bitterstoffen und erlebe eine verbesserte Verdauung …" at bounding box center [413, 211] width 492 height 250
click at [280, 111] on span "Versorge deinen Körper mit Bitterstoffen und erlebe eine verbesserte Verdauung" at bounding box center [295, 117] width 206 height 51
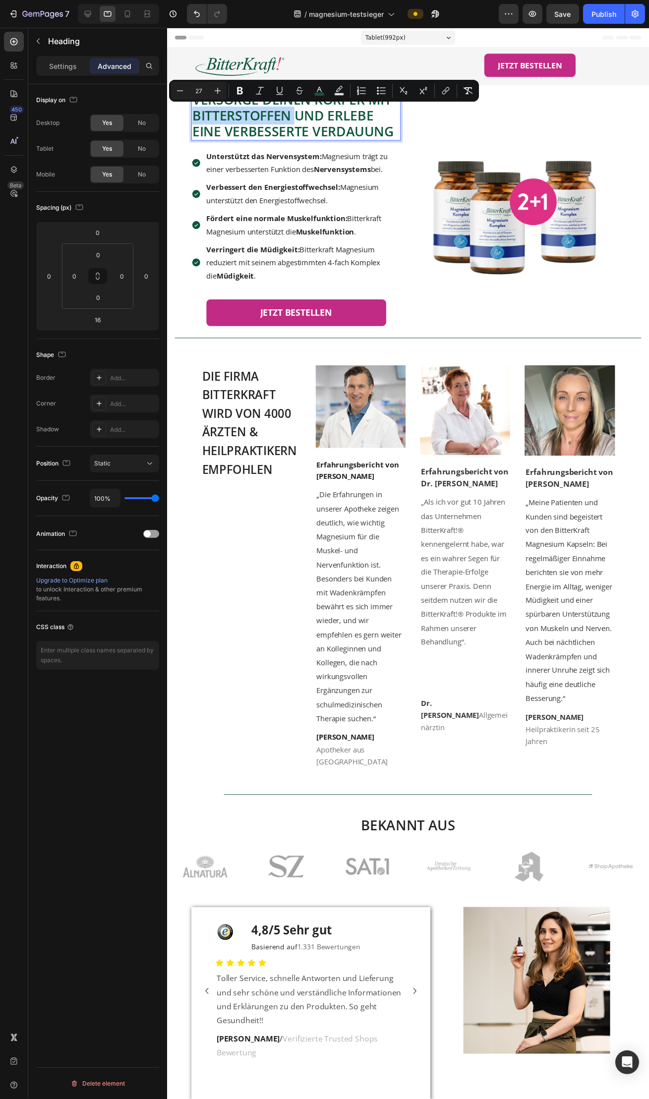
drag, startPoint x: 286, startPoint y: 116, endPoint x: 195, endPoint y: 116, distance: 91.2
click at [195, 116] on span "Versorge deinen Körper mit Bitterstoffen und erlebe eine verbesserte Verdauung" at bounding box center [295, 117] width 206 height 51
drag, startPoint x: 362, startPoint y: 117, endPoint x: 378, endPoint y: 132, distance: 21.7
click at [378, 132] on p "Versorge deinen Körper mit MAGNESIUM und erlebe eine verbesserte Verdauung" at bounding box center [298, 117] width 212 height 48
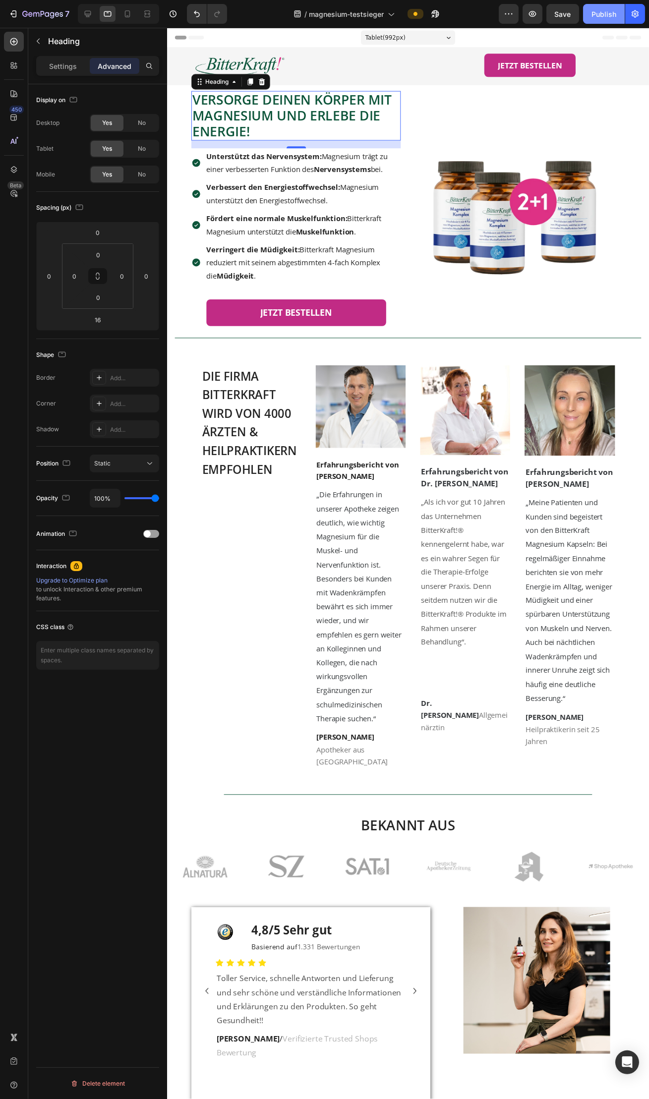
click at [596, 21] on button "Publish" at bounding box center [604, 14] width 42 height 20
click at [125, 17] on icon at bounding box center [127, 13] width 5 height 7
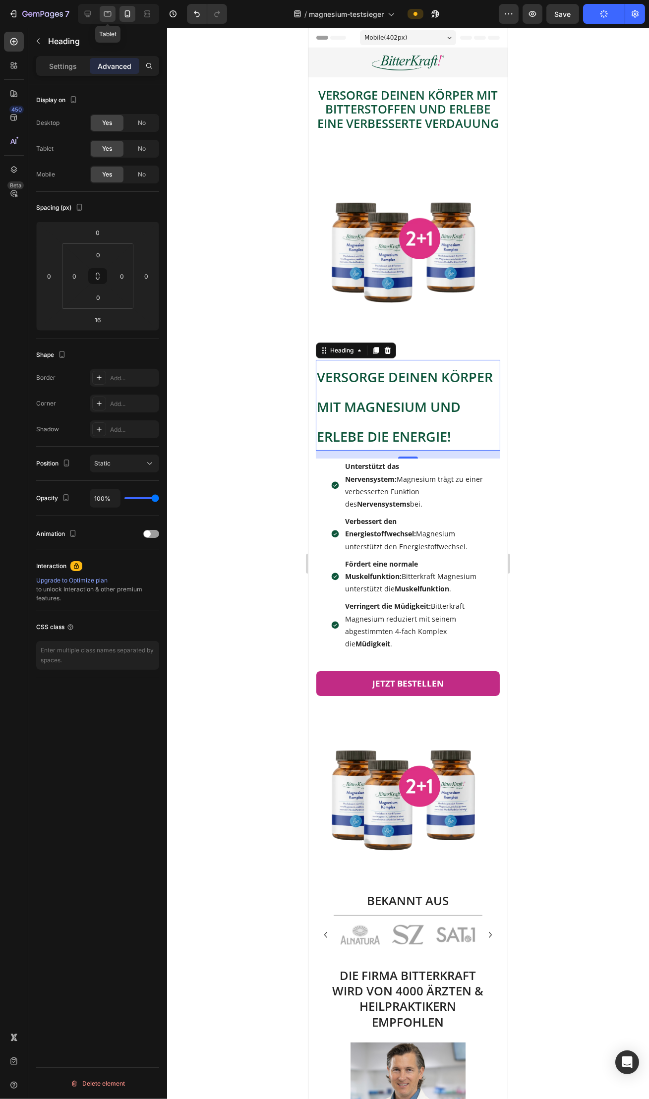
click at [108, 14] on icon at bounding box center [108, 14] width 10 height 10
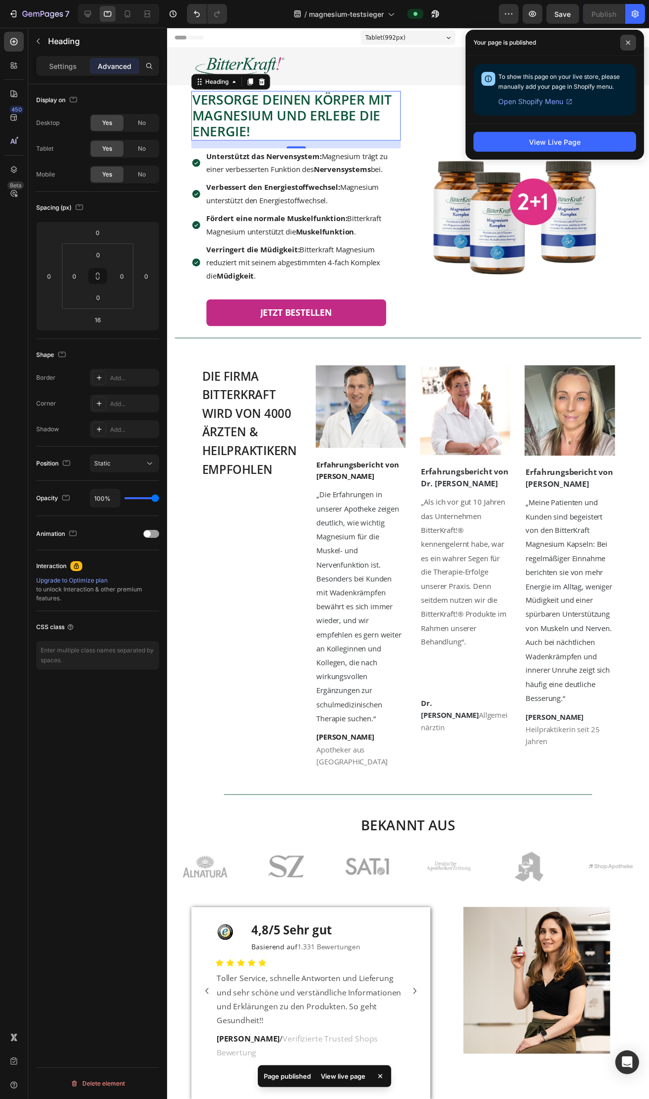
click at [629, 45] on icon at bounding box center [627, 42] width 5 height 5
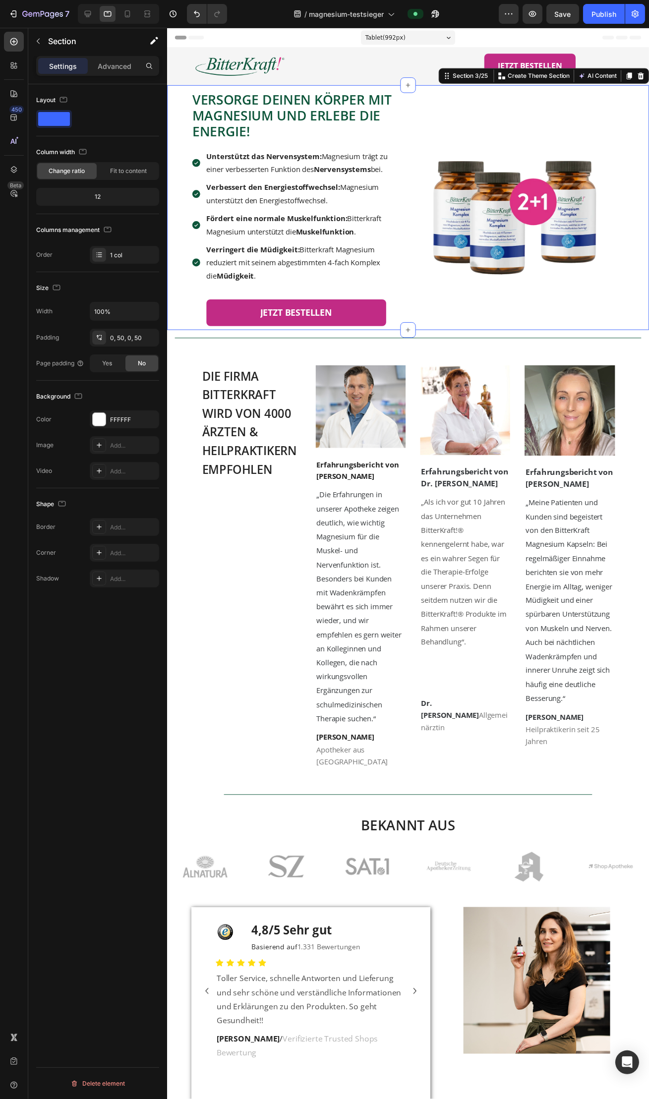
click at [174, 113] on div "Versorge deinen Körper mit Bitterstoffen und erlebe eine verbesserte Verdauung …" at bounding box center [413, 211] width 492 height 250
click at [106, 64] on p "Advanced" at bounding box center [115, 66] width 34 height 10
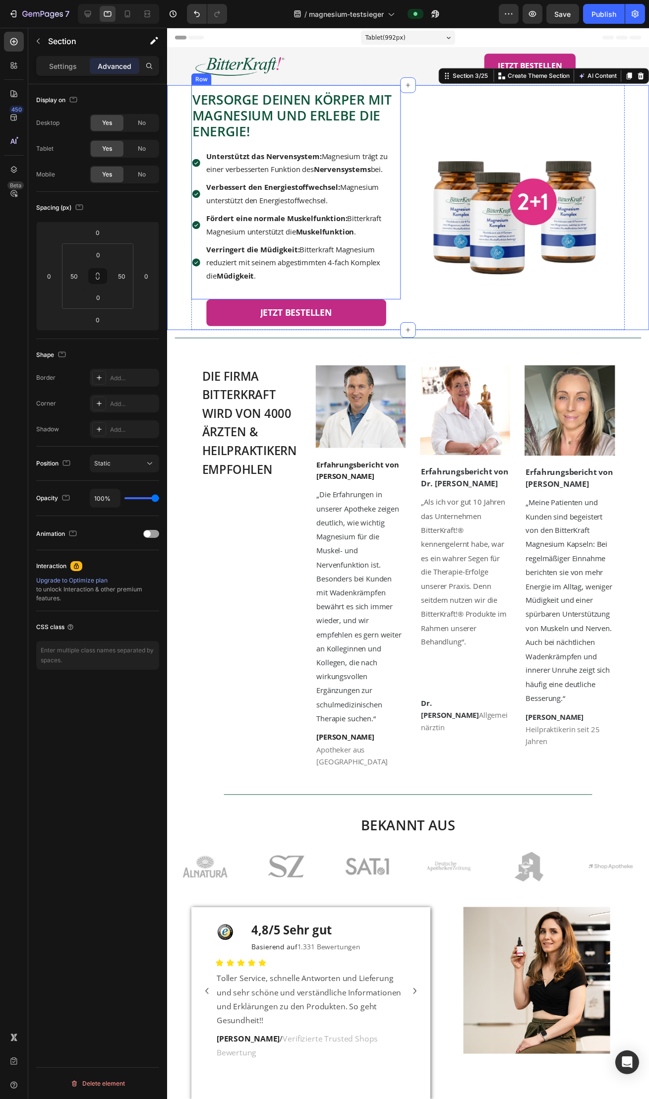
click at [279, 134] on p "⁠⁠⁠⁠⁠⁠⁠ Versorge deinen Körper mit MAGNESIUM und erlebe DIE ENERGIE!" at bounding box center [298, 117] width 212 height 48
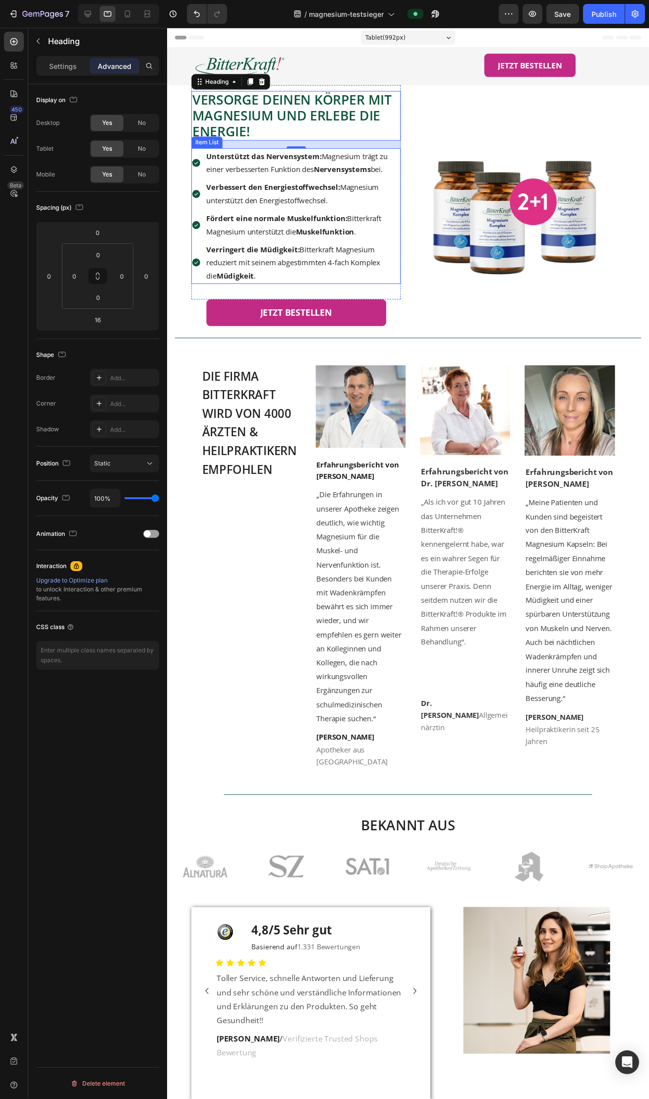
click at [238, 190] on strong "Verbessert den Energiestoffwechsel:" at bounding box center [275, 190] width 136 height 10
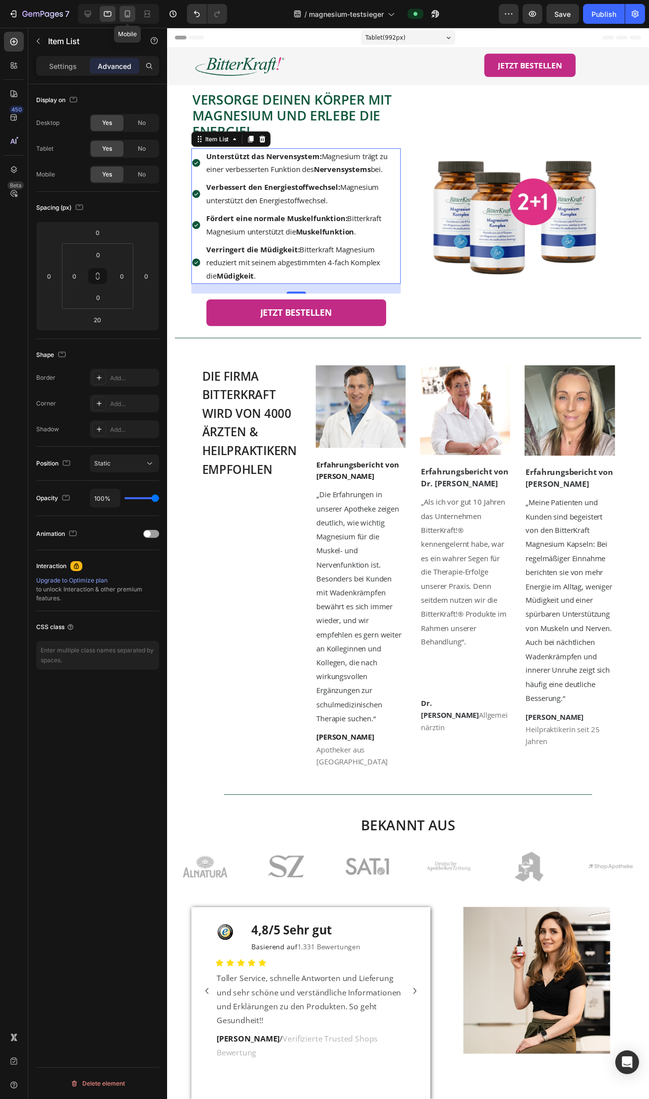
click at [131, 19] on div at bounding box center [127, 14] width 16 height 16
type input "15"
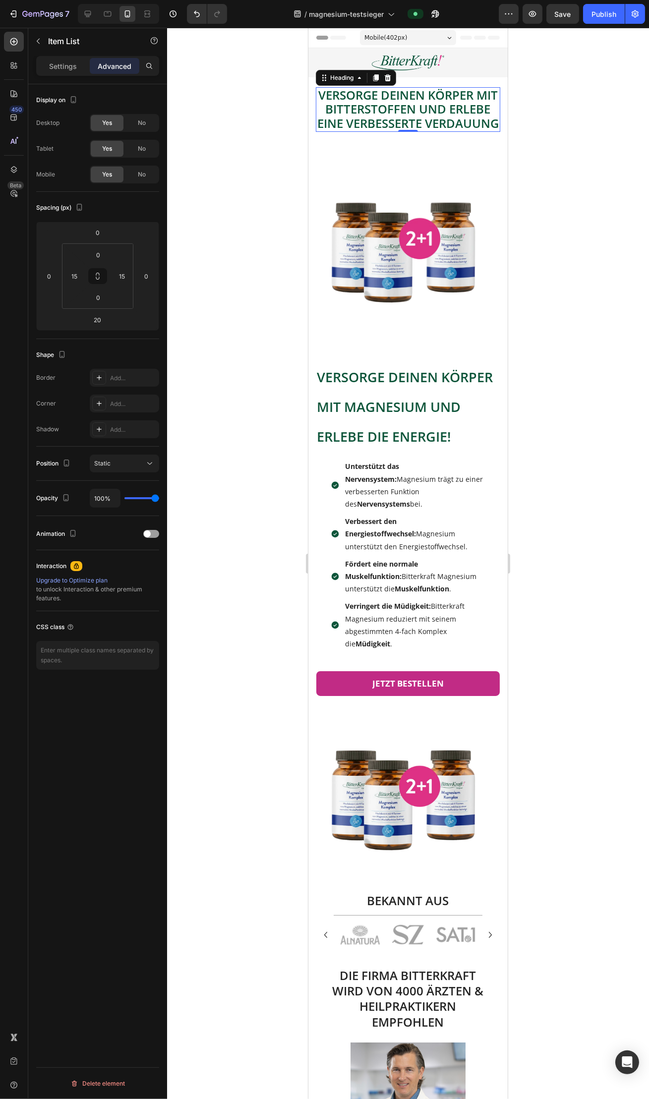
click at [405, 131] on span "Versorge deinen Körper mit Bitterstoffen und erlebe eine verbesserte Verdauung" at bounding box center [407, 109] width 181 height 45
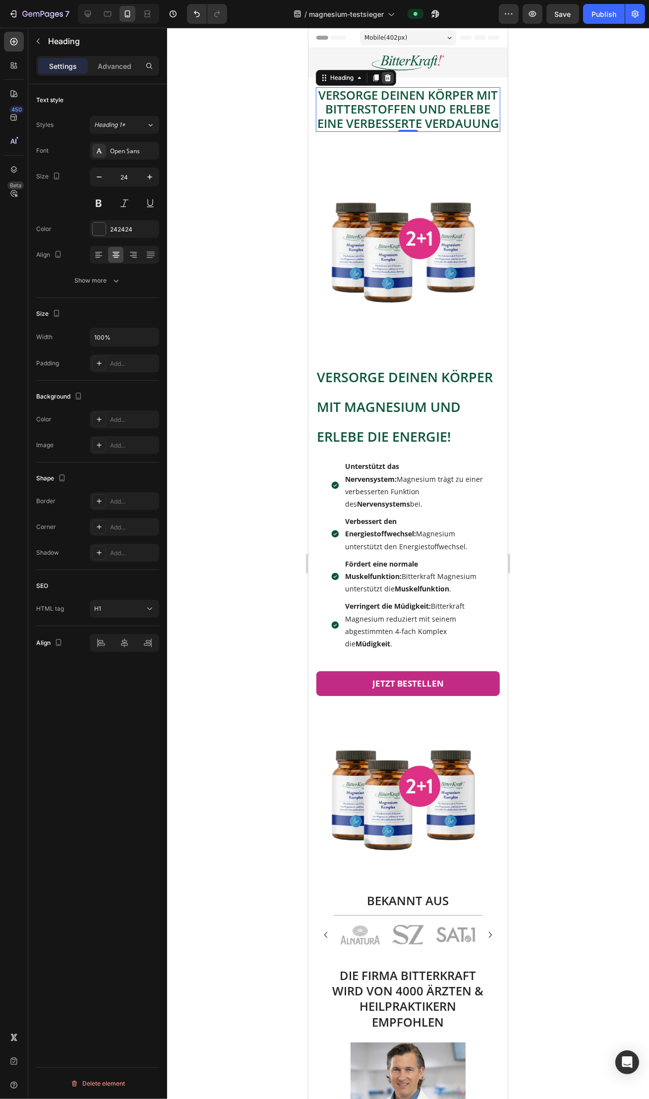
click at [387, 78] on icon at bounding box center [387, 77] width 6 height 7
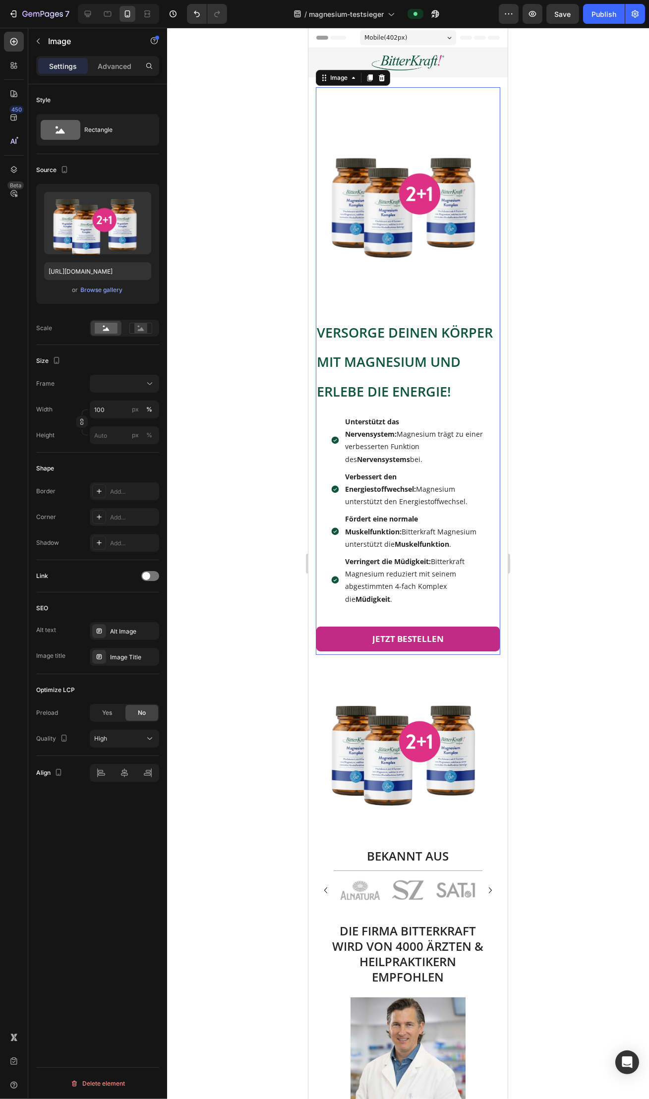
click at [392, 175] on img at bounding box center [407, 199] width 184 height 184
click at [380, 203] on img at bounding box center [407, 199] width 184 height 184
click at [379, 228] on img at bounding box center [407, 199] width 184 height 184
click at [382, 227] on img at bounding box center [407, 199] width 184 height 184
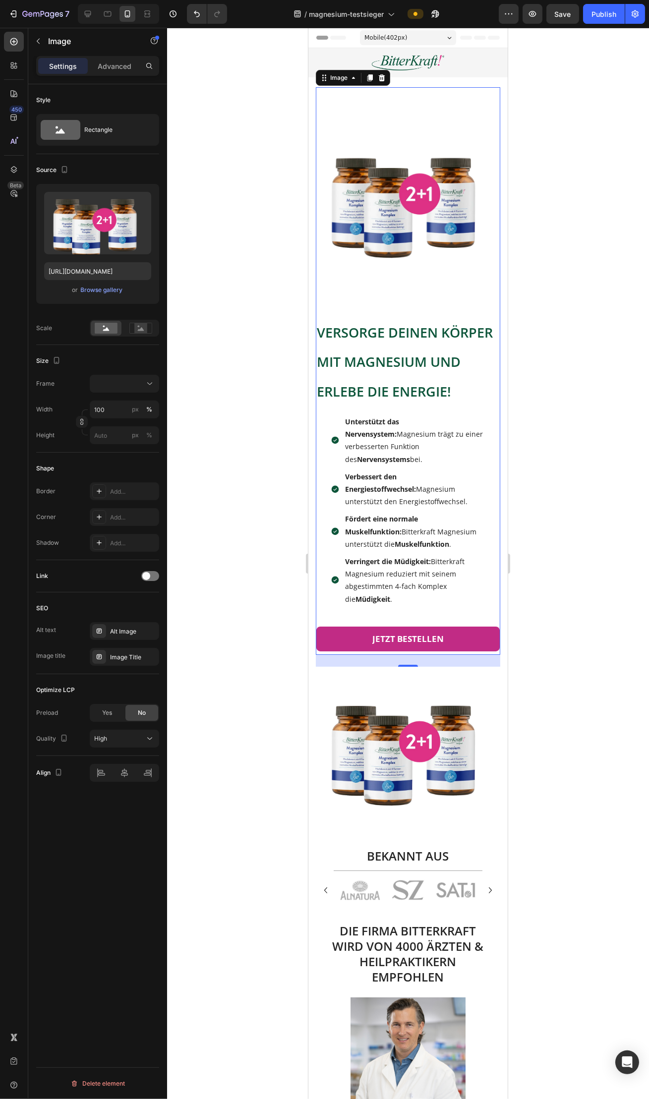
click at [382, 227] on img at bounding box center [407, 199] width 184 height 184
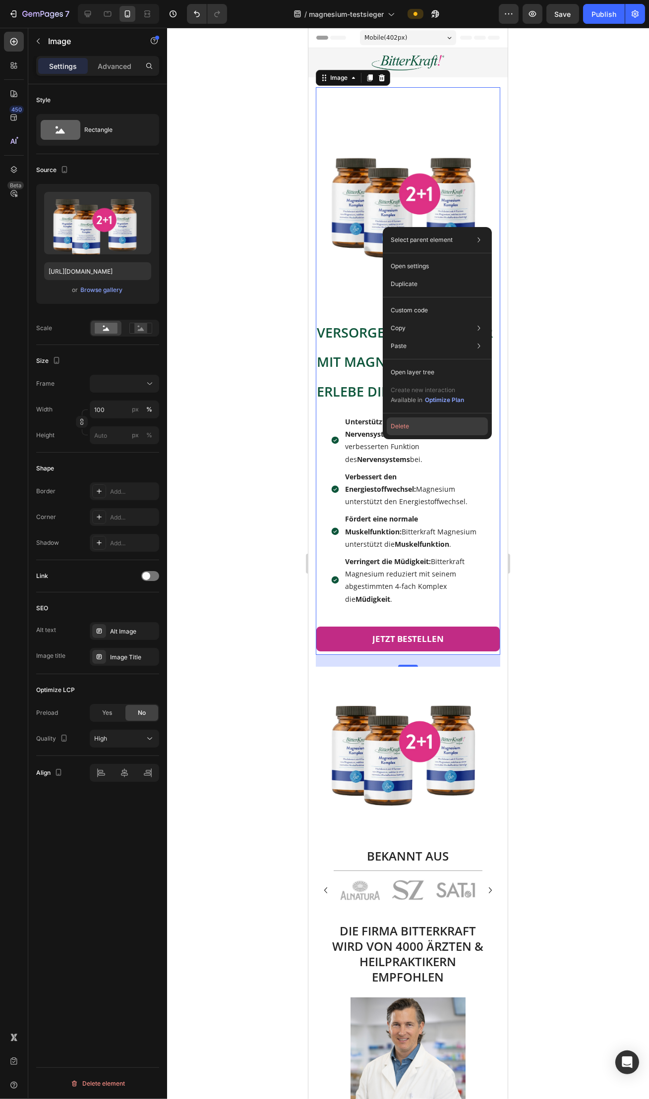
click at [401, 423] on button "Delete" at bounding box center [437, 426] width 101 height 18
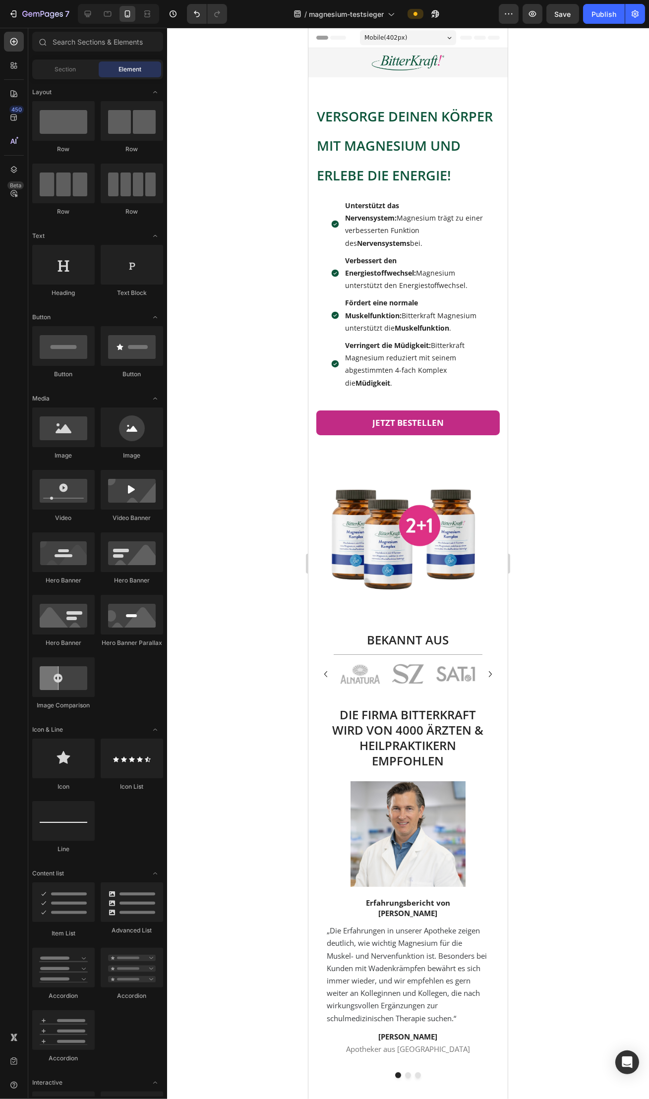
click at [542, 315] on div at bounding box center [408, 563] width 482 height 1071
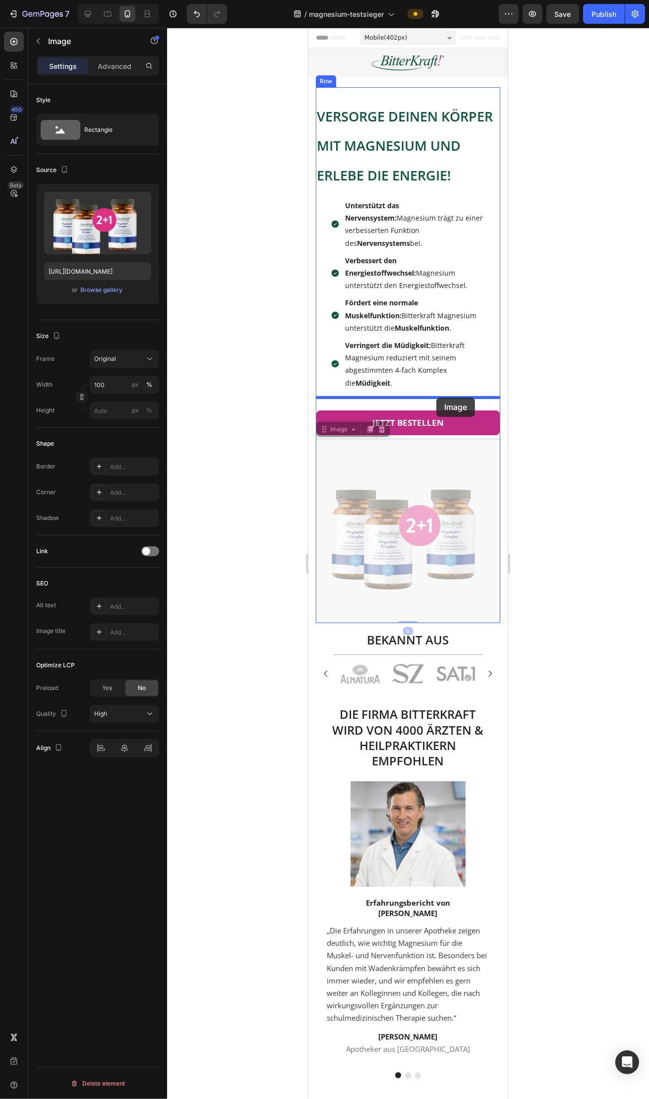
drag, startPoint x: 445, startPoint y: 498, endPoint x: 438, endPoint y: 398, distance: 99.9
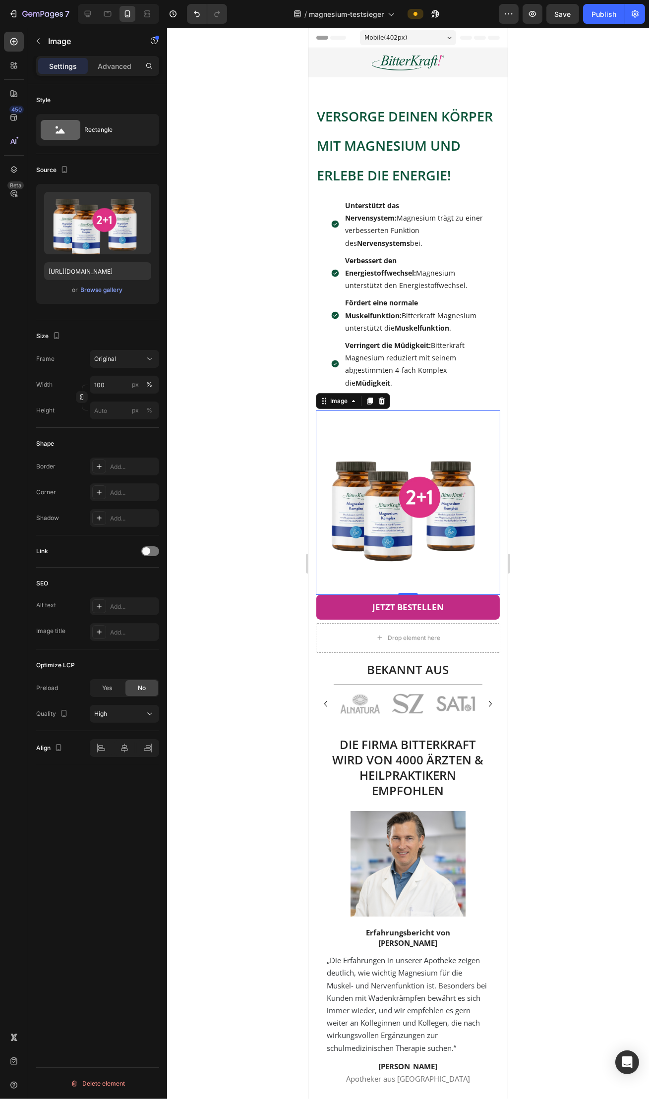
click at [193, 432] on div at bounding box center [408, 563] width 482 height 1071
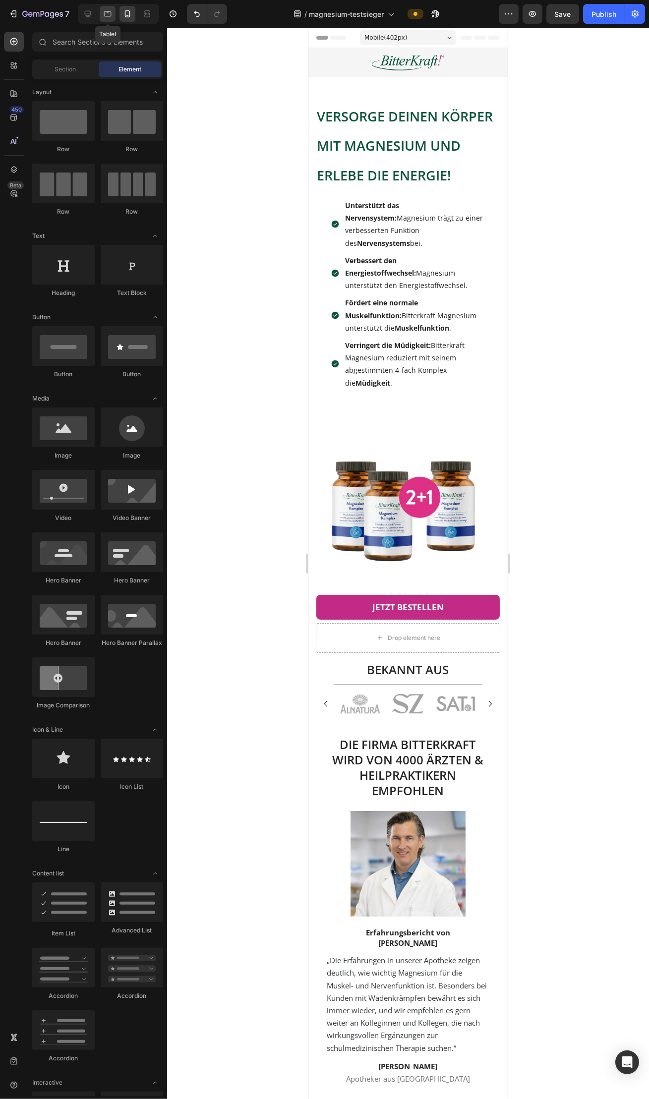
click at [108, 17] on icon at bounding box center [108, 14] width 10 height 10
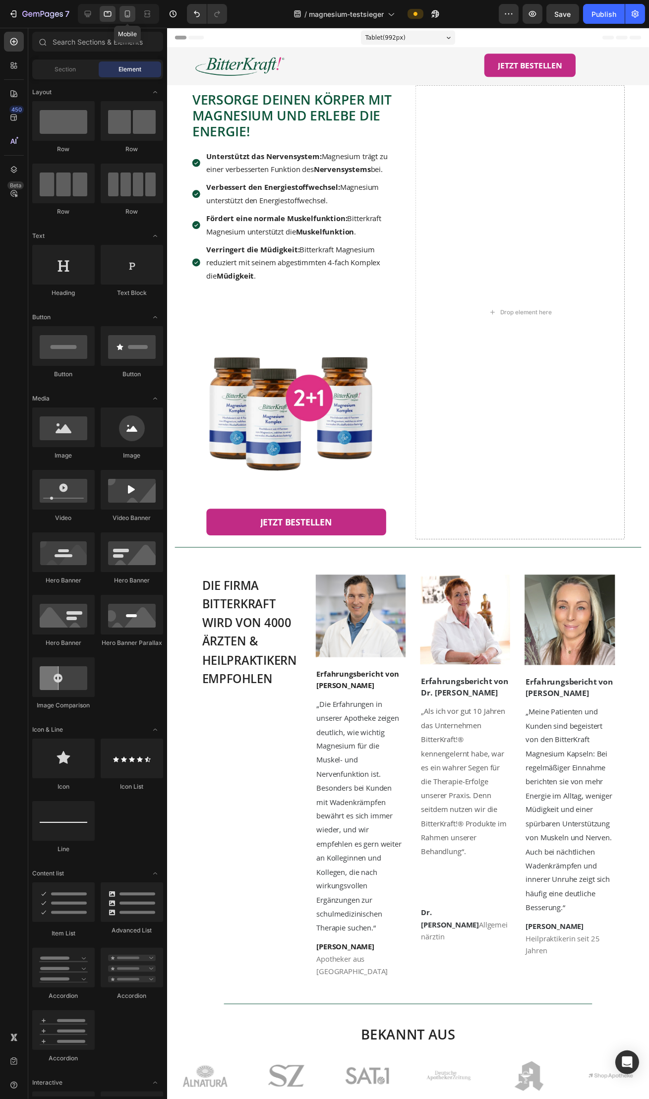
click at [125, 17] on icon at bounding box center [127, 13] width 5 height 7
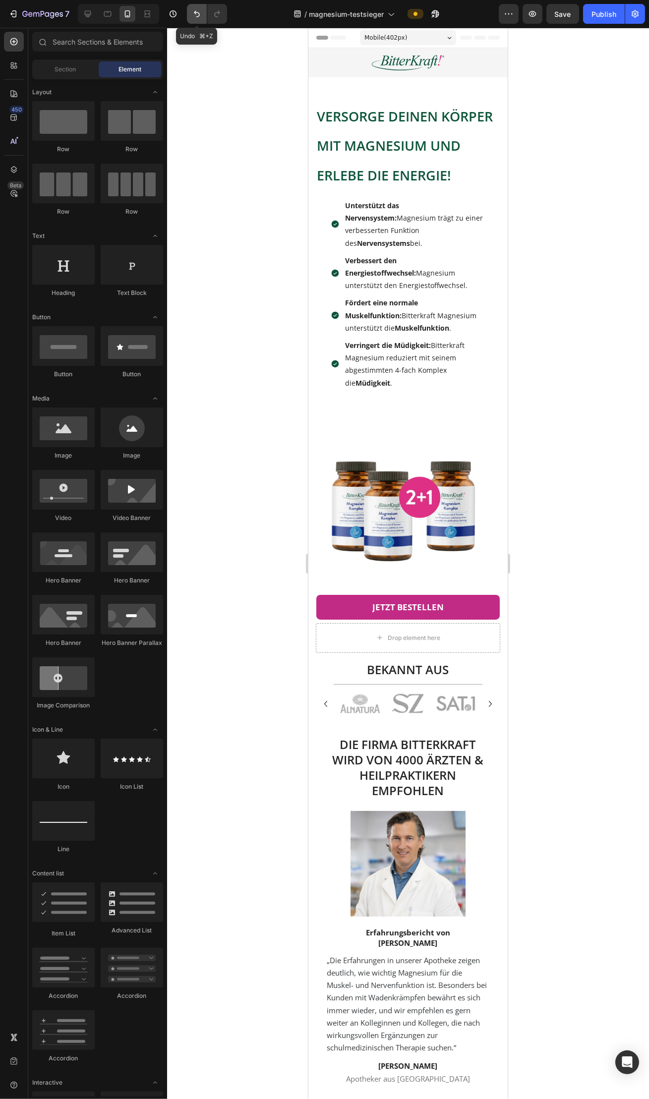
click at [196, 12] on icon "Undo/Redo" at bounding box center [197, 14] width 6 height 6
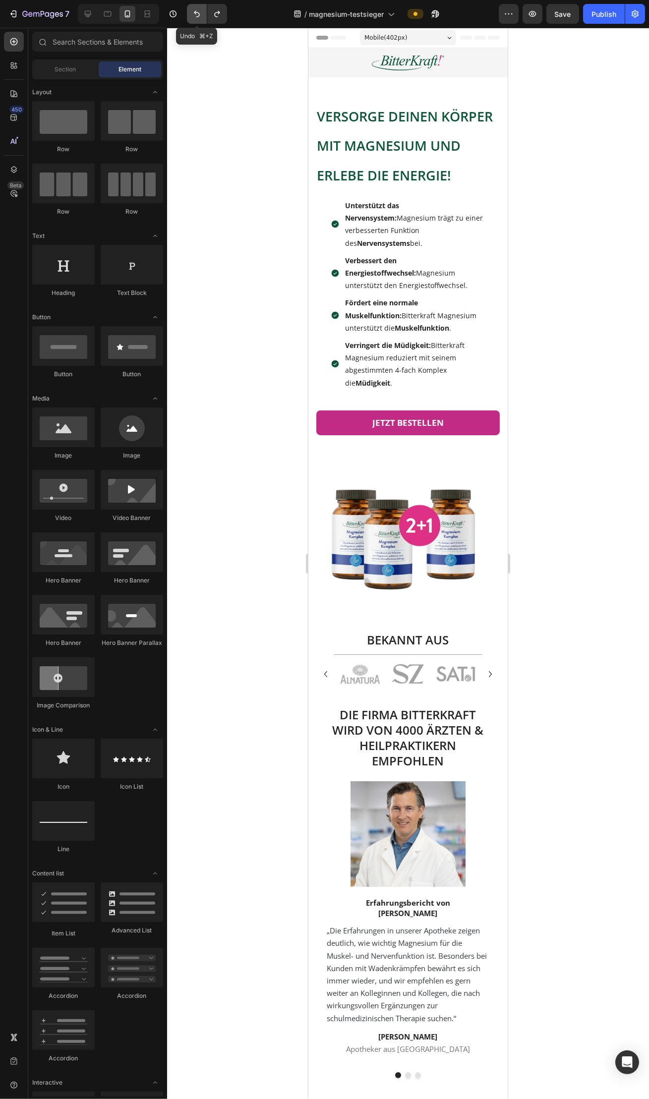
click at [196, 12] on icon "Undo/Redo" at bounding box center [197, 14] width 6 height 6
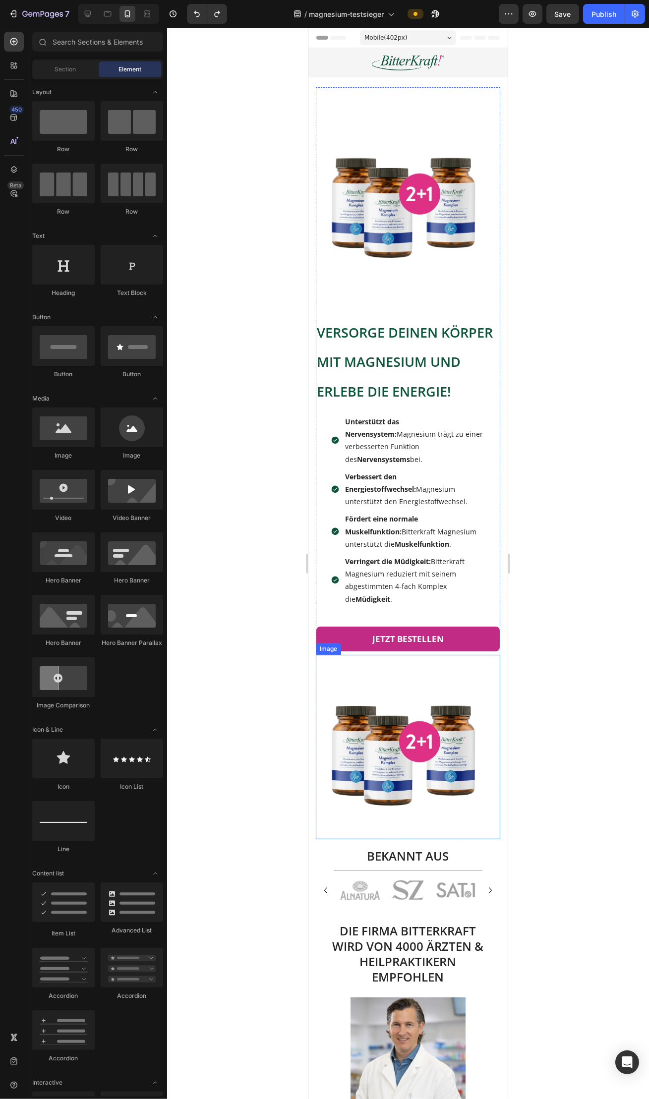
click at [410, 767] on img at bounding box center [407, 747] width 184 height 184
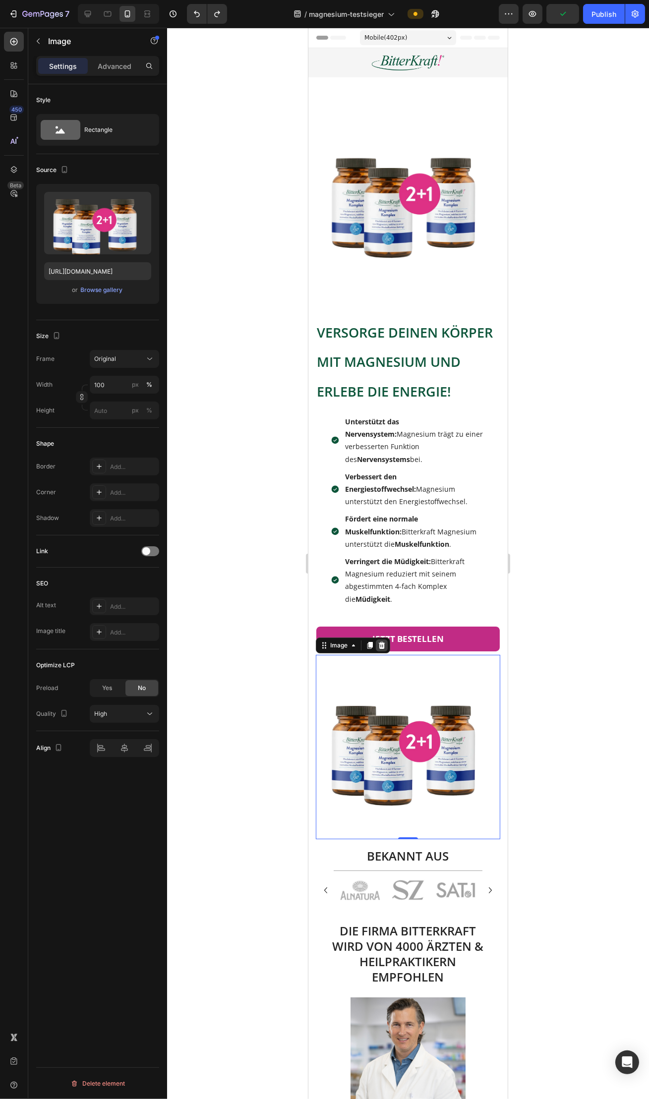
click at [382, 641] on icon at bounding box center [381, 645] width 8 height 8
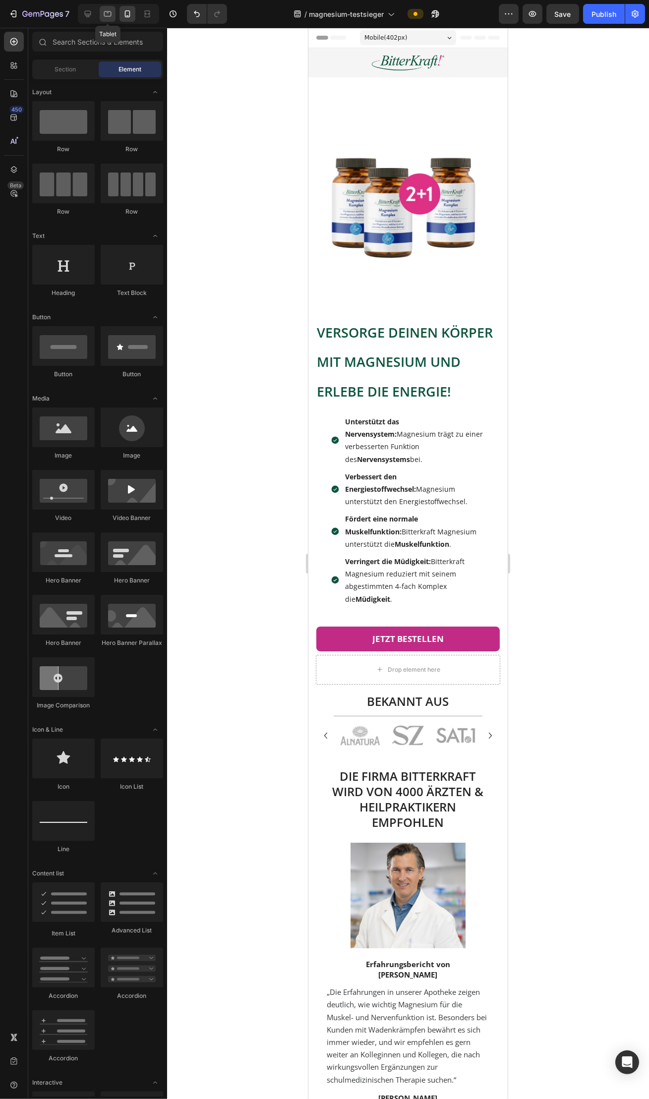
click at [109, 15] on icon at bounding box center [108, 14] width 10 height 10
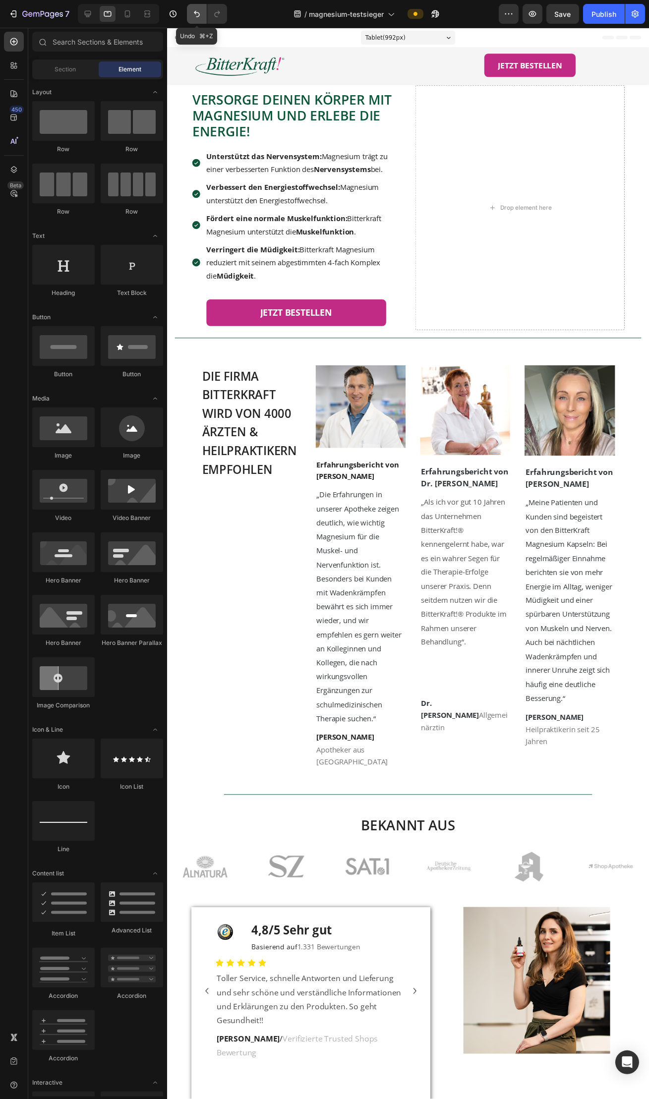
click at [196, 16] on icon "Undo/Redo" at bounding box center [197, 14] width 10 height 10
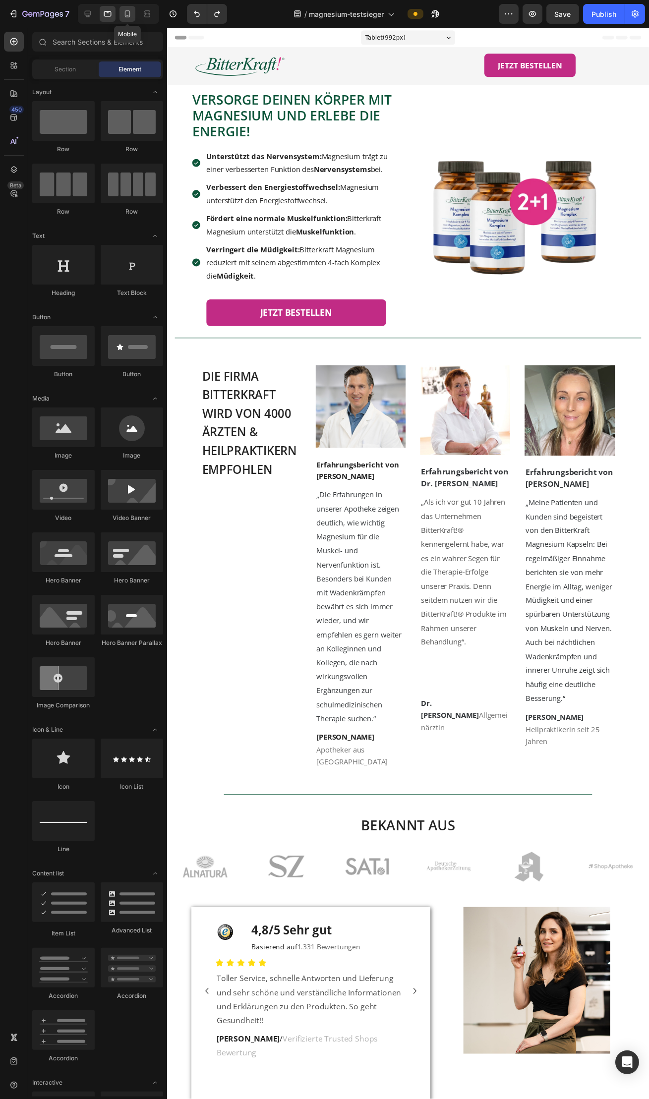
click at [128, 20] on div at bounding box center [127, 14] width 16 height 16
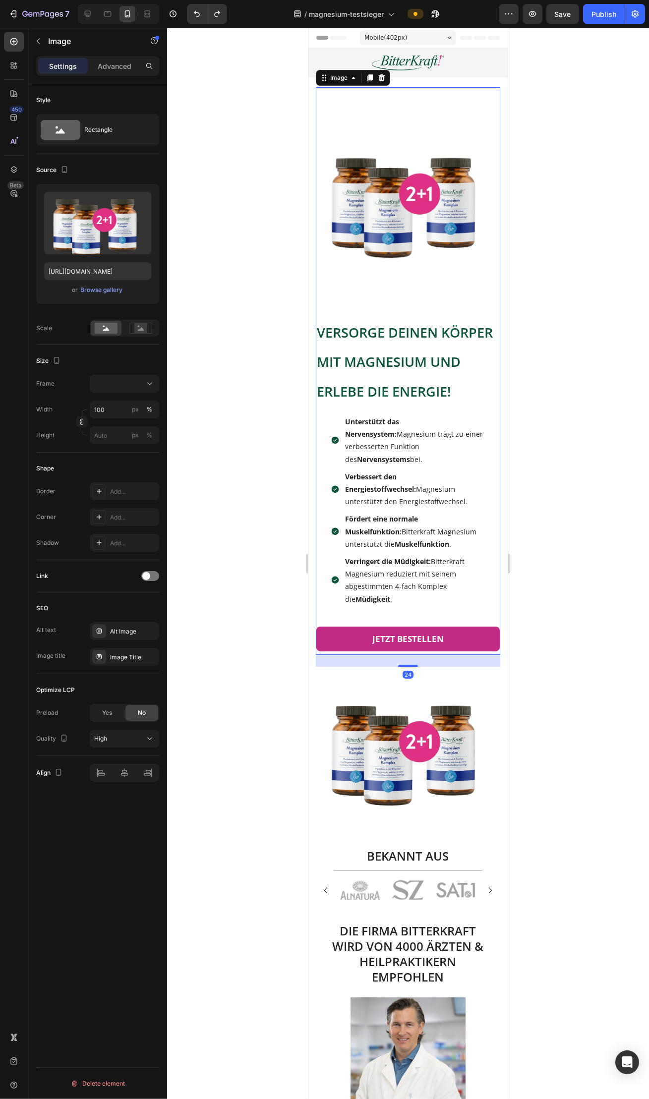
click at [387, 247] on img at bounding box center [407, 199] width 184 height 184
click at [380, 78] on icon at bounding box center [381, 78] width 8 height 8
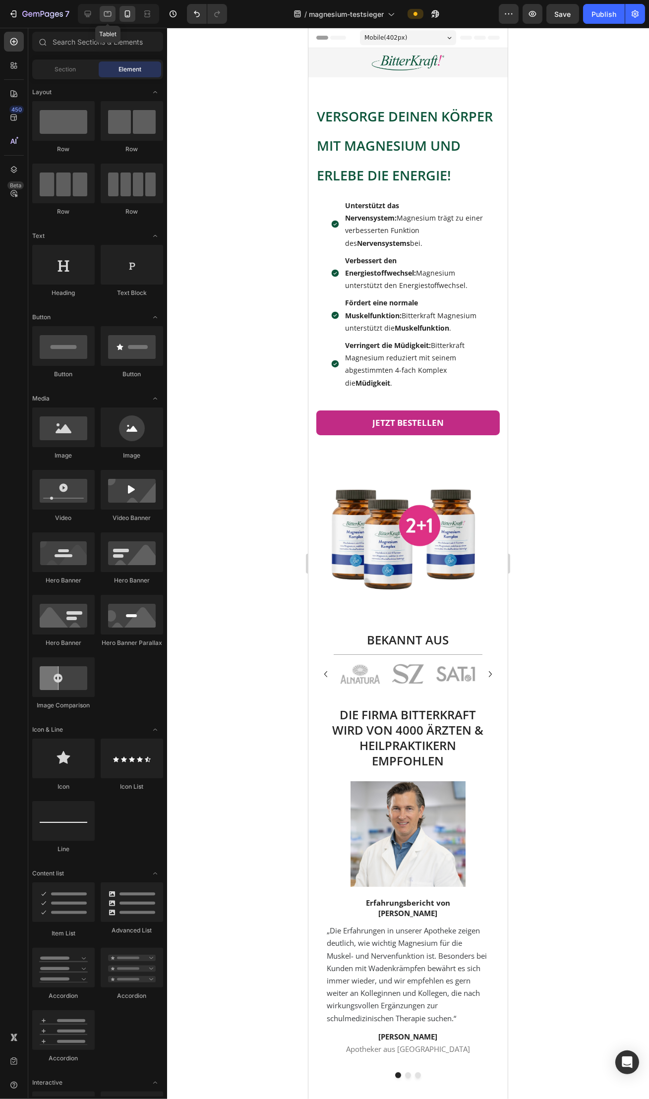
click at [112, 14] on icon at bounding box center [108, 14] width 10 height 10
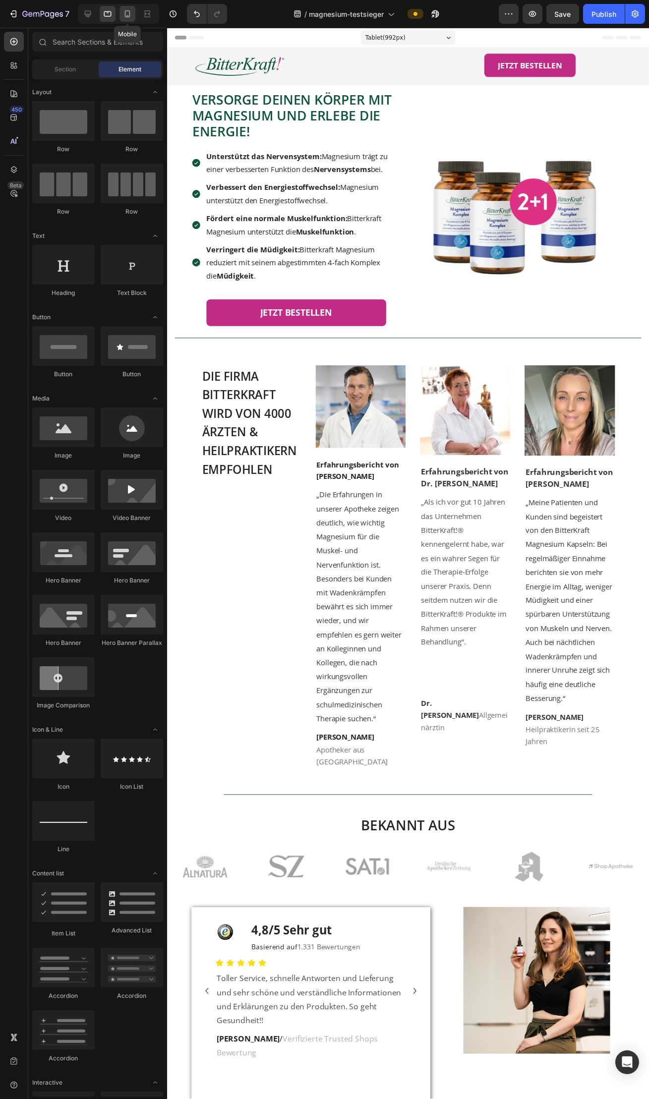
click at [124, 15] on icon at bounding box center [127, 14] width 10 height 10
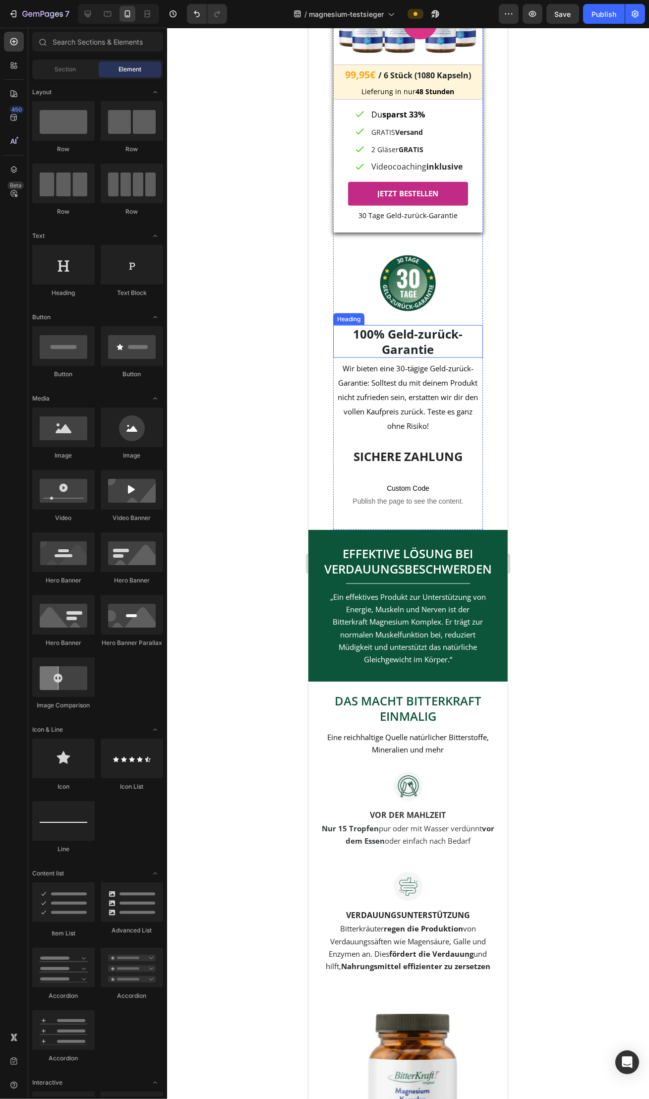
scroll to position [2309, 0]
click at [425, 505] on span "Publish the page to see the content." at bounding box center [408, 501] width 150 height 10
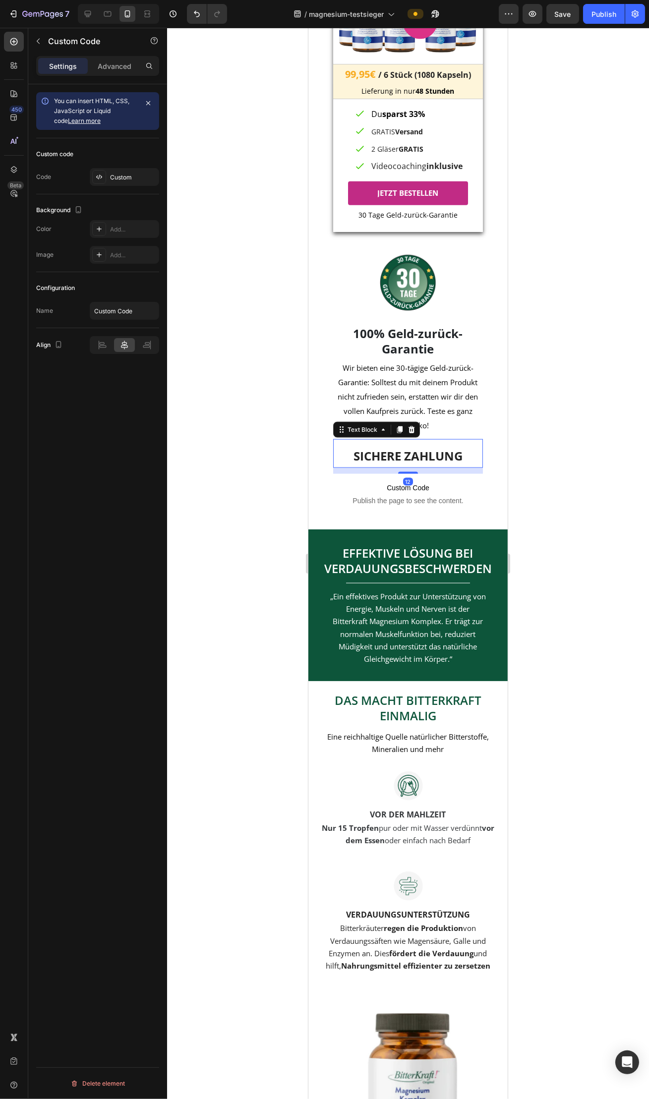
click at [445, 459] on strong "SICHERE ZAHLUNG" at bounding box center [407, 456] width 109 height 16
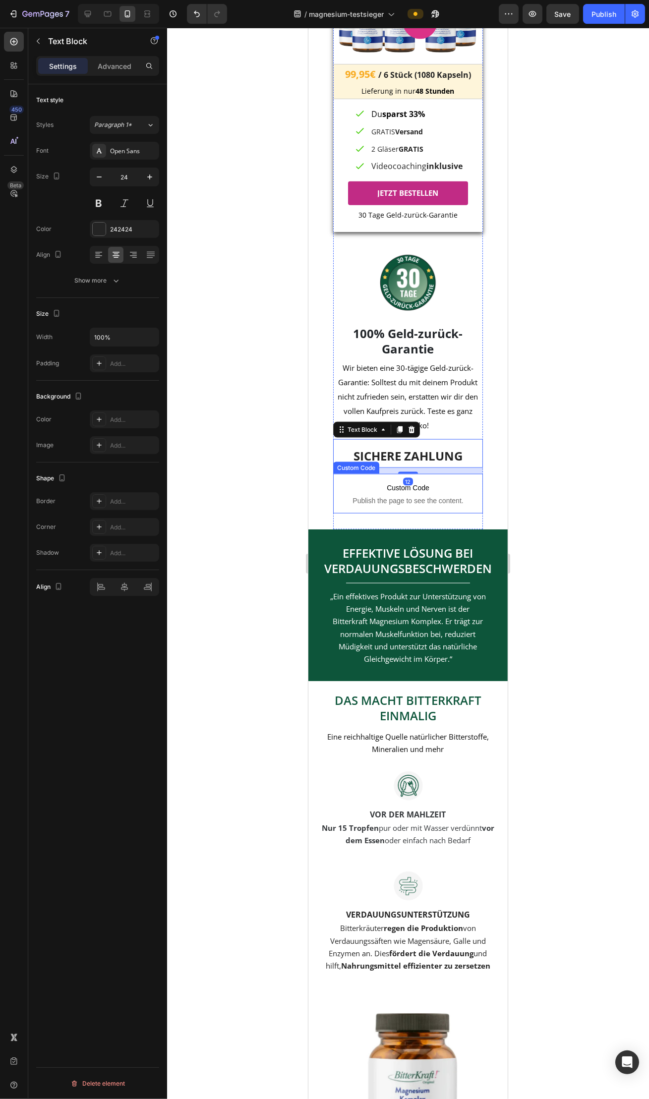
click at [444, 498] on p "Custom Code Publish the page to see the content." at bounding box center [408, 494] width 150 height 40
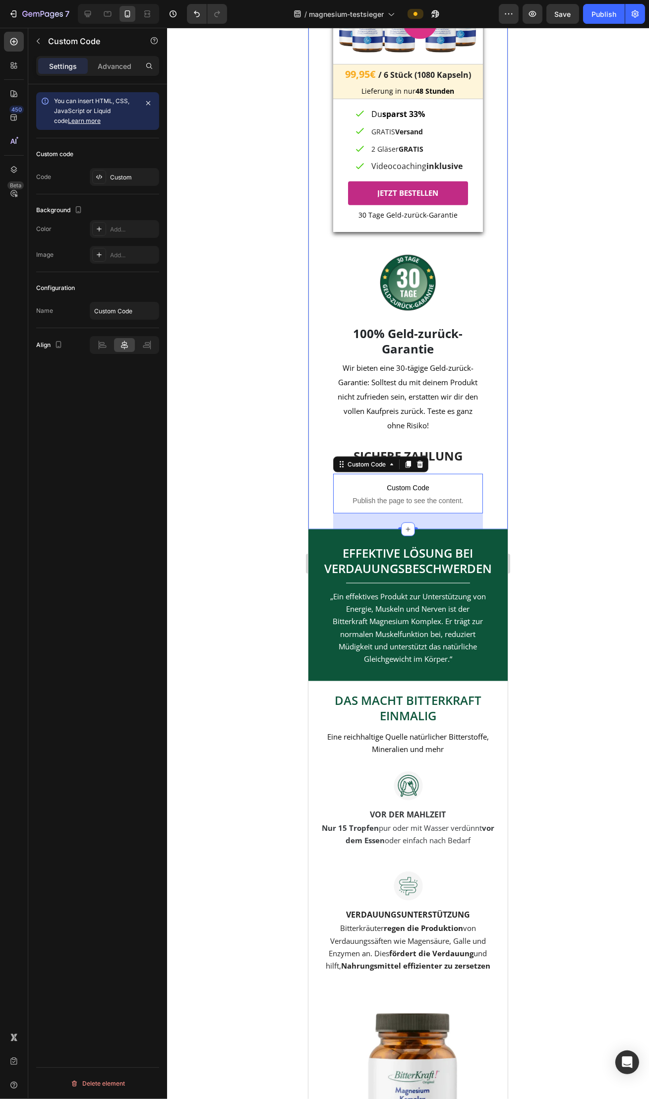
click at [255, 503] on div at bounding box center [408, 563] width 482 height 1071
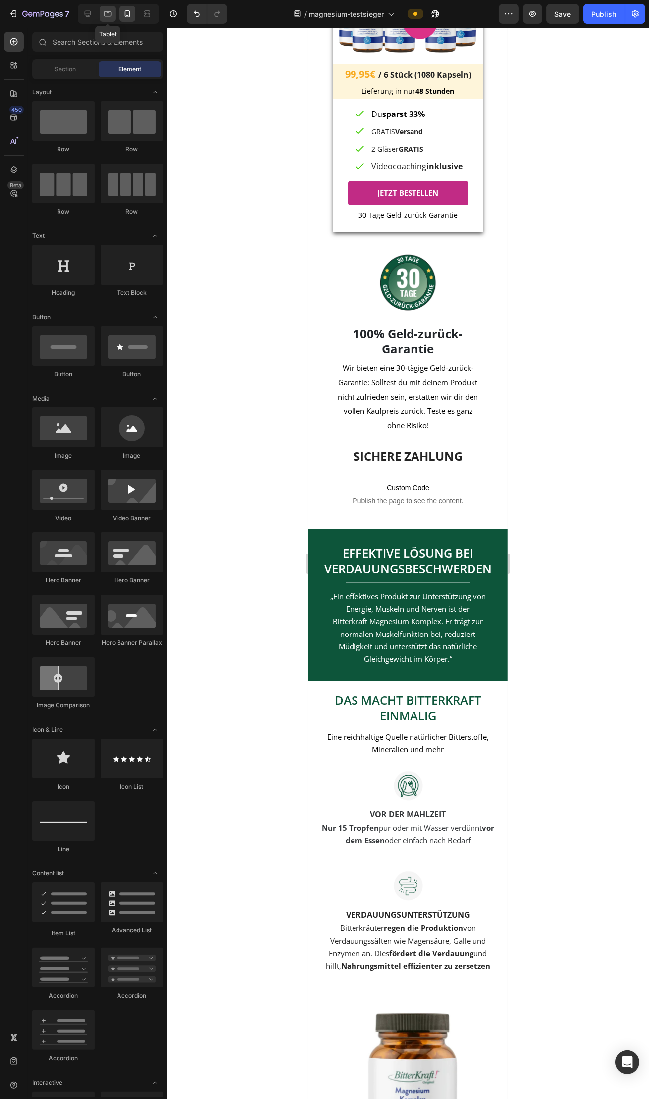
click at [111, 18] on icon at bounding box center [108, 14] width 10 height 10
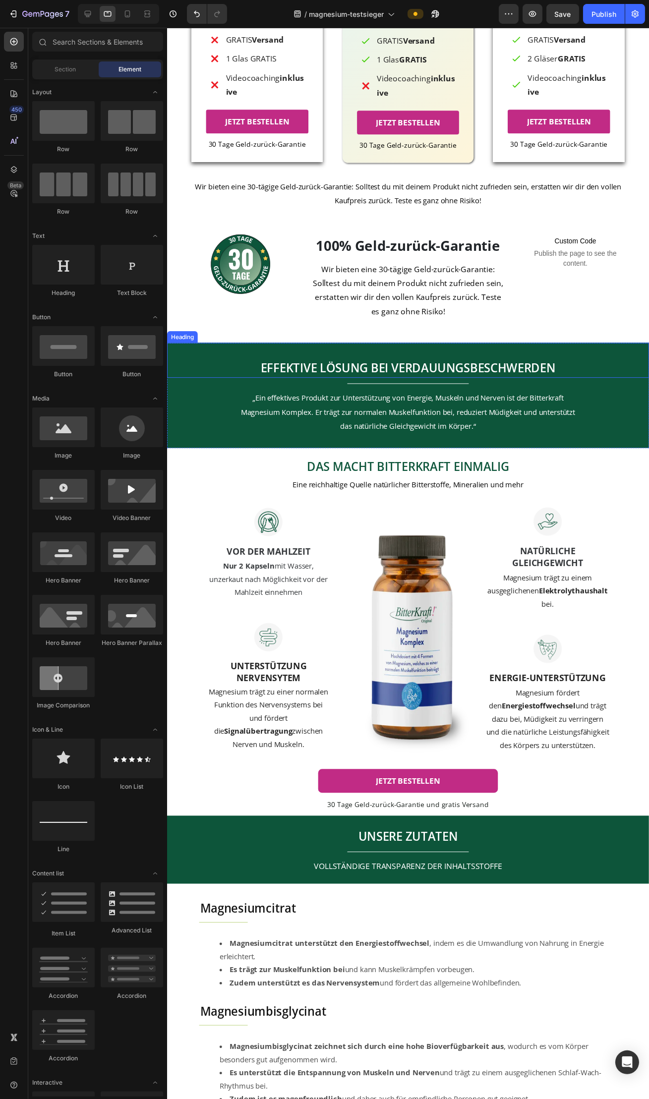
scroll to position [1405, 0]
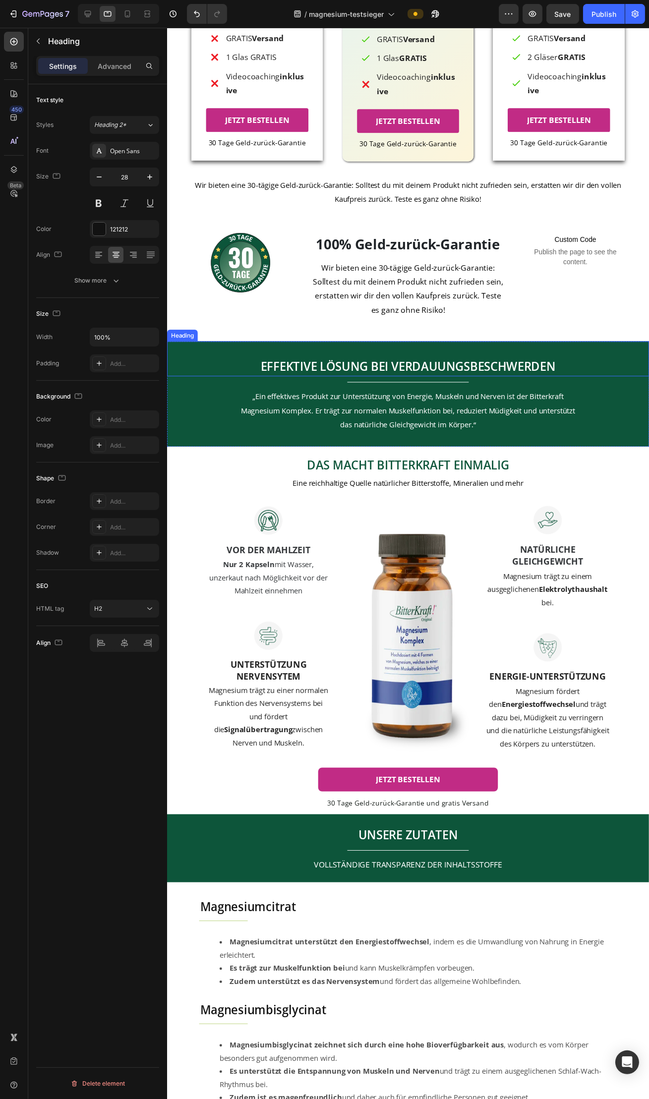
click at [232, 369] on h2 "EFFEKTIVE LÖSUNG BEI VERDAUUNGSBESCHWERDEN" at bounding box center [413, 372] width 492 height 21
click at [113, 71] on div "Advanced" at bounding box center [115, 66] width 50 height 16
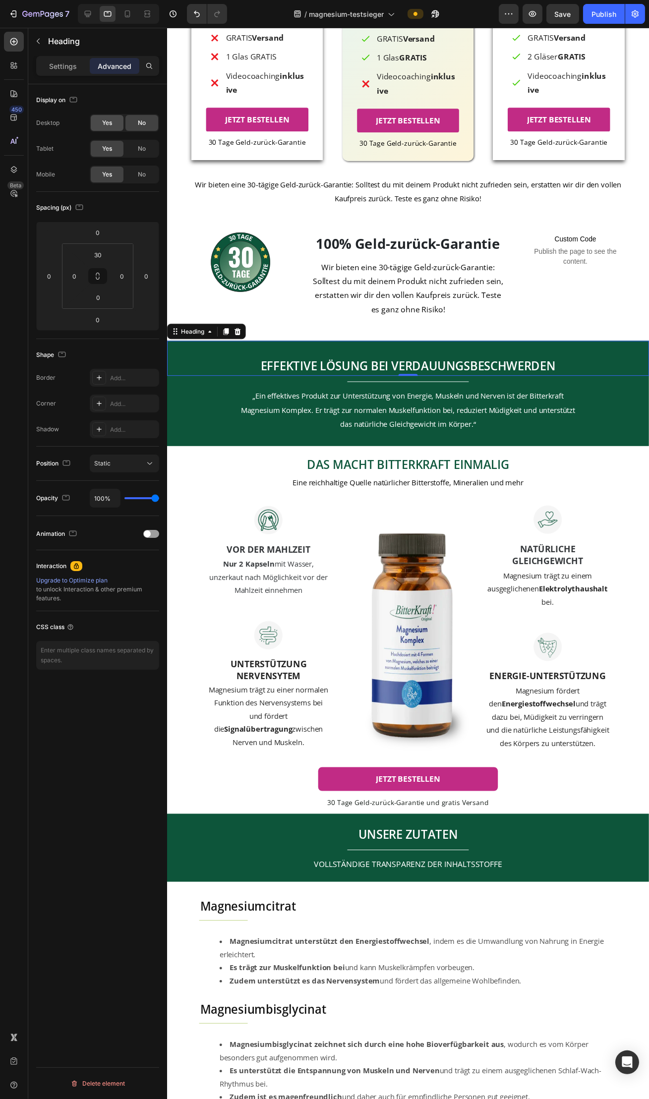
click at [113, 127] on div "Yes" at bounding box center [107, 123] width 33 height 16
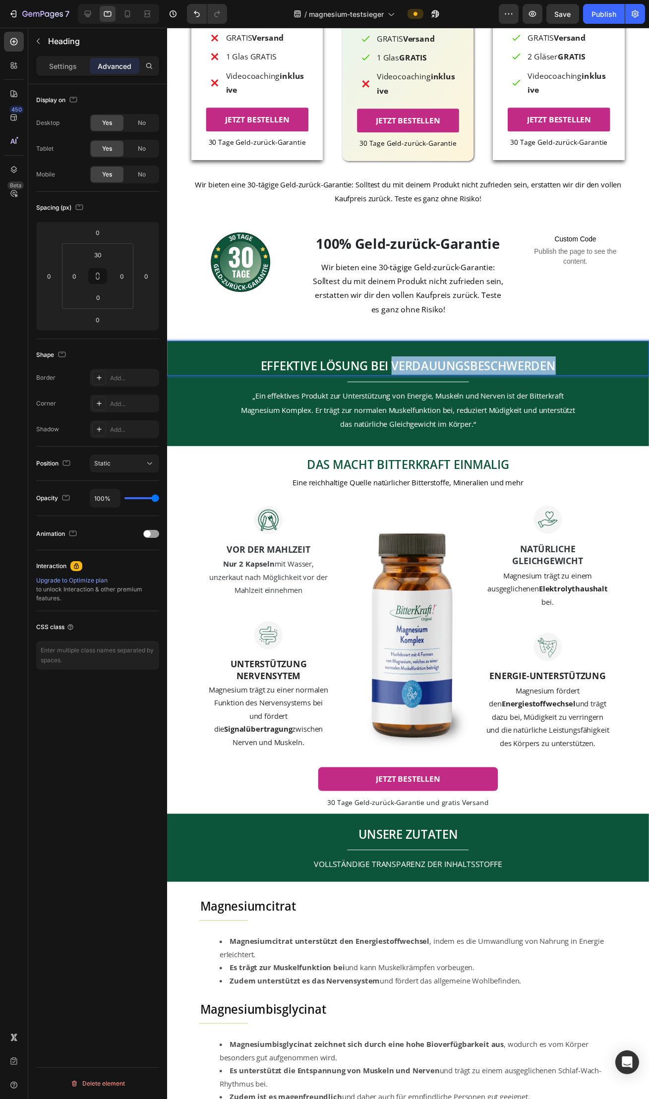
click at [400, 366] on span "EFFEKTIVE LÖSUNG BEI VERDAUUNGSBESCHWERDEN" at bounding box center [412, 372] width 301 height 16
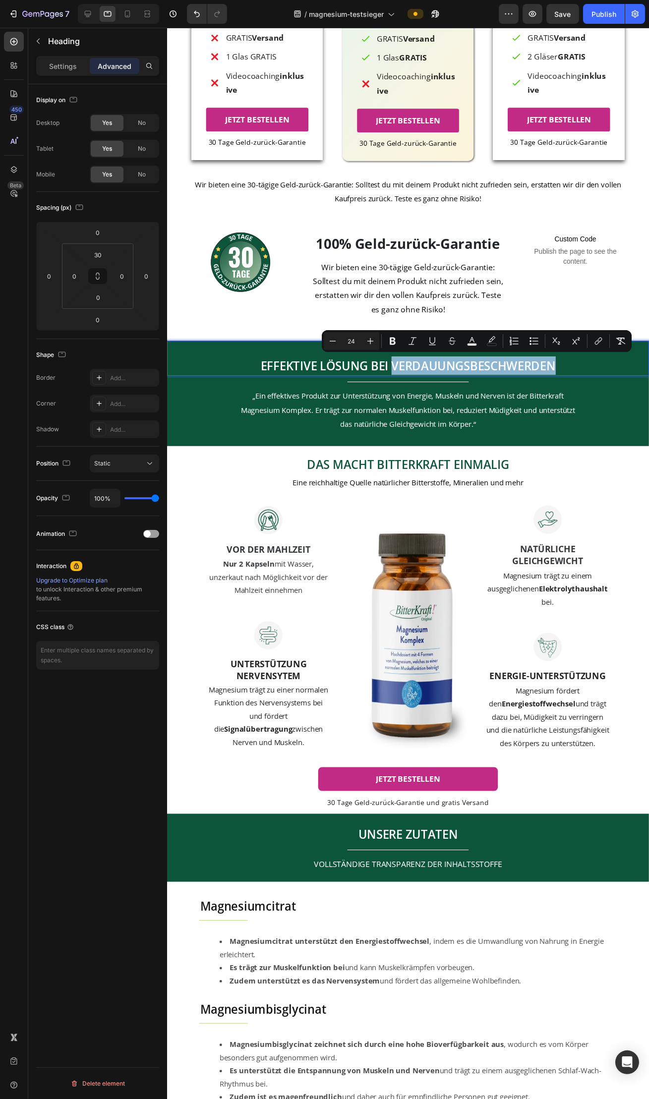
click at [399, 370] on span "EFFEKTIVE LÖSUNG BEI VERDAUUNGSBESCHWERDEN" at bounding box center [412, 372] width 301 height 16
drag, startPoint x: 324, startPoint y: 371, endPoint x: 569, endPoint y: 377, distance: 245.4
click at [569, 377] on p "EFFEKTIVE LÖSUNG BEI VERDAUUNGSBESCHWERDEN" at bounding box center [413, 372] width 490 height 19
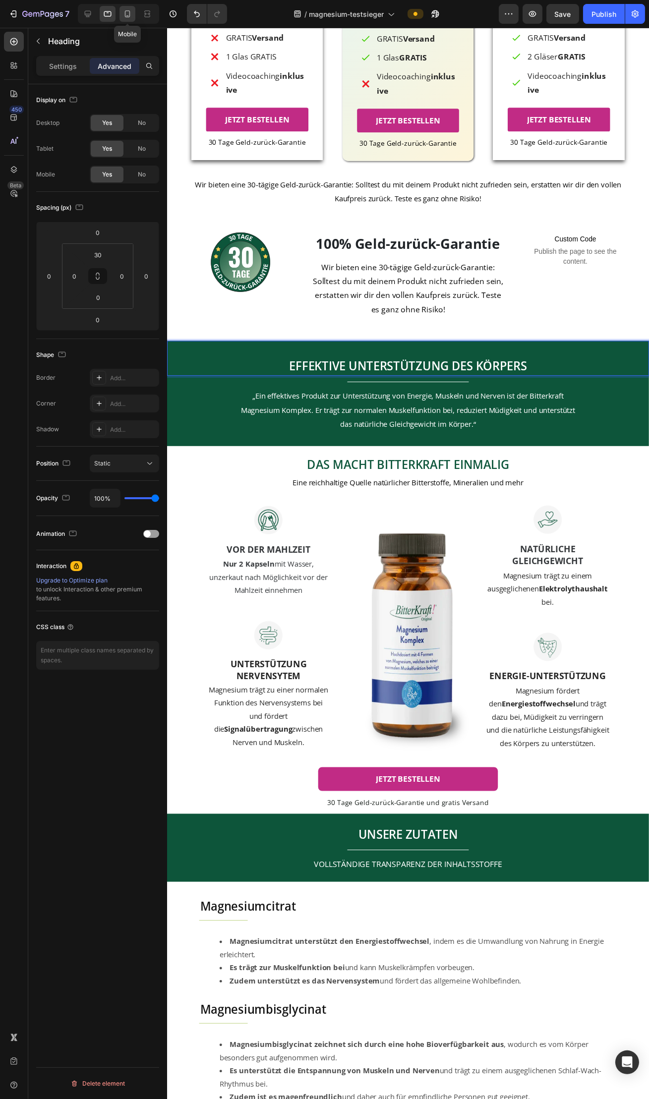
click at [130, 15] on icon at bounding box center [127, 14] width 10 height 10
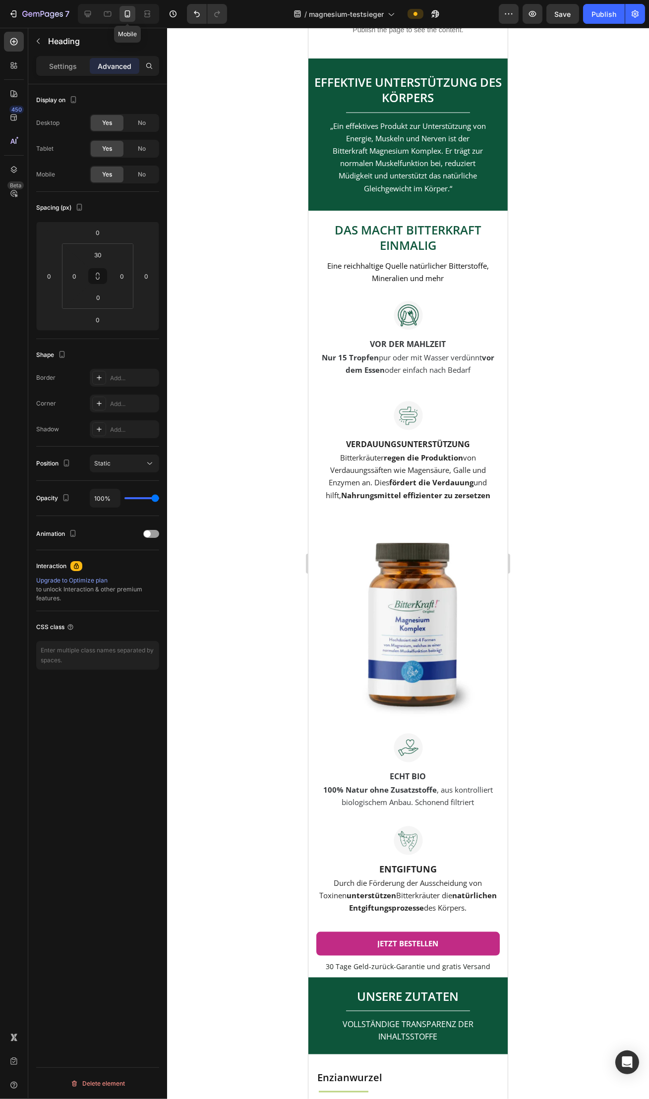
scroll to position [2232, 0]
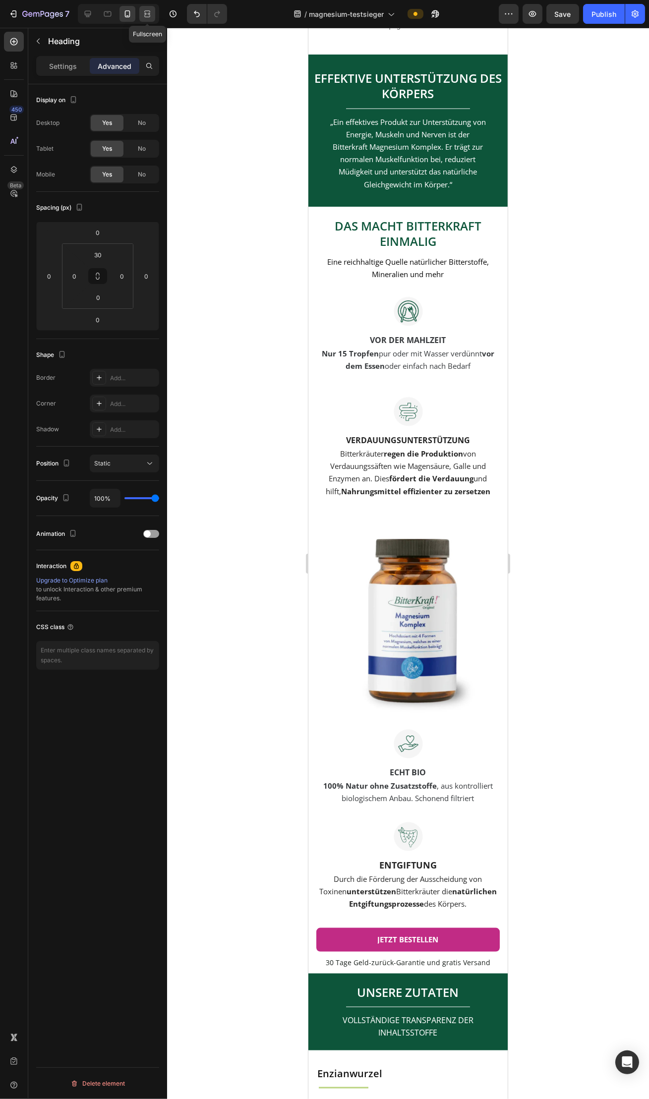
click at [146, 16] on icon at bounding box center [147, 14] width 10 height 10
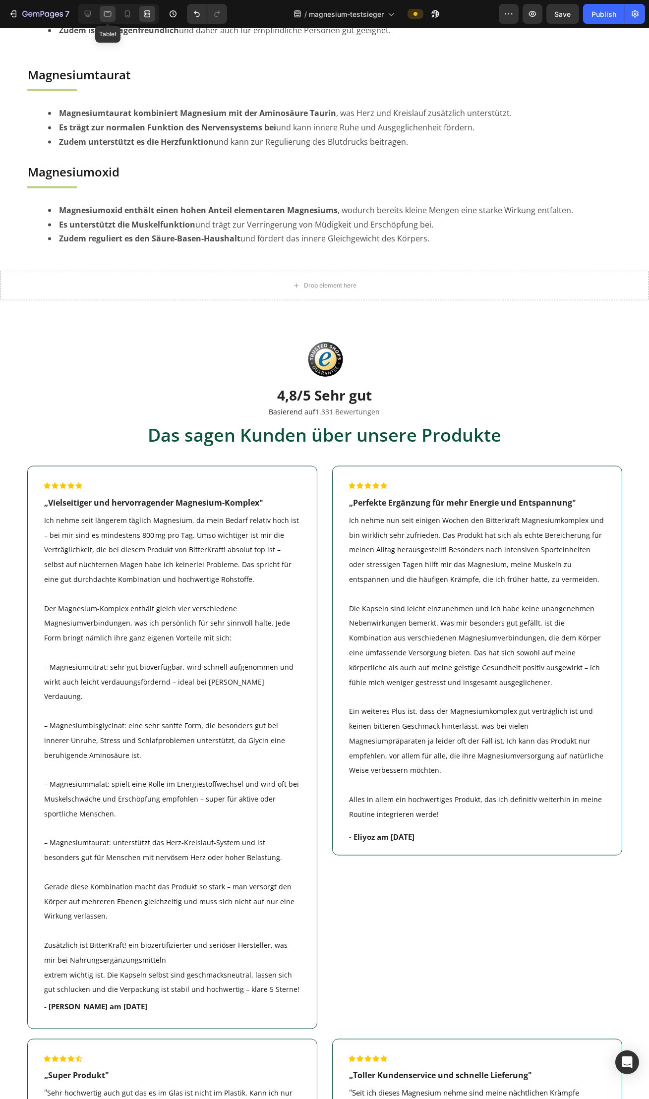
click at [109, 16] on icon at bounding box center [108, 14] width 10 height 10
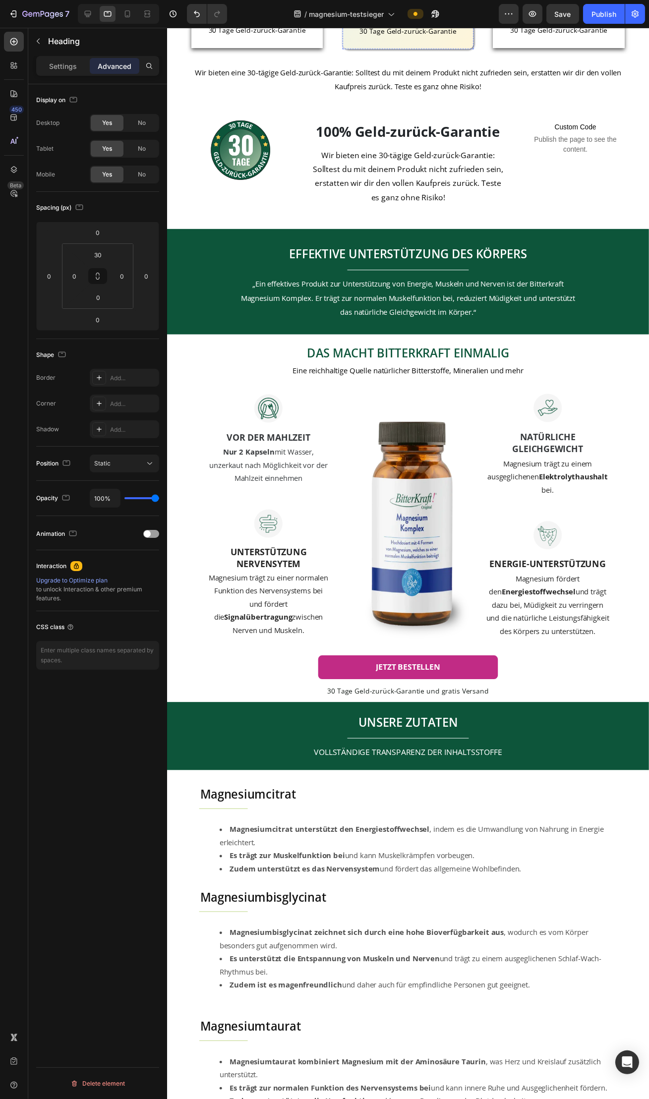
scroll to position [1521, 0]
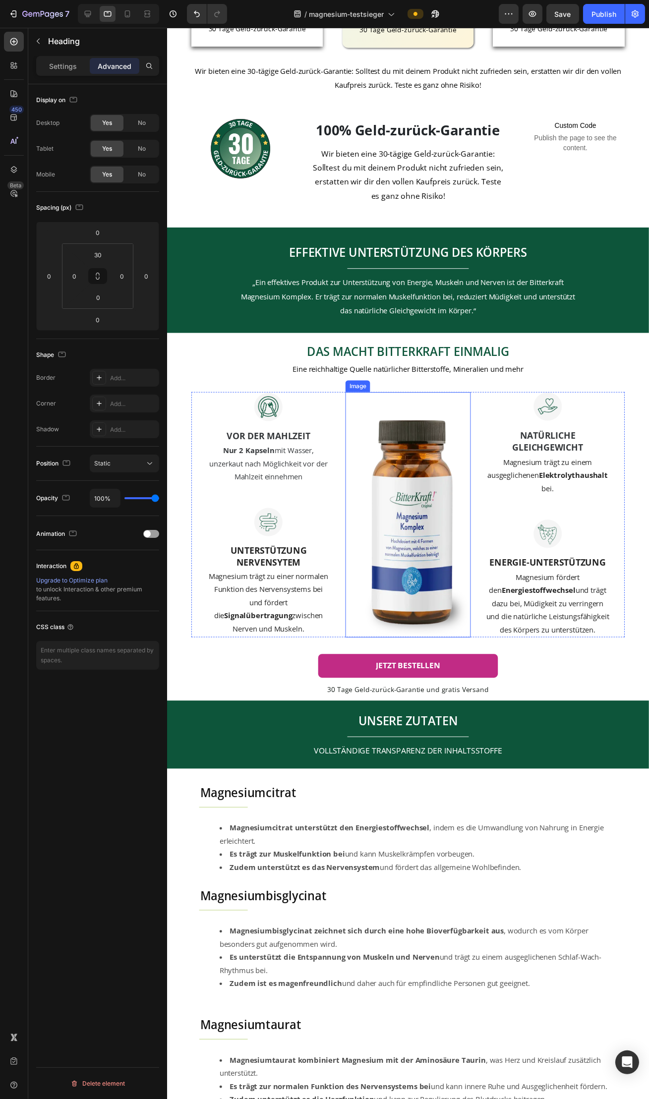
click at [444, 495] on img at bounding box center [411, 524] width 127 height 250
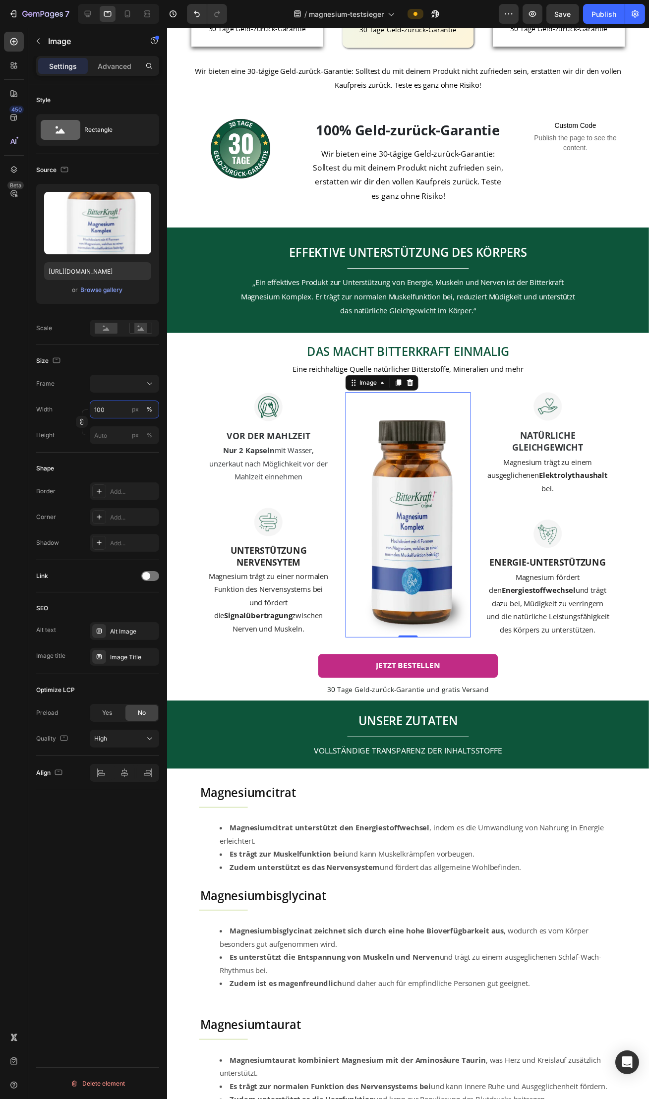
click at [107, 418] on input "100" at bounding box center [124, 409] width 69 height 18
click at [122, 365] on div "Size" at bounding box center [97, 361] width 123 height 16
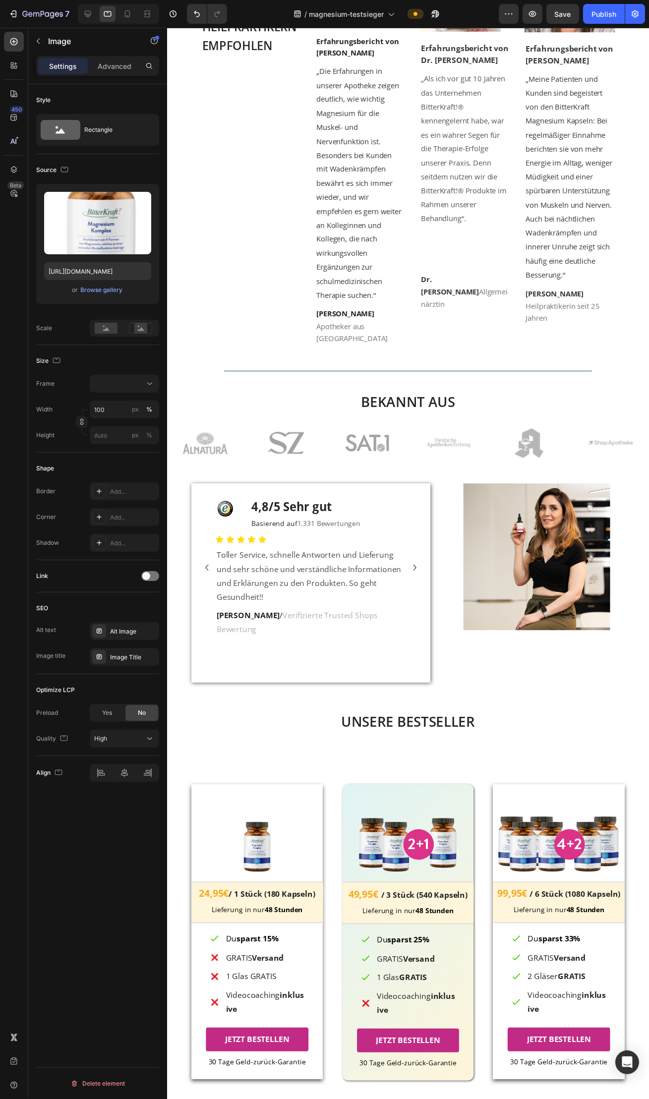
scroll to position [0, 0]
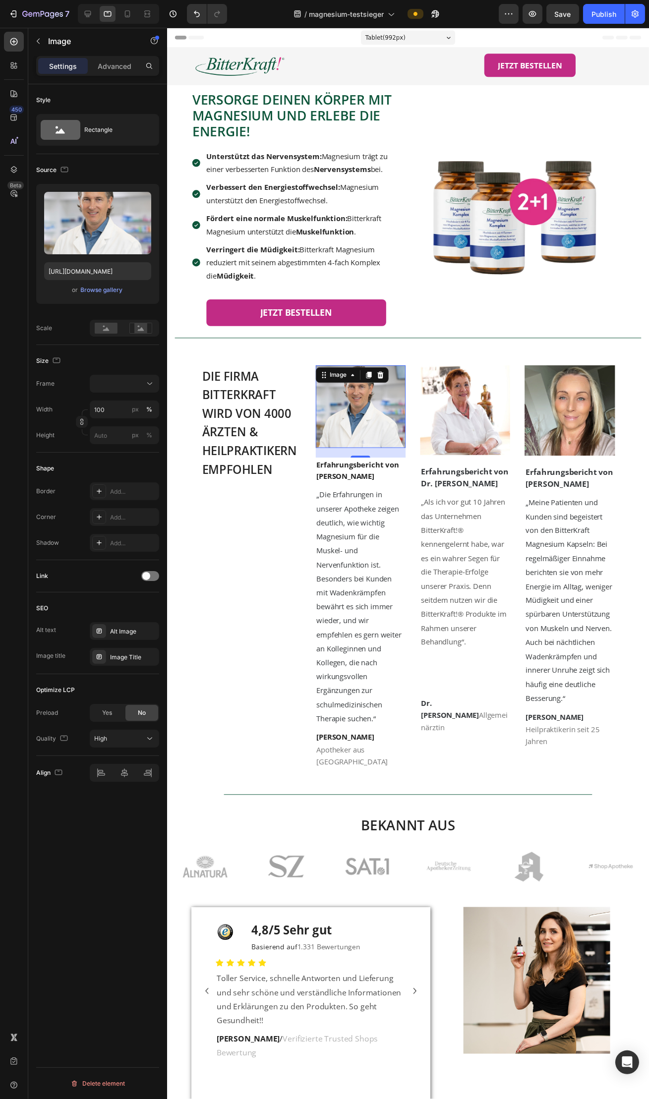
click at [388, 446] on img at bounding box center [364, 414] width 92 height 84
click at [452, 442] on img at bounding box center [471, 418] width 92 height 92
click at [369, 437] on img at bounding box center [364, 414] width 92 height 84
click at [577, 431] on img at bounding box center [577, 418] width 92 height 92
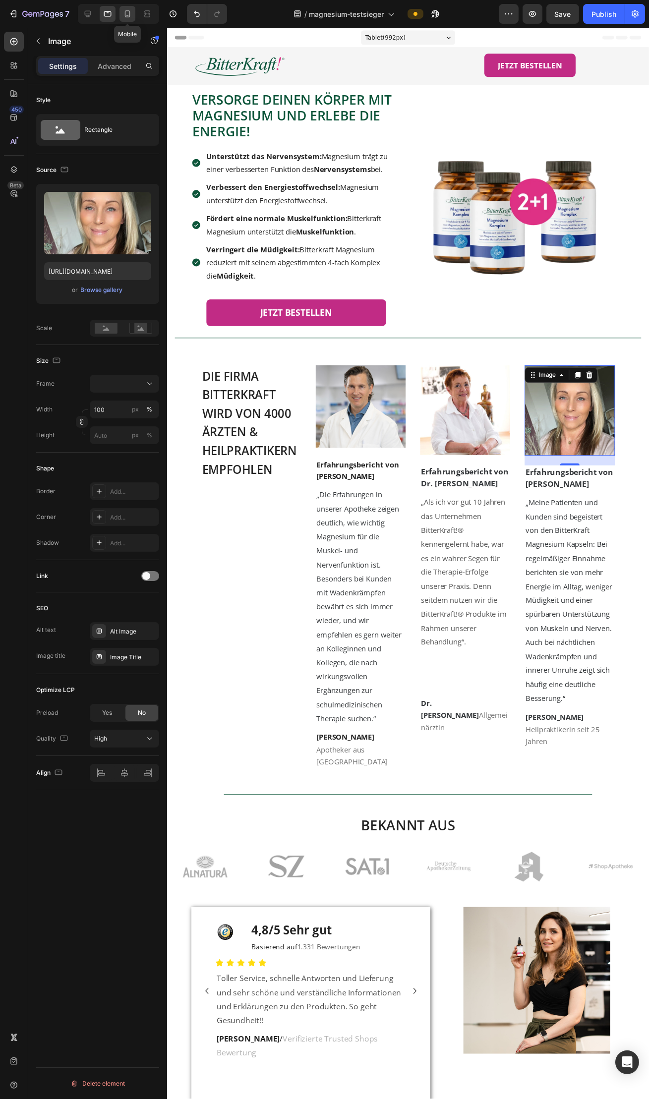
click at [126, 17] on icon at bounding box center [127, 13] width 5 height 7
type input "70"
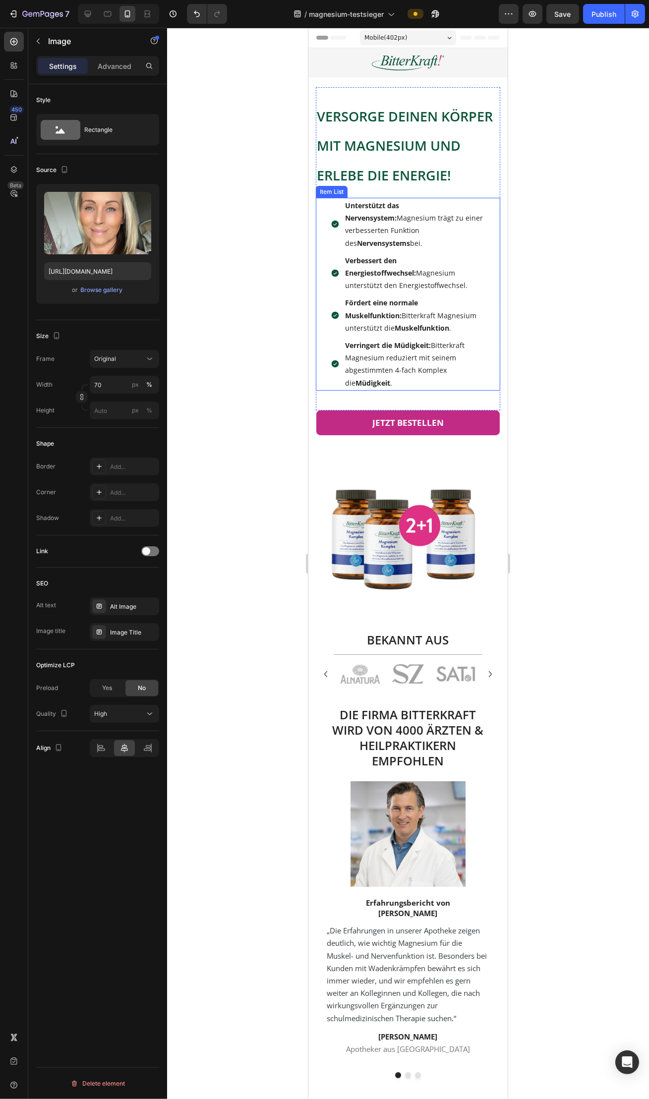
click at [232, 308] on div at bounding box center [408, 563] width 482 height 1071
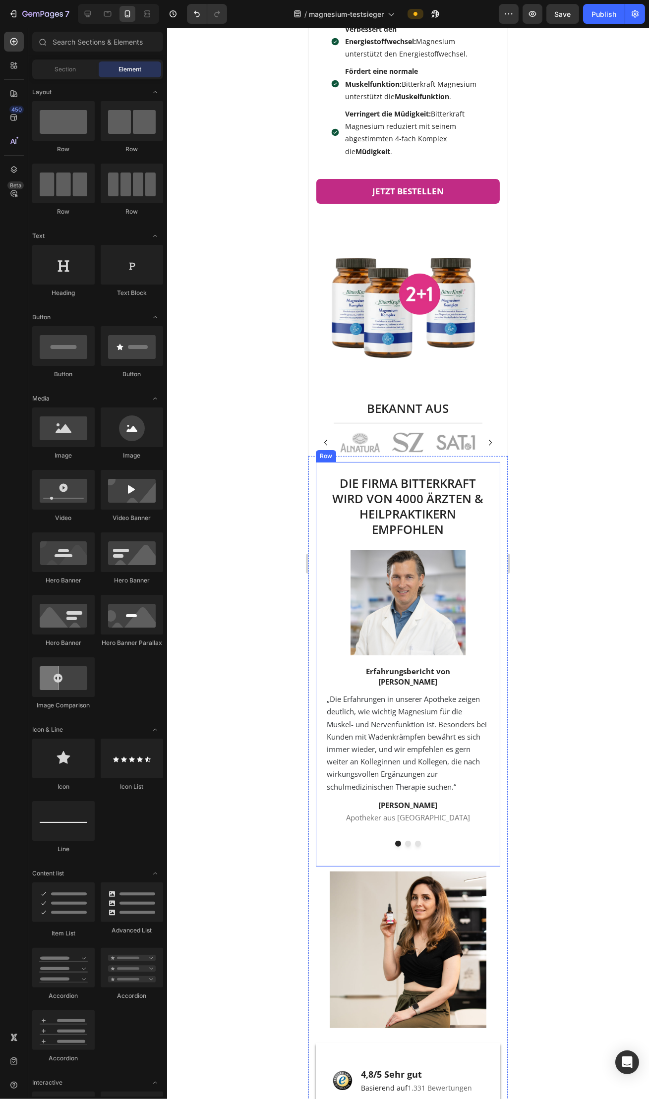
scroll to position [234, 0]
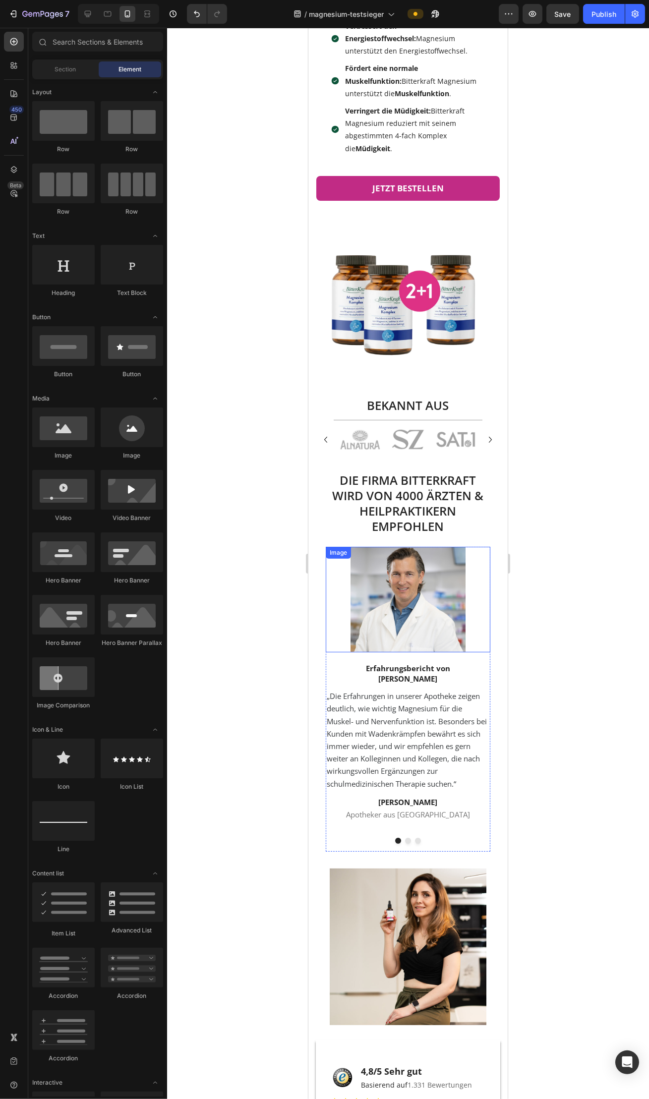
click at [410, 551] on img at bounding box center [407, 600] width 115 height 106
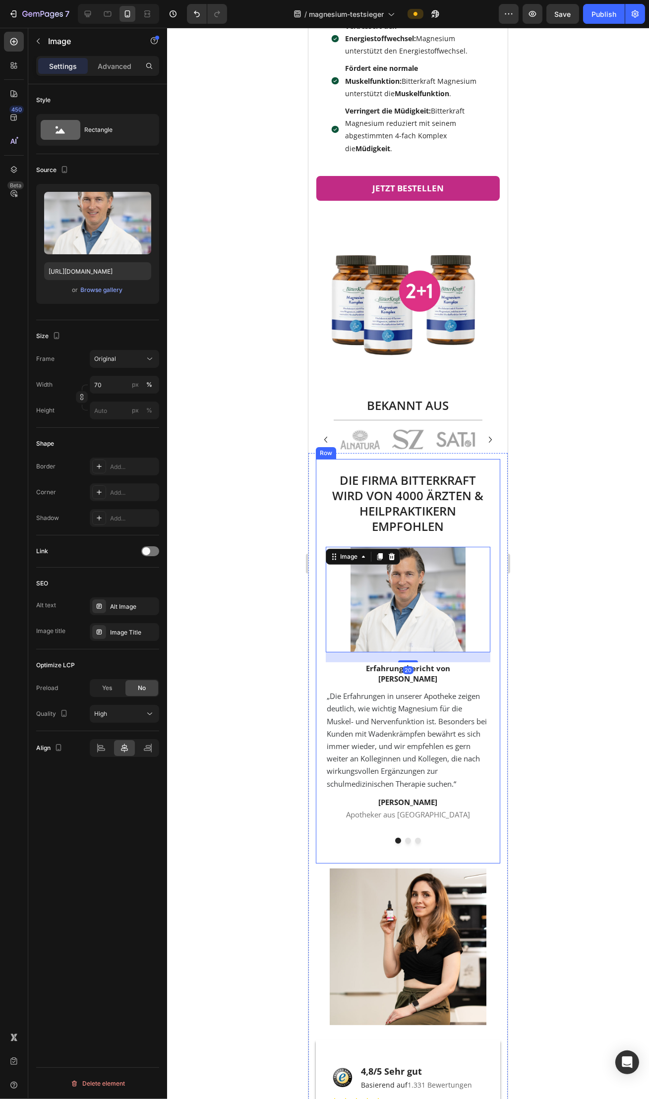
click at [291, 522] on div at bounding box center [408, 563] width 482 height 1071
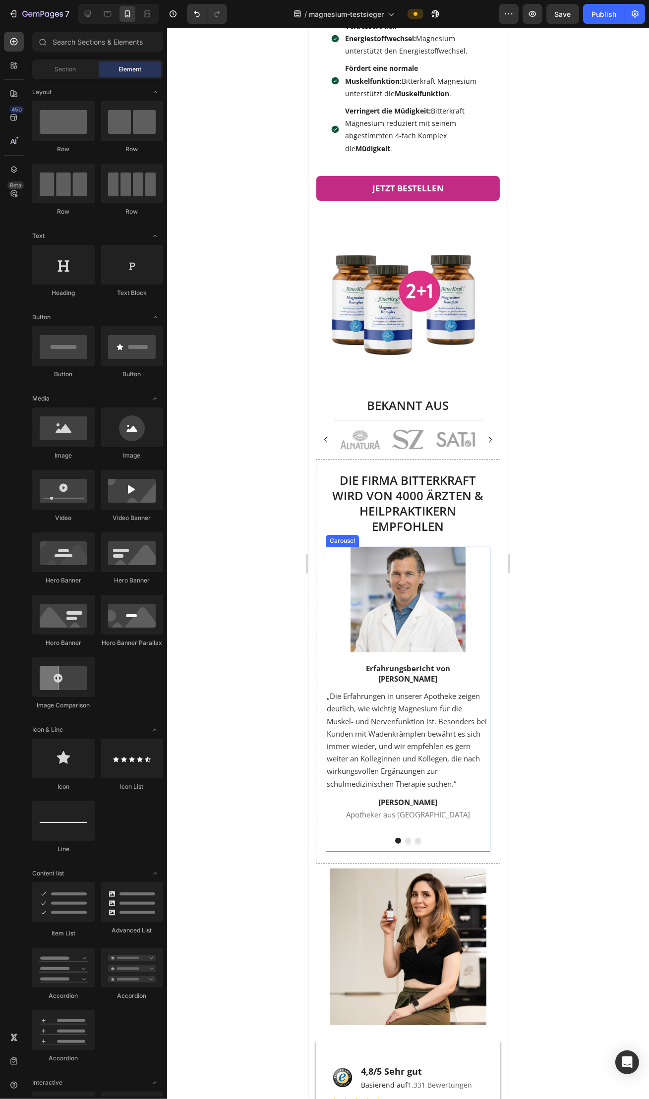
click at [407, 840] on div "Image Erfahrungsbericht von Dr. Mark Herold Text block „Die Erfahrungen in unse…" at bounding box center [407, 699] width 165 height 305
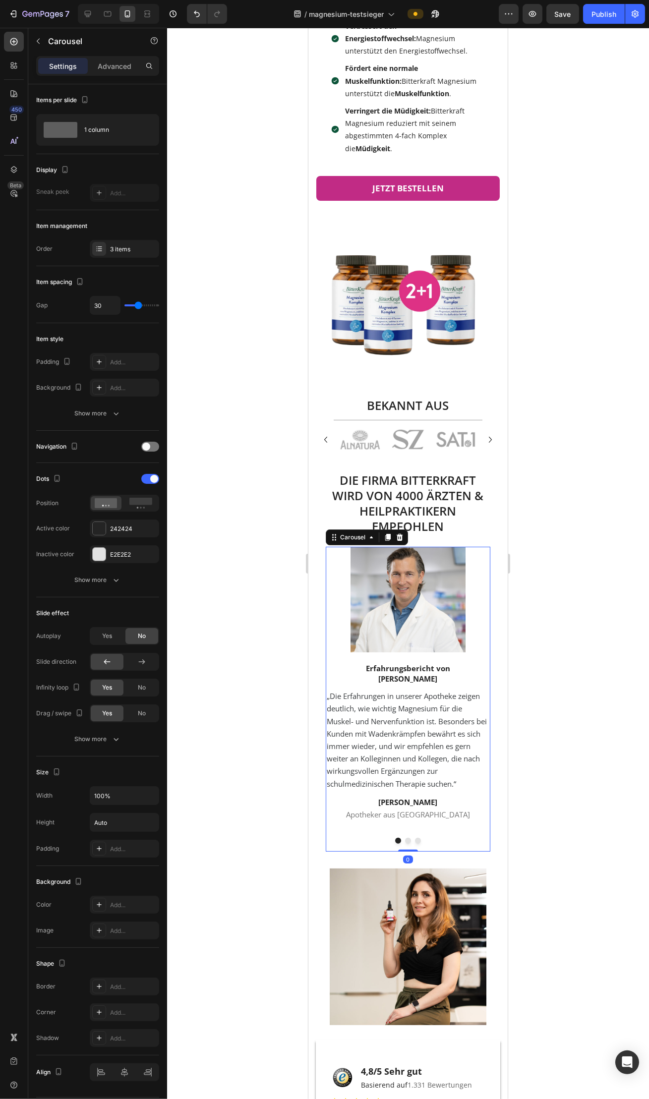
click at [407, 839] on div "Image Erfahrungsbericht von Dr. Mark Herold Text block „Die Erfahrungen in unse…" at bounding box center [407, 699] width 165 height 305
click at [406, 838] on button "Dot" at bounding box center [407, 841] width 6 height 6
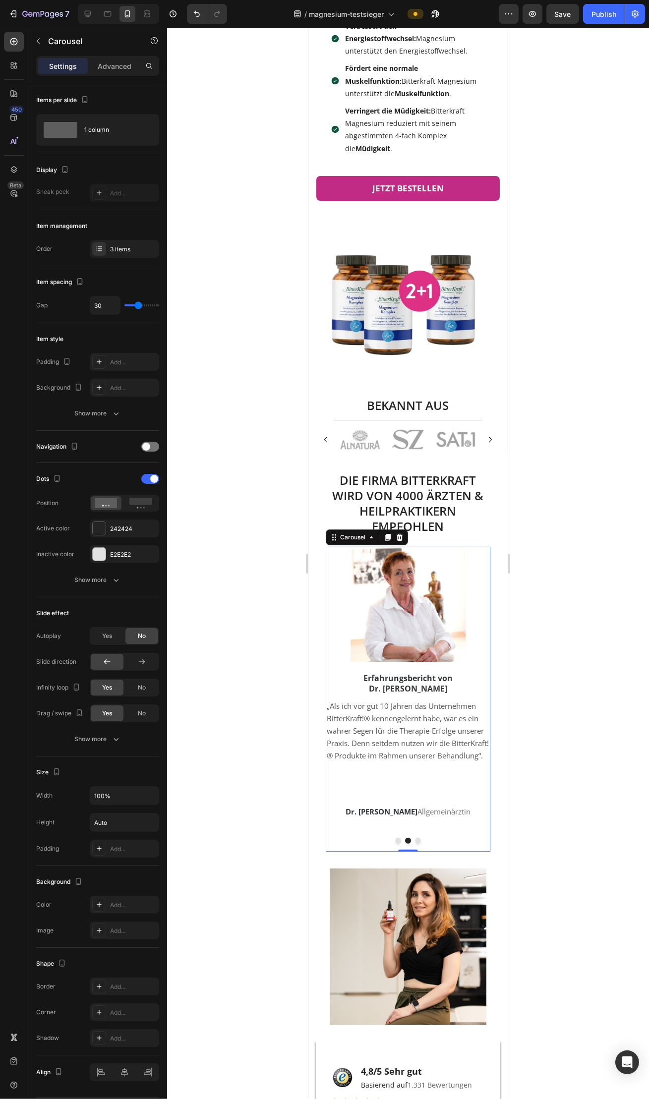
click at [419, 838] on button "Dot" at bounding box center [417, 841] width 6 height 6
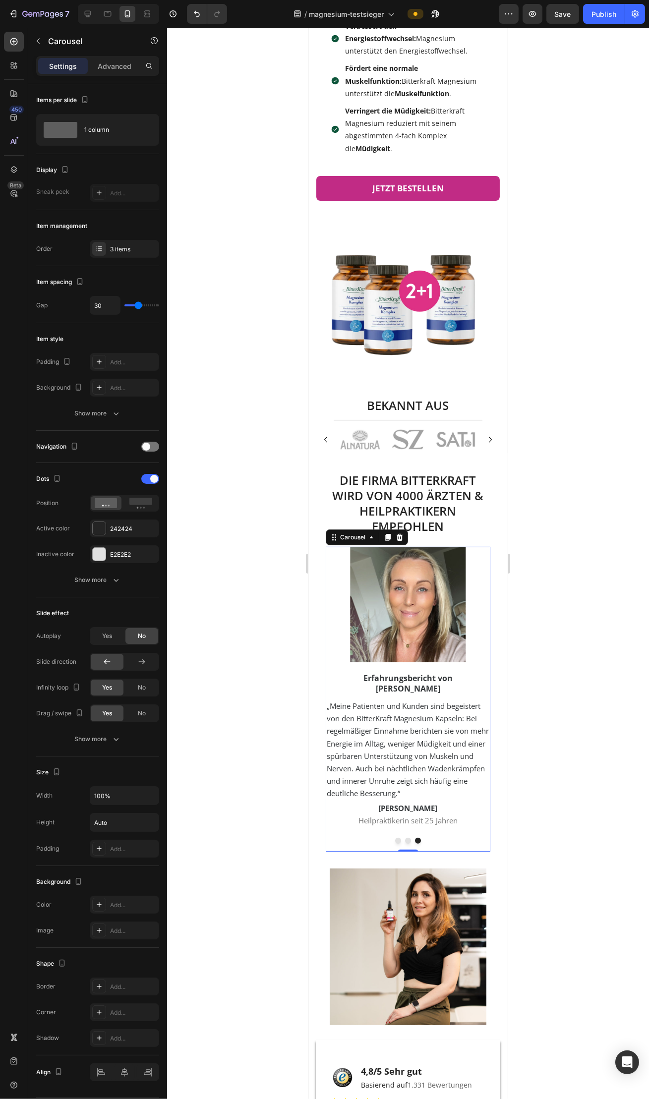
click at [396, 838] on button "Dot" at bounding box center [397, 841] width 6 height 6
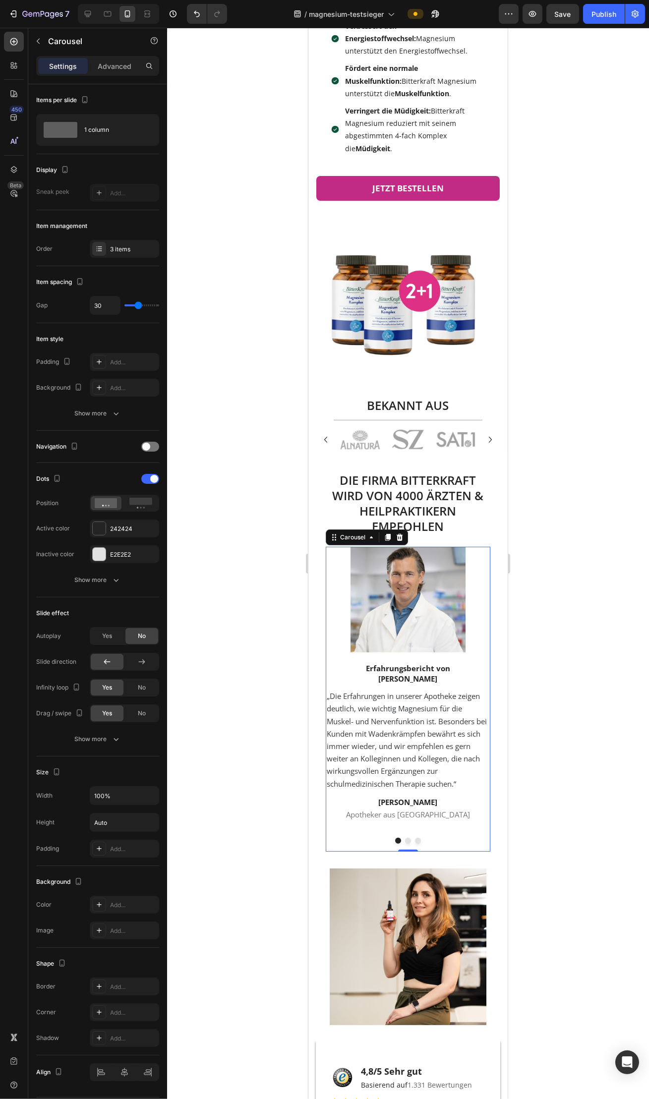
click at [272, 814] on div at bounding box center [408, 563] width 482 height 1071
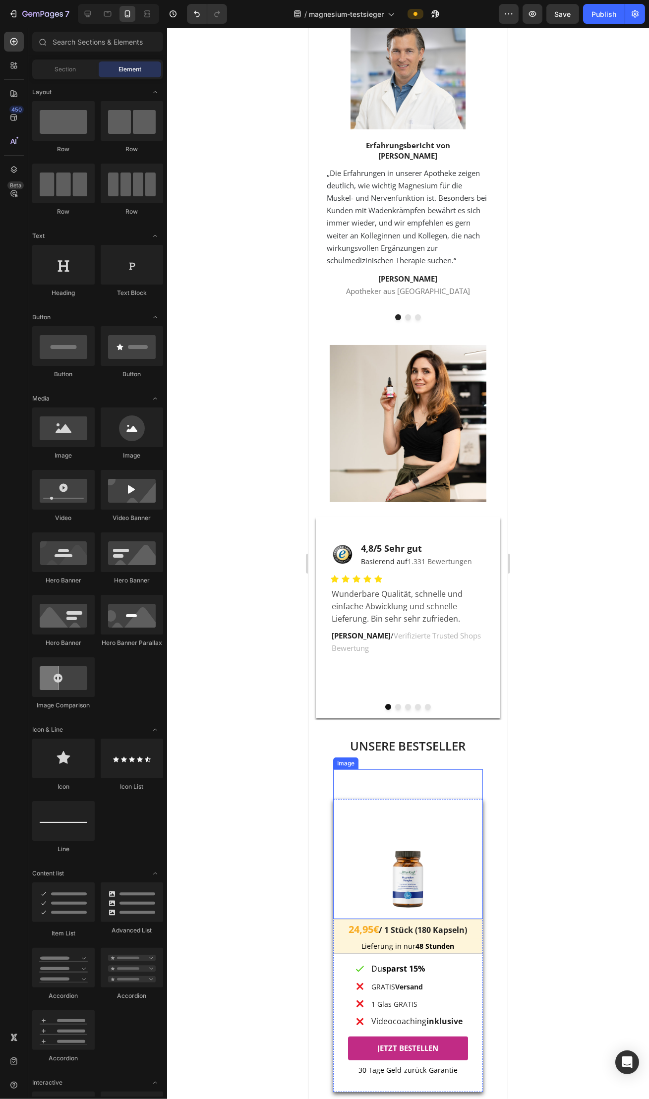
scroll to position [749, 0]
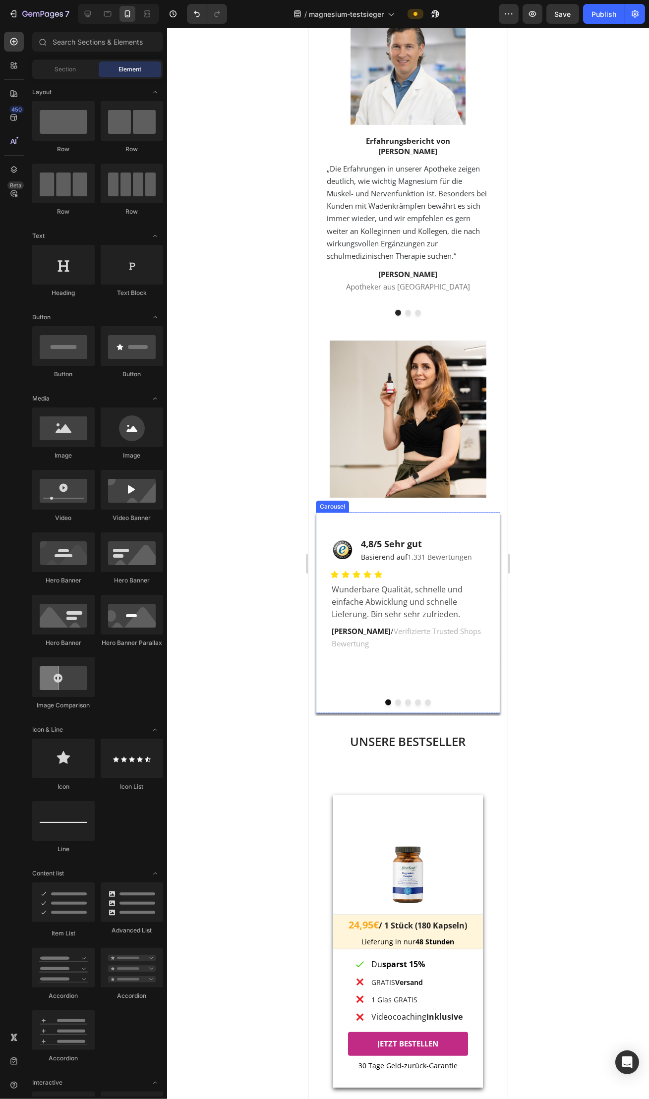
click at [397, 705] on button "Dot" at bounding box center [397, 702] width 6 height 6
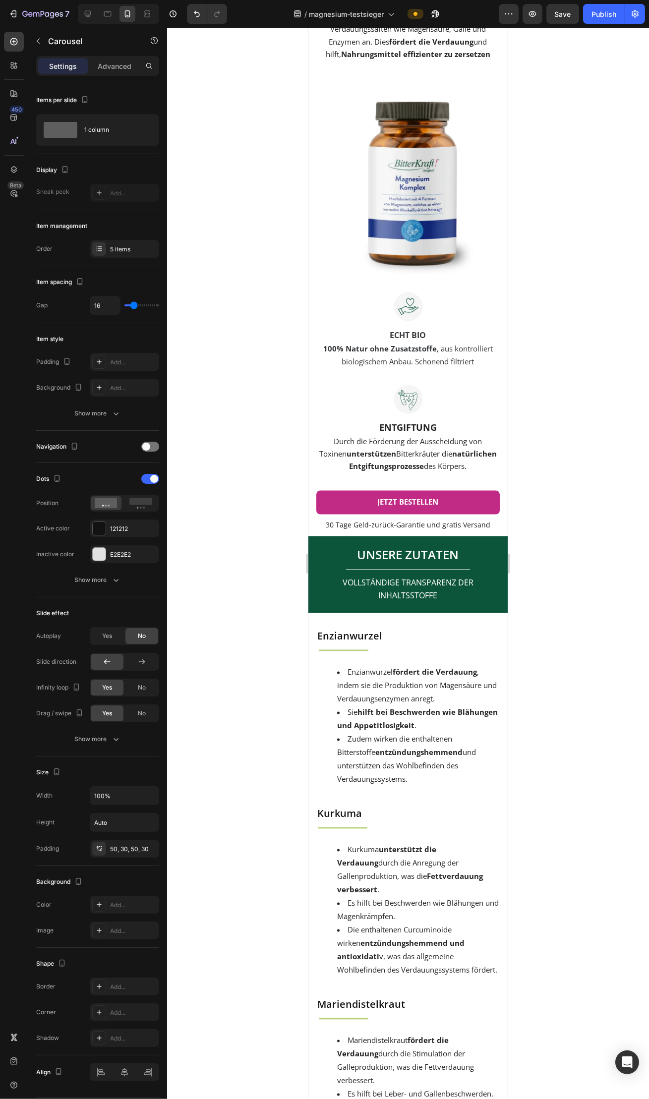
scroll to position [3234, 0]
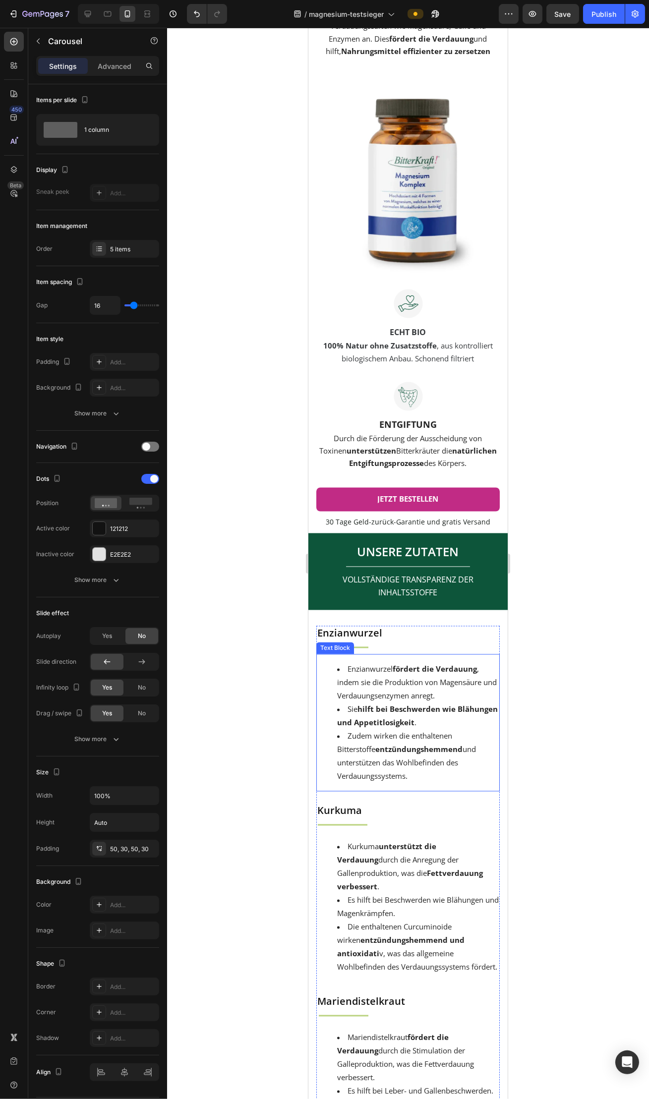
click at [446, 674] on strong "fördert die Verdauung" at bounding box center [434, 669] width 84 height 10
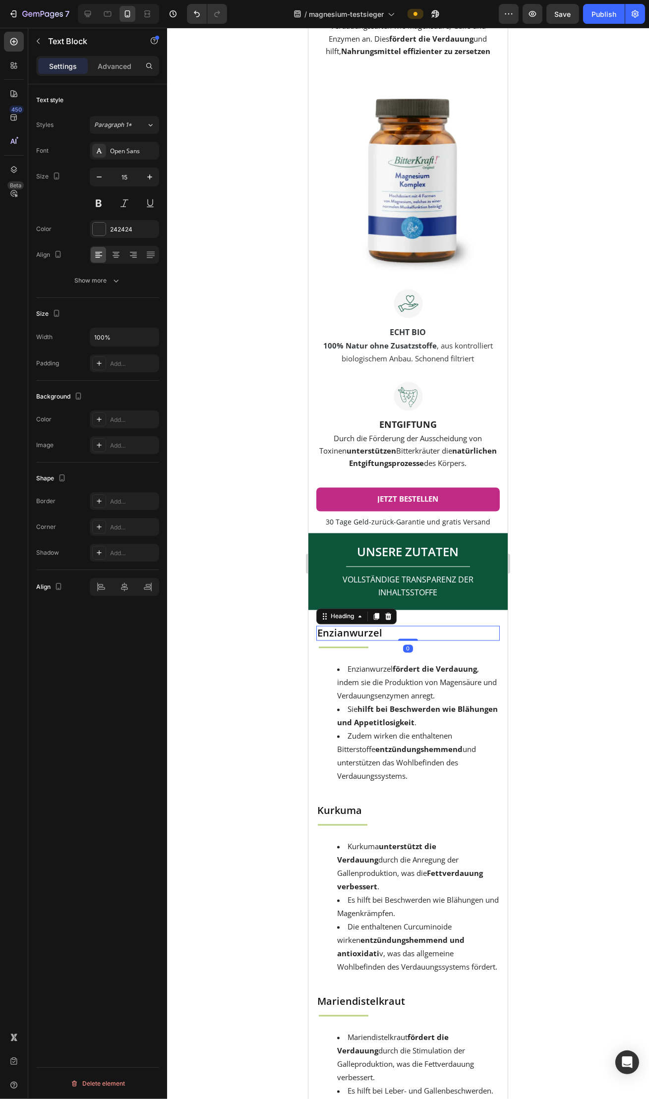
click at [448, 641] on h2 "Enzianwurzel" at bounding box center [407, 633] width 183 height 15
click at [112, 10] on icon at bounding box center [108, 14] width 10 height 10
type input "28"
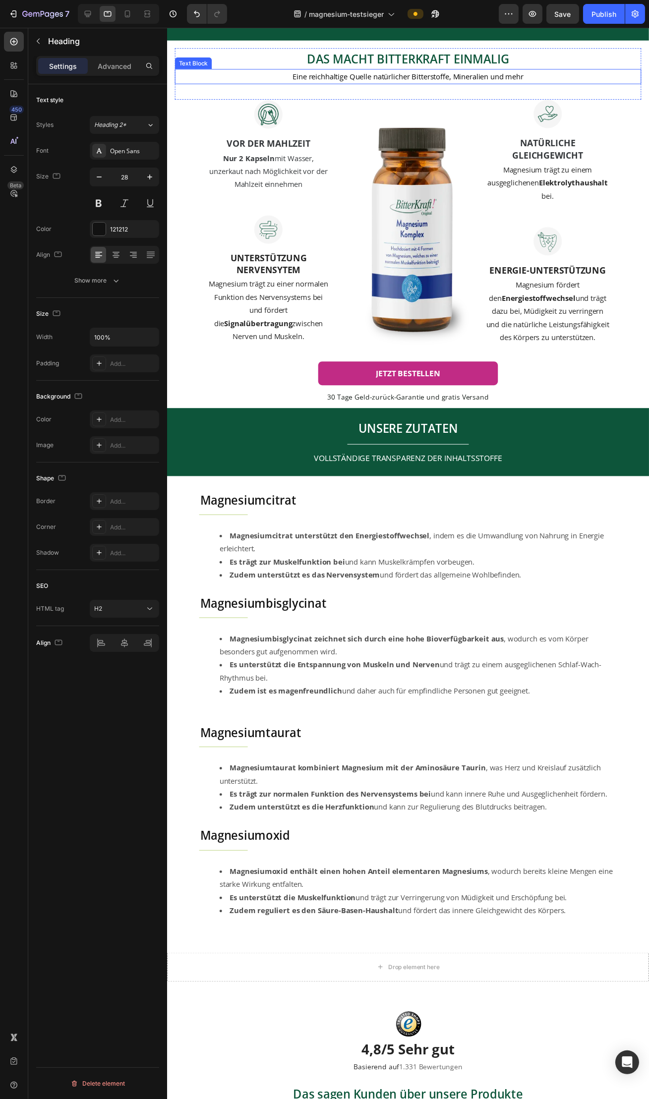
scroll to position [2093, 0]
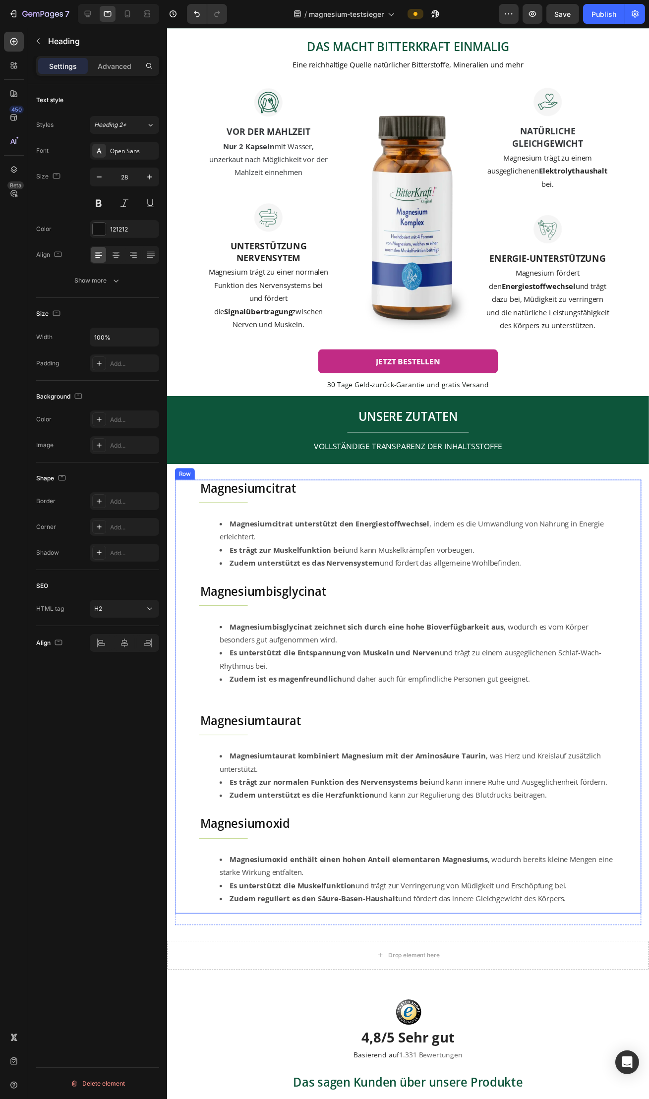
click at [187, 503] on div "Magnesiumcitrat Heading Title Line Magnesiumcitrat unterstützt den Energiestoff…" at bounding box center [412, 710] width 476 height 443
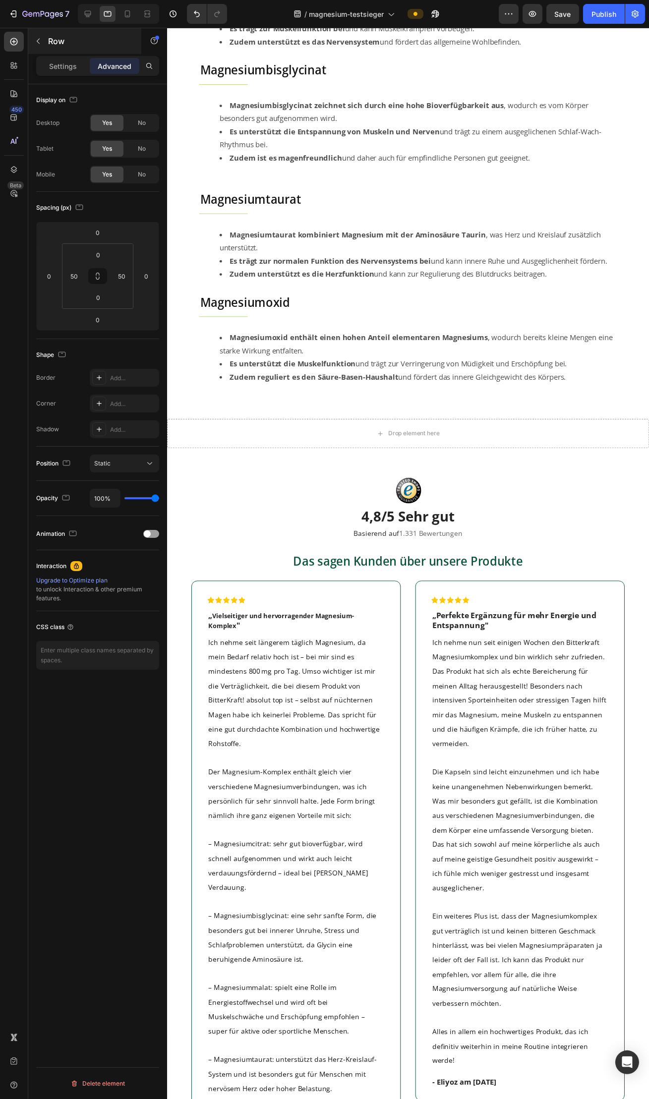
scroll to position [2608, 0]
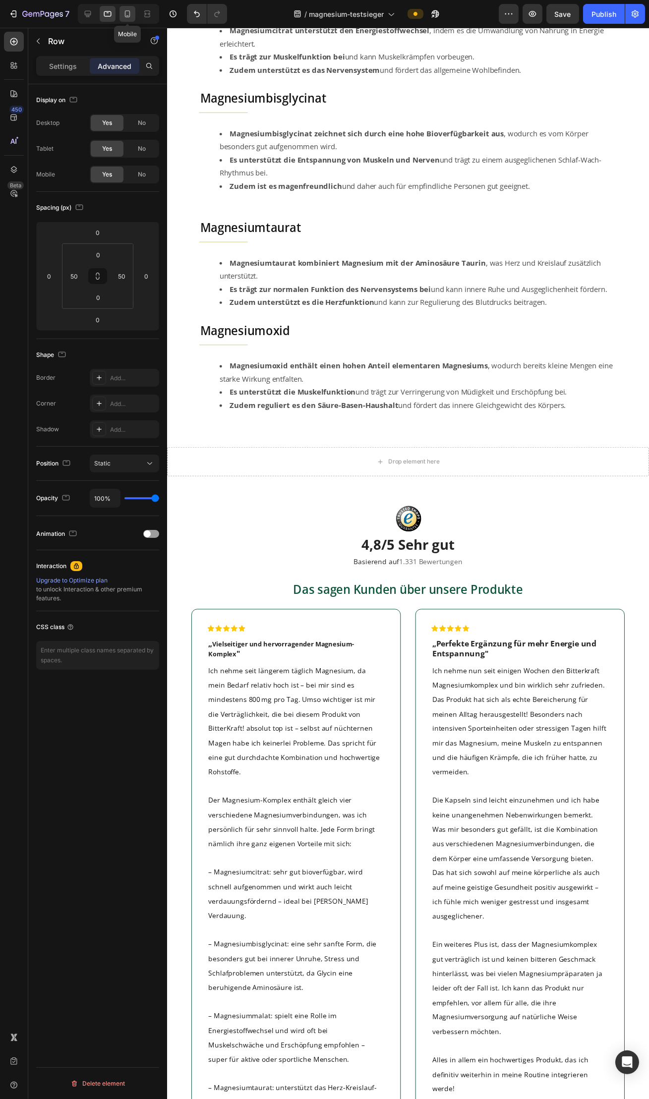
click at [129, 15] on icon at bounding box center [127, 14] width 10 height 10
type input "24"
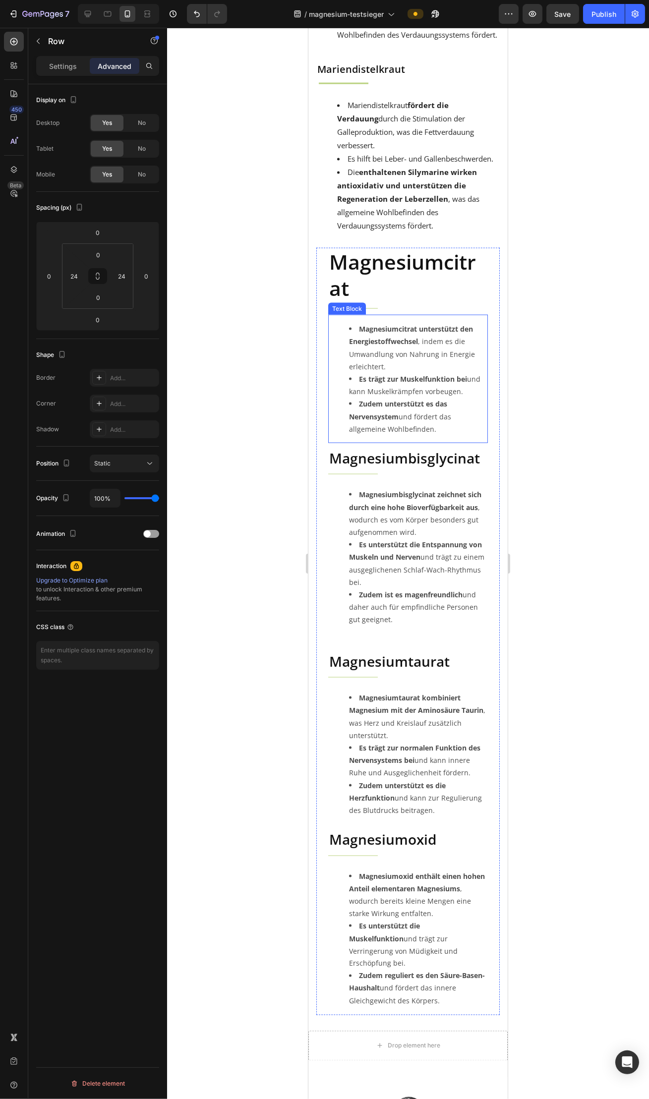
scroll to position [2558, 0]
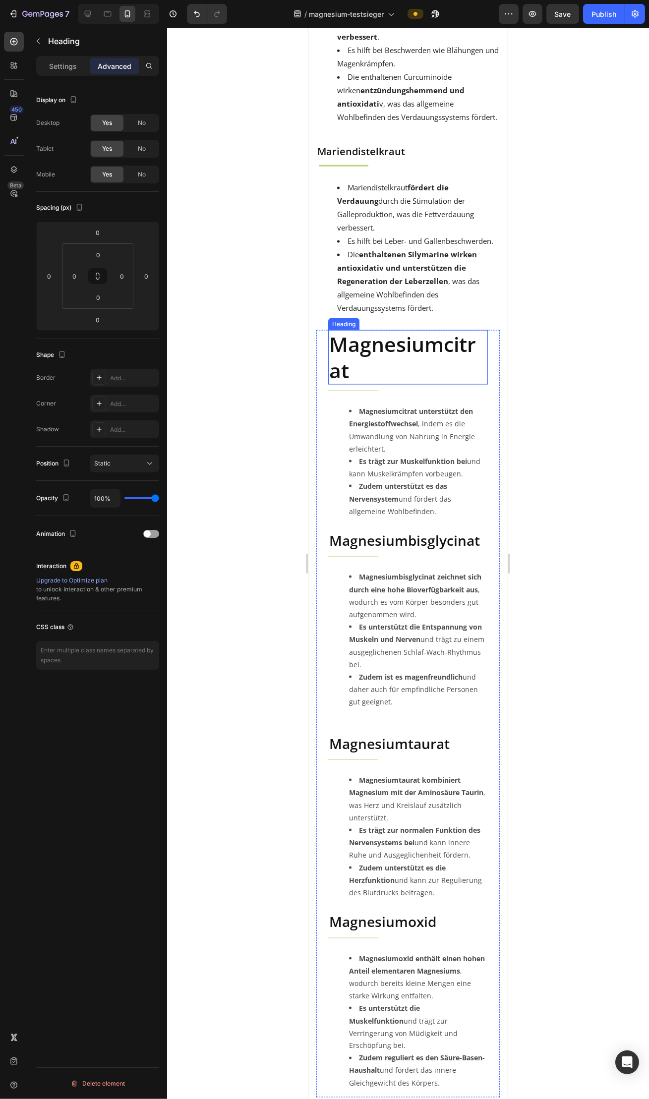
click at [374, 330] on h2 "Magnesiumcitrat" at bounding box center [408, 357] width 160 height 55
click at [384, 530] on h2 "Magnesiumbisglycinat" at bounding box center [408, 540] width 160 height 20
click at [56, 67] on p "Settings" at bounding box center [63, 66] width 28 height 10
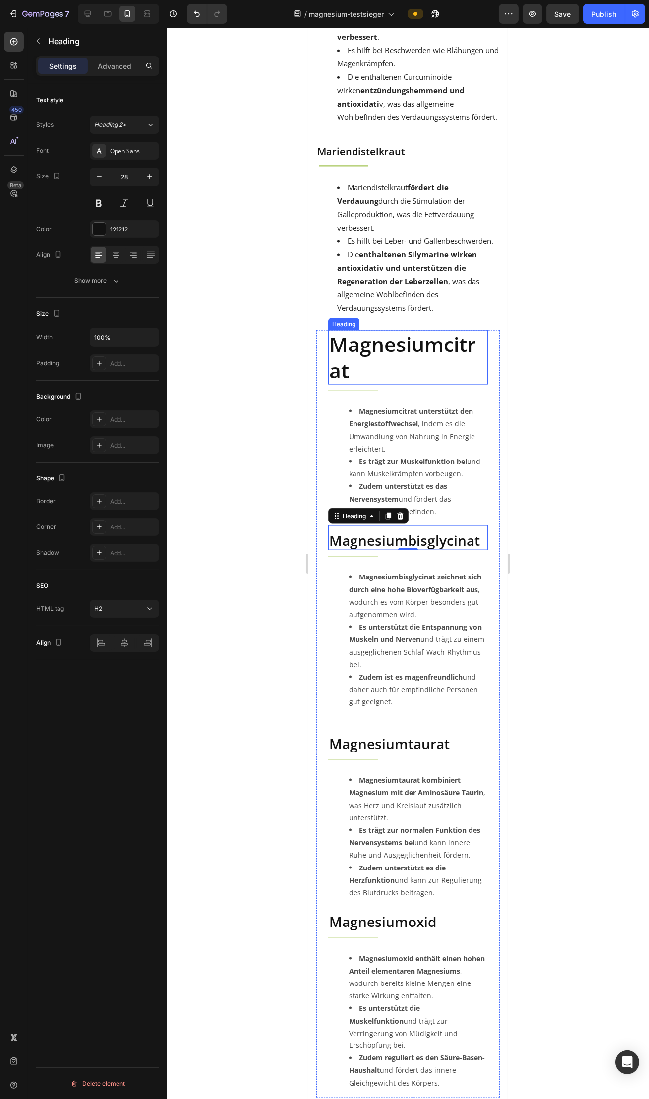
click at [365, 330] on h2 "Magnesiumcitrat" at bounding box center [408, 357] width 160 height 55
click at [103, 177] on icon "button" at bounding box center [99, 177] width 10 height 10
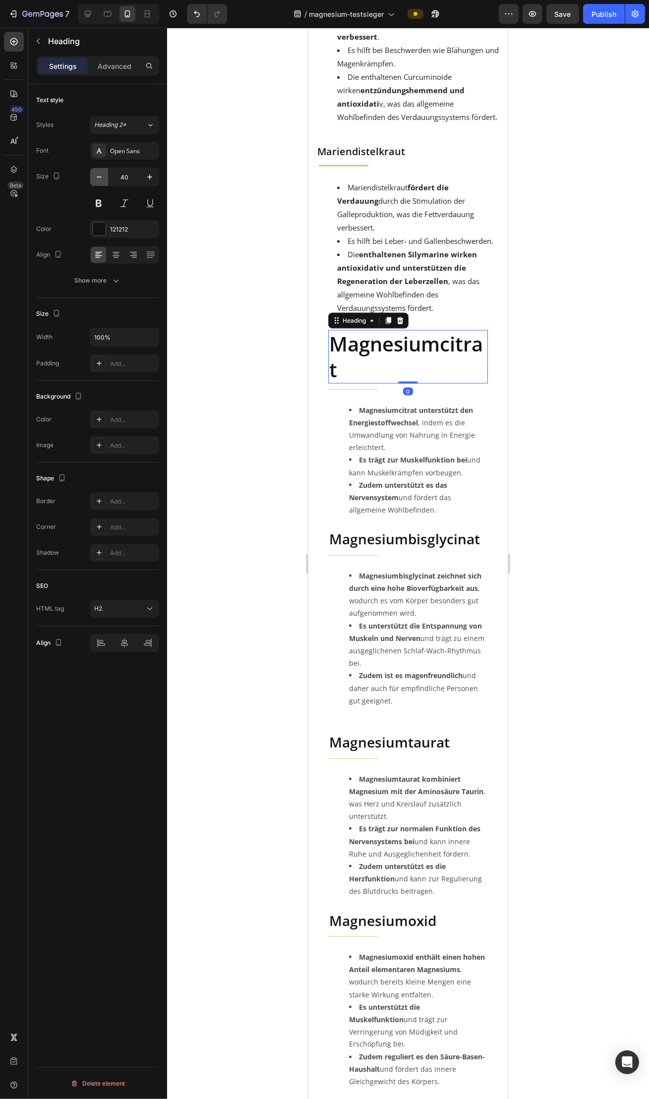
click at [103, 177] on icon "button" at bounding box center [99, 177] width 10 height 10
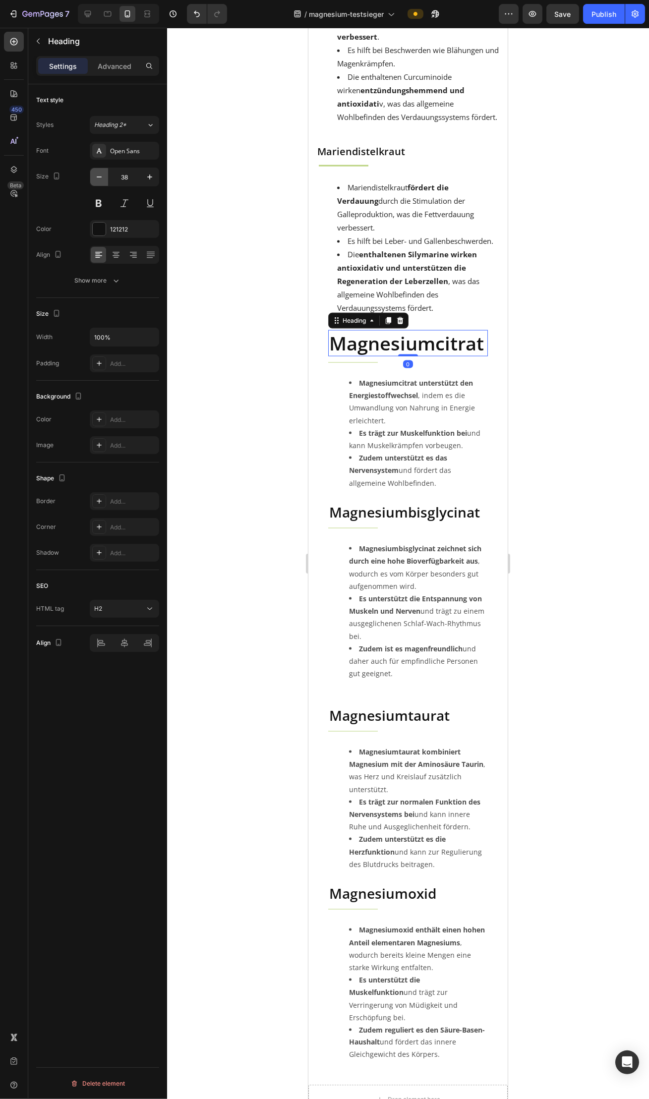
click at [103, 177] on icon "button" at bounding box center [99, 177] width 10 height 10
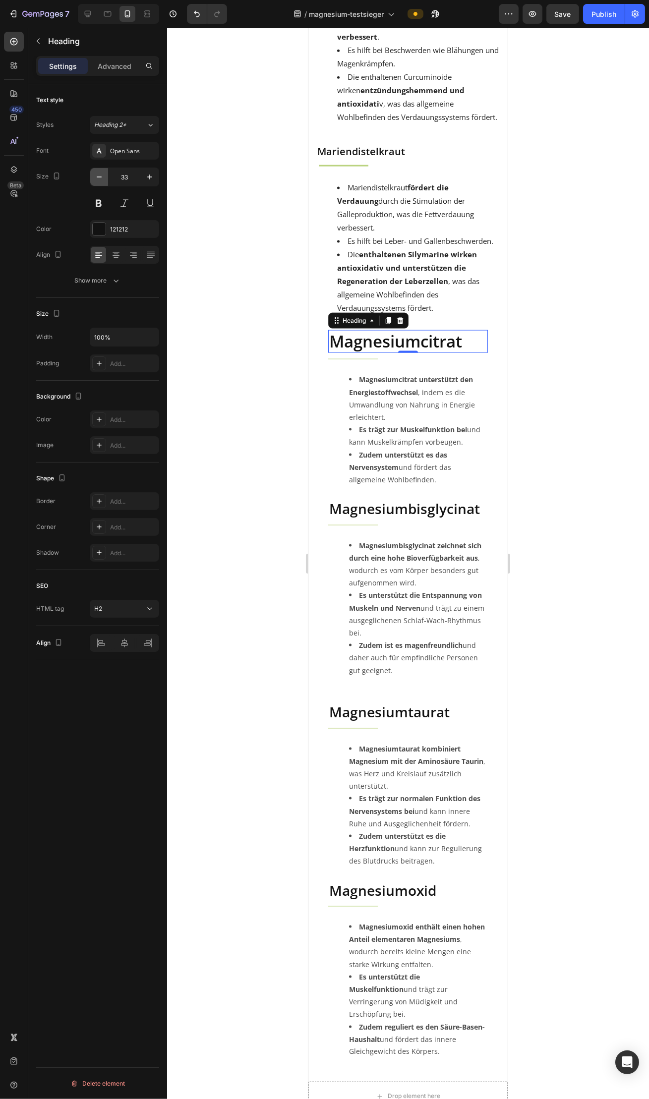
click at [103, 177] on icon "button" at bounding box center [99, 177] width 10 height 10
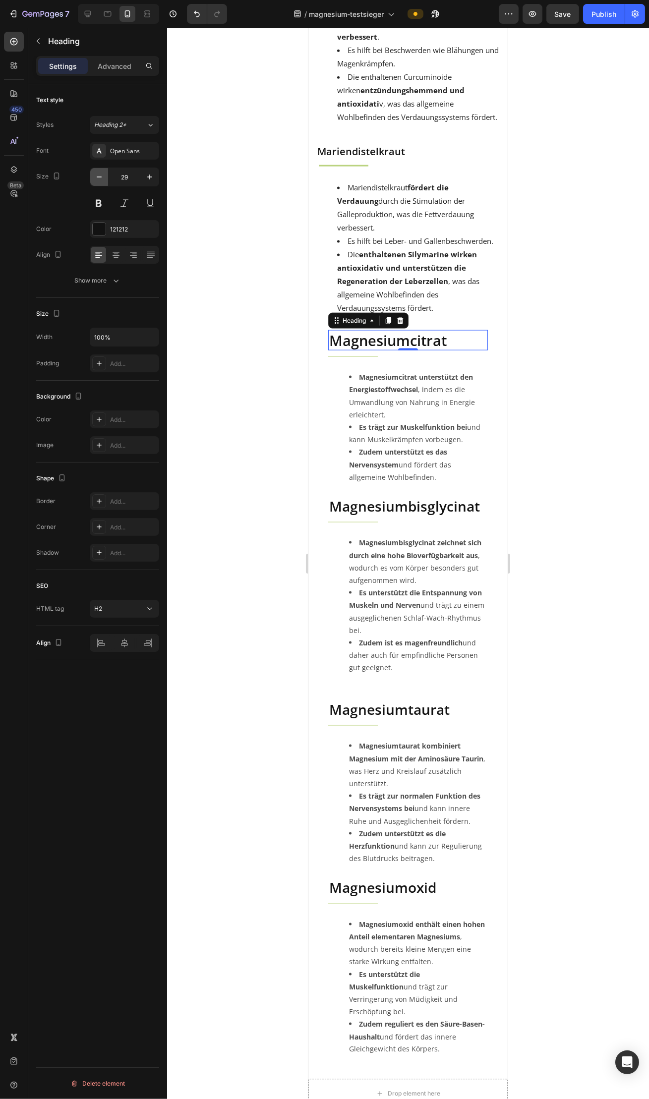
click at [103, 177] on icon "button" at bounding box center [99, 177] width 10 height 10
type input "28"
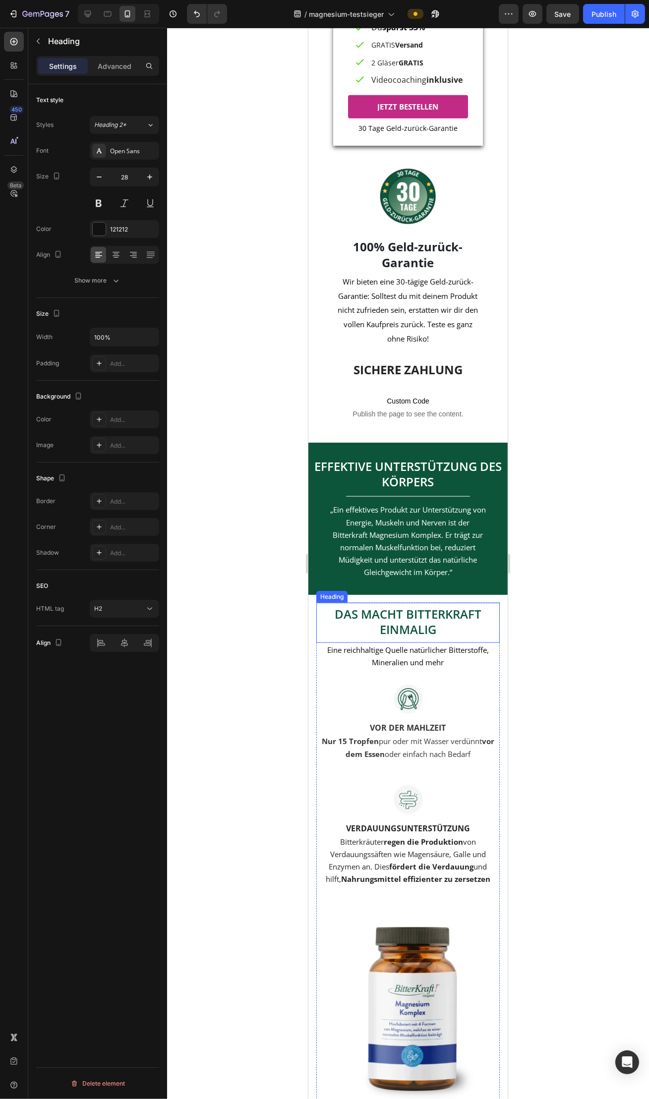
scroll to position [2076, 0]
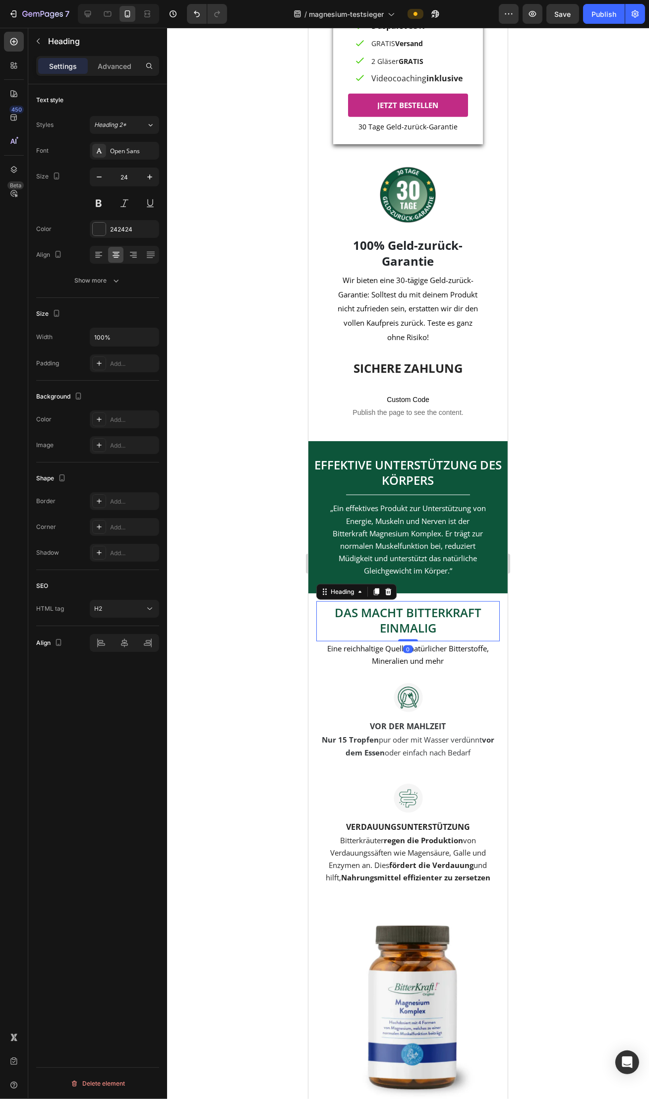
click at [425, 627] on span "DAS MACHT BITTERKRAFT EINMALIG" at bounding box center [407, 620] width 147 height 32
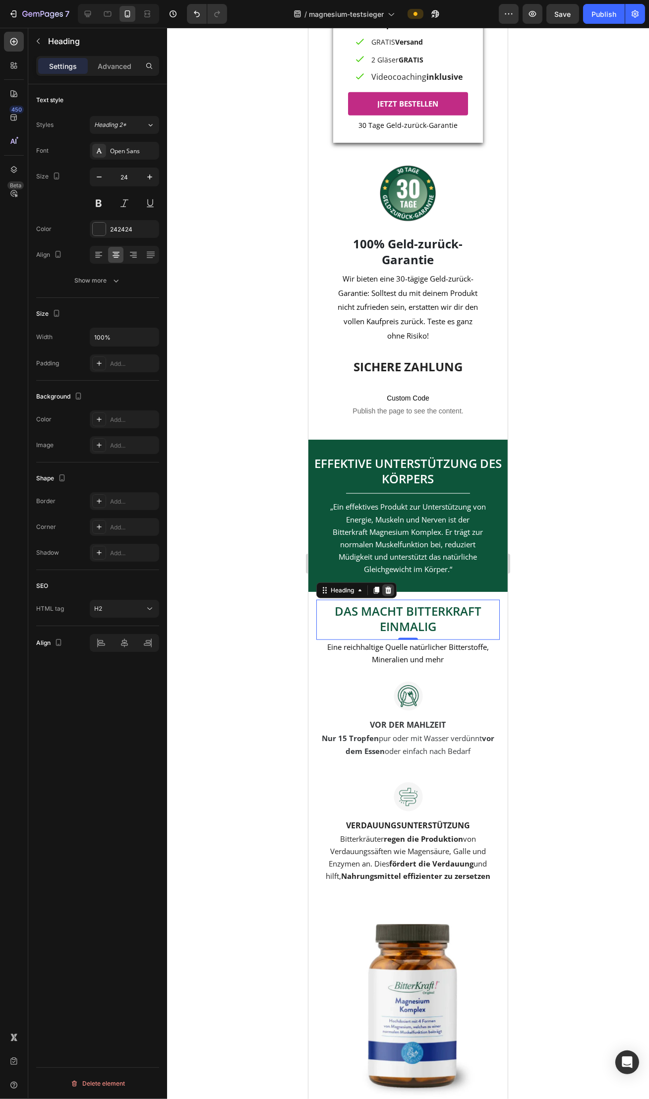
click at [392, 594] on icon at bounding box center [388, 590] width 8 height 8
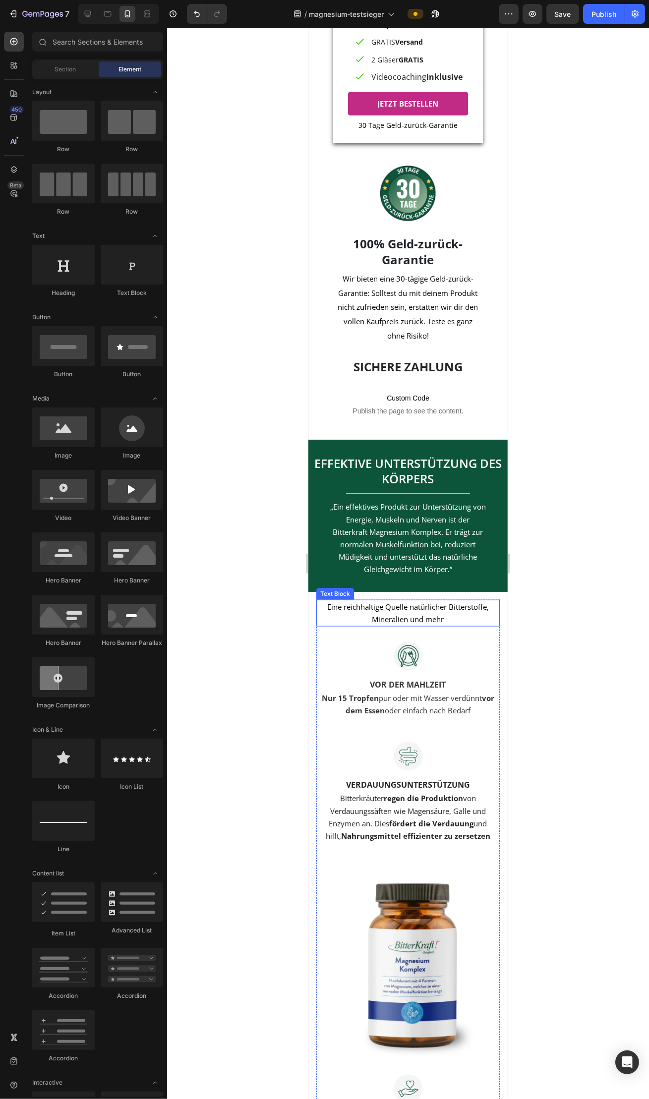
click at [389, 616] on span "Eine reichhaltige Quelle natürlicher Bitterstoffe, Mineralien und mehr" at bounding box center [408, 613] width 162 height 22
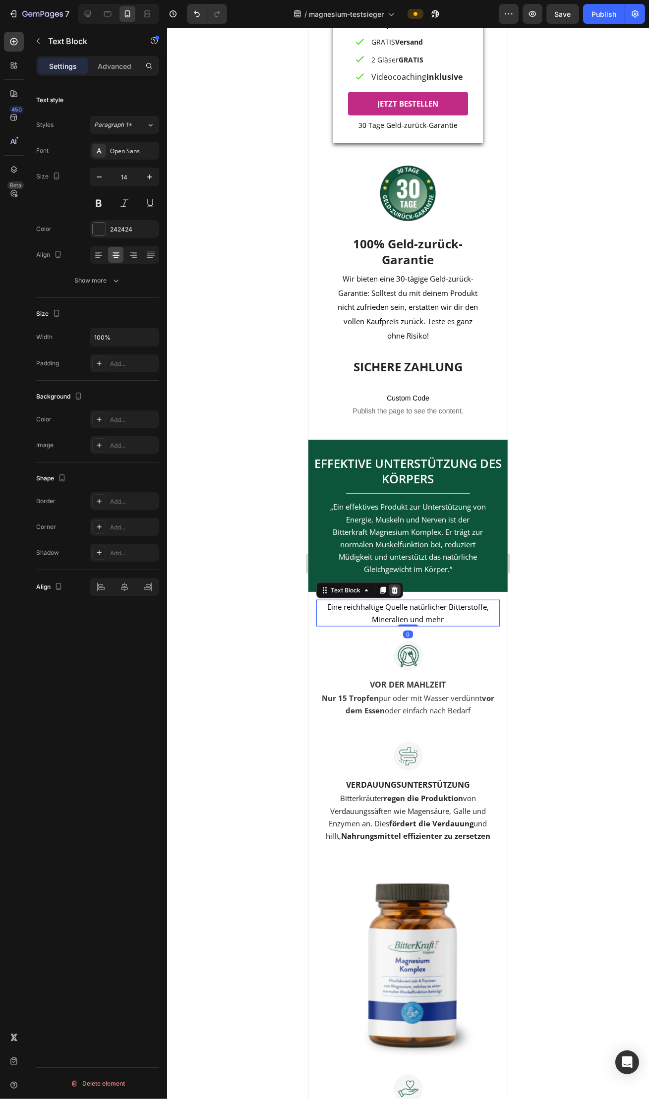
click at [395, 594] on icon at bounding box center [394, 590] width 6 height 7
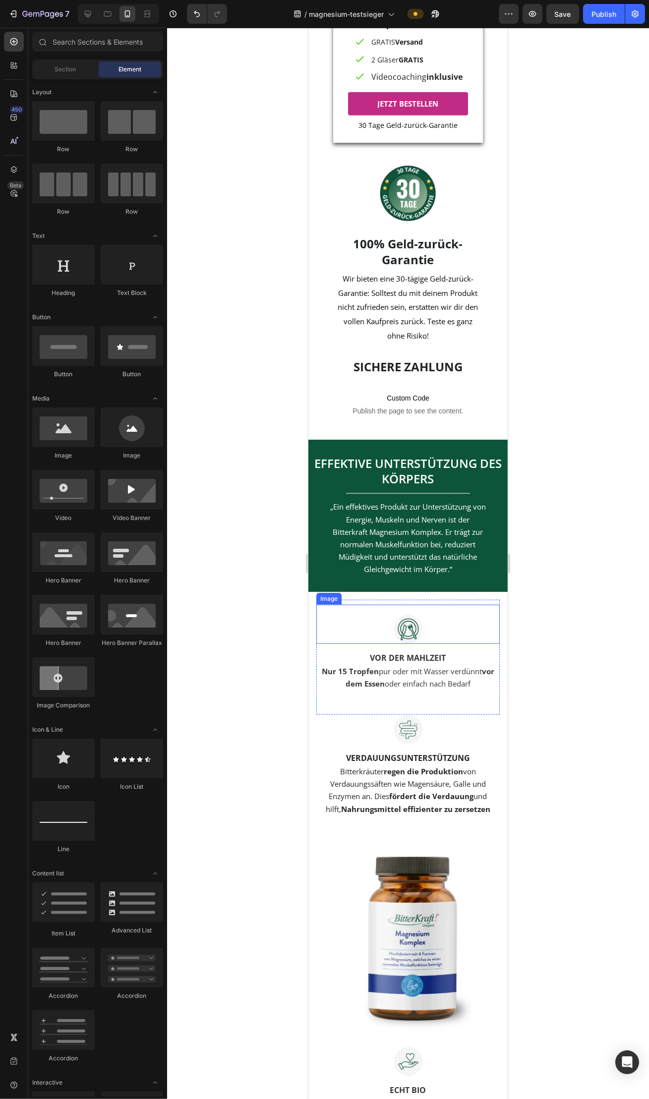
click at [401, 632] on img at bounding box center [407, 629] width 29 height 29
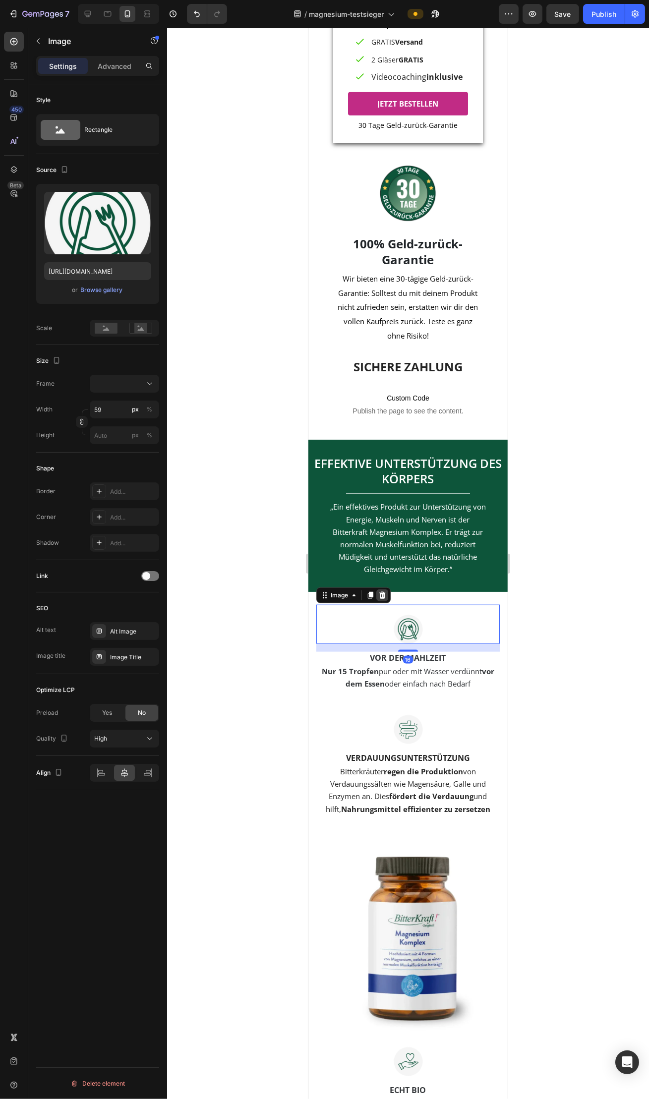
click at [385, 599] on icon at bounding box center [382, 595] width 8 height 8
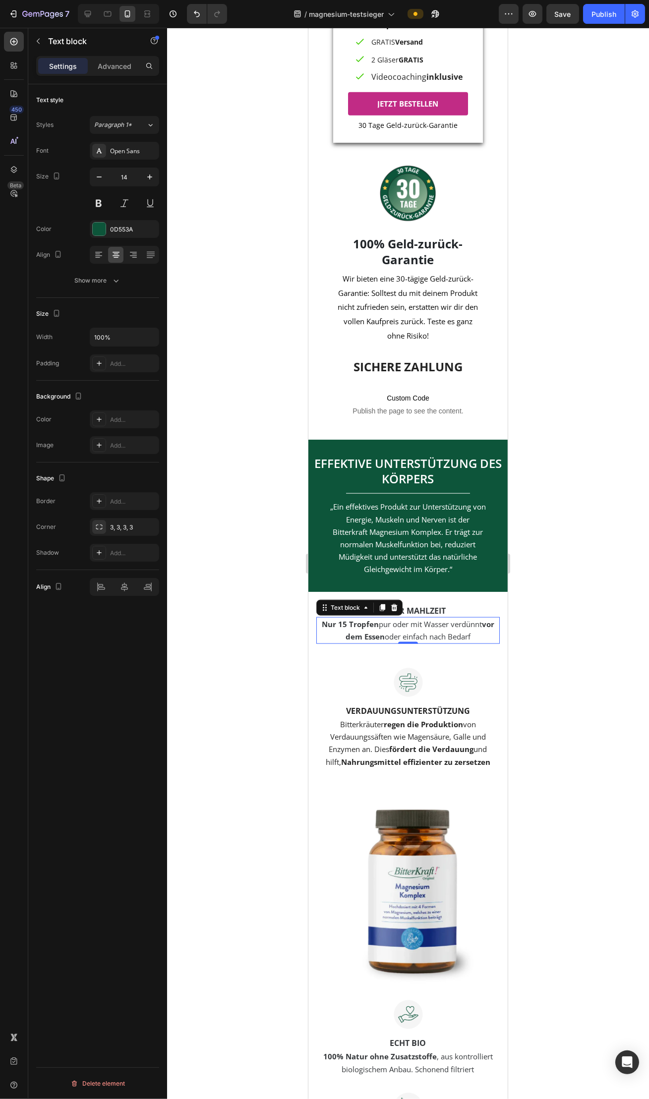
click at [400, 640] on p "Nur 15 Tropfen pur oder mit Wasser verdünnt vor dem Essen oder einfach nach Bed…" at bounding box center [407, 630] width 181 height 25
click at [394, 611] on icon at bounding box center [394, 607] width 6 height 7
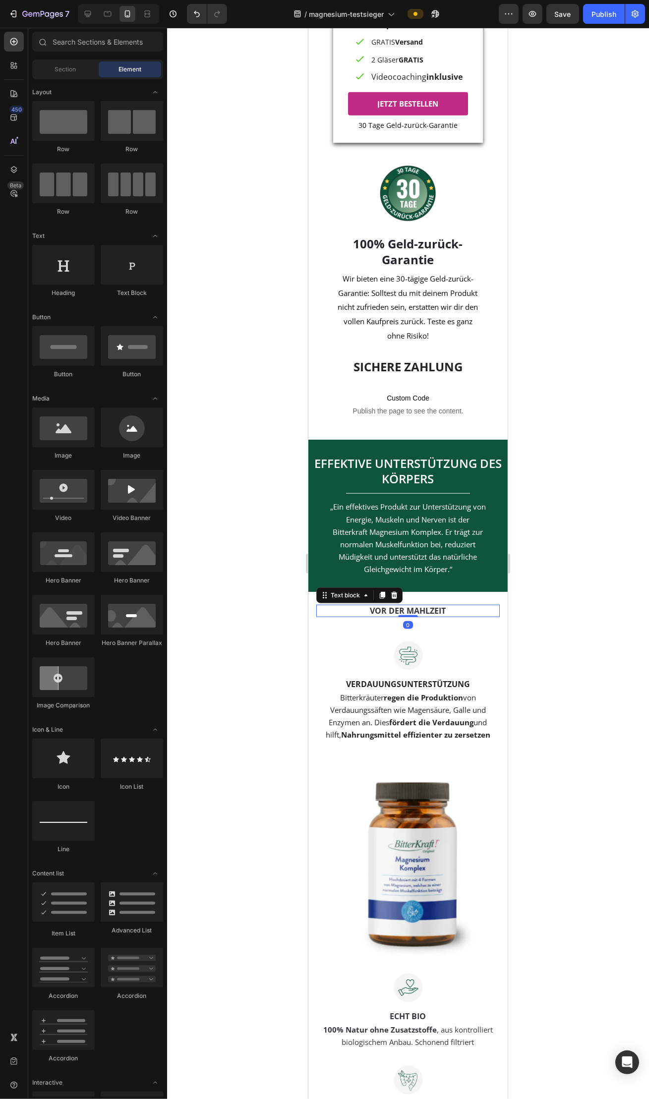
click at [405, 616] on span "VOR DER MAHLZEIT" at bounding box center [408, 610] width 76 height 11
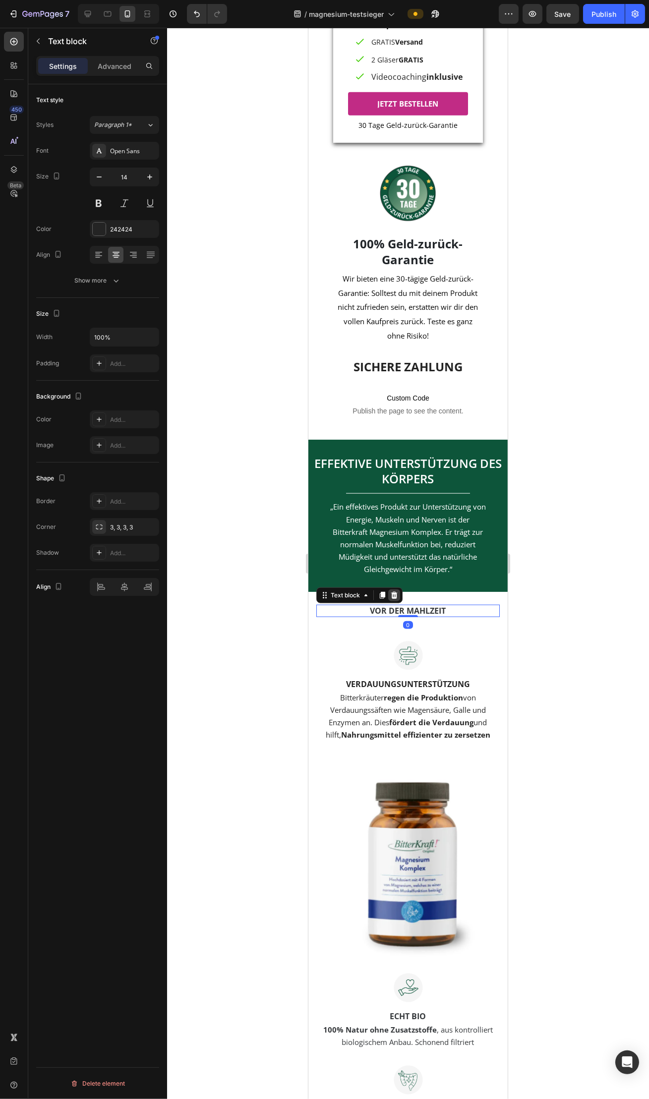
click at [397, 599] on icon at bounding box center [394, 595] width 8 height 8
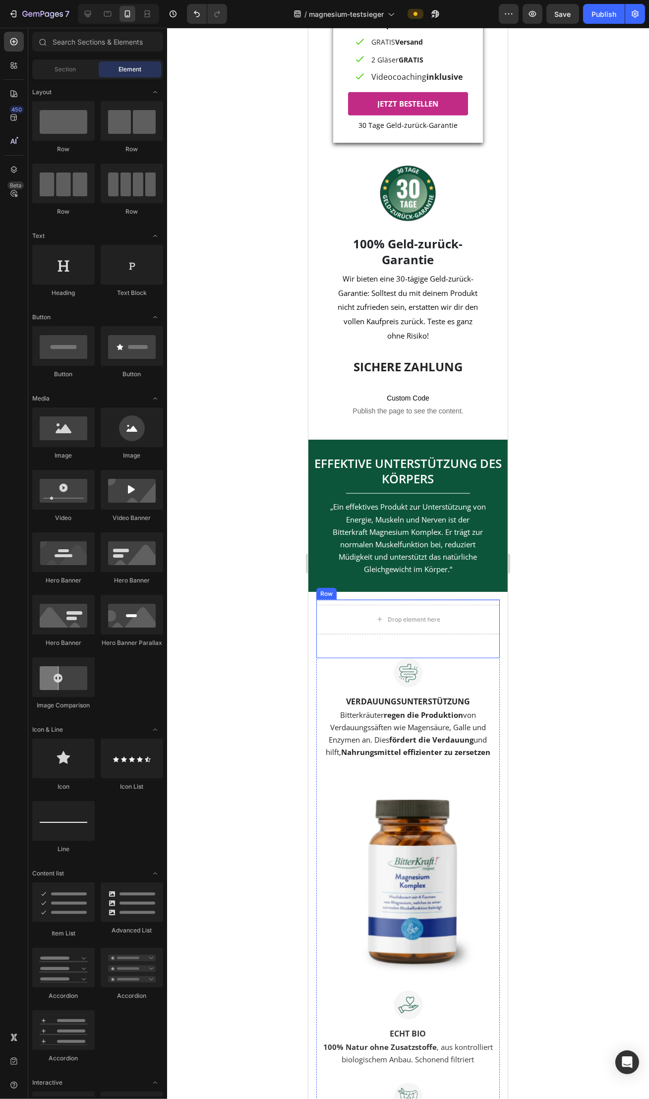
click at [379, 612] on div "Drop element here Row" at bounding box center [407, 629] width 183 height 58
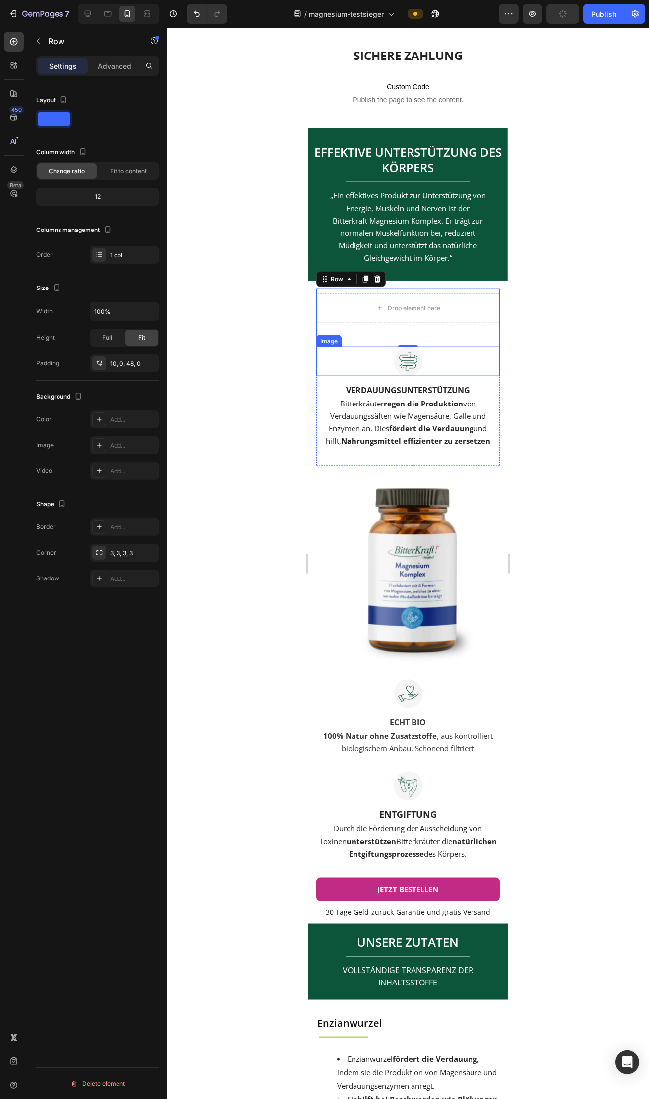
scroll to position [2396, 0]
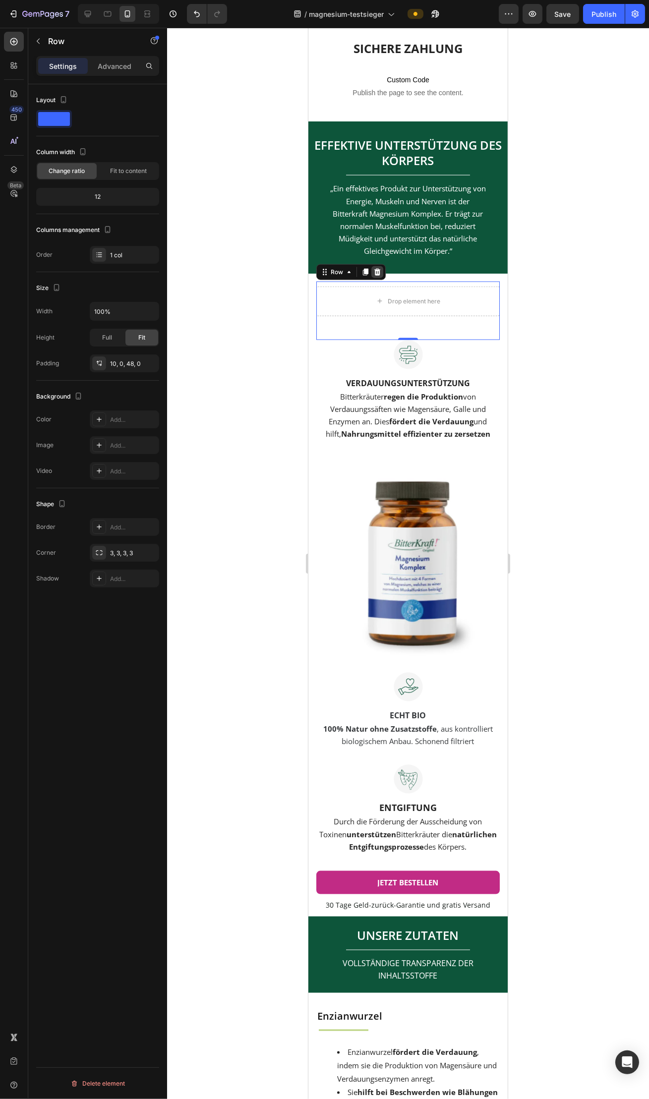
click at [377, 276] on icon at bounding box center [377, 272] width 6 height 7
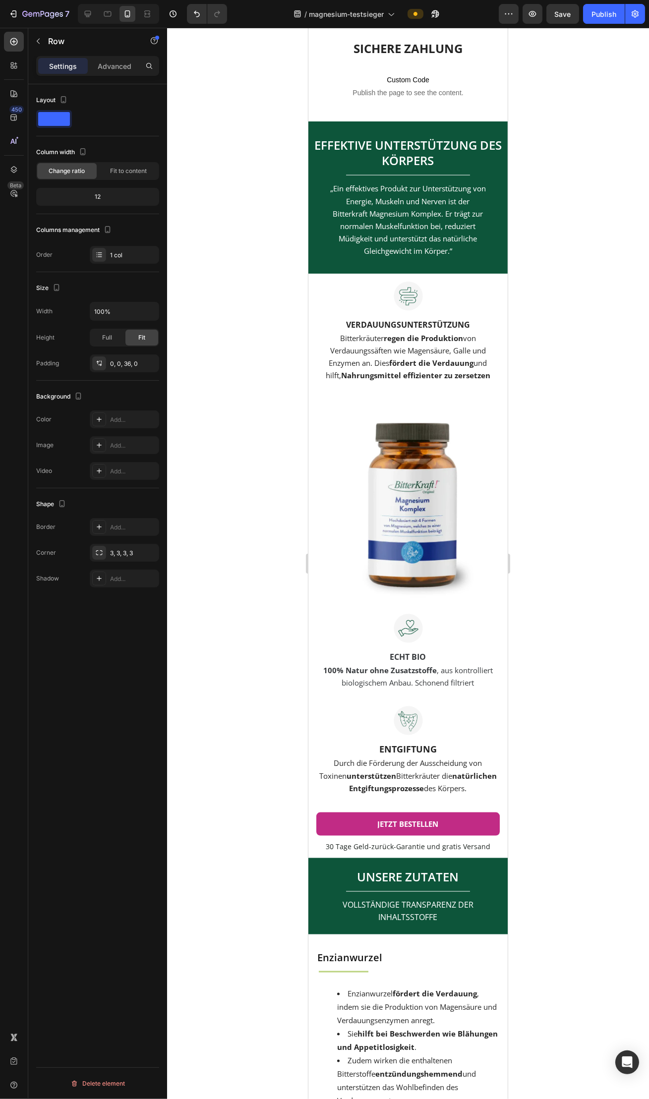
click at [499, 302] on div "Image Verdauungsunterstützung Text block Bitterkräuter regen die Produktion von…" at bounding box center [407, 332] width 183 height 102
click at [493, 305] on div at bounding box center [407, 295] width 183 height 29
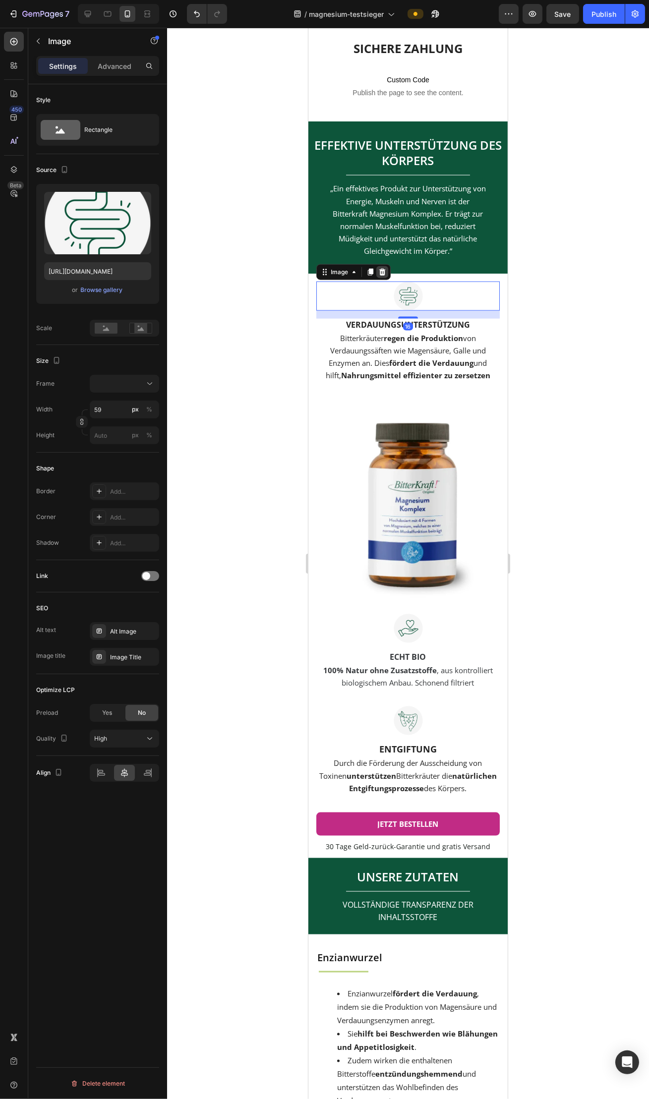
click at [384, 276] on icon at bounding box center [382, 272] width 6 height 7
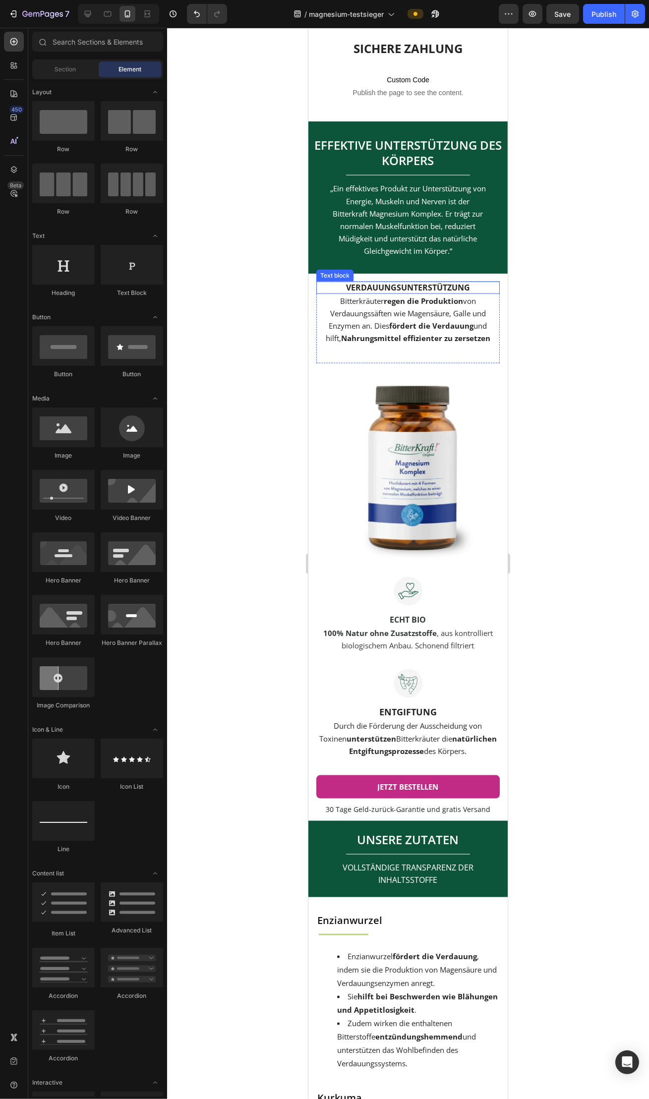
click at [386, 293] on span "Verdauungsunterstützung" at bounding box center [407, 287] width 124 height 11
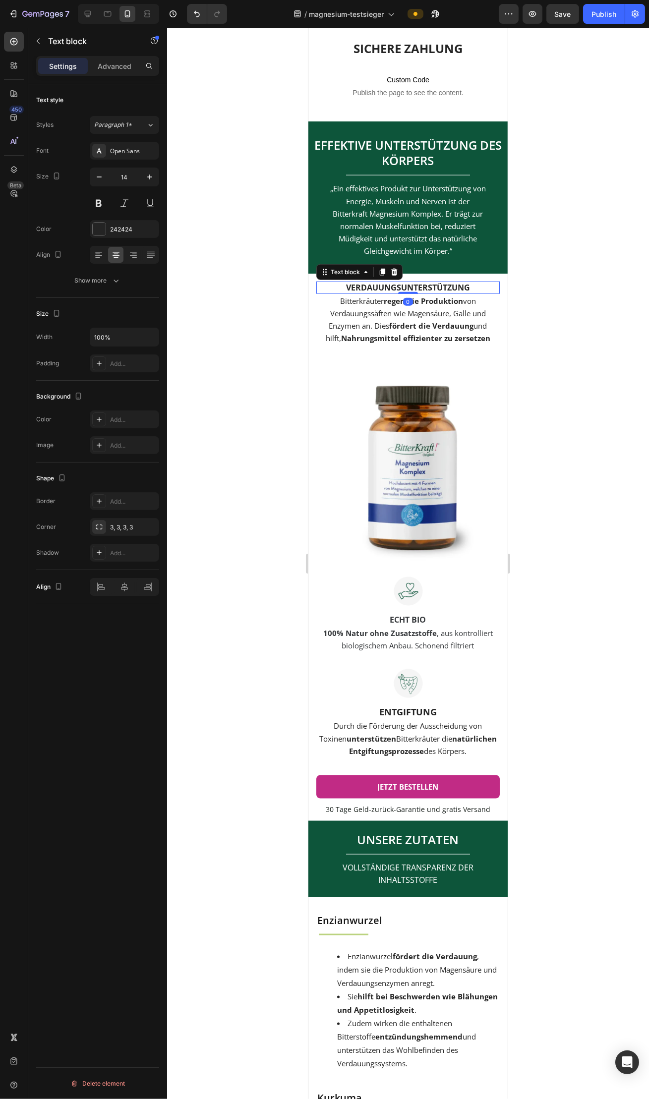
click at [394, 276] on icon at bounding box center [394, 272] width 6 height 7
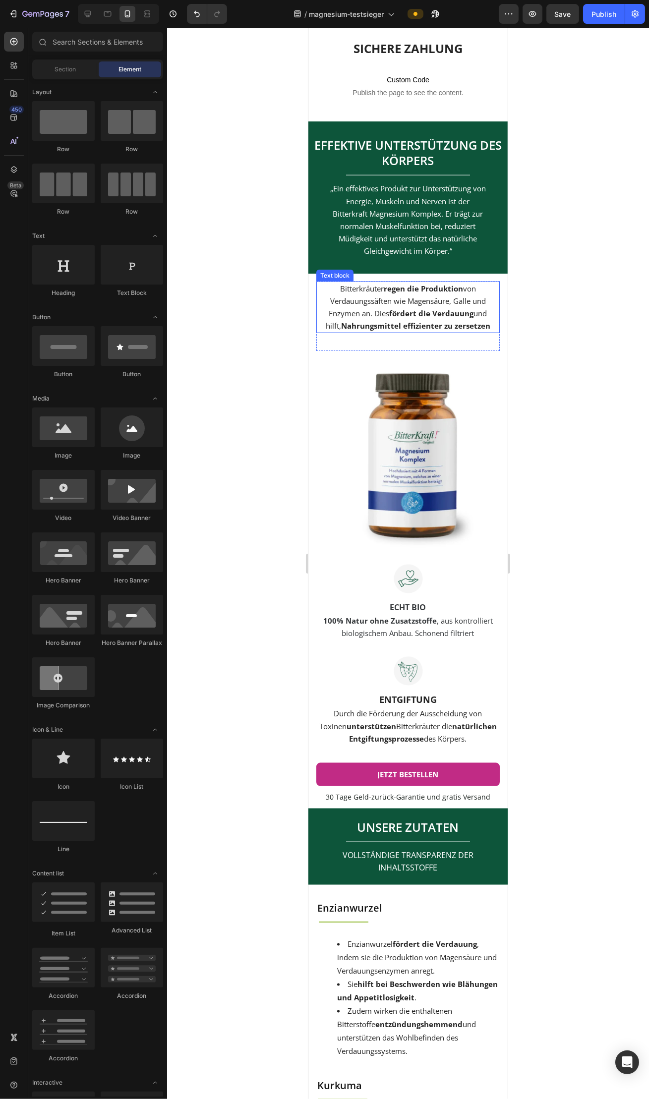
click at [401, 311] on span "Bitterkräuter regen die Produktion von Verdauungssäften wie Magensäure, Galle u…" at bounding box center [407, 307] width 165 height 48
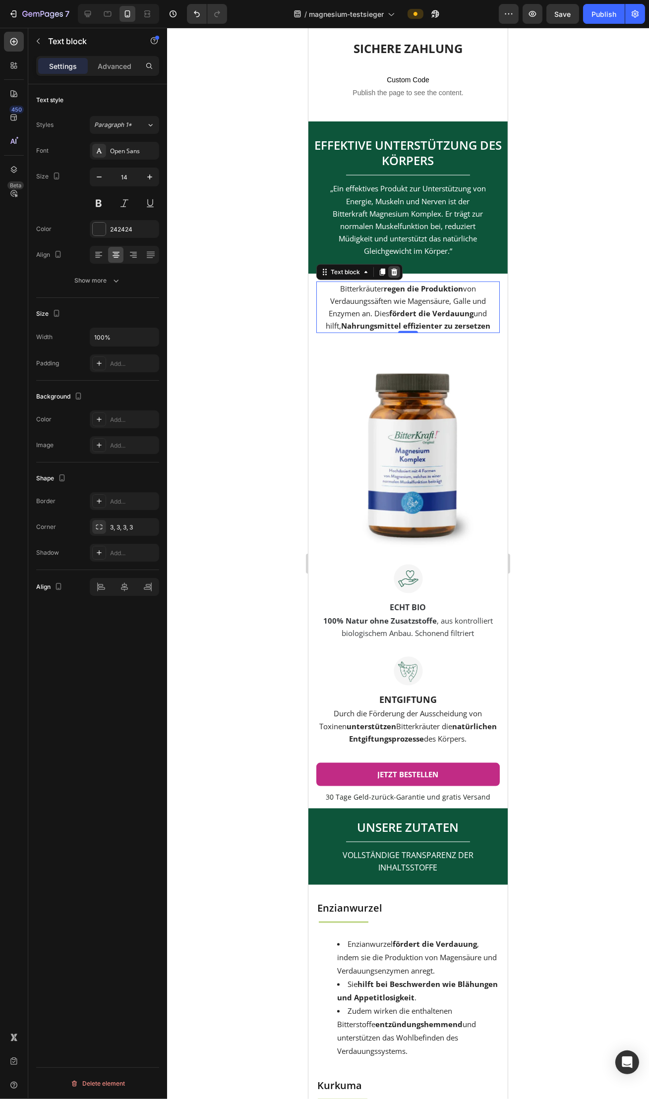
click at [391, 276] on icon at bounding box center [394, 272] width 8 height 8
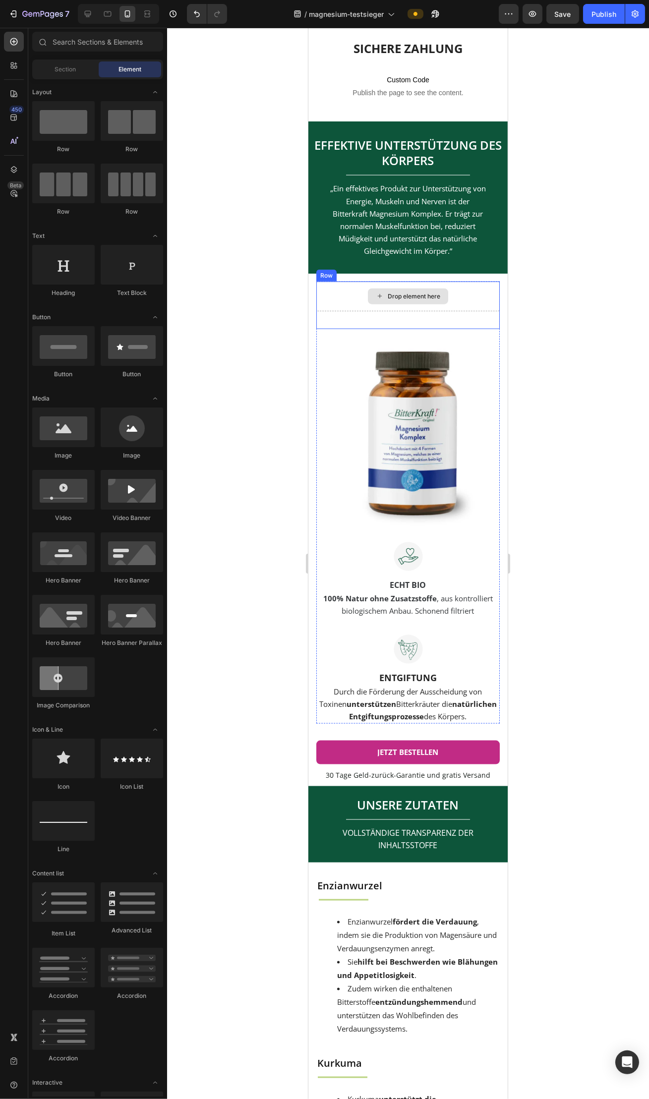
click at [386, 293] on div "Drop element here" at bounding box center [407, 296] width 183 height 30
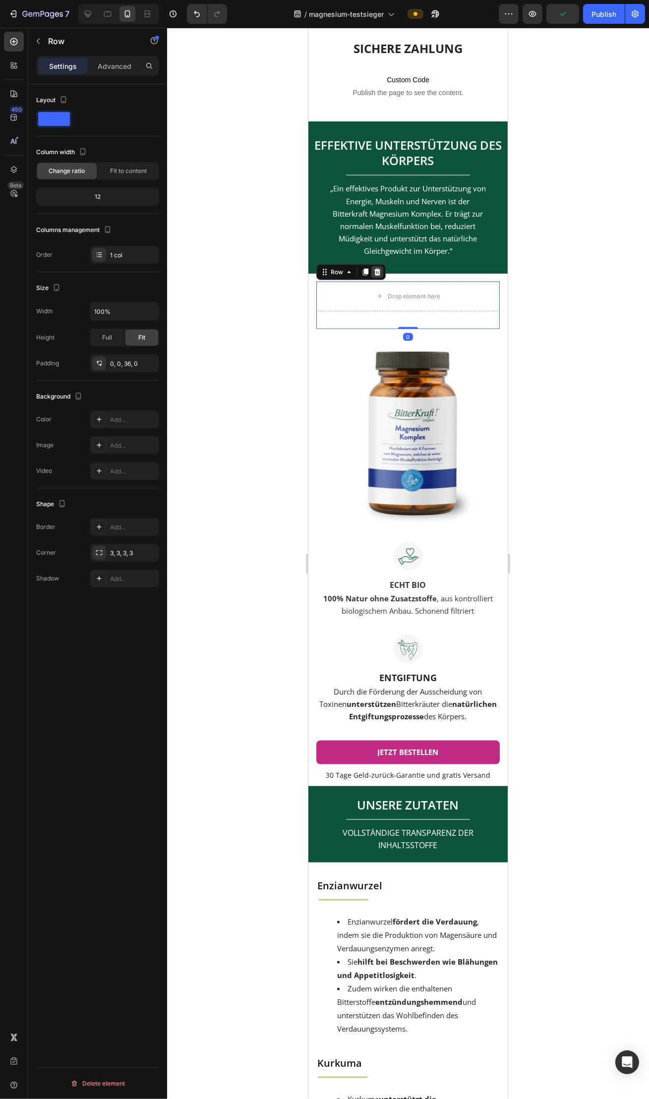
click at [379, 276] on icon at bounding box center [377, 272] width 8 height 8
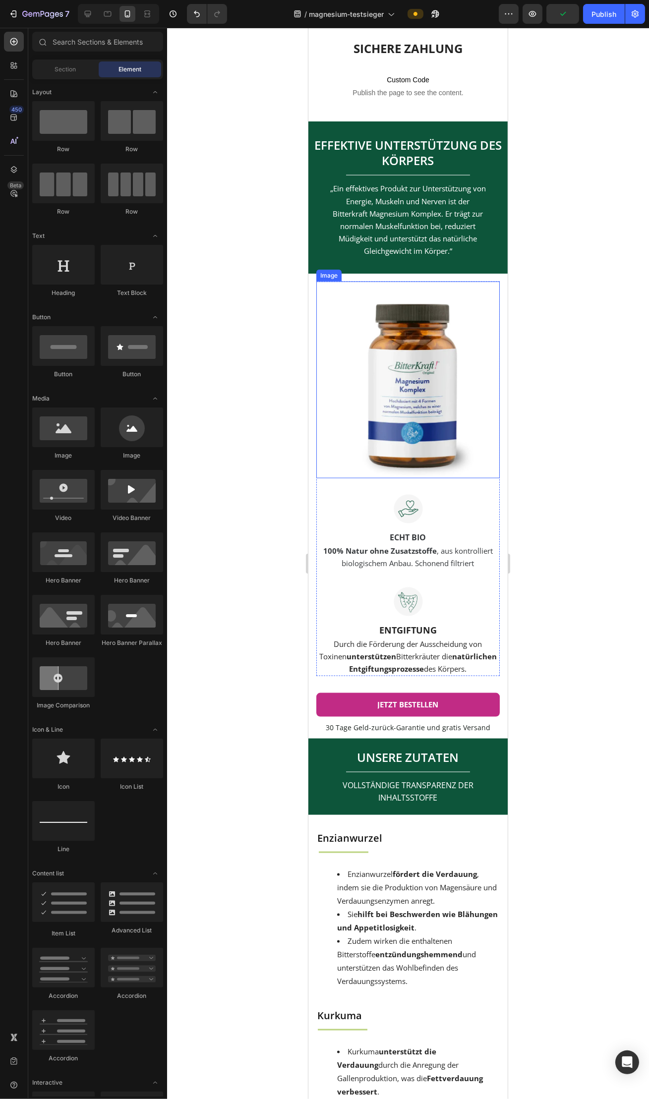
click at [383, 293] on img at bounding box center [407, 379] width 138 height 197
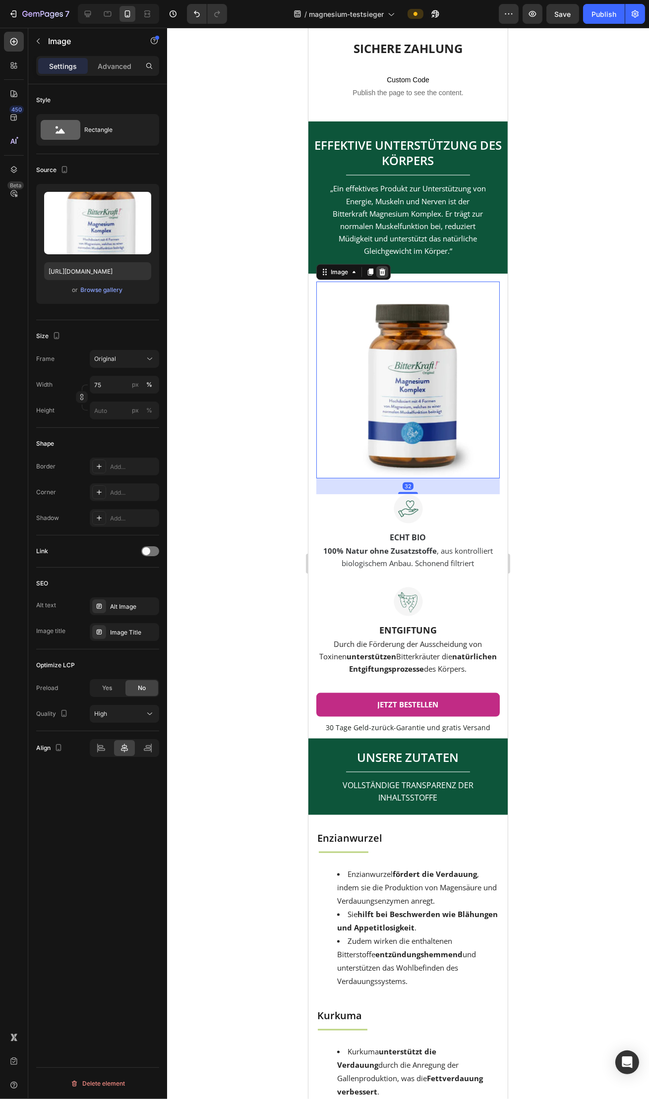
click at [382, 276] on icon at bounding box center [382, 272] width 8 height 8
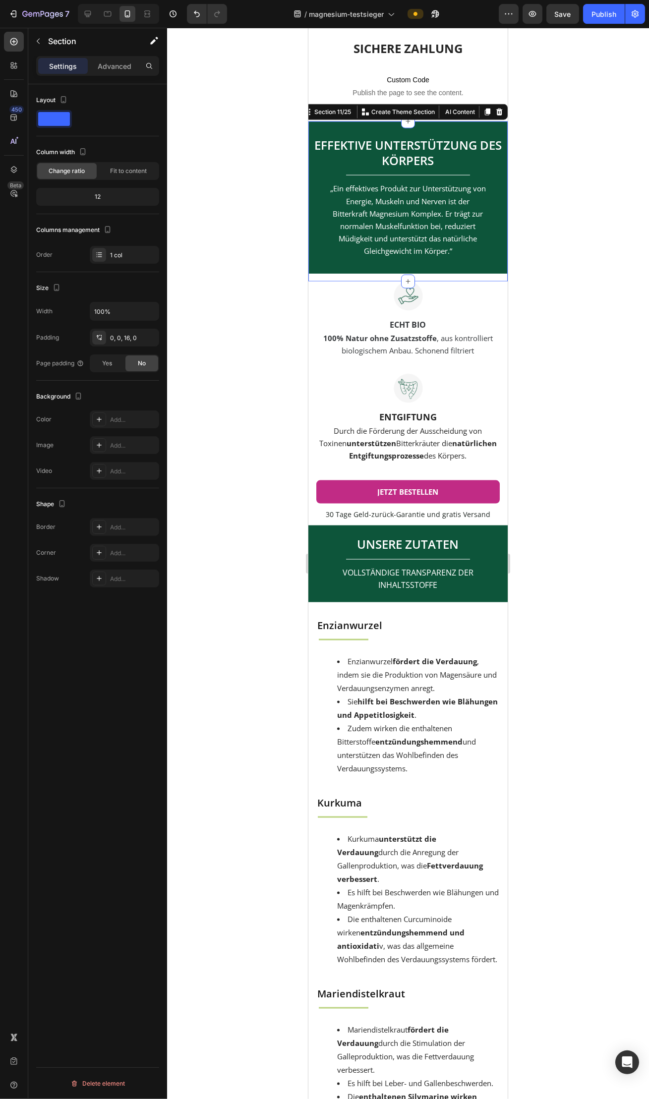
click at [383, 281] on div "EFFEKTIVE LÖSUNG BEI MÜDIGKEIT UND MUSKELBESCHWERDEN Heading EFFEKTIVE UNTERSTÜ…" at bounding box center [407, 201] width 199 height 160
click at [382, 297] on div at bounding box center [407, 295] width 183 height 29
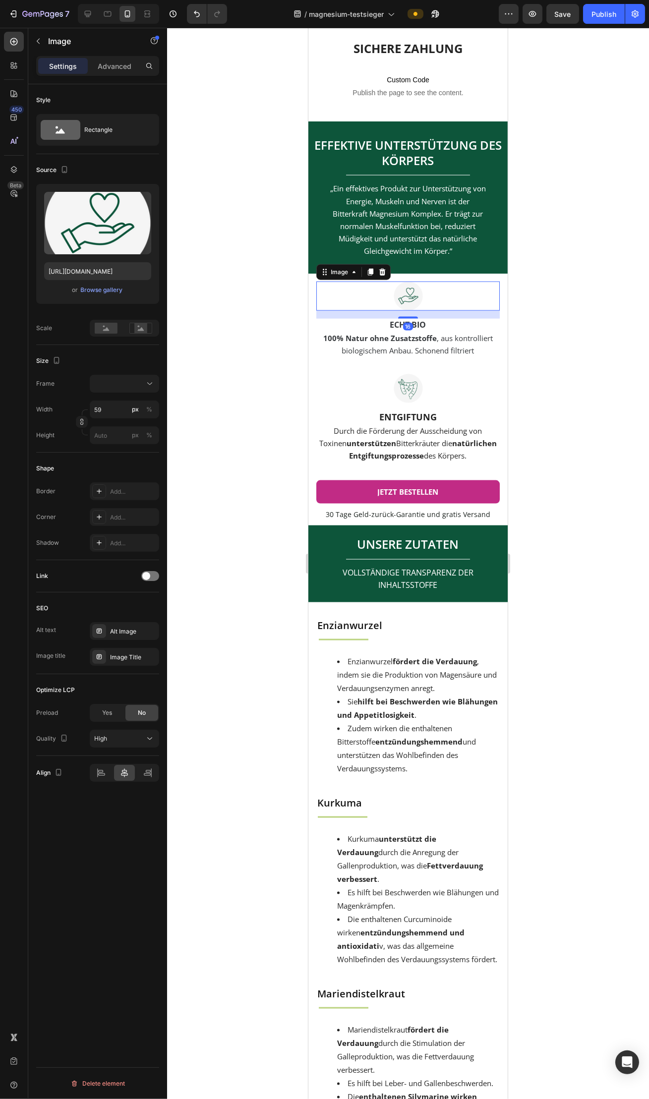
click at [384, 276] on icon at bounding box center [382, 272] width 8 height 8
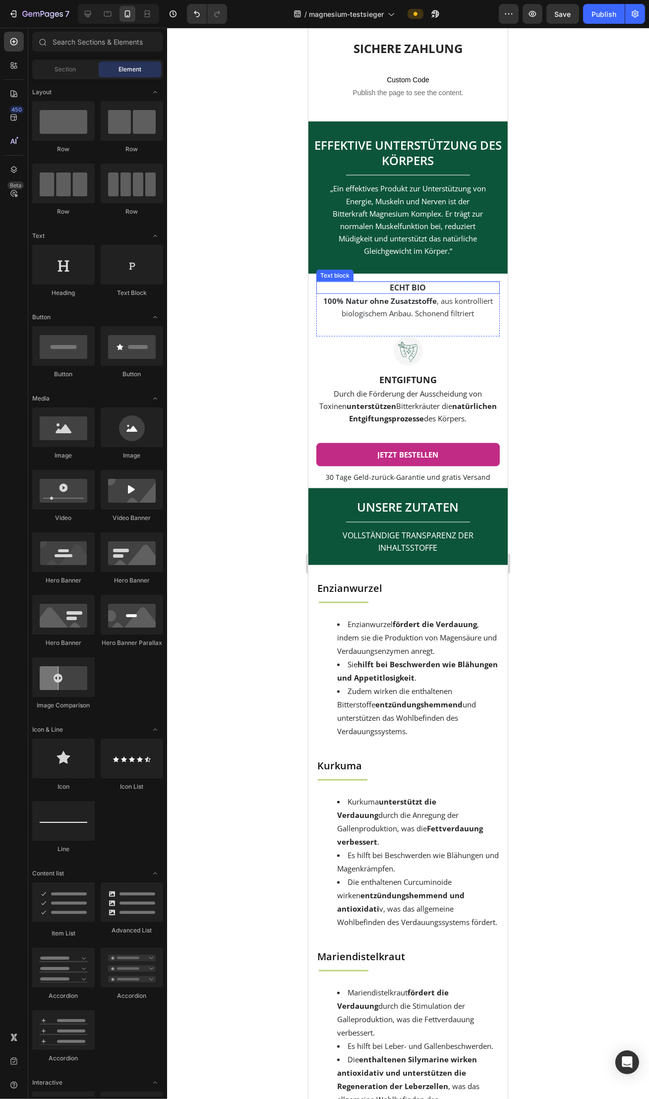
click at [383, 293] on p "ECHT BIO" at bounding box center [407, 287] width 181 height 10
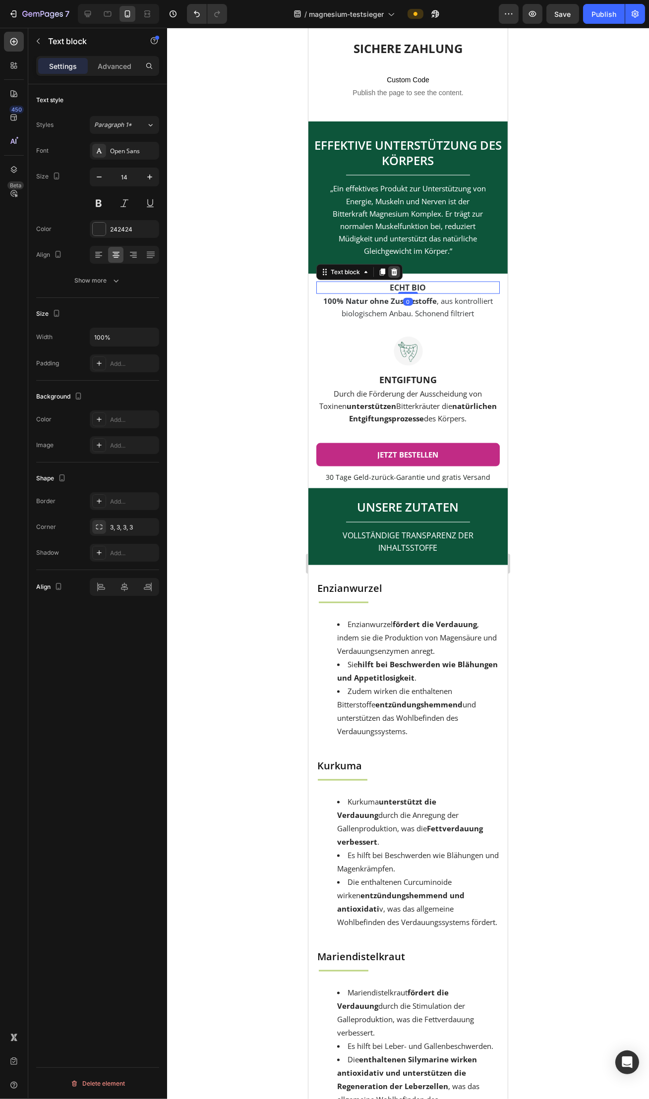
click at [393, 276] on icon at bounding box center [394, 272] width 8 height 8
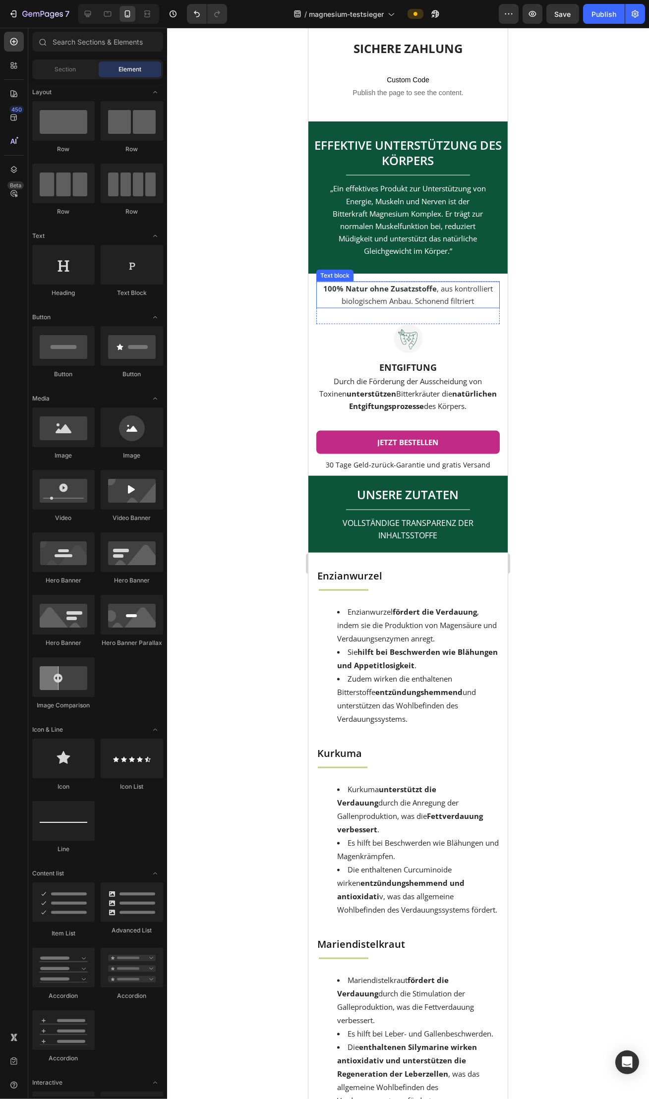
click at [387, 293] on strong "100% Natur ohne Zusatzstoffe" at bounding box center [379, 288] width 113 height 10
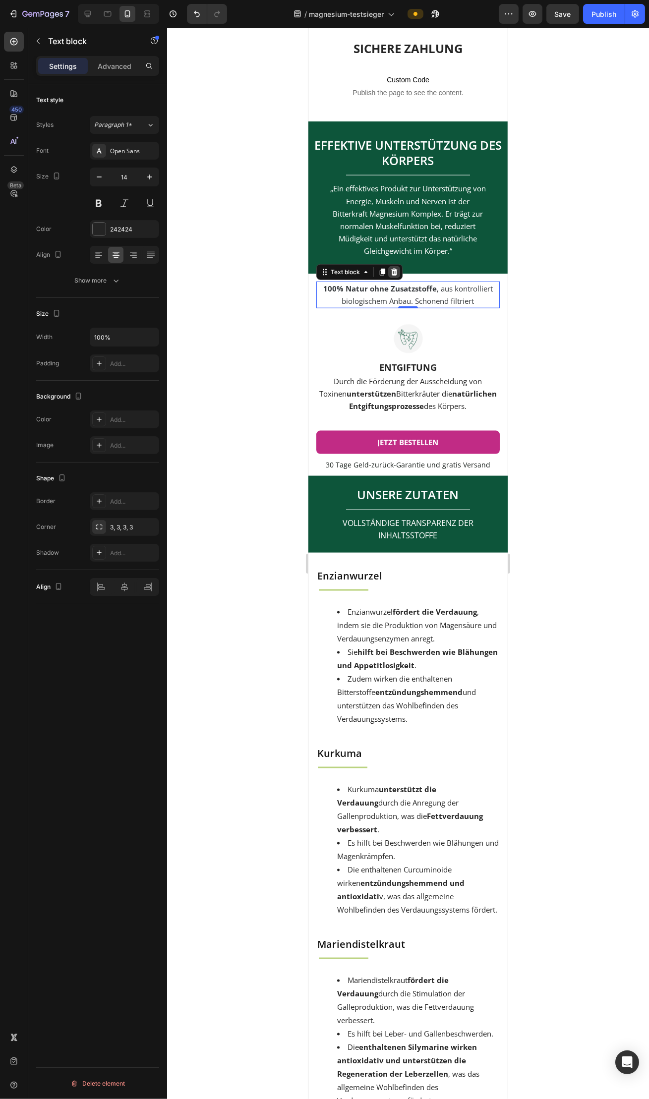
click at [393, 276] on icon at bounding box center [394, 272] width 6 height 7
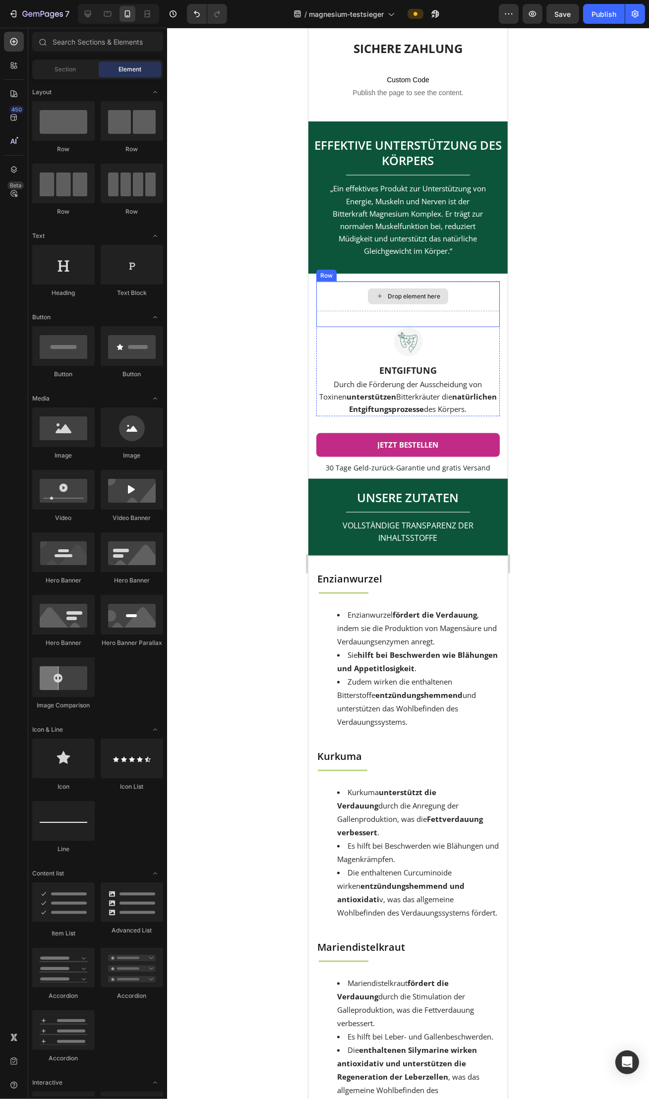
click at [363, 294] on div "Drop element here" at bounding box center [407, 296] width 183 height 30
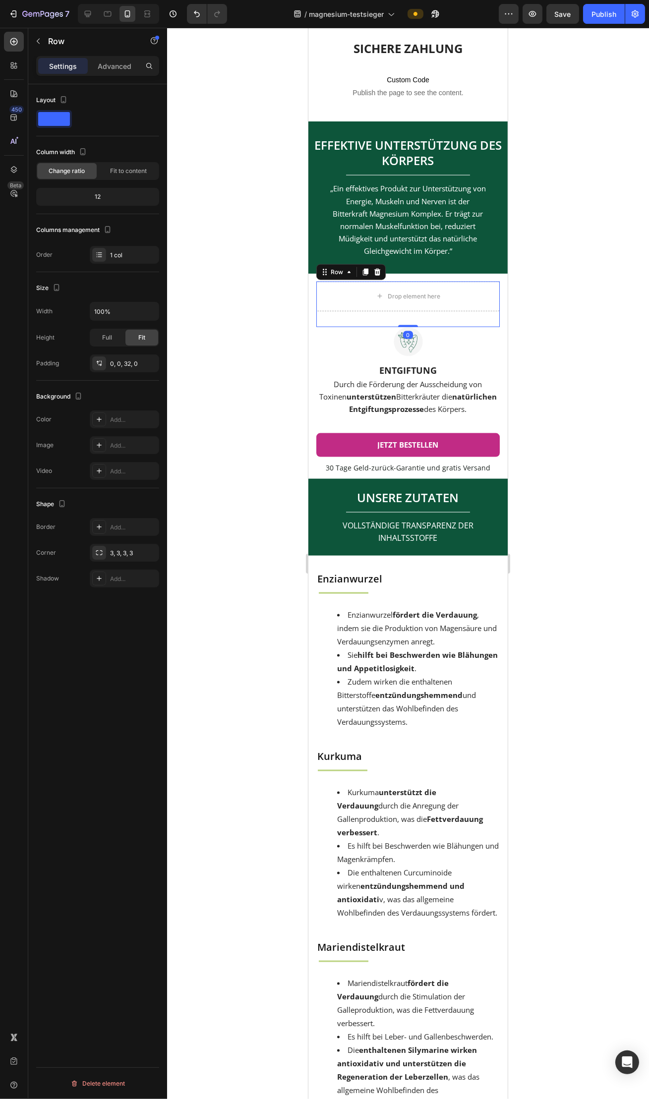
click at [381, 278] on div at bounding box center [377, 272] width 12 height 12
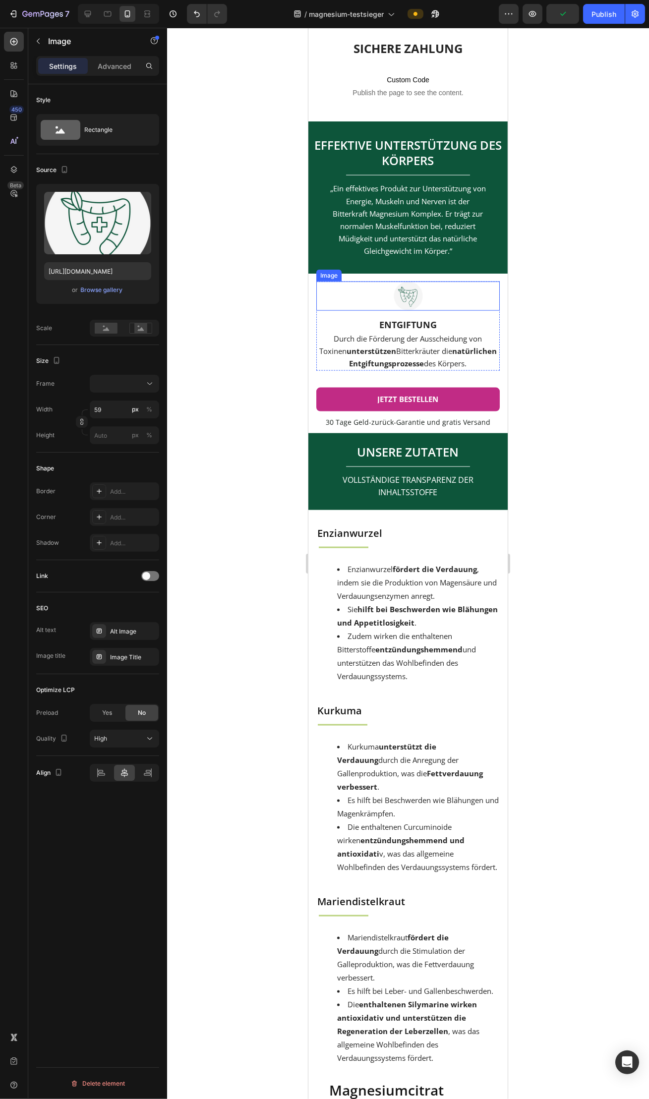
click at [377, 293] on div at bounding box center [407, 295] width 183 height 29
click at [381, 278] on div at bounding box center [382, 272] width 12 height 12
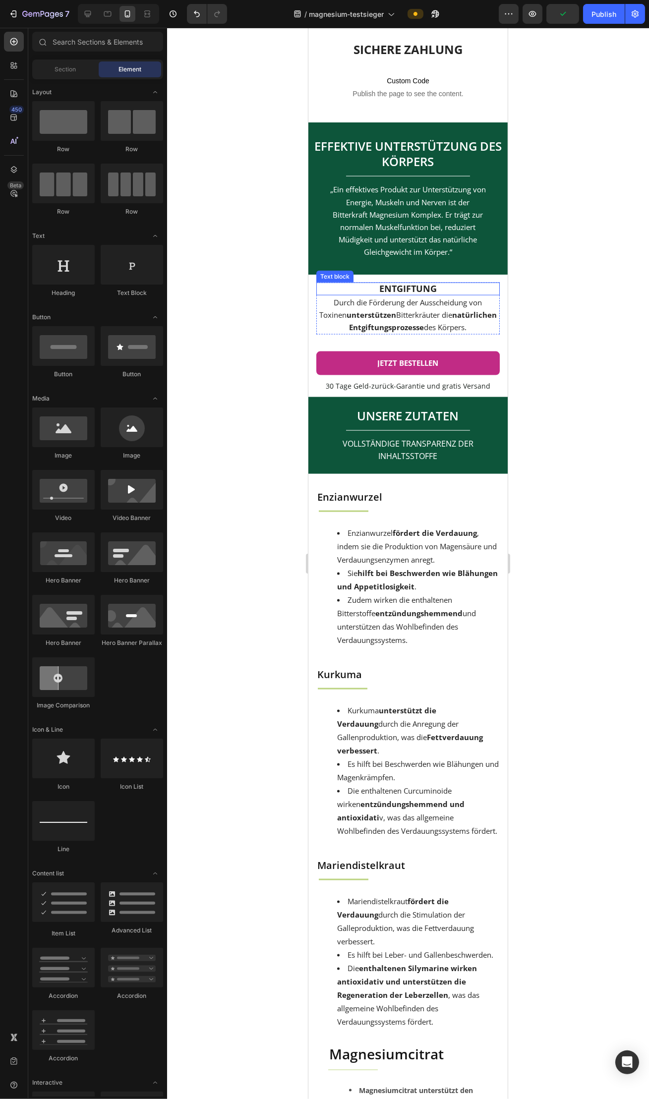
click at [379, 291] on div "Entgiftung Text block" at bounding box center [407, 288] width 183 height 13
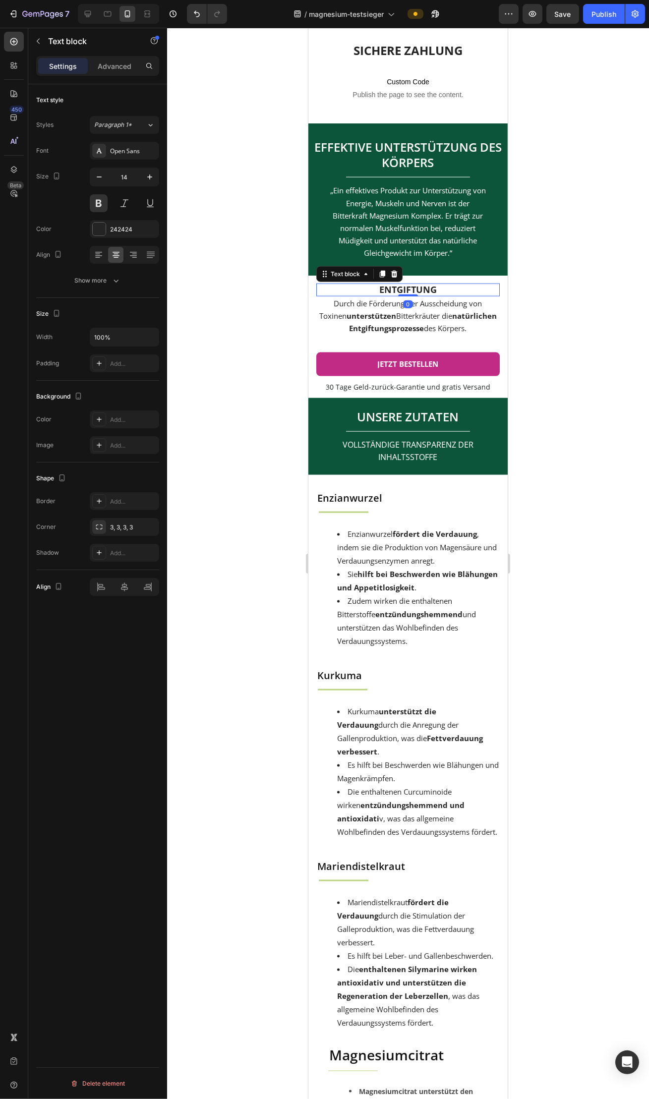
scroll to position [2393, 0]
click at [391, 279] on icon at bounding box center [394, 275] width 8 height 8
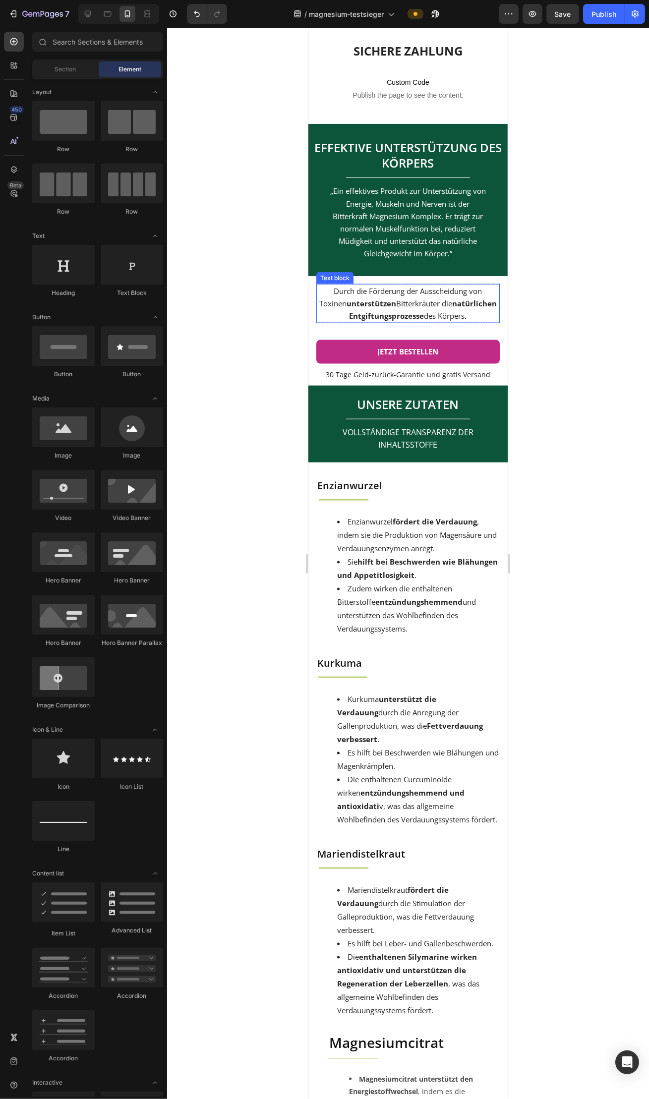
click at [381, 301] on span "Durch die Förderung der Ausscheidung von Toxinen unterstützen Bitterkräuter die…" at bounding box center [407, 303] width 177 height 35
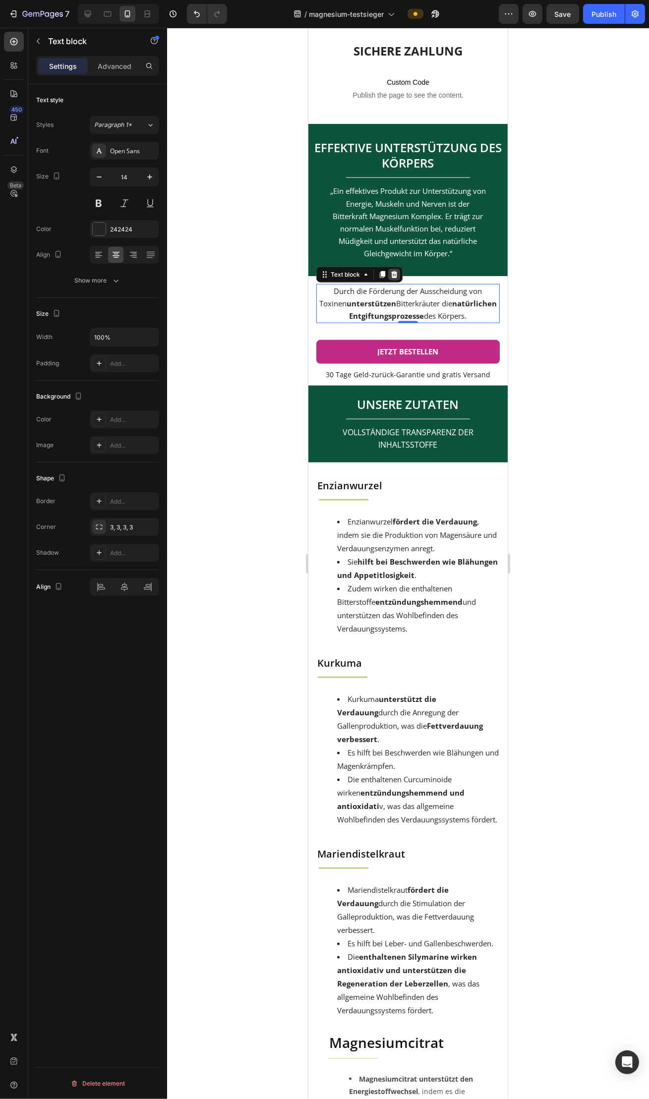
click at [396, 279] on icon at bounding box center [394, 275] width 8 height 8
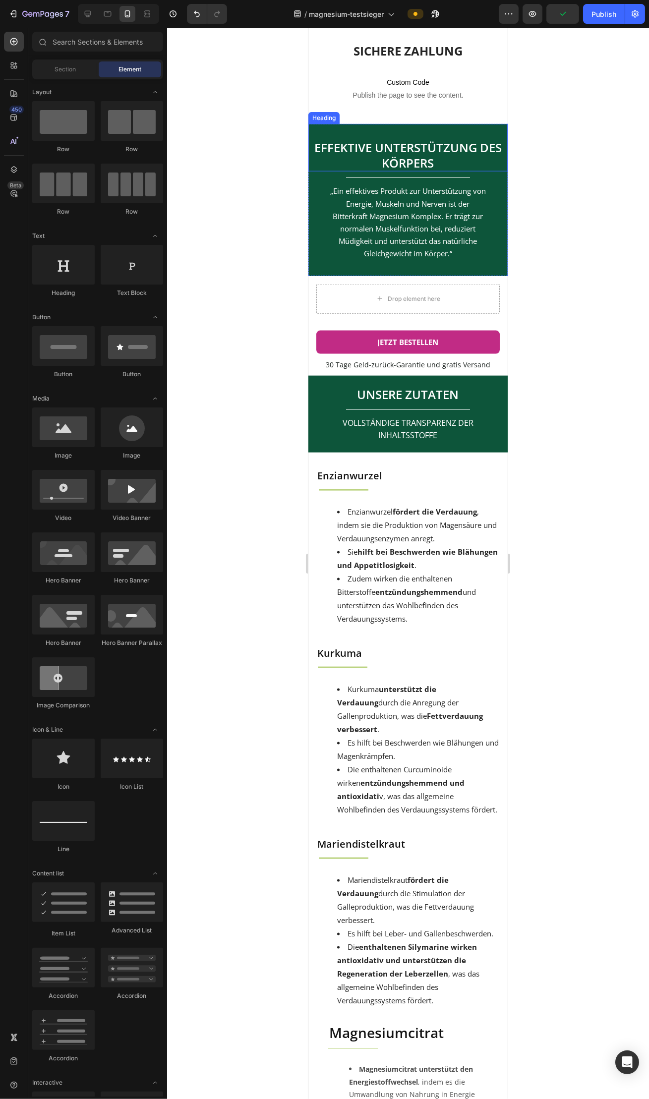
scroll to position [2386, 0]
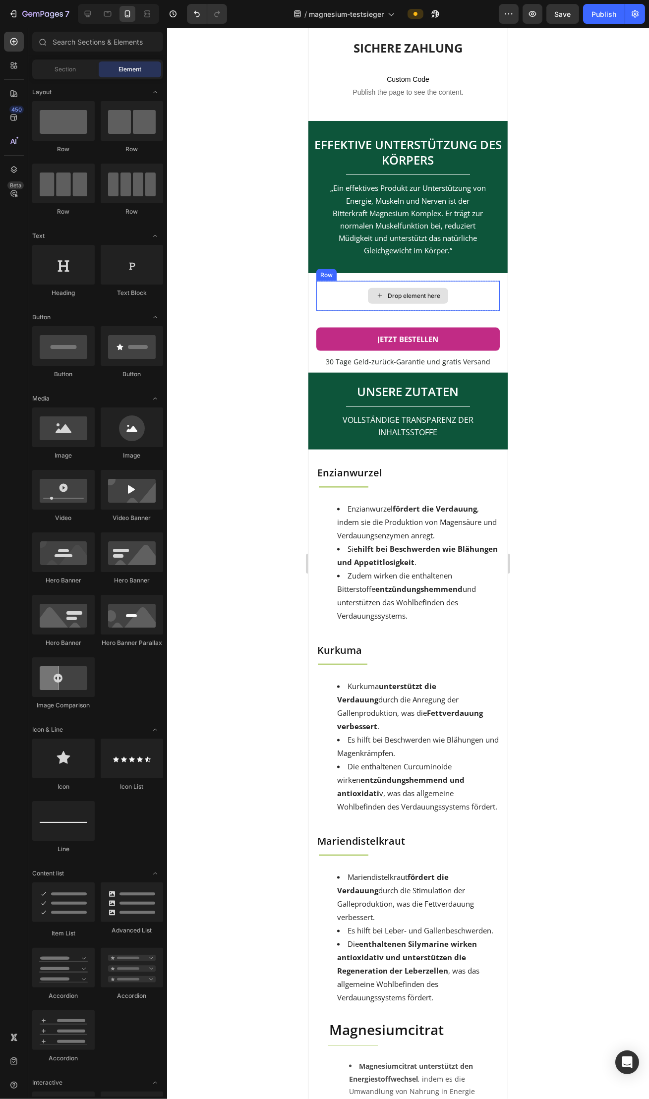
click at [440, 299] on div "Drop element here" at bounding box center [407, 296] width 80 height 16
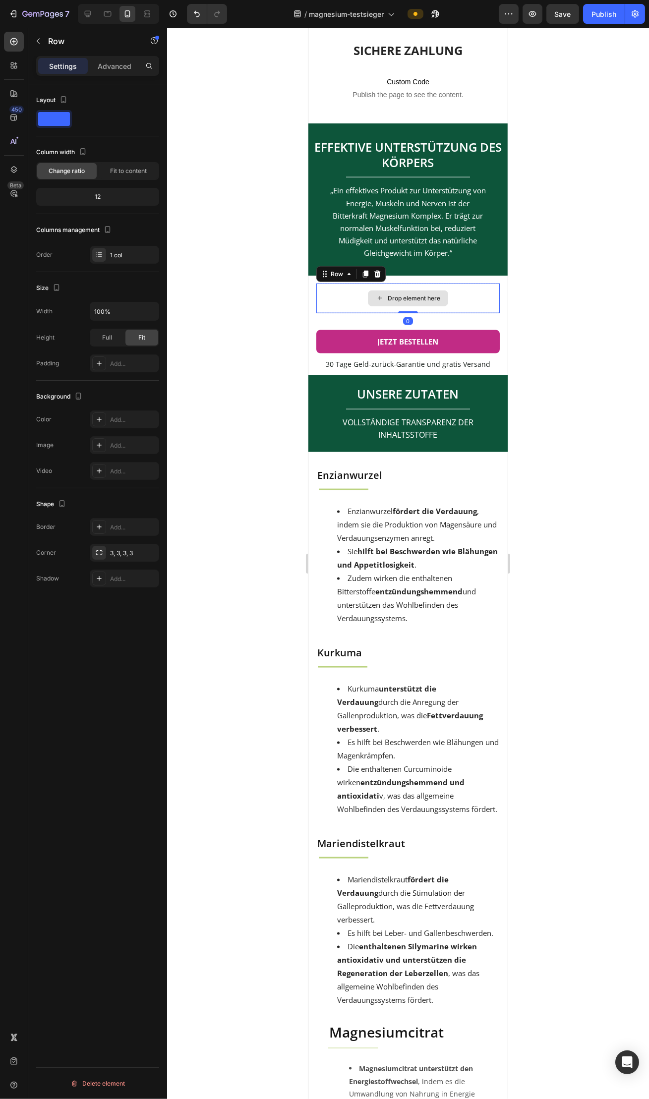
click at [426, 295] on div "Drop element here" at bounding box center [407, 298] width 183 height 30
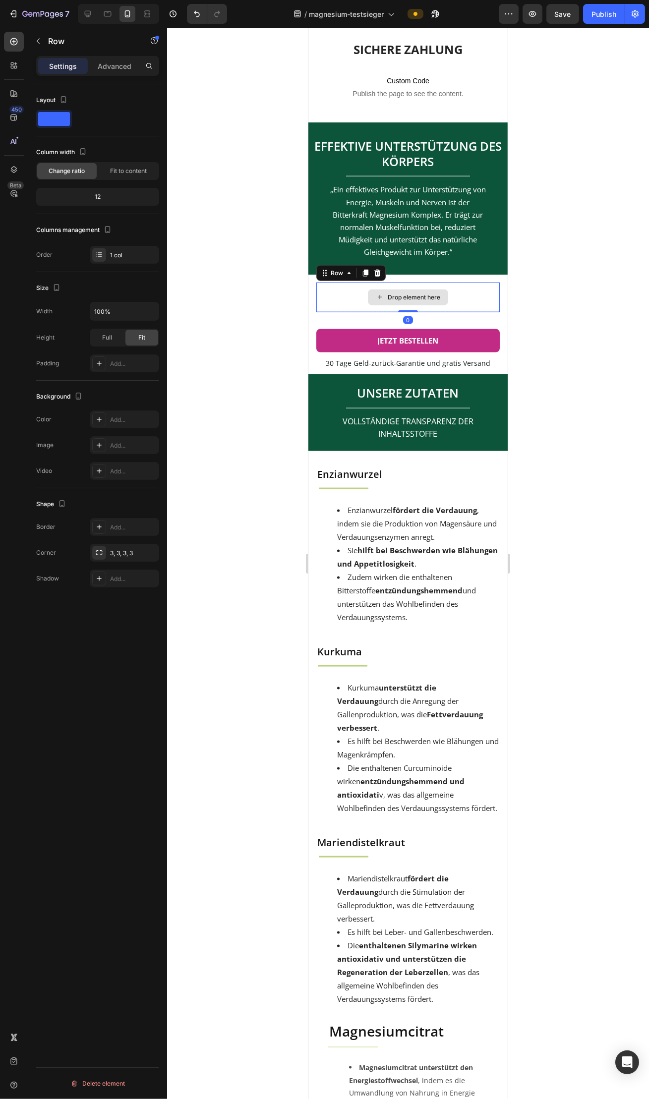
scroll to position [2394, 0]
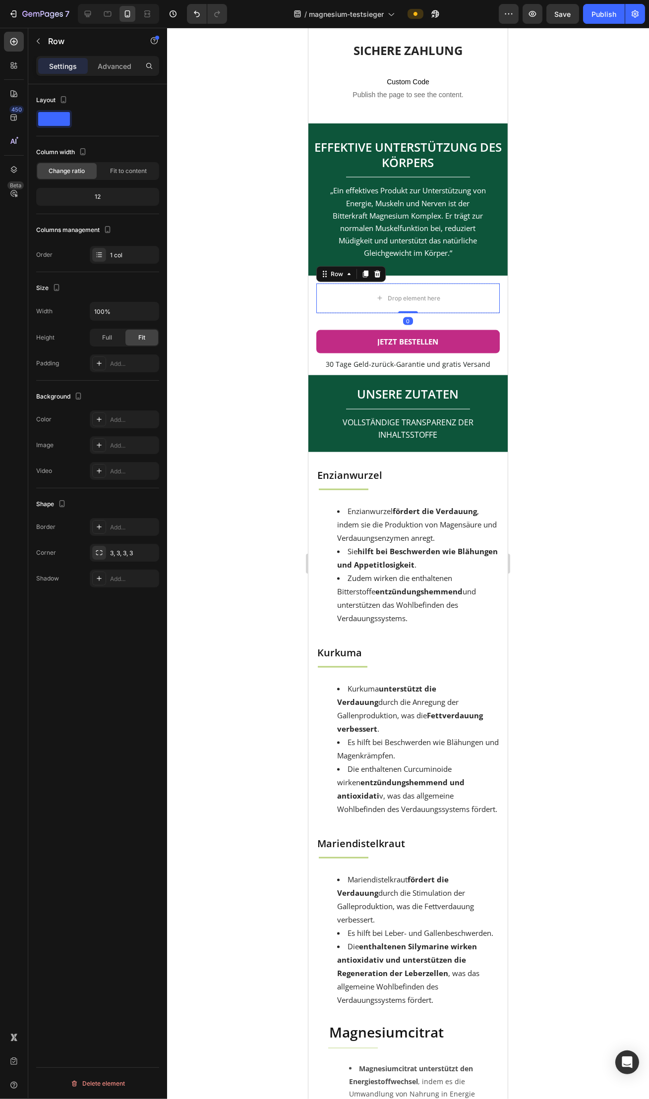
click at [379, 280] on div at bounding box center [377, 274] width 12 height 12
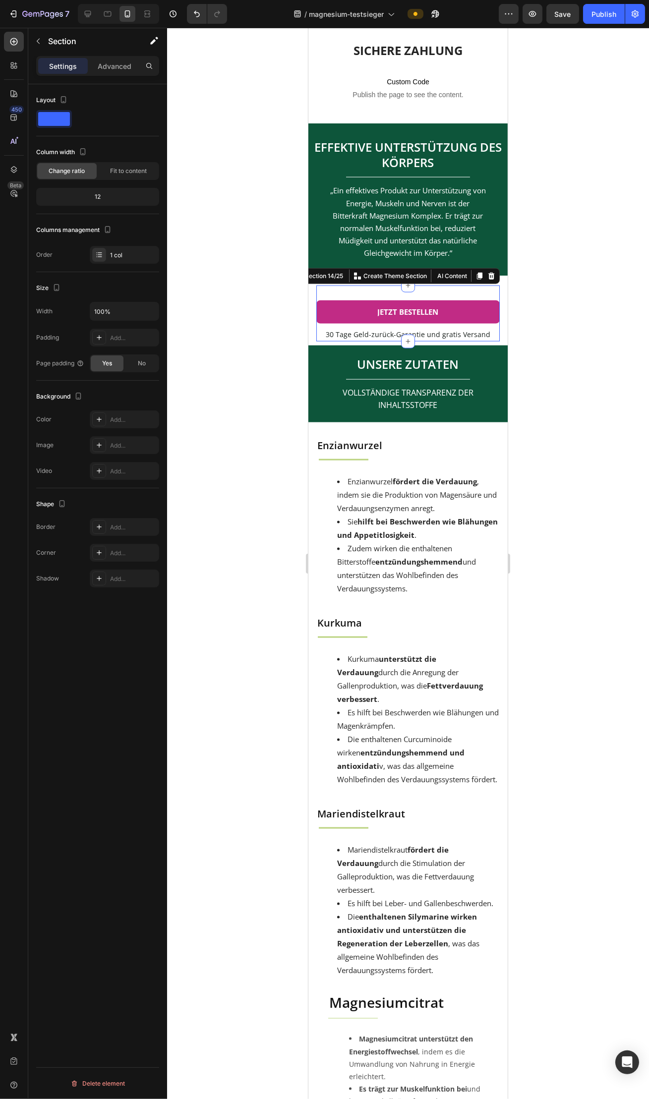
click at [392, 297] on div "JETZT BESTELLEN Button" at bounding box center [407, 306] width 183 height 42
click at [494, 280] on icon at bounding box center [491, 276] width 8 height 8
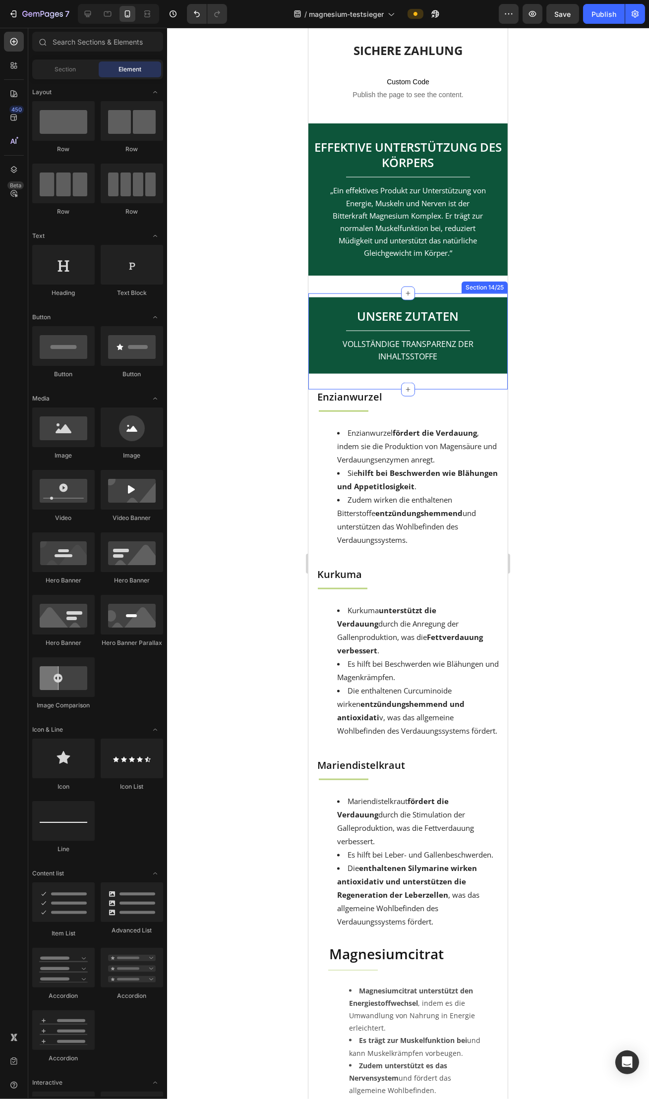
click at [468, 293] on div "Section 14/25" at bounding box center [484, 287] width 46 height 12
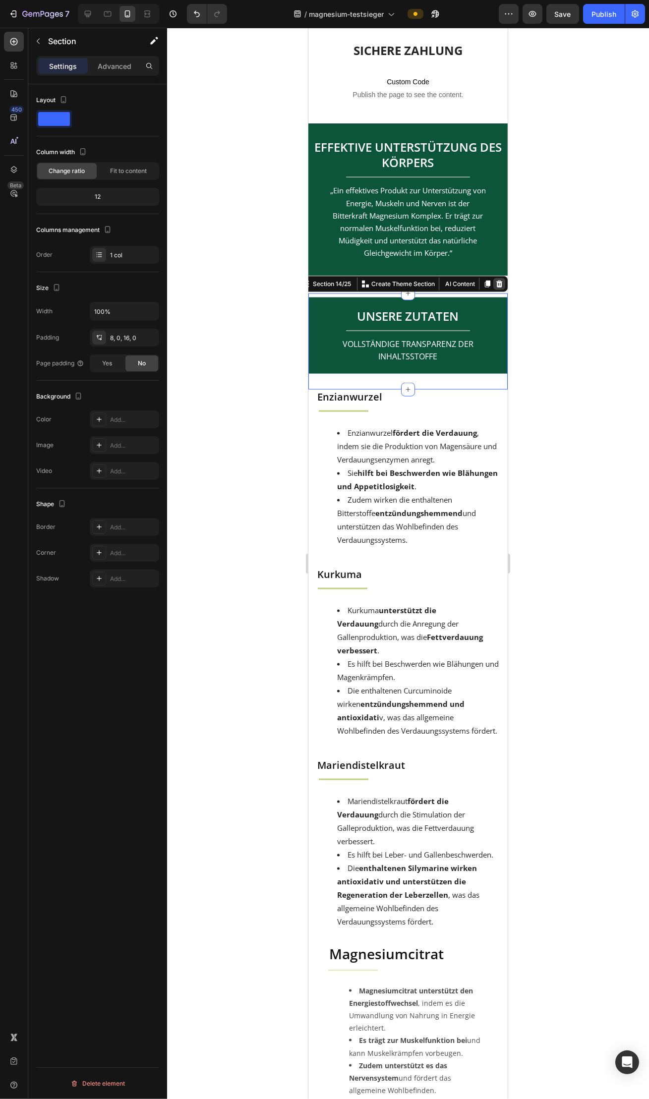
click at [497, 287] on icon at bounding box center [499, 283] width 6 height 7
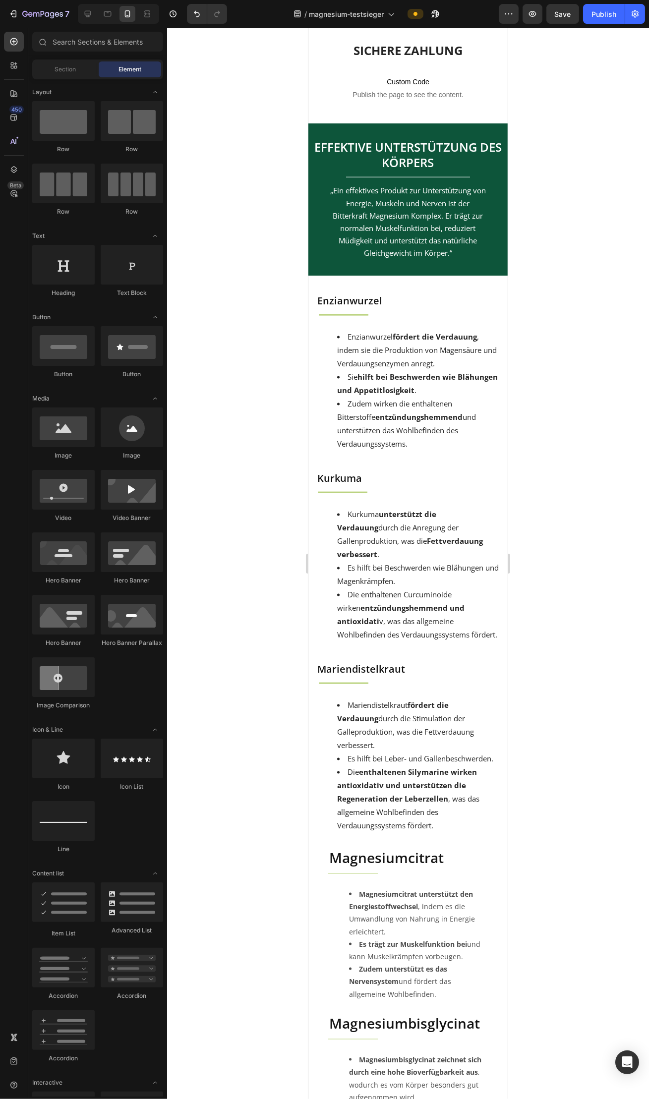
click at [560, 322] on div at bounding box center [408, 563] width 482 height 1071
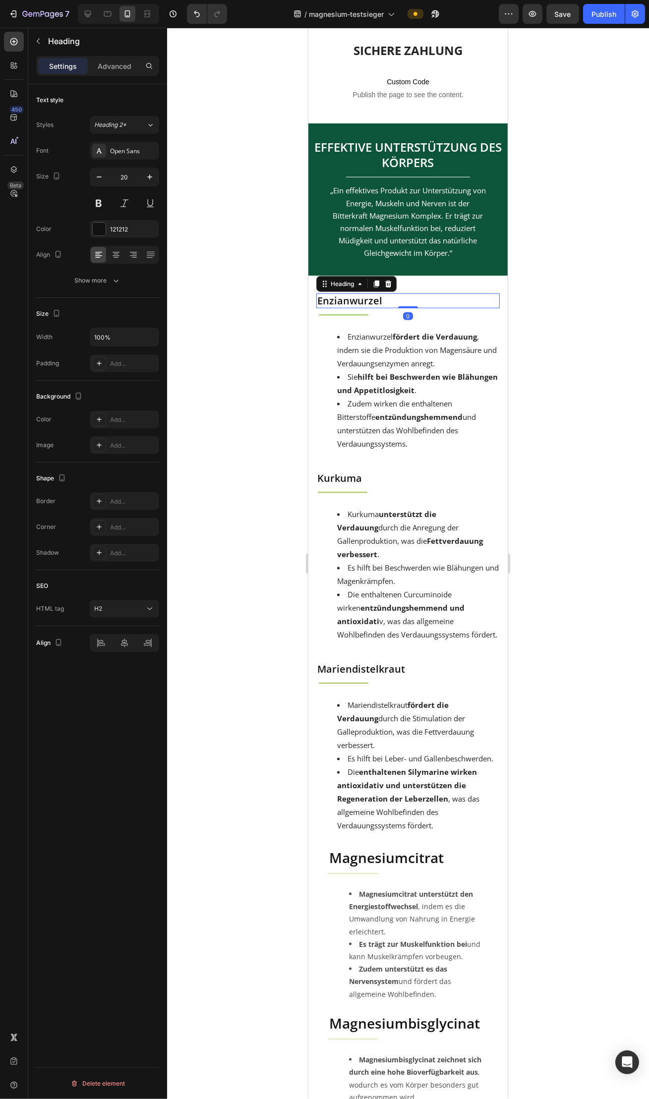
click at [455, 308] on h2 "Enzianwurzel" at bounding box center [407, 300] width 183 height 15
click at [388, 287] on icon at bounding box center [388, 283] width 6 height 7
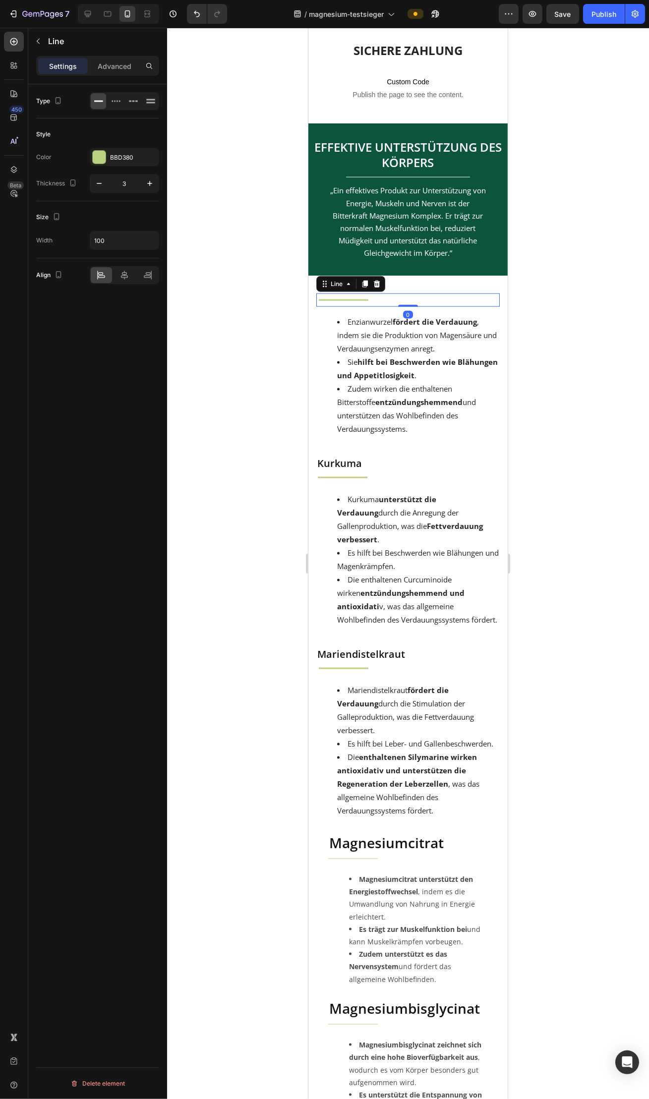
click at [386, 307] on div "Title Line 0" at bounding box center [407, 299] width 183 height 13
click at [378, 287] on icon at bounding box center [376, 283] width 6 height 7
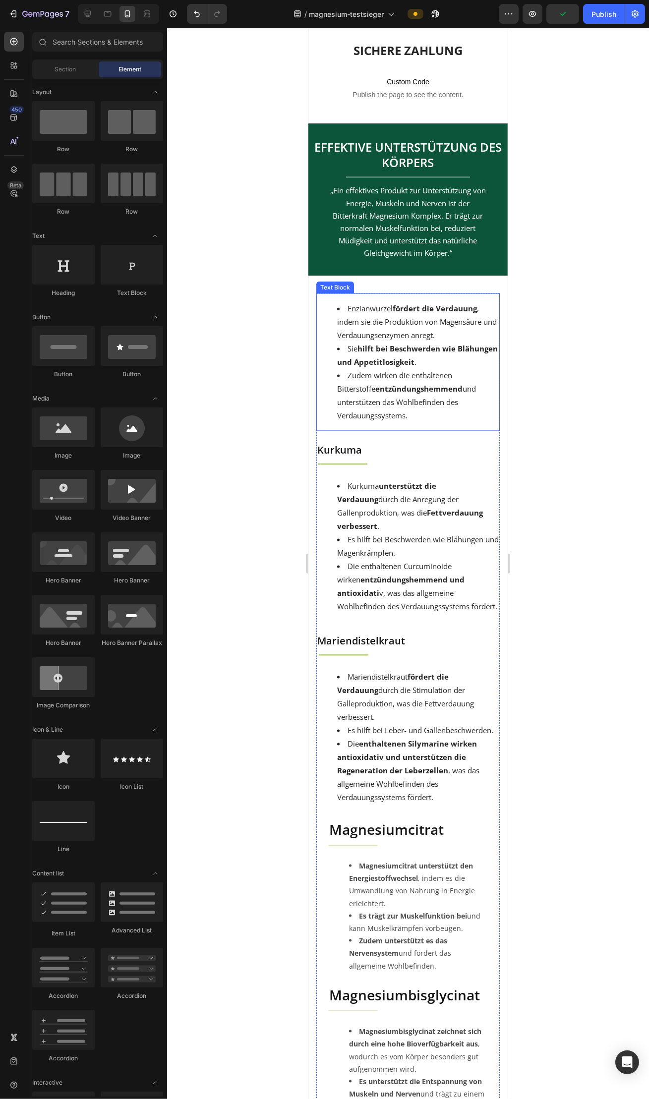
click at [383, 312] on li "Enzianwurzel fördert die Verdauung , indem sie die Produktion von Magensäure un…" at bounding box center [417, 322] width 162 height 40
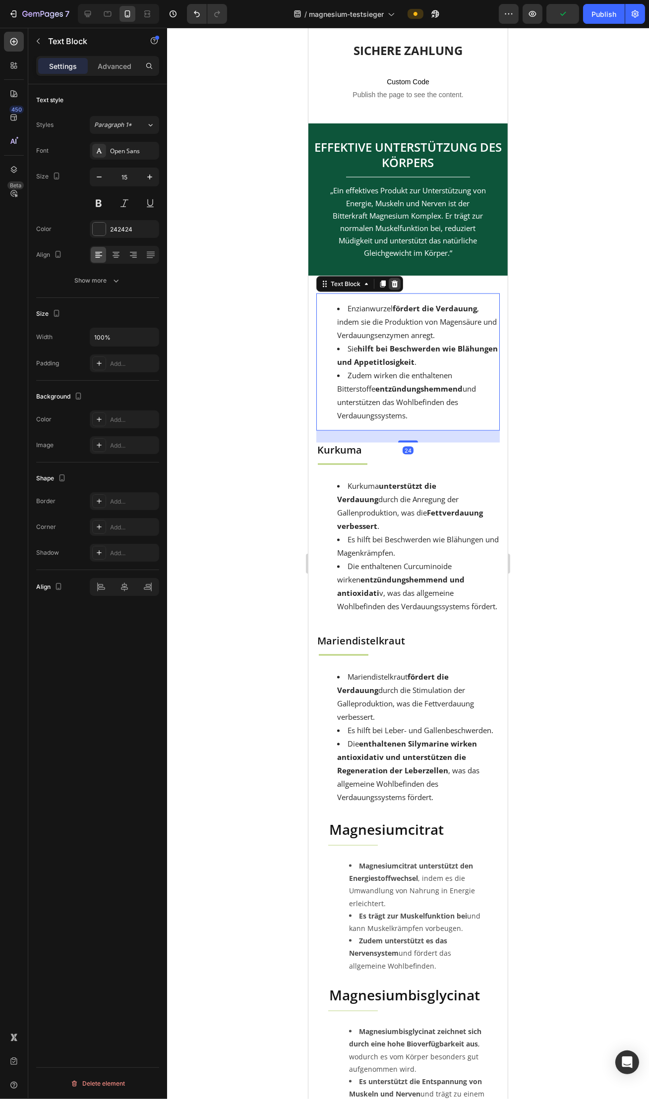
click at [392, 287] on icon at bounding box center [394, 283] width 6 height 7
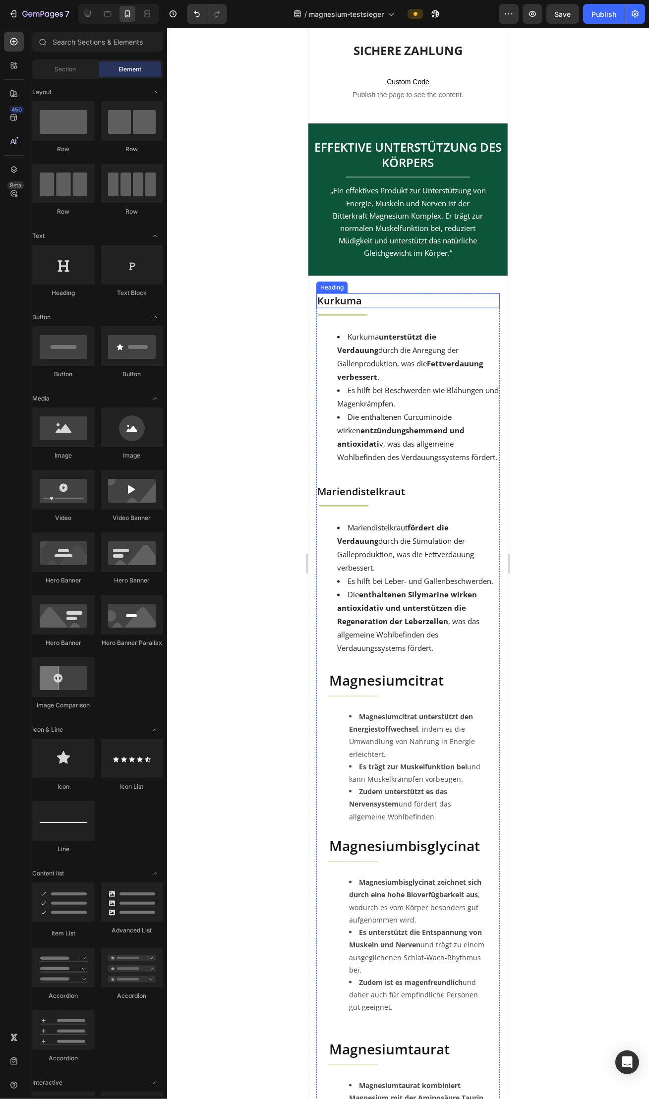
click at [383, 308] on h2 "Kurkuma" at bounding box center [407, 300] width 183 height 15
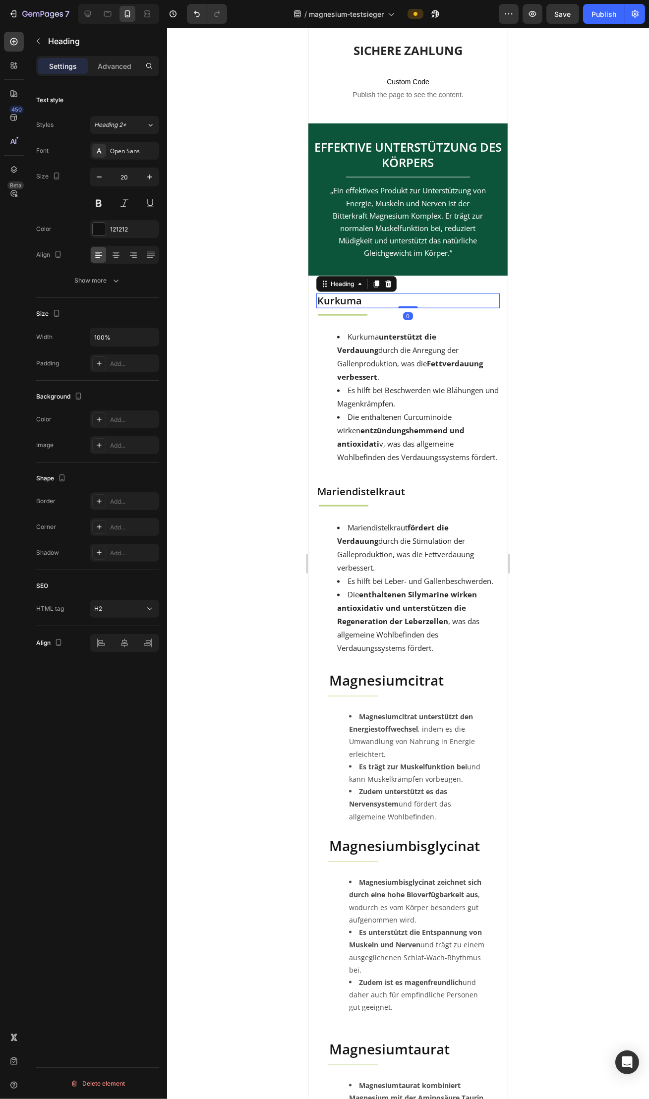
click at [394, 292] on div "Heading" at bounding box center [356, 284] width 80 height 16
click at [392, 290] on div at bounding box center [388, 284] width 12 height 12
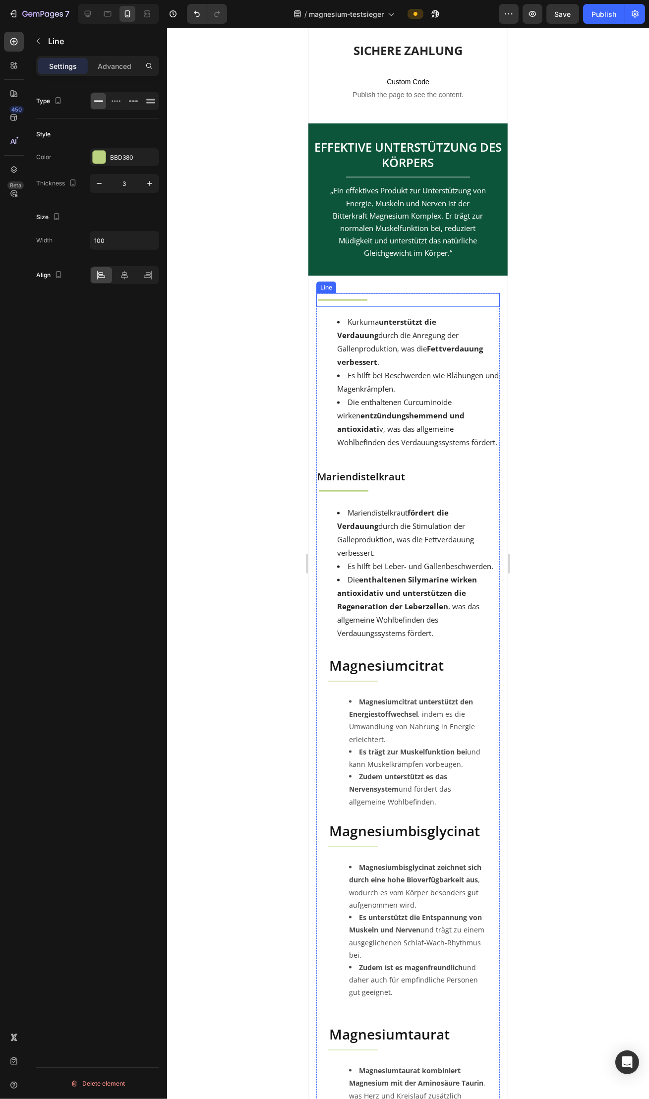
click at [383, 301] on div "Title" at bounding box center [408, 299] width 182 height 1
click at [379, 288] on icon at bounding box center [376, 284] width 8 height 8
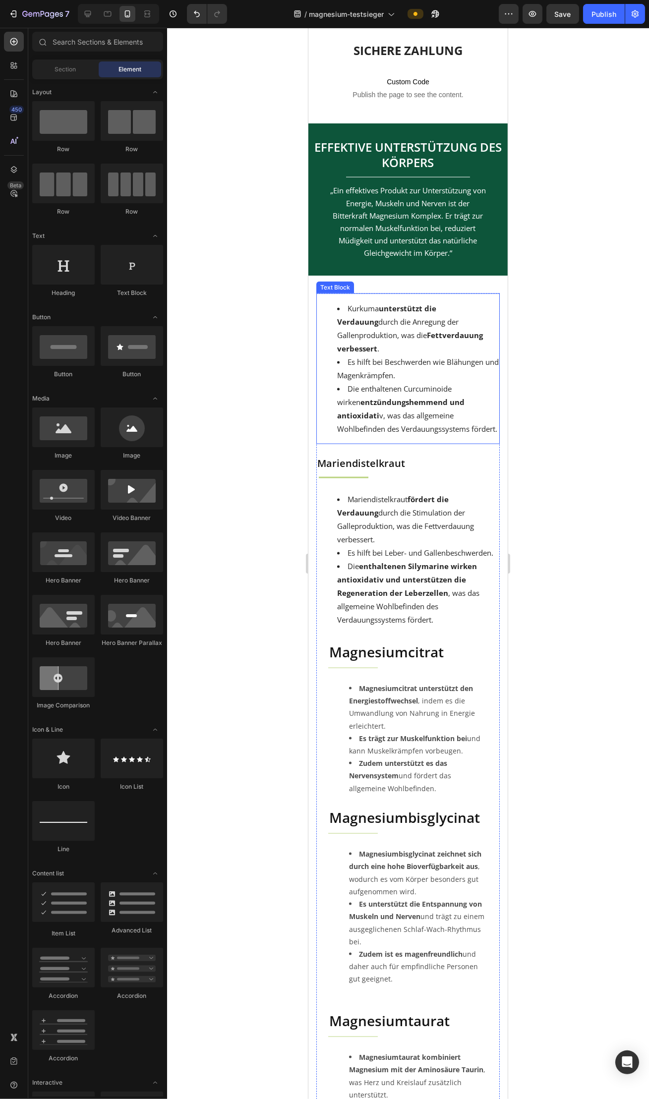
click at [376, 313] on li "Kurkuma unterstützt die Verdauung durch die Anregung der Gallenproduktion, was …" at bounding box center [417, 329] width 162 height 54
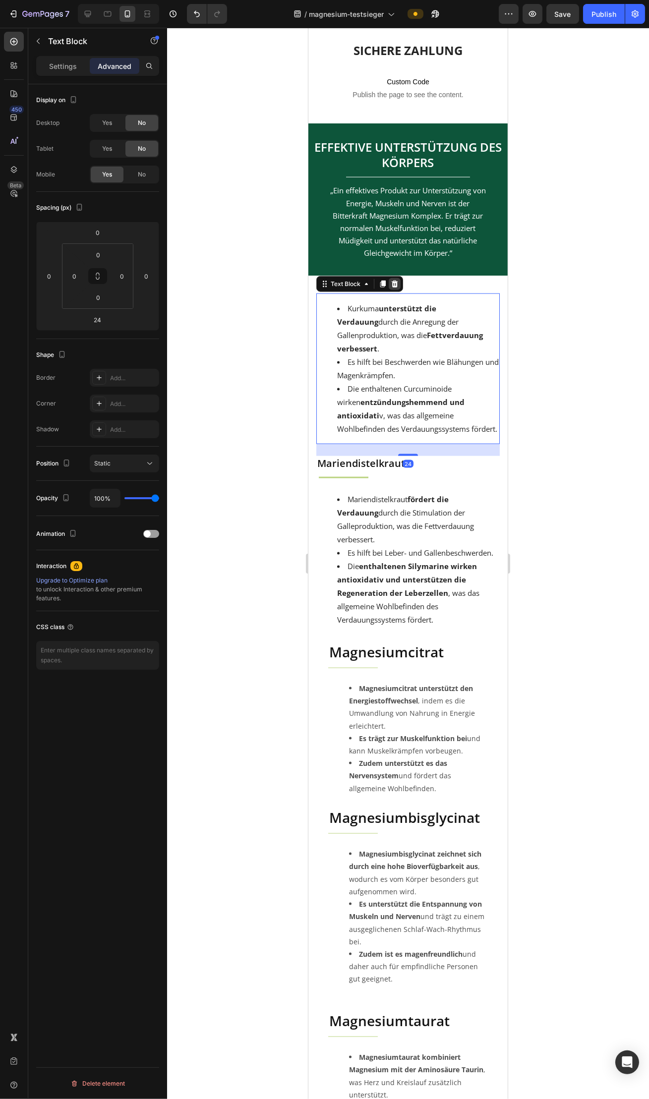
click at [392, 290] on div at bounding box center [394, 284] width 12 height 12
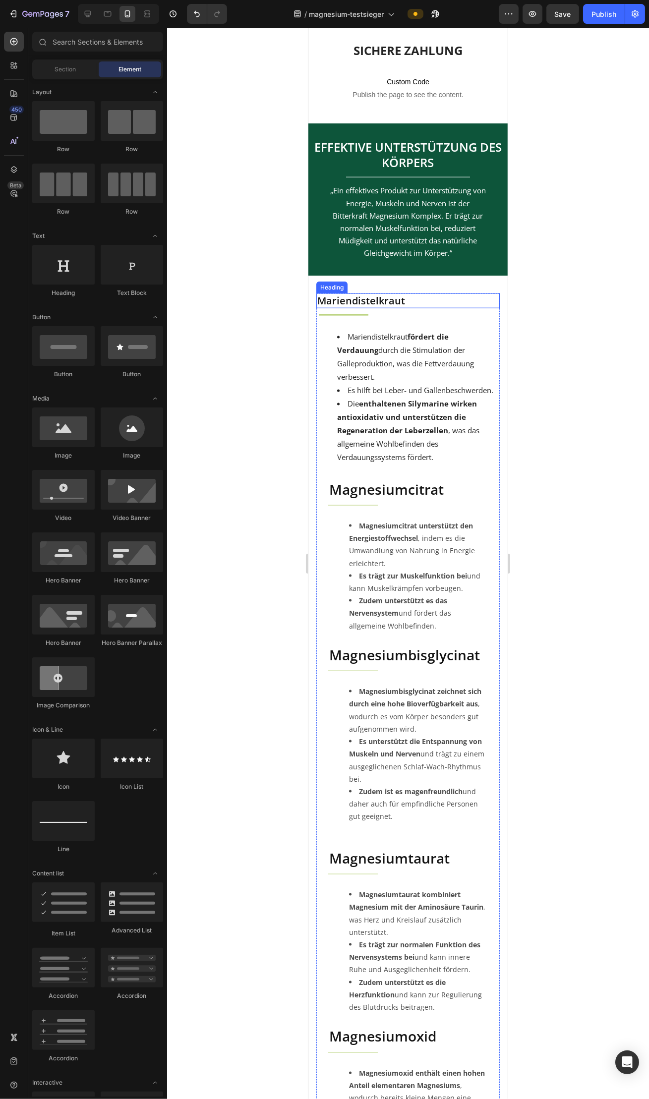
click at [388, 307] on span "Mariendistelkraut" at bounding box center [361, 300] width 88 height 13
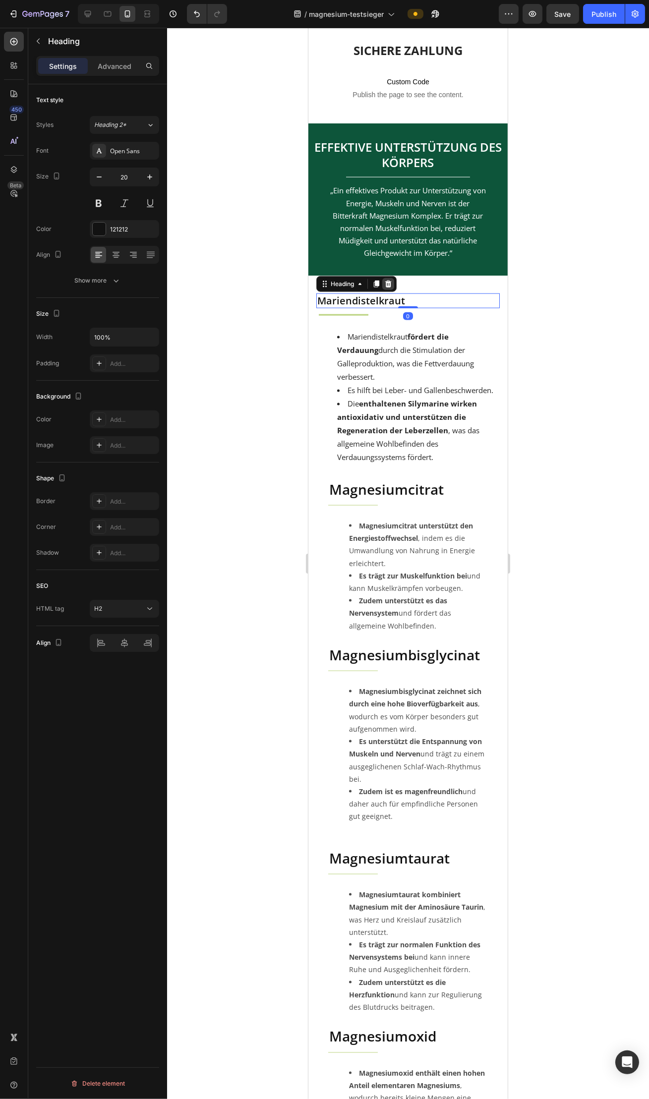
click at [390, 290] on div at bounding box center [388, 284] width 12 height 12
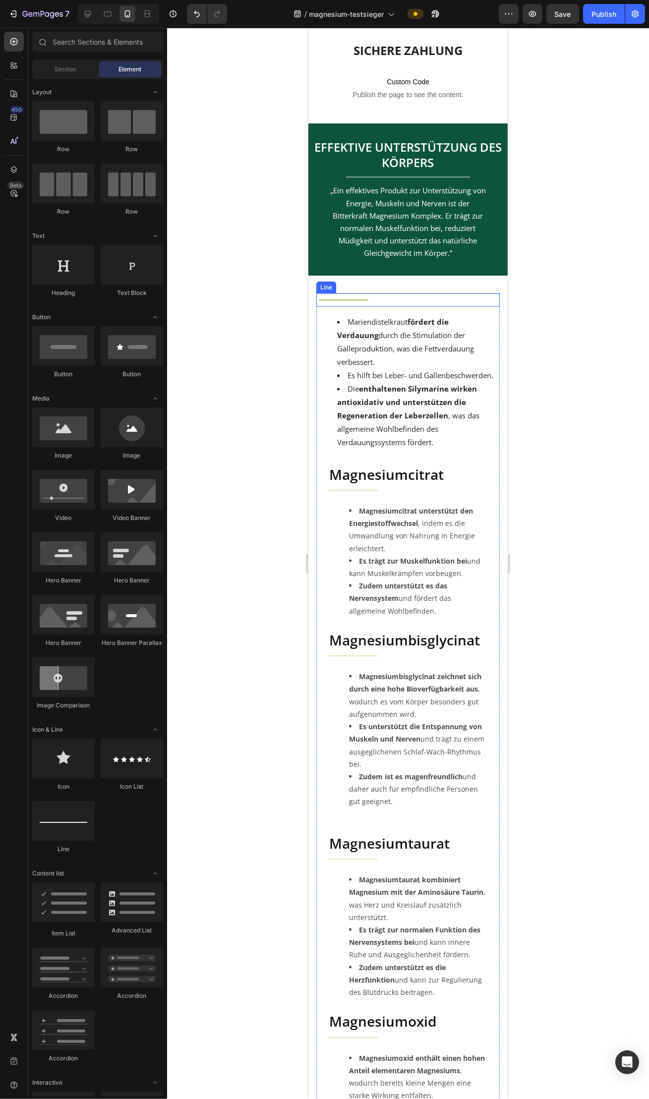
click at [387, 307] on div "Title Line" at bounding box center [407, 299] width 183 height 13
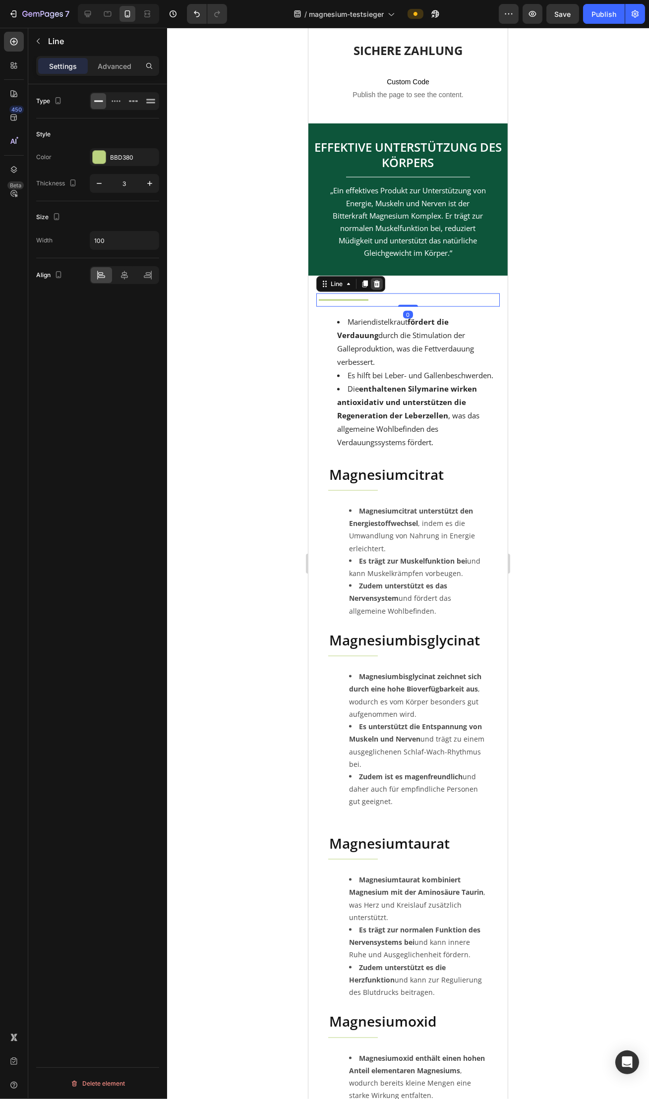
click at [379, 288] on icon at bounding box center [376, 284] width 8 height 8
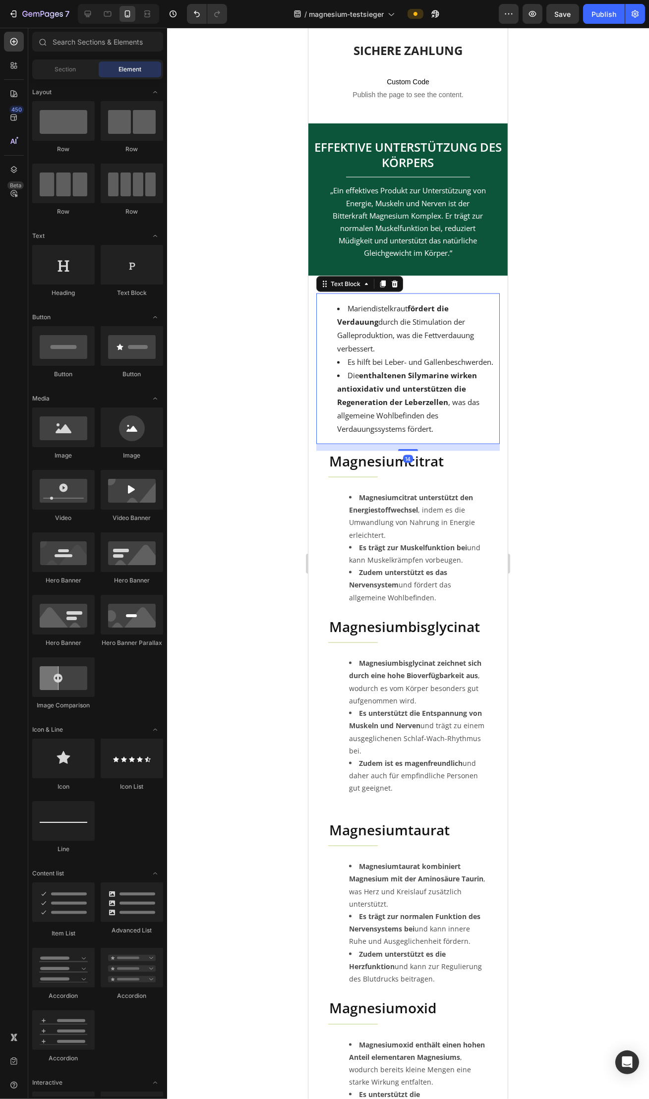
click at [380, 315] on li "Mariendistelkraut fördert die Verdauung durch die Stimulation der Galleprodukti…" at bounding box center [417, 329] width 162 height 54
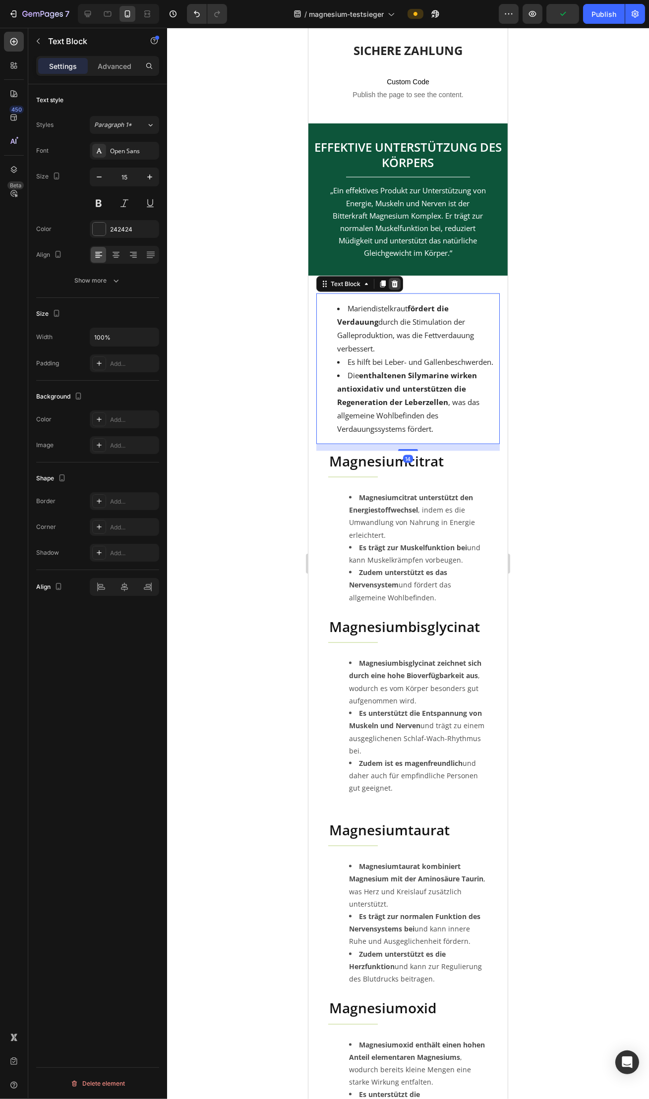
click at [391, 288] on icon at bounding box center [394, 284] width 8 height 8
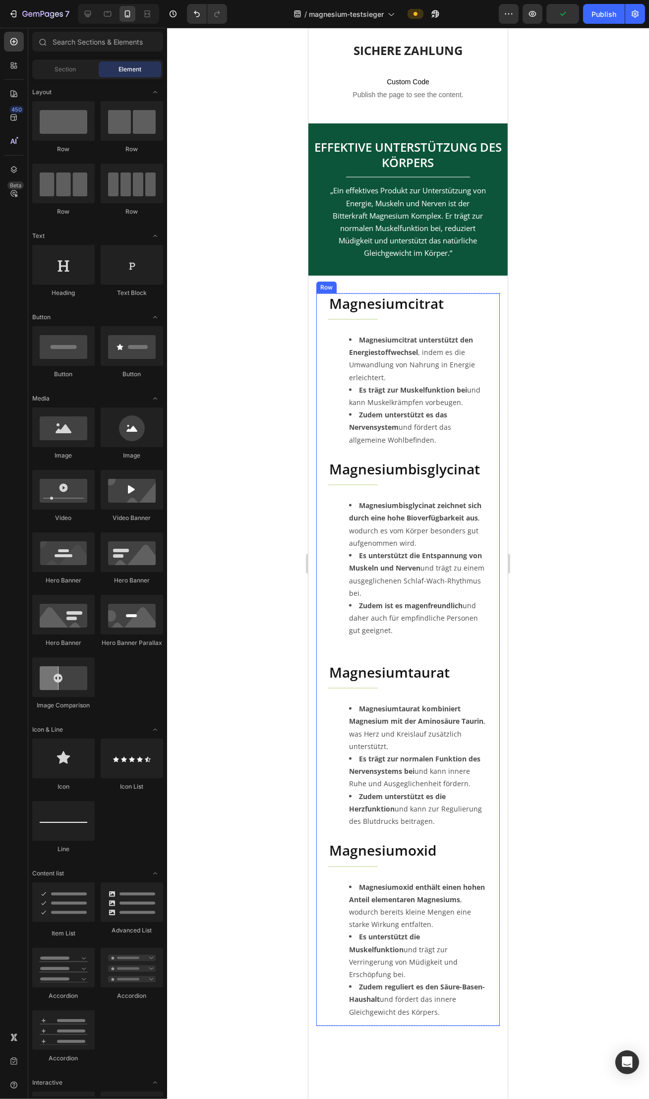
click at [578, 368] on div at bounding box center [408, 563] width 482 height 1071
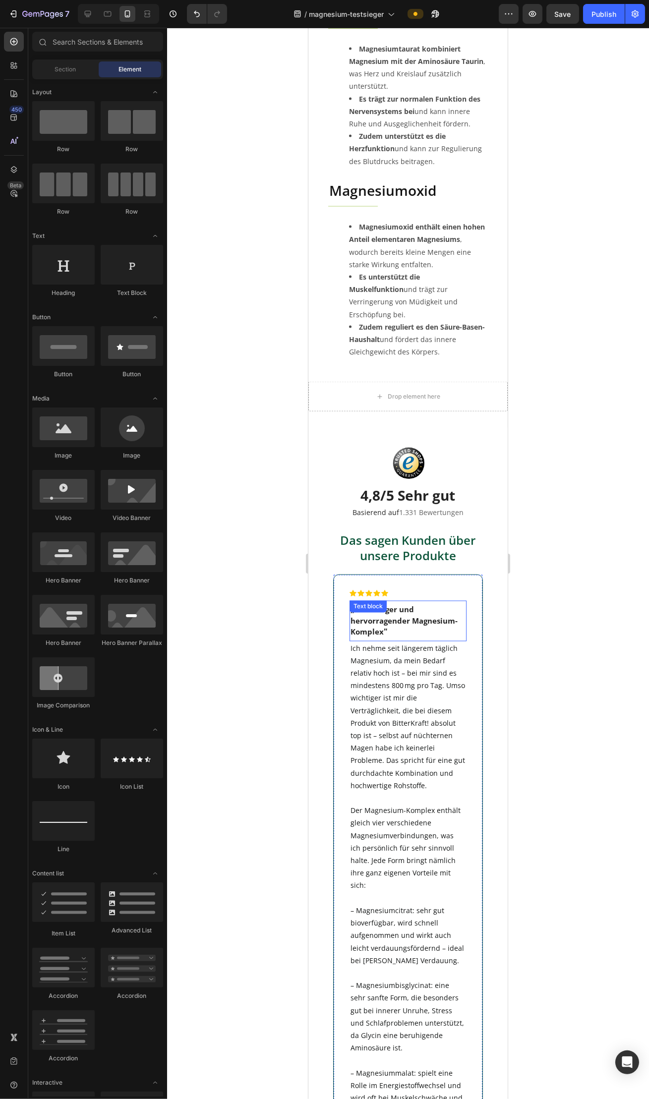
scroll to position [3065, 0]
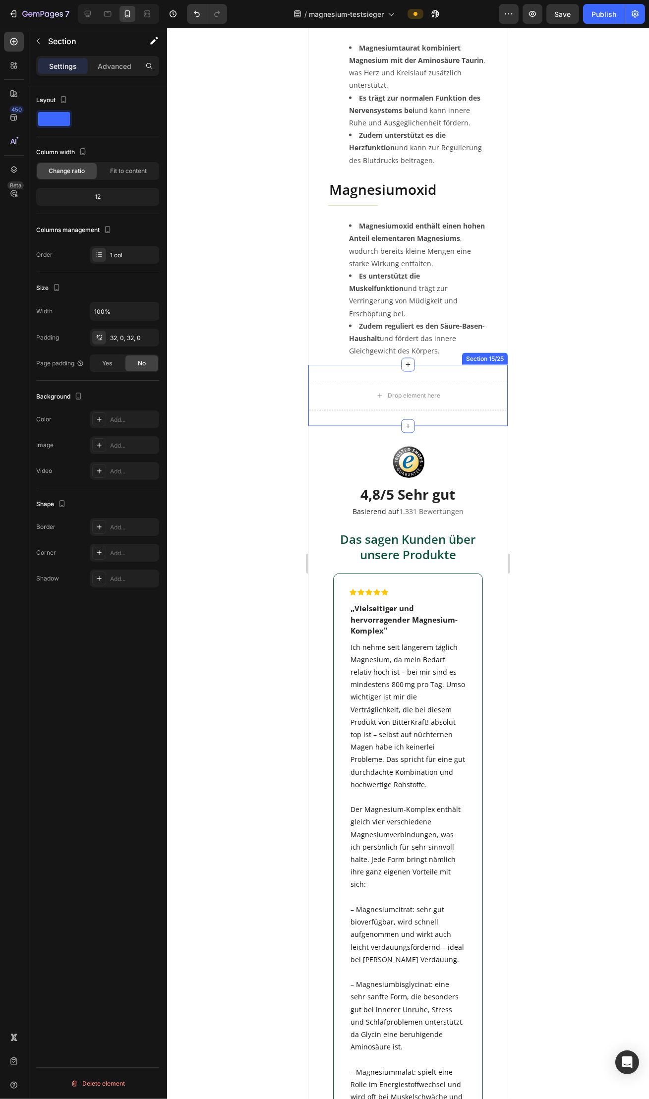
click at [423, 397] on div "Drop element here Section 15/25" at bounding box center [407, 395] width 199 height 61
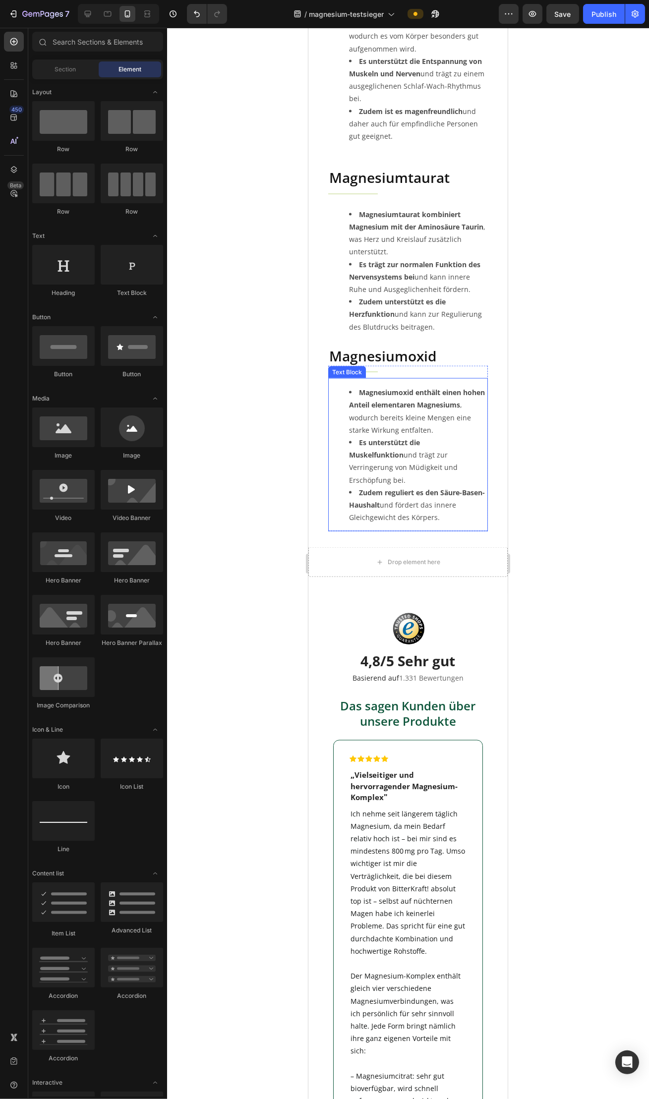
scroll to position [2901, 0]
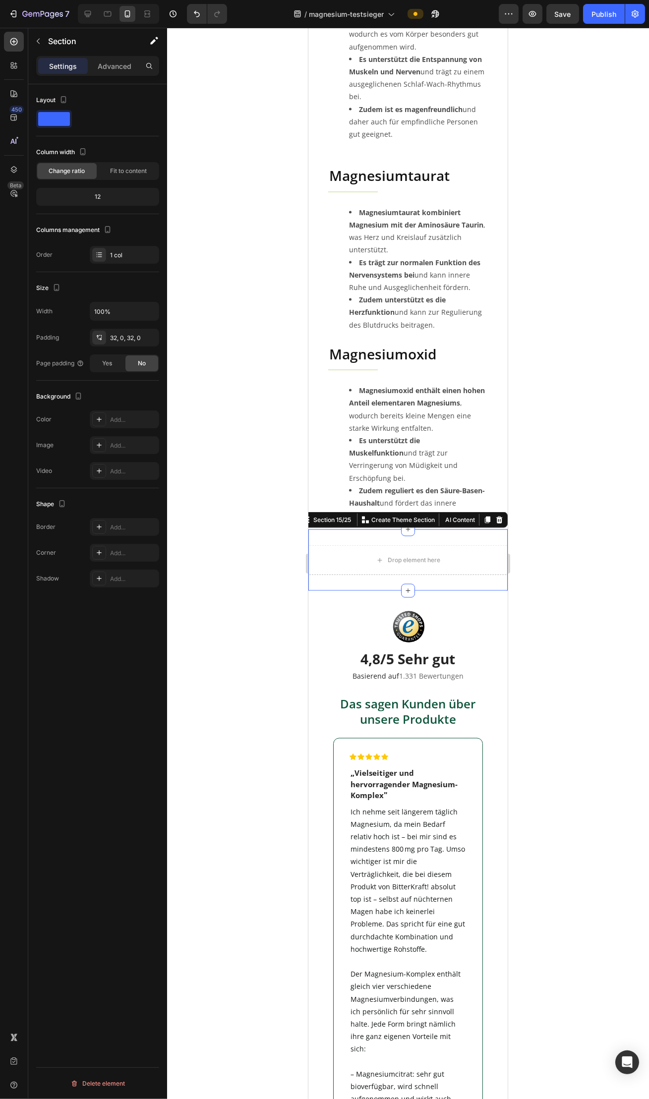
click at [445, 529] on div "Drop element here Section 15/25 Create Theme Section AI Content Write with GemA…" at bounding box center [407, 559] width 199 height 61
click at [497, 516] on icon at bounding box center [499, 519] width 6 height 7
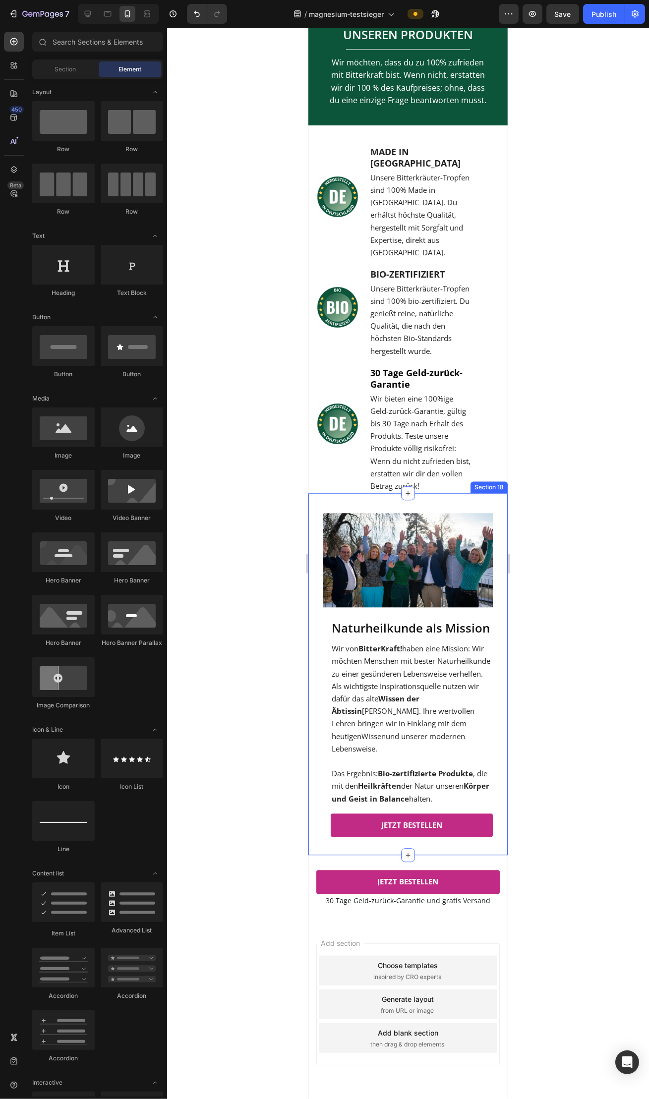
scroll to position [4552, 0]
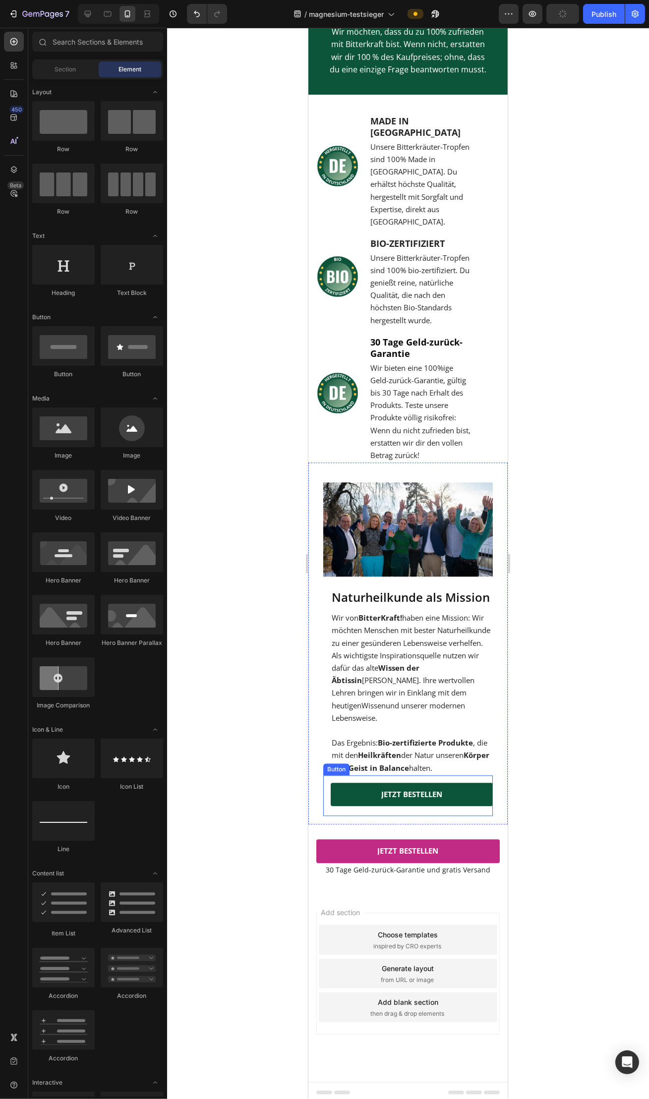
click at [471, 787] on link "JETZT BESTELLEN" at bounding box center [411, 795] width 162 height 24
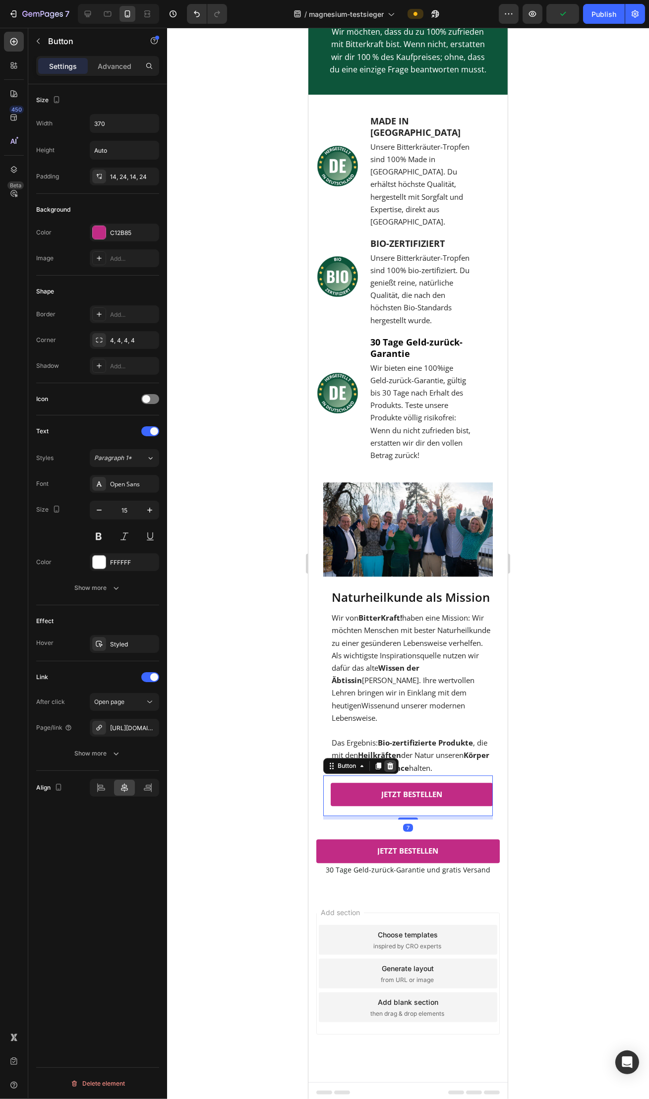
click at [391, 762] on icon at bounding box center [390, 765] width 6 height 7
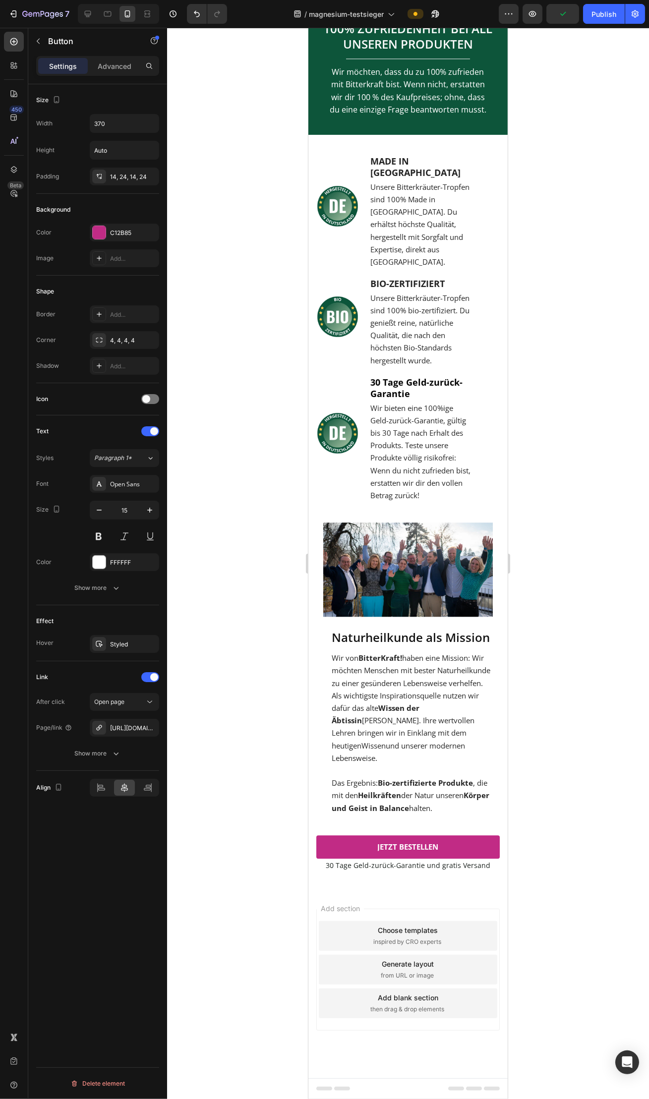
scroll to position [4508, 0]
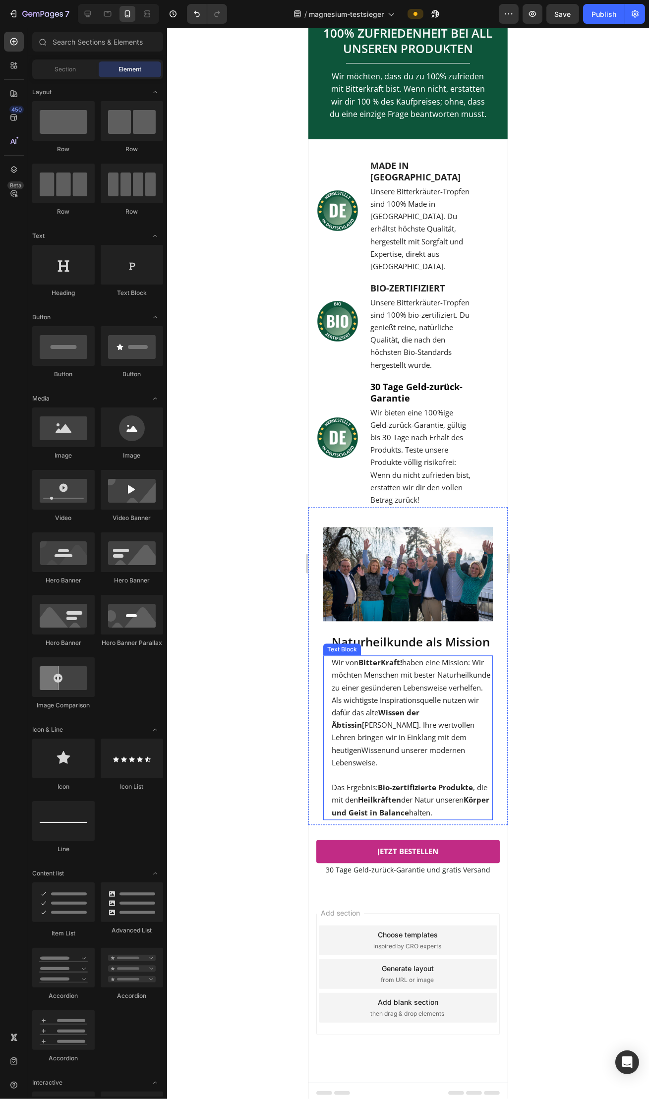
click at [569, 712] on div at bounding box center [408, 563] width 482 height 1071
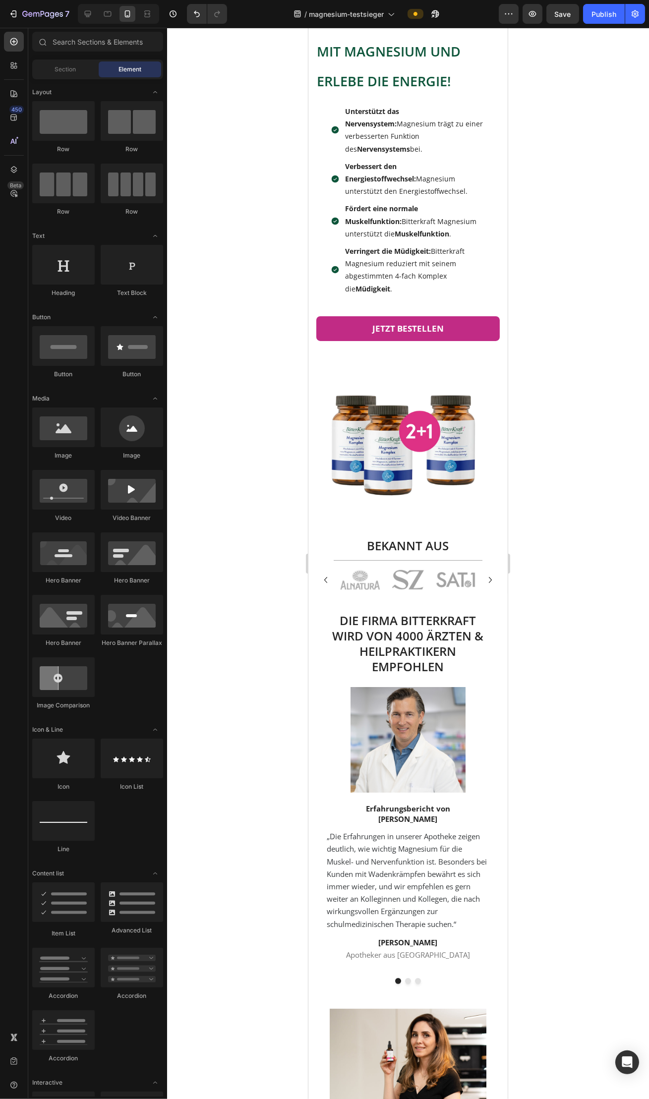
scroll to position [0, 0]
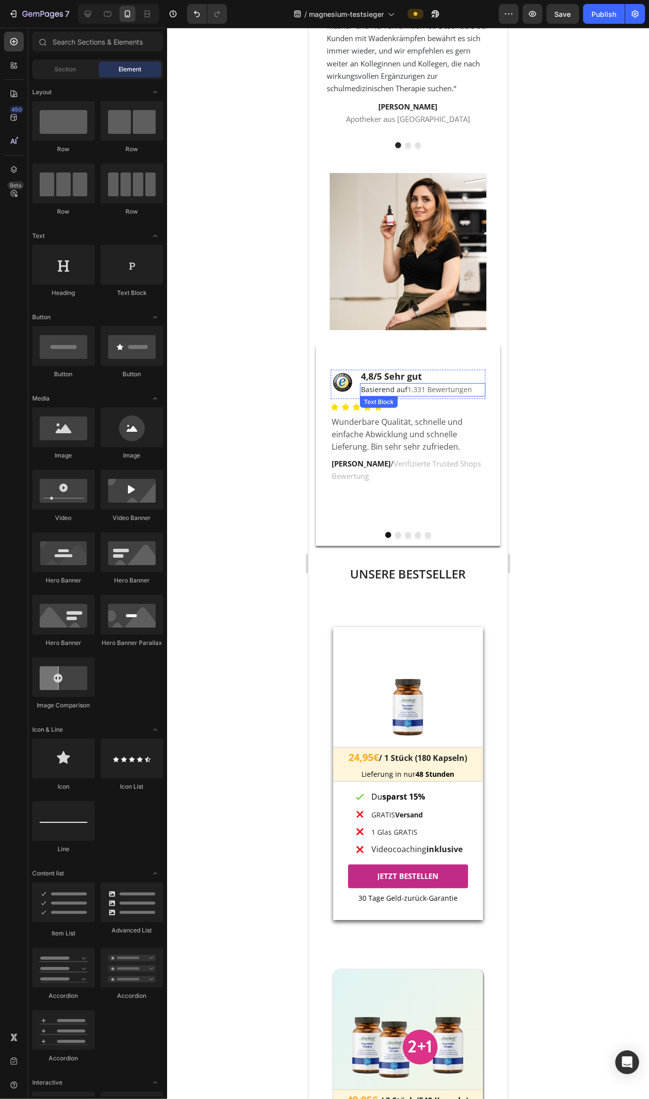
scroll to position [915, 0]
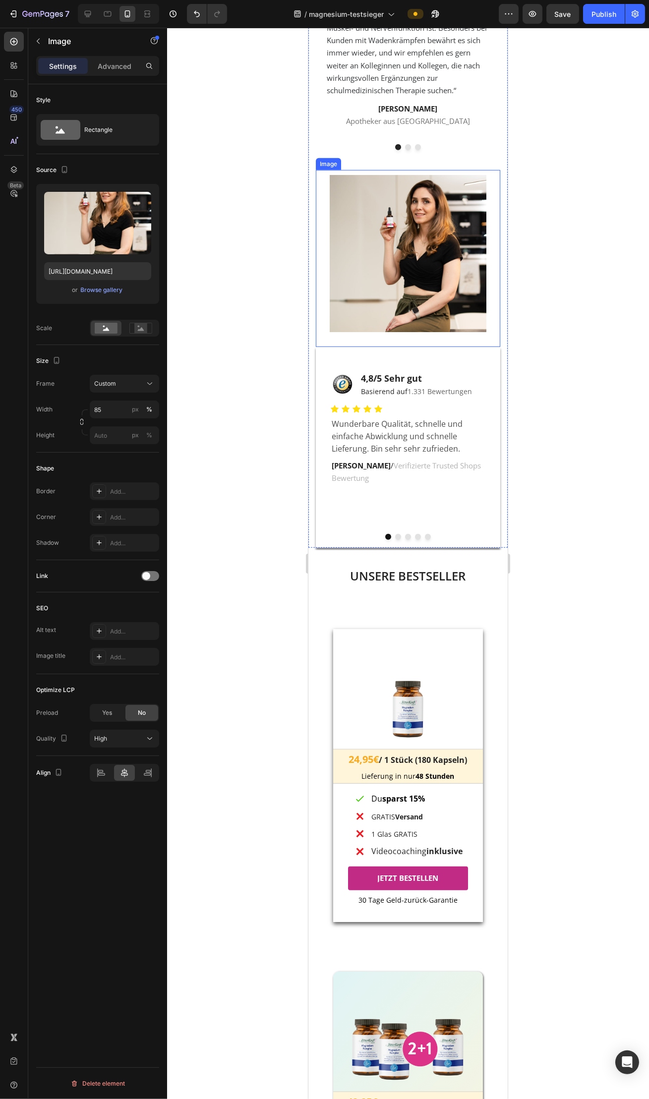
click at [469, 182] on div "Image" at bounding box center [407, 258] width 184 height 176
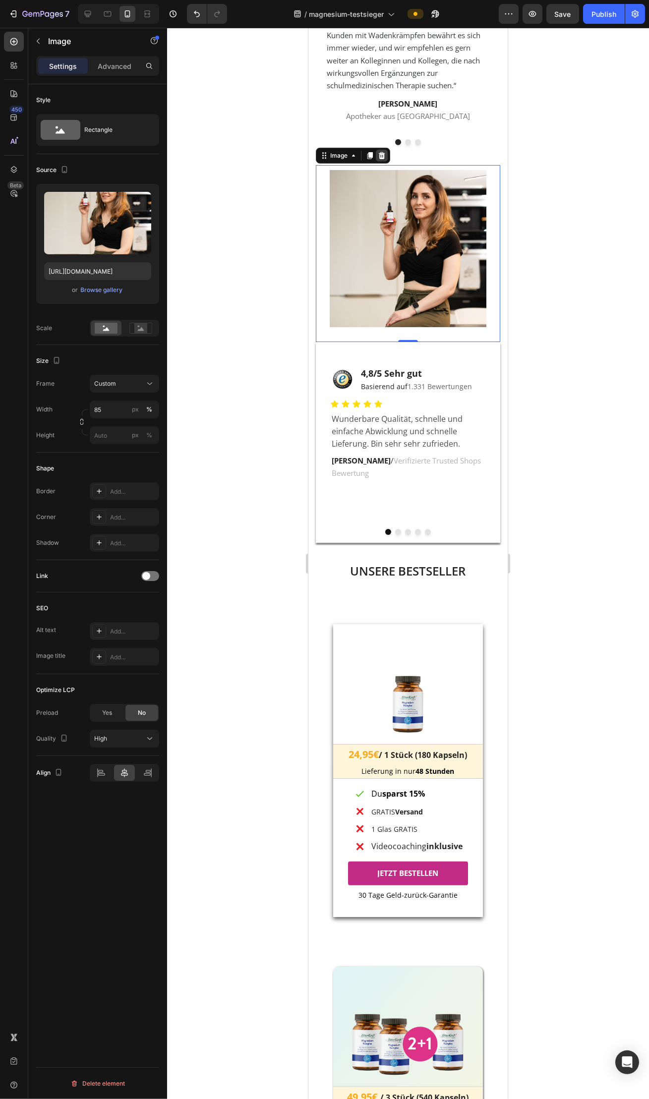
scroll to position [919, 0]
click at [381, 160] on icon at bounding box center [381, 156] width 6 height 7
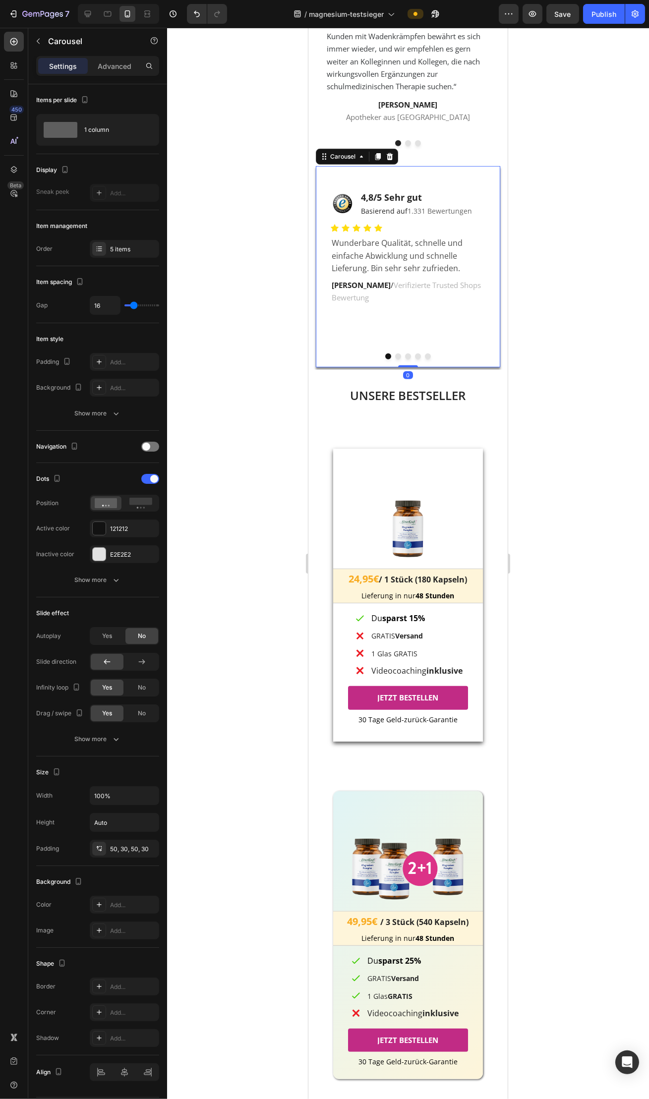
click at [465, 175] on div "Image 4,8/5 Sehr gut Heading Basierend auf 1.331 Bewertungen Text Block Row Ico…" at bounding box center [407, 266] width 184 height 201
click at [389, 160] on icon at bounding box center [389, 156] width 6 height 7
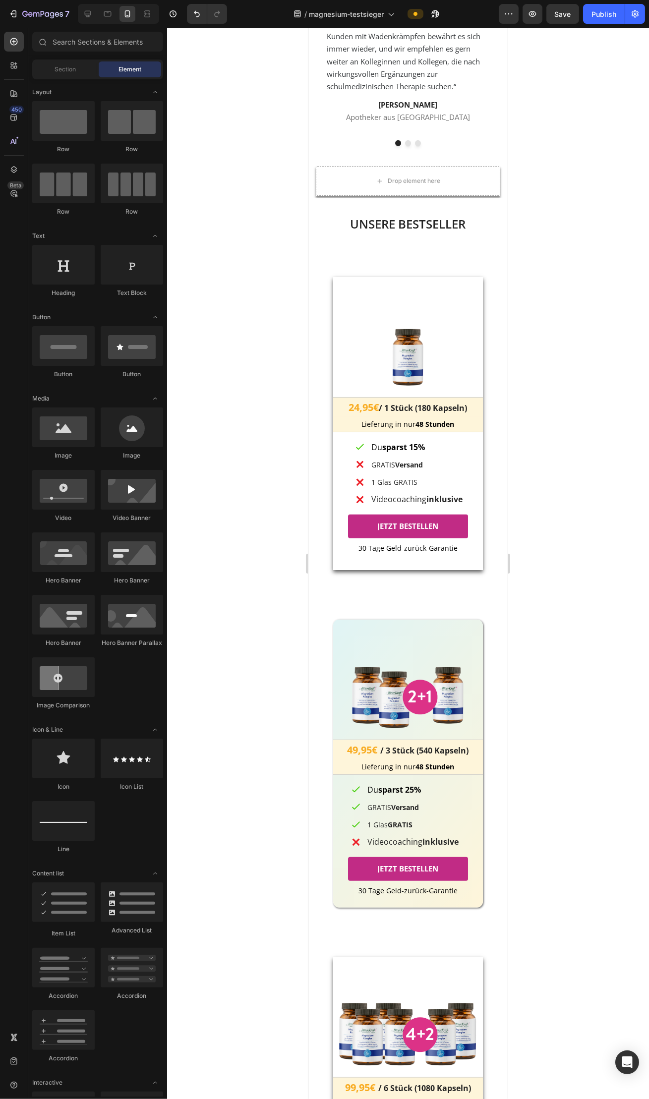
click at [588, 374] on div at bounding box center [408, 563] width 482 height 1071
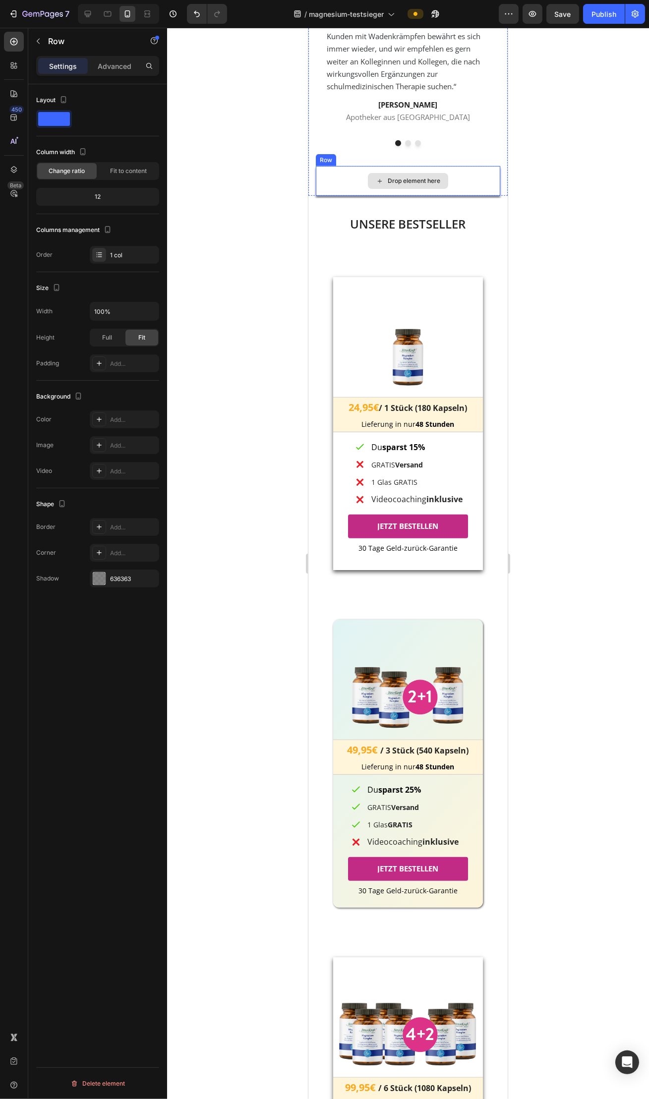
click at [495, 178] on div "Drop element here" at bounding box center [407, 181] width 184 height 30
click at [378, 160] on icon at bounding box center [376, 156] width 6 height 7
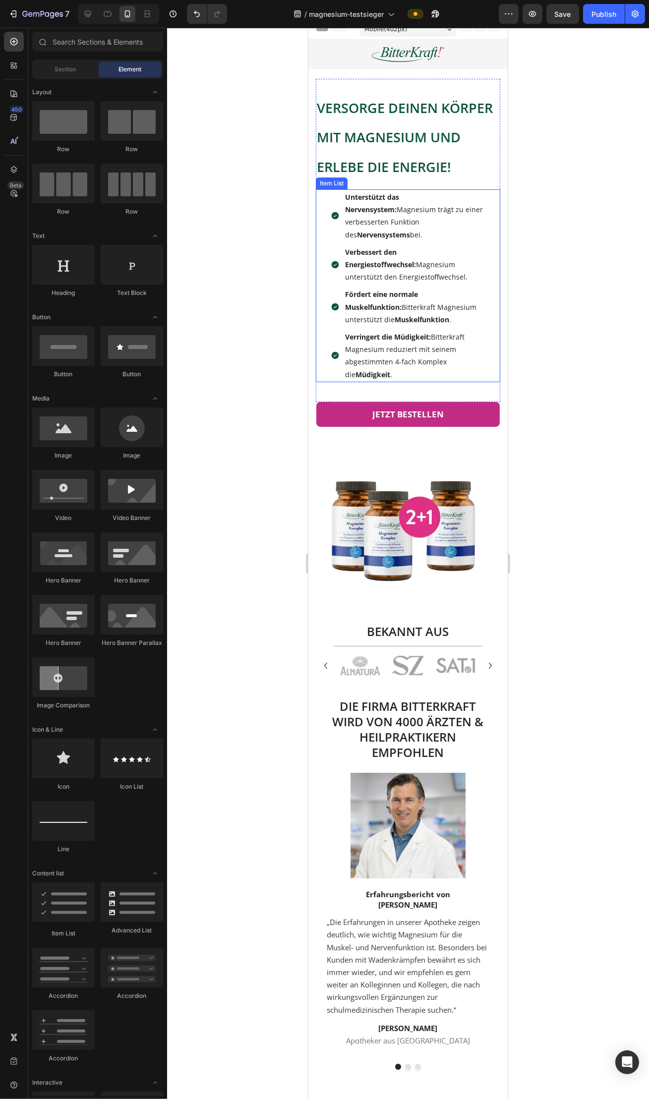
scroll to position [9, 0]
click at [378, 518] on img at bounding box center [407, 522] width 184 height 184
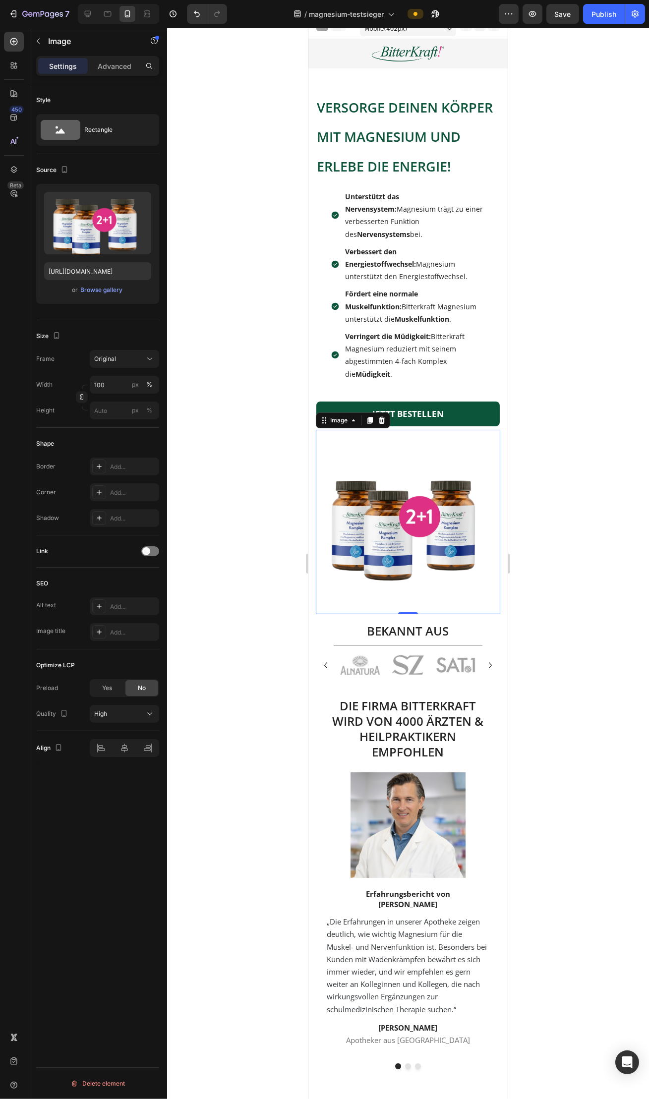
scroll to position [14, 0]
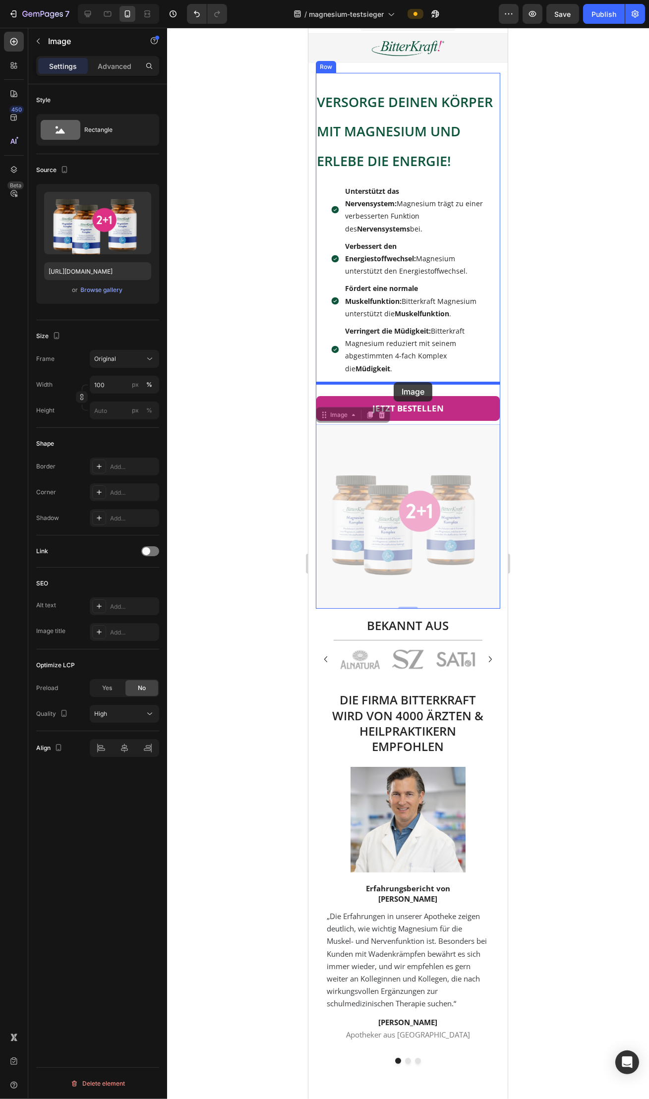
drag, startPoint x: 398, startPoint y: 458, endPoint x: 393, endPoint y: 382, distance: 76.5
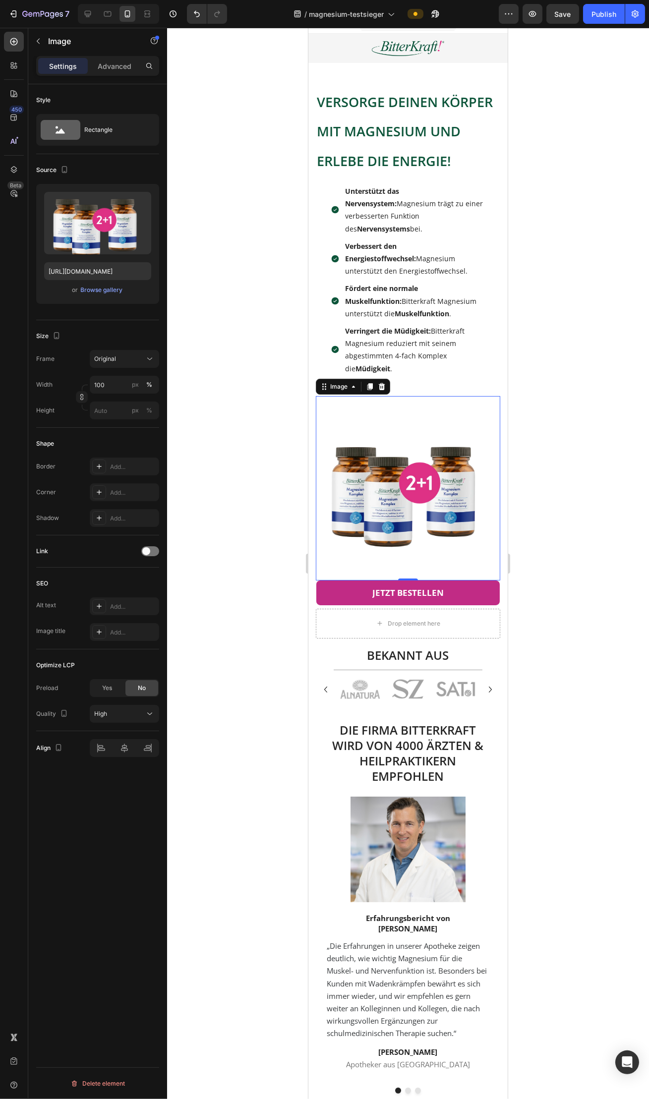
click at [231, 456] on div at bounding box center [408, 563] width 482 height 1071
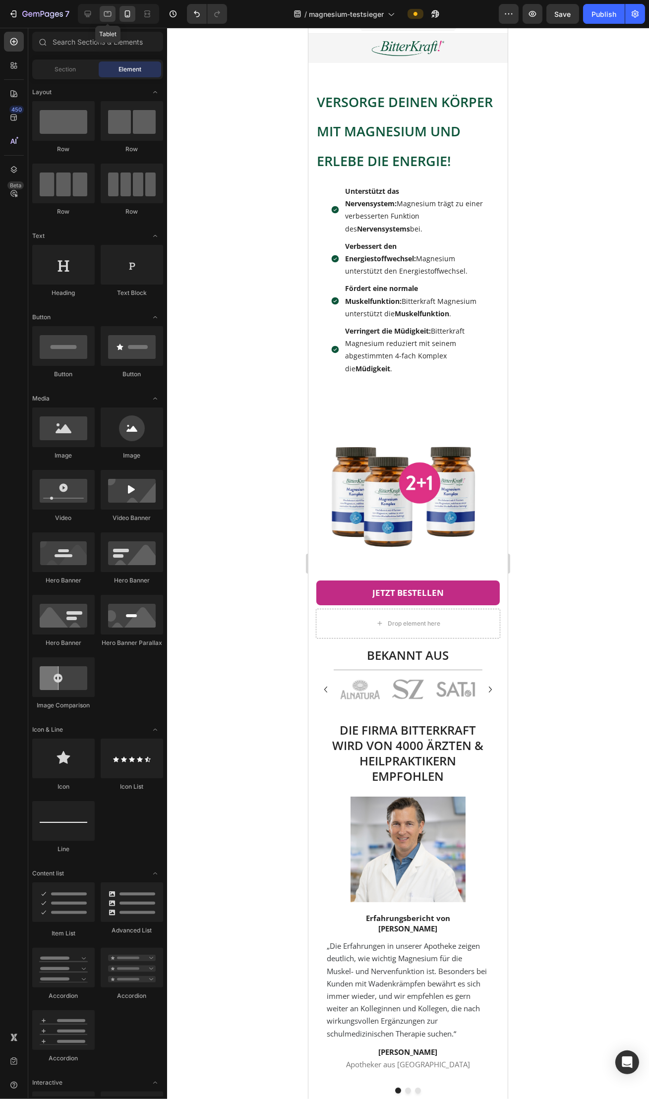
click at [111, 14] on icon at bounding box center [107, 13] width 7 height 5
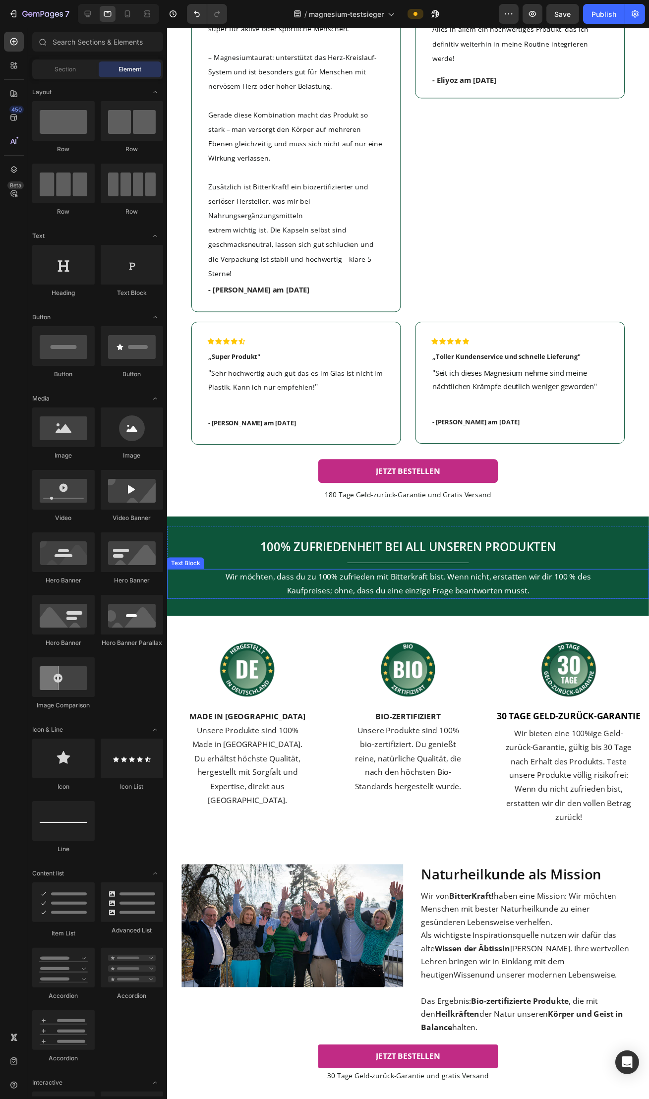
scroll to position [3481, 0]
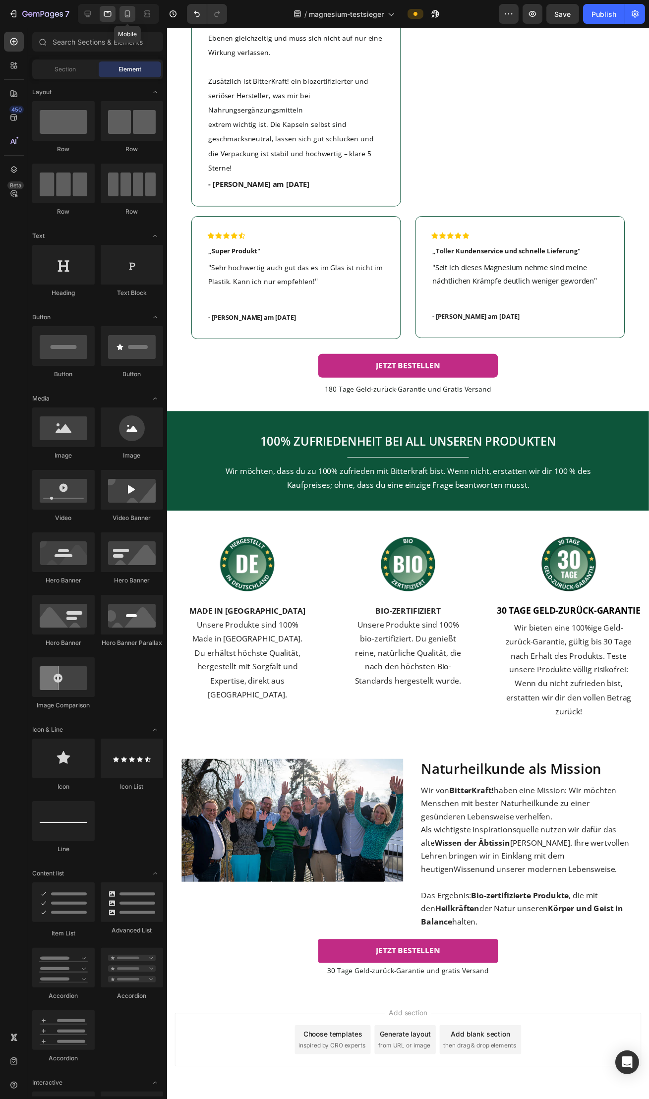
click at [128, 15] on icon at bounding box center [127, 14] width 10 height 10
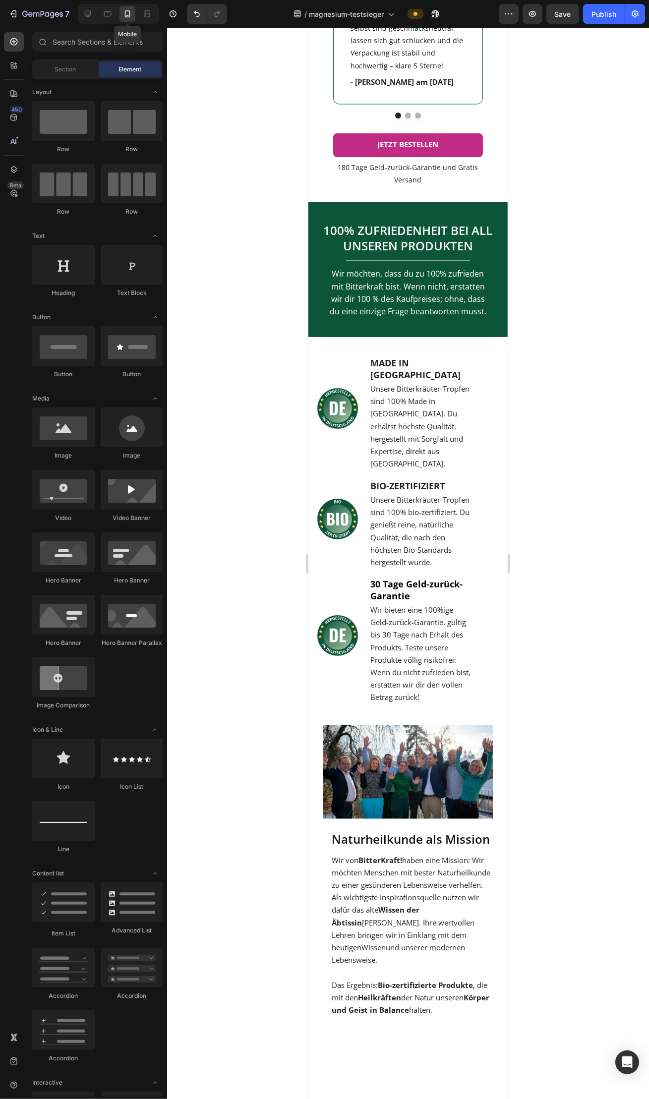
scroll to position [3027, 0]
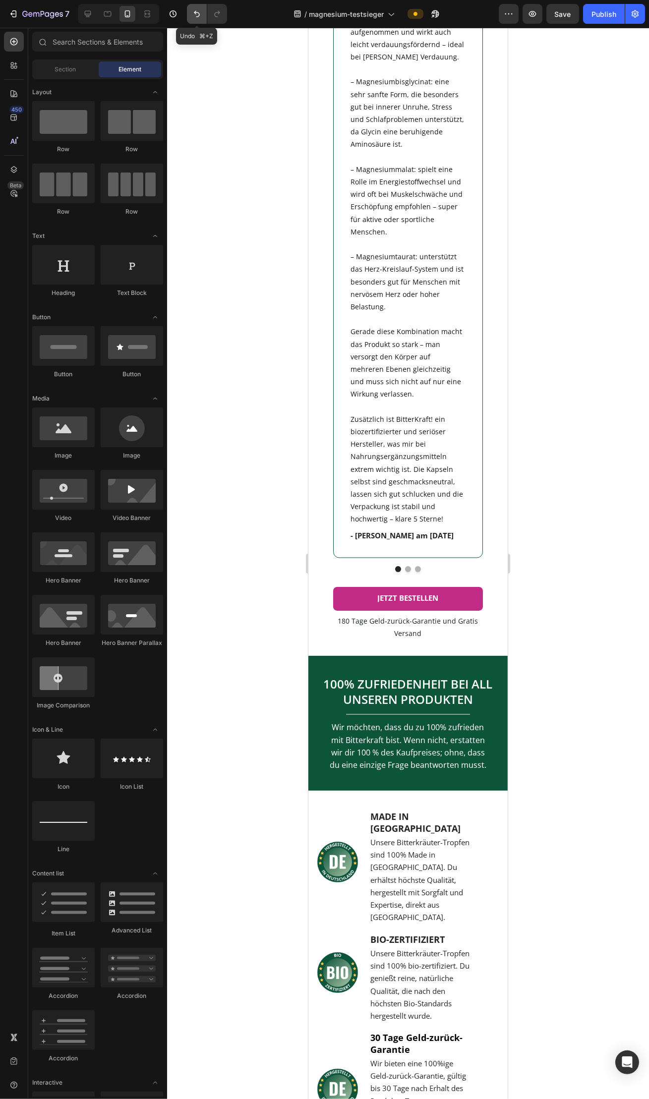
drag, startPoint x: 188, startPoint y: 6, endPoint x: 192, endPoint y: 12, distance: 7.1
click at [189, 7] on button "Undo/Redo" at bounding box center [197, 14] width 20 height 20
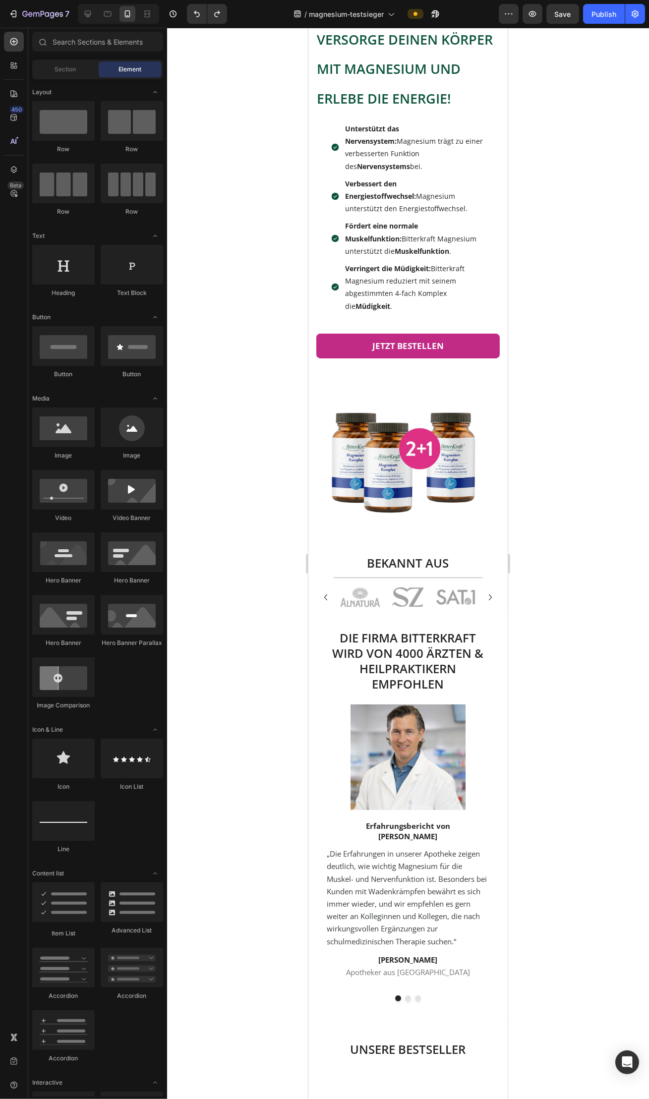
scroll to position [0, 0]
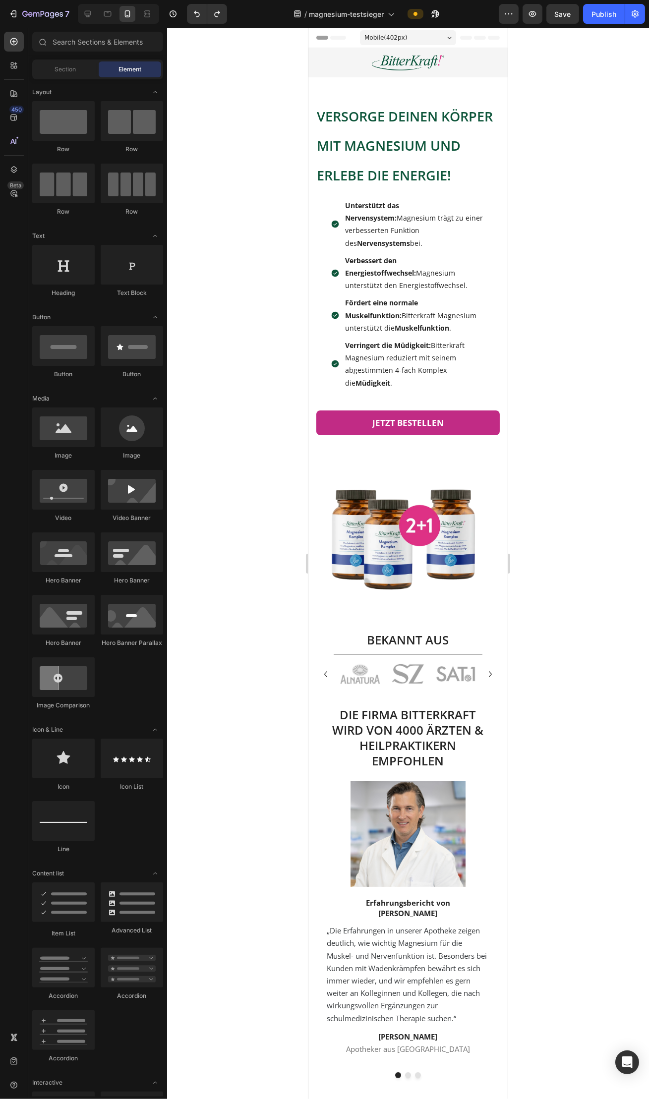
click at [576, 367] on div at bounding box center [408, 563] width 482 height 1071
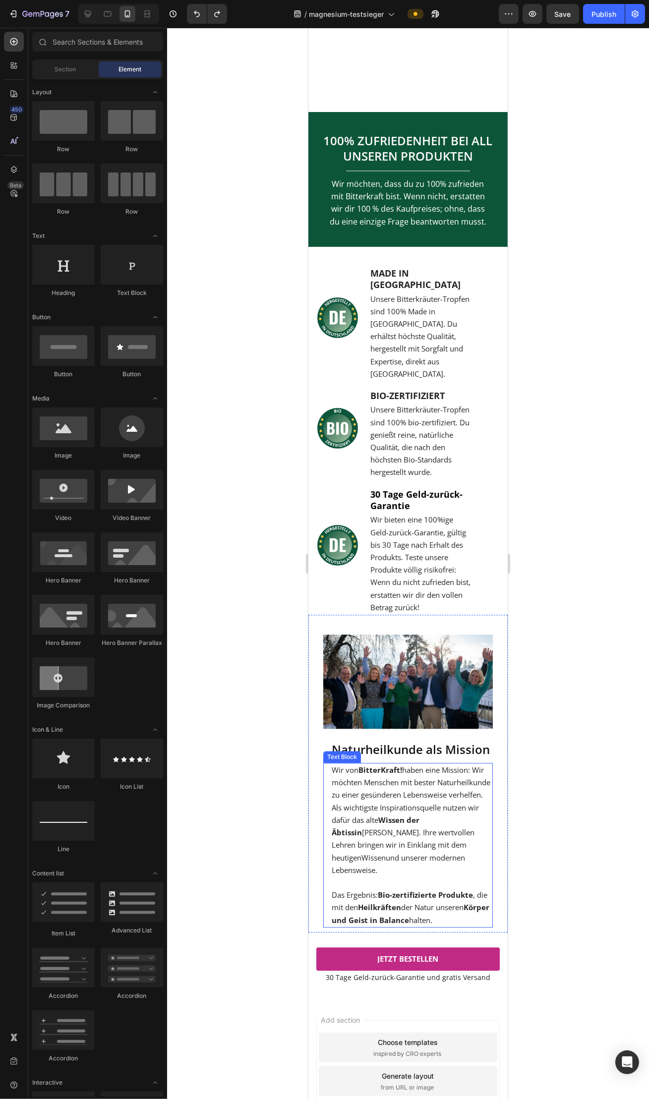
scroll to position [4429, 0]
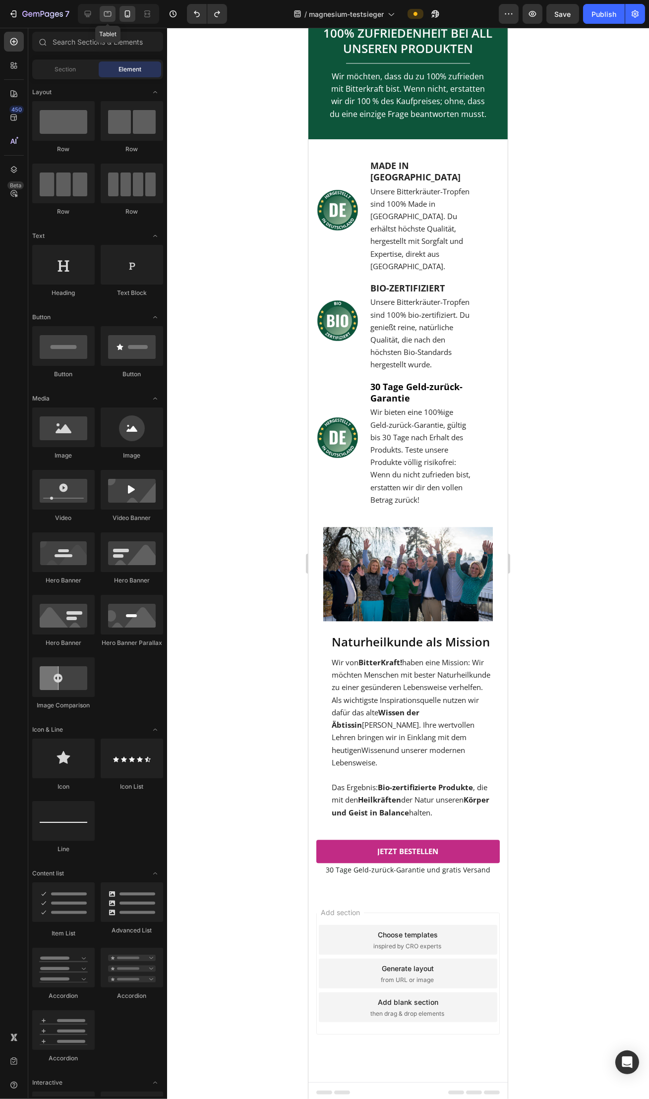
click at [109, 18] on icon at bounding box center [108, 14] width 10 height 10
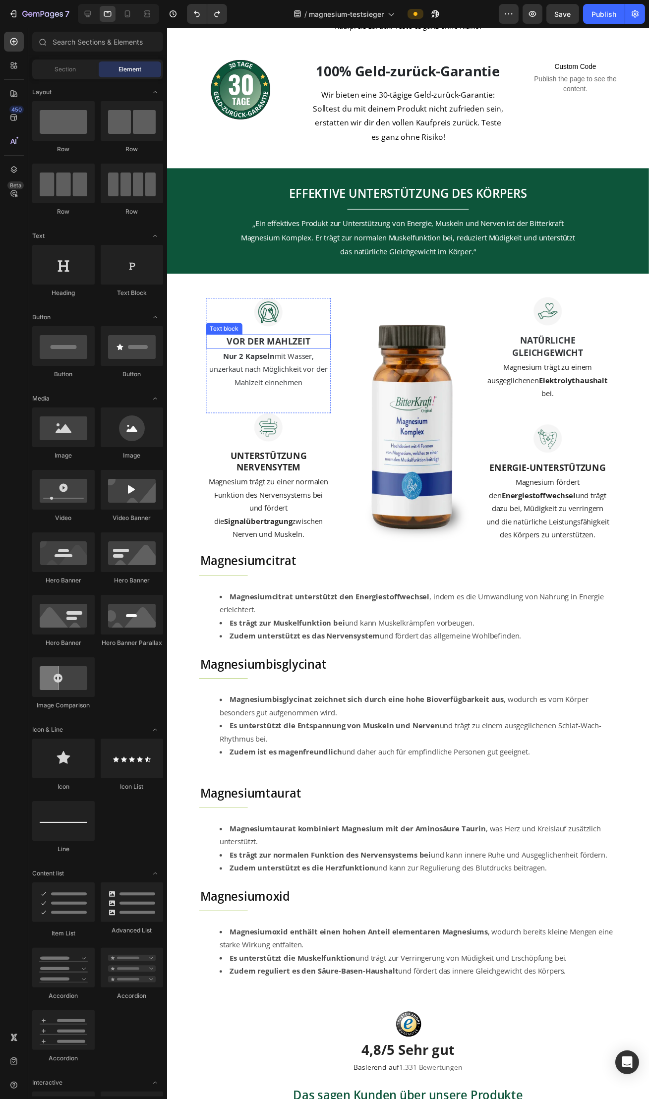
scroll to position [1583, 0]
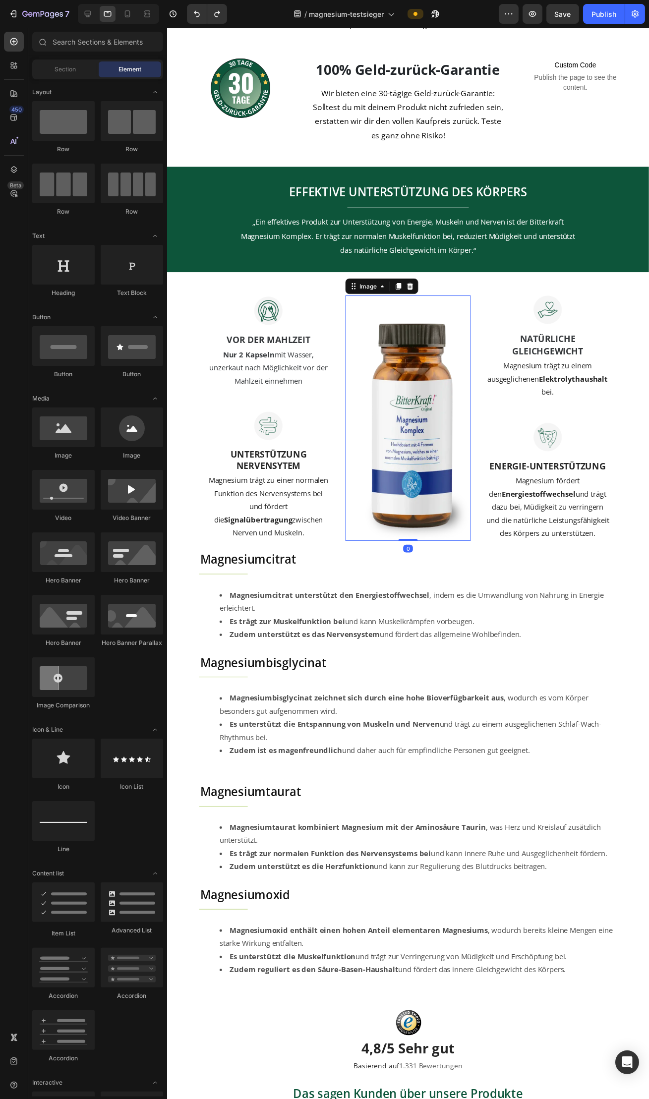
click at [399, 403] on img at bounding box center [411, 426] width 127 height 250
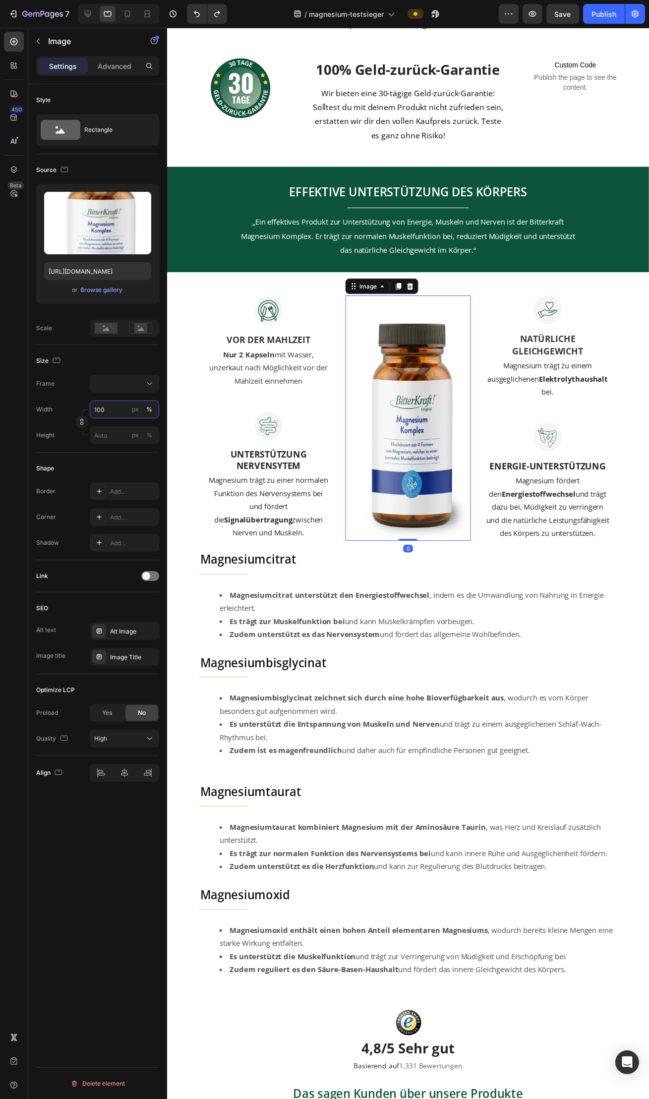
click at [108, 411] on input "100" at bounding box center [124, 409] width 69 height 18
click at [83, 414] on div "Width 80 px % Height px %" at bounding box center [97, 422] width 123 height 44
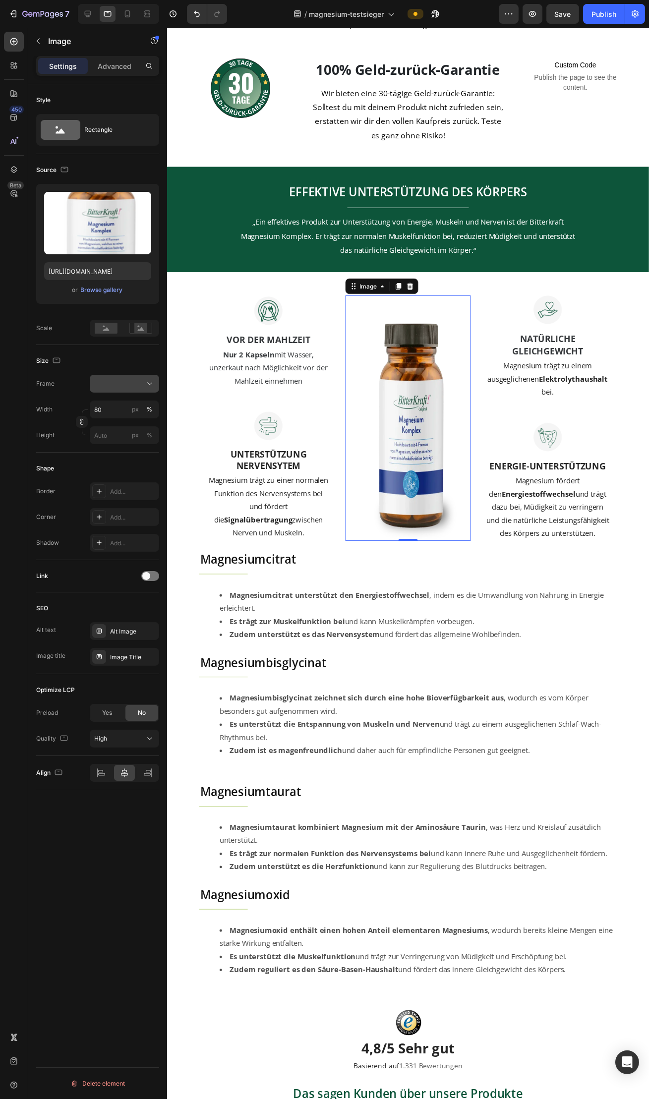
click at [109, 389] on div at bounding box center [124, 384] width 60 height 10
click at [115, 427] on div "Vertical" at bounding box center [122, 427] width 57 height 10
click at [112, 415] on input "80" at bounding box center [124, 409] width 69 height 18
click at [100, 438] on span "Full" at bounding box center [99, 435] width 10 height 9
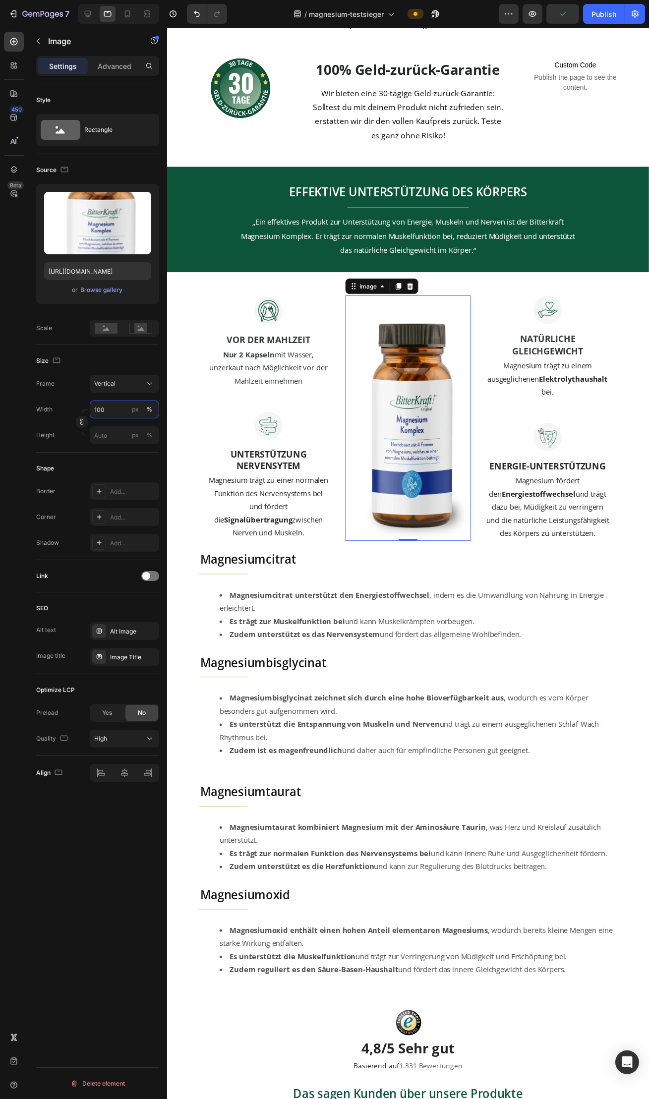
click at [107, 415] on input "100" at bounding box center [124, 409] width 69 height 18
click at [78, 412] on div at bounding box center [82, 422] width 12 height 26
click at [82, 423] on icon "button" at bounding box center [82, 421] width 0 height 3
click at [111, 416] on input "100" at bounding box center [124, 409] width 69 height 18
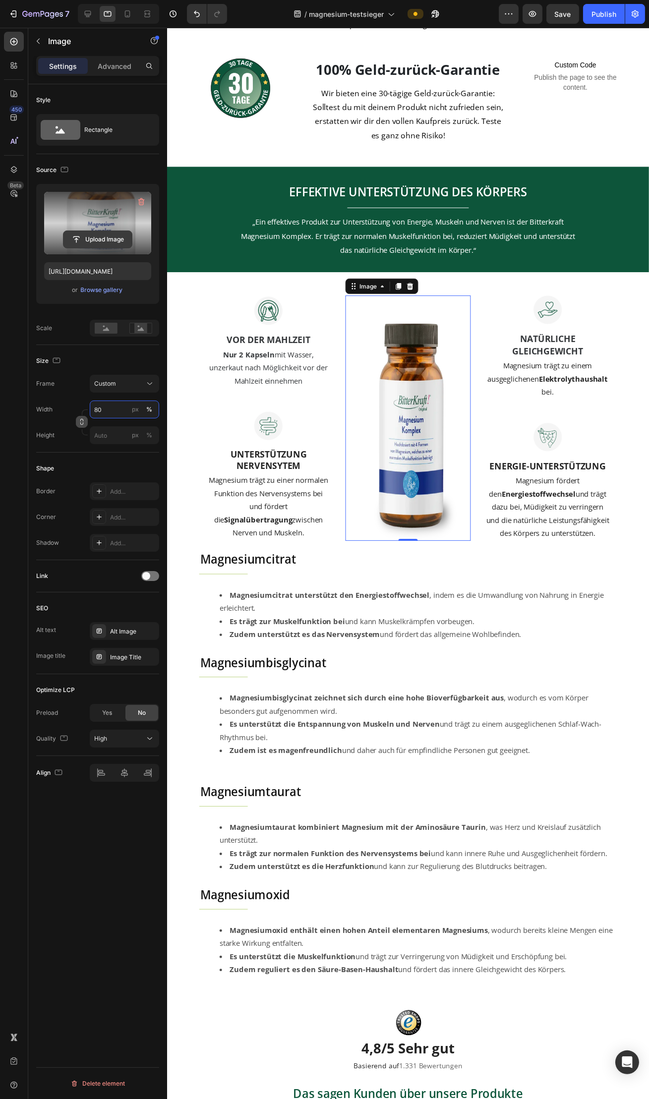
type input "80"
click at [106, 236] on input "file" at bounding box center [97, 239] width 68 height 17
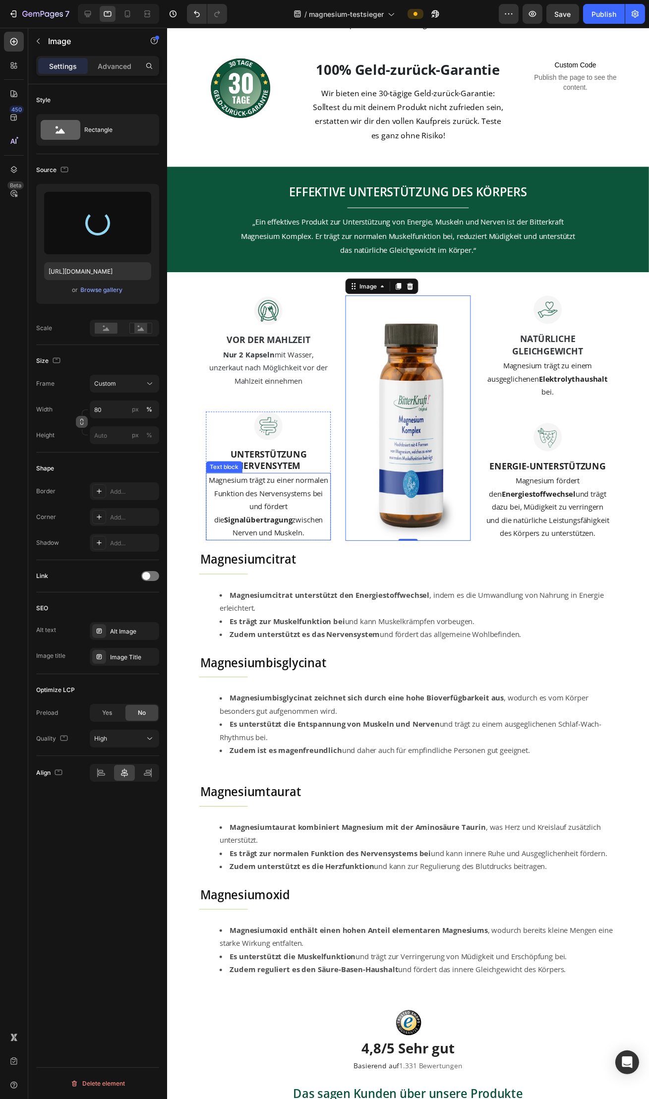
type input "[URL][DOMAIN_NAME]"
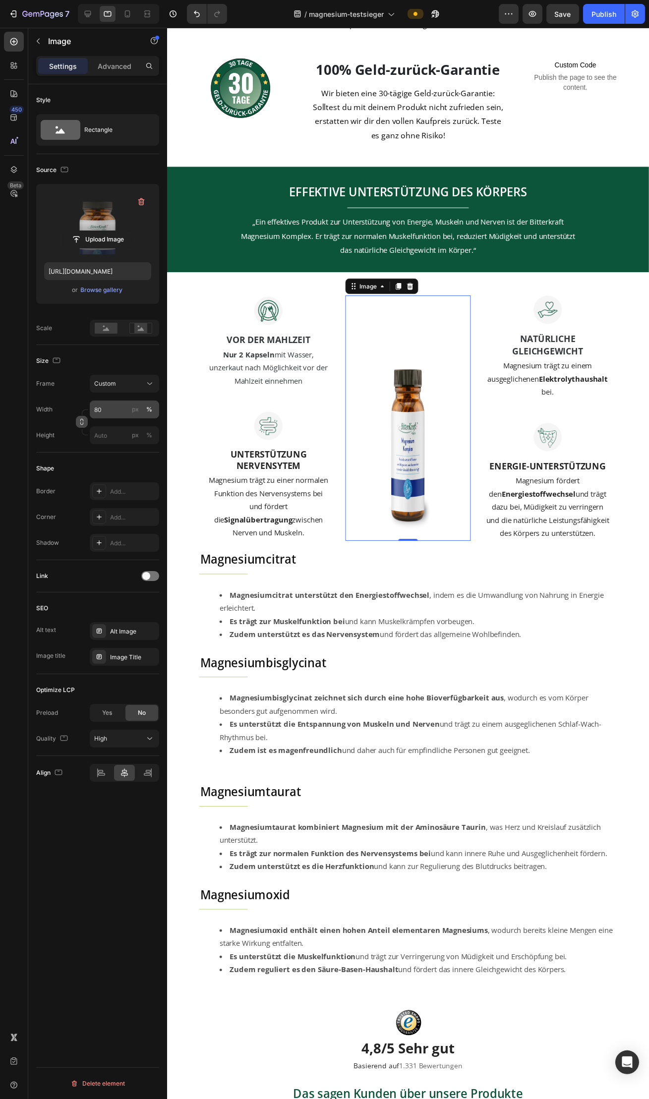
click at [150, 413] on div "%" at bounding box center [149, 409] width 6 height 9
click at [149, 437] on div "%" at bounding box center [149, 435] width 6 height 9
click at [148, 440] on div "%" at bounding box center [149, 435] width 6 height 9
click at [120, 412] on input "80" at bounding box center [124, 409] width 69 height 18
click at [130, 386] on div "Custom" at bounding box center [118, 383] width 49 height 9
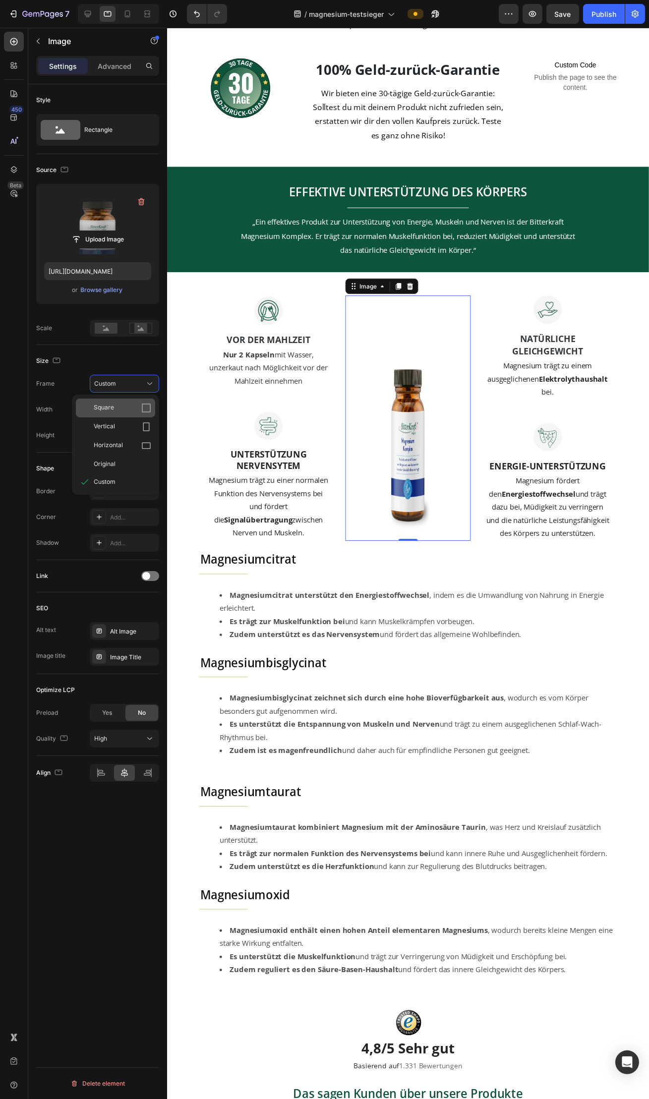
click at [126, 406] on div "Square" at bounding box center [122, 408] width 57 height 10
click at [134, 391] on button "Square" at bounding box center [124, 384] width 69 height 18
click at [124, 446] on div "Horizontal" at bounding box center [122, 446] width 57 height 10
click at [121, 388] on span "Horizontal" at bounding box center [108, 383] width 29 height 9
click at [112, 462] on span "Original" at bounding box center [105, 463] width 22 height 9
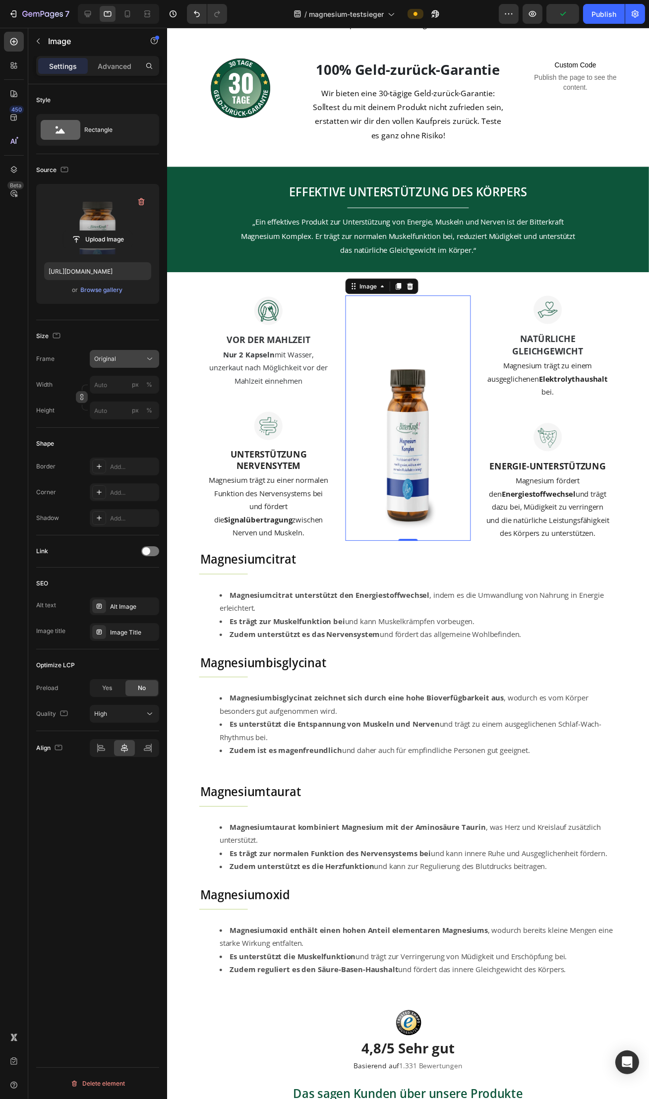
click at [113, 368] on button "Original" at bounding box center [124, 359] width 69 height 18
click at [58, 339] on icon "button" at bounding box center [57, 336] width 10 height 10
click at [61, 356] on icon "button" at bounding box center [59, 351] width 10 height 10
type input "[URL][DOMAIN_NAME]"
type input "100"
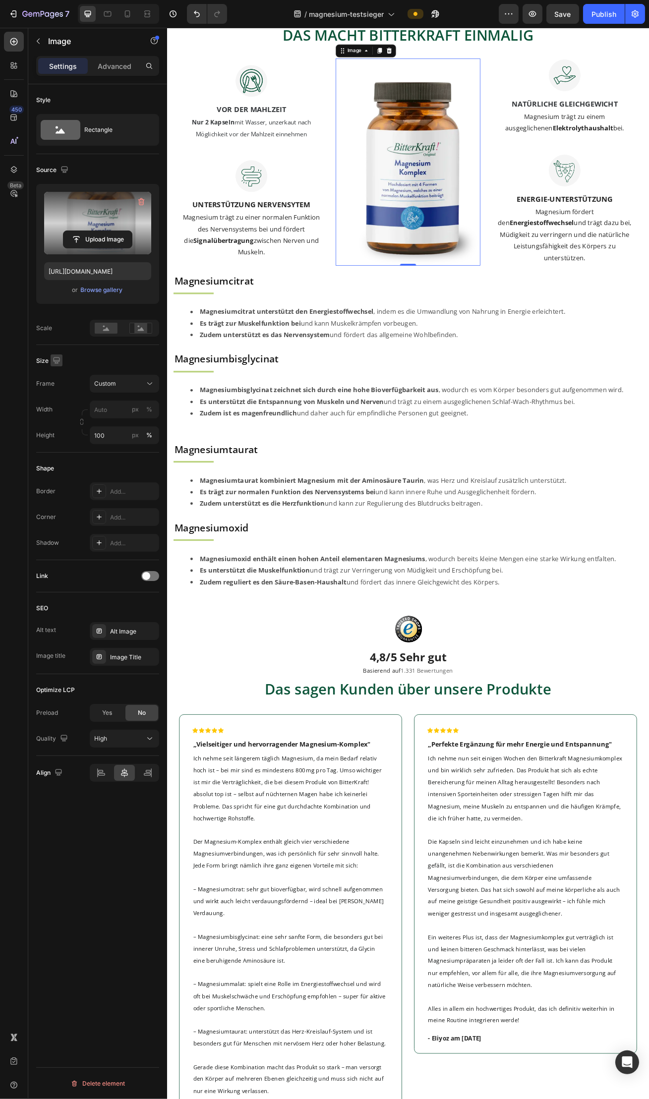
scroll to position [1956, 0]
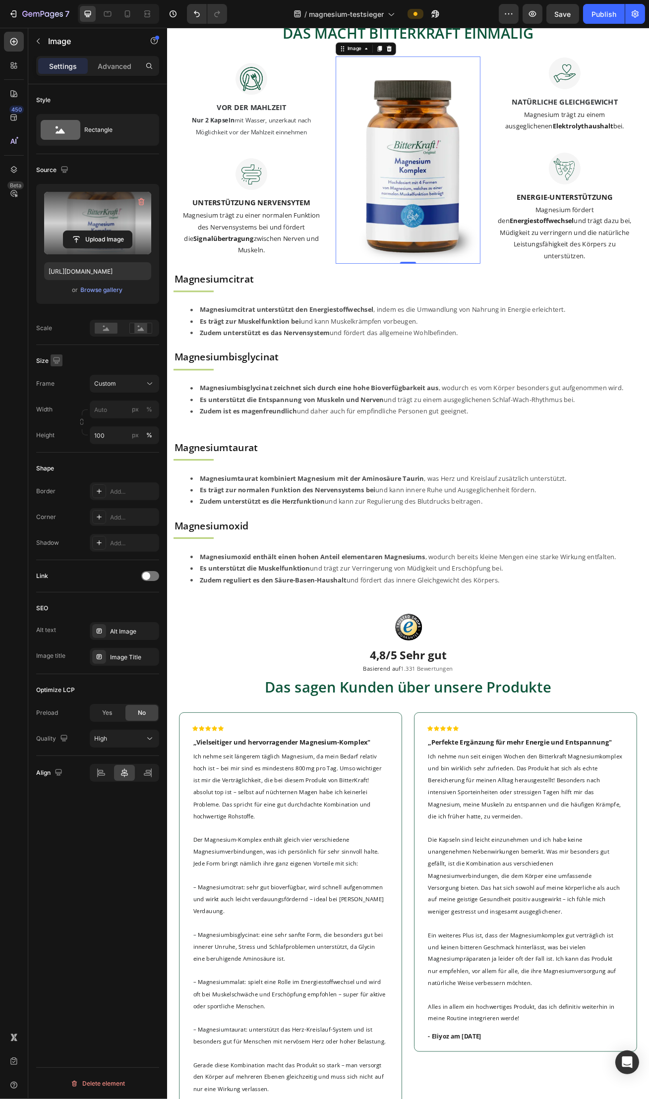
click at [58, 362] on icon "button" at bounding box center [56, 360] width 6 height 6
click at [61, 399] on icon "button" at bounding box center [59, 394] width 10 height 10
type input "[URL][DOMAIN_NAME]"
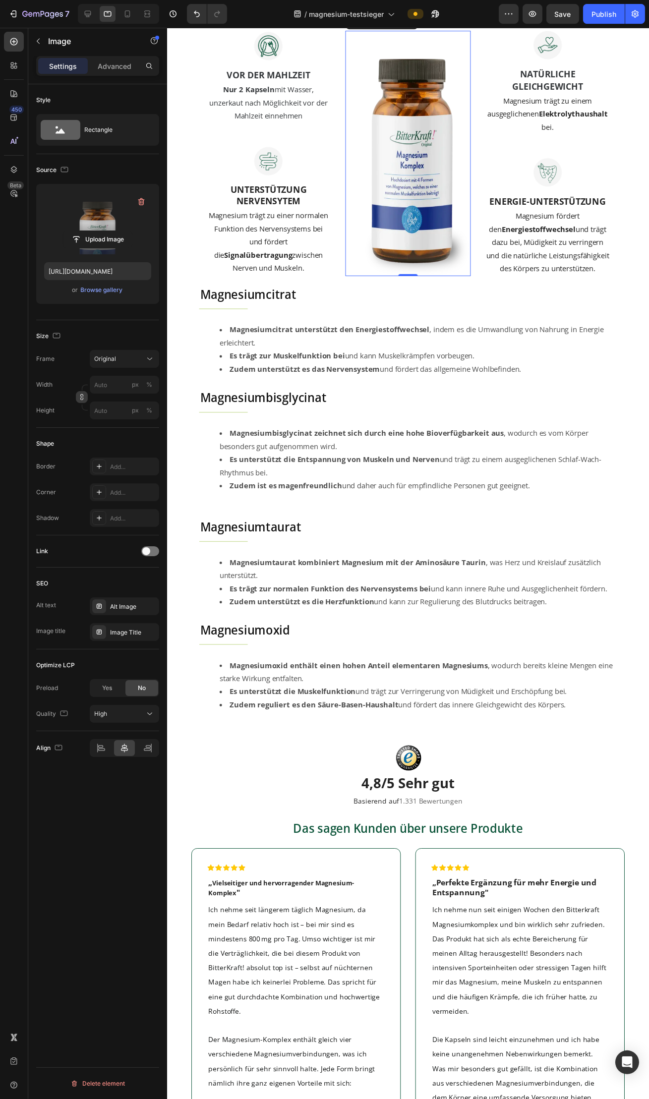
scroll to position [1923, 0]
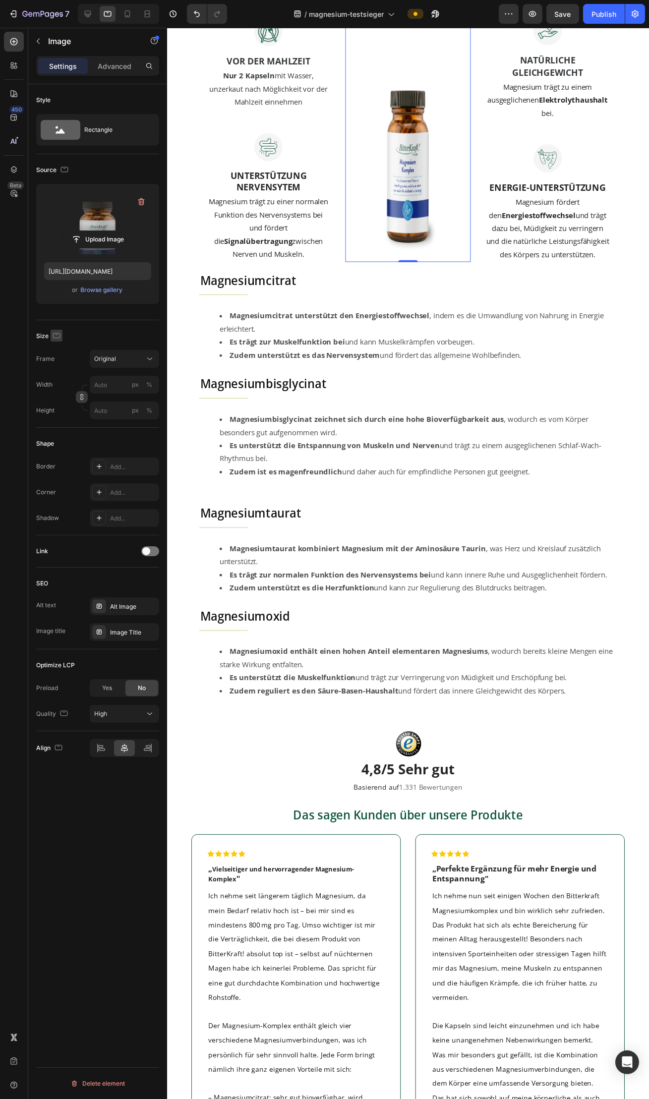
click at [59, 338] on icon "button" at bounding box center [56, 335] width 7 height 5
click at [57, 395] on button "button" at bounding box center [59, 387] width 16 height 16
type input "100"
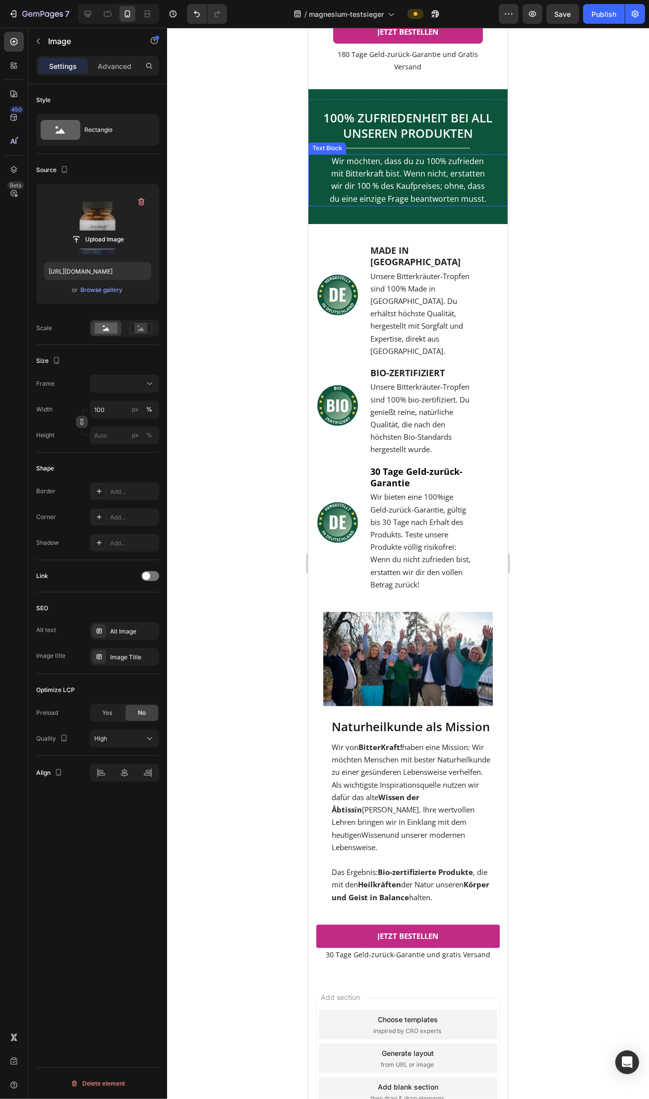
scroll to position [4429, 0]
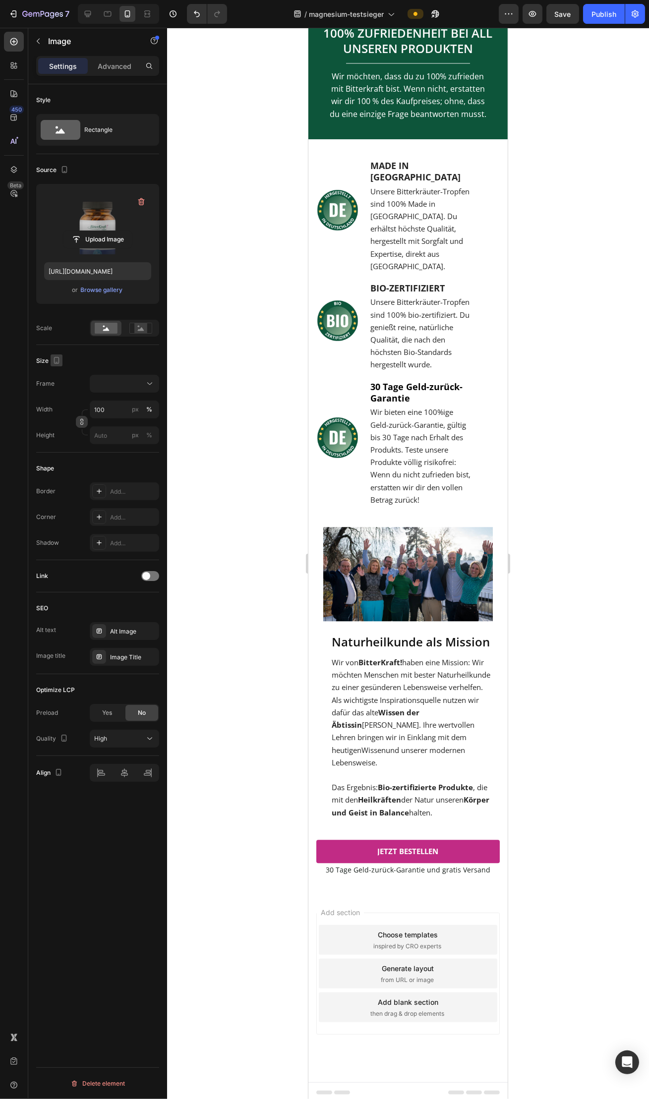
click at [58, 364] on icon "button" at bounding box center [56, 360] width 5 height 7
click at [56, 399] on icon "button" at bounding box center [59, 394] width 10 height 10
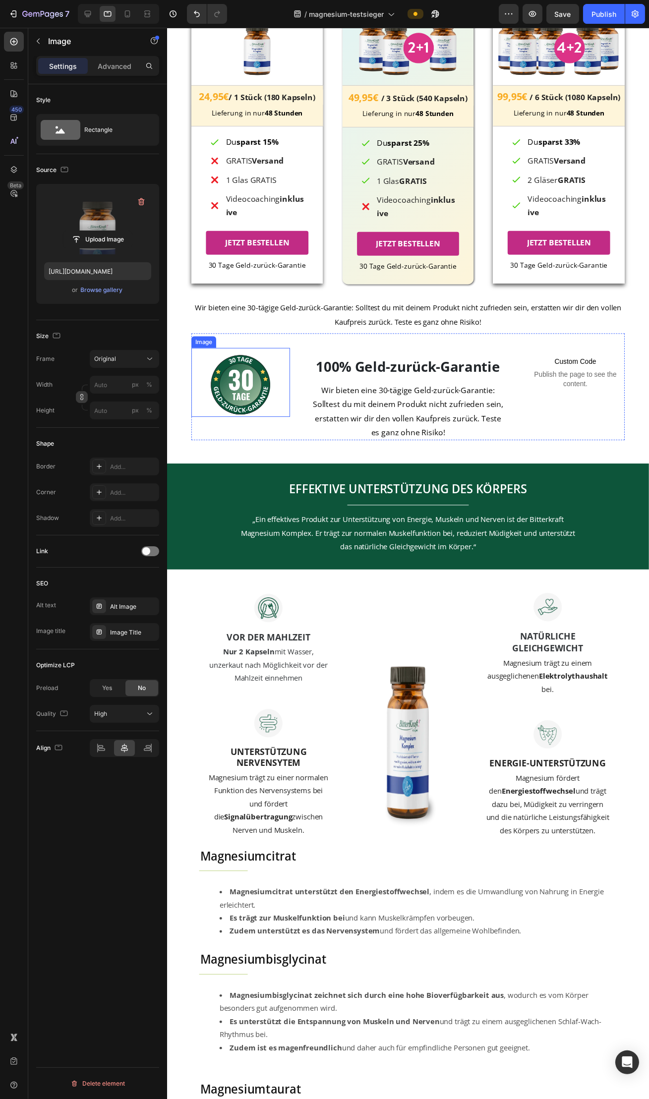
scroll to position [1472, 0]
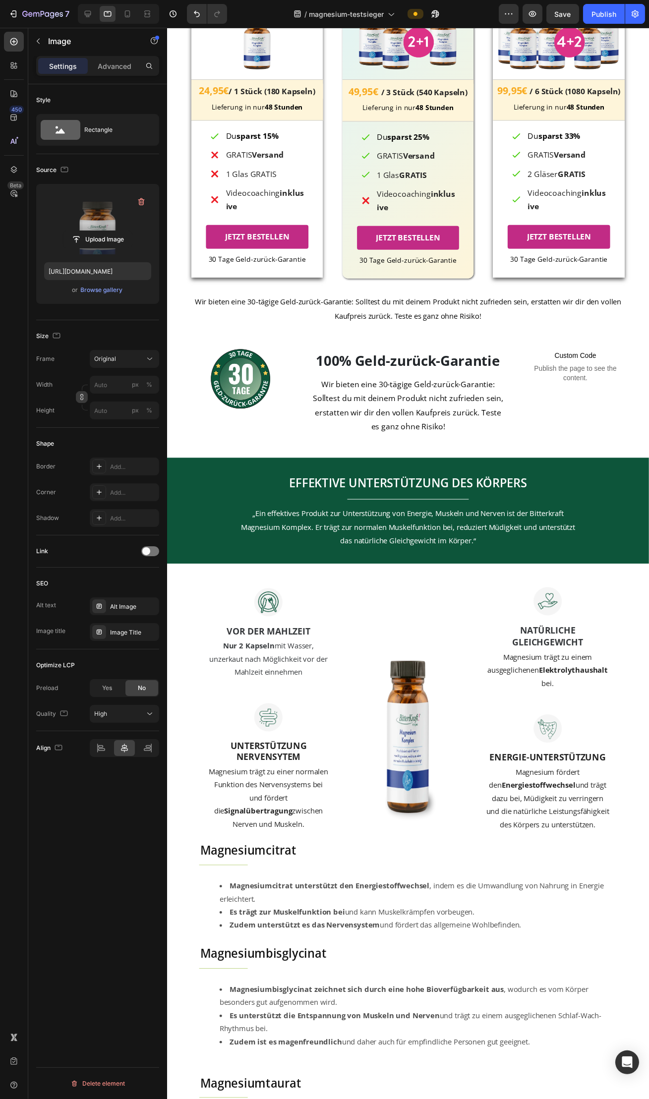
click at [423, 731] on img at bounding box center [411, 723] width 127 height 250
click at [408, 731] on img at bounding box center [411, 723] width 127 height 250
click at [423, 729] on img at bounding box center [411, 723] width 127 height 250
click at [410, 700] on img at bounding box center [411, 723] width 127 height 250
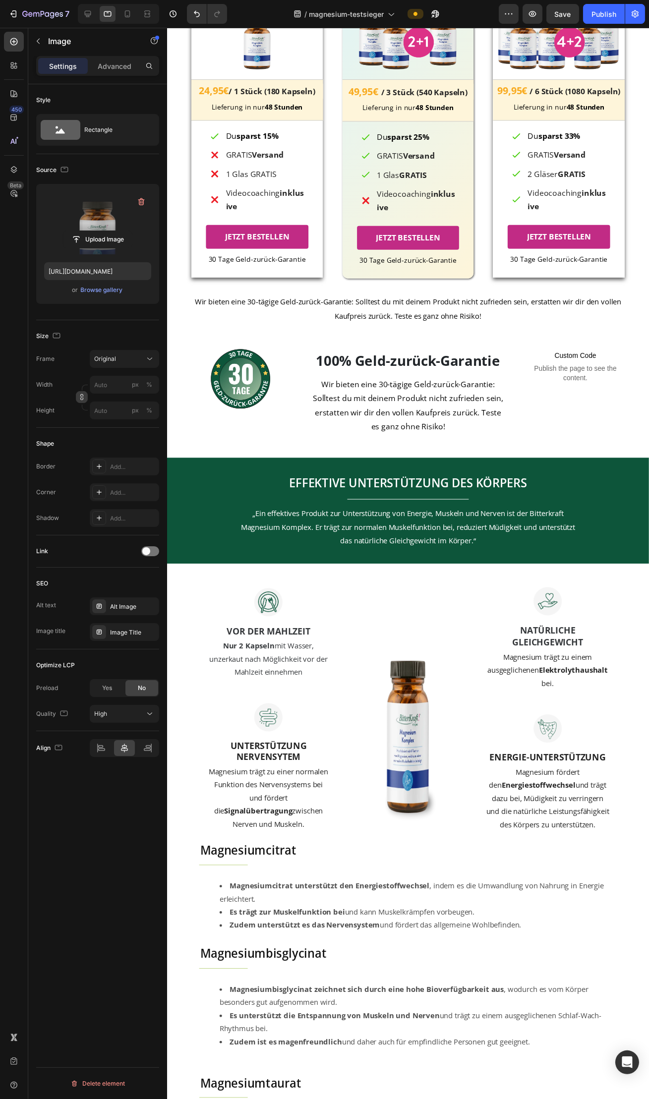
click at [410, 700] on img at bounding box center [411, 723] width 127 height 250
click at [417, 727] on img at bounding box center [411, 723] width 127 height 250
click at [412, 728] on img at bounding box center [411, 723] width 127 height 250
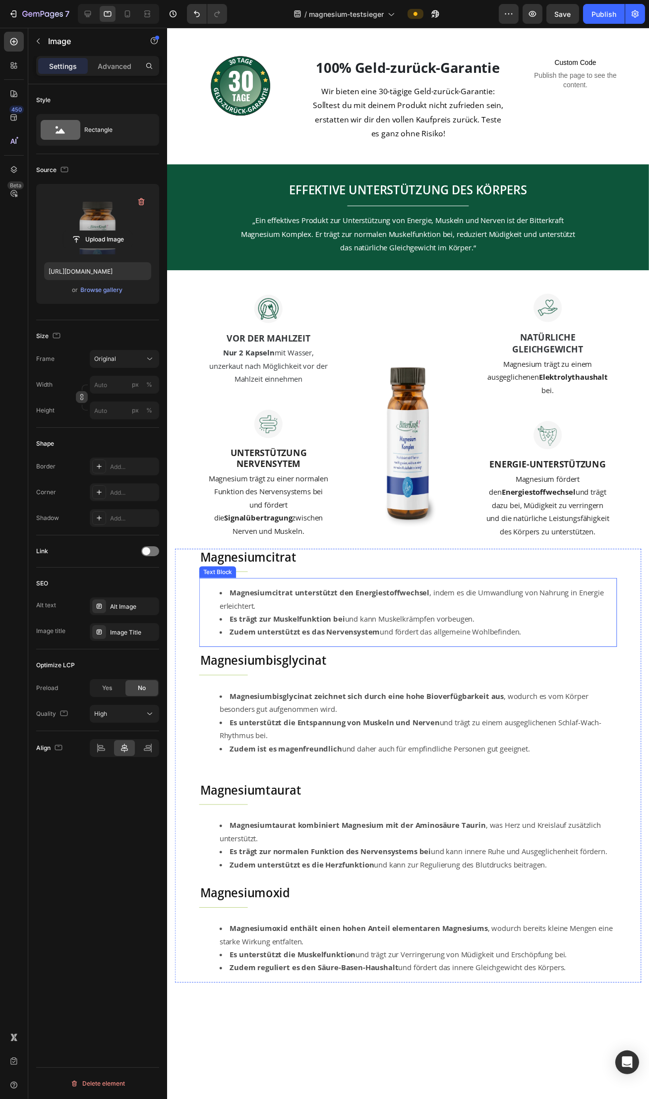
scroll to position [1786, 0]
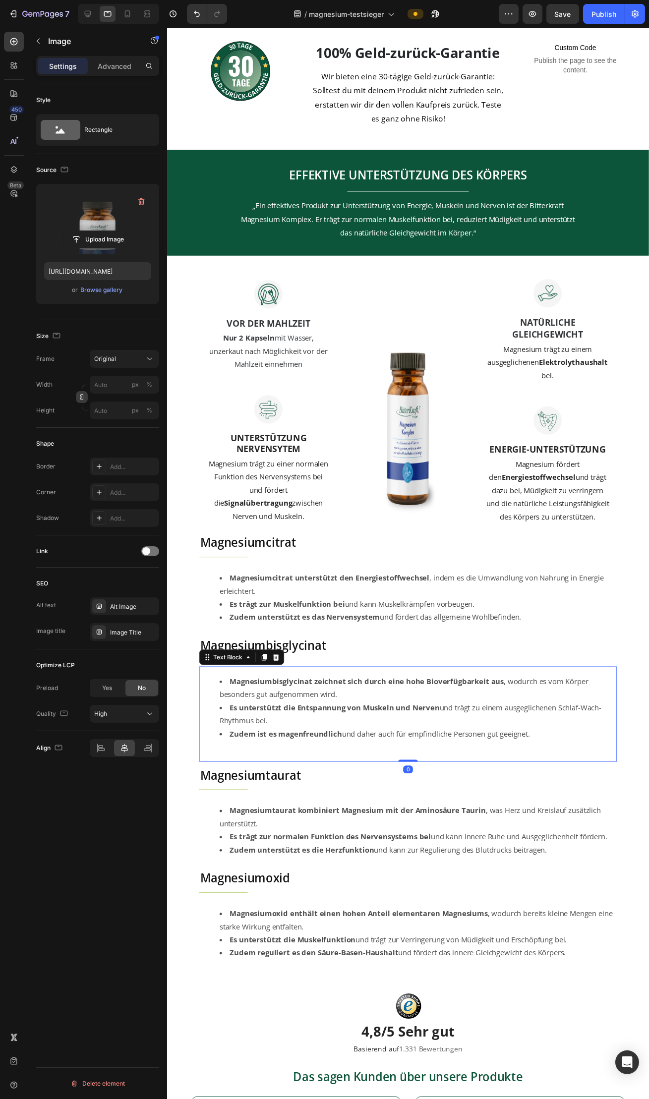
click at [411, 699] on strong "Magnesiumbisglycinat zeichnet sich durch eine hohe Bioverfügbarkeit aus" at bounding box center [370, 694] width 280 height 10
click at [413, 506] on img at bounding box center [411, 409] width 127 height 250
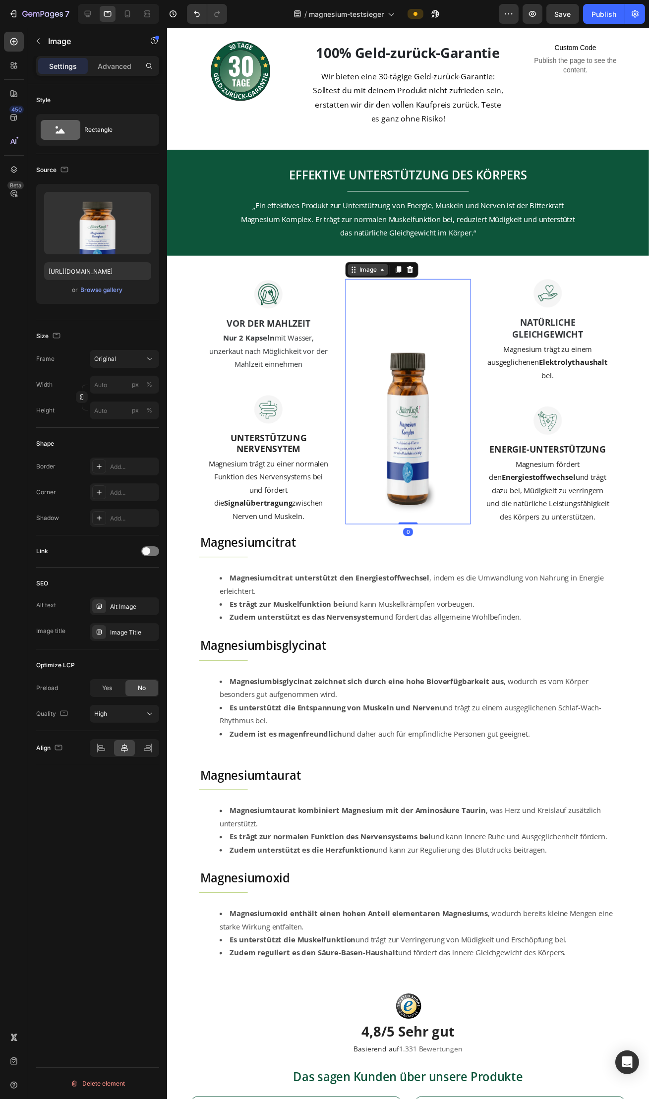
click at [387, 277] on icon at bounding box center [386, 275] width 8 height 8
click at [415, 275] on icon at bounding box center [414, 275] width 8 height 8
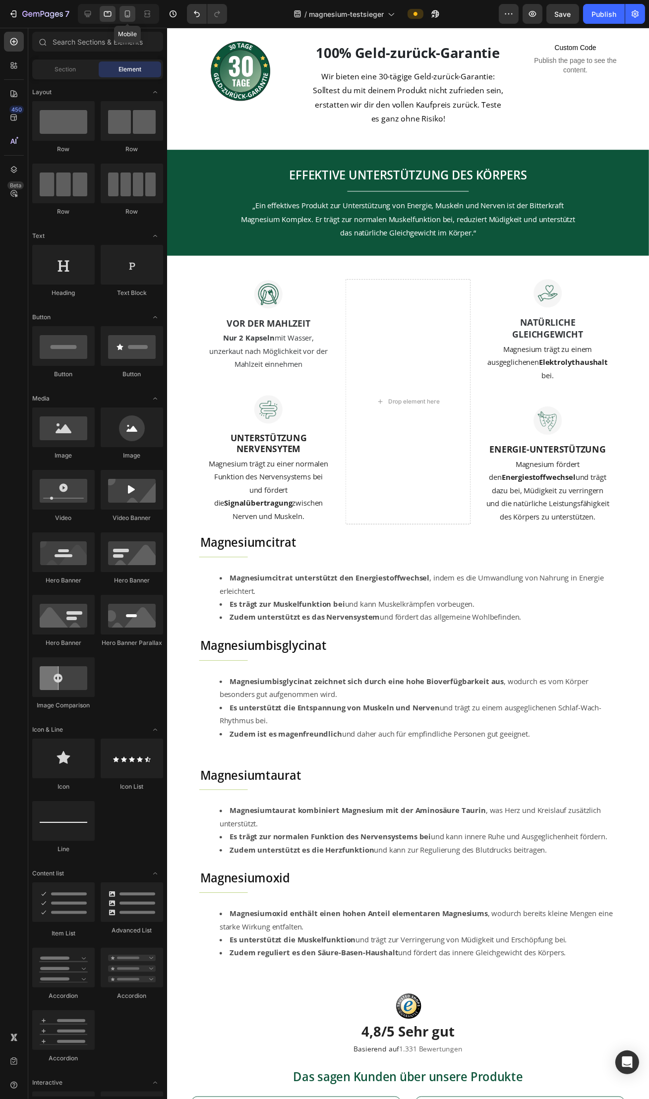
click at [126, 17] on icon at bounding box center [127, 14] width 10 height 10
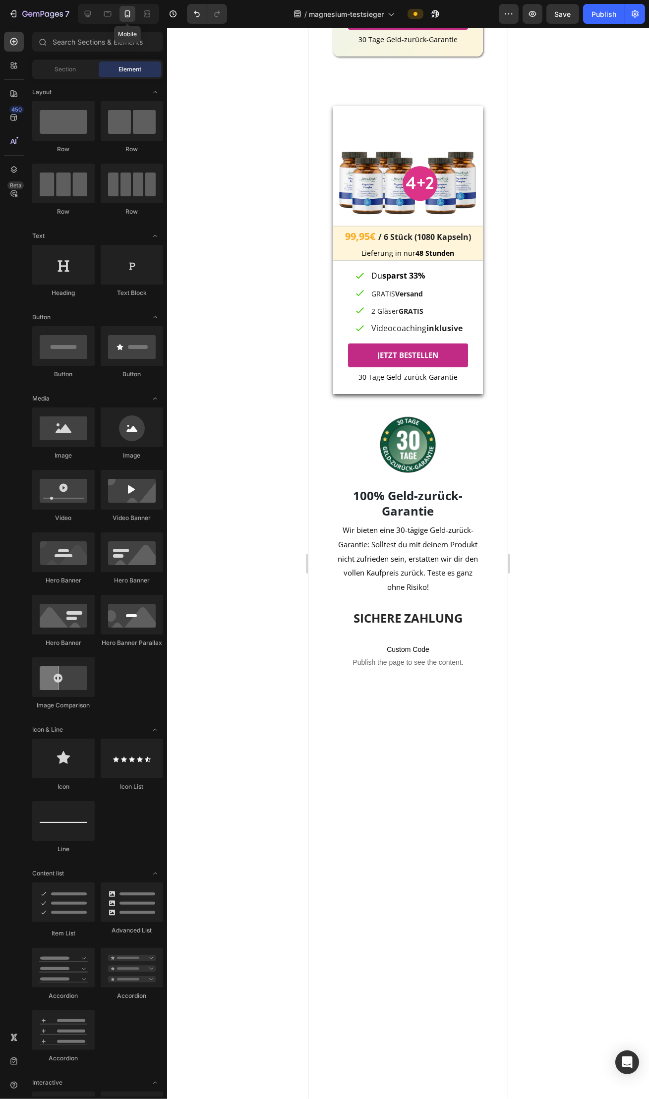
scroll to position [1561, 0]
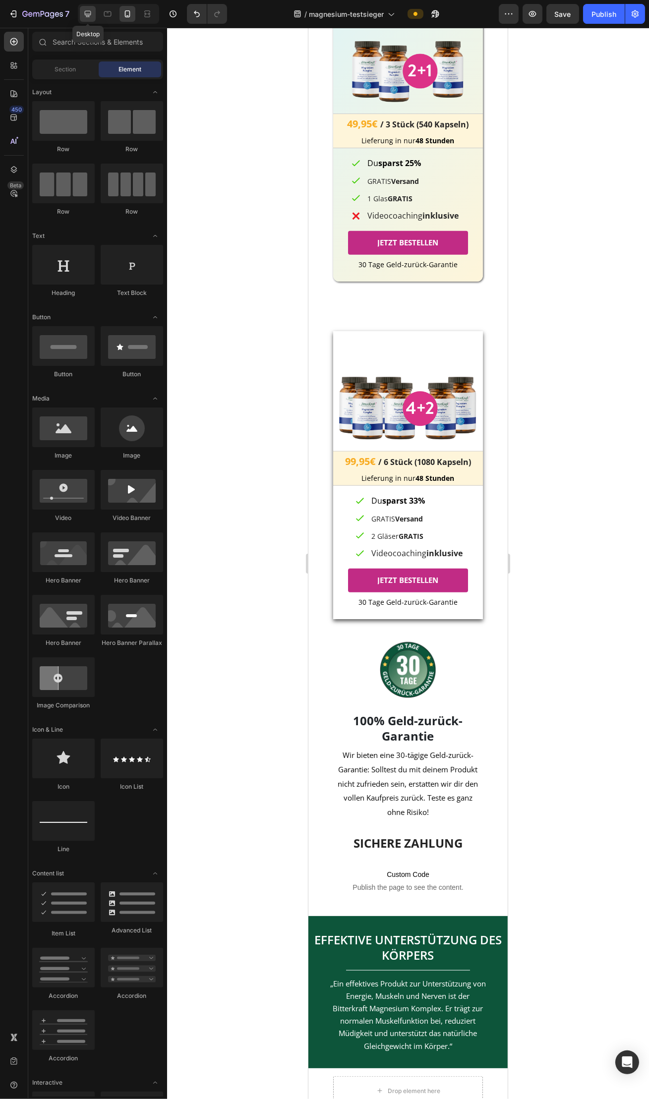
click at [82, 11] on div at bounding box center [88, 14] width 16 height 16
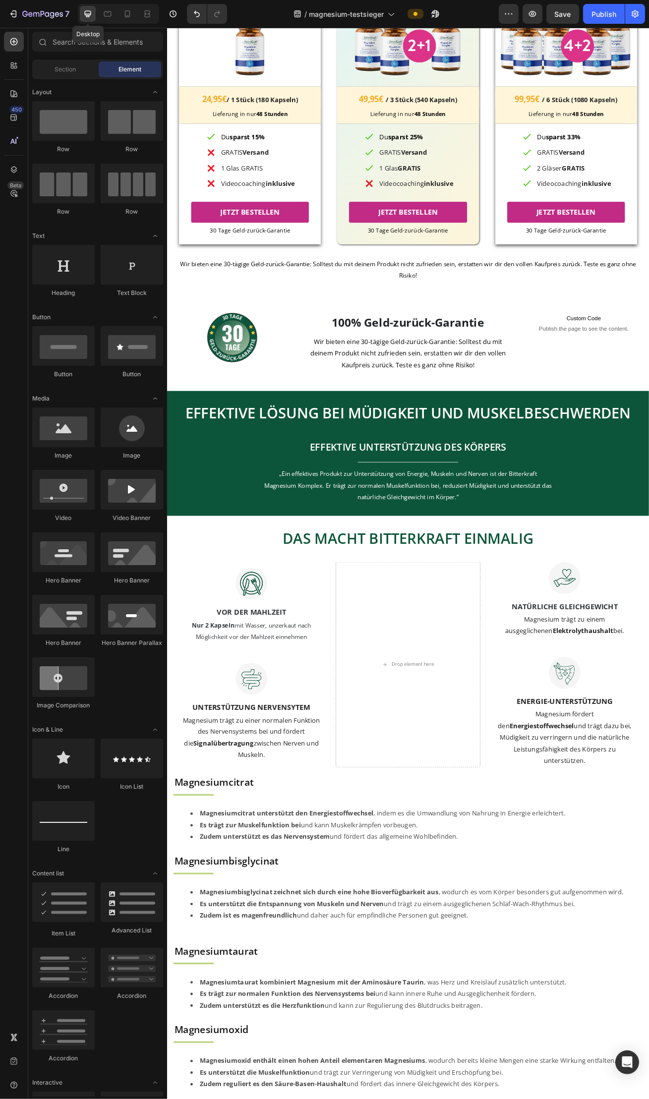
scroll to position [1841, 0]
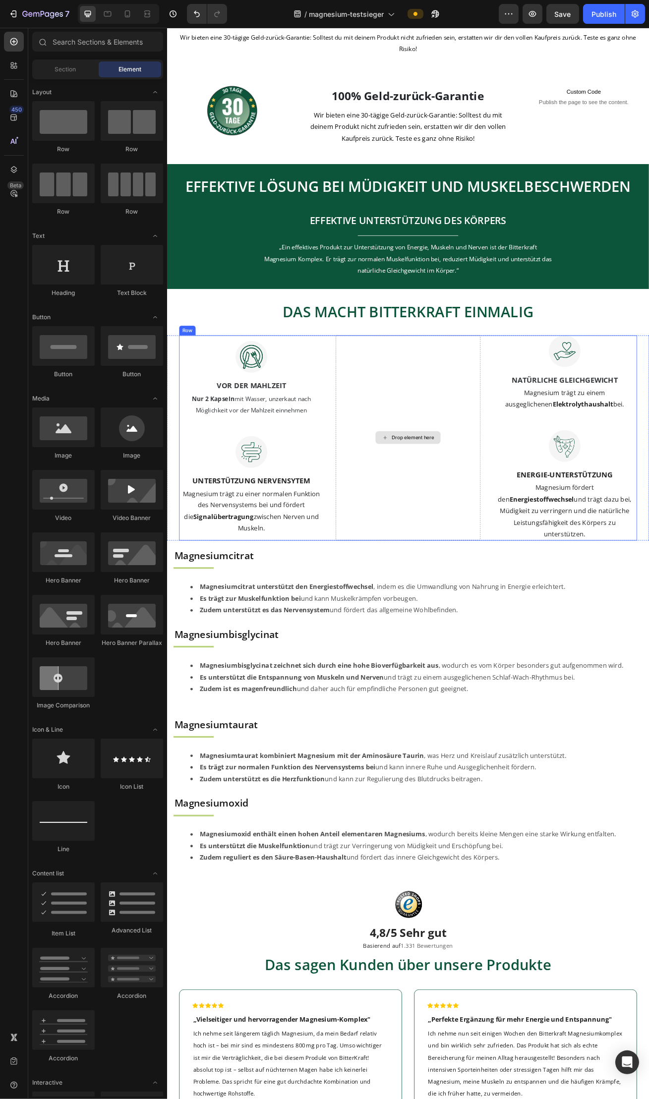
click at [444, 529] on div "Drop element here" at bounding box center [470, 533] width 53 height 8
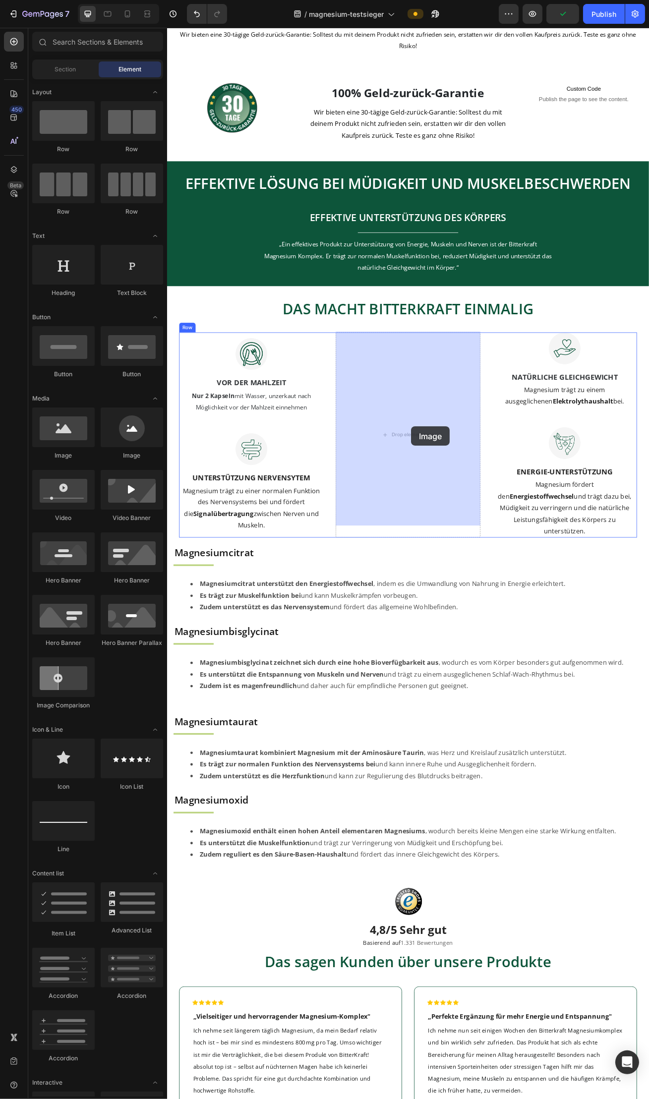
drag, startPoint x: 232, startPoint y: 465, endPoint x: 466, endPoint y: 520, distance: 240.2
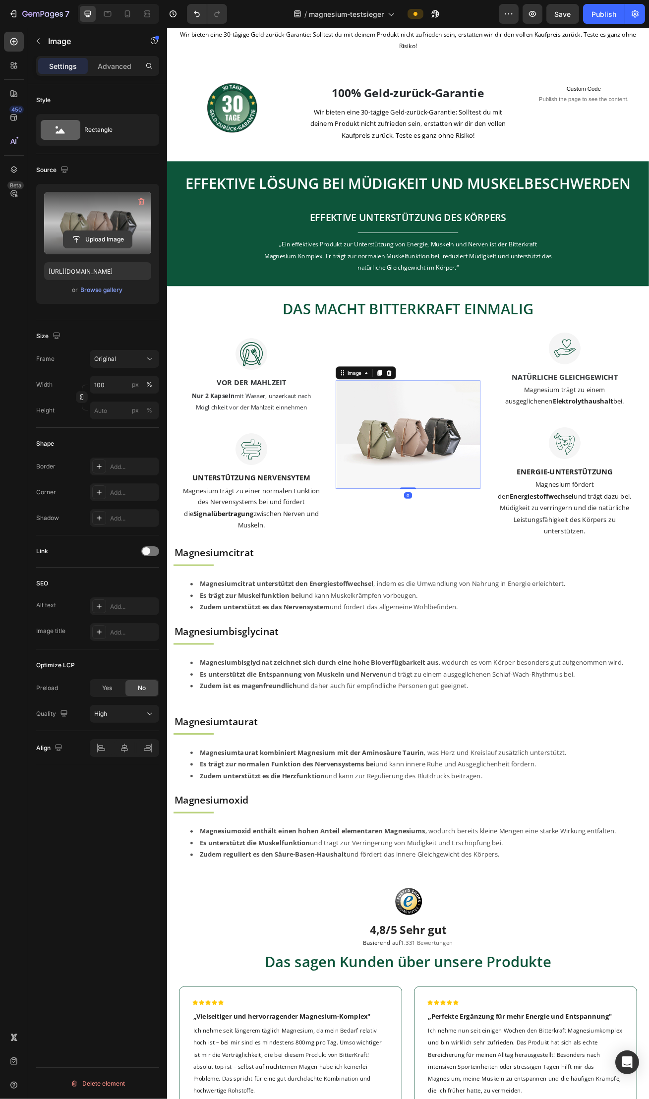
click at [90, 238] on input "file" at bounding box center [97, 239] width 68 height 17
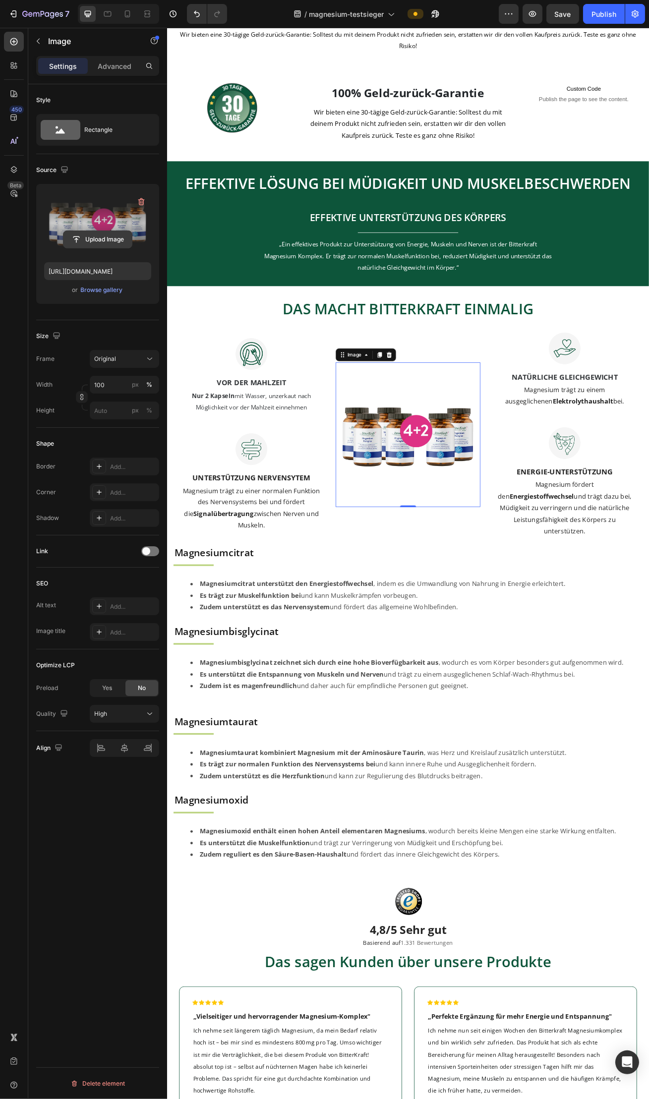
click at [85, 241] on input "file" at bounding box center [97, 239] width 68 height 17
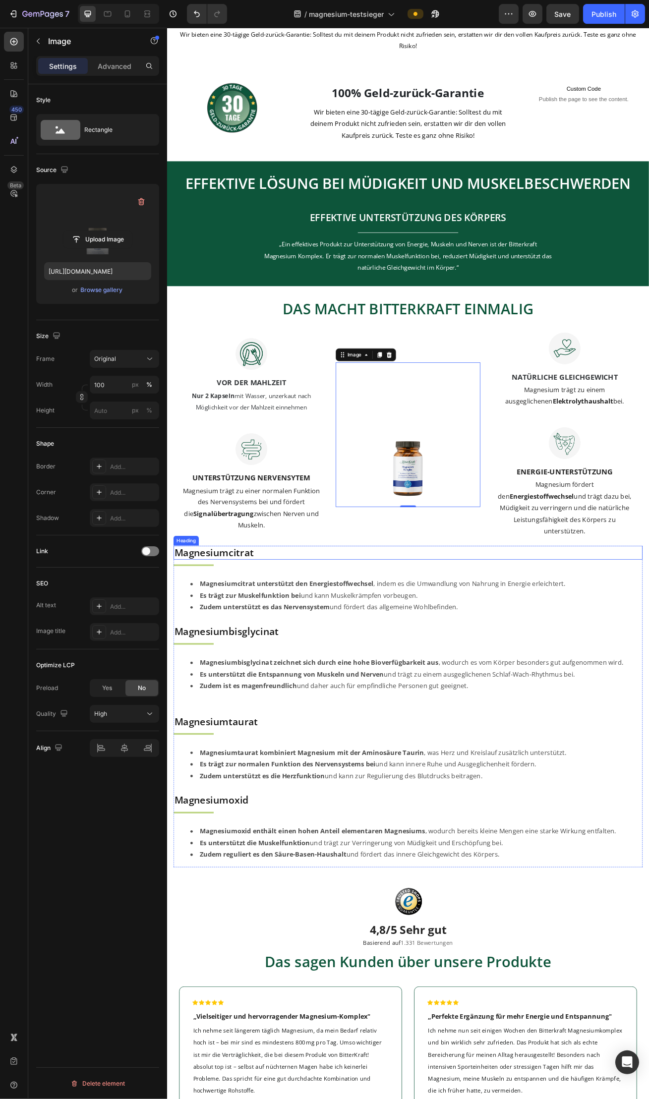
scroll to position [1845, 0]
click at [98, 242] on input "file" at bounding box center [97, 239] width 68 height 17
type input "[URL][DOMAIN_NAME]"
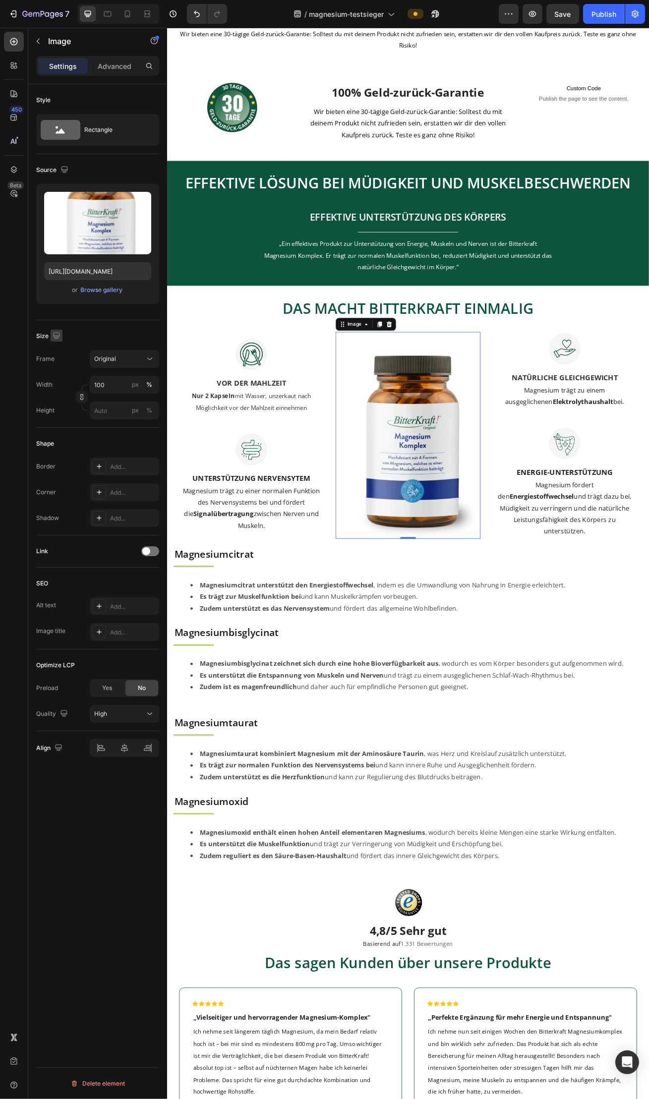
click at [58, 339] on icon "button" at bounding box center [57, 336] width 10 height 10
click at [60, 370] on icon "button" at bounding box center [59, 369] width 10 height 10
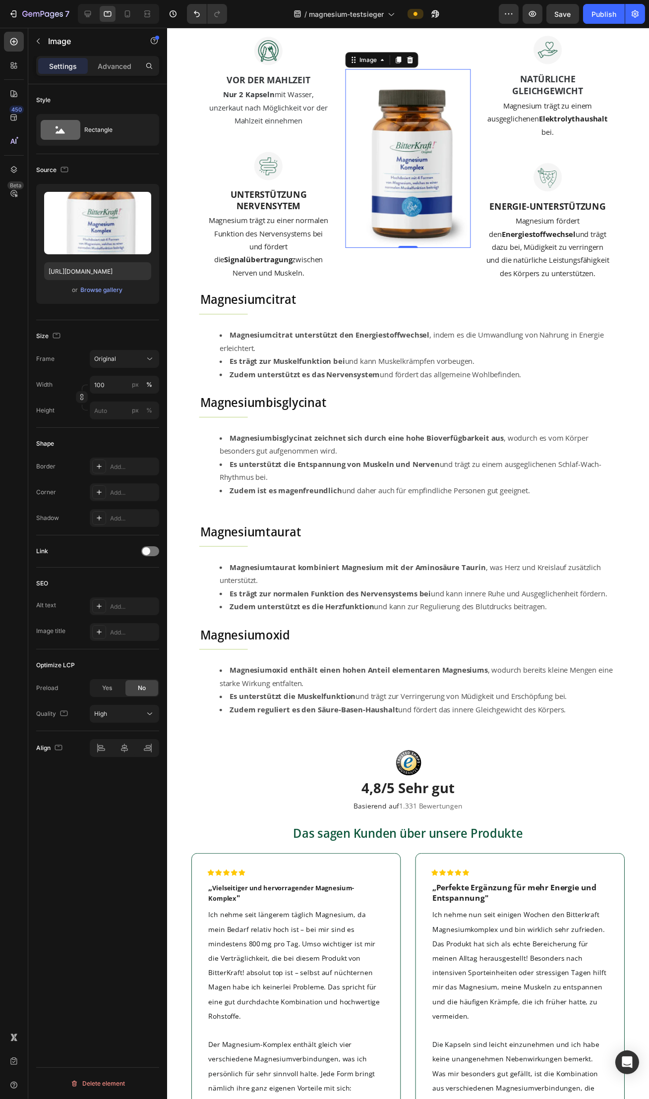
scroll to position [2089, 0]
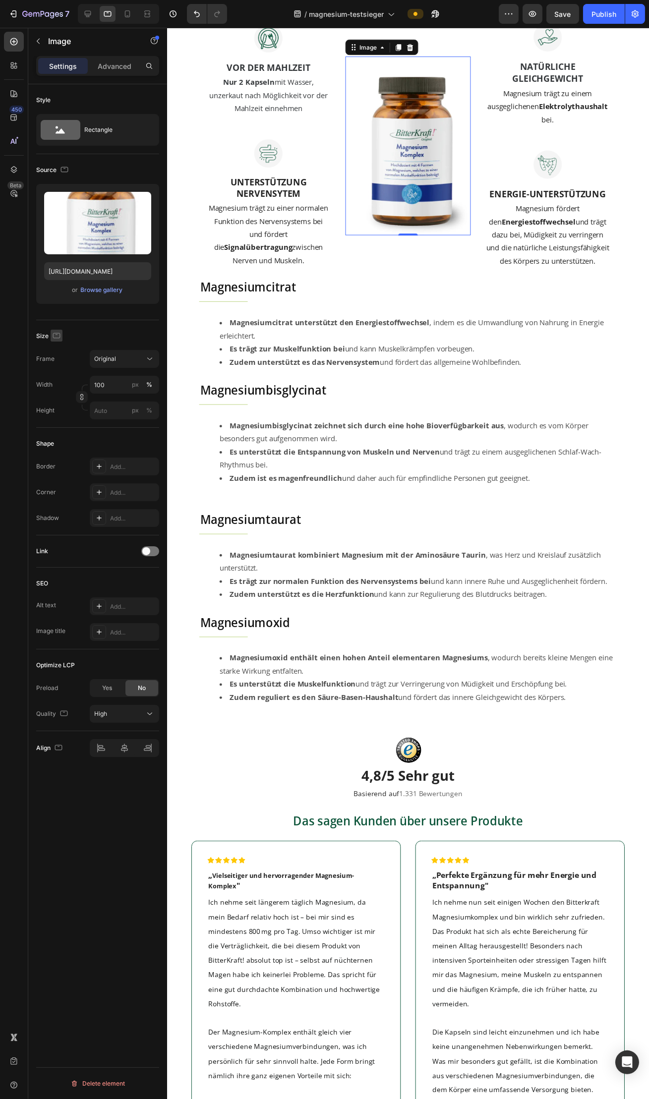
click at [53, 340] on icon "button" at bounding box center [57, 336] width 10 height 10
click at [61, 392] on icon "button" at bounding box center [59, 387] width 10 height 10
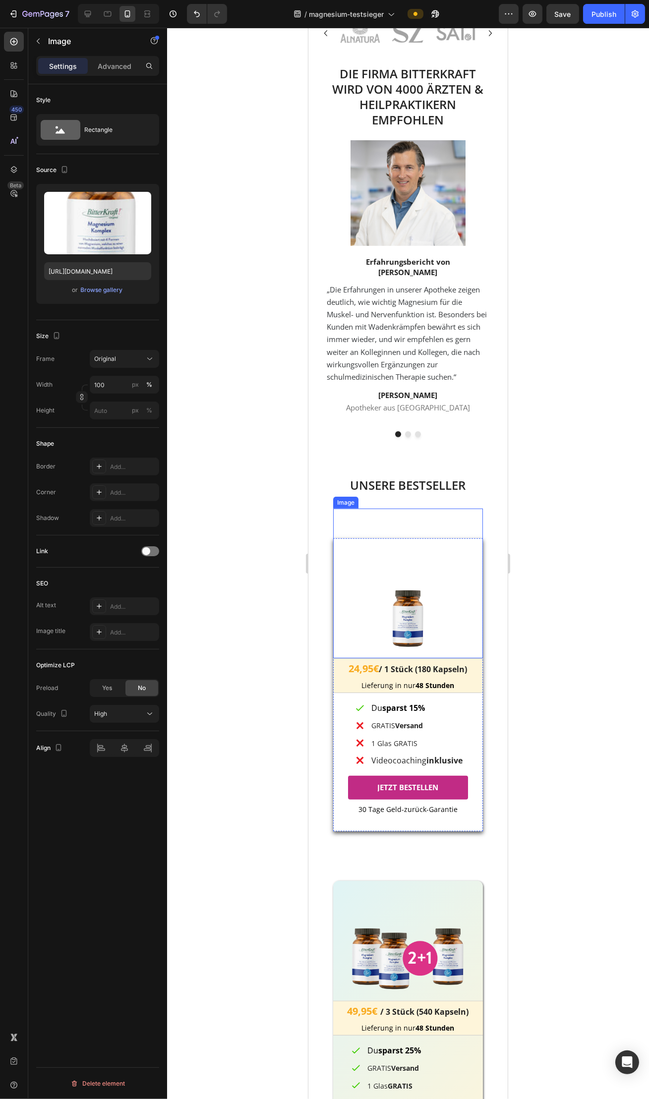
scroll to position [0, 0]
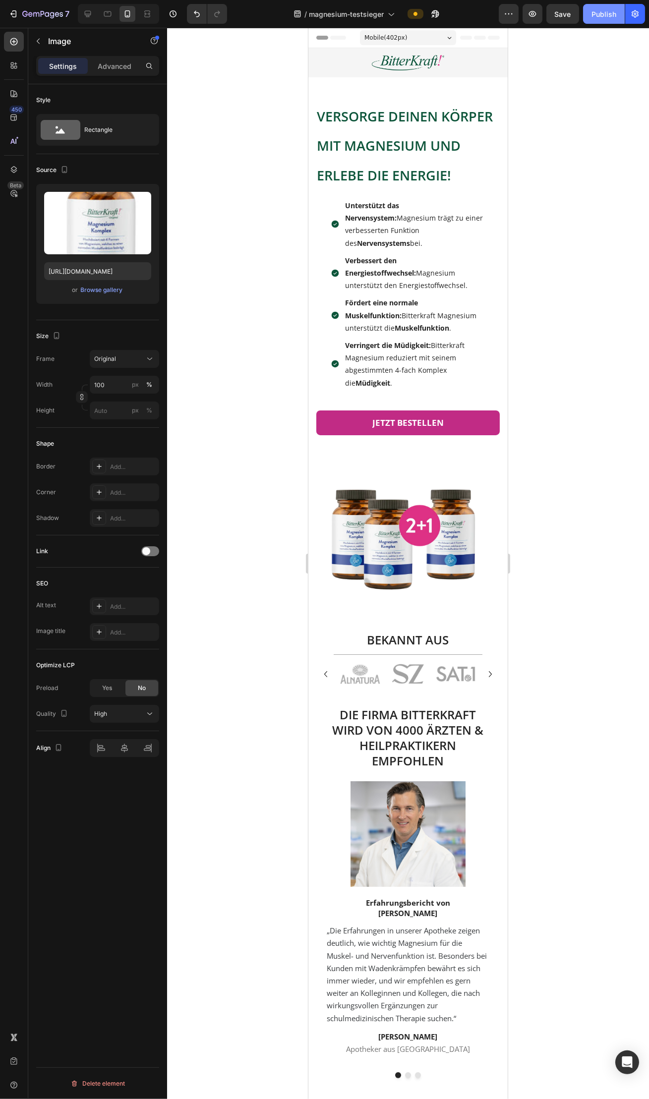
click at [598, 7] on button "Publish" at bounding box center [604, 14] width 42 height 20
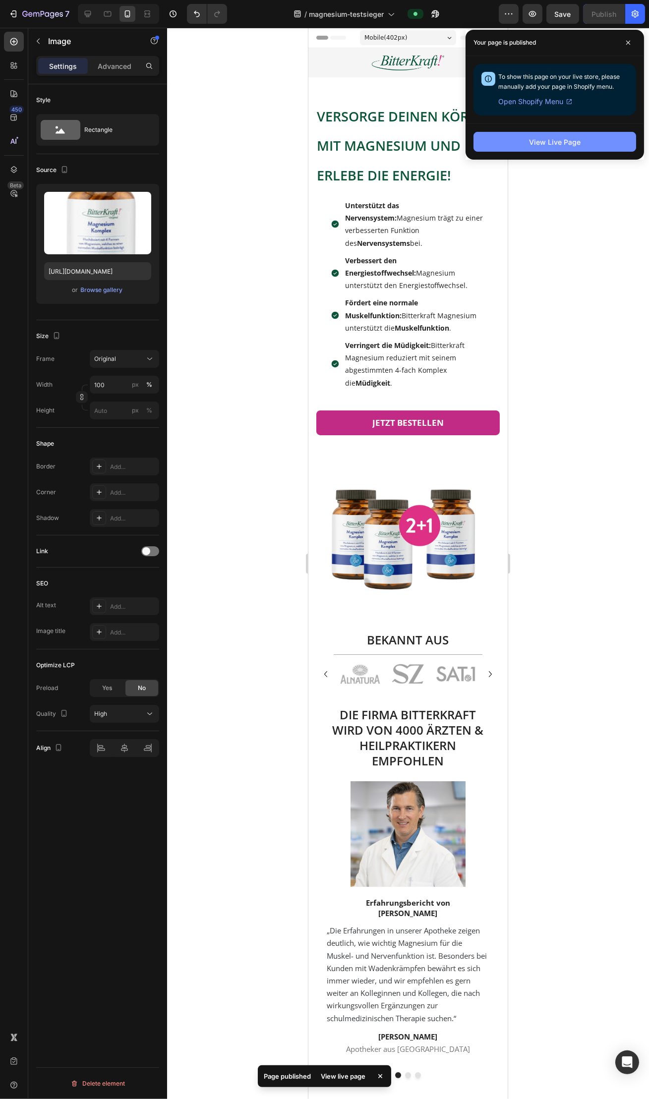
click at [515, 143] on button "View Live Page" at bounding box center [554, 142] width 163 height 20
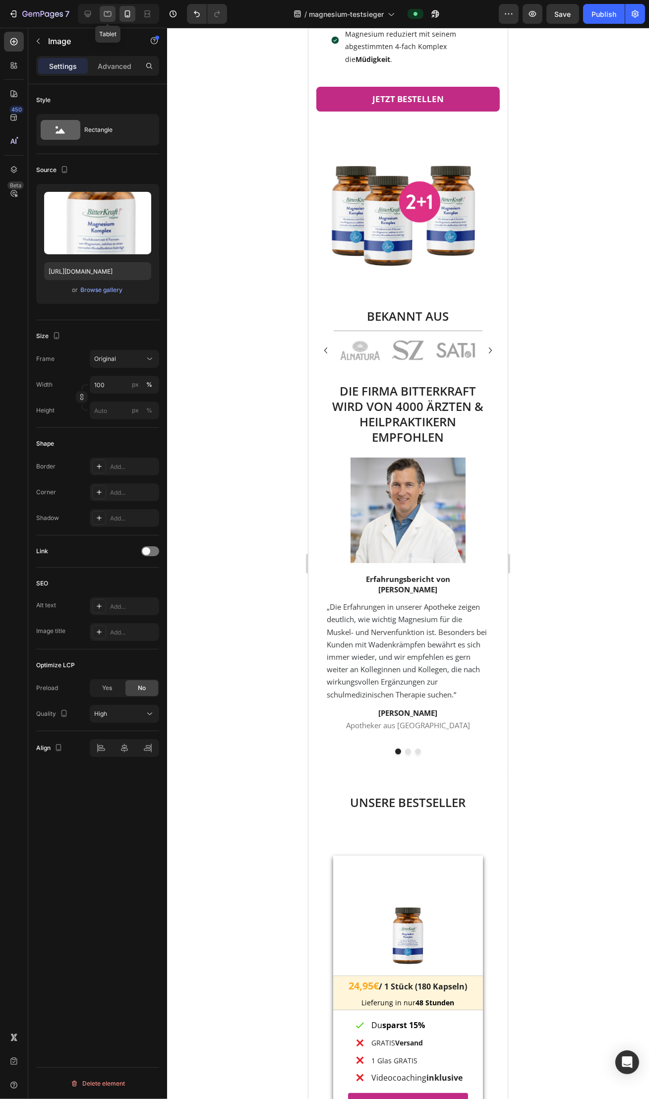
click at [104, 15] on icon at bounding box center [107, 13] width 7 height 5
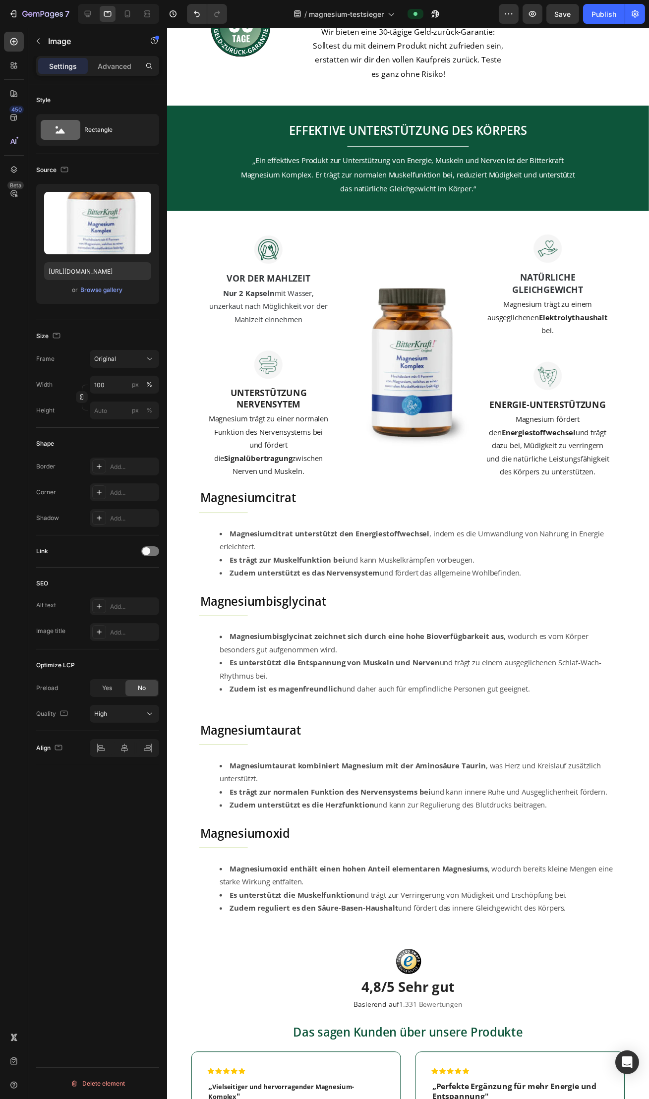
scroll to position [1645, 0]
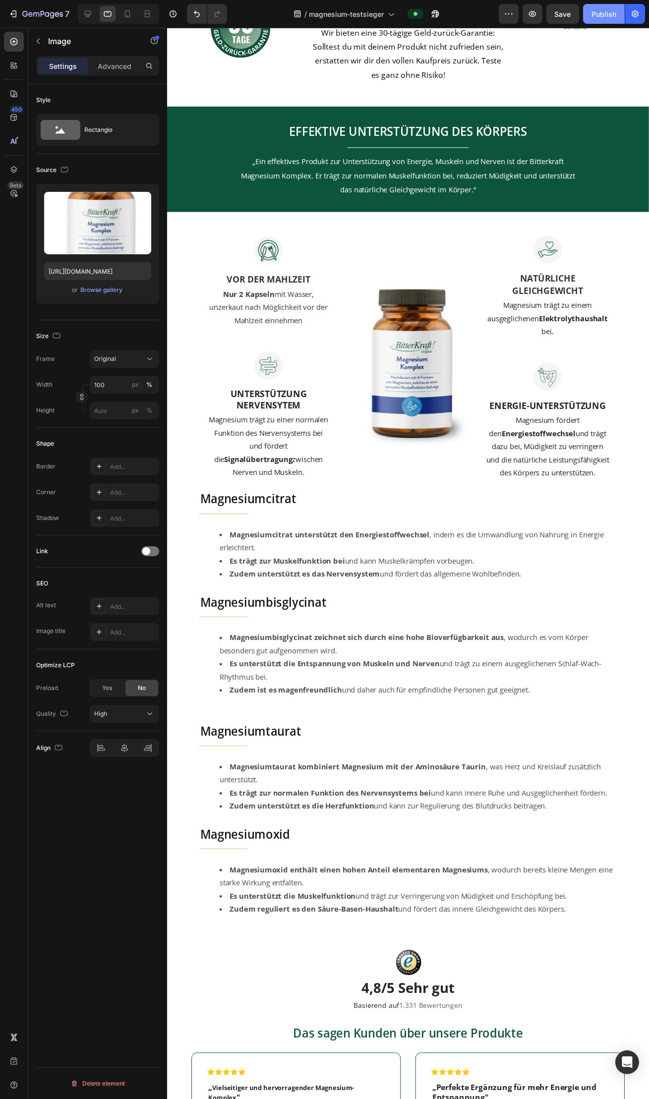
click at [602, 11] on div "Publish" at bounding box center [603, 14] width 25 height 10
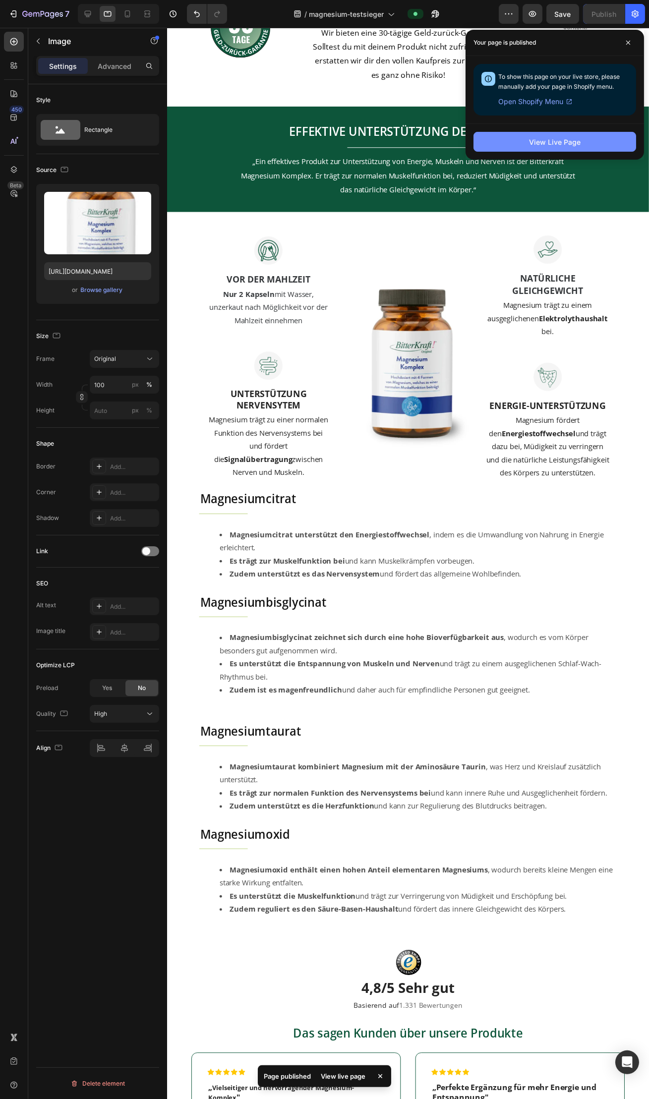
click at [588, 152] on button "View Live Page" at bounding box center [554, 142] width 163 height 20
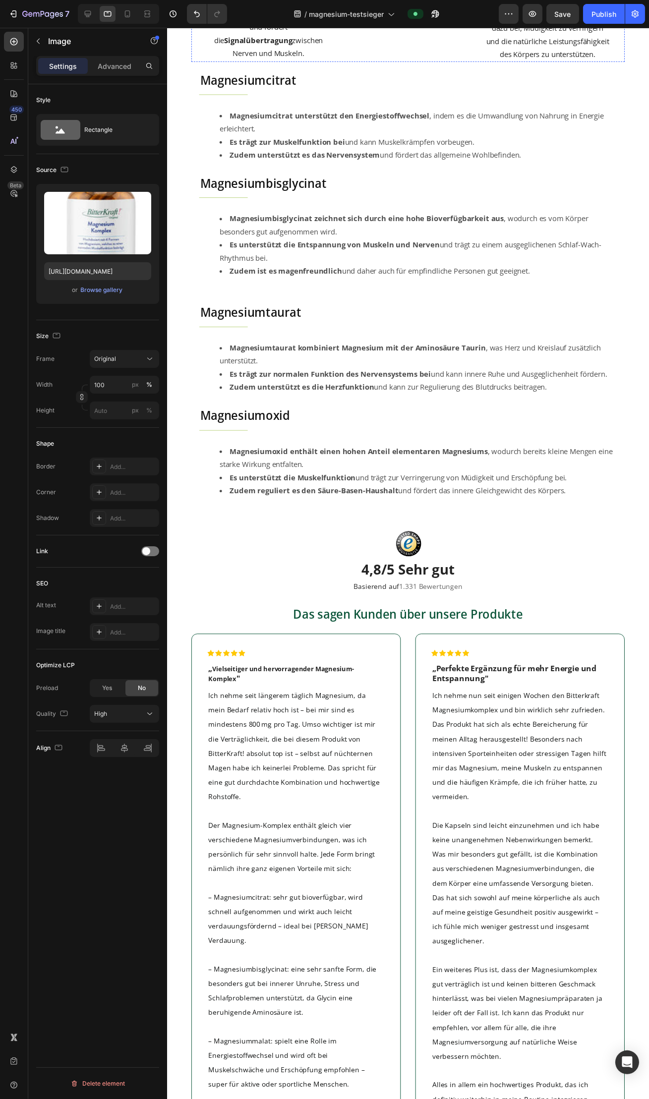
scroll to position [2073, 0]
